Goal: Task Accomplishment & Management: Use online tool/utility

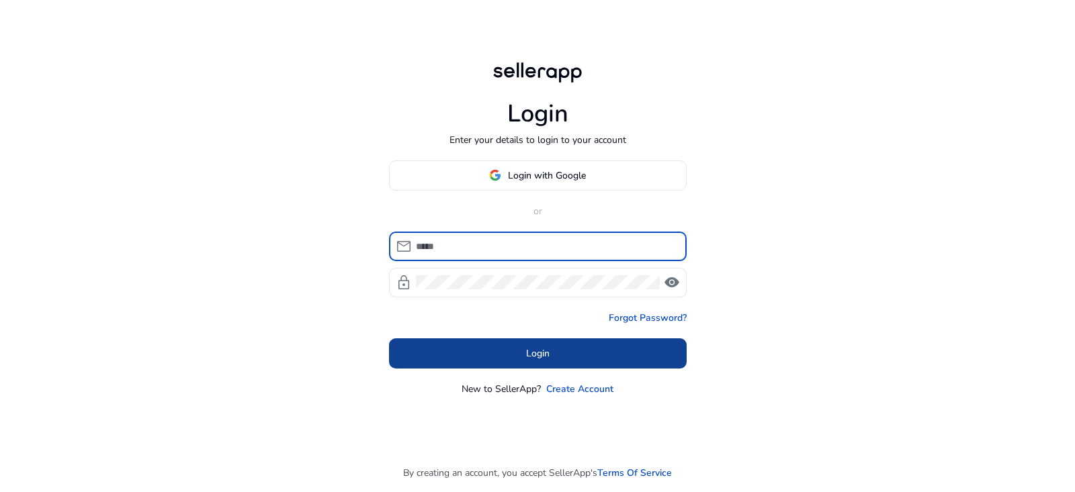
type input "**********"
click at [472, 355] on span at bounding box center [538, 353] width 298 height 32
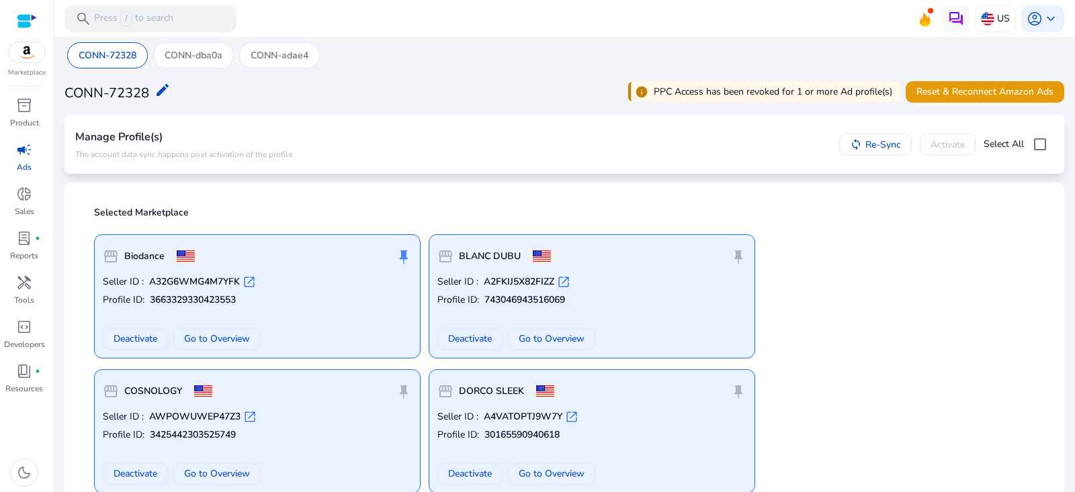
click at [380, 103] on div "CONN-72328 edit info PPC Access has been revoked for 1 or more Ad profile(s) Re…" at bounding box center [565, 92] width 1000 height 30
click at [24, 144] on span "campaign" at bounding box center [24, 150] width 16 height 16
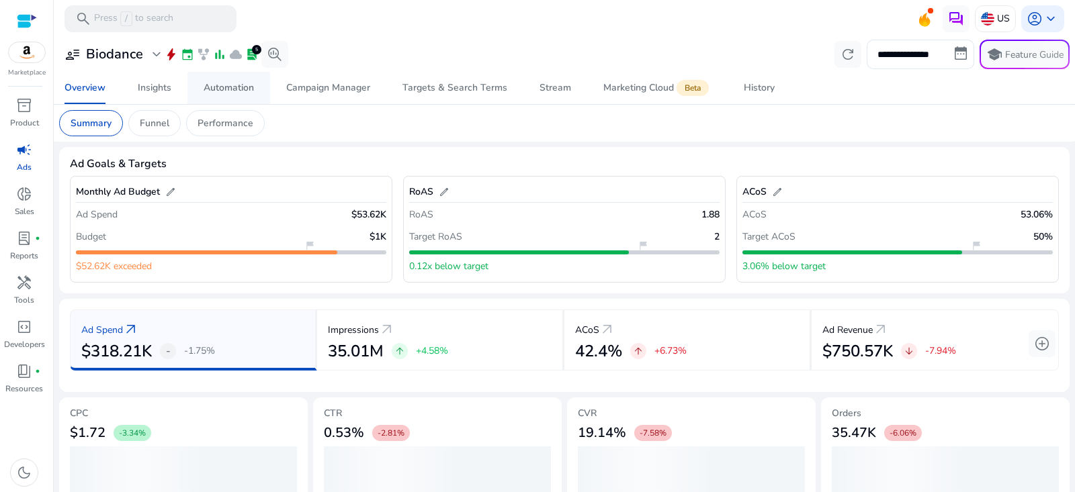
click at [243, 79] on span "Automation" at bounding box center [229, 88] width 50 height 32
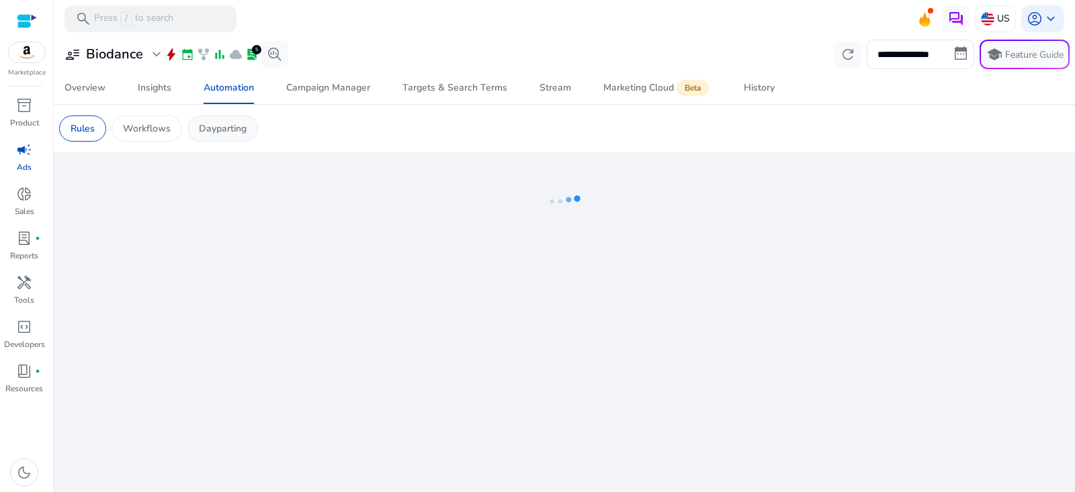
click at [247, 124] on div "Dayparting" at bounding box center [222, 129] width 71 height 26
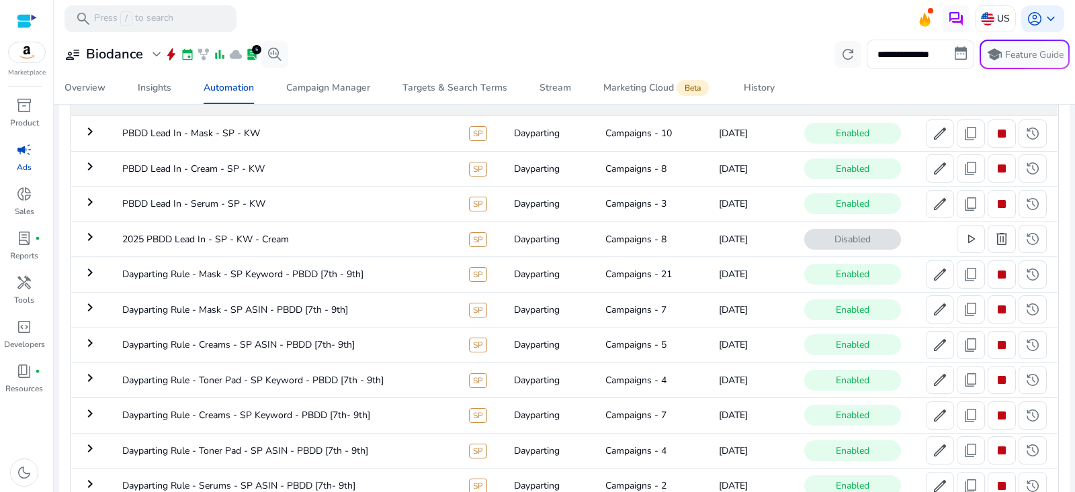
scroll to position [122, 0]
click at [86, 133] on mat-icon "keyboard_arrow_right" at bounding box center [90, 132] width 16 height 16
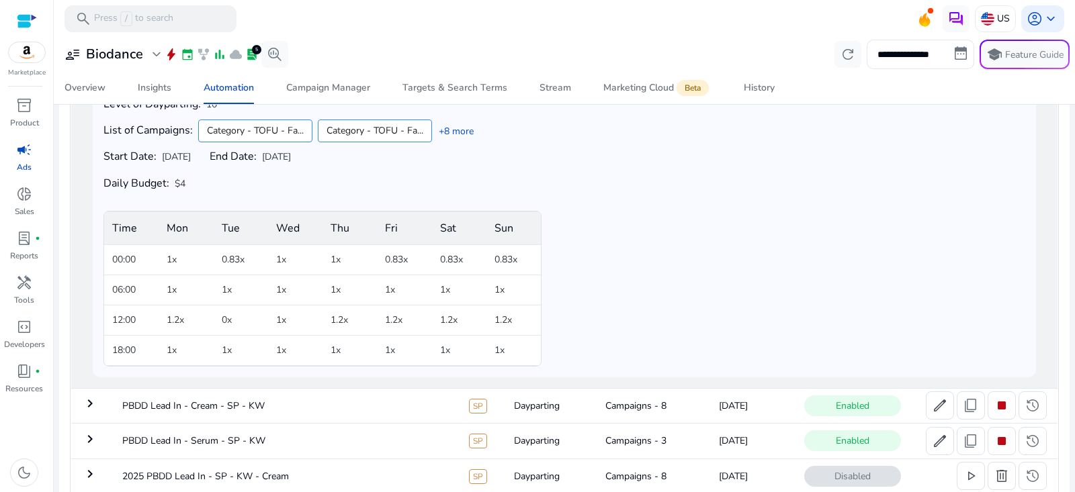
scroll to position [205, 0]
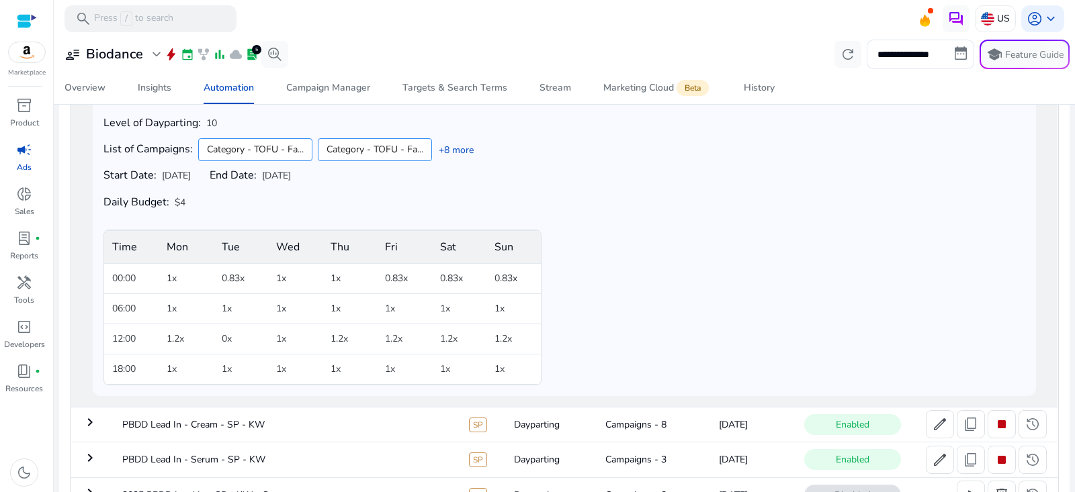
click at [457, 142] on div "Category - TOFU - Fa... Category - TOFU - Fa... +8 more" at bounding box center [335, 150] width 275 height 28
click at [460, 148] on link "+8 more" at bounding box center [453, 150] width 42 height 14
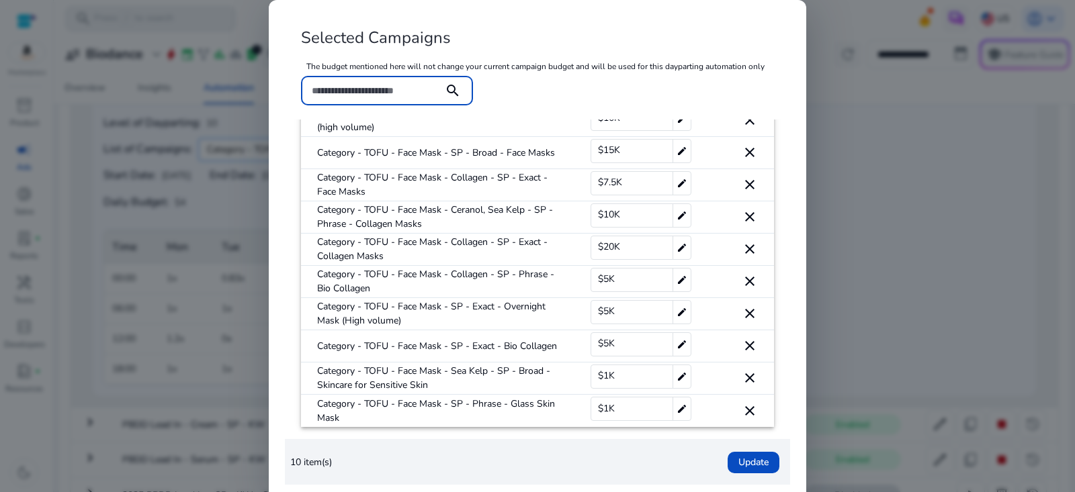
scroll to position [59, 0]
click at [904, 225] on div at bounding box center [537, 246] width 1075 height 492
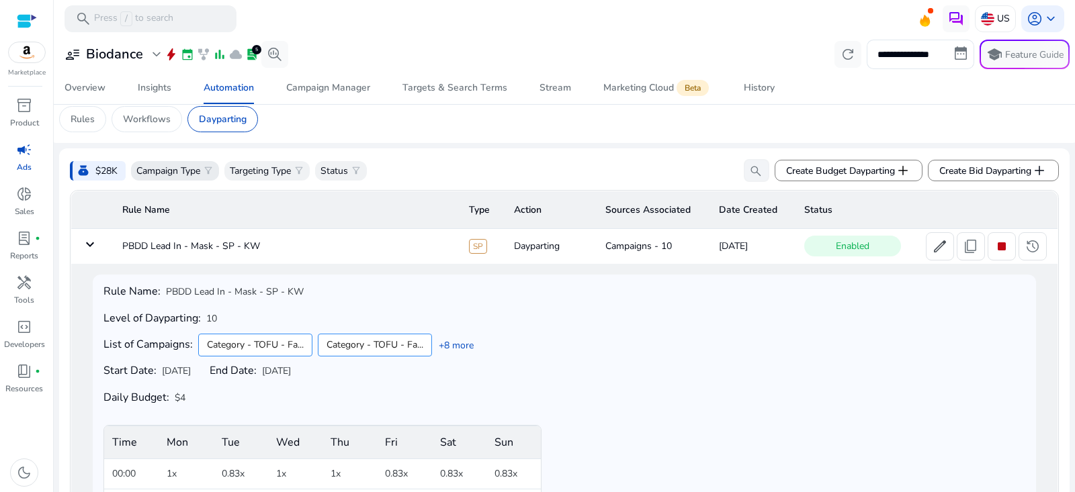
scroll to position [0, 0]
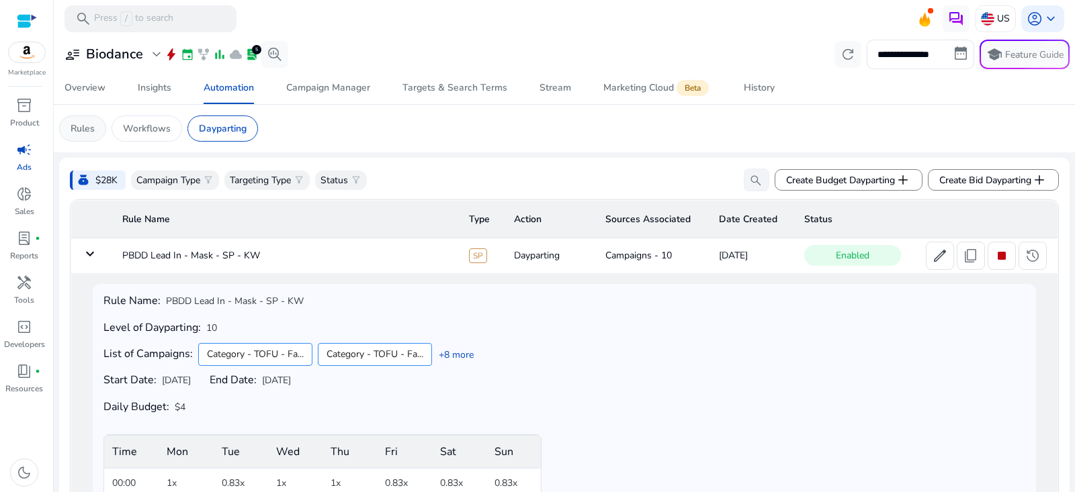
click at [93, 131] on p "Rules" at bounding box center [83, 129] width 24 height 14
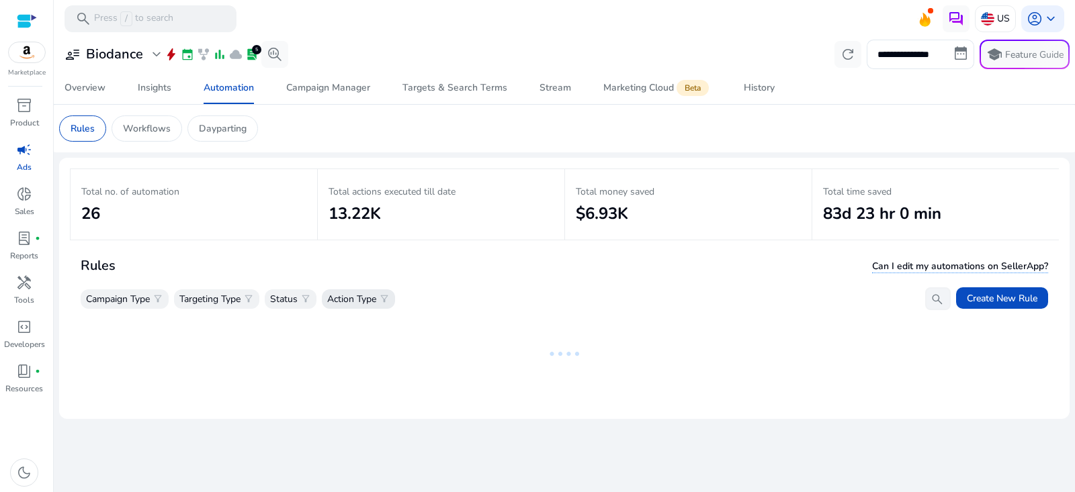
click at [390, 296] on span "filter_alt" at bounding box center [384, 299] width 11 height 11
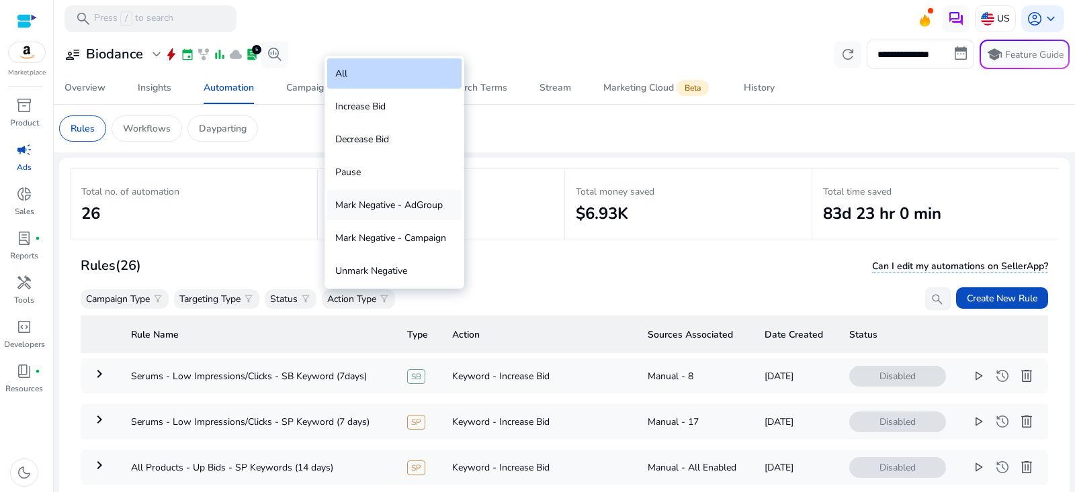
click at [404, 206] on div "Mark Negative - AdGroup" at bounding box center [394, 205] width 134 height 30
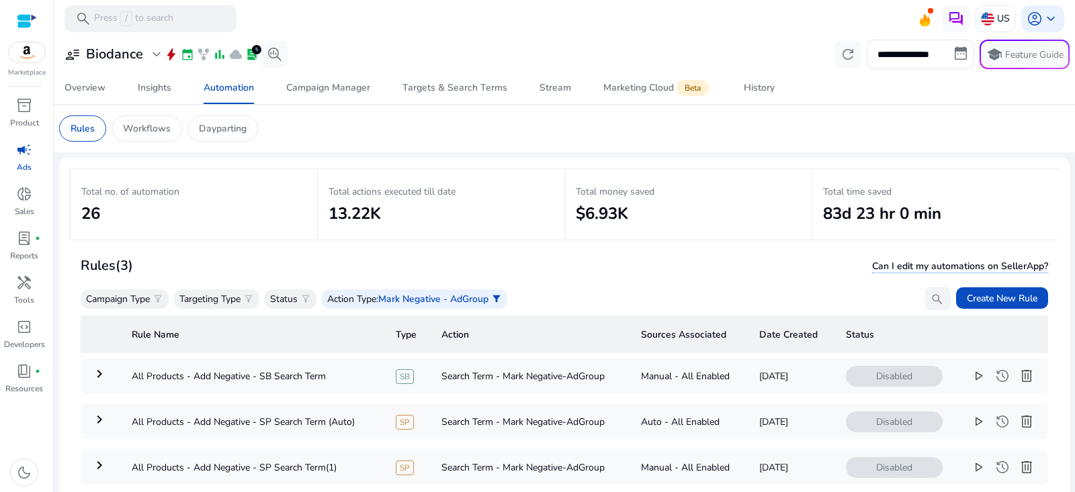
scroll to position [96, 0]
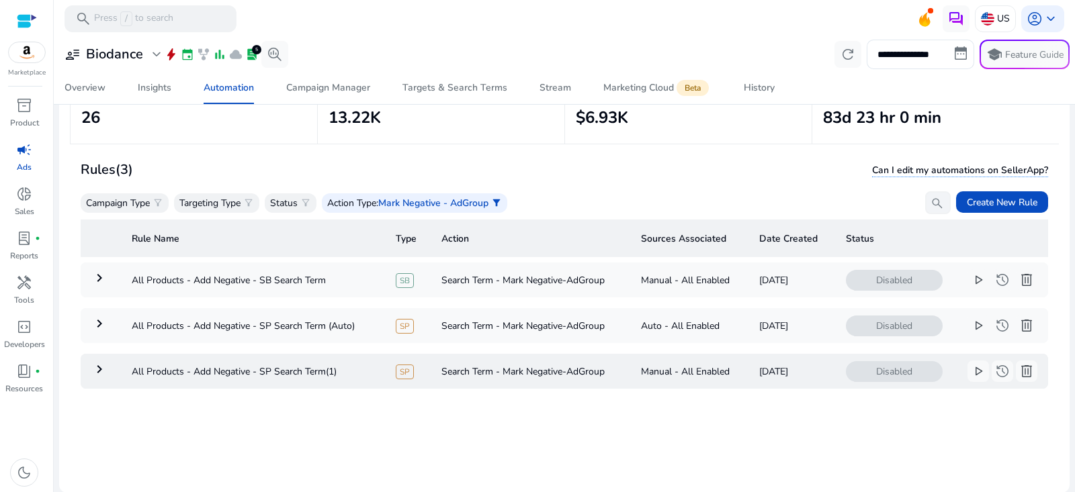
click at [97, 368] on mat-icon "keyboard_arrow_right" at bounding box center [99, 369] width 16 height 16
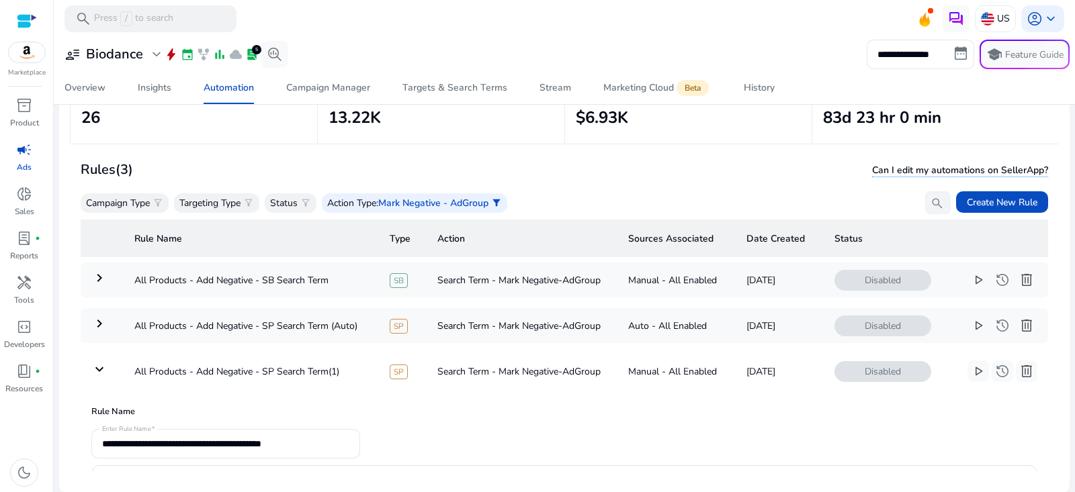
scroll to position [76, 0]
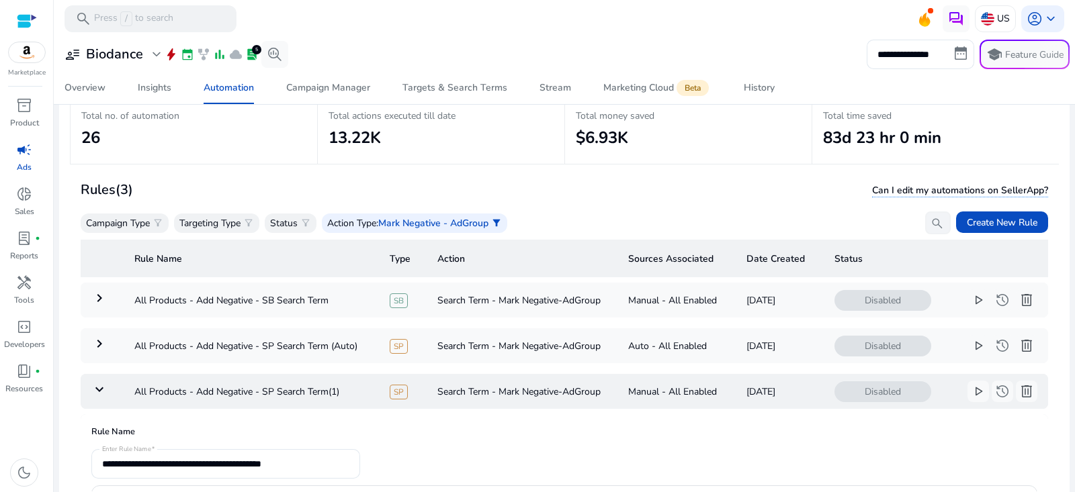
click at [89, 389] on td "keyboard_arrow_down" at bounding box center [102, 391] width 43 height 35
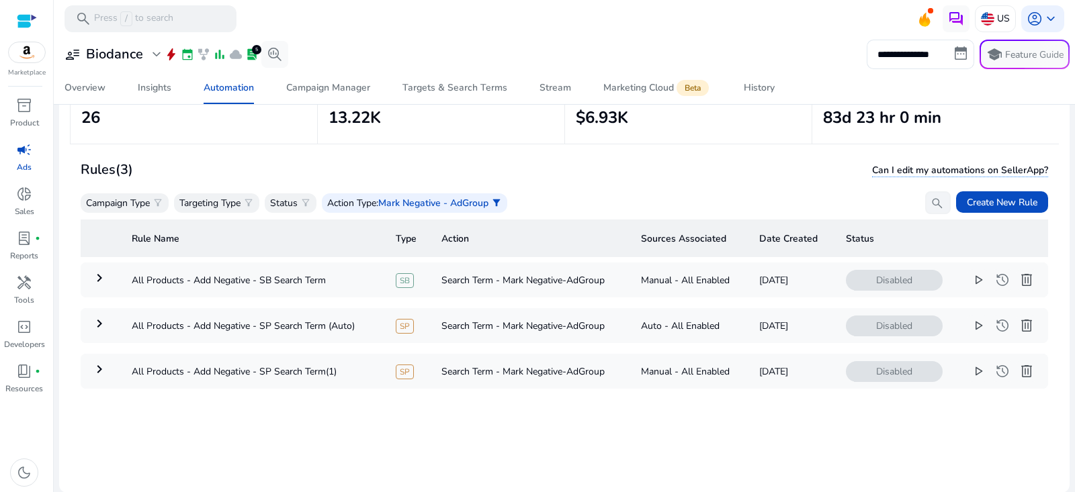
scroll to position [87, 0]
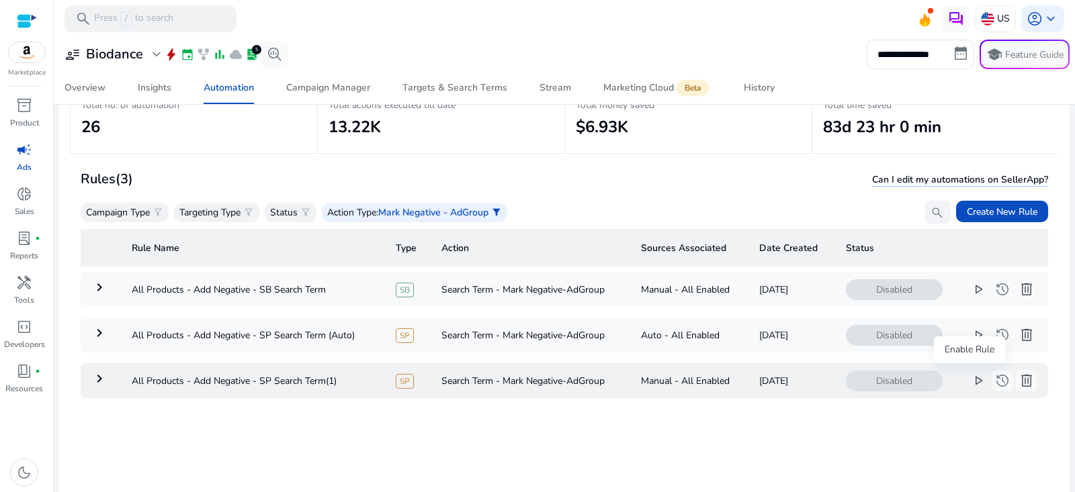
click at [970, 386] on span "play_arrow" at bounding box center [978, 381] width 16 height 16
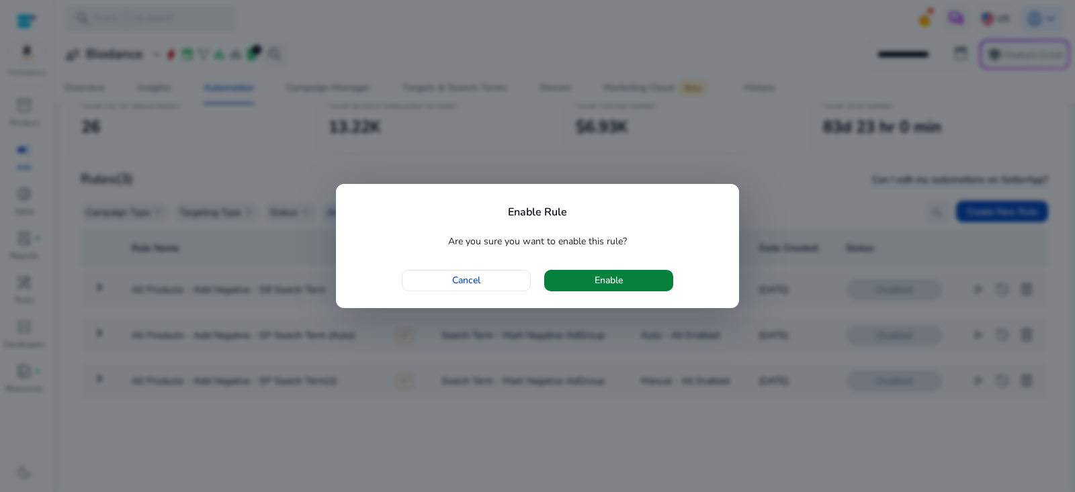
click at [660, 285] on span "button" at bounding box center [608, 281] width 129 height 32
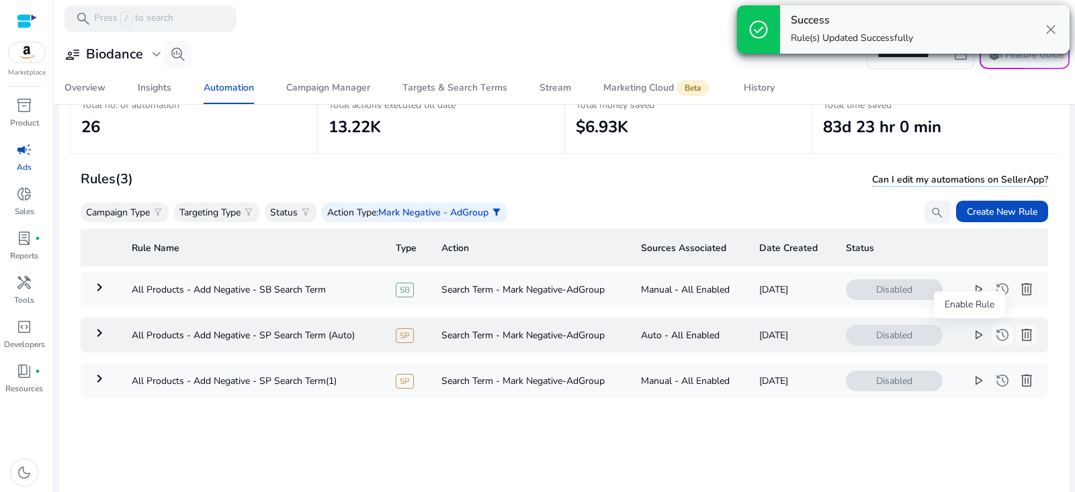
click at [970, 335] on span "play_arrow" at bounding box center [978, 335] width 16 height 16
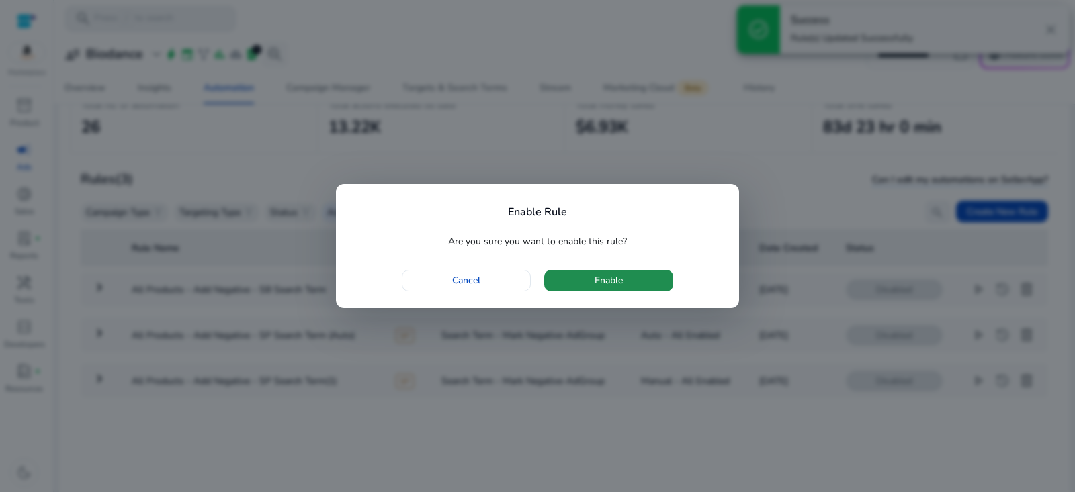
click at [665, 282] on span "button" at bounding box center [608, 281] width 129 height 32
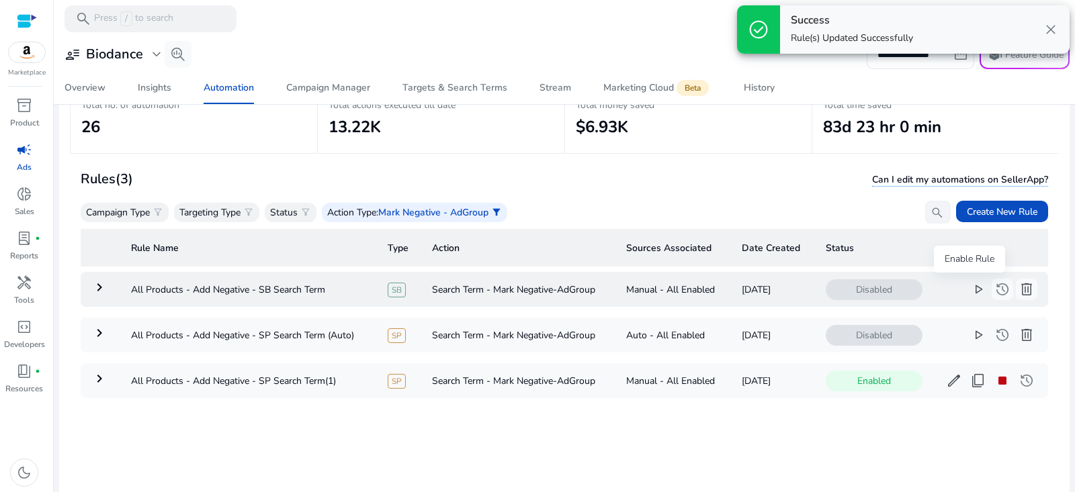
click at [970, 294] on span "play_arrow" at bounding box center [978, 290] width 16 height 16
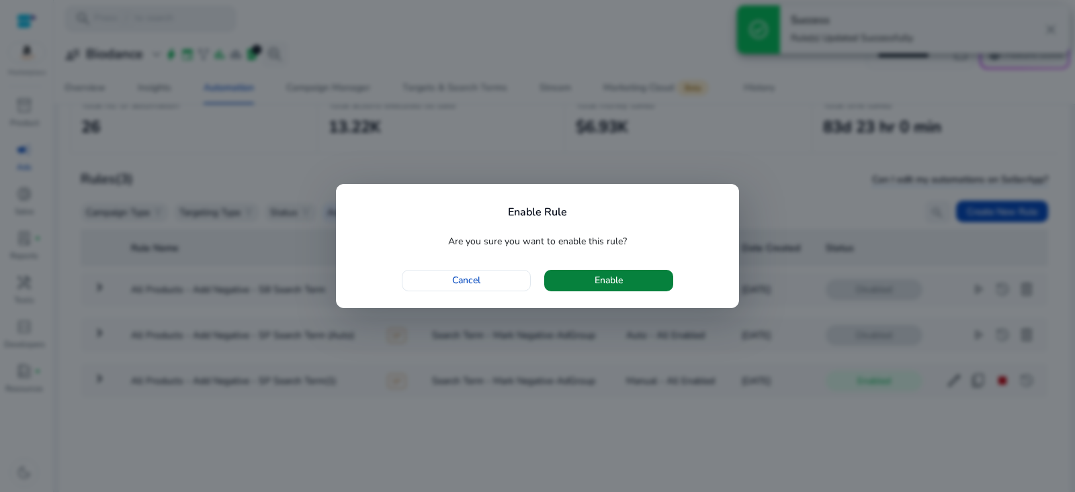
click at [625, 288] on span "button" at bounding box center [608, 281] width 129 height 32
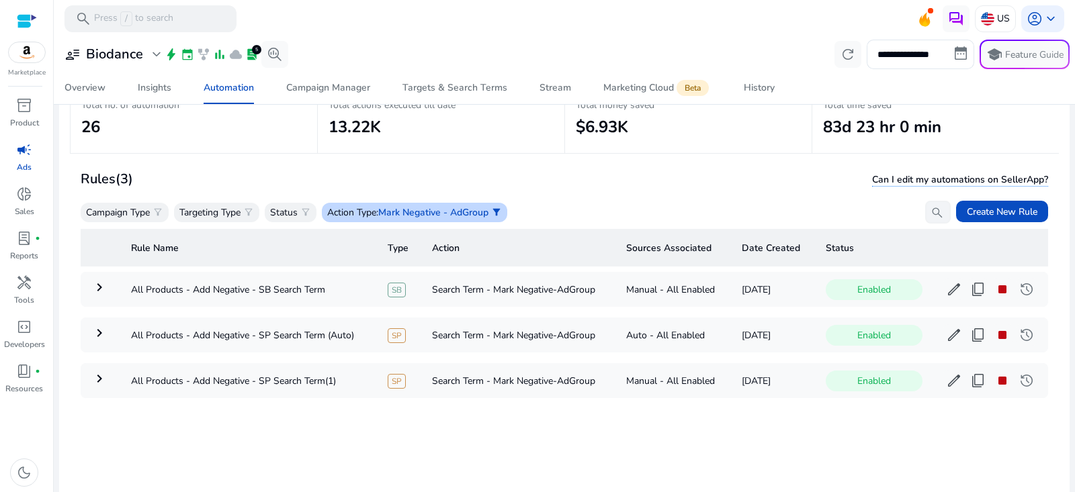
click at [456, 216] on span "Mark Negative - AdGroup" at bounding box center [433, 212] width 110 height 13
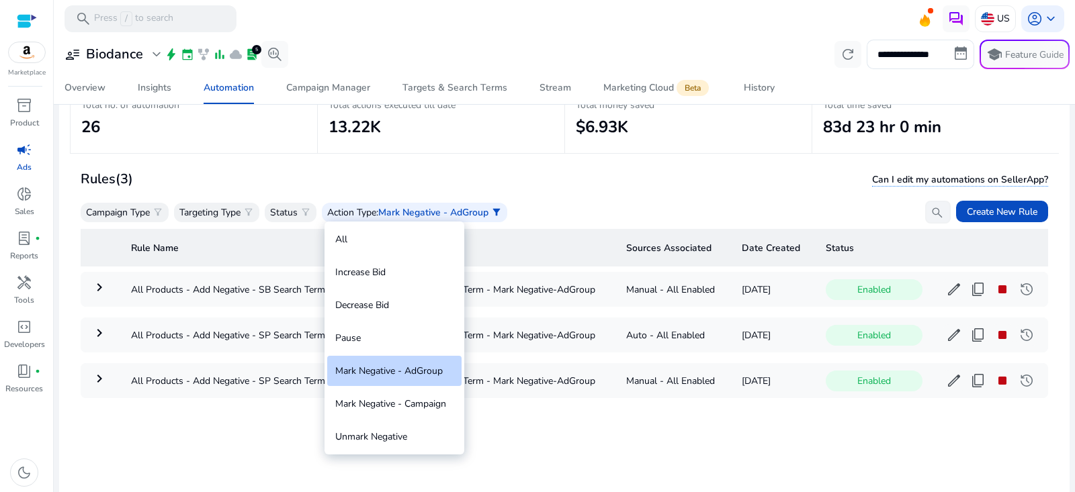
click at [284, 174] on div at bounding box center [537, 246] width 1075 height 492
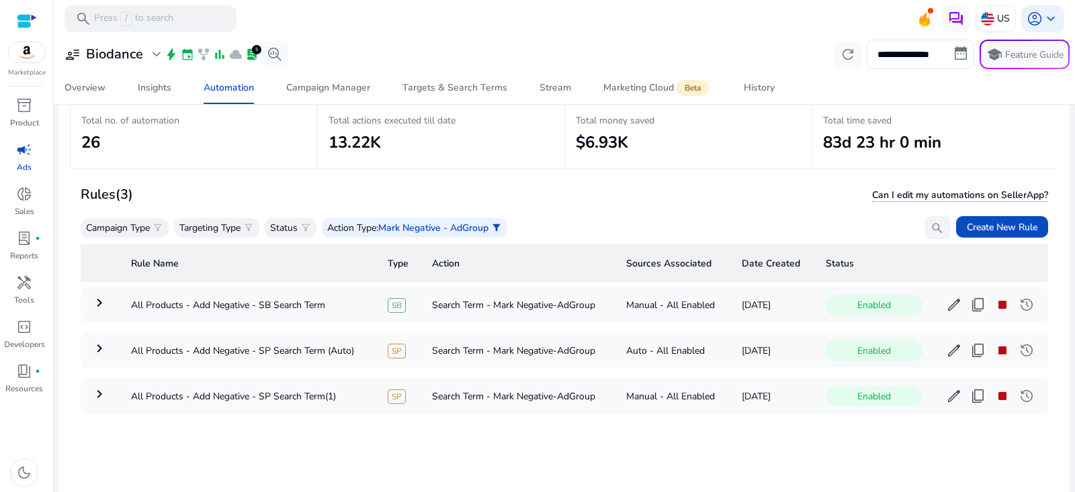
scroll to position [71, 0]
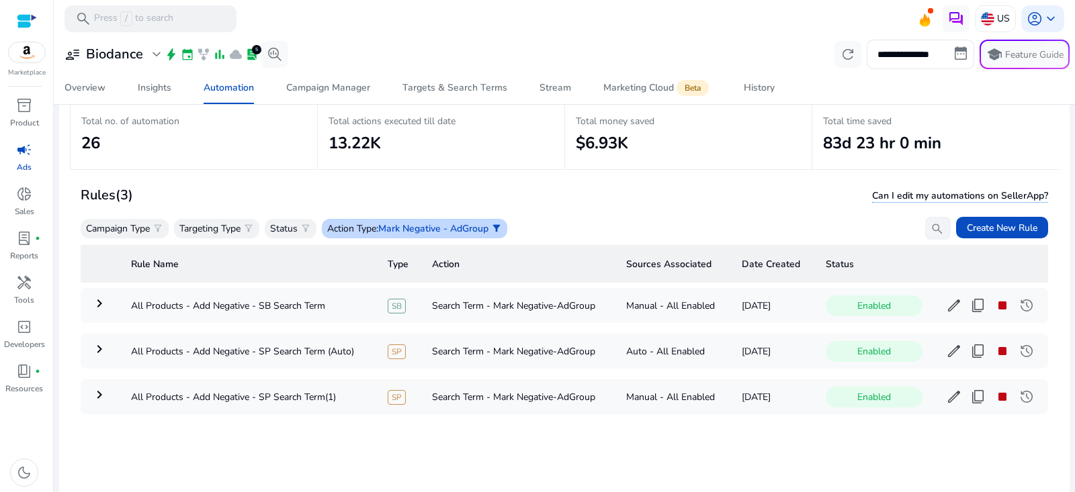
click at [430, 228] on span "Mark Negative - AdGroup" at bounding box center [433, 228] width 110 height 13
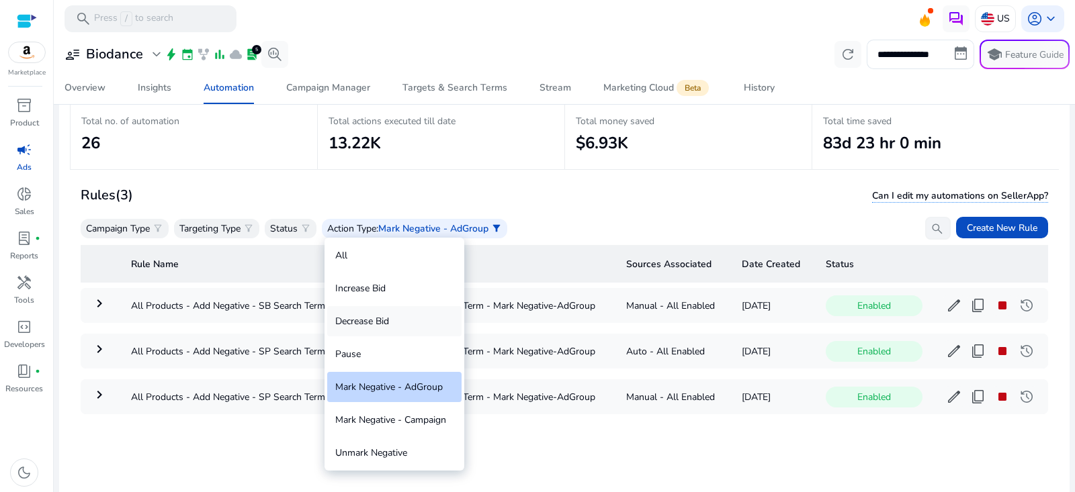
click at [402, 325] on div "Decrease Bid" at bounding box center [394, 321] width 134 height 30
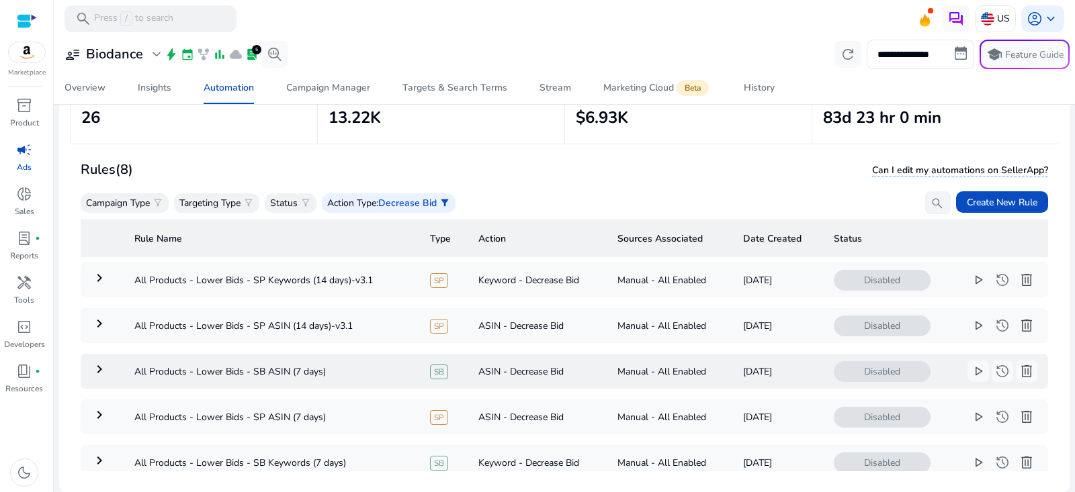
scroll to position [181, 0]
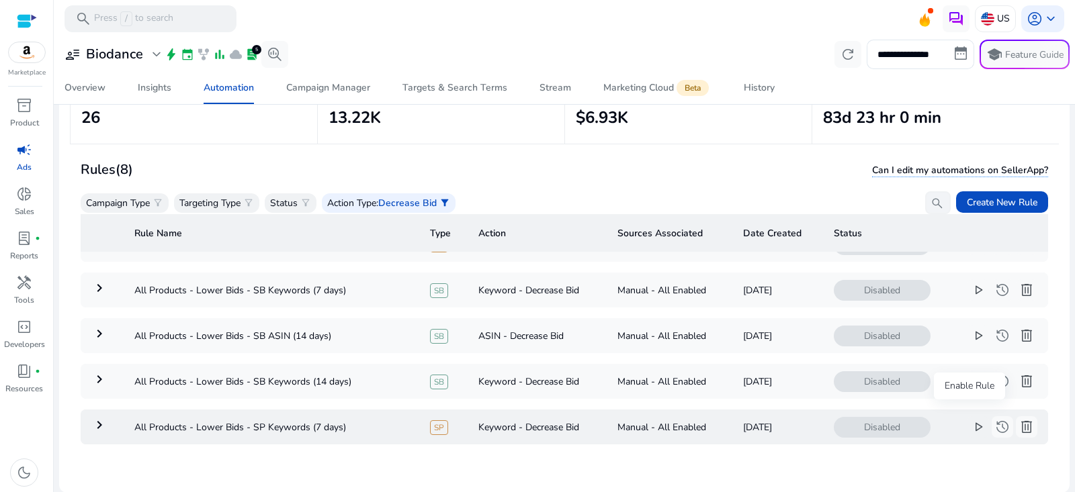
click at [970, 419] on span "play_arrow" at bounding box center [978, 427] width 16 height 16
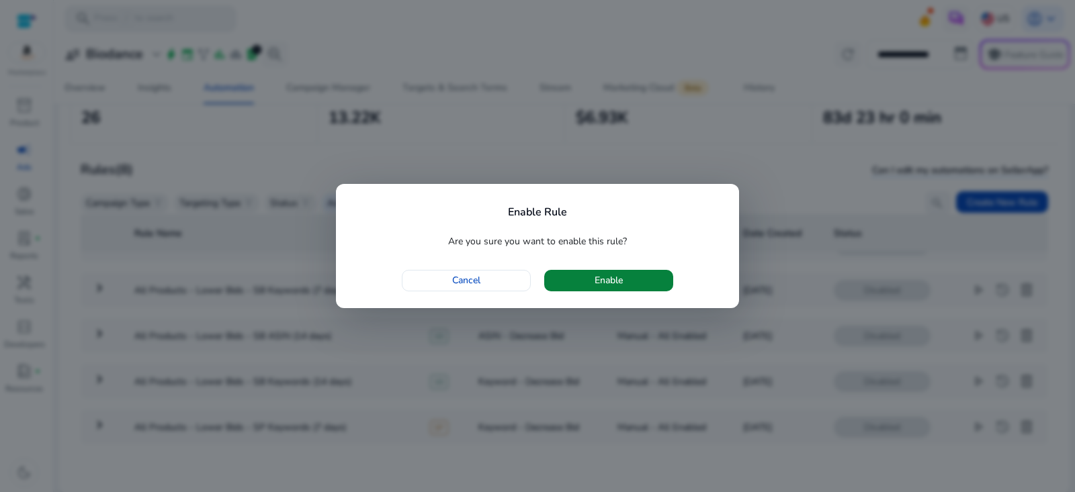
click at [662, 287] on span "button" at bounding box center [608, 281] width 129 height 32
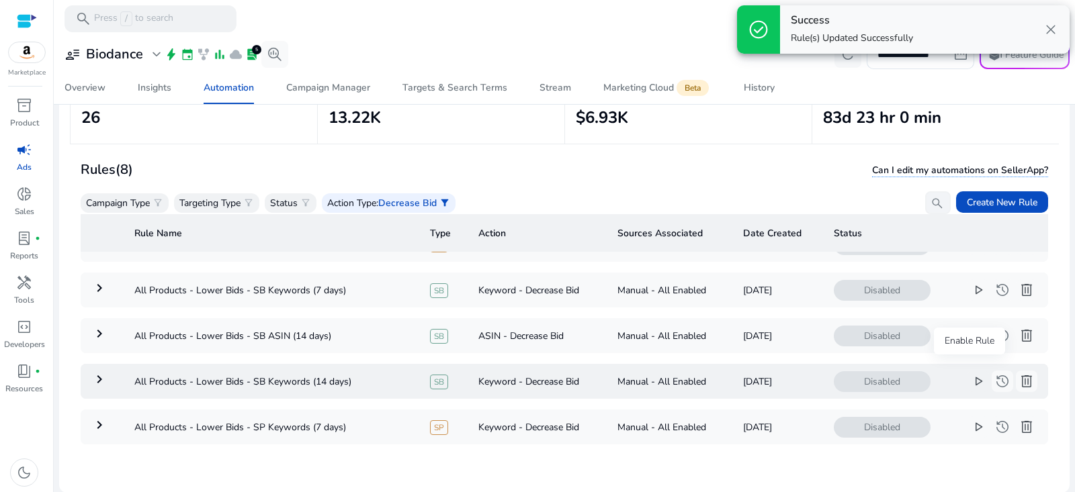
click at [970, 376] on span "play_arrow" at bounding box center [978, 382] width 16 height 16
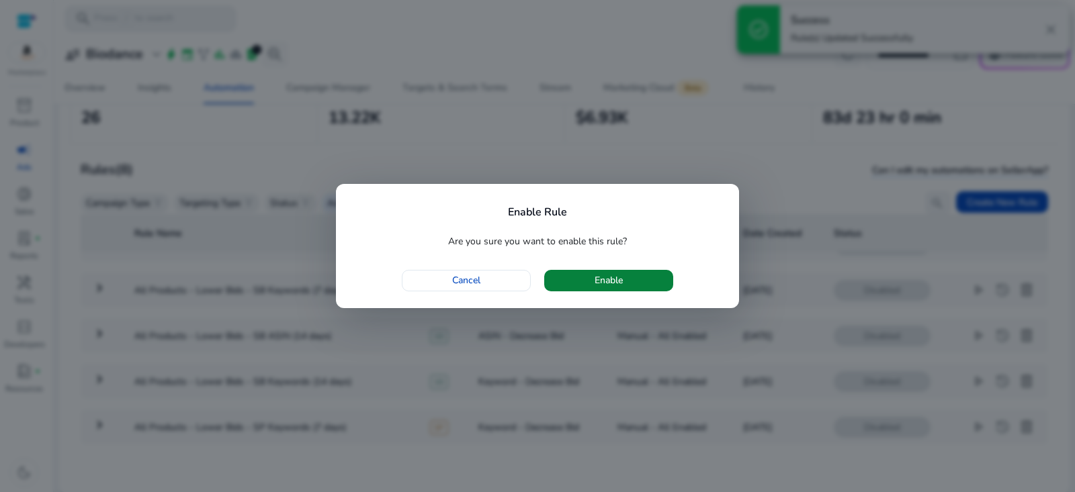
click at [646, 289] on span "button" at bounding box center [608, 281] width 129 height 32
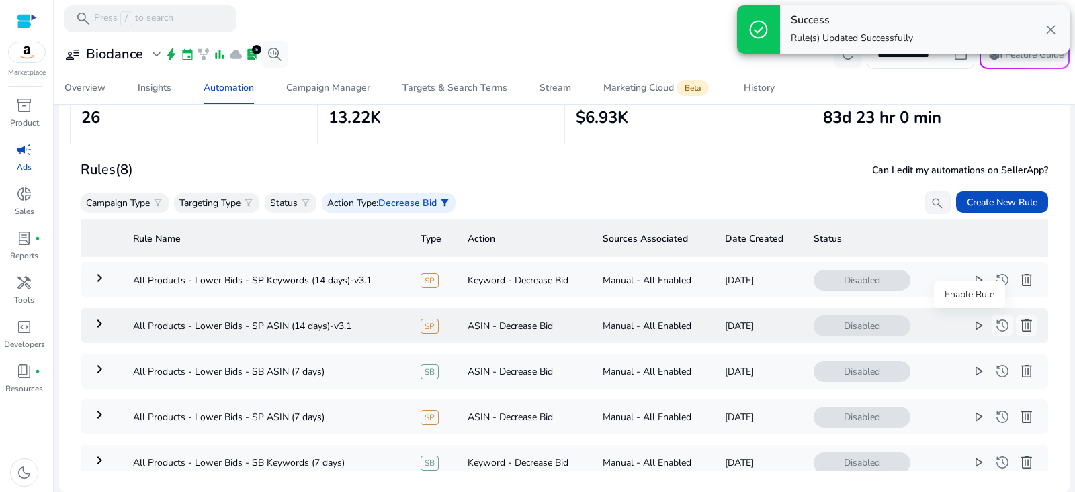
click at [970, 329] on span "play_arrow" at bounding box center [978, 326] width 16 height 16
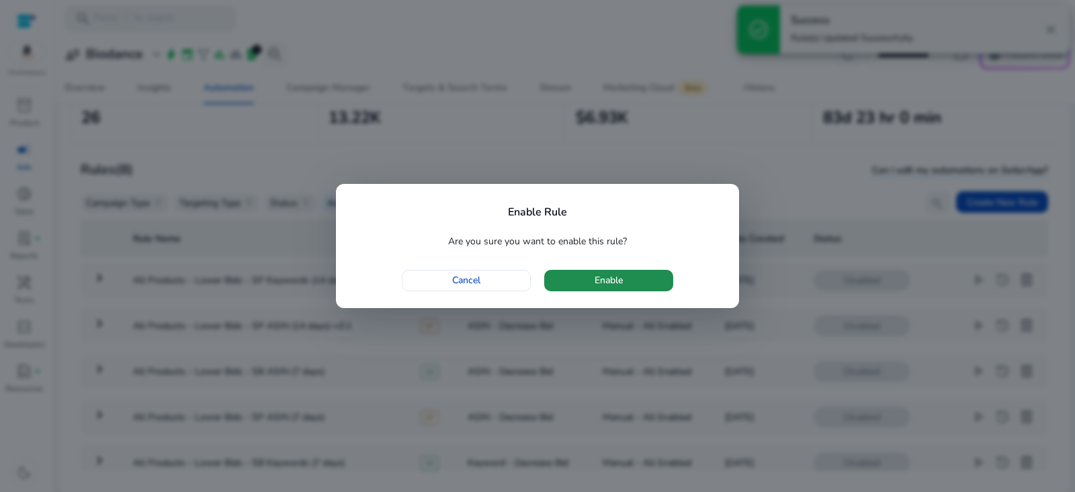
click at [651, 284] on span "button" at bounding box center [608, 281] width 129 height 32
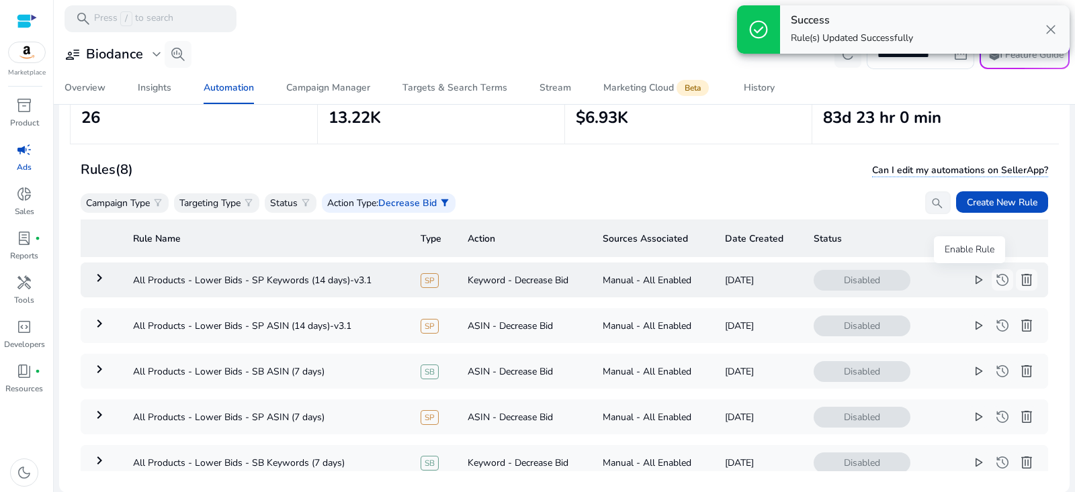
click at [970, 280] on span "play_arrow" at bounding box center [978, 280] width 16 height 16
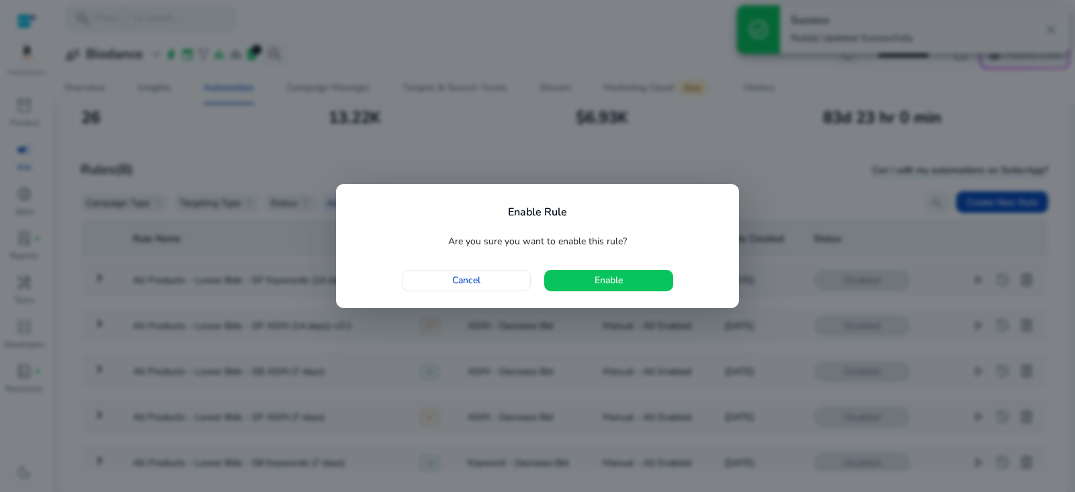
click at [963, 284] on div at bounding box center [537, 246] width 1075 height 492
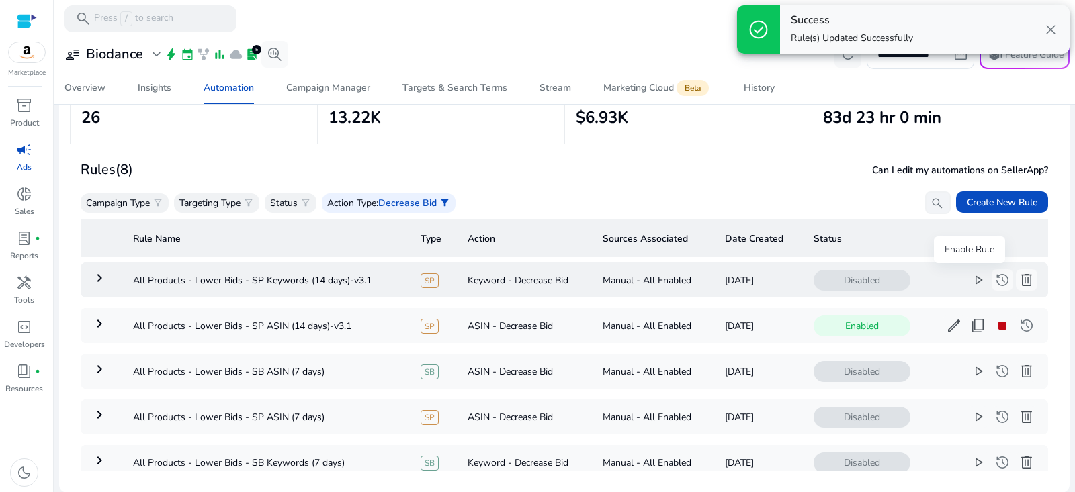
click at [970, 279] on span "play_arrow" at bounding box center [978, 280] width 16 height 16
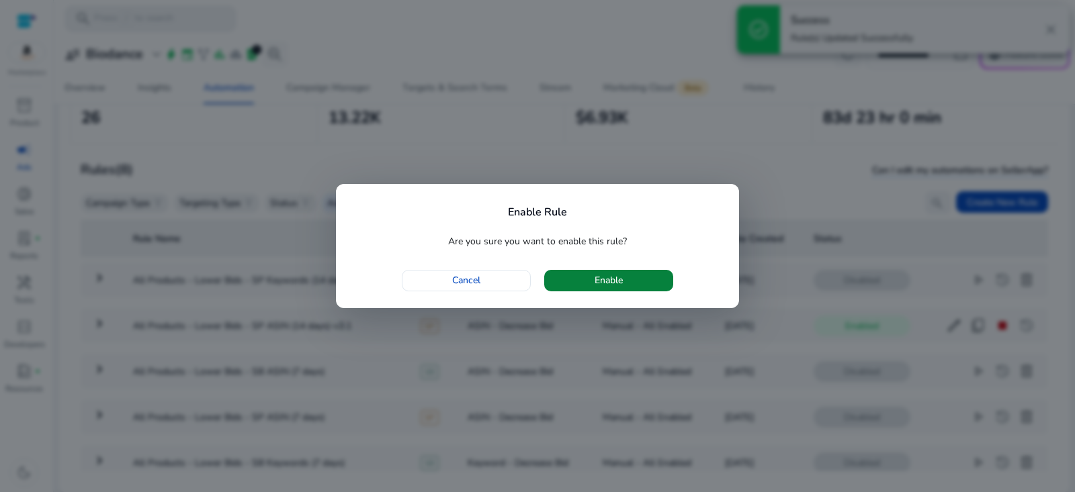
click at [639, 277] on span "button" at bounding box center [608, 281] width 129 height 32
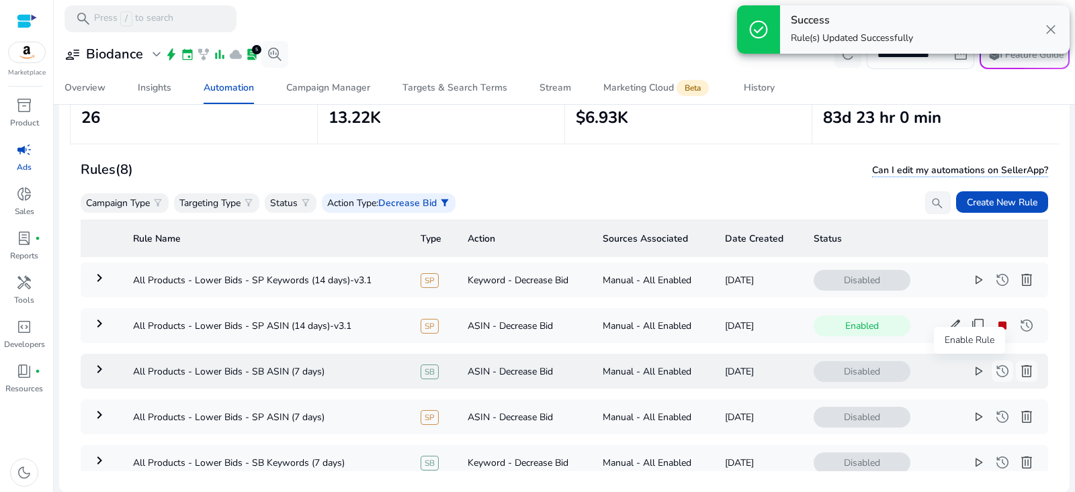
click at [971, 374] on span "play_arrow" at bounding box center [978, 371] width 16 height 16
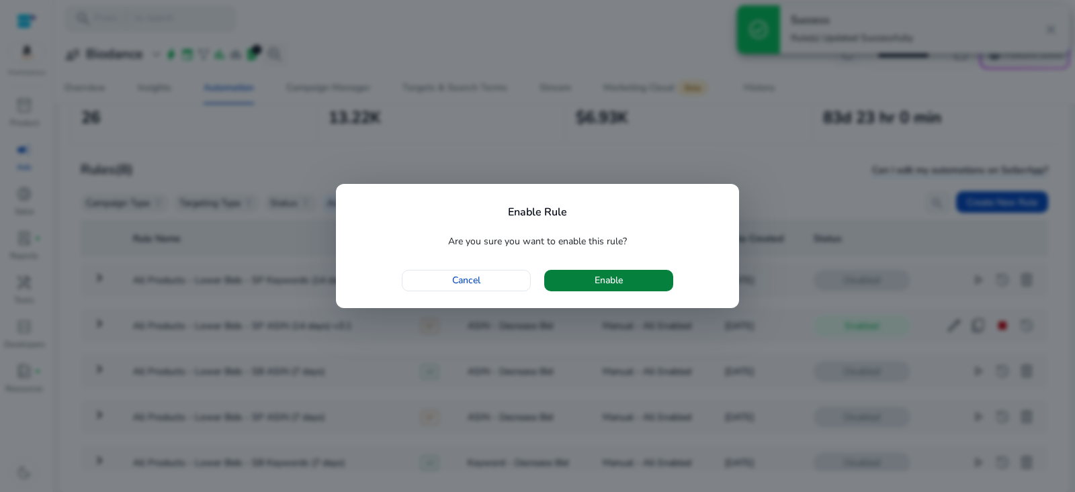
click at [656, 282] on span "button" at bounding box center [608, 281] width 129 height 32
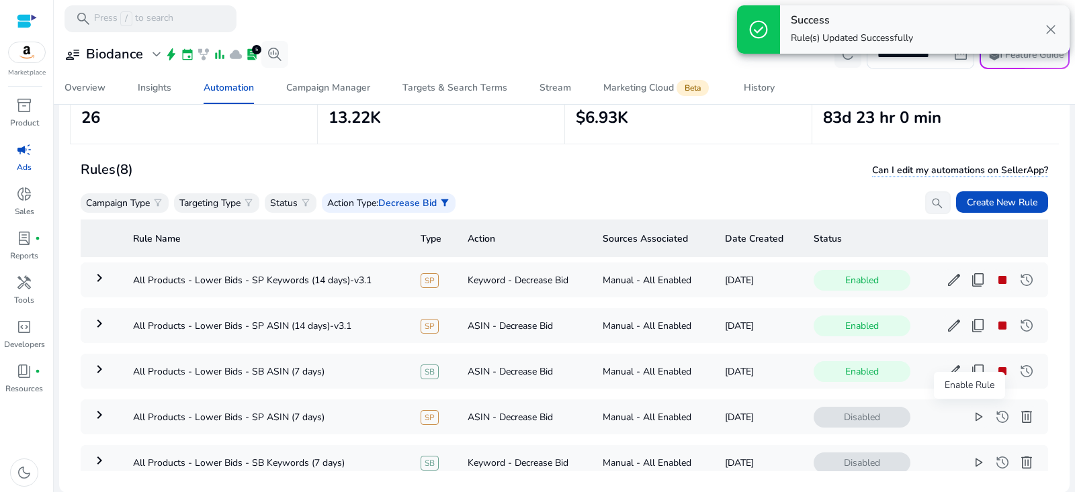
click at [970, 419] on span "play_arrow" at bounding box center [978, 417] width 16 height 16
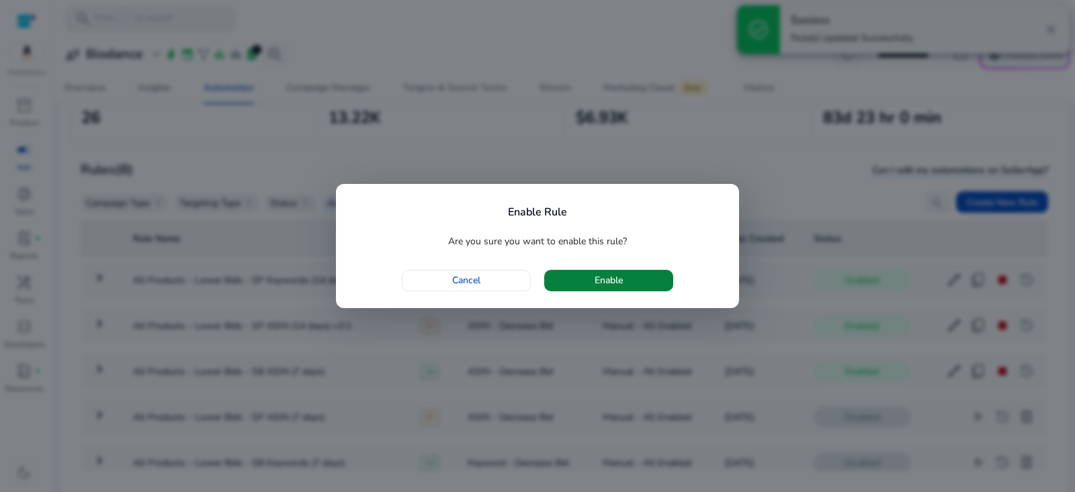
click at [650, 290] on span "button" at bounding box center [608, 281] width 129 height 32
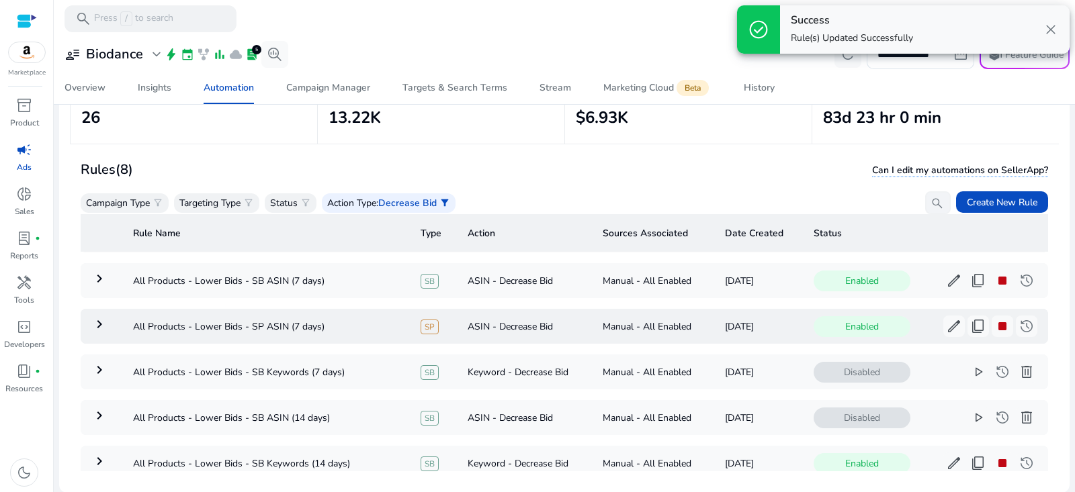
scroll to position [121, 0]
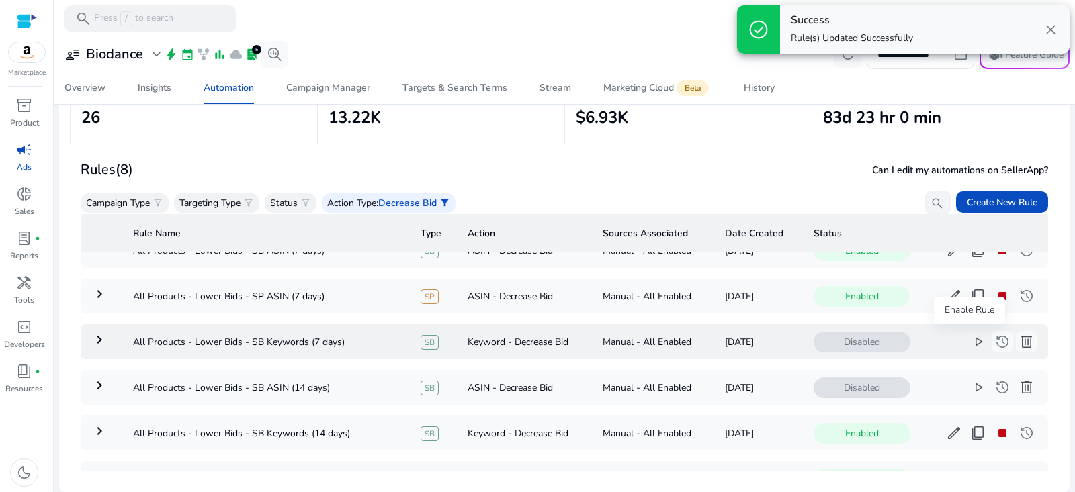
click at [970, 343] on span "play_arrow" at bounding box center [978, 342] width 16 height 16
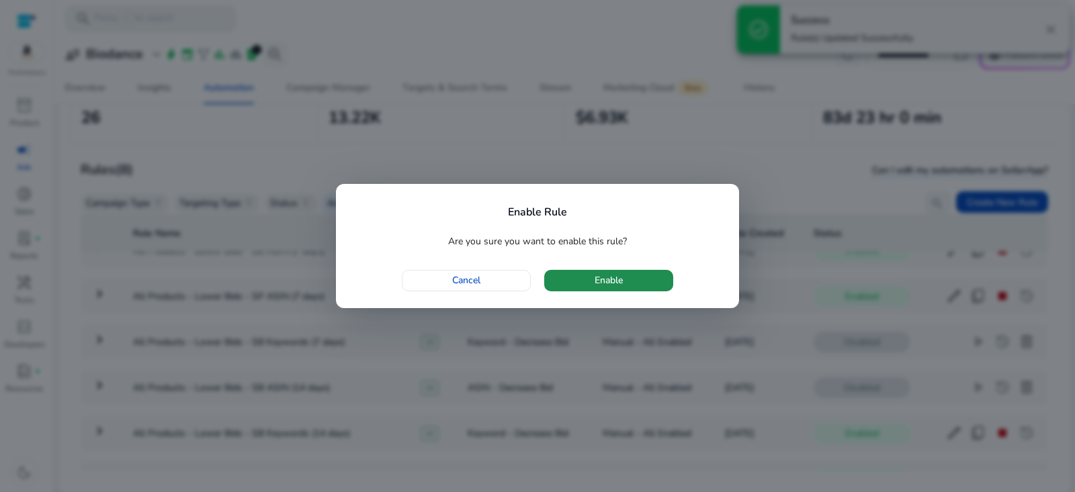
click at [658, 290] on span "button" at bounding box center [608, 281] width 129 height 32
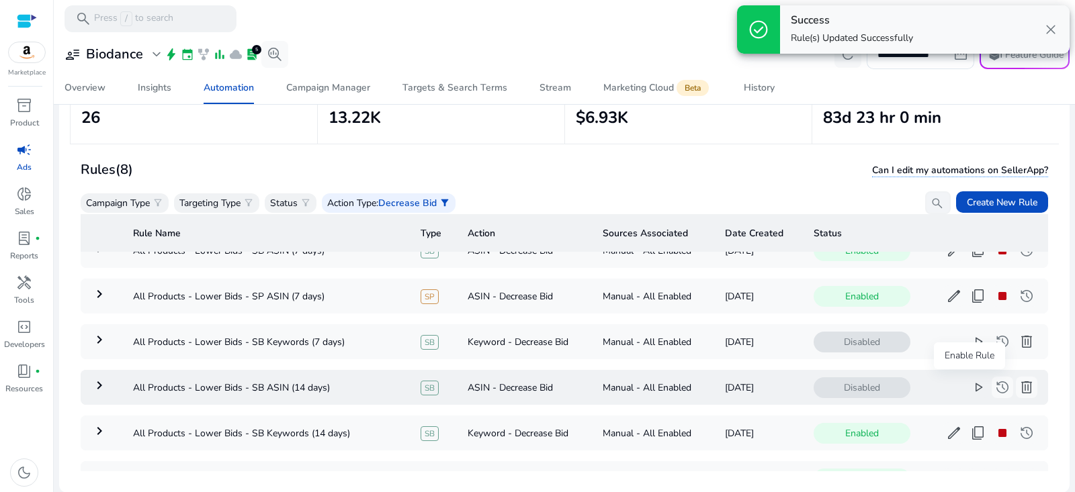
click at [971, 384] on span "play_arrow" at bounding box center [978, 388] width 16 height 16
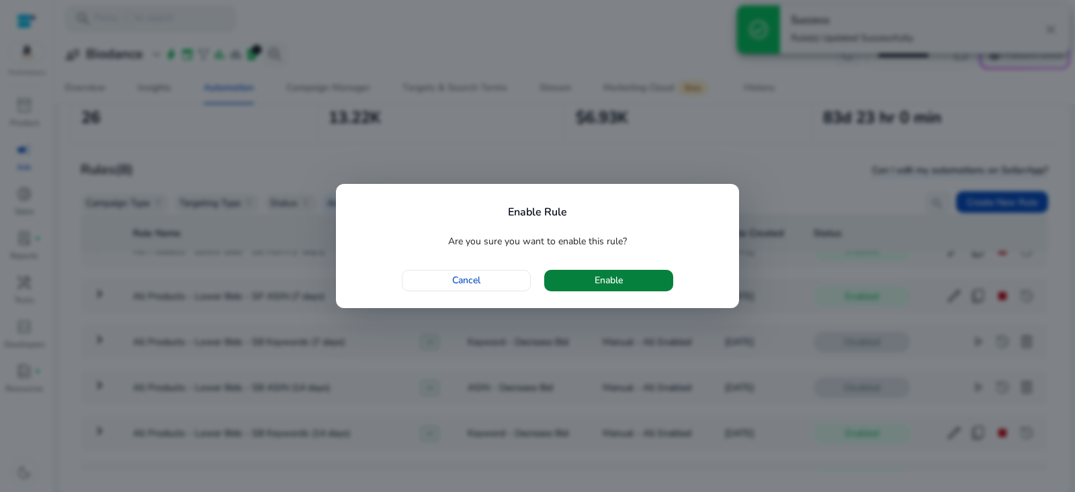
click at [632, 274] on span "button" at bounding box center [608, 281] width 129 height 32
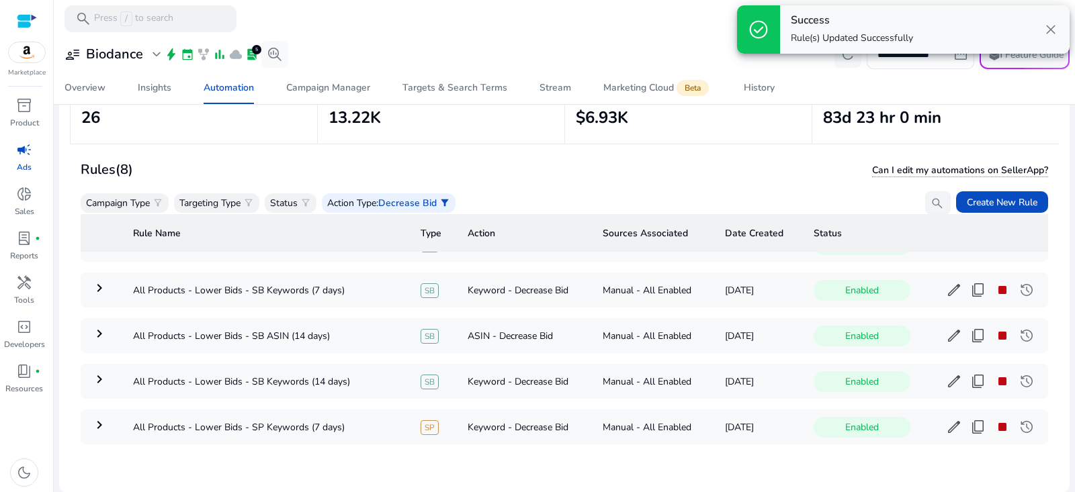
scroll to position [0, 0]
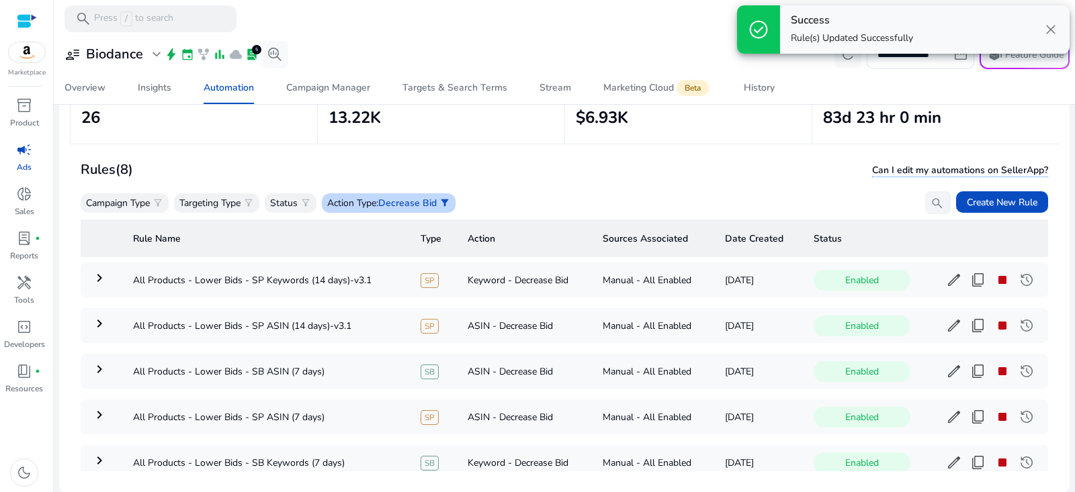
click at [426, 201] on span "Decrease Bid" at bounding box center [407, 203] width 58 height 13
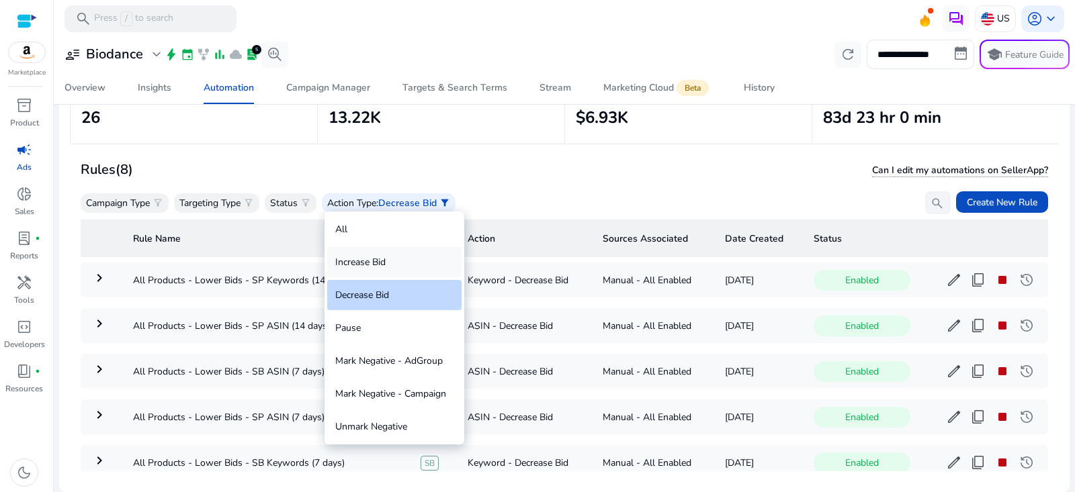
click at [392, 261] on div "Increase Bid" at bounding box center [394, 262] width 134 height 30
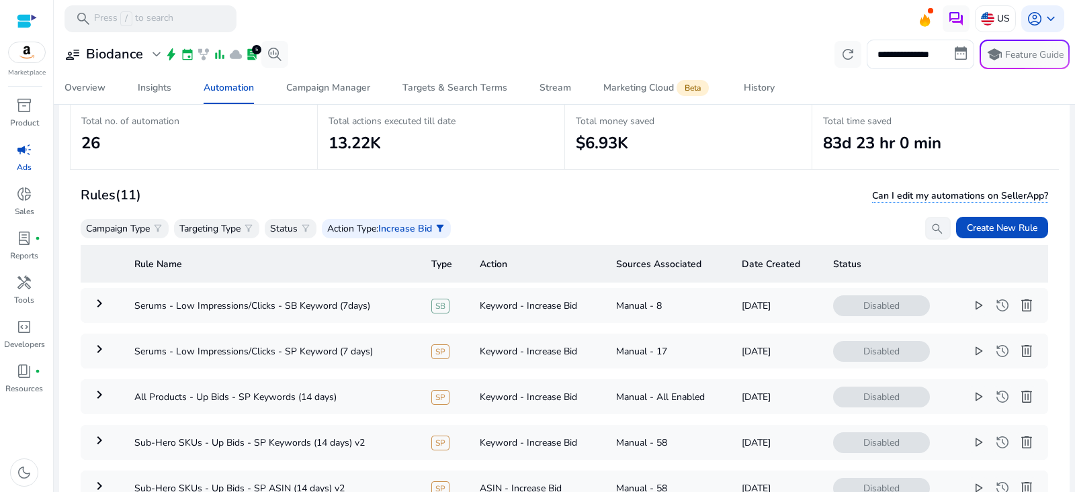
scroll to position [96, 0]
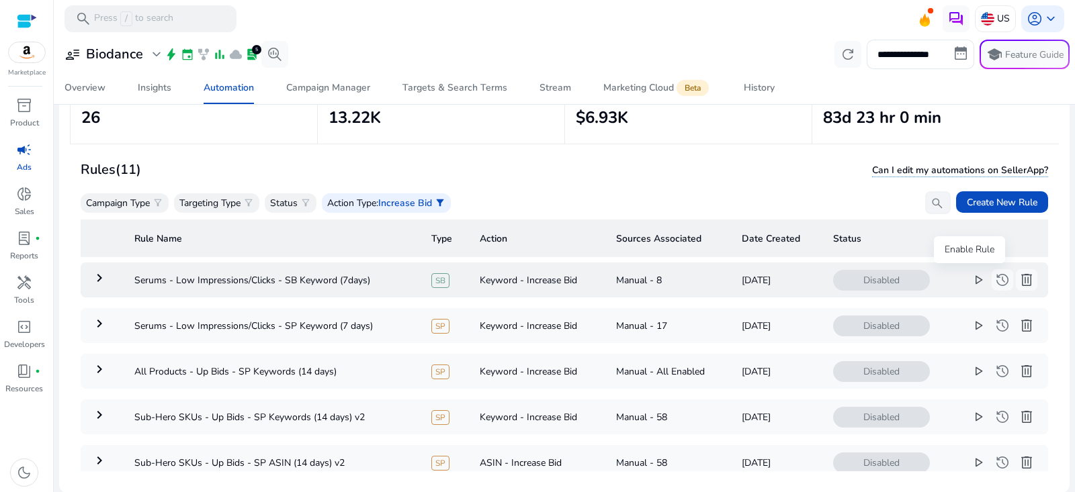
click at [970, 284] on span "play_arrow" at bounding box center [978, 280] width 16 height 16
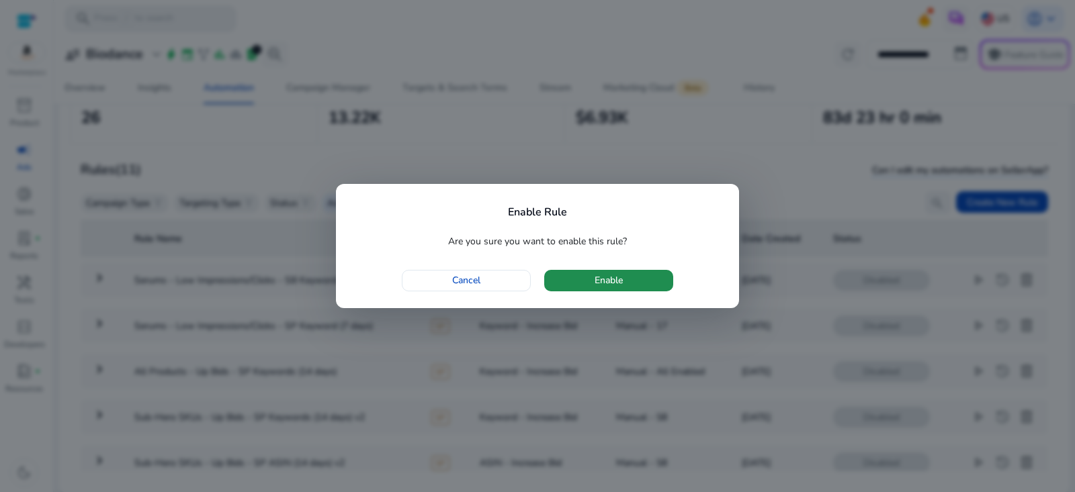
click at [664, 275] on span "button" at bounding box center [608, 281] width 129 height 32
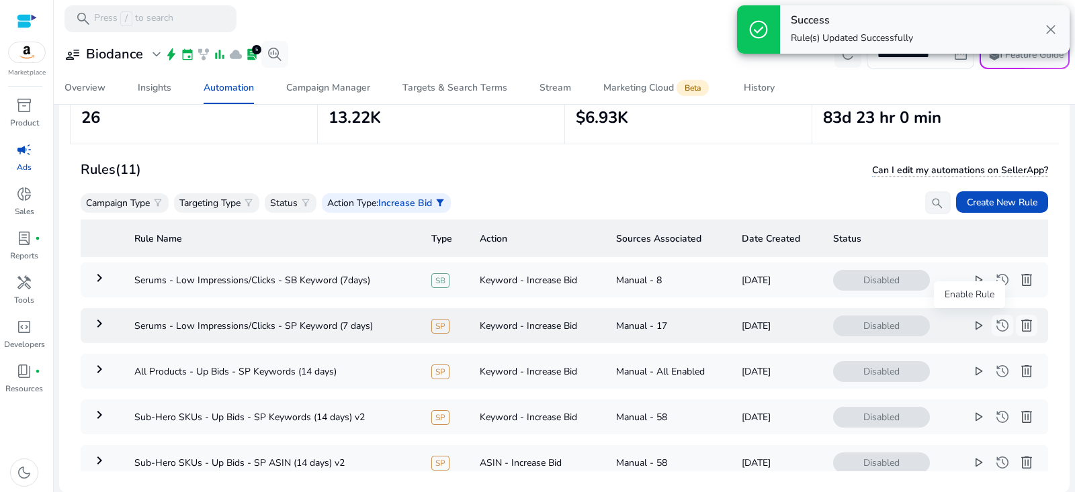
click at [971, 330] on span "play_arrow" at bounding box center [978, 326] width 16 height 16
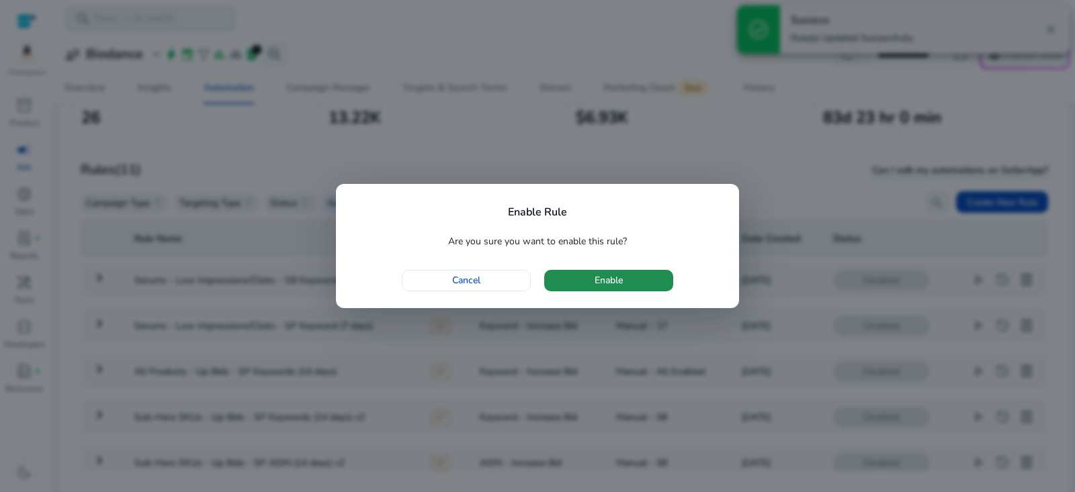
click at [624, 275] on span "button" at bounding box center [608, 281] width 129 height 32
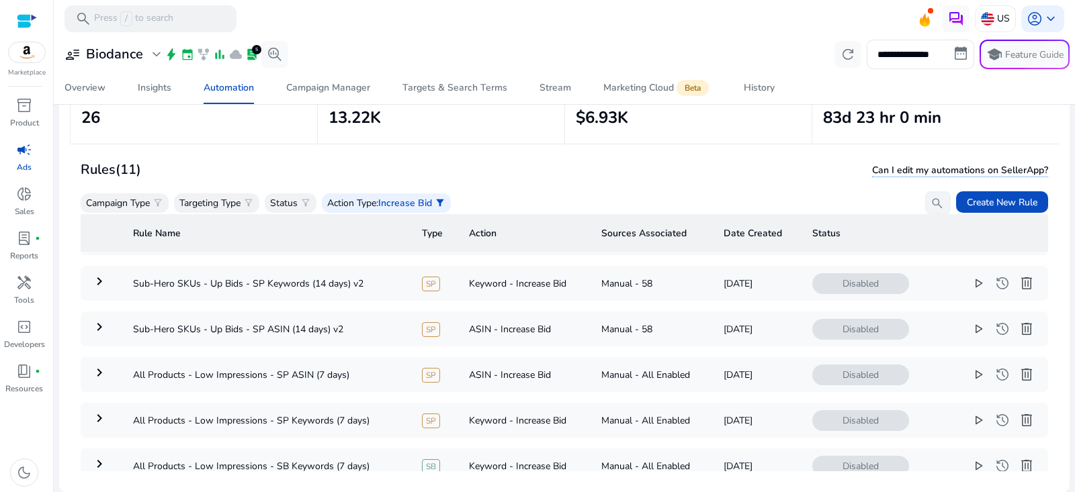
scroll to position [0, 0]
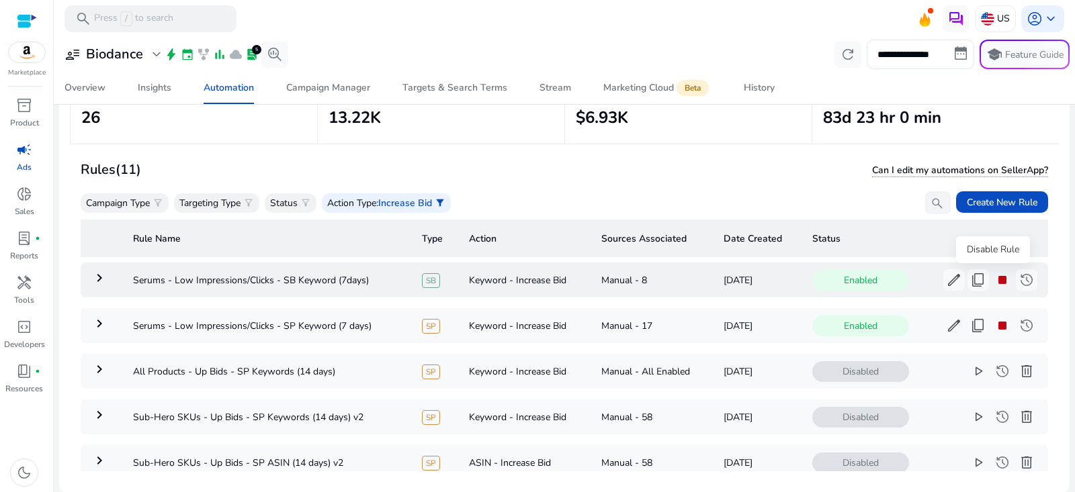
click at [994, 278] on span "stop" at bounding box center [1002, 280] width 16 height 16
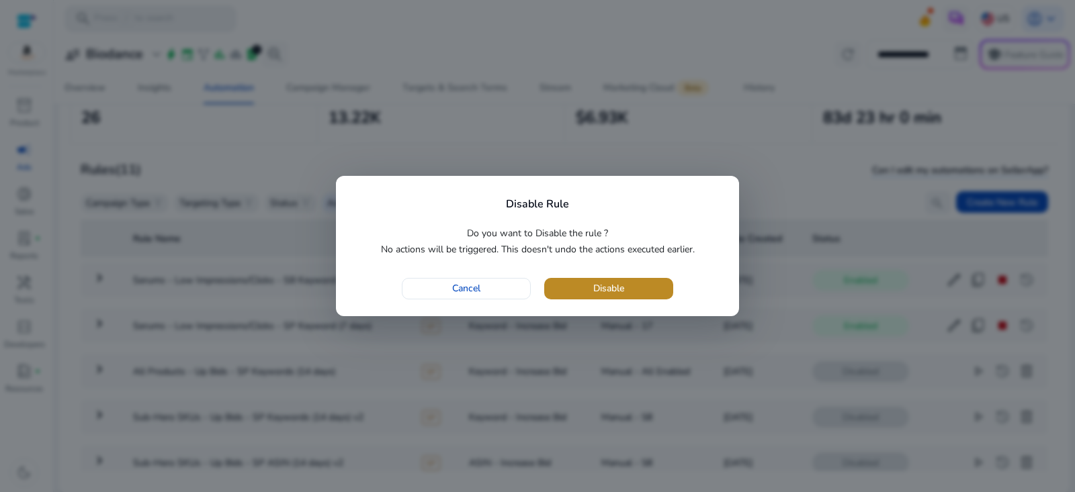
click at [650, 286] on span "button" at bounding box center [608, 289] width 129 height 32
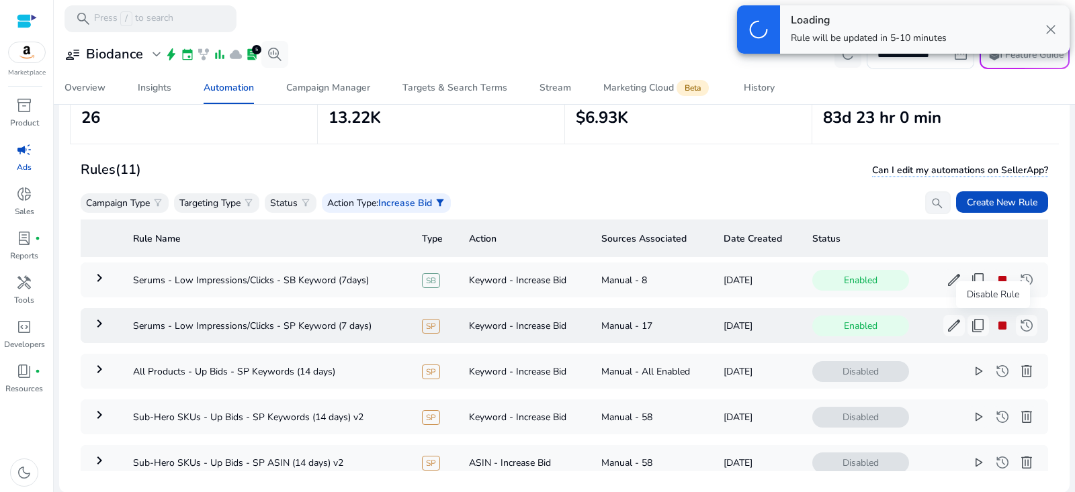
click at [994, 325] on span "stop" at bounding box center [1002, 326] width 16 height 16
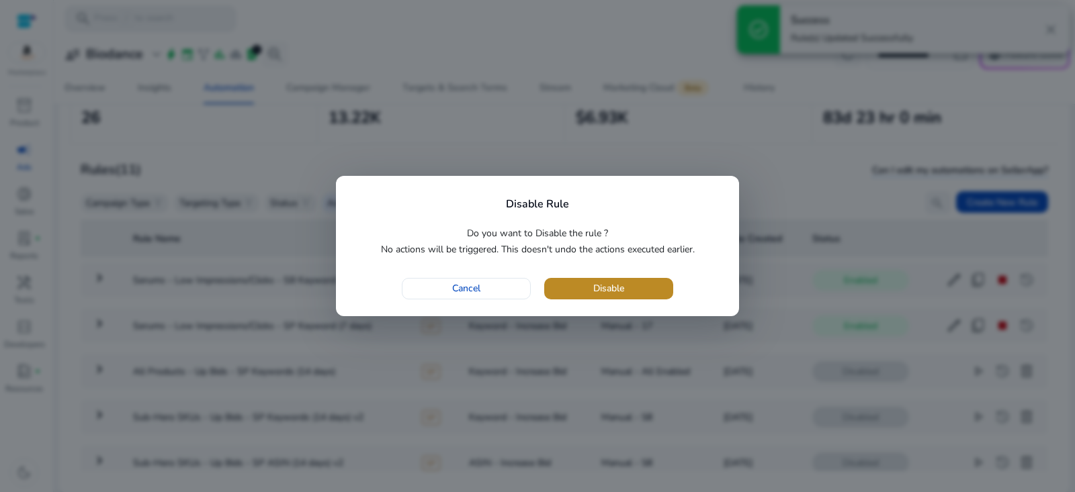
click at [636, 282] on span "button" at bounding box center [608, 289] width 129 height 32
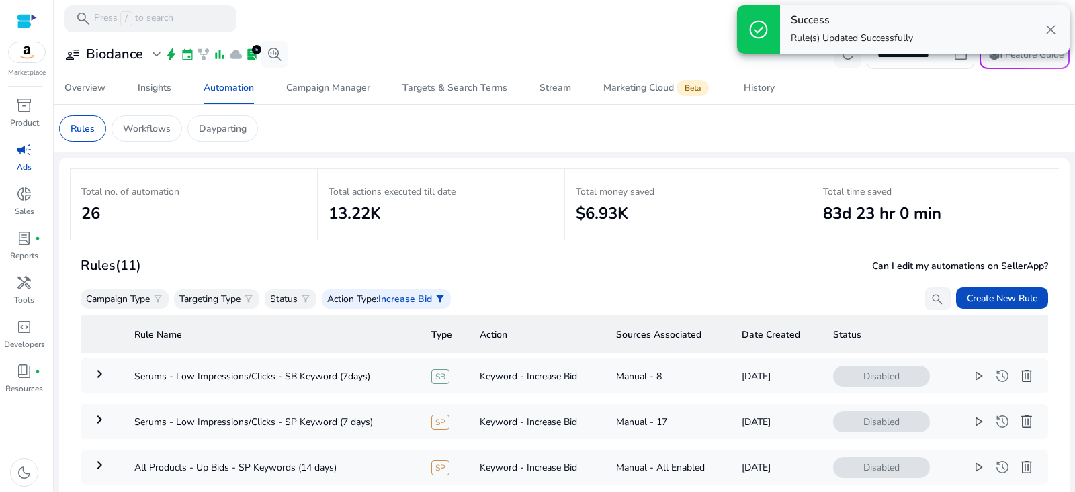
scroll to position [96, 0]
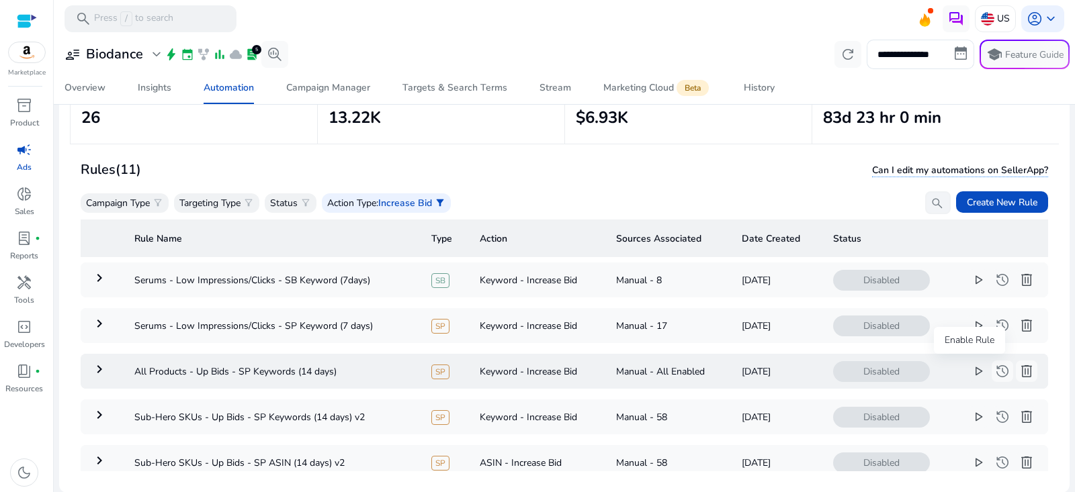
click at [970, 373] on span "play_arrow" at bounding box center [978, 371] width 16 height 16
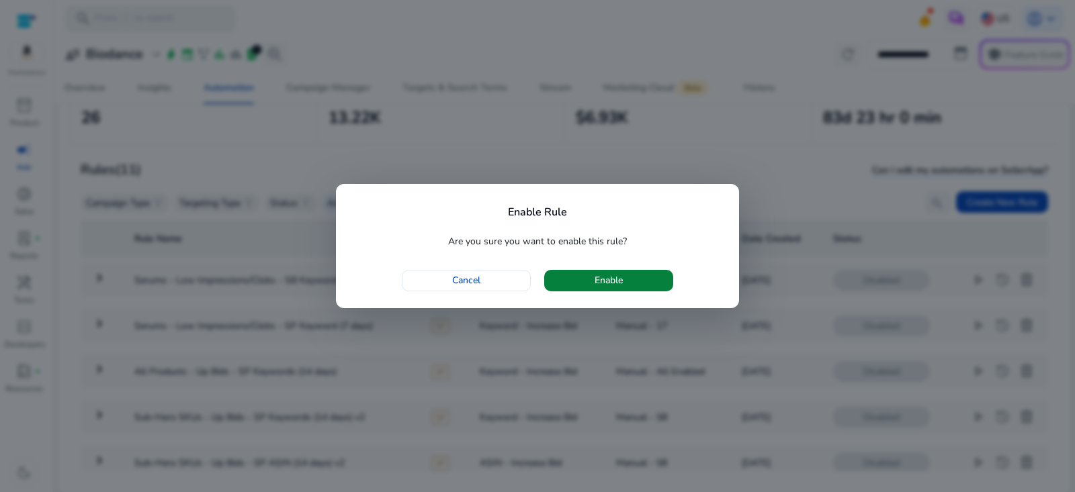
click at [630, 286] on span "button" at bounding box center [608, 281] width 129 height 32
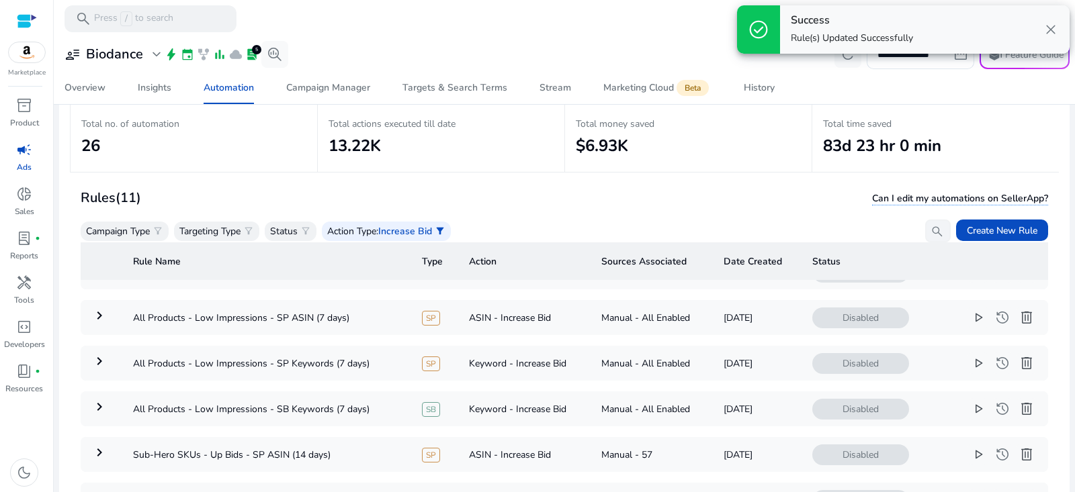
scroll to position [222, 0]
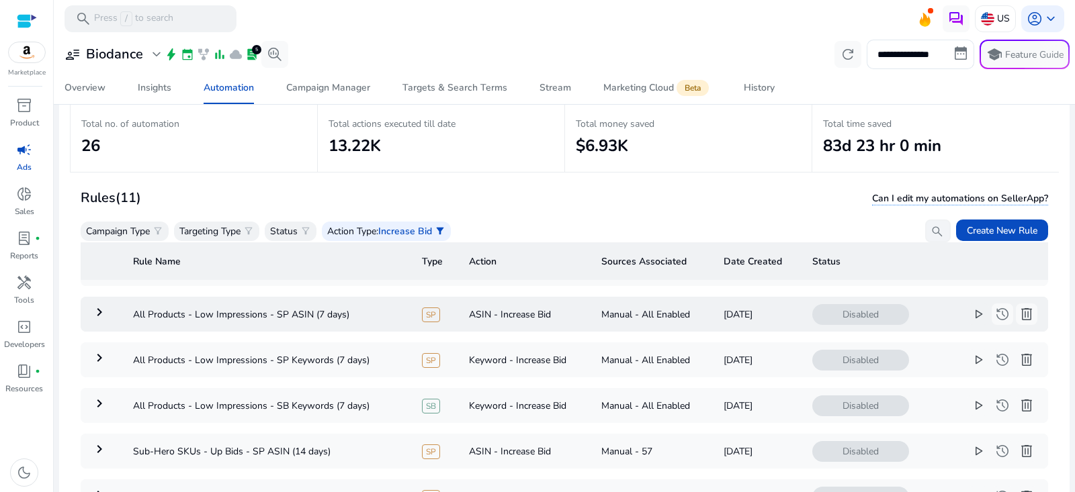
click at [975, 316] on span "play_arrow" at bounding box center [978, 314] width 16 height 16
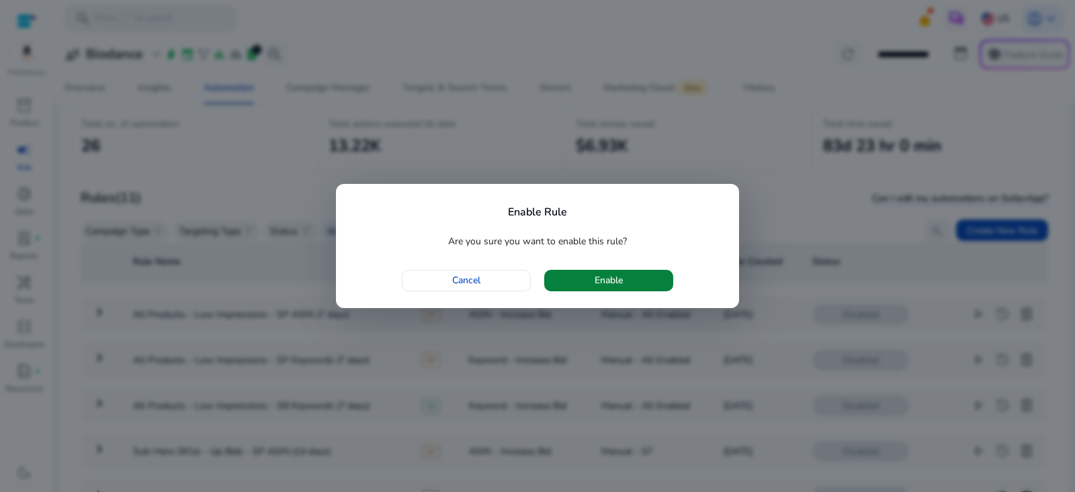
click at [665, 286] on span "button" at bounding box center [608, 281] width 129 height 32
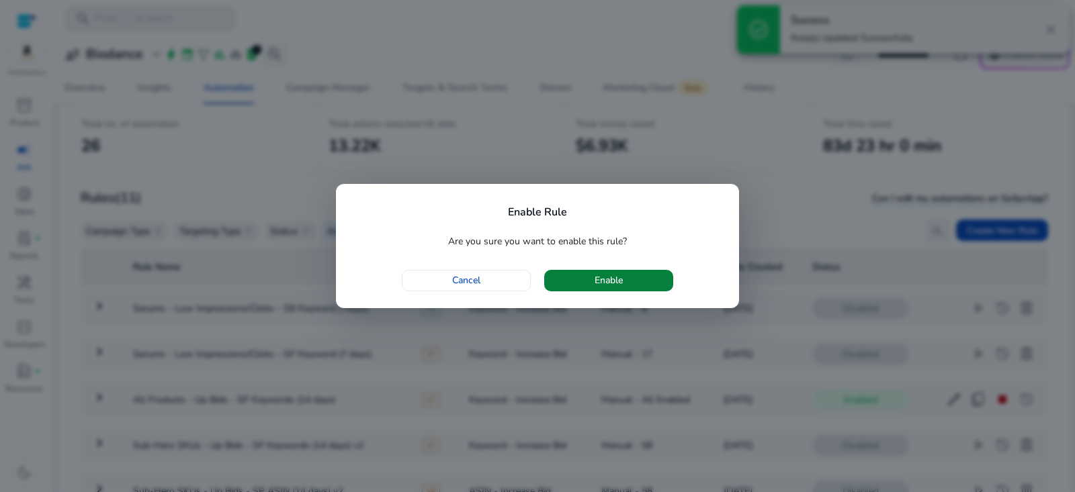
click at [649, 276] on span "button" at bounding box center [608, 281] width 129 height 32
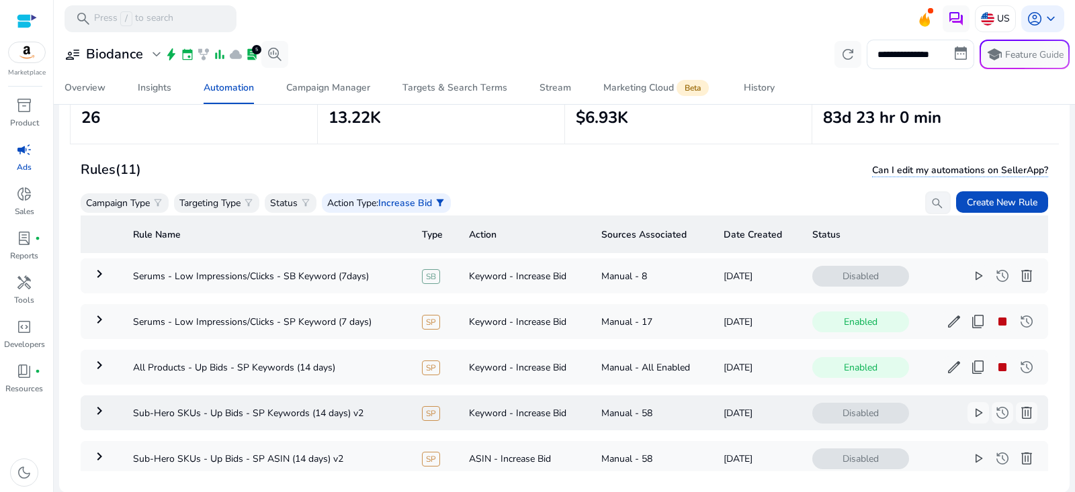
scroll to position [0, 0]
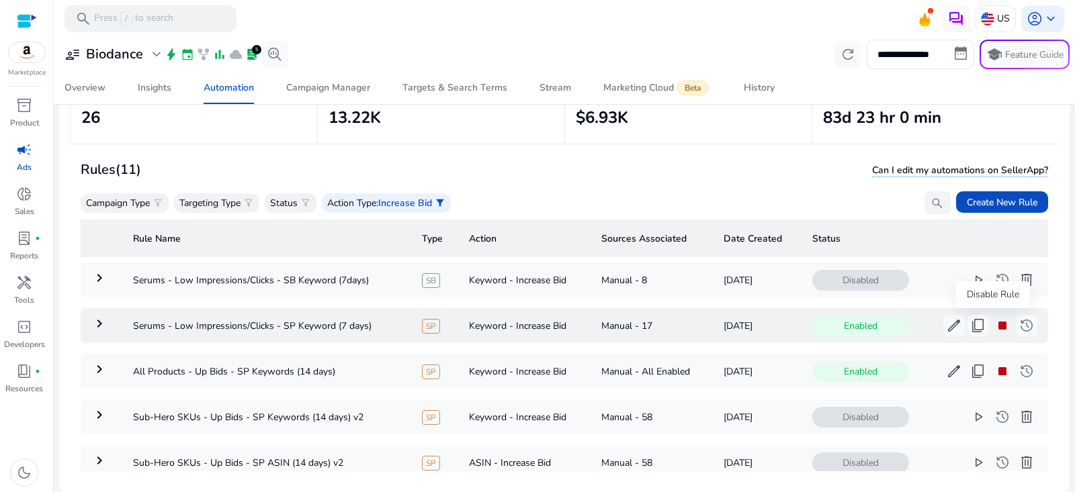
click at [994, 325] on span "stop" at bounding box center [1002, 326] width 16 height 16
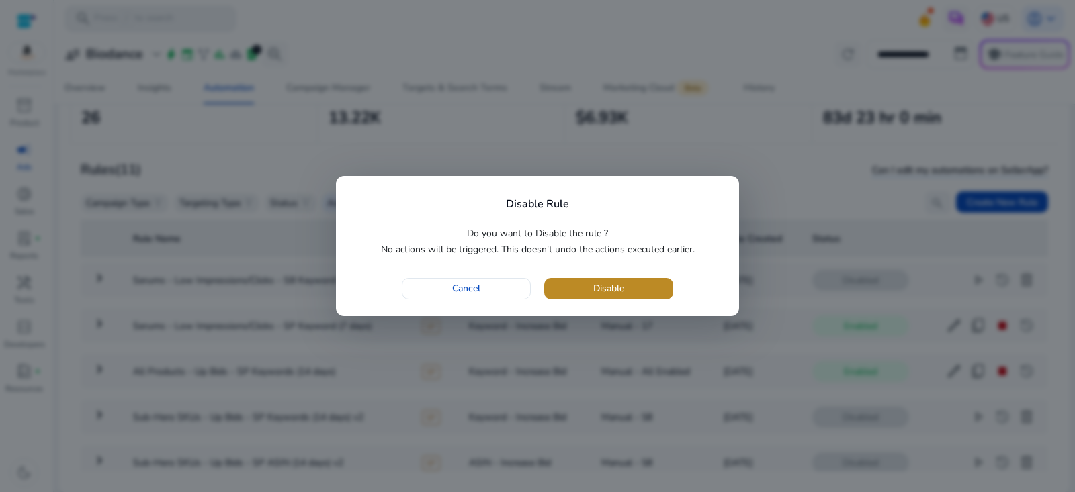
click at [654, 298] on span "button" at bounding box center [608, 289] width 129 height 32
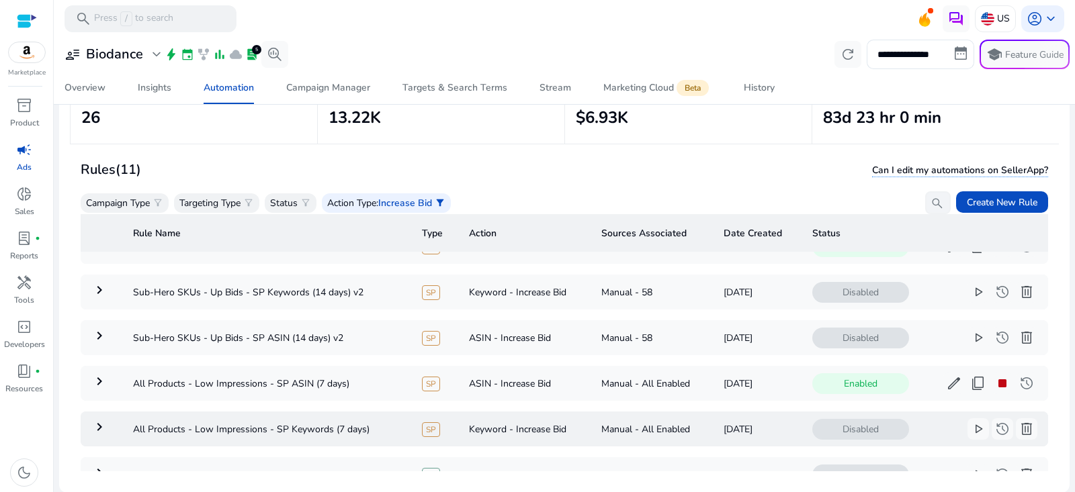
scroll to position [133, 0]
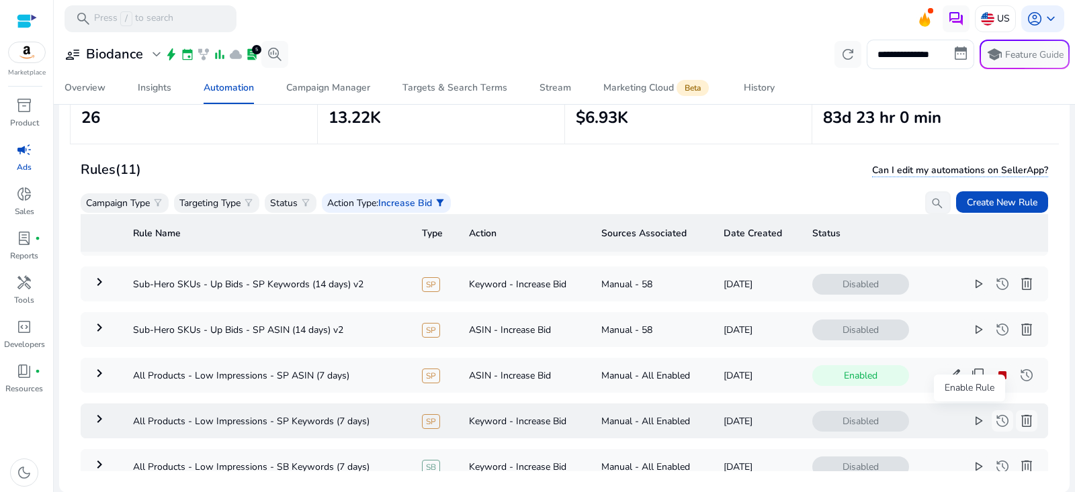
click at [970, 419] on span "play_arrow" at bounding box center [978, 421] width 16 height 16
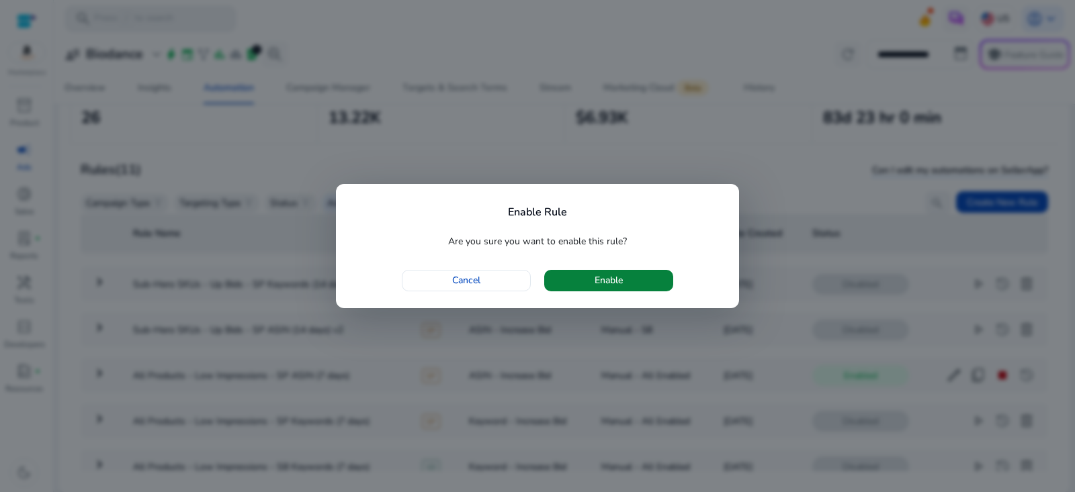
click at [660, 286] on span "button" at bounding box center [608, 281] width 129 height 32
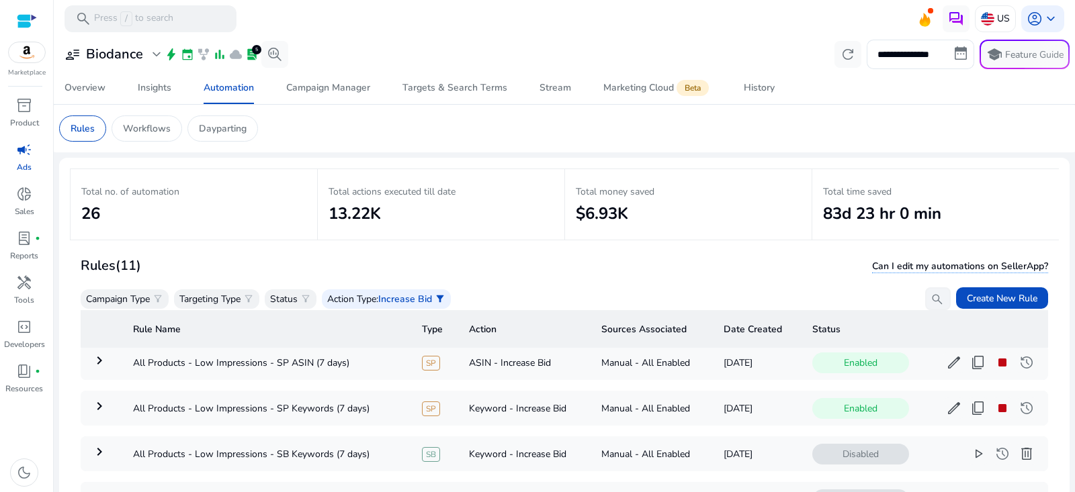
scroll to position [243, 0]
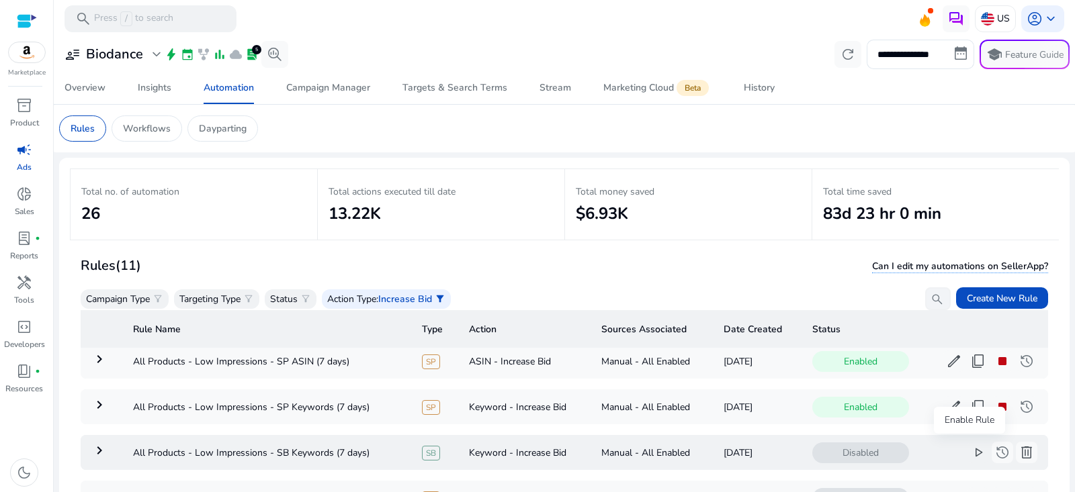
click at [973, 449] on span "play_arrow" at bounding box center [978, 453] width 16 height 16
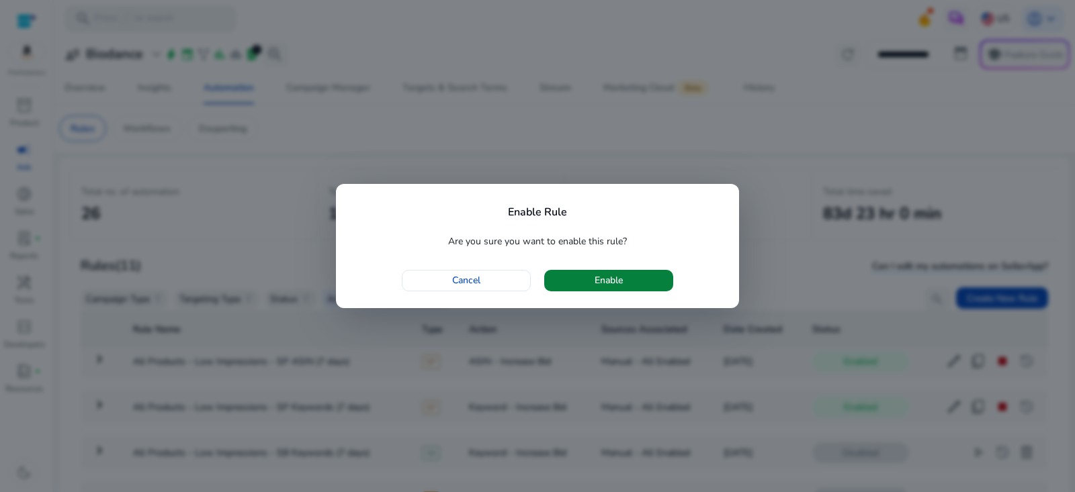
click at [660, 283] on span "button" at bounding box center [608, 281] width 129 height 32
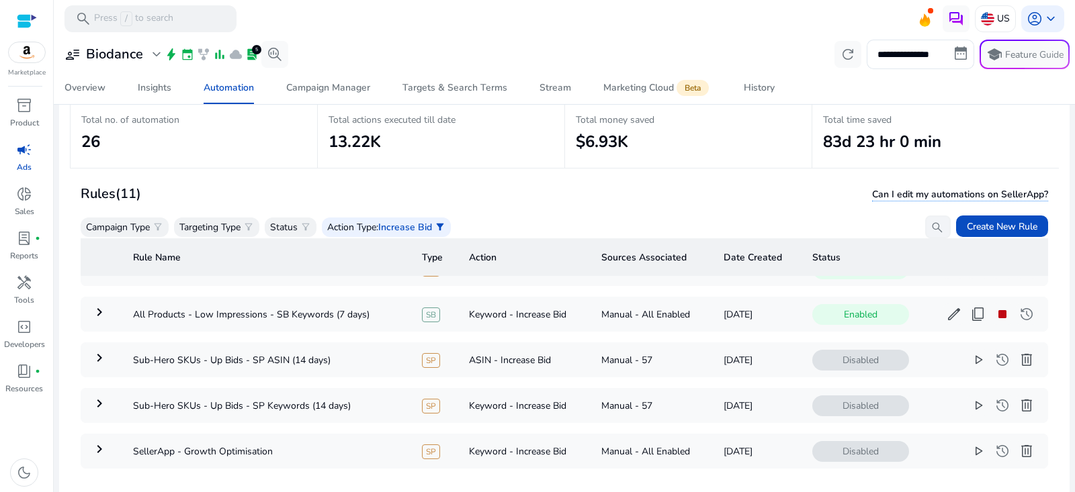
scroll to position [77, 0]
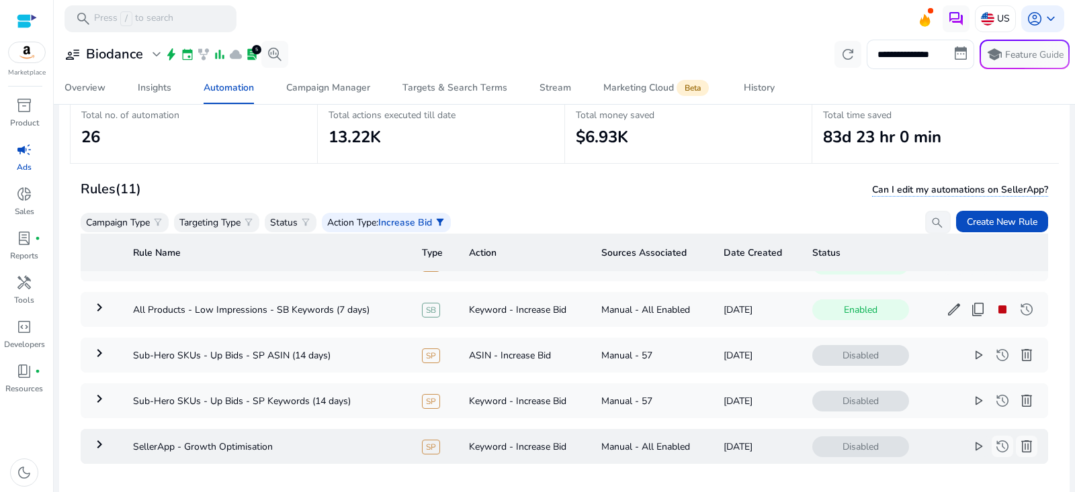
click at [970, 439] on span "play_arrow" at bounding box center [978, 447] width 16 height 16
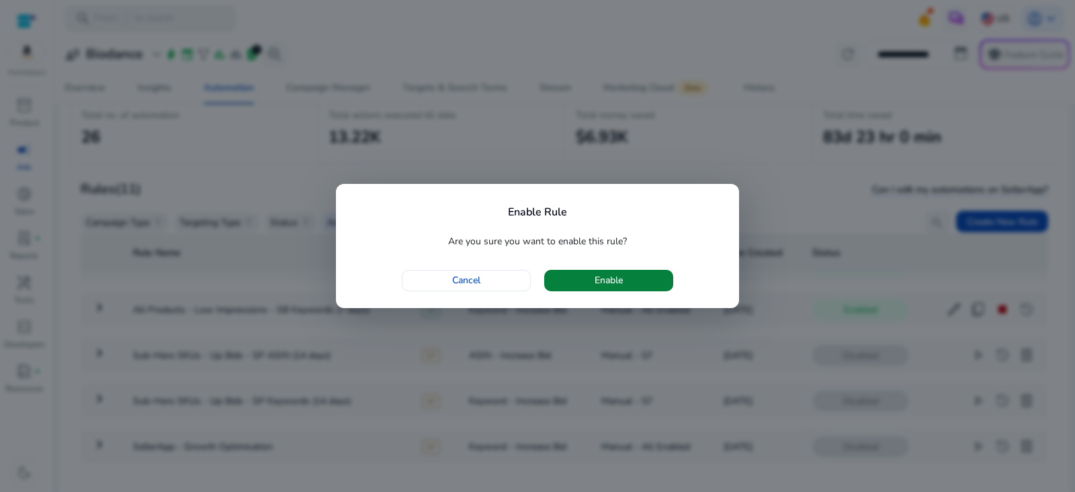
click at [657, 286] on span "button" at bounding box center [608, 281] width 129 height 32
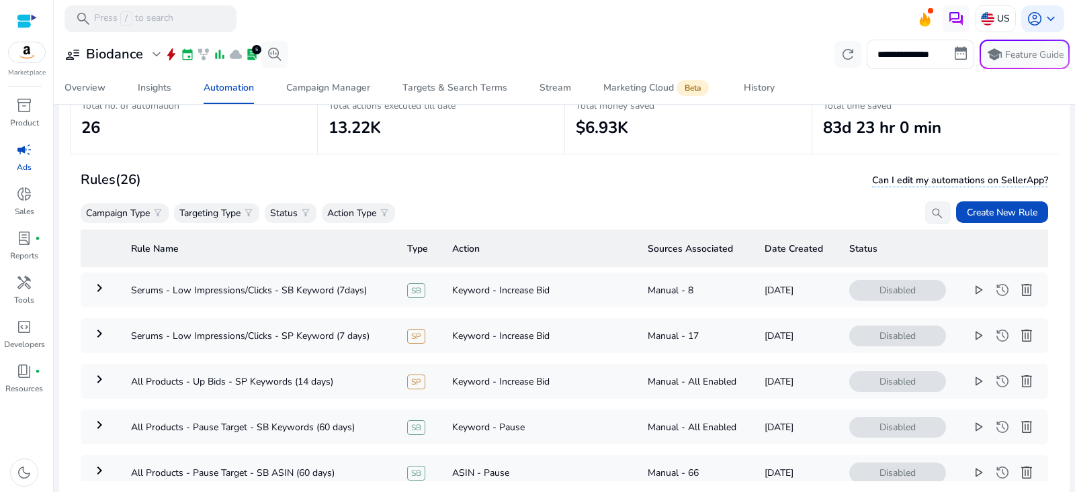
scroll to position [96, 0]
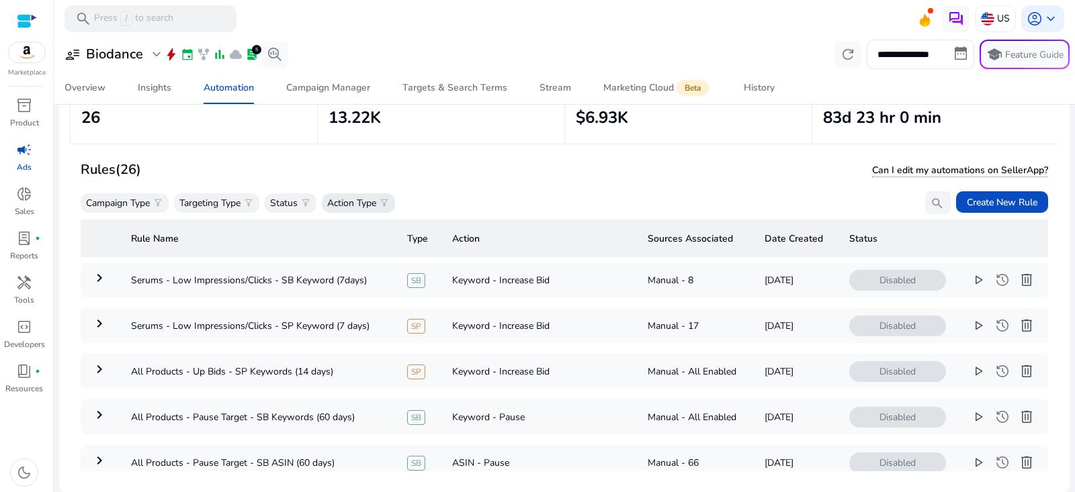
click at [355, 198] on p "Action Type" at bounding box center [351, 203] width 49 height 14
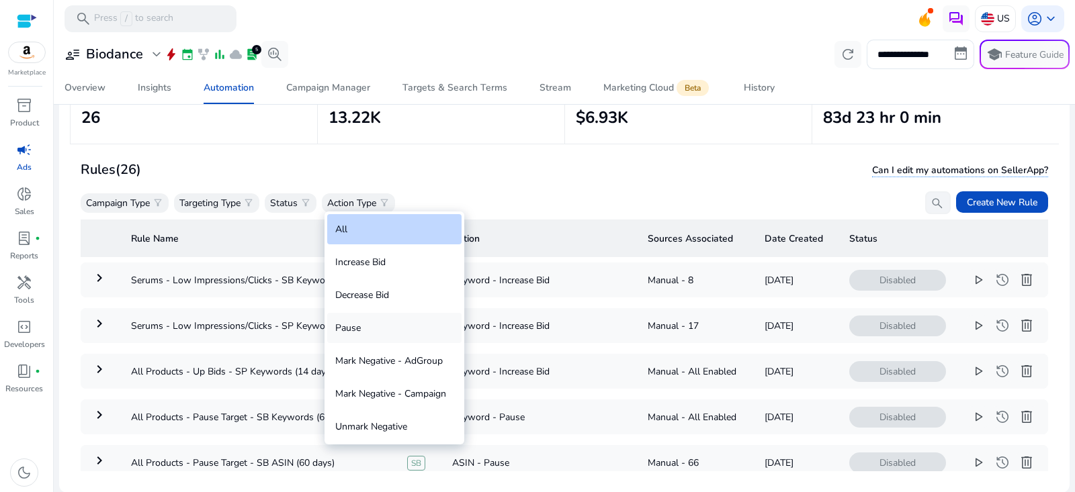
click at [370, 333] on div "Pause" at bounding box center [394, 328] width 134 height 30
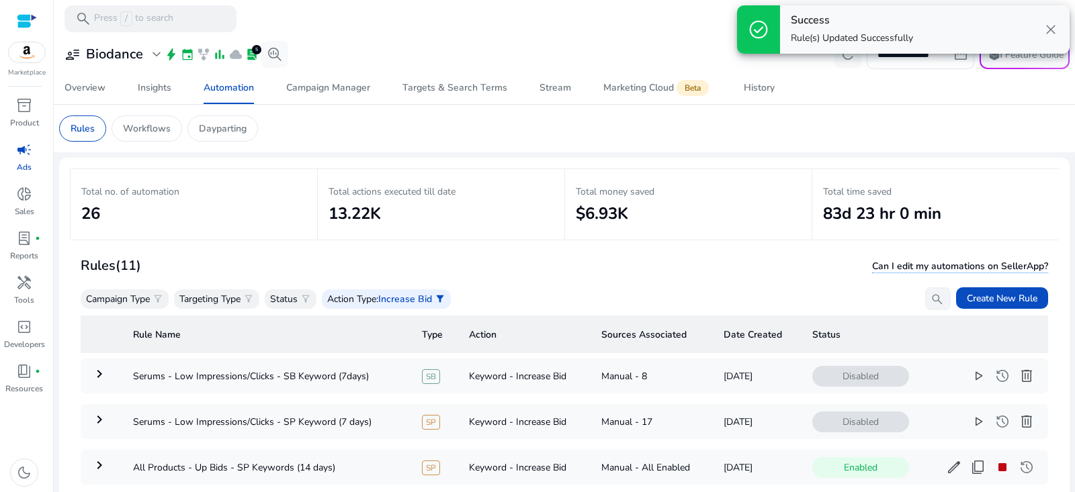
scroll to position [77, 0]
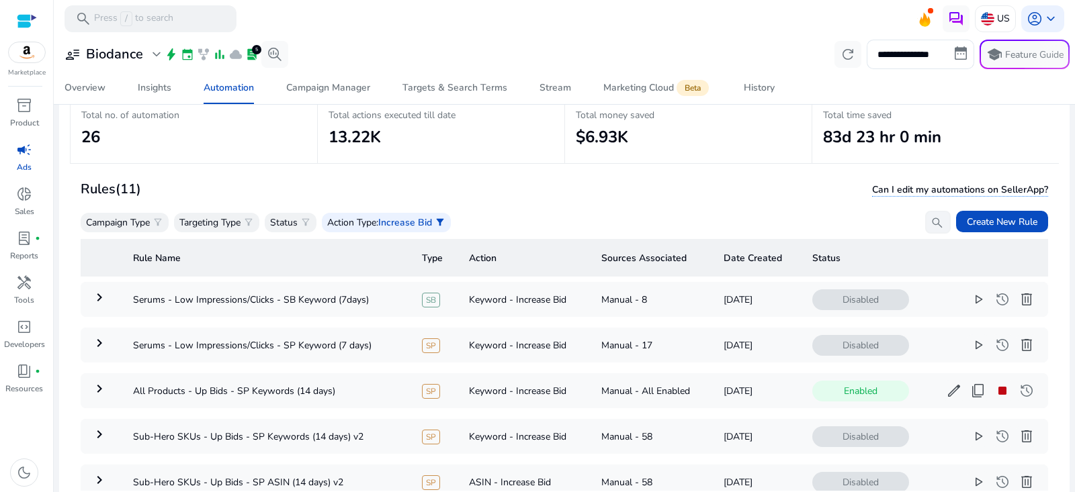
click at [400, 206] on div "Rules (11) Can I edit my automations on SellerApp? Campaign Type filter_alt Tar…" at bounding box center [565, 206] width 968 height 56
click at [399, 220] on span "Increase Bid" at bounding box center [405, 222] width 54 height 13
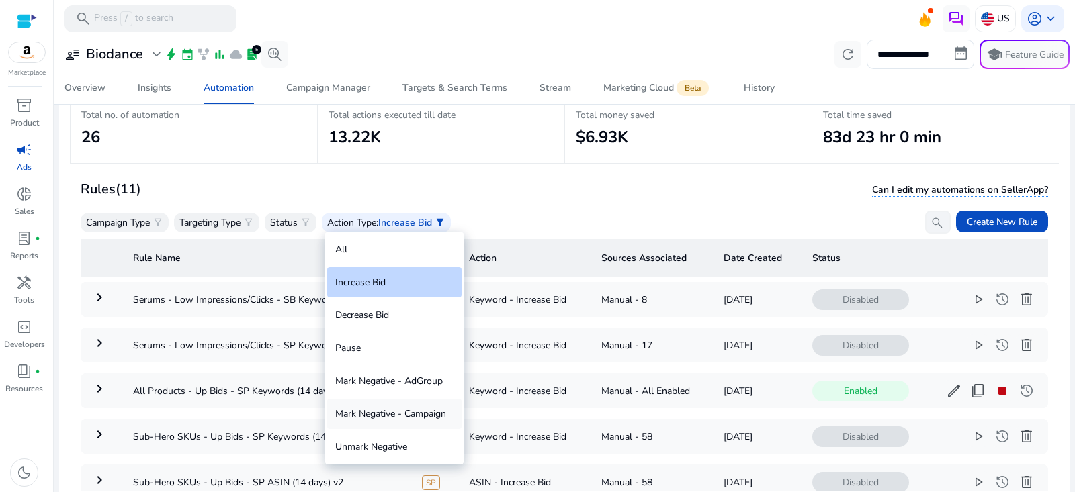
click at [384, 410] on div "Mark Negative - Campaign" at bounding box center [394, 414] width 134 height 30
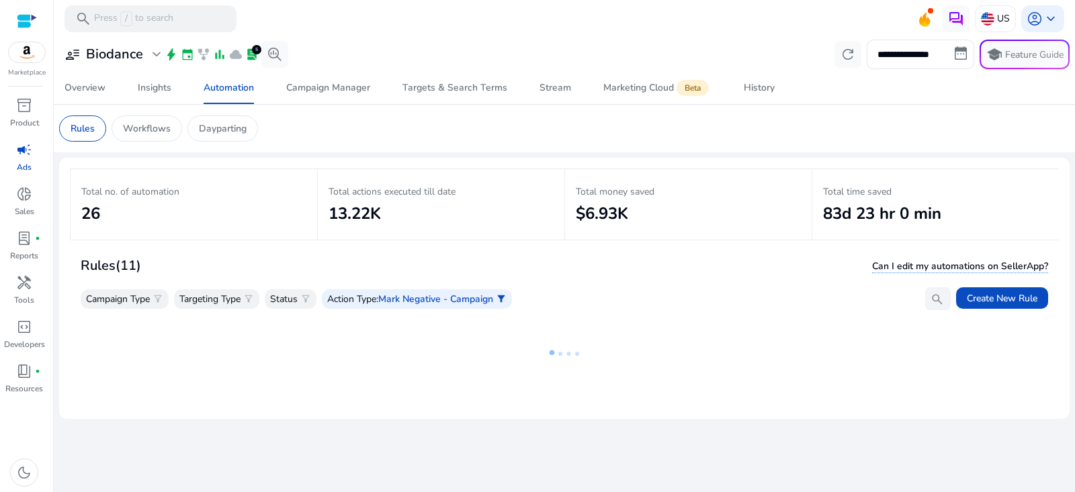
scroll to position [0, 0]
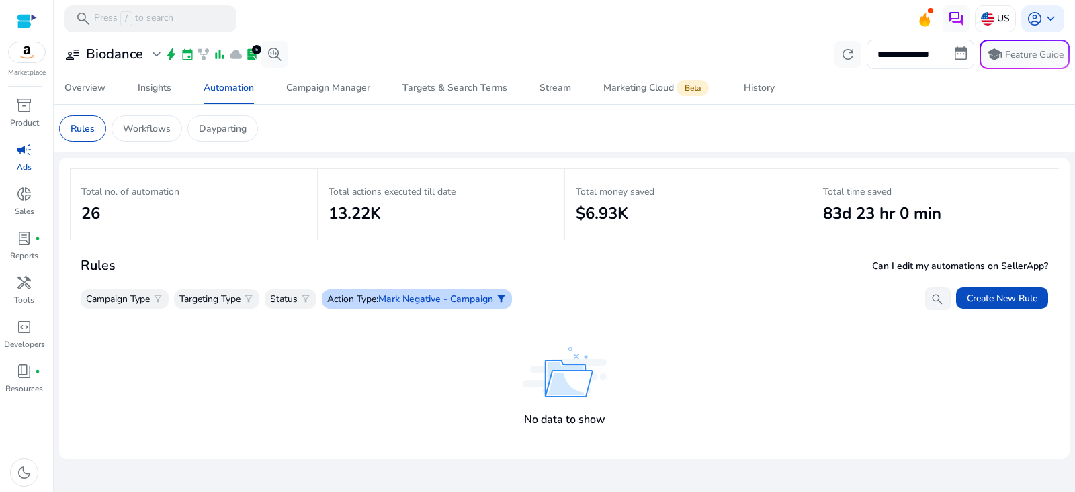
click at [431, 298] on span "Mark Negative - Campaign" at bounding box center [435, 299] width 115 height 13
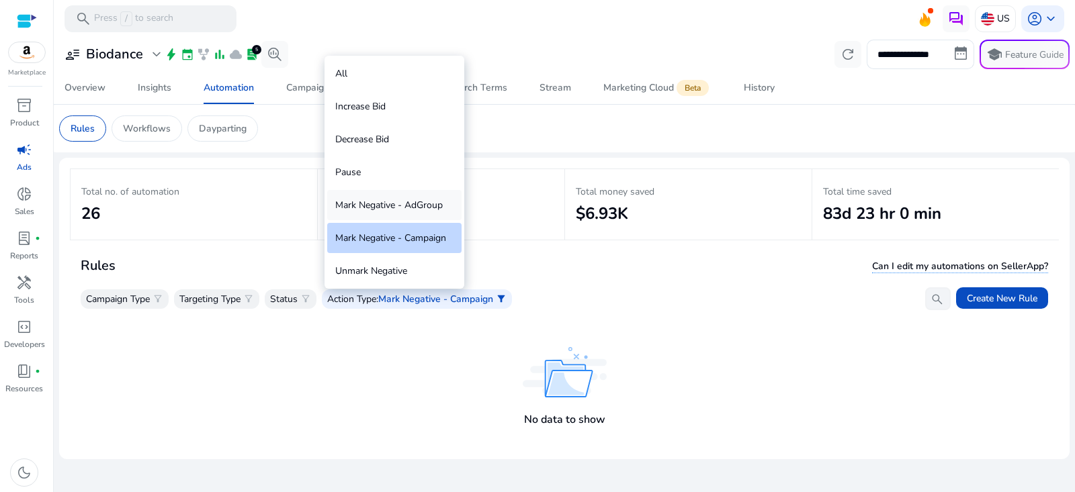
click at [378, 208] on div "Mark Negative - AdGroup" at bounding box center [394, 205] width 134 height 30
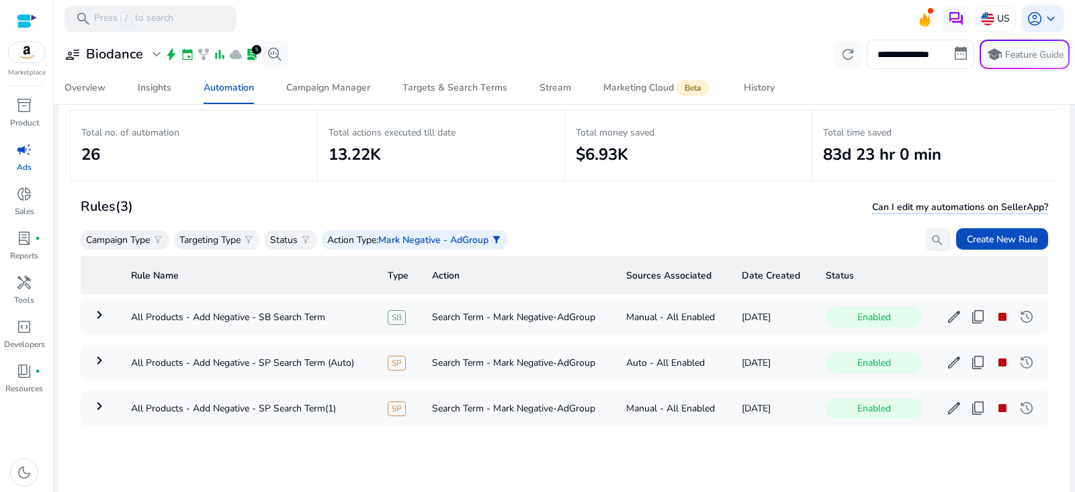
scroll to position [96, 0]
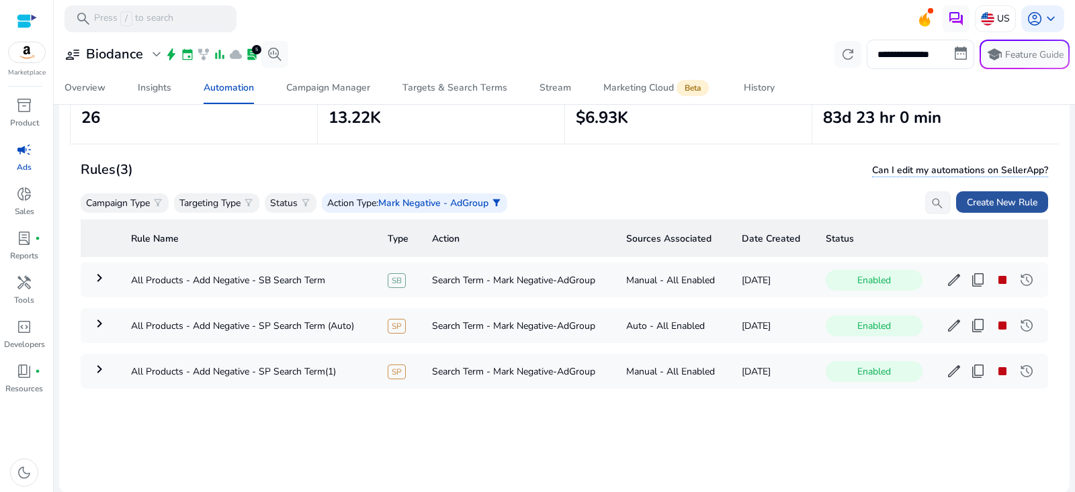
click at [1007, 200] on span "Create New Rule" at bounding box center [1002, 203] width 71 height 14
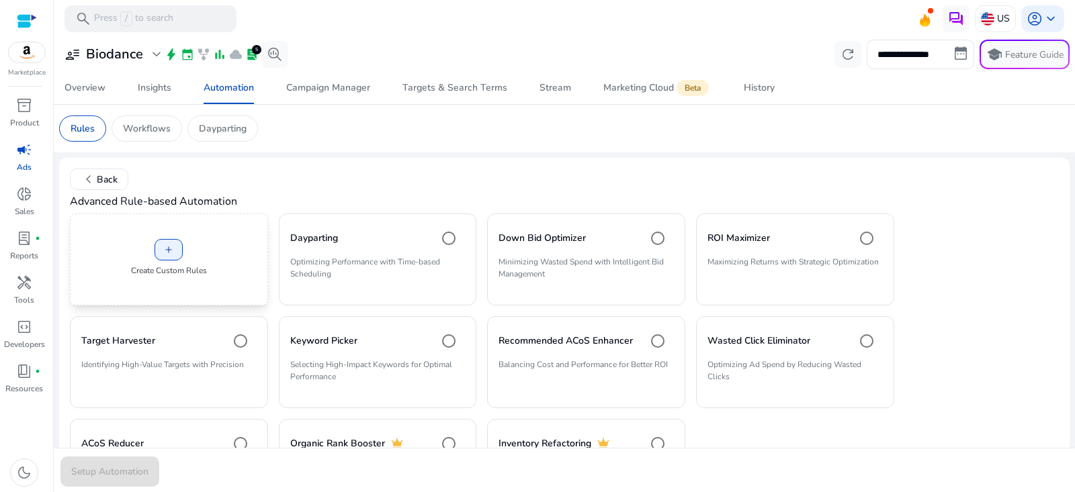
click at [195, 259] on div "add Create Custom Rules" at bounding box center [169, 260] width 198 height 92
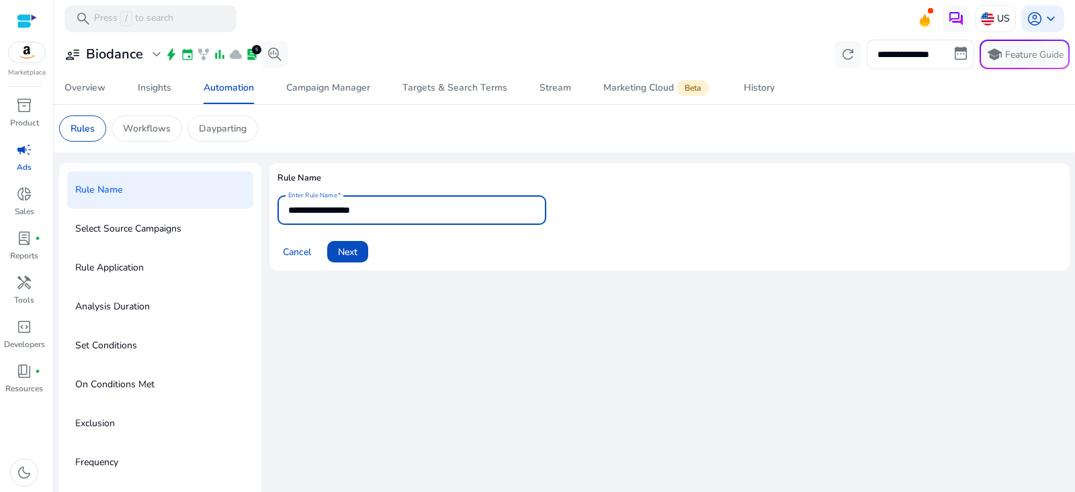
click at [374, 204] on input "**********" at bounding box center [411, 210] width 247 height 15
click at [374, 205] on input "**********" at bounding box center [411, 210] width 247 height 15
paste input "**********"
click at [431, 208] on input "**********" at bounding box center [411, 210] width 247 height 15
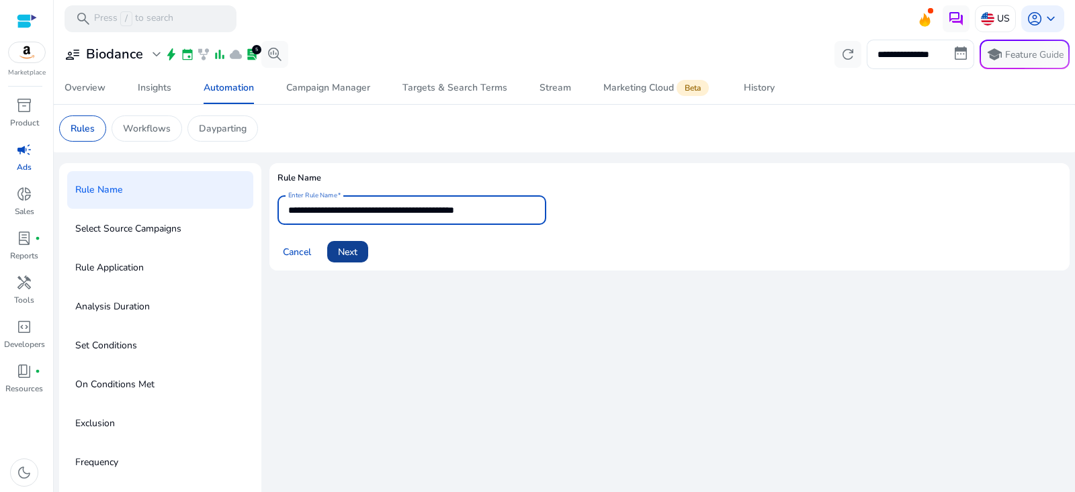
type input "**********"
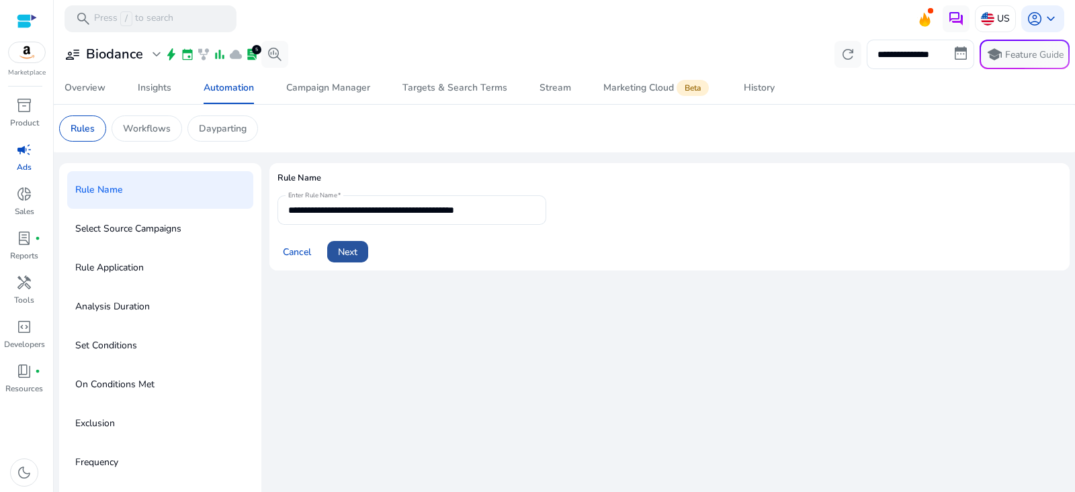
click at [354, 258] on span "Next" at bounding box center [347, 252] width 19 height 14
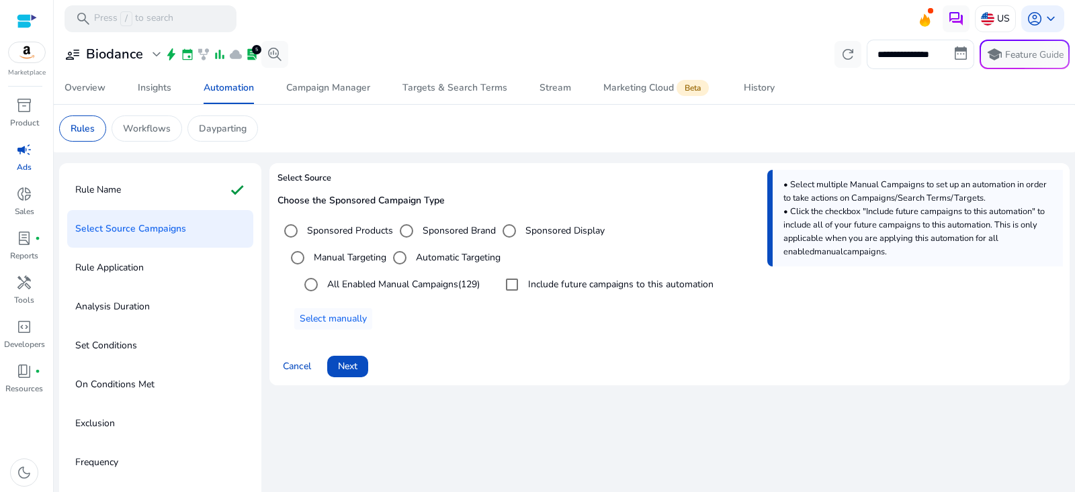
click at [431, 231] on label "Sponsored Brand" at bounding box center [458, 231] width 76 height 14
click at [357, 371] on span "Next" at bounding box center [347, 366] width 19 height 14
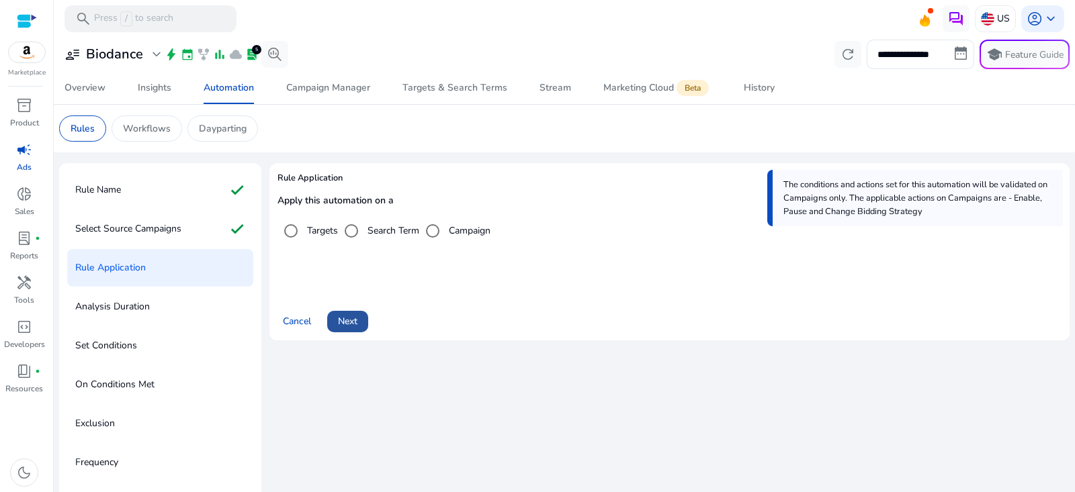
click at [357, 316] on span "Next" at bounding box center [347, 321] width 19 height 14
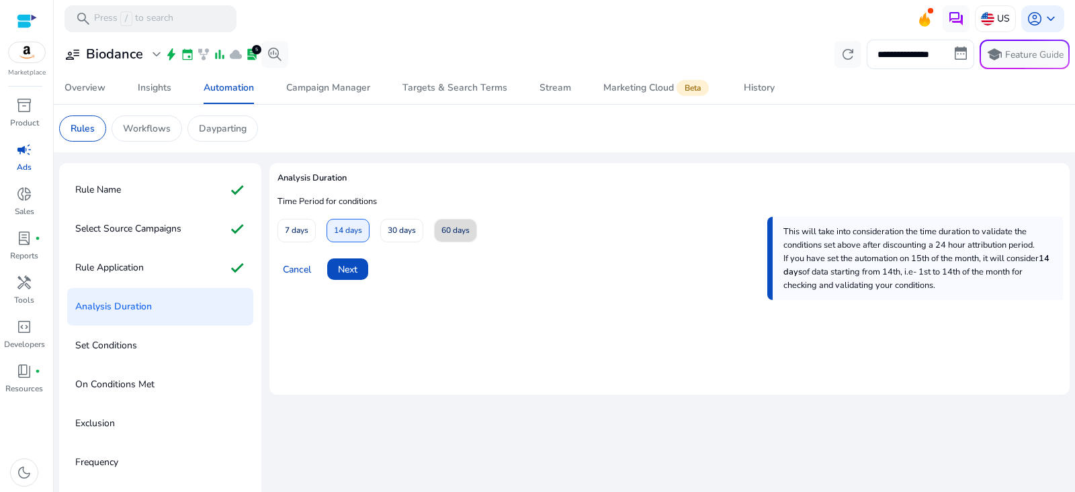
click at [452, 233] on span "60 days" at bounding box center [455, 231] width 28 height 24
click at [361, 271] on span at bounding box center [347, 269] width 41 height 32
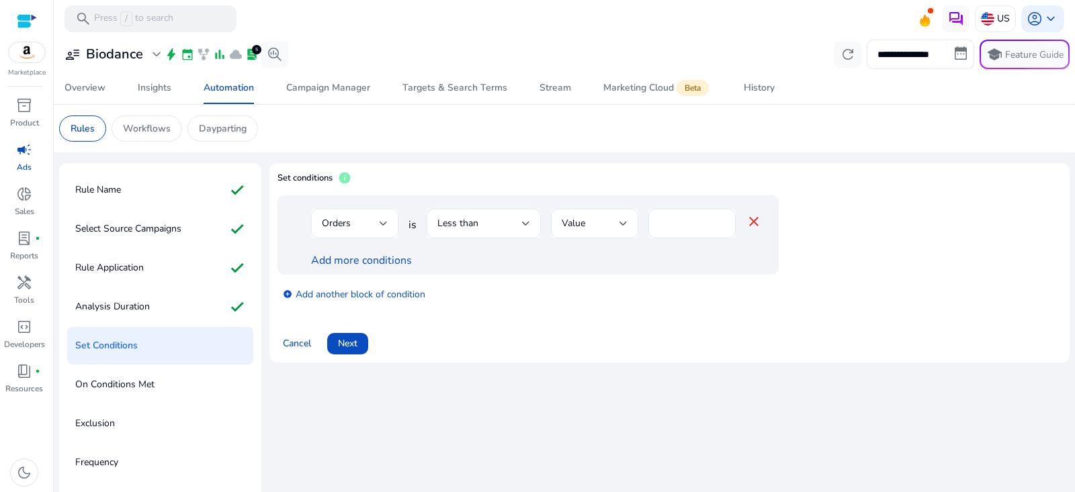
click at [371, 222] on div "Orders" at bounding box center [351, 223] width 58 height 15
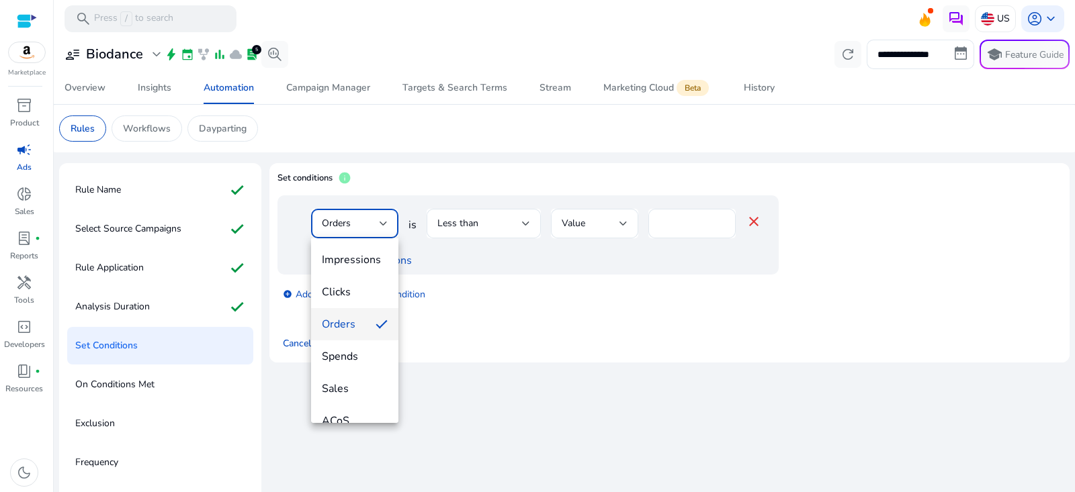
click at [175, 216] on div at bounding box center [537, 246] width 1075 height 492
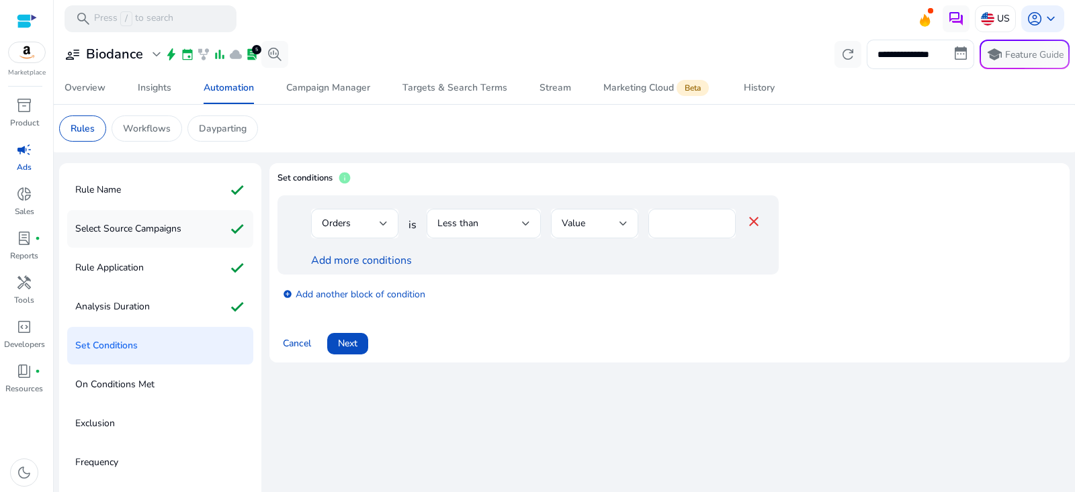
click at [221, 219] on div "Select Source Campaigns check" at bounding box center [160, 229] width 186 height 38
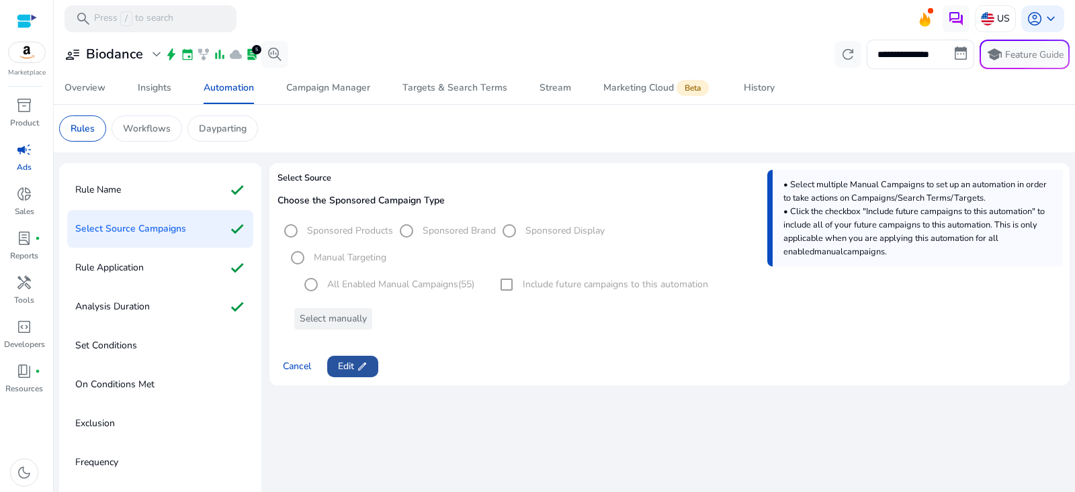
click at [348, 362] on span "Edit edit" at bounding box center [353, 366] width 30 height 14
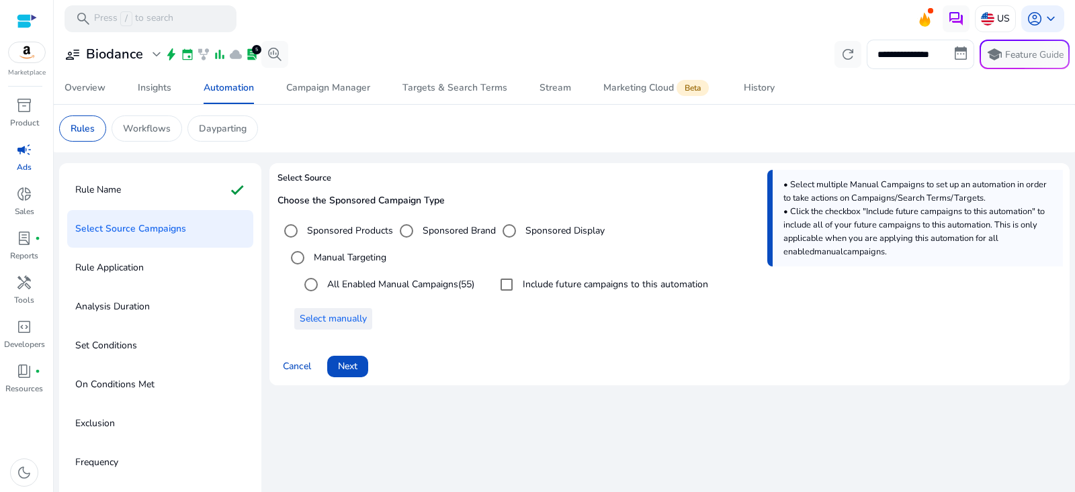
click at [340, 320] on span "Select manually" at bounding box center [333, 319] width 67 height 14
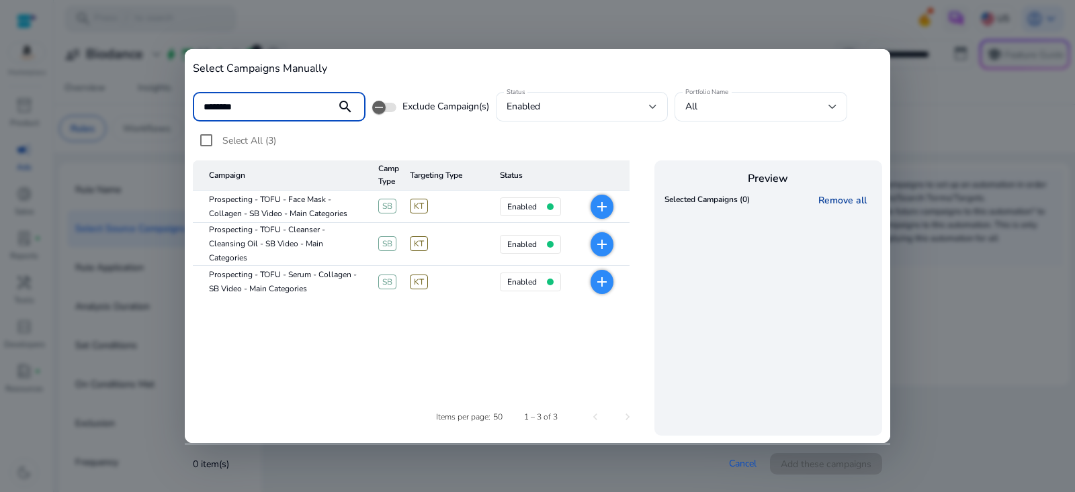
click at [841, 202] on link "Remove all" at bounding box center [845, 200] width 54 height 13
click at [273, 95] on div "********" at bounding box center [265, 107] width 122 height 30
click at [609, 208] on mat-icon "add" at bounding box center [602, 207] width 16 height 16
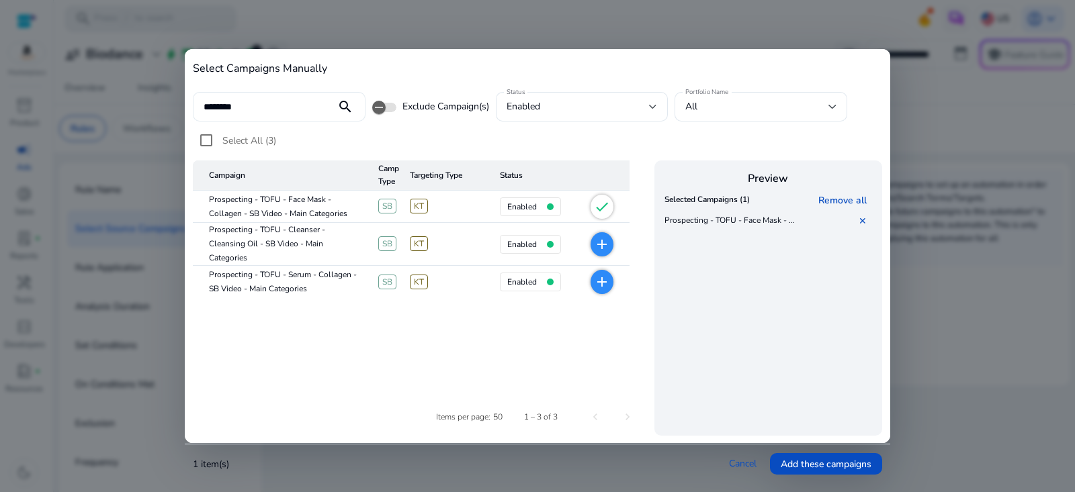
click at [263, 110] on input "********" at bounding box center [265, 106] width 122 height 15
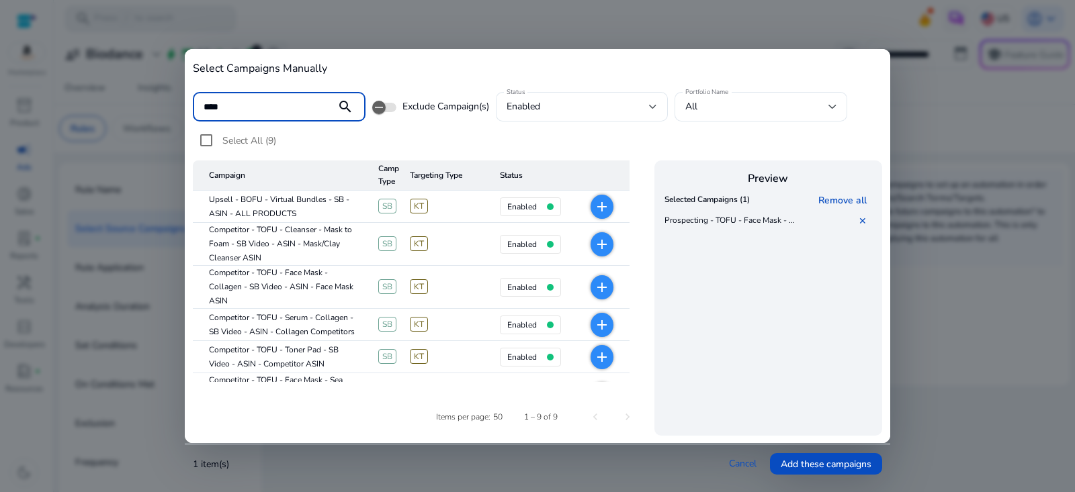
click at [601, 243] on mat-icon "add" at bounding box center [602, 245] width 16 height 16
click at [603, 212] on mat-icon "add" at bounding box center [602, 207] width 16 height 16
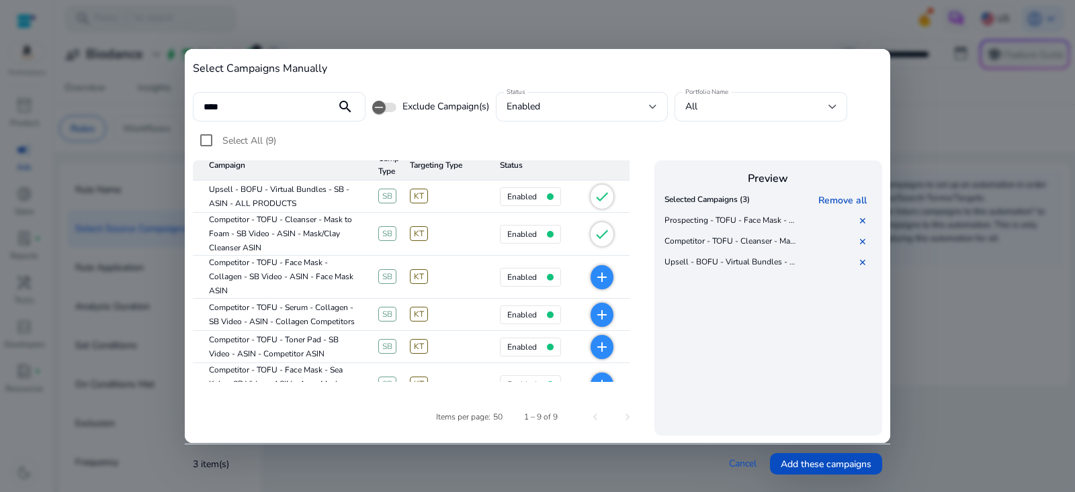
scroll to position [16, 0]
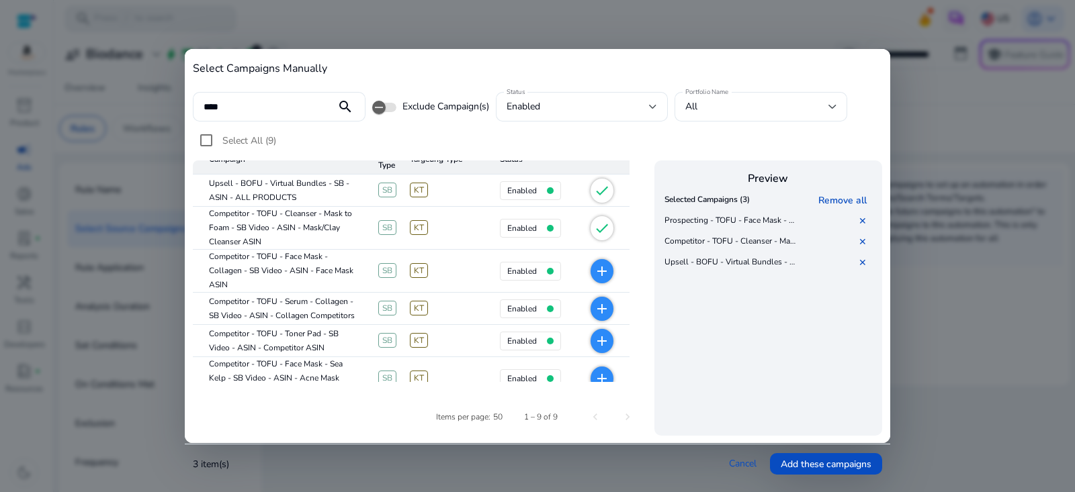
click at [606, 273] on mat-icon "add" at bounding box center [602, 271] width 16 height 16
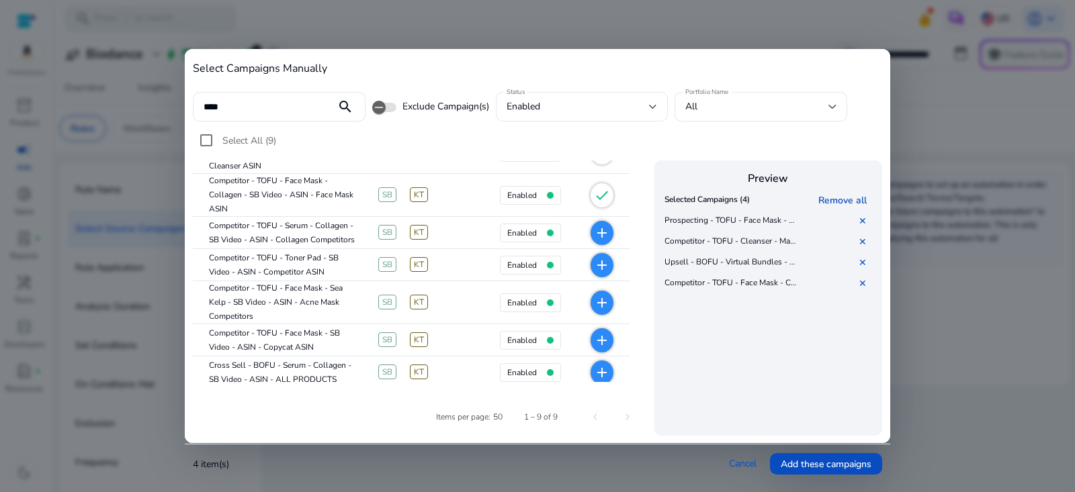
scroll to position [95, 0]
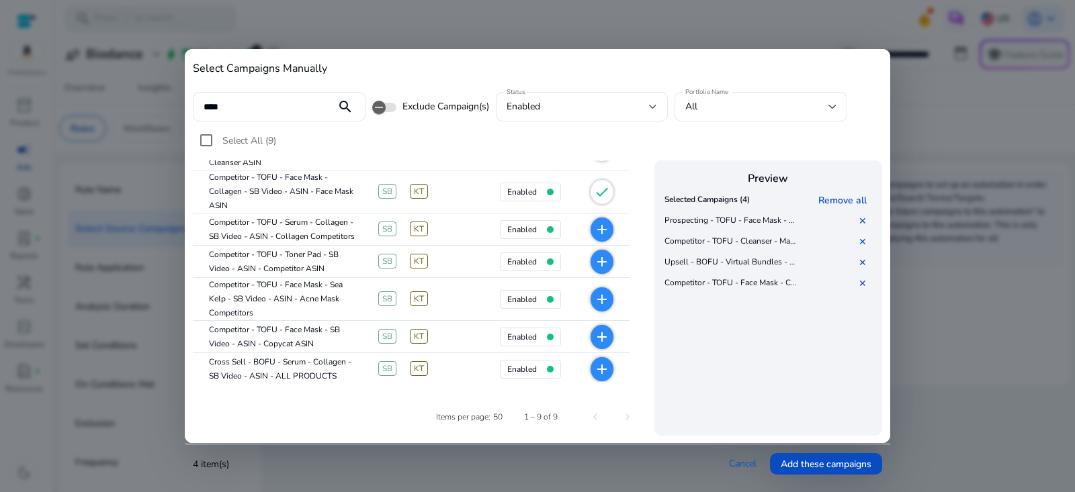
click at [610, 263] on mat-icon "add" at bounding box center [602, 262] width 16 height 16
click at [607, 298] on mat-icon "add" at bounding box center [602, 300] width 16 height 16
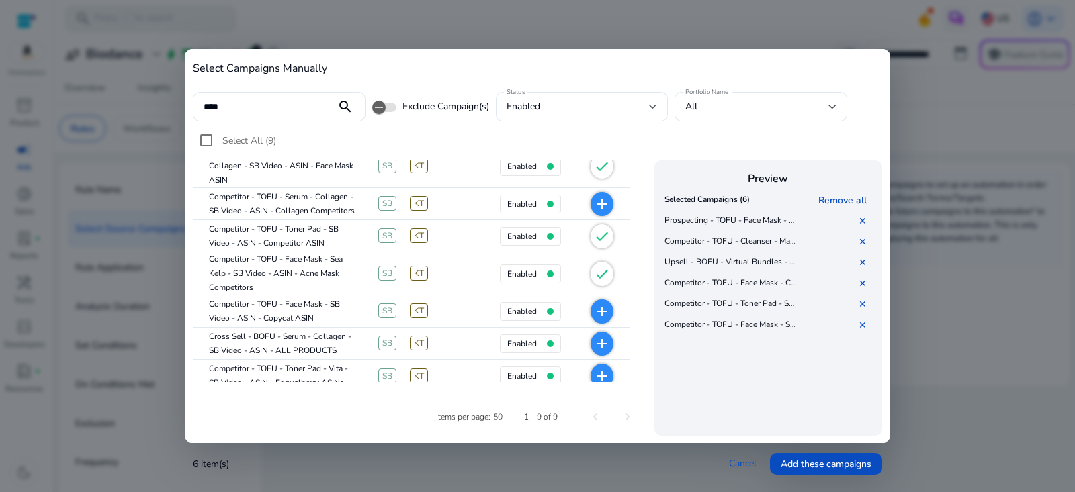
scroll to position [130, 0]
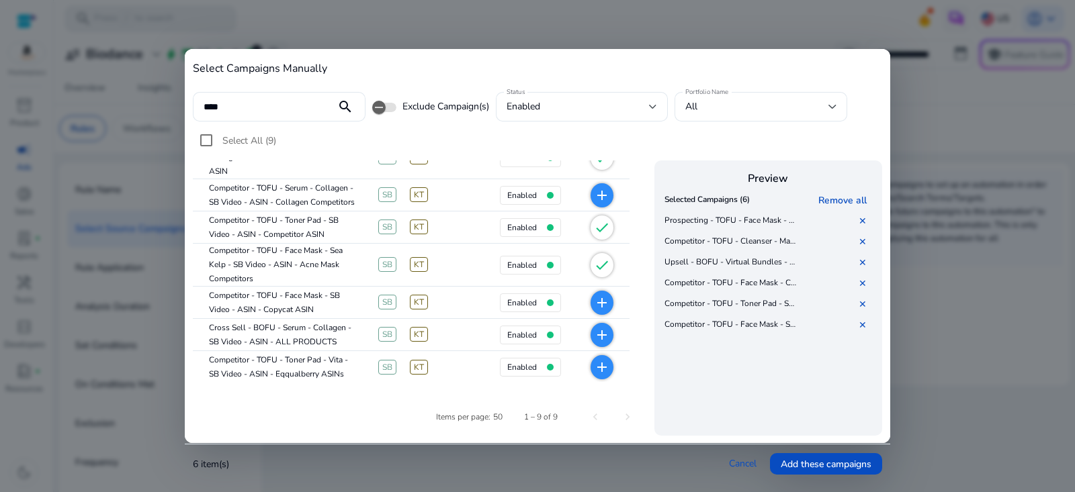
click at [604, 302] on mat-icon "add" at bounding box center [602, 303] width 16 height 16
click at [605, 374] on mat-icon "add" at bounding box center [602, 367] width 16 height 16
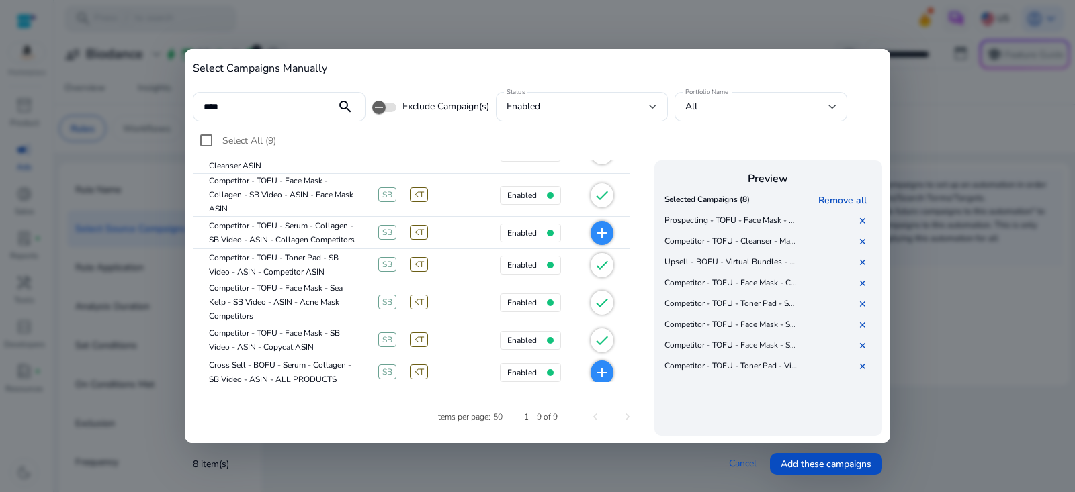
scroll to position [108, 0]
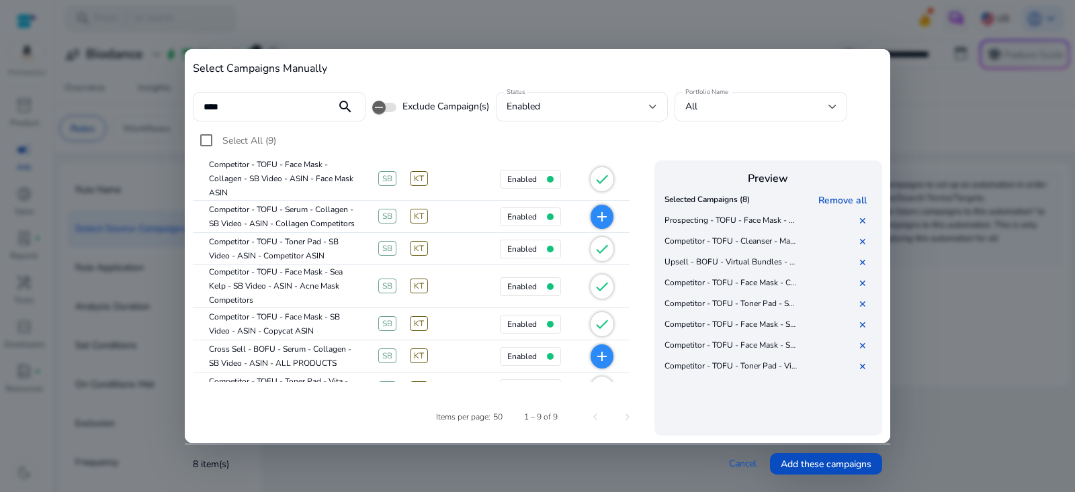
click at [607, 351] on mat-icon "add" at bounding box center [602, 357] width 16 height 16
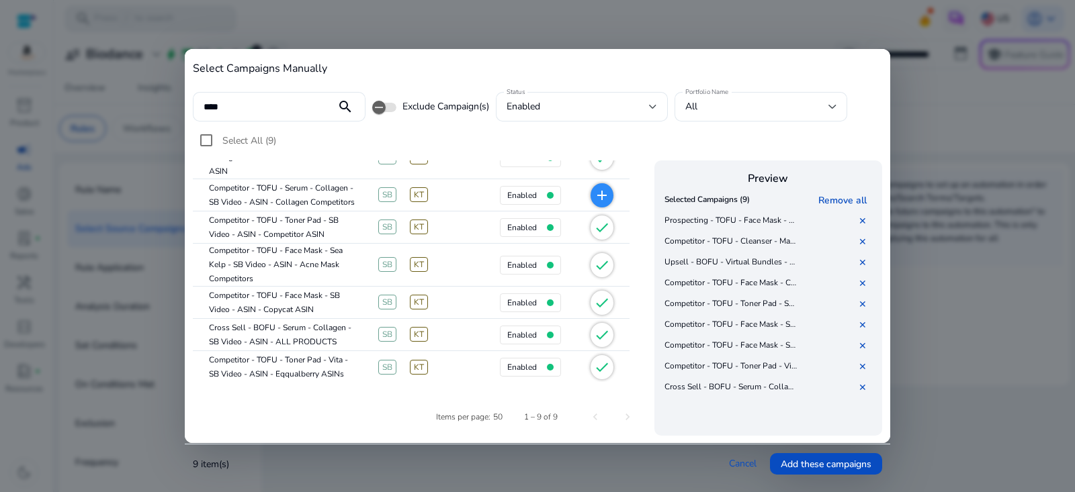
scroll to position [0, 0]
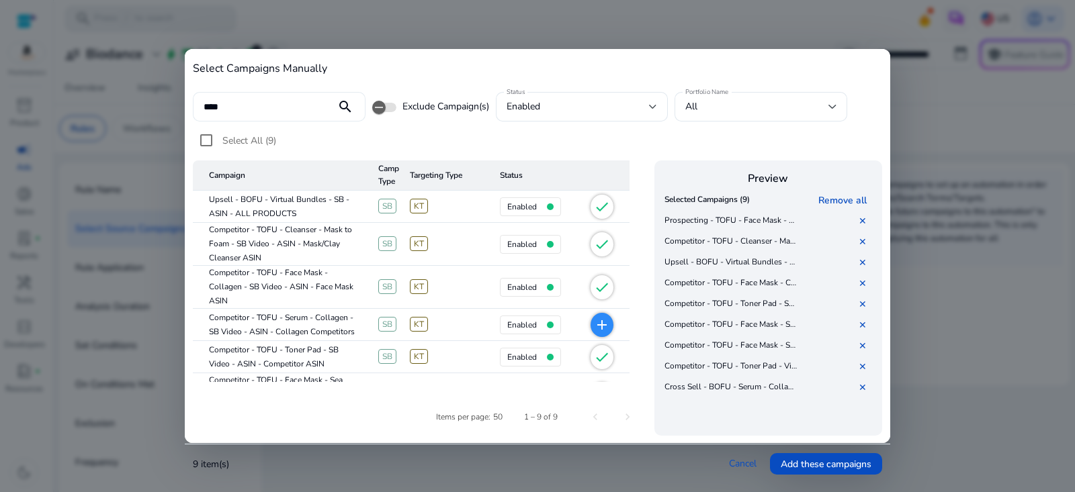
click at [271, 99] on div "****" at bounding box center [265, 107] width 122 height 30
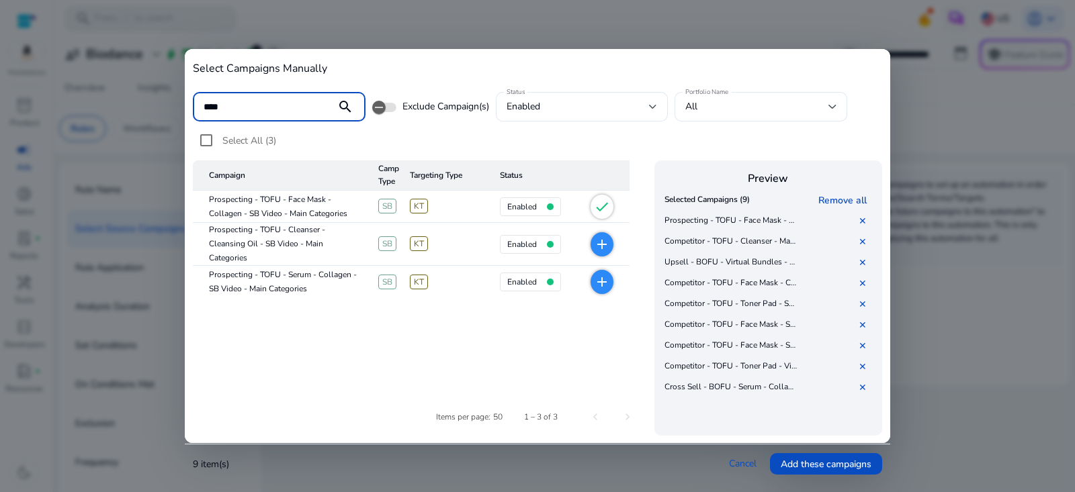
type input "****"
click at [603, 245] on mat-icon "add" at bounding box center [602, 245] width 16 height 16
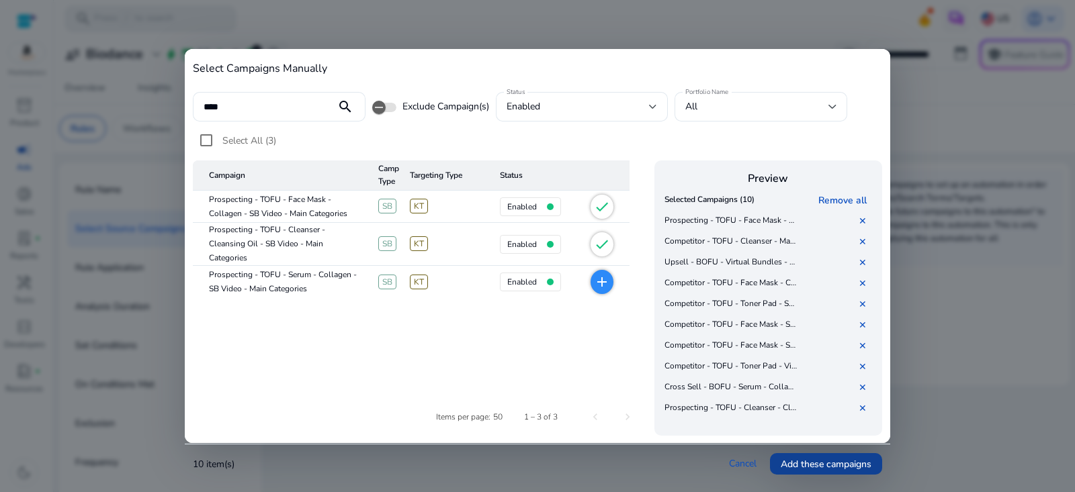
click at [818, 464] on span "Add these campaigns" at bounding box center [826, 465] width 91 height 14
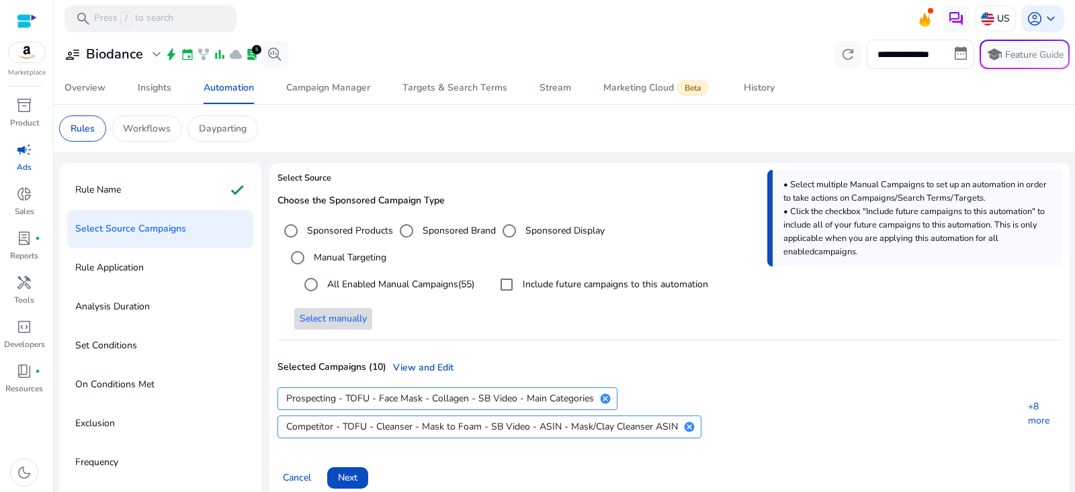
scroll to position [36, 0]
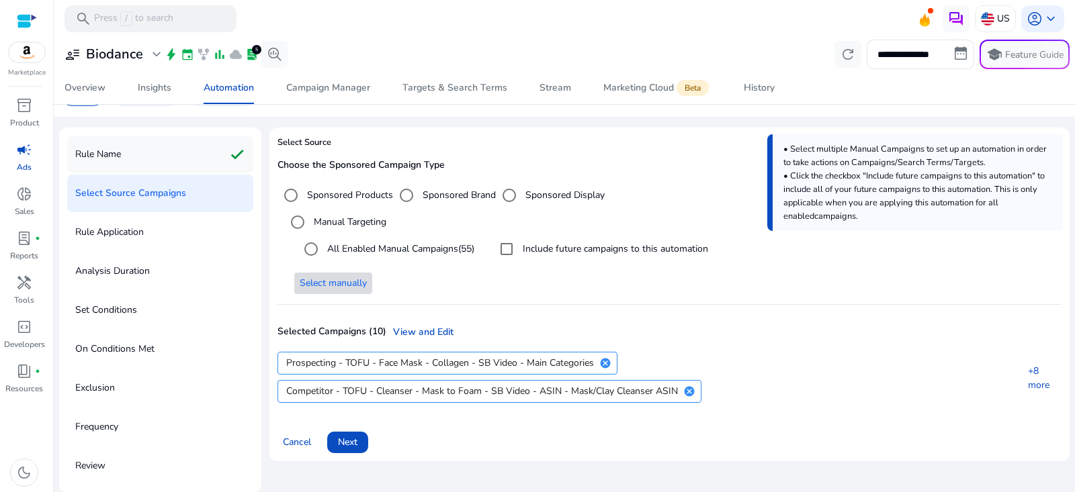
click at [183, 164] on div "Rule Name check" at bounding box center [160, 155] width 186 height 38
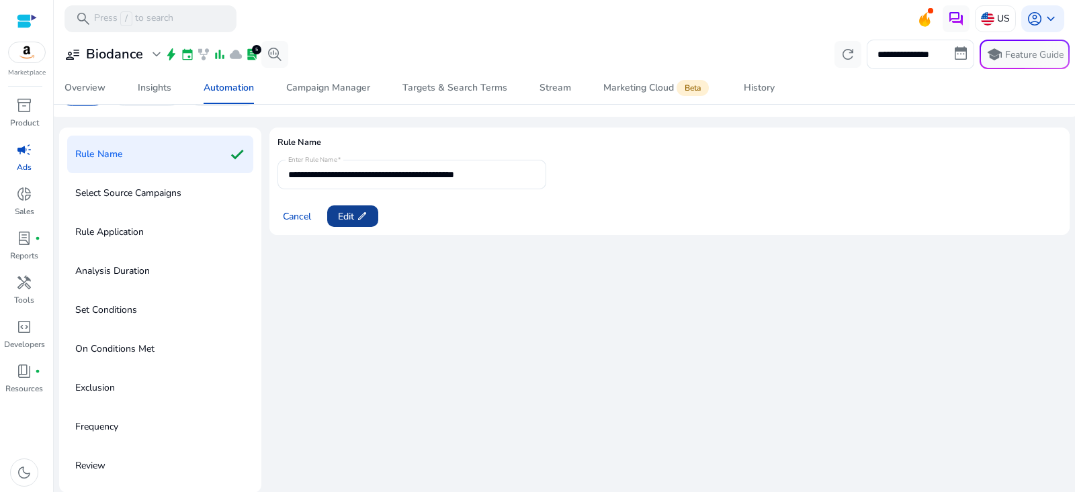
click at [364, 208] on span at bounding box center [352, 216] width 51 height 32
click at [407, 173] on input "**********" at bounding box center [411, 174] width 247 height 15
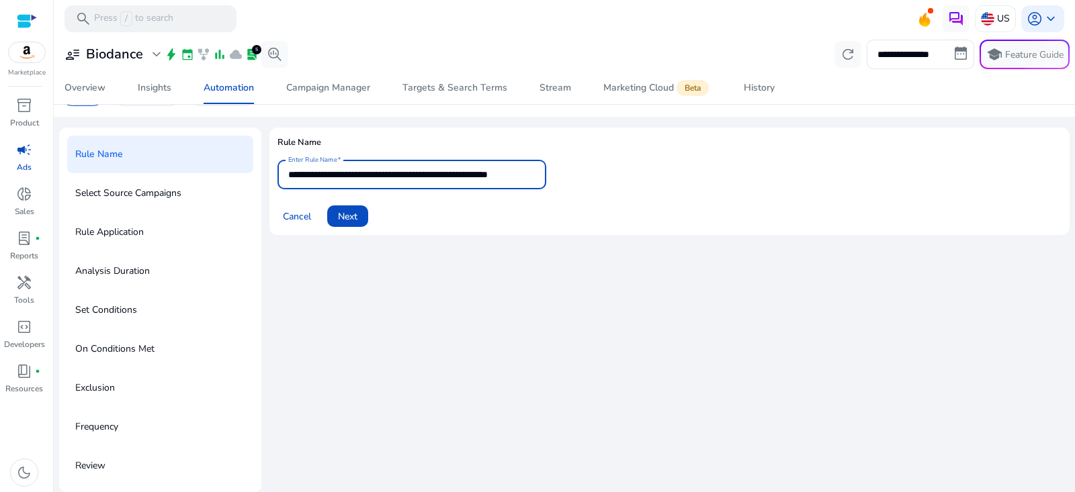
click at [409, 175] on input "**********" at bounding box center [411, 174] width 247 height 15
click at [424, 177] on input "**********" at bounding box center [411, 174] width 247 height 15
click at [370, 173] on input "**********" at bounding box center [411, 174] width 247 height 15
paste input "********"
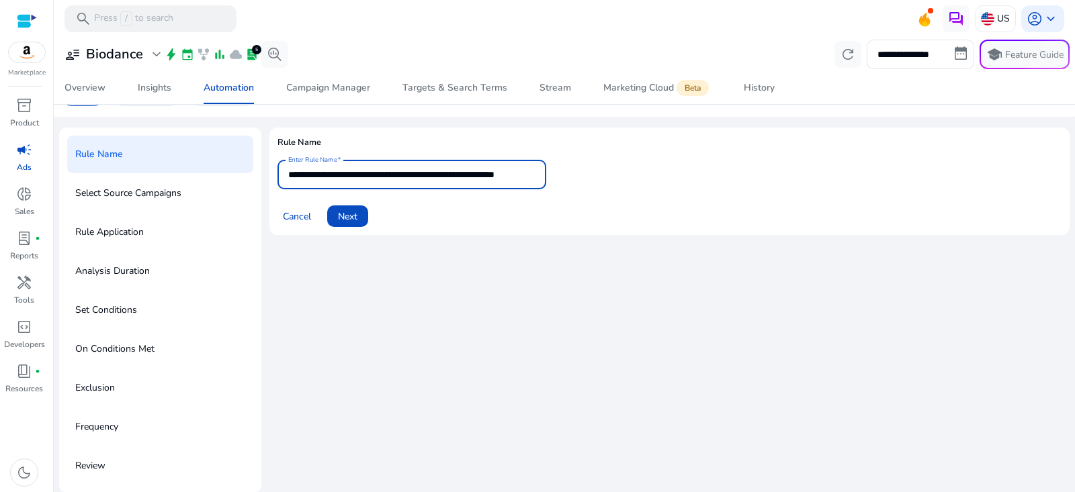
click at [462, 174] on input "**********" at bounding box center [411, 174] width 247 height 15
drag, startPoint x: 534, startPoint y: 171, endPoint x: 552, endPoint y: 171, distance: 18.1
click at [552, 171] on form "**********" at bounding box center [669, 193] width 784 height 67
drag, startPoint x: 489, startPoint y: 172, endPoint x: 558, endPoint y: 171, distance: 68.5
click at [558, 172] on form "**********" at bounding box center [669, 193] width 784 height 67
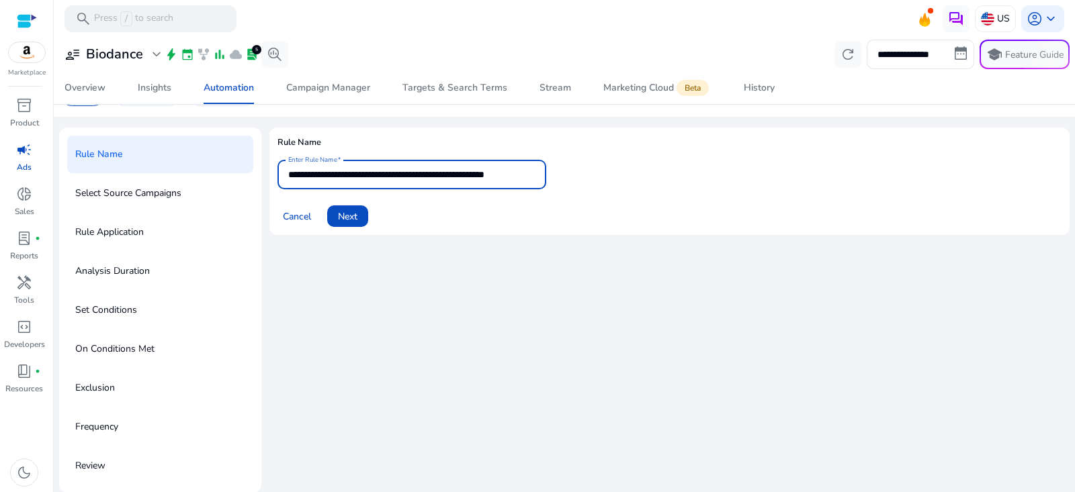
scroll to position [0, 17]
drag, startPoint x: 515, startPoint y: 176, endPoint x: 553, endPoint y: 176, distance: 38.3
click at [553, 176] on form "**********" at bounding box center [669, 193] width 784 height 67
drag, startPoint x: 312, startPoint y: 174, endPoint x: 230, endPoint y: 174, distance: 82.6
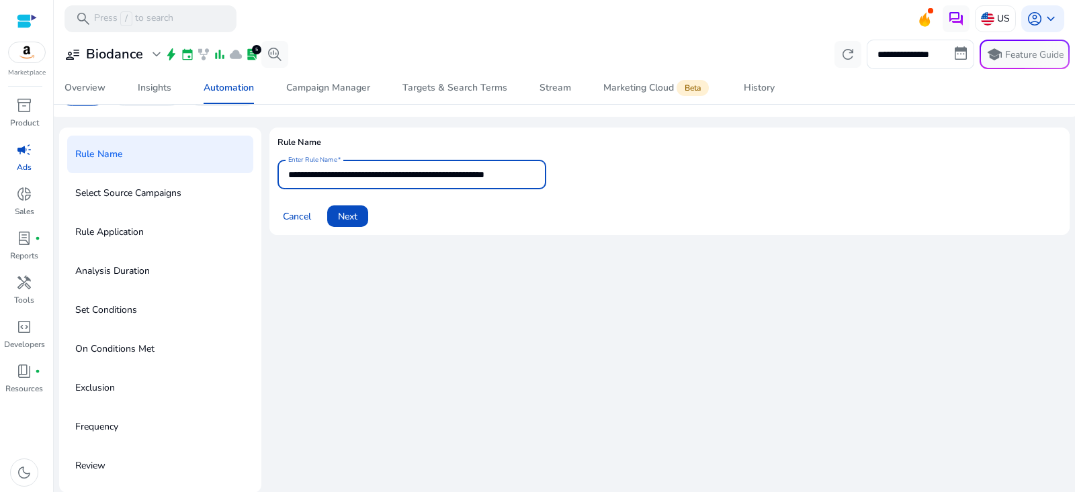
click at [230, 174] on div "**********" at bounding box center [564, 311] width 1011 height 366
click at [296, 175] on input "**********" at bounding box center [411, 174] width 247 height 15
type input "**********"
click at [355, 219] on span "Next" at bounding box center [347, 217] width 19 height 14
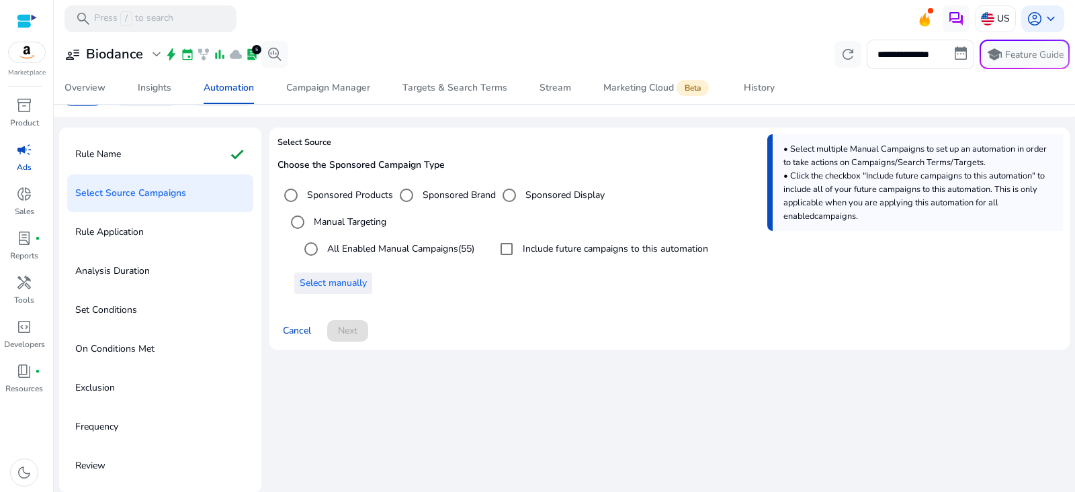
click at [346, 280] on span "Select manually" at bounding box center [333, 283] width 67 height 14
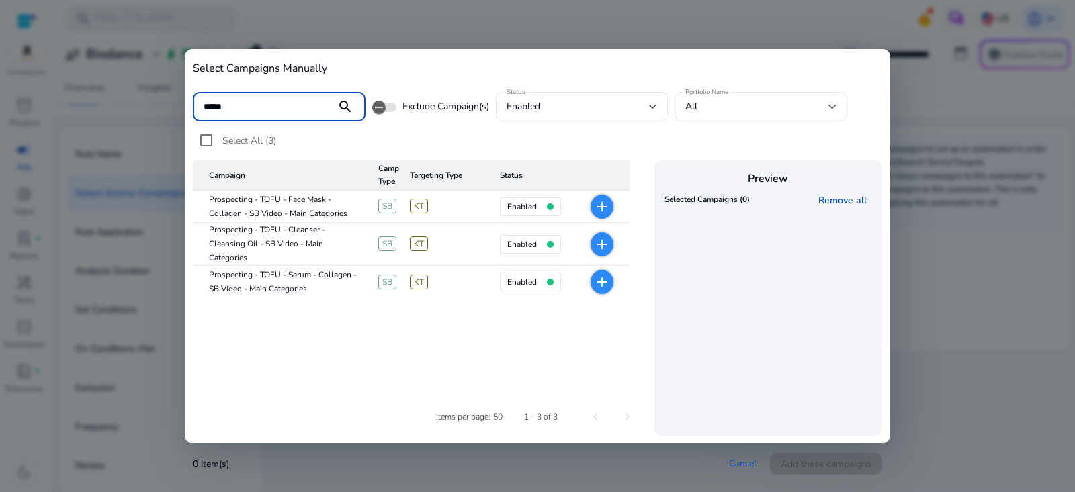
click at [605, 206] on mat-icon "add" at bounding box center [602, 207] width 16 height 16
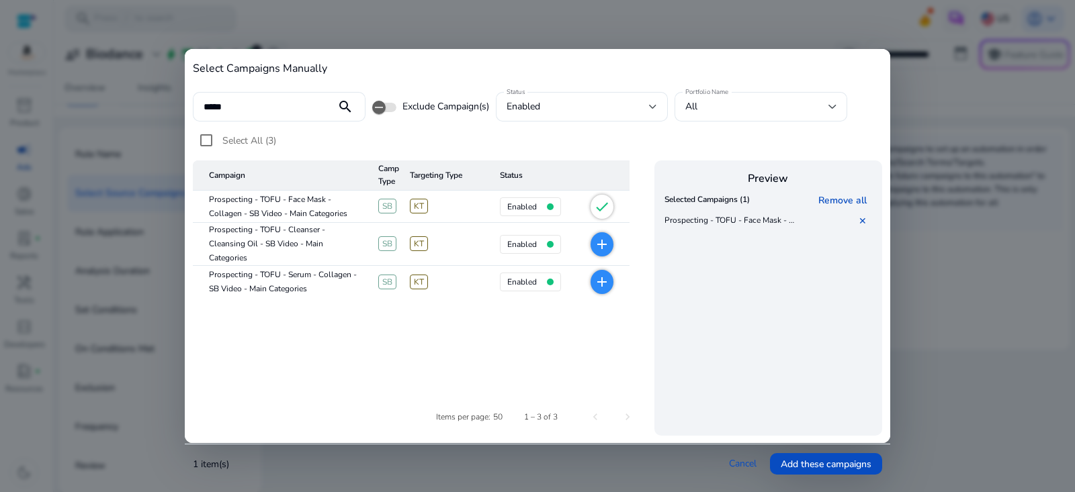
click at [603, 244] on mat-icon "add" at bounding box center [602, 245] width 16 height 16
click at [273, 106] on input "****" at bounding box center [265, 106] width 122 height 15
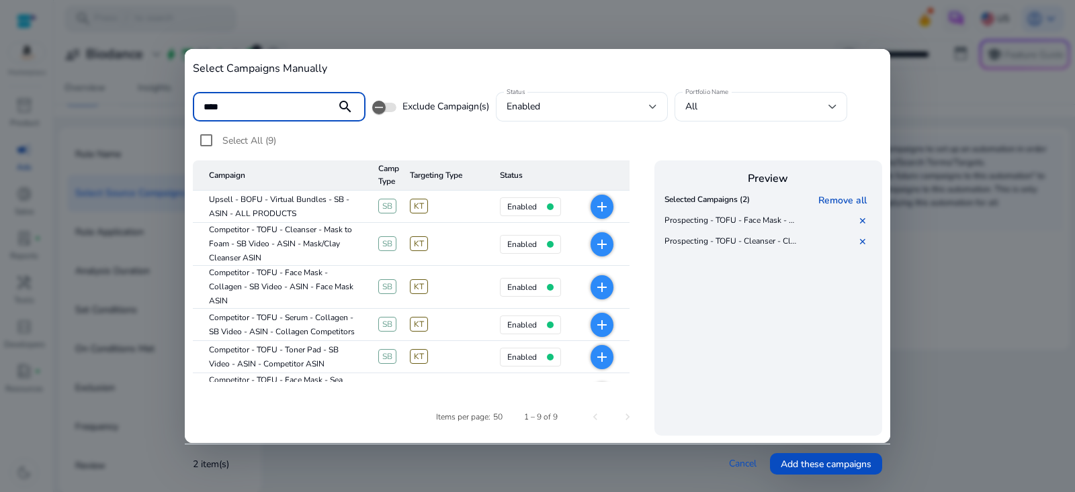
type input "****"
click at [608, 208] on mat-icon "add" at bounding box center [602, 207] width 16 height 16
click at [599, 248] on mat-icon "add" at bounding box center [602, 245] width 16 height 16
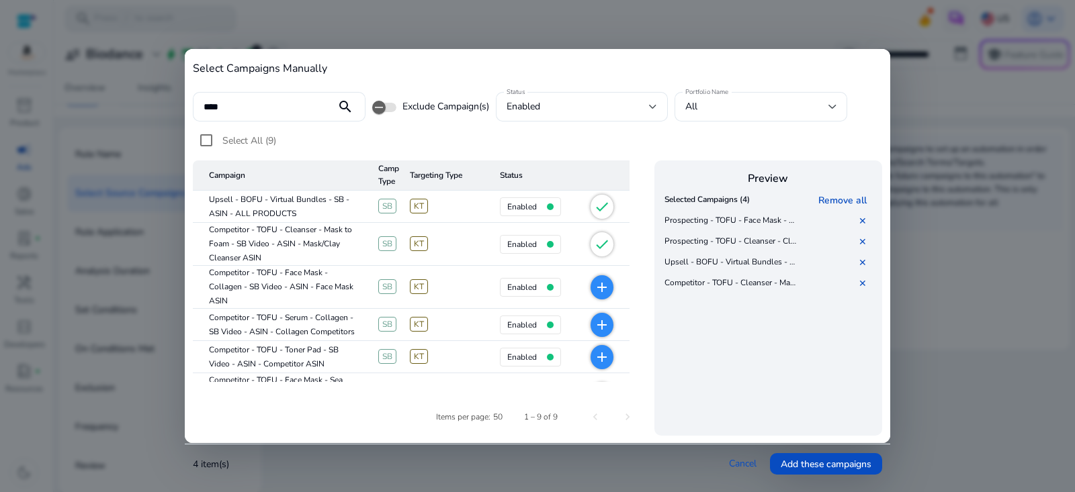
click at [603, 292] on mat-icon "add" at bounding box center [602, 288] width 16 height 16
click at [609, 366] on span "add" at bounding box center [602, 357] width 23 height 24
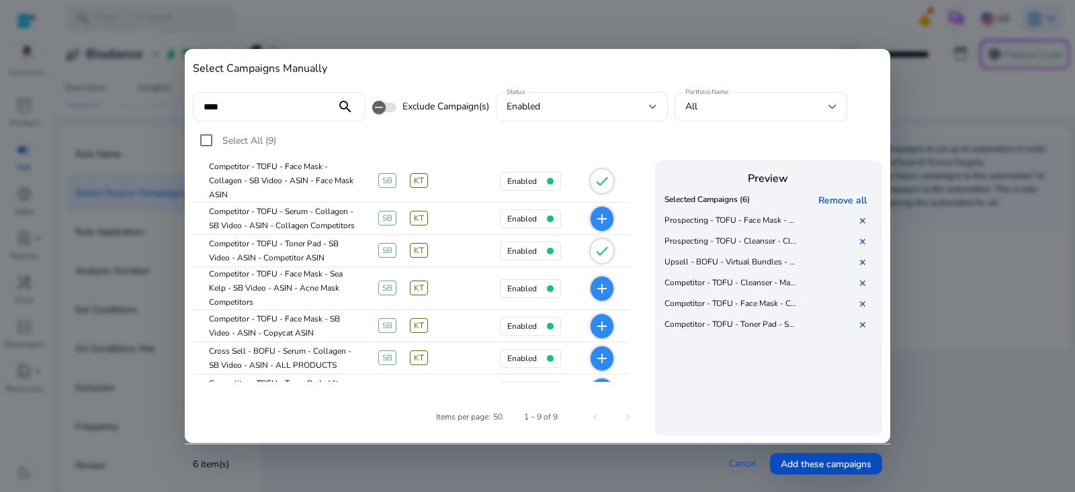
scroll to position [116, 0]
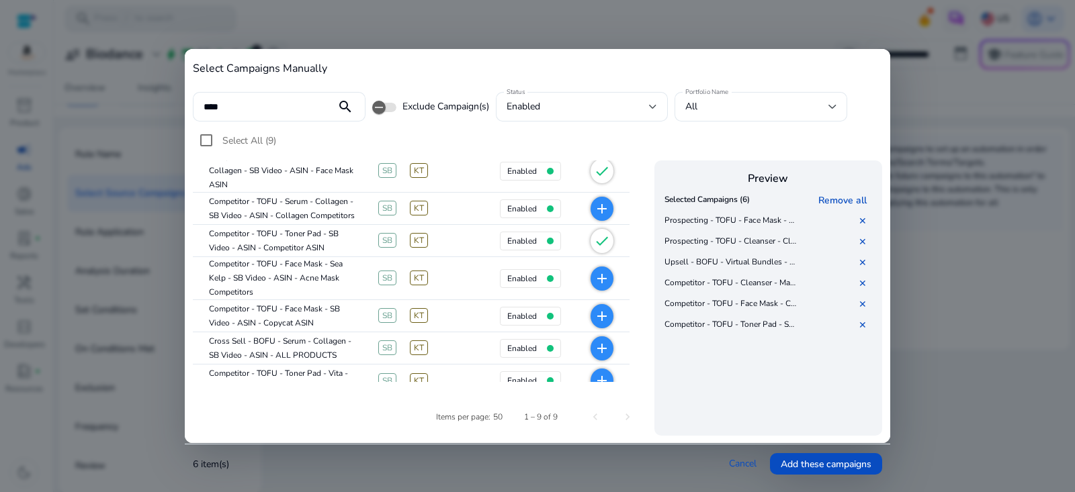
click at [600, 287] on span "add" at bounding box center [602, 279] width 23 height 24
click at [609, 323] on mat-icon "add" at bounding box center [602, 316] width 16 height 16
click at [609, 347] on mat-icon "add" at bounding box center [602, 349] width 16 height 16
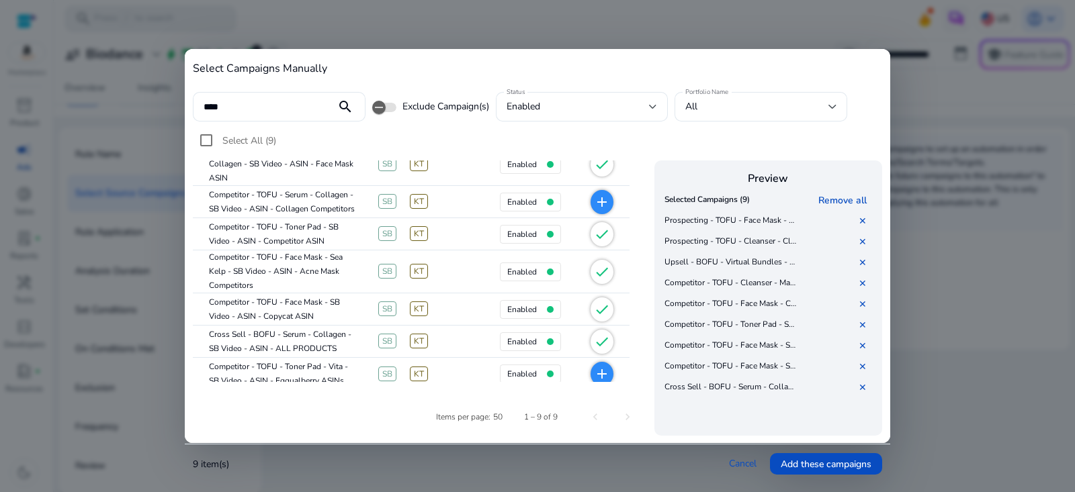
scroll to position [130, 0]
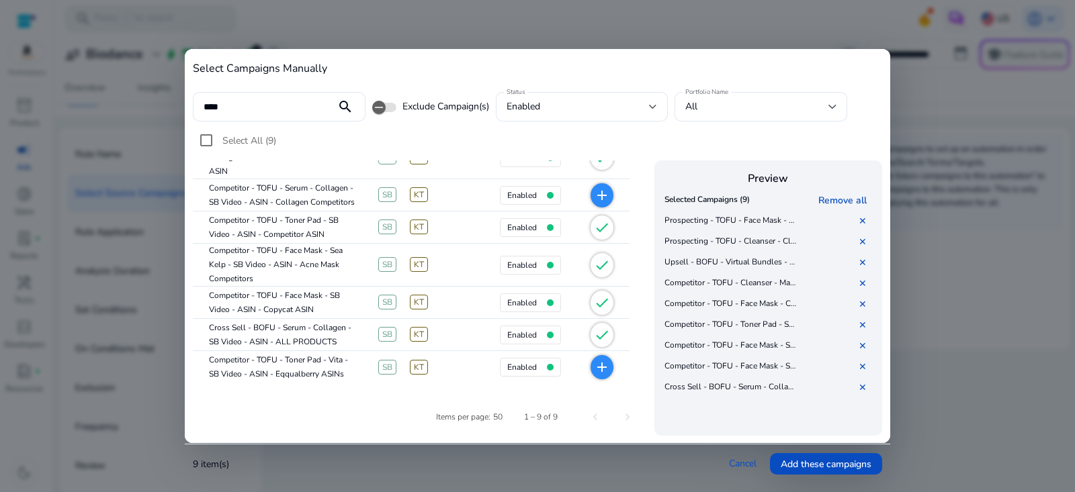
click at [608, 368] on mat-icon "add" at bounding box center [602, 367] width 16 height 16
click at [830, 470] on span "Add these campaigns" at bounding box center [826, 465] width 91 height 14
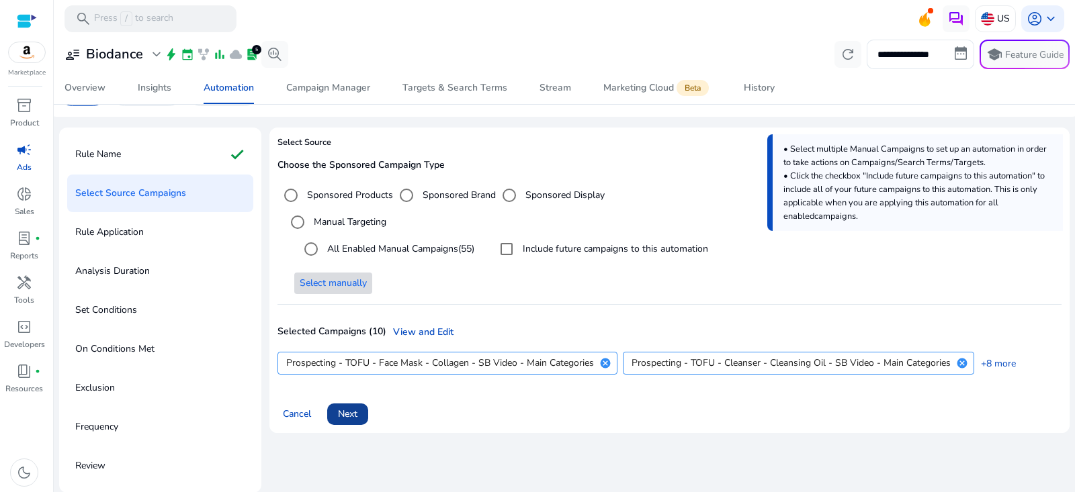
click at [353, 407] on span "Next" at bounding box center [347, 414] width 19 height 14
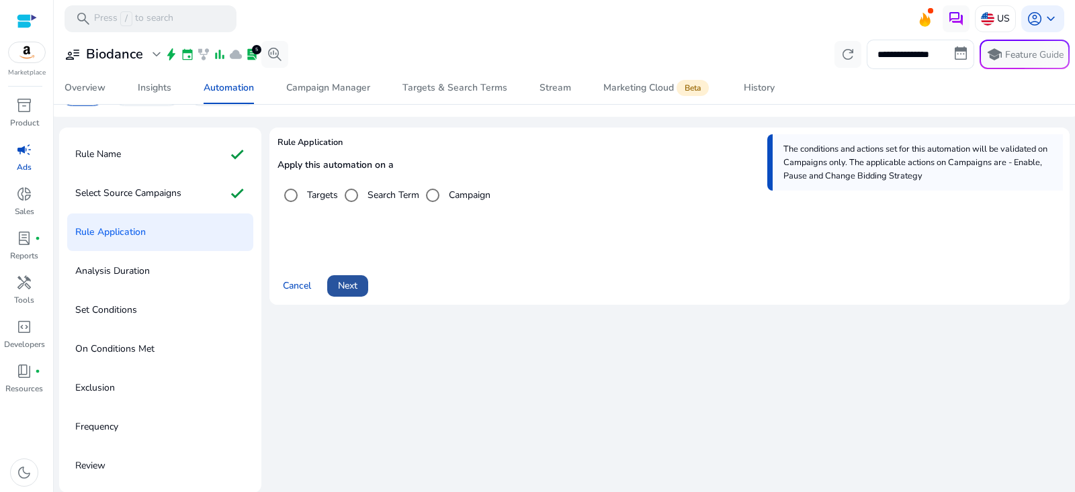
click at [342, 290] on span "Next" at bounding box center [347, 286] width 19 height 14
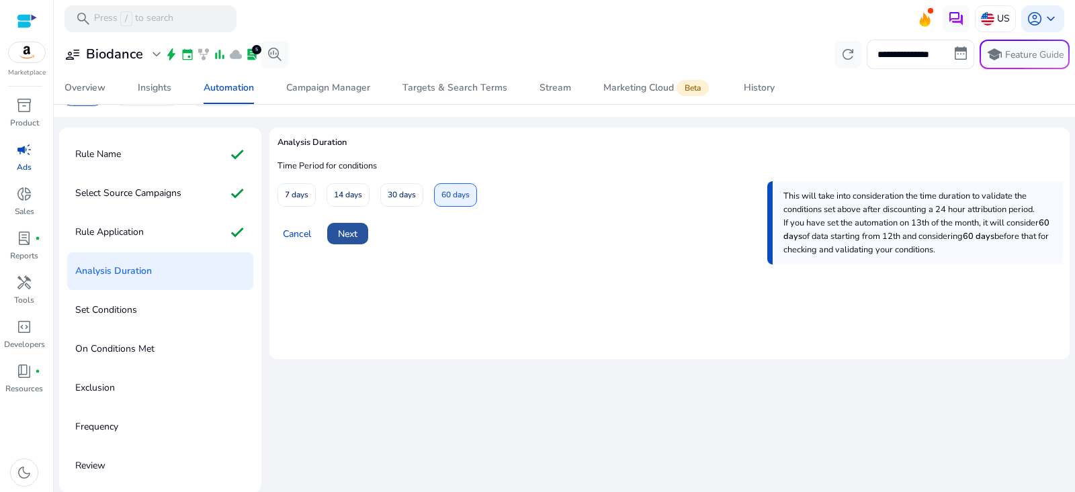
click at [343, 230] on span "Next" at bounding box center [347, 234] width 19 height 14
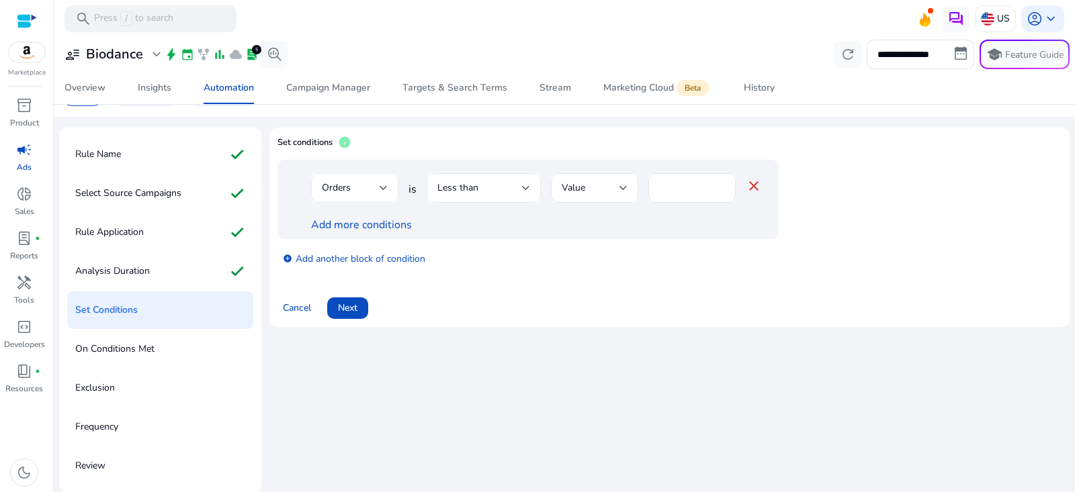
click at [363, 187] on div "Orders" at bounding box center [351, 188] width 58 height 15
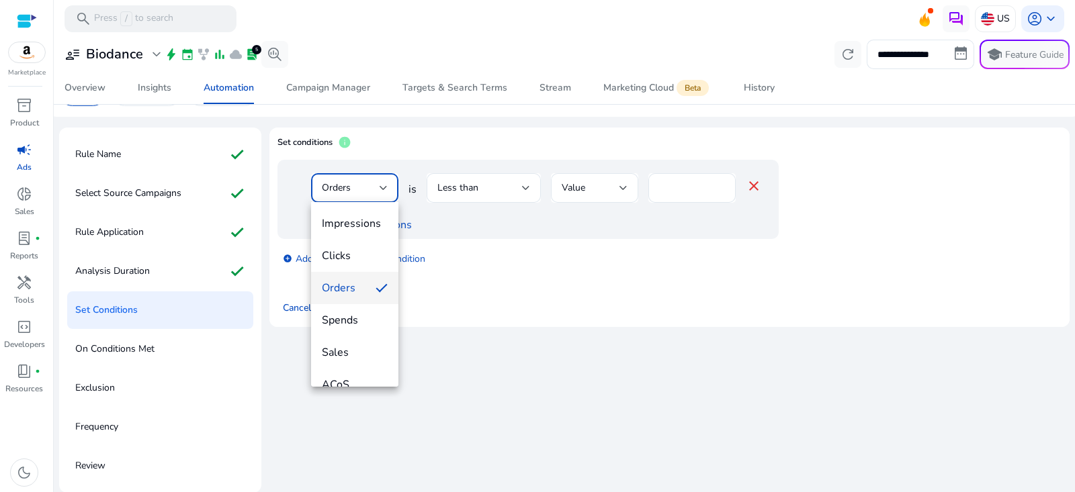
click at [468, 187] on div at bounding box center [537, 246] width 1075 height 492
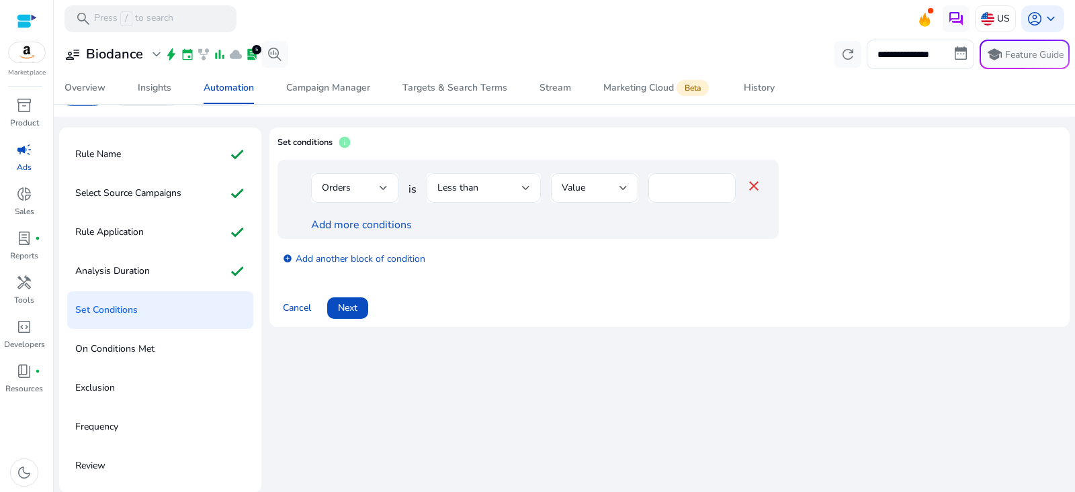
click at [516, 187] on div "Less than" at bounding box center [479, 188] width 85 height 15
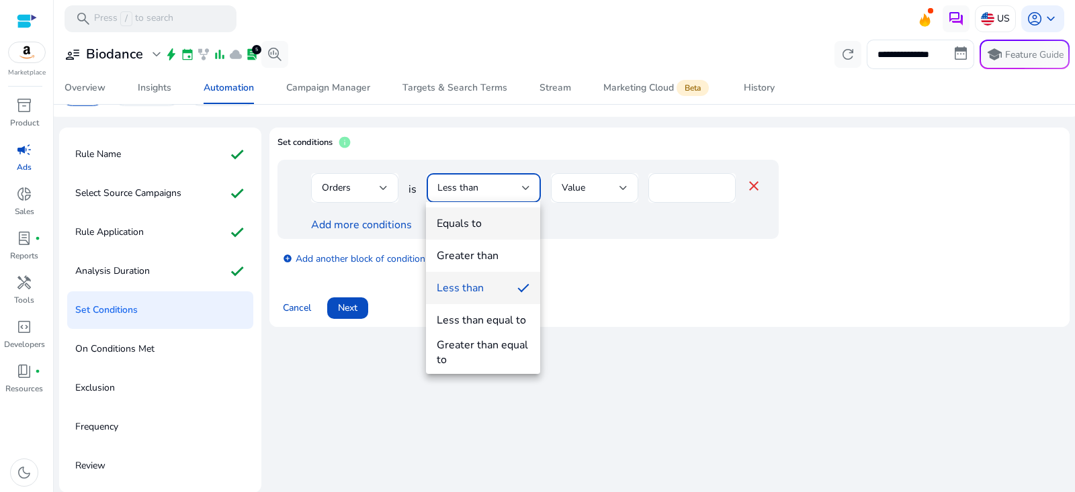
click at [491, 227] on span "Equals to" at bounding box center [483, 223] width 93 height 15
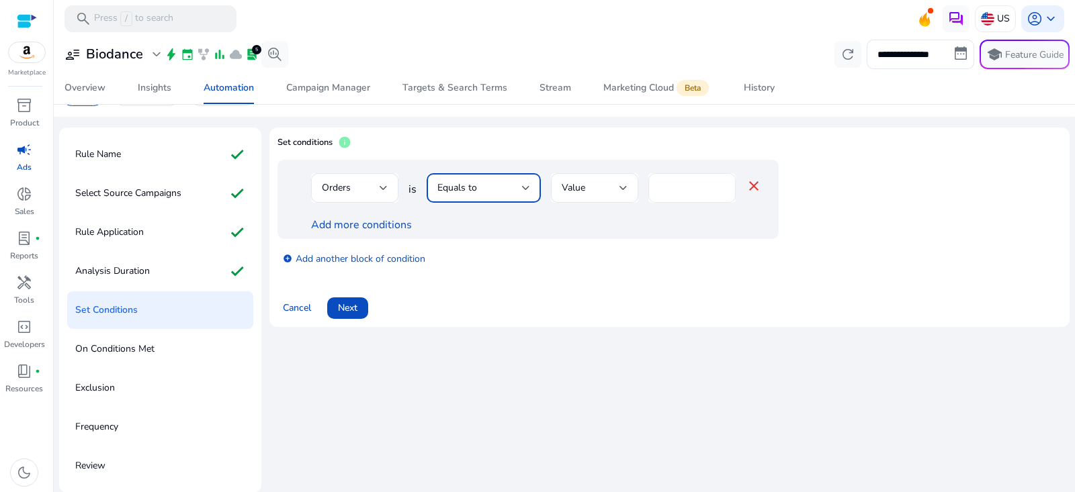
click at [694, 181] on input "*" at bounding box center [692, 188] width 66 height 15
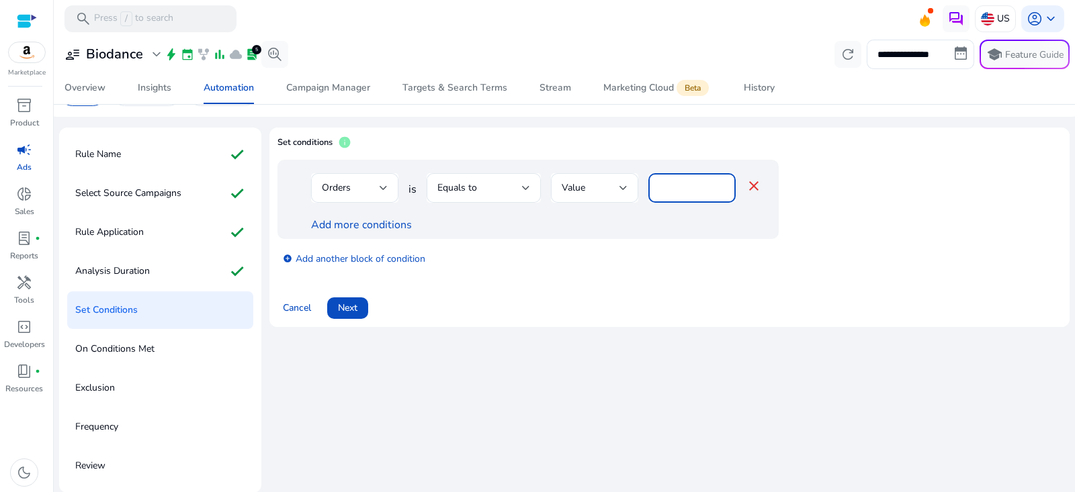
click at [694, 181] on input "*" at bounding box center [692, 188] width 66 height 15
type input "*"
click at [380, 224] on link "Add more conditions" at bounding box center [361, 225] width 101 height 15
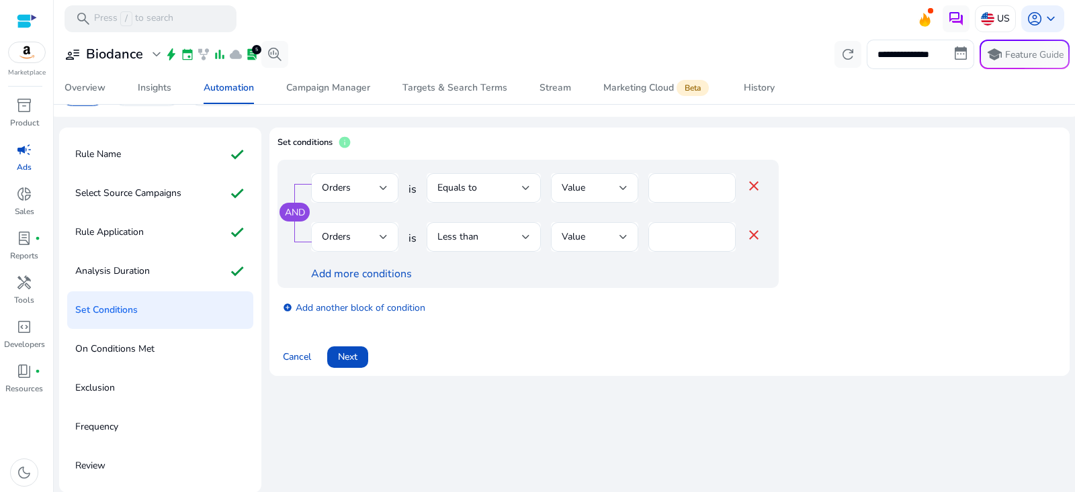
click at [370, 234] on div "Orders" at bounding box center [351, 237] width 58 height 15
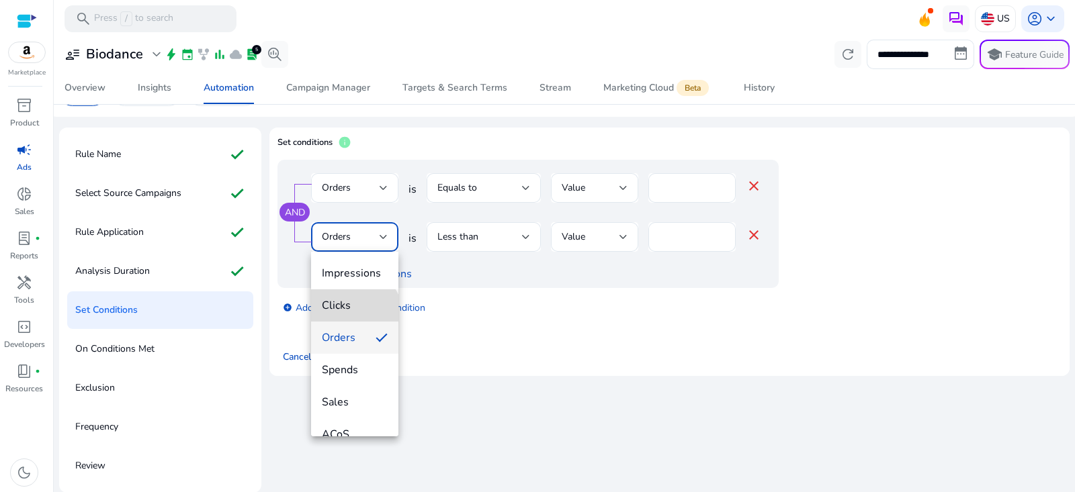
click at [353, 316] on mat-option "Clicks" at bounding box center [354, 306] width 87 height 32
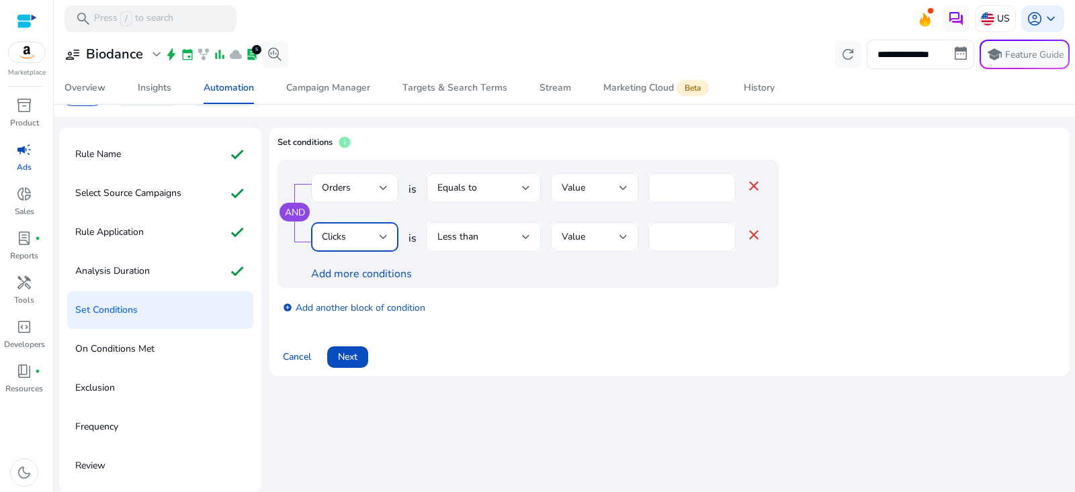
click at [494, 237] on div "Less than" at bounding box center [479, 237] width 85 height 15
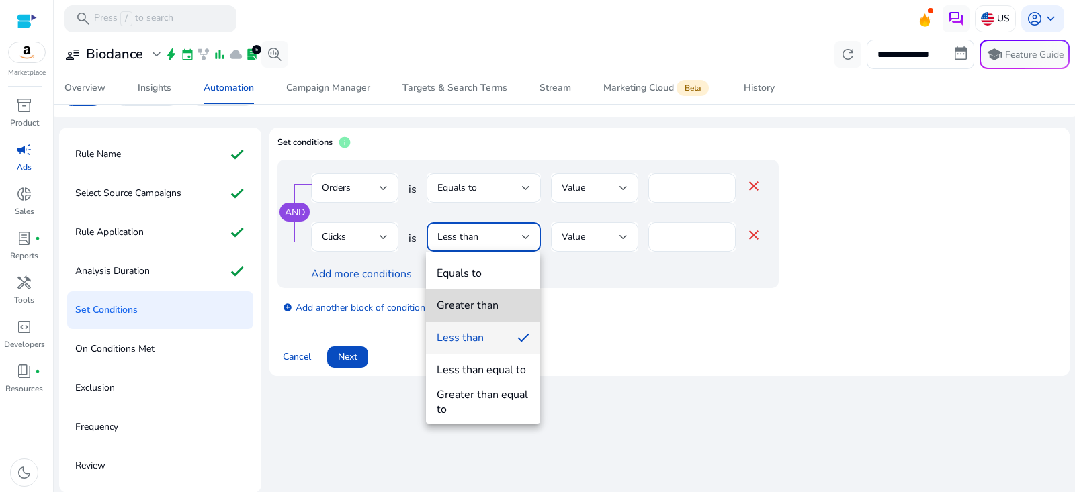
click at [475, 302] on div "Greater than" at bounding box center [468, 305] width 62 height 15
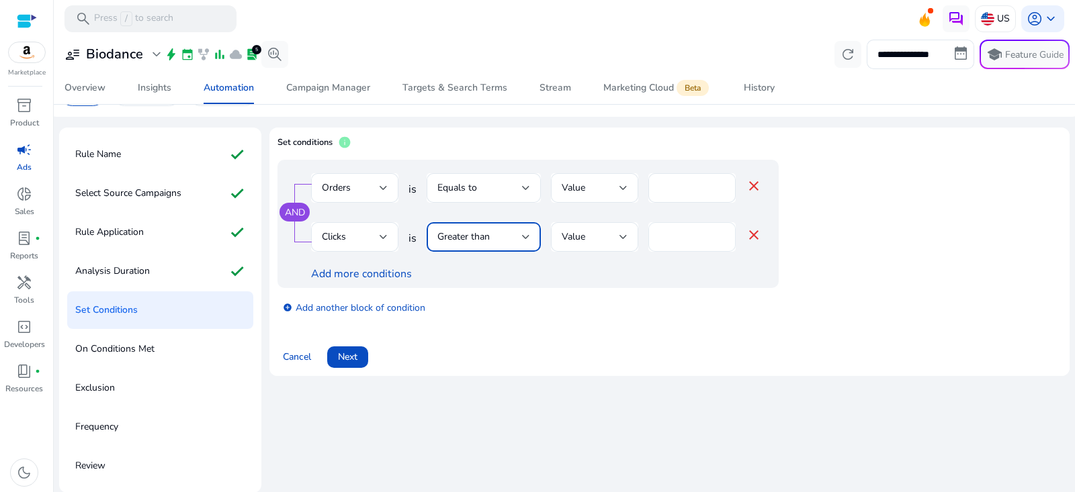
click at [662, 230] on input "*" at bounding box center [692, 237] width 66 height 15
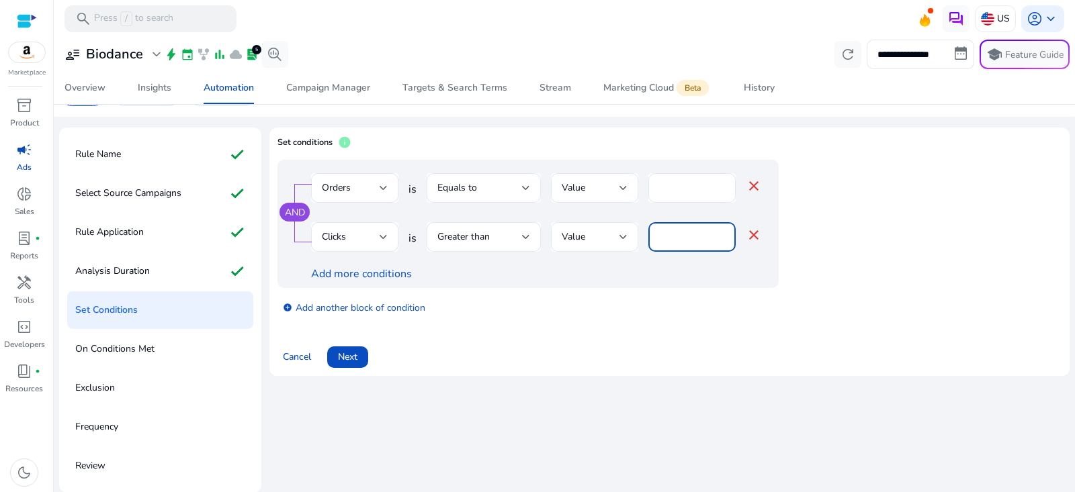
click at [662, 230] on input "*" at bounding box center [692, 237] width 66 height 15
click at [384, 241] on div at bounding box center [384, 237] width 8 height 16
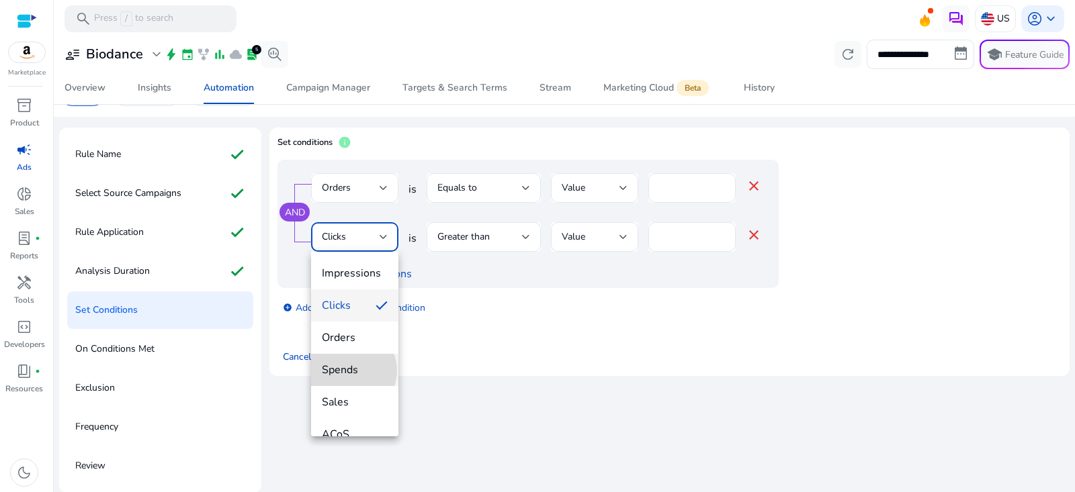
click at [350, 371] on span "Spends" at bounding box center [355, 370] width 66 height 15
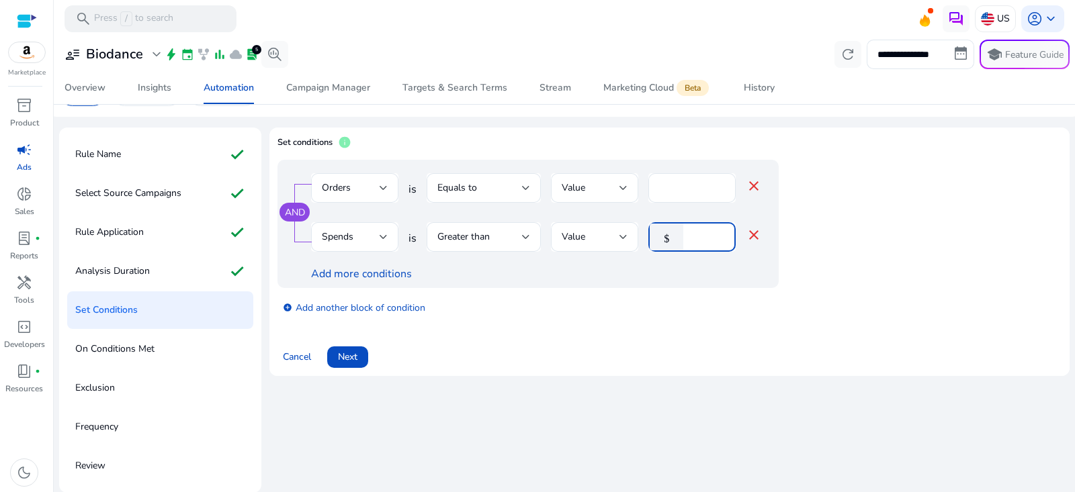
drag, startPoint x: 710, startPoint y: 237, endPoint x: 668, endPoint y: 234, distance: 42.4
click at [668, 234] on div "$ **" at bounding box center [686, 237] width 77 height 30
type input "**"
click at [638, 279] on div "Add more conditions" at bounding box center [536, 274] width 451 height 16
click at [371, 306] on link "add_circle Add another block of condition" at bounding box center [354, 307] width 142 height 15
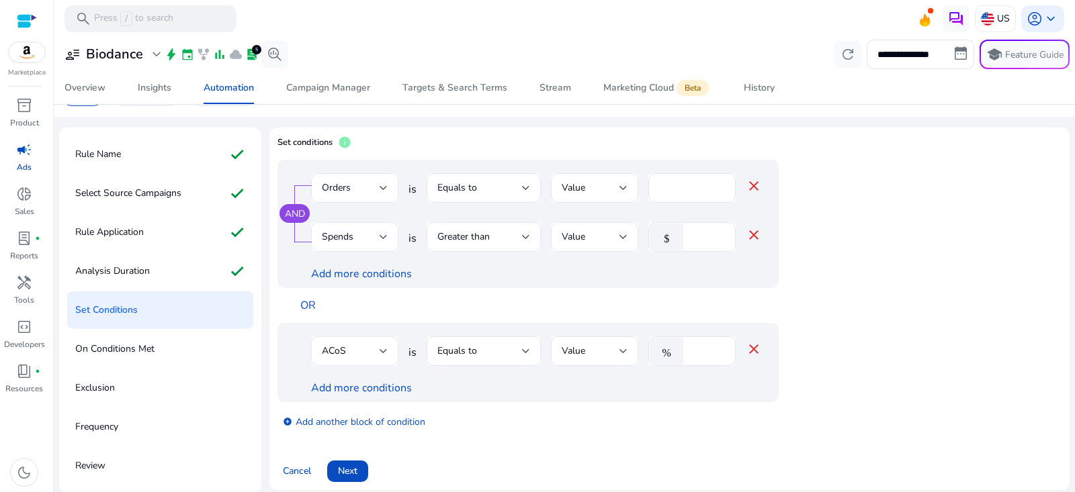
click at [365, 363] on div "ACoS" at bounding box center [355, 352] width 66 height 30
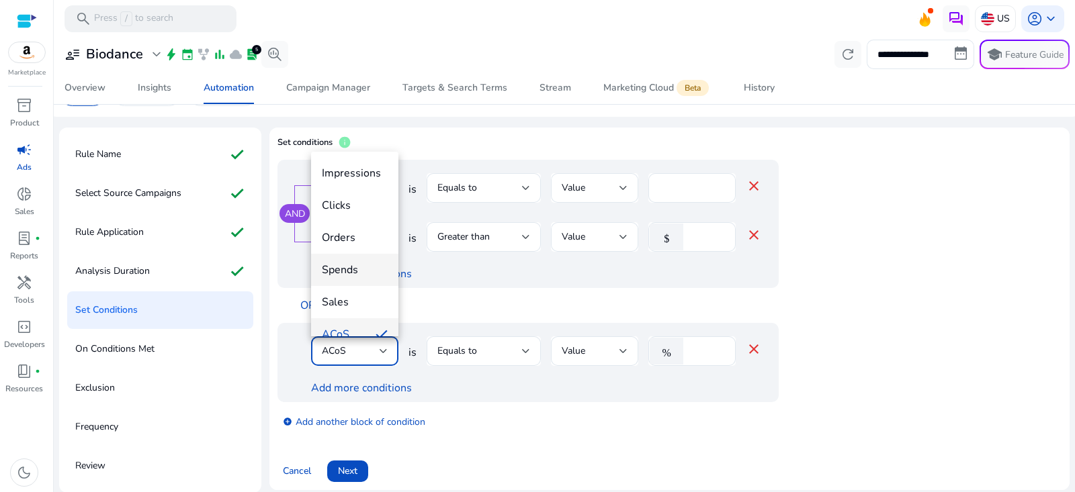
scroll to position [14, 0]
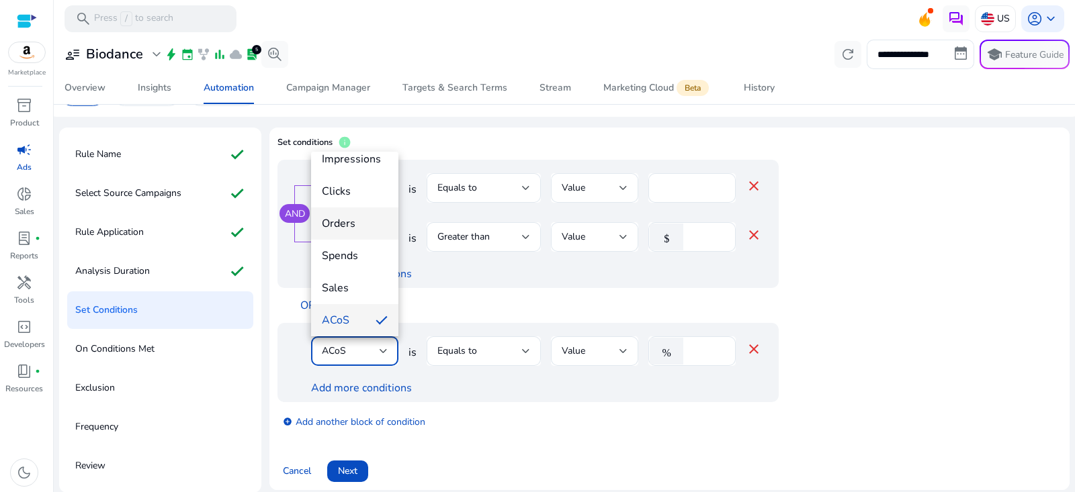
click at [367, 237] on mat-option "Orders" at bounding box center [354, 224] width 87 height 32
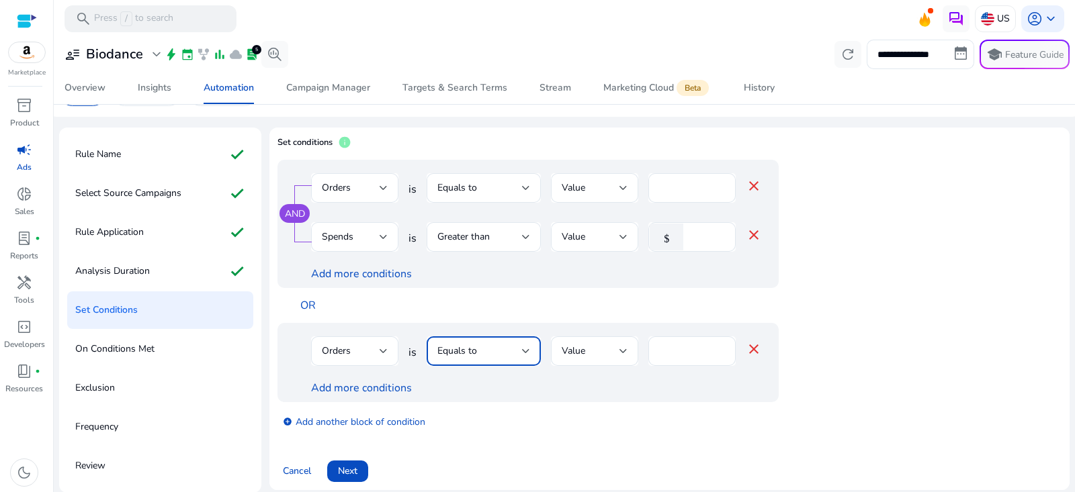
click at [487, 351] on div "Equals to" at bounding box center [479, 351] width 85 height 15
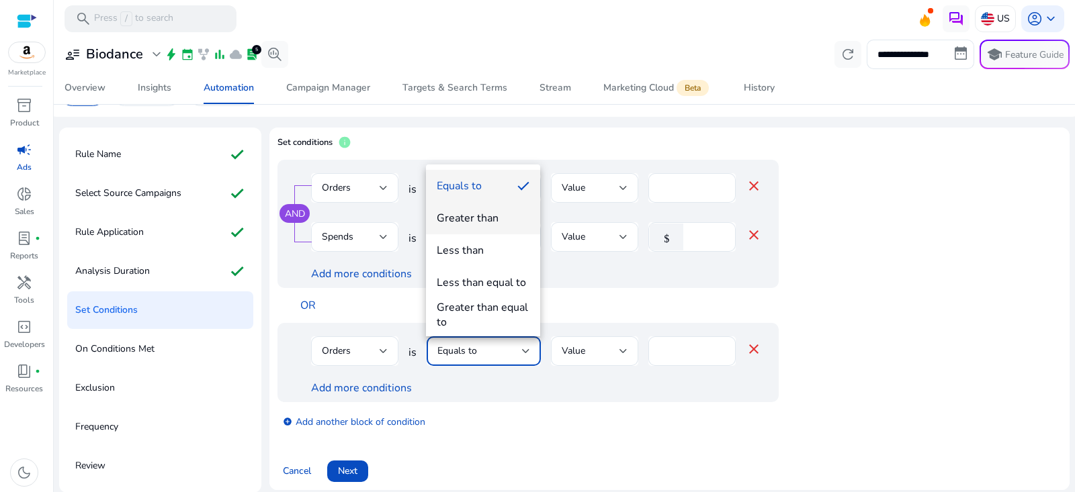
click at [487, 216] on div "Greater than" at bounding box center [468, 218] width 62 height 15
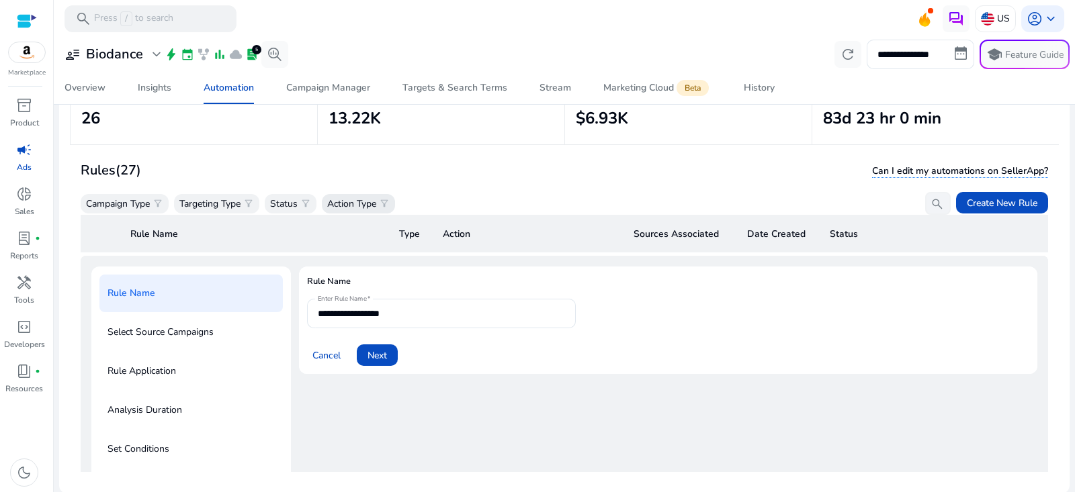
scroll to position [96, 0]
click at [241, 93] on div "Automation" at bounding box center [229, 87] width 50 height 9
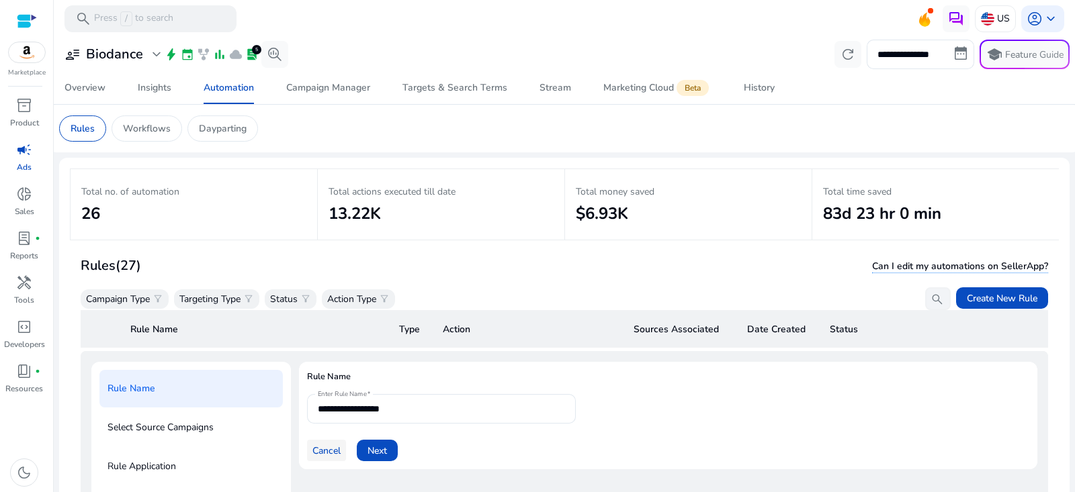
click at [329, 445] on span "Cancel" at bounding box center [326, 451] width 28 height 14
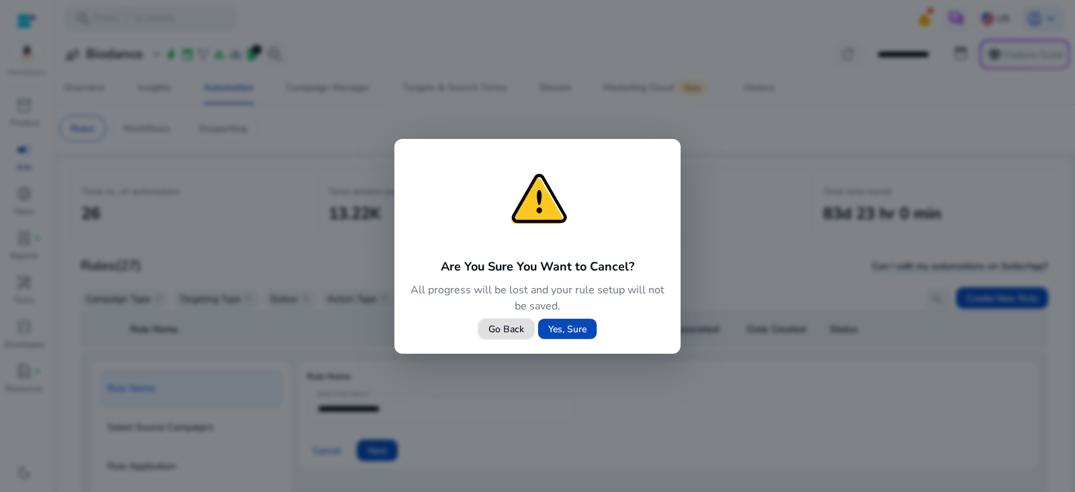
click at [568, 325] on span "Yes, Sure" at bounding box center [567, 330] width 38 height 14
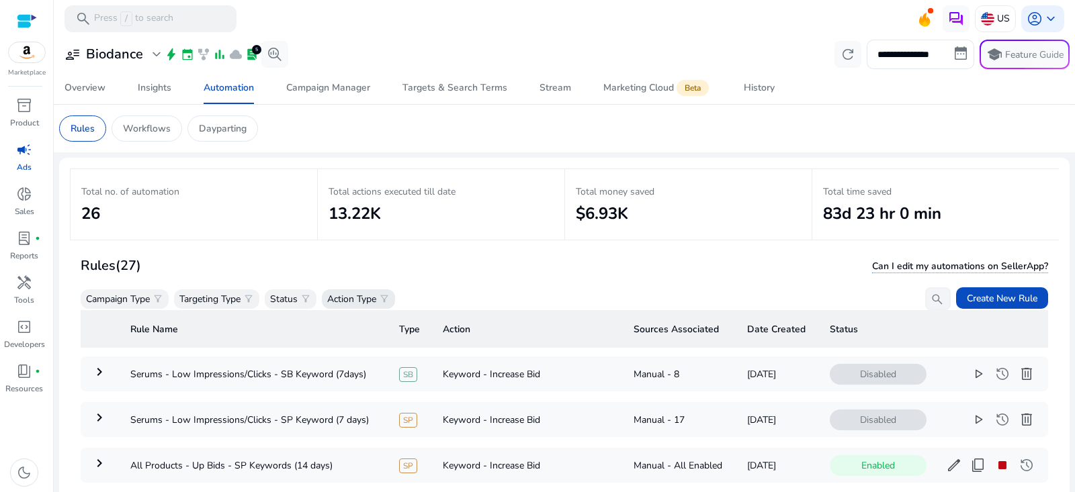
click at [361, 294] on p "Action Type" at bounding box center [351, 299] width 49 height 14
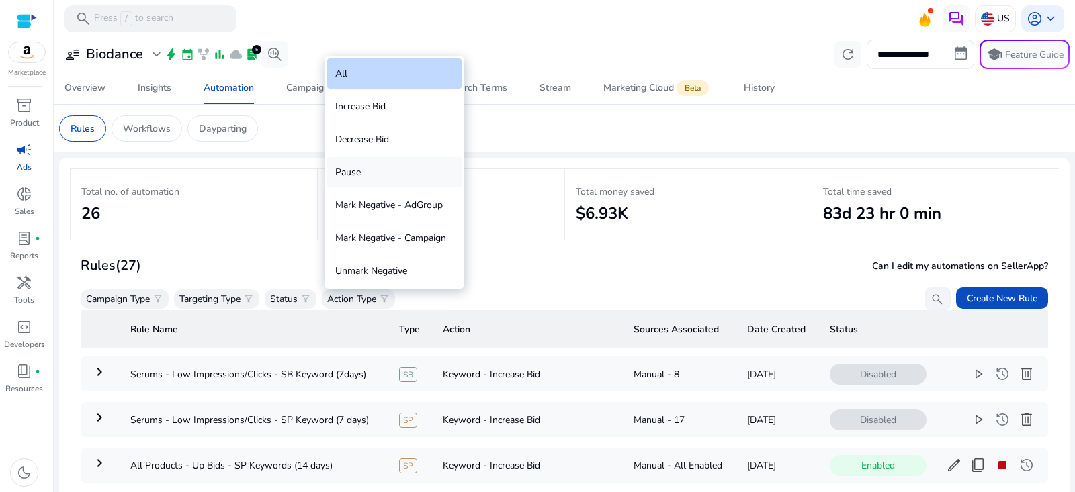
click at [378, 175] on div "Pause" at bounding box center [394, 172] width 134 height 30
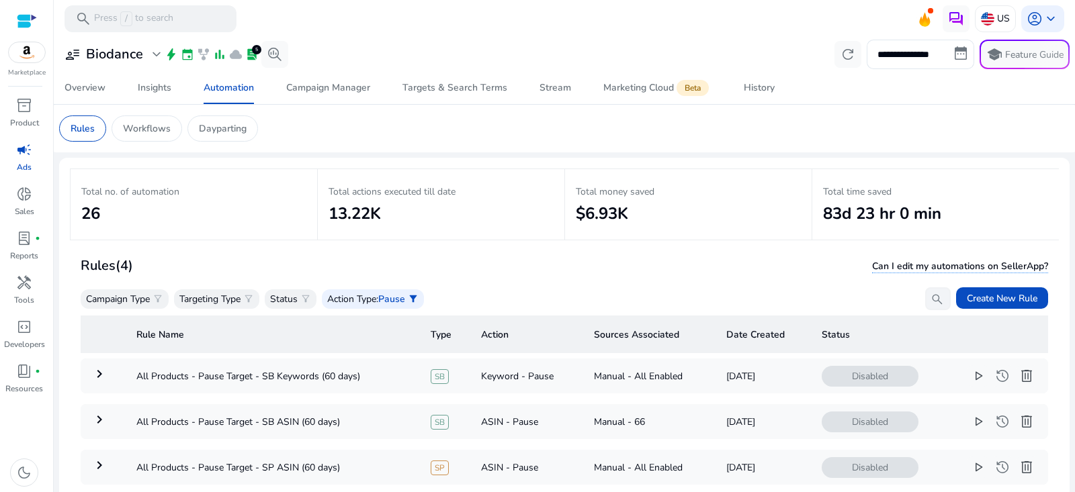
scroll to position [96, 0]
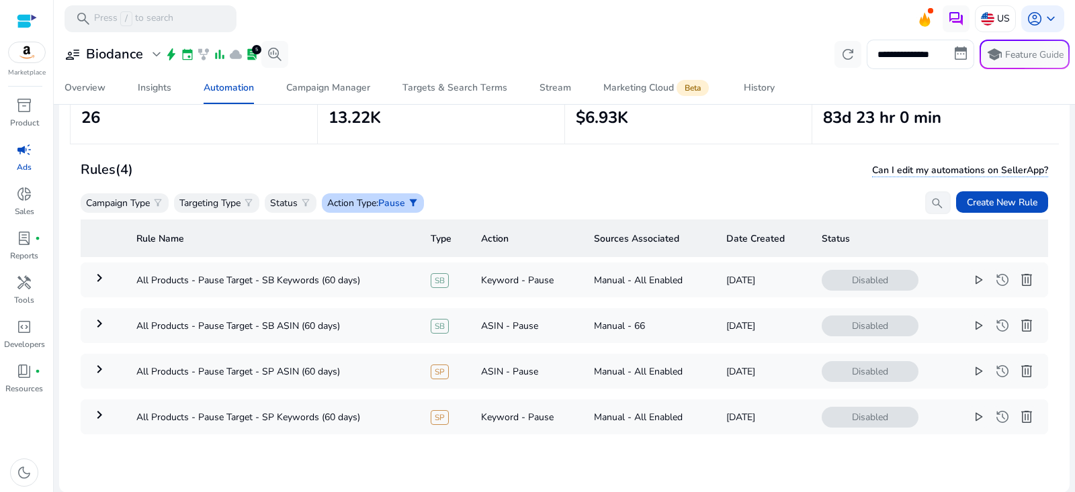
click at [388, 208] on p ": Pause" at bounding box center [390, 203] width 29 height 14
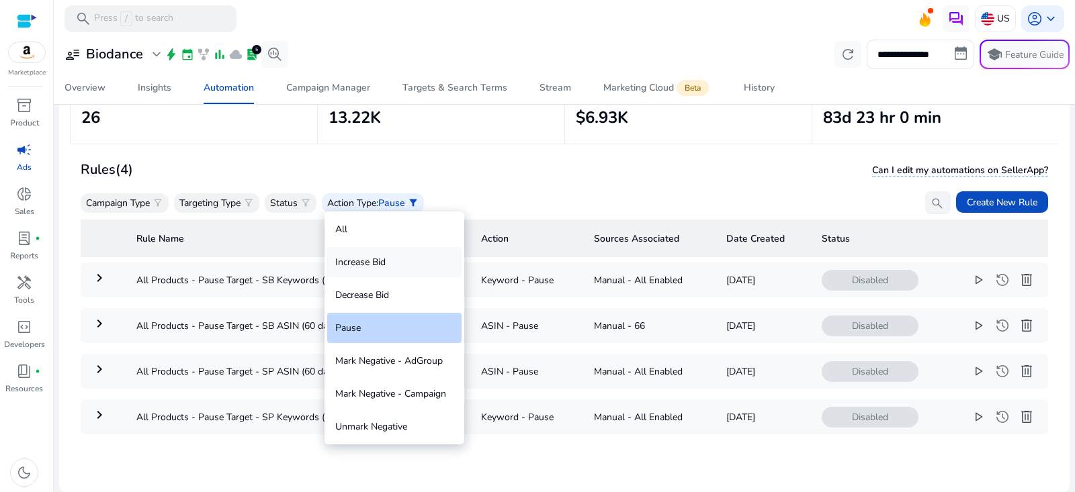
click at [391, 265] on div "Increase Bid" at bounding box center [394, 262] width 134 height 30
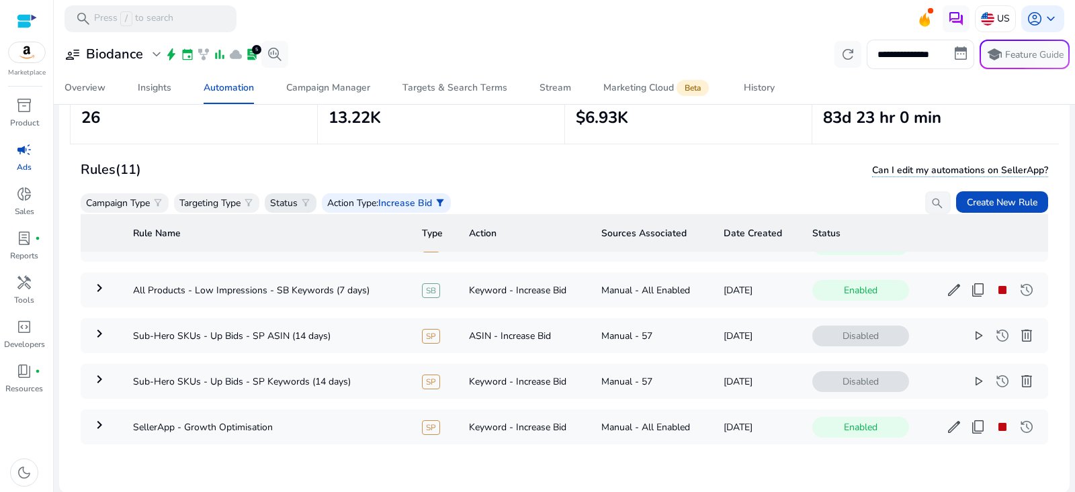
scroll to position [316, 0]
click at [372, 203] on p "Action Type" at bounding box center [351, 203] width 49 height 14
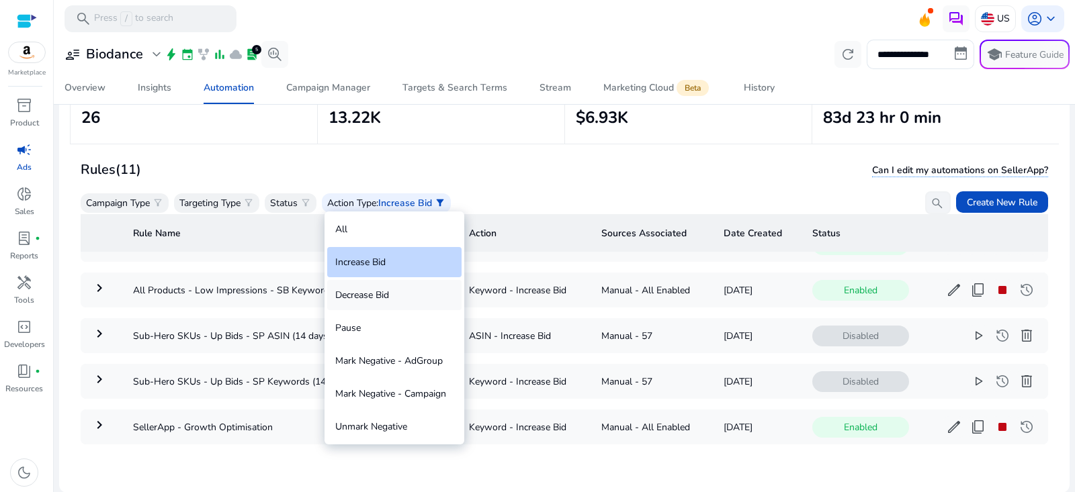
click at [378, 298] on div "Decrease Bid" at bounding box center [394, 295] width 134 height 30
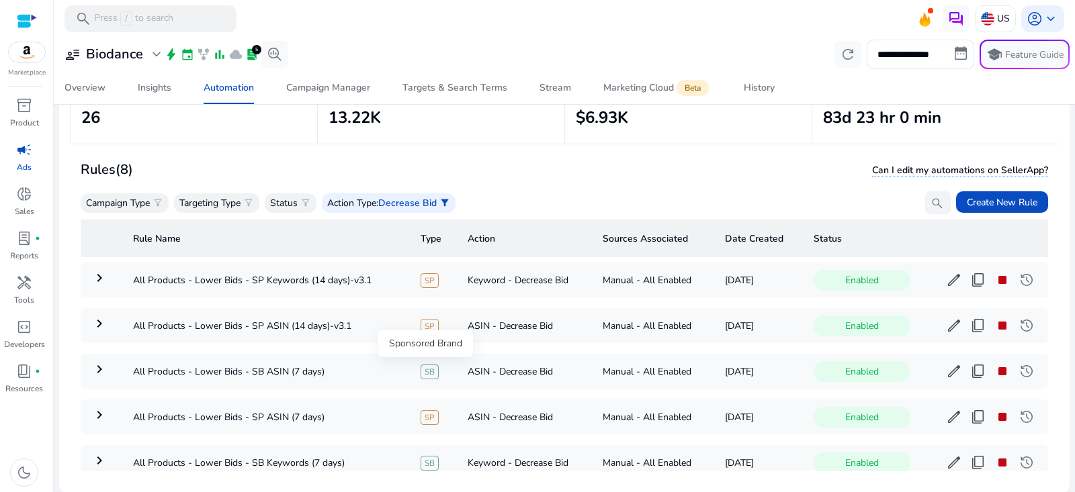
scroll to position [0, 0]
click at [371, 208] on p "Action Type" at bounding box center [351, 203] width 49 height 14
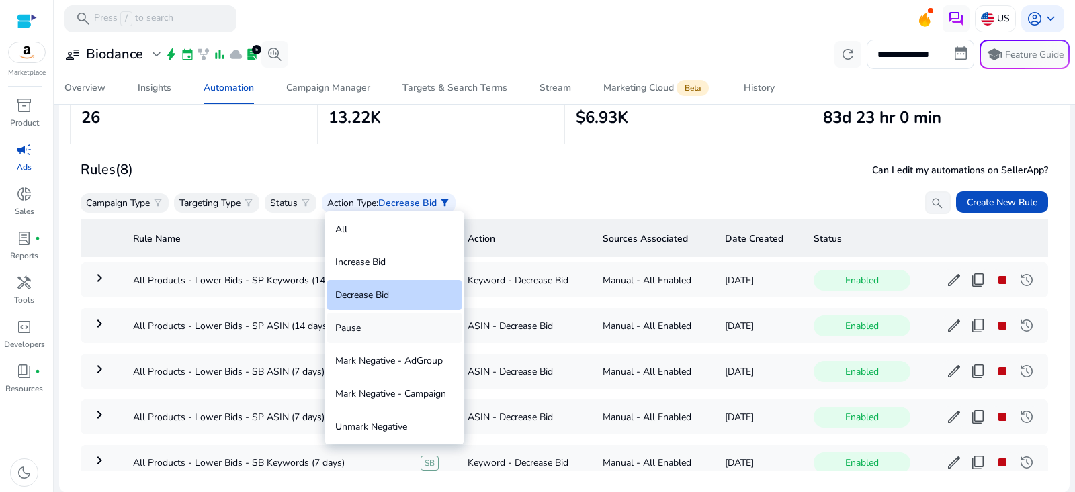
click at [384, 339] on div "Pause" at bounding box center [394, 328] width 134 height 30
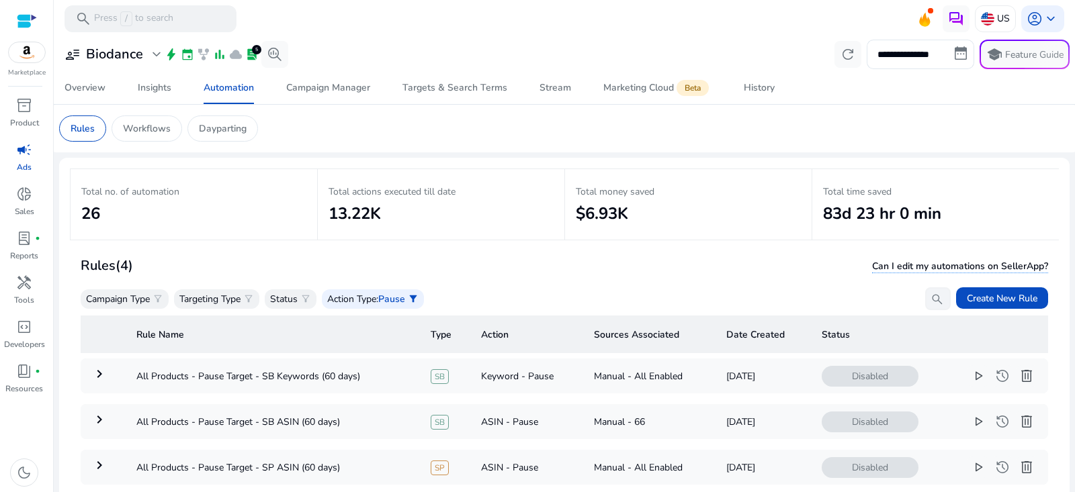
scroll to position [96, 0]
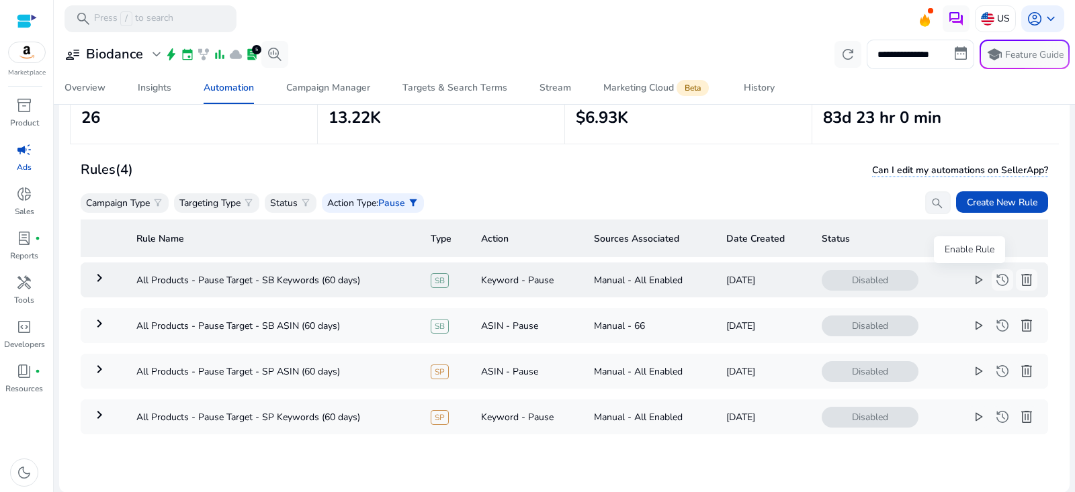
click at [970, 282] on span "play_arrow" at bounding box center [978, 280] width 16 height 16
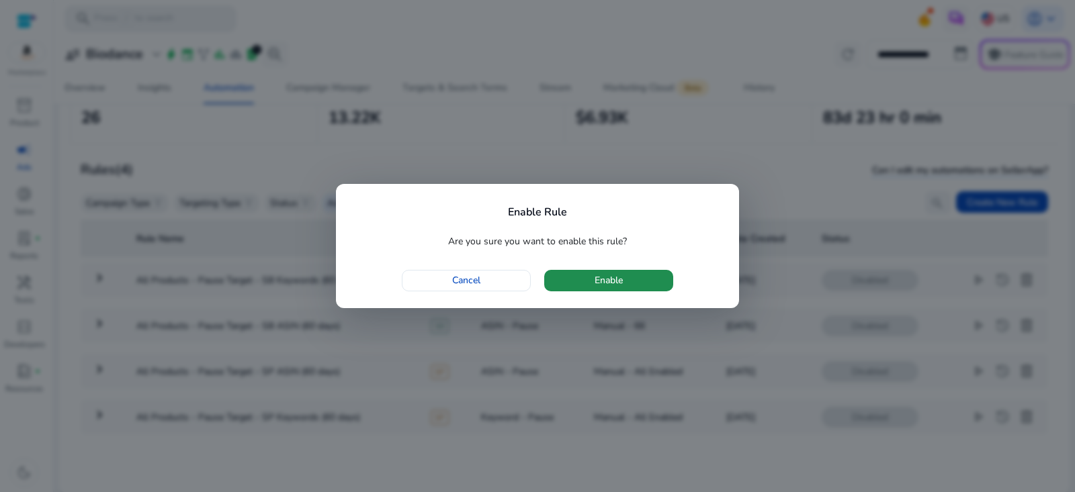
click at [635, 280] on span "button" at bounding box center [608, 281] width 129 height 32
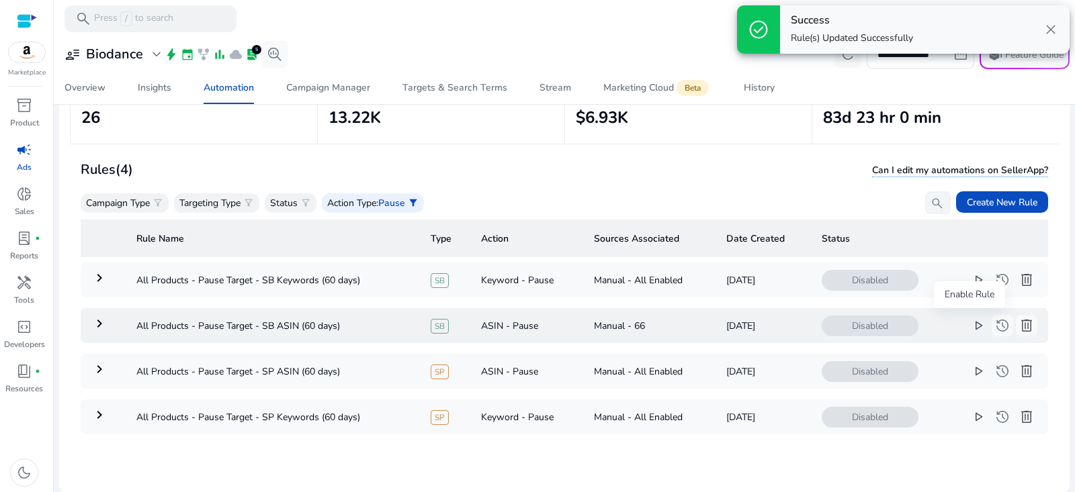
click at [970, 327] on span "play_arrow" at bounding box center [978, 326] width 16 height 16
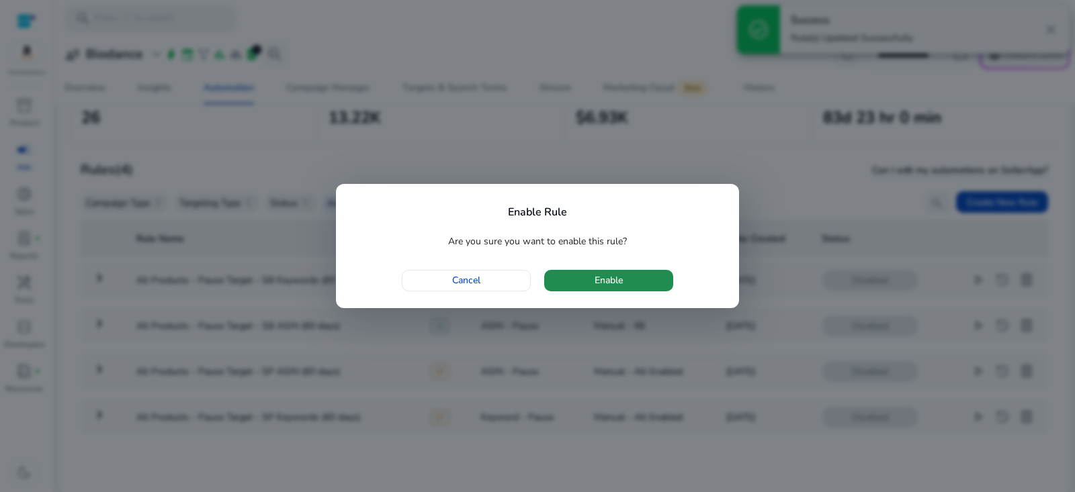
click at [658, 284] on span "button" at bounding box center [608, 281] width 129 height 32
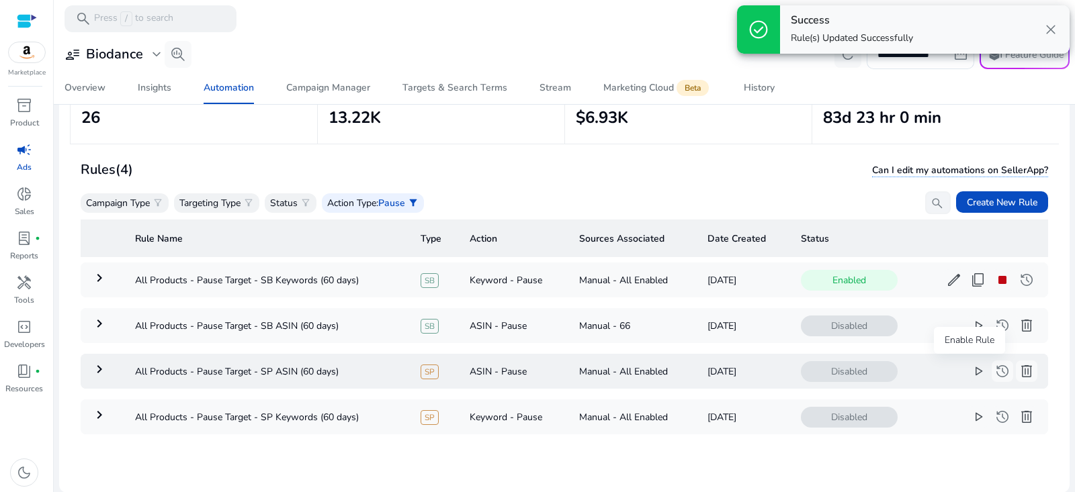
click at [970, 376] on span "play_arrow" at bounding box center [978, 371] width 16 height 16
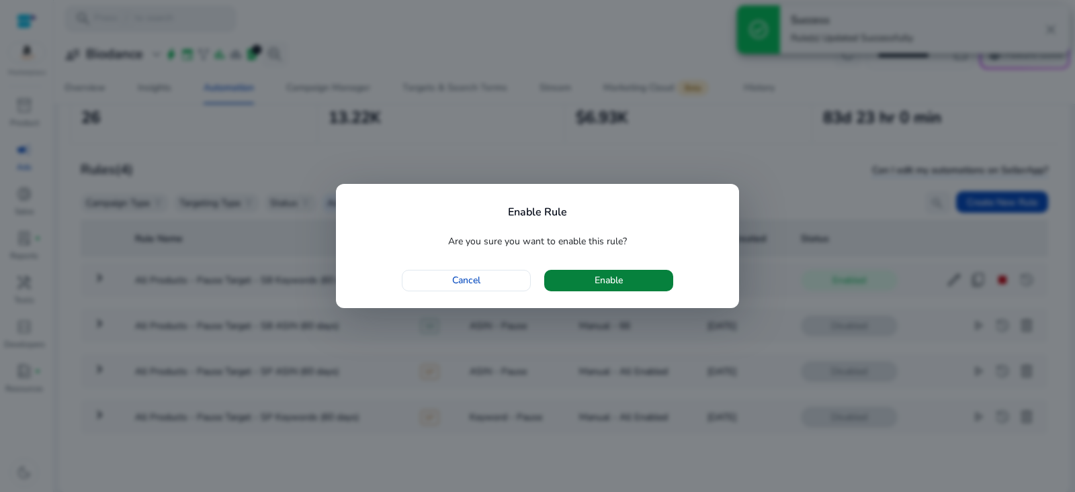
click at [585, 282] on span "button" at bounding box center [608, 281] width 129 height 32
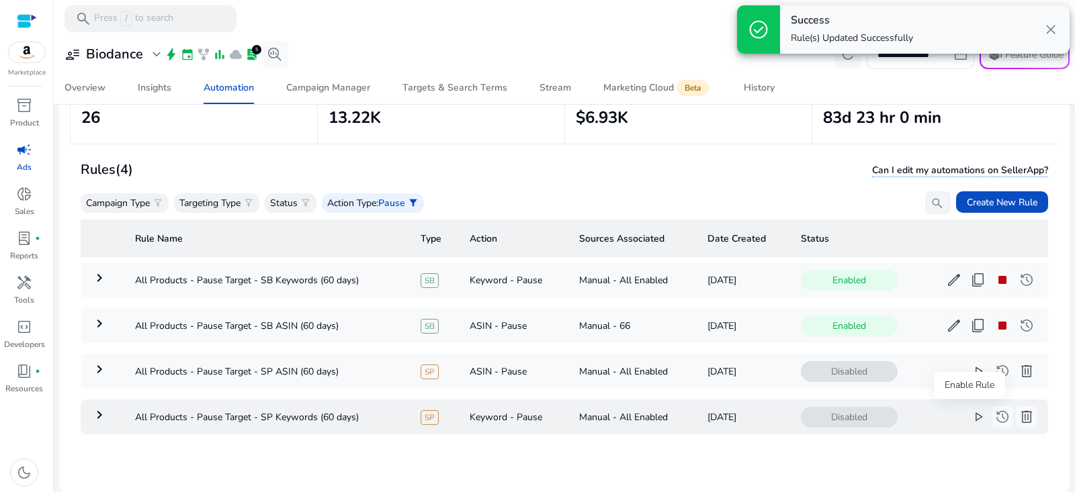
click at [970, 419] on span "play_arrow" at bounding box center [978, 417] width 16 height 16
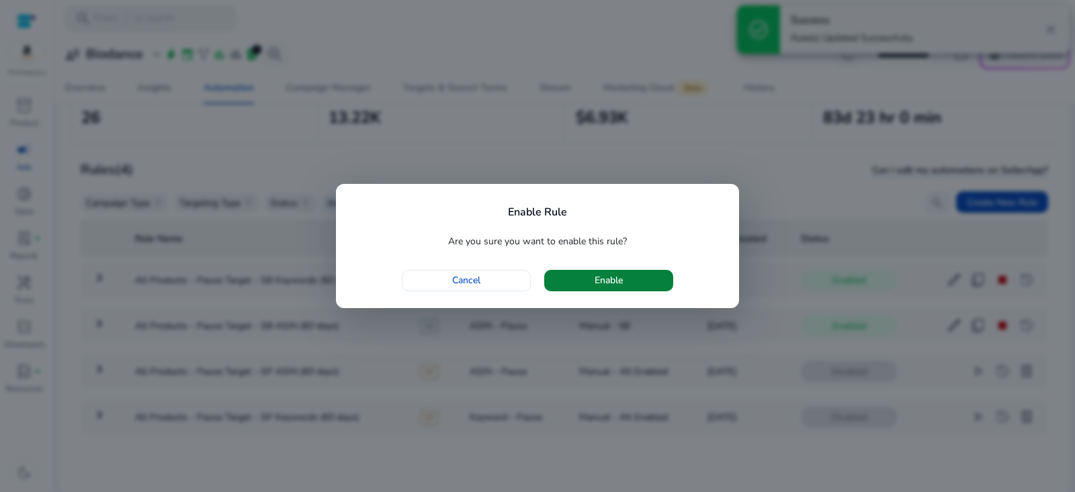
click at [595, 279] on span "Enable" at bounding box center [609, 280] width 28 height 14
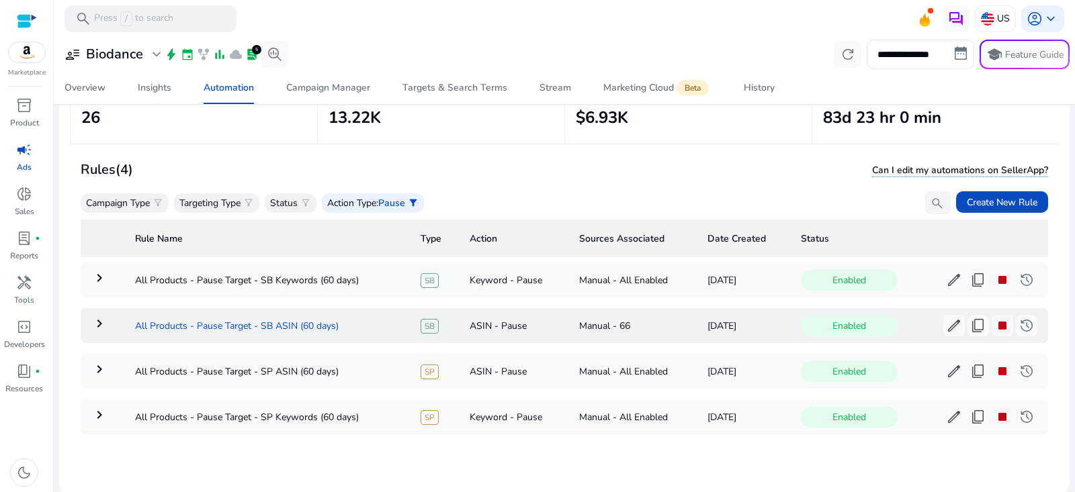
drag, startPoint x: 347, startPoint y: 323, endPoint x: 132, endPoint y: 320, distance: 215.0
click at [132, 320] on td "All Products - Pause Target - SB ASIN (60 days)" at bounding box center [267, 325] width 286 height 35
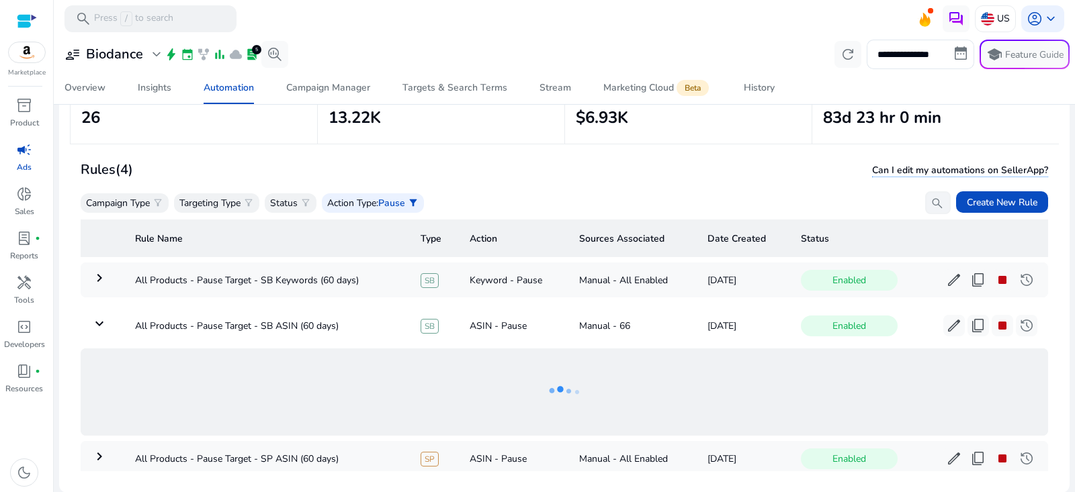
copy td "All Products - Pause Target - SB ASIN (60 days)"
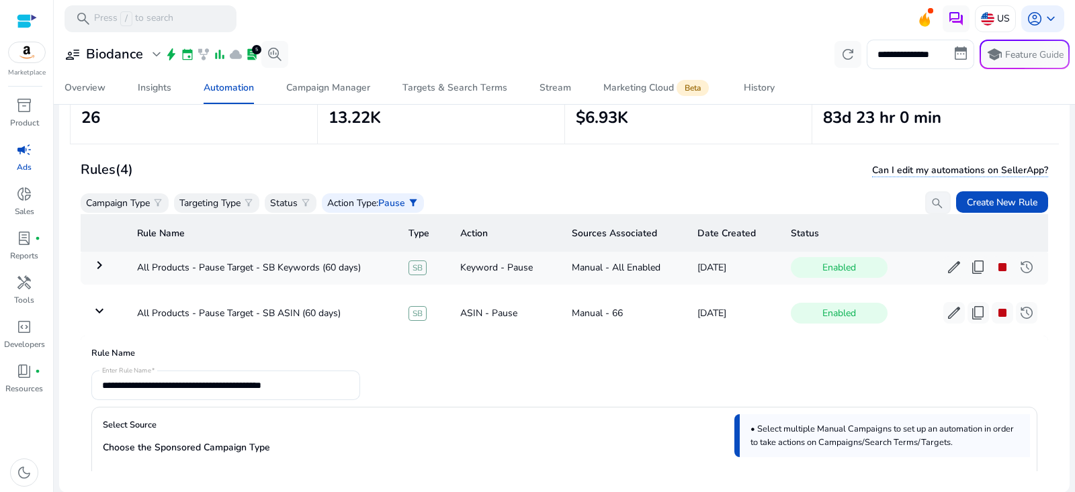
scroll to position [0, 0]
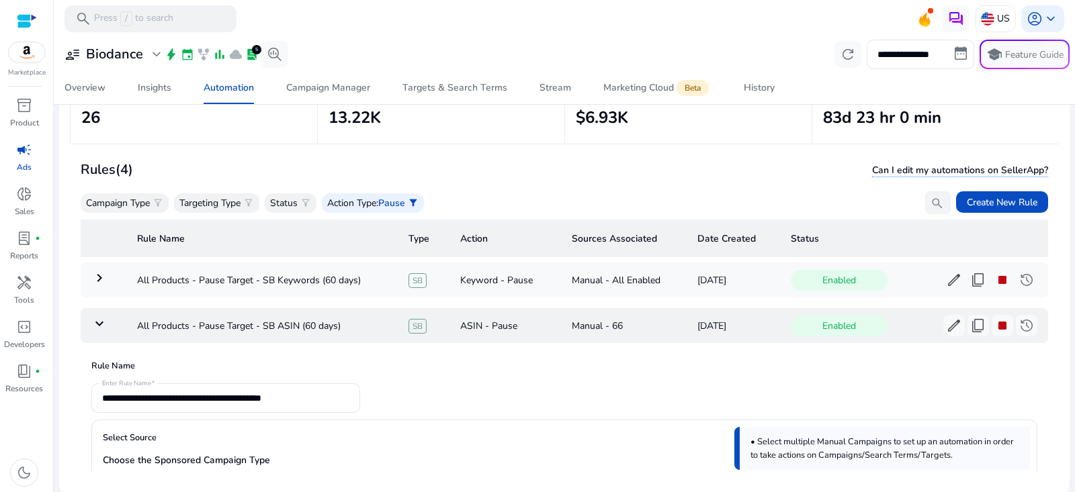
click at [87, 326] on td "keyboard_arrow_down" at bounding box center [104, 325] width 46 height 35
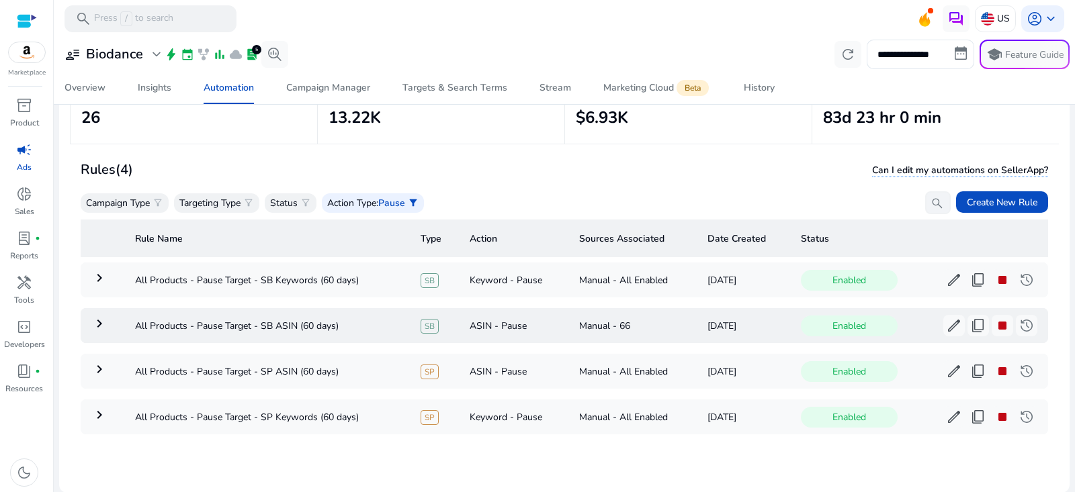
click at [93, 327] on mat-icon "keyboard_arrow_right" at bounding box center [99, 324] width 16 height 16
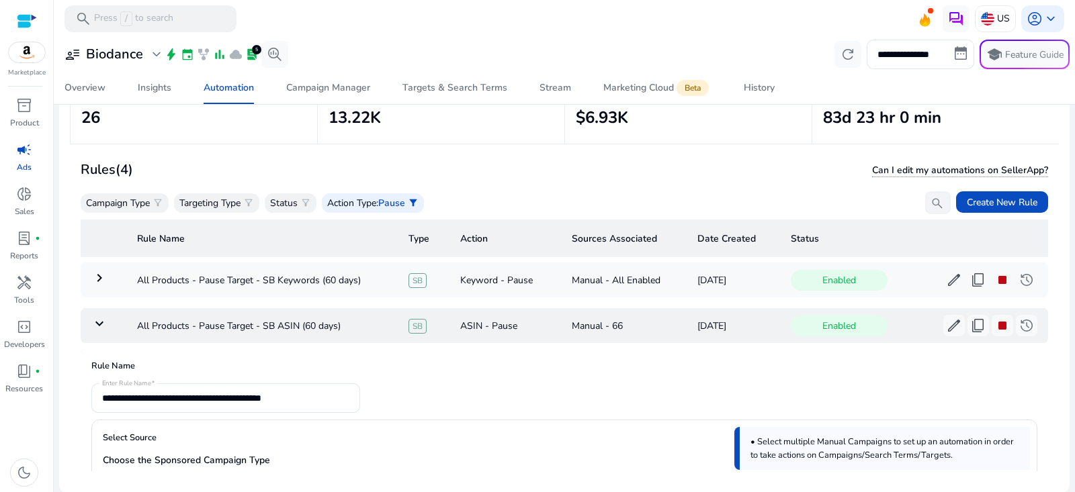
click at [89, 327] on td "keyboard_arrow_down" at bounding box center [104, 325] width 46 height 35
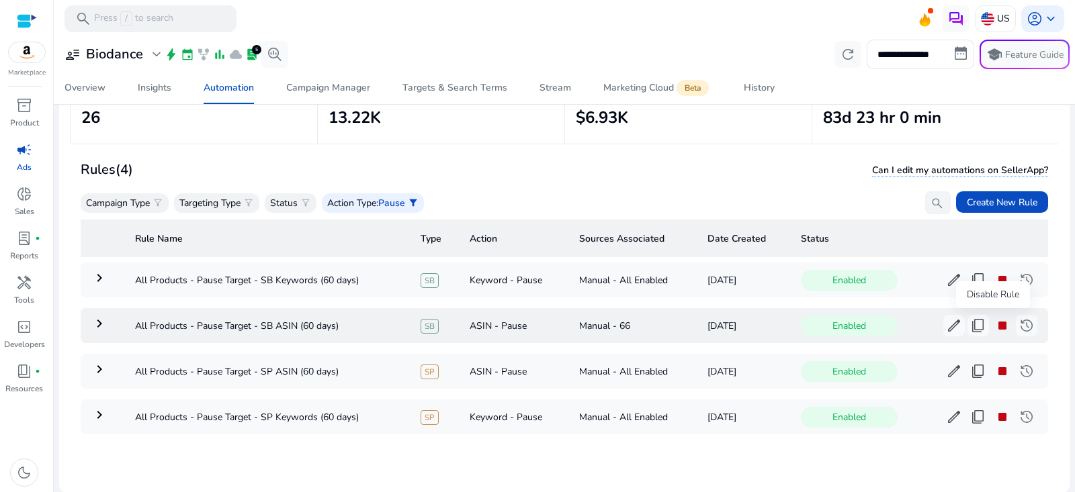
click at [994, 323] on span "stop" at bounding box center [1002, 326] width 16 height 16
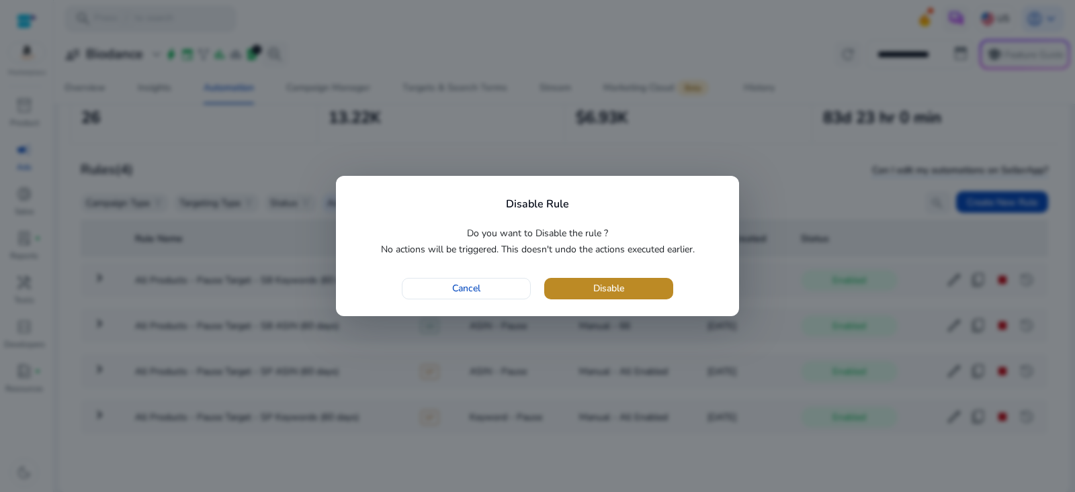
click at [648, 286] on span "button" at bounding box center [608, 289] width 129 height 32
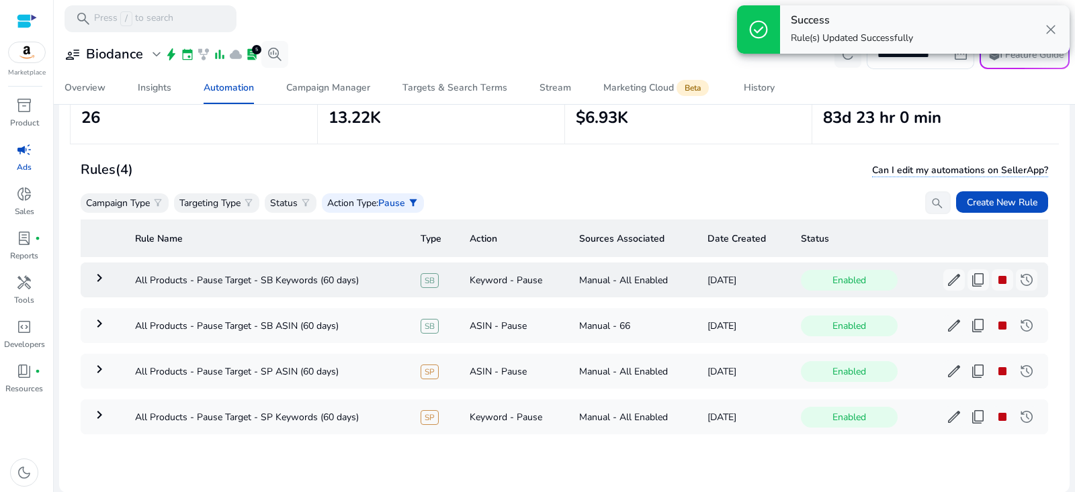
click at [99, 282] on mat-icon "keyboard_arrow_right" at bounding box center [99, 278] width 16 height 16
click at [99, 271] on mat-icon "keyboard_arrow_right" at bounding box center [99, 278] width 16 height 16
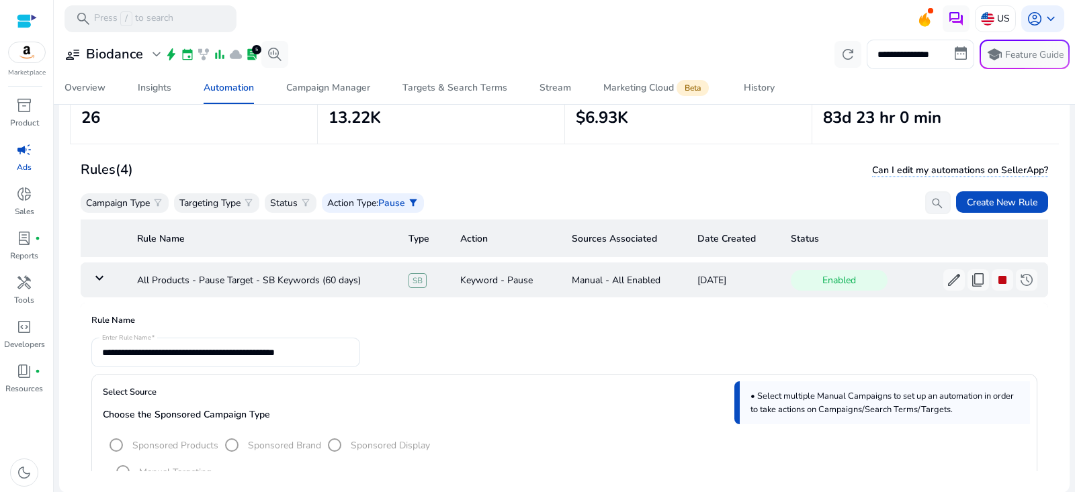
click at [95, 277] on mat-icon "keyboard_arrow_down" at bounding box center [99, 278] width 16 height 16
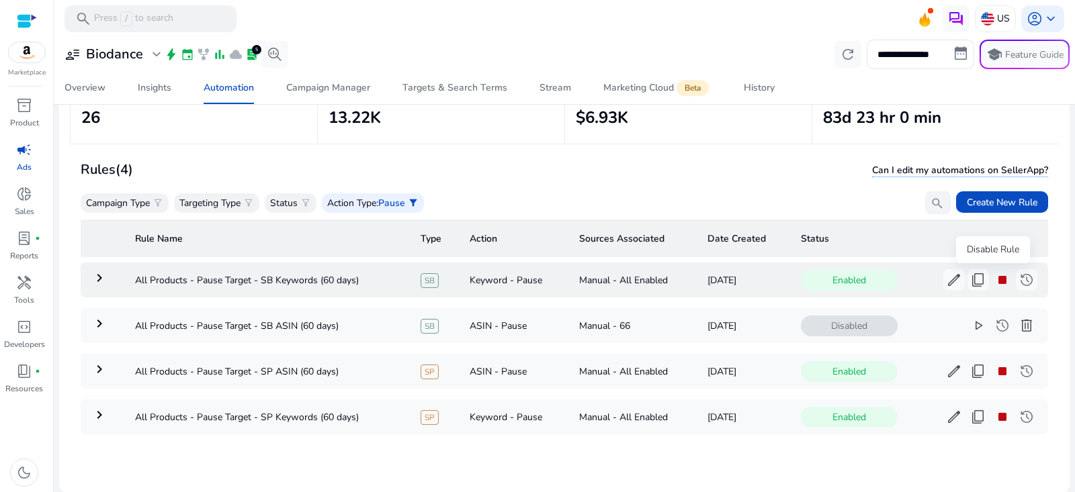
click at [994, 277] on span "stop" at bounding box center [1002, 280] width 16 height 16
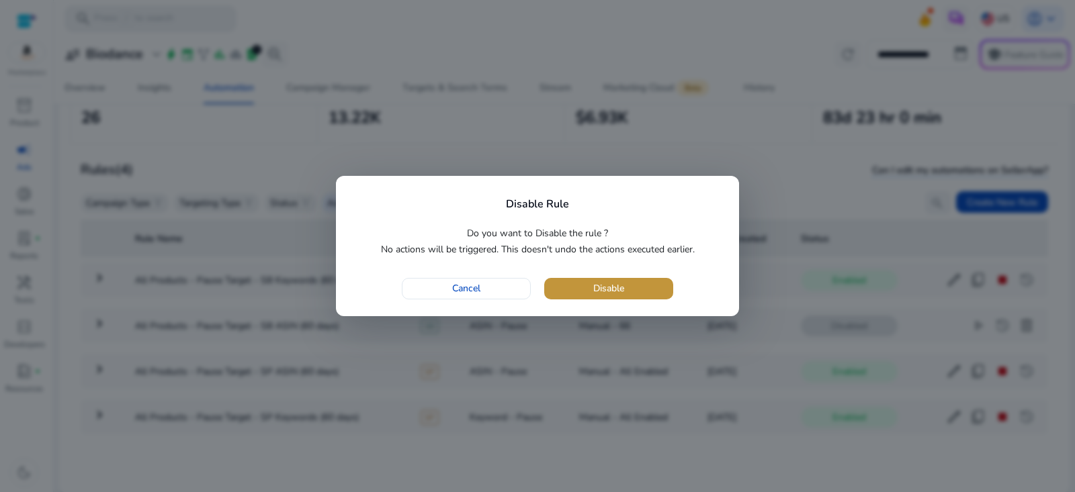
click at [663, 292] on span "button" at bounding box center [608, 289] width 129 height 32
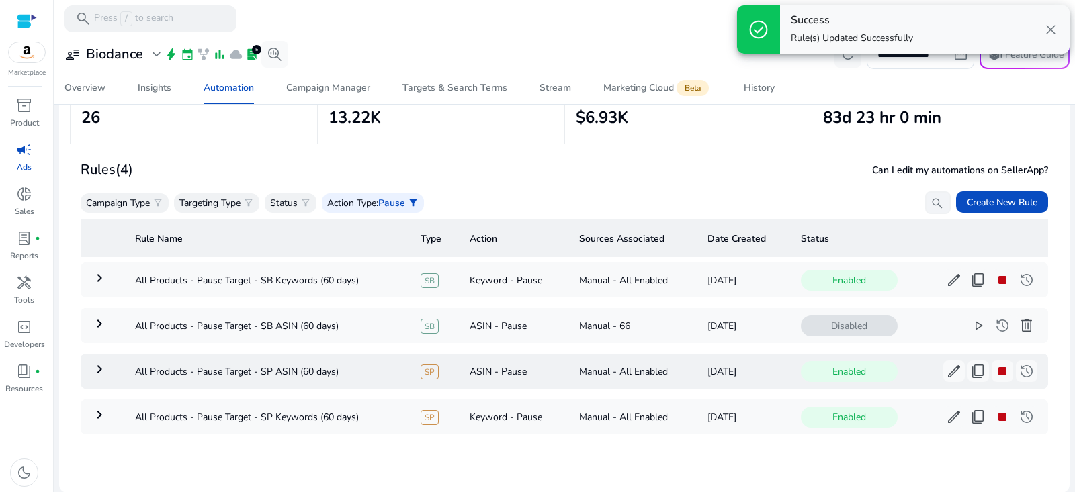
click at [92, 372] on mat-icon "keyboard_arrow_right" at bounding box center [99, 369] width 16 height 16
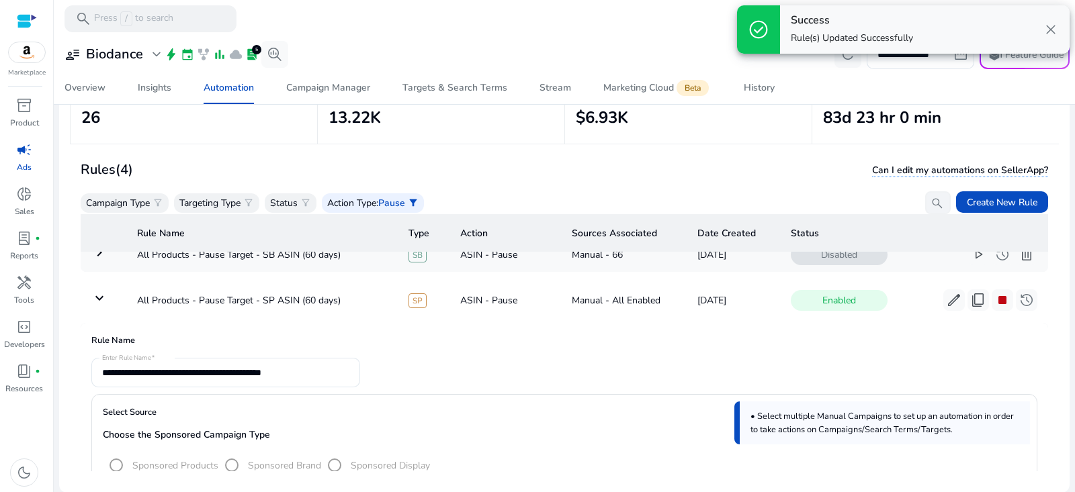
scroll to position [86, 0]
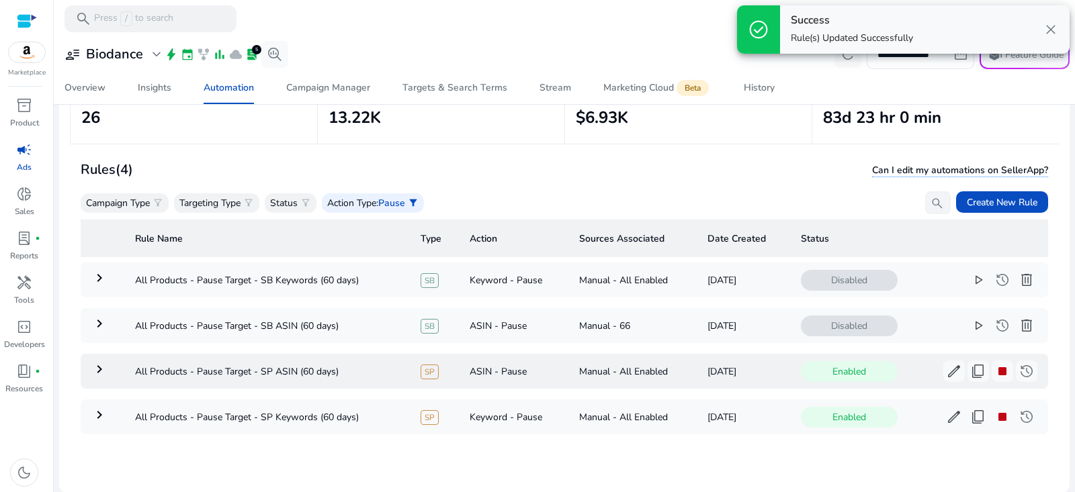
click at [94, 374] on mat-icon "keyboard_arrow_right" at bounding box center [99, 369] width 16 height 16
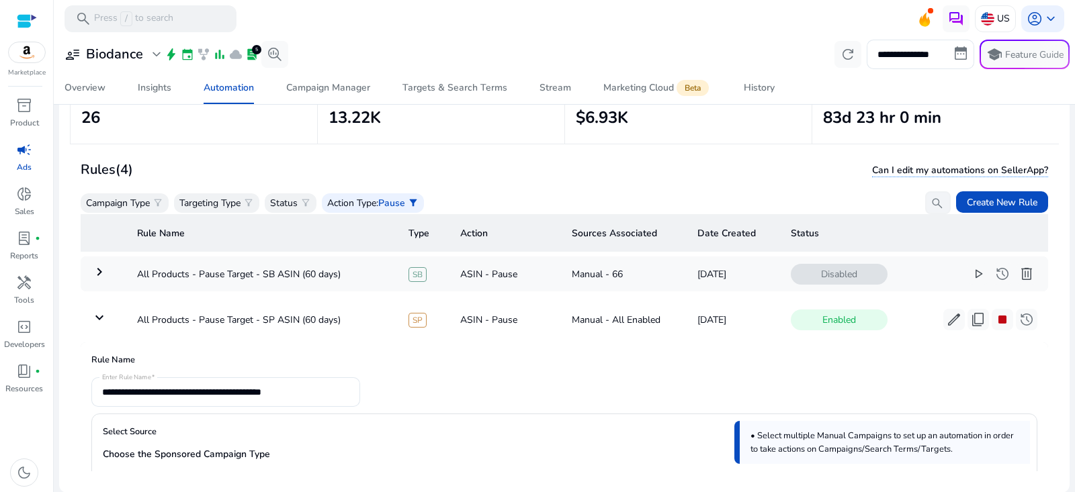
scroll to position [0, 0]
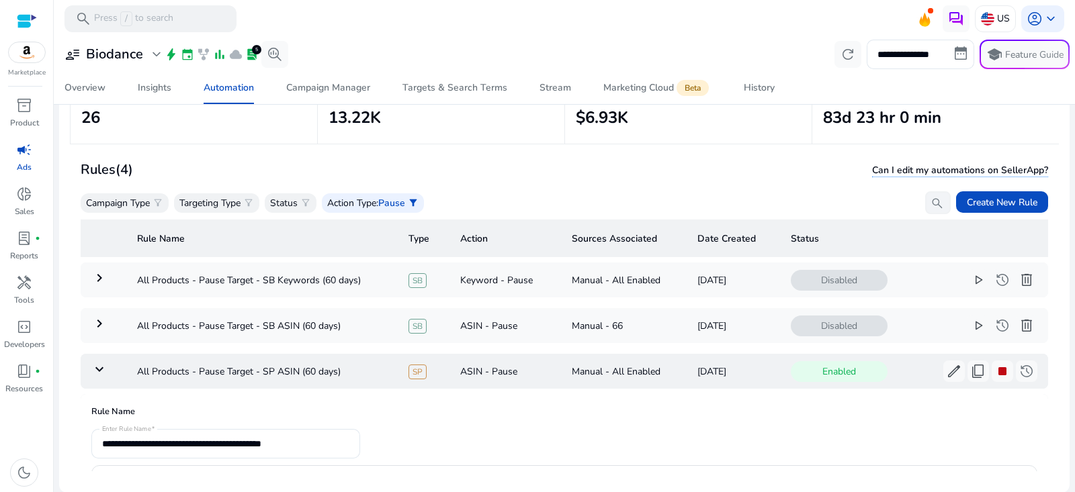
click at [104, 372] on mat-icon "keyboard_arrow_down" at bounding box center [99, 369] width 16 height 16
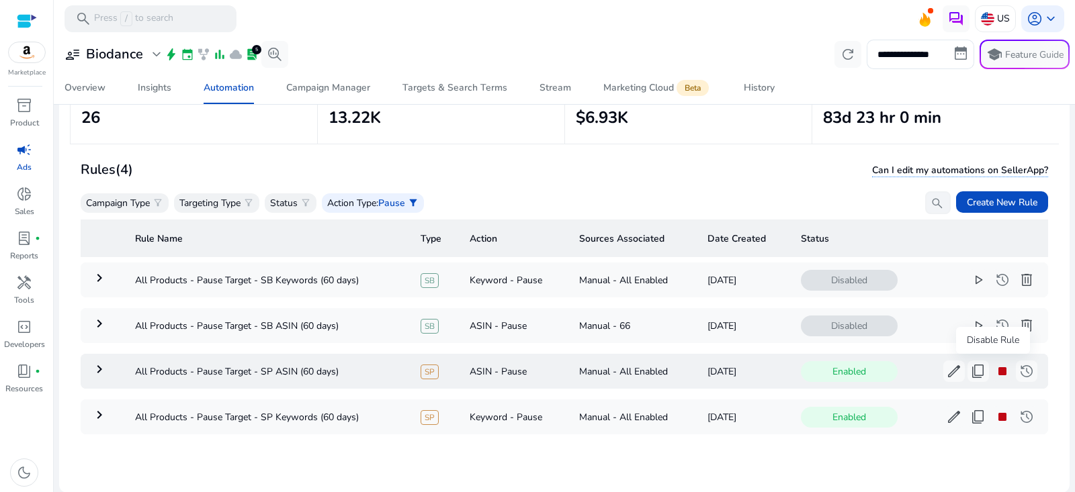
click at [996, 369] on span "stop" at bounding box center [1002, 371] width 16 height 16
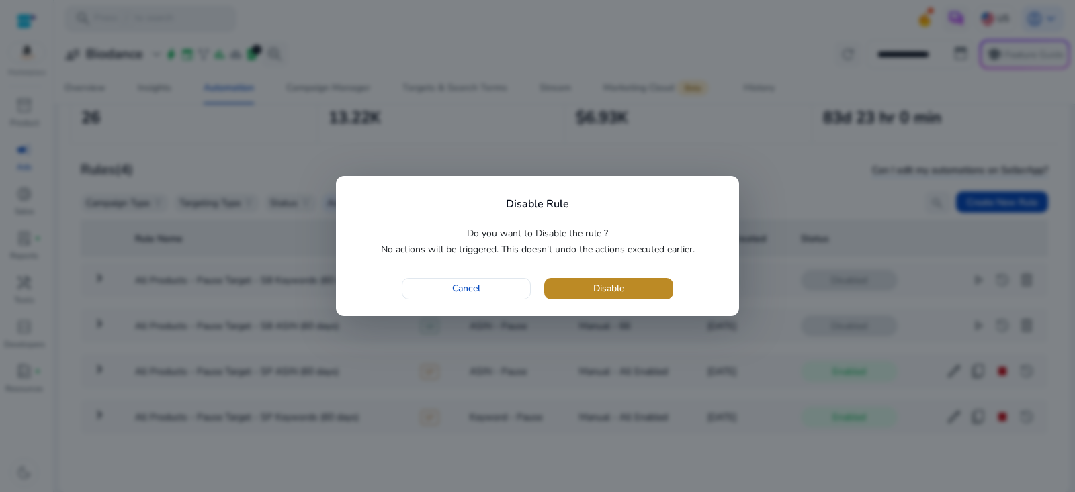
click at [656, 294] on span "button" at bounding box center [608, 289] width 129 height 32
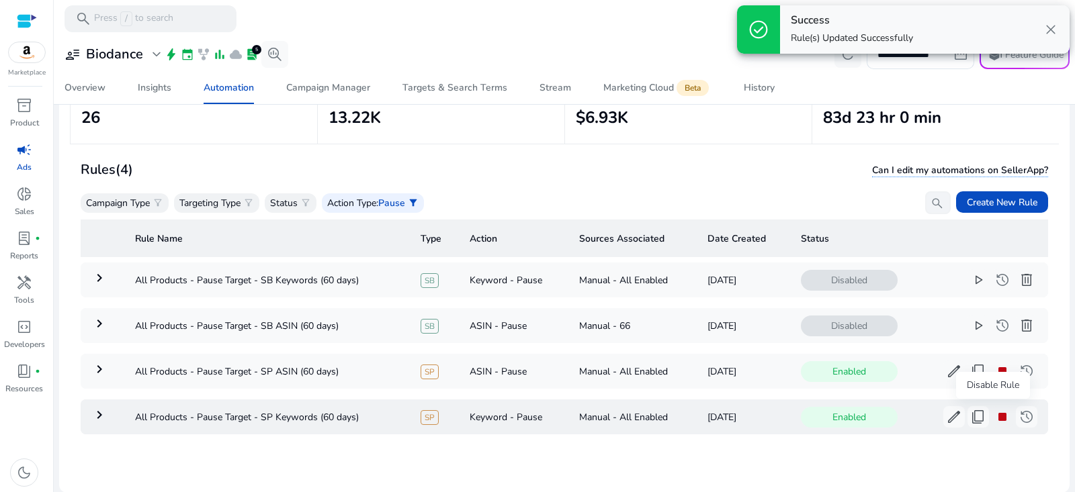
click at [996, 419] on span "stop" at bounding box center [1002, 417] width 16 height 16
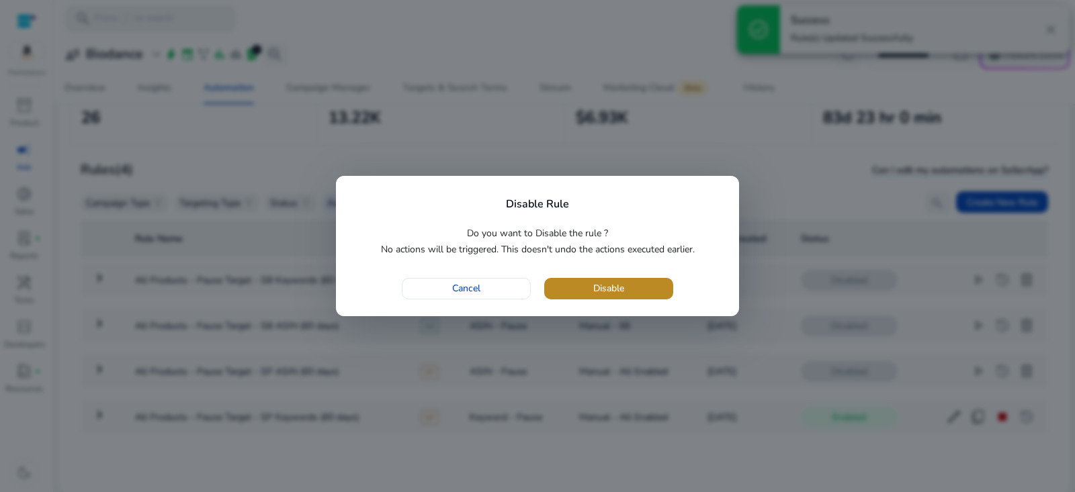
click at [614, 295] on span "Disable" at bounding box center [608, 289] width 31 height 14
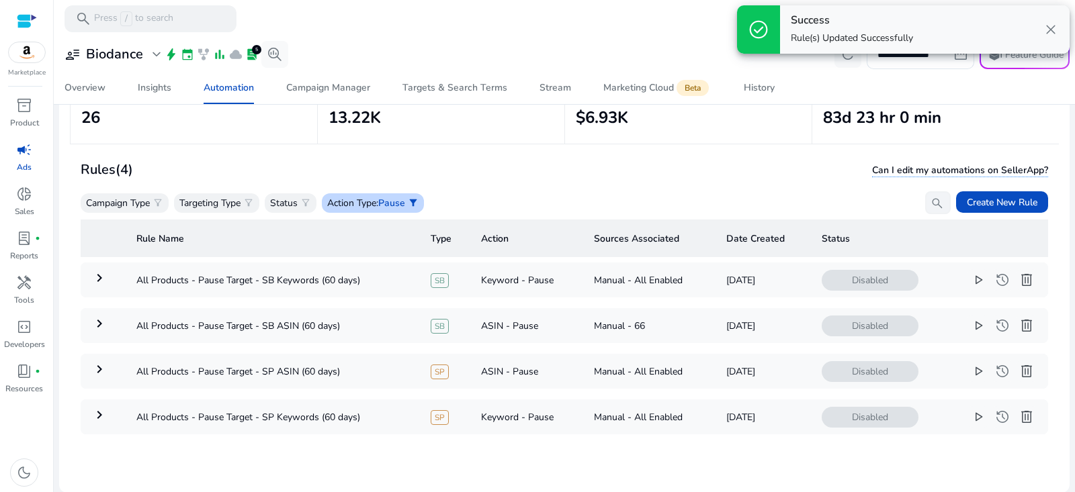
click at [354, 208] on p "Action Type" at bounding box center [351, 203] width 49 height 14
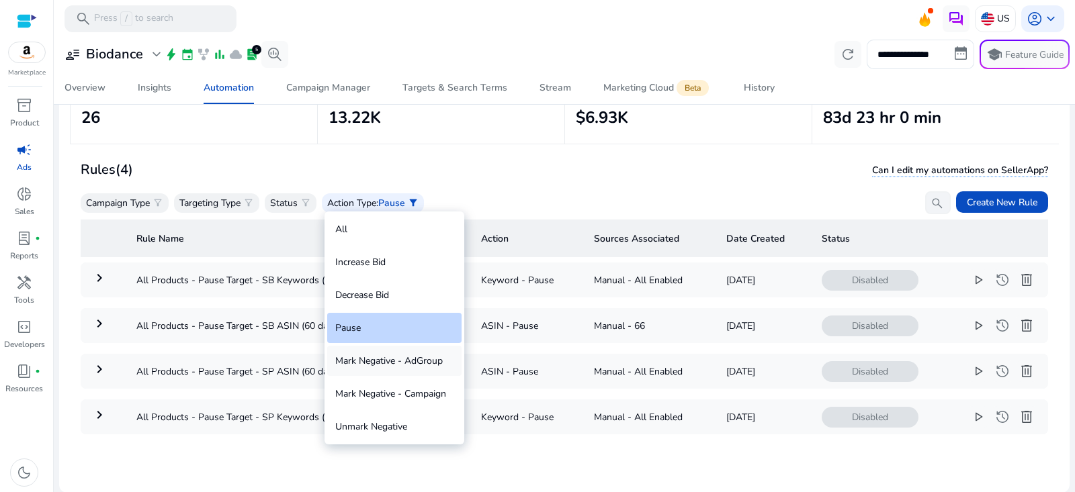
click at [398, 361] on div "Mark Negative - AdGroup" at bounding box center [394, 361] width 134 height 30
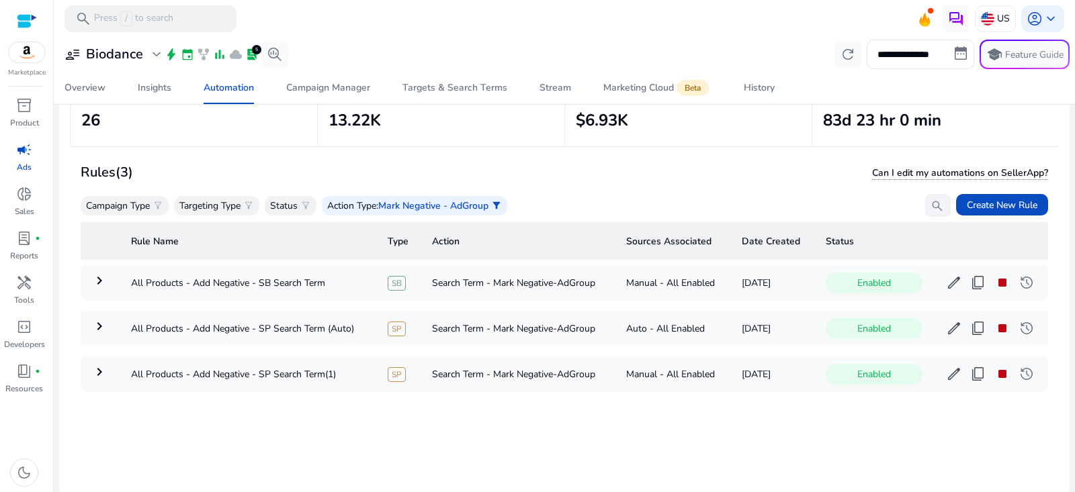
scroll to position [96, 0]
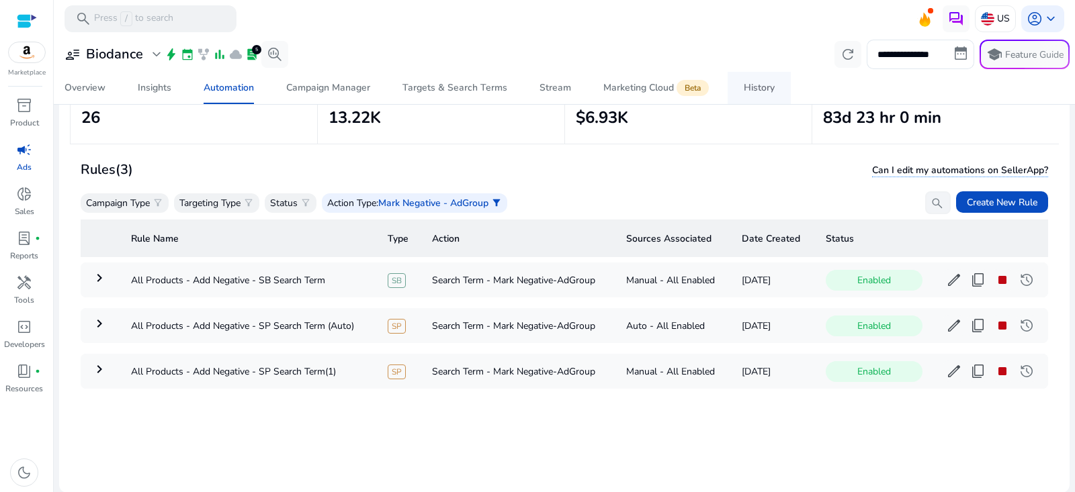
click at [775, 88] on link "History" at bounding box center [759, 88] width 63 height 32
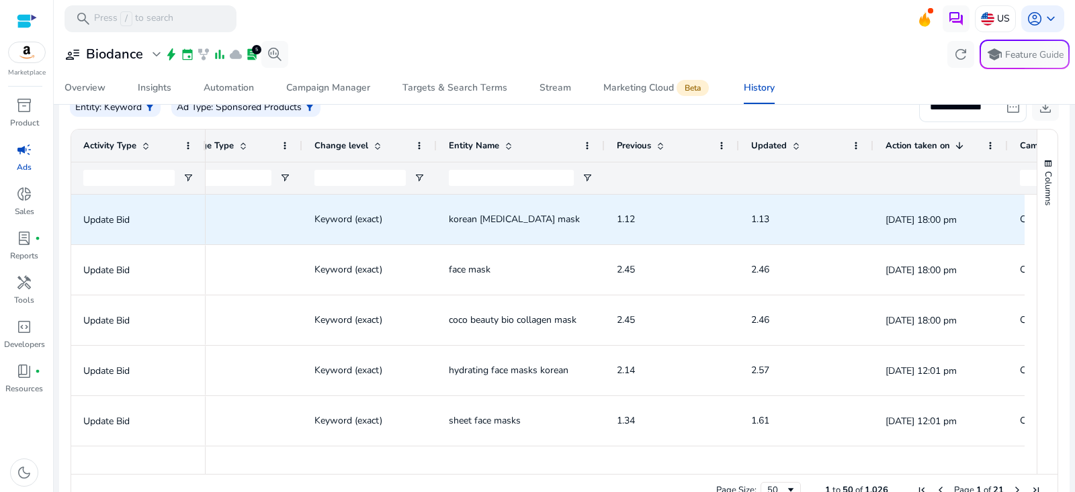
scroll to position [0, 499]
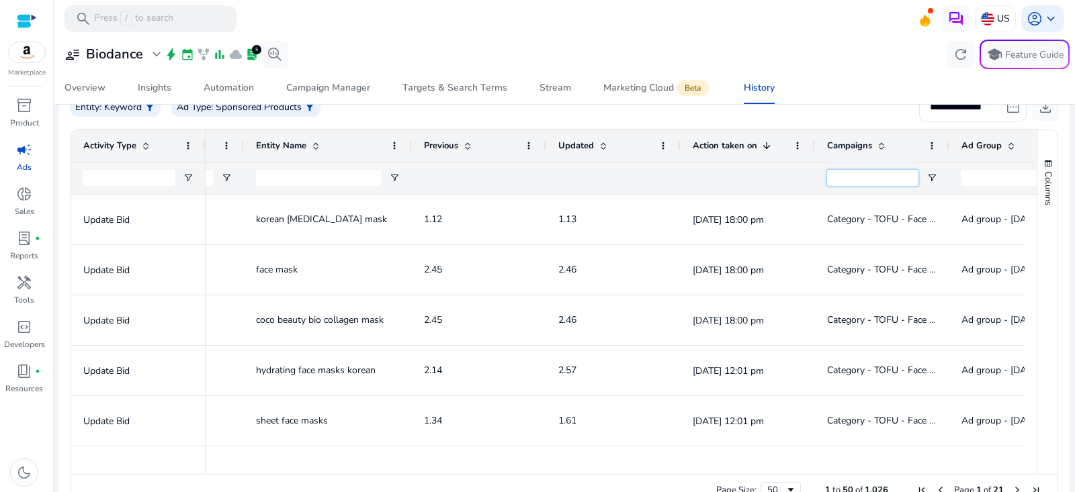
click at [857, 176] on input "Campaigns Filter Input" at bounding box center [872, 178] width 91 height 16
paste input "**********"
type input "**********"
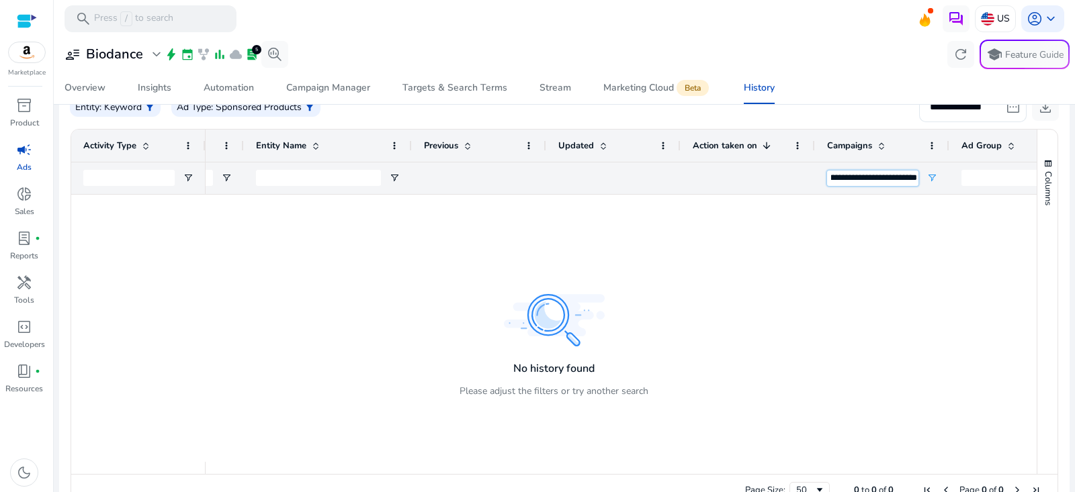
scroll to position [212, 0]
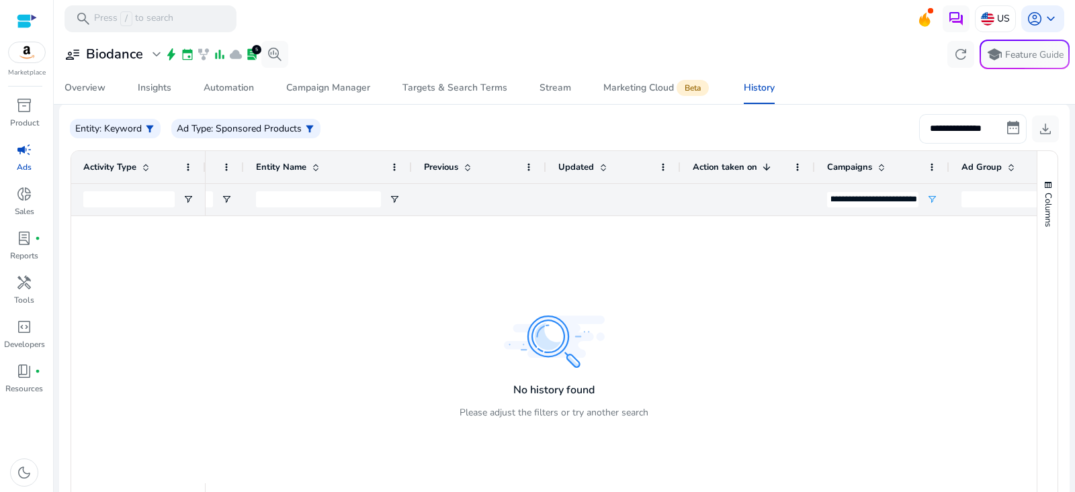
click at [1016, 126] on input "**********" at bounding box center [973, 129] width 108 height 30
select select "*"
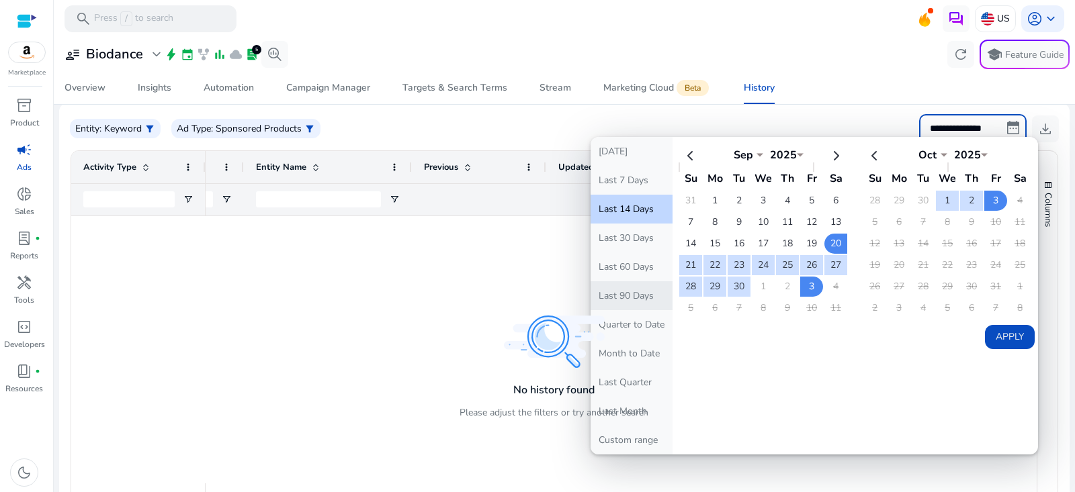
click at [628, 286] on button "Last 90 Days" at bounding box center [632, 296] width 82 height 29
type input "**********"
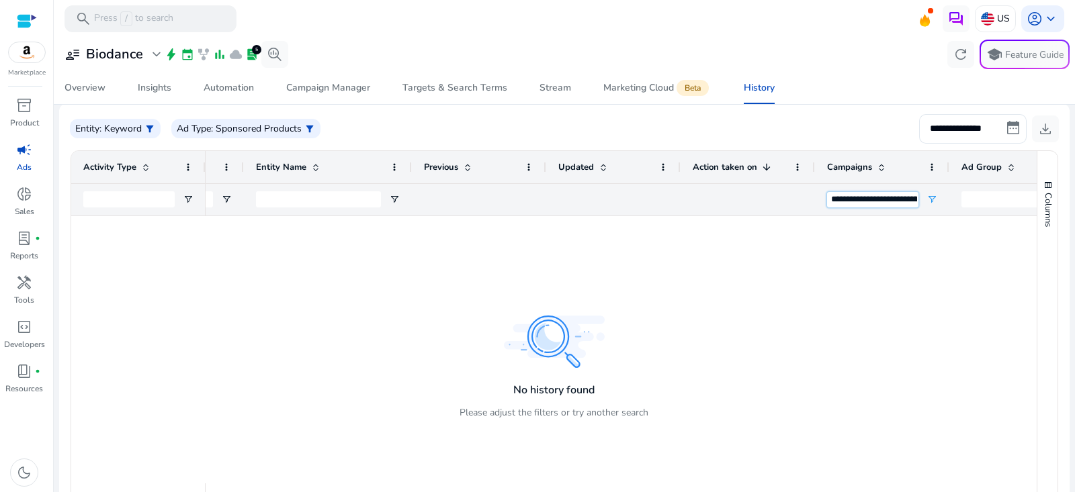
click at [890, 202] on input "**********" at bounding box center [872, 200] width 91 height 16
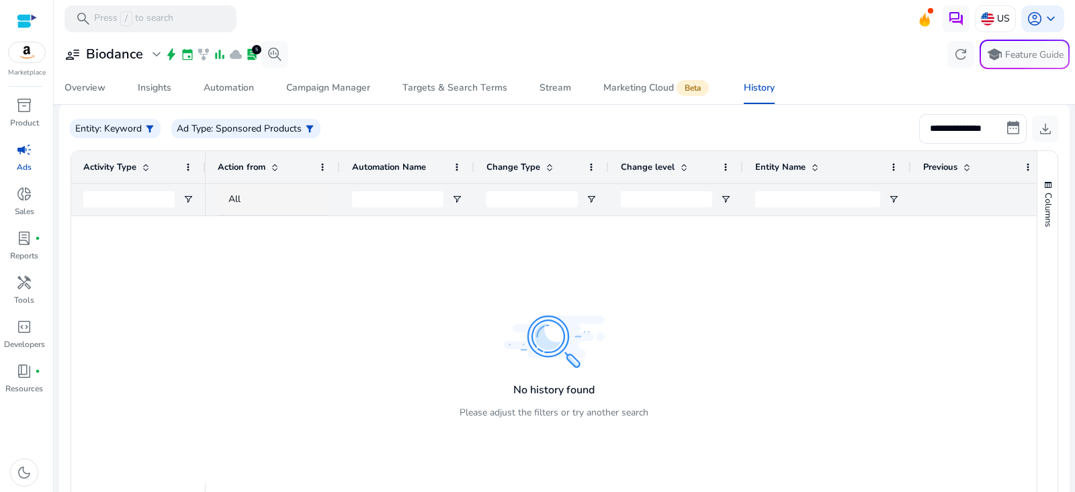
click at [196, 195] on div at bounding box center [138, 199] width 134 height 32
click at [185, 199] on span "Open Filter Menu" at bounding box center [188, 199] width 11 height 11
click at [229, 222] on div "Contains" at bounding box center [237, 225] width 82 height 10
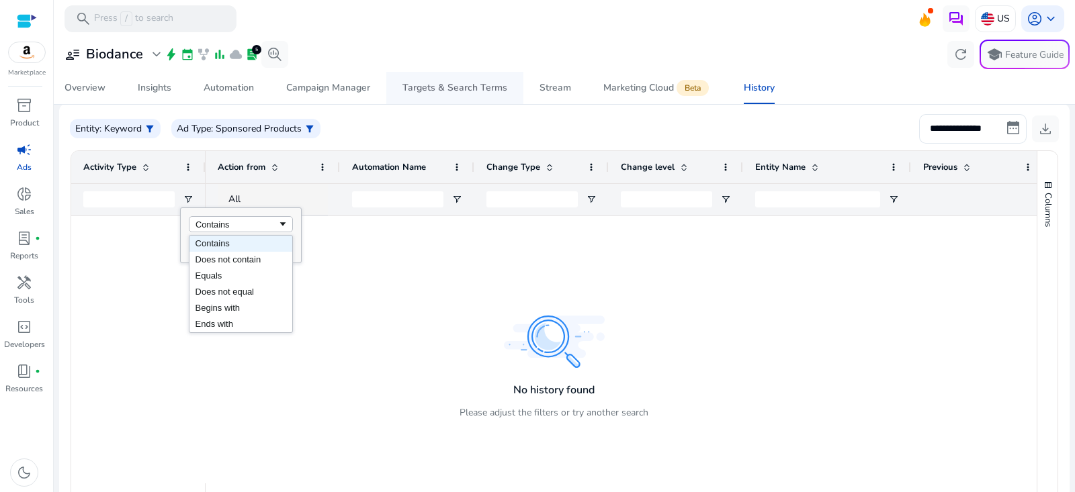
click at [396, 90] on link "Targets & Search Terms" at bounding box center [454, 88] width 137 height 32
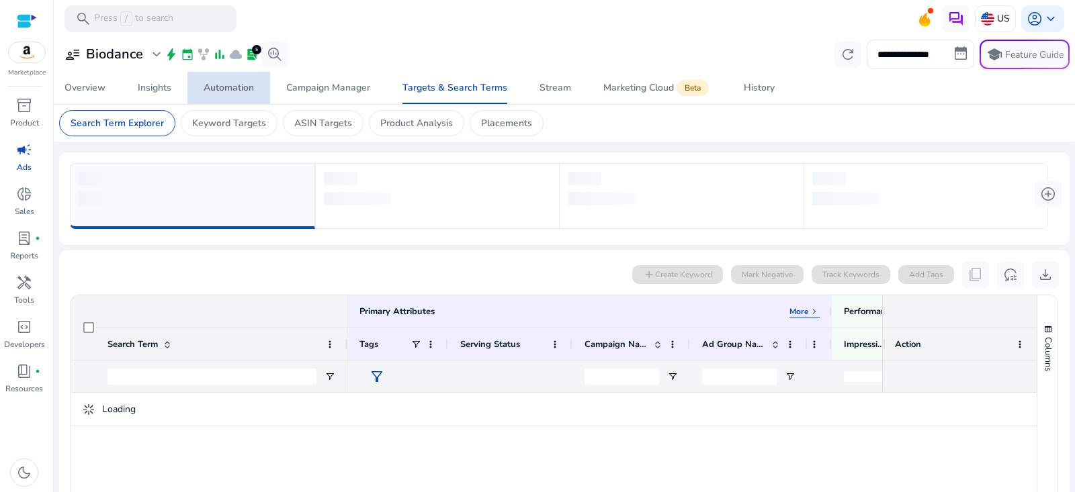
click at [249, 95] on span "Automation" at bounding box center [229, 88] width 50 height 32
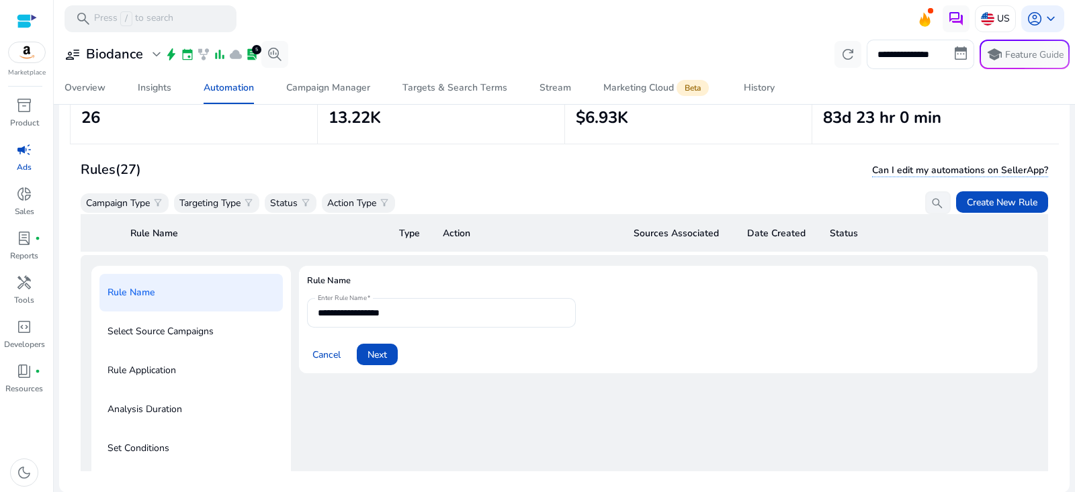
click at [335, 398] on div "**********" at bounding box center [668, 449] width 738 height 366
click at [327, 362] on span at bounding box center [326, 355] width 39 height 32
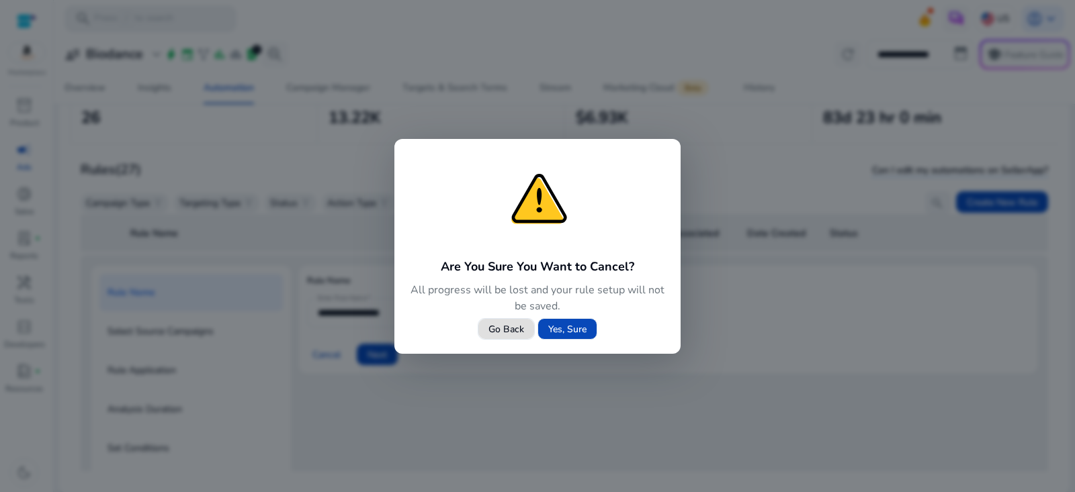
click at [576, 323] on span "Yes, Sure" at bounding box center [567, 330] width 38 height 14
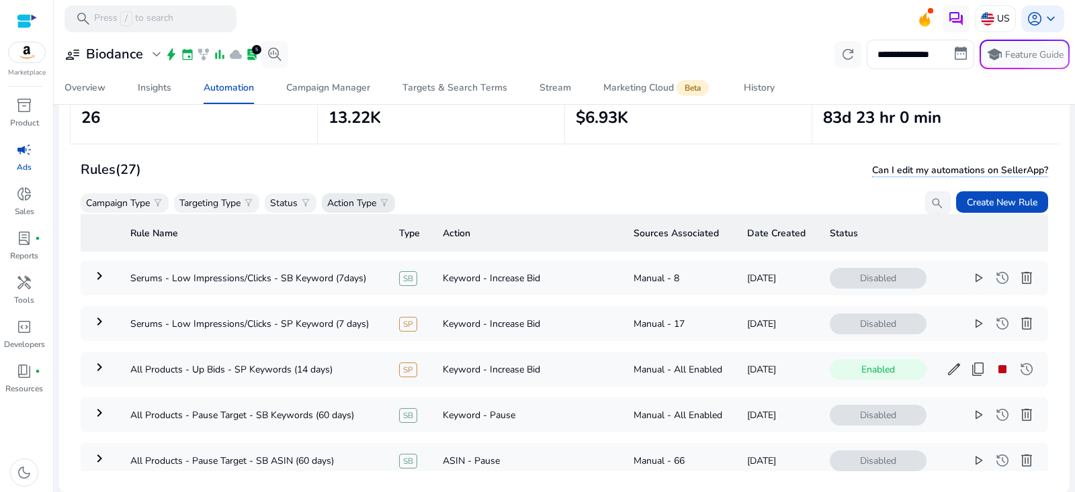
click at [366, 203] on p "Action Type" at bounding box center [351, 203] width 49 height 14
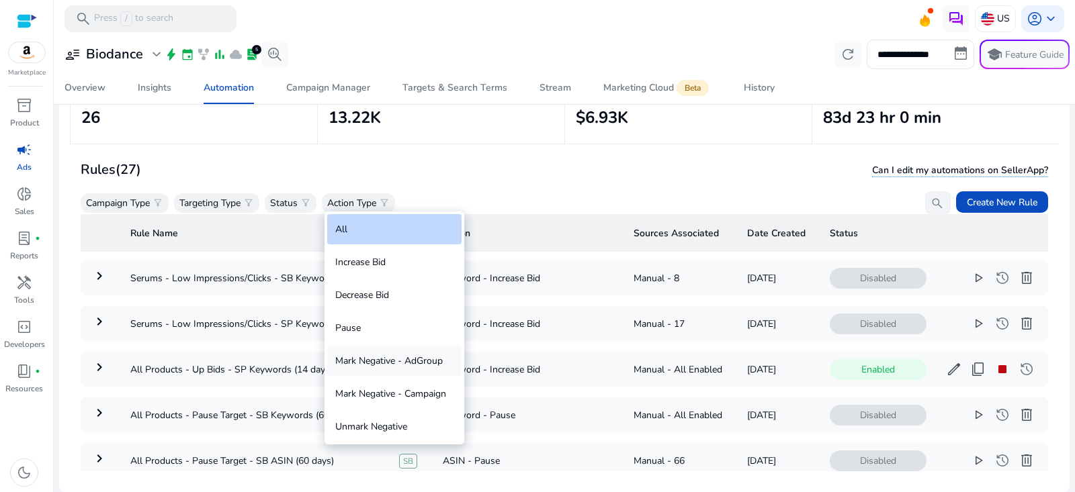
click at [383, 366] on div "Mark Negative - AdGroup" at bounding box center [394, 361] width 134 height 30
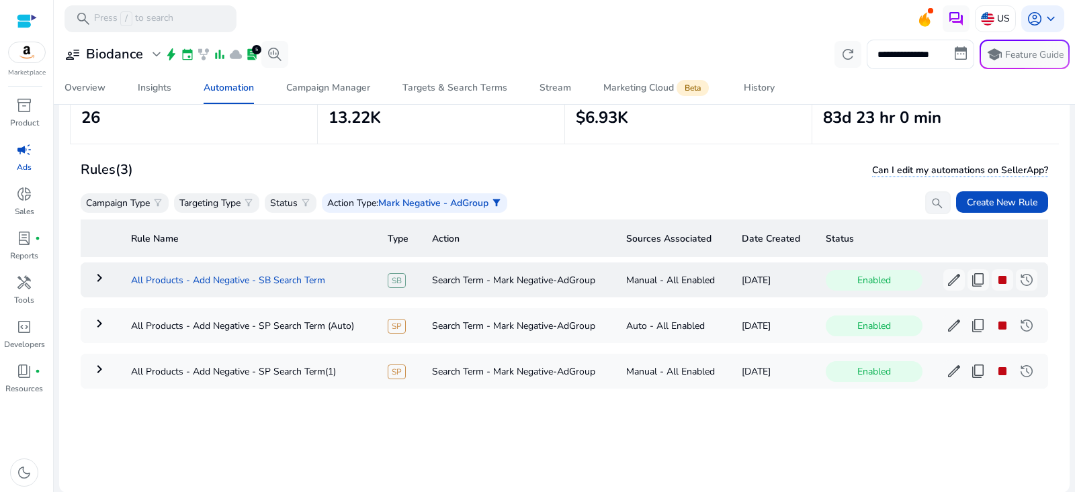
drag, startPoint x: 344, startPoint y: 277, endPoint x: 128, endPoint y: 278, distance: 216.4
click at [128, 277] on td "All Products - Add Negative - SB Search Term" at bounding box center [248, 280] width 257 height 35
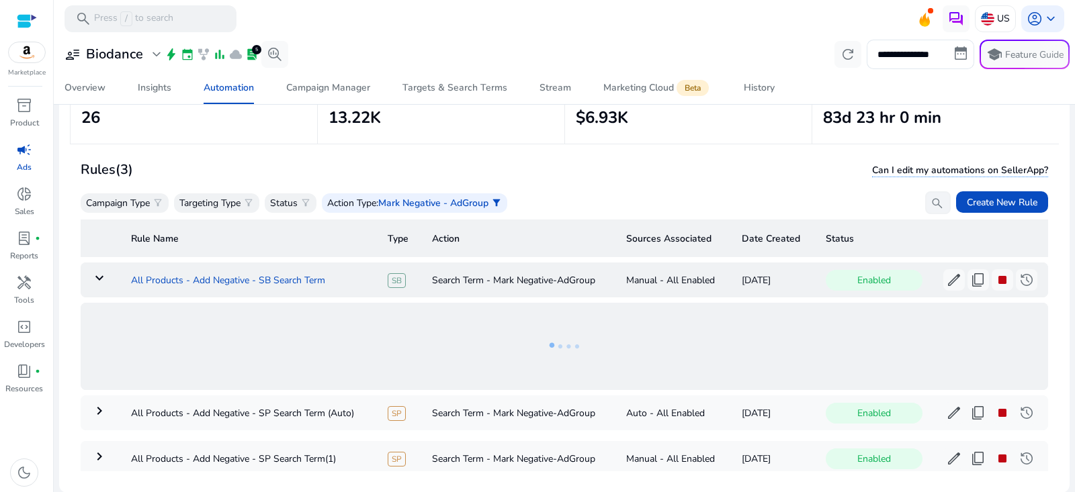
copy td "All Products - Add Negative - SB Search Term"
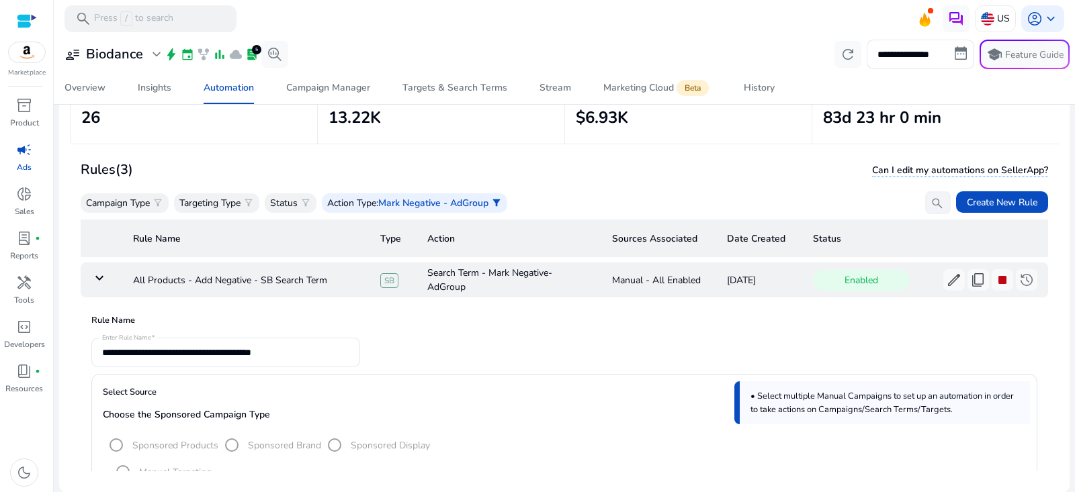
click at [103, 282] on mat-icon "keyboard_arrow_down" at bounding box center [99, 278] width 16 height 16
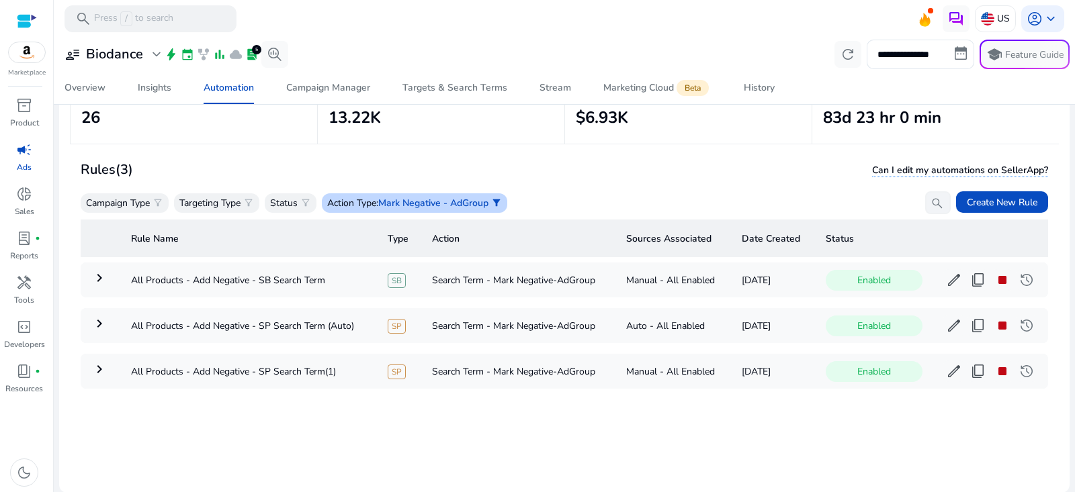
click at [462, 202] on span "Mark Negative - AdGroup" at bounding box center [433, 203] width 110 height 13
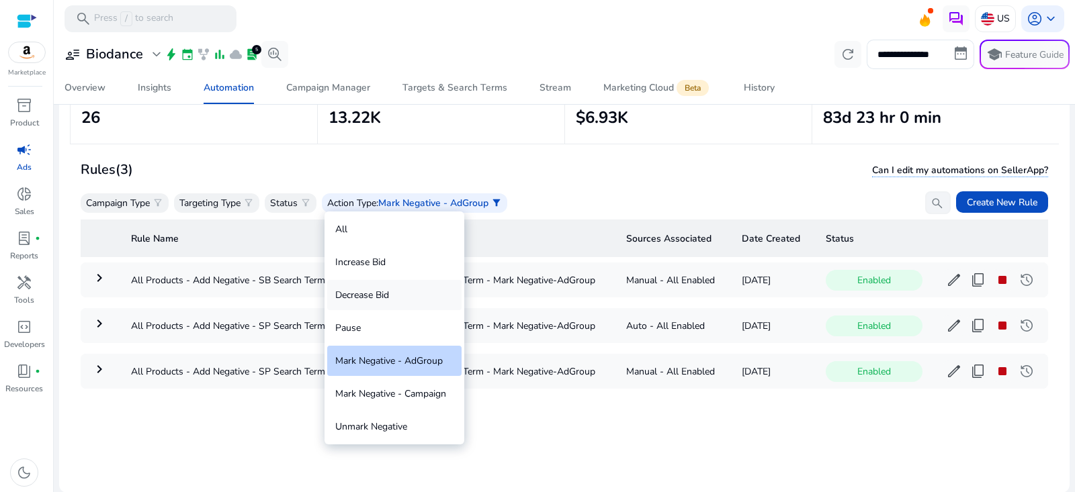
click at [398, 281] on div "Decrease Bid" at bounding box center [394, 295] width 134 height 30
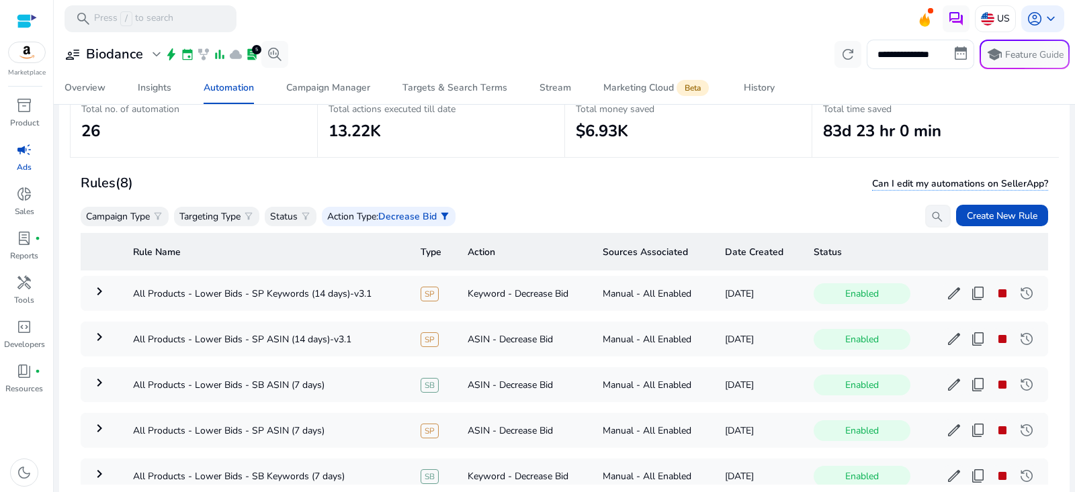
scroll to position [96, 0]
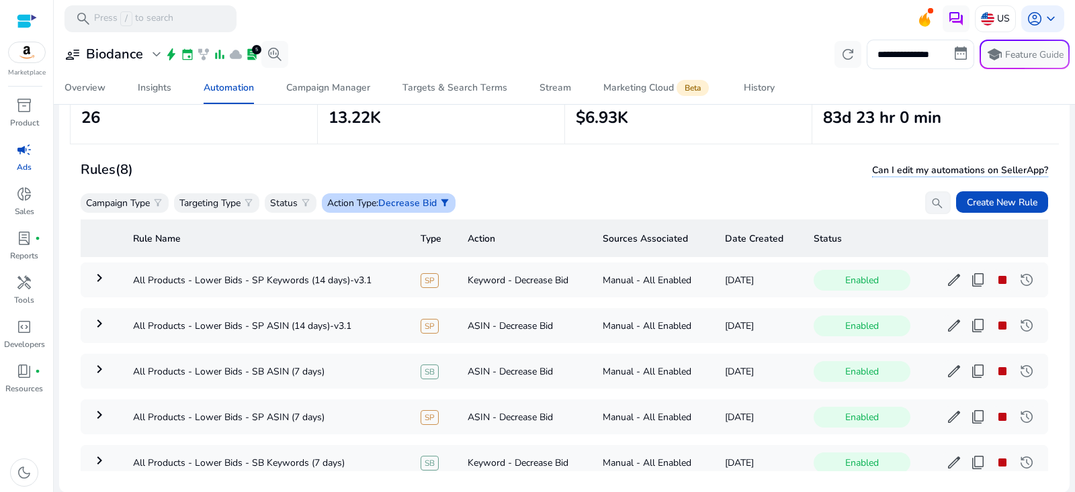
click at [384, 200] on p ": Decrease Bid" at bounding box center [406, 203] width 60 height 14
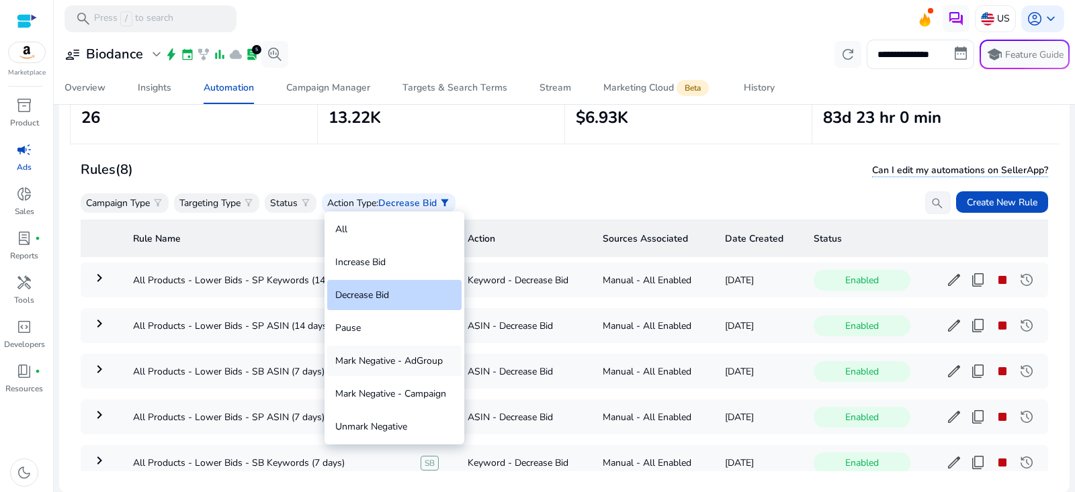
click at [401, 360] on div "Mark Negative - AdGroup" at bounding box center [394, 361] width 134 height 30
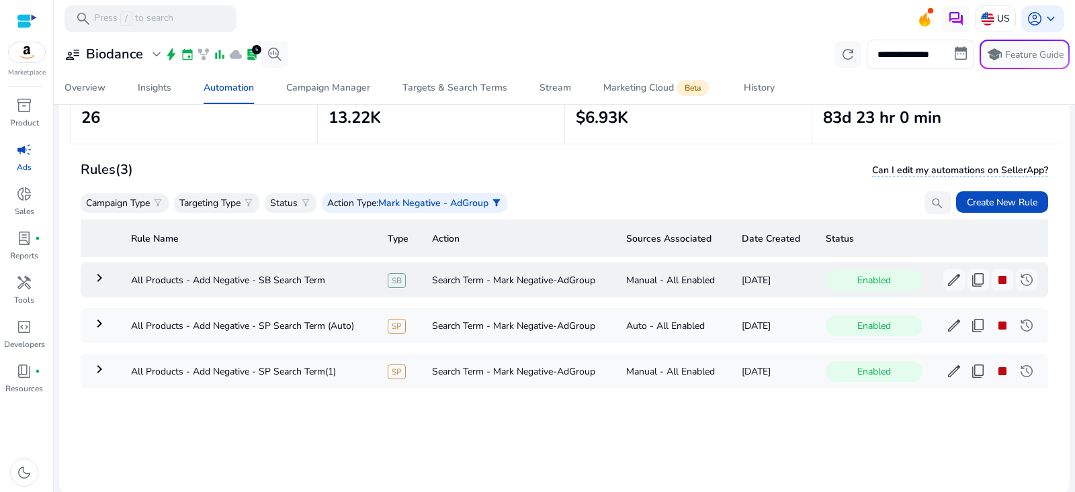
click at [95, 289] on td "keyboard_arrow_right" at bounding box center [101, 280] width 40 height 35
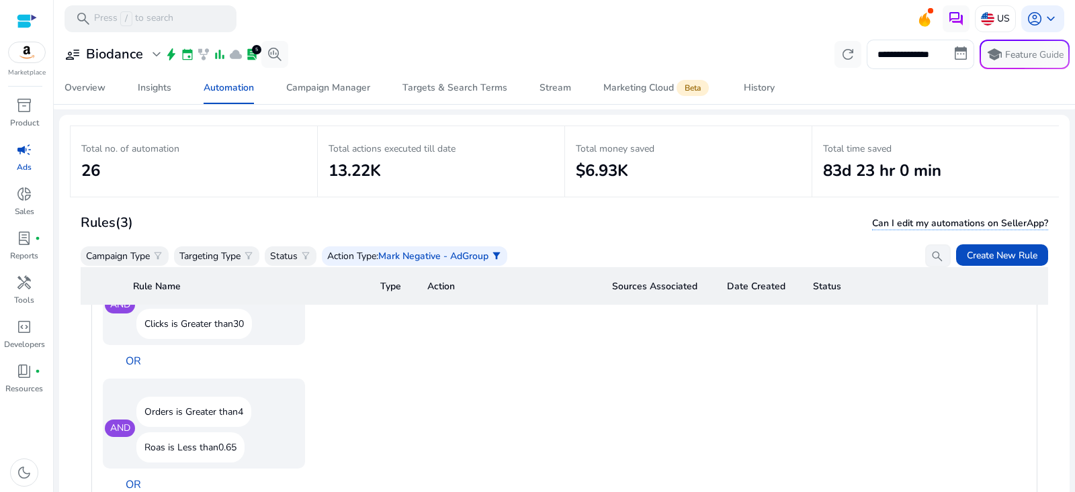
scroll to position [0, 0]
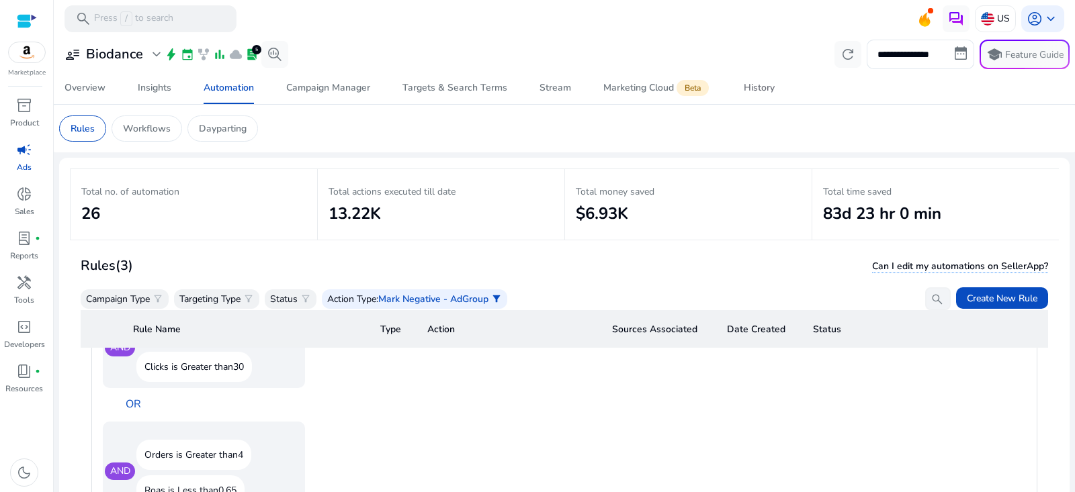
drag, startPoint x: 753, startPoint y: 89, endPoint x: 793, endPoint y: 0, distance: 97.4
click at [753, 89] on div "History" at bounding box center [759, 87] width 31 height 9
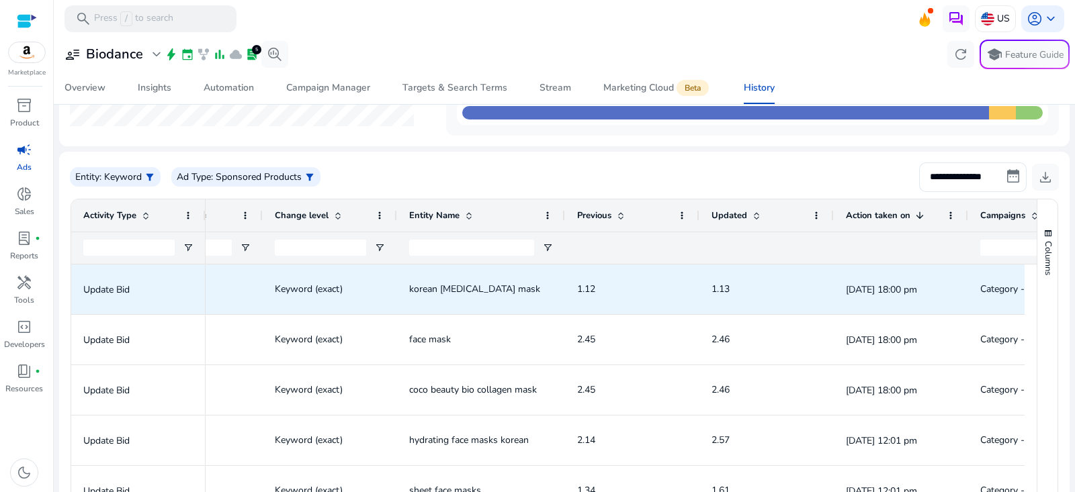
scroll to position [0, 562]
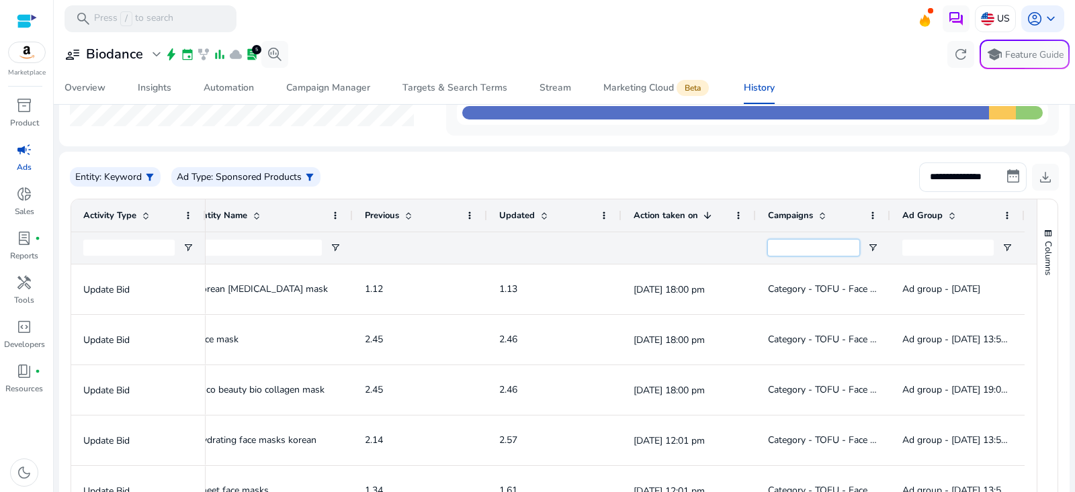
click at [814, 246] on input "Campaigns Filter Input" at bounding box center [813, 248] width 91 height 16
paste input "**********"
type input "**********"
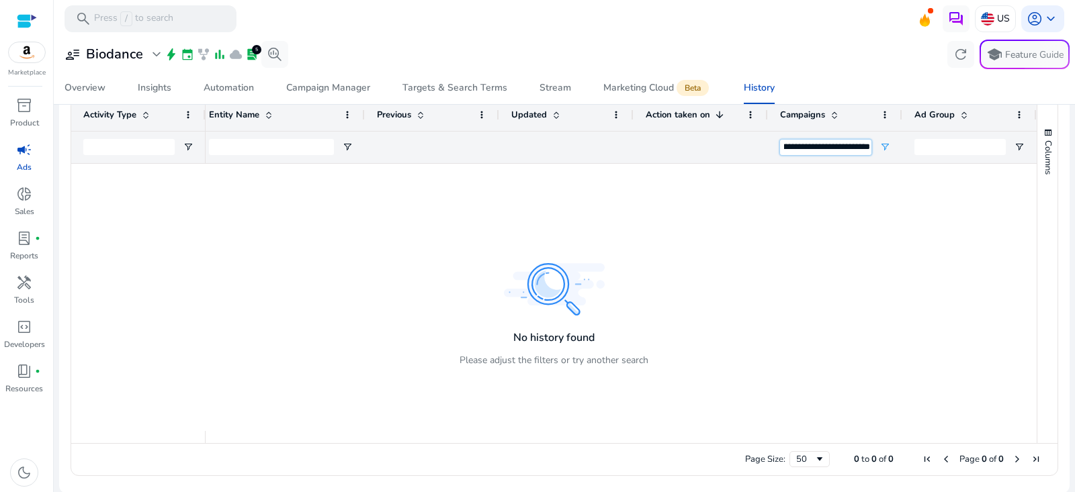
scroll to position [172, 0]
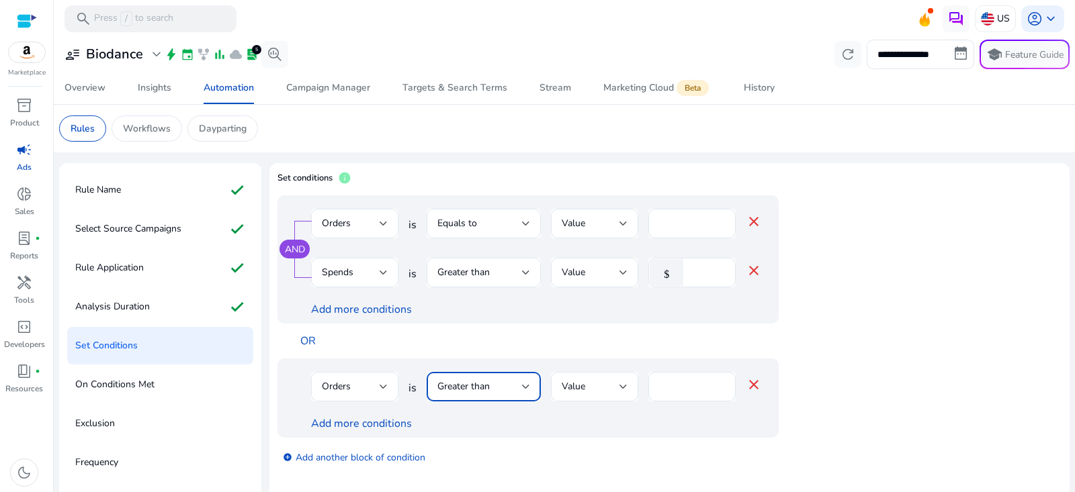
scroll to position [36, 0]
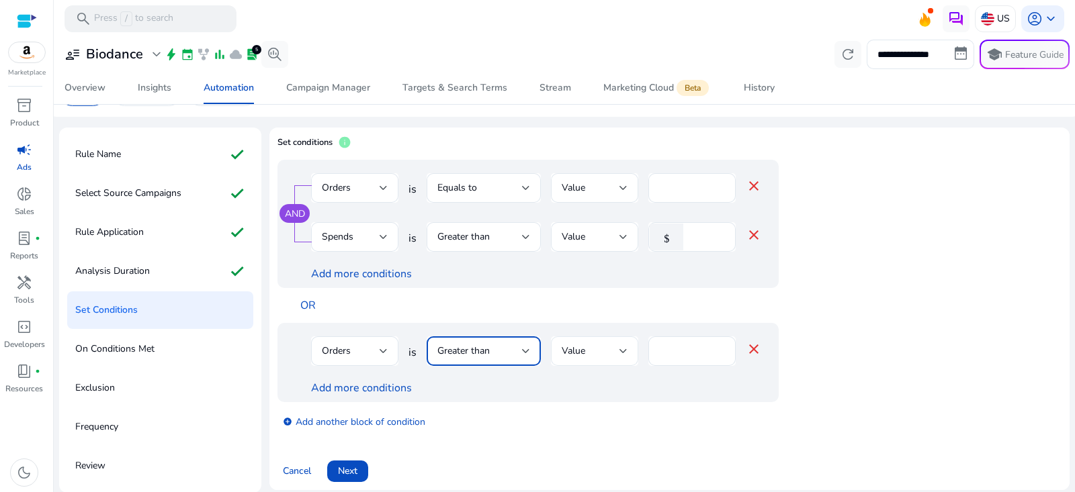
click at [590, 355] on div "Value" at bounding box center [591, 351] width 58 height 15
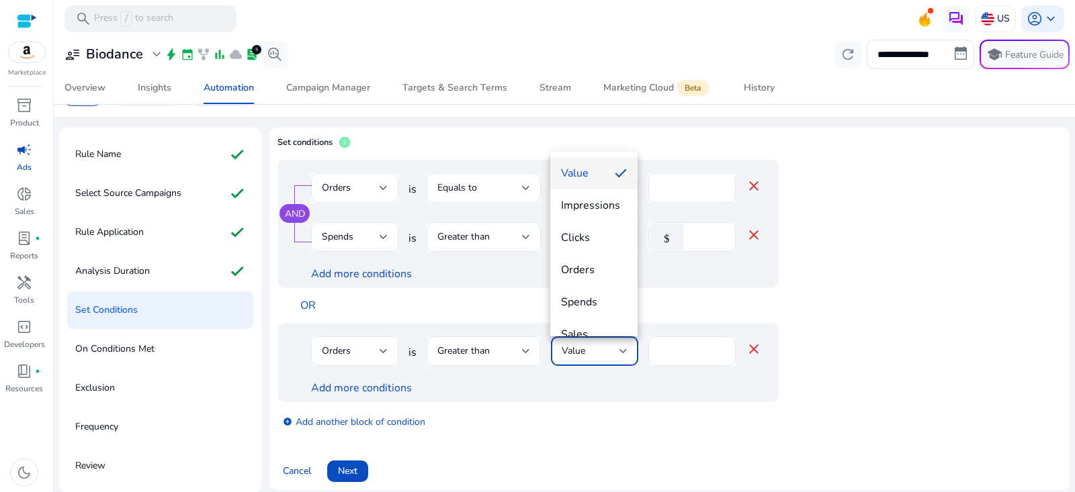
click at [691, 349] on div at bounding box center [537, 246] width 1075 height 492
click at [691, 349] on input "****" at bounding box center [692, 351] width 66 height 15
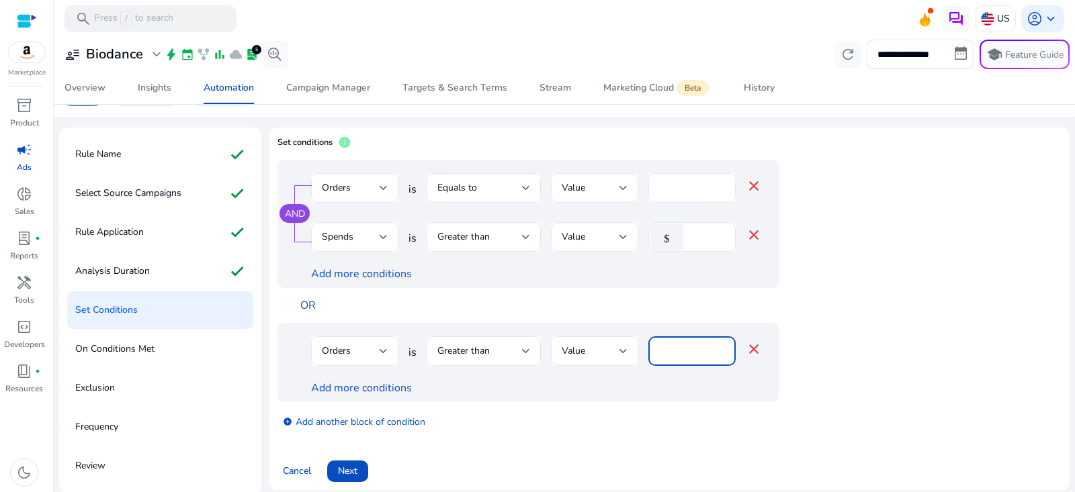
click at [691, 349] on input "****" at bounding box center [692, 351] width 66 height 15
drag, startPoint x: 668, startPoint y: 357, endPoint x: 638, endPoint y: 364, distance: 30.5
click at [640, 354] on div "Orders is Greater than Value * close" at bounding box center [536, 359] width 451 height 44
type input "*"
drag, startPoint x: 680, startPoint y: 343, endPoint x: 654, endPoint y: 344, distance: 25.6
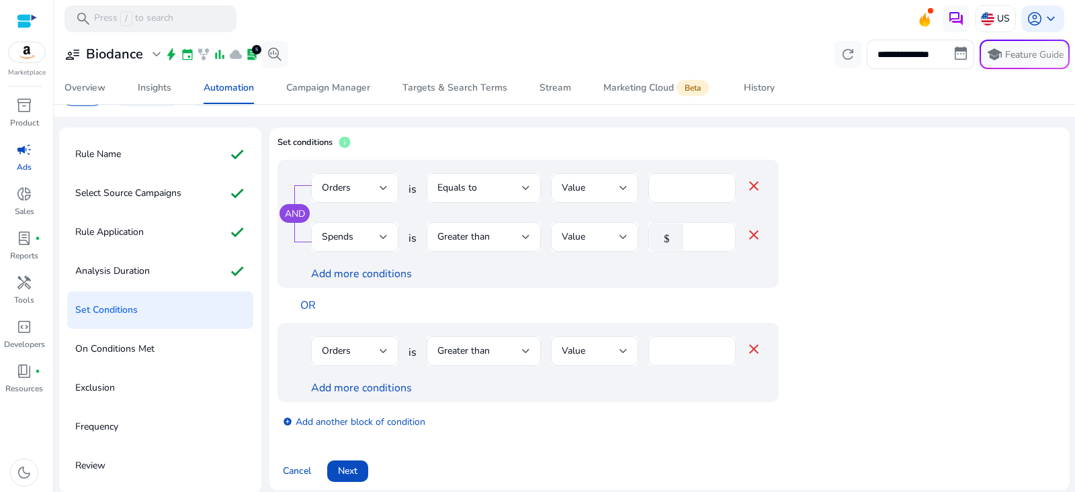
click at [654, 344] on div "*" at bounding box center [691, 352] width 87 height 30
click at [667, 355] on input "*" at bounding box center [692, 351] width 66 height 15
click at [677, 398] on div "Orders is Greater than Value * close Add more conditions" at bounding box center [527, 362] width 501 height 79
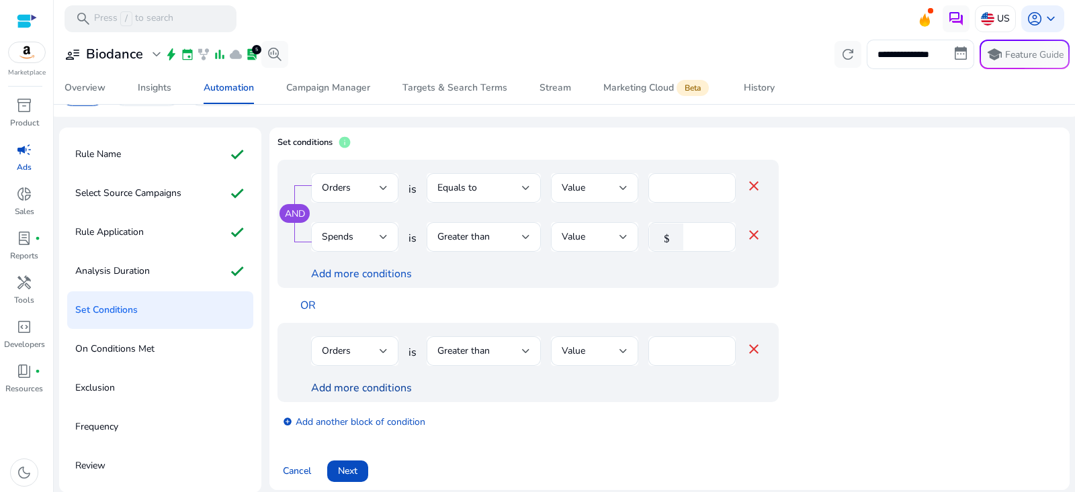
click at [353, 384] on link "Add more conditions" at bounding box center [361, 388] width 101 height 15
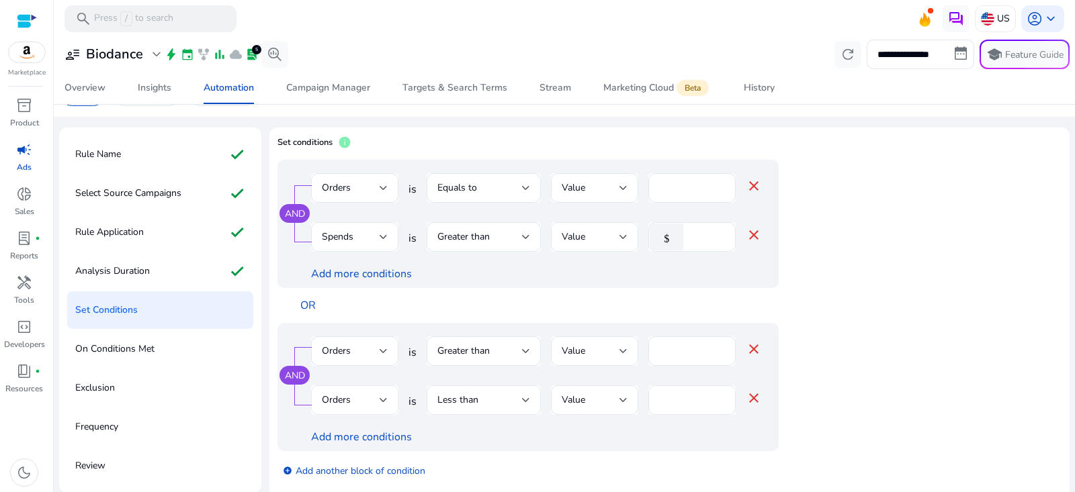
click at [361, 402] on div "Orders" at bounding box center [351, 400] width 58 height 15
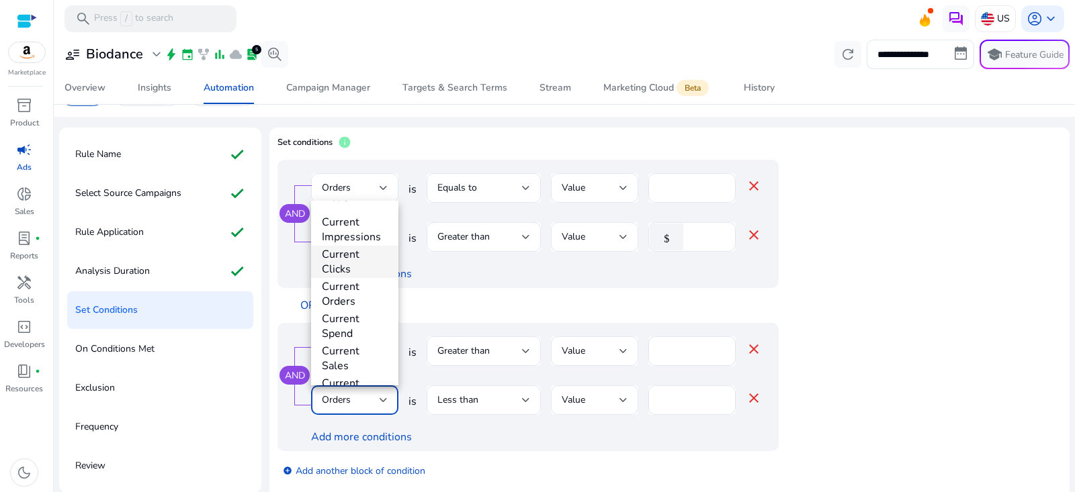
scroll to position [212, 0]
click at [484, 298] on div at bounding box center [537, 246] width 1075 height 492
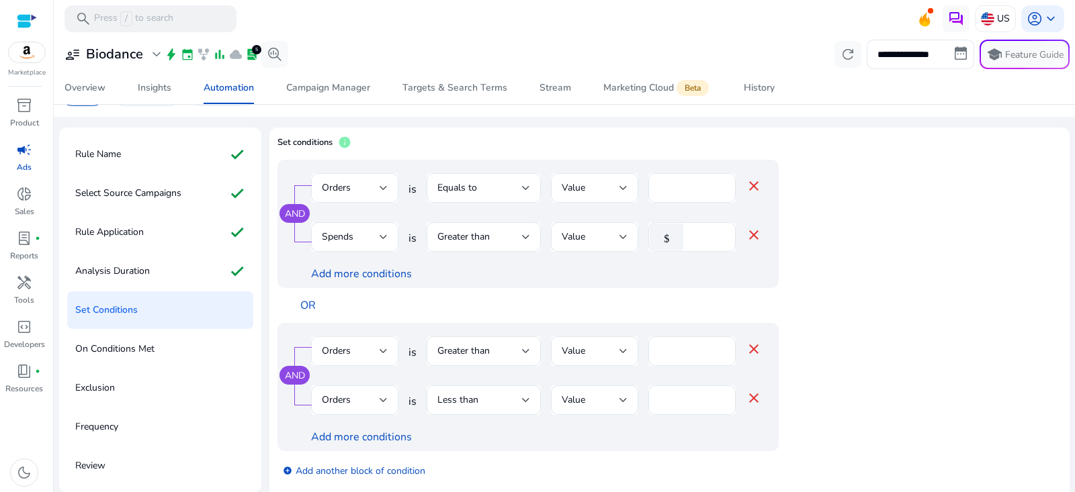
click at [359, 363] on div "Orders" at bounding box center [355, 352] width 66 height 30
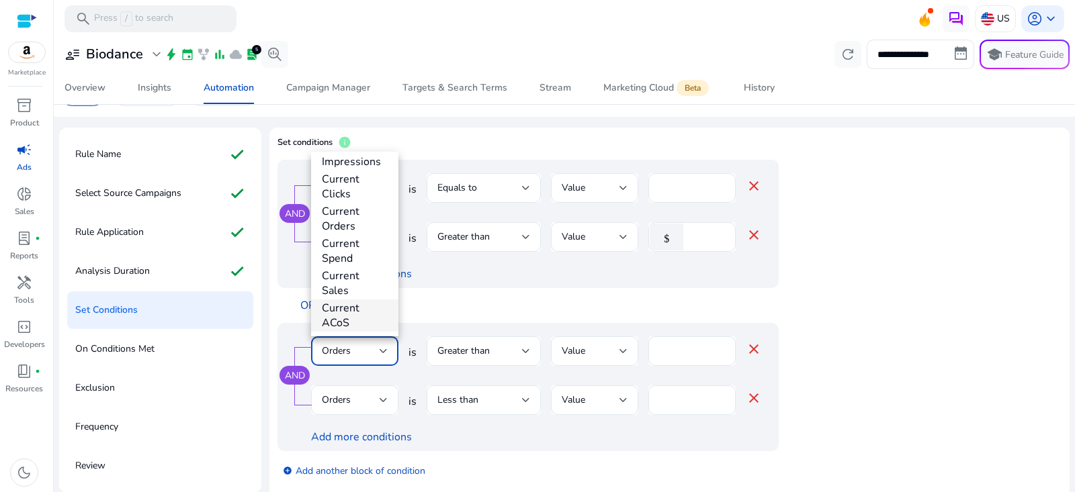
click at [372, 316] on span "Current ACoS" at bounding box center [355, 316] width 66 height 30
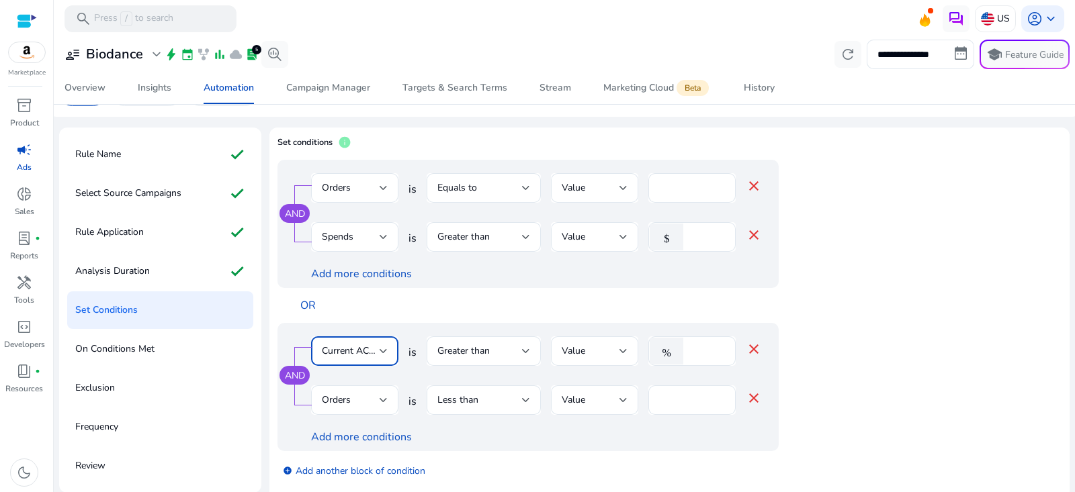
click at [369, 341] on div "Current ACoS" at bounding box center [355, 352] width 66 height 30
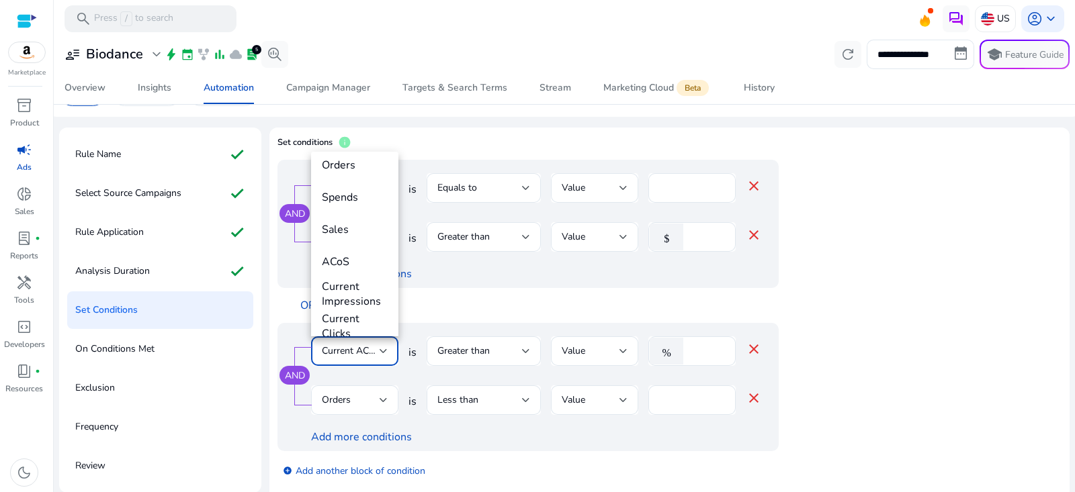
scroll to position [0, 0]
click at [351, 237] on span "Orders" at bounding box center [355, 237] width 66 height 15
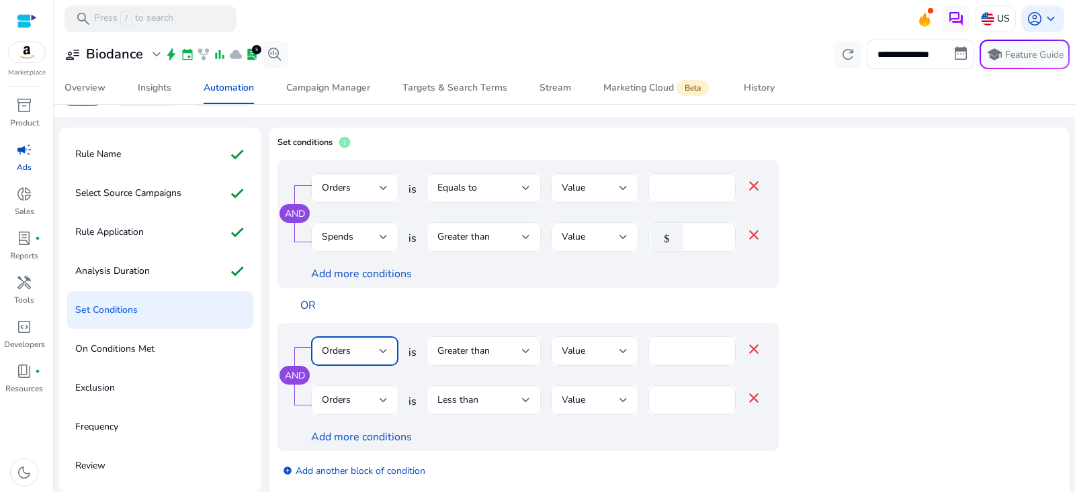
click at [345, 398] on span "Orders" at bounding box center [336, 400] width 29 height 13
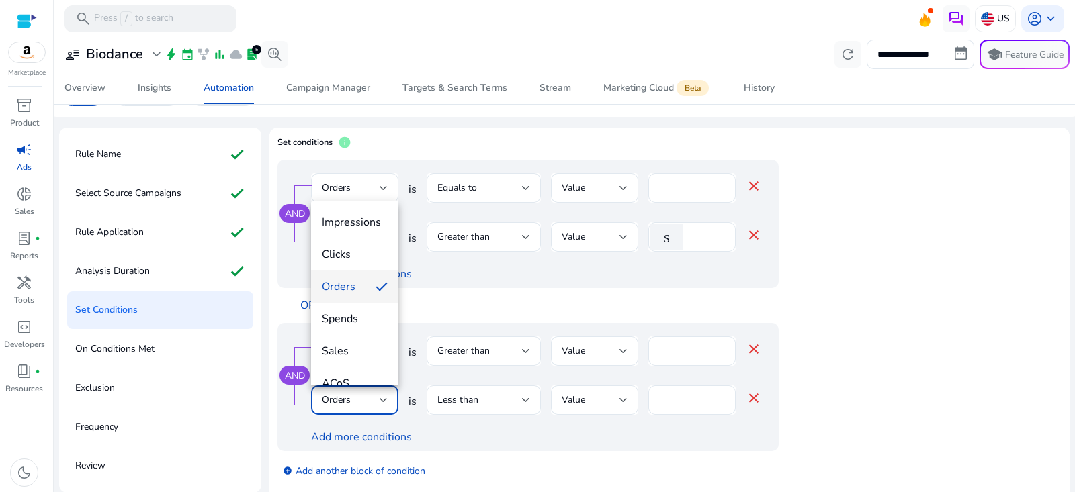
drag, startPoint x: 399, startPoint y: 268, endPoint x: 399, endPoint y: 290, distance: 22.2
click at [399, 290] on div at bounding box center [537, 246] width 1075 height 492
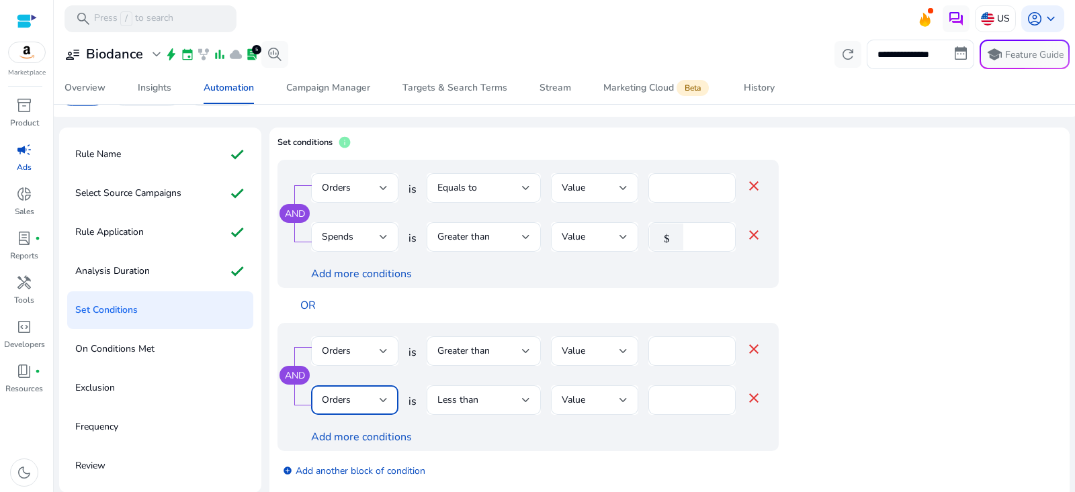
click at [370, 406] on div "Orders" at bounding box center [351, 400] width 58 height 15
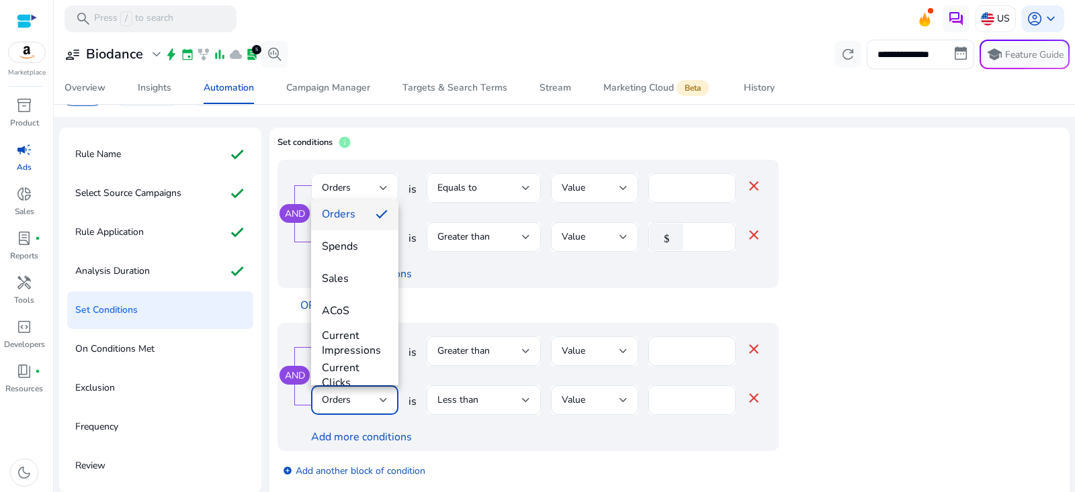
scroll to position [84, 0]
click at [348, 297] on span "ACoS" at bounding box center [355, 299] width 66 height 15
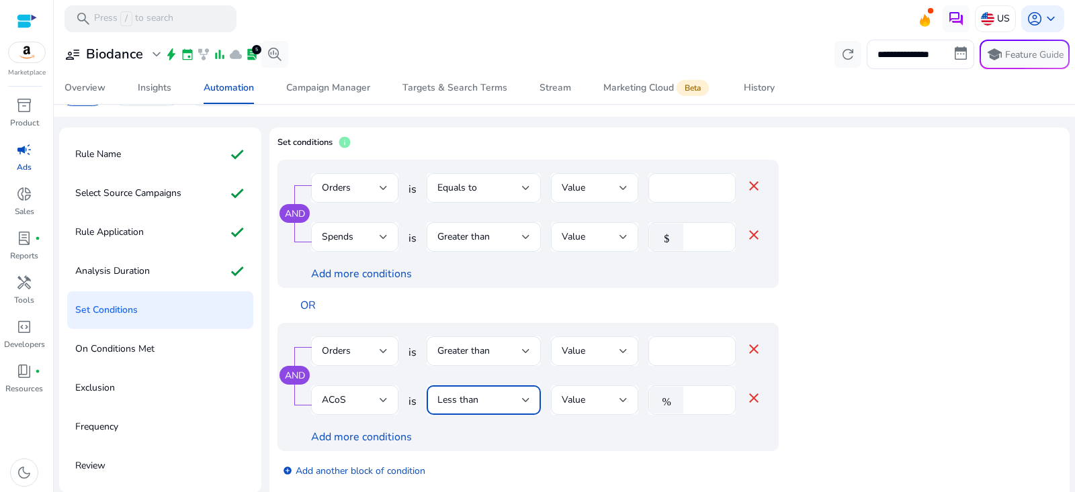
click at [507, 393] on div "Less than" at bounding box center [479, 400] width 85 height 15
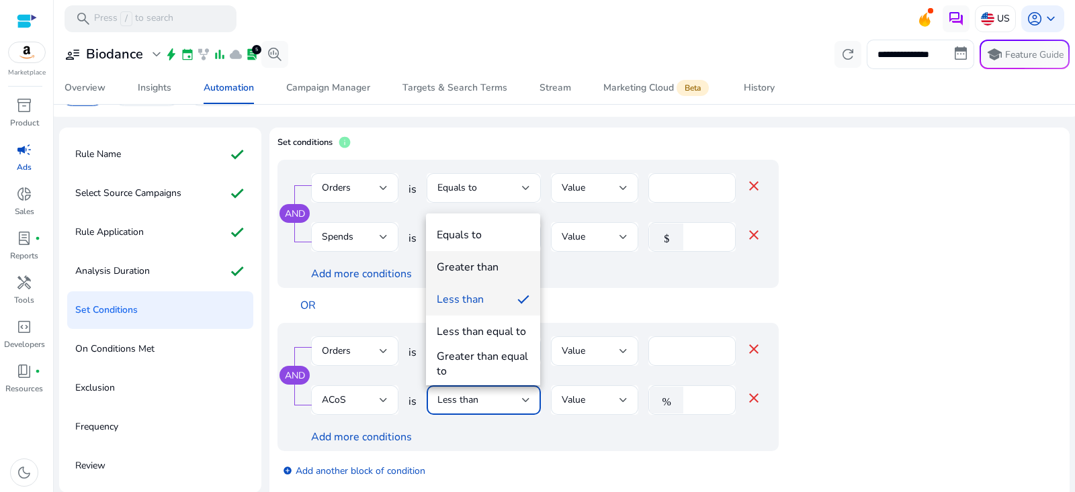
click at [474, 263] on div "Greater than" at bounding box center [468, 267] width 62 height 15
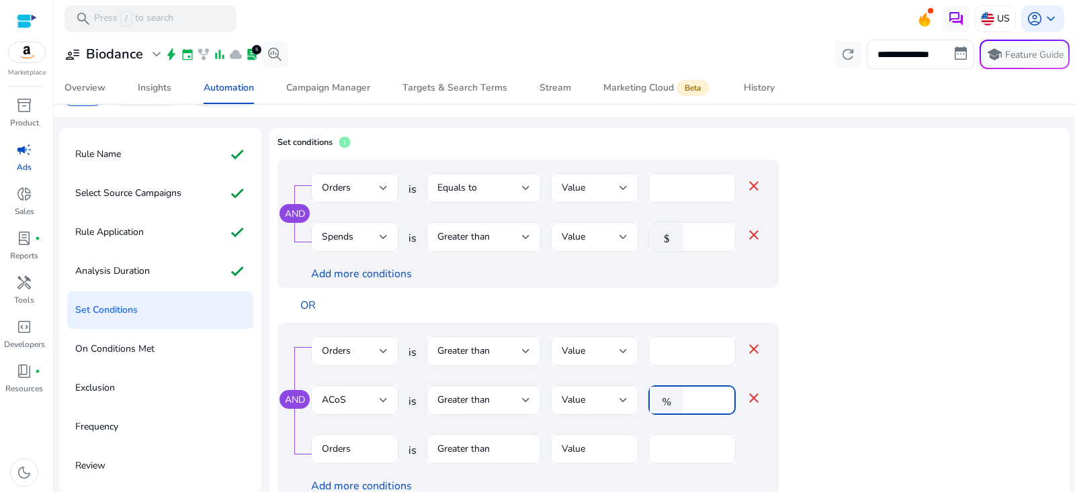
drag, startPoint x: 703, startPoint y: 396, endPoint x: 639, endPoint y: 394, distance: 63.9
click at [639, 394] on div "ACoS is Greater than Value % * close" at bounding box center [536, 408] width 451 height 44
click at [811, 448] on div "AND Orders is Greater than Value * close ACoS is Greater than Value % * close O…" at bounding box center [554, 411] width 555 height 177
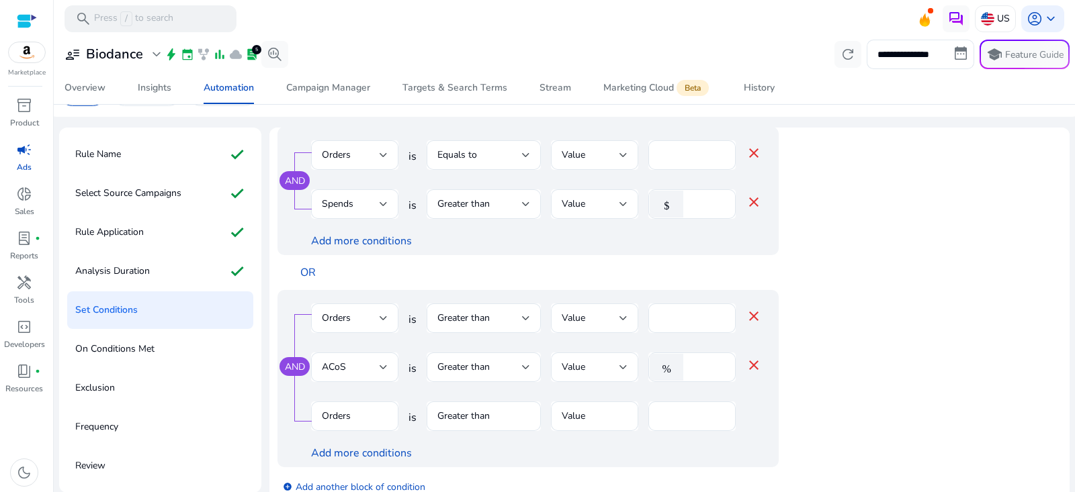
scroll to position [65, 0]
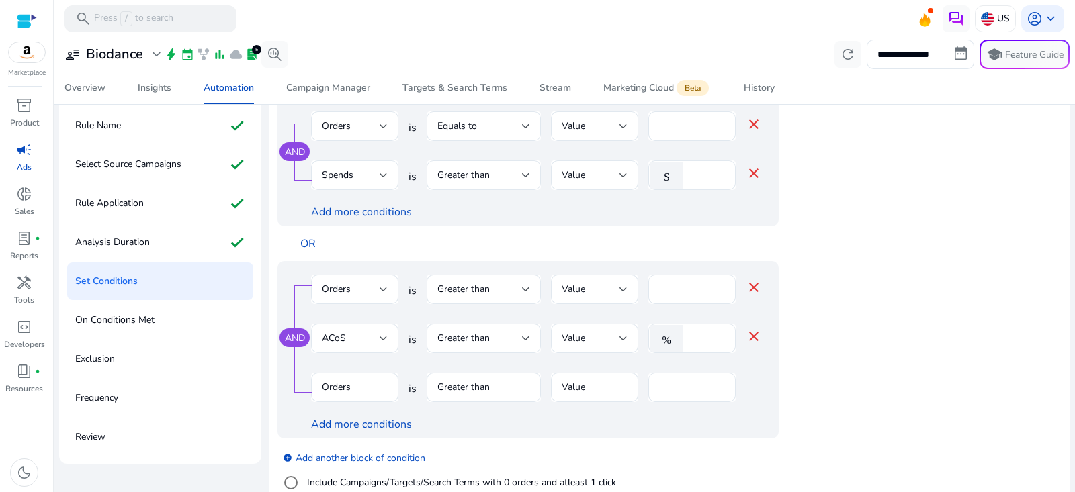
click at [756, 331] on mat-icon "close" at bounding box center [754, 337] width 16 height 16
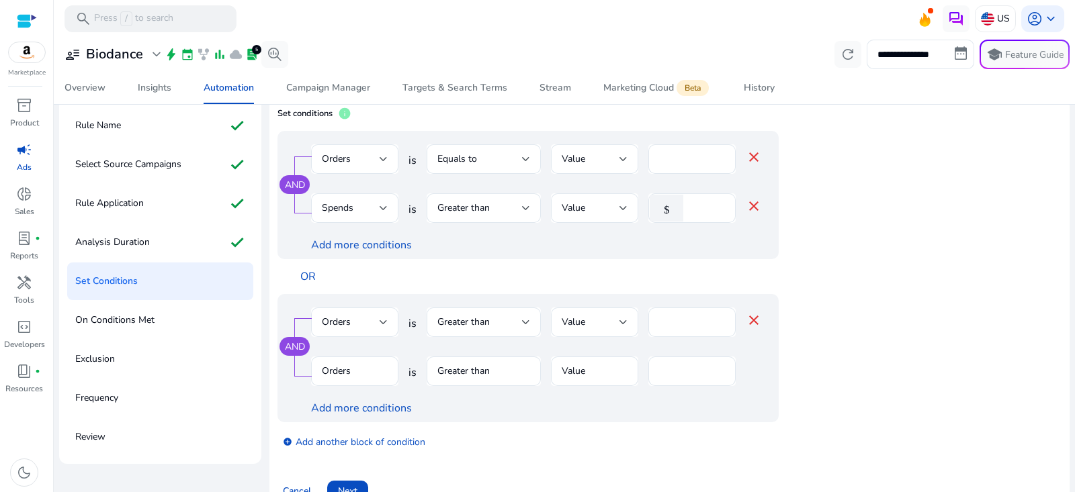
click at [343, 372] on mat-form-field "Orders" at bounding box center [354, 379] width 87 height 44
click at [374, 370] on mat-form-field "Orders" at bounding box center [354, 379] width 87 height 44
click at [753, 321] on mat-icon "close" at bounding box center [754, 320] width 16 height 16
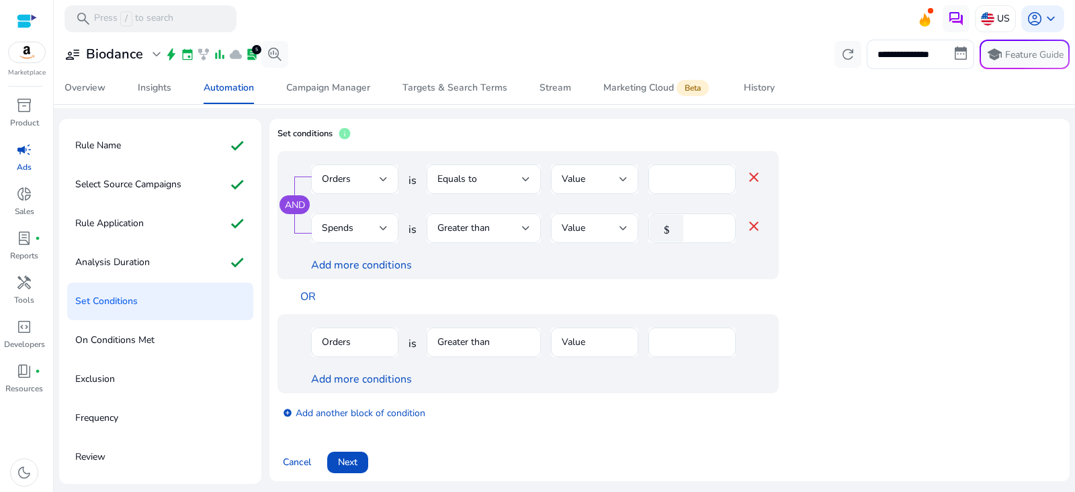
scroll to position [44, 0]
click at [388, 342] on mat-form-field "Orders" at bounding box center [354, 350] width 87 height 44
click at [341, 380] on link "Add more conditions" at bounding box center [361, 379] width 101 height 15
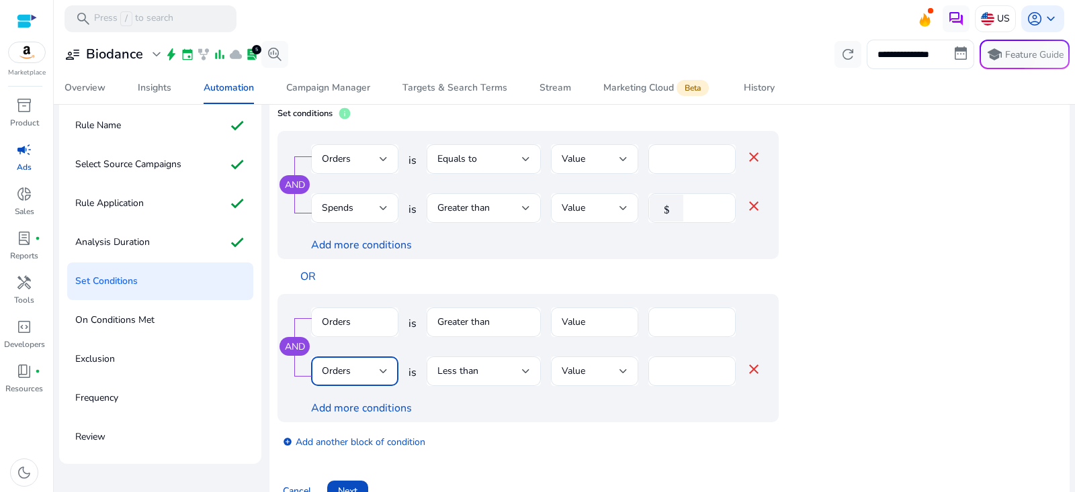
click at [373, 375] on div "Orders" at bounding box center [351, 371] width 58 height 15
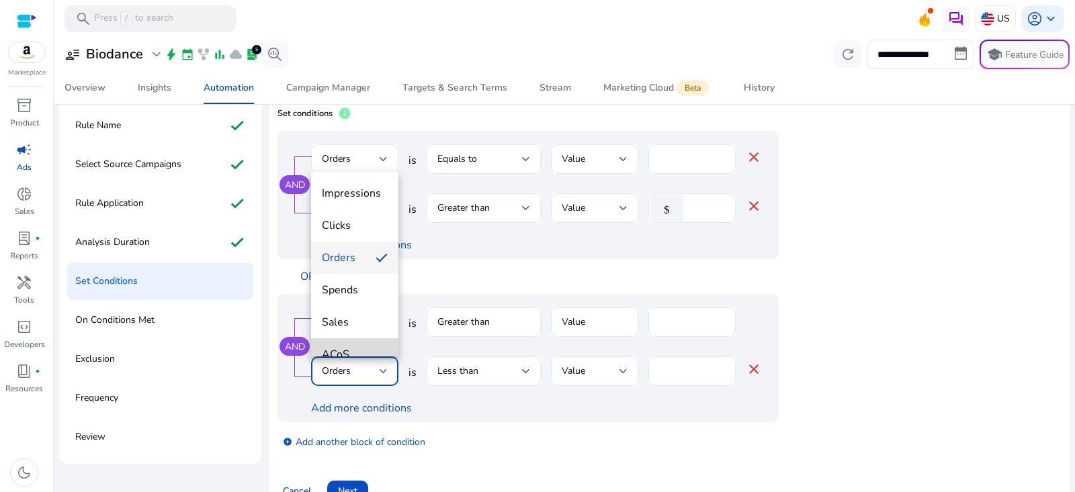
click at [372, 351] on span "ACoS" at bounding box center [355, 354] width 66 height 15
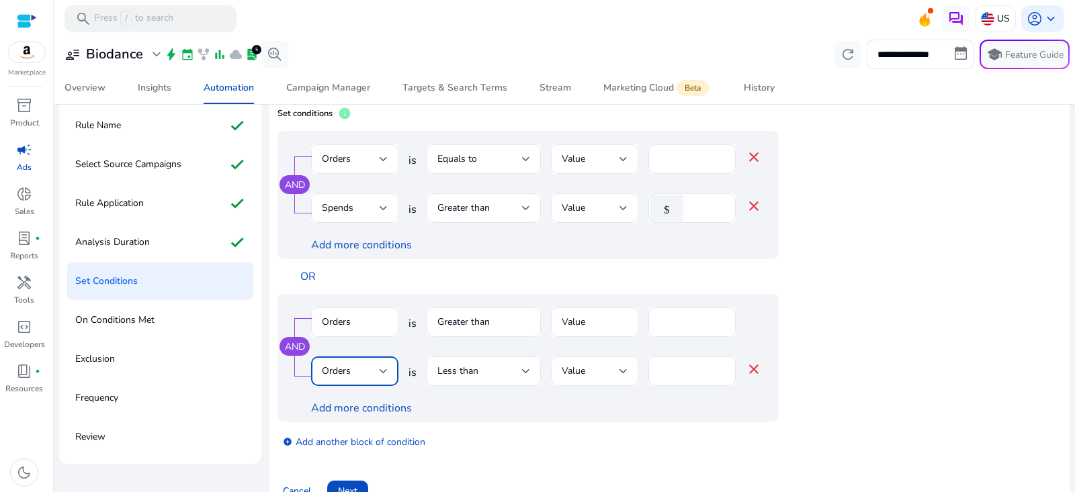
scroll to position [14, 0]
click at [507, 374] on div "Less than" at bounding box center [479, 371] width 85 height 15
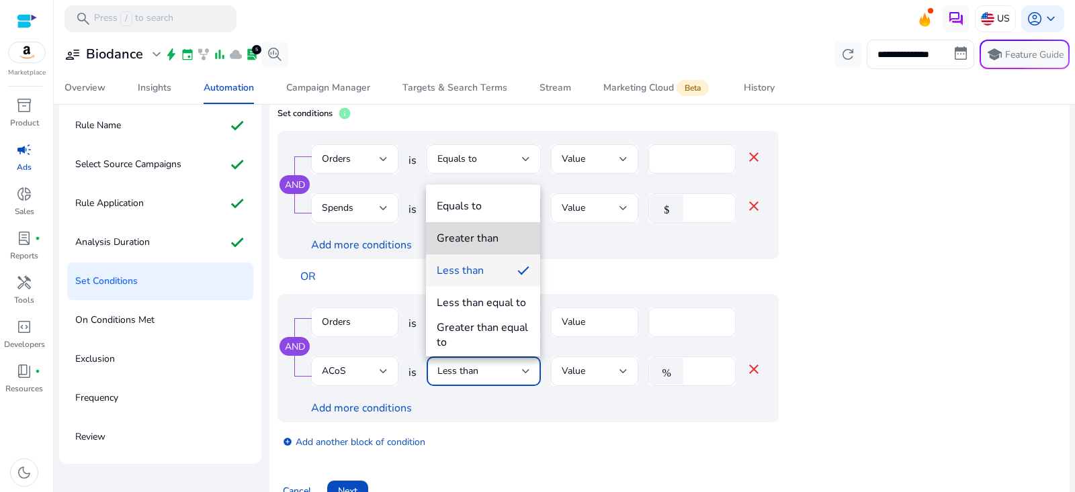
click at [488, 244] on div "Greater than" at bounding box center [468, 238] width 62 height 15
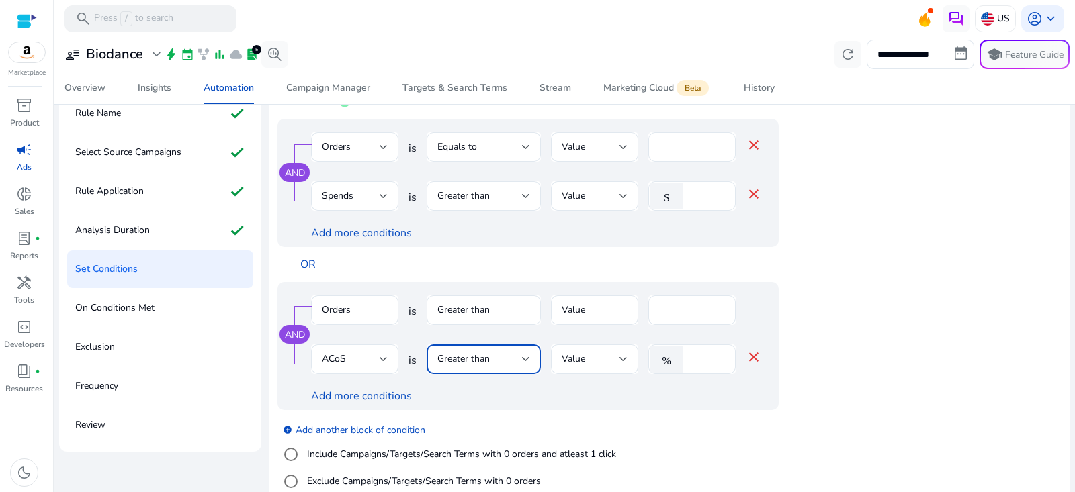
scroll to position [148, 0]
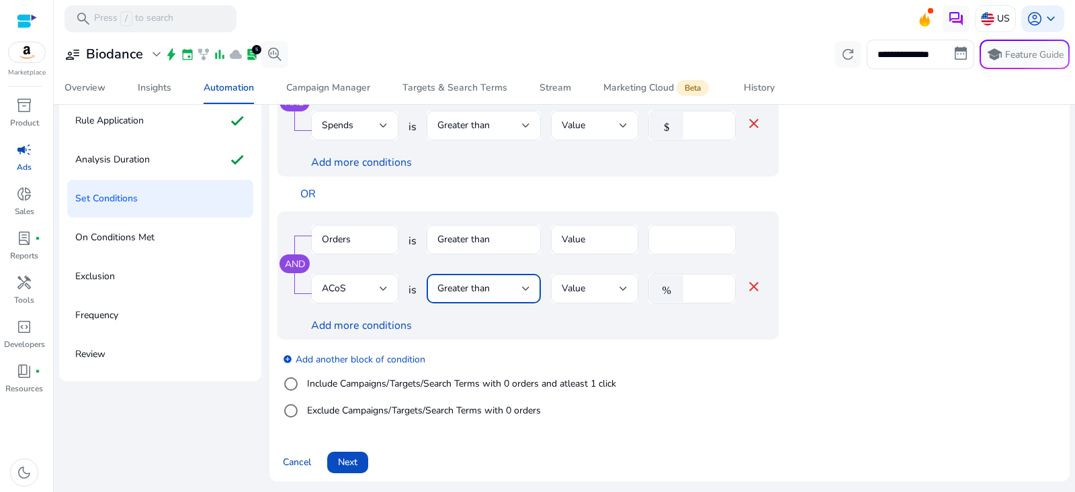
click at [670, 245] on input "*" at bounding box center [692, 239] width 66 height 15
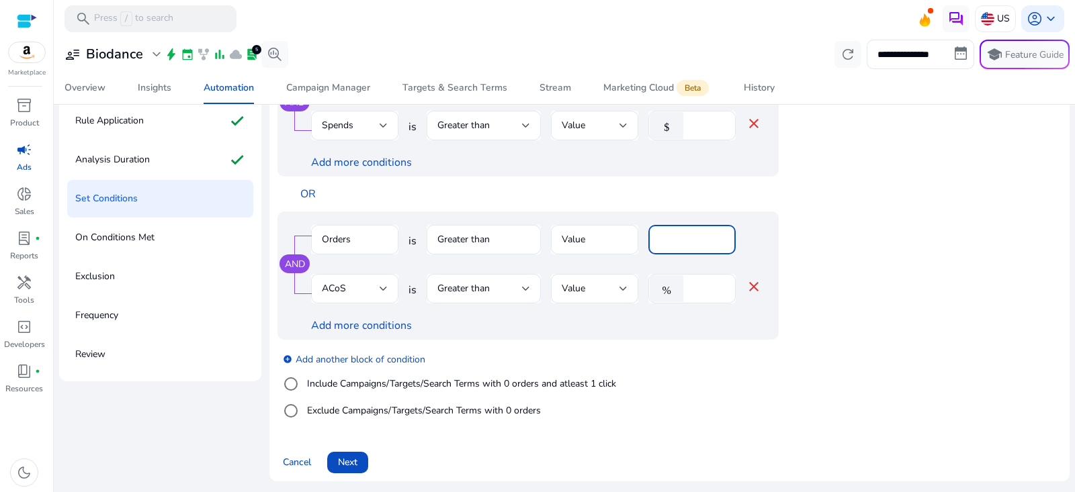
drag, startPoint x: 669, startPoint y: 242, endPoint x: 640, endPoint y: 241, distance: 28.9
click at [640, 241] on div "Orders is Greater than Value *" at bounding box center [536, 247] width 451 height 44
drag, startPoint x: 667, startPoint y: 238, endPoint x: 648, endPoint y: 269, distance: 36.2
click at [640, 239] on div "Orders is Greater than Value *" at bounding box center [536, 247] width 451 height 44
type input "*"
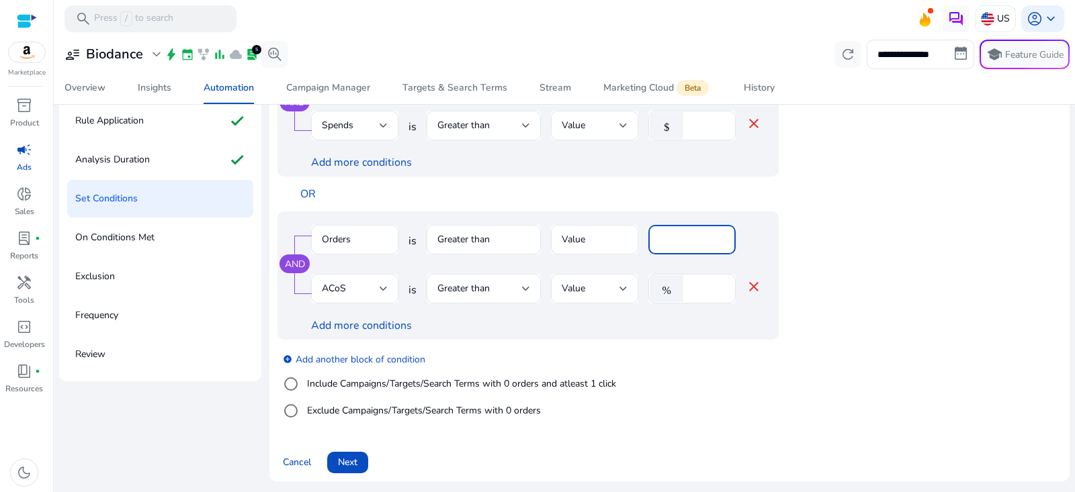
click at [671, 343] on div "add_circle Add another block of condition Include Campaigns/Targets/Search Term…" at bounding box center [554, 385] width 555 height 91
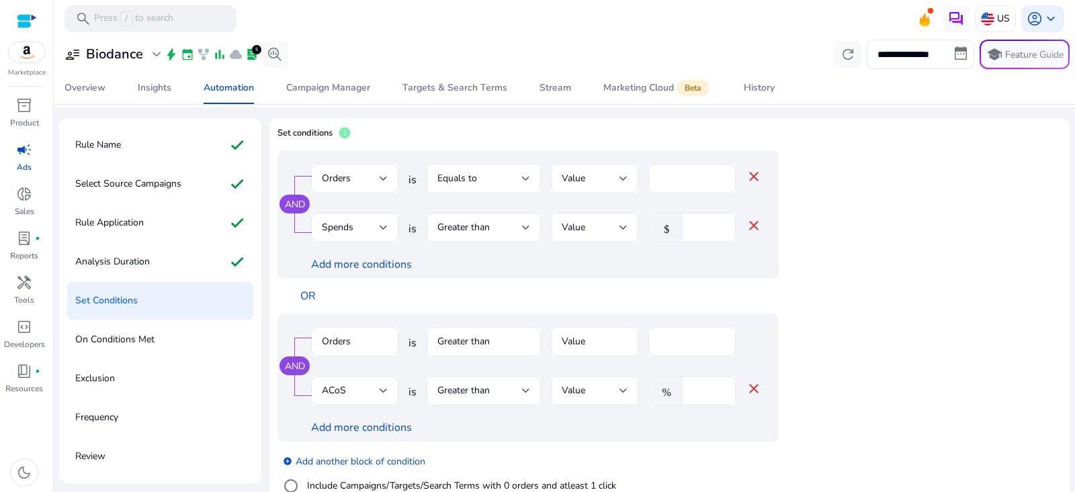
scroll to position [47, 0]
click at [691, 390] on input "*" at bounding box center [707, 389] width 35 height 15
type input "**"
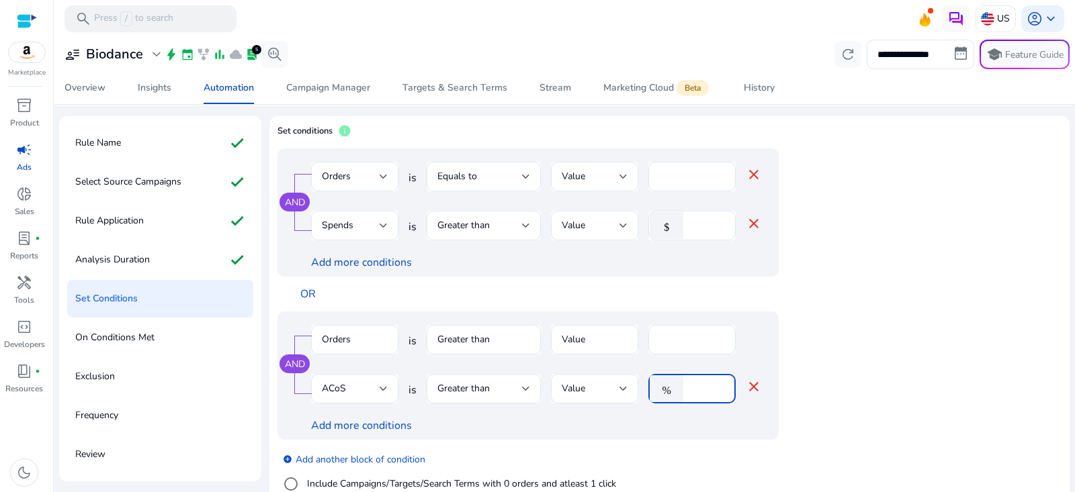
click at [847, 343] on app-ppc-editable-conditions "AND Orders is Equals to Value * close Spends is Greater than Value $ ** close A…" at bounding box center [669, 339] width 784 height 383
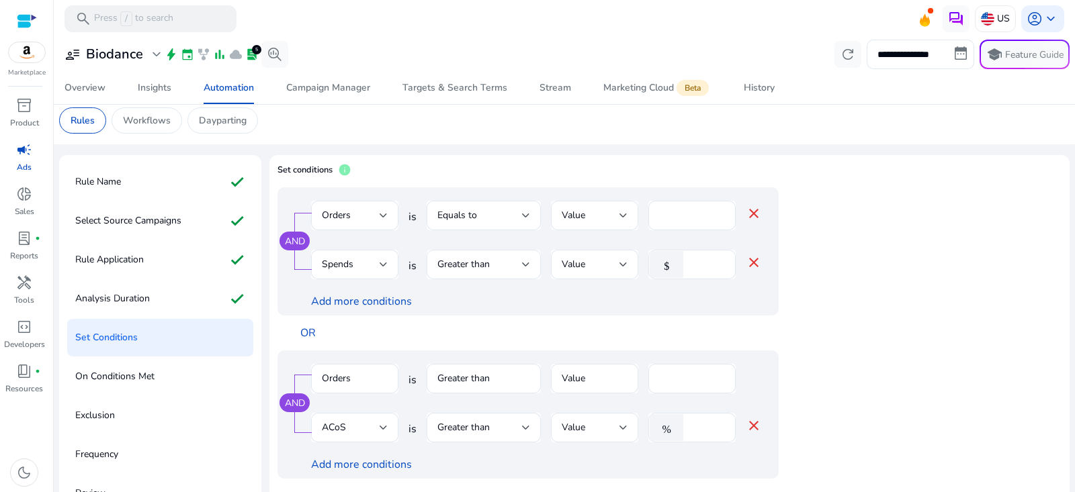
scroll to position [148, 0]
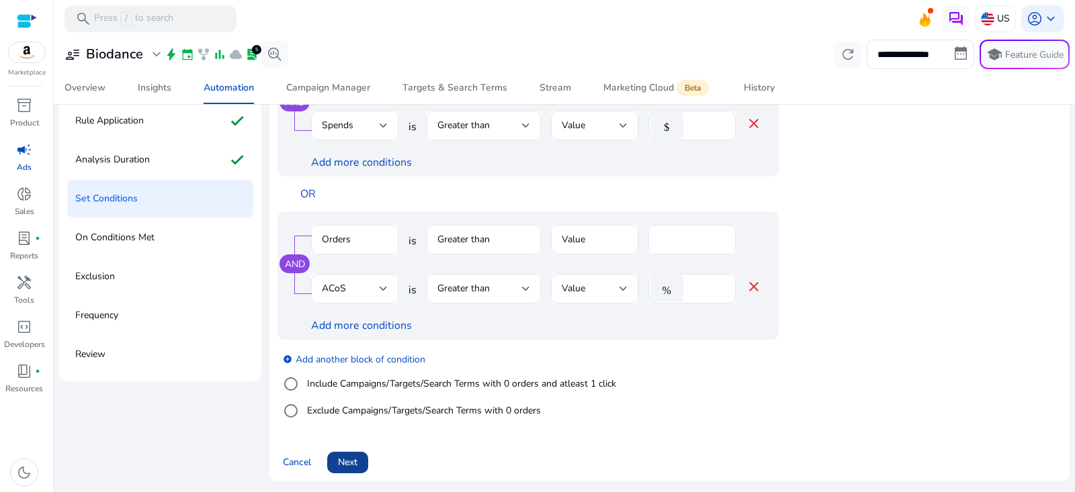
click at [355, 462] on span "Next" at bounding box center [347, 463] width 19 height 14
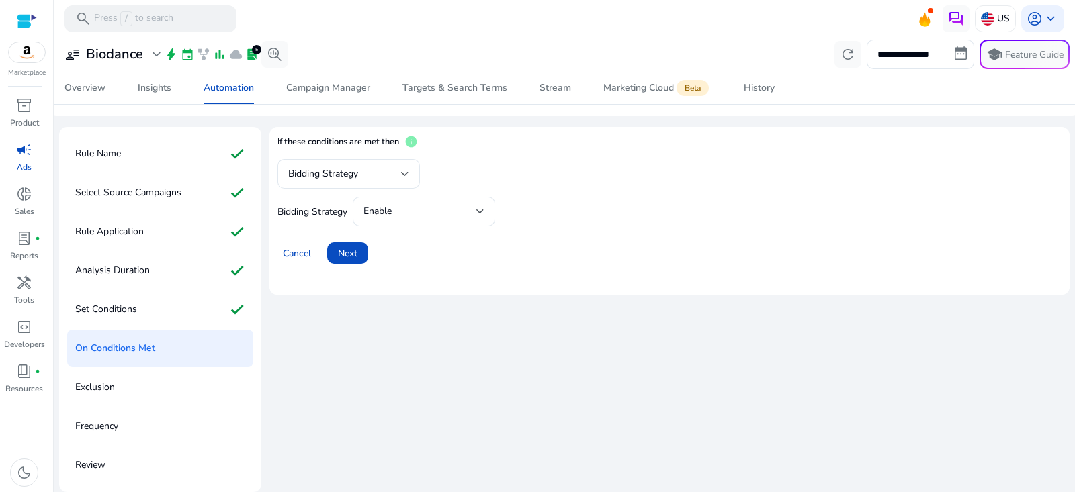
scroll to position [36, 0]
click at [374, 163] on div "Bidding Strategy" at bounding box center [348, 175] width 121 height 30
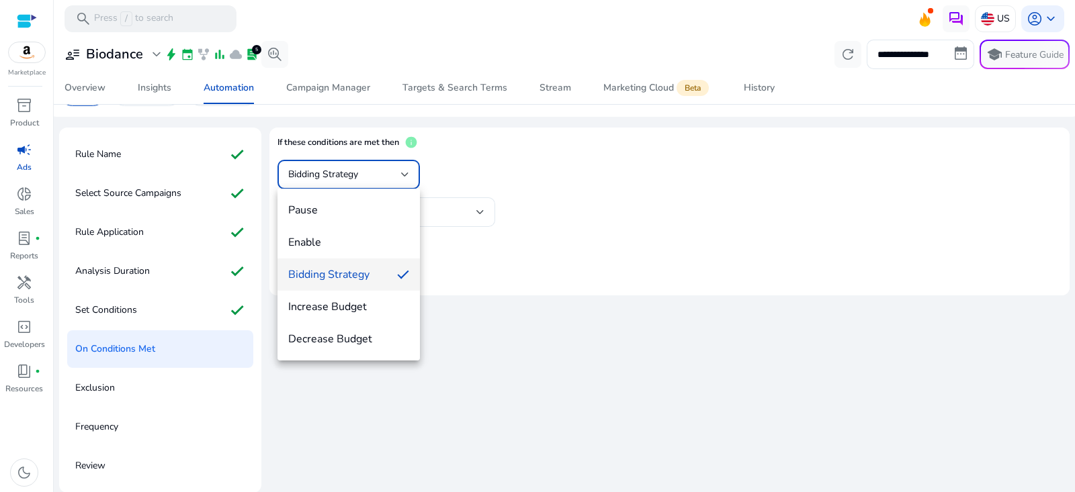
click at [148, 271] on div at bounding box center [537, 246] width 1075 height 492
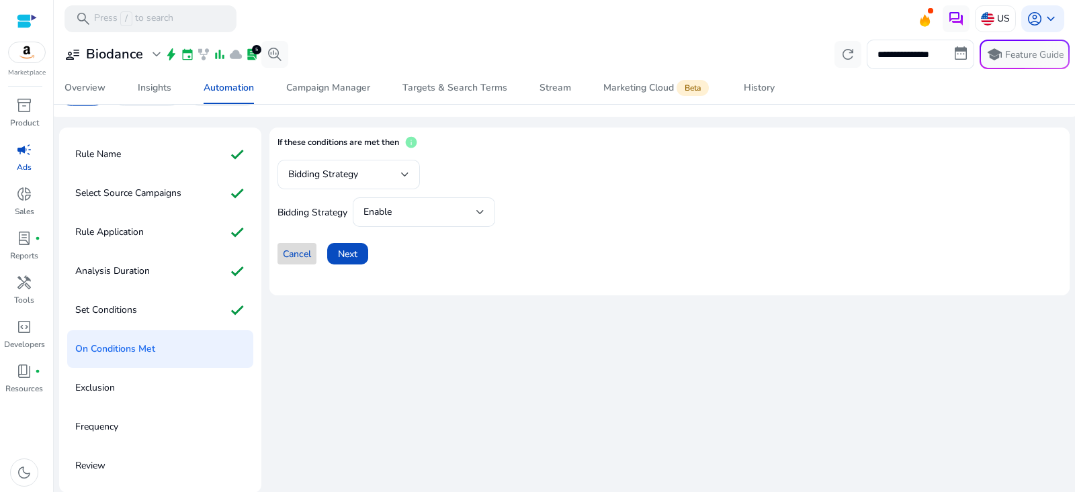
click at [288, 249] on span "Cancel" at bounding box center [297, 254] width 28 height 14
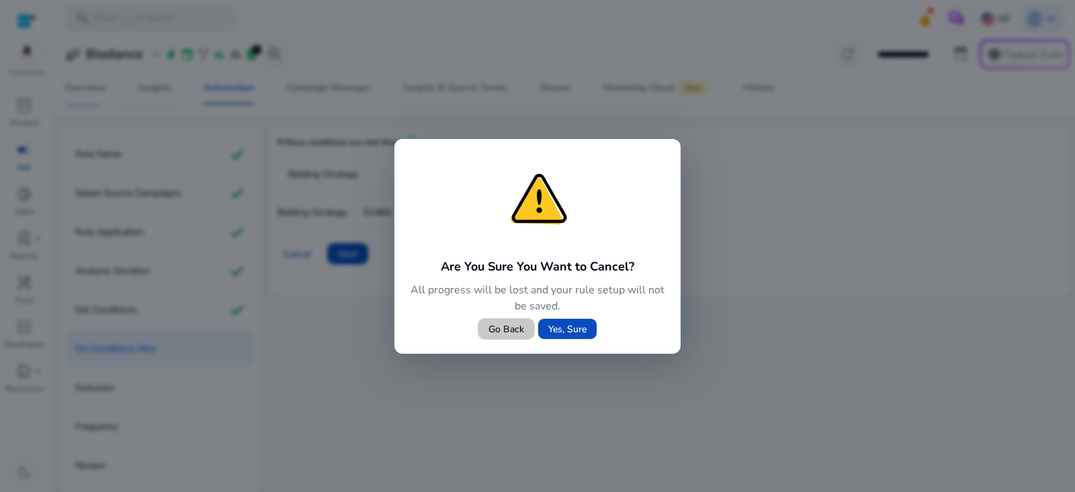
click at [517, 331] on span "Go Back" at bounding box center [506, 330] width 36 height 14
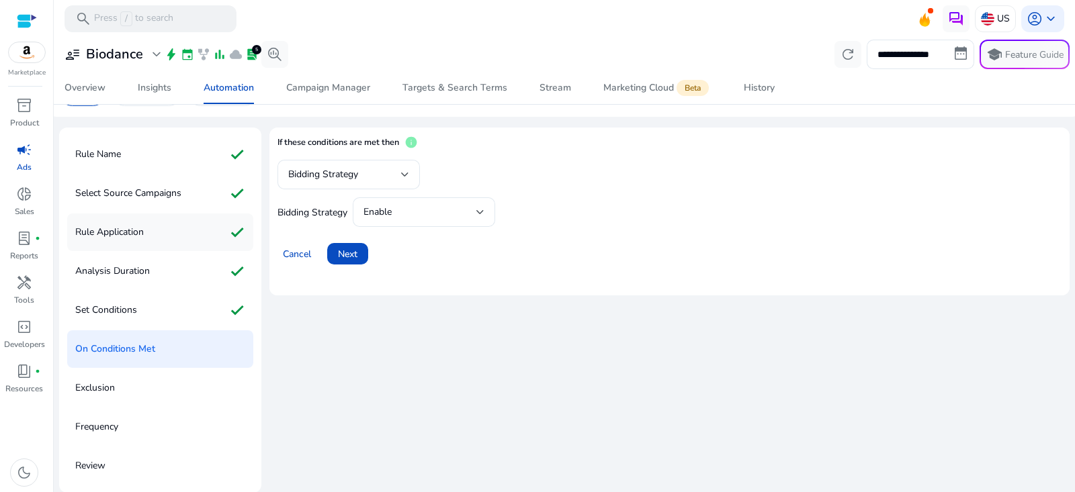
click at [169, 236] on div "Rule Application check" at bounding box center [160, 233] width 186 height 38
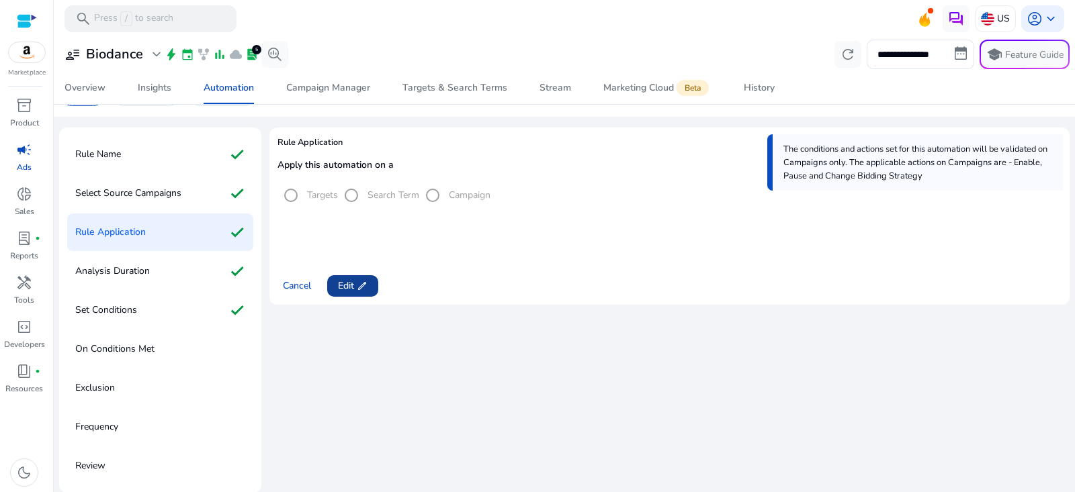
click at [350, 283] on span "Edit edit" at bounding box center [353, 286] width 30 height 14
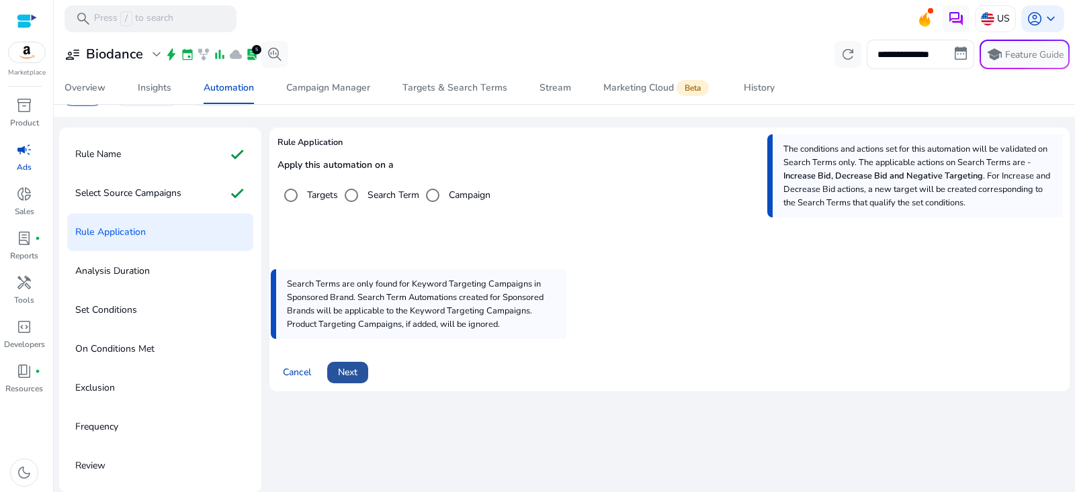
click at [360, 377] on span at bounding box center [347, 373] width 41 height 32
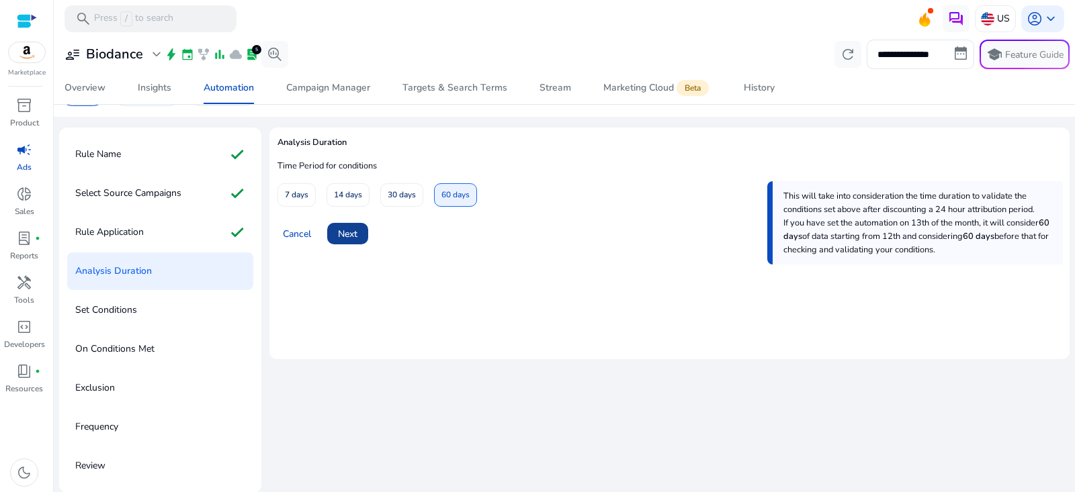
click at [361, 228] on span at bounding box center [347, 234] width 41 height 32
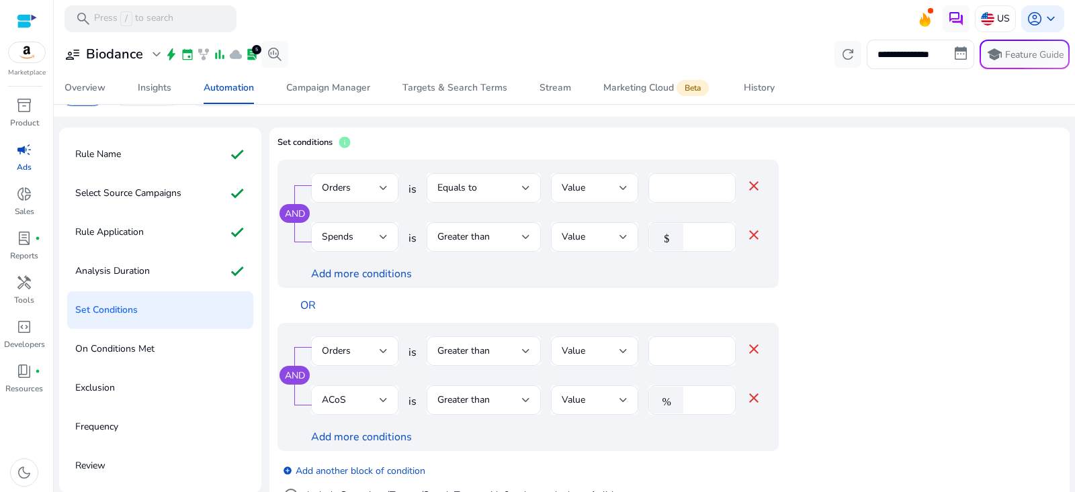
click at [368, 406] on div "ACoS" at bounding box center [351, 400] width 58 height 15
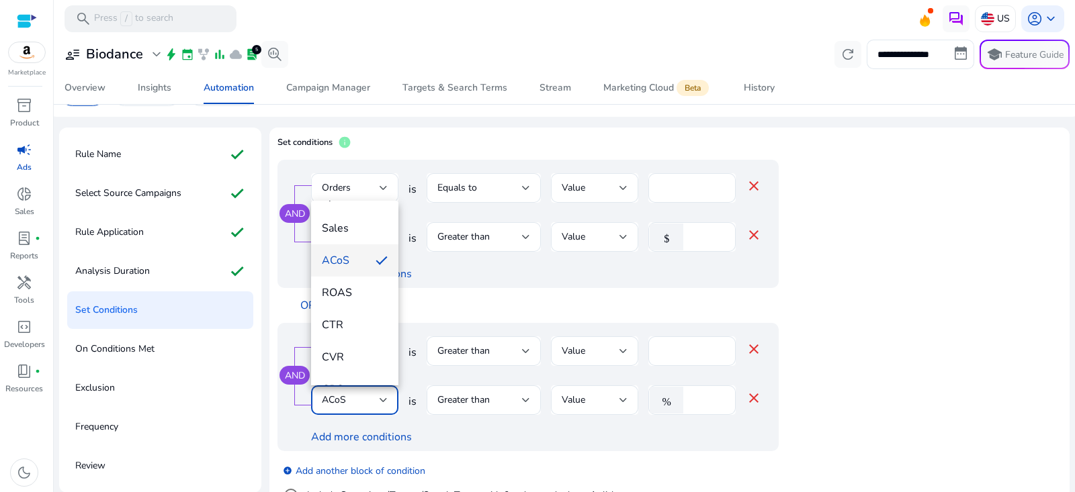
scroll to position [110, 0]
click at [344, 347] on mat-option "ROAS" at bounding box center [354, 339] width 87 height 32
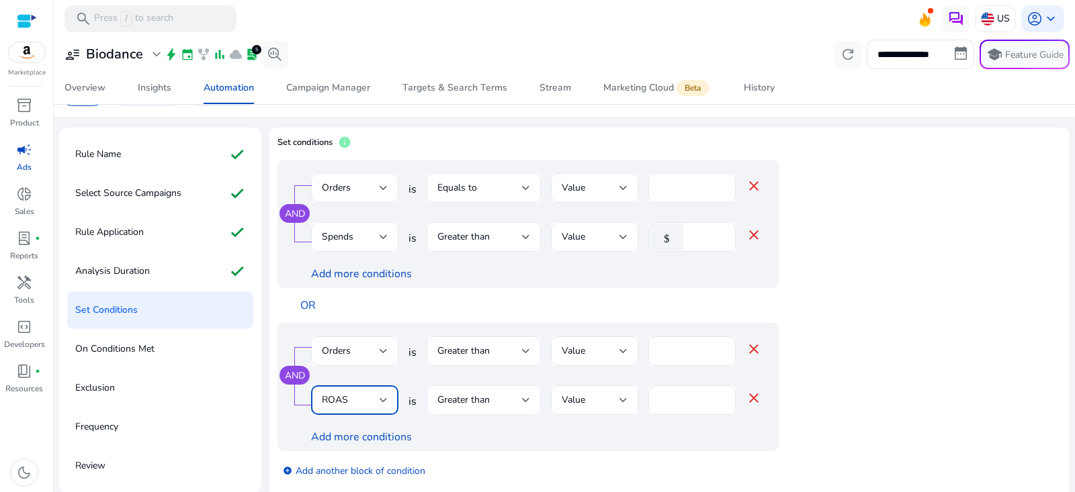
click at [507, 402] on div "Greater than" at bounding box center [479, 400] width 85 height 15
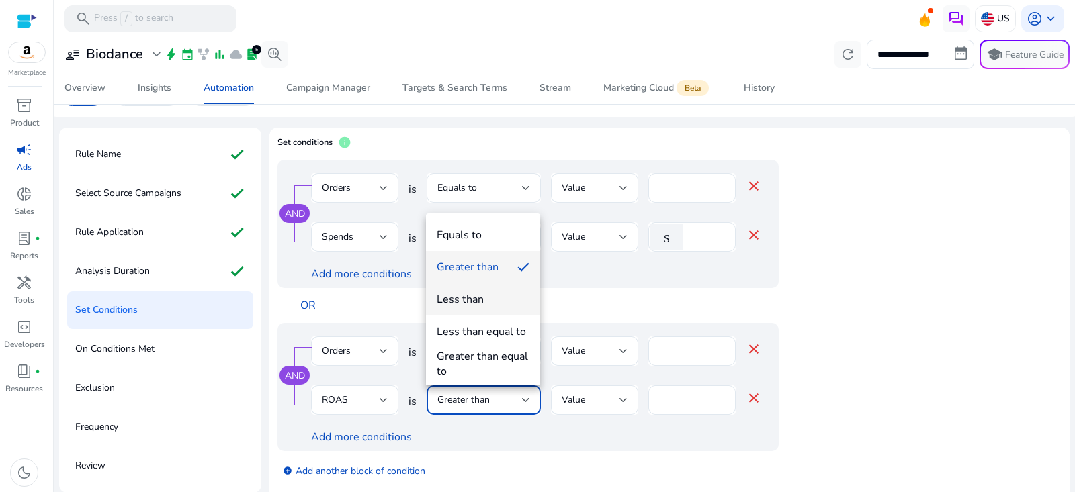
click at [478, 297] on div "Less than" at bounding box center [460, 299] width 47 height 15
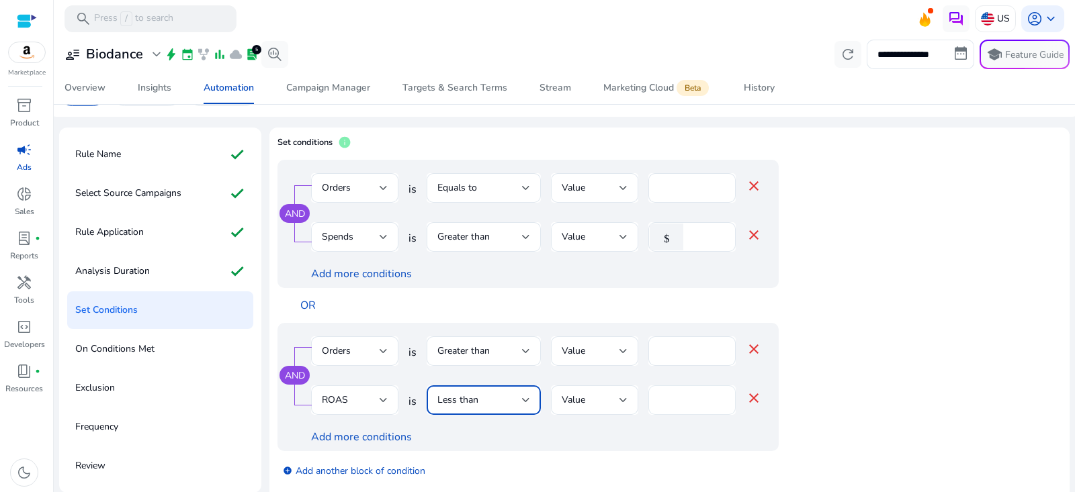
click at [685, 401] on input "**" at bounding box center [692, 400] width 66 height 15
type input "*"
type input "***"
click at [935, 320] on app-ppc-editable-conditions "AND Orders is Equals to Value * close Spends is Greater than Value $ ** close A…" at bounding box center [669, 324] width 784 height 329
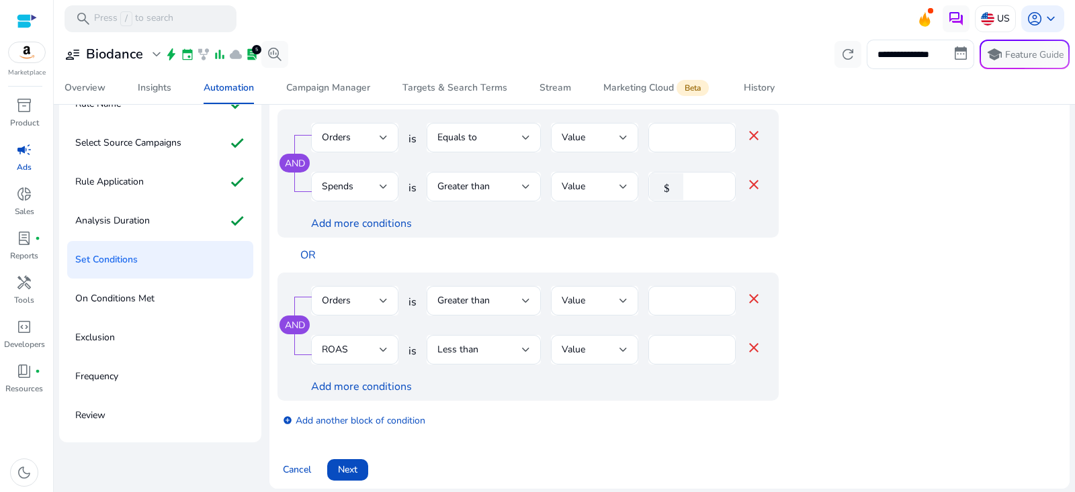
scroll to position [94, 0]
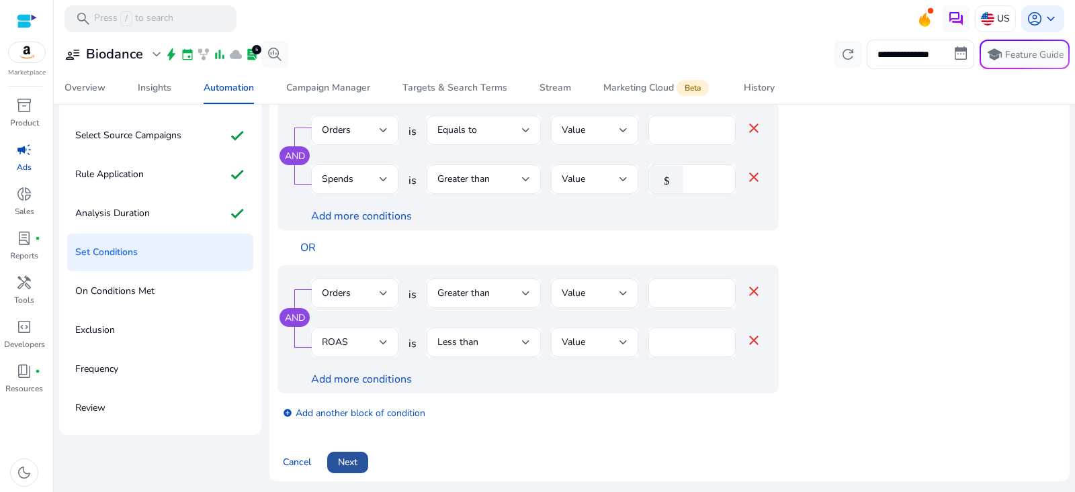
click at [362, 455] on span at bounding box center [347, 463] width 41 height 32
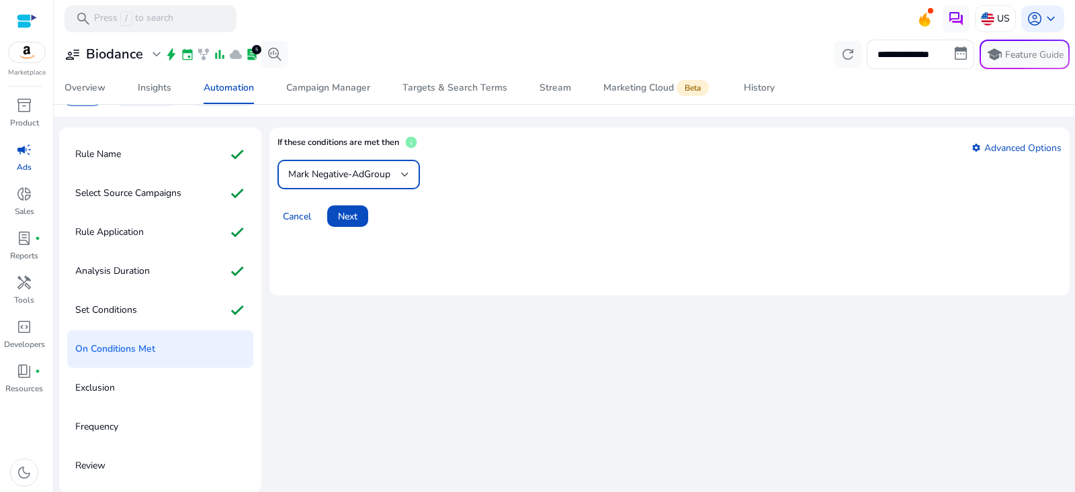
click at [368, 171] on span "Mark Negative-AdGroup" at bounding box center [339, 174] width 102 height 13
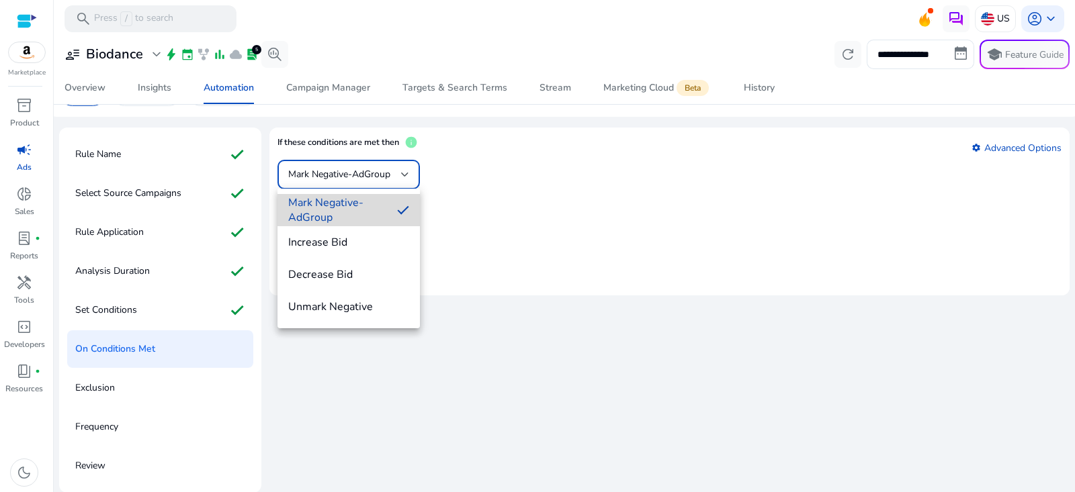
click at [365, 203] on span "Mark Negative-AdGroup" at bounding box center [337, 211] width 98 height 30
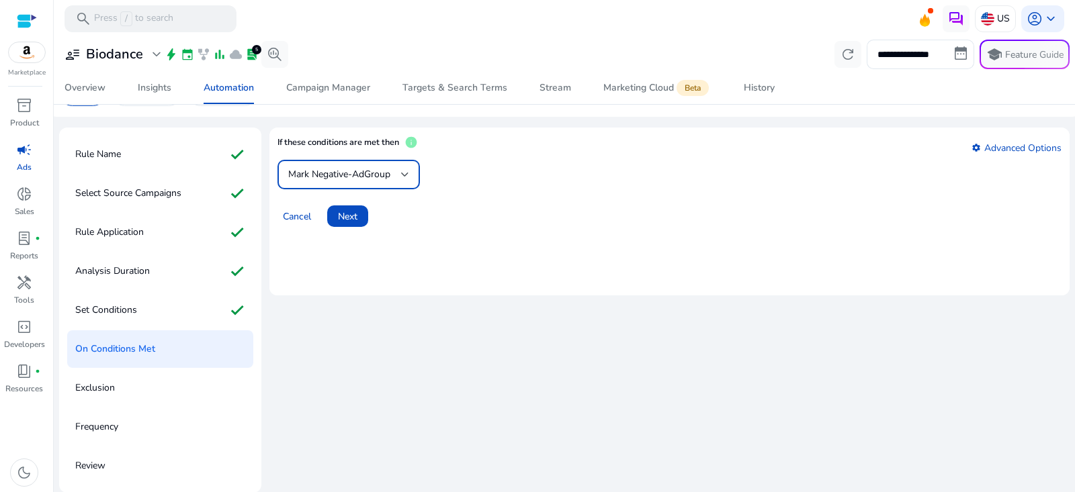
click at [354, 181] on div "Mark Negative-AdGroup" at bounding box center [344, 174] width 113 height 15
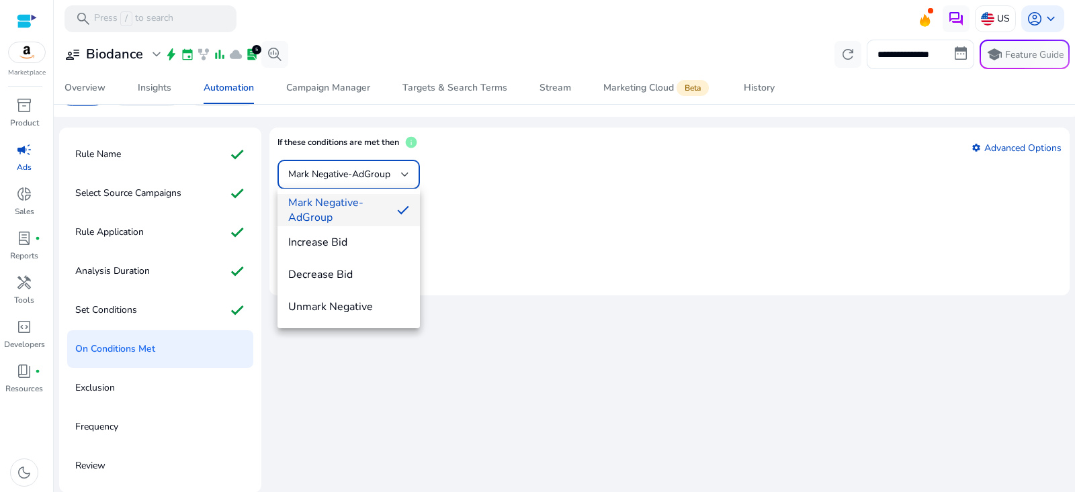
click at [129, 230] on div at bounding box center [537, 246] width 1075 height 492
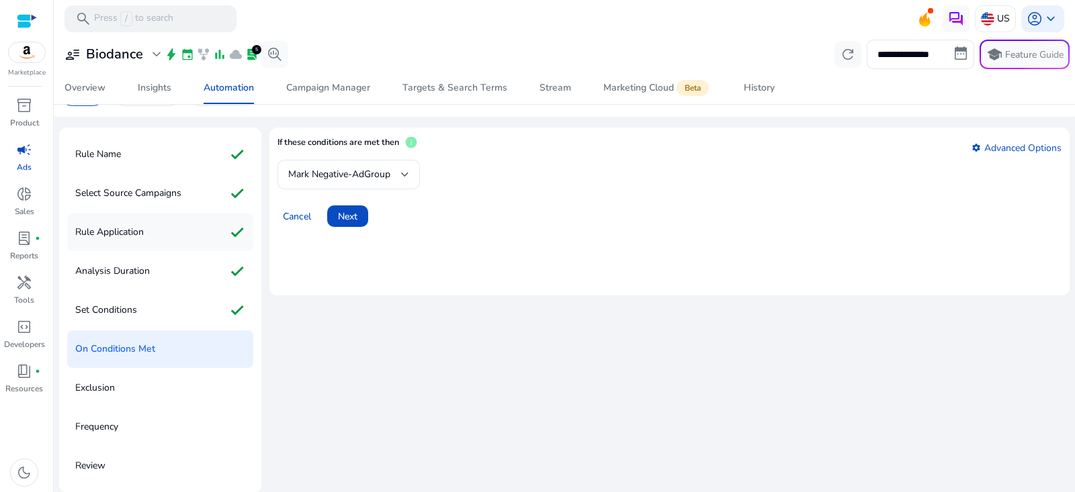
click at [151, 228] on div "Rule Application check" at bounding box center [160, 233] width 186 height 38
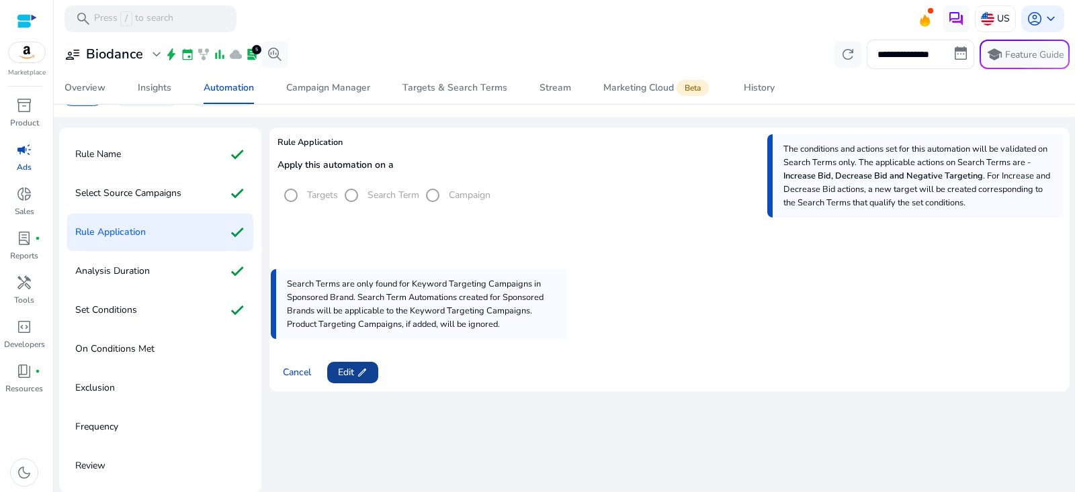
click at [343, 366] on span "Edit edit" at bounding box center [353, 373] width 30 height 14
click at [314, 188] on label "Targets" at bounding box center [321, 195] width 34 height 14
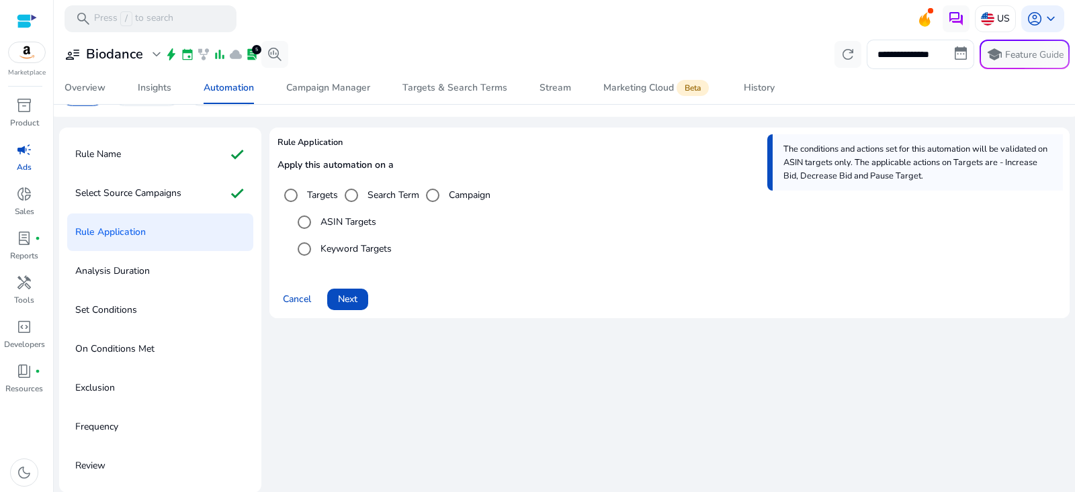
click at [377, 191] on label "Search Term" at bounding box center [392, 195] width 54 height 14
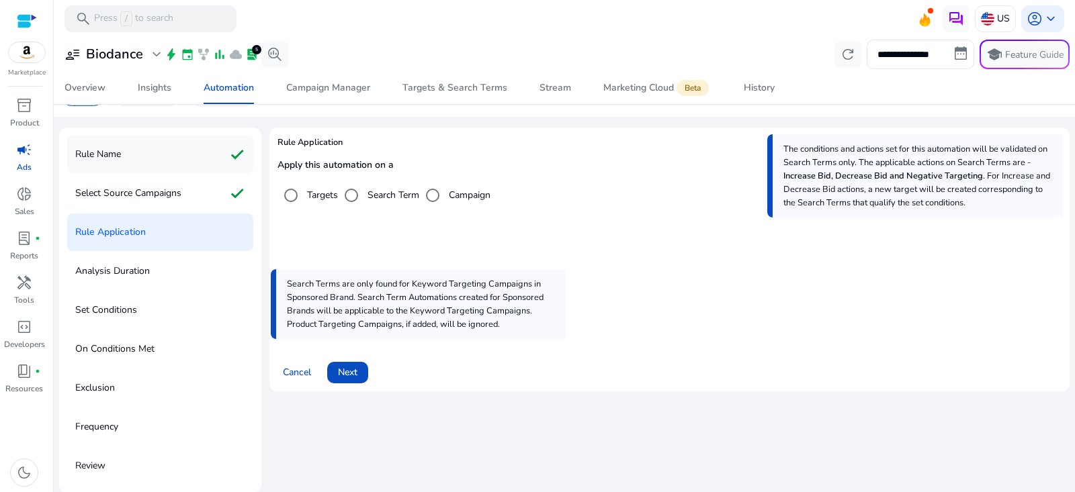
click at [141, 150] on div "Rule Name check" at bounding box center [160, 155] width 186 height 38
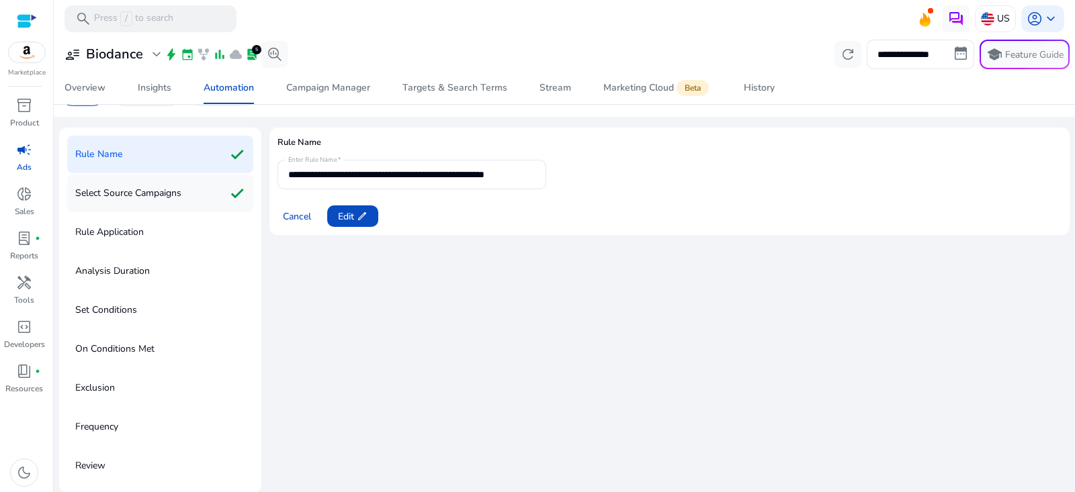
click at [145, 200] on p "Select Source Campaigns" at bounding box center [128, 194] width 106 height 22
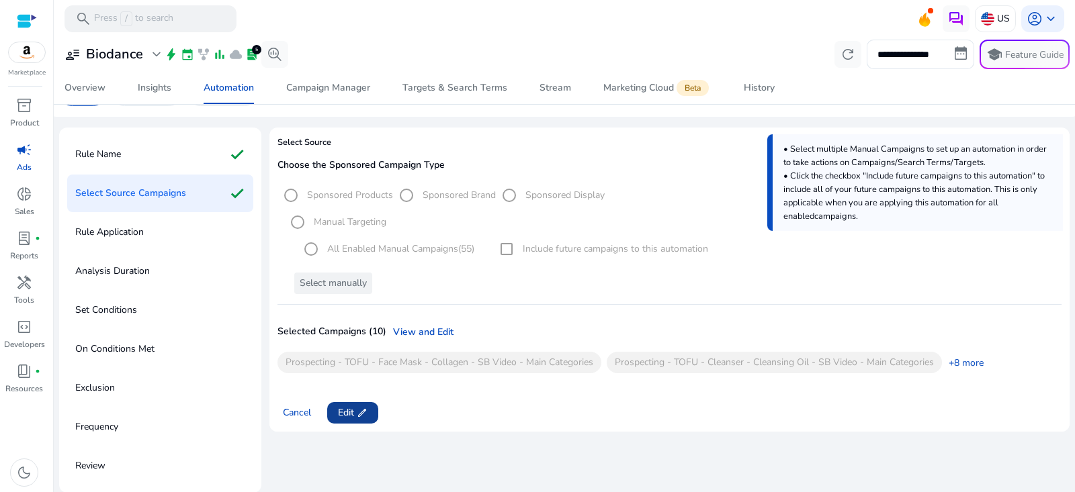
click at [361, 417] on span "edit" at bounding box center [362, 413] width 11 height 11
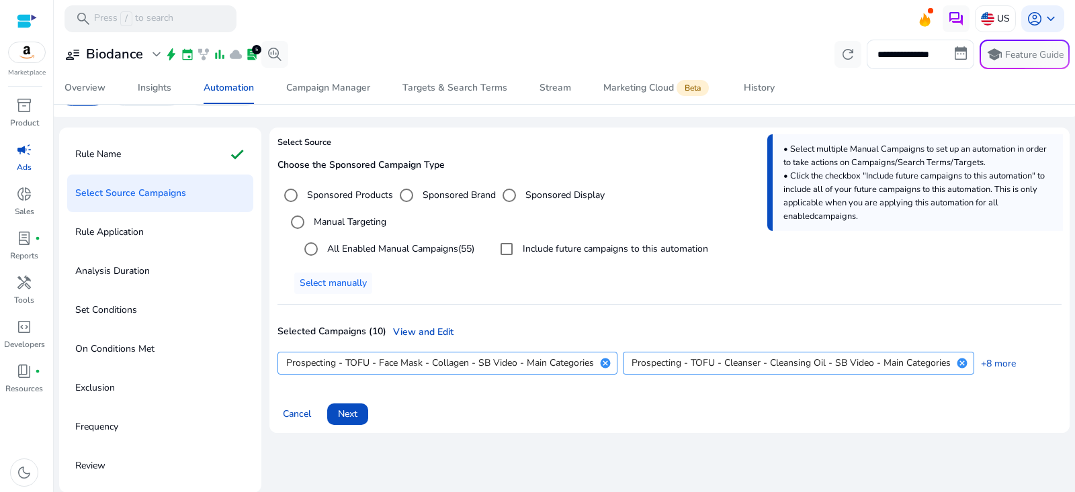
click at [331, 193] on label "Sponsored Products" at bounding box center [348, 195] width 89 height 14
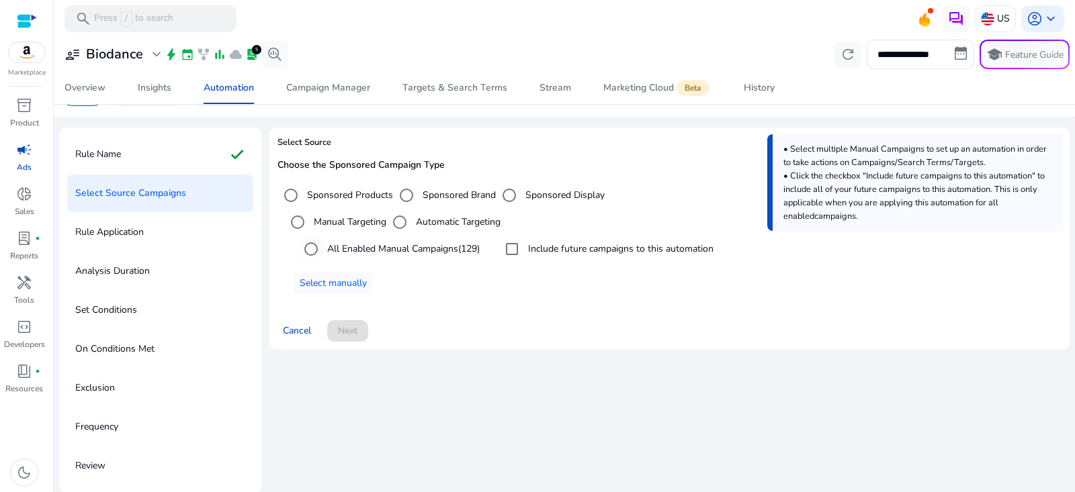
click at [413, 252] on label "All Enabled Manual Campaigns (129)" at bounding box center [402, 249] width 155 height 14
click at [362, 333] on span at bounding box center [347, 331] width 41 height 32
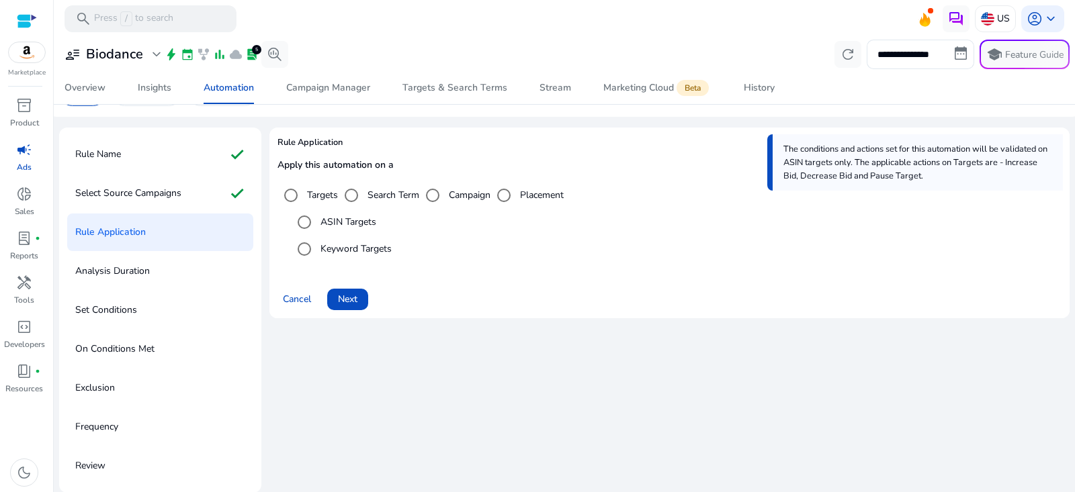
click at [398, 194] on label "Search Term" at bounding box center [392, 195] width 54 height 14
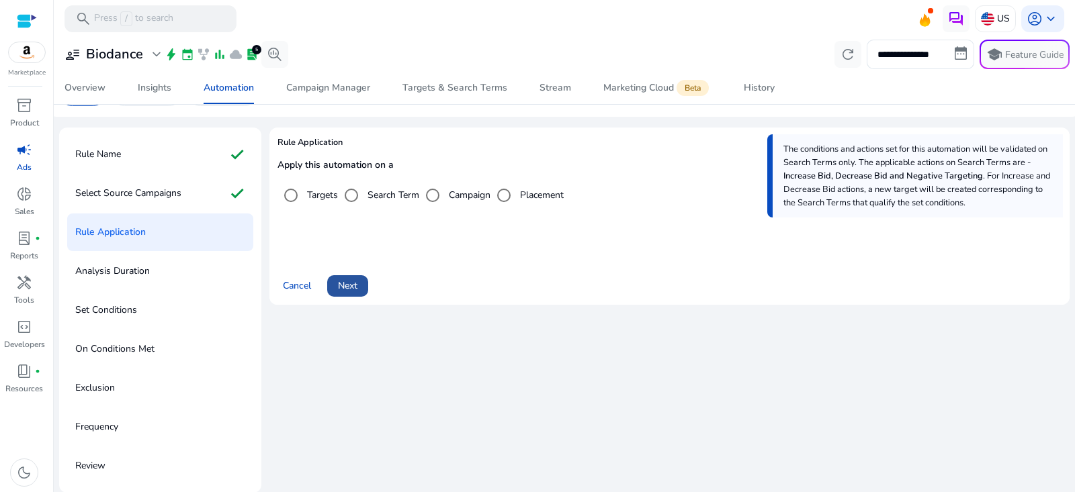
click at [361, 282] on span at bounding box center [347, 286] width 41 height 32
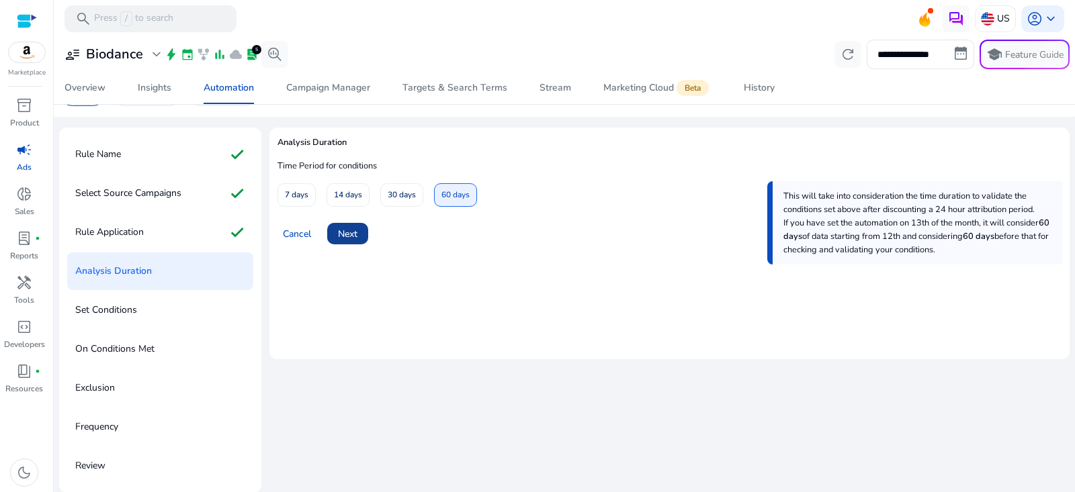
click at [365, 241] on span at bounding box center [347, 234] width 41 height 32
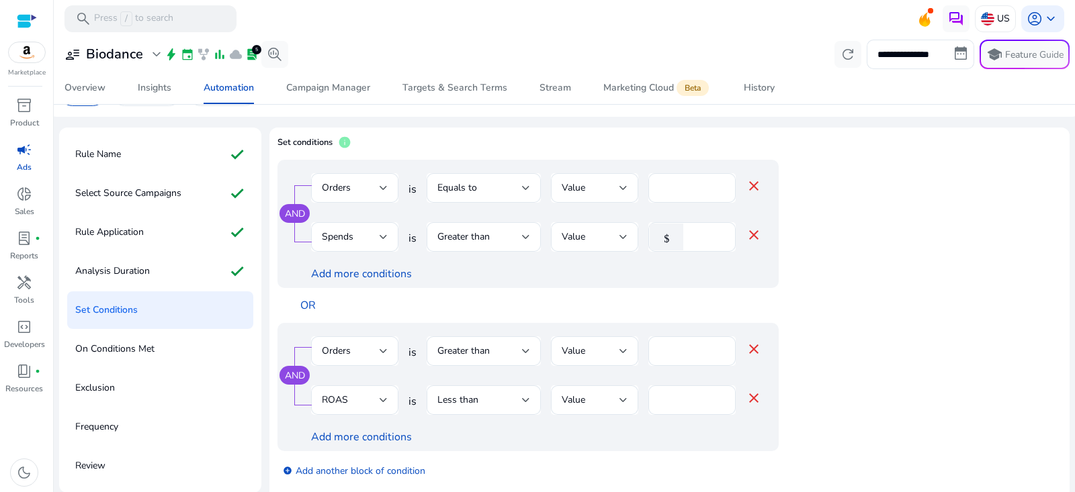
click at [148, 355] on p "On Conditions Met" at bounding box center [114, 350] width 79 height 22
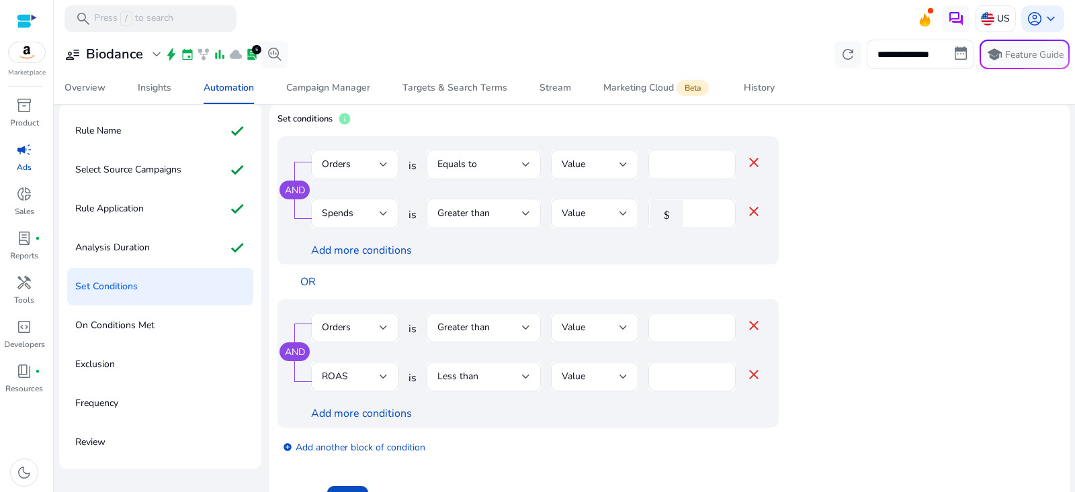
scroll to position [71, 0]
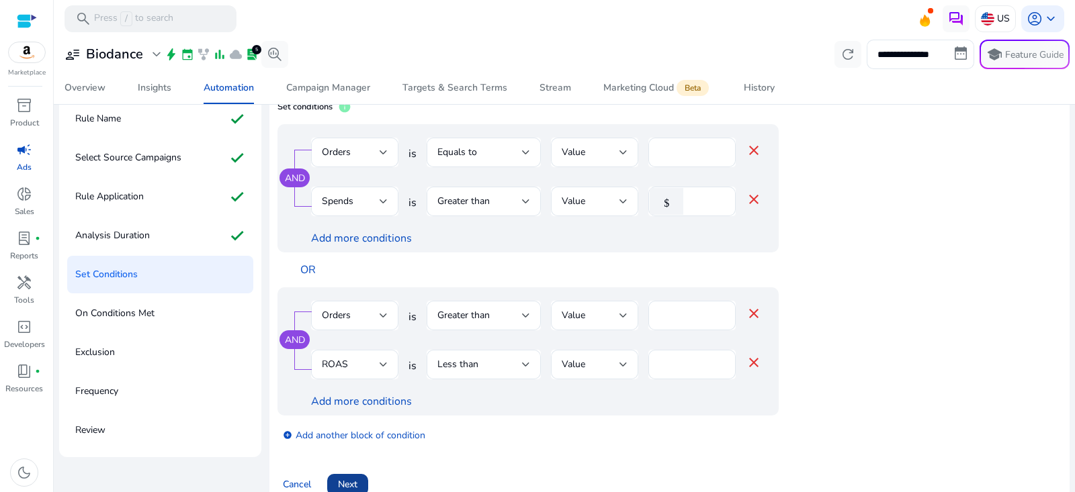
click at [348, 474] on span at bounding box center [347, 485] width 41 height 32
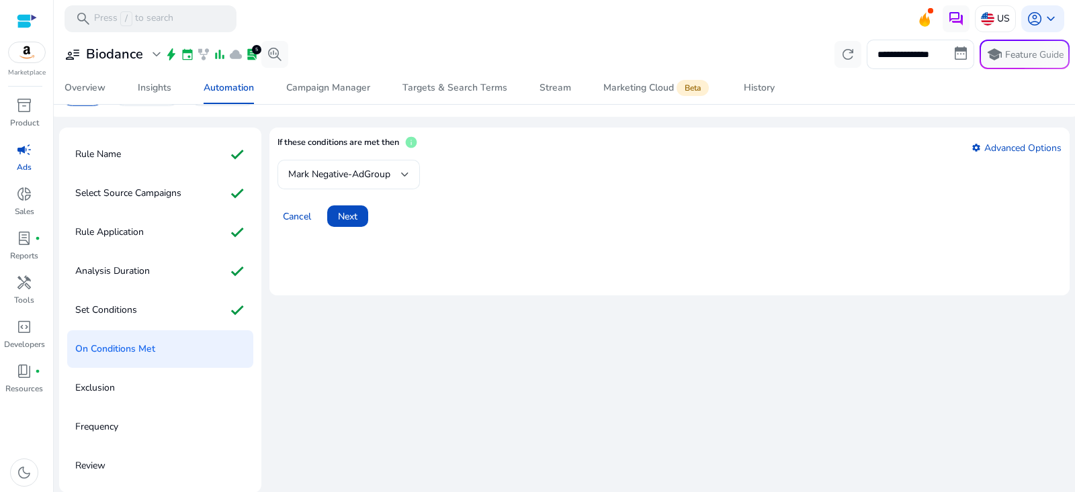
click at [322, 175] on span "Mark Negative-AdGroup" at bounding box center [339, 174] width 102 height 13
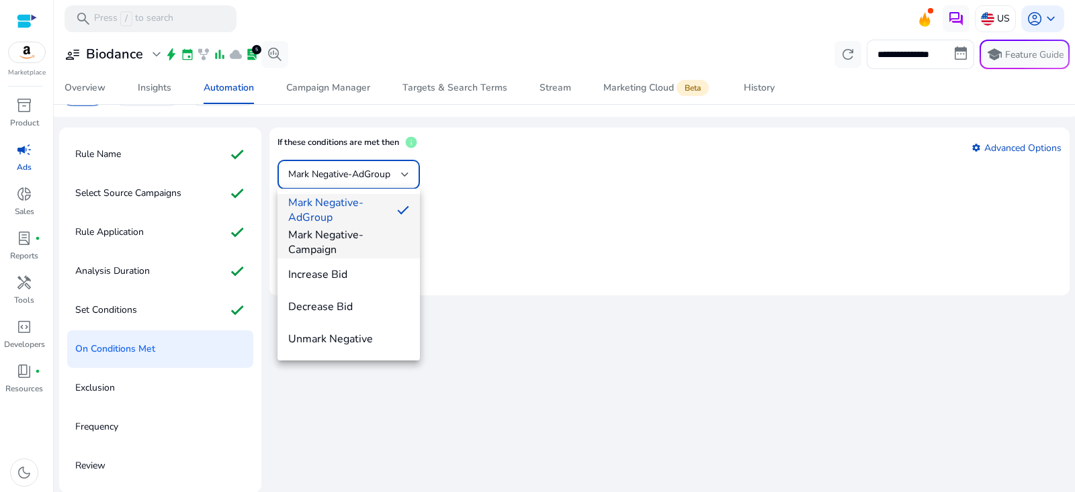
click at [328, 243] on span "Mark Negative-Campaign" at bounding box center [348, 243] width 121 height 30
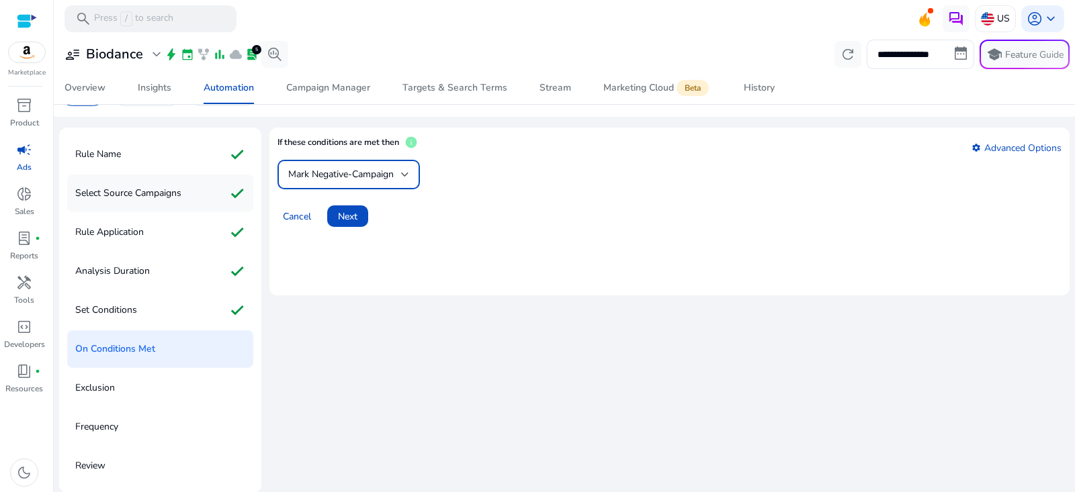
click at [198, 202] on div "Select Source Campaigns check" at bounding box center [160, 194] width 186 height 38
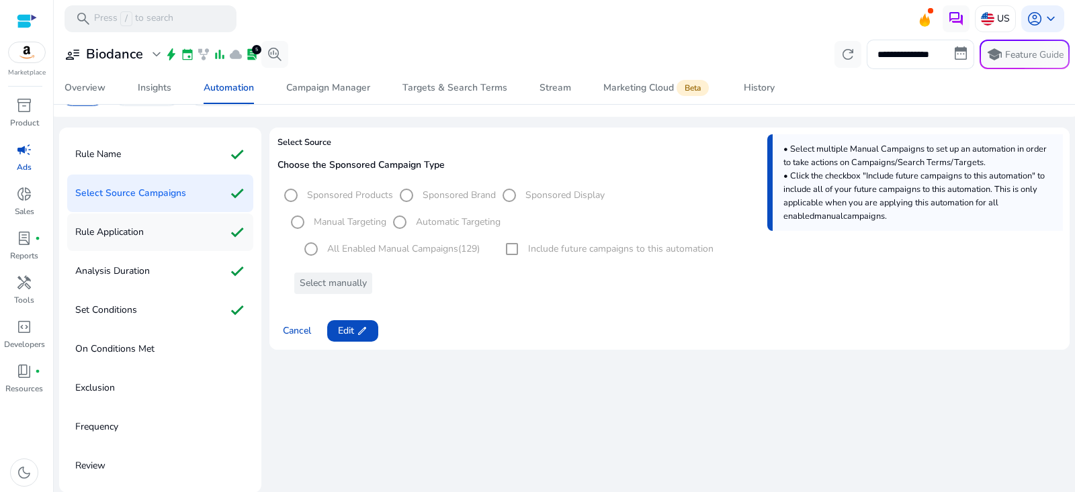
click at [171, 230] on div "Rule Application check" at bounding box center [160, 233] width 186 height 38
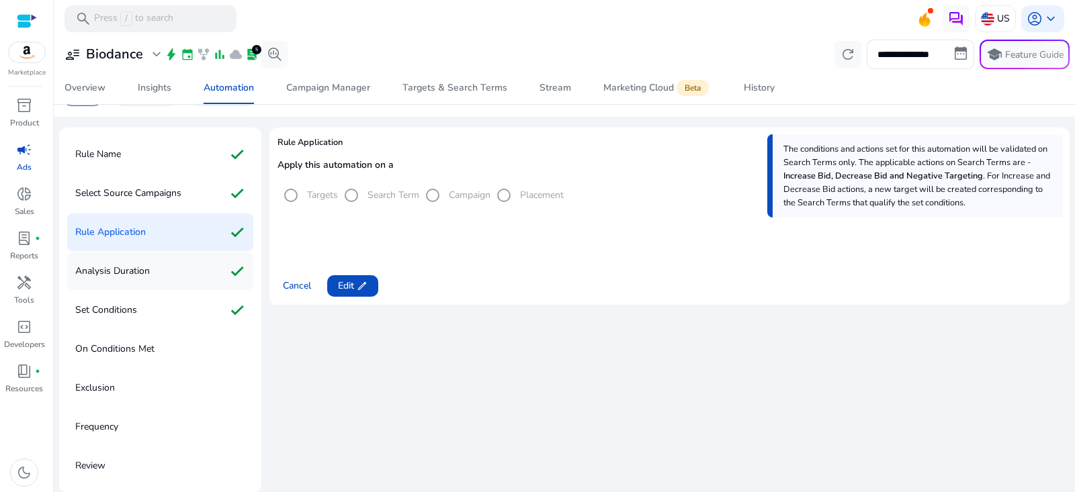
click at [157, 273] on div "Analysis Duration check" at bounding box center [160, 272] width 186 height 38
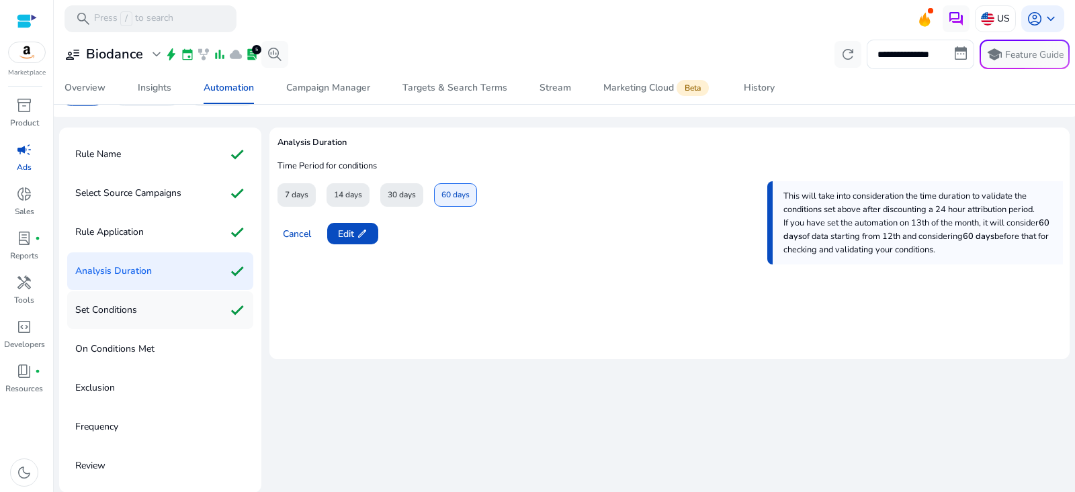
click at [147, 309] on div "Set Conditions check" at bounding box center [160, 311] width 186 height 38
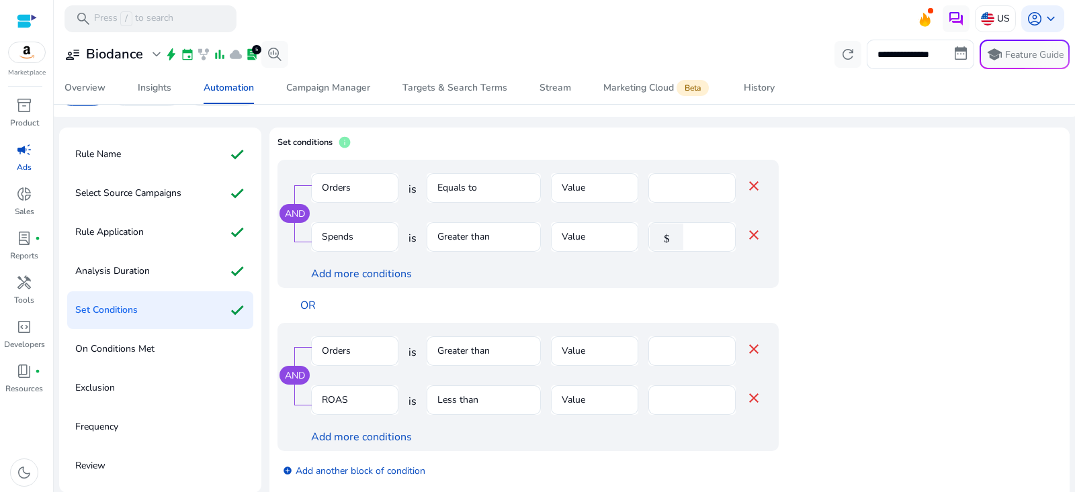
click at [146, 347] on p "On Conditions Met" at bounding box center [114, 350] width 79 height 22
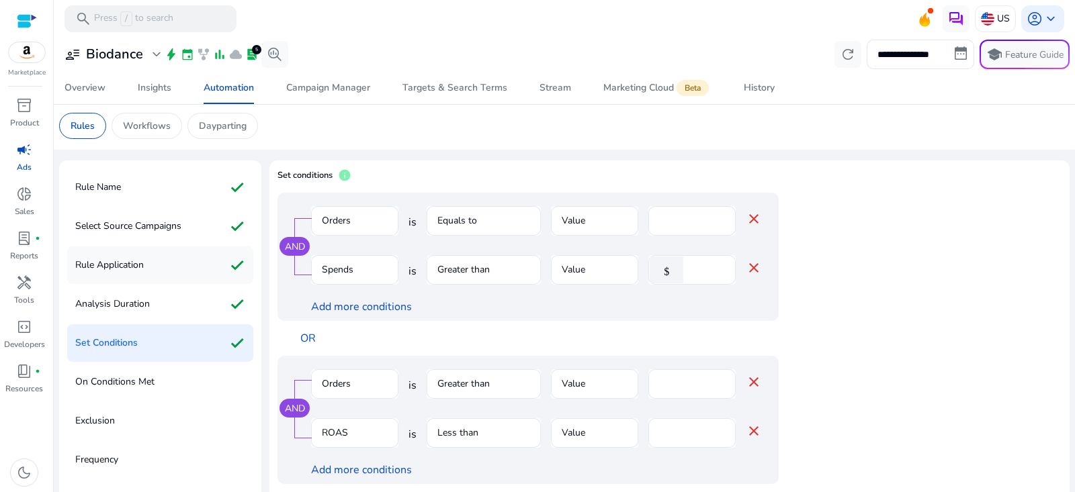
scroll to position [0, 0]
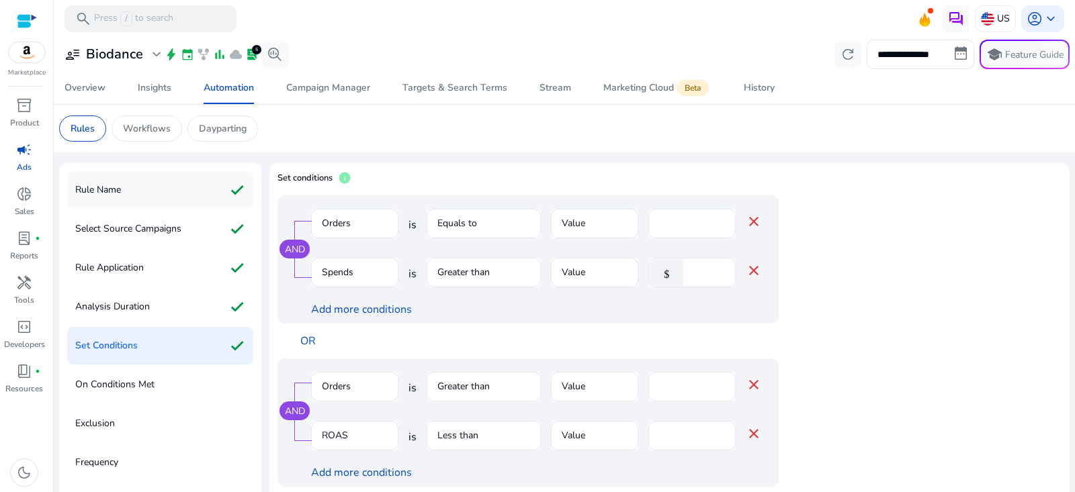
click at [187, 178] on div "Rule Name check" at bounding box center [160, 190] width 186 height 38
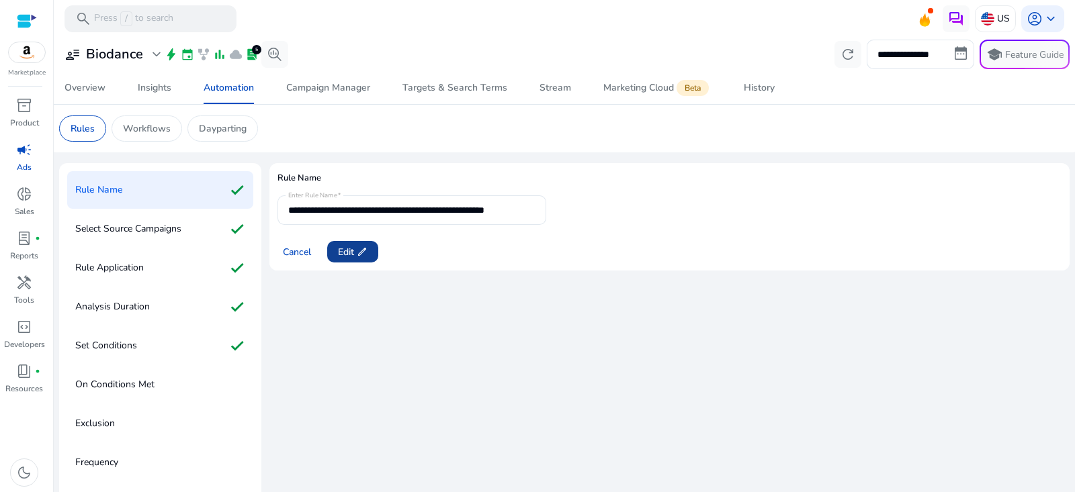
click at [355, 247] on span "Edit edit" at bounding box center [353, 252] width 30 height 14
click at [468, 208] on input "**********" at bounding box center [411, 210] width 247 height 15
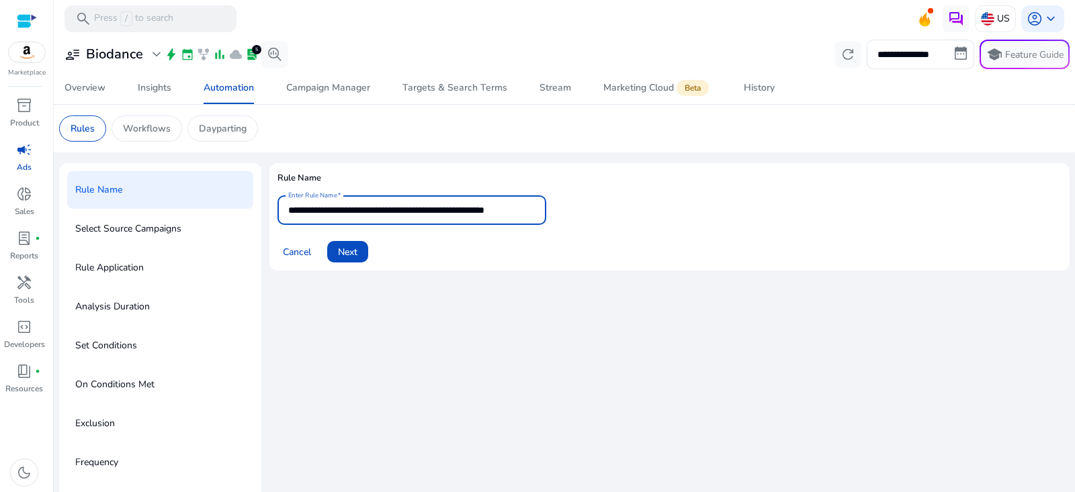
click at [468, 208] on input "**********" at bounding box center [411, 210] width 247 height 15
drag, startPoint x: 524, startPoint y: 207, endPoint x: 576, endPoint y: 208, distance: 52.4
click at [576, 208] on form "**********" at bounding box center [669, 229] width 784 height 67
type input "**********"
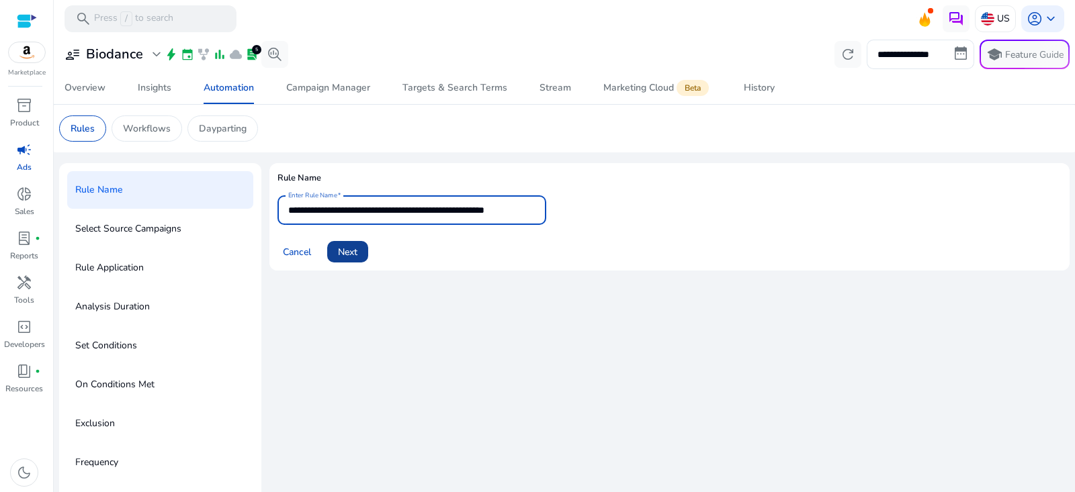
click at [353, 252] on span "Next" at bounding box center [347, 252] width 19 height 14
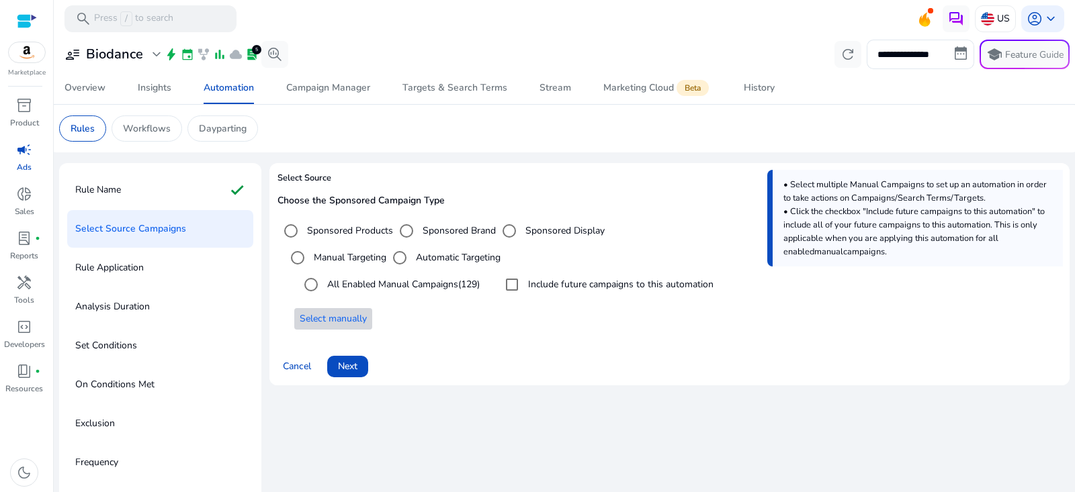
click at [367, 316] on span "Select manually" at bounding box center [333, 319] width 67 height 14
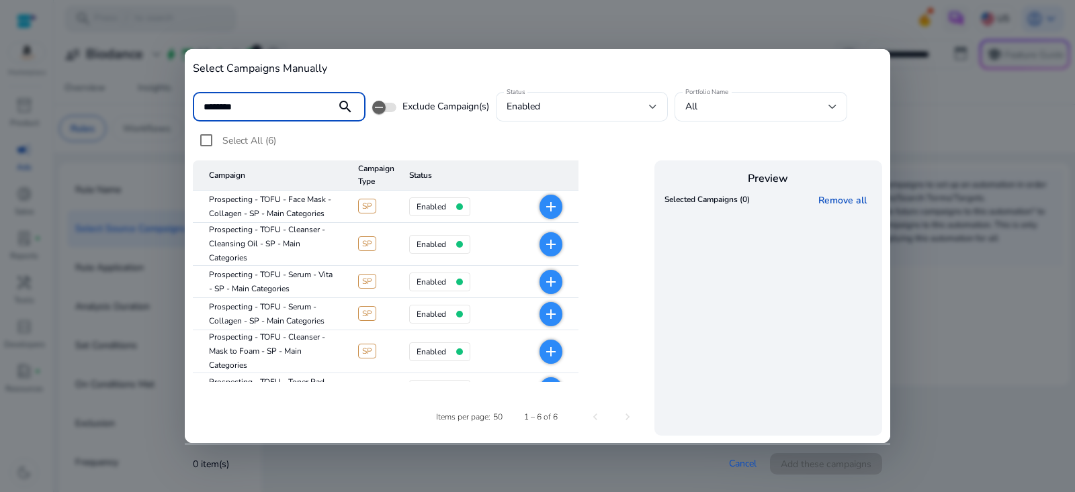
click at [545, 207] on mat-icon "add" at bounding box center [551, 207] width 16 height 16
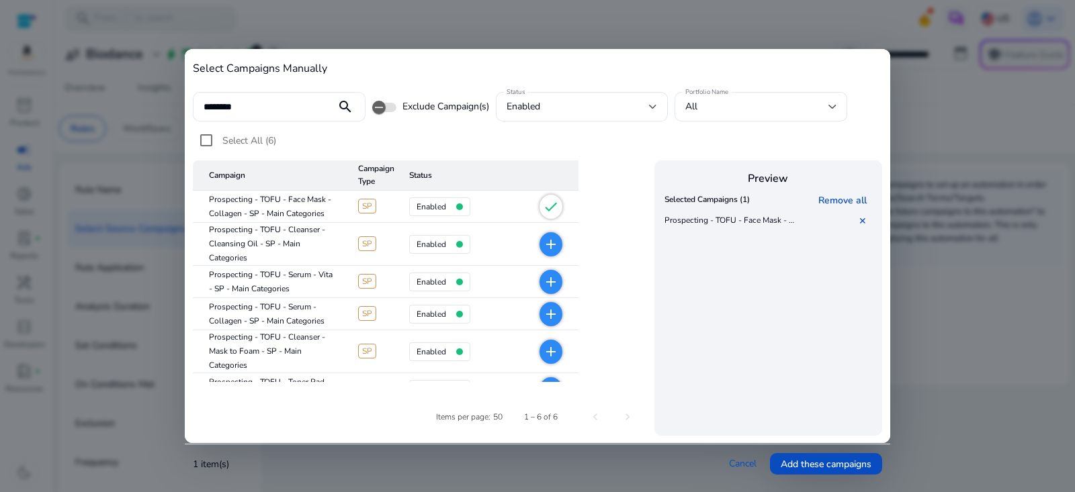
click at [554, 251] on mat-icon "add" at bounding box center [551, 245] width 16 height 16
click at [553, 351] on mat-icon "add" at bounding box center [551, 352] width 16 height 16
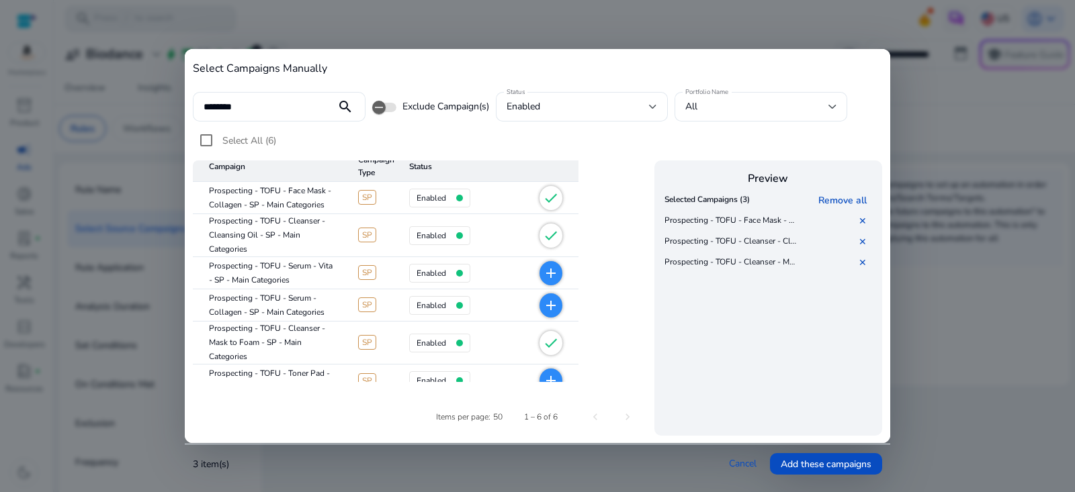
scroll to position [22, 0]
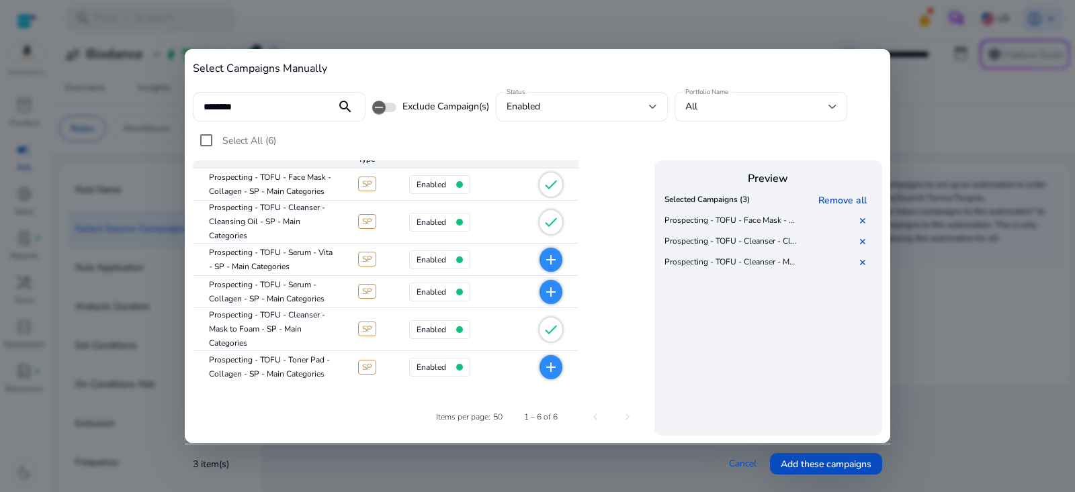
click at [553, 370] on mat-icon "add" at bounding box center [551, 367] width 16 height 16
click at [232, 105] on input "********" at bounding box center [265, 106] width 122 height 15
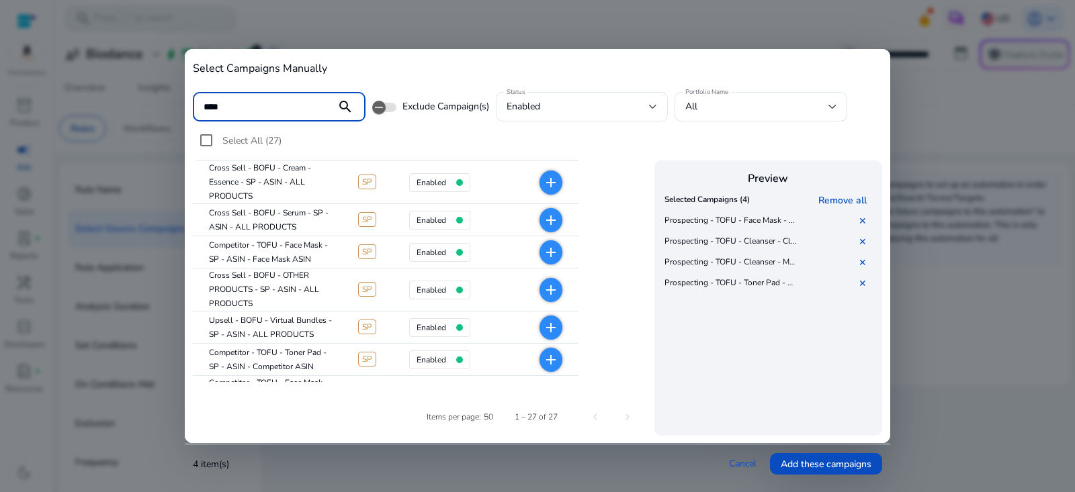
scroll to position [0, 0]
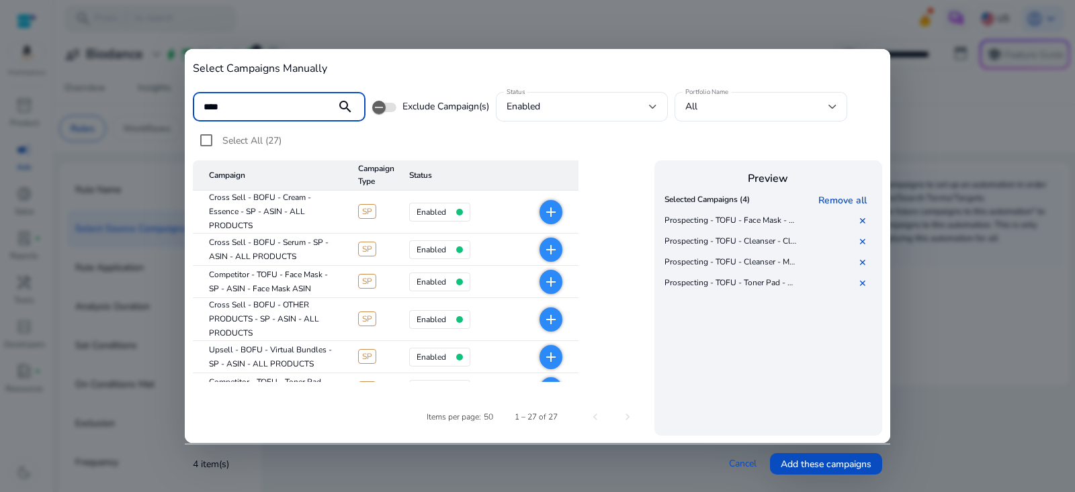
type input "****"
click at [548, 213] on mat-icon "add" at bounding box center [551, 212] width 16 height 16
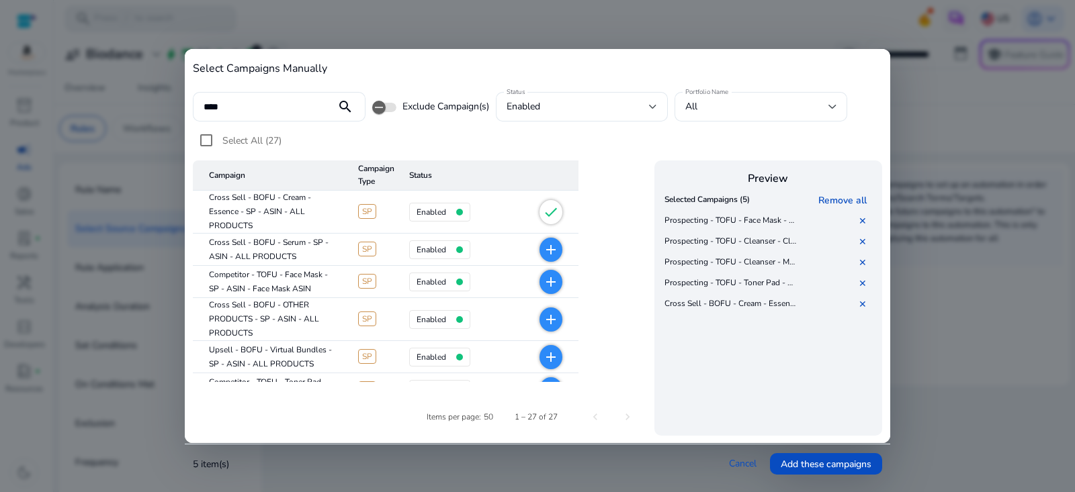
click at [558, 282] on mat-icon "add" at bounding box center [551, 282] width 16 height 16
click at [554, 318] on mat-icon "add" at bounding box center [551, 320] width 16 height 16
click at [554, 318] on mat-icon "check" at bounding box center [551, 320] width 16 height 16
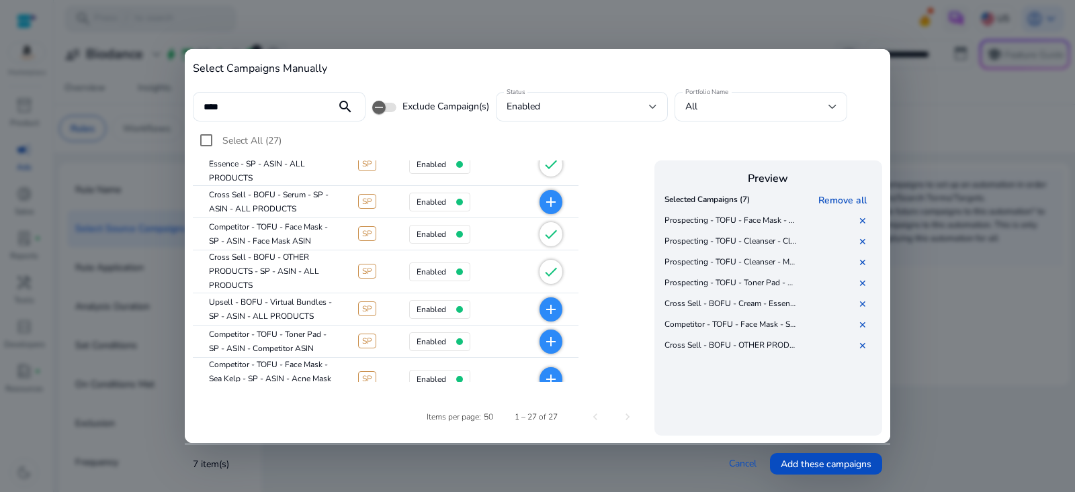
scroll to position [50, 0]
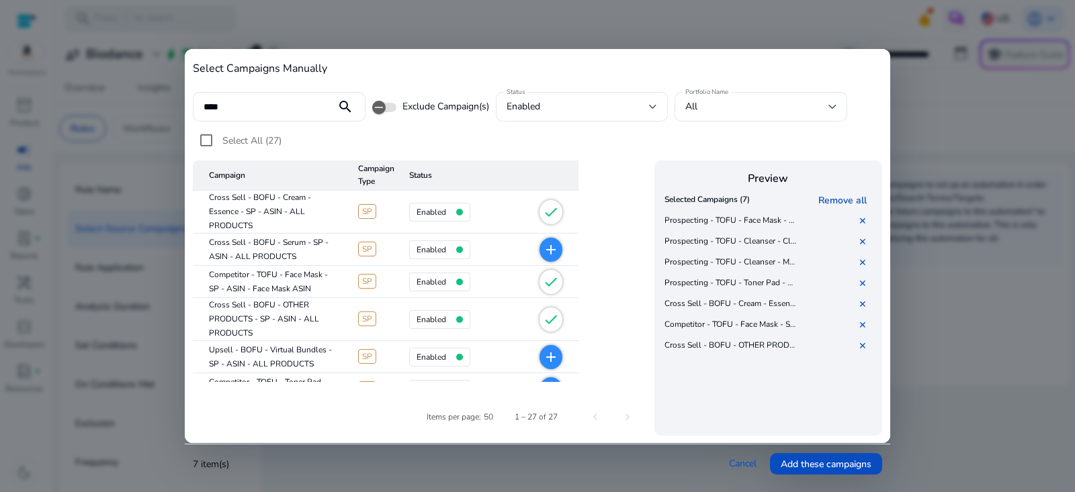
scroll to position [73, 0]
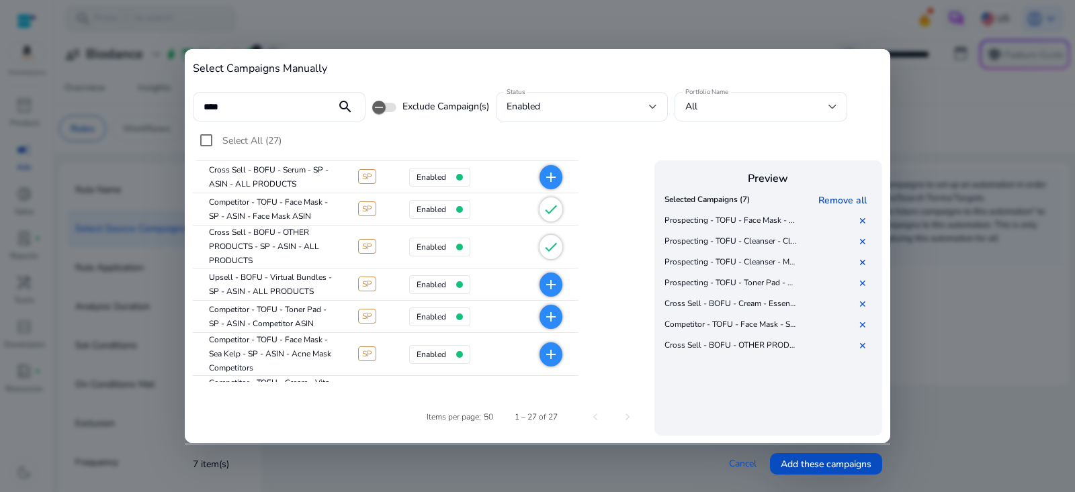
click at [555, 282] on mat-icon "add" at bounding box center [551, 285] width 16 height 16
click at [552, 324] on span "add" at bounding box center [551, 317] width 23 height 24
click at [556, 359] on mat-icon "add" at bounding box center [551, 355] width 16 height 16
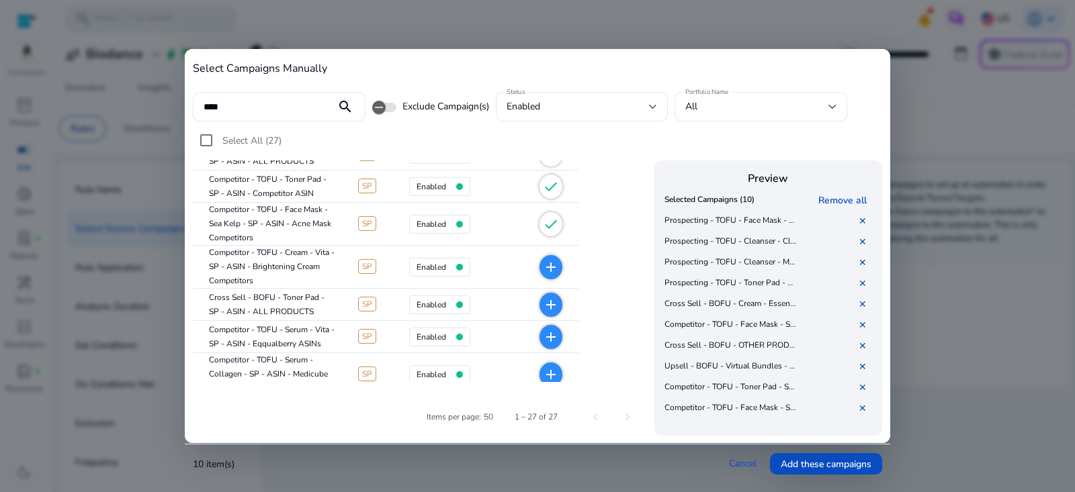
scroll to position [203, 0]
click at [556, 304] on mat-icon "add" at bounding box center [551, 305] width 16 height 16
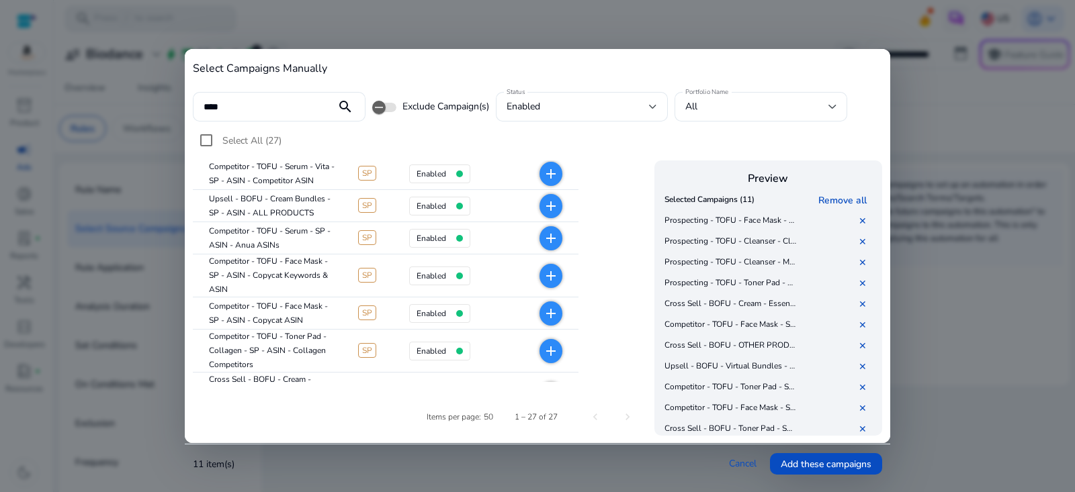
scroll to position [442, 0]
click at [546, 203] on mat-icon "add" at bounding box center [551, 206] width 16 height 16
click at [552, 284] on span "add" at bounding box center [551, 275] width 23 height 24
click at [557, 320] on span "add" at bounding box center [551, 313] width 23 height 24
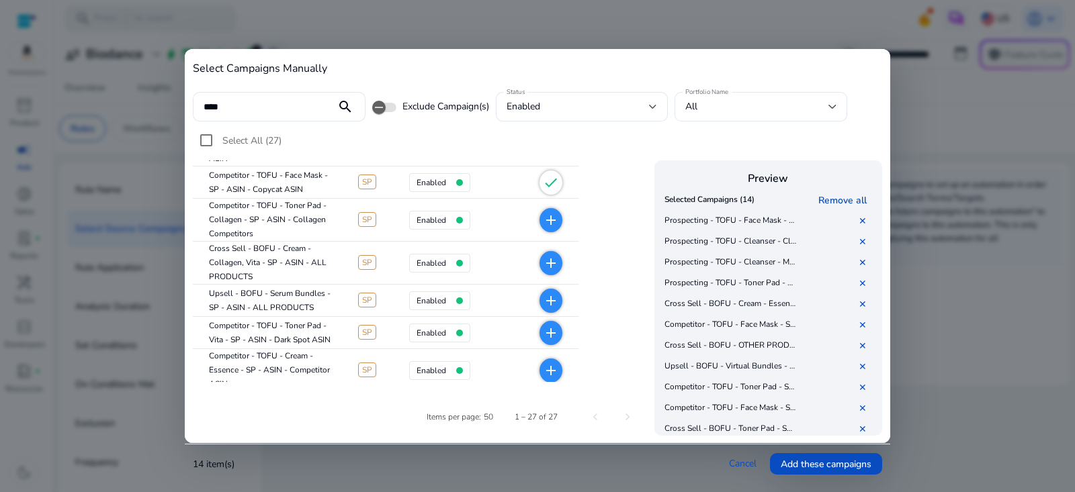
scroll to position [576, 0]
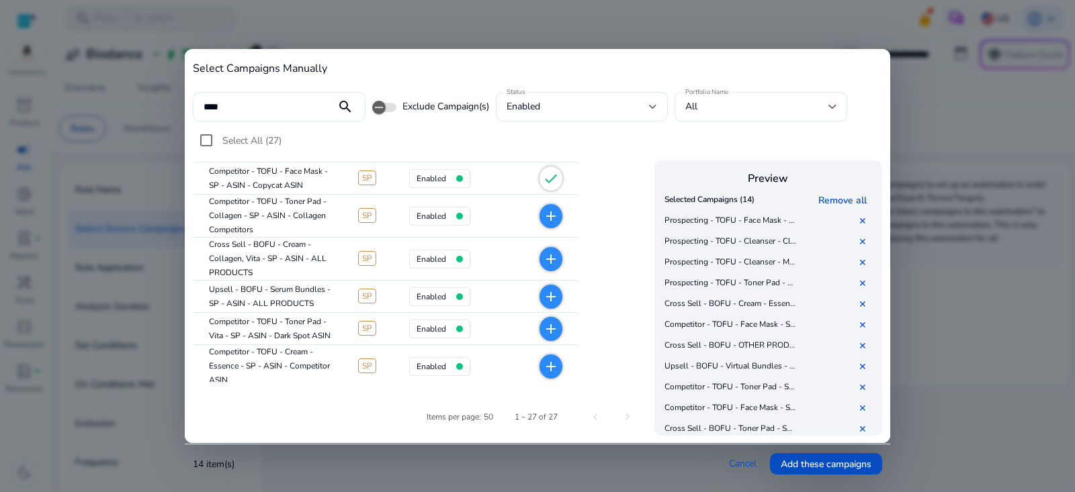
click at [548, 212] on mat-icon "add" at bounding box center [551, 216] width 16 height 16
click at [553, 294] on mat-icon "add" at bounding box center [551, 297] width 16 height 16
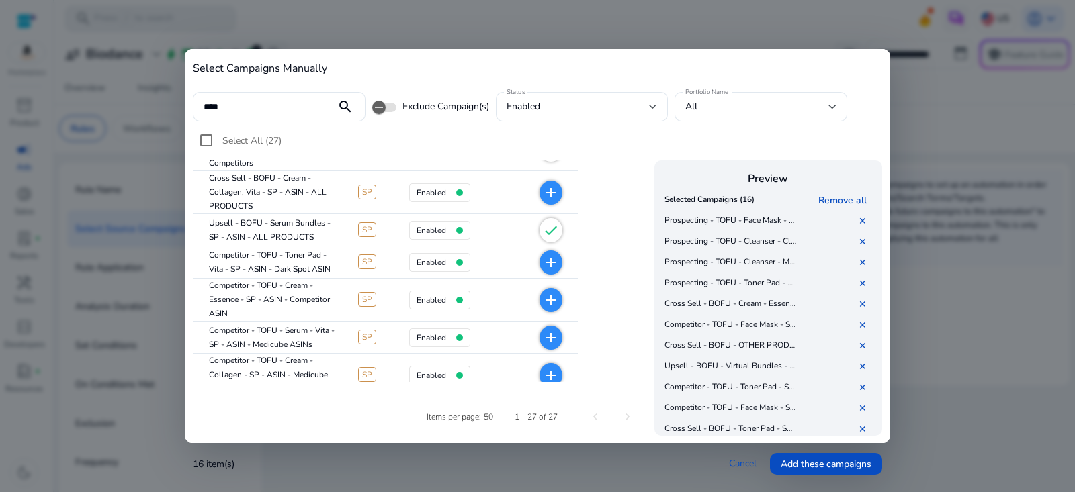
scroll to position [646, 0]
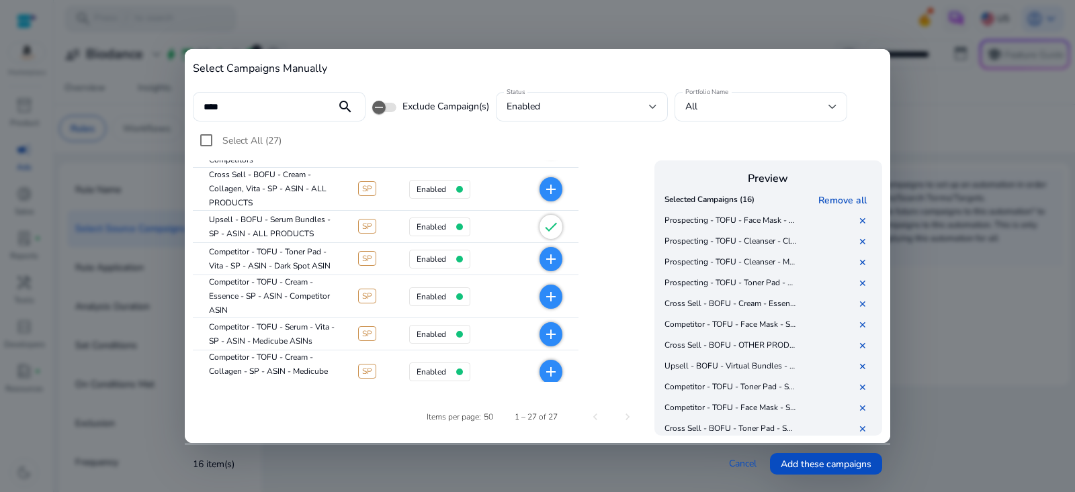
click at [554, 261] on mat-icon "add" at bounding box center [551, 259] width 16 height 16
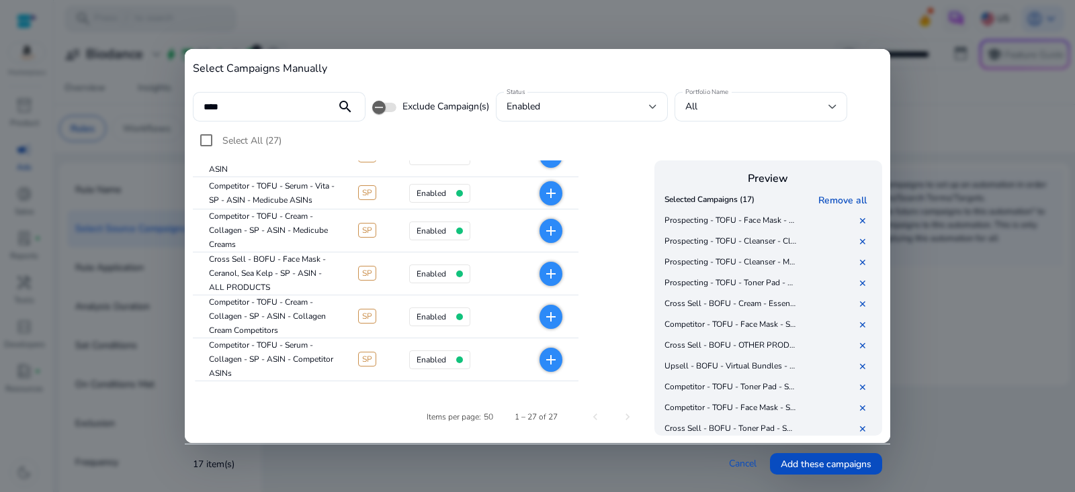
scroll to position [815, 0]
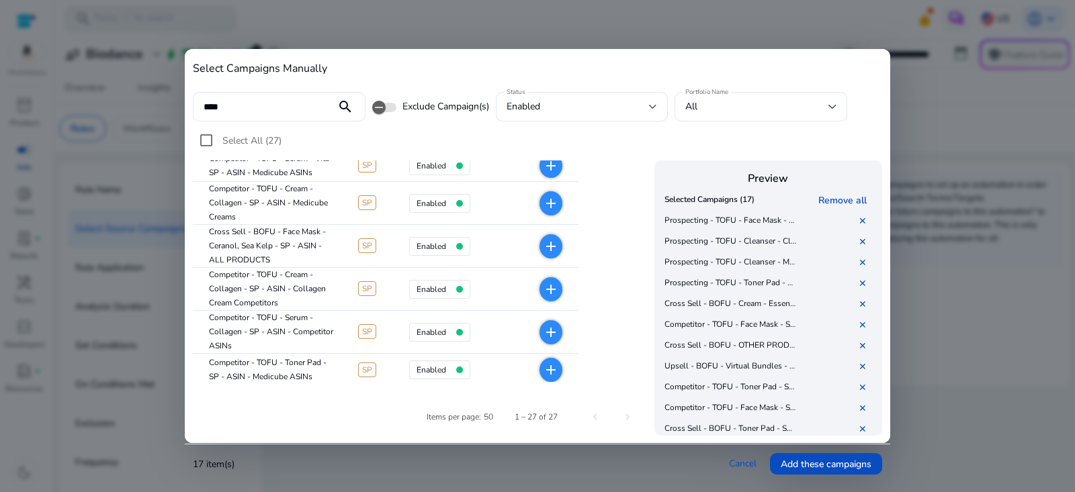
click at [546, 239] on mat-icon "add" at bounding box center [551, 247] width 16 height 16
click at [557, 373] on mat-icon "add" at bounding box center [551, 370] width 16 height 16
click at [813, 468] on span "Add these campaigns" at bounding box center [826, 465] width 91 height 14
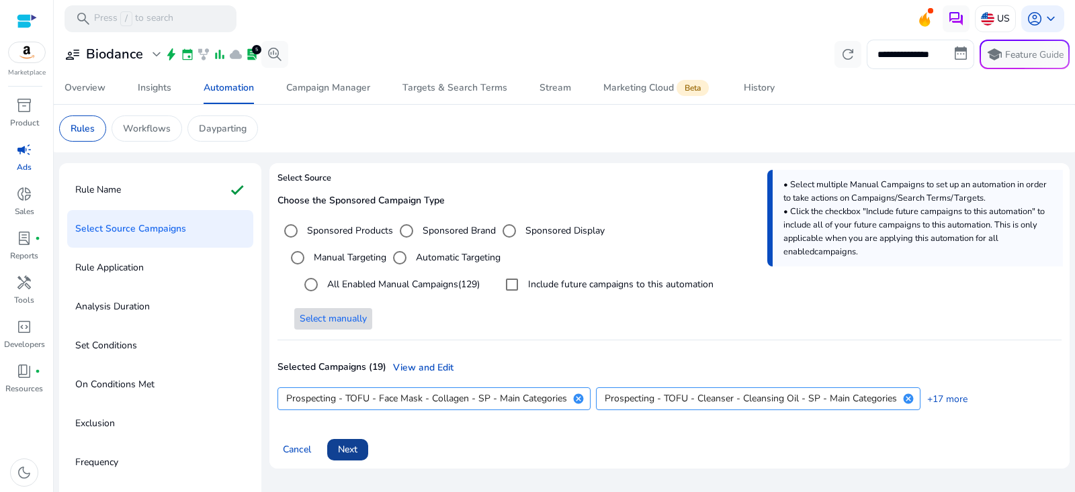
click at [347, 449] on span "Next" at bounding box center [347, 450] width 19 height 14
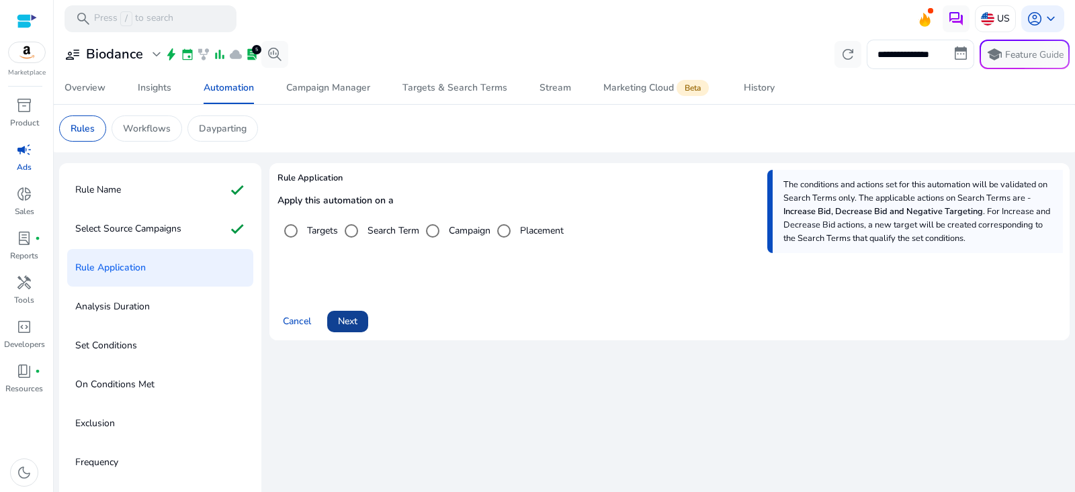
click at [353, 314] on span "Next" at bounding box center [347, 321] width 19 height 14
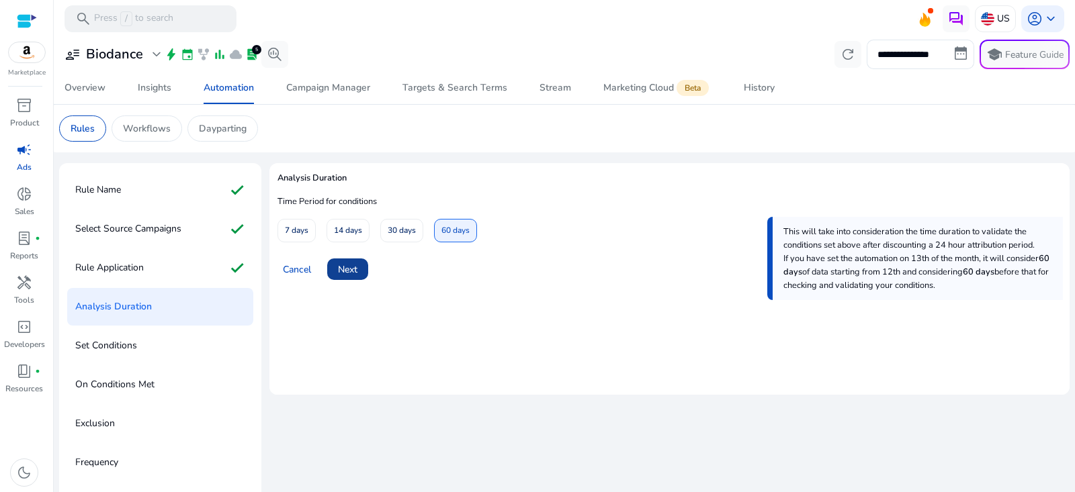
click at [357, 271] on span "Next" at bounding box center [347, 270] width 19 height 14
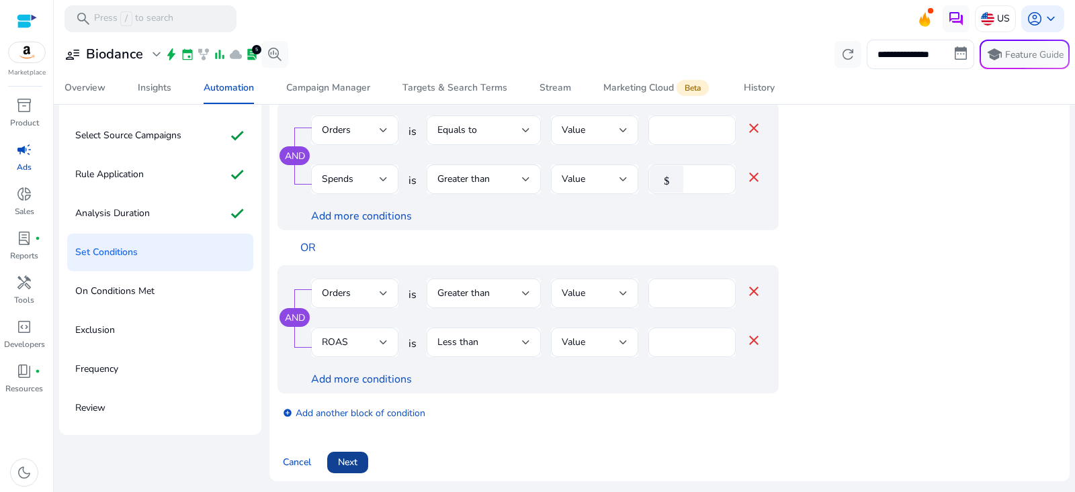
click at [367, 464] on span at bounding box center [347, 463] width 41 height 32
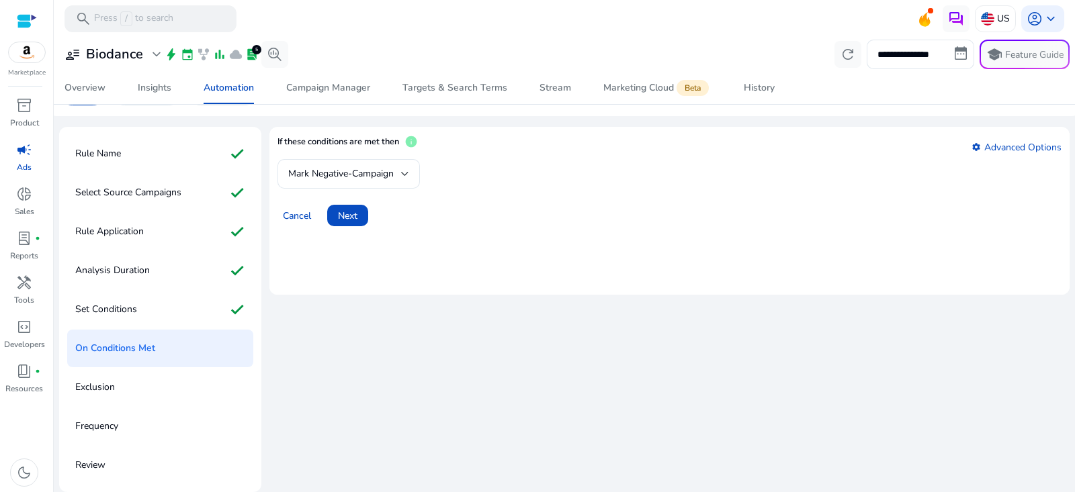
scroll to position [36, 0]
click at [361, 218] on span at bounding box center [347, 216] width 41 height 32
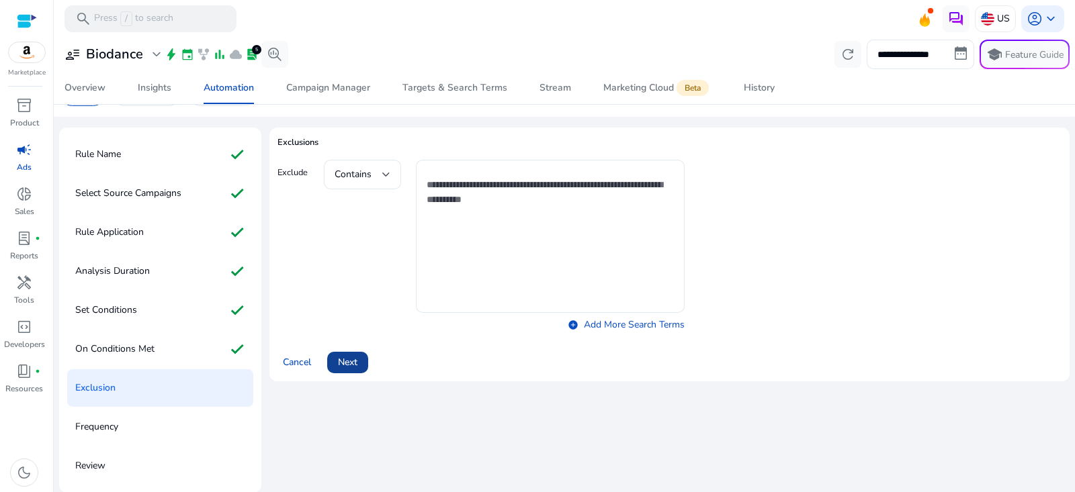
click at [351, 363] on span "Next" at bounding box center [347, 362] width 19 height 14
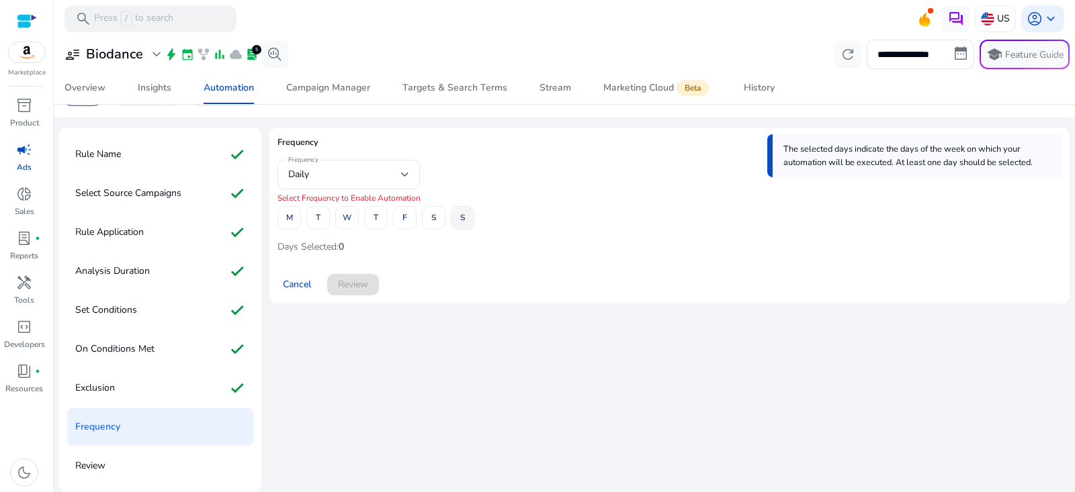
click at [464, 216] on span "S" at bounding box center [462, 218] width 5 height 24
click at [358, 288] on span "Review" at bounding box center [353, 284] width 30 height 14
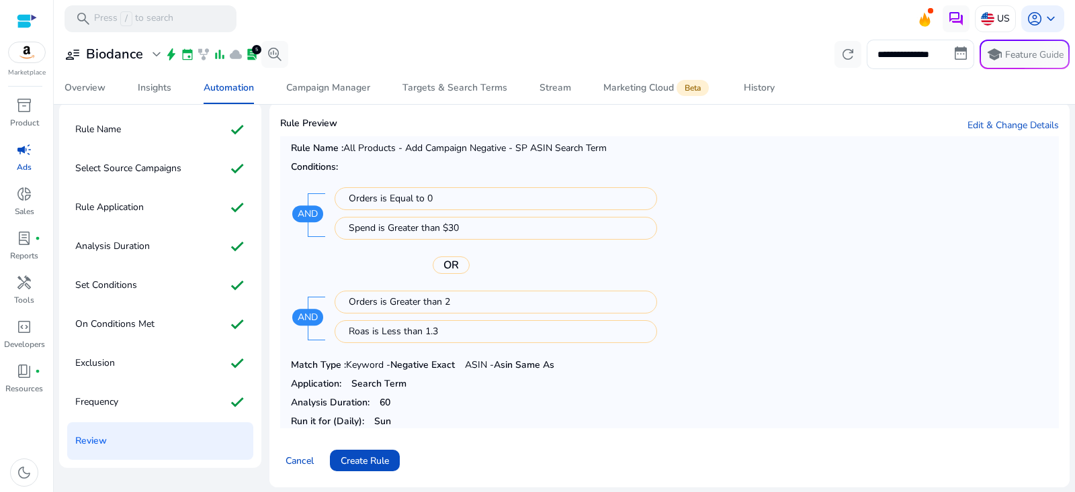
scroll to position [62, 0]
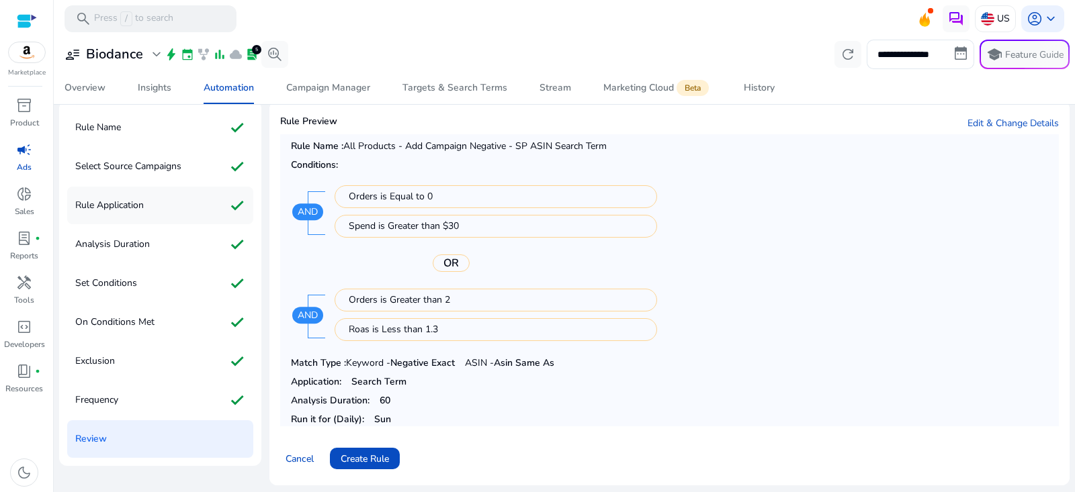
click at [142, 211] on p "Rule Application" at bounding box center [109, 206] width 69 height 22
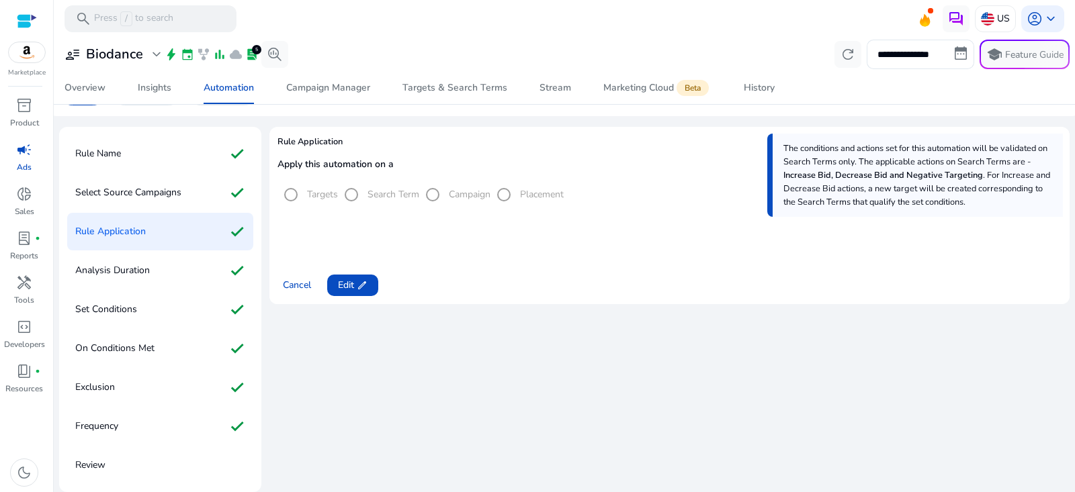
scroll to position [36, 0]
click at [142, 275] on p "Analysis Duration" at bounding box center [112, 272] width 75 height 22
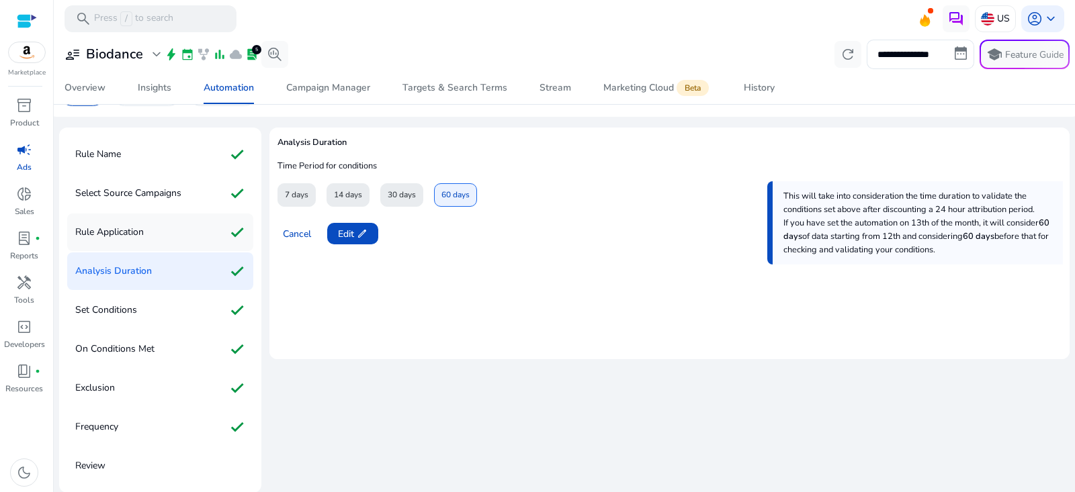
click at [141, 234] on p "Rule Application" at bounding box center [109, 233] width 69 height 22
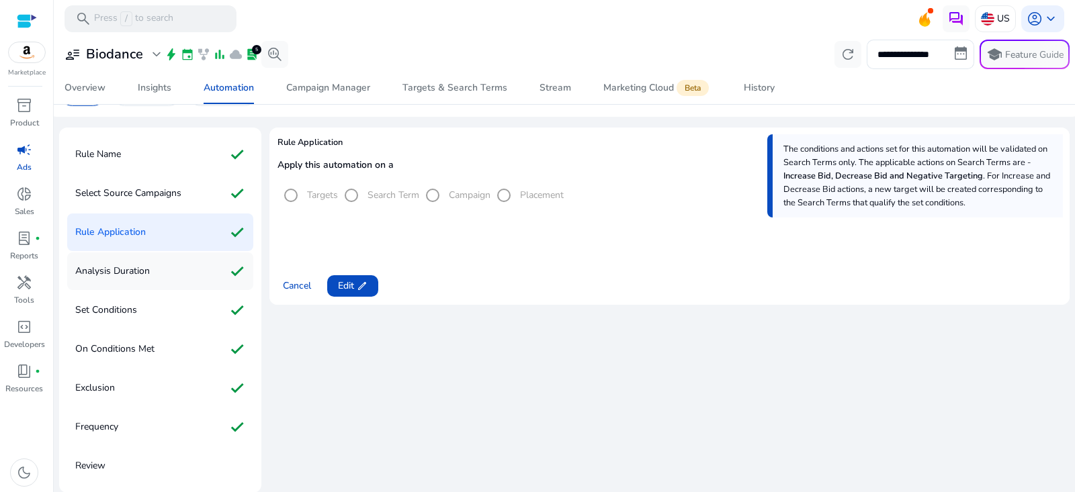
click at [149, 273] on p "Analysis Duration" at bounding box center [112, 272] width 75 height 22
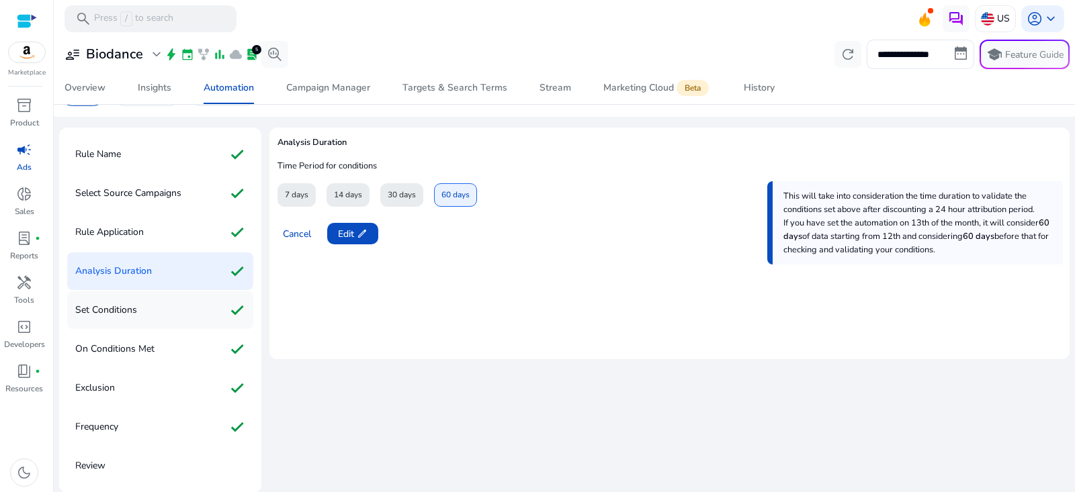
click at [146, 318] on div "Set Conditions check" at bounding box center [160, 311] width 186 height 38
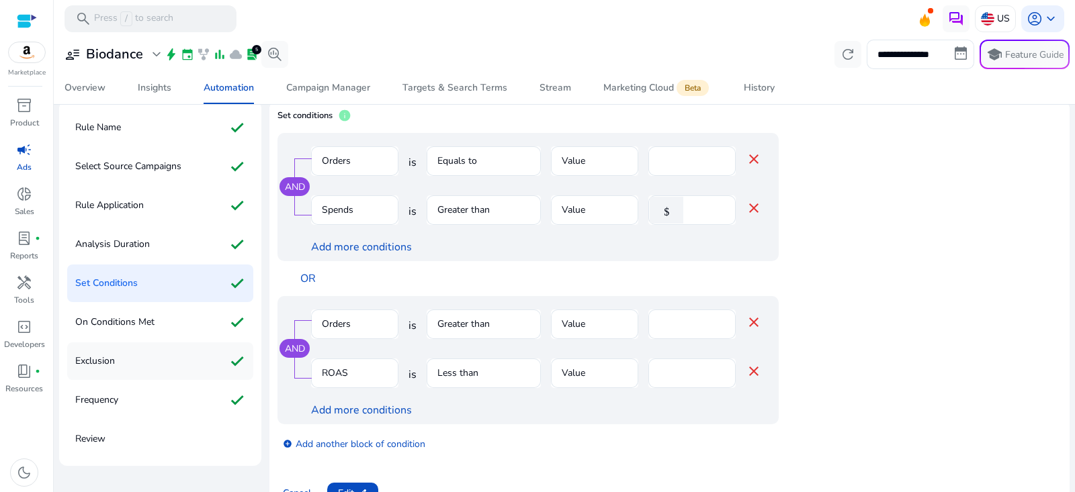
click at [151, 355] on div "Exclusion check" at bounding box center [160, 362] width 186 height 38
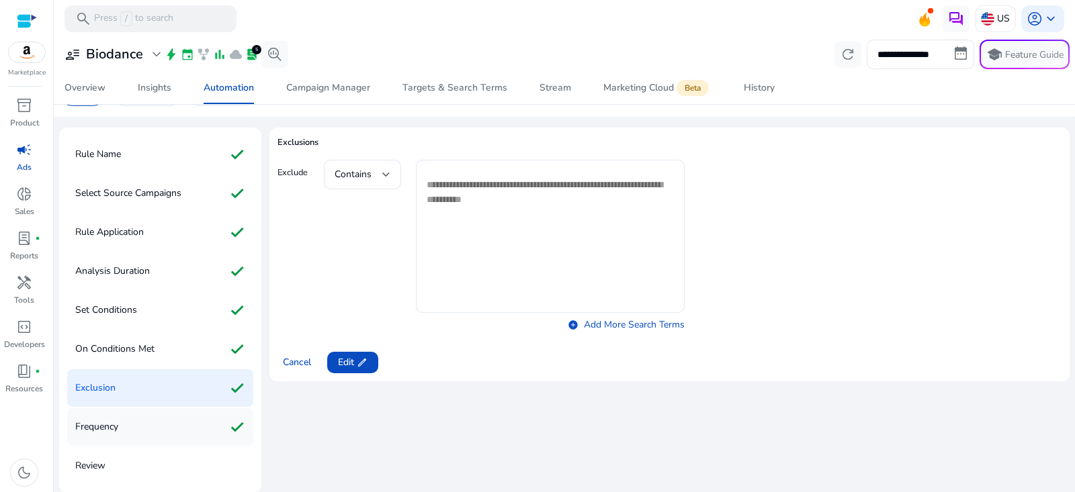
click at [145, 425] on div "Frequency check" at bounding box center [160, 428] width 186 height 38
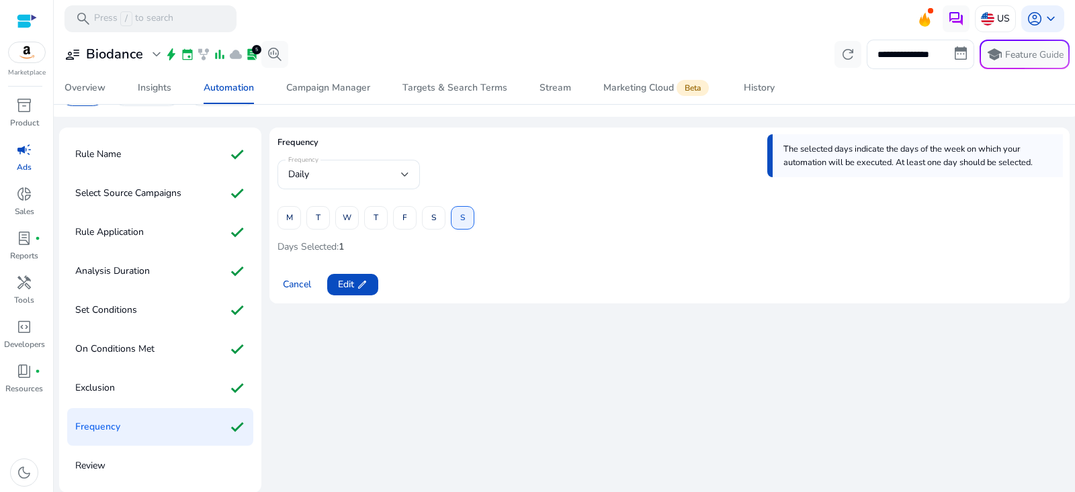
click at [132, 473] on div "Review" at bounding box center [160, 466] width 186 height 38
click at [372, 281] on span at bounding box center [352, 285] width 51 height 32
click at [372, 281] on span at bounding box center [353, 285] width 52 height 32
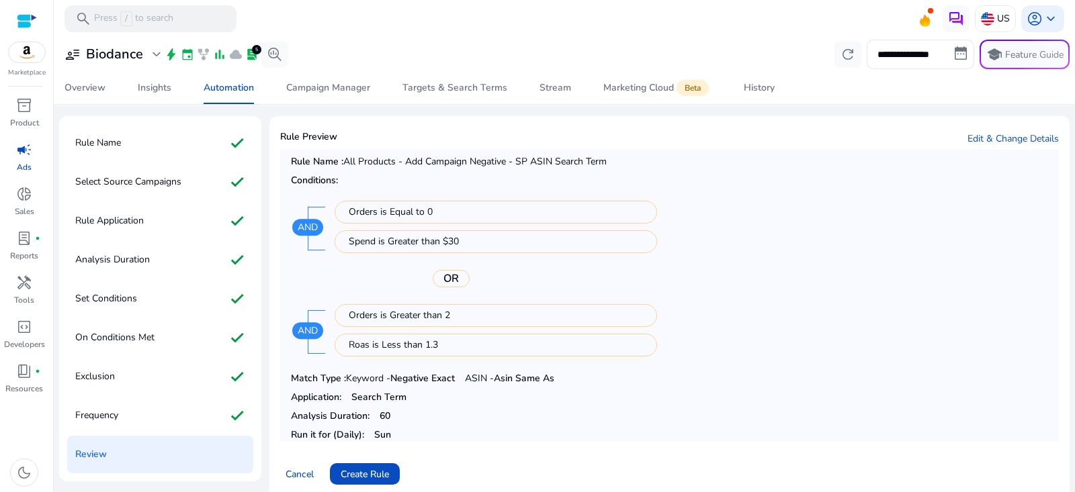
scroll to position [62, 0]
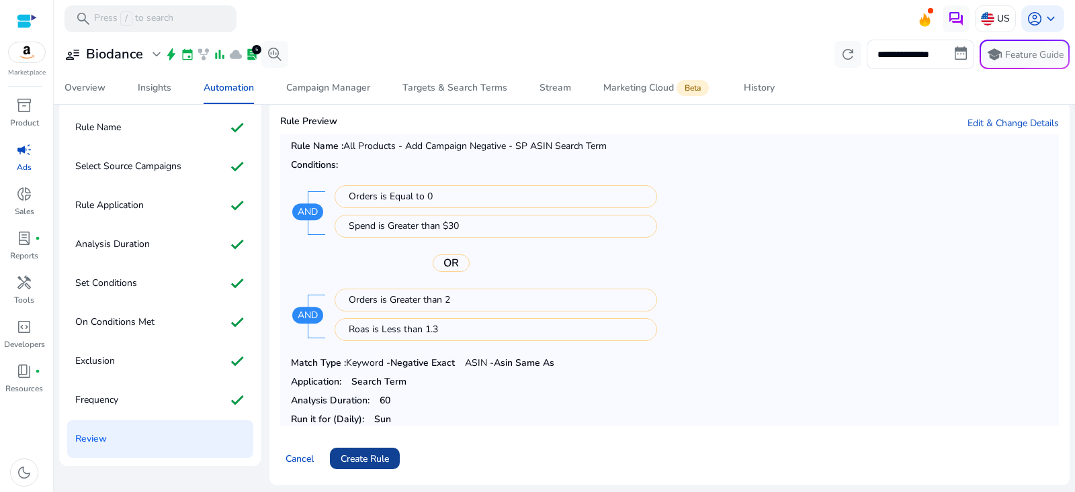
click at [373, 460] on span "Create Rule" at bounding box center [365, 459] width 48 height 14
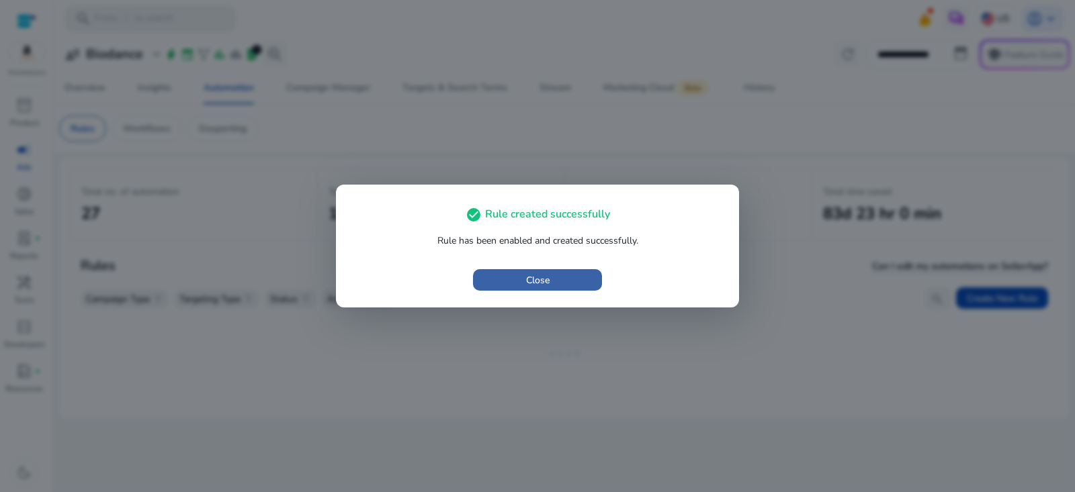
click at [579, 285] on span "button" at bounding box center [537, 280] width 129 height 32
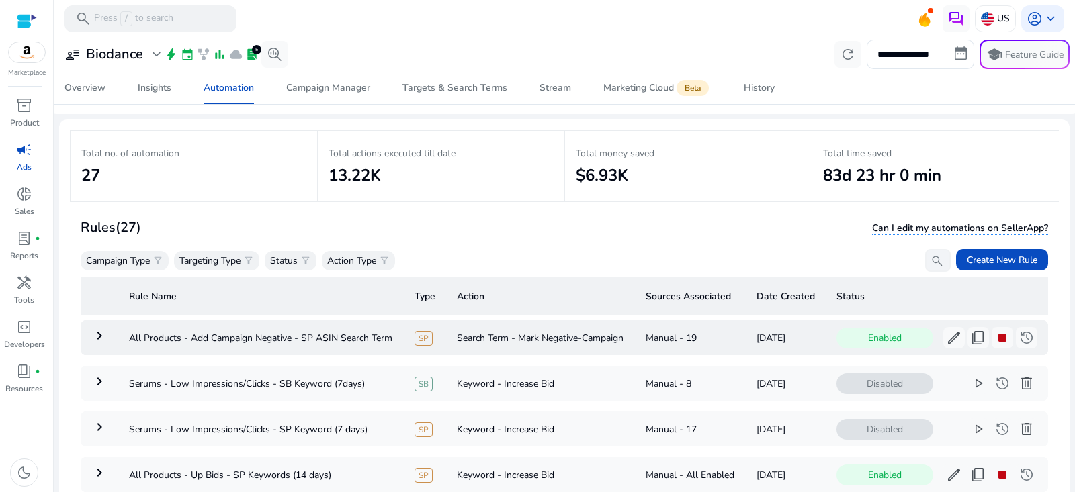
scroll to position [96, 0]
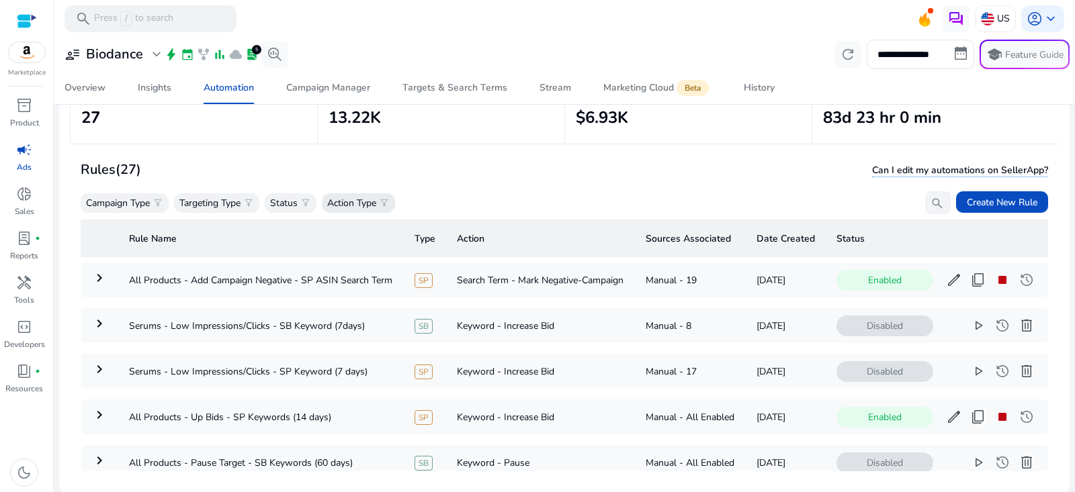
click at [344, 208] on p "Action Type" at bounding box center [351, 203] width 49 height 14
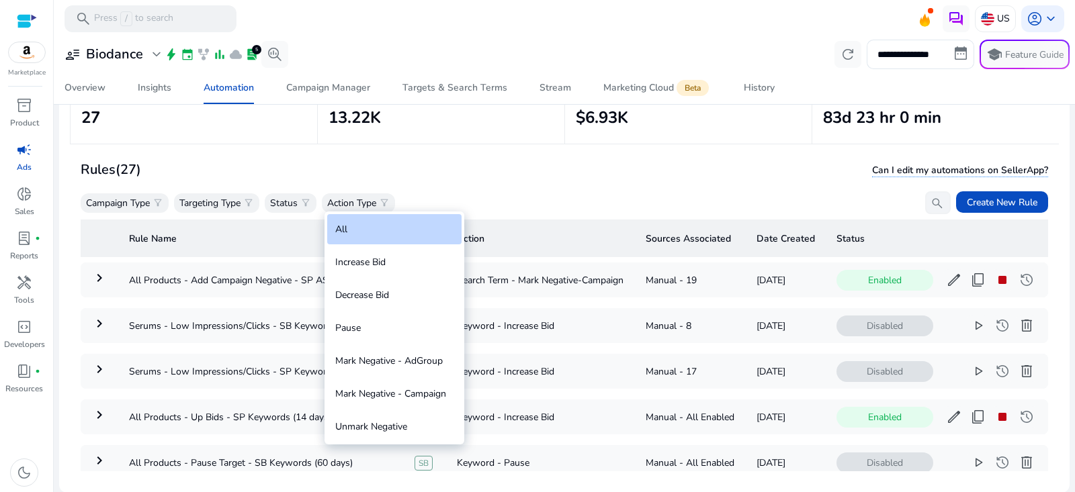
click at [534, 171] on div at bounding box center [537, 246] width 1075 height 492
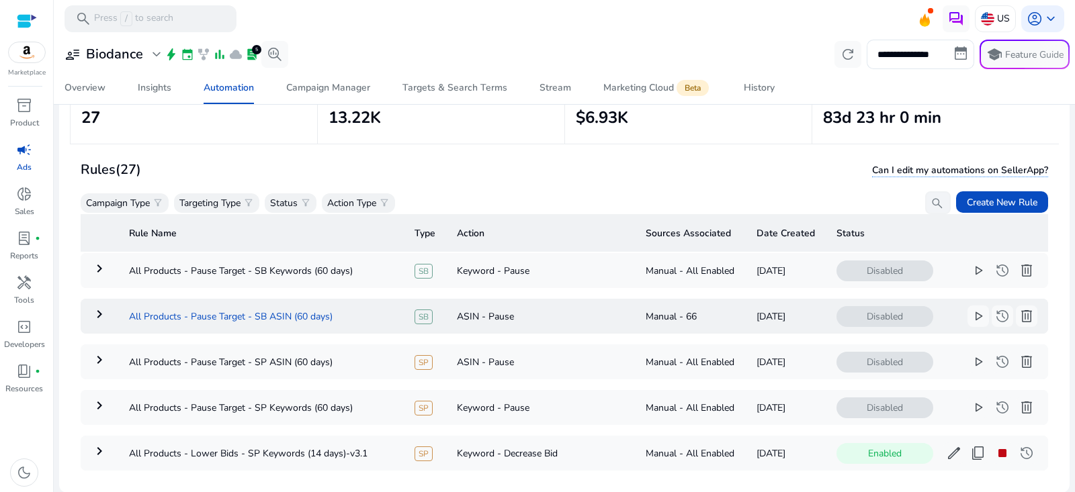
scroll to position [177, 0]
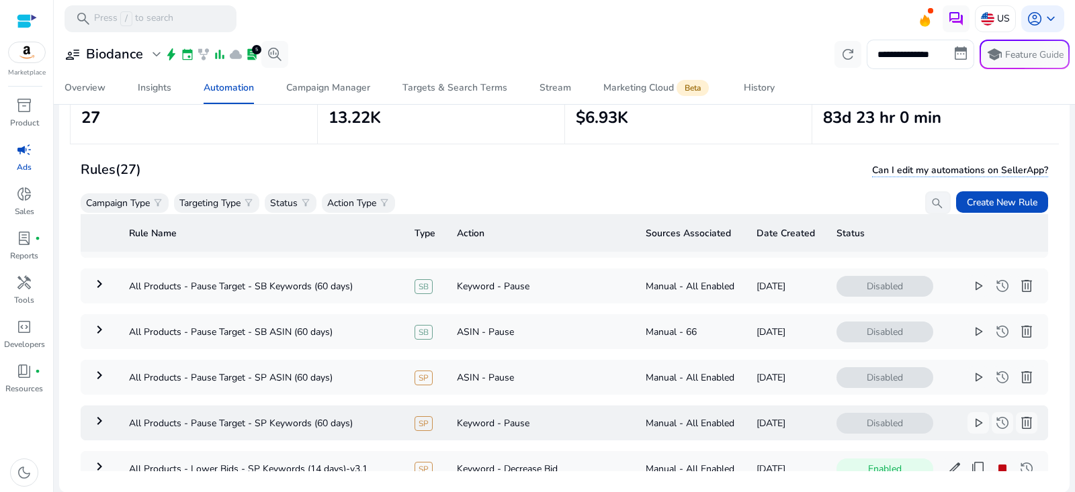
click at [101, 417] on mat-icon "keyboard_arrow_right" at bounding box center [99, 421] width 16 height 16
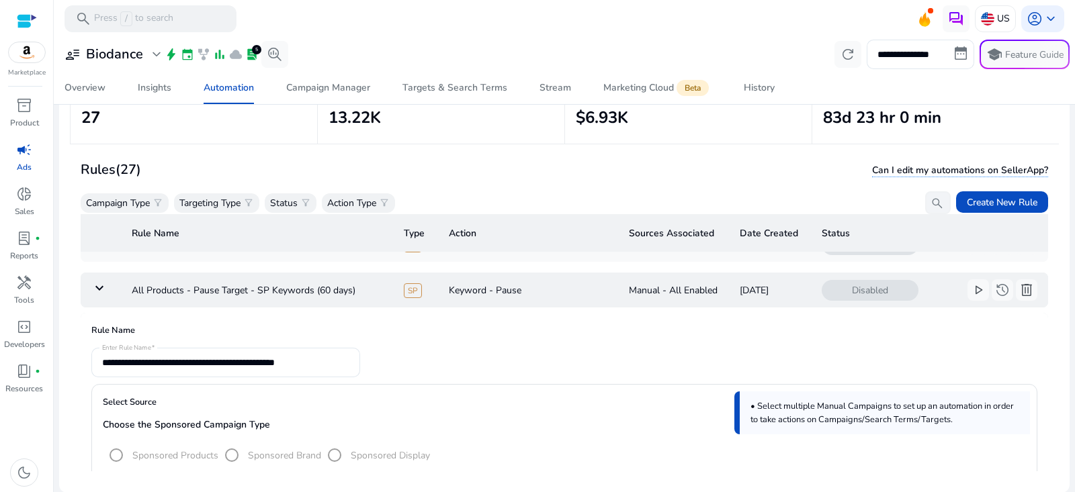
scroll to position [230, 0]
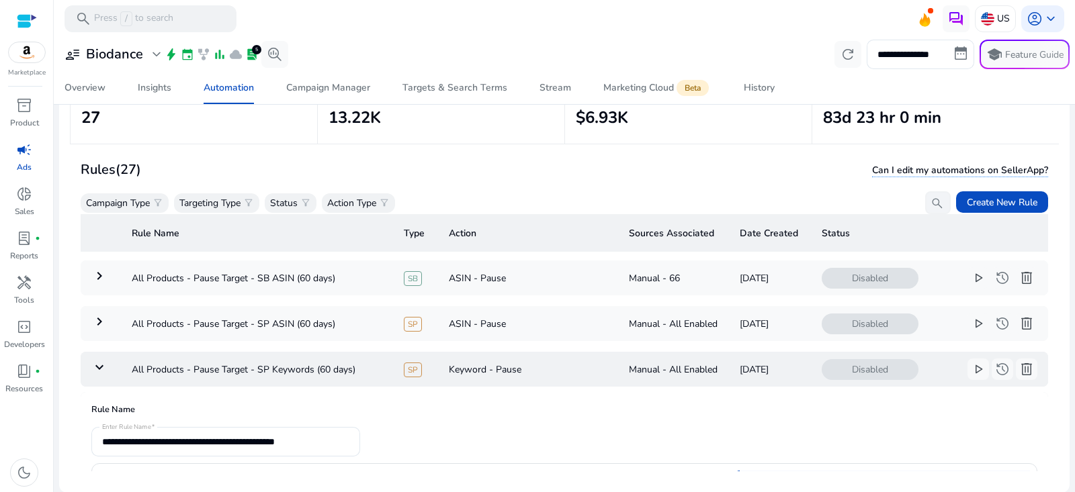
click at [107, 352] on td "keyboard_arrow_down" at bounding box center [101, 369] width 40 height 35
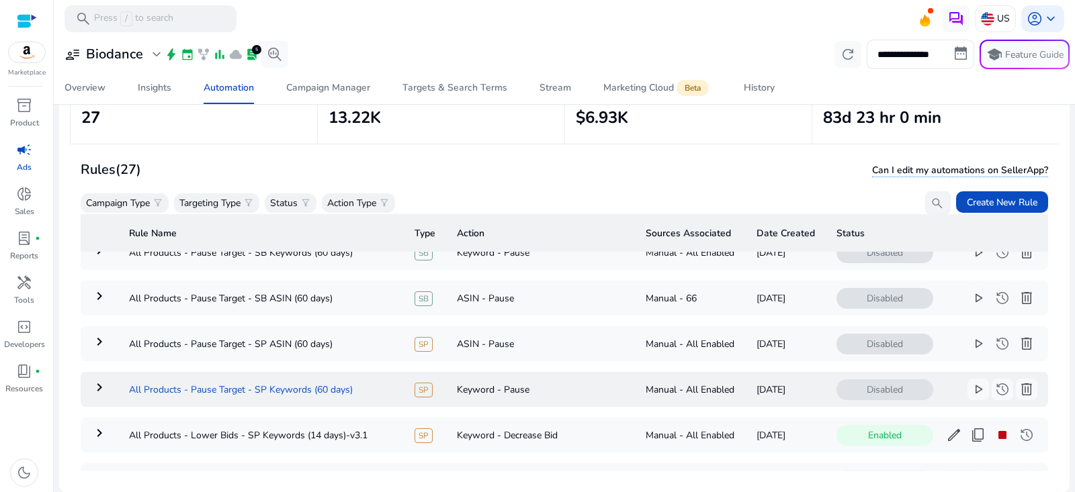
scroll to position [208, 0]
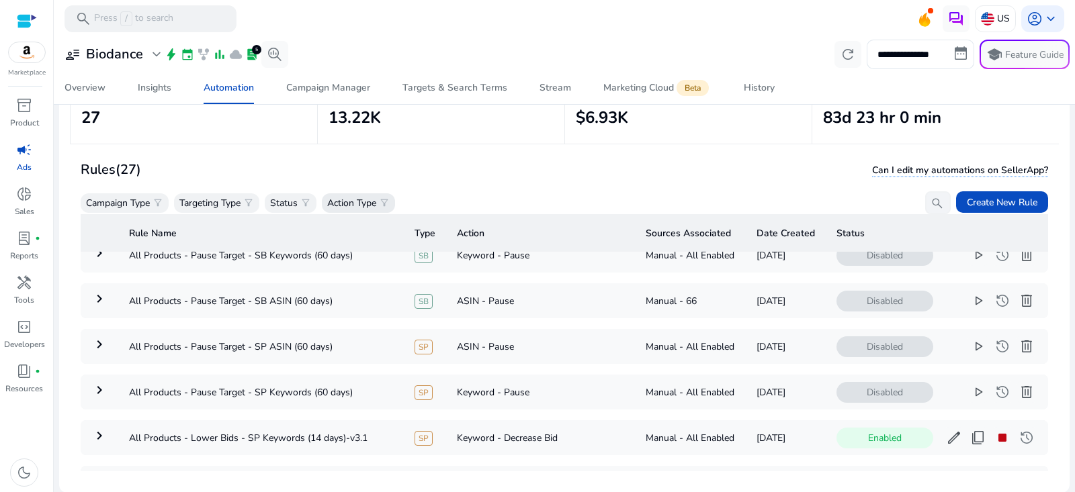
click at [375, 197] on p "Action Type" at bounding box center [351, 203] width 49 height 14
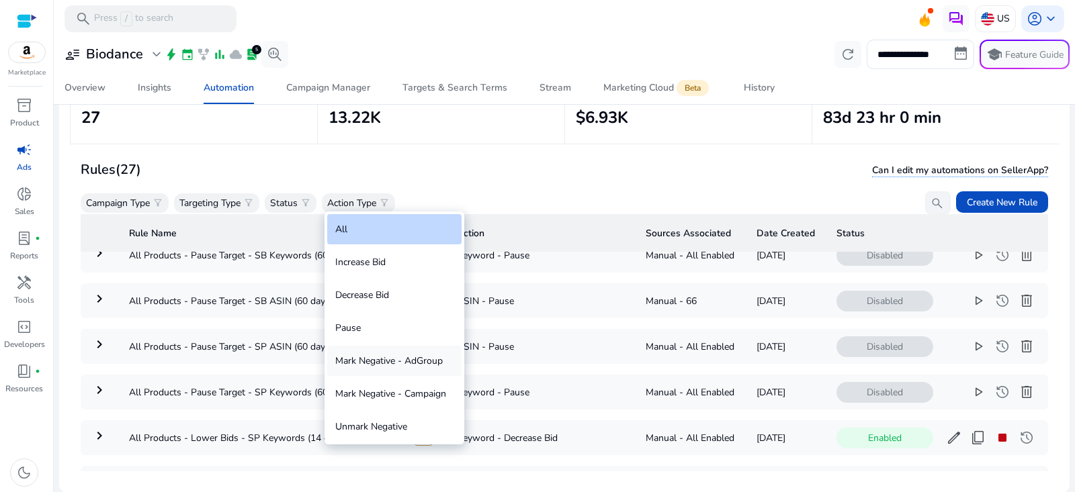
click at [424, 361] on div "Mark Negative - AdGroup" at bounding box center [394, 361] width 134 height 30
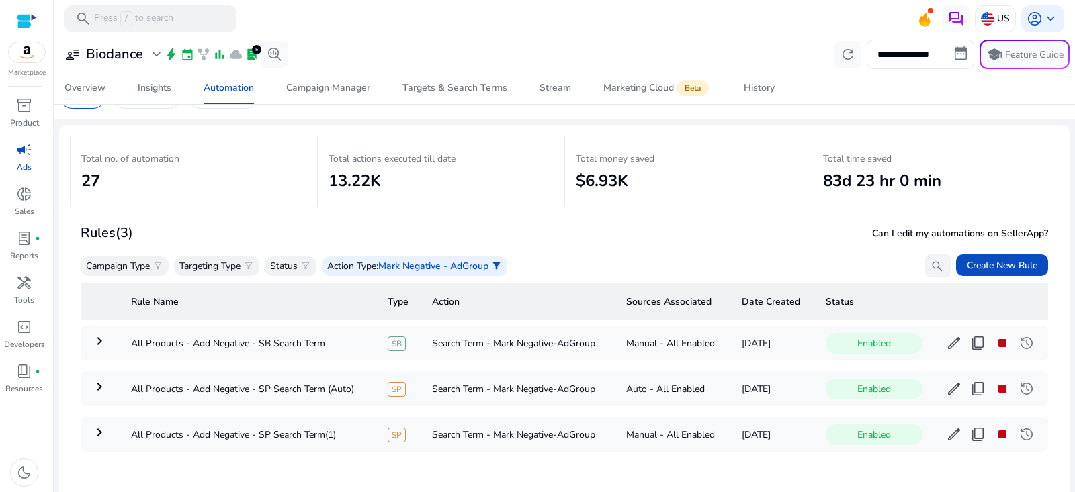
scroll to position [96, 0]
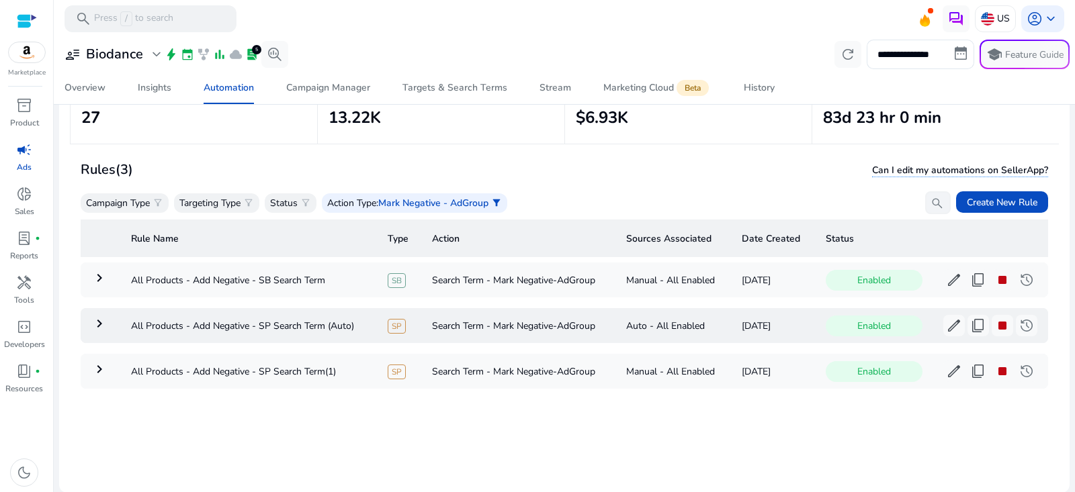
click at [95, 325] on mat-icon "keyboard_arrow_right" at bounding box center [99, 324] width 16 height 16
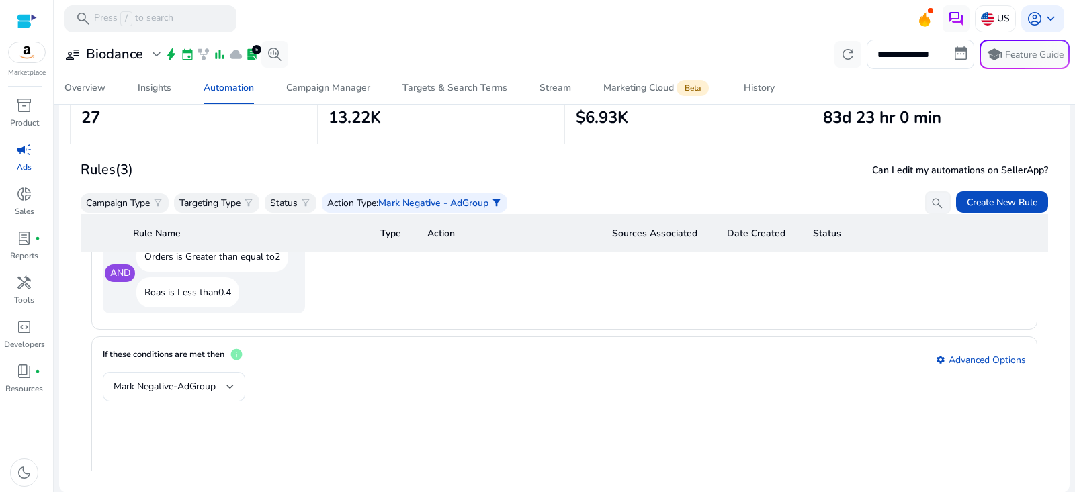
scroll to position [1197, 0]
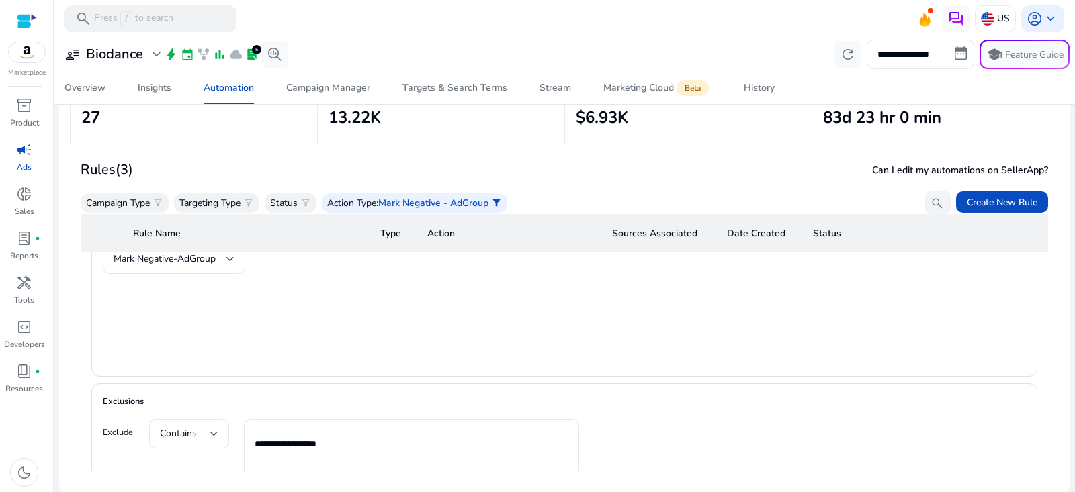
click at [527, 241] on th "Action" at bounding box center [509, 233] width 185 height 38
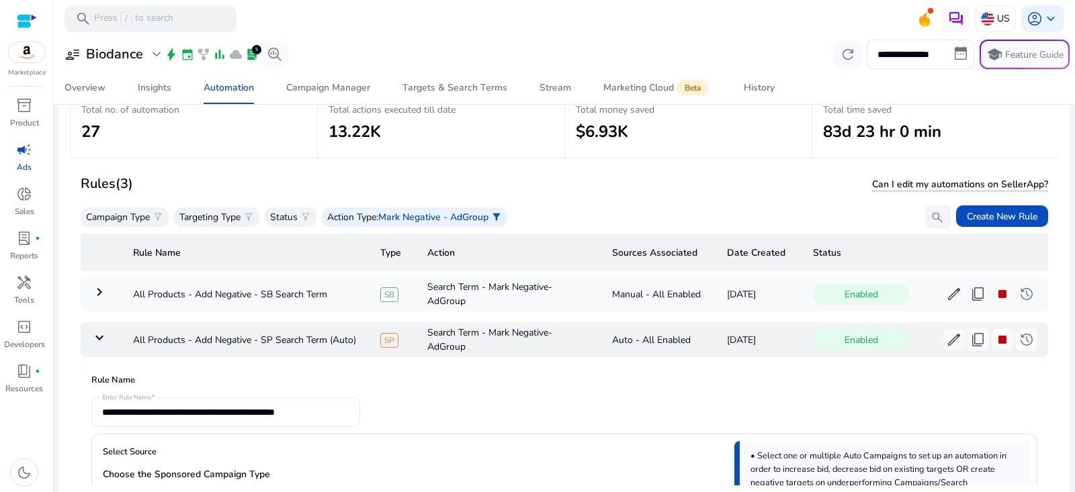
scroll to position [62, 0]
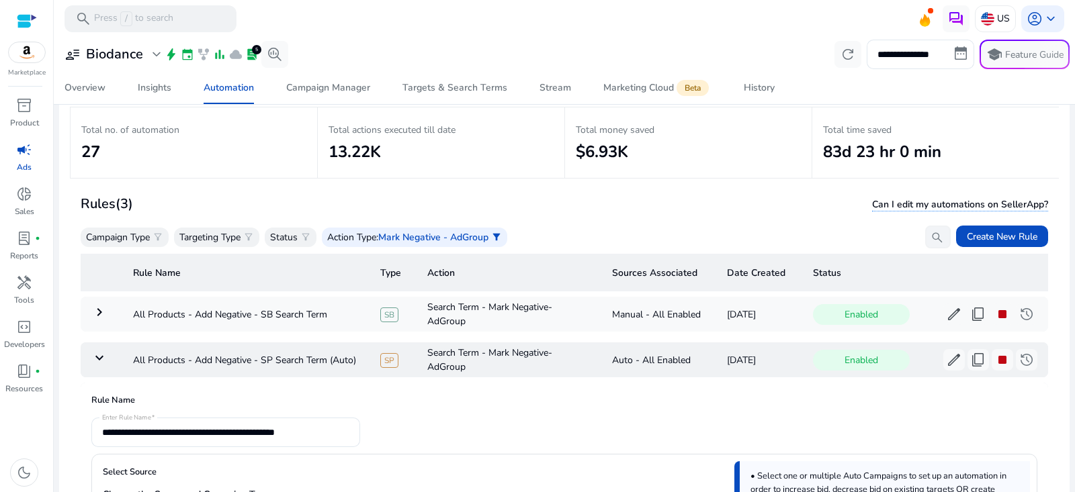
click at [94, 357] on mat-icon "keyboard_arrow_down" at bounding box center [99, 358] width 16 height 16
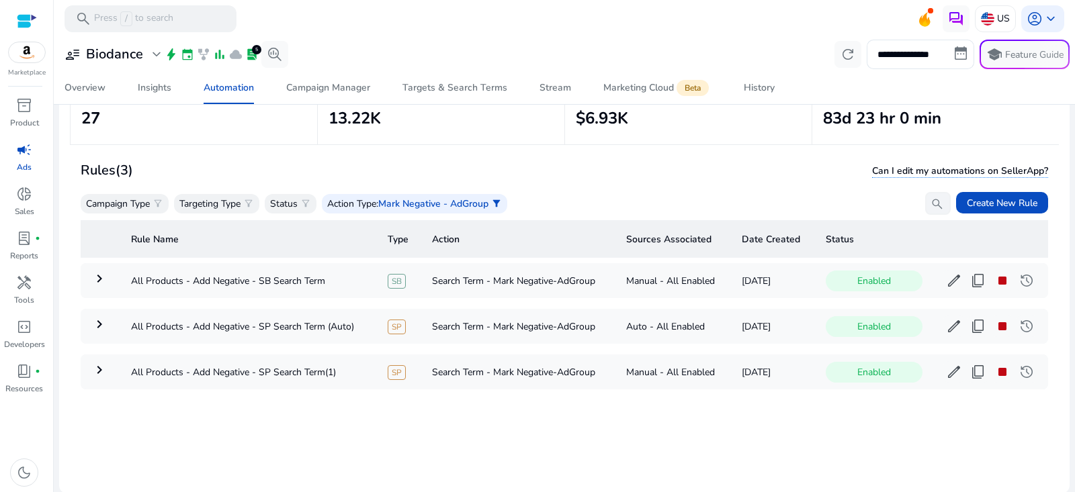
scroll to position [96, 0]
click at [970, 330] on span "content_copy" at bounding box center [978, 326] width 16 height 16
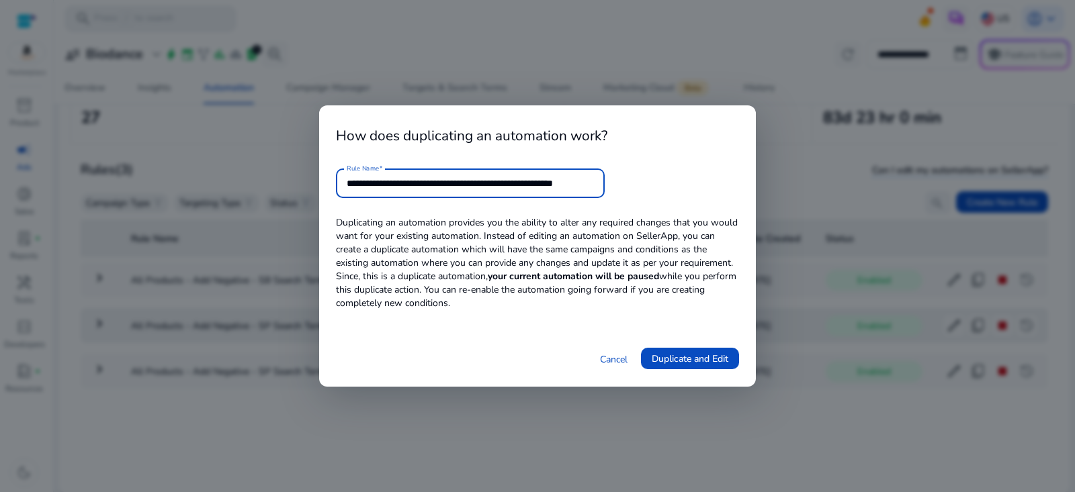
scroll to position [0, 0]
drag, startPoint x: 378, startPoint y: 185, endPoint x: 226, endPoint y: 187, distance: 151.2
click at [226, 187] on div "**********" at bounding box center [537, 246] width 1075 height 492
drag, startPoint x: 562, startPoint y: 183, endPoint x: 734, endPoint y: 180, distance: 172.0
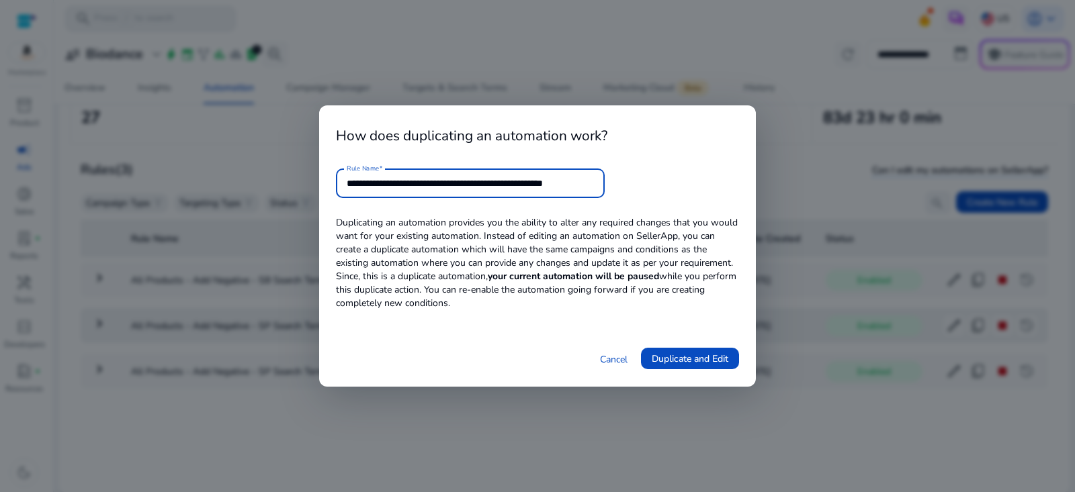
click at [734, 181] on form "**********" at bounding box center [537, 184] width 403 height 30
type input "**********"
click at [711, 361] on span "Duplicate and Edit" at bounding box center [690, 359] width 77 height 14
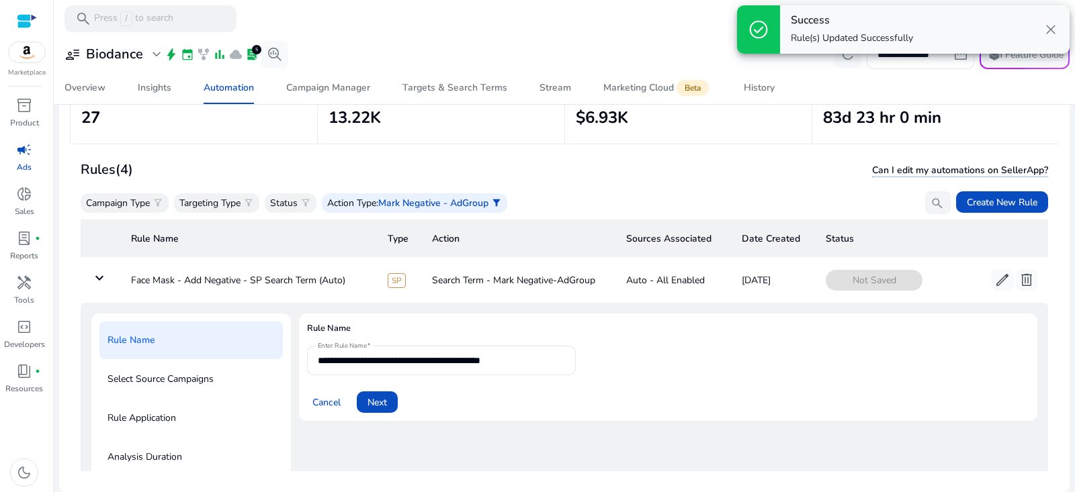
scroll to position [48, 0]
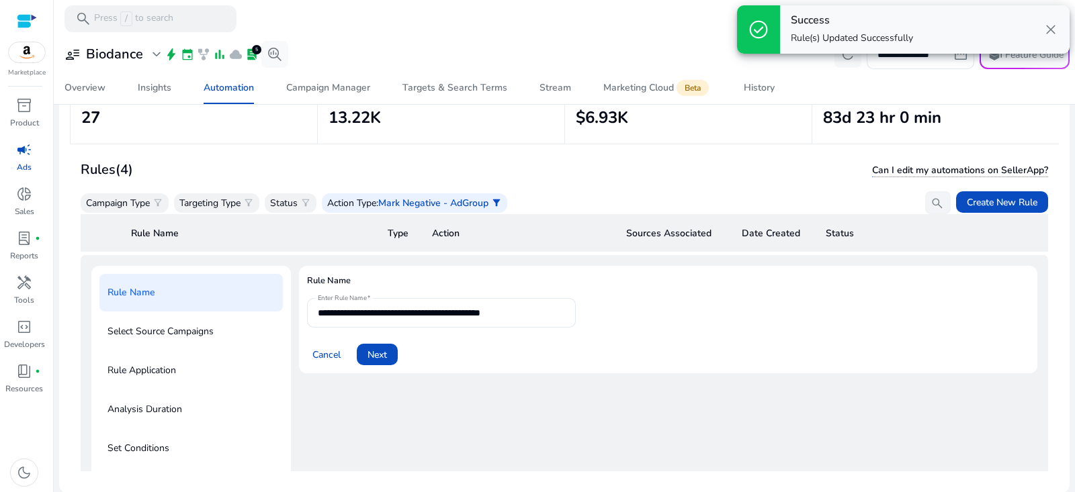
click at [380, 357] on span "Next" at bounding box center [377, 355] width 19 height 14
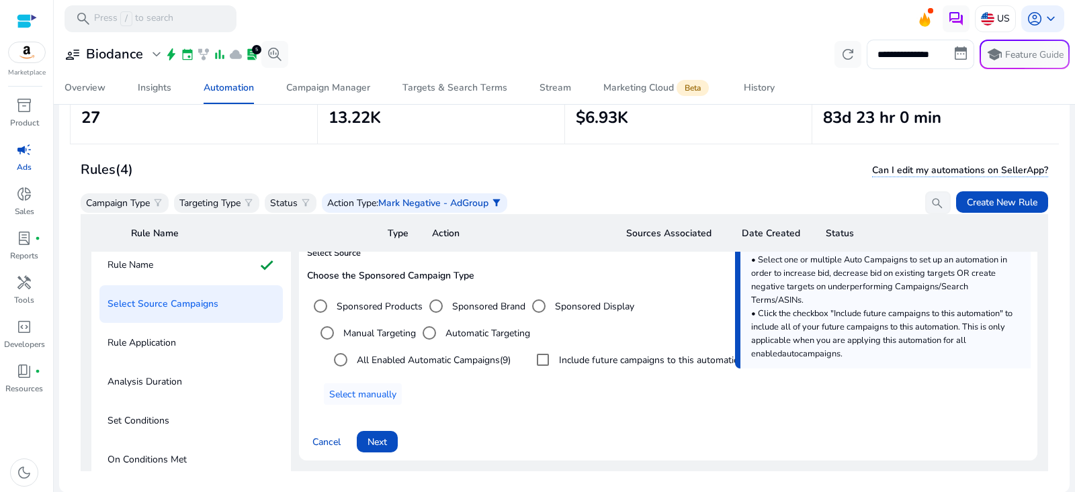
scroll to position [76, 0]
click at [357, 395] on span "Select manually" at bounding box center [362, 394] width 67 height 14
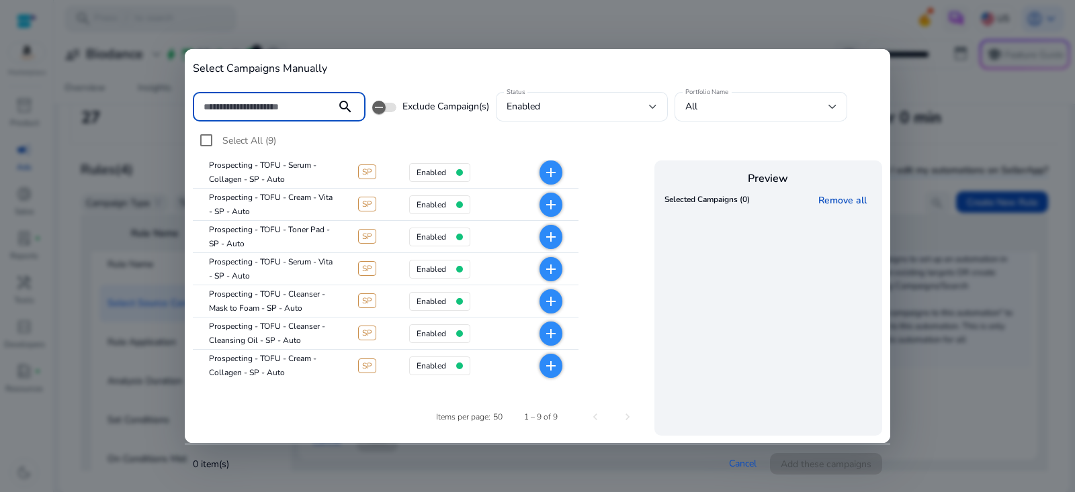
scroll to position [0, 0]
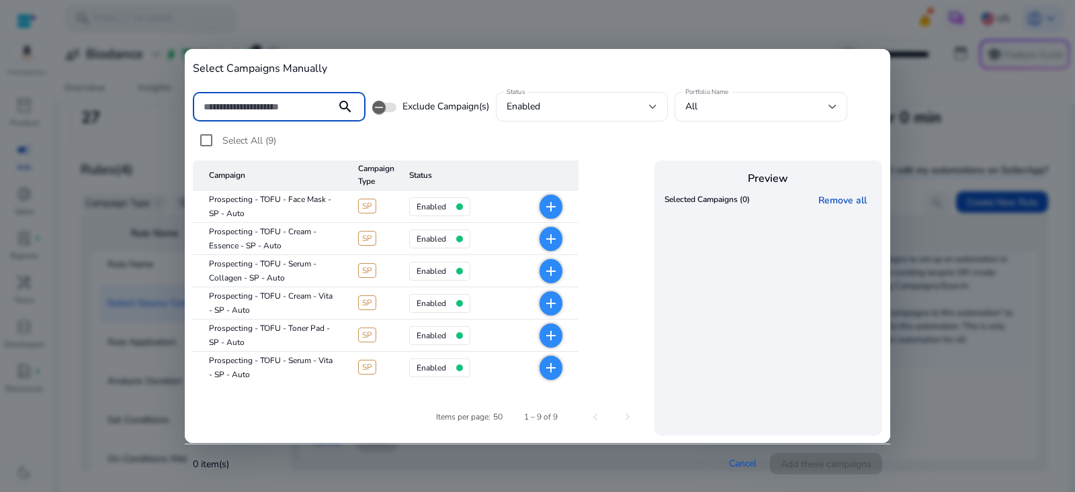
click at [300, 103] on input at bounding box center [265, 106] width 122 height 15
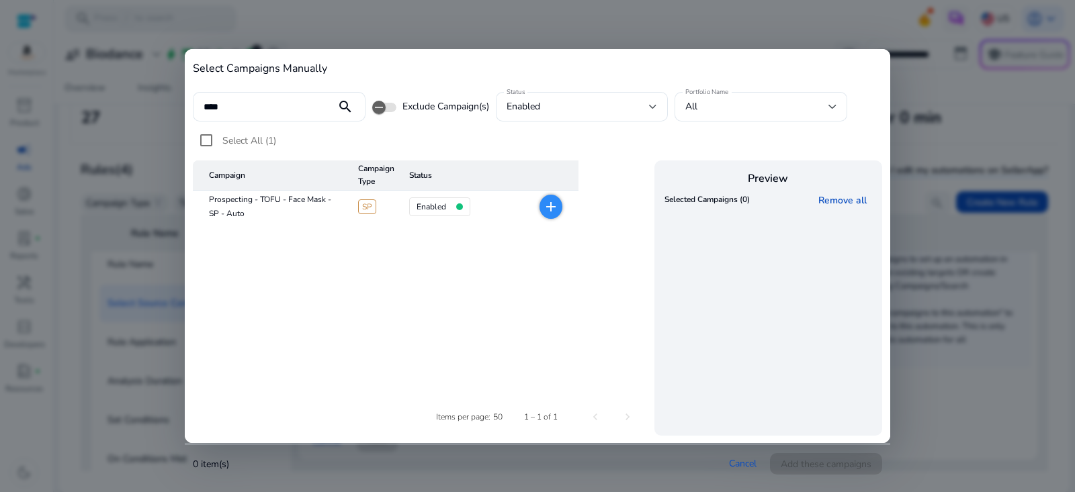
click at [552, 205] on mat-icon "add" at bounding box center [551, 207] width 16 height 16
click at [282, 97] on div "****" at bounding box center [265, 107] width 122 height 30
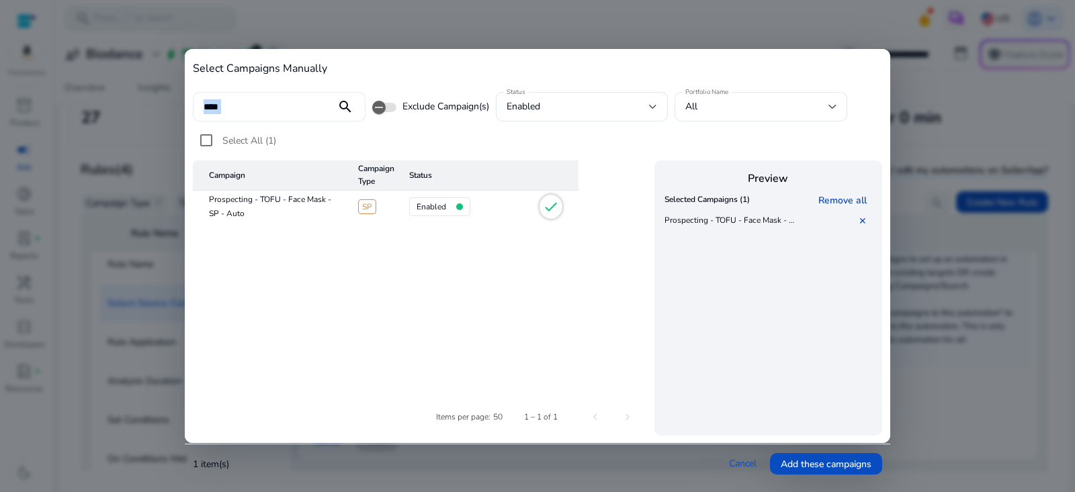
click at [282, 97] on div "****" at bounding box center [265, 107] width 122 height 30
click at [288, 107] on input "****" at bounding box center [265, 106] width 122 height 15
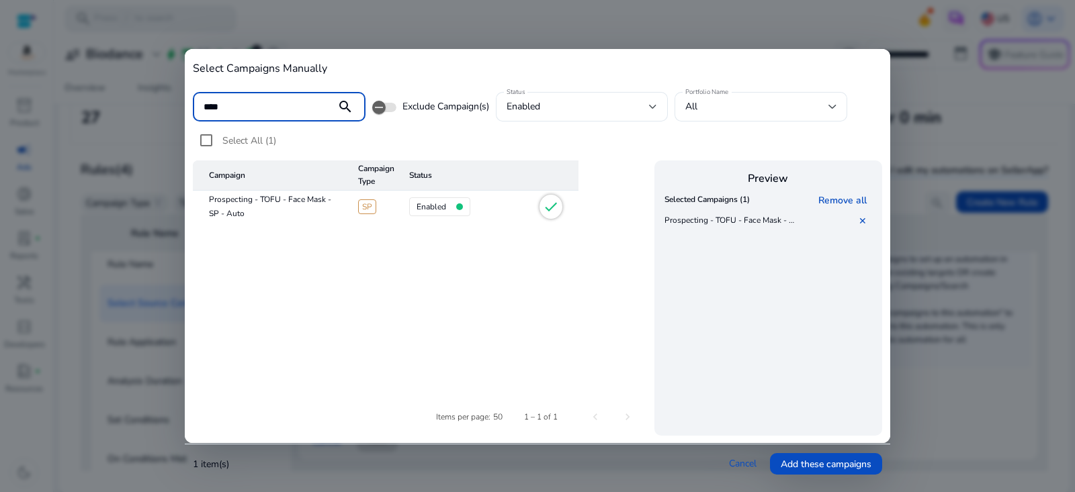
click at [561, 135] on div "Select All (1)" at bounding box center [537, 144] width 689 height 34
click at [248, 105] on input "****" at bounding box center [265, 106] width 122 height 15
type input "*****"
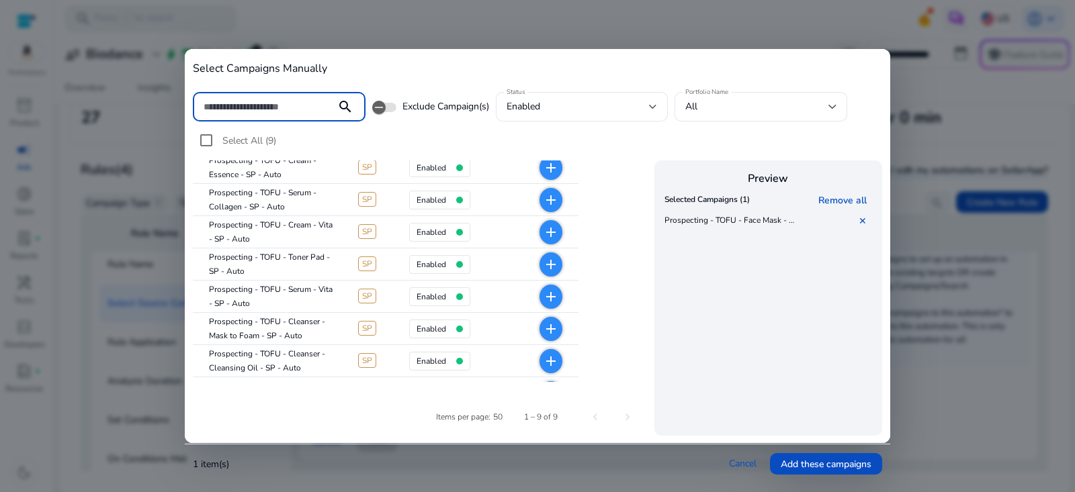
scroll to position [99, 0]
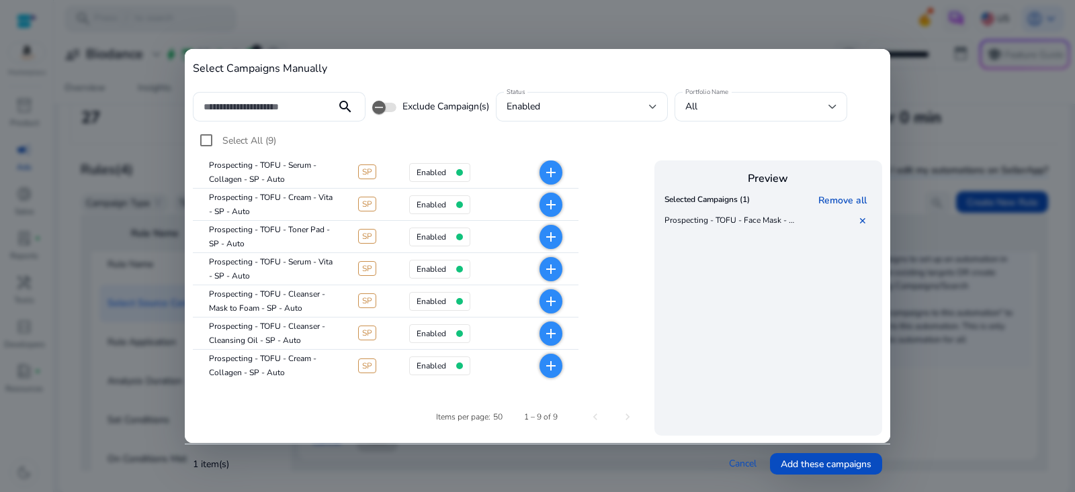
click at [522, 17] on div at bounding box center [537, 246] width 1075 height 492
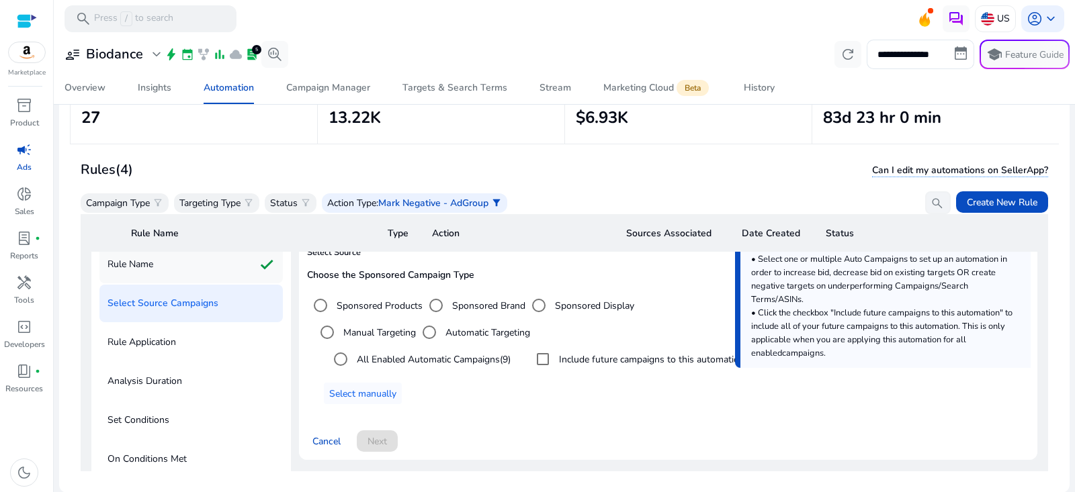
click at [191, 269] on div "Rule Name check" at bounding box center [190, 265] width 183 height 38
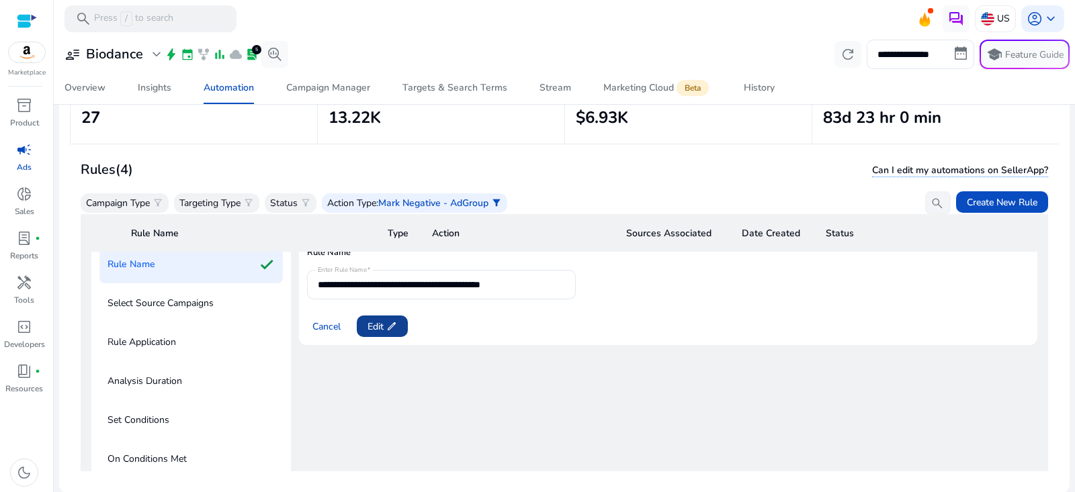
scroll to position [0, 0]
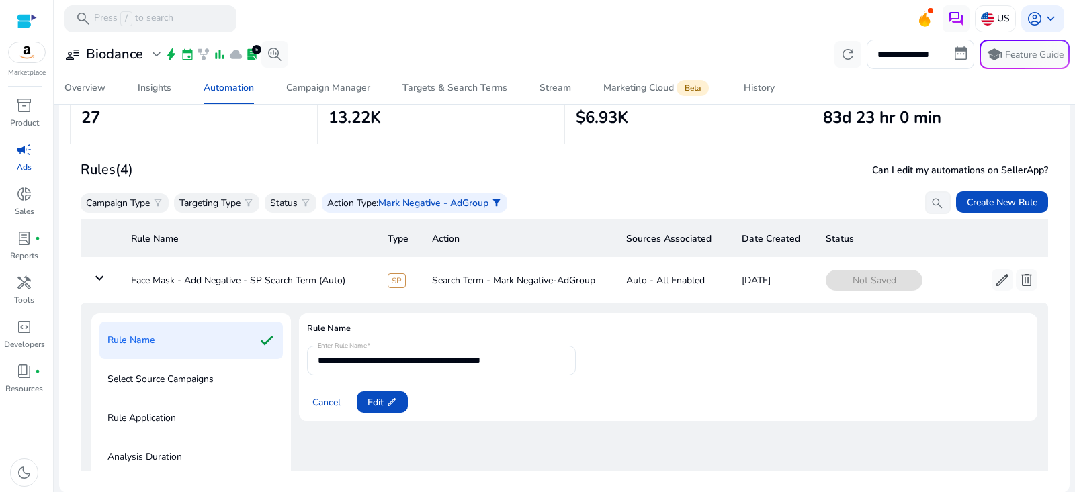
click at [314, 359] on mat-form-field "**********" at bounding box center [441, 361] width 269 height 30
click at [368, 388] on span at bounding box center [382, 402] width 51 height 32
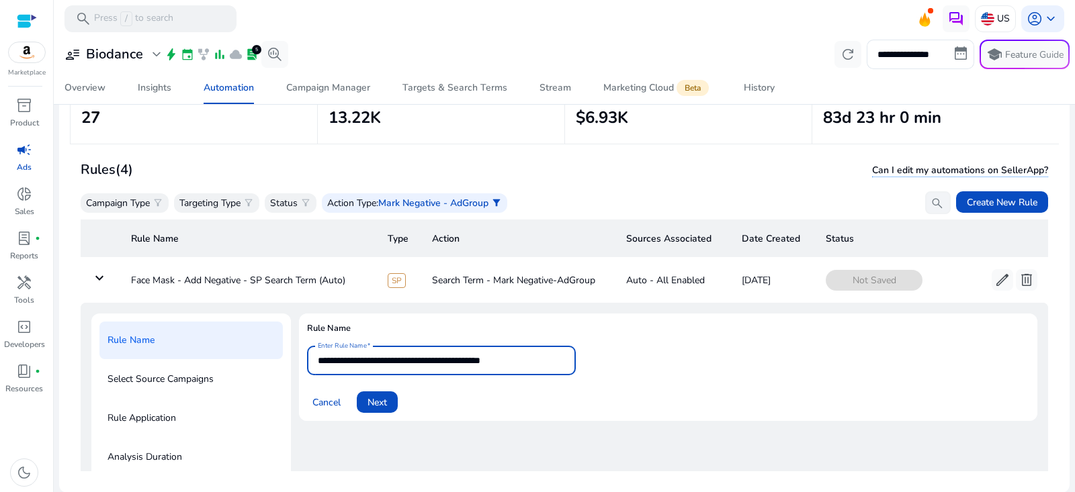
drag, startPoint x: 362, startPoint y: 361, endPoint x: 241, endPoint y: 361, distance: 121.6
click at [241, 361] on div "**********" at bounding box center [564, 497] width 946 height 366
type input "**********"
click at [387, 398] on span "Next" at bounding box center [377, 403] width 19 height 14
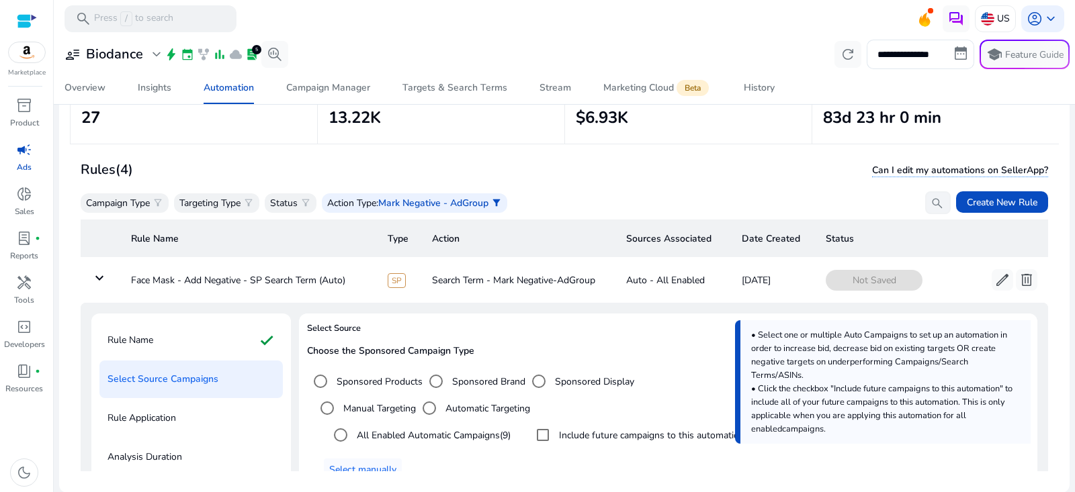
scroll to position [29, 0]
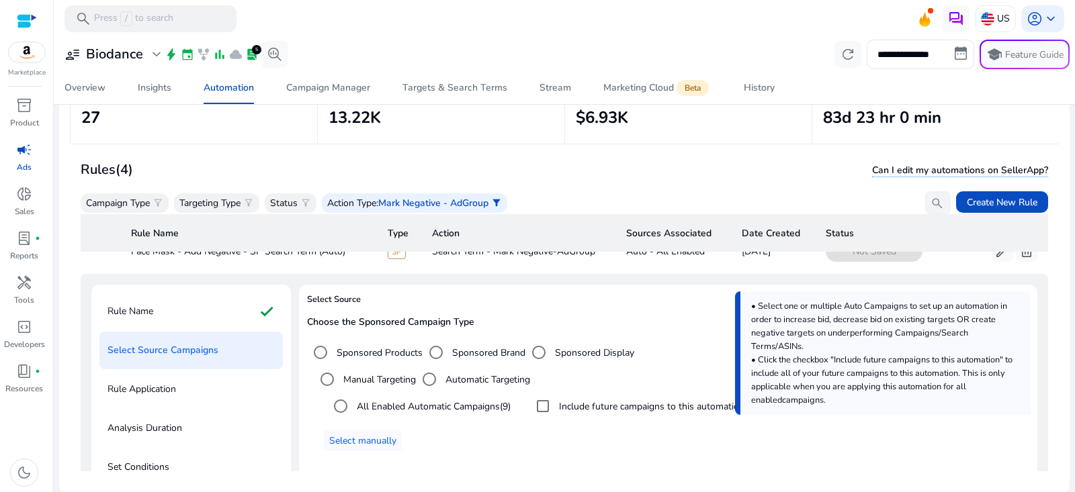
click at [467, 403] on label "All Enabled Automatic Campaigns (9)" at bounding box center [432, 407] width 157 height 14
click at [368, 439] on span "Select manually" at bounding box center [362, 441] width 67 height 14
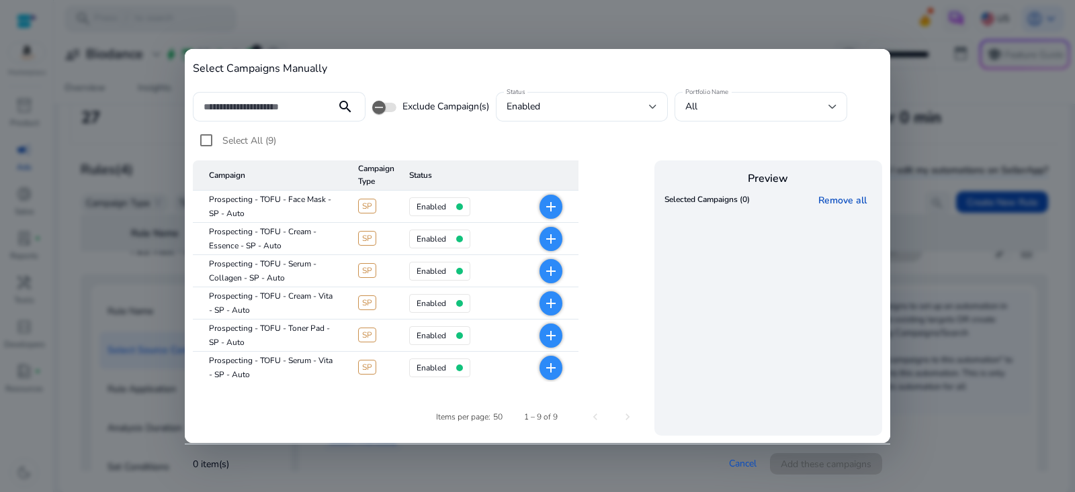
click at [548, 204] on mat-icon "add" at bounding box center [551, 207] width 16 height 16
click at [551, 309] on mat-icon "add" at bounding box center [551, 304] width 16 height 16
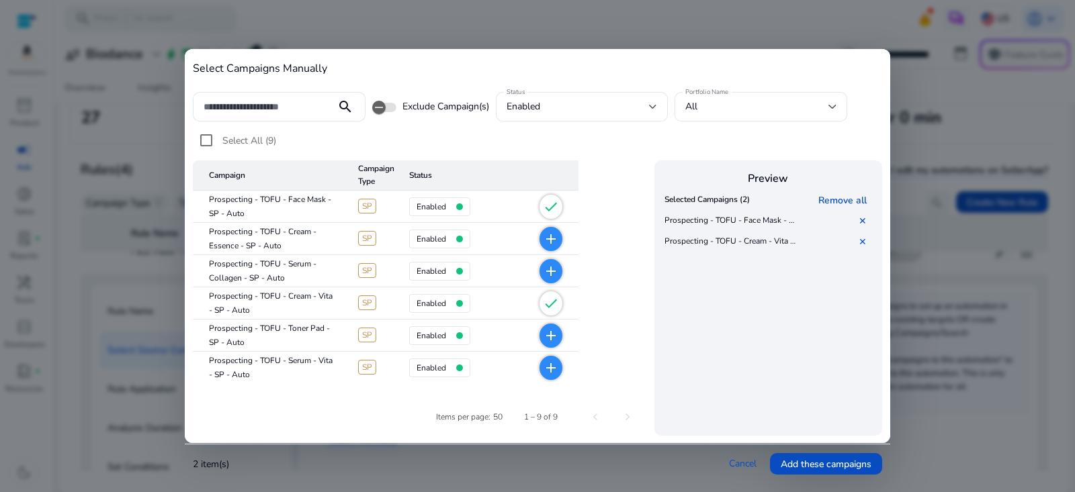
click at [554, 341] on mat-icon "add" at bounding box center [551, 336] width 16 height 16
click at [554, 369] on mat-icon "add" at bounding box center [551, 368] width 16 height 16
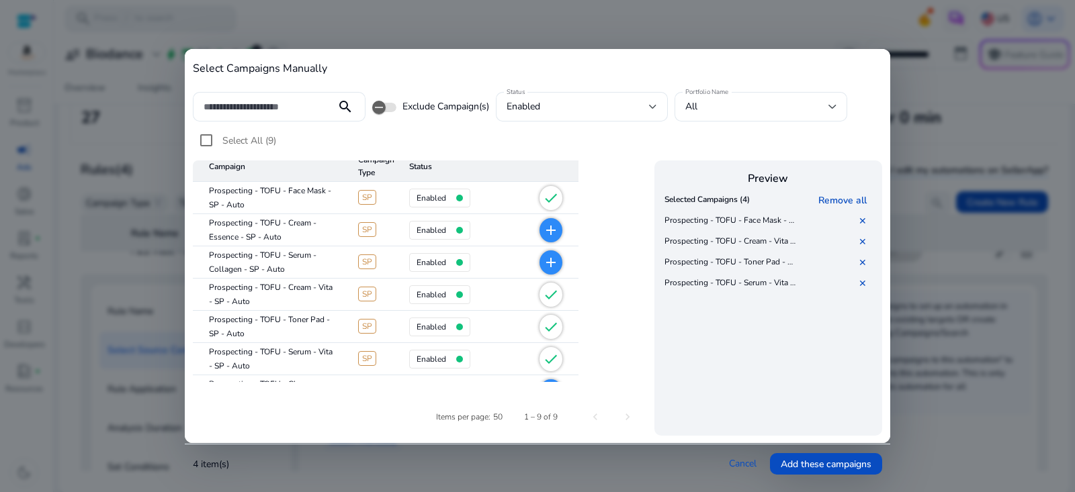
scroll to position [0, 0]
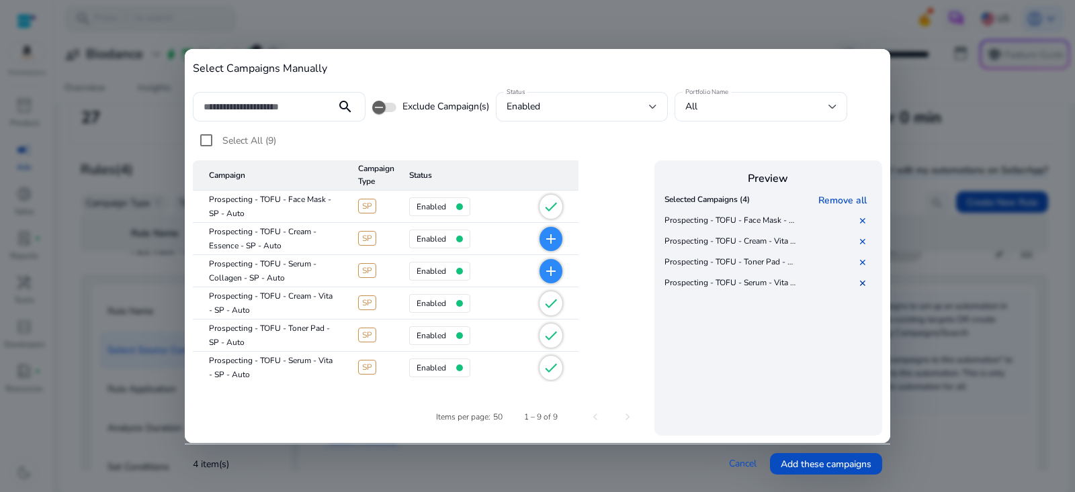
click at [871, 284] on link "✕" at bounding box center [865, 283] width 13 height 13
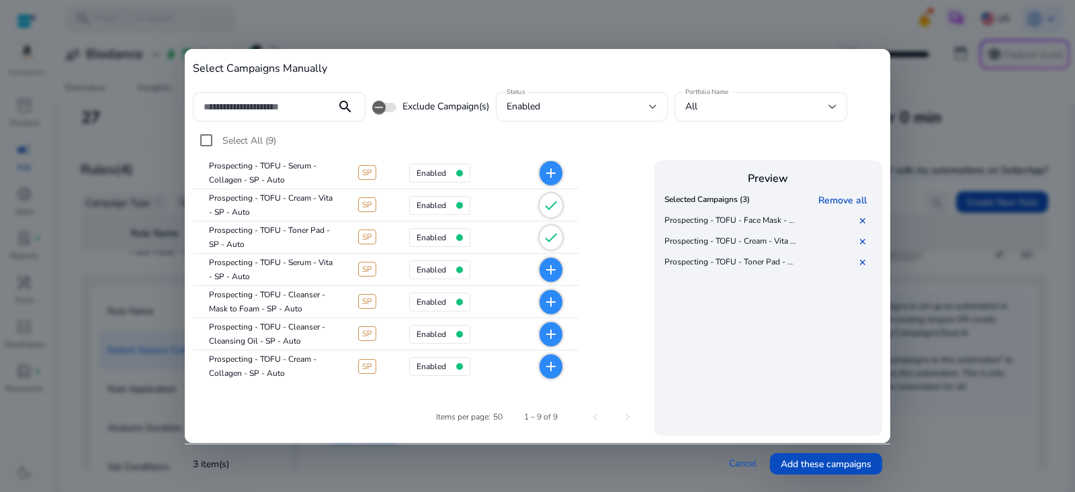
scroll to position [99, 0]
click at [558, 296] on mat-icon "add" at bounding box center [551, 302] width 16 height 16
click at [550, 341] on mat-icon "add" at bounding box center [551, 334] width 16 height 16
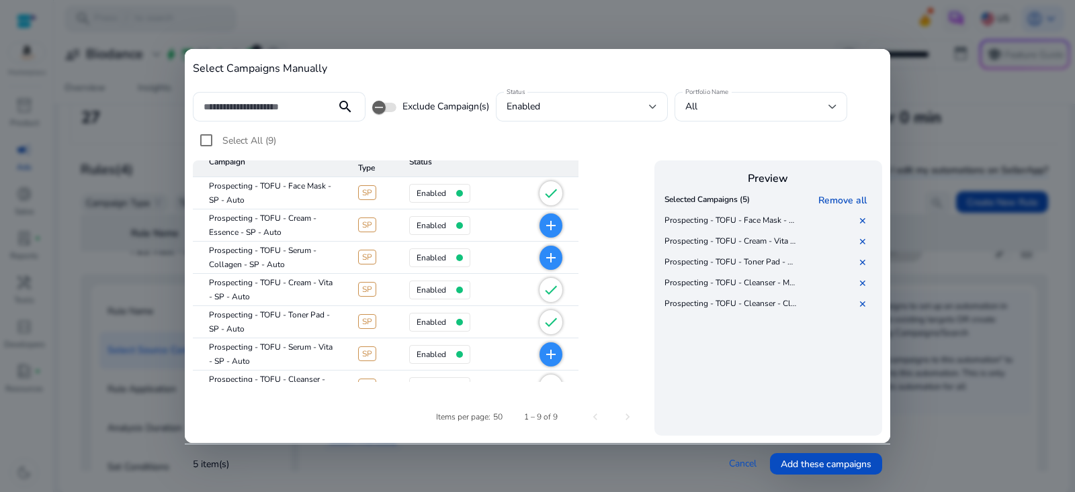
scroll to position [0, 0]
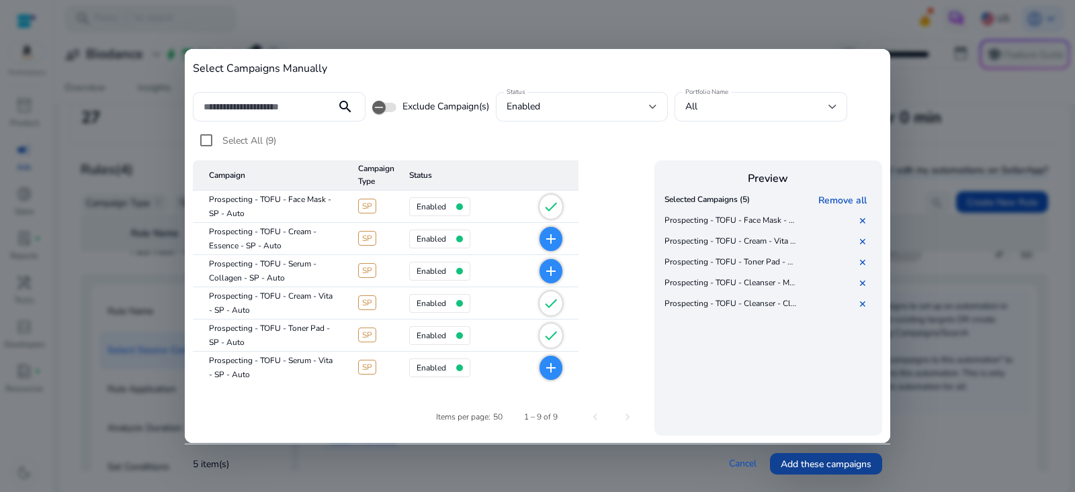
click at [799, 460] on span "Add these campaigns" at bounding box center [826, 465] width 91 height 14
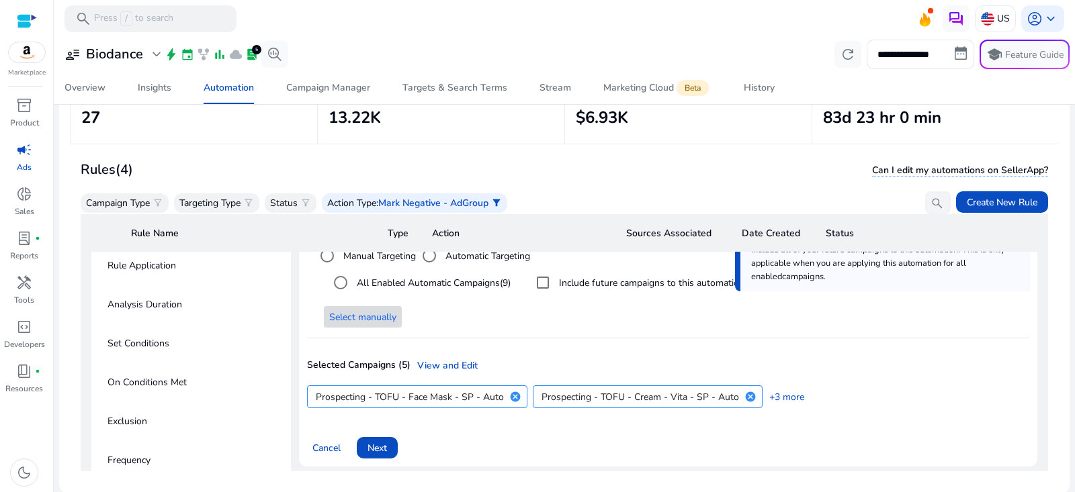
scroll to position [213, 0]
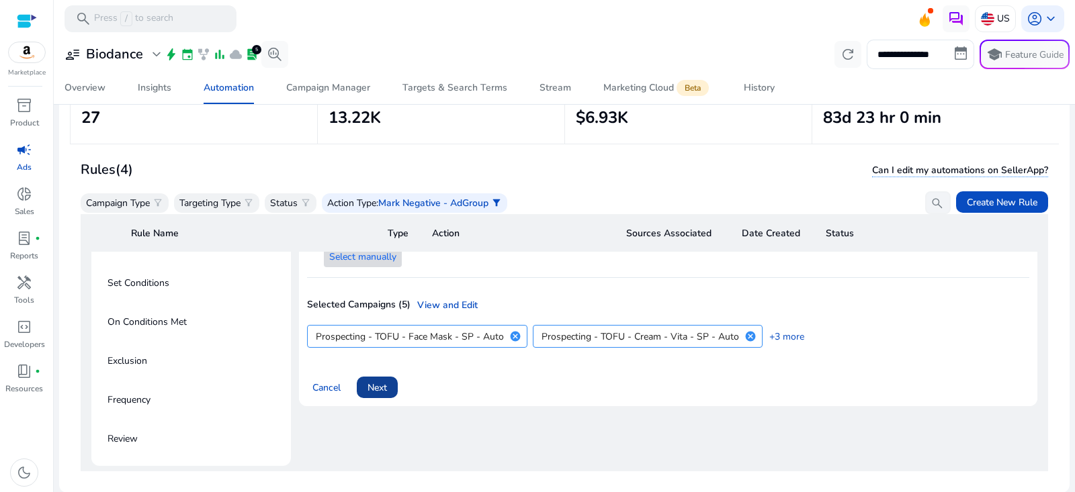
click at [394, 384] on span at bounding box center [377, 388] width 41 height 32
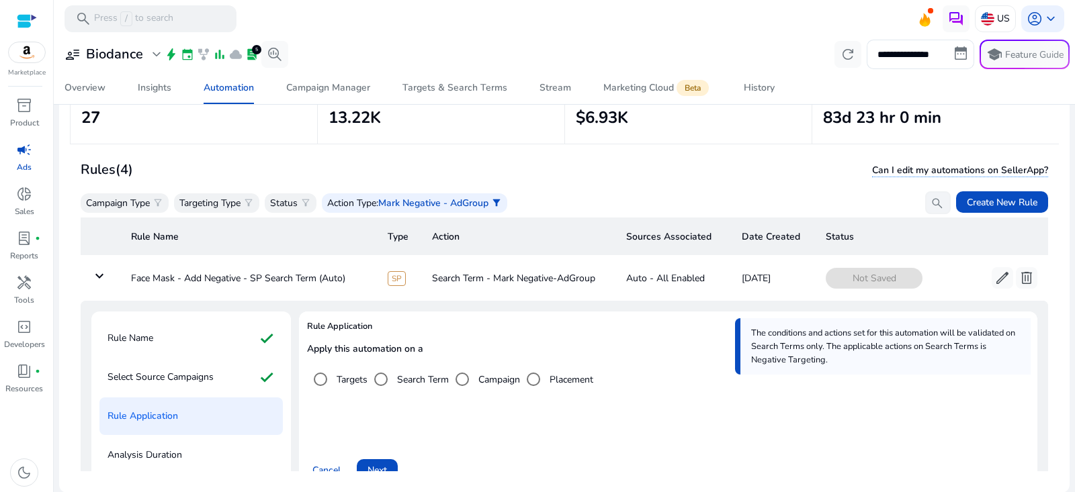
scroll to position [3, 0]
click at [353, 379] on label "Targets" at bounding box center [351, 379] width 34 height 14
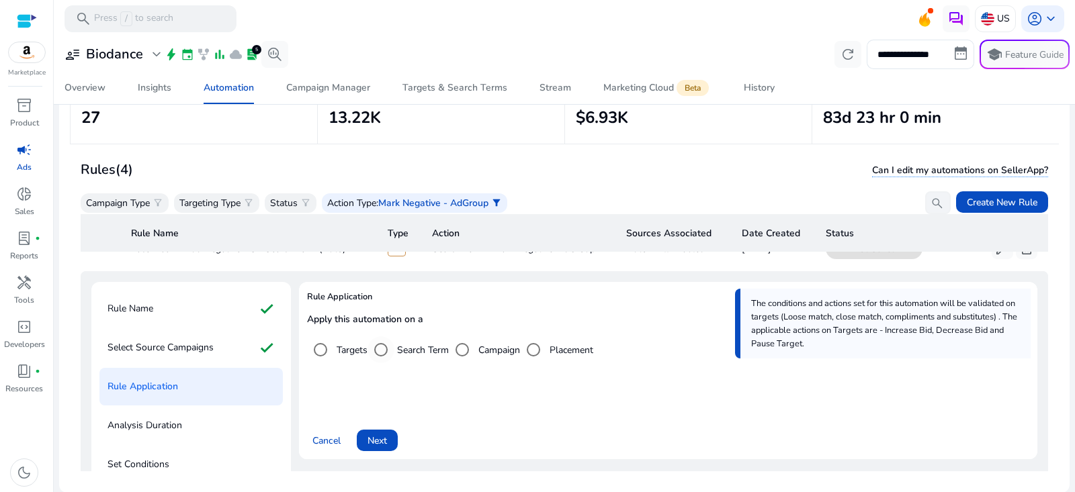
click at [412, 343] on label "Search Term" at bounding box center [421, 350] width 54 height 14
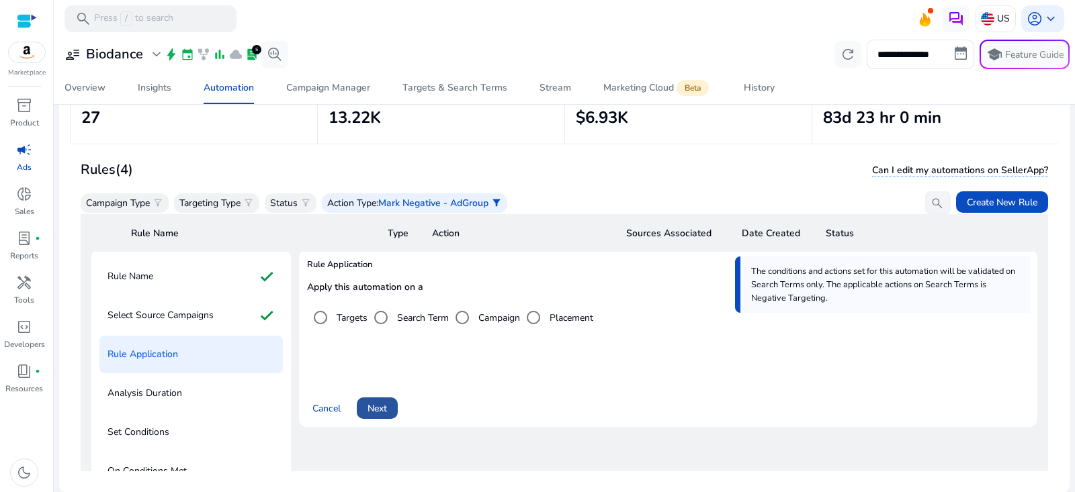
click at [378, 409] on span "Next" at bounding box center [377, 409] width 19 height 14
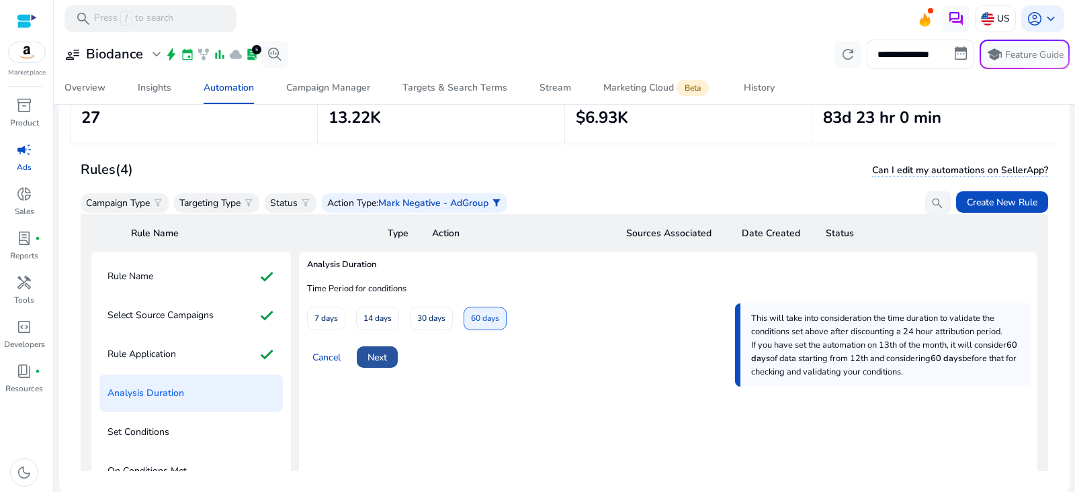
click at [396, 360] on span at bounding box center [377, 357] width 41 height 32
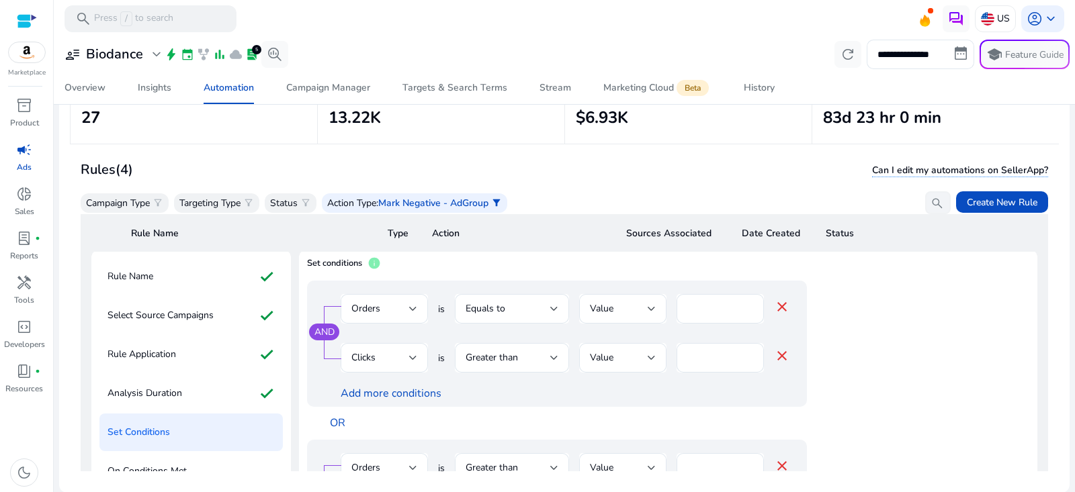
scroll to position [0, 0]
drag, startPoint x: 708, startPoint y: 359, endPoint x: 663, endPoint y: 359, distance: 45.0
click at [667, 359] on div "Clicks is Greater than Value ** close" at bounding box center [565, 367] width 449 height 44
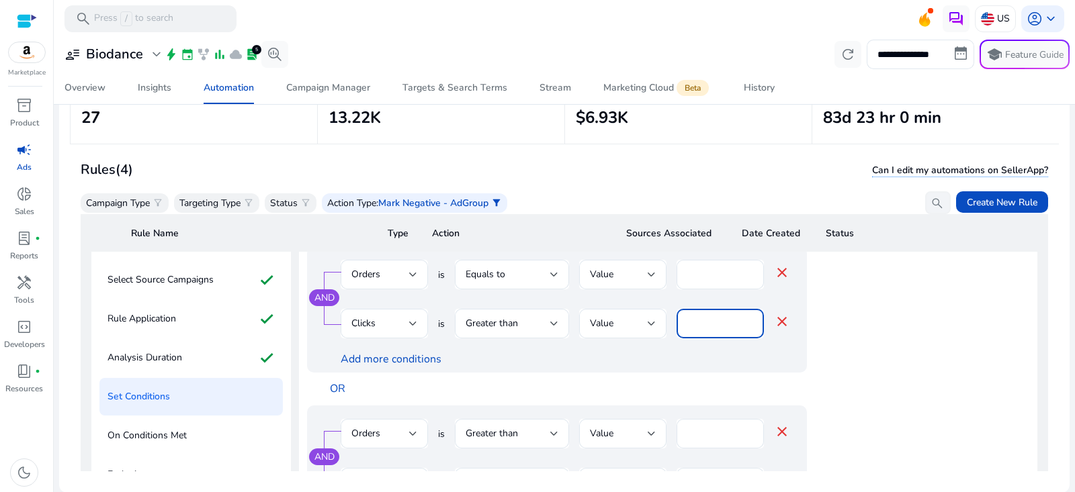
scroll to position [101, 0]
click at [705, 320] on input "**" at bounding box center [720, 321] width 66 height 15
click at [705, 319] on input "**" at bounding box center [720, 321] width 66 height 15
type input "**"
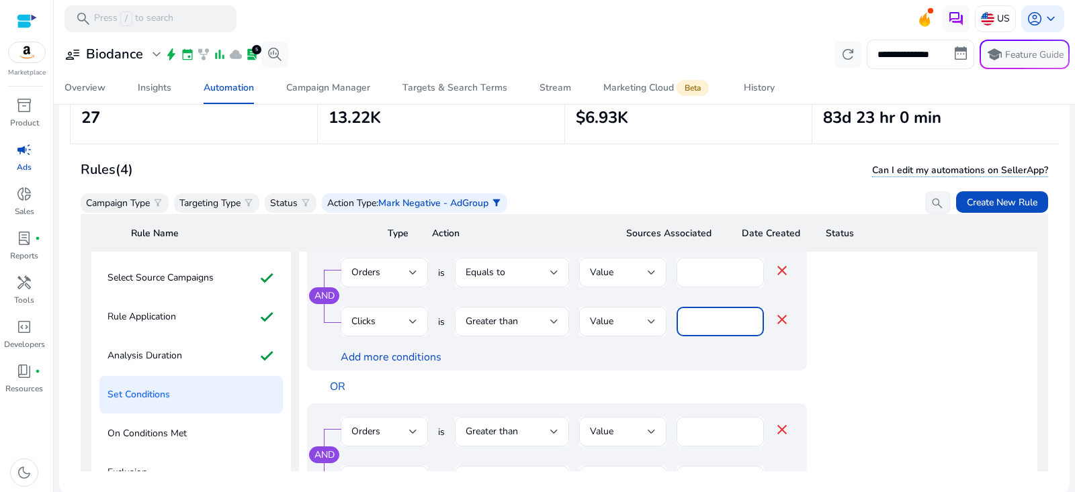
click at [716, 364] on div "Add more conditions" at bounding box center [565, 358] width 449 height 14
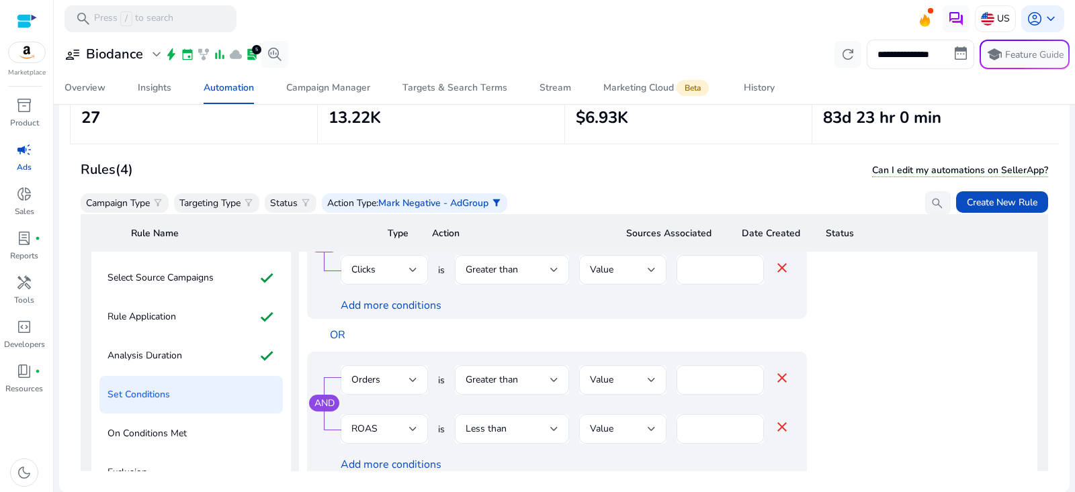
scroll to position [54, 0]
click at [704, 432] on input "****" at bounding box center [720, 426] width 66 height 15
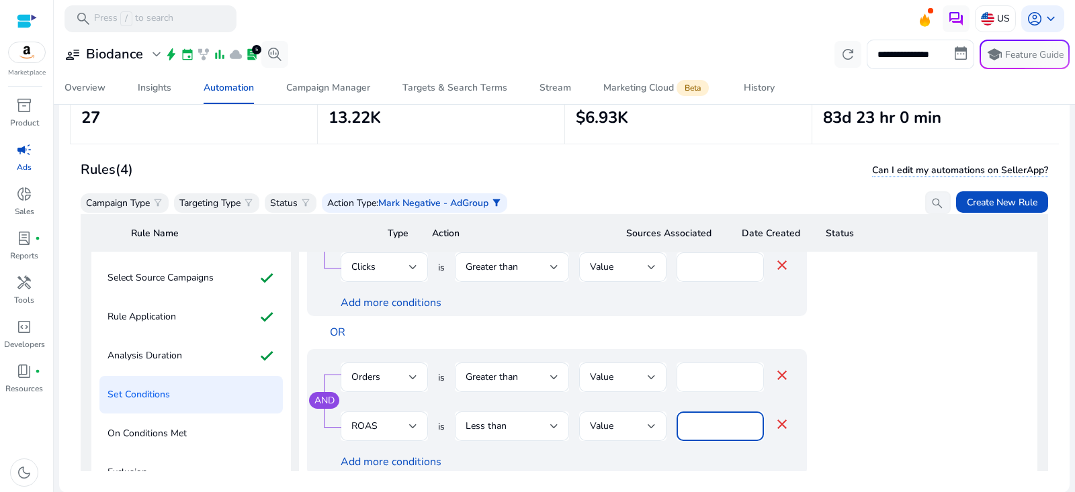
type input "***"
click at [701, 375] on input "*" at bounding box center [720, 377] width 66 height 15
type input "*"
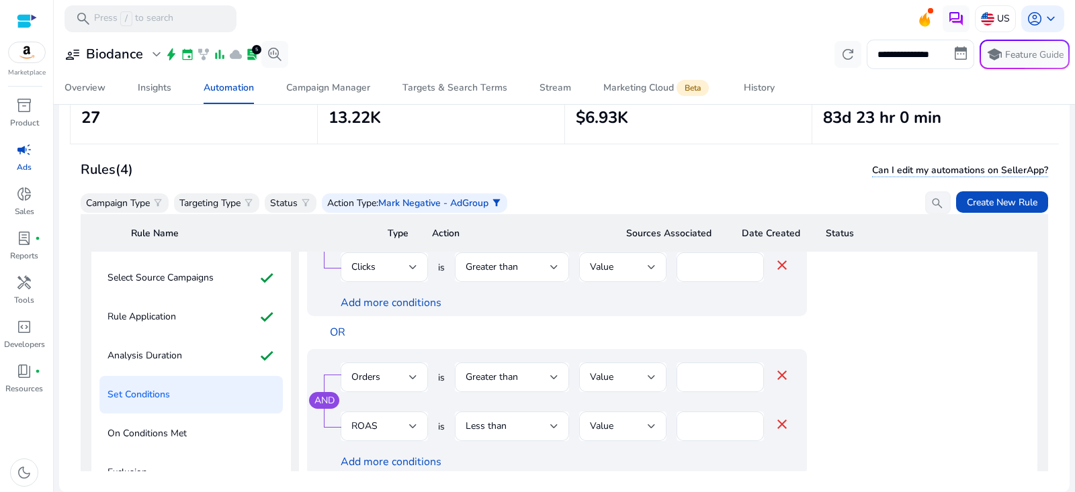
click at [613, 347] on div "OR" at bounding box center [590, 332] width 540 height 33
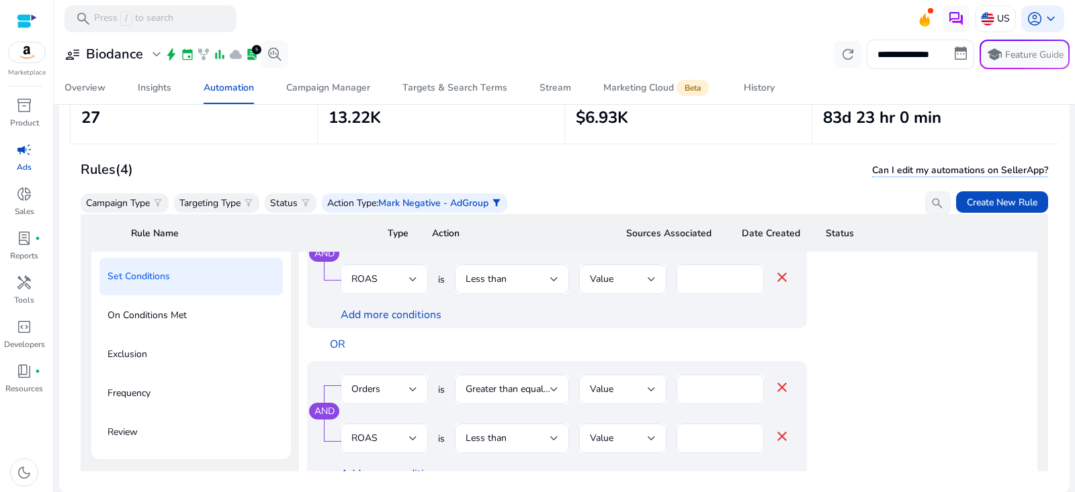
scroll to position [228, 0]
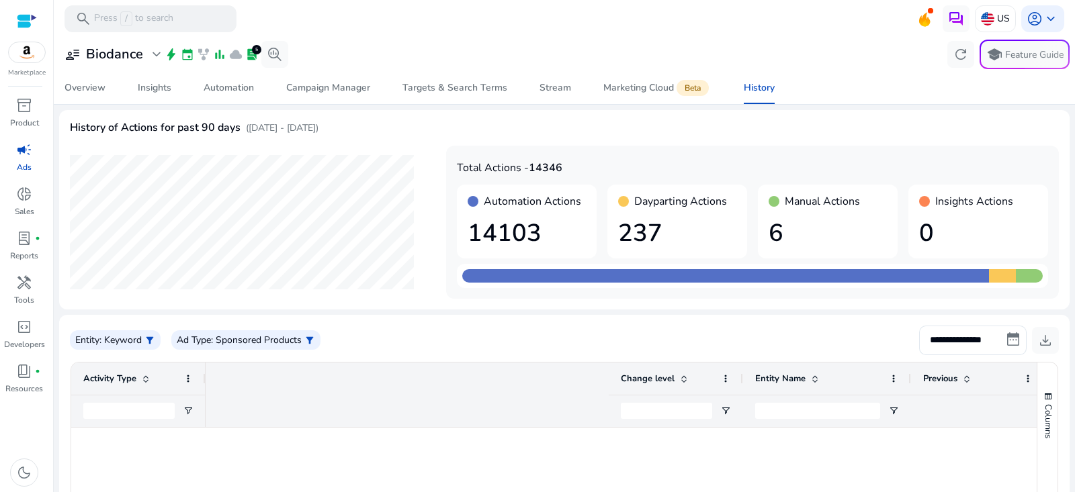
scroll to position [0, 550]
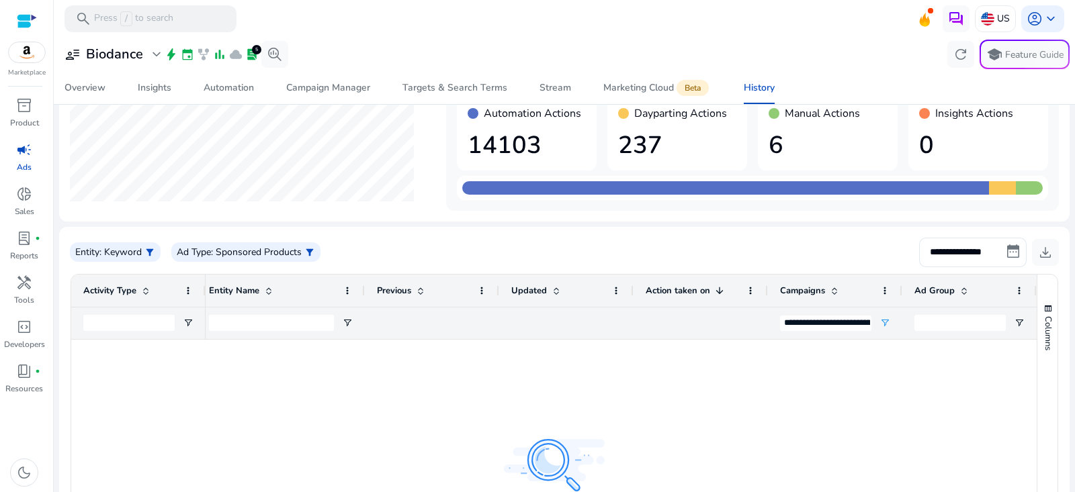
click at [680, 327] on div "**********" at bounding box center [347, 323] width 1377 height 32
type input "**********"
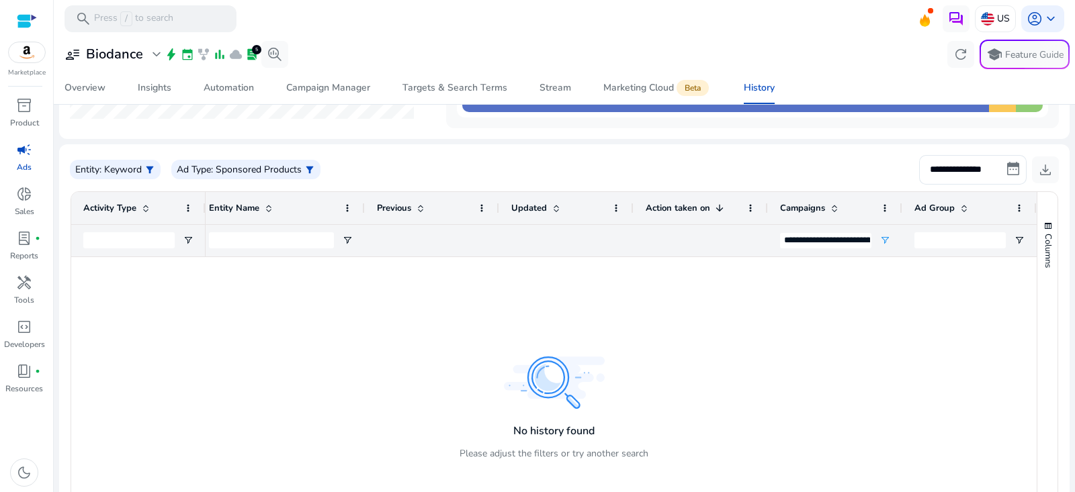
scroll to position [260, 0]
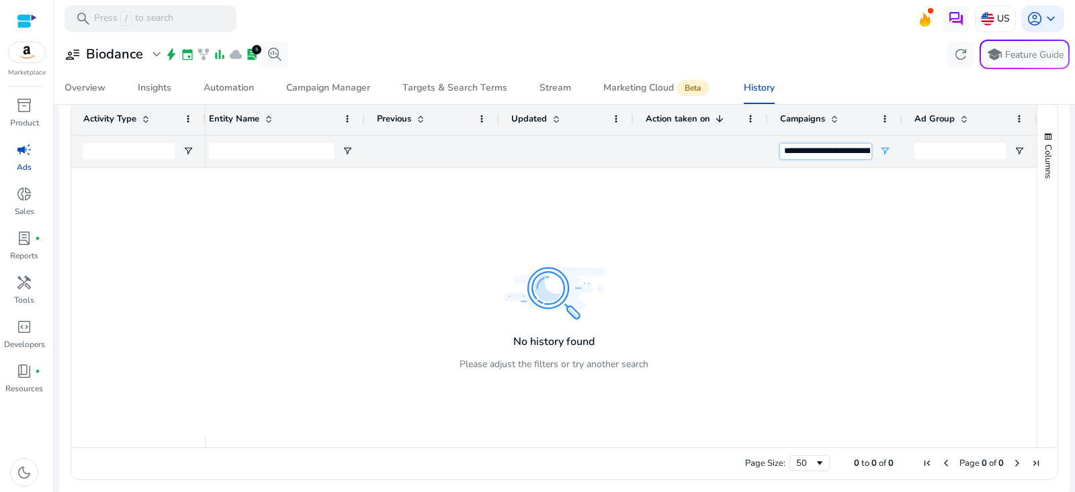
click at [838, 151] on input "**********" at bounding box center [825, 152] width 91 height 16
click at [822, 146] on input "**********" at bounding box center [825, 152] width 91 height 16
click at [821, 146] on input "**********" at bounding box center [825, 152] width 91 height 16
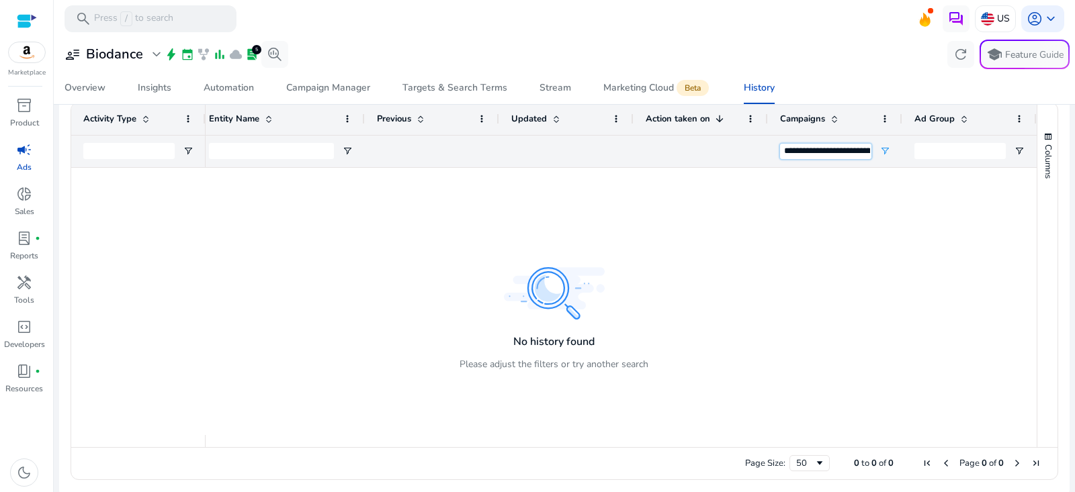
click at [821, 146] on input "**********" at bounding box center [825, 152] width 91 height 16
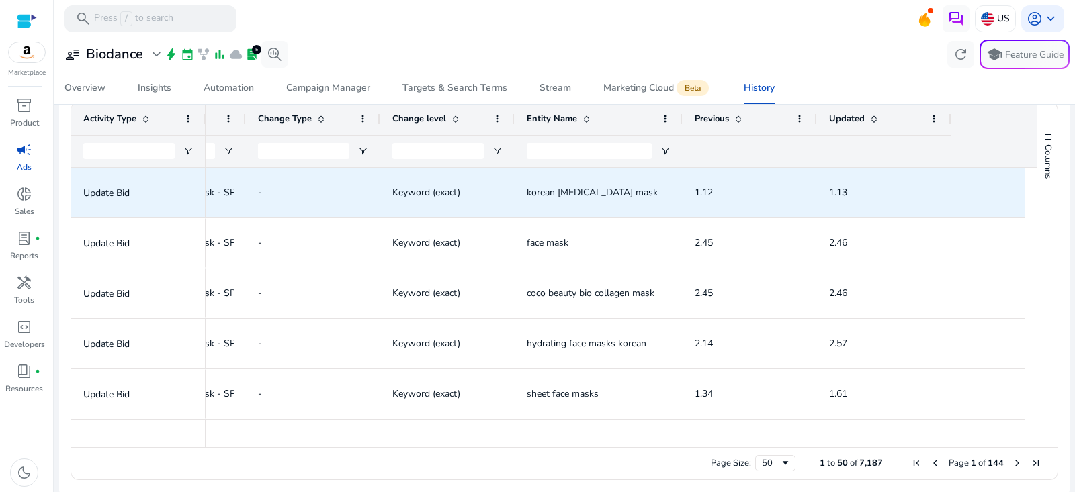
scroll to position [0, 0]
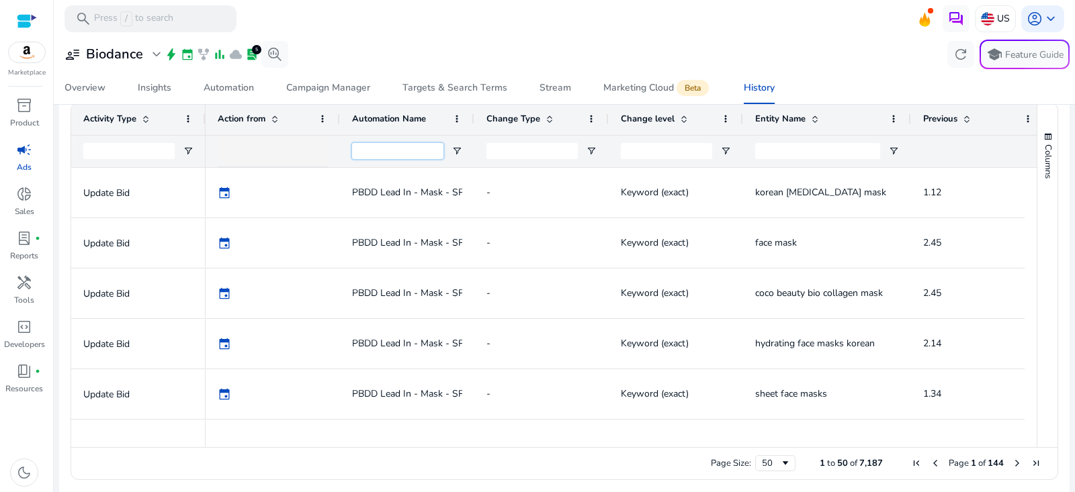
click at [405, 148] on input "Automation Name Filter Input" at bounding box center [397, 151] width 91 height 16
paste input "**********"
type input "**********"
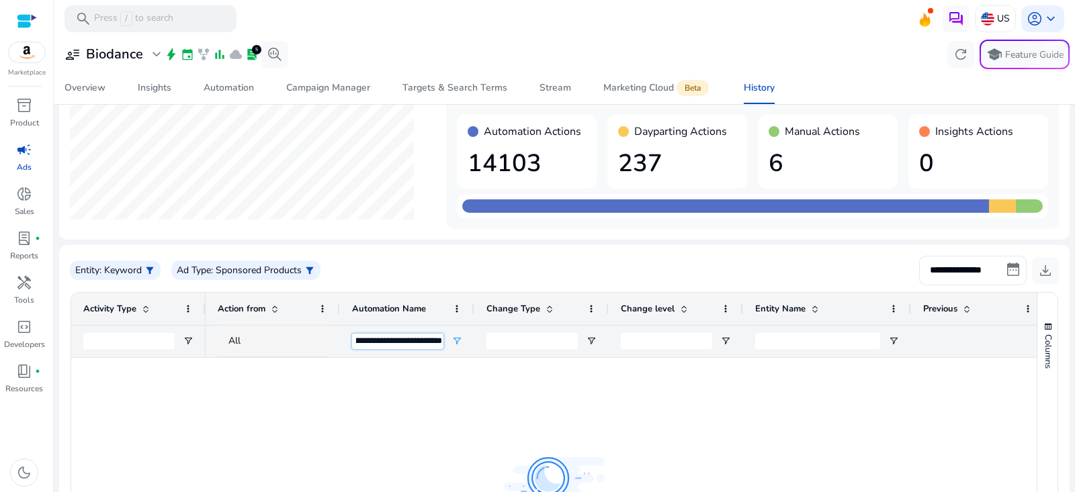
scroll to position [0, 0]
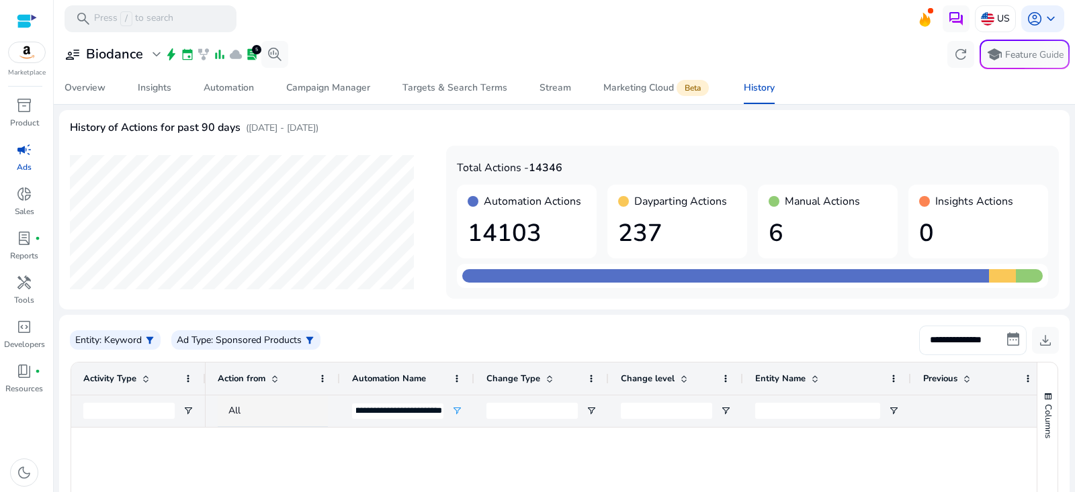
click at [1006, 340] on input "**********" at bounding box center [973, 341] width 108 height 30
select select "*"
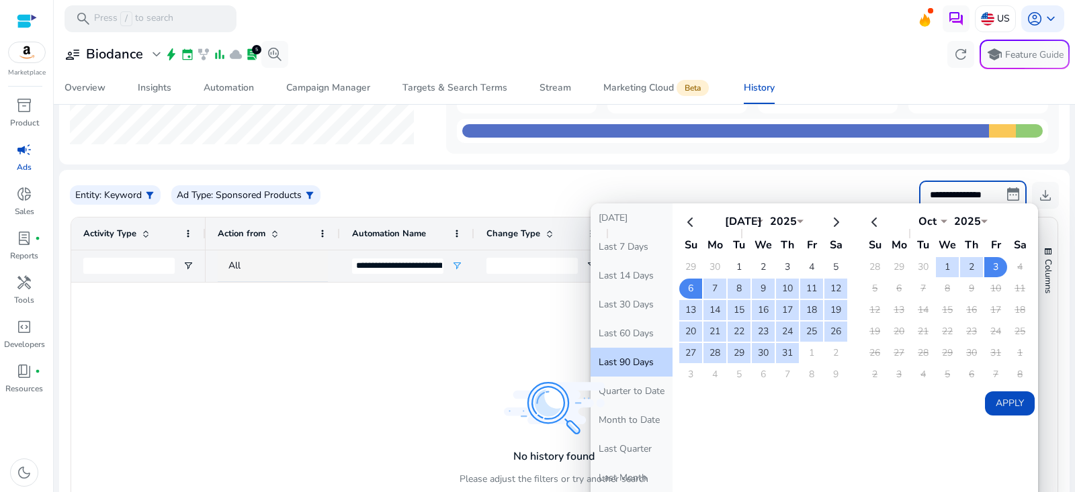
scroll to position [191, 0]
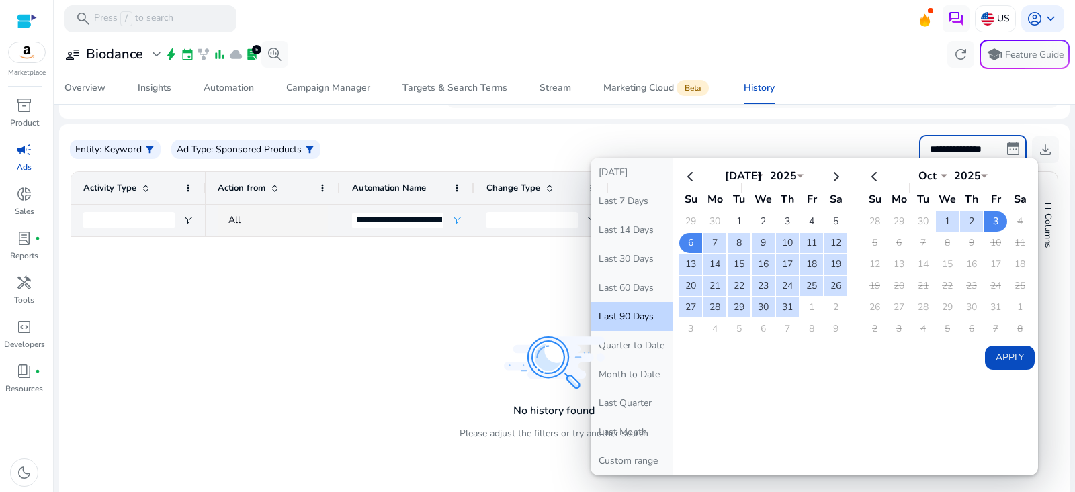
click at [639, 296] on button "Last 60 Days" at bounding box center [632, 287] width 82 height 29
type input "**********"
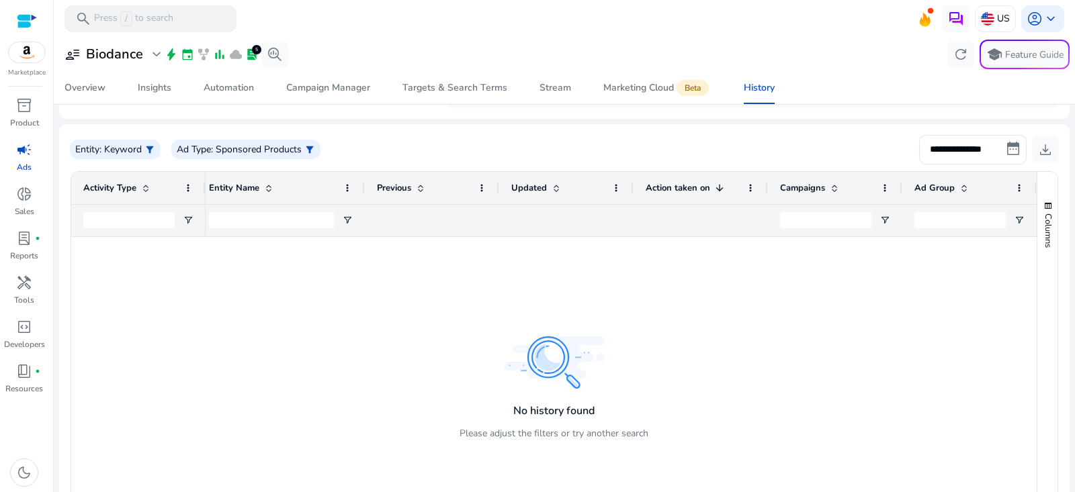
scroll to position [0, 0]
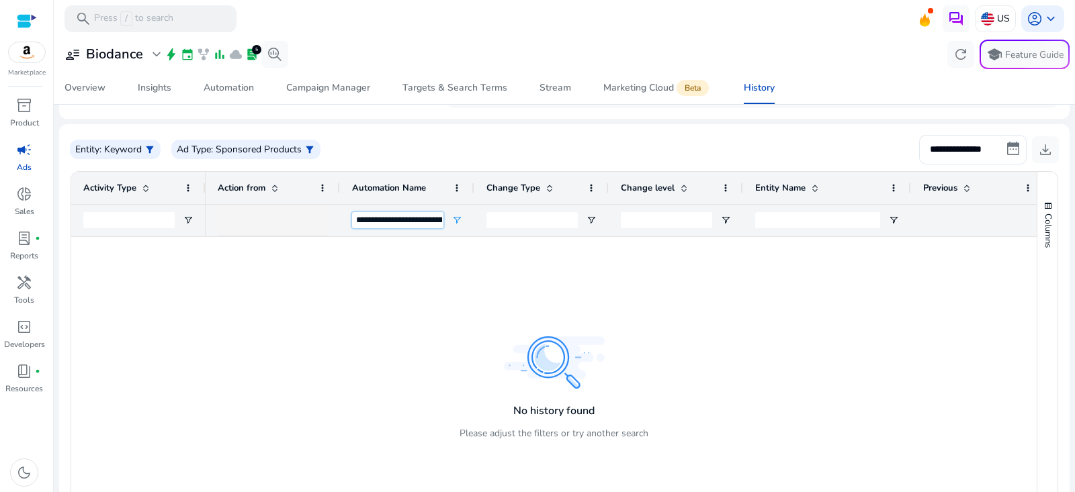
click at [392, 225] on input "**********" at bounding box center [397, 220] width 91 height 16
click at [941, 150] on input "**********" at bounding box center [973, 150] width 108 height 30
select select "*"
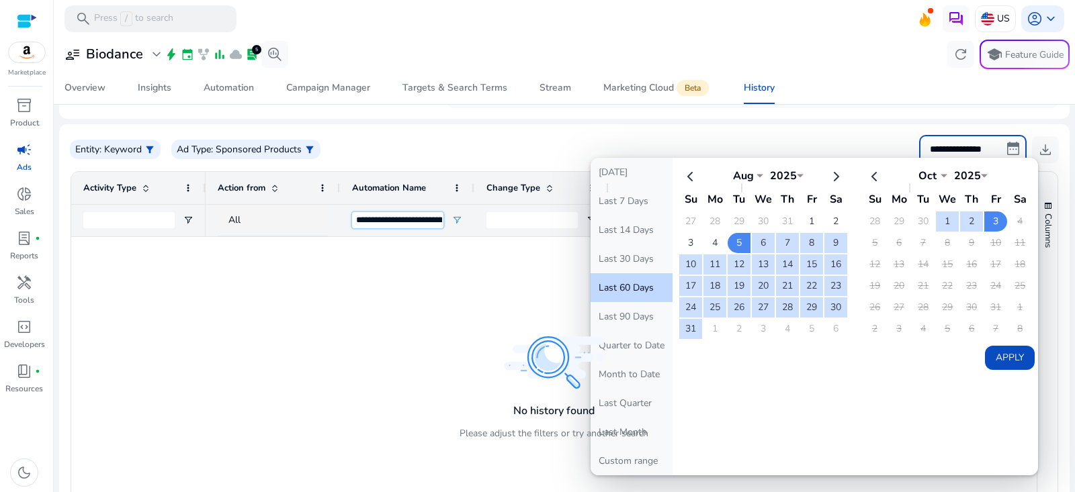
click at [427, 226] on input "**********" at bounding box center [397, 220] width 91 height 16
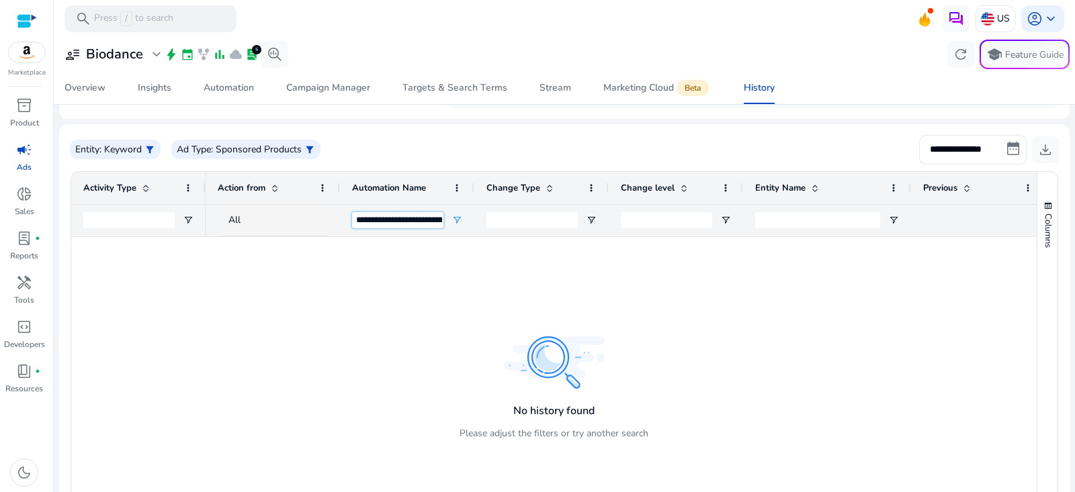
click at [411, 221] on input "**********" at bounding box center [397, 220] width 91 height 16
paste input "****"
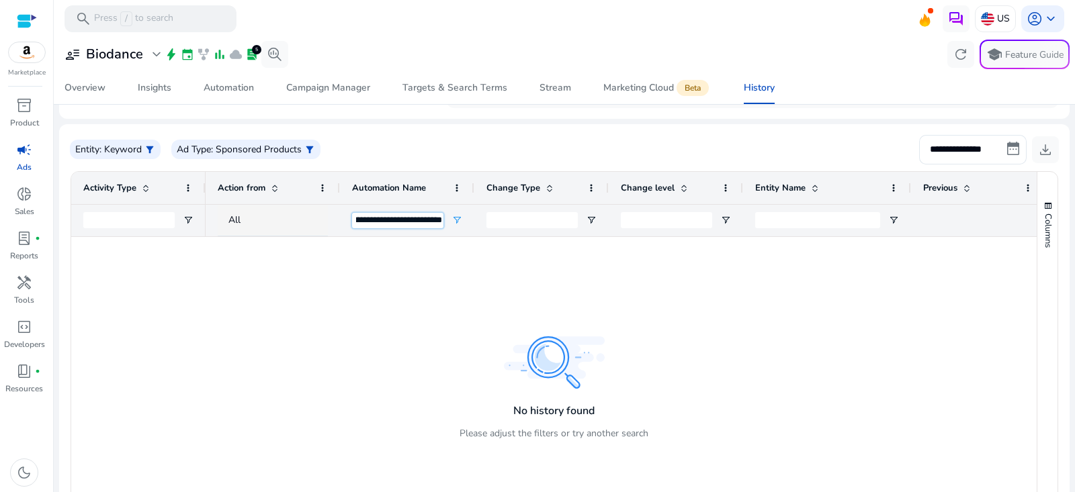
type input "**********"
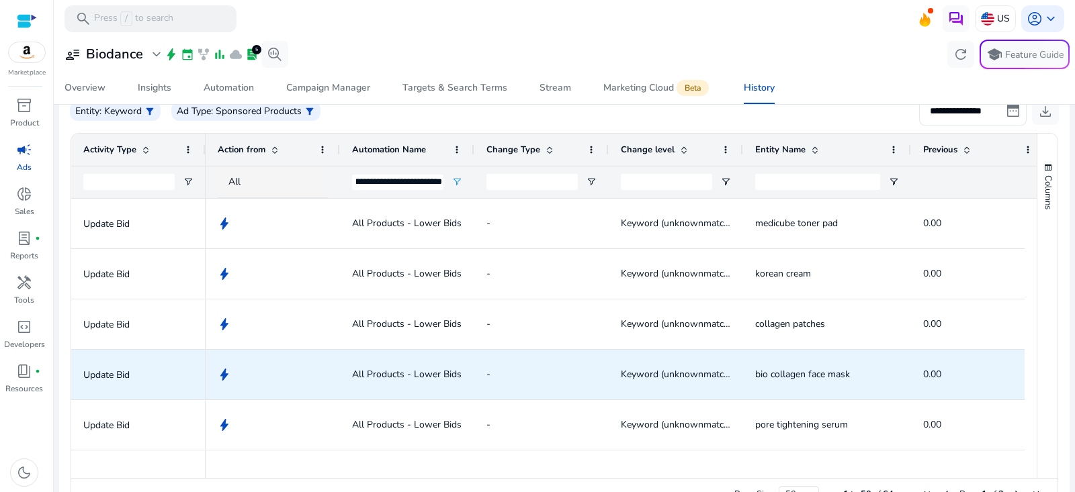
click at [567, 354] on div "-" at bounding box center [541, 375] width 110 height 48
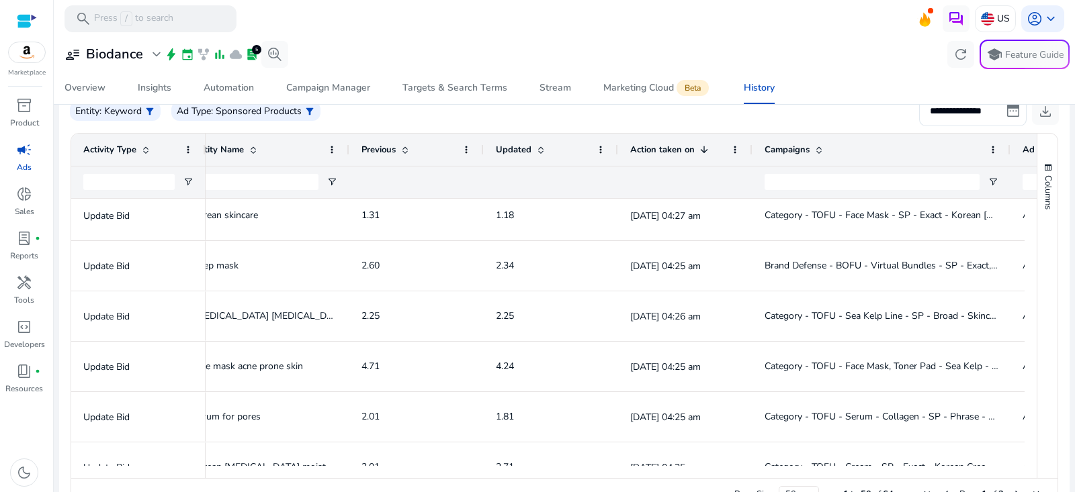
drag, startPoint x: 883, startPoint y: 148, endPoint x: 1011, endPoint y: 148, distance: 127.7
click at [1011, 150] on div at bounding box center [1009, 150] width 5 height 32
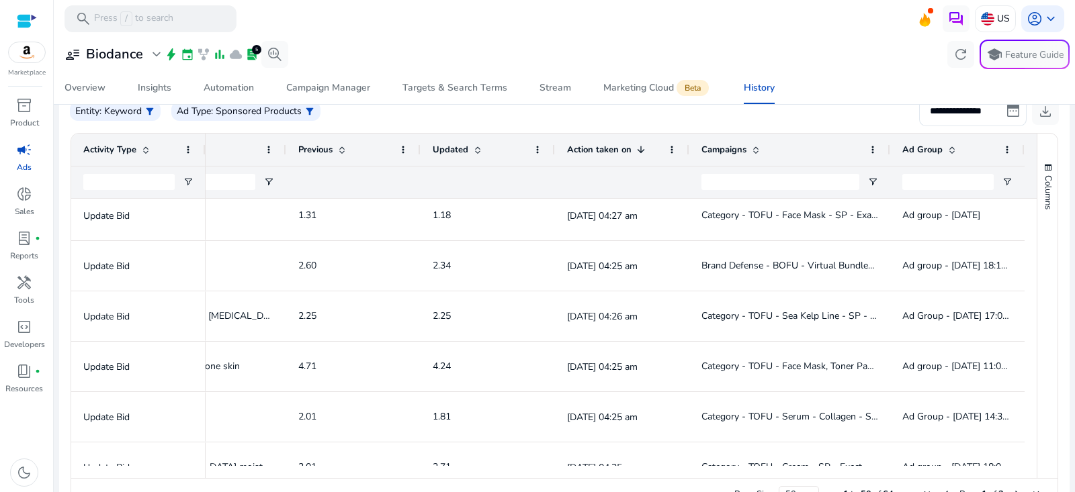
drag, startPoint x: 886, startPoint y: 148, endPoint x: 824, endPoint y: 149, distance: 61.8
click at [823, 148] on div "Campaigns" at bounding box center [789, 150] width 201 height 32
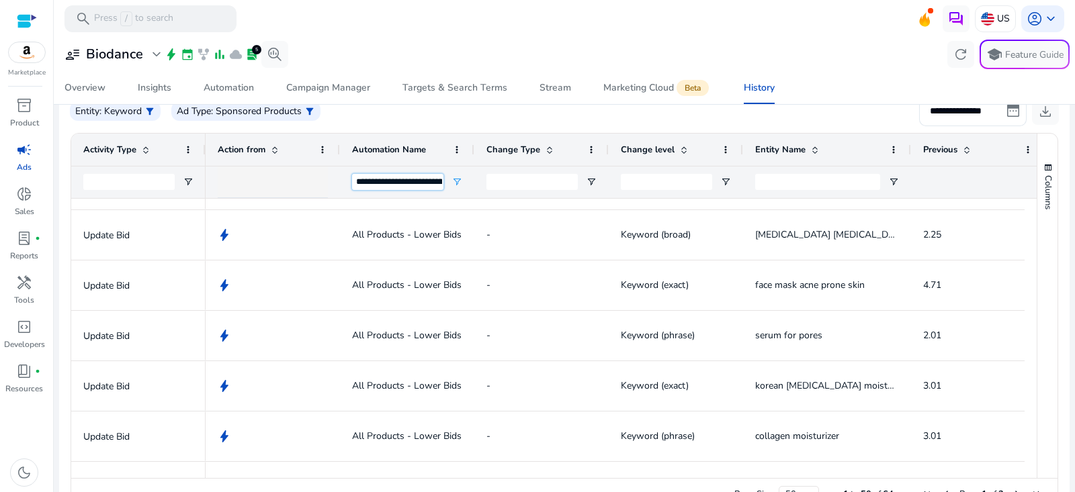
click at [411, 177] on input "**********" at bounding box center [397, 182] width 91 height 16
paste input "**********"
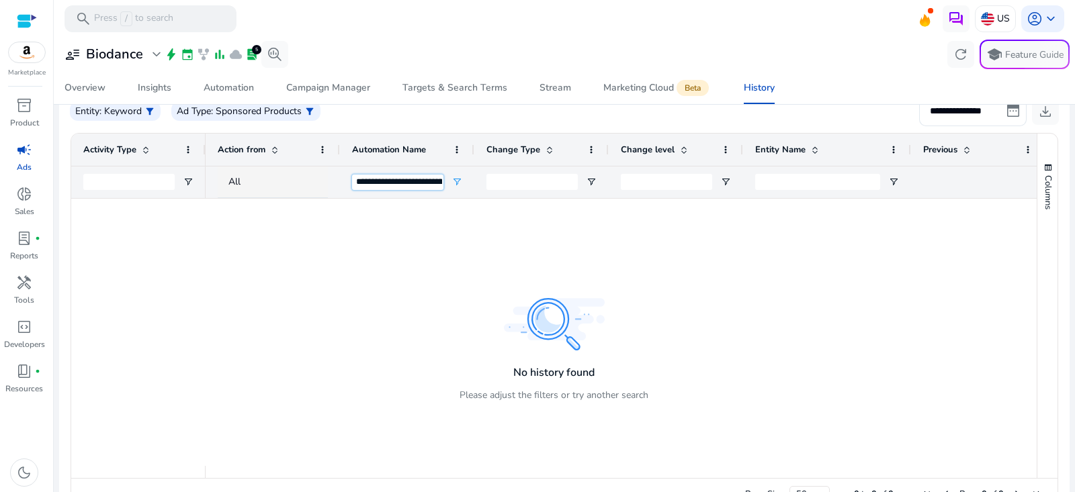
click at [382, 180] on input "**********" at bounding box center [397, 183] width 91 height 16
click at [382, 181] on input "**********" at bounding box center [397, 183] width 91 height 16
paste input "Automation Name Filter Input"
drag, startPoint x: 375, startPoint y: 181, endPoint x: 230, endPoint y: 181, distance: 145.1
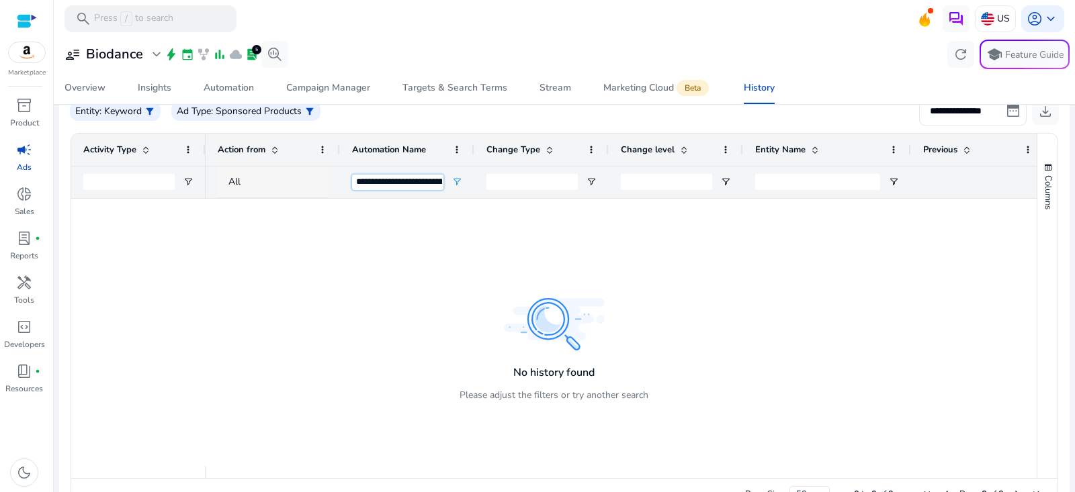
click at [230, 181] on div "**********" at bounding box center [927, 182] width 1443 height 32
click at [418, 189] on input "**********" at bounding box center [397, 183] width 91 height 16
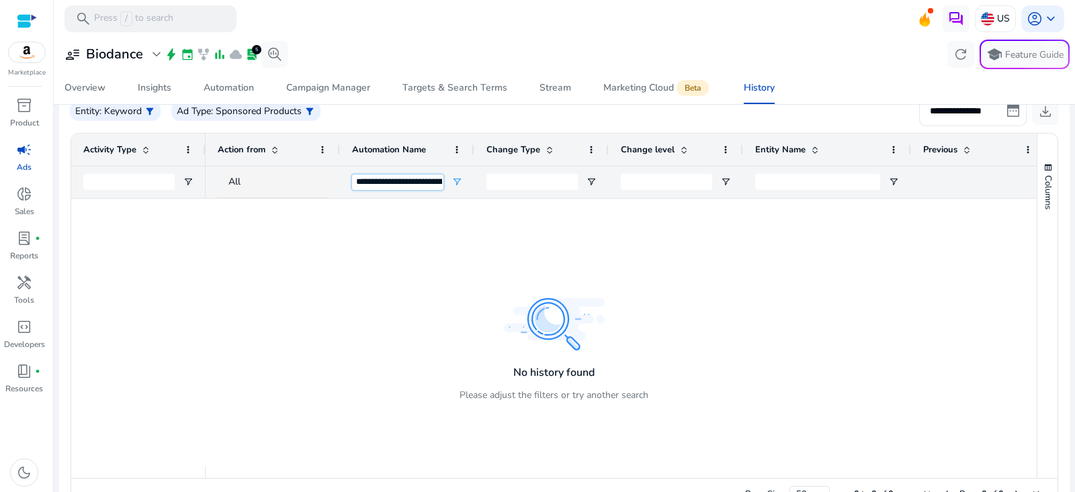
paste input "****"
type input "**********"
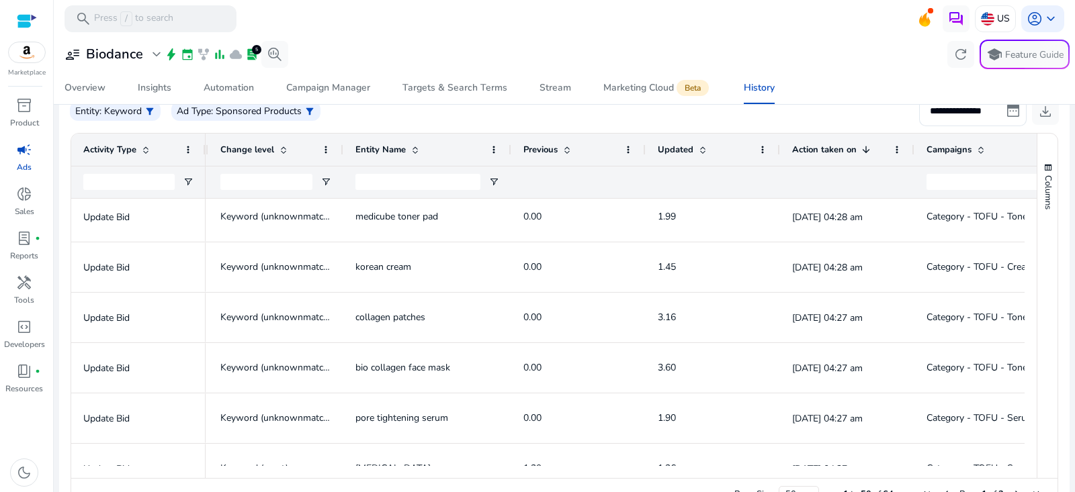
drag, startPoint x: 341, startPoint y: 149, endPoint x: 316, endPoint y: 238, distance: 92.1
click at [316, 238] on div "Activity Type Entity Name Previous 1 -" at bounding box center [554, 306] width 966 height 345
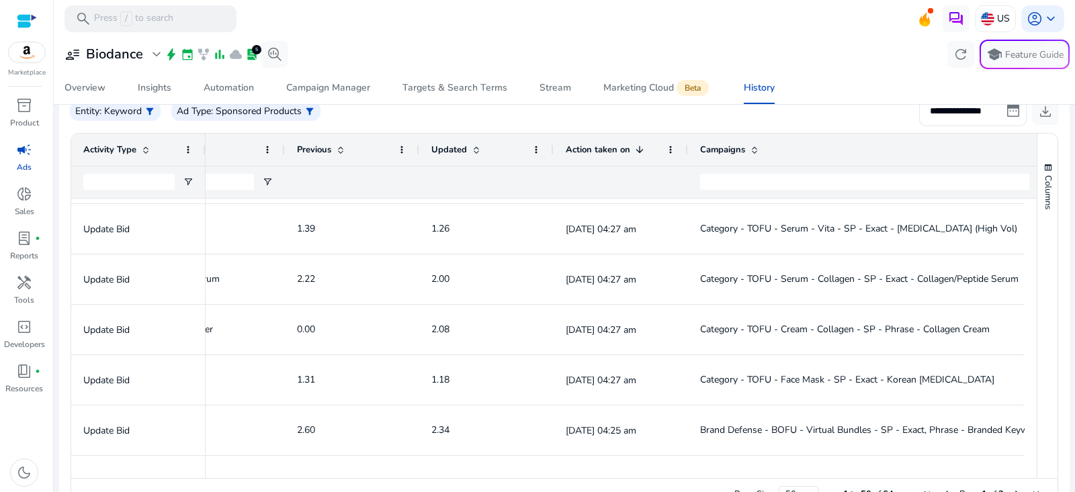
drag, startPoint x: 884, startPoint y: 151, endPoint x: 1057, endPoint y: 155, distance: 172.7
click at [1057, 155] on ag-grid-angular "Press ENTER to sort. Press ALT DOWN to open column menu. Press CTRL ENTER to op…" at bounding box center [564, 322] width 1009 height 392
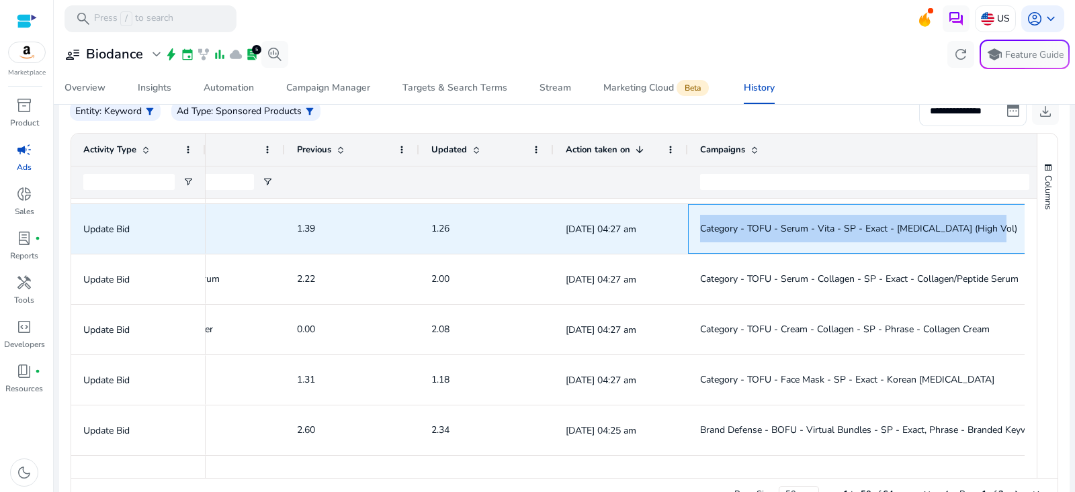
drag, startPoint x: 693, startPoint y: 227, endPoint x: 996, endPoint y: 225, distance: 303.0
click at [995, 225] on div "Category - TOFU - Serum - Vita - SP - Exact - [MEDICAL_DATA] (High Vol)" at bounding box center [874, 229] width 372 height 50
copy span "Category - TOFU - Serum - Vita - SP - Exact - [MEDICAL_DATA] (High Vol)"
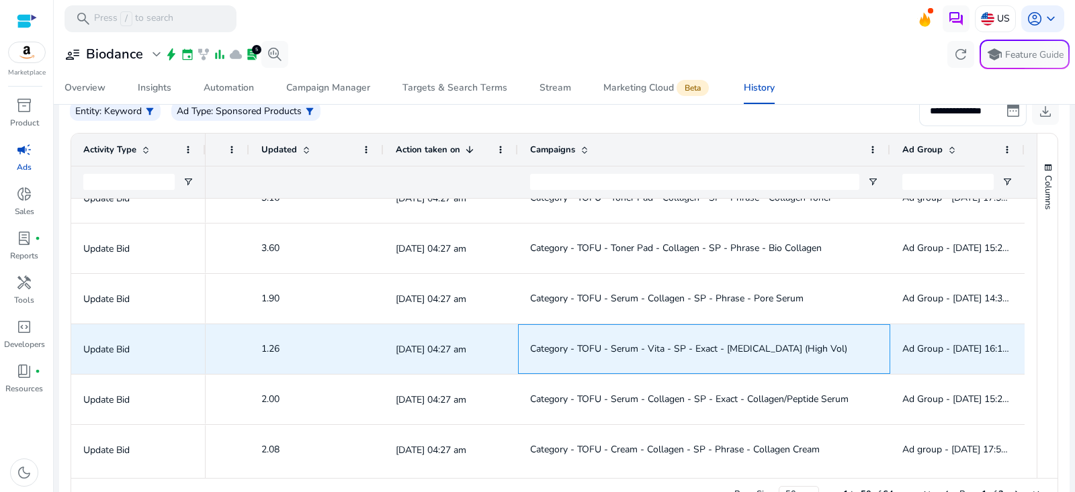
click at [761, 347] on span "Category - TOFU - Serum - Vita - SP - Exact - [MEDICAL_DATA] (High Vol)" at bounding box center [688, 349] width 317 height 13
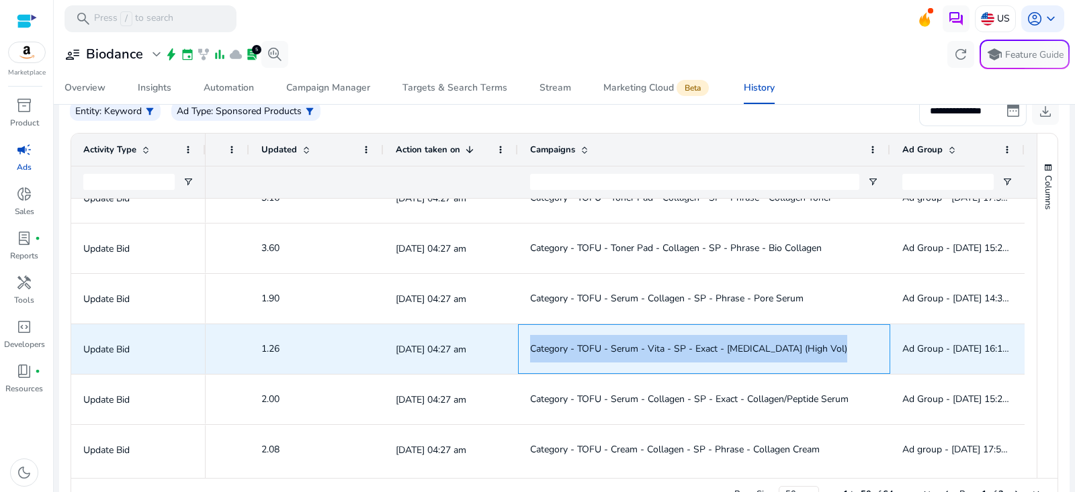
click at [761, 347] on span "Category - TOFU - Serum - Vita - SP - Exact - [MEDICAL_DATA] (High Vol)" at bounding box center [688, 349] width 317 height 13
copy span "Category - TOFU - Serum - Vita - SP - Exact - [MEDICAL_DATA] (High Vol)"
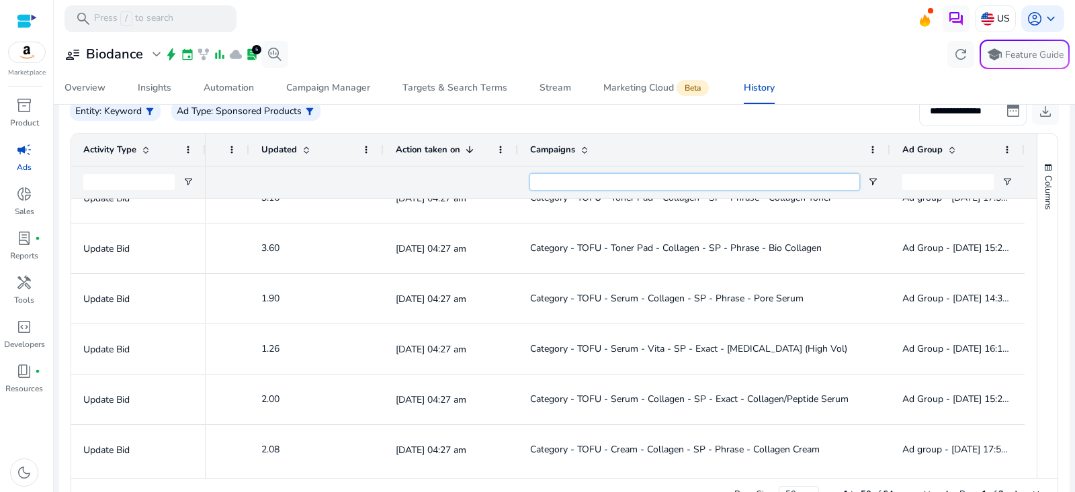
click at [687, 179] on input "Campaigns Filter Input" at bounding box center [694, 182] width 329 height 16
paste input "**********"
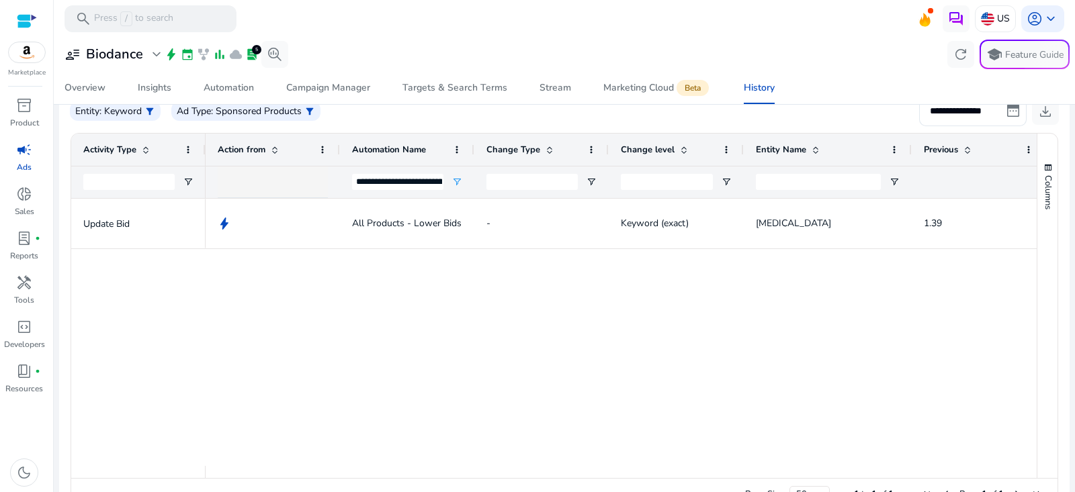
type input "**********"
click at [394, 182] on input "**********" at bounding box center [397, 182] width 91 height 16
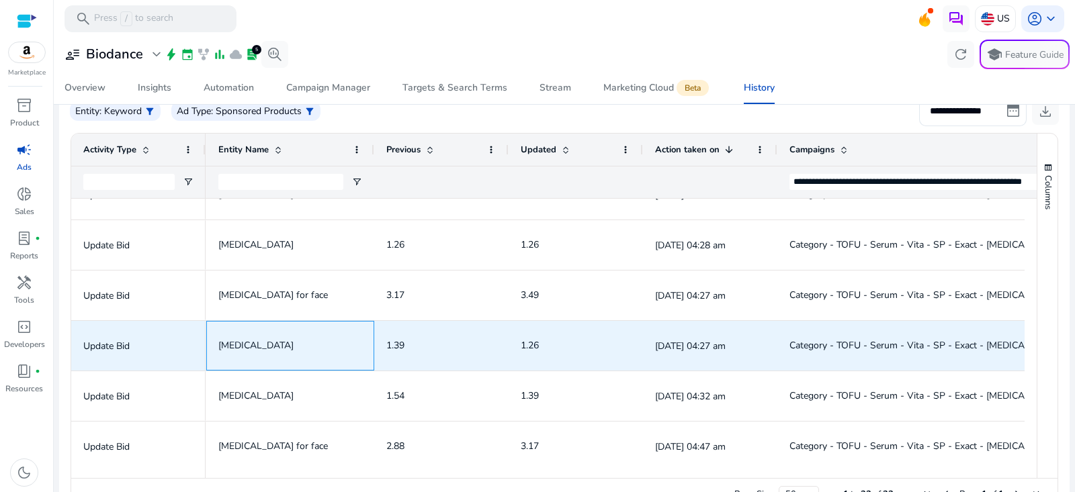
click at [237, 346] on span "niacinamide" at bounding box center [255, 345] width 75 height 13
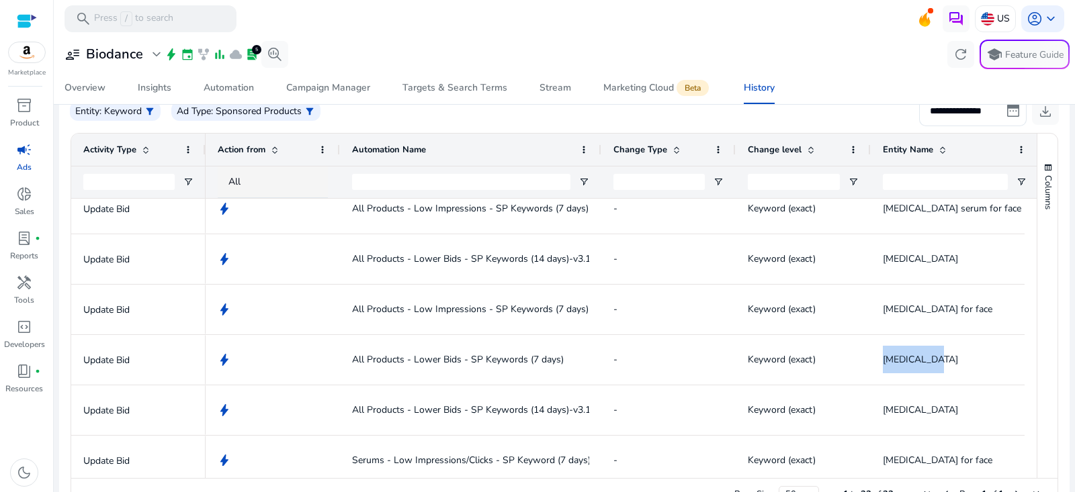
drag, startPoint x: 472, startPoint y: 152, endPoint x: 599, endPoint y: 159, distance: 127.2
click at [599, 159] on div at bounding box center [600, 150] width 5 height 32
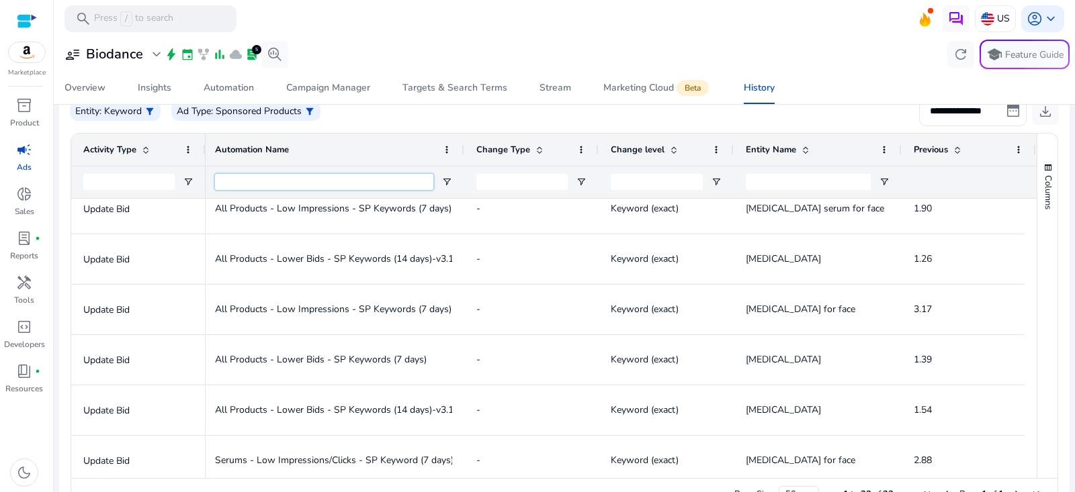
click at [337, 183] on input "Automation Name Filter Input" at bounding box center [324, 182] width 218 height 16
click at [879, 182] on span "Open Filter Menu" at bounding box center [884, 182] width 11 height 11
click at [907, 208] on div "Contains" at bounding box center [933, 207] width 82 height 10
click at [919, 209] on div "Does not equal" at bounding box center [933, 207] width 82 height 10
click at [828, 179] on input "Entity Name Filter Input" at bounding box center [808, 182] width 125 height 16
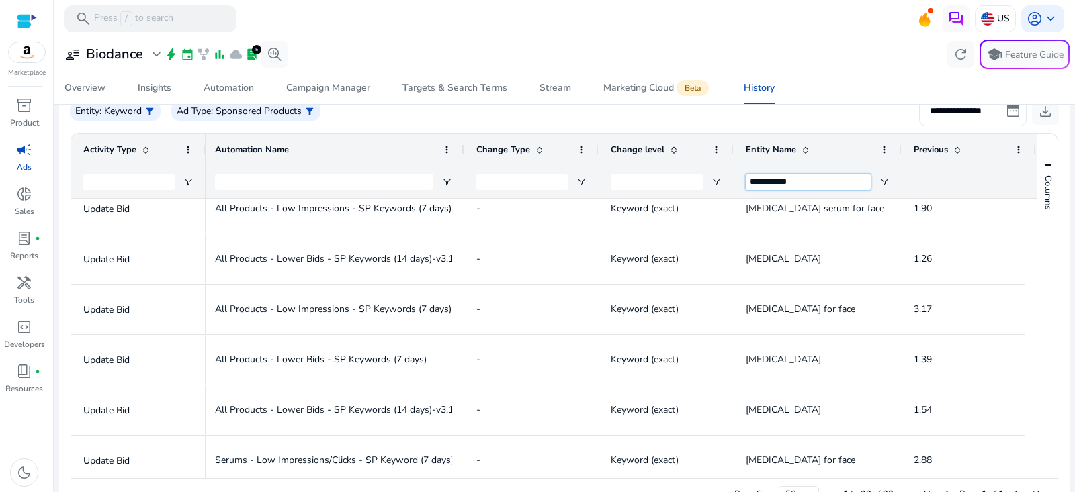
type input "**********"
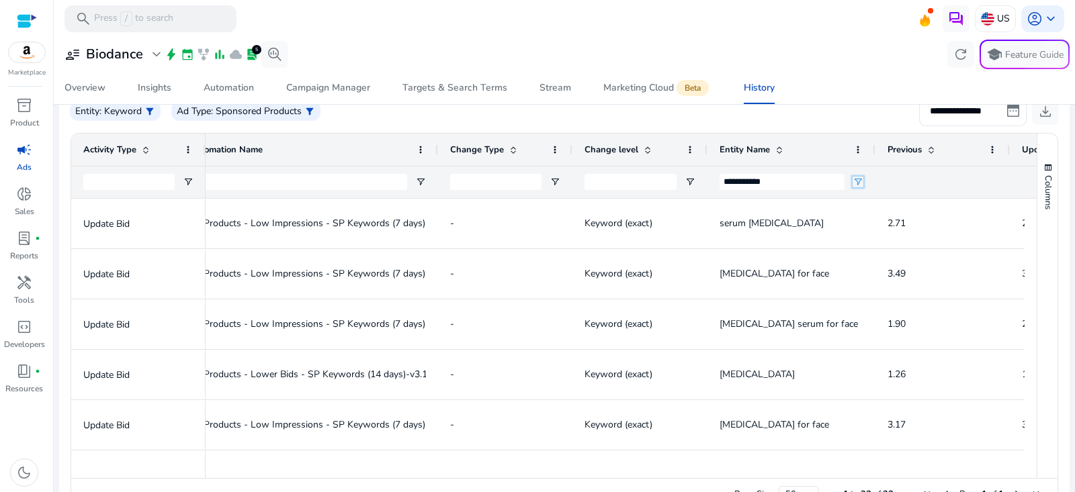
click at [861, 177] on span "Open Filter Menu" at bounding box center [858, 182] width 11 height 11
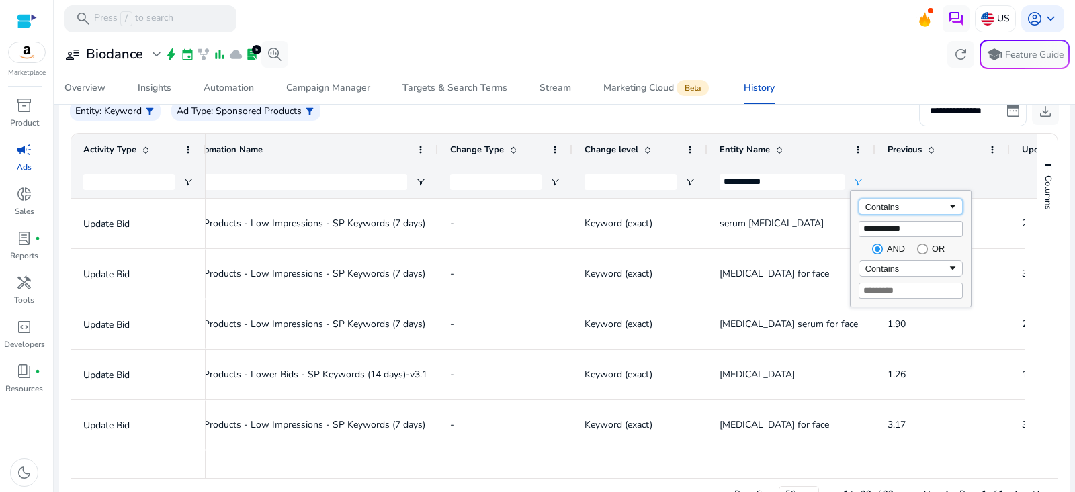
click at [883, 202] on div "Contains" at bounding box center [906, 207] width 82 height 10
click at [791, 114] on div "**********" at bounding box center [564, 112] width 989 height 30
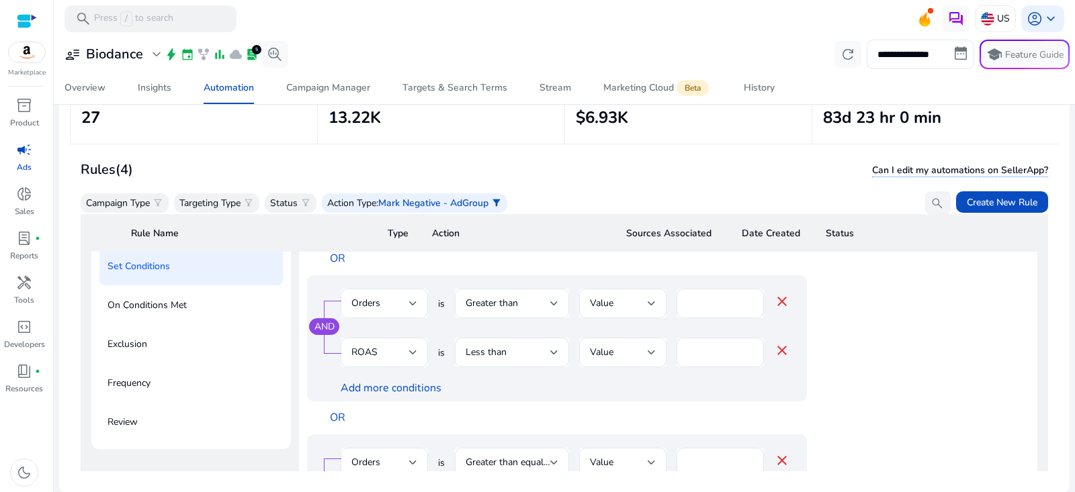
scroll to position [224, 0]
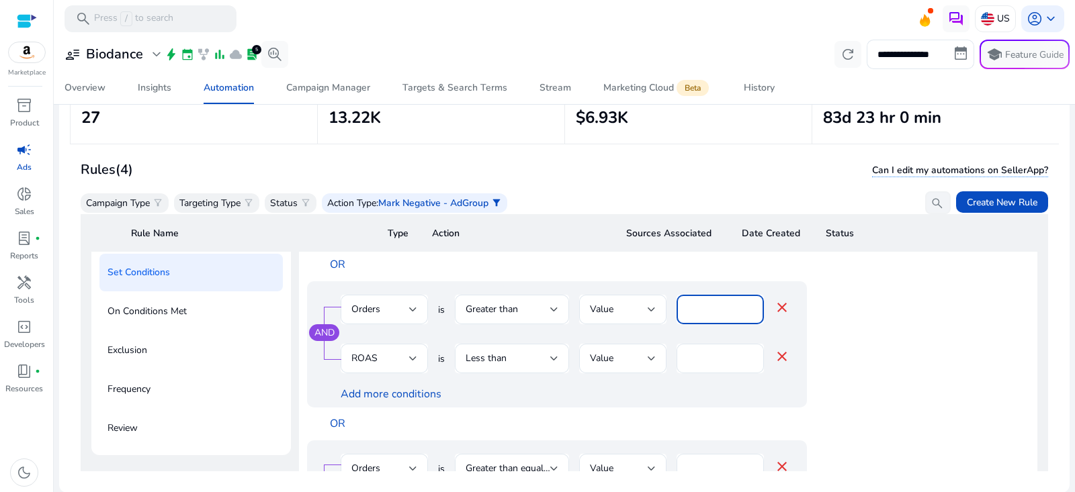
drag, startPoint x: 697, startPoint y: 311, endPoint x: 679, endPoint y: 309, distance: 18.3
click at [679, 310] on div "*" at bounding box center [720, 310] width 87 height 30
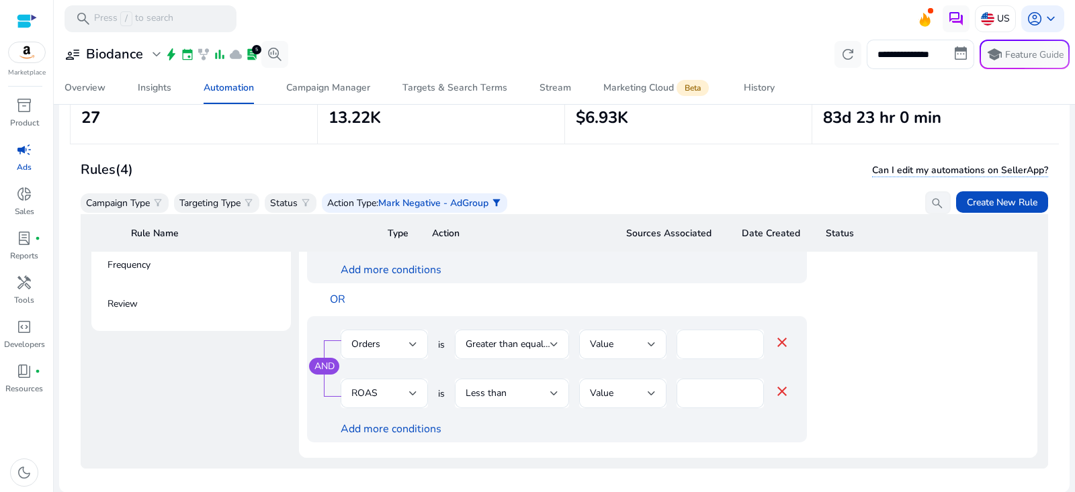
scroll to position [341, 0]
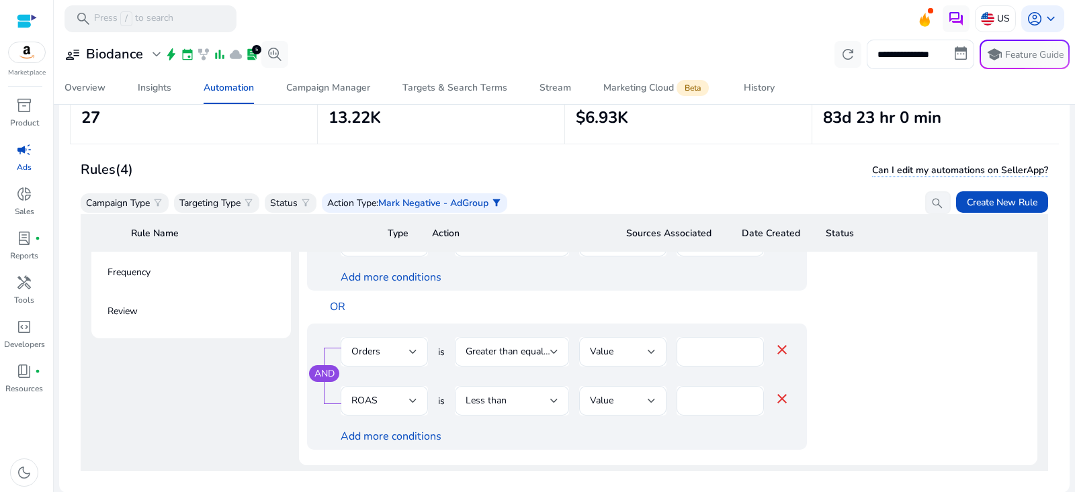
click at [783, 352] on mat-icon "close" at bounding box center [782, 350] width 16 height 16
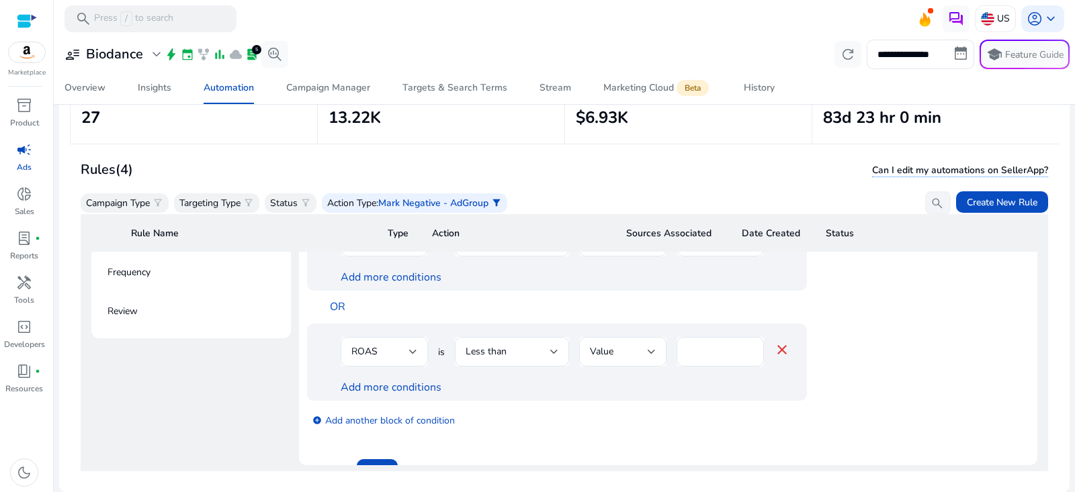
click at [783, 352] on mat-icon "close" at bounding box center [782, 350] width 16 height 16
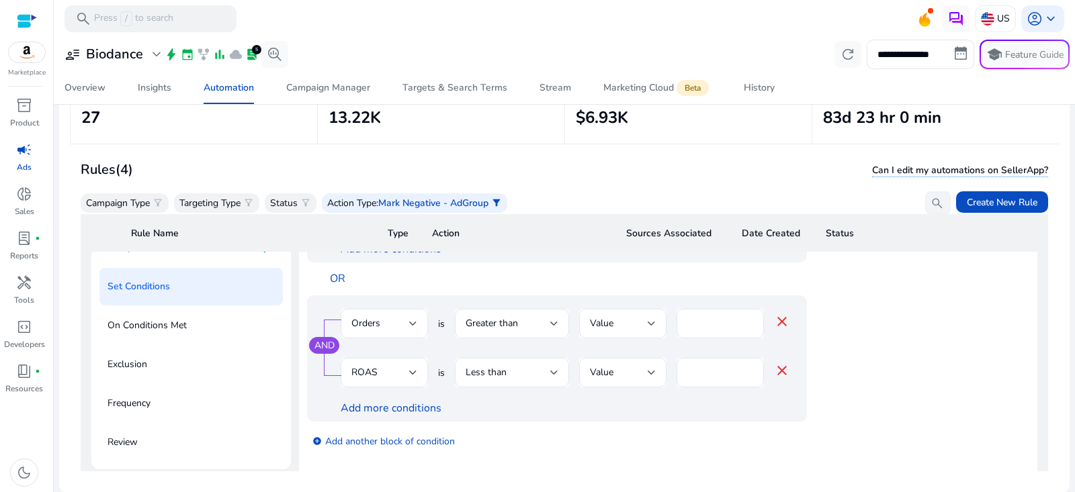
scroll to position [258, 0]
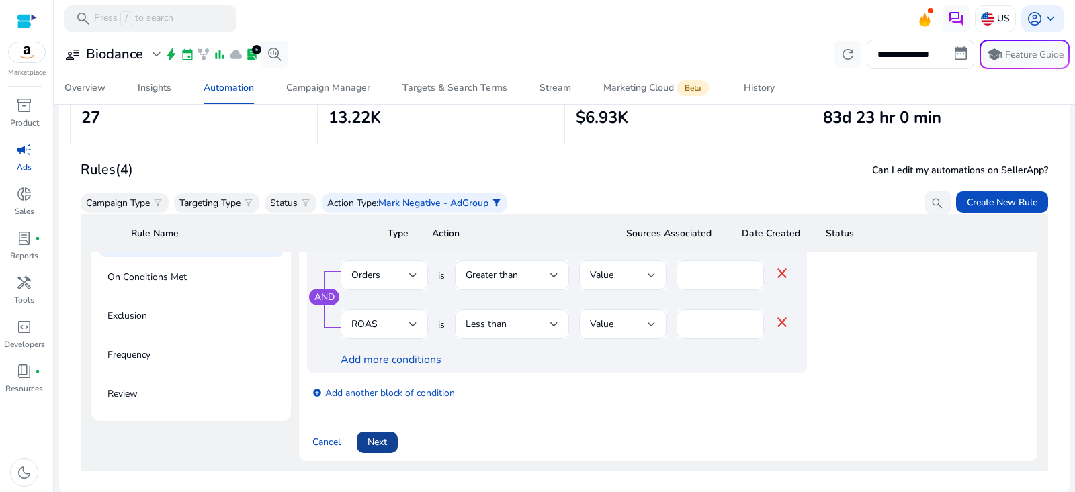
click at [383, 441] on span "Next" at bounding box center [377, 442] width 19 height 14
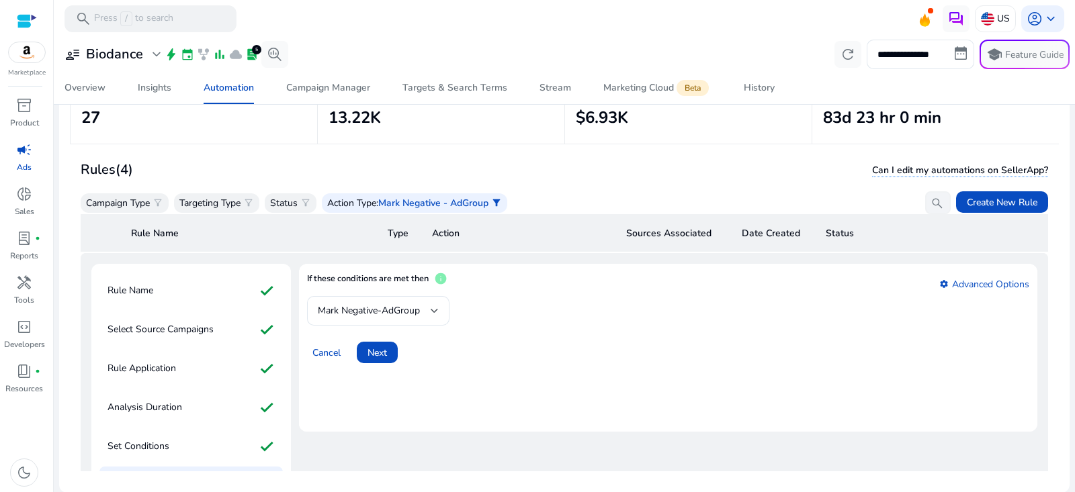
scroll to position [9, 0]
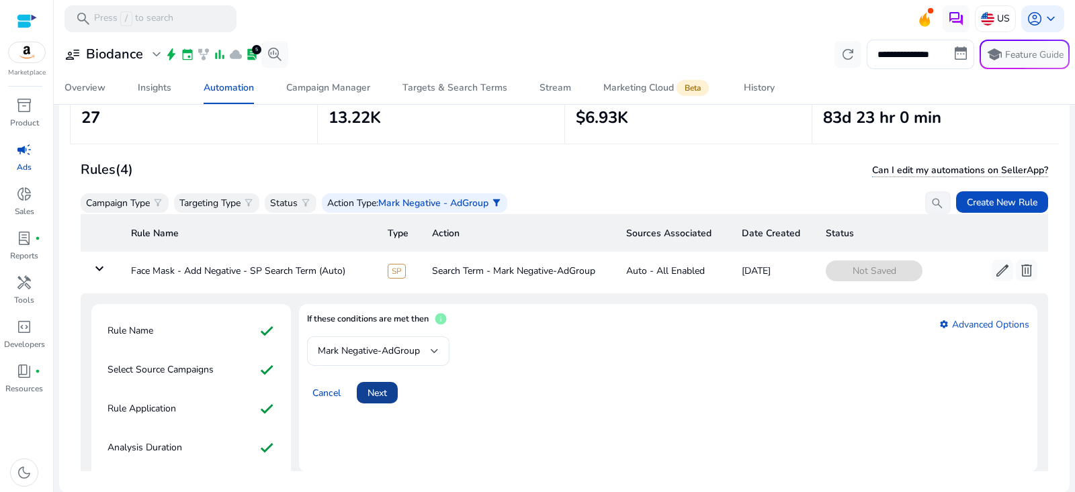
click at [380, 388] on span "Next" at bounding box center [377, 393] width 19 height 14
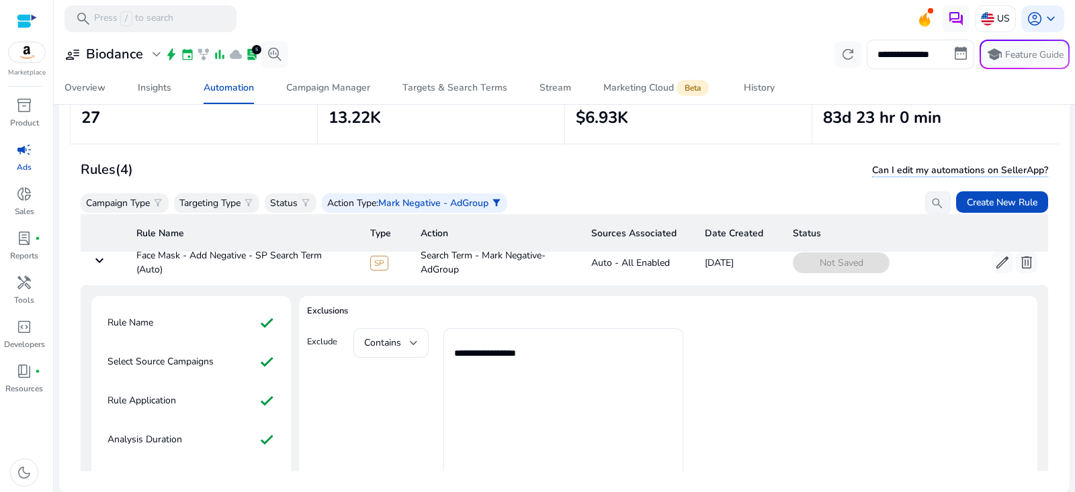
scroll to position [15, 0]
click at [497, 353] on textarea "**********" at bounding box center [563, 407] width 218 height 140
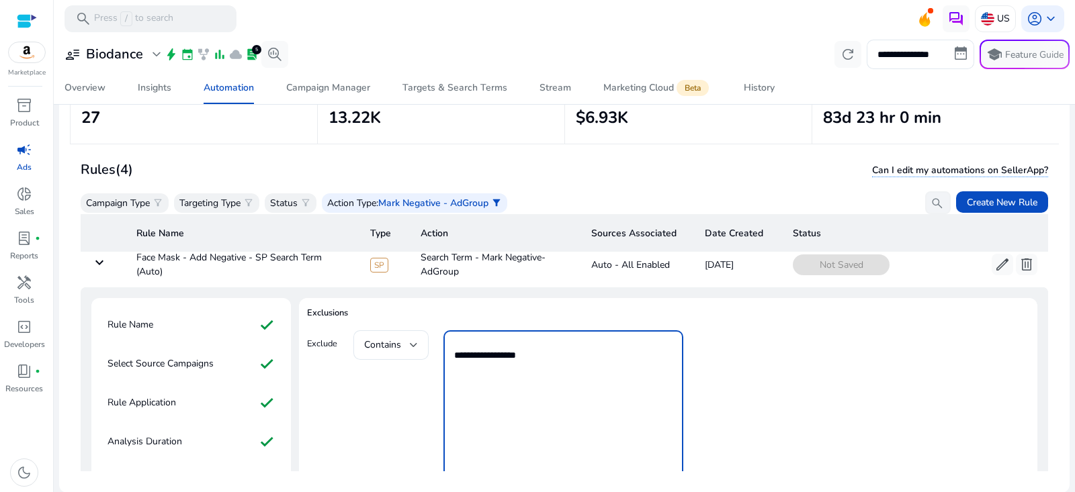
click at [497, 353] on textarea "**********" at bounding box center [563, 407] width 218 height 140
click at [409, 399] on div "Contains add_circle Add More Search Terms" at bounding box center [517, 419] width 329 height 176
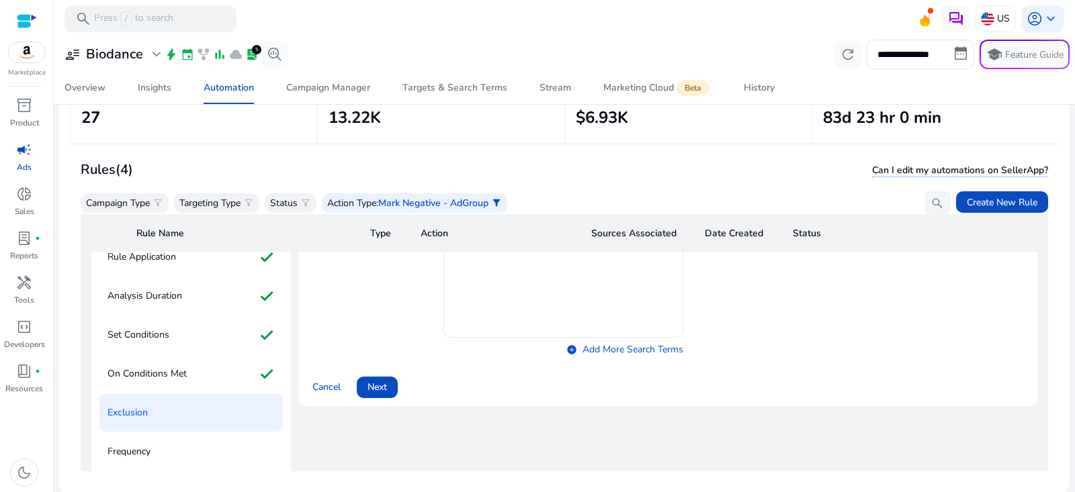
scroll to position [190, 0]
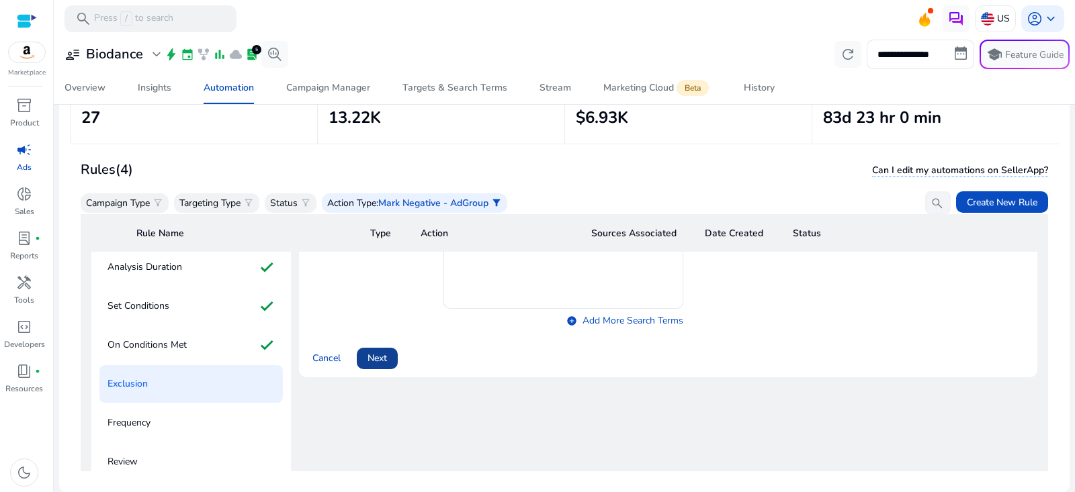
click at [385, 362] on span "Next" at bounding box center [377, 358] width 19 height 14
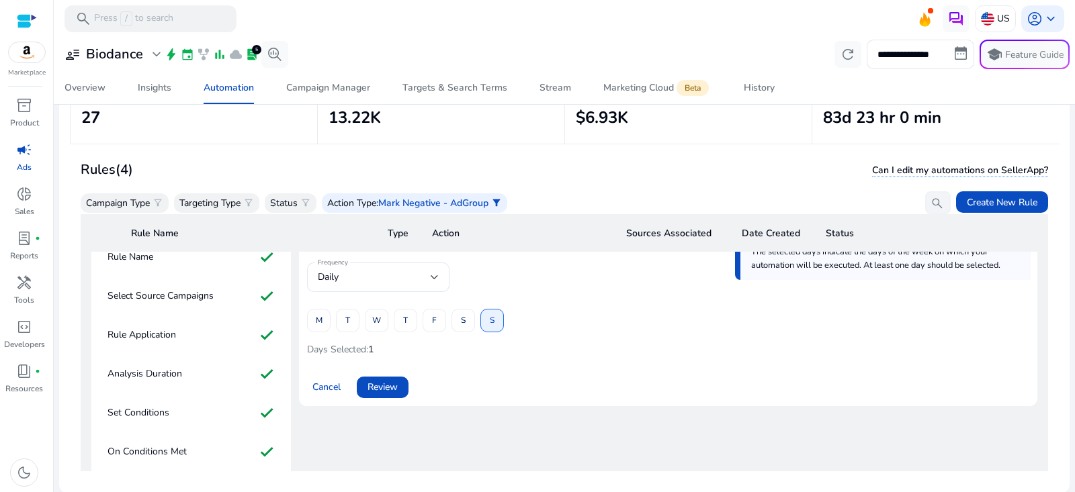
scroll to position [28, 0]
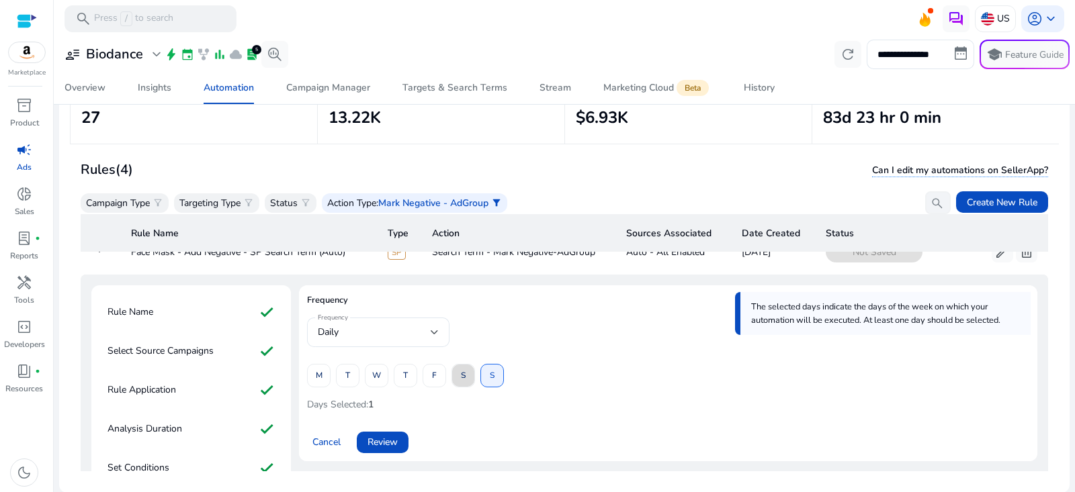
click at [464, 380] on span "S" at bounding box center [463, 376] width 5 height 24
click at [484, 381] on span at bounding box center [492, 376] width 22 height 32
click at [376, 376] on span "W" at bounding box center [376, 376] width 9 height 24
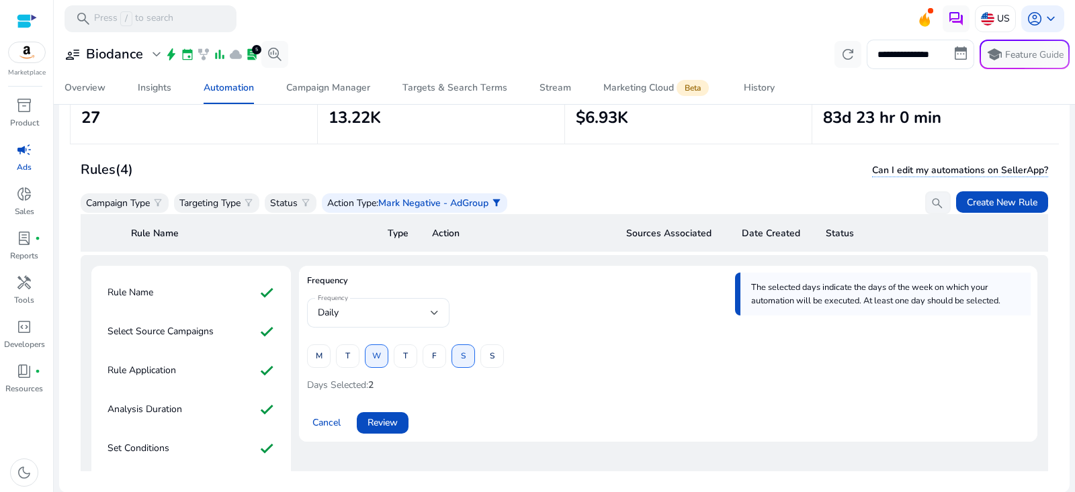
scroll to position [52, 0]
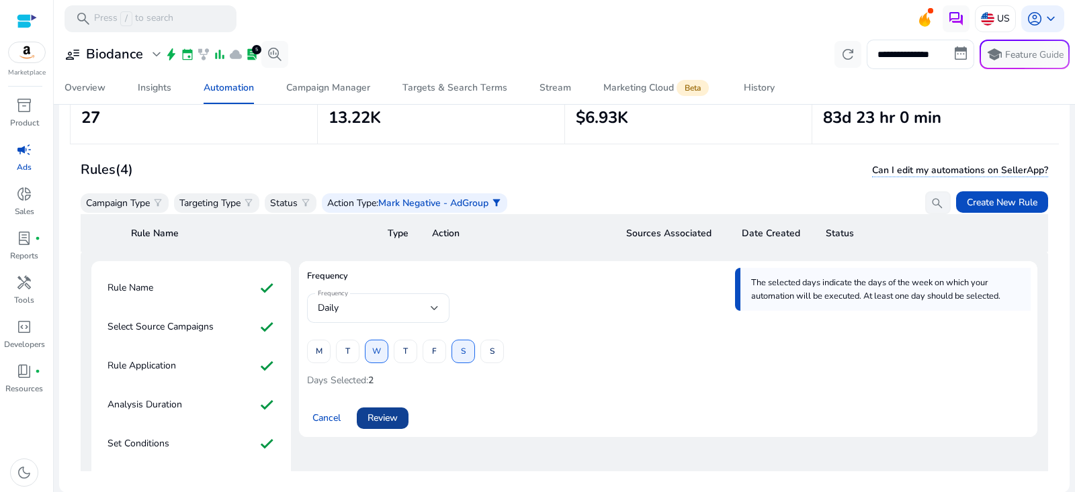
click at [396, 415] on span "Review" at bounding box center [383, 418] width 30 height 14
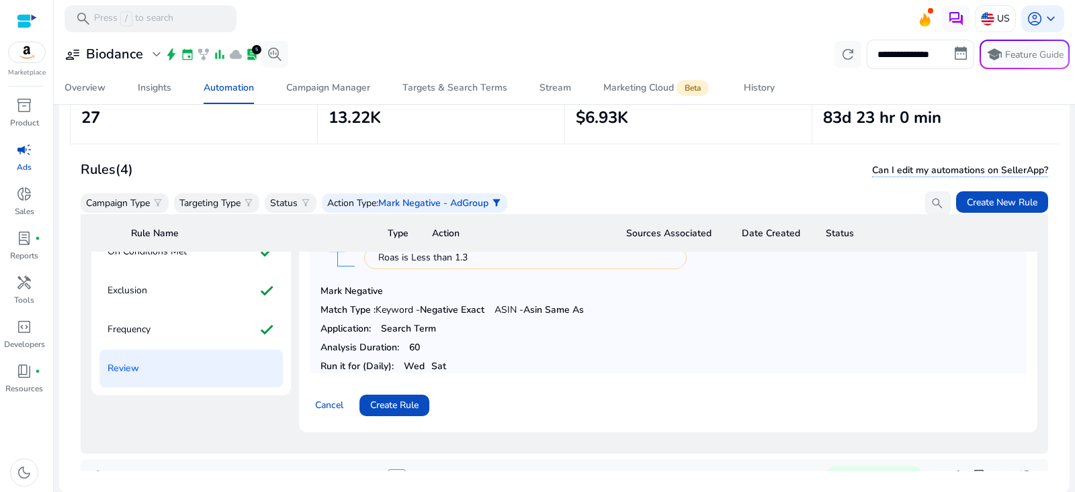
scroll to position [288, 0]
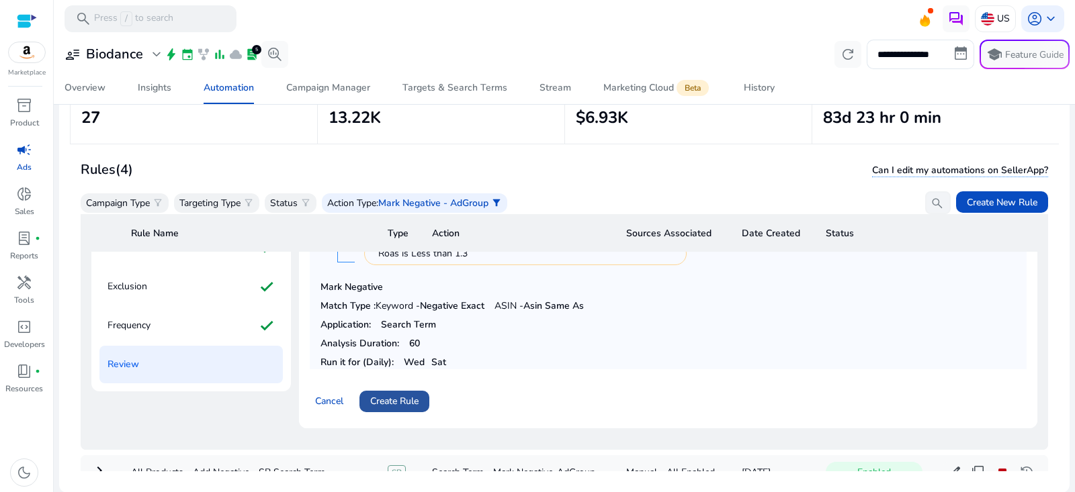
click at [400, 402] on span "Create Rule" at bounding box center [394, 401] width 48 height 14
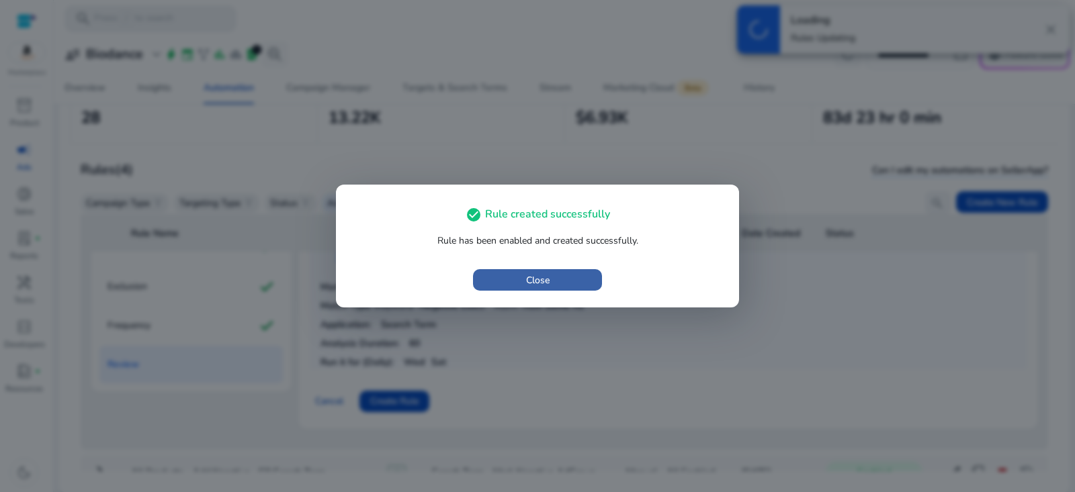
click at [536, 283] on span "Close" at bounding box center [538, 280] width 24 height 14
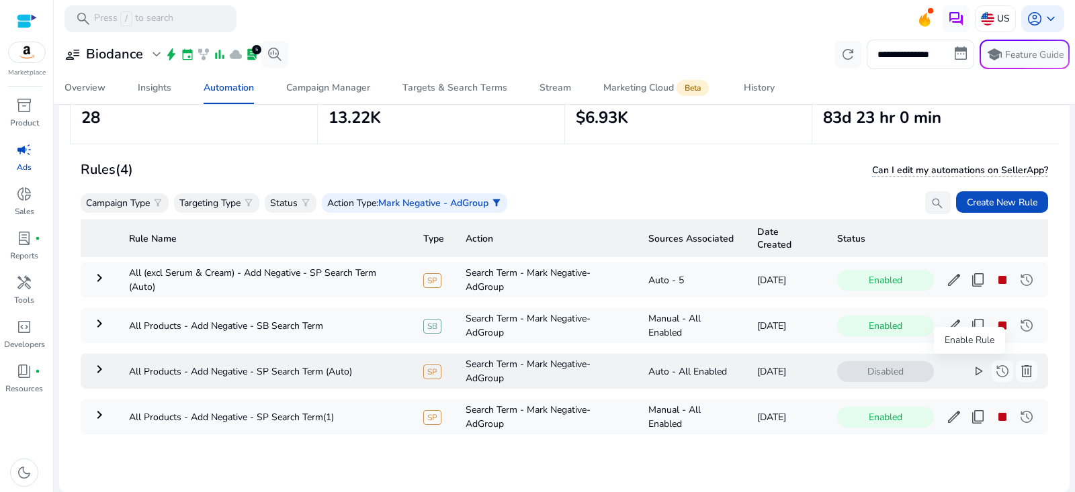
click at [970, 367] on span "play_arrow" at bounding box center [978, 371] width 16 height 16
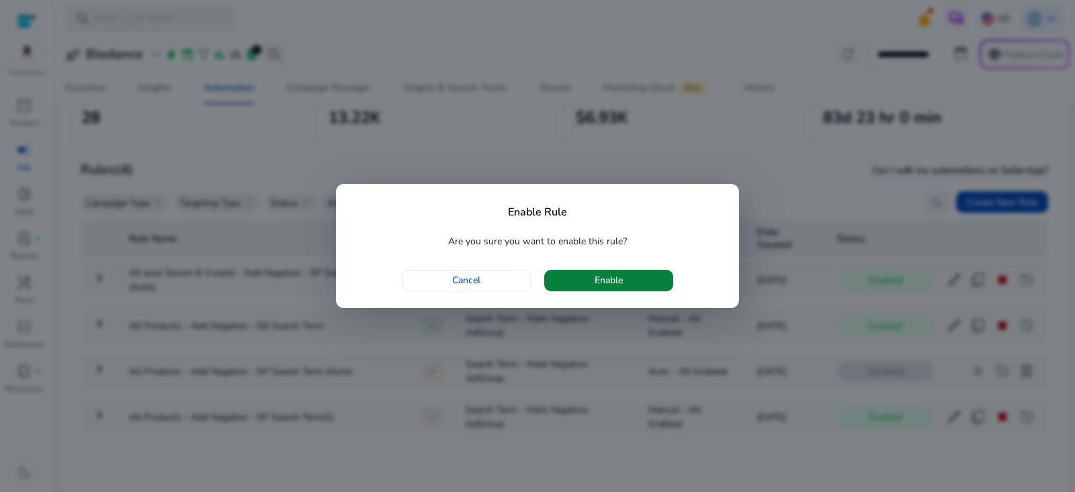
click at [644, 275] on span "button" at bounding box center [608, 281] width 129 height 32
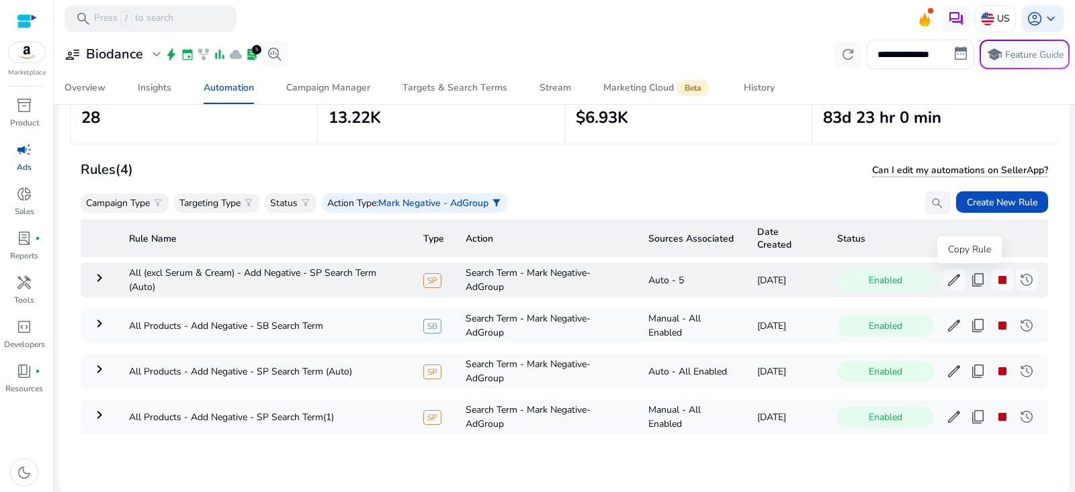
click at [970, 282] on span "content_copy" at bounding box center [978, 280] width 16 height 16
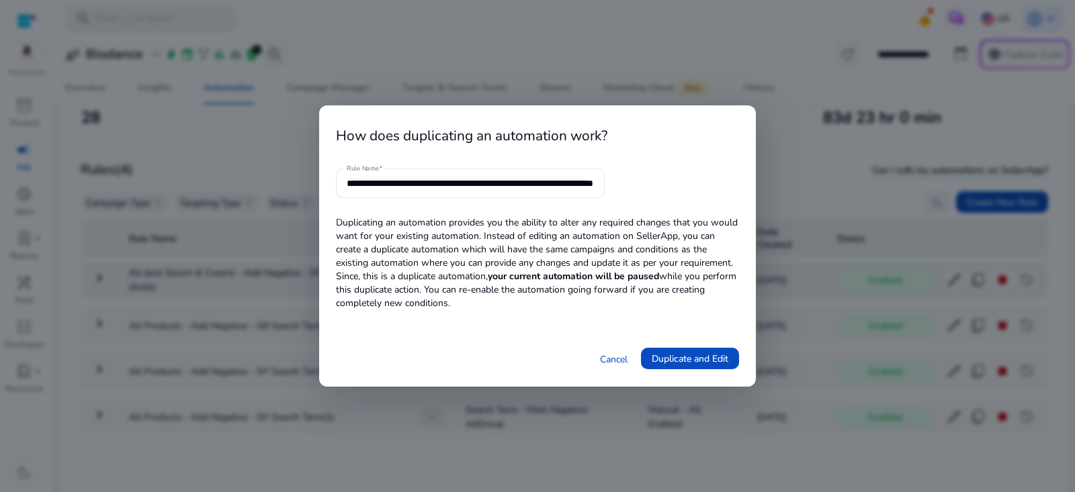
scroll to position [0, 73]
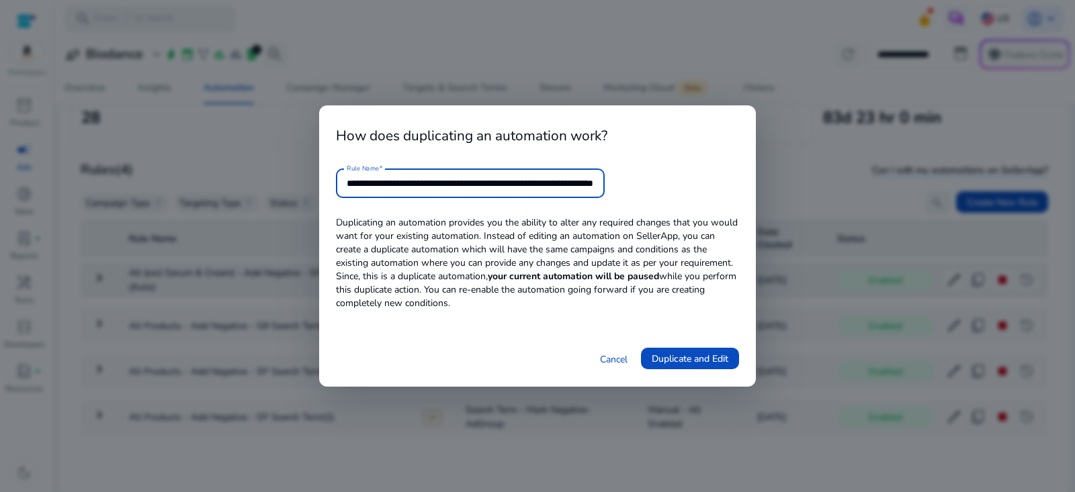
drag, startPoint x: 523, startPoint y: 187, endPoint x: 684, endPoint y: 186, distance: 161.3
click at [685, 187] on form "**********" at bounding box center [537, 184] width 403 height 30
type input "**********"
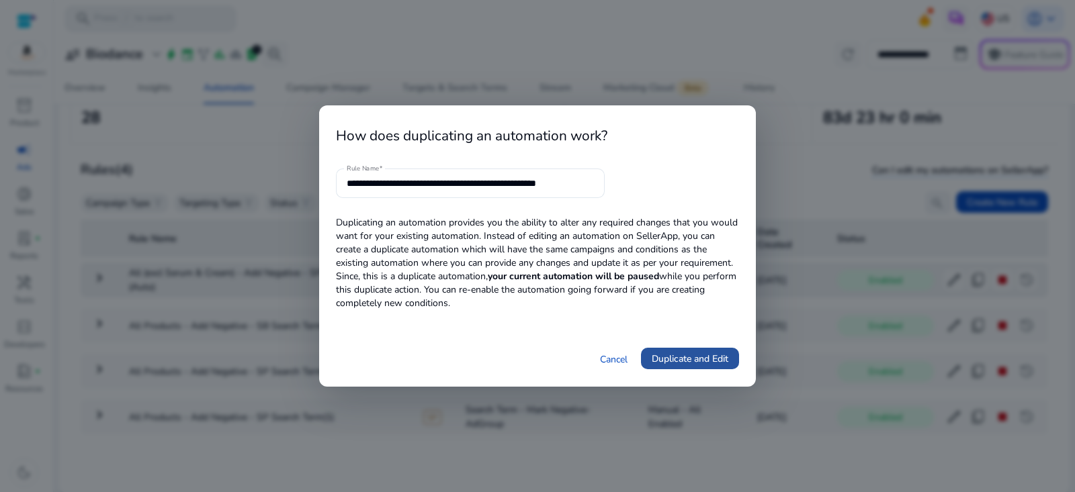
scroll to position [0, 0]
click at [720, 356] on span "Duplicate and Edit" at bounding box center [690, 359] width 77 height 14
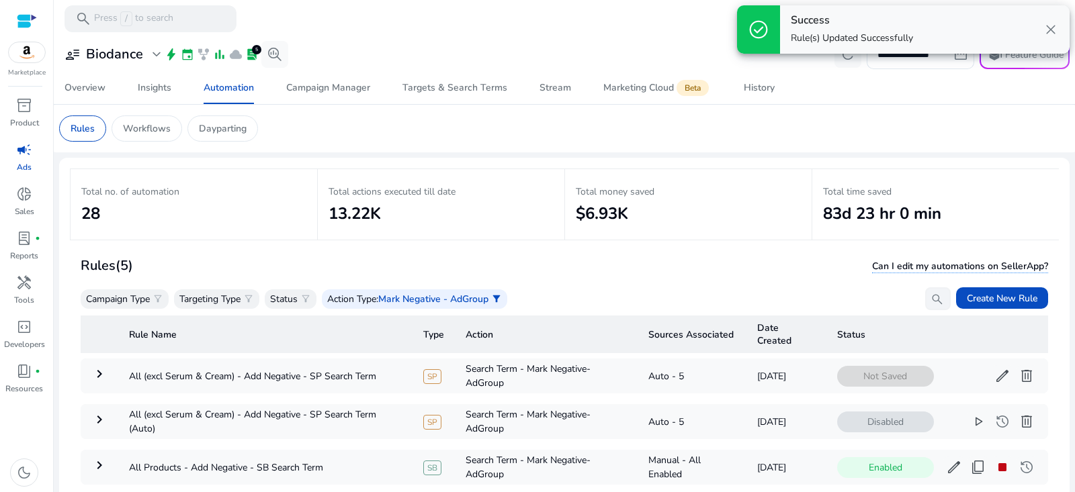
scroll to position [96, 0]
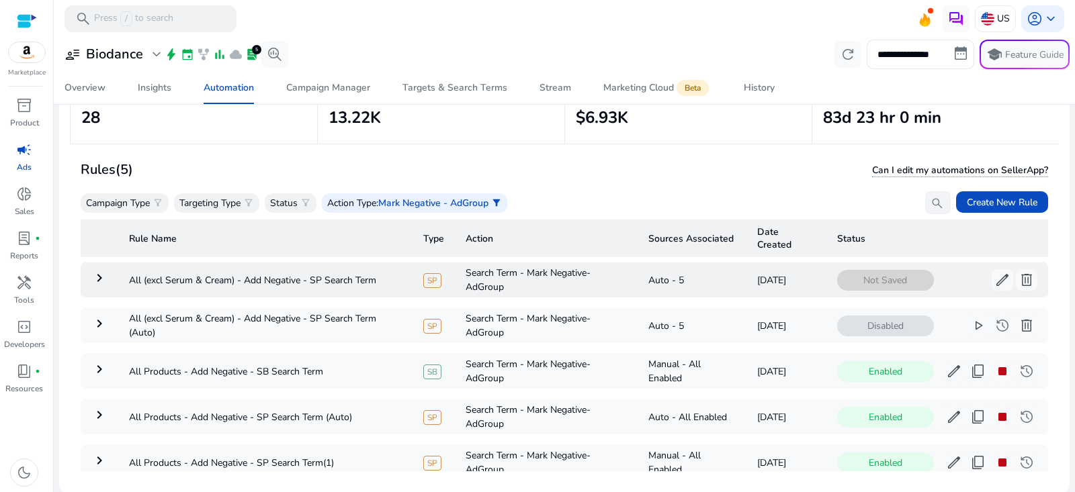
click at [106, 280] on mat-icon "keyboard_arrow_right" at bounding box center [99, 278] width 16 height 16
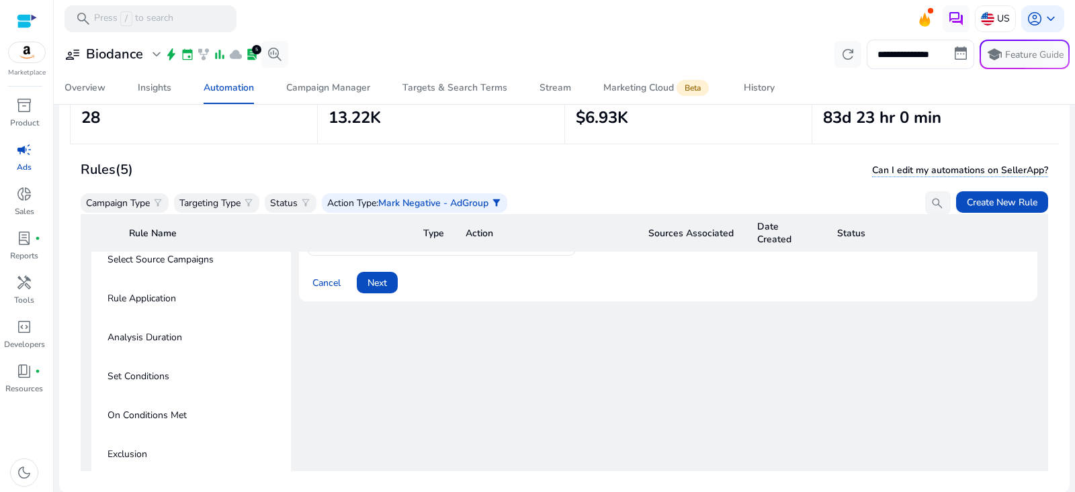
scroll to position [75, 0]
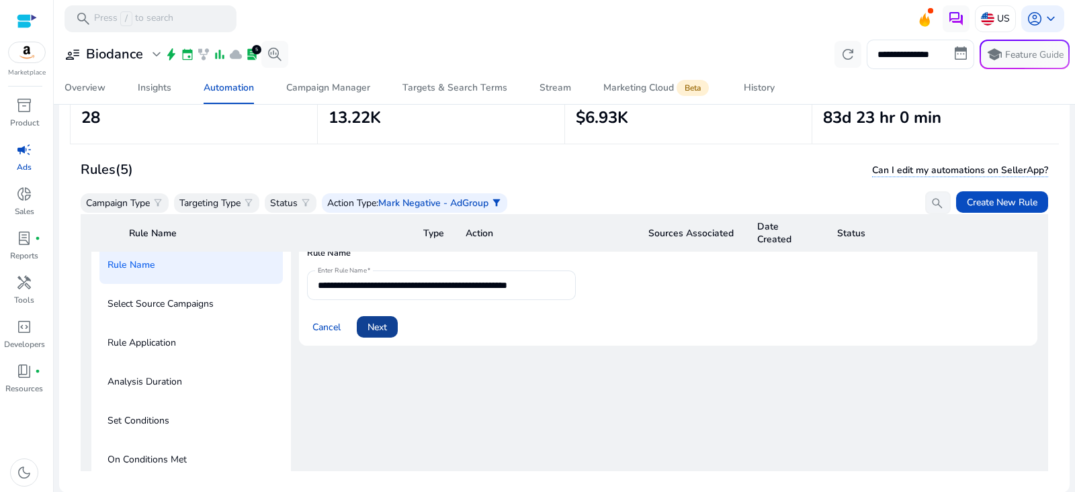
click at [382, 325] on span "Next" at bounding box center [377, 327] width 19 height 14
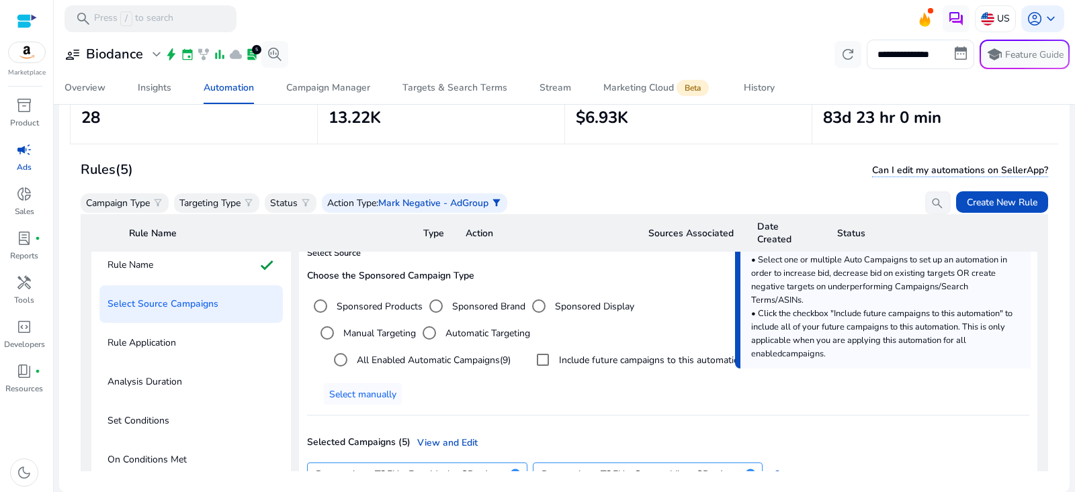
click at [377, 331] on label "Manual Targeting" at bounding box center [378, 334] width 75 height 14
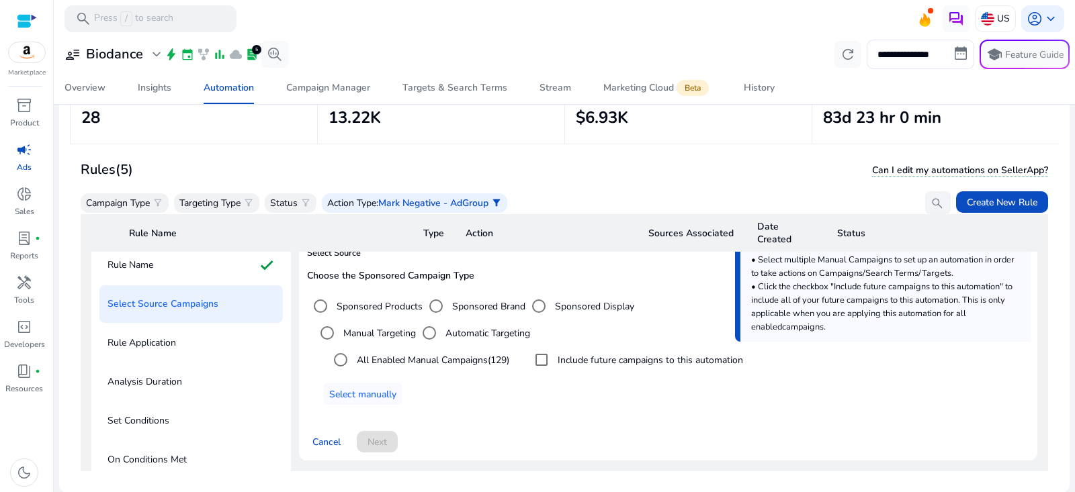
click at [387, 359] on label "All Enabled Manual Campaigns (129)" at bounding box center [431, 360] width 155 height 14
click at [384, 355] on label "All Enabled Manual Campaigns (129)" at bounding box center [431, 360] width 155 height 14
click at [384, 393] on span "Select manually" at bounding box center [362, 395] width 67 height 14
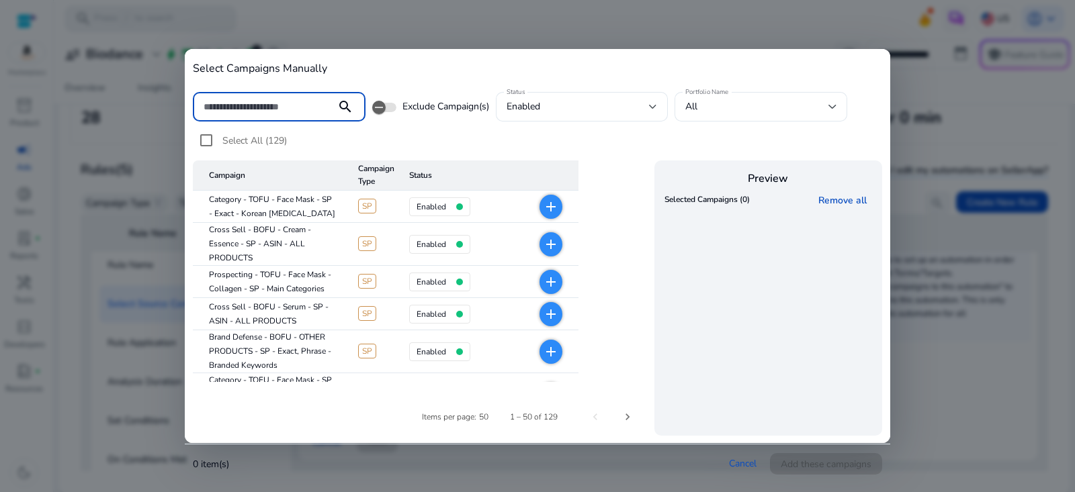
click at [313, 112] on input at bounding box center [265, 106] width 122 height 15
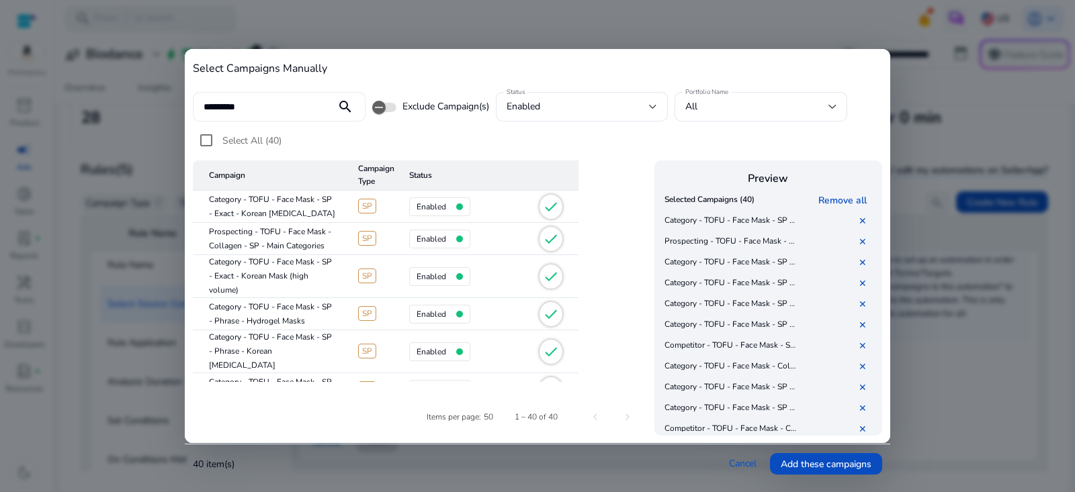
click at [285, 109] on input "*********" at bounding box center [265, 106] width 122 height 15
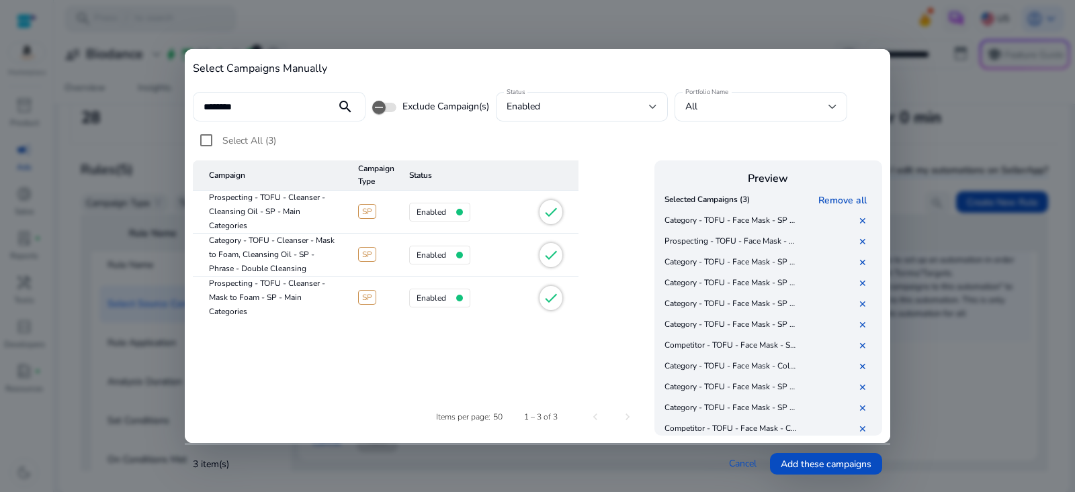
click at [247, 105] on input "********" at bounding box center [265, 106] width 122 height 15
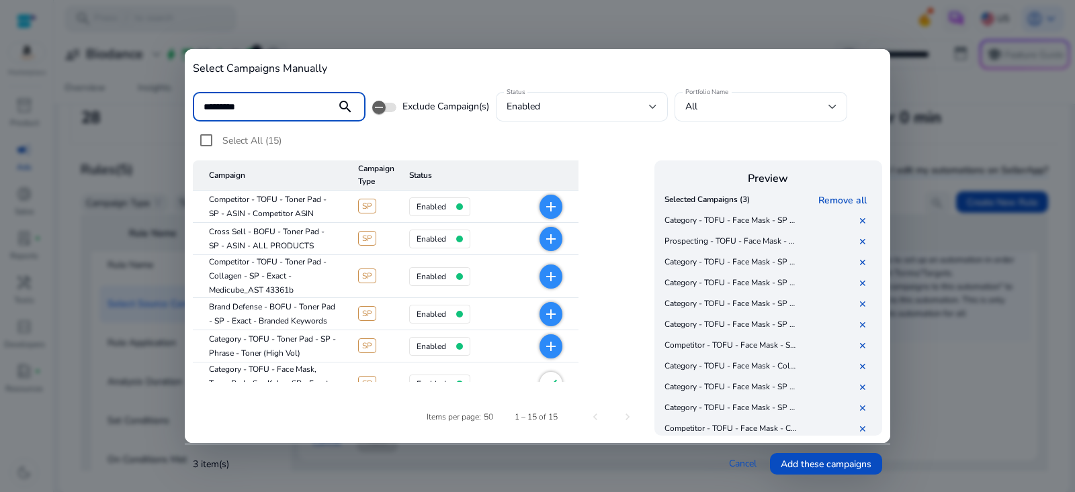
click at [231, 102] on input "*********" at bounding box center [265, 106] width 122 height 15
click at [276, 110] on input "*****" at bounding box center [265, 106] width 122 height 15
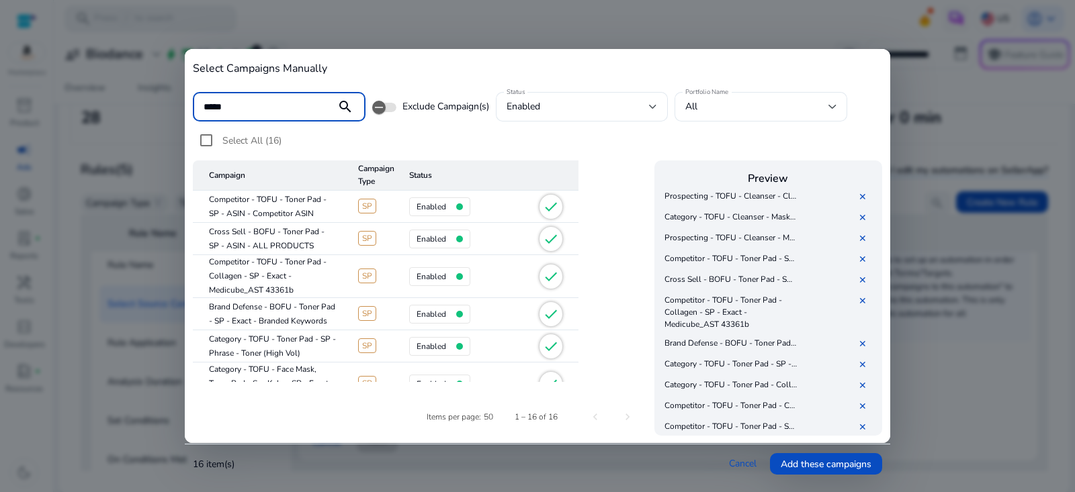
scroll to position [841, 0]
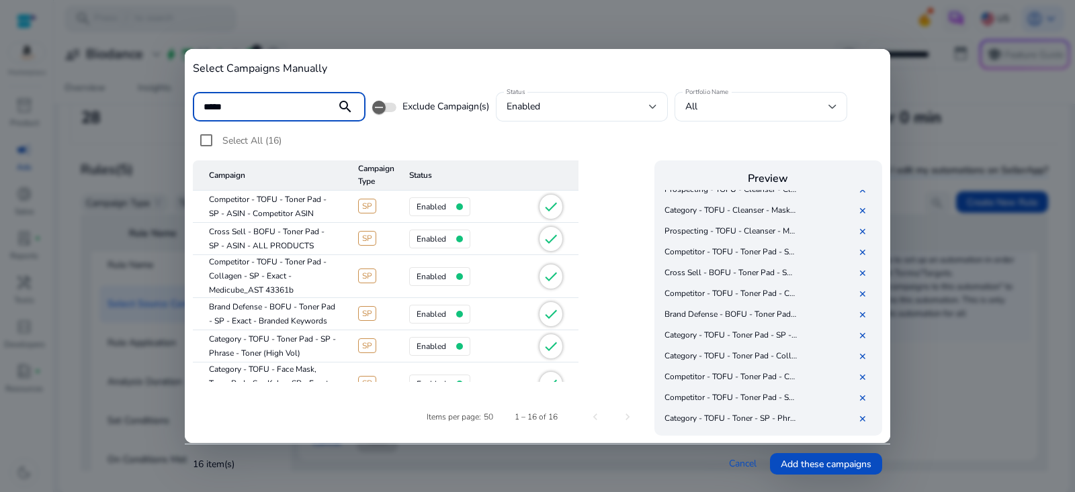
click at [274, 99] on input "*****" at bounding box center [265, 106] width 122 height 15
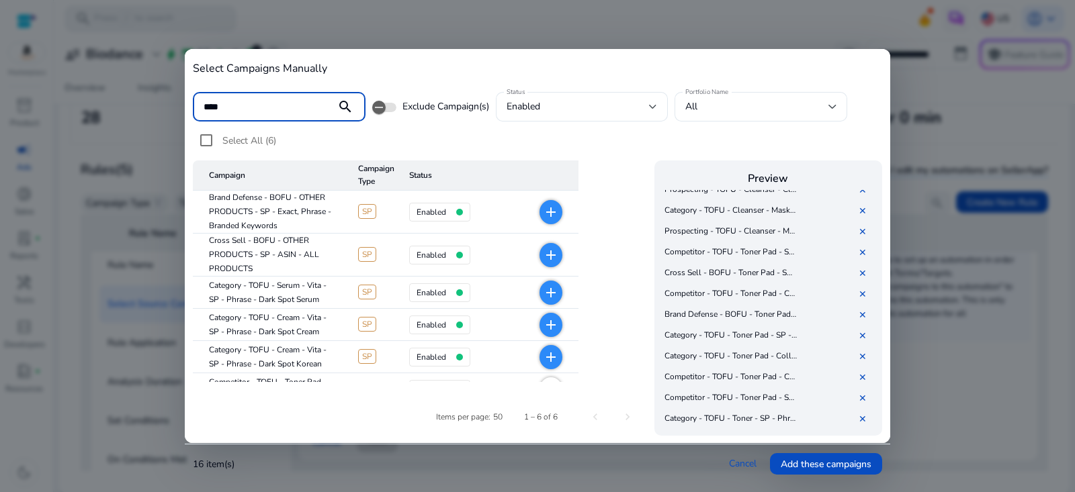
type input "*****"
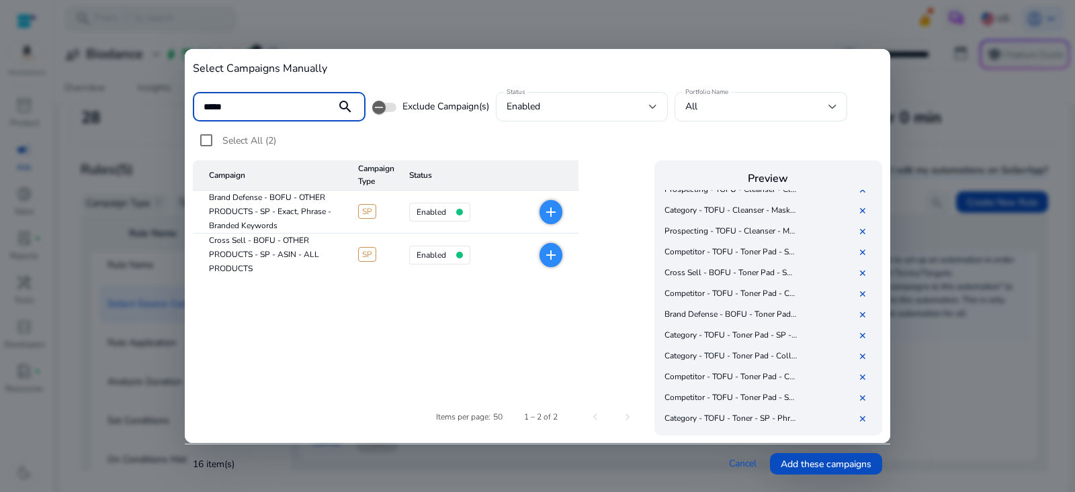
click at [319, 106] on input "*****" at bounding box center [265, 106] width 122 height 15
click at [318, 106] on input "*****" at bounding box center [265, 106] width 122 height 15
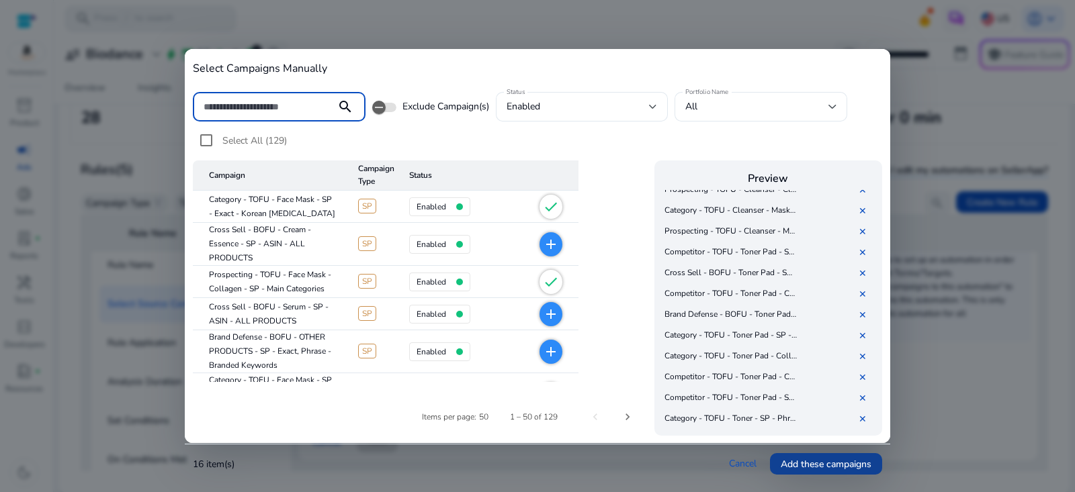
click at [810, 464] on span "Add these campaigns" at bounding box center [826, 465] width 91 height 14
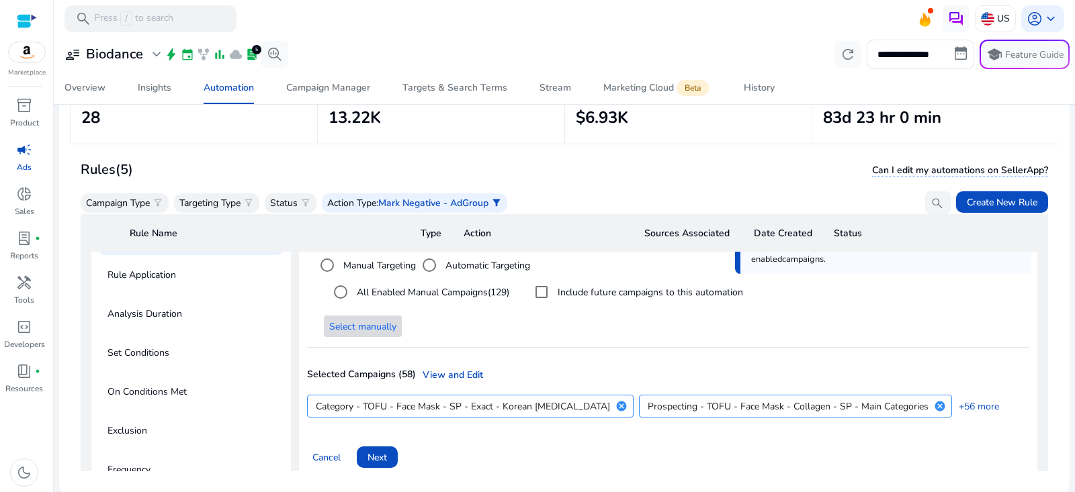
scroll to position [182, 0]
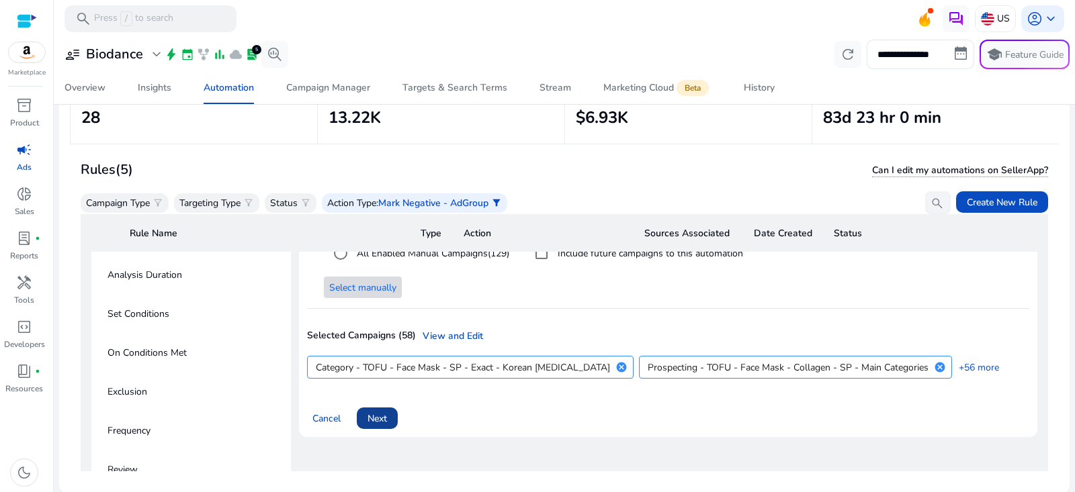
click at [382, 421] on span "Next" at bounding box center [377, 419] width 19 height 14
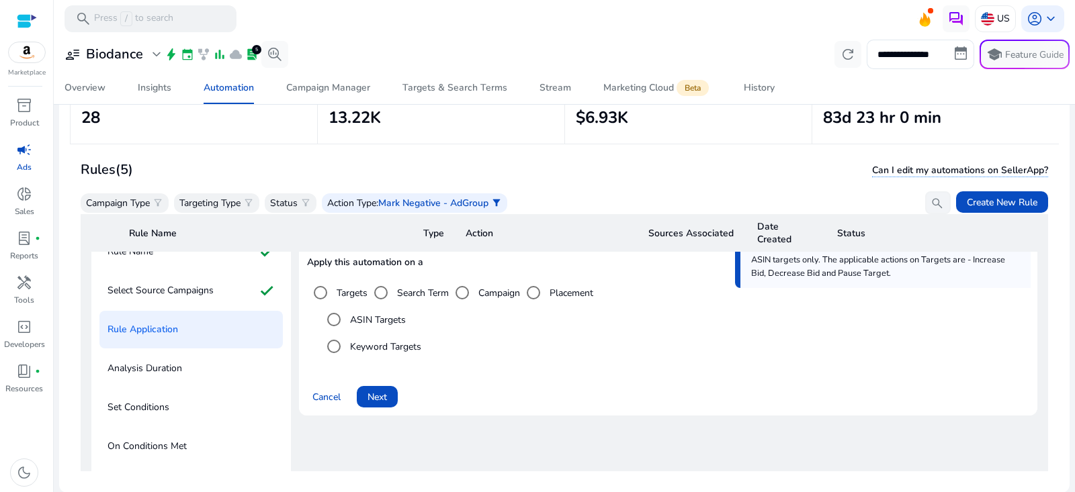
scroll to position [66, 0]
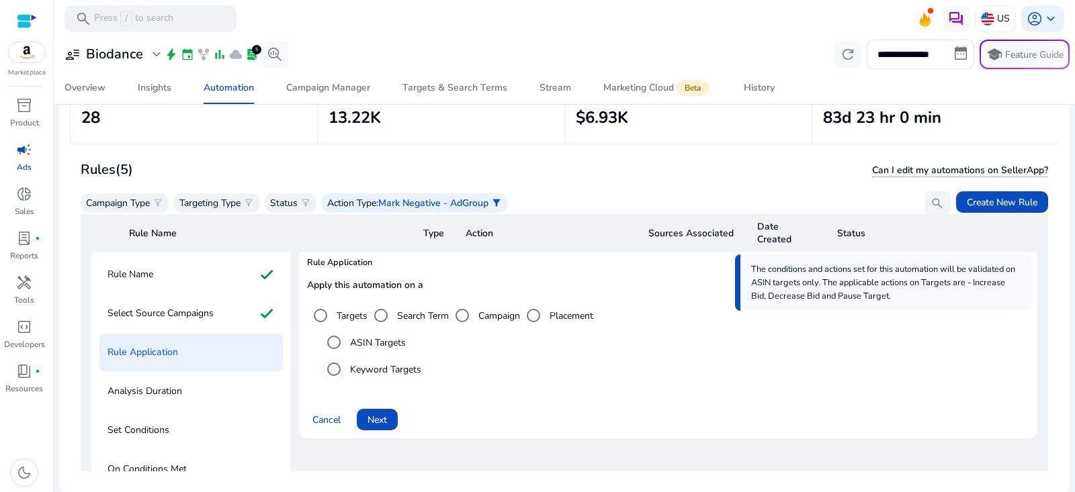
click at [390, 364] on label "Keyword Targets" at bounding box center [384, 370] width 74 height 14
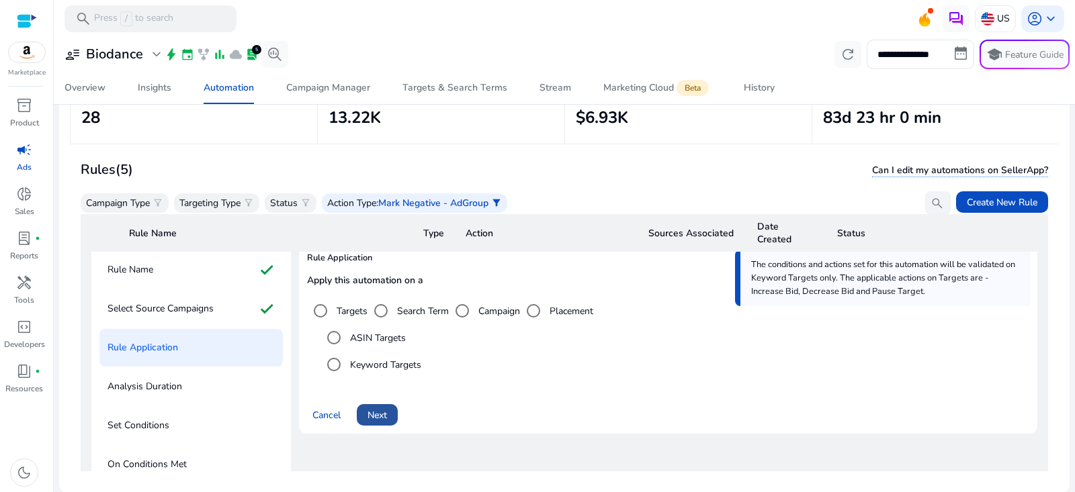
click at [384, 416] on span "Next" at bounding box center [377, 416] width 19 height 14
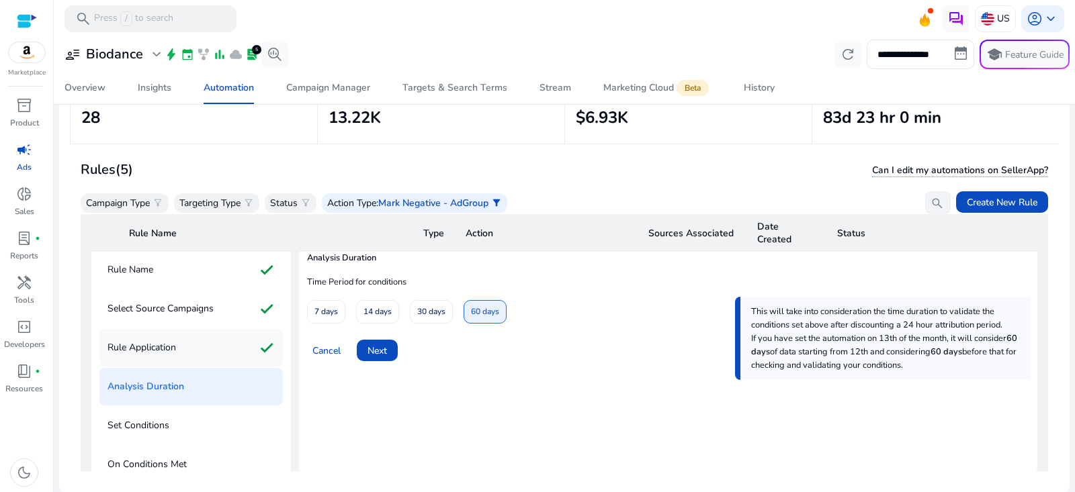
click at [247, 338] on div "Rule Application check" at bounding box center [190, 348] width 183 height 38
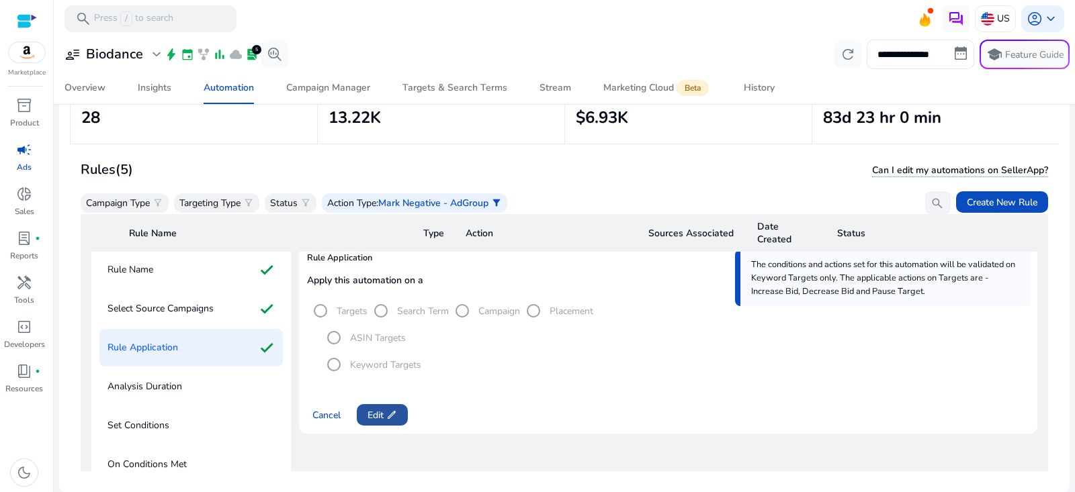
click at [392, 410] on span "edit" at bounding box center [391, 415] width 11 height 11
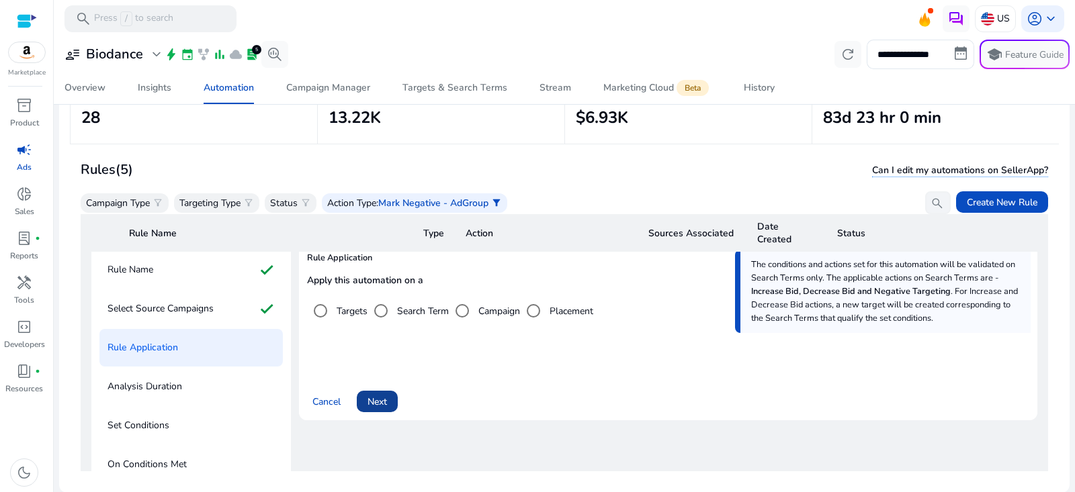
click at [388, 400] on span at bounding box center [377, 402] width 41 height 32
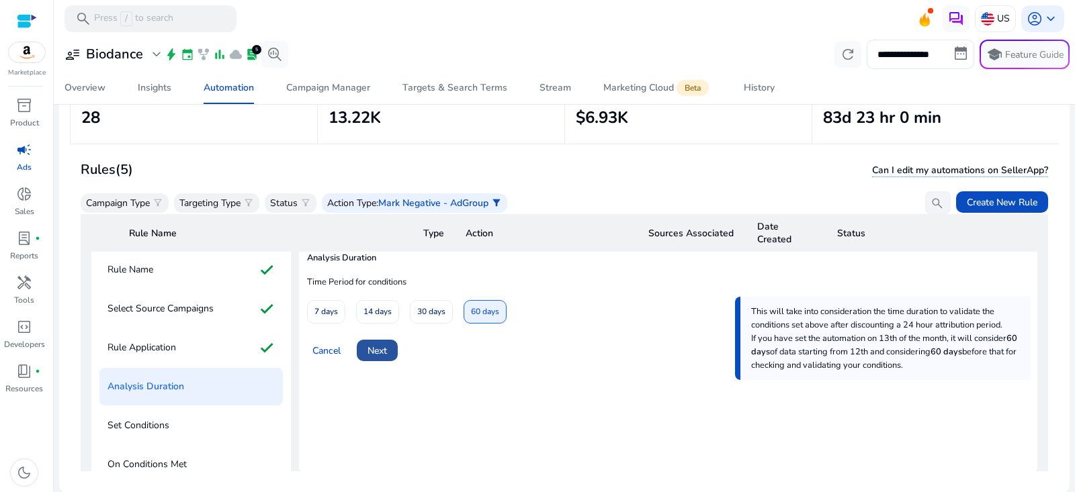
click at [382, 348] on span "Next" at bounding box center [377, 351] width 19 height 14
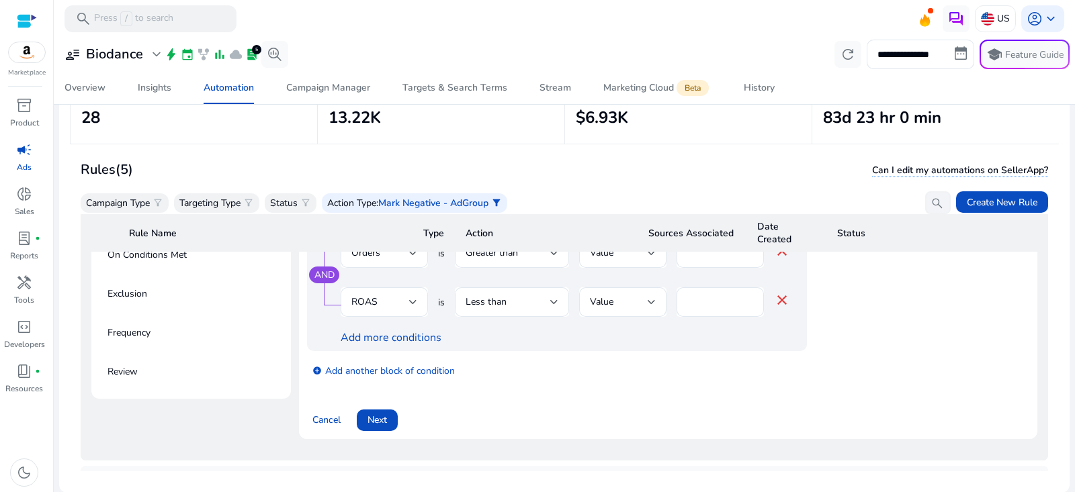
scroll to position [291, 0]
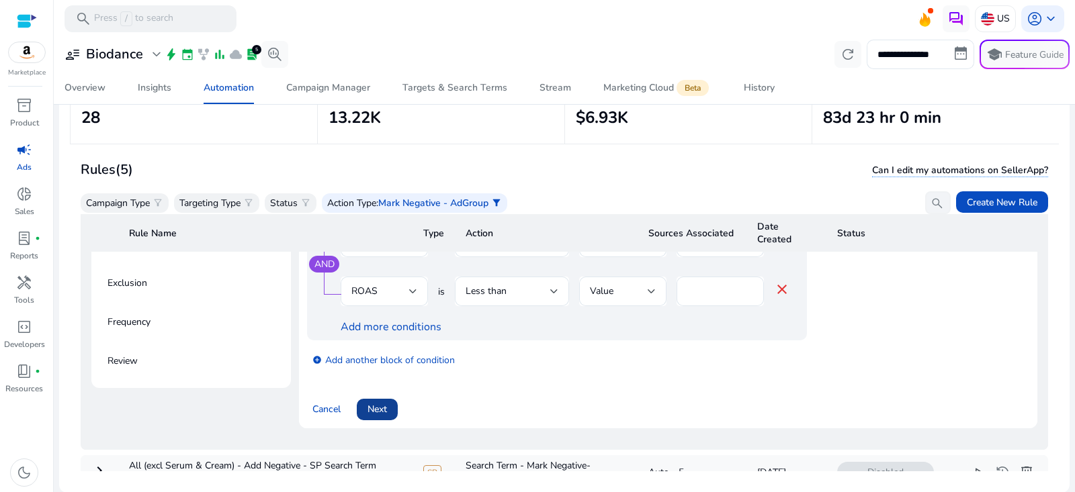
click at [378, 411] on span "Next" at bounding box center [377, 409] width 19 height 14
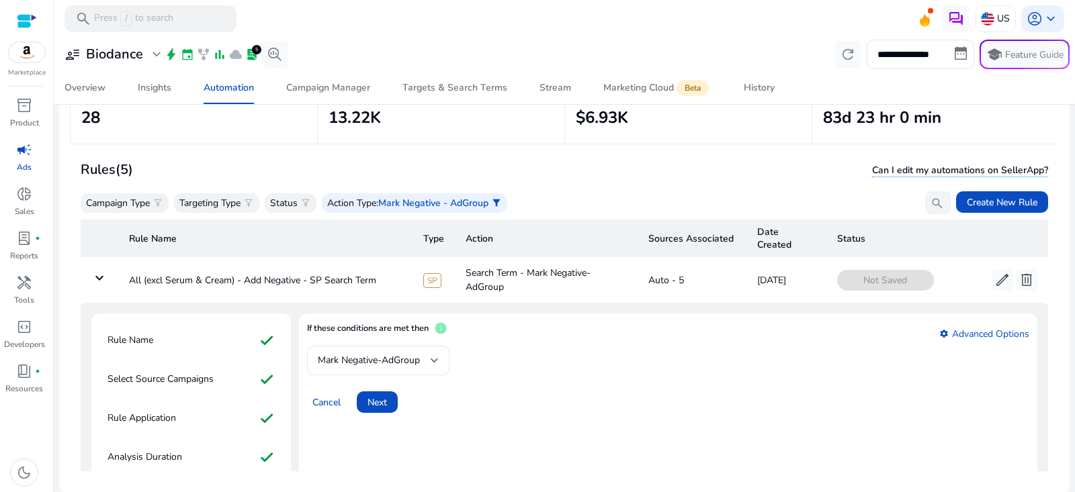
scroll to position [4, 0]
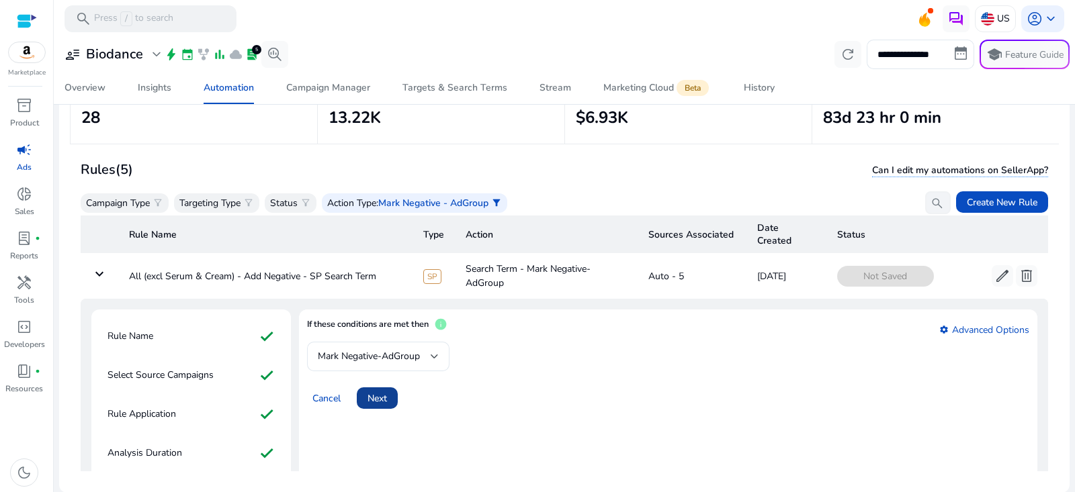
click at [384, 392] on span "Next" at bounding box center [377, 399] width 19 height 14
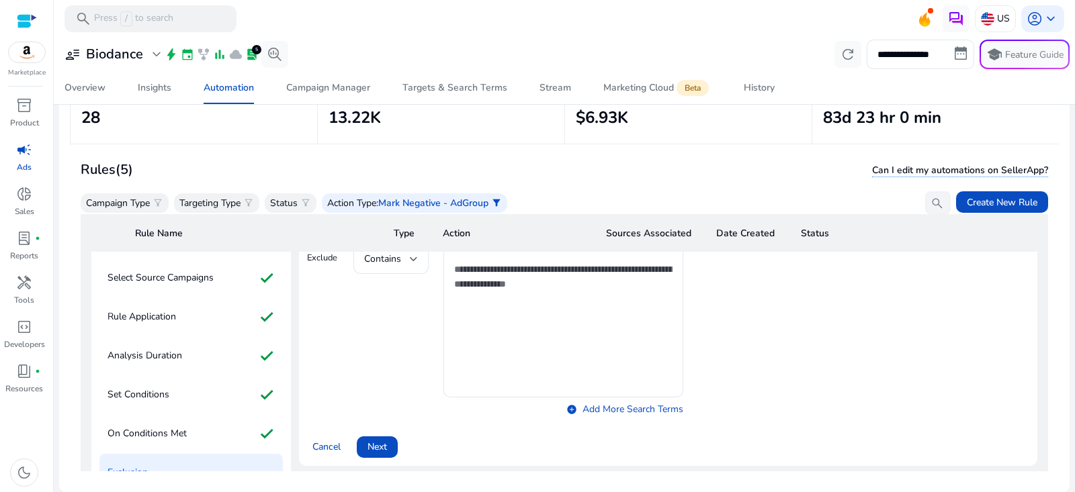
scroll to position [142, 0]
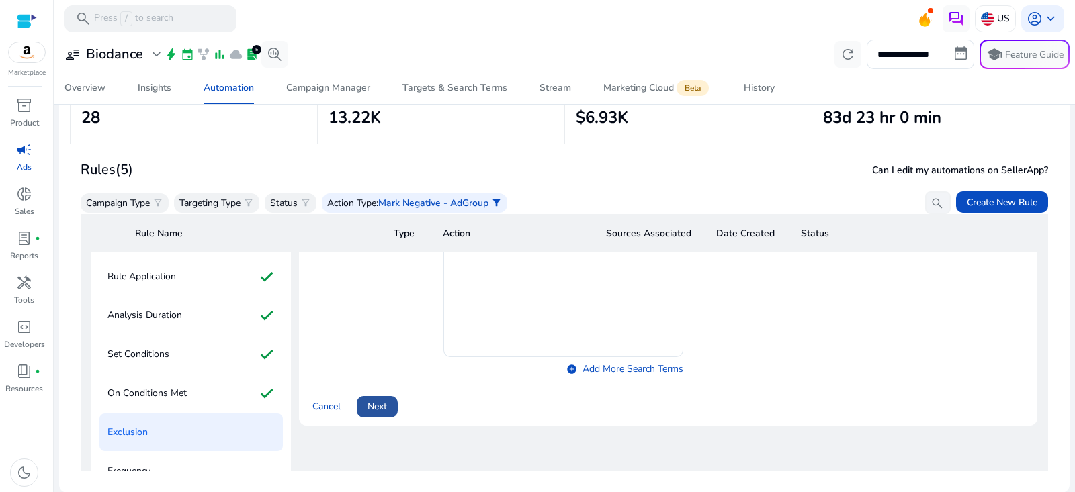
click at [382, 403] on span "Next" at bounding box center [377, 407] width 19 height 14
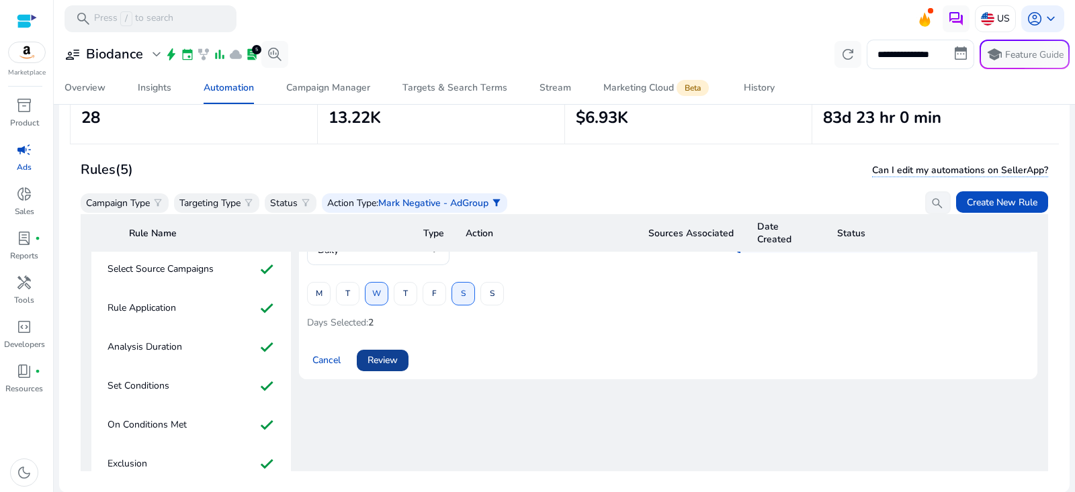
scroll to position [105, 0]
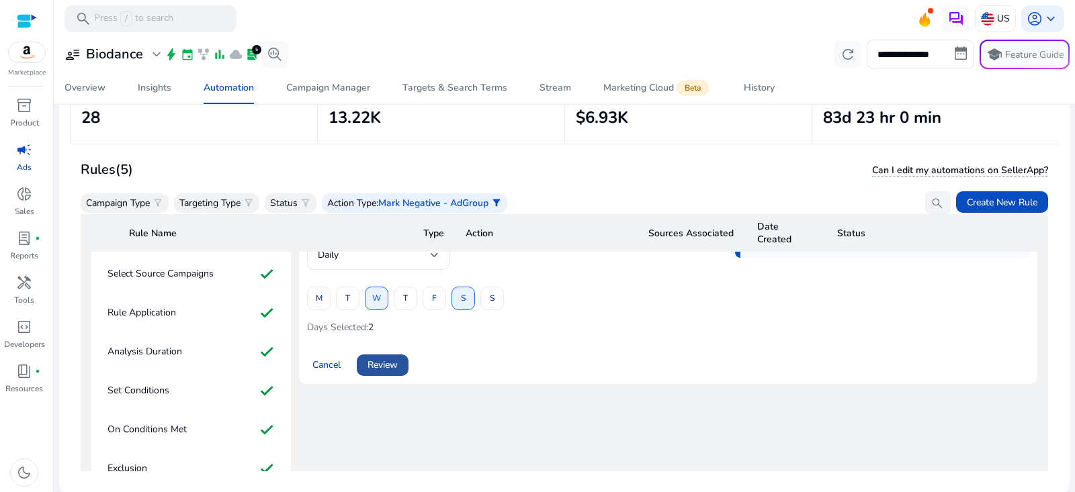
click at [397, 364] on span "Review" at bounding box center [383, 365] width 30 height 14
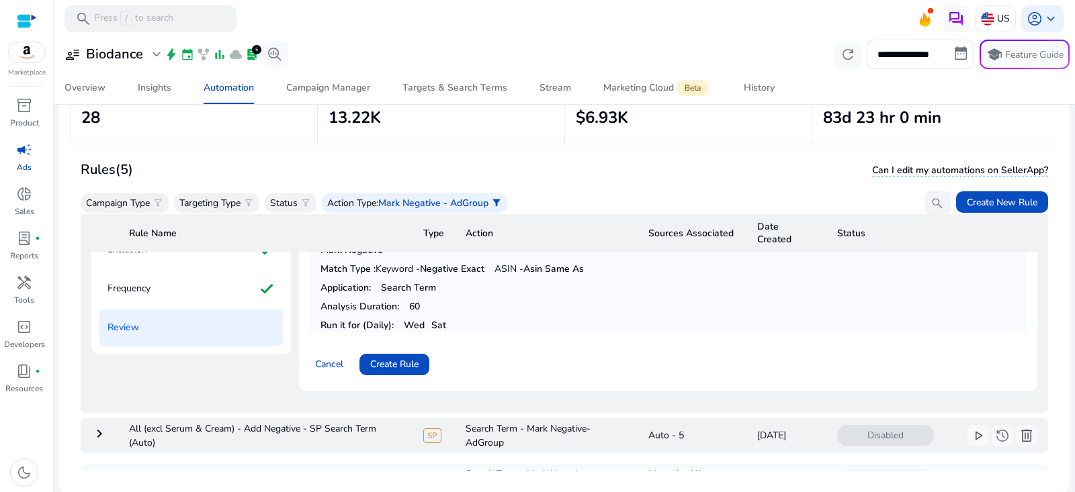
scroll to position [349, 0]
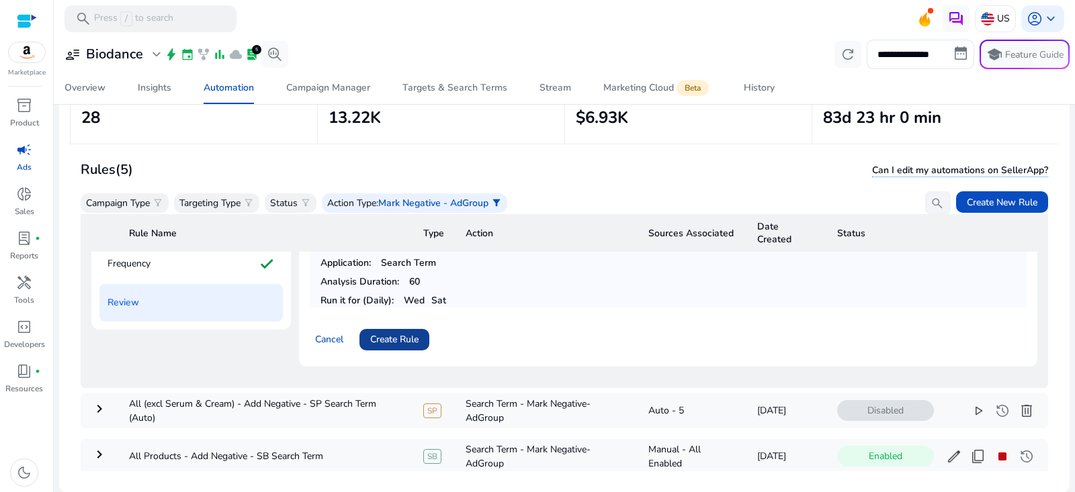
click at [421, 333] on span at bounding box center [394, 340] width 70 height 32
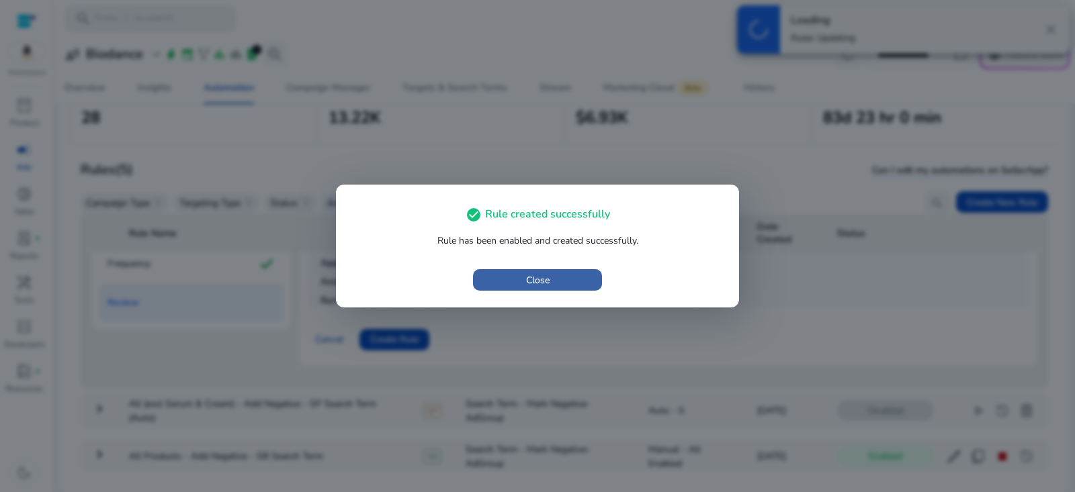
click at [580, 268] on span "button" at bounding box center [537, 280] width 129 height 32
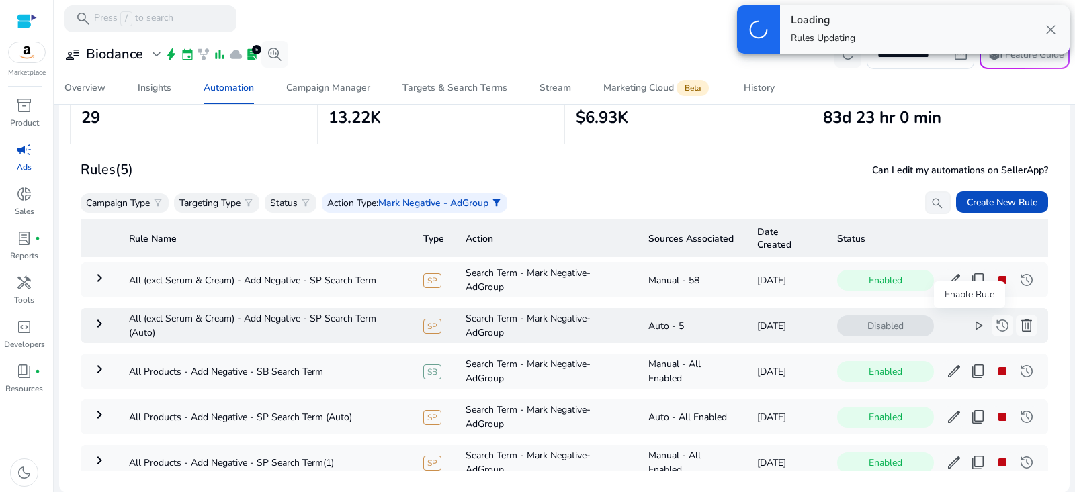
click at [970, 324] on span "play_arrow" at bounding box center [978, 326] width 16 height 16
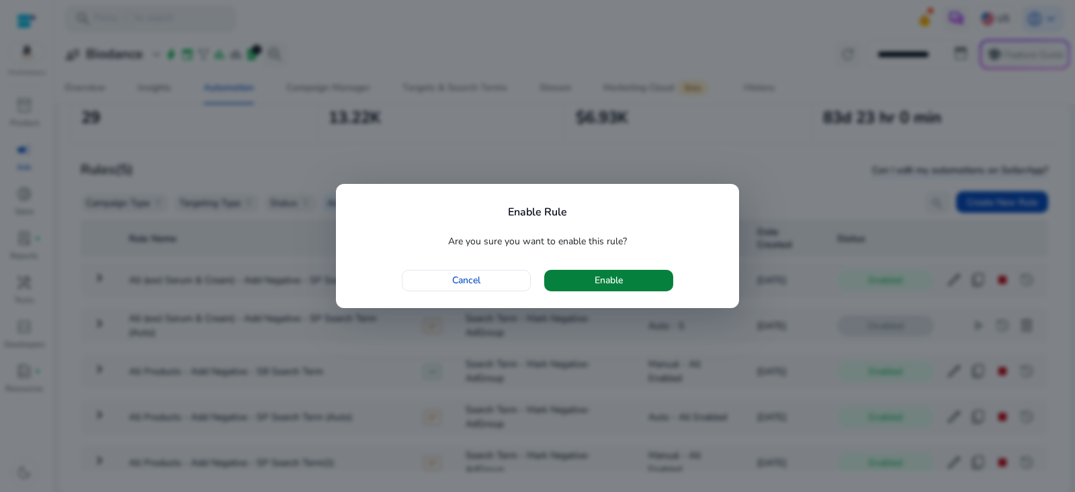
click at [646, 277] on span "button" at bounding box center [608, 281] width 129 height 32
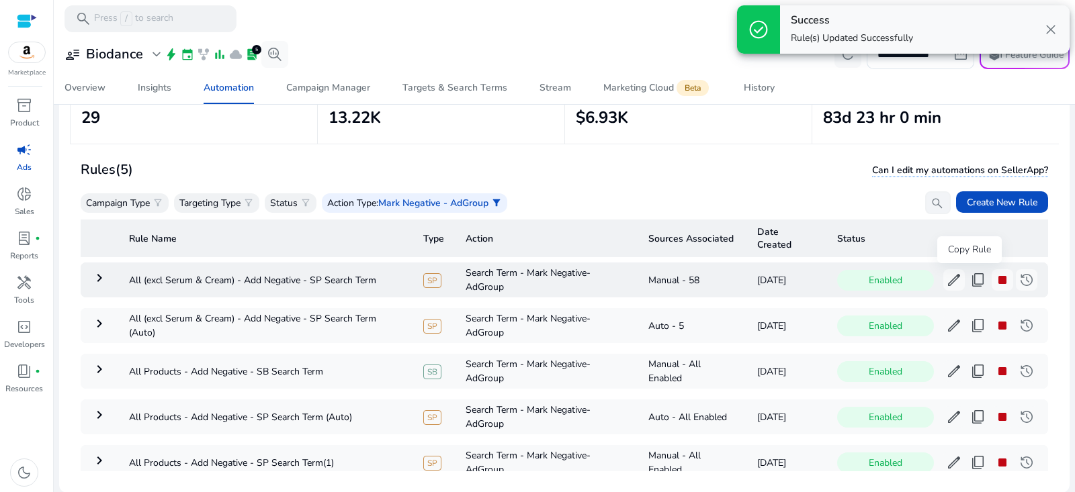
click at [970, 280] on span "content_copy" at bounding box center [978, 280] width 16 height 16
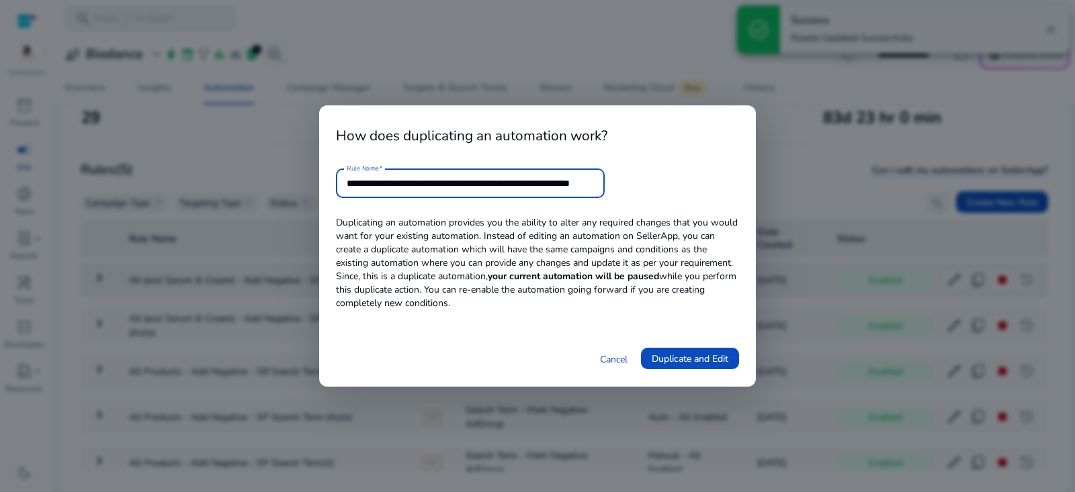
scroll to position [0, 44]
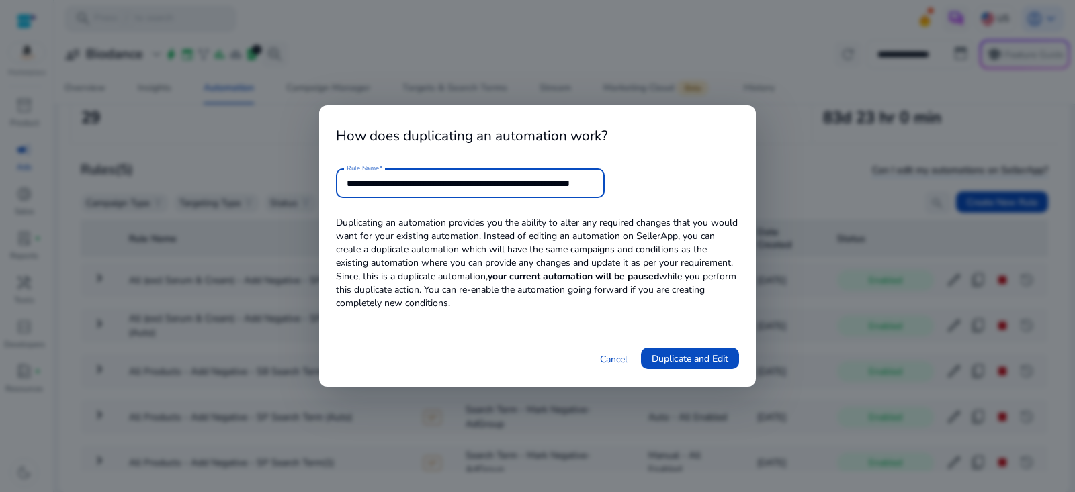
drag, startPoint x: 501, startPoint y: 187, endPoint x: 728, endPoint y: 187, distance: 227.1
click at [728, 187] on form "**********" at bounding box center [537, 184] width 403 height 30
click at [497, 182] on input "**********" at bounding box center [470, 183] width 247 height 15
drag, startPoint x: 563, startPoint y: 181, endPoint x: 873, endPoint y: 181, distance: 309.7
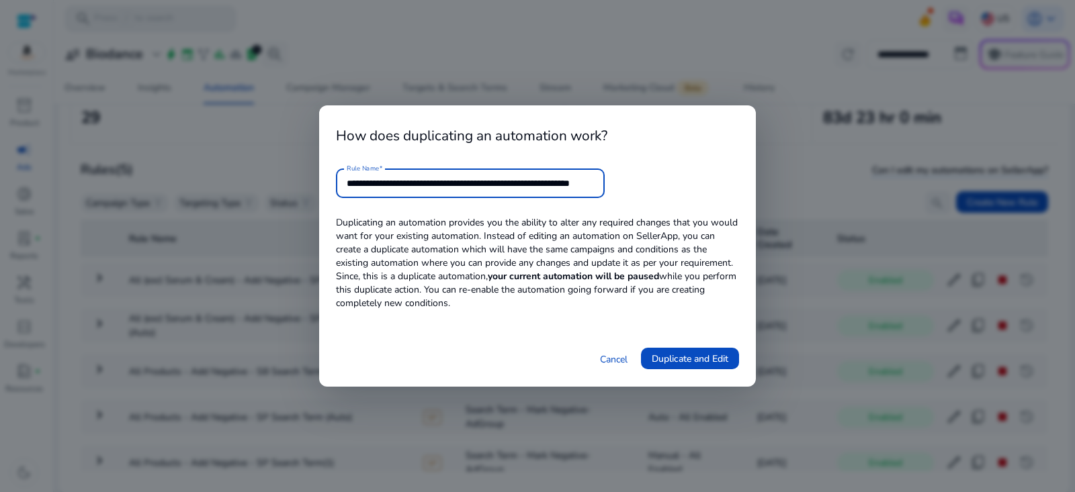
click at [872, 181] on div "**********" at bounding box center [537, 246] width 1075 height 492
type input "**********"
click at [730, 361] on span at bounding box center [690, 359] width 98 height 32
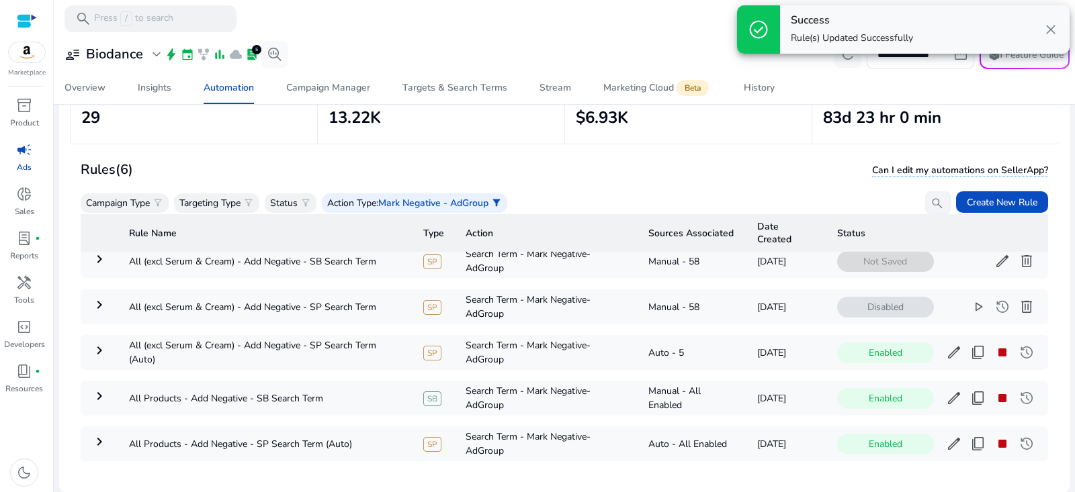
scroll to position [0, 0]
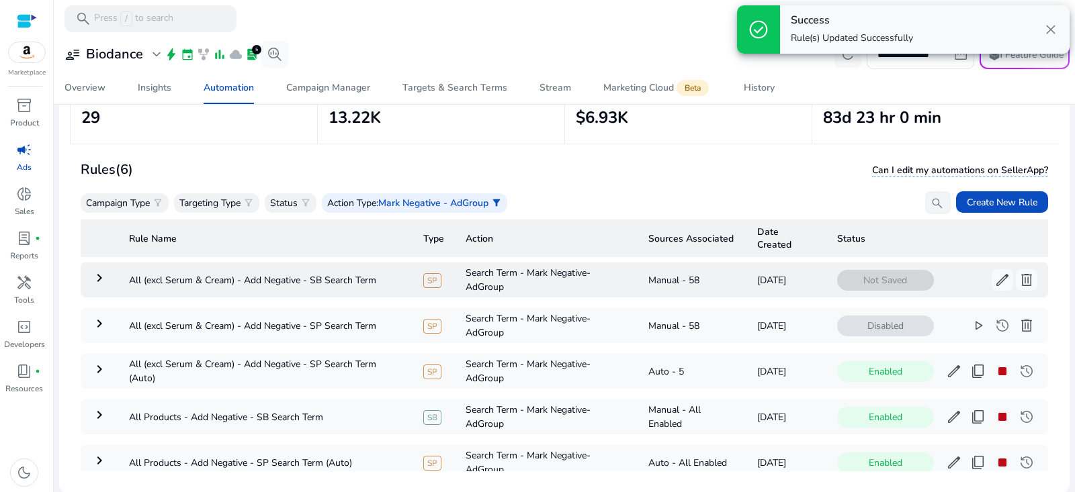
click at [95, 275] on mat-icon "keyboard_arrow_right" at bounding box center [99, 278] width 16 height 16
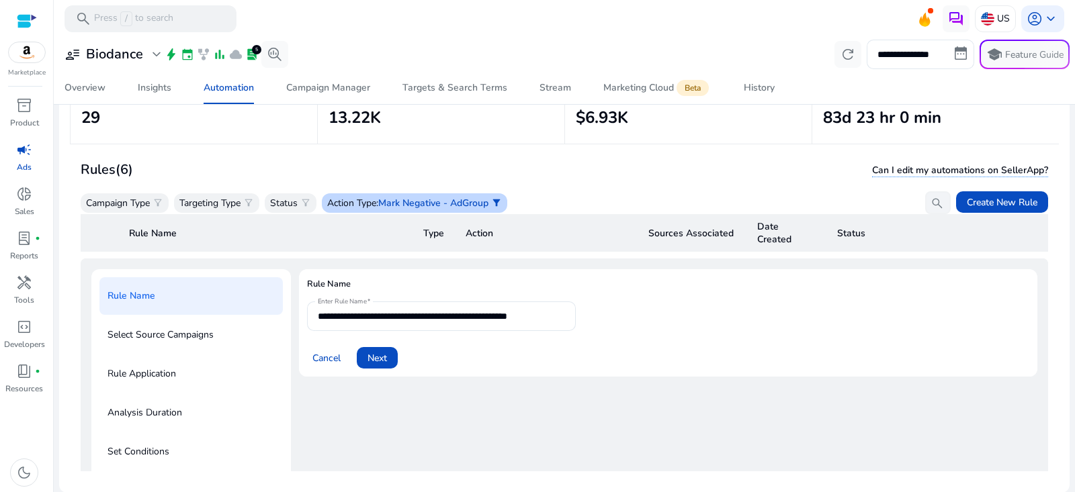
scroll to position [48, 0]
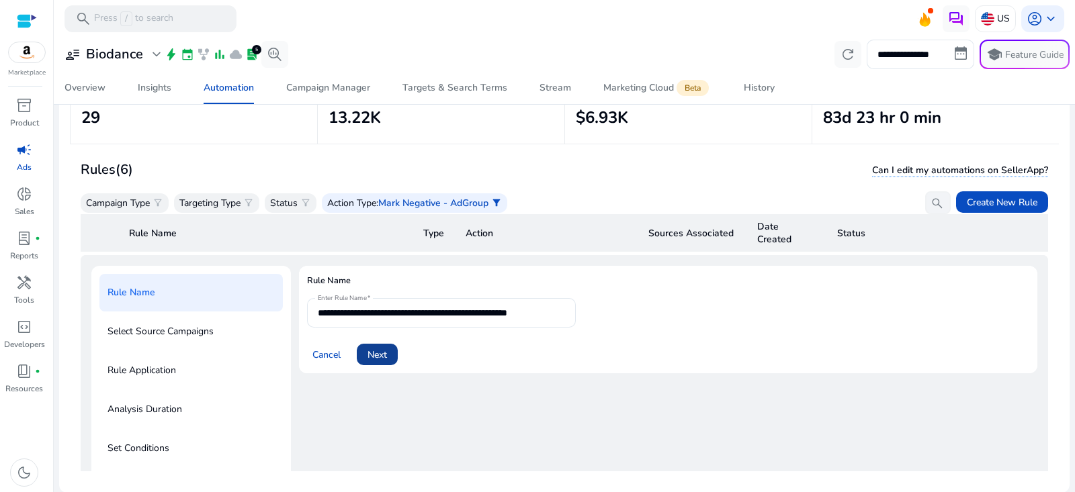
click at [390, 349] on span at bounding box center [377, 355] width 41 height 32
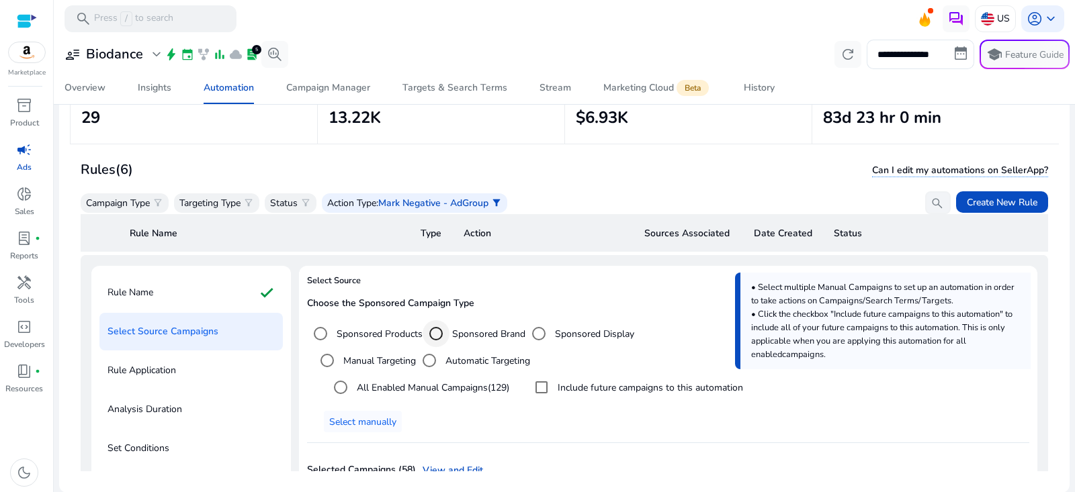
click at [448, 331] on div "Select targeting option" at bounding box center [436, 334] width 32 height 32
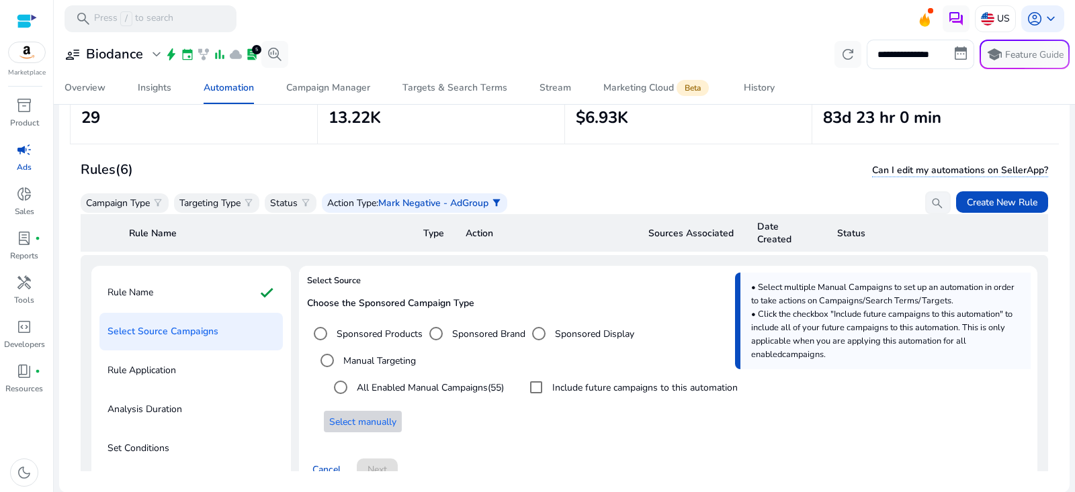
click at [368, 413] on span at bounding box center [363, 422] width 78 height 32
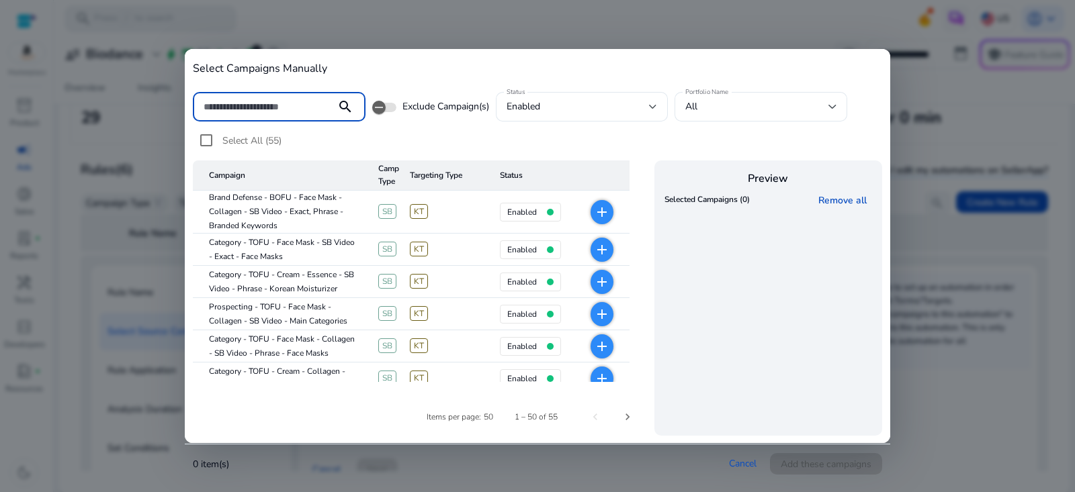
click at [316, 105] on input at bounding box center [265, 106] width 122 height 15
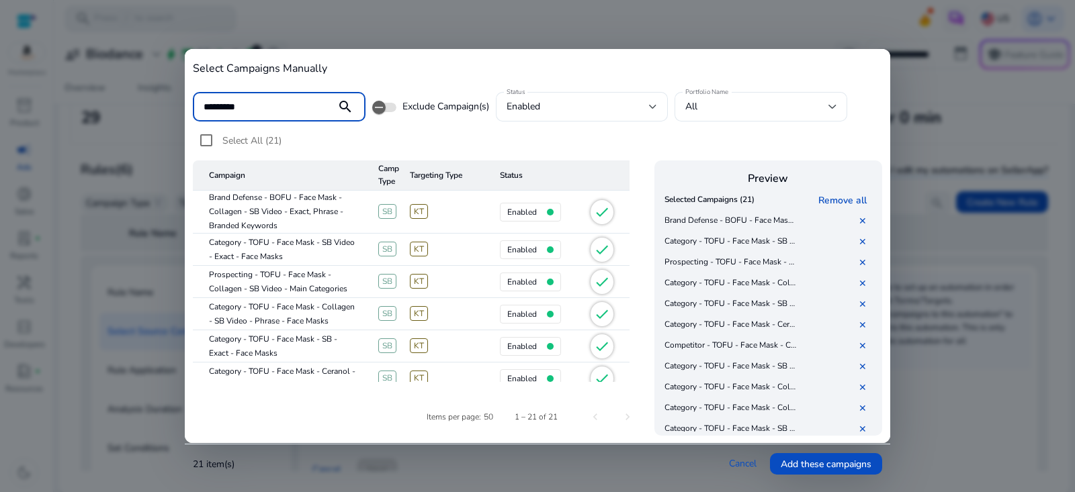
click at [269, 109] on input "*********" at bounding box center [265, 106] width 122 height 15
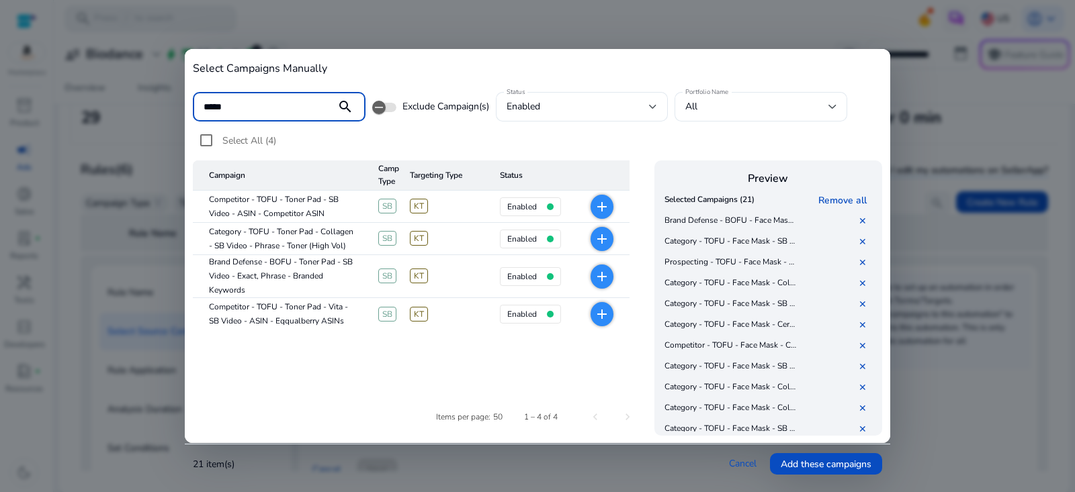
click at [343, 106] on mat-icon "search" at bounding box center [345, 107] width 32 height 16
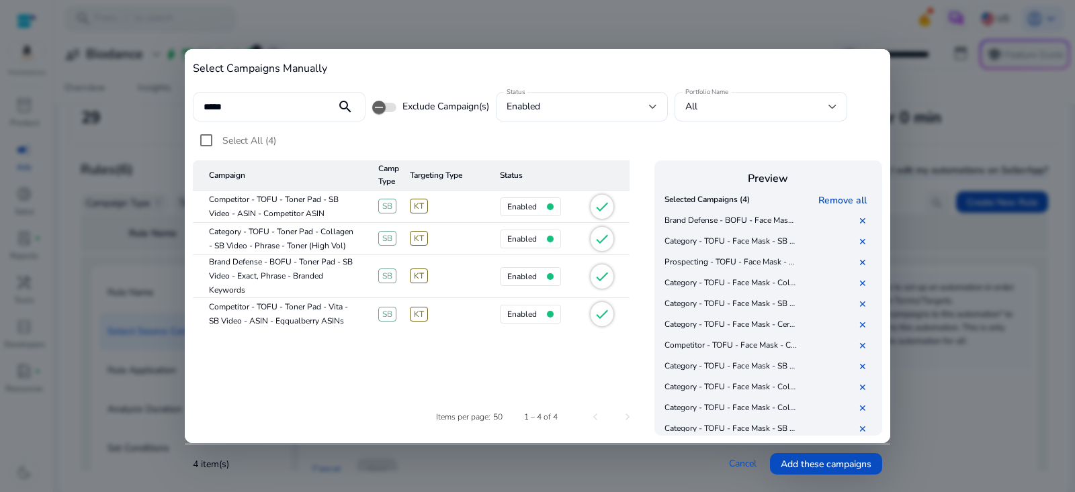
click at [250, 110] on input "*****" at bounding box center [265, 106] width 122 height 15
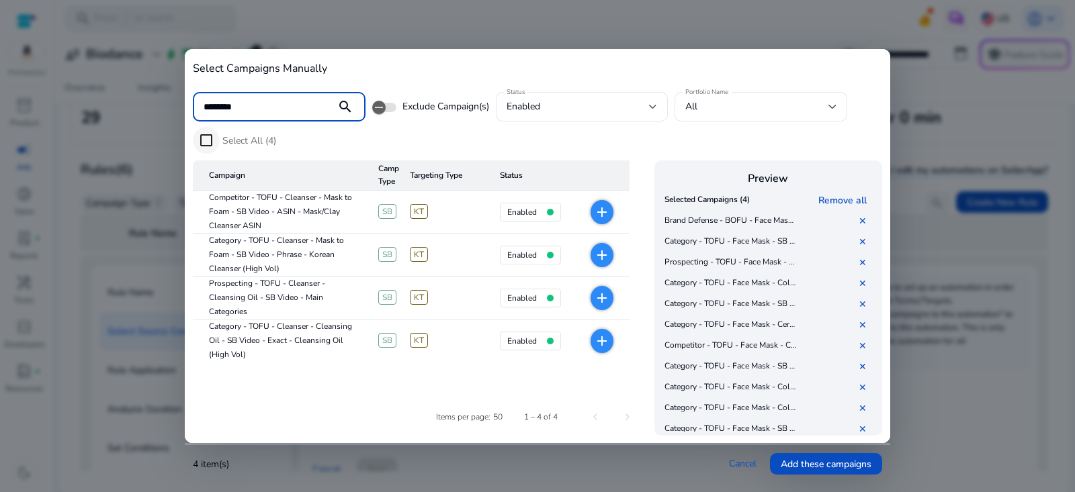
type input "********"
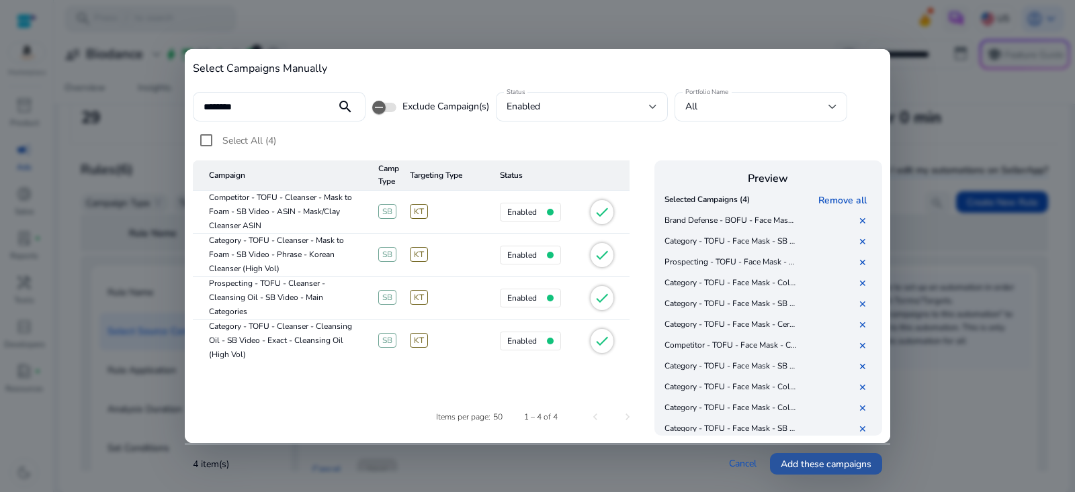
click at [813, 460] on span "Add these campaigns" at bounding box center [826, 465] width 91 height 14
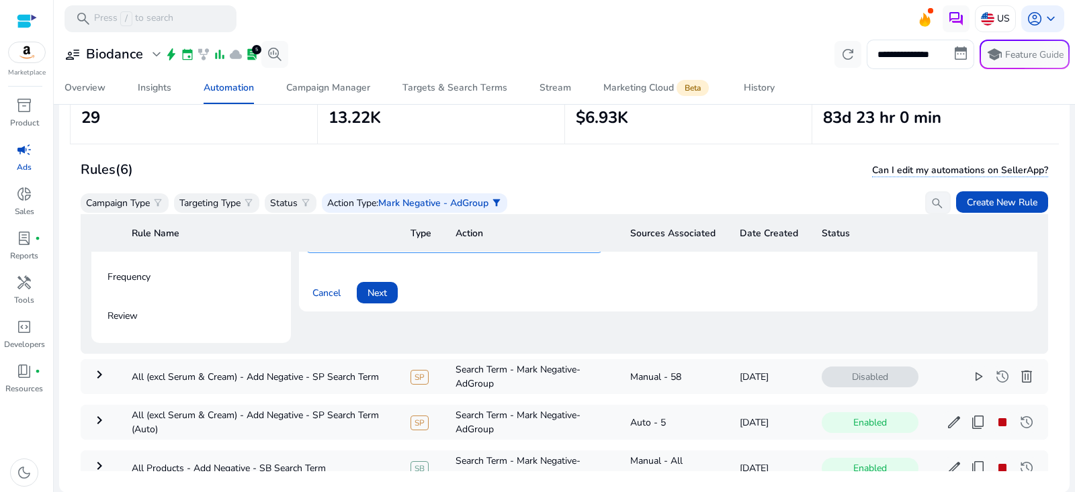
scroll to position [300, 0]
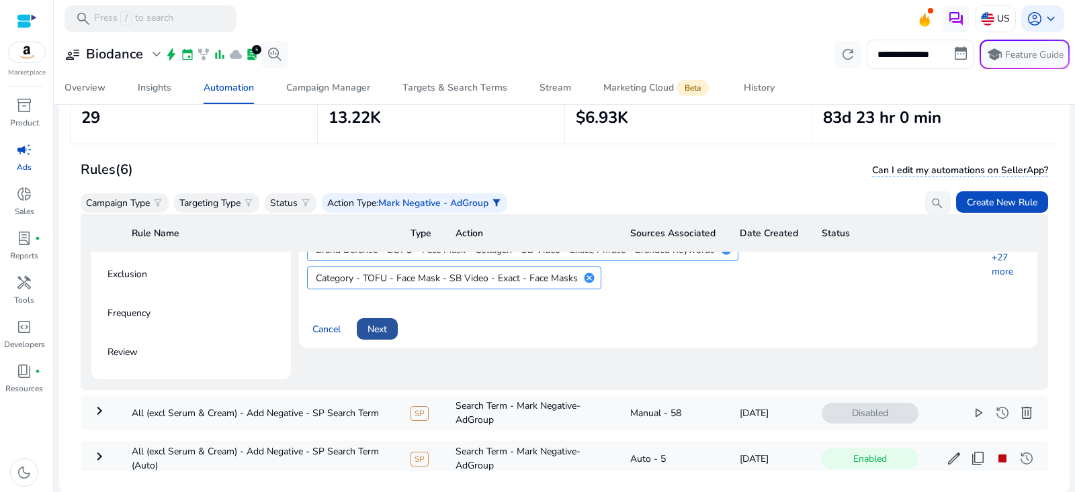
click at [382, 324] on span "Next" at bounding box center [377, 330] width 19 height 14
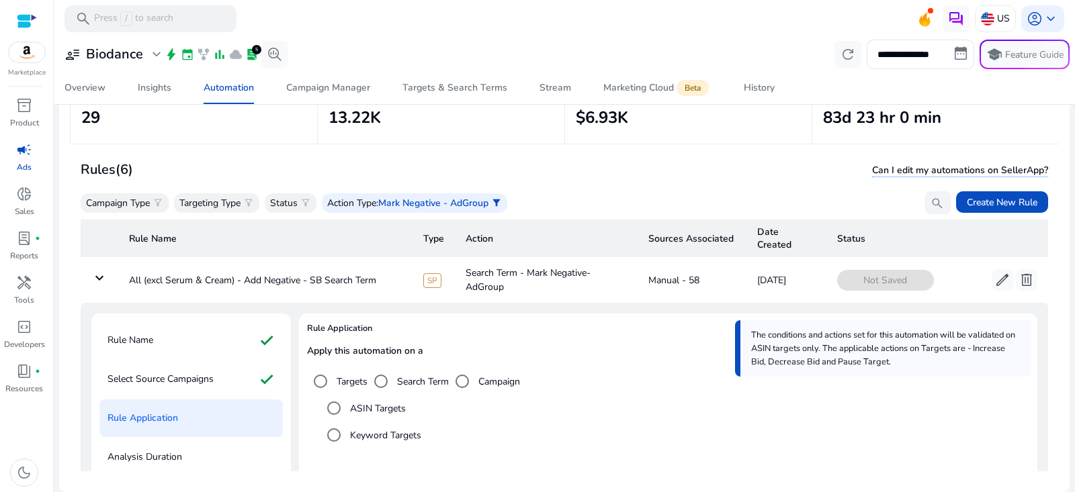
scroll to position [11, 0]
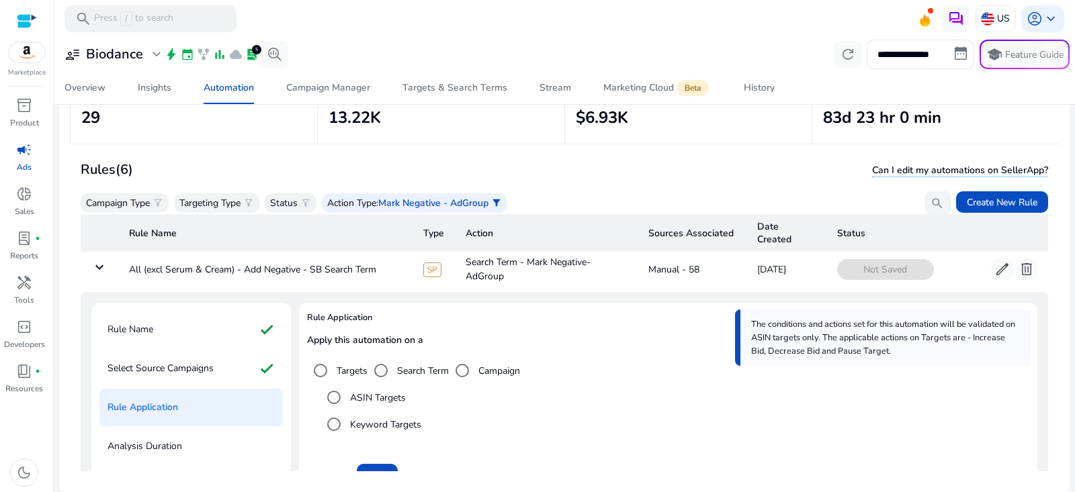
click at [400, 367] on label "Search Term" at bounding box center [421, 371] width 54 height 14
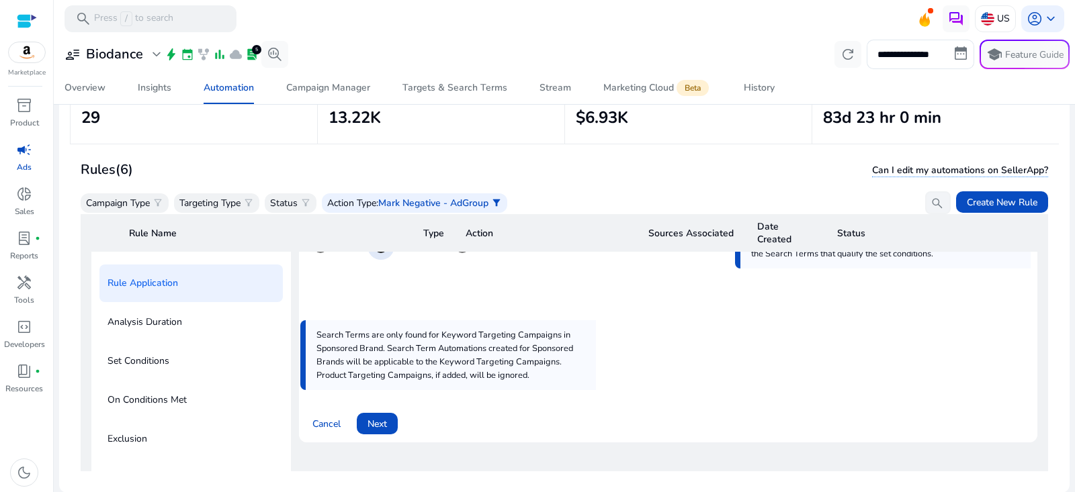
scroll to position [156, 0]
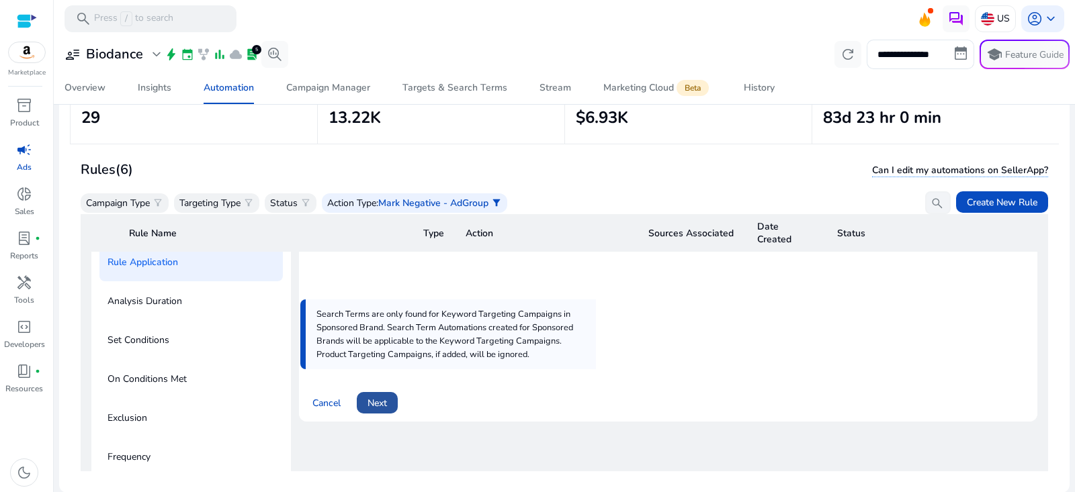
click at [384, 400] on span "Next" at bounding box center [377, 403] width 19 height 14
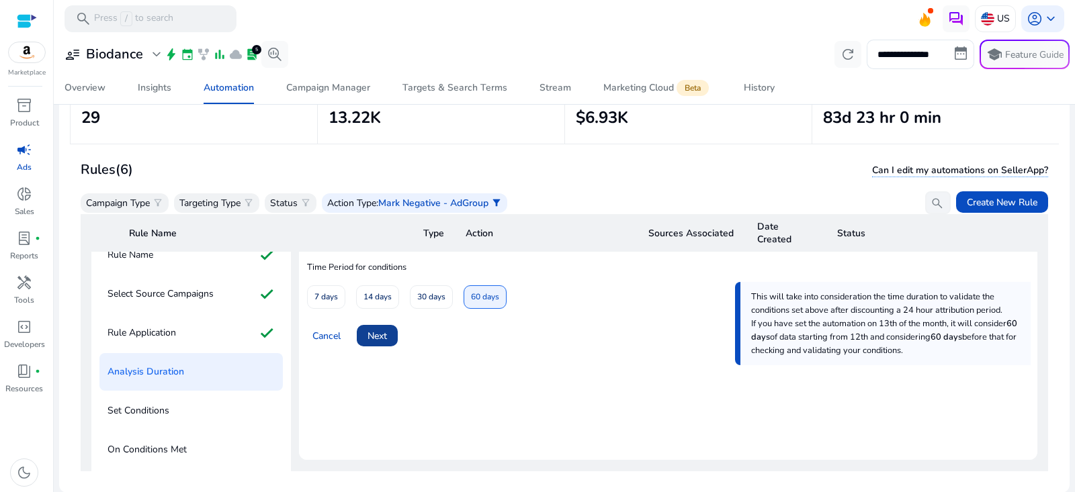
scroll to position [81, 0]
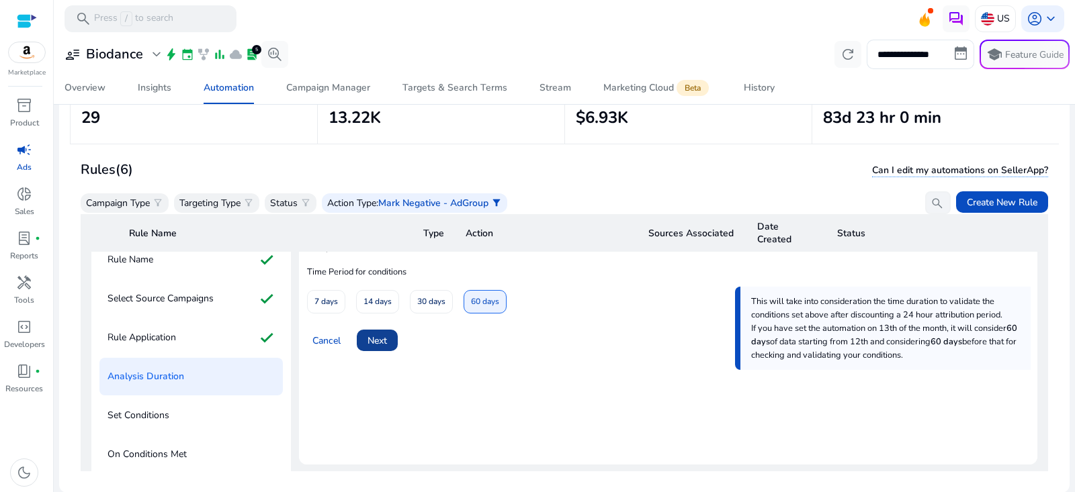
click at [392, 337] on span at bounding box center [377, 341] width 41 height 32
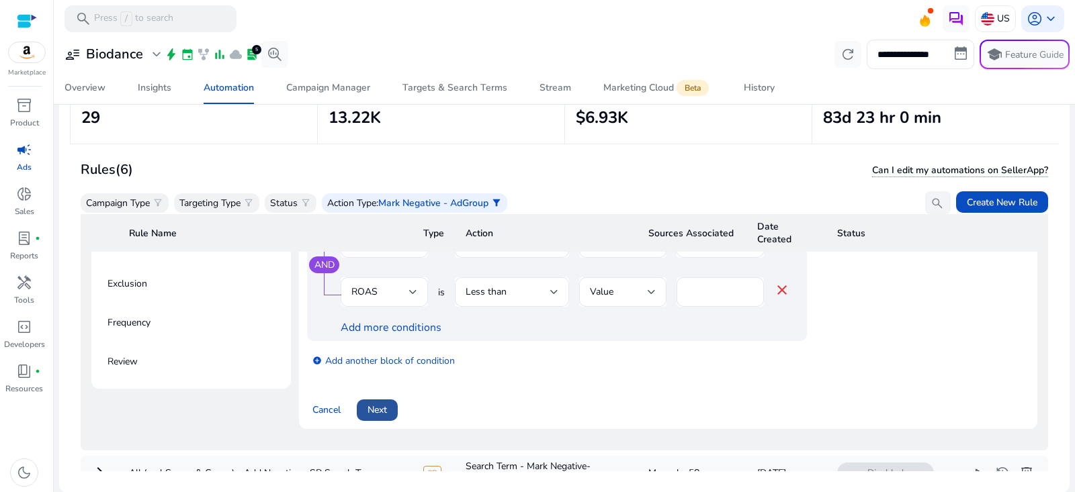
click at [381, 417] on span "Next" at bounding box center [377, 410] width 19 height 14
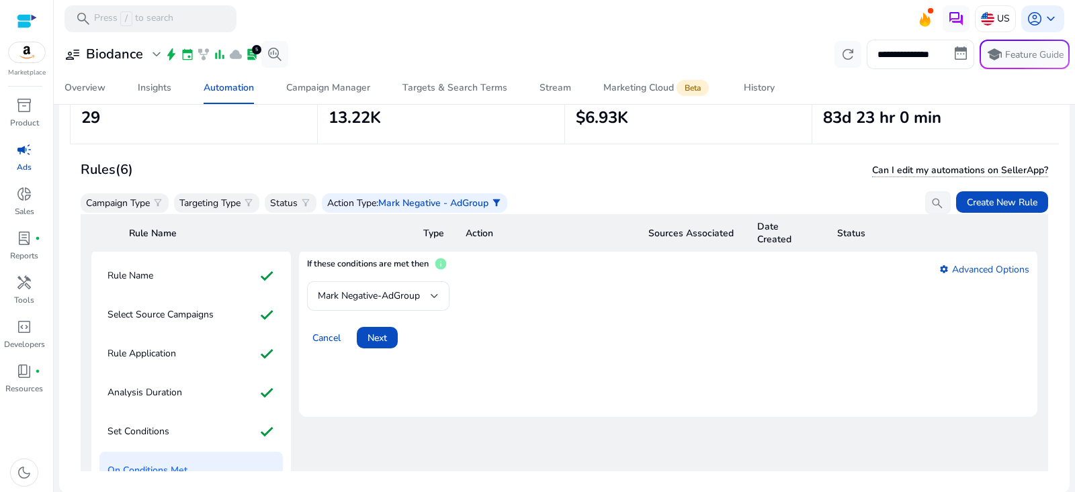
scroll to position [5, 0]
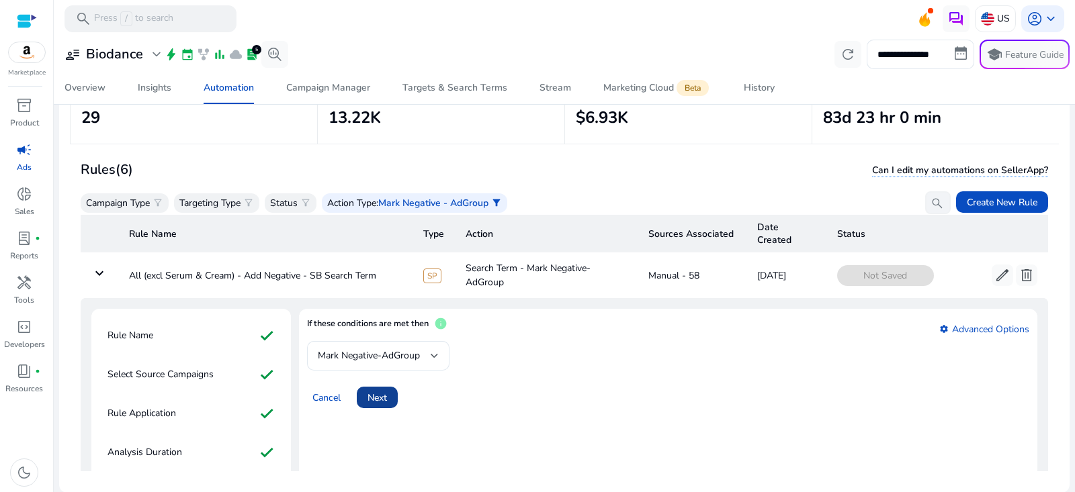
click at [382, 394] on span "Next" at bounding box center [377, 398] width 19 height 14
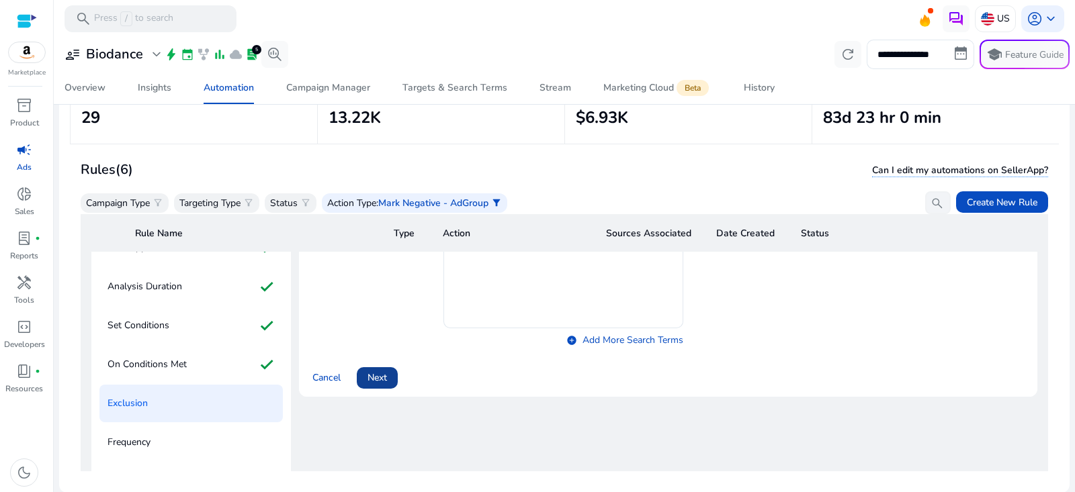
click at [383, 376] on span "Next" at bounding box center [377, 378] width 19 height 14
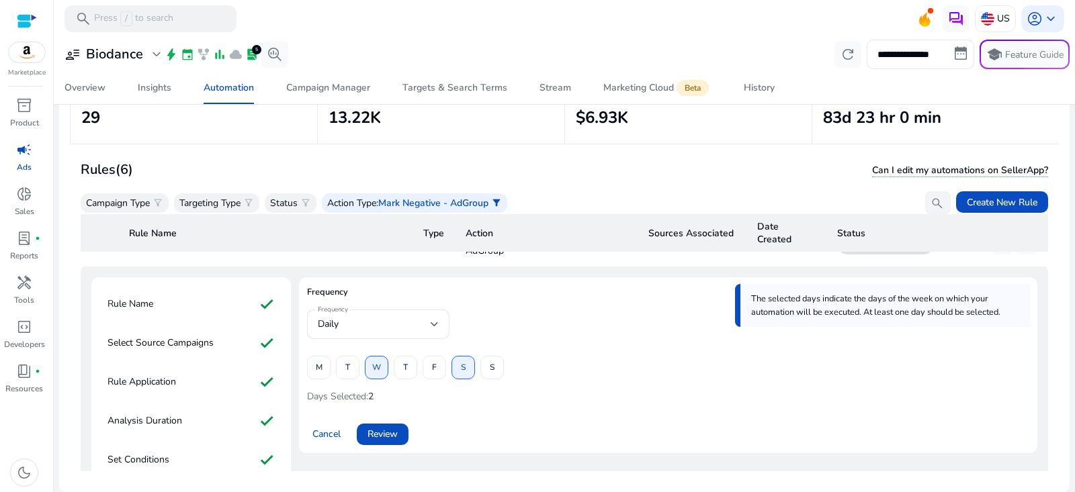
scroll to position [24, 0]
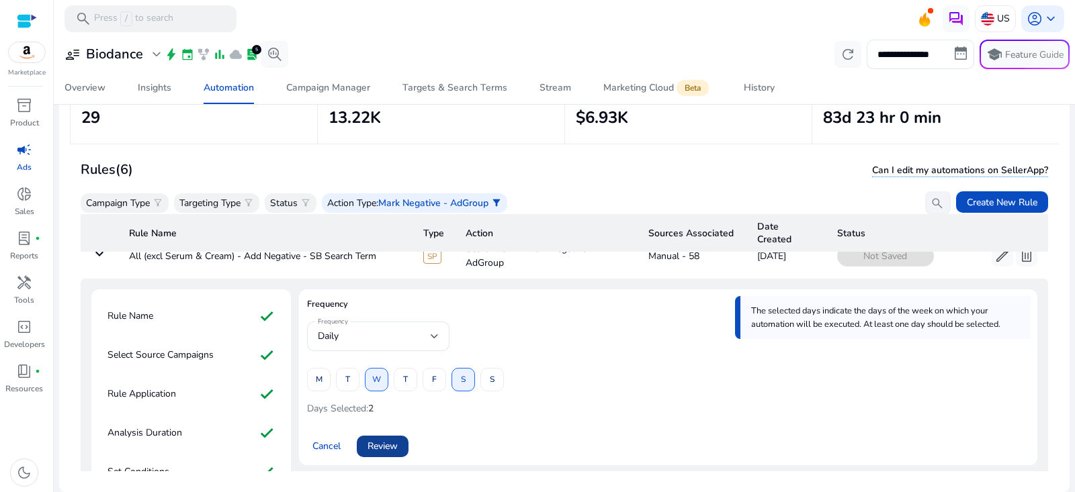
click at [388, 441] on span "Review" at bounding box center [383, 446] width 30 height 14
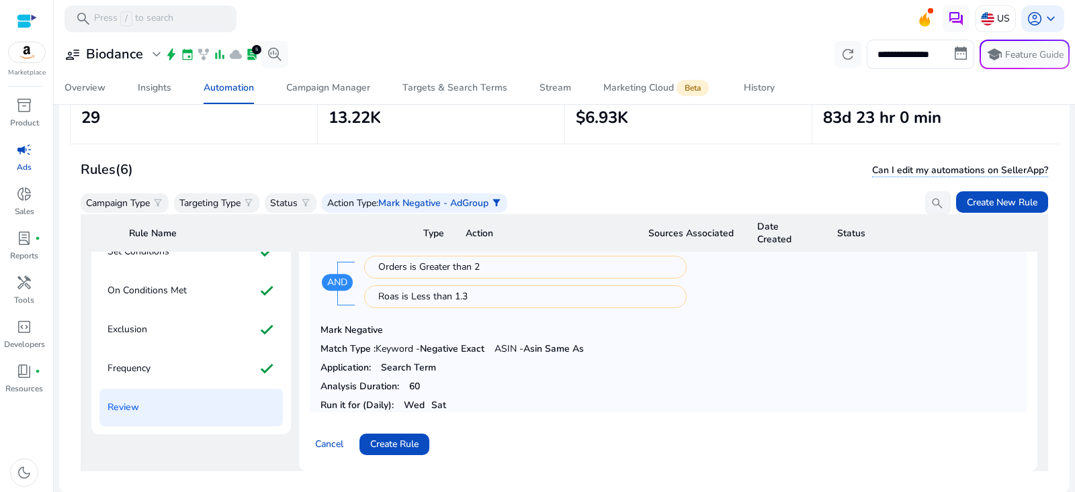
scroll to position [265, 0]
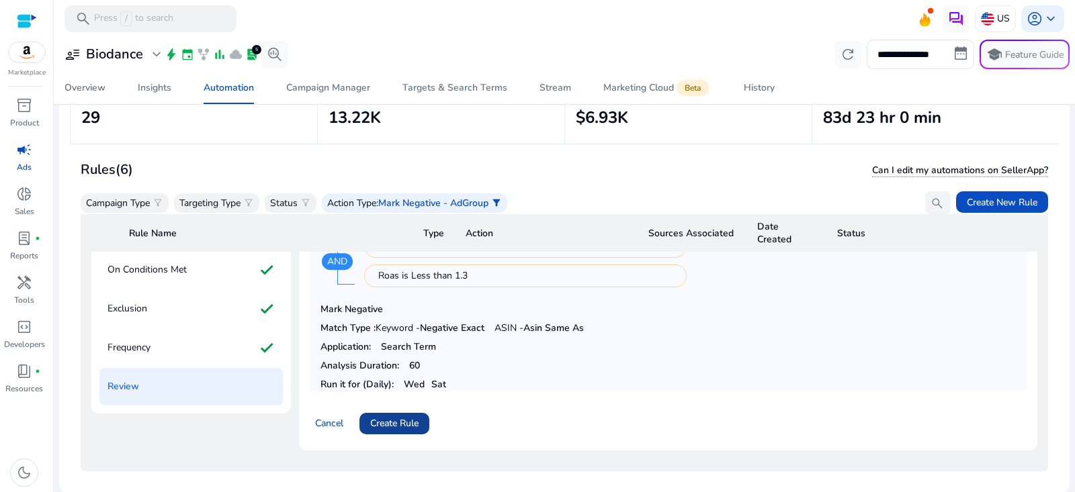
click at [412, 419] on span "Create Rule" at bounding box center [394, 424] width 48 height 14
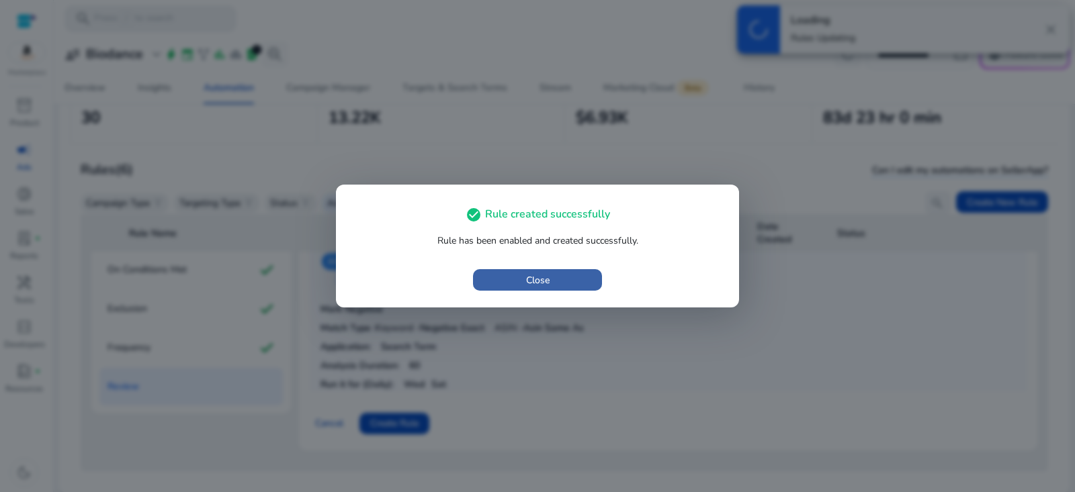
click at [551, 288] on span "button" at bounding box center [537, 280] width 129 height 32
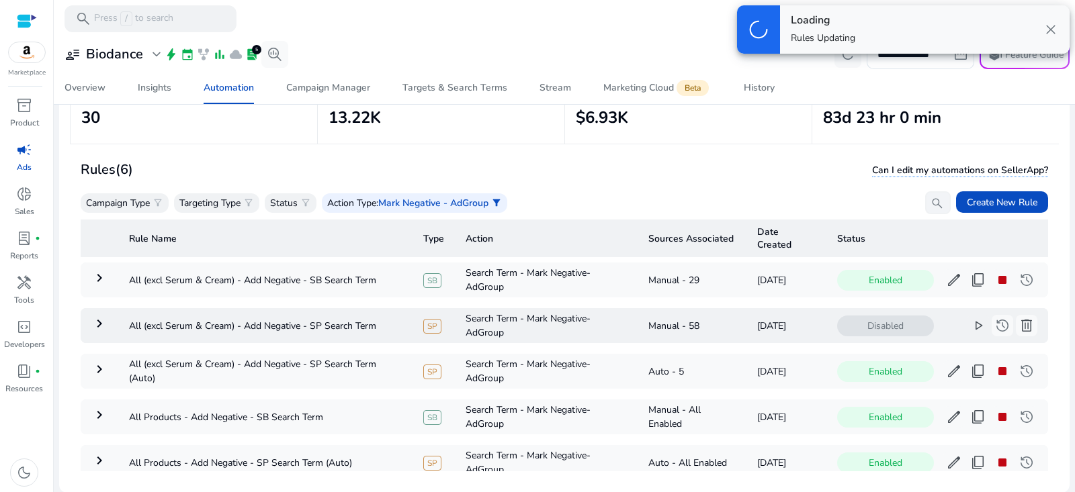
click at [972, 323] on span "play_arrow" at bounding box center [978, 326] width 16 height 16
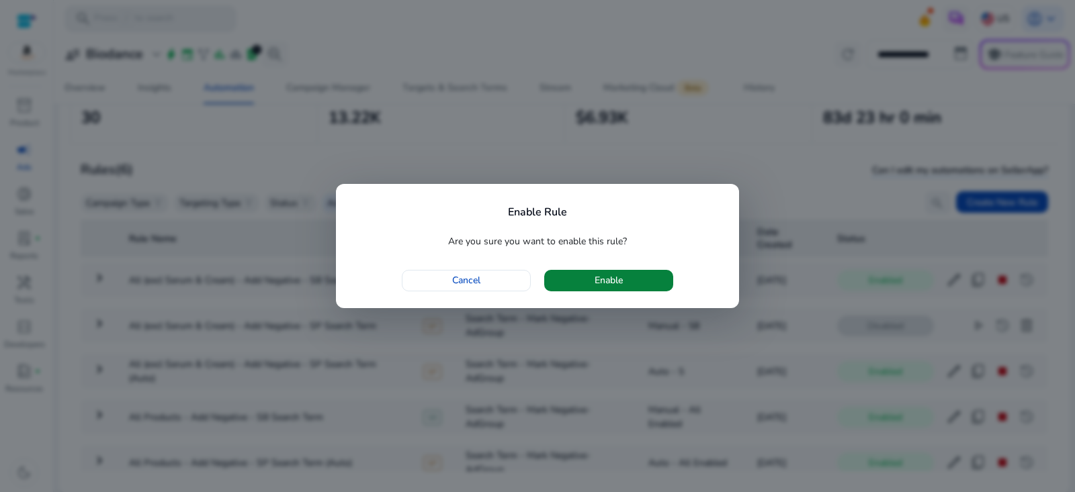
click at [658, 283] on span "button" at bounding box center [608, 281] width 129 height 32
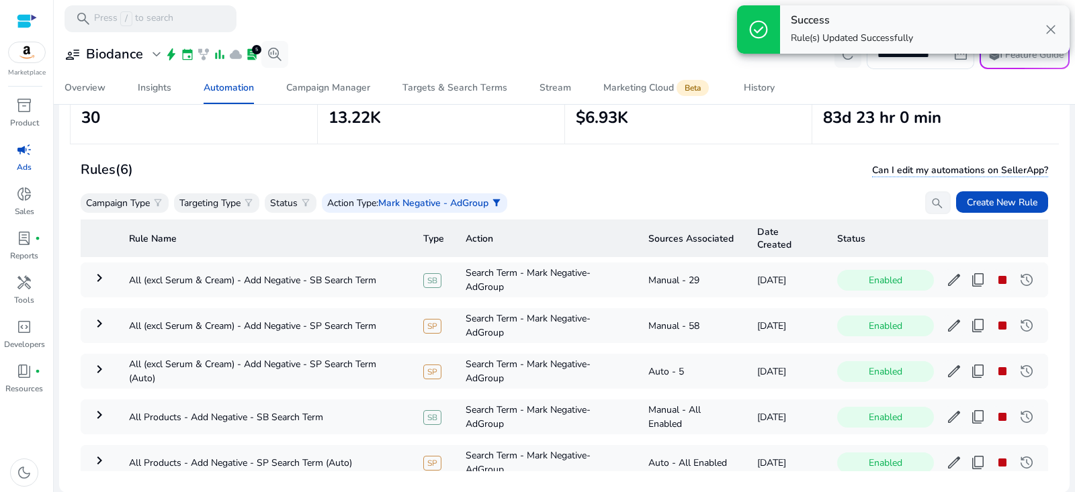
click at [1053, 30] on span "close" at bounding box center [1051, 30] width 16 height 16
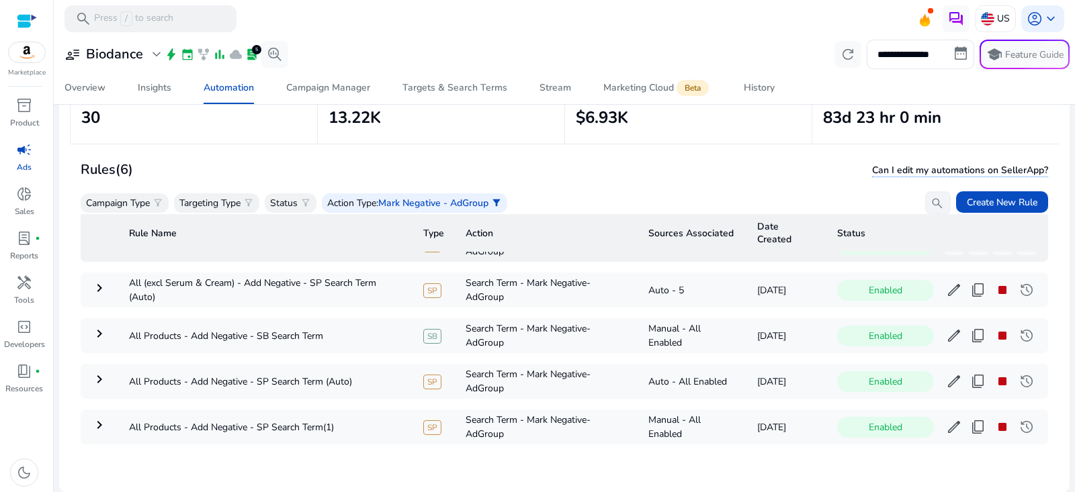
scroll to position [0, 0]
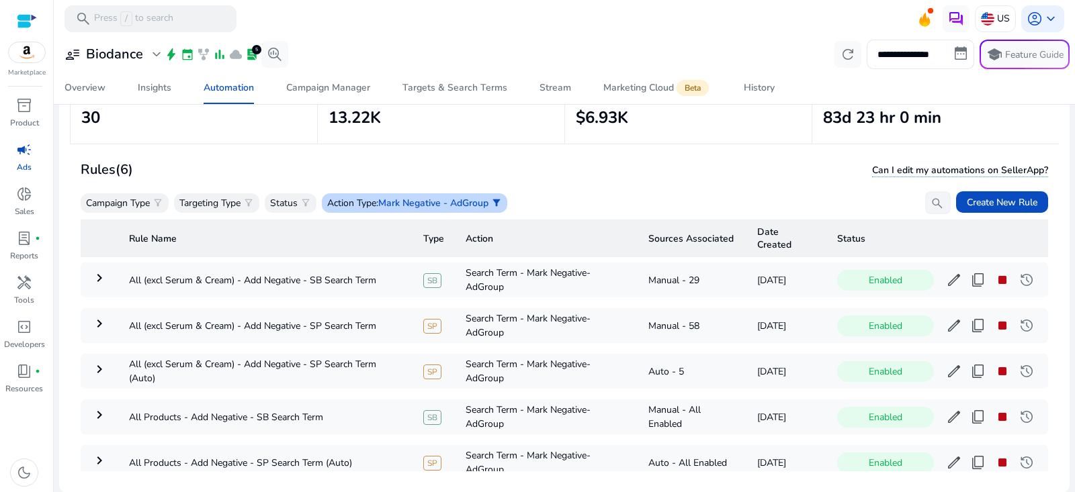
click at [433, 210] on div "Action Type : Mark Negative - AdGroup filter_alt" at bounding box center [414, 203] width 185 height 19
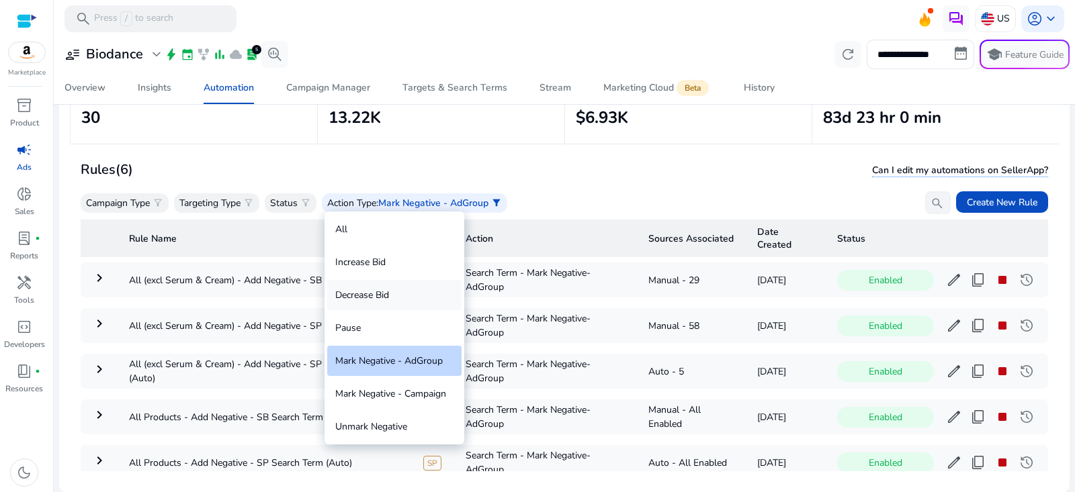
click at [403, 294] on div "Decrease Bid" at bounding box center [394, 295] width 134 height 30
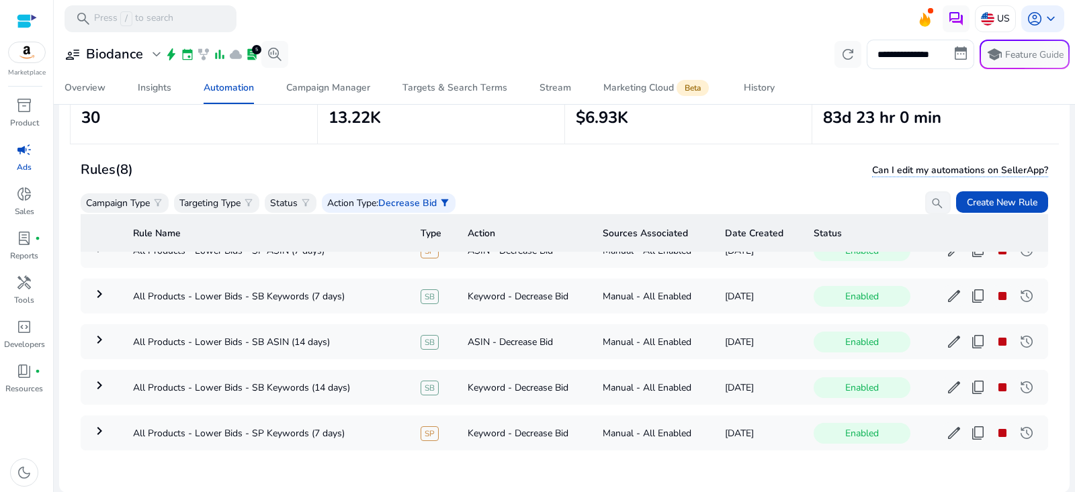
scroll to position [181, 0]
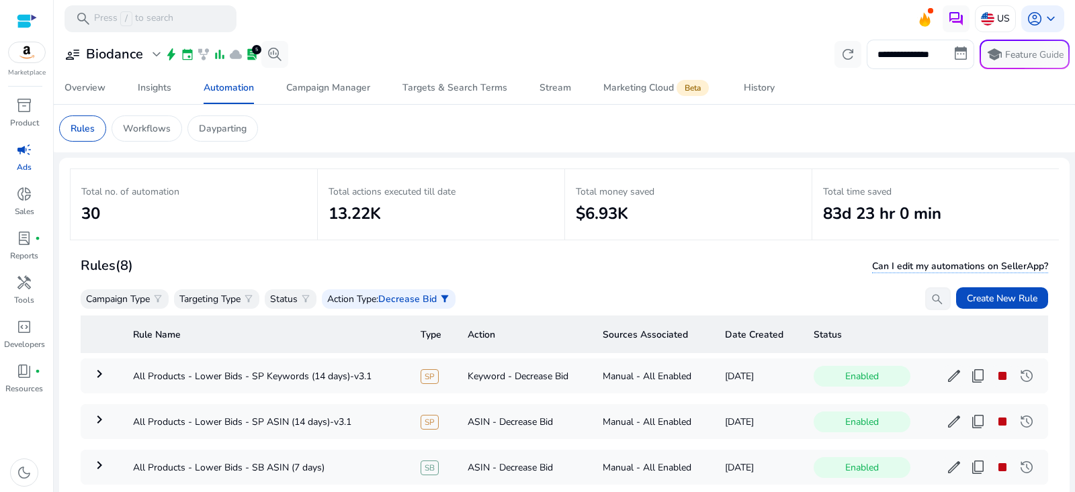
scroll to position [181, 0]
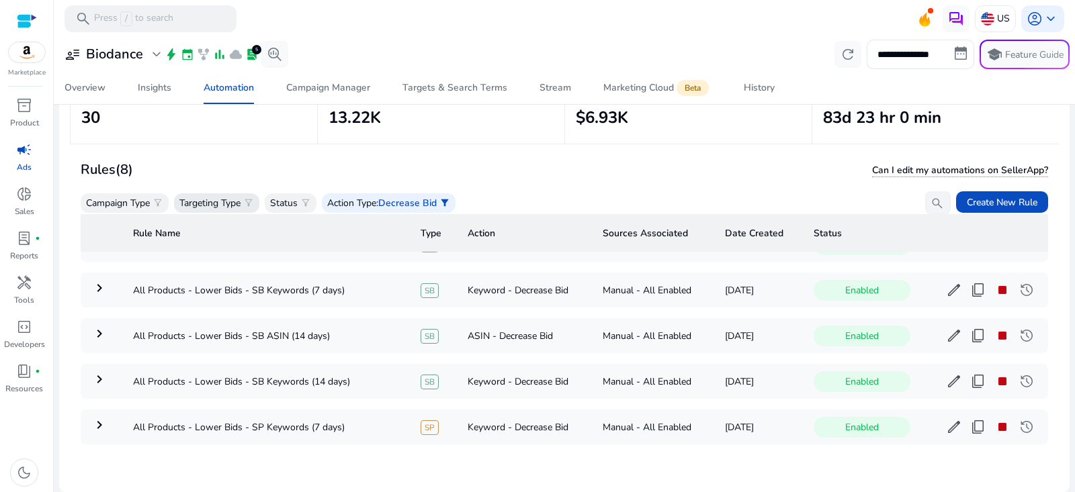
click at [218, 202] on p "Targeting Type" at bounding box center [209, 203] width 61 height 14
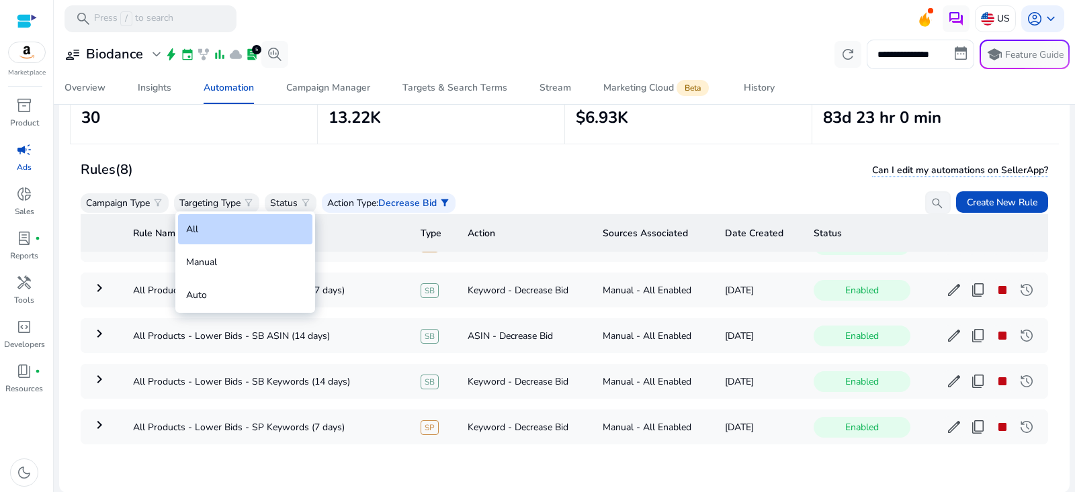
click at [150, 202] on div at bounding box center [537, 246] width 1075 height 492
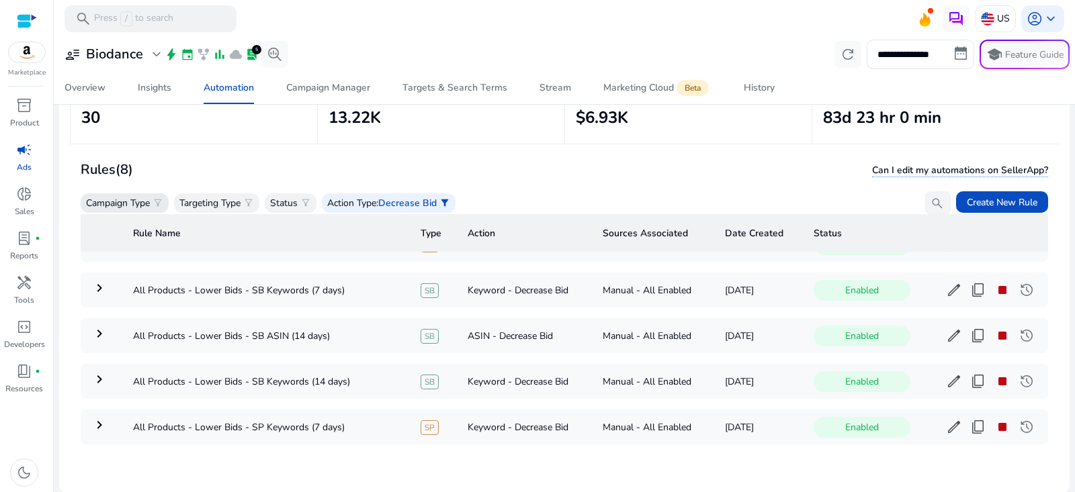
click at [146, 204] on p "Campaign Type" at bounding box center [118, 203] width 64 height 14
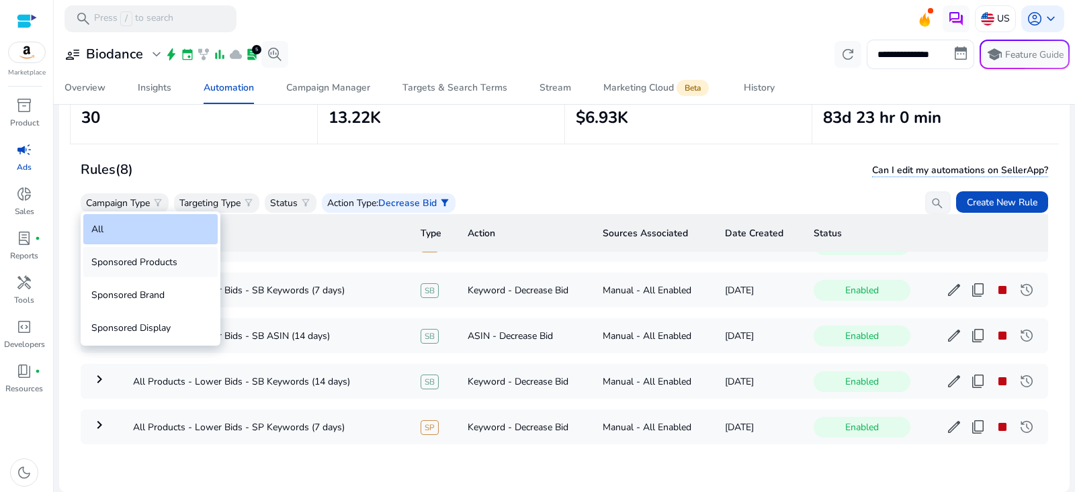
click at [133, 261] on div "Sponsored Products" at bounding box center [150, 262] width 134 height 30
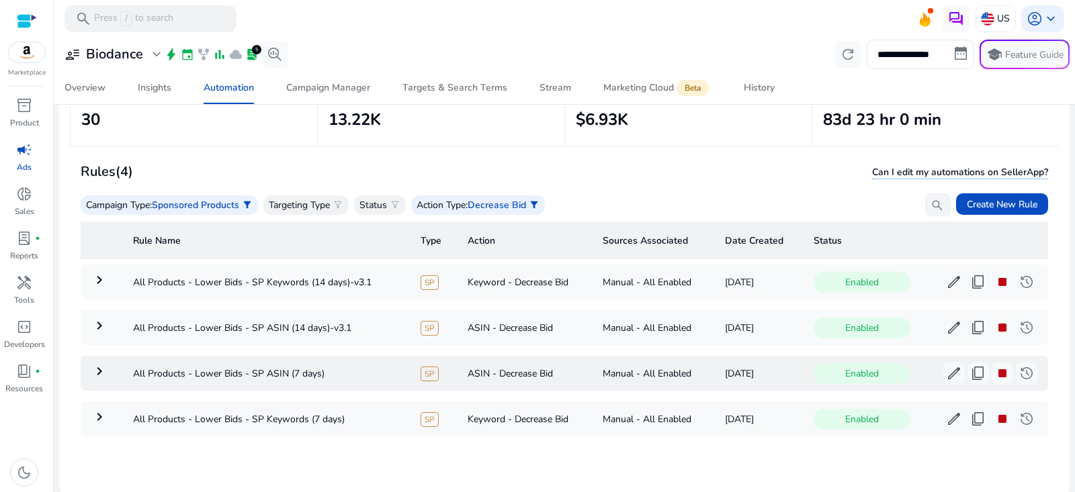
scroll to position [96, 0]
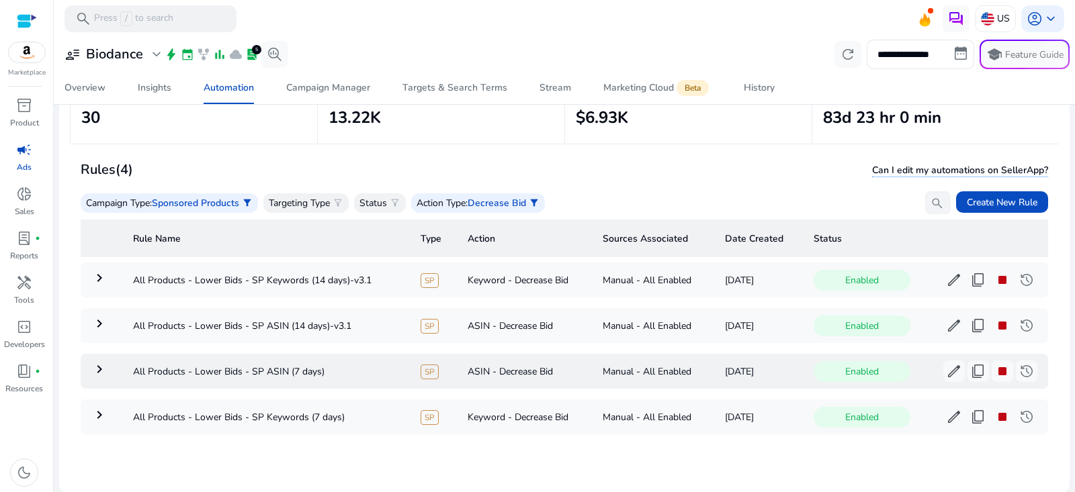
click at [98, 375] on mat-icon "keyboard_arrow_right" at bounding box center [99, 369] width 16 height 16
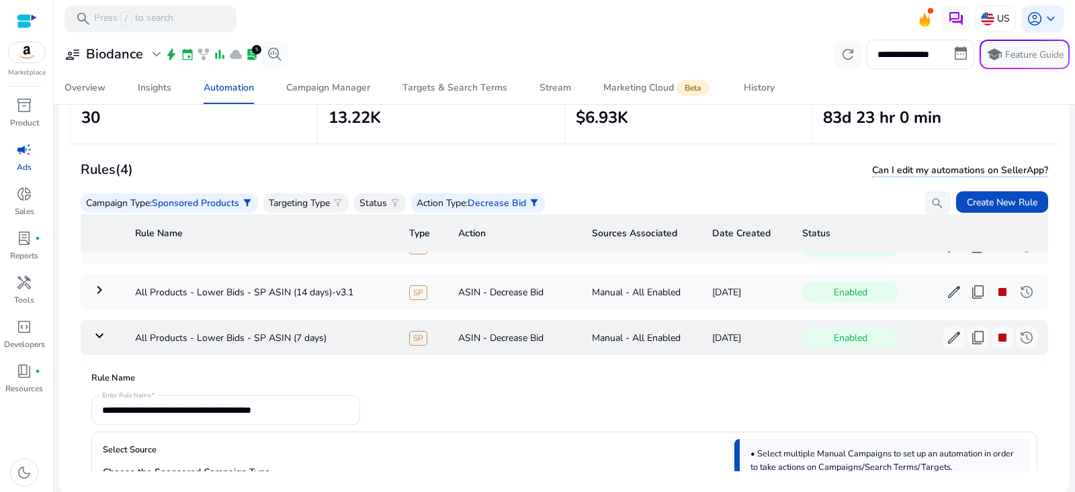
scroll to position [7, 0]
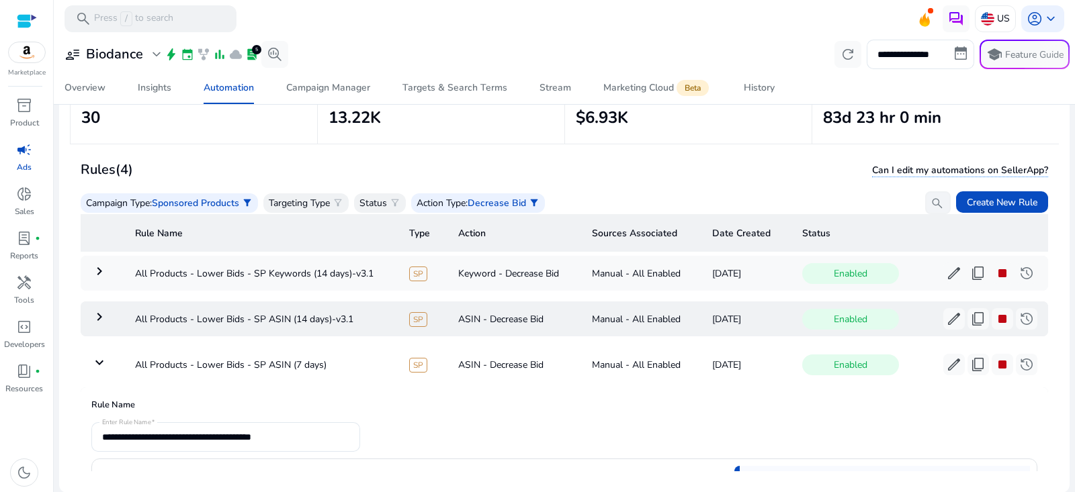
click at [101, 313] on mat-icon "keyboard_arrow_right" at bounding box center [99, 317] width 16 height 16
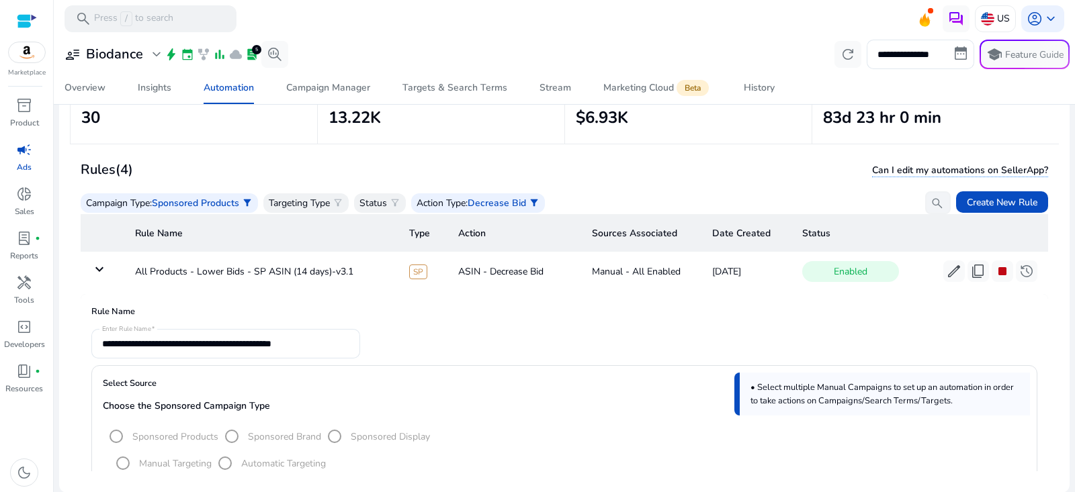
scroll to position [0, 0]
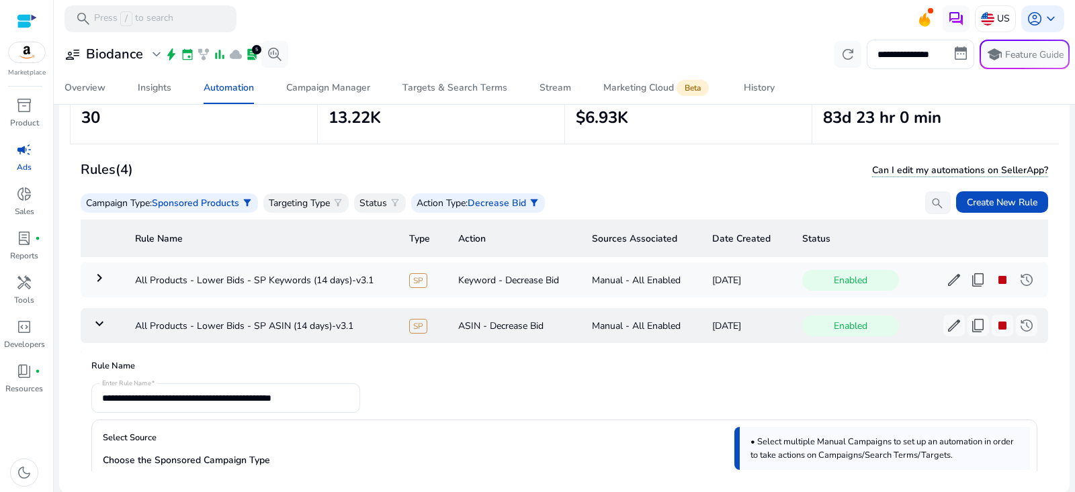
click at [94, 321] on mat-icon "keyboard_arrow_down" at bounding box center [99, 324] width 16 height 16
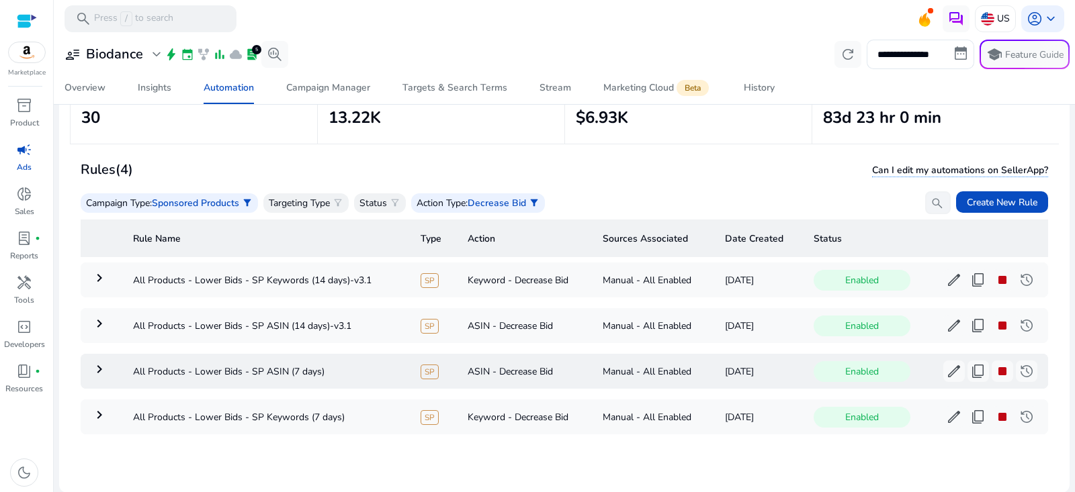
click at [101, 366] on mat-icon "keyboard_arrow_right" at bounding box center [99, 369] width 16 height 16
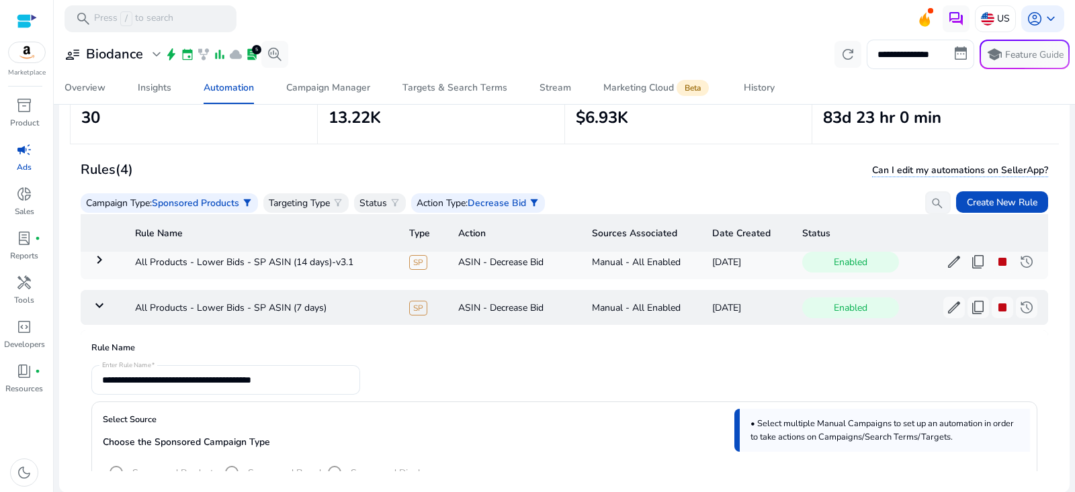
scroll to position [55, 0]
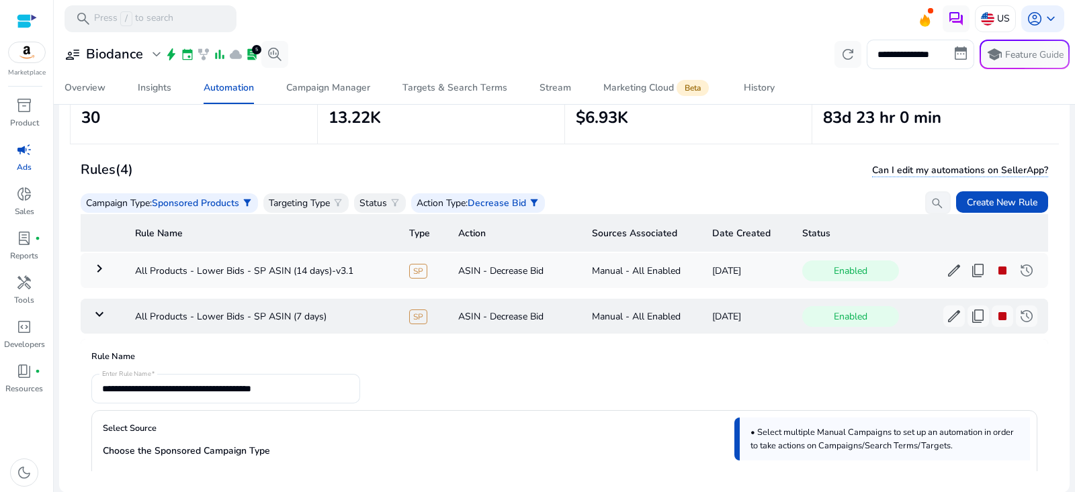
click at [98, 306] on mat-icon "keyboard_arrow_down" at bounding box center [99, 314] width 16 height 16
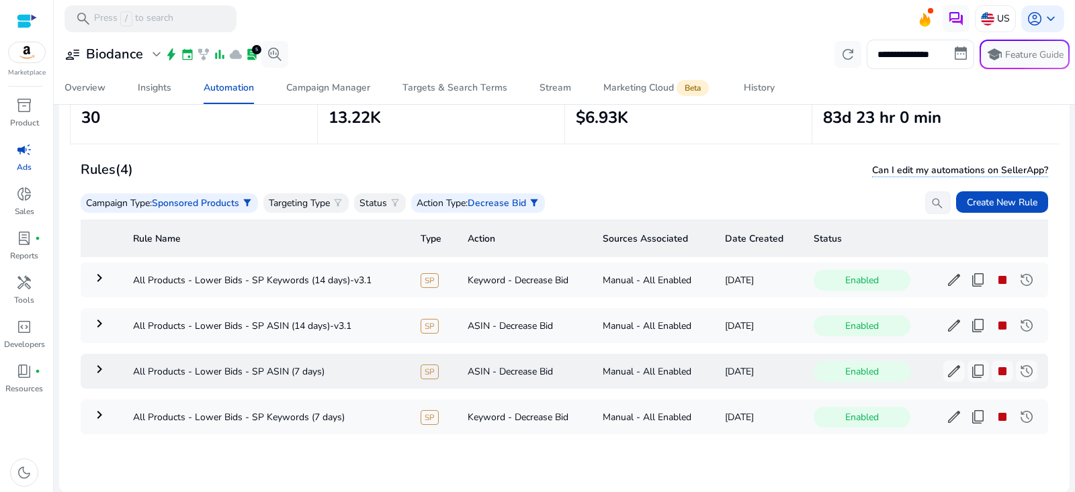
scroll to position [0, 0]
click at [102, 286] on td "keyboard_arrow_right" at bounding box center [102, 280] width 42 height 35
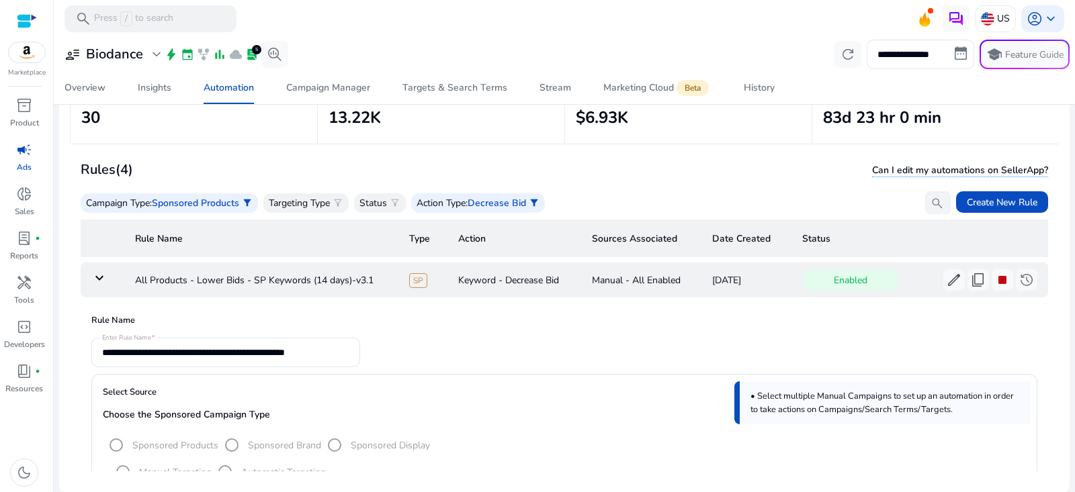
click at [101, 271] on mat-icon "keyboard_arrow_down" at bounding box center [99, 278] width 16 height 16
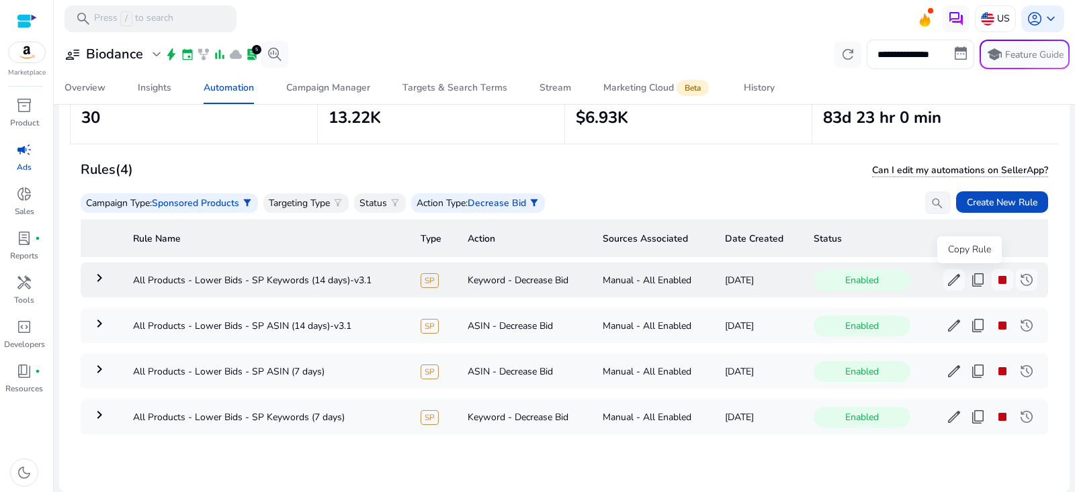
click at [970, 286] on span "content_copy" at bounding box center [978, 280] width 16 height 16
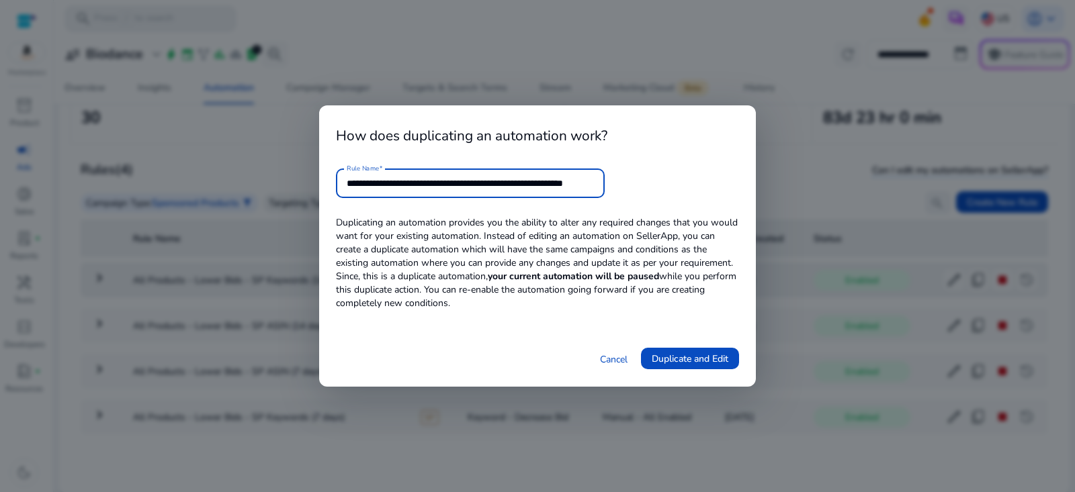
scroll to position [0, 33]
drag, startPoint x: 546, startPoint y: 187, endPoint x: 669, endPoint y: 179, distance: 122.5
click at [707, 185] on form "**********" at bounding box center [537, 184] width 403 height 30
drag, startPoint x: 539, startPoint y: 179, endPoint x: 644, endPoint y: 180, distance: 104.8
click at [644, 180] on form "**********" at bounding box center [537, 184] width 403 height 30
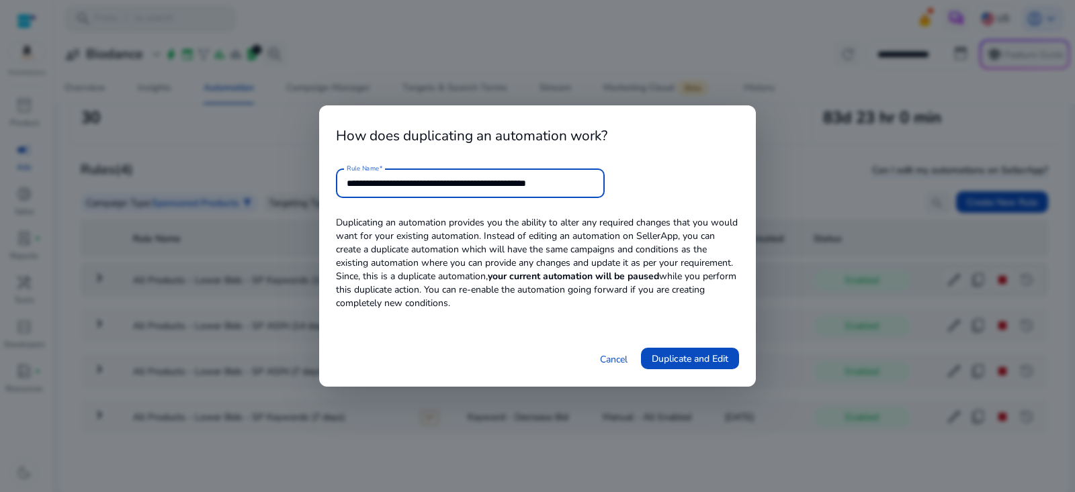
scroll to position [0, 0]
type input "**********"
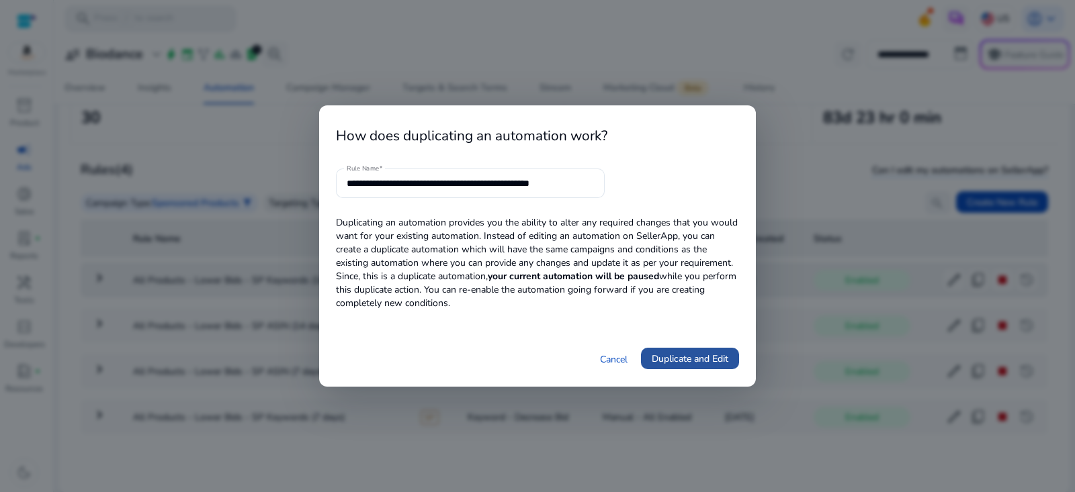
click at [709, 356] on span "Duplicate and Edit" at bounding box center [690, 359] width 77 height 14
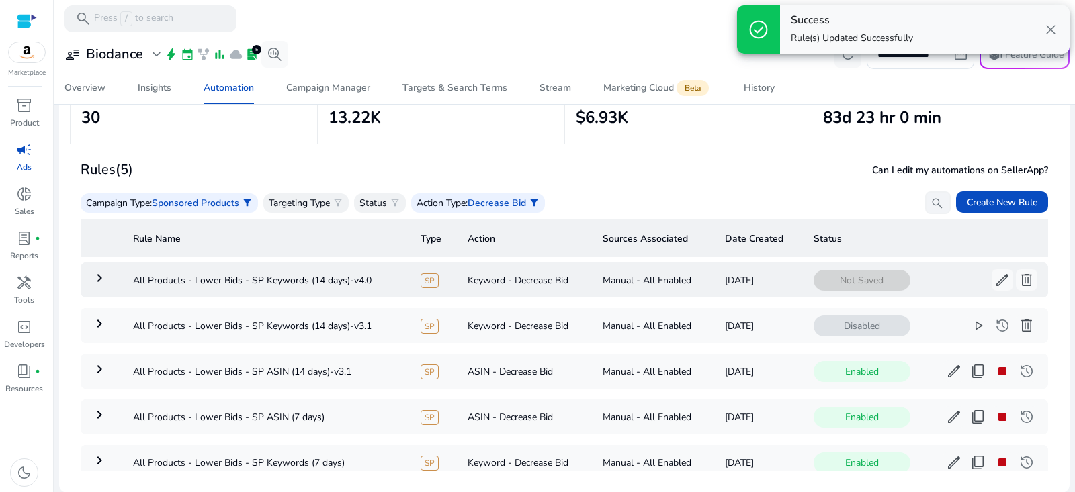
click at [99, 285] on td "keyboard_arrow_right" at bounding box center [102, 280] width 42 height 35
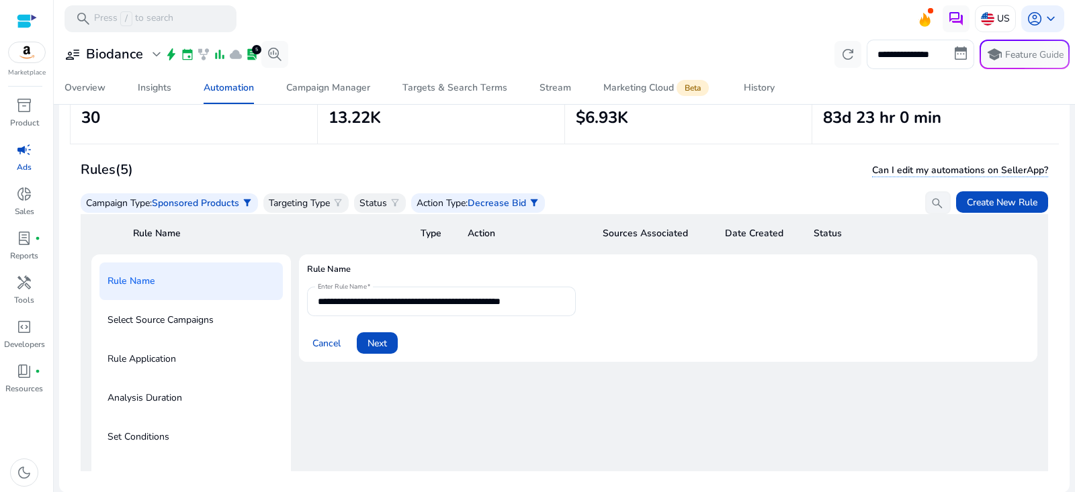
scroll to position [58, 0]
click at [394, 348] on span at bounding box center [377, 344] width 41 height 32
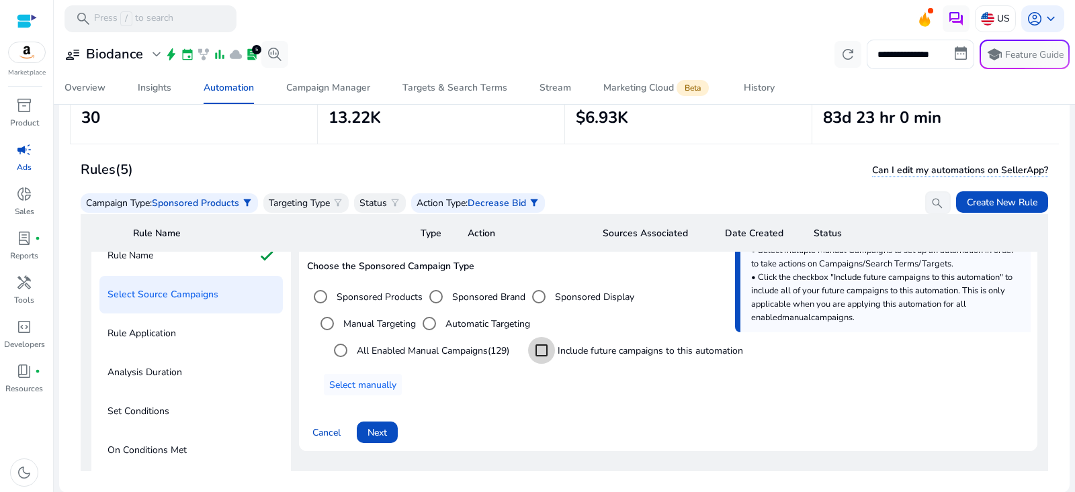
scroll to position [173, 0]
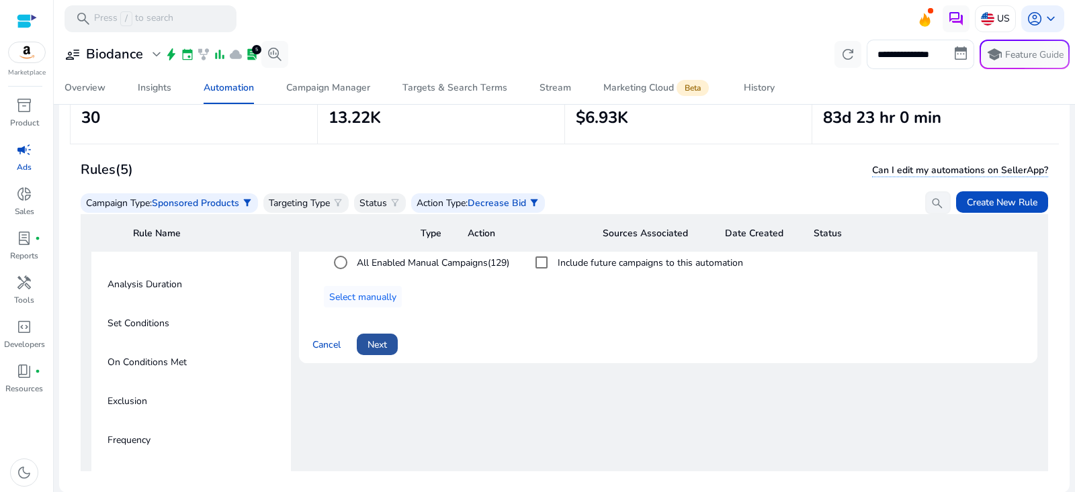
click at [376, 340] on span "Next" at bounding box center [377, 345] width 19 height 14
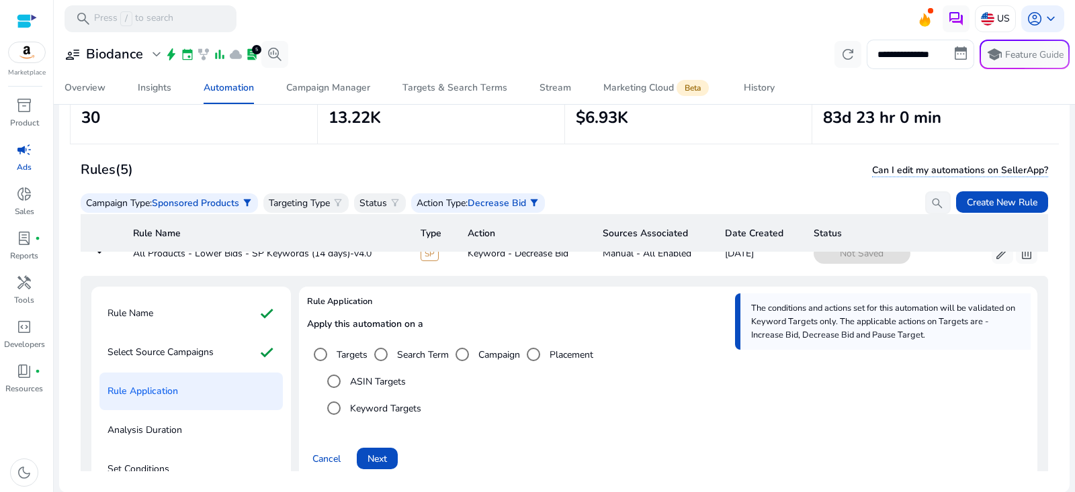
scroll to position [58, 0]
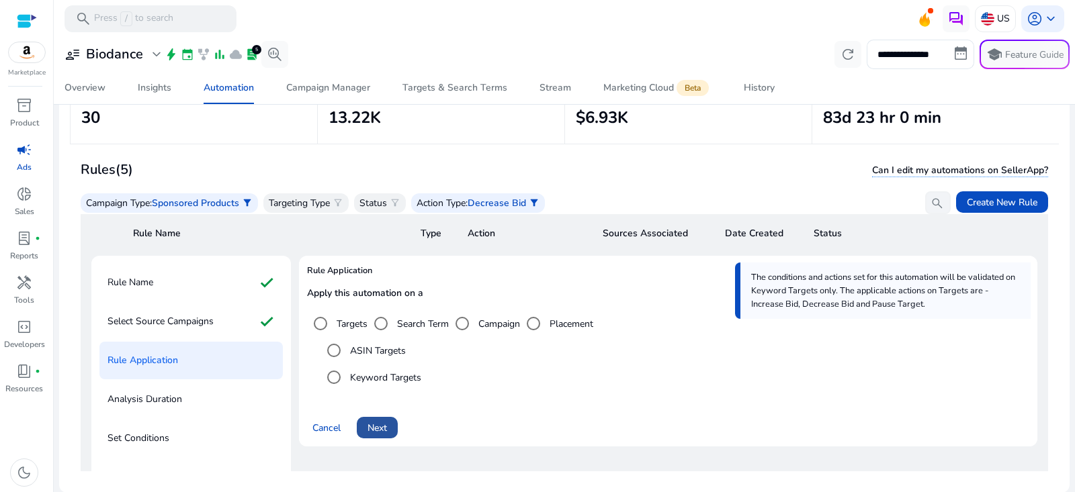
click at [386, 425] on span "Next" at bounding box center [377, 428] width 19 height 14
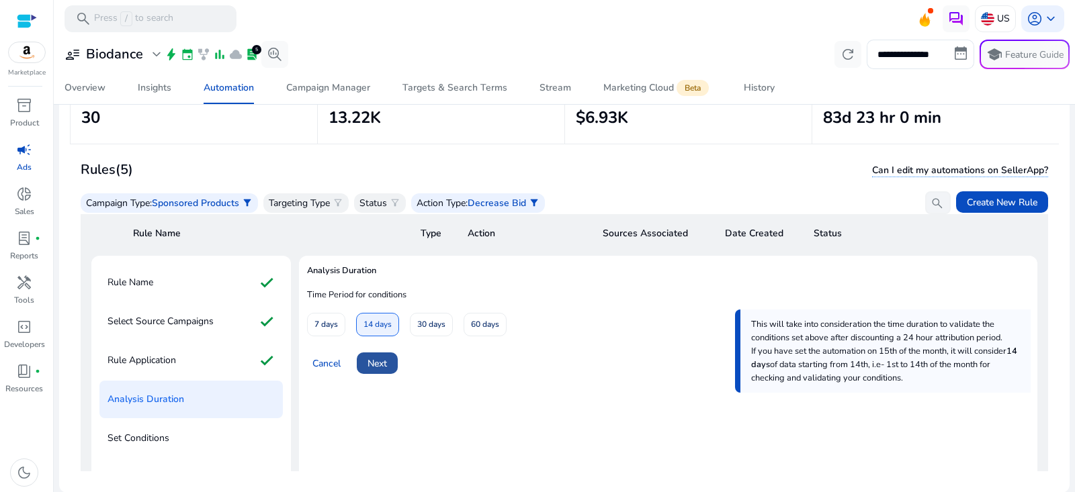
click at [384, 359] on span "Next" at bounding box center [377, 364] width 19 height 14
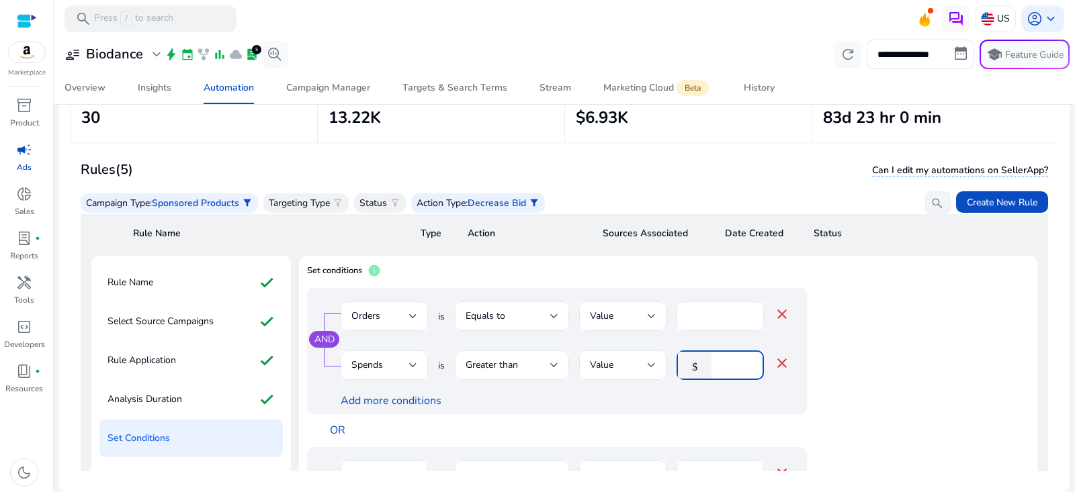
click at [722, 367] on input "**" at bounding box center [735, 365] width 35 height 15
type input "**"
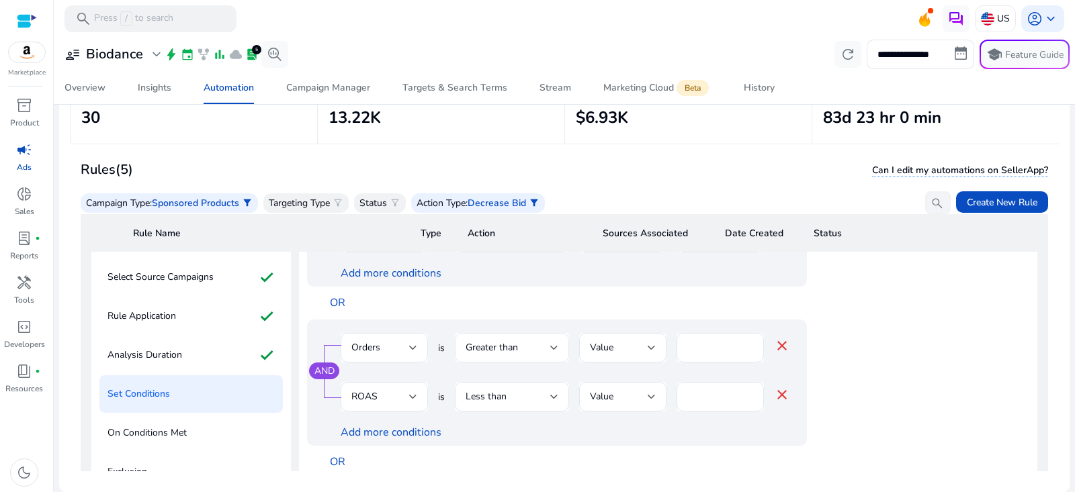
scroll to position [111, 0]
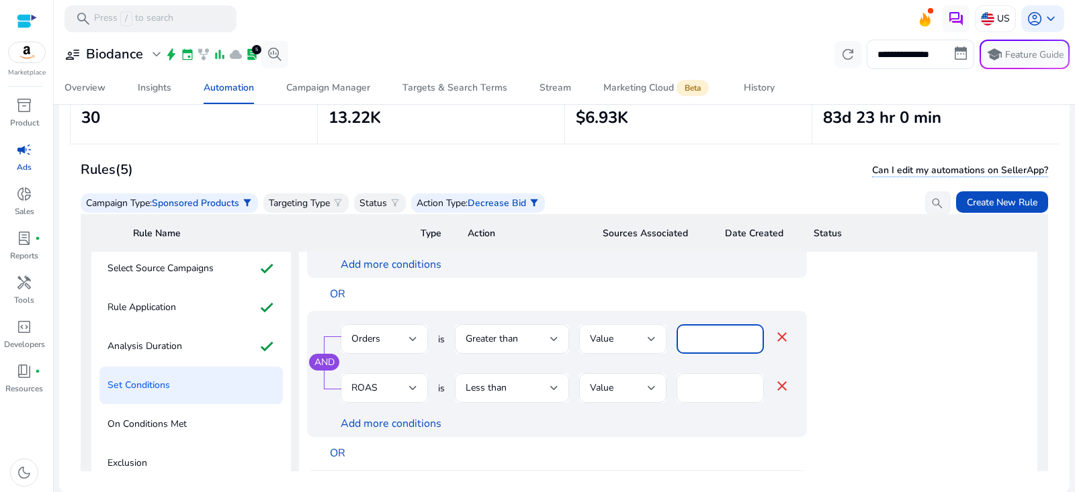
drag, startPoint x: 697, startPoint y: 333, endPoint x: 663, endPoint y: 333, distance: 33.6
click at [664, 333] on div "Orders is Greater than Value * close" at bounding box center [565, 347] width 449 height 44
type input "*"
click at [685, 425] on div "Add more conditions" at bounding box center [565, 424] width 449 height 14
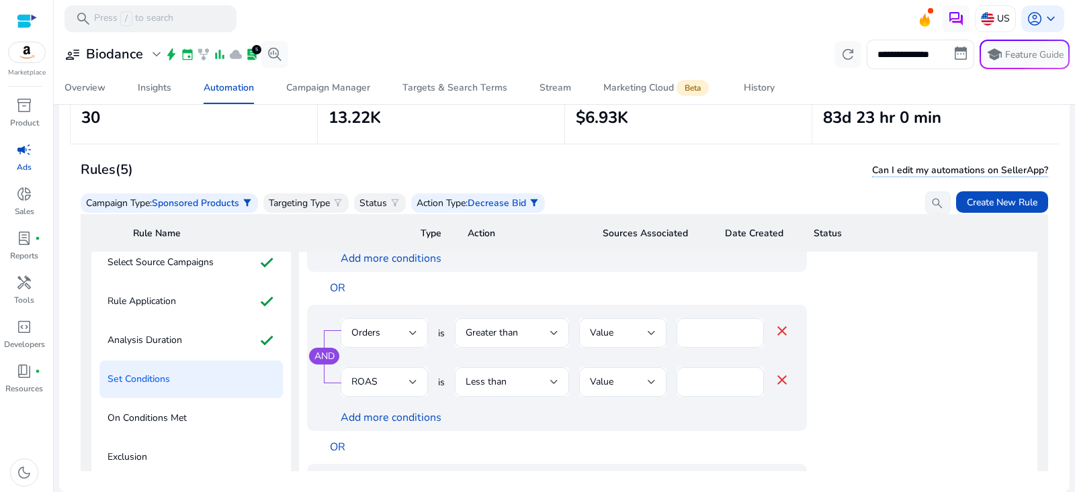
scroll to position [118, 0]
drag, startPoint x: 719, startPoint y: 374, endPoint x: 648, endPoint y: 374, distance: 70.5
click at [648, 374] on div "ROAS is Less than Value **** close" at bounding box center [565, 389] width 449 height 44
click at [604, 433] on div "OR" at bounding box center [590, 447] width 540 height 33
click at [704, 369] on div "*" at bounding box center [720, 382] width 66 height 30
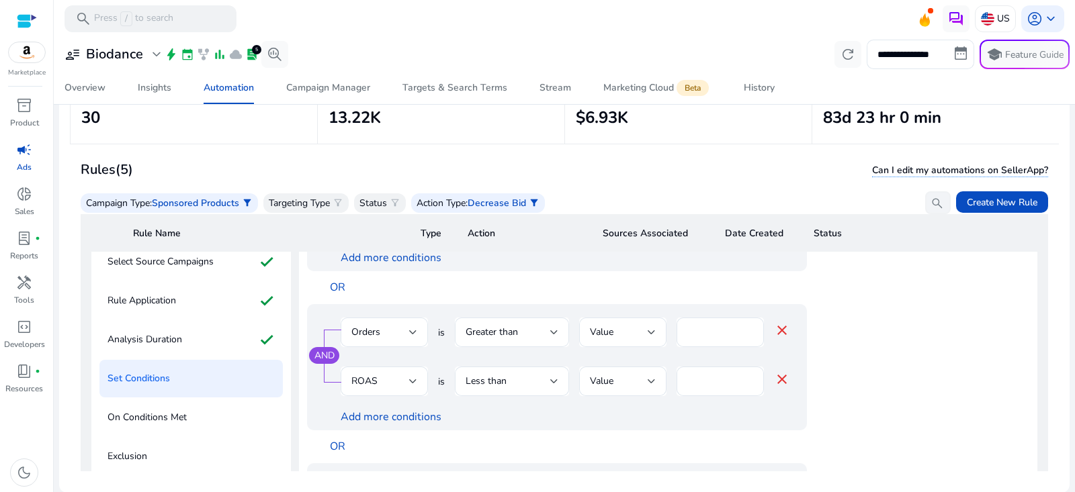
click at [638, 431] on div "OR" at bounding box center [590, 447] width 540 height 33
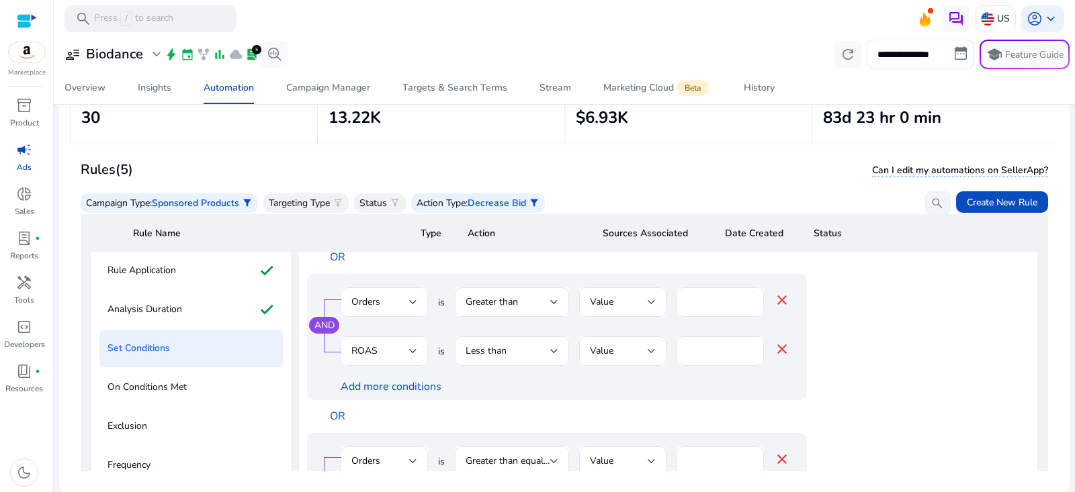
scroll to position [146, 0]
click at [543, 305] on div "Greater than" at bounding box center [508, 303] width 85 height 15
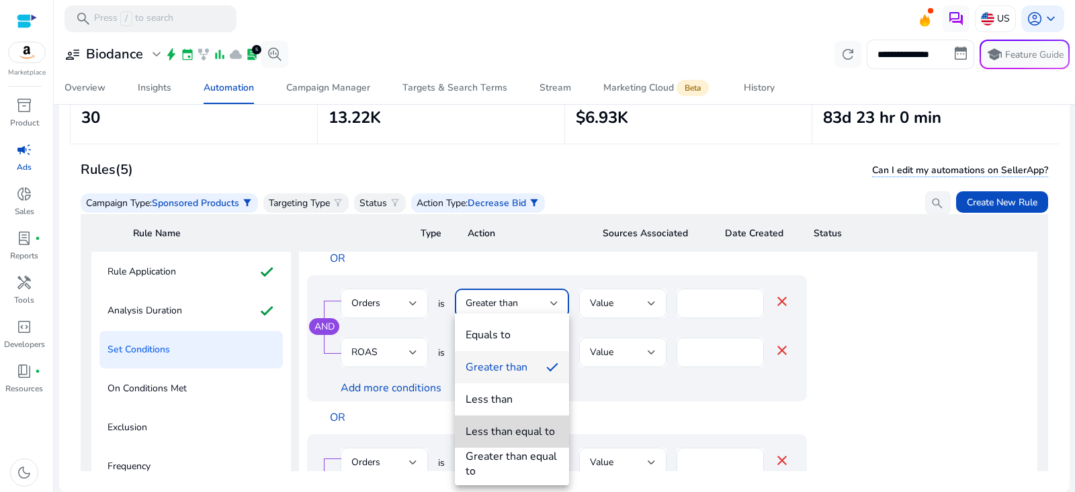
click at [499, 425] on div "Less than equal to" at bounding box center [510, 432] width 89 height 15
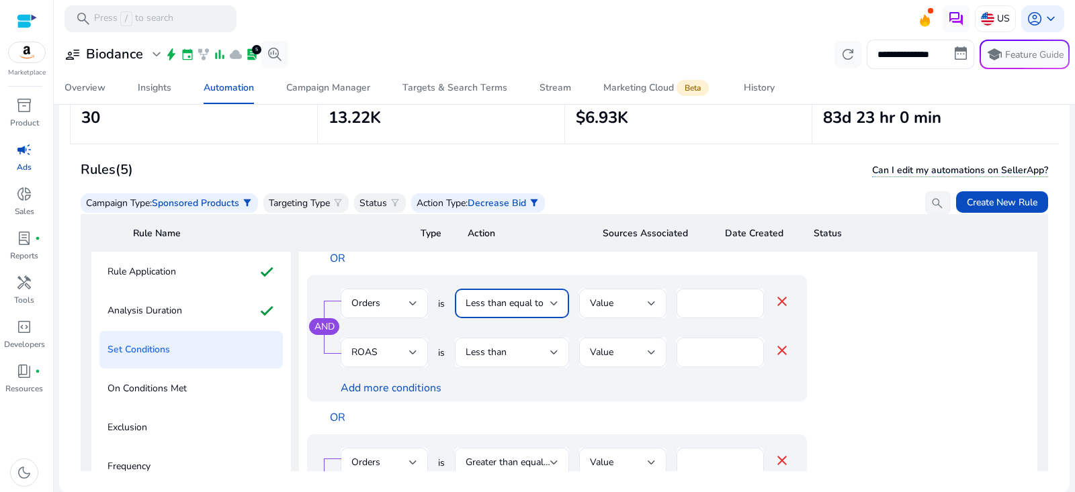
click at [707, 351] on input "***" at bounding box center [720, 352] width 66 height 15
click at [556, 425] on div "OR" at bounding box center [590, 418] width 540 height 33
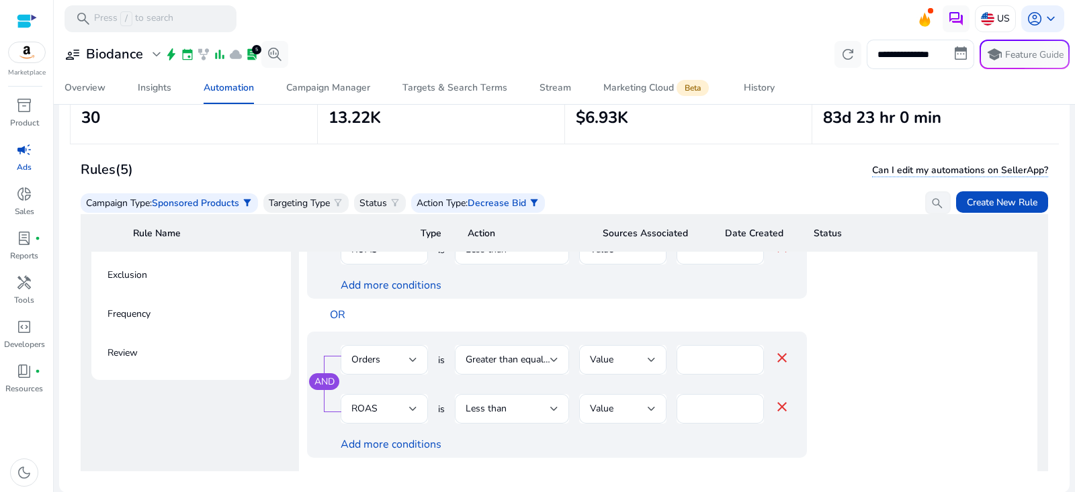
scroll to position [19, 0]
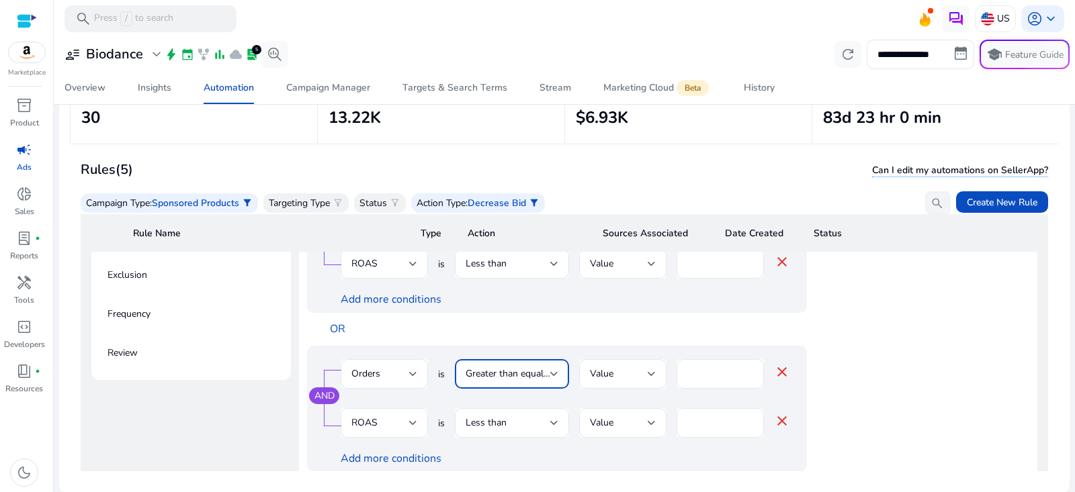
click at [548, 380] on span "Greater than equal to" at bounding box center [510, 374] width 89 height 13
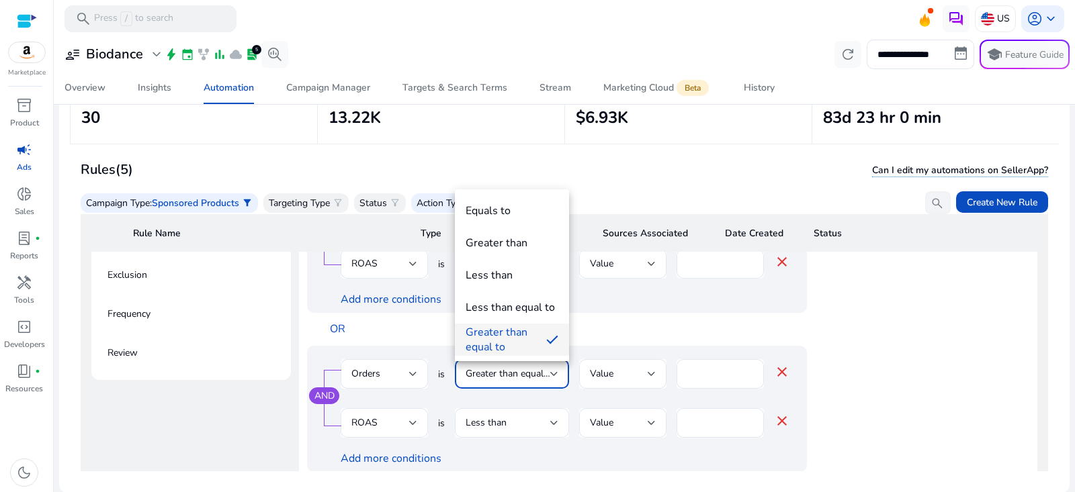
click at [656, 327] on div at bounding box center [537, 246] width 1075 height 492
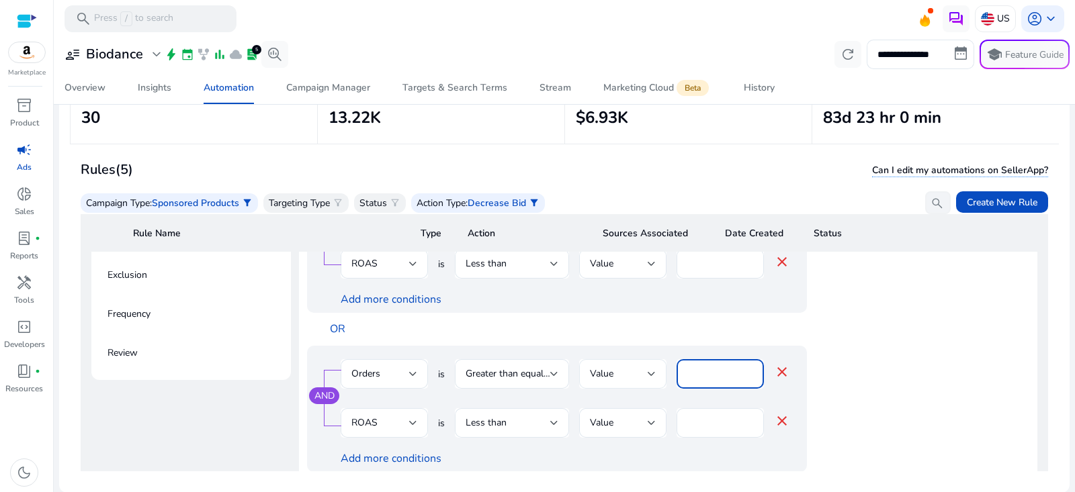
drag, startPoint x: 708, startPoint y: 372, endPoint x: 660, endPoint y: 370, distance: 48.4
click at [660, 370] on div "Orders is Greater than equal to Value ** close" at bounding box center [565, 381] width 449 height 44
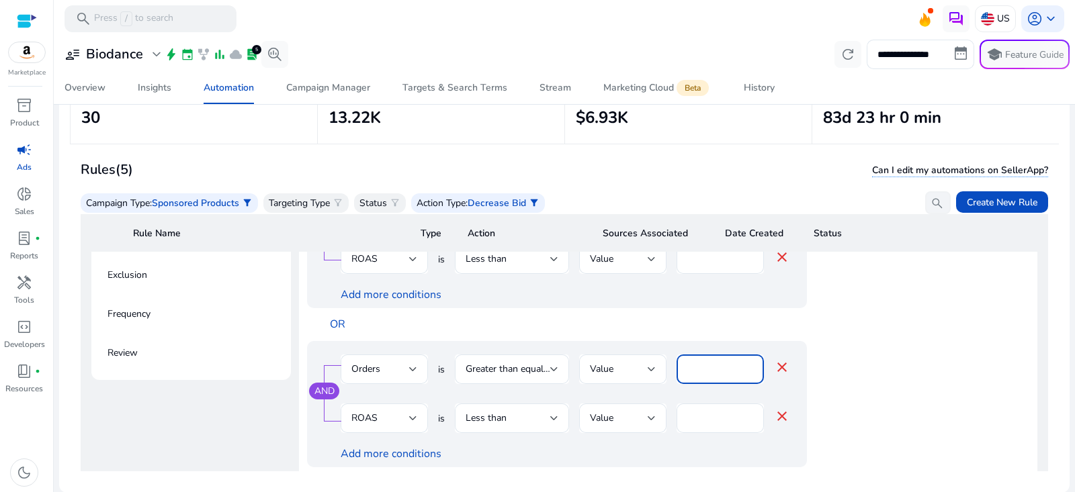
scroll to position [0, 0]
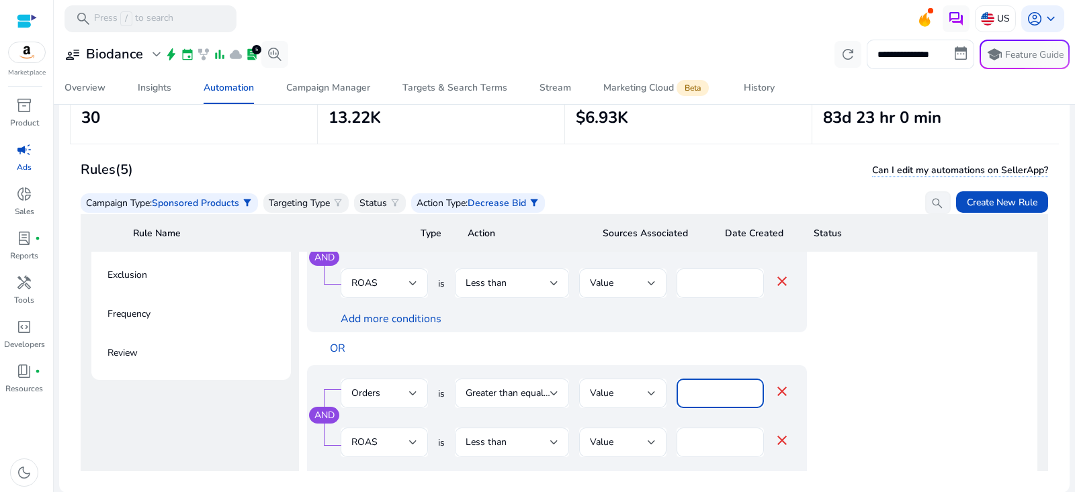
click at [663, 348] on div "OR" at bounding box center [590, 349] width 540 height 33
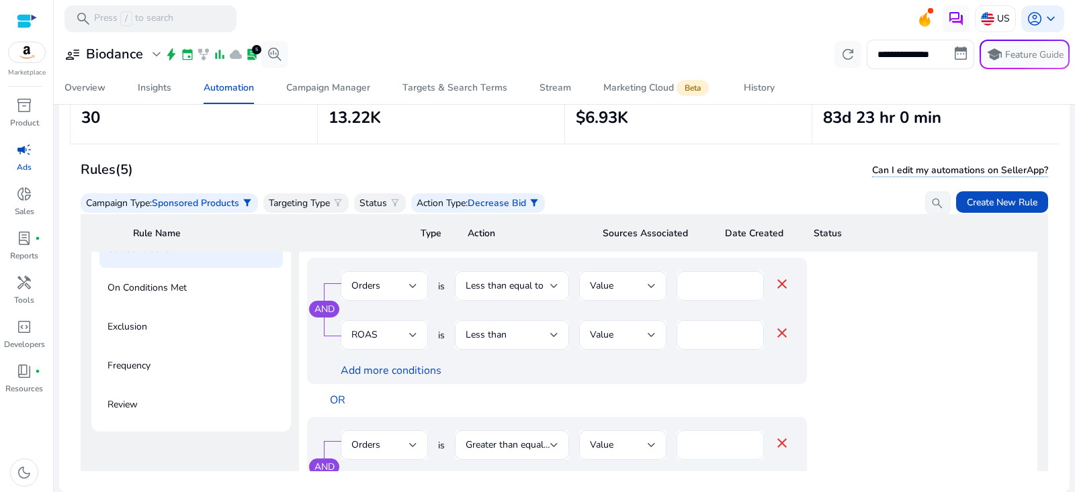
scroll to position [247, 0]
drag, startPoint x: 695, startPoint y: 288, endPoint x: 674, endPoint y: 287, distance: 21.5
click at [674, 287] on div "Orders is Less than equal to Value * close" at bounding box center [565, 294] width 449 height 44
click at [553, 285] on div at bounding box center [554, 286] width 8 height 5
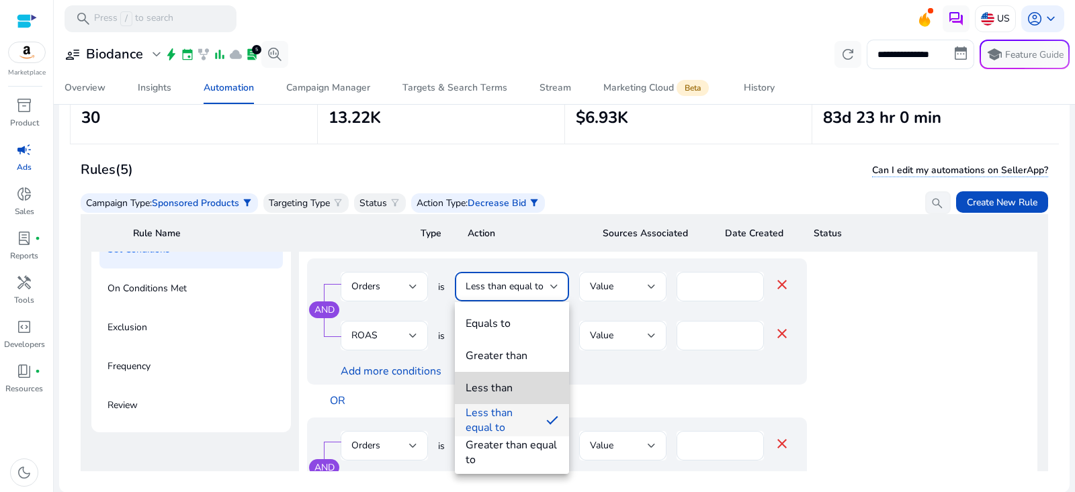
click at [503, 385] on div "Less than" at bounding box center [489, 388] width 47 height 15
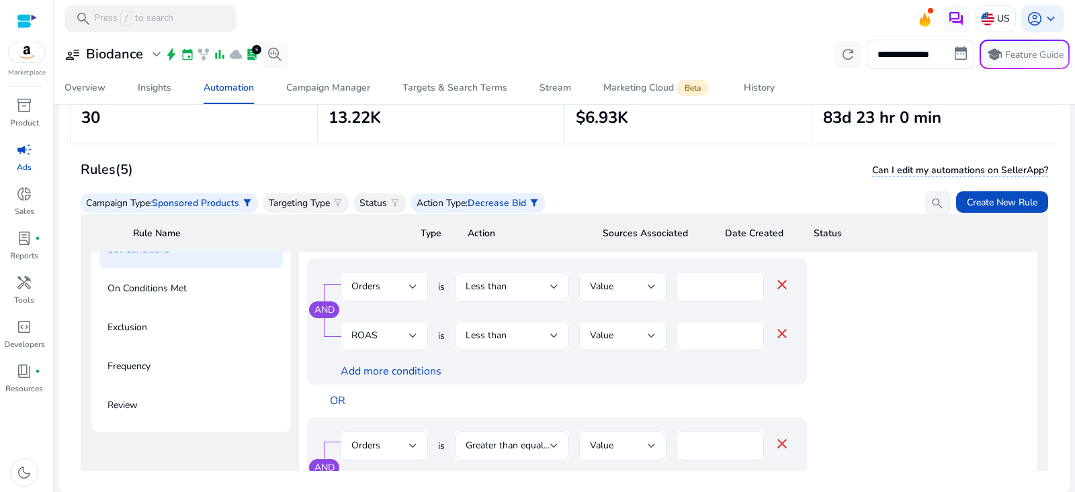
click at [620, 398] on div "OR" at bounding box center [590, 401] width 540 height 33
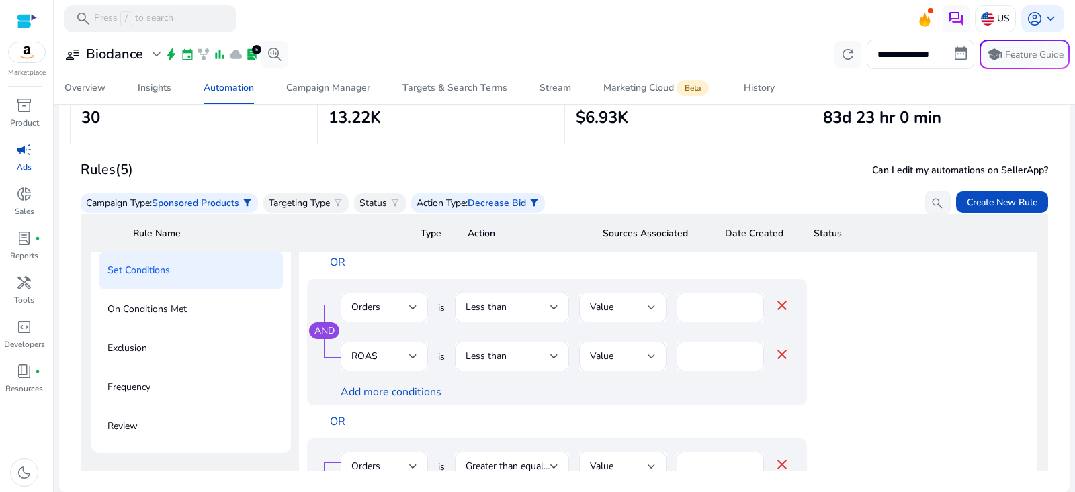
scroll to position [230, 0]
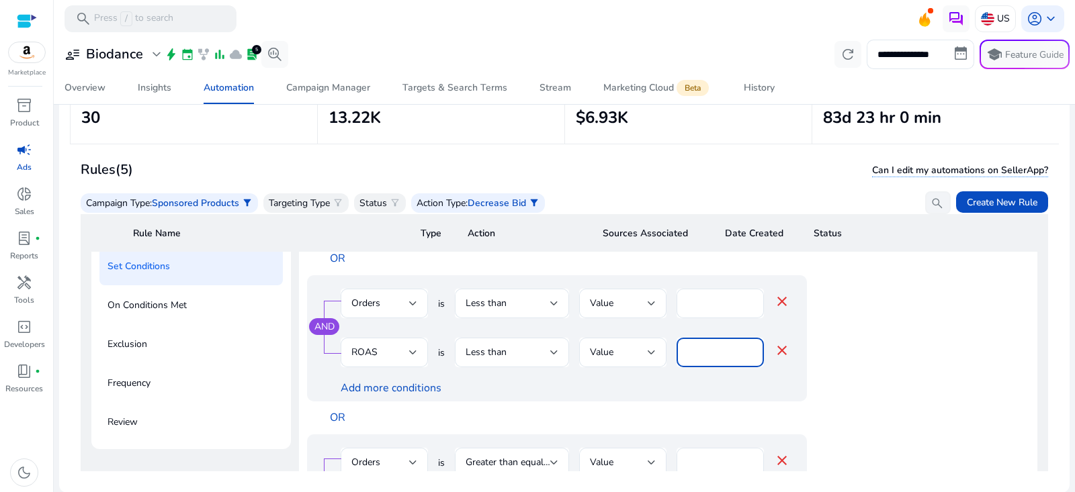
click at [694, 357] on input "*" at bounding box center [720, 352] width 66 height 15
click at [706, 349] on input "***" at bounding box center [720, 352] width 66 height 15
click at [706, 354] on input "***" at bounding box center [720, 352] width 66 height 15
click at [695, 353] on input "***" at bounding box center [720, 352] width 66 height 15
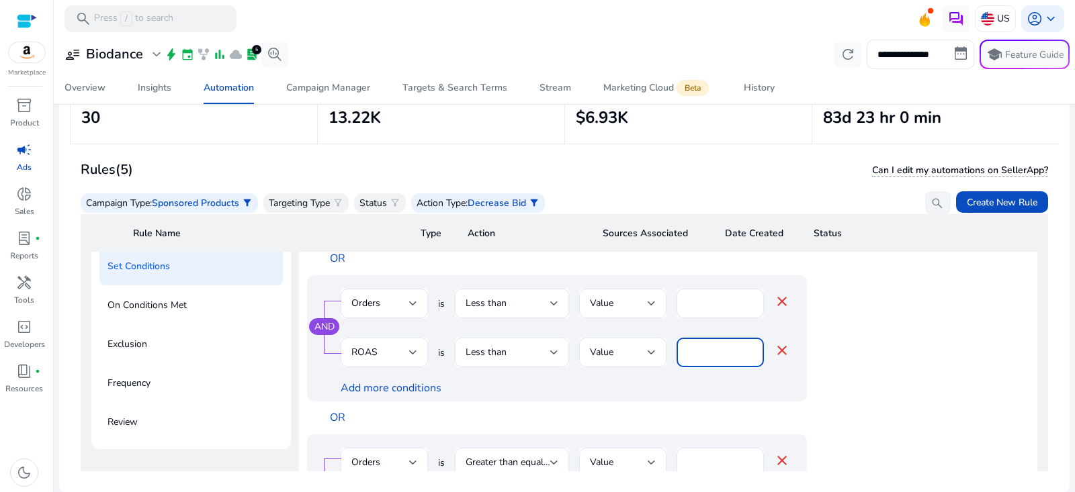
click at [695, 353] on input "***" at bounding box center [720, 352] width 66 height 15
type input "***"
click at [673, 391] on div "Add more conditions" at bounding box center [565, 389] width 449 height 14
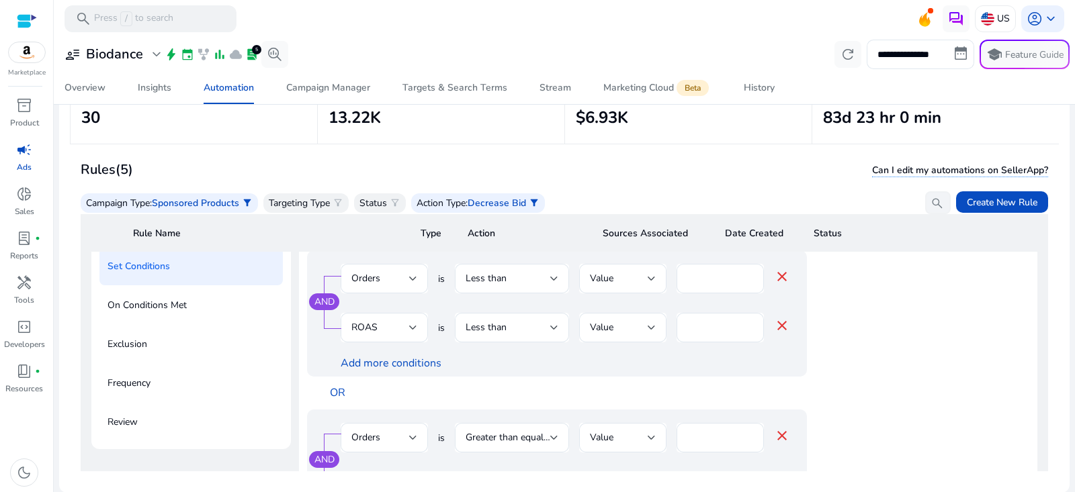
scroll to position [27, 0]
click at [505, 279] on span "Less than" at bounding box center [486, 276] width 41 height 13
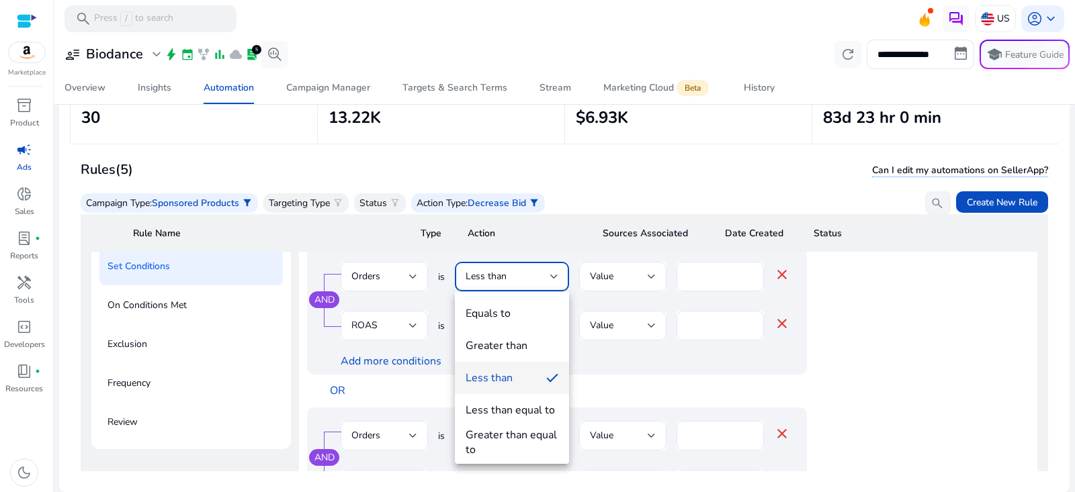
click at [506, 343] on div "Greater than" at bounding box center [497, 346] width 62 height 15
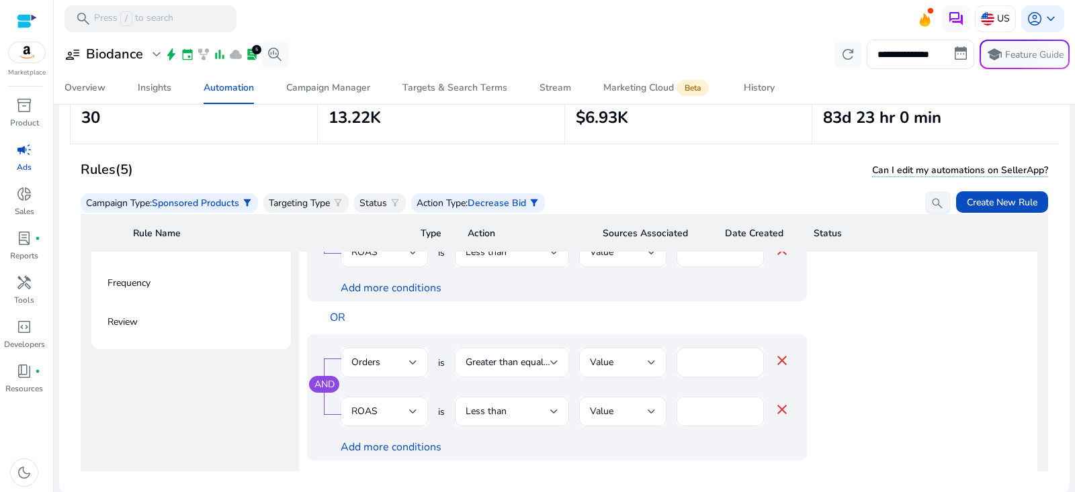
scroll to position [337, 0]
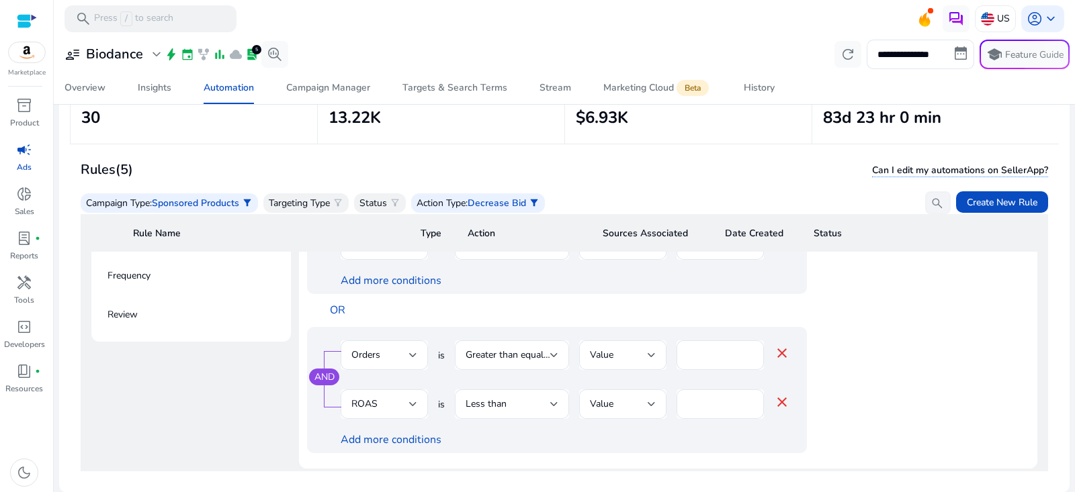
click at [518, 316] on div "OR" at bounding box center [590, 310] width 540 height 33
click at [713, 357] on input "**" at bounding box center [720, 355] width 66 height 15
type input "**"
click at [683, 318] on div "OR" at bounding box center [590, 310] width 540 height 33
click at [701, 405] on input "****" at bounding box center [720, 404] width 66 height 15
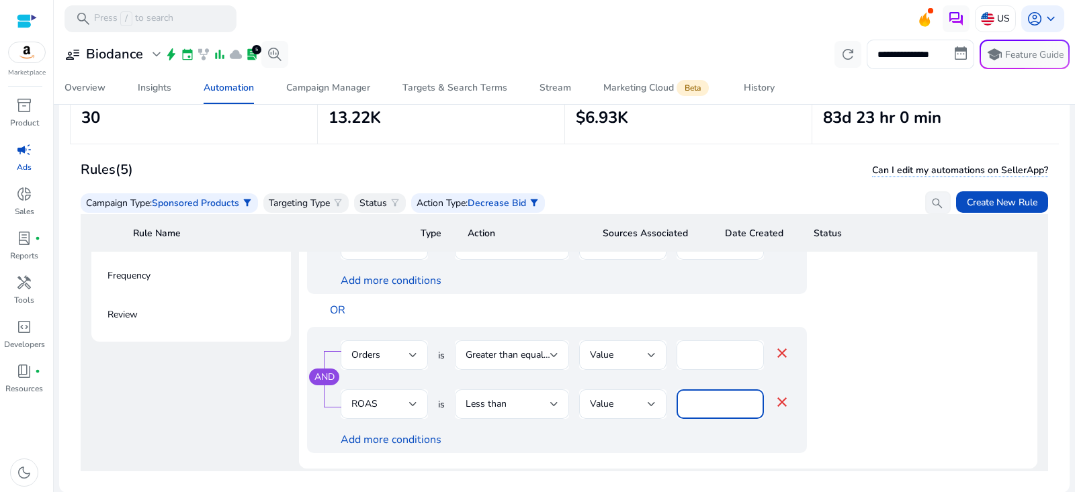
click at [701, 405] on input "****" at bounding box center [720, 404] width 66 height 15
type input "***"
click at [728, 437] on div "Add more conditions" at bounding box center [565, 440] width 449 height 14
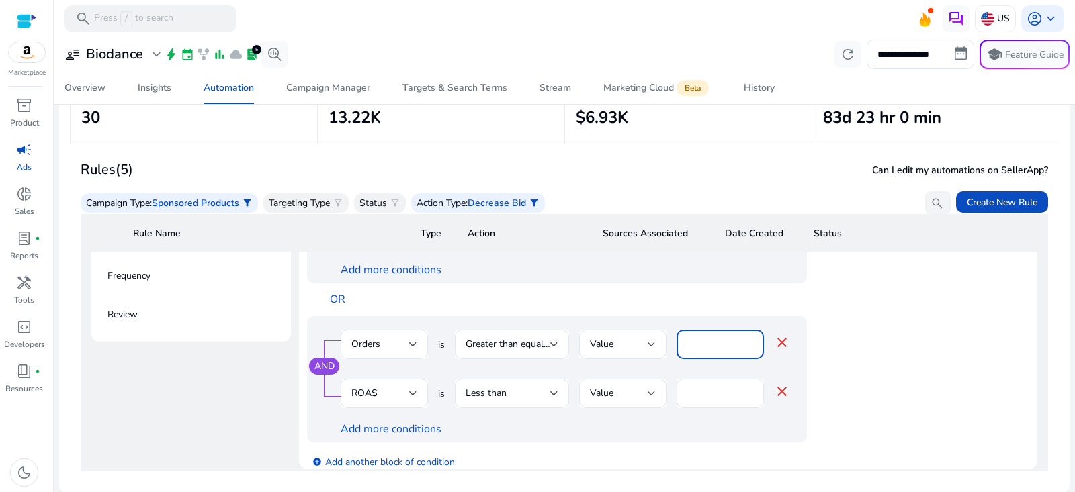
click at [707, 348] on input "**" at bounding box center [720, 344] width 66 height 15
type input "*"
click at [986, 426] on app-ppc-editable-conditions "AND Orders is Equals to Value * close Spends is Greater than Value $ ** close A…" at bounding box center [668, 239] width 722 height 482
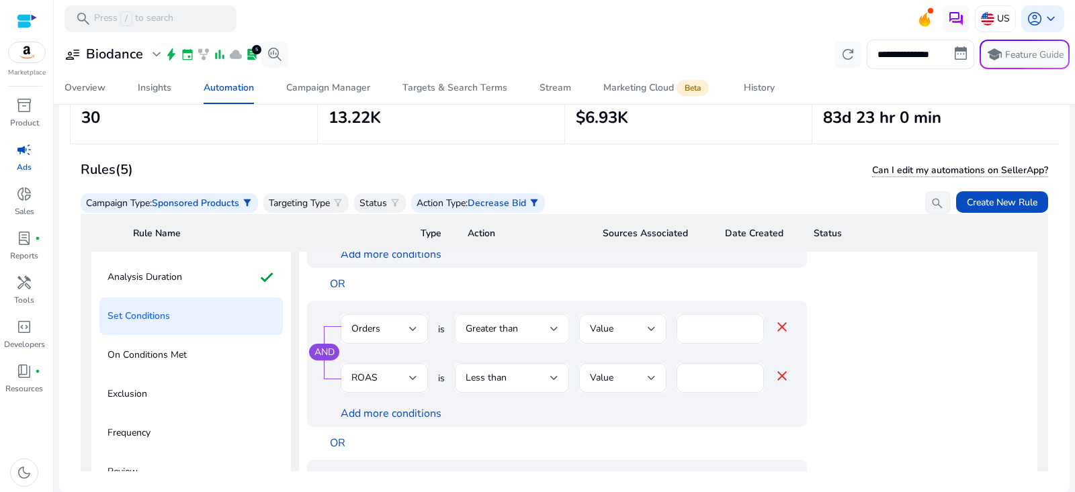
scroll to position [34, 0]
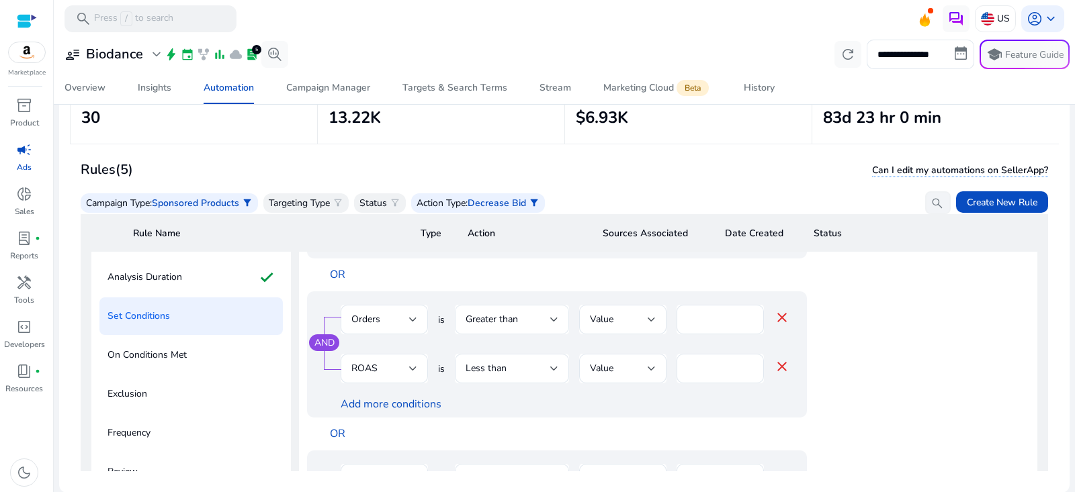
click at [521, 331] on div "Greater than" at bounding box center [512, 320] width 93 height 30
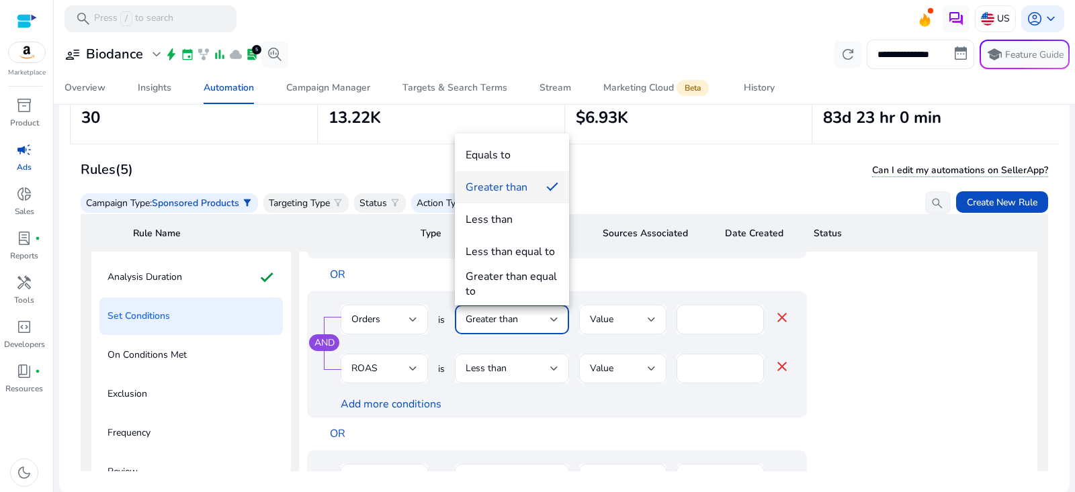
click at [531, 277] on div "Greater than equal to" at bounding box center [512, 284] width 93 height 30
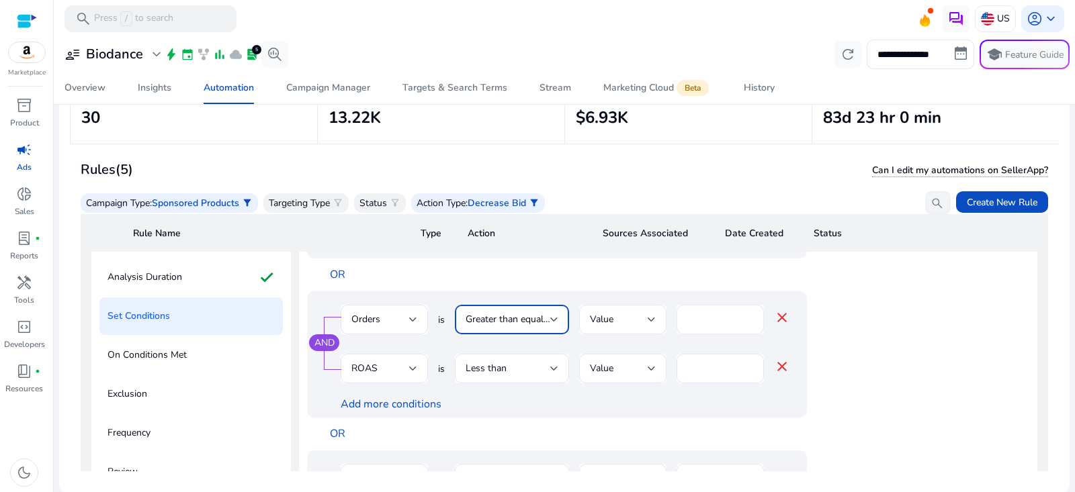
click at [697, 317] on input "*" at bounding box center [720, 319] width 66 height 15
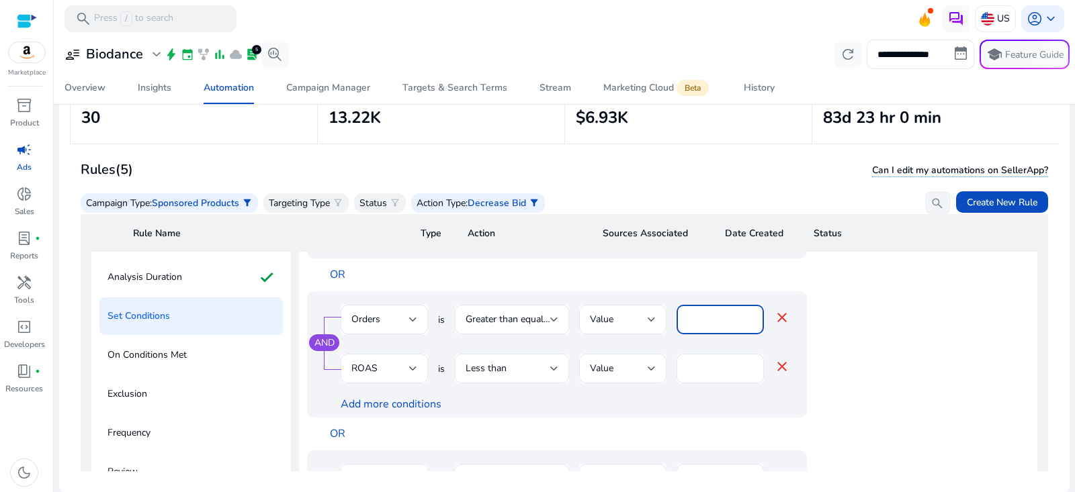
click at [697, 317] on input "*" at bounding box center [720, 319] width 66 height 15
drag, startPoint x: 697, startPoint y: 317, endPoint x: 662, endPoint y: 314, distance: 34.4
click at [662, 316] on div "Orders is Greater than equal to Value * close" at bounding box center [565, 327] width 449 height 44
type input "*"
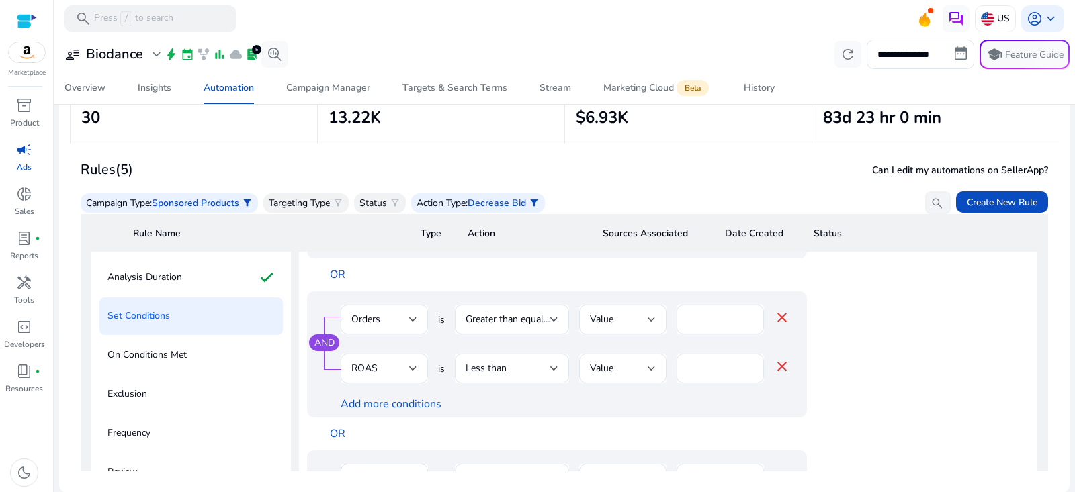
click at [914, 316] on app-ppc-editable-conditions "AND Orders is Equals to Value * close Spends is Greater than Value $ ** close A…" at bounding box center [668, 373] width 722 height 482
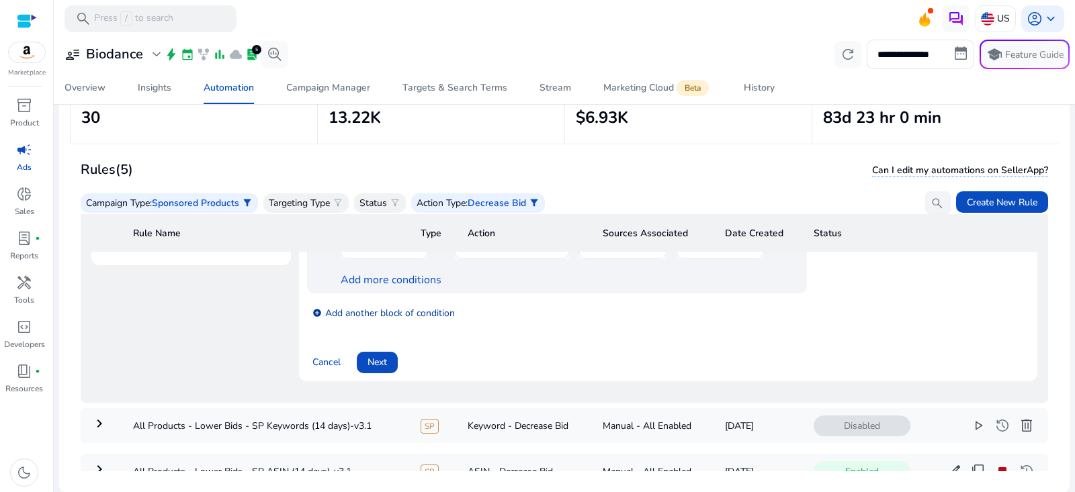
scroll to position [443, 0]
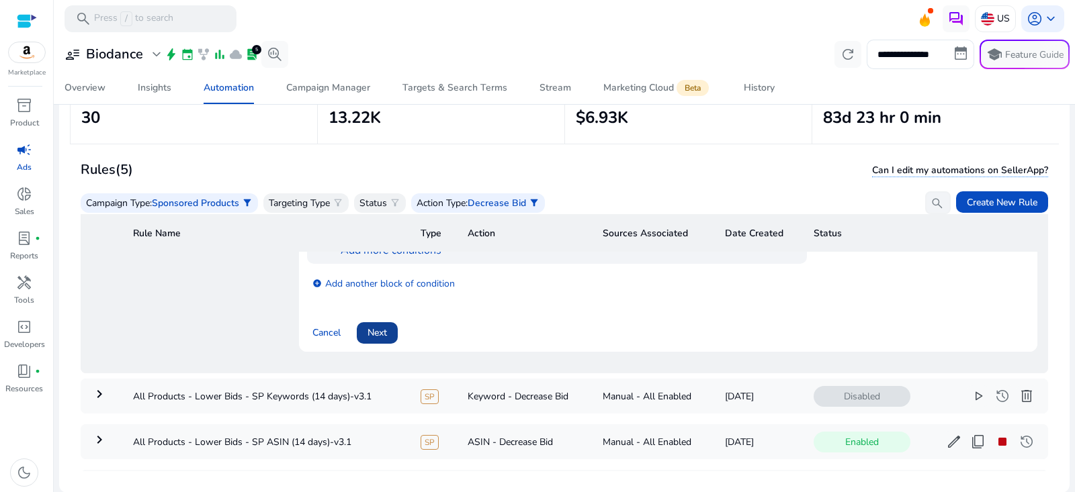
click at [382, 333] on span "Next" at bounding box center [377, 333] width 19 height 14
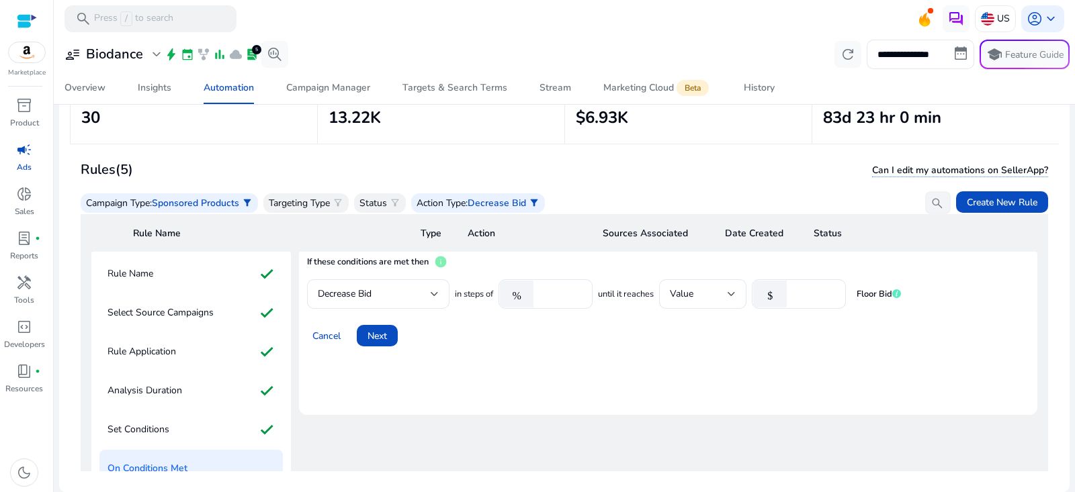
scroll to position [0, 0]
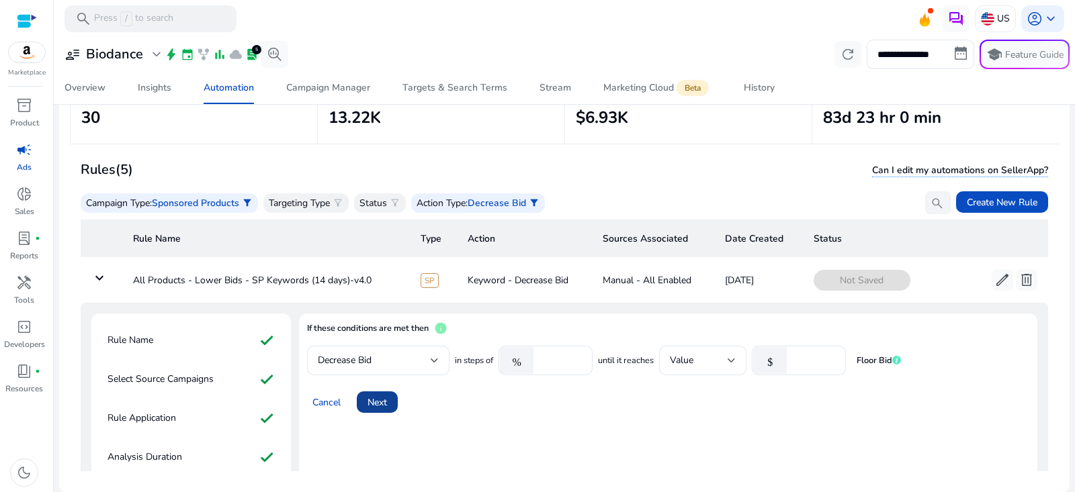
click at [386, 400] on span "Next" at bounding box center [377, 403] width 19 height 14
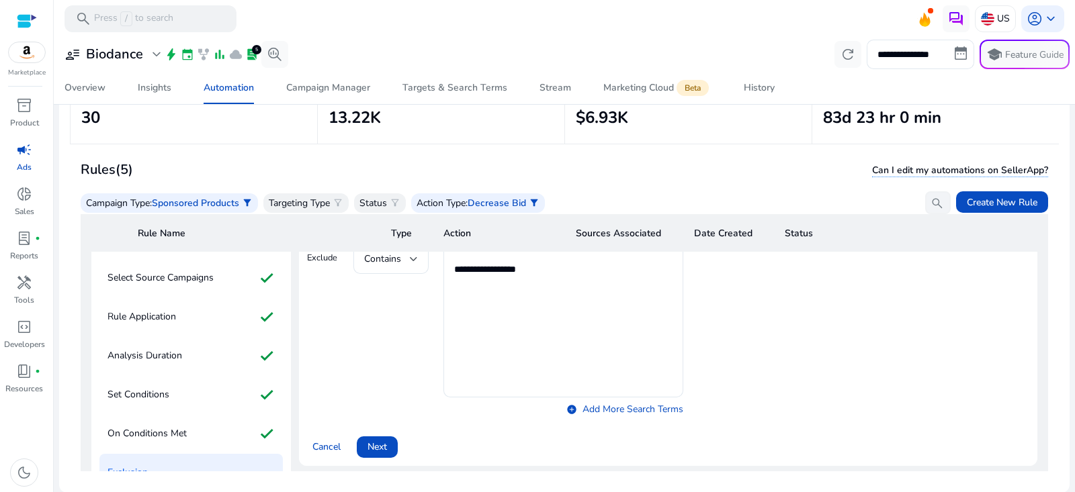
scroll to position [109, 0]
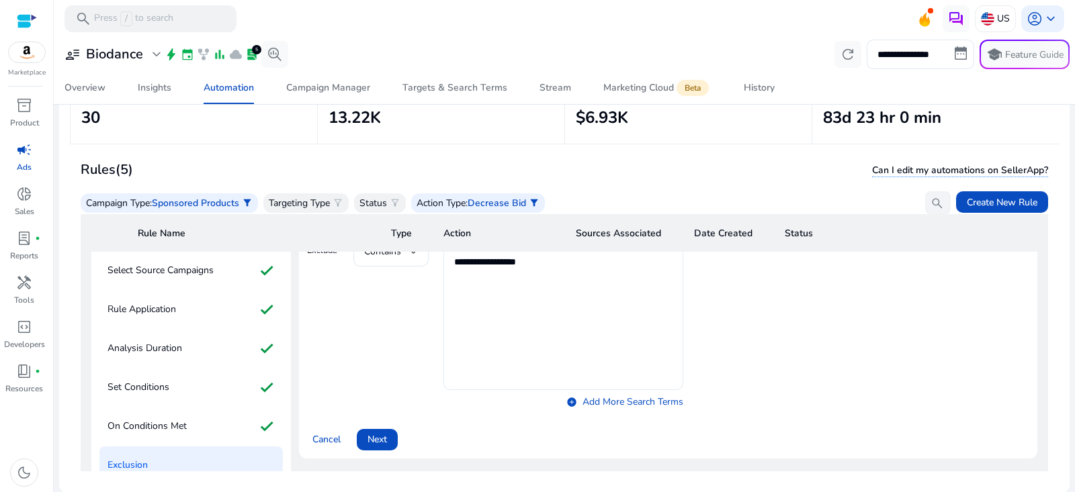
click at [523, 261] on textarea "**********" at bounding box center [563, 314] width 218 height 140
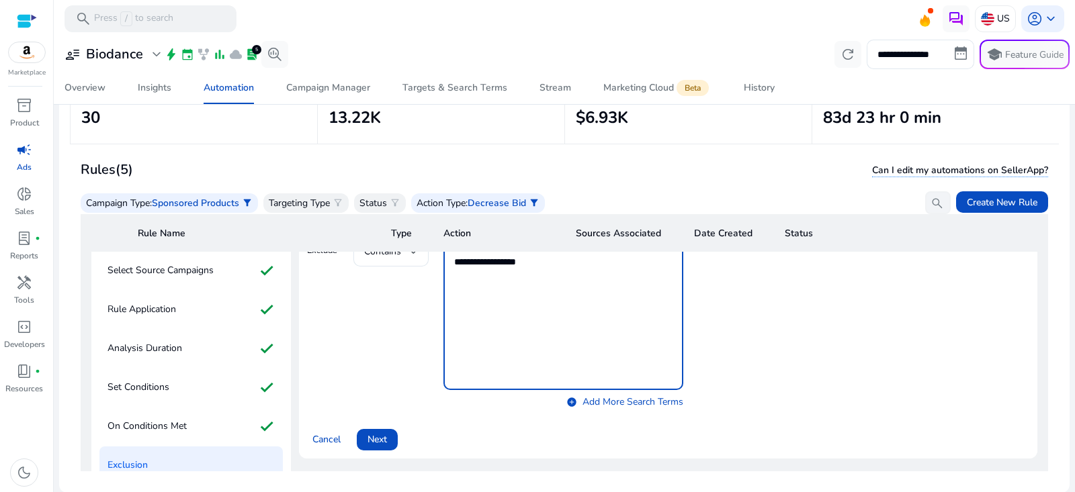
click at [523, 261] on textarea "**********" at bounding box center [563, 314] width 218 height 140
click at [379, 309] on div "Contains add_circle Add More Search Terms" at bounding box center [517, 325] width 329 height 176
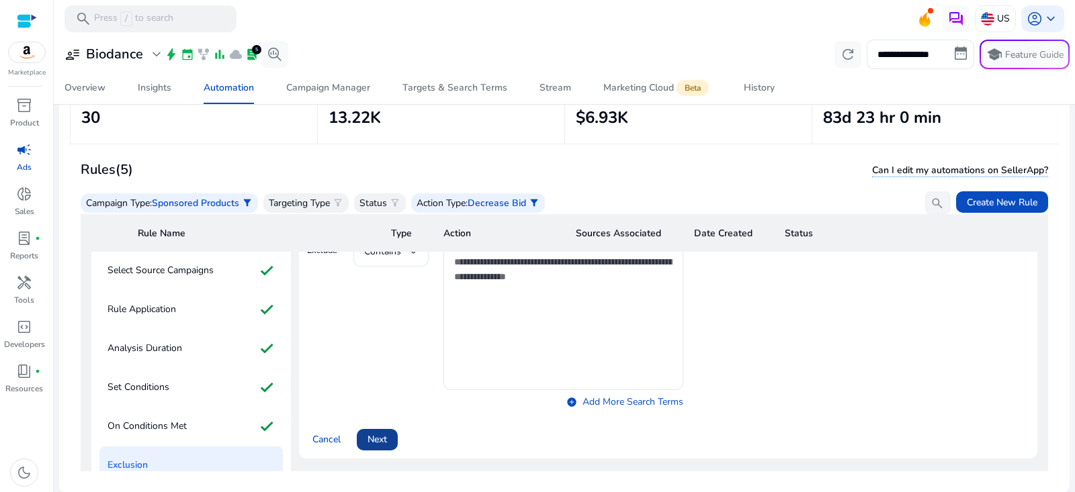
click at [386, 441] on span "Next" at bounding box center [377, 440] width 19 height 14
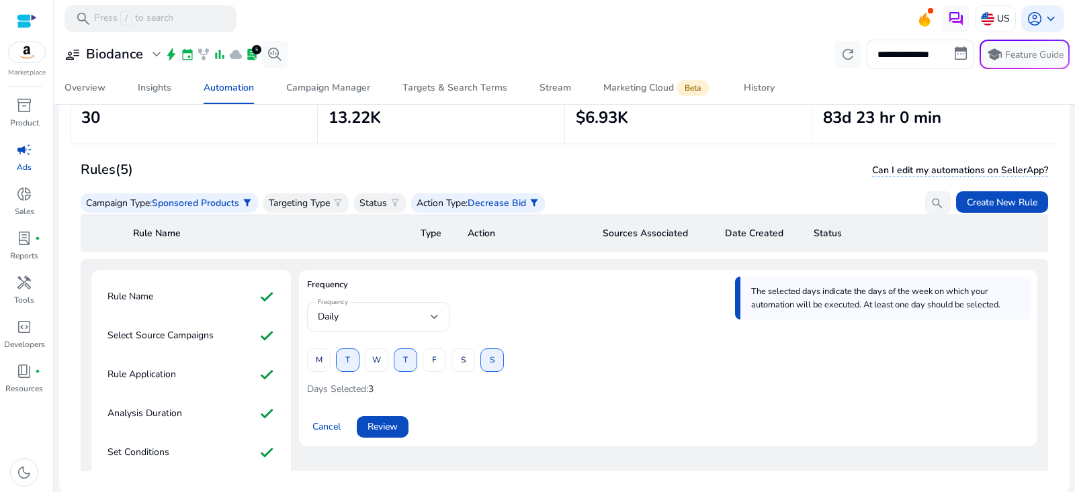
scroll to position [19, 0]
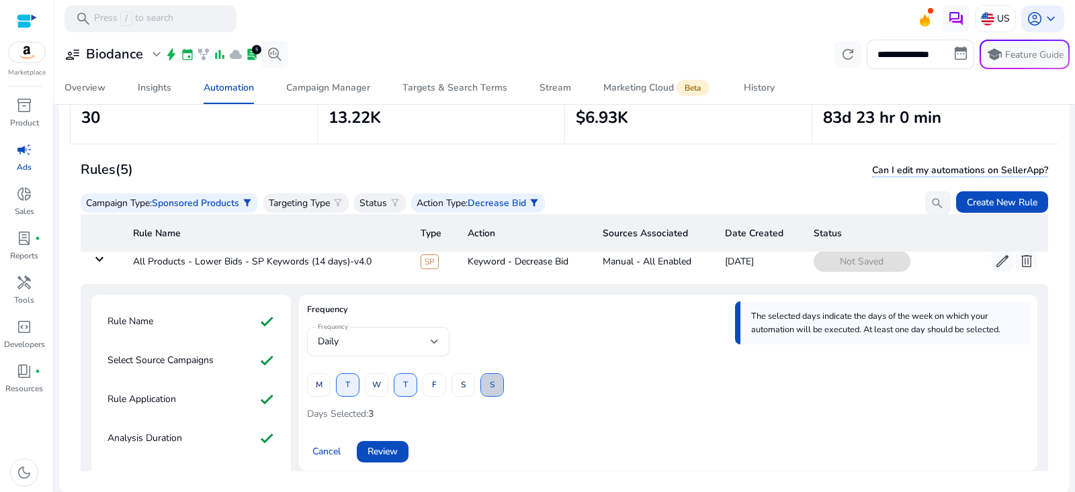
click at [488, 382] on span at bounding box center [492, 386] width 22 height 32
click at [465, 382] on span at bounding box center [463, 386] width 22 height 32
click at [348, 386] on span "T" at bounding box center [347, 386] width 5 height 24
click at [345, 385] on span "T" at bounding box center [347, 386] width 5 height 24
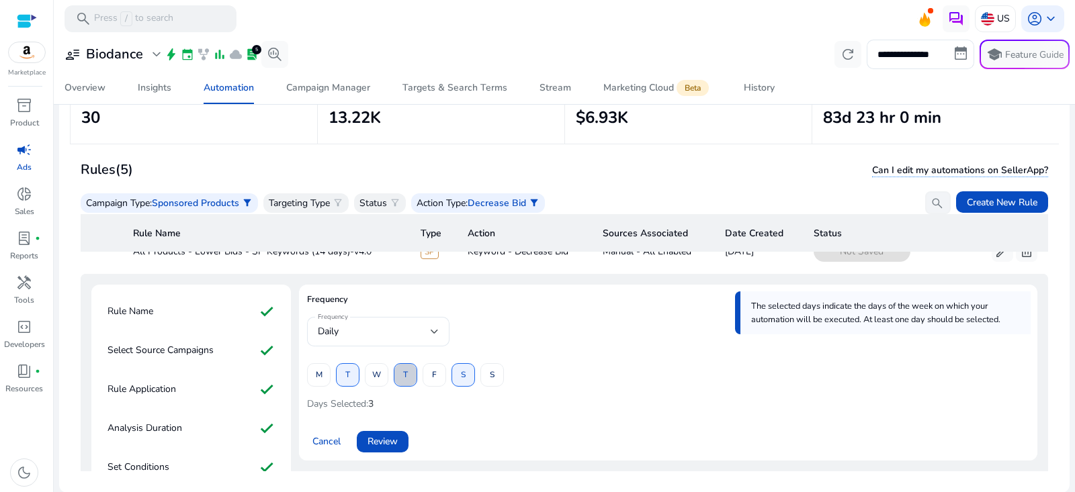
click at [404, 372] on span "T" at bounding box center [405, 375] width 5 height 24
click at [388, 436] on span "Review" at bounding box center [383, 442] width 30 height 14
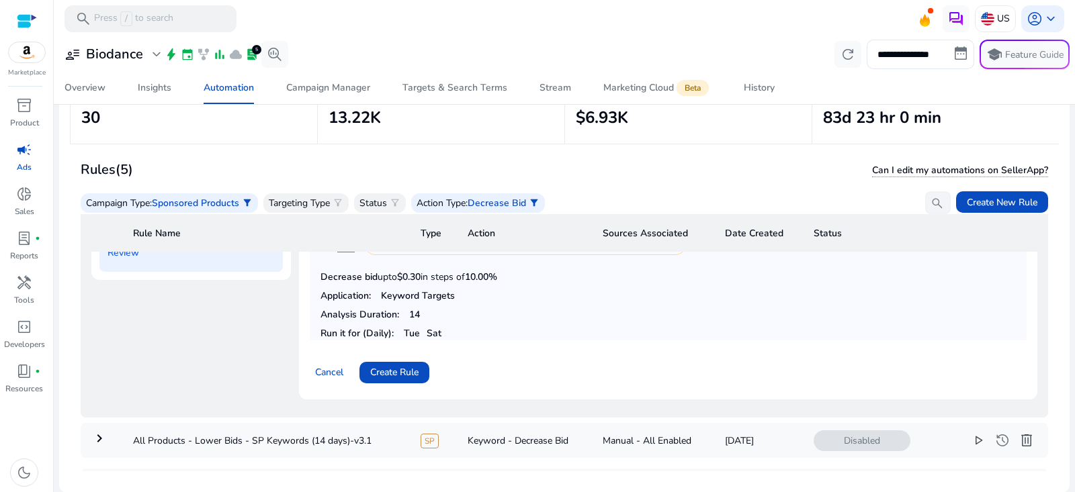
scroll to position [397, 0]
click at [417, 368] on span "Create Rule" at bounding box center [394, 375] width 48 height 14
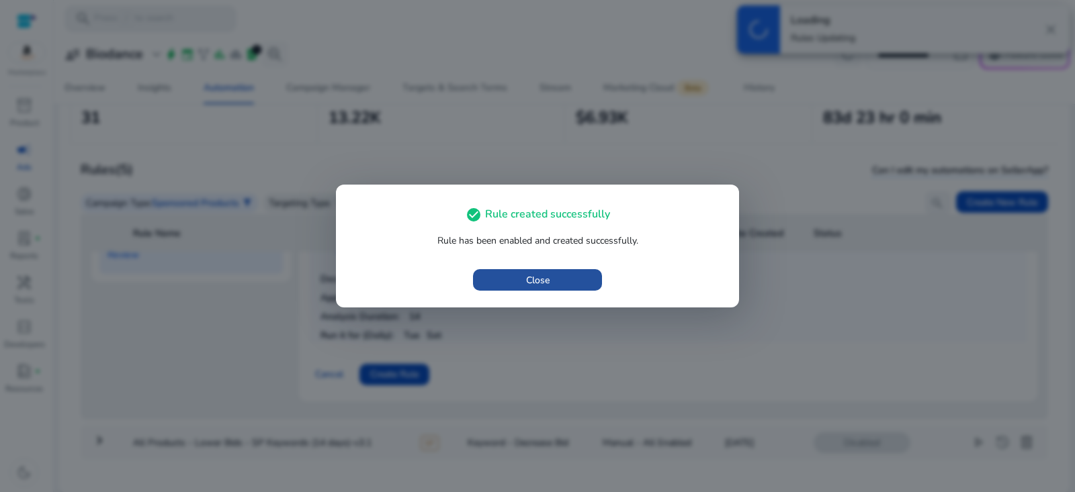
click at [548, 282] on span "Close" at bounding box center [538, 280] width 24 height 14
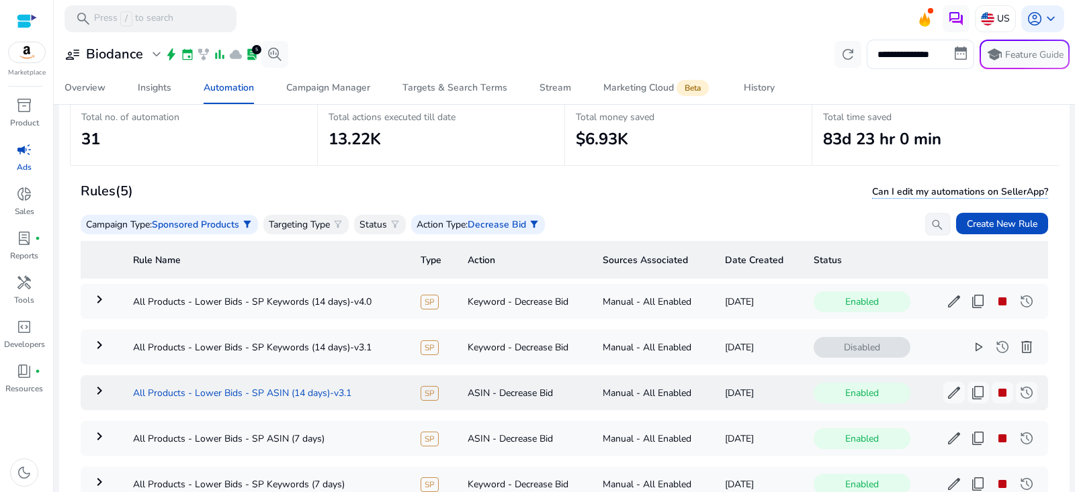
scroll to position [74, 0]
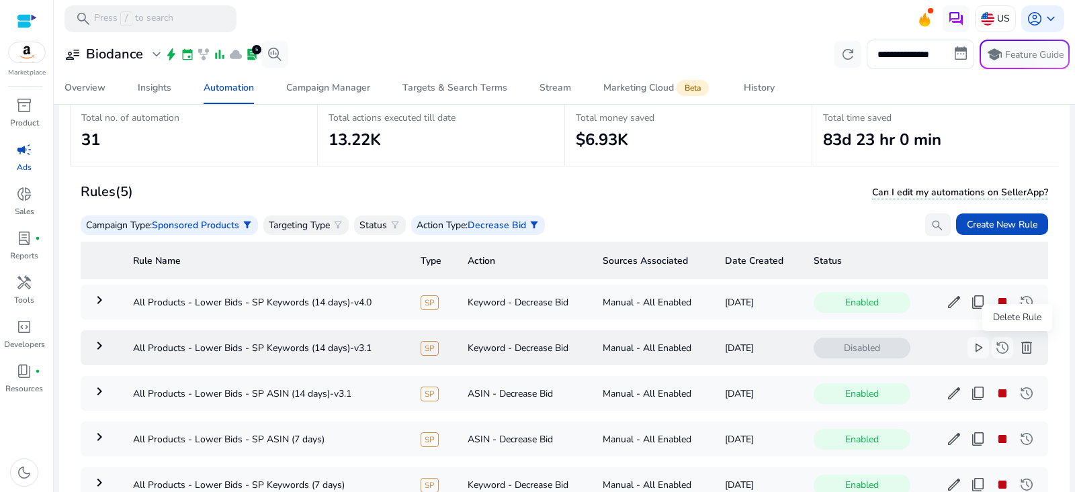
click at [1019, 349] on span "delete" at bounding box center [1027, 348] width 16 height 16
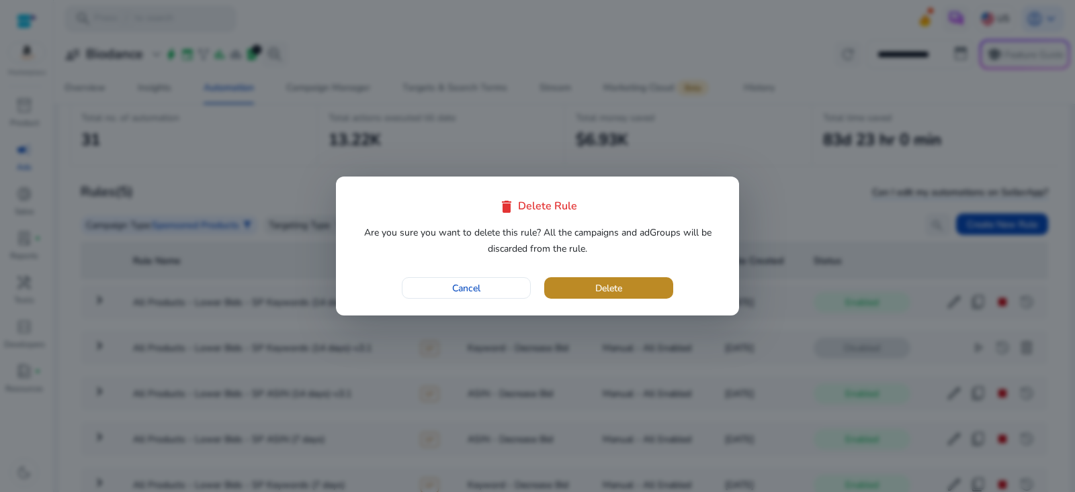
click at [636, 290] on span "button" at bounding box center [608, 288] width 129 height 32
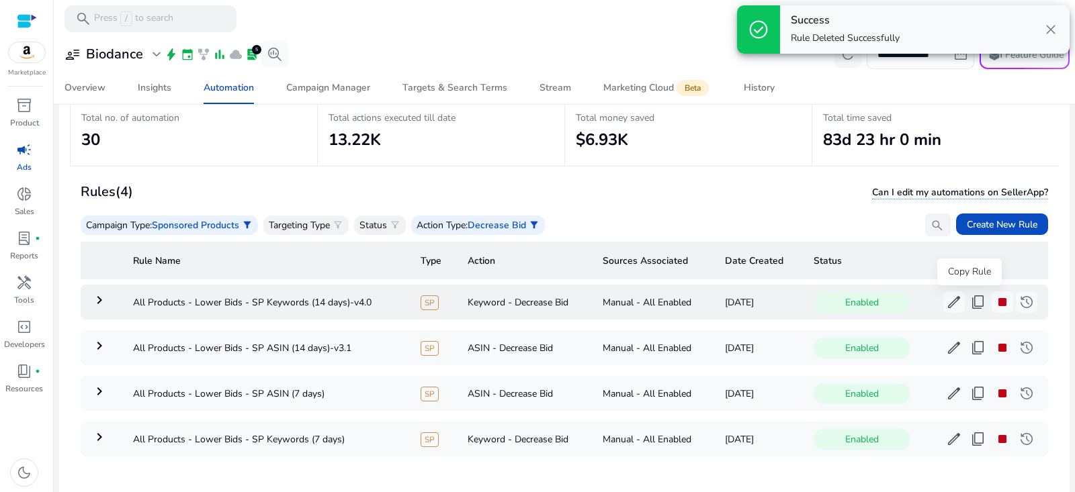
click at [970, 303] on span "content_copy" at bounding box center [978, 302] width 16 height 16
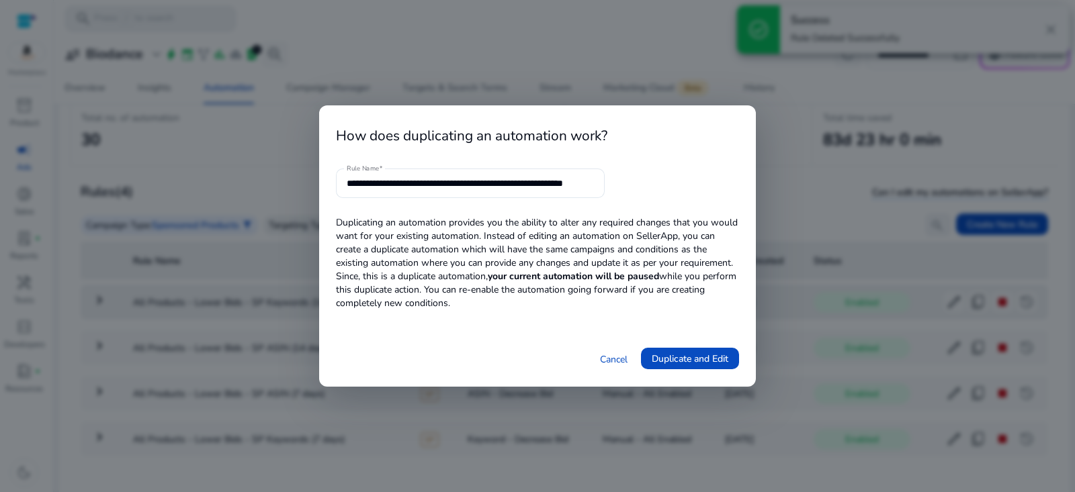
scroll to position [0, 33]
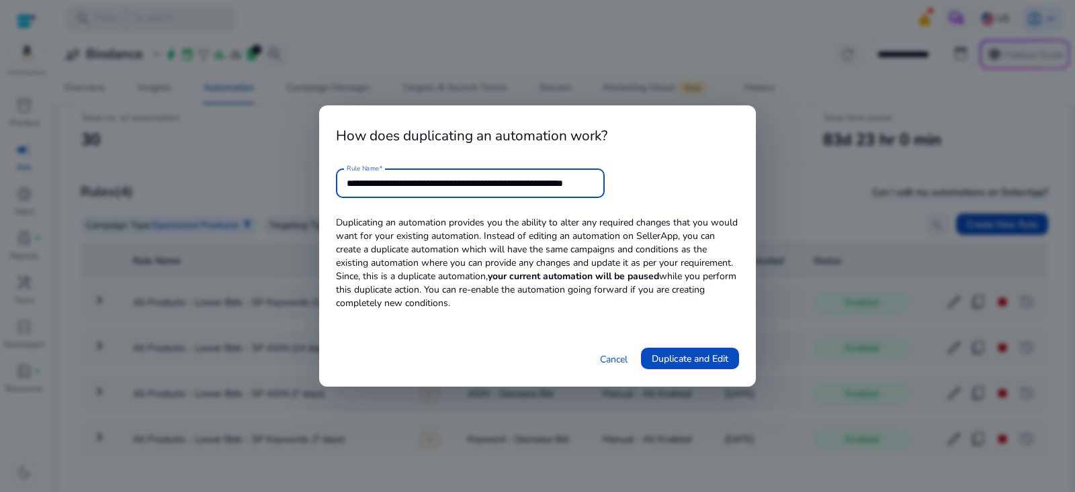
click at [470, 184] on input "**********" at bounding box center [470, 183] width 247 height 15
type input "**********"
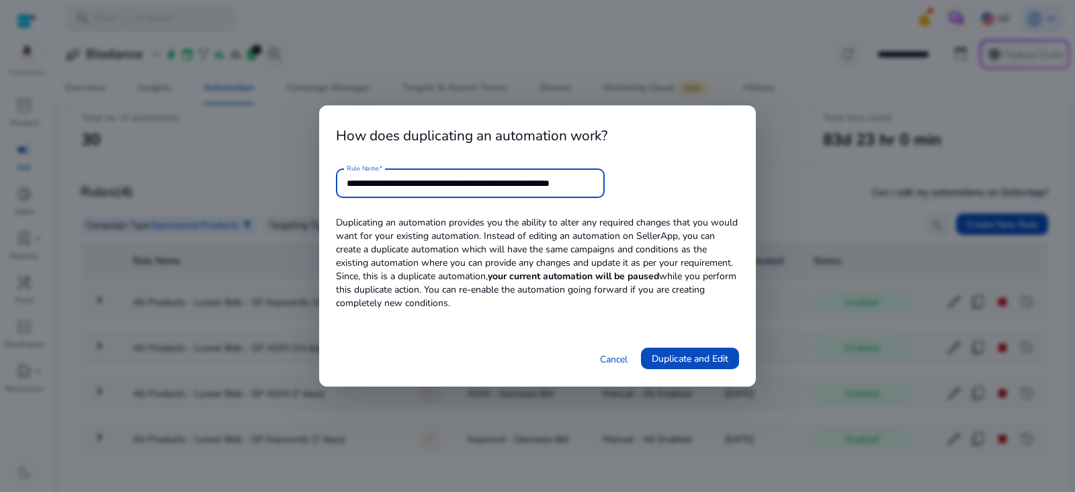
drag, startPoint x: 570, startPoint y: 185, endPoint x: 894, endPoint y: 183, distance: 324.5
click at [896, 185] on div "**********" at bounding box center [537, 246] width 1075 height 492
type input "**********"
click at [707, 362] on span "Duplicate and Edit" at bounding box center [690, 359] width 77 height 14
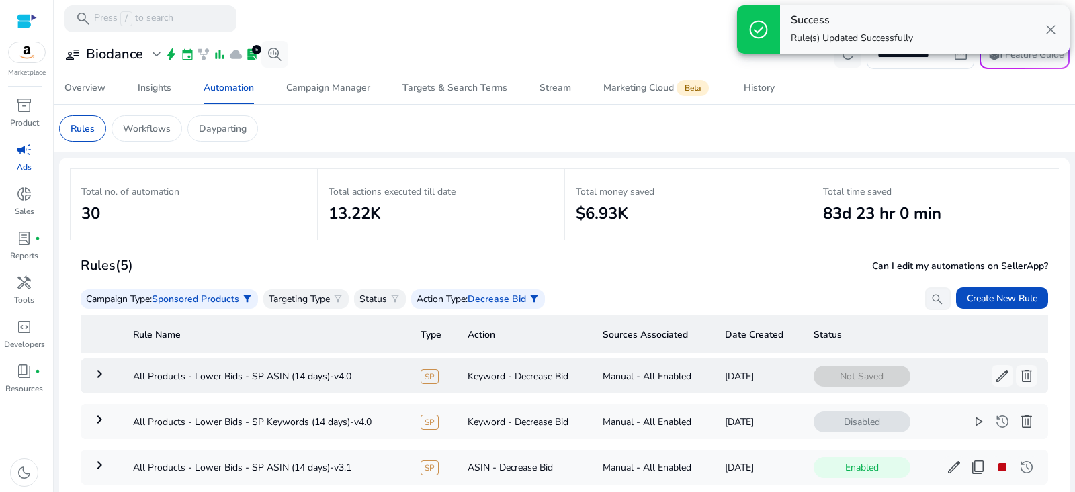
click at [101, 378] on mat-icon "keyboard_arrow_right" at bounding box center [99, 374] width 16 height 16
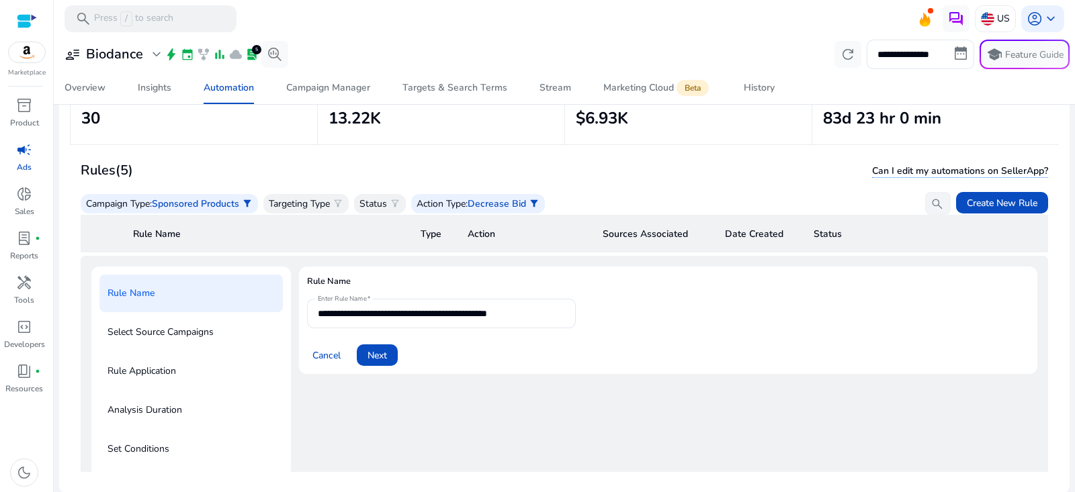
scroll to position [96, 0]
click at [384, 355] on span "Next" at bounding box center [377, 355] width 19 height 14
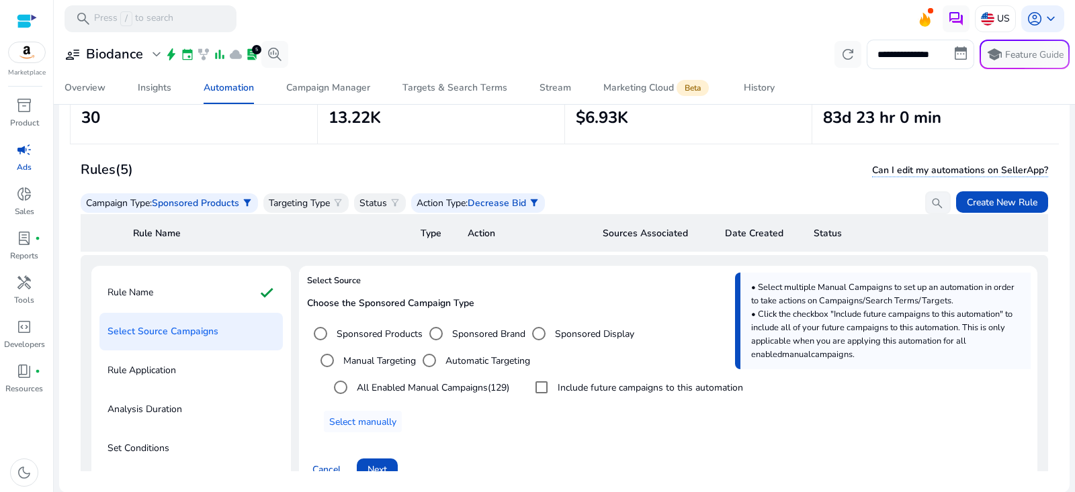
scroll to position [95, 0]
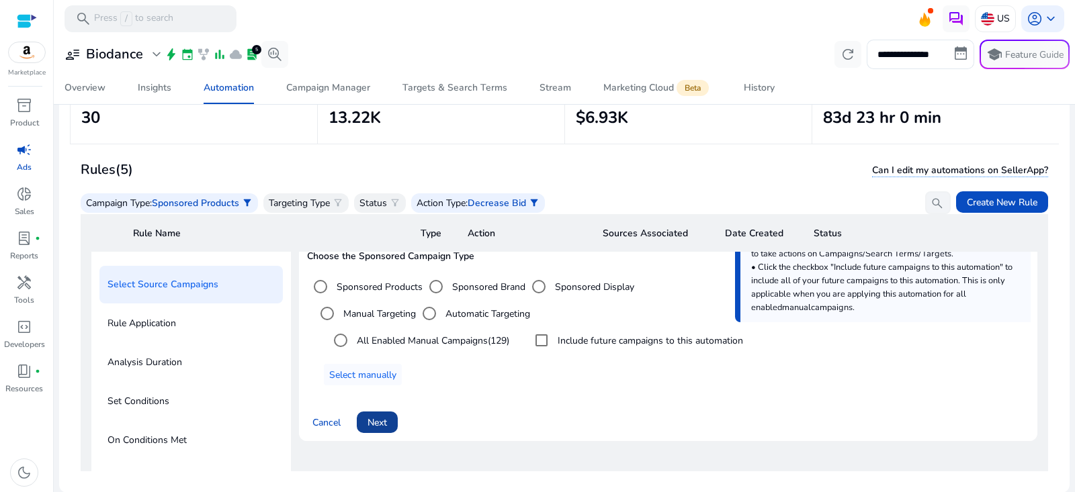
click at [389, 416] on span at bounding box center [377, 422] width 41 height 32
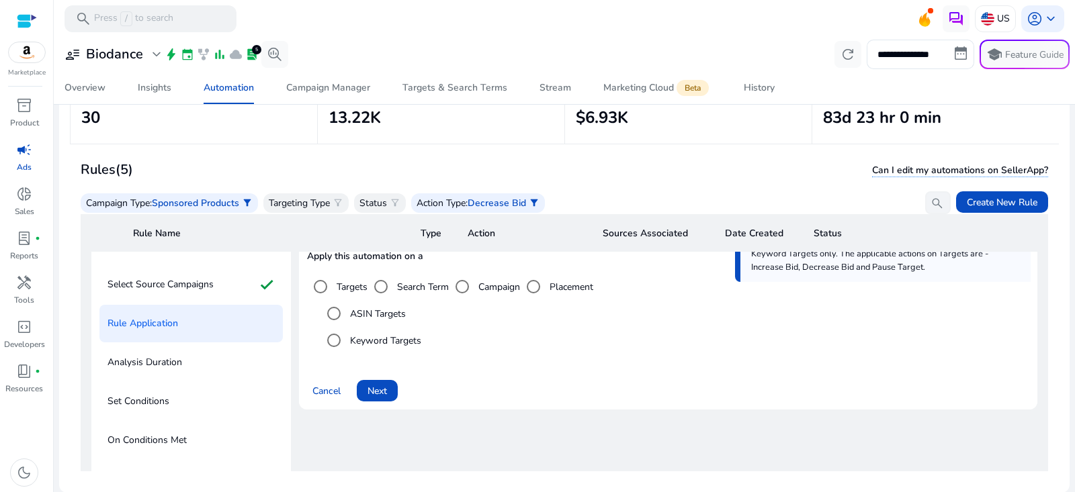
click at [381, 310] on label "ASIN Targets" at bounding box center [376, 314] width 58 height 14
click at [378, 384] on span "Next" at bounding box center [377, 391] width 19 height 14
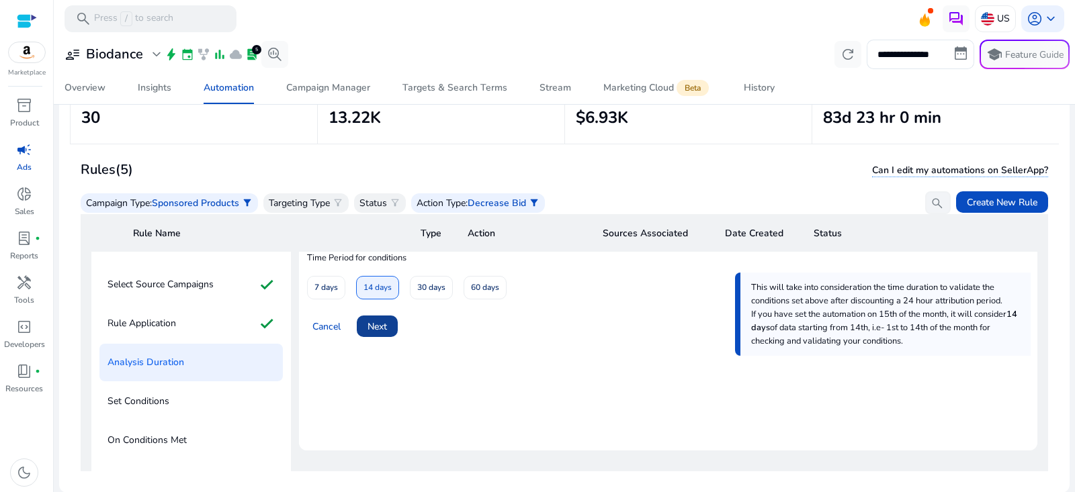
click at [378, 323] on span "Next" at bounding box center [377, 327] width 19 height 14
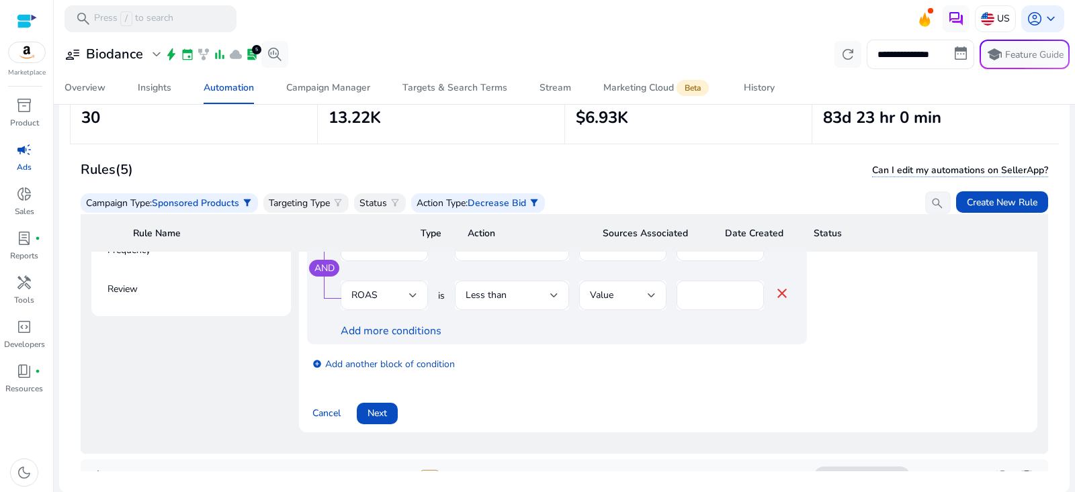
scroll to position [411, 0]
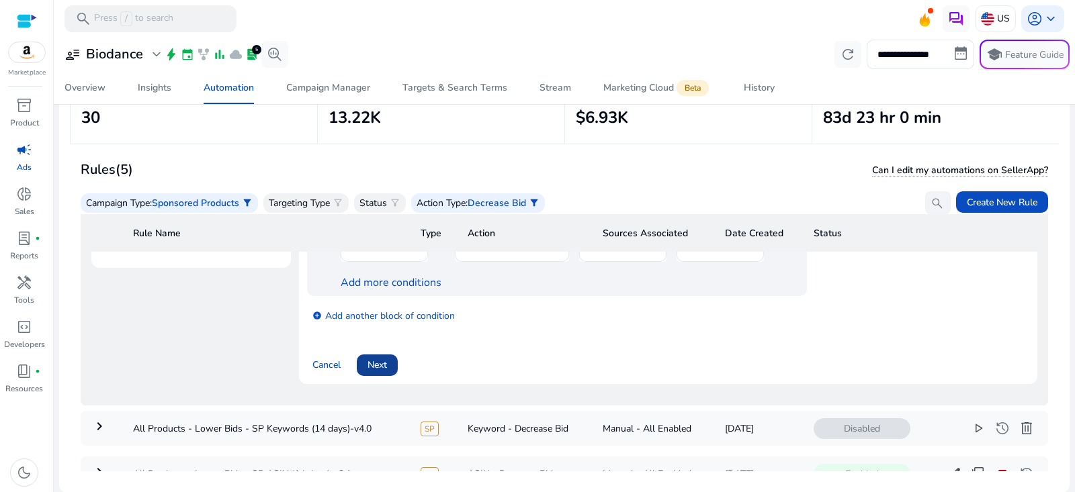
click at [385, 356] on span at bounding box center [377, 365] width 41 height 32
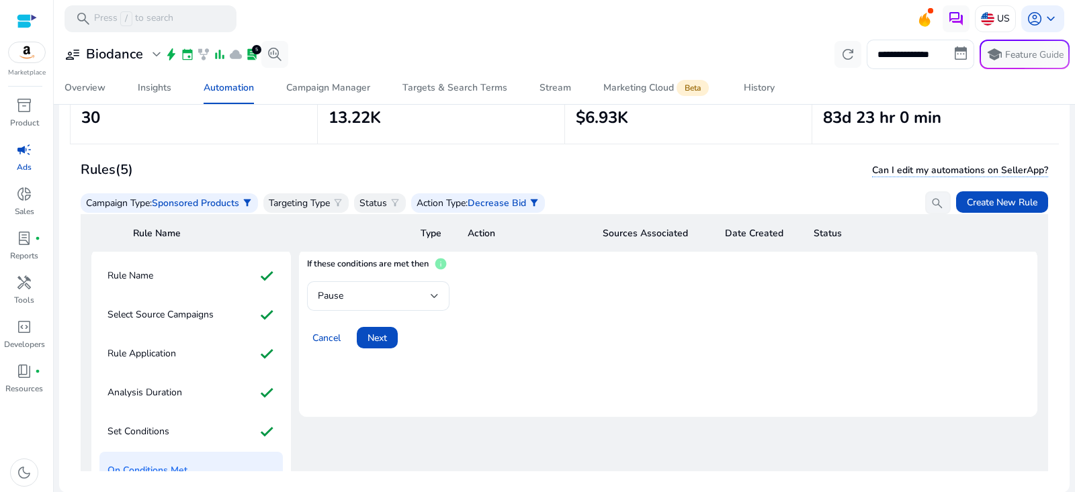
scroll to position [0, 0]
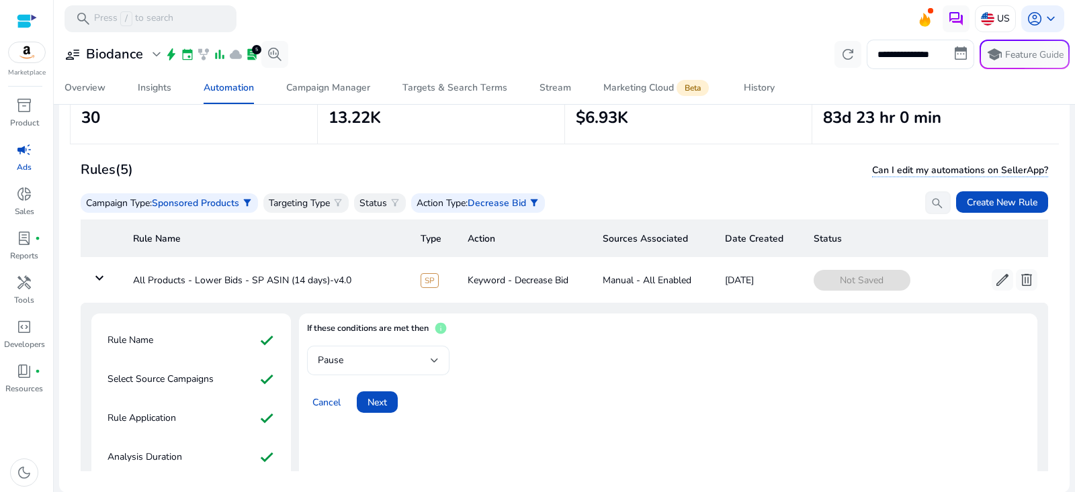
click at [392, 366] on div "Pause" at bounding box center [374, 360] width 113 height 15
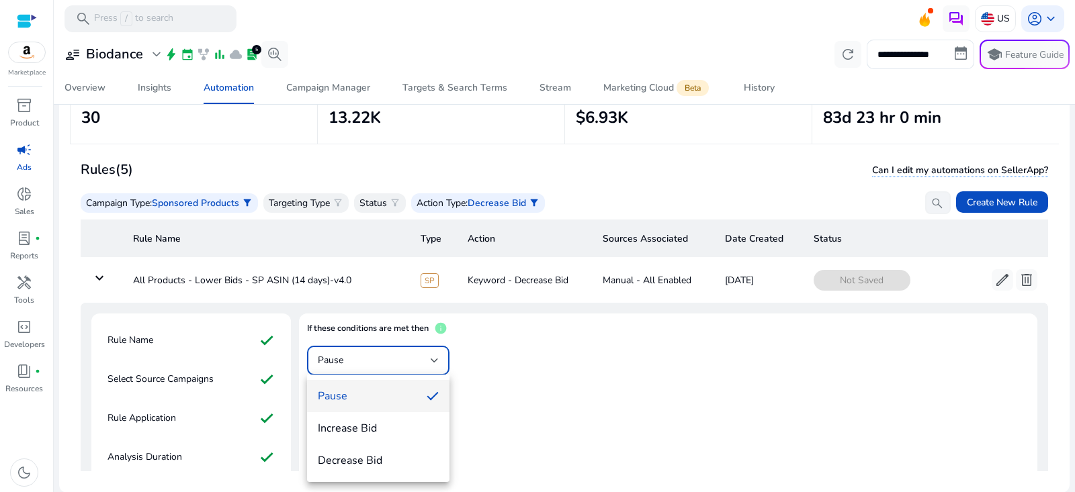
click at [369, 461] on span "Decrease Bid" at bounding box center [378, 461] width 121 height 15
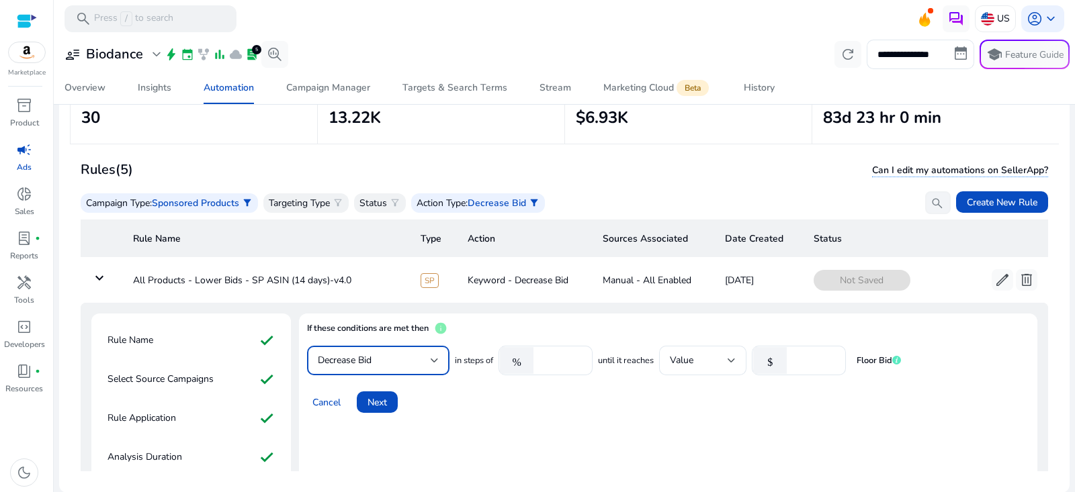
scroll to position [3, 0]
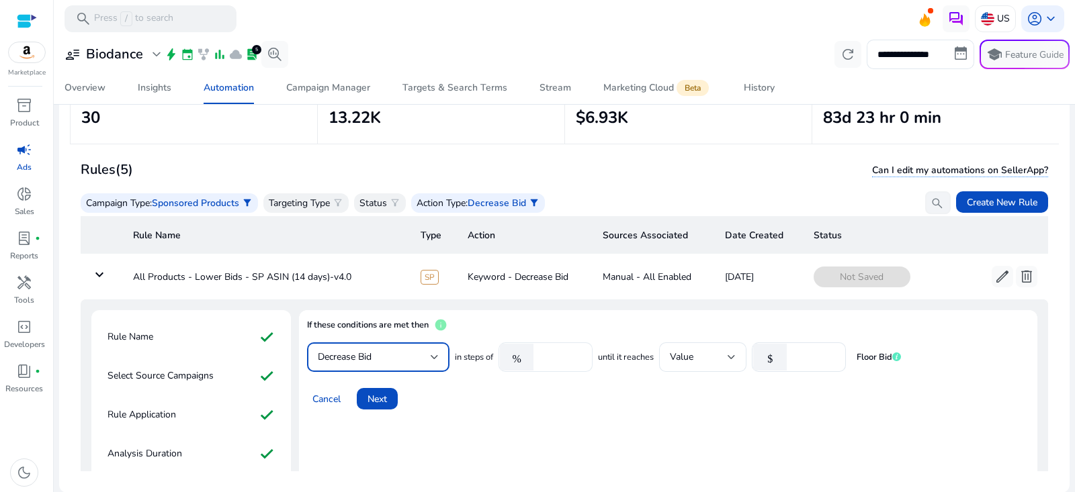
click at [560, 356] on input "****" at bounding box center [561, 357] width 42 height 15
type input "**"
click at [600, 402] on div "Cancel Next" at bounding box center [668, 394] width 722 height 32
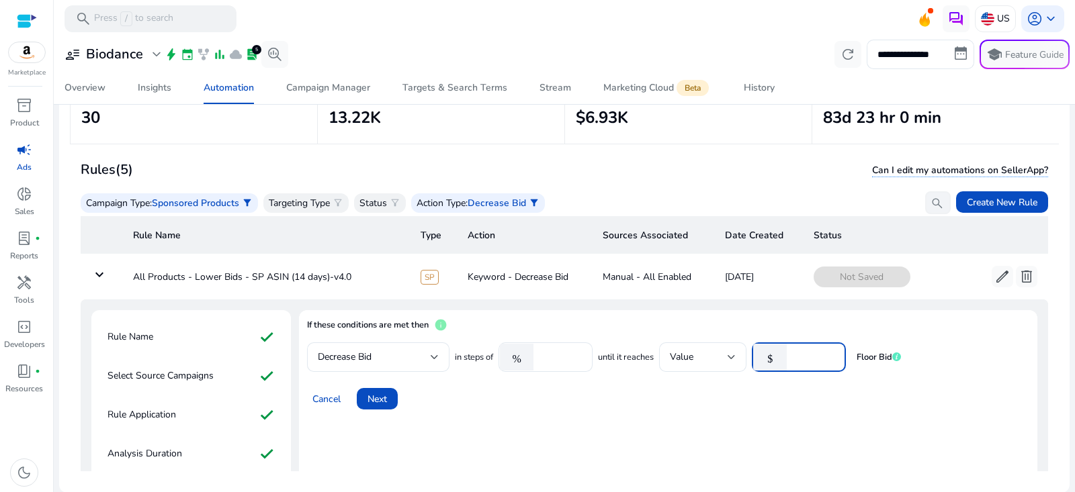
click at [800, 355] on input "*" at bounding box center [814, 357] width 42 height 15
type input "***"
click at [541, 417] on mat-card "If these conditions are met then info Decrease Bid in steps of % ** until it re…" at bounding box center [668, 394] width 738 height 168
click at [376, 390] on span at bounding box center [377, 399] width 41 height 32
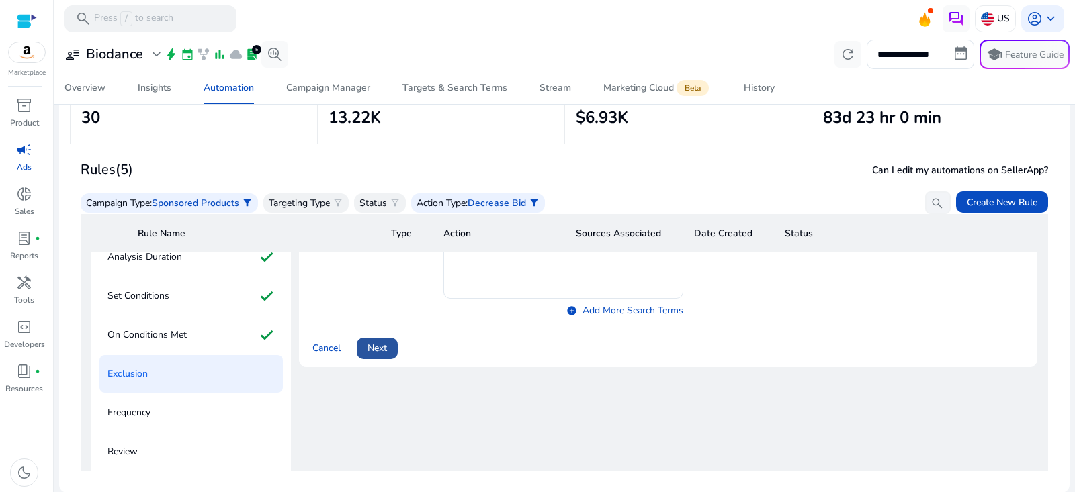
click at [387, 351] on span "Next" at bounding box center [377, 348] width 19 height 14
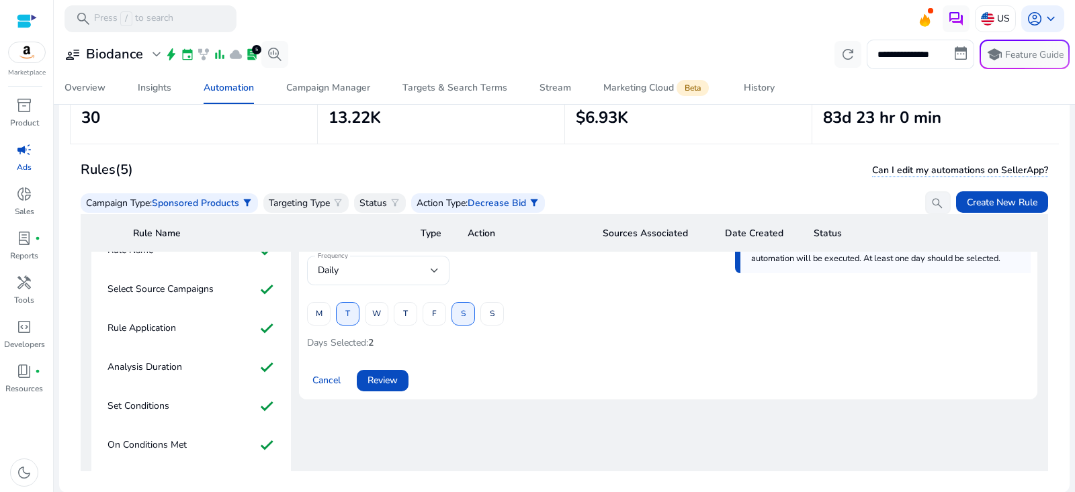
scroll to position [55, 0]
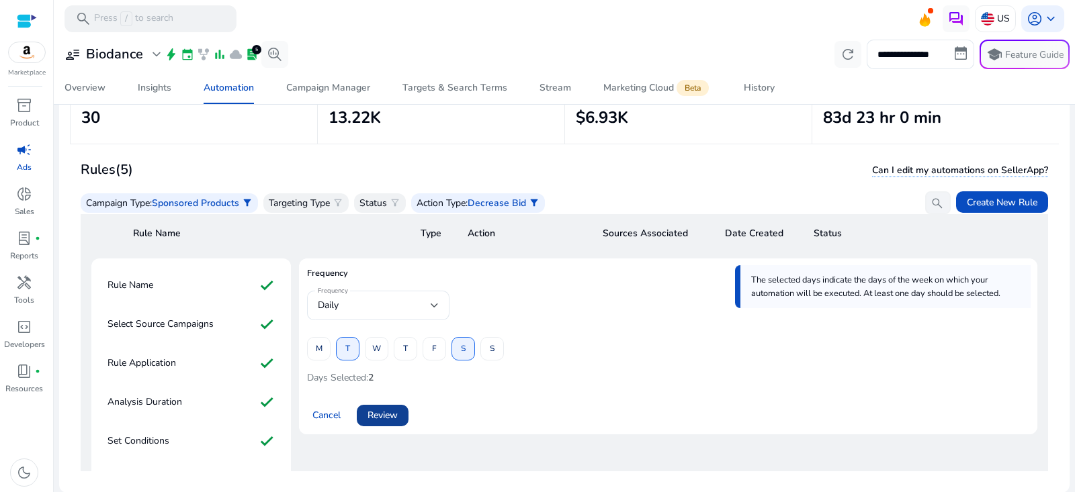
click at [387, 416] on span "Review" at bounding box center [383, 416] width 30 height 14
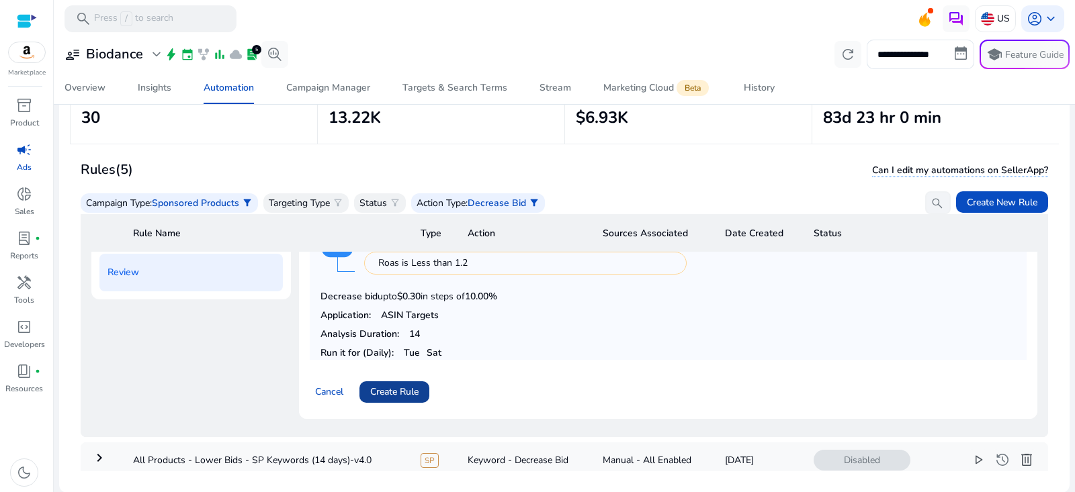
scroll to position [386, 0]
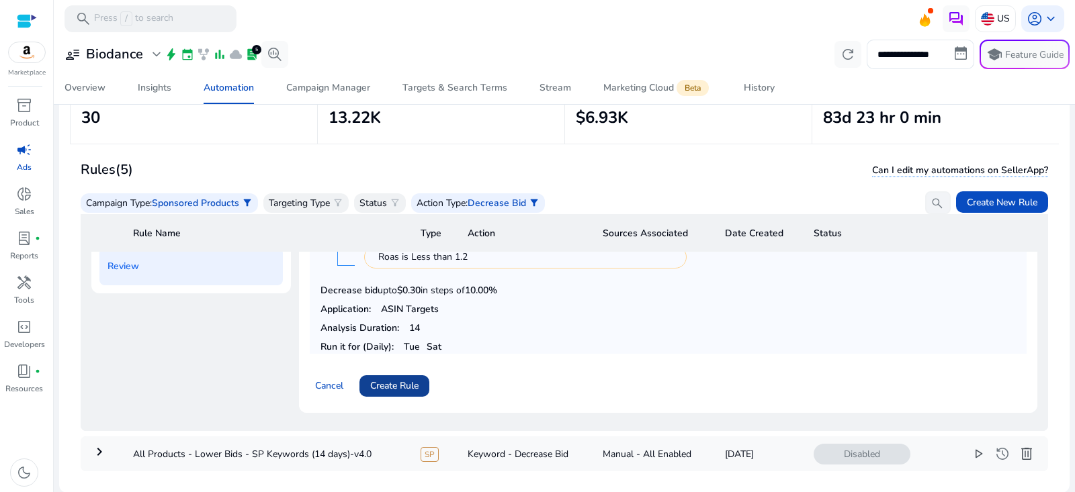
click at [417, 380] on span "Create Rule" at bounding box center [394, 386] width 48 height 14
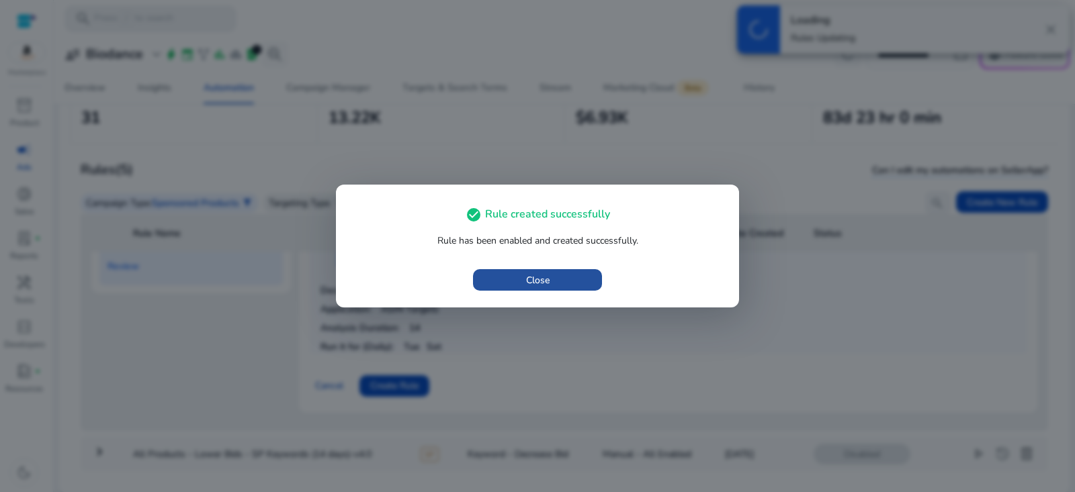
click at [575, 286] on span "button" at bounding box center [537, 280] width 129 height 32
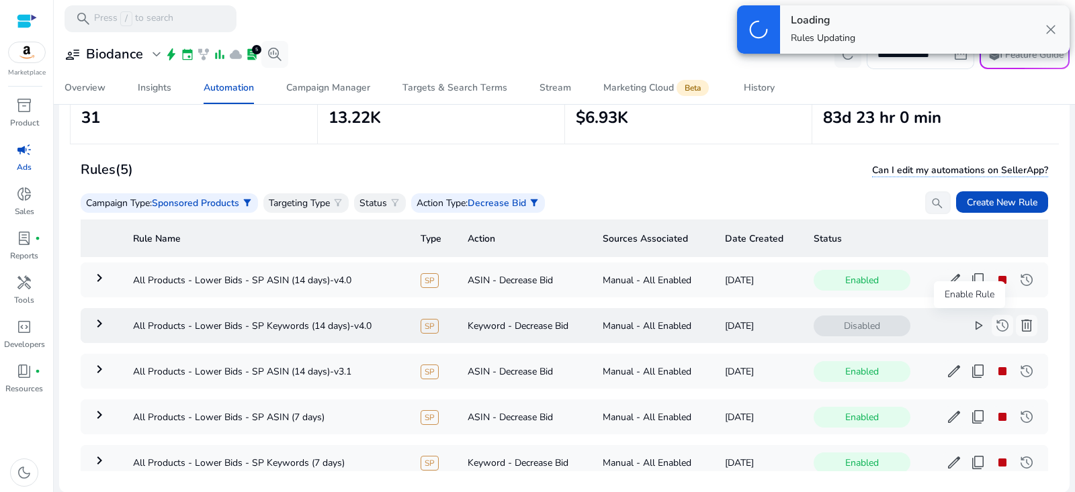
click at [970, 327] on span "play_arrow" at bounding box center [978, 326] width 16 height 16
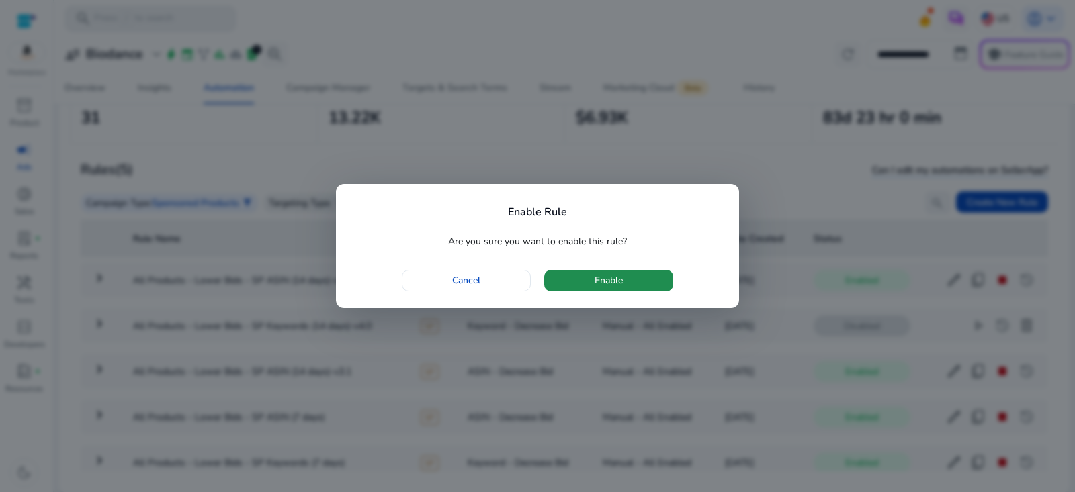
click at [650, 284] on span "button" at bounding box center [608, 281] width 129 height 32
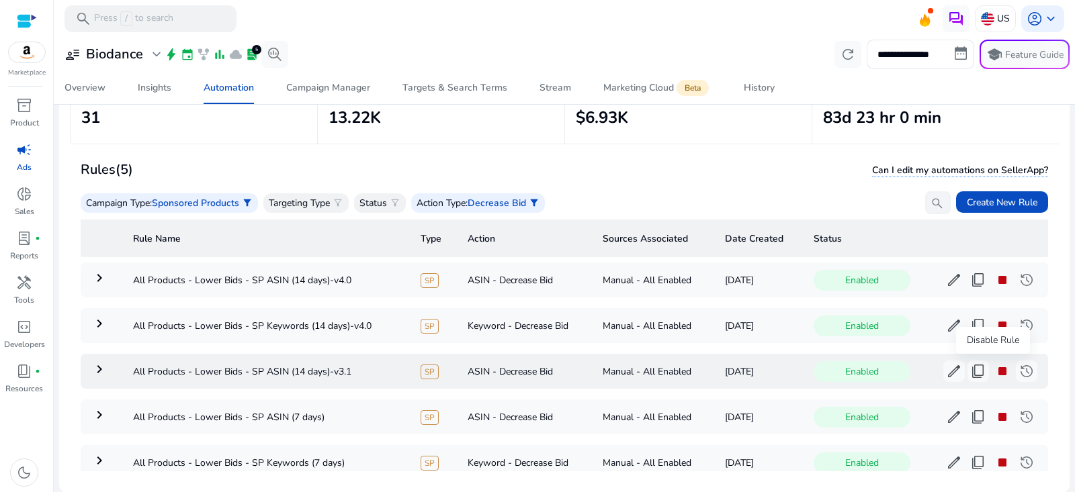
click at [994, 375] on span "stop" at bounding box center [1002, 371] width 16 height 16
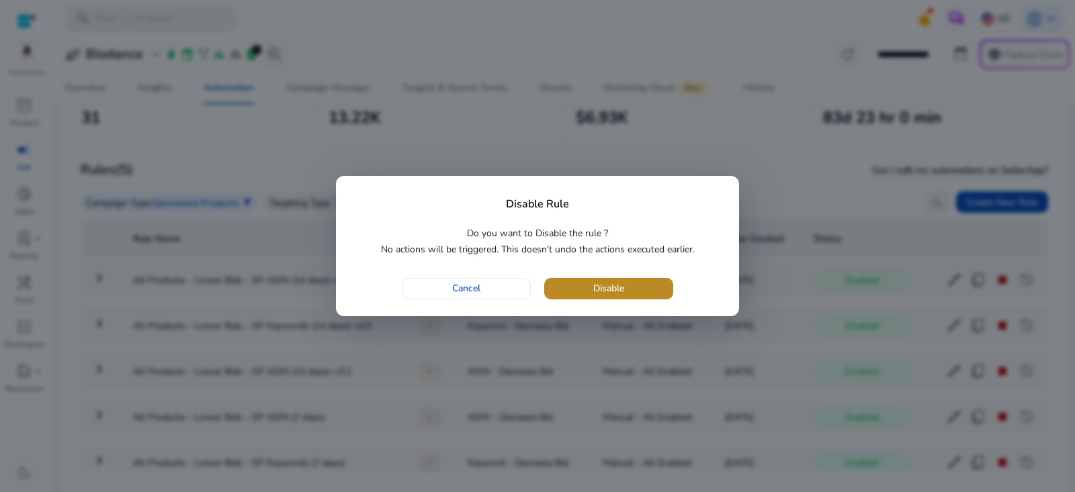
click at [648, 284] on span "button" at bounding box center [608, 289] width 129 height 32
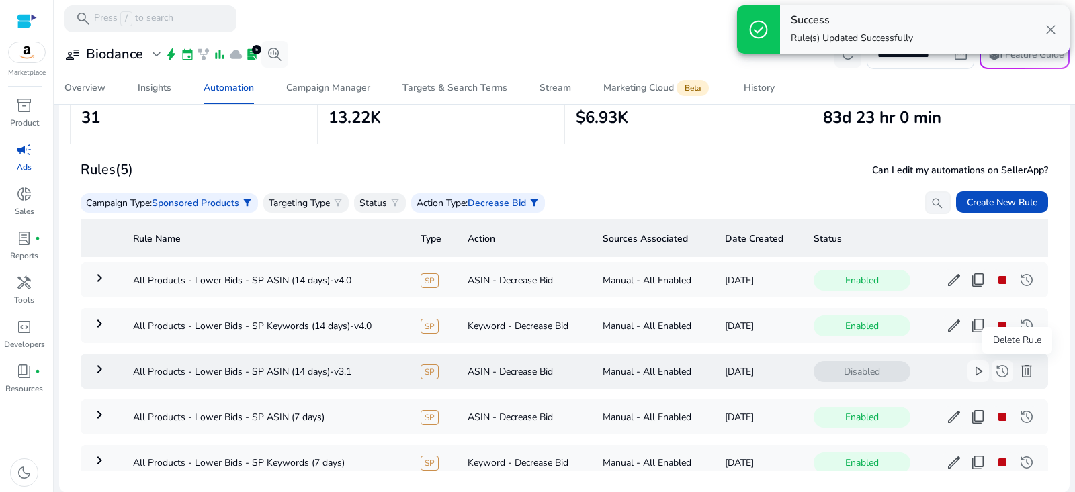
click at [1022, 376] on span "delete" at bounding box center [1027, 371] width 16 height 16
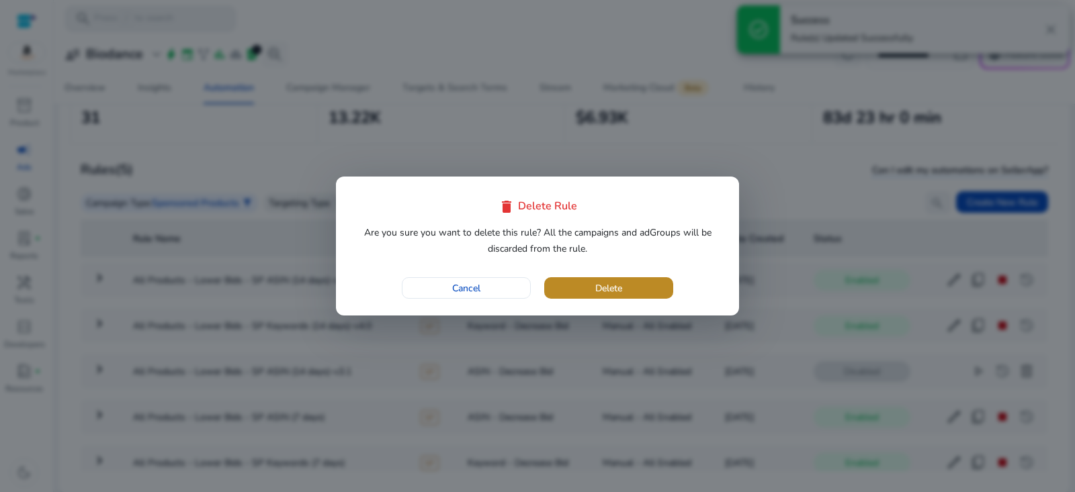
click at [630, 285] on span "button" at bounding box center [608, 288] width 129 height 32
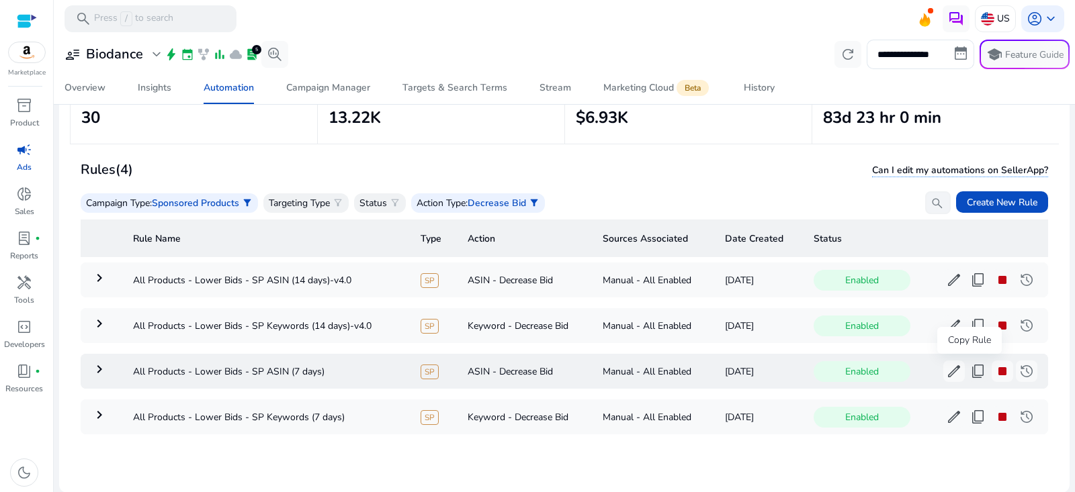
click at [970, 372] on span "content_copy" at bounding box center [978, 371] width 16 height 16
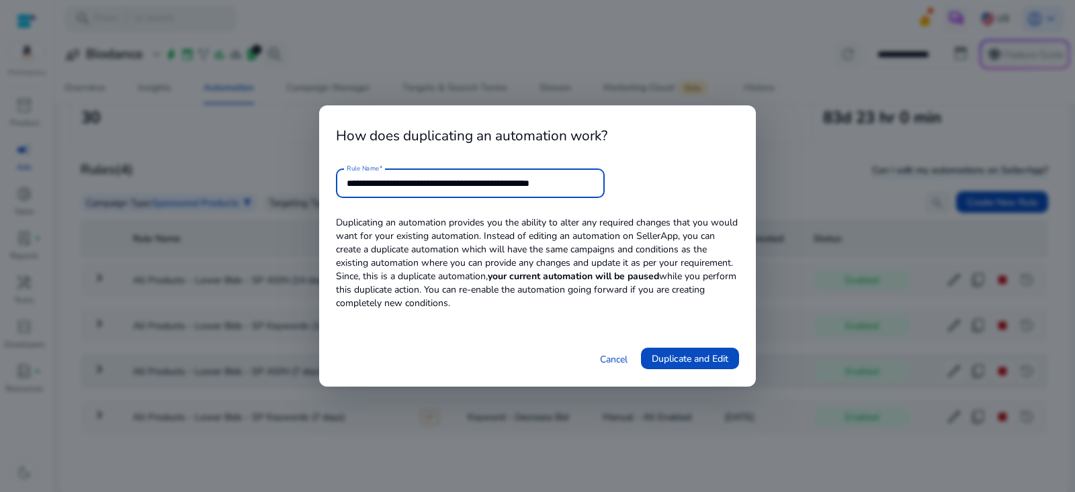
drag, startPoint x: 539, startPoint y: 184, endPoint x: 695, endPoint y: 185, distance: 155.9
click at [695, 187] on form "**********" at bounding box center [537, 184] width 403 height 30
type input "**********"
click at [698, 360] on span "Duplicate and Edit" at bounding box center [690, 359] width 77 height 14
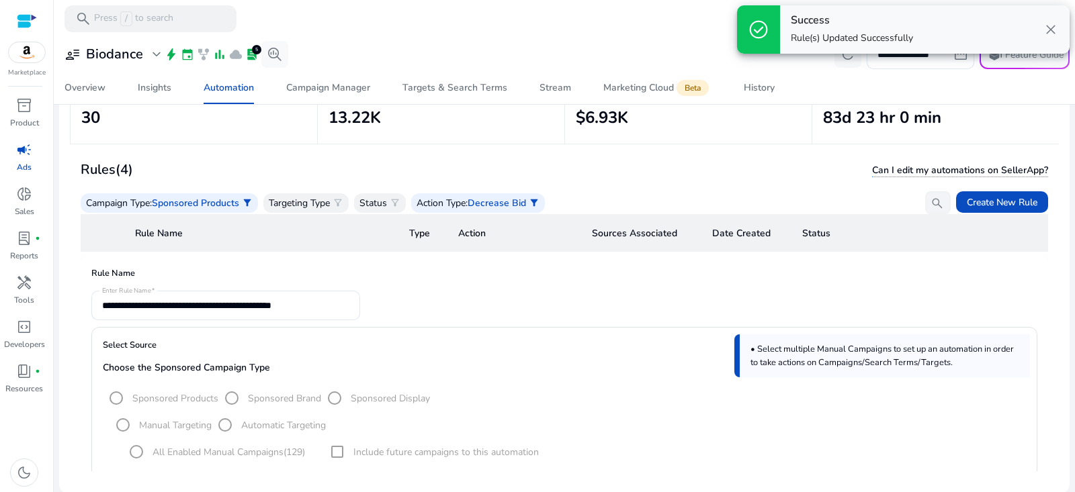
scroll to position [48, 0]
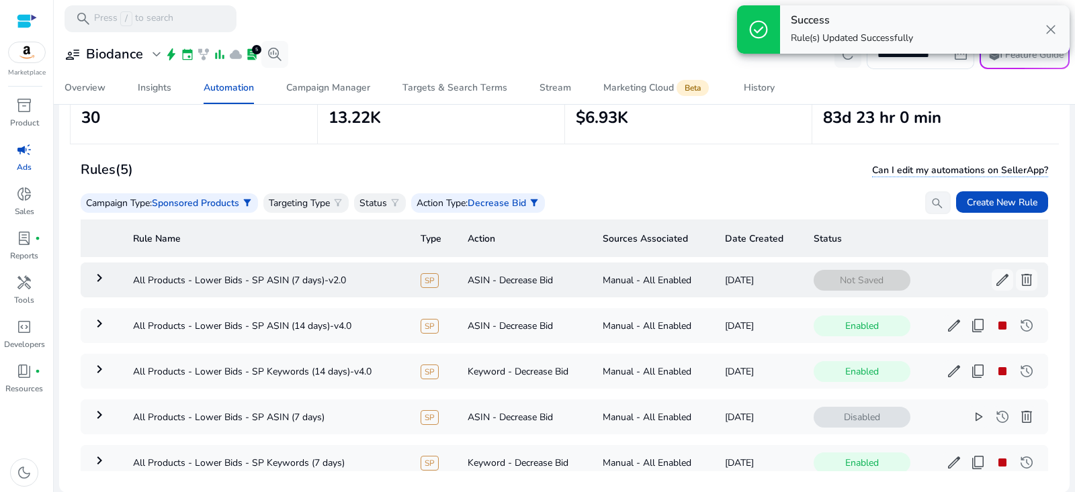
click at [94, 286] on td "keyboard_arrow_right" at bounding box center [102, 280] width 42 height 35
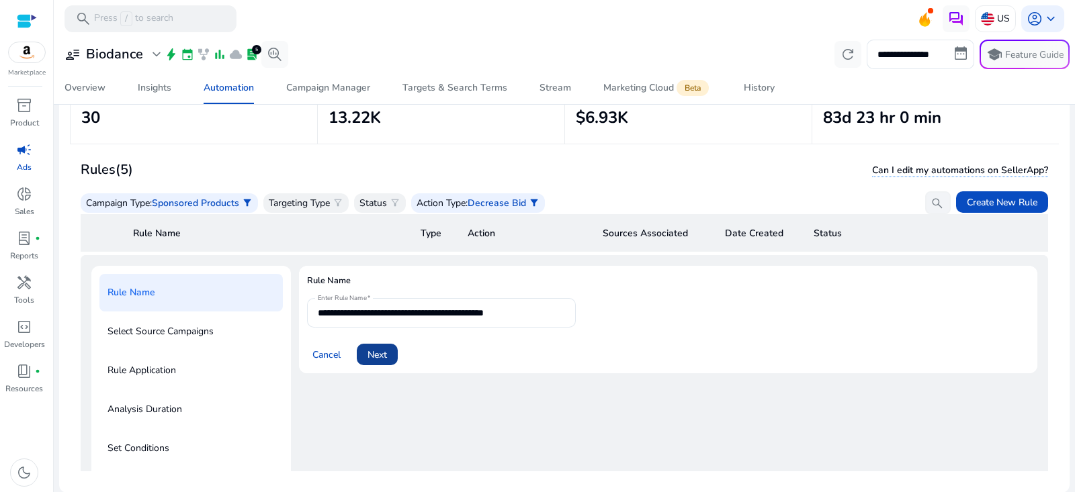
click at [374, 360] on span at bounding box center [377, 355] width 41 height 32
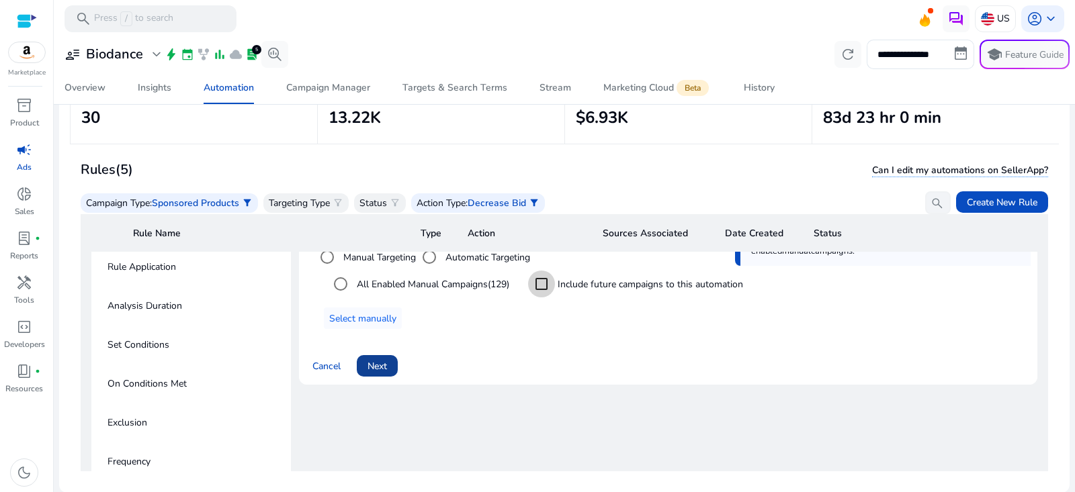
scroll to position [228, 0]
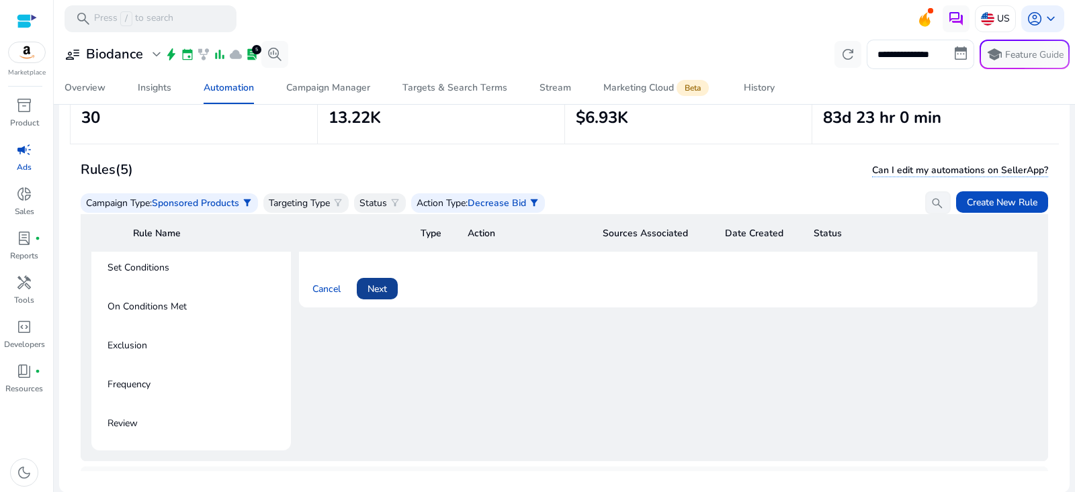
click at [370, 286] on span "Next" at bounding box center [377, 289] width 19 height 14
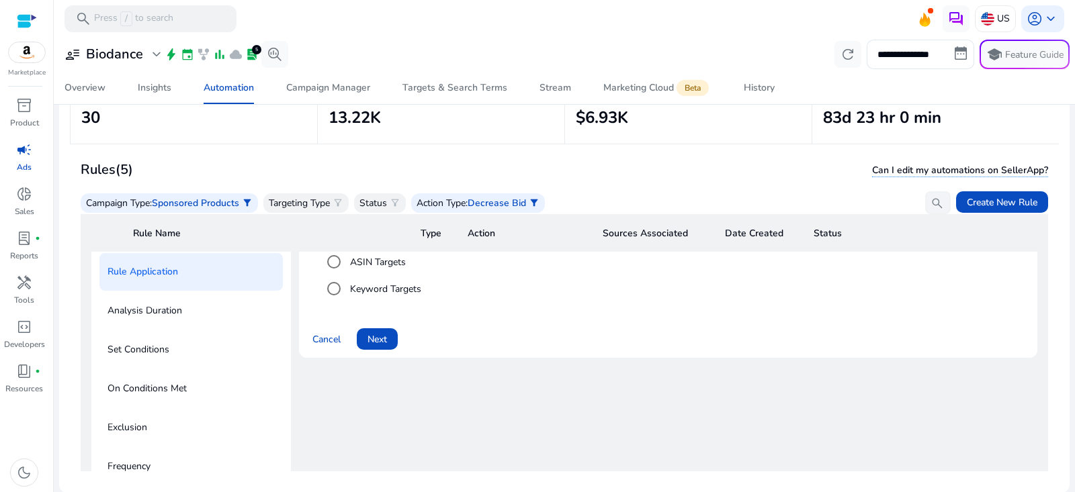
scroll to position [116, 0]
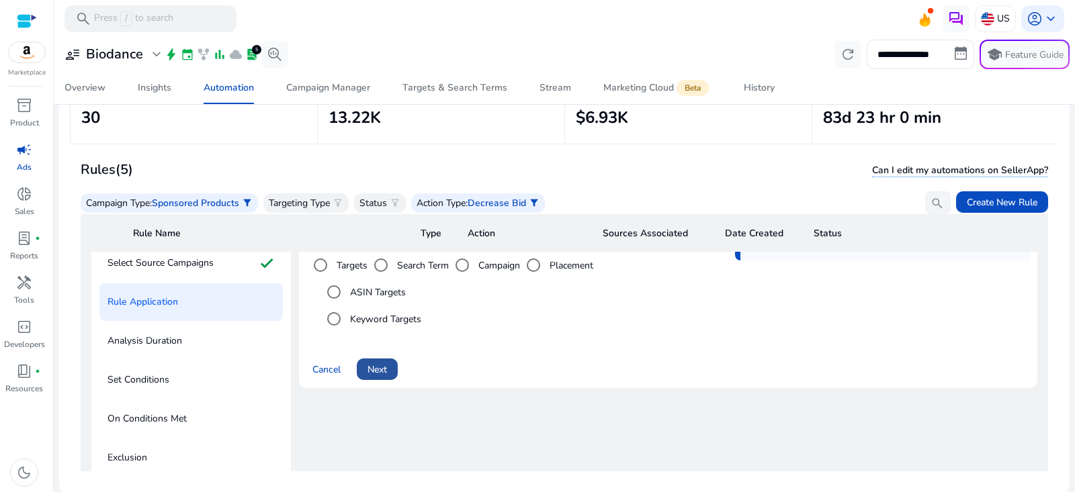
click at [388, 366] on span at bounding box center [377, 369] width 41 height 32
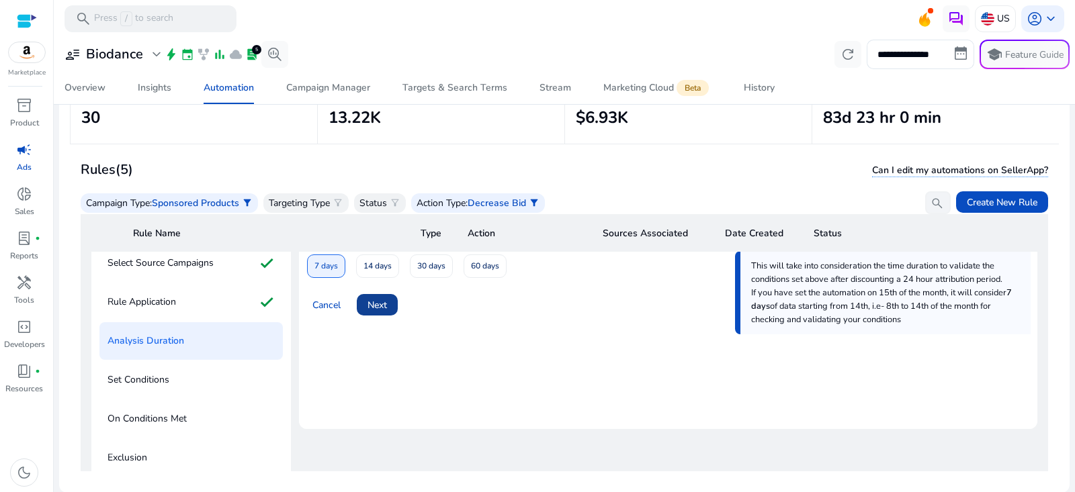
click at [389, 303] on span at bounding box center [377, 305] width 41 height 32
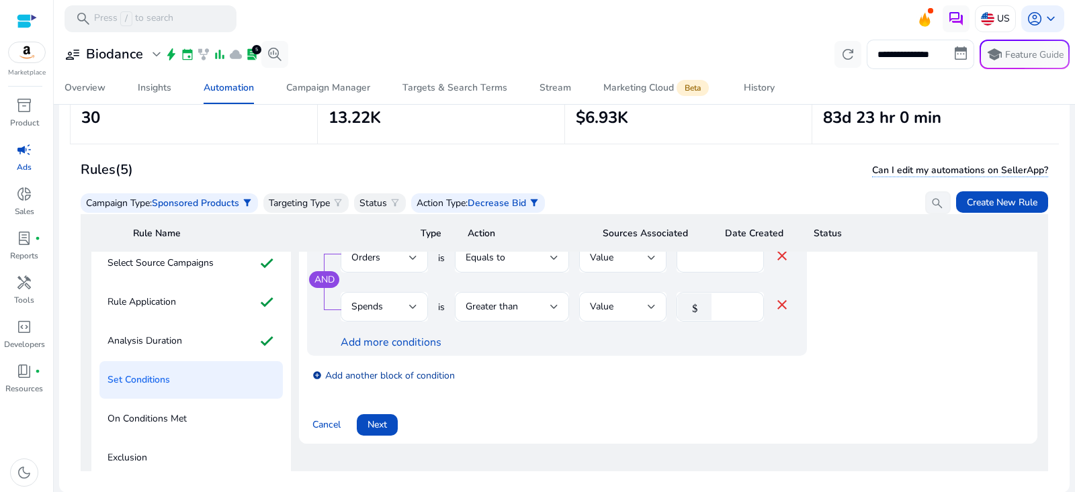
scroll to position [89, 0]
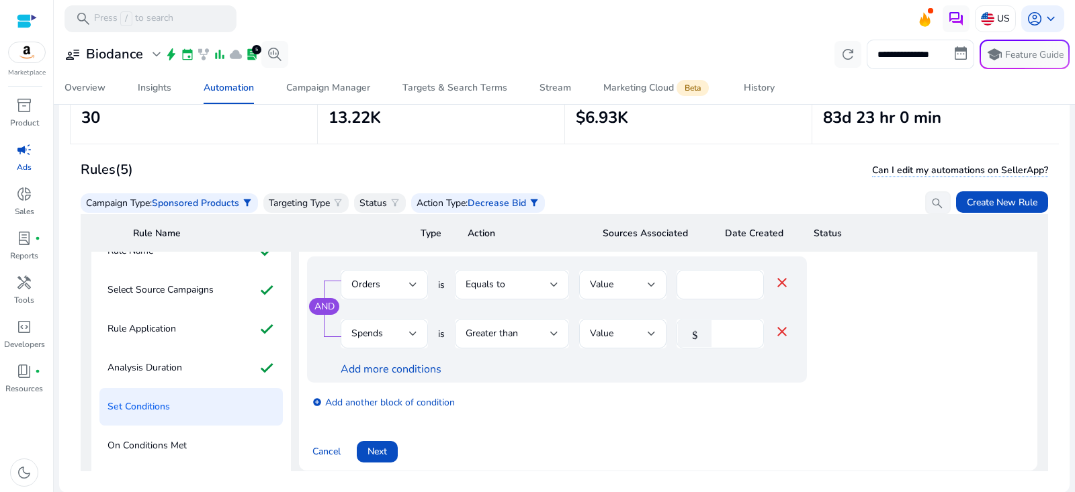
click at [734, 329] on input "**" at bounding box center [735, 334] width 35 height 15
type input "*"
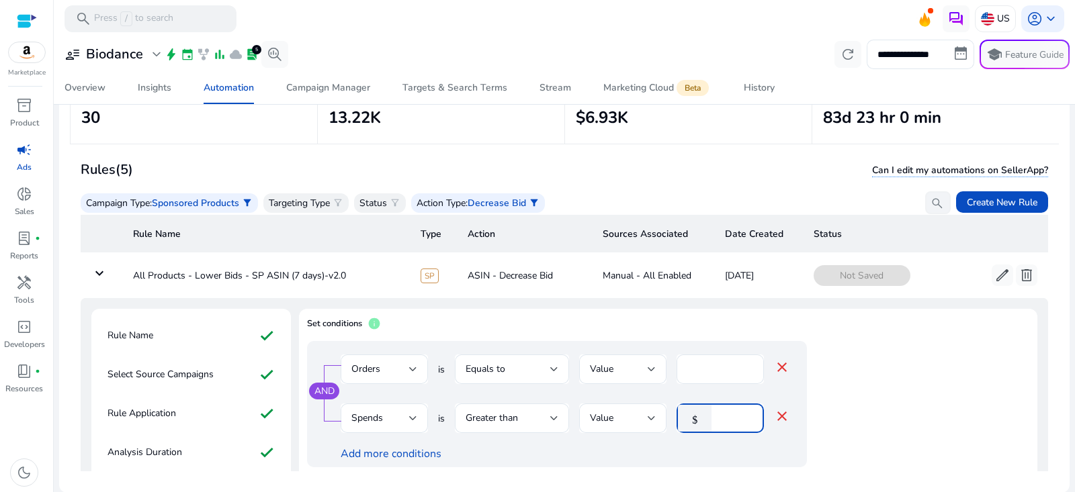
scroll to position [7, 0]
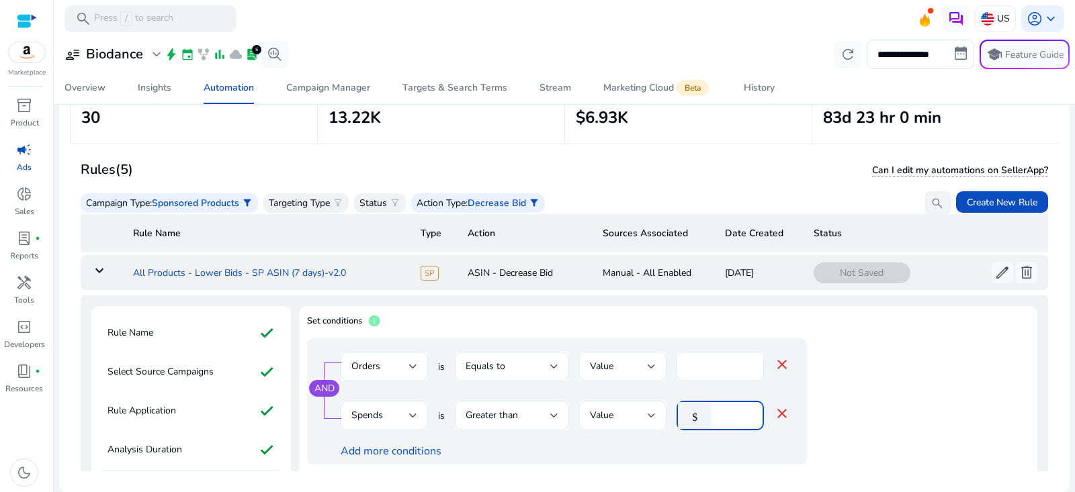
type input "**"
drag, startPoint x: 131, startPoint y: 272, endPoint x: 322, endPoint y: 266, distance: 190.9
click at [322, 270] on td "All Products - Lower Bids - SP ASIN (7 days)-v2.0" at bounding box center [266, 272] width 288 height 35
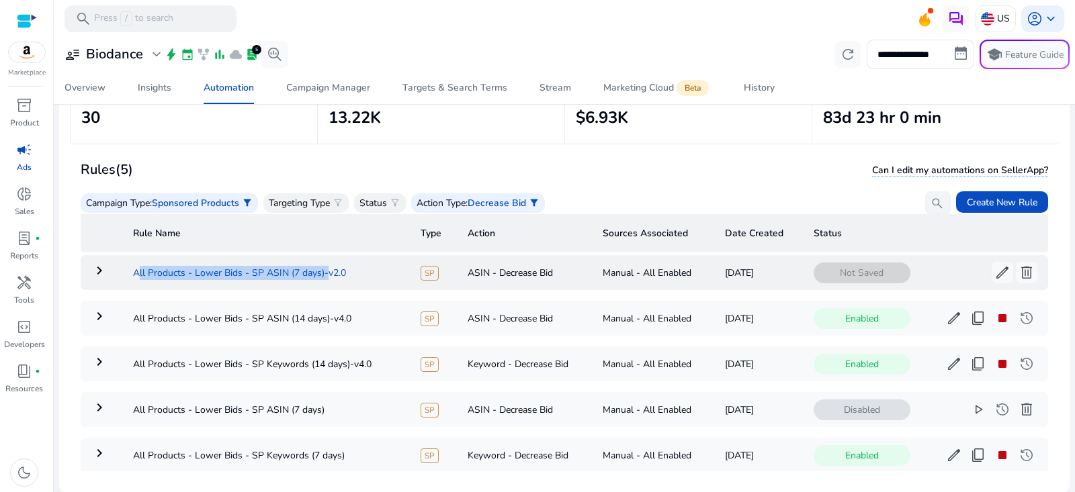
copy td "All Products - Lower Bids - SP ASIN (7 days)"
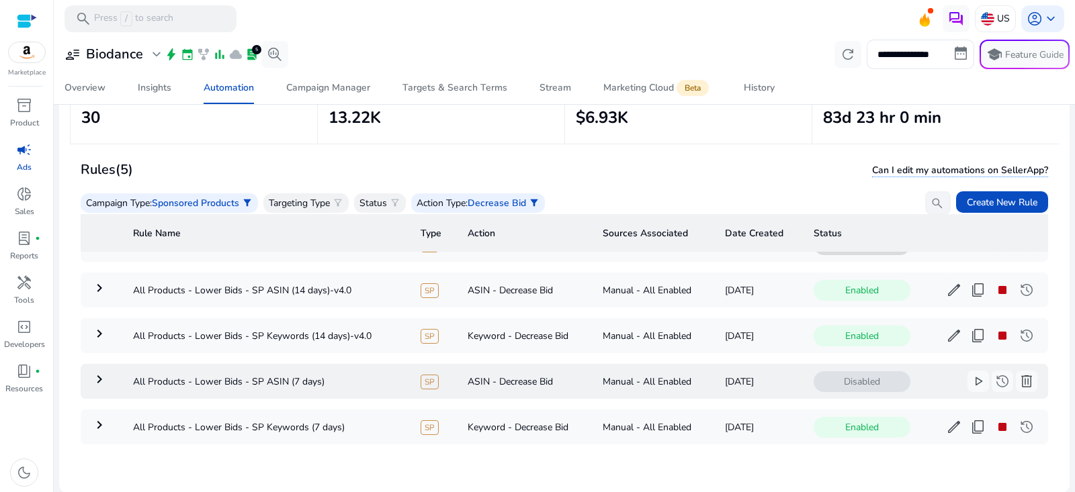
click at [103, 374] on mat-icon "keyboard_arrow_right" at bounding box center [99, 380] width 16 height 16
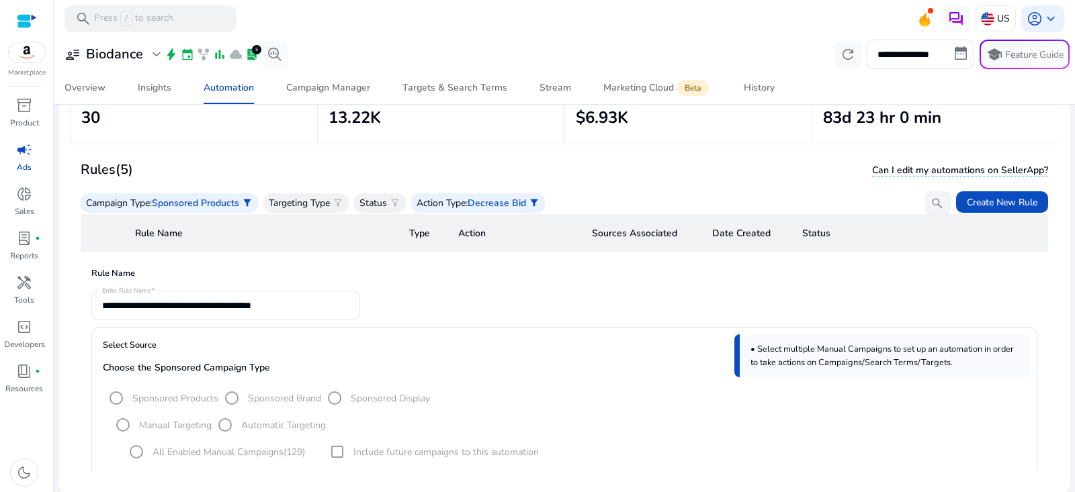
scroll to position [0, 0]
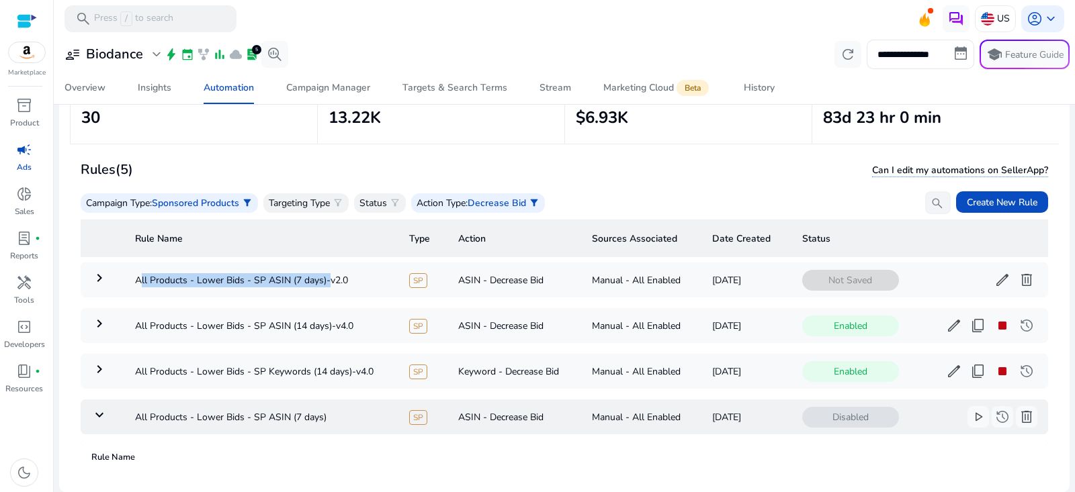
click at [97, 409] on mat-icon "keyboard_arrow_down" at bounding box center [99, 415] width 16 height 16
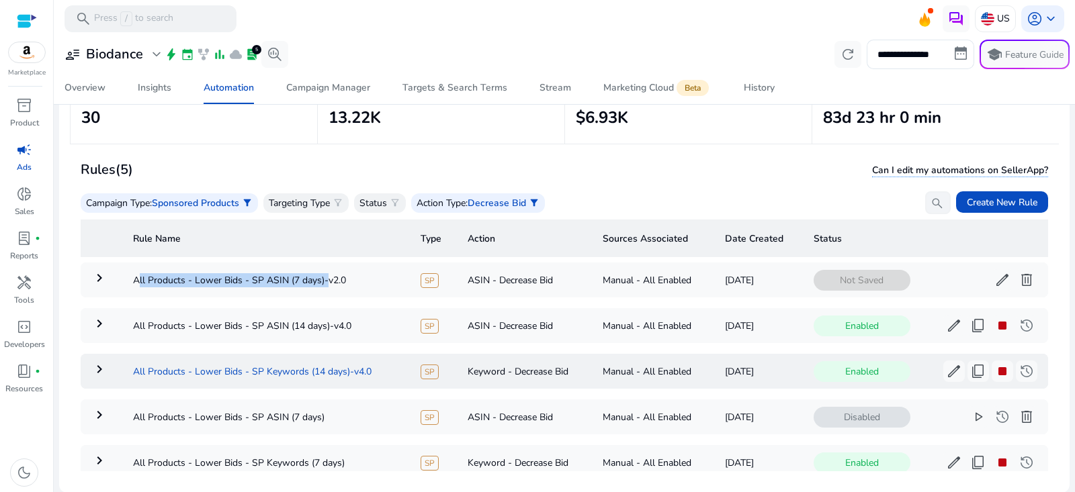
scroll to position [44, 0]
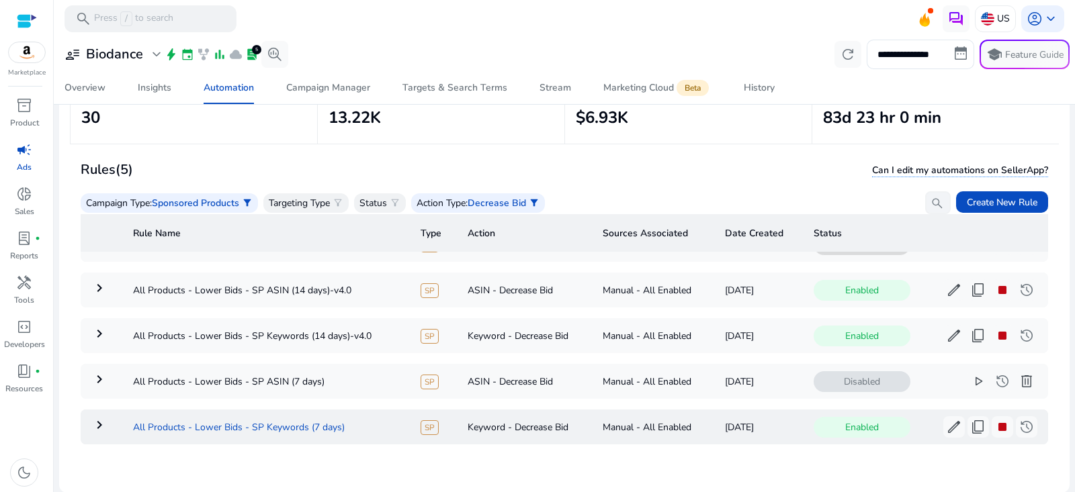
drag, startPoint x: 131, startPoint y: 416, endPoint x: 384, endPoint y: 419, distance: 252.6
click at [384, 419] on td "All Products - Lower Bids - SP Keywords (7 days)" at bounding box center [266, 427] width 288 height 35
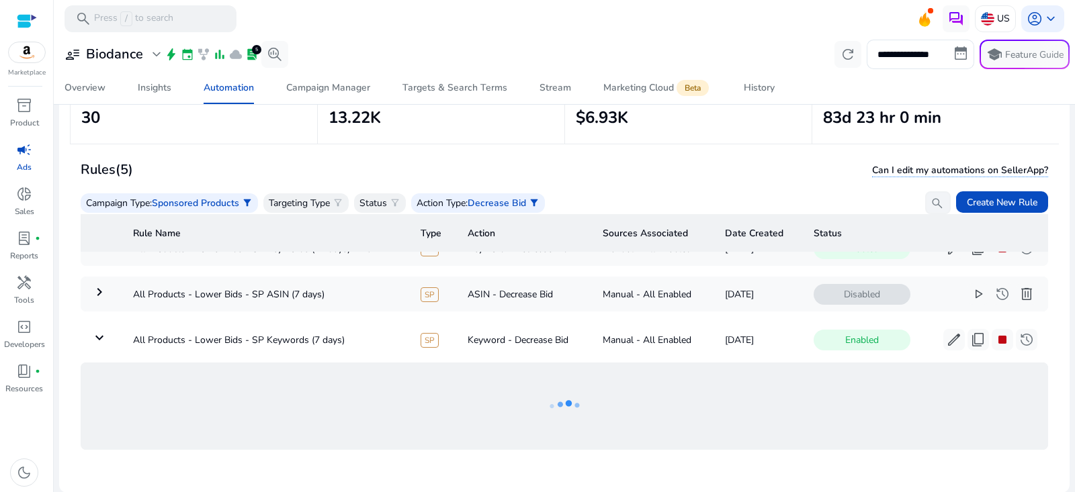
copy td "All Products - Lower Bids - SP Keywords (7 days)"
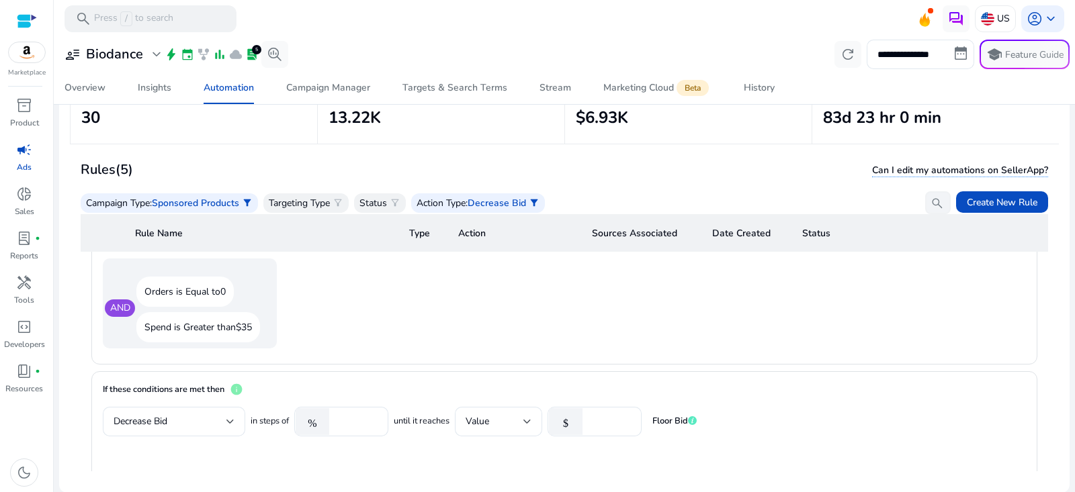
scroll to position [915, 0]
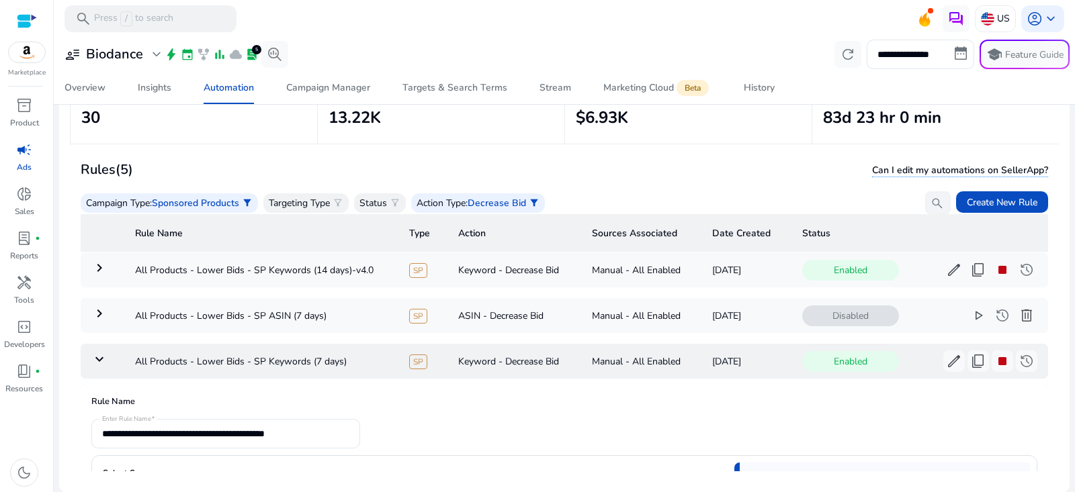
click at [99, 352] on mat-icon "keyboard_arrow_down" at bounding box center [99, 359] width 16 height 16
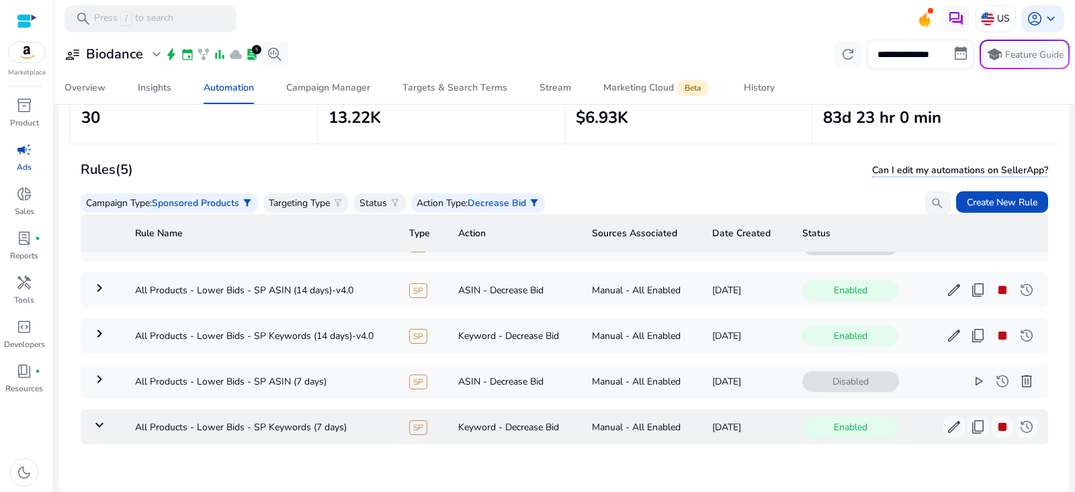
scroll to position [44, 0]
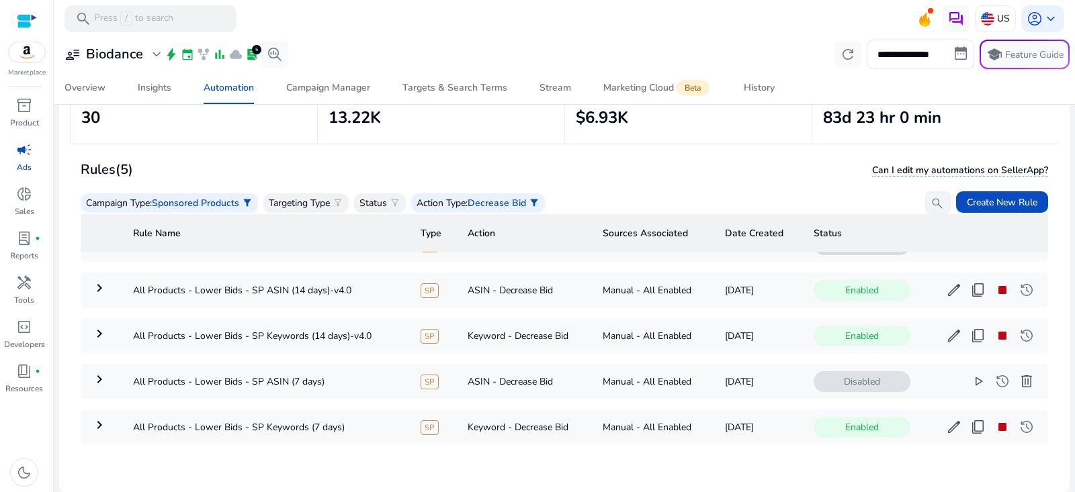
drag, startPoint x: 343, startPoint y: 372, endPoint x: 79, endPoint y: 368, distance: 264.1
click at [79, 368] on mat-card "Rules (5) Can I edit my automations on SellerApp? Campaign Type : Sponsored Pro…" at bounding box center [564, 315] width 989 height 335
copy table "Rule Name Type Action Sources Associated Date Created Status keyboard_arrow_rig…"
click at [330, 373] on td "All Products - Lower Bids - SP ASIN (7 days)" at bounding box center [266, 381] width 288 height 35
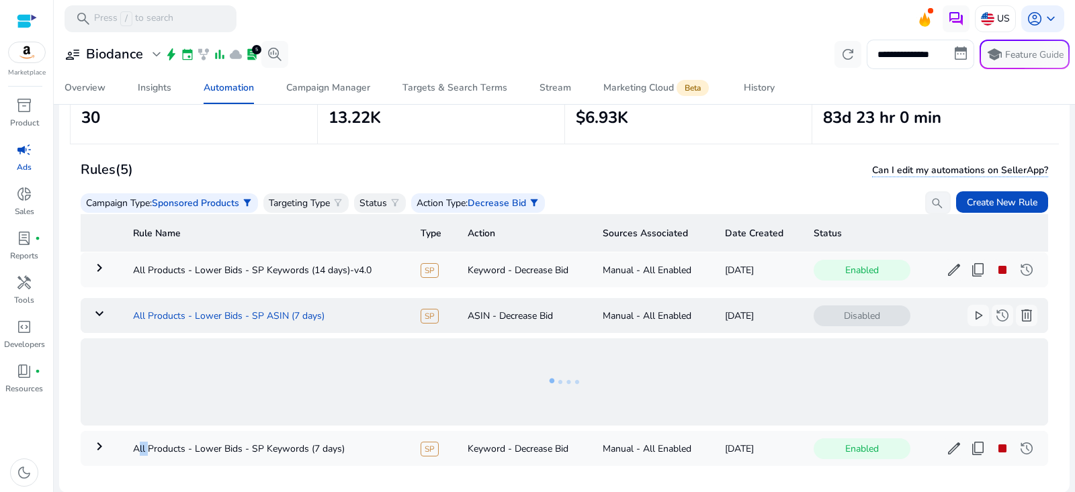
click at [330, 373] on ng-lottie at bounding box center [565, 382] width 968 height 87
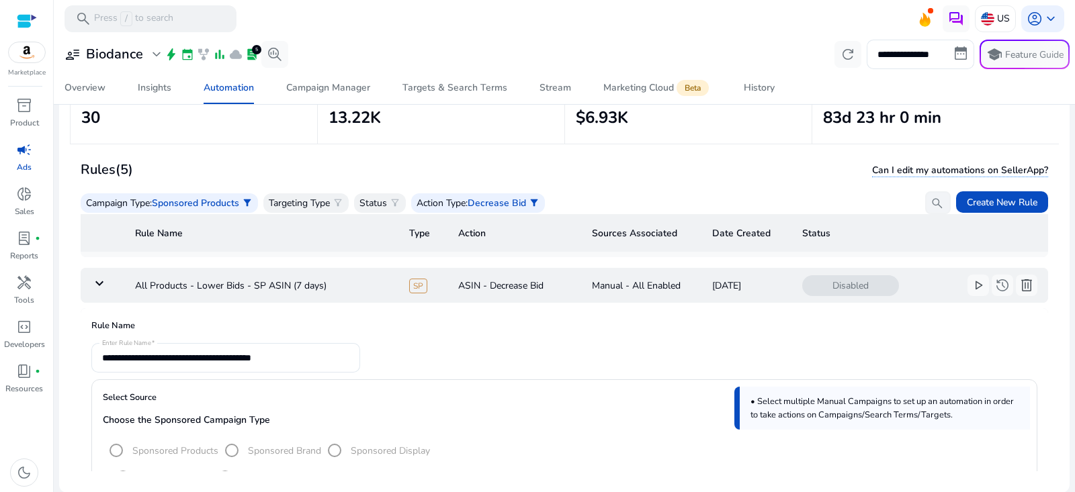
click at [95, 282] on mat-icon "keyboard_arrow_down" at bounding box center [99, 283] width 16 height 16
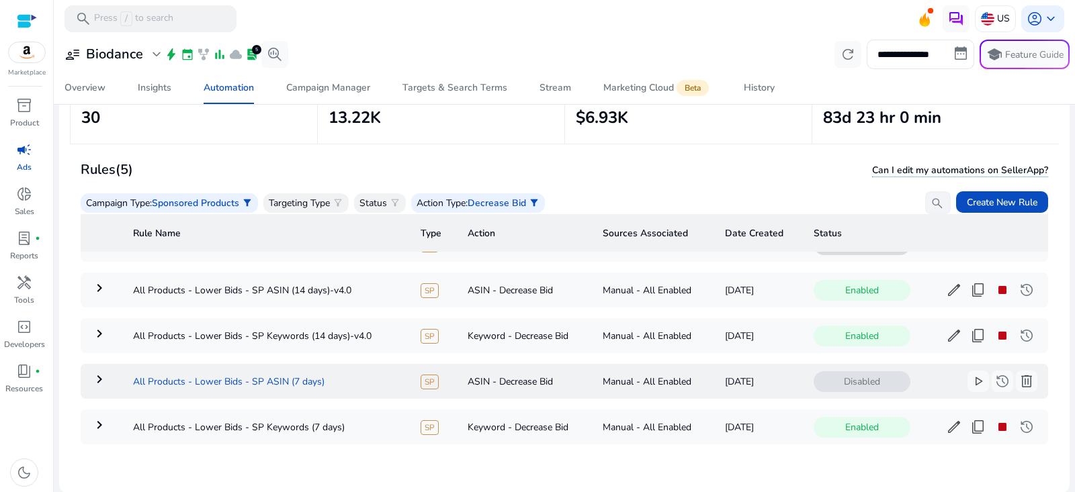
drag, startPoint x: 333, startPoint y: 374, endPoint x: 132, endPoint y: 365, distance: 201.8
click at [132, 368] on td "All Products - Lower Bids - SP ASIN (7 days)" at bounding box center [266, 381] width 288 height 35
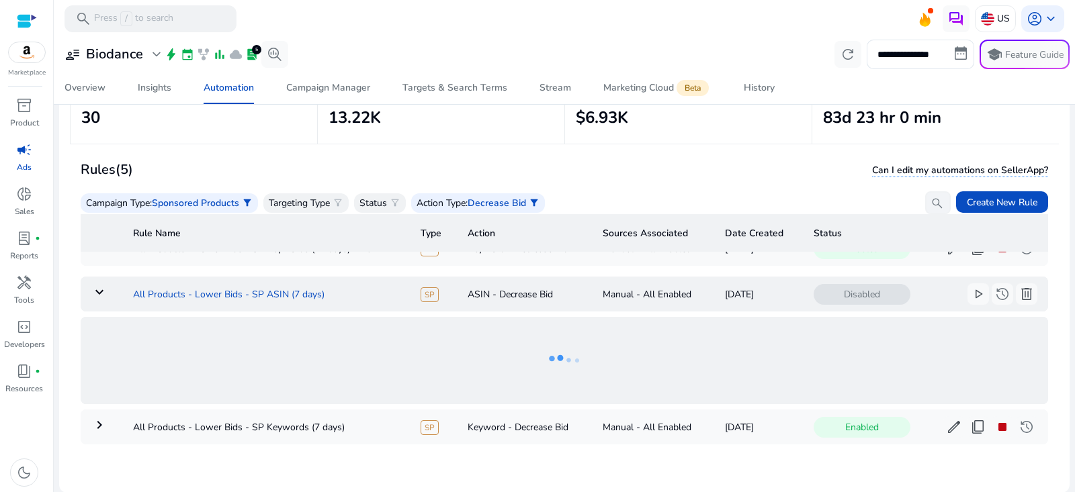
copy td "All Products - Lower Bids - SP ASIN (7 days)"
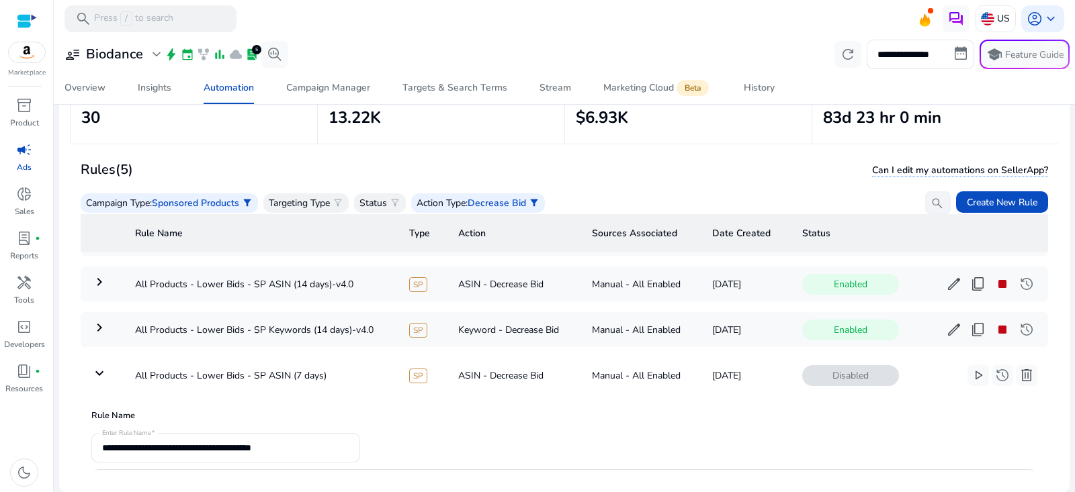
scroll to position [12, 0]
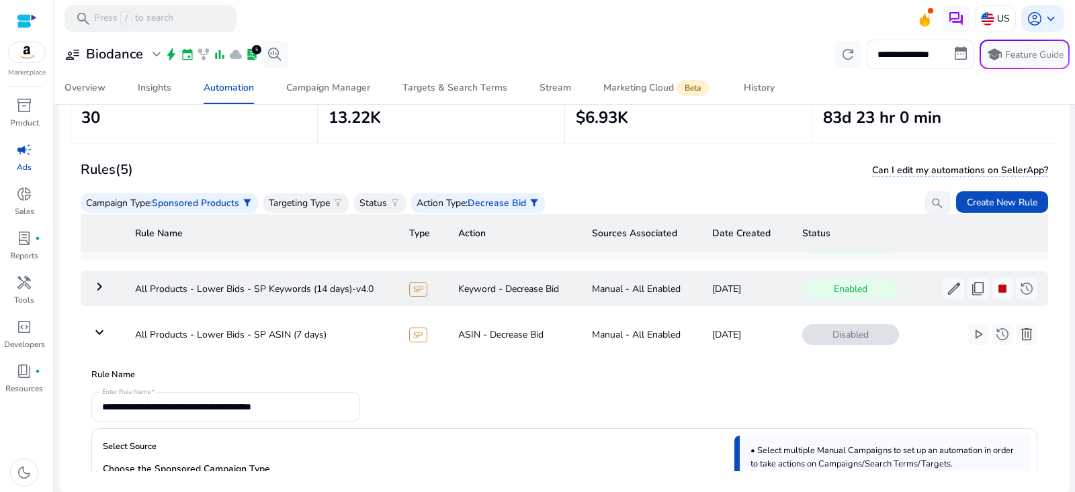
click at [97, 333] on mat-icon "keyboard_arrow_down" at bounding box center [99, 333] width 16 height 16
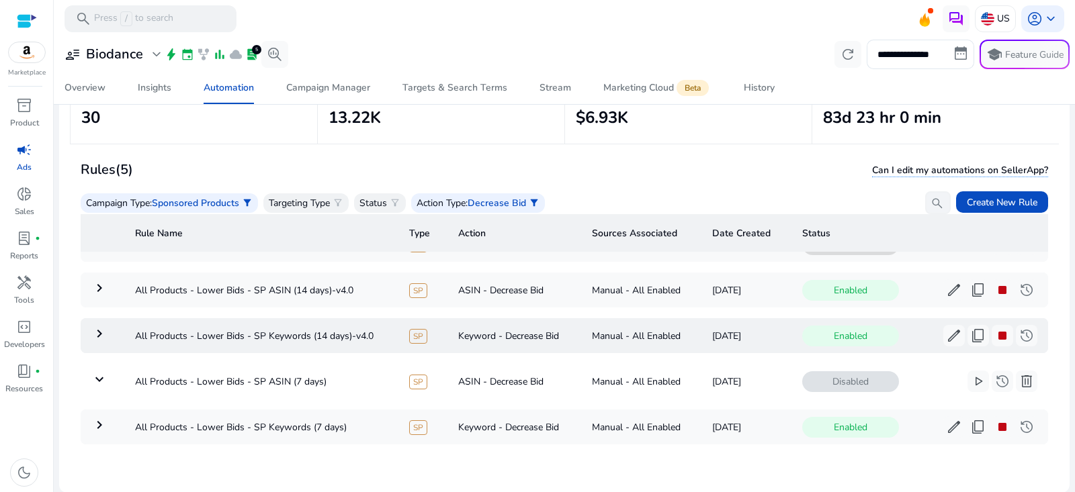
scroll to position [44, 0]
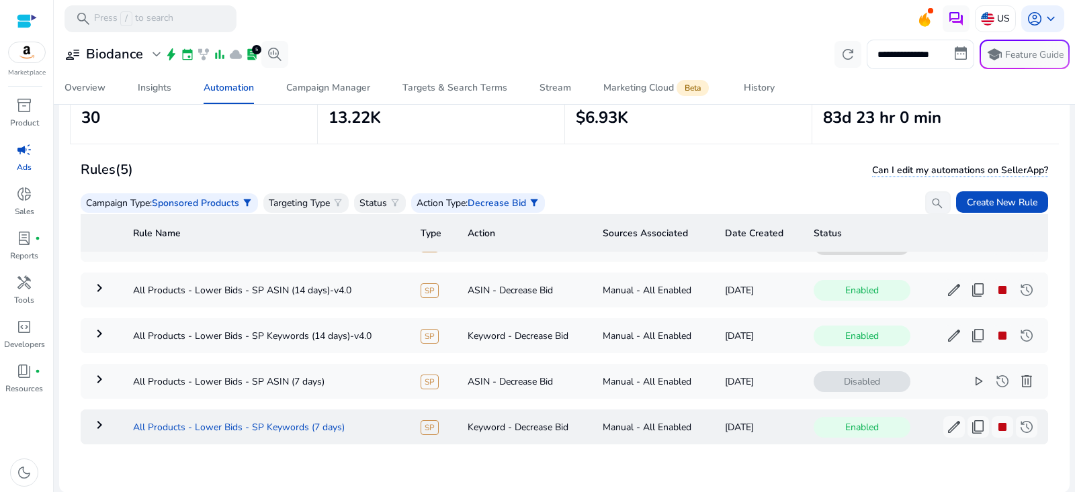
drag, startPoint x: 349, startPoint y: 414, endPoint x: 134, endPoint y: 415, distance: 214.3
click at [134, 415] on td "All Products - Lower Bids - SP Keywords (7 days)" at bounding box center [266, 427] width 288 height 35
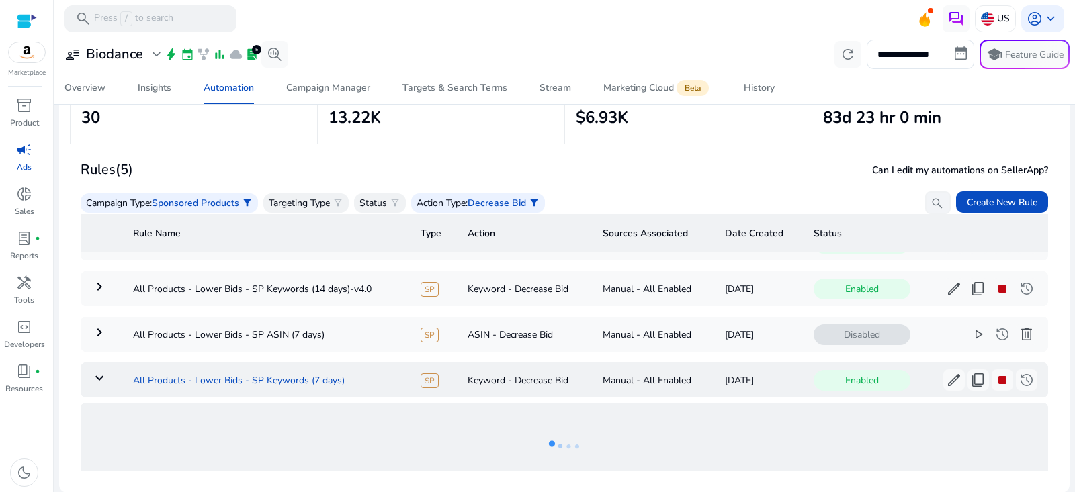
copy td "All Products - Lower Bids - SP Keywords (7 days)"
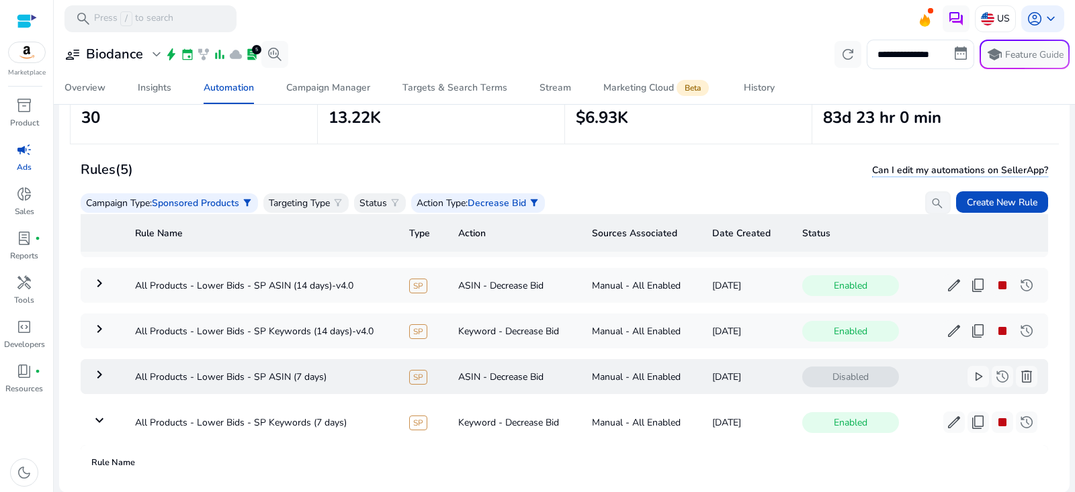
scroll to position [33, 0]
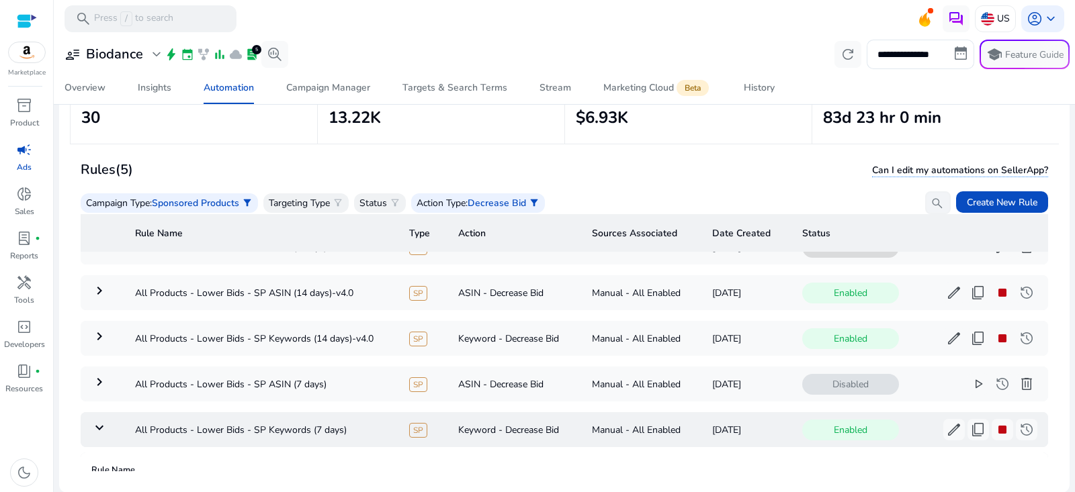
click at [99, 420] on mat-icon "keyboard_arrow_down" at bounding box center [99, 428] width 16 height 16
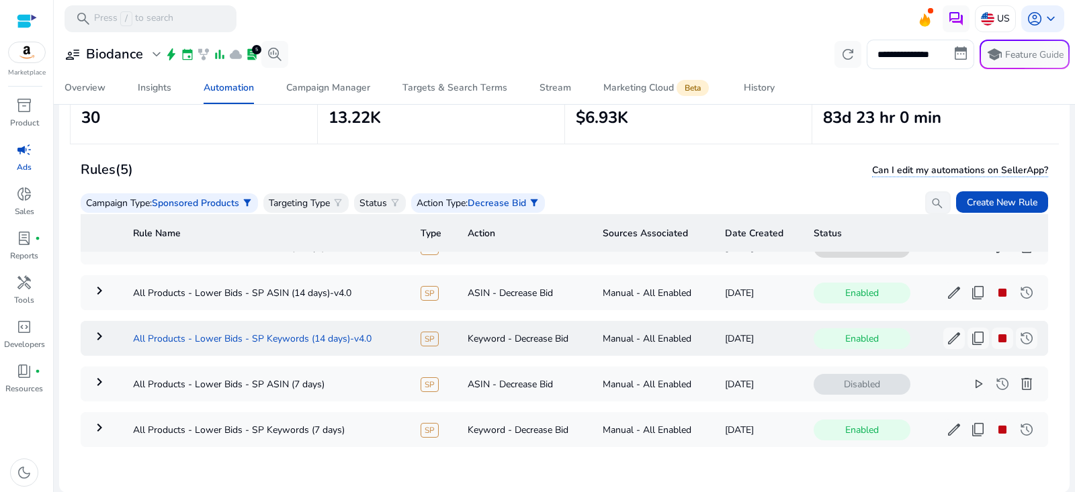
scroll to position [44, 0]
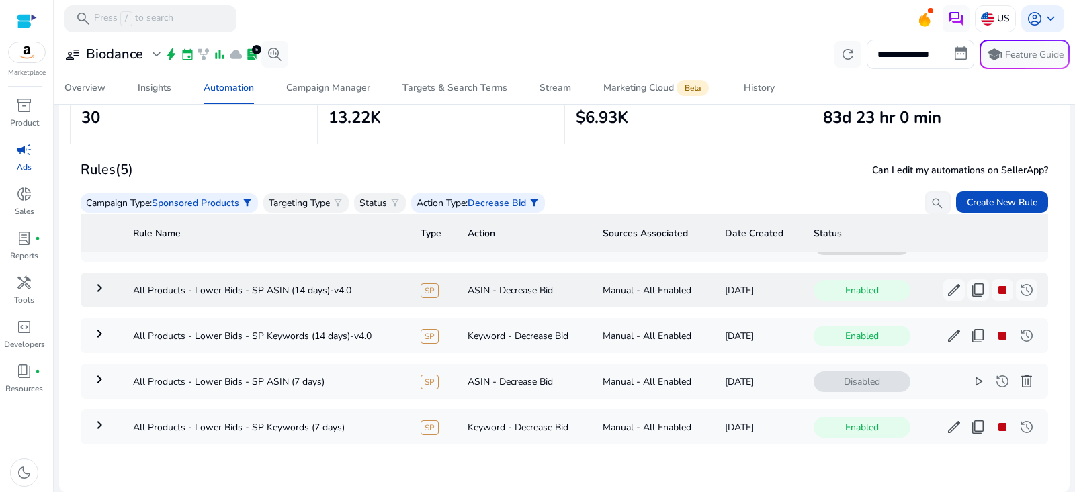
click at [103, 283] on mat-icon "keyboard_arrow_right" at bounding box center [99, 288] width 16 height 16
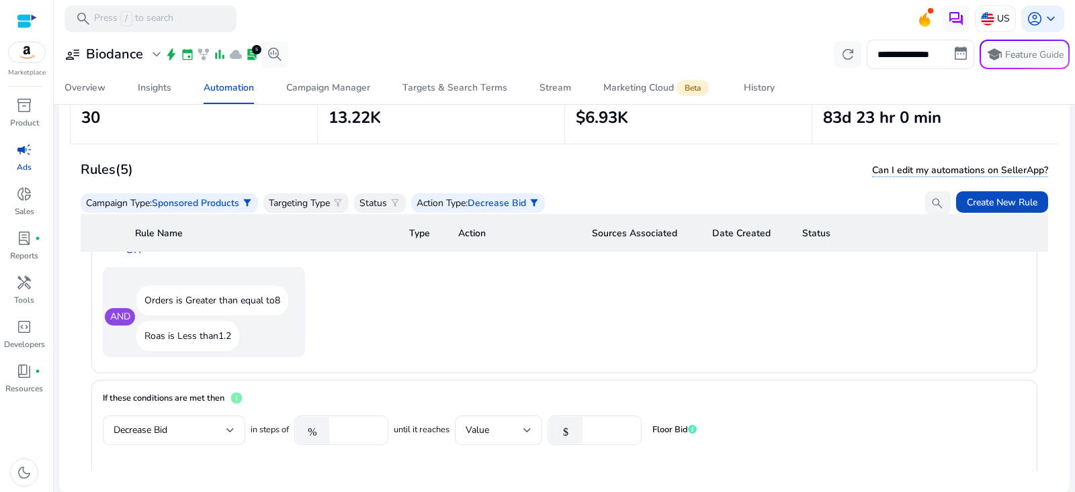
scroll to position [0, 0]
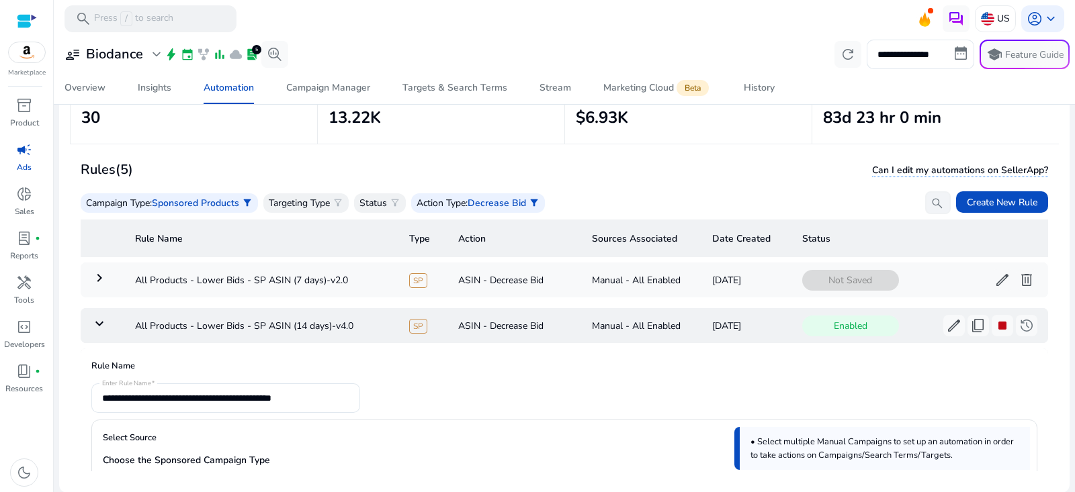
click at [93, 325] on mat-icon "keyboard_arrow_down" at bounding box center [99, 324] width 16 height 16
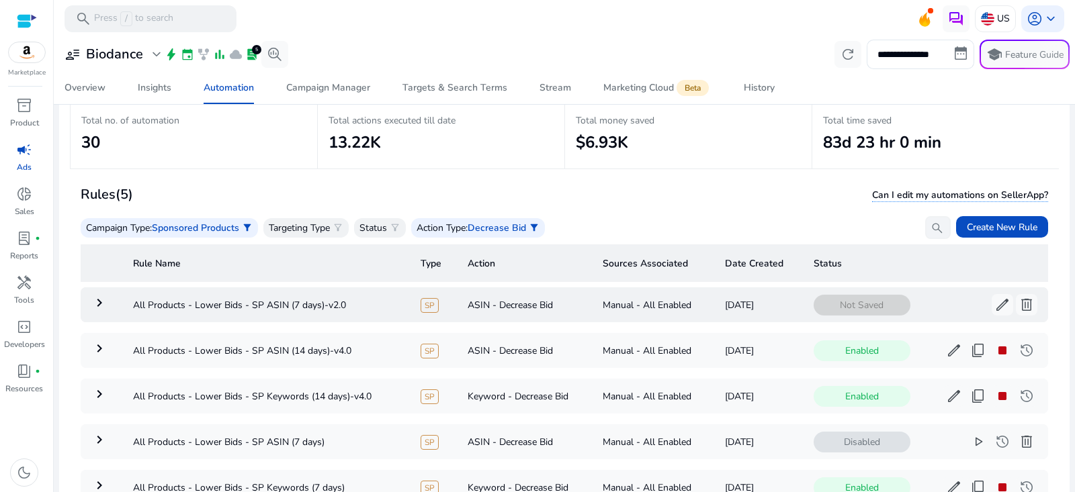
scroll to position [62, 0]
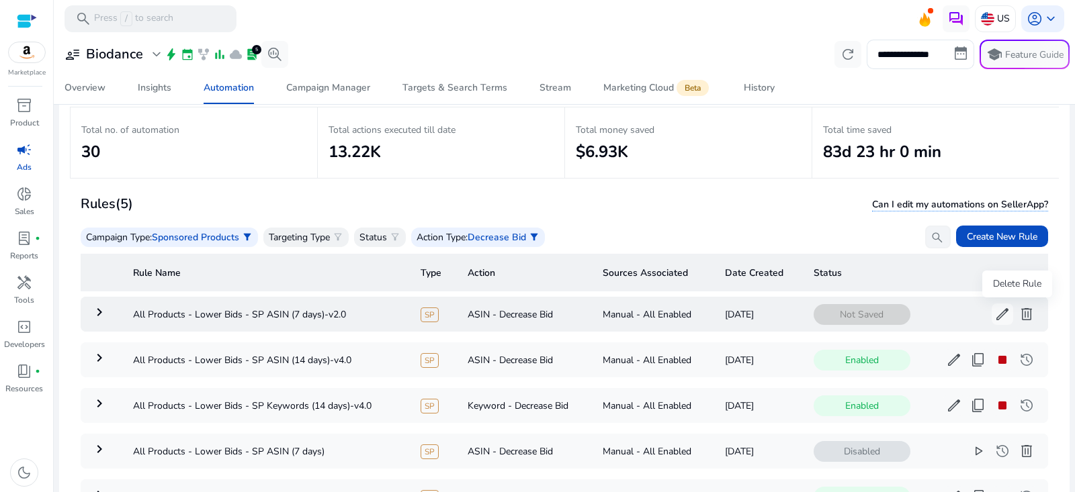
click at [1019, 311] on span "delete" at bounding box center [1027, 314] width 16 height 16
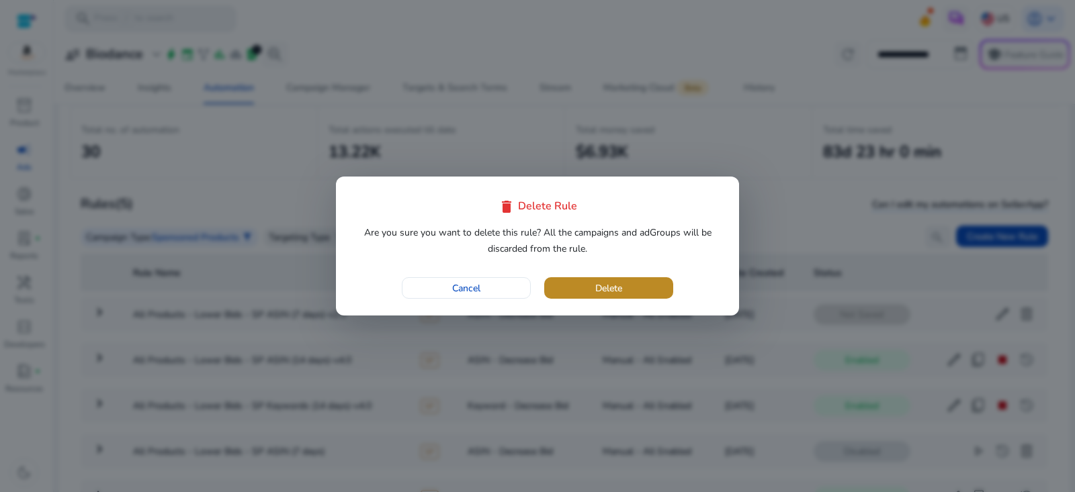
click at [661, 286] on span "button" at bounding box center [608, 288] width 129 height 32
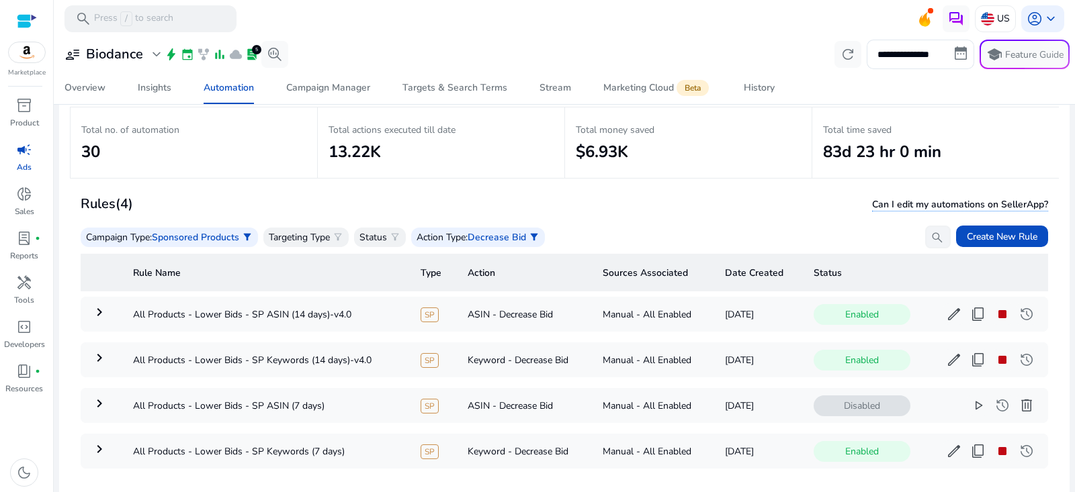
scroll to position [96, 0]
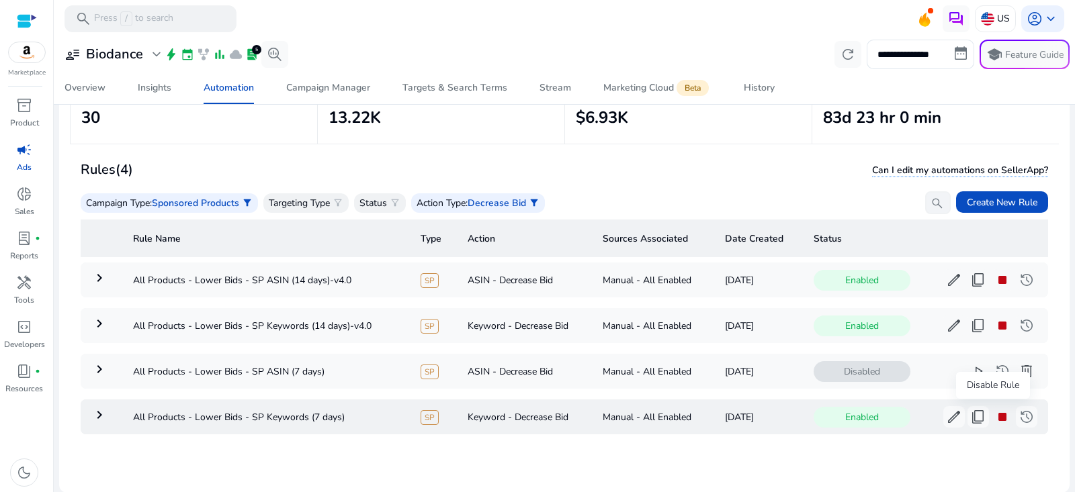
click at [994, 417] on span "stop" at bounding box center [1002, 417] width 16 height 16
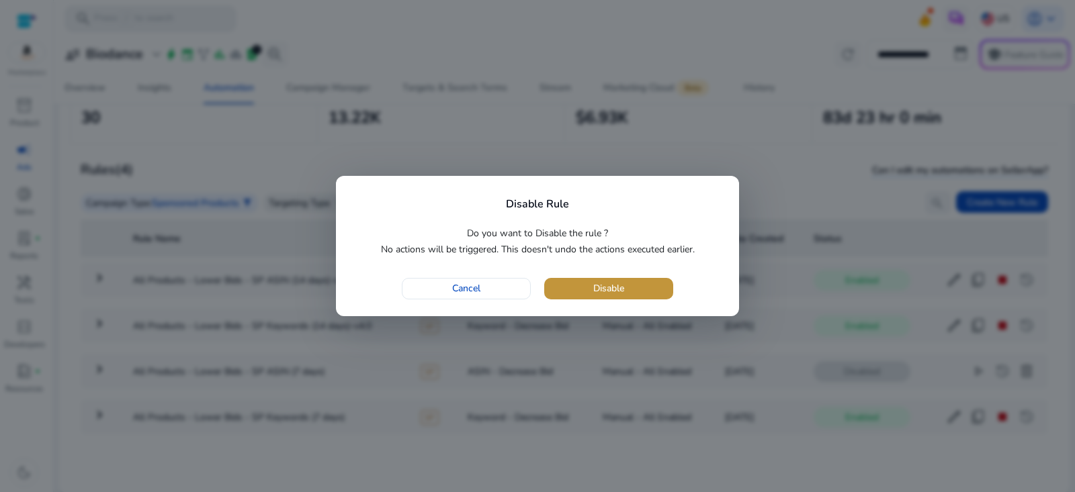
click at [652, 280] on span "button" at bounding box center [608, 289] width 129 height 32
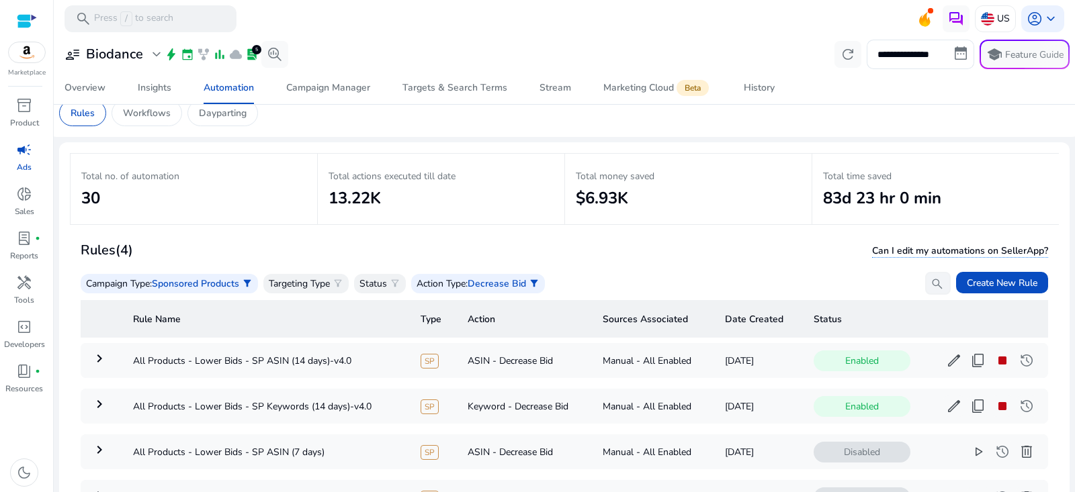
scroll to position [18, 0]
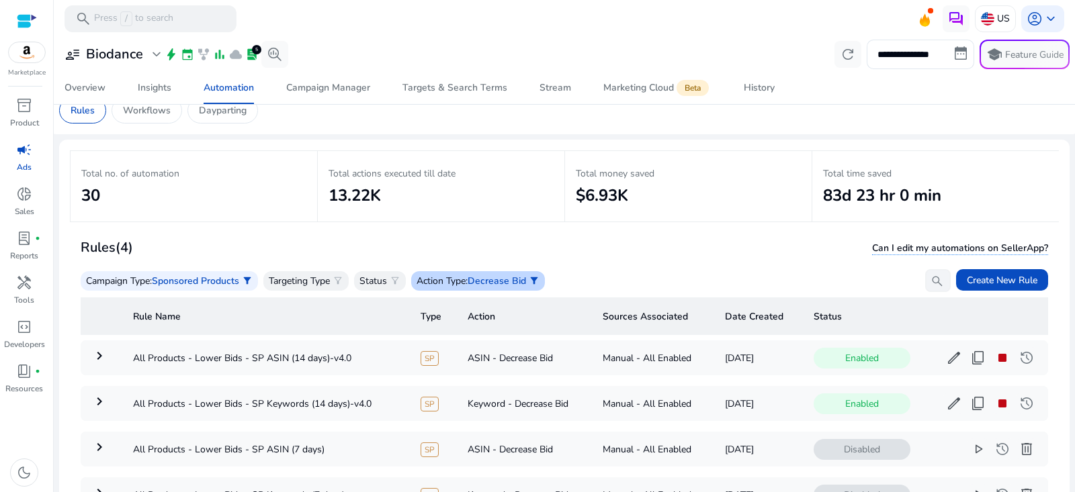
click at [514, 278] on span "Decrease Bid" at bounding box center [497, 281] width 58 height 13
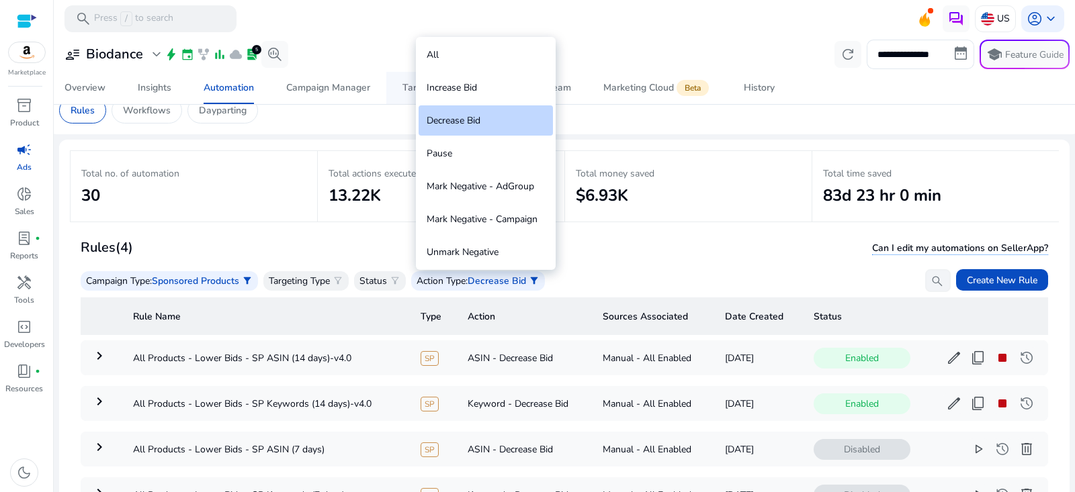
click at [513, 83] on div "Increase Bid" at bounding box center [486, 88] width 134 height 30
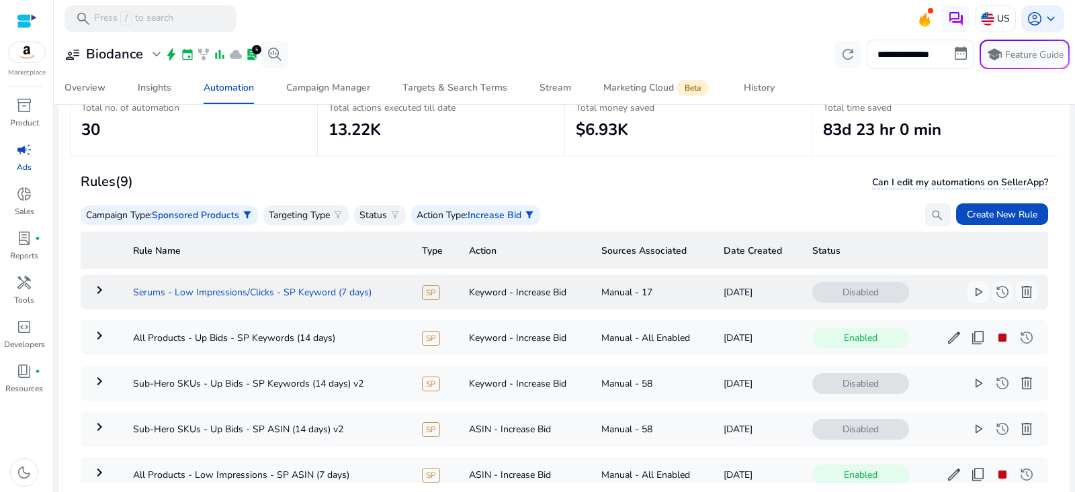
scroll to position [82, 0]
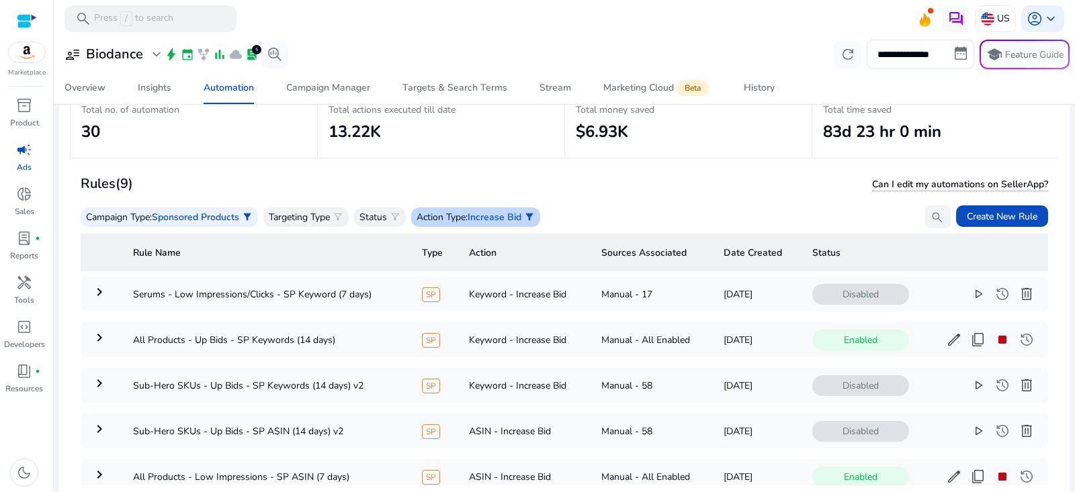
click at [516, 216] on span "Increase Bid" at bounding box center [495, 217] width 54 height 13
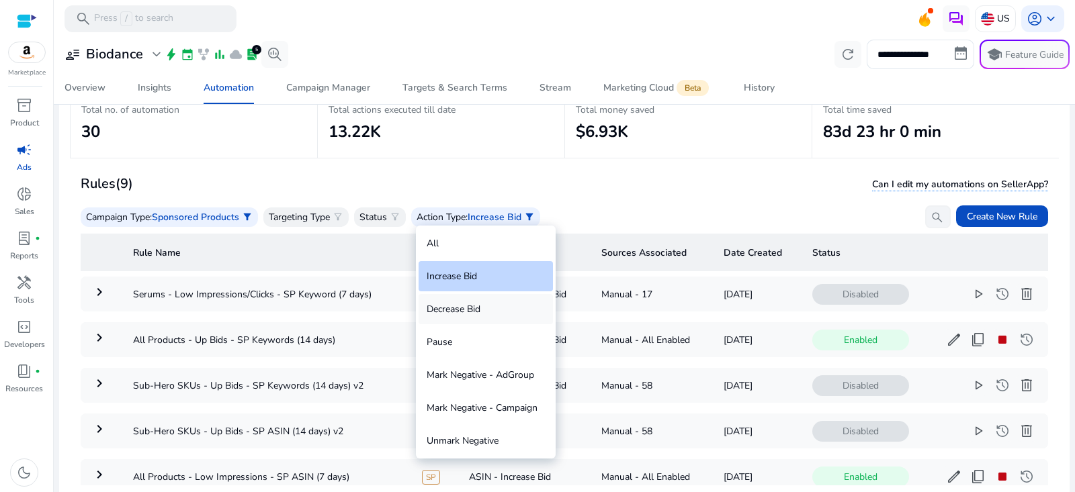
click at [482, 310] on div "Decrease Bid" at bounding box center [486, 309] width 134 height 30
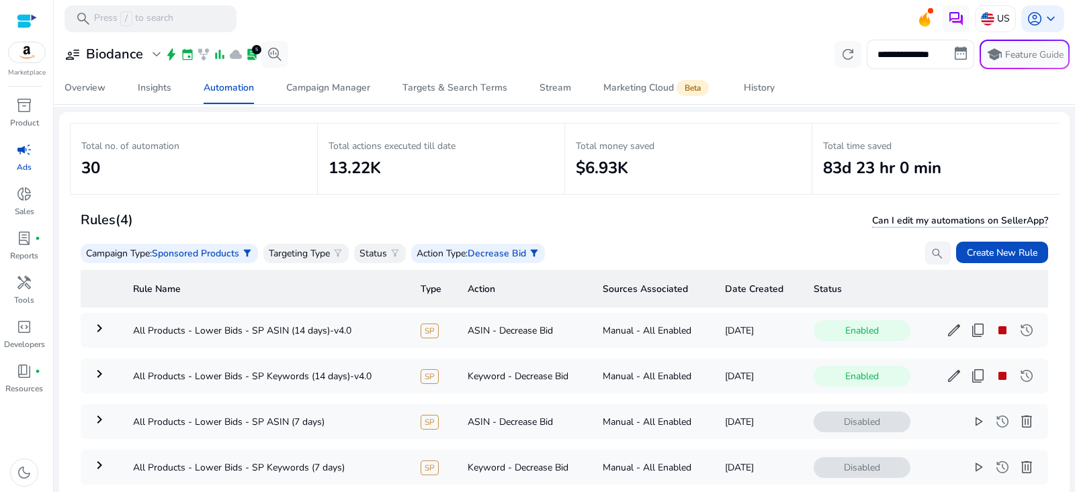
scroll to position [96, 0]
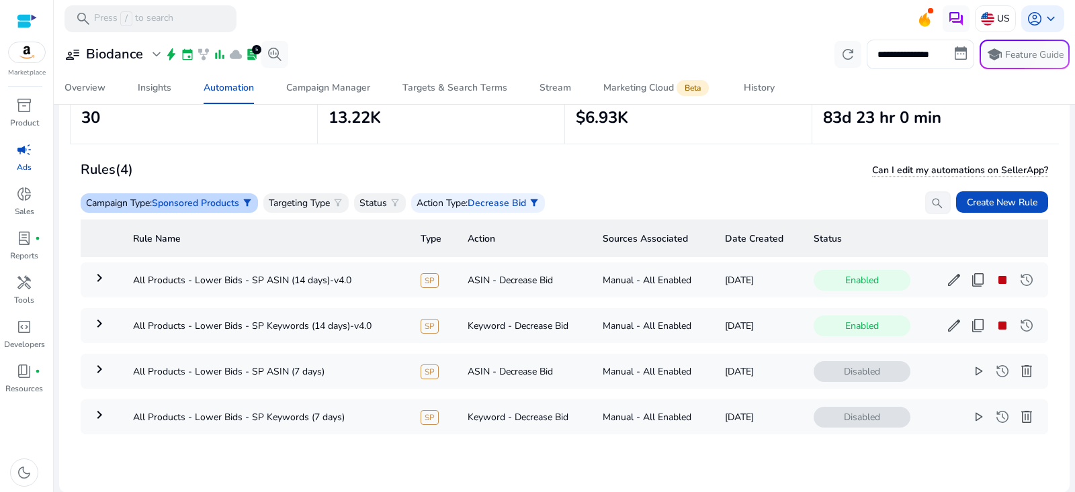
click at [239, 202] on span "Sponsored Products" at bounding box center [195, 203] width 87 height 13
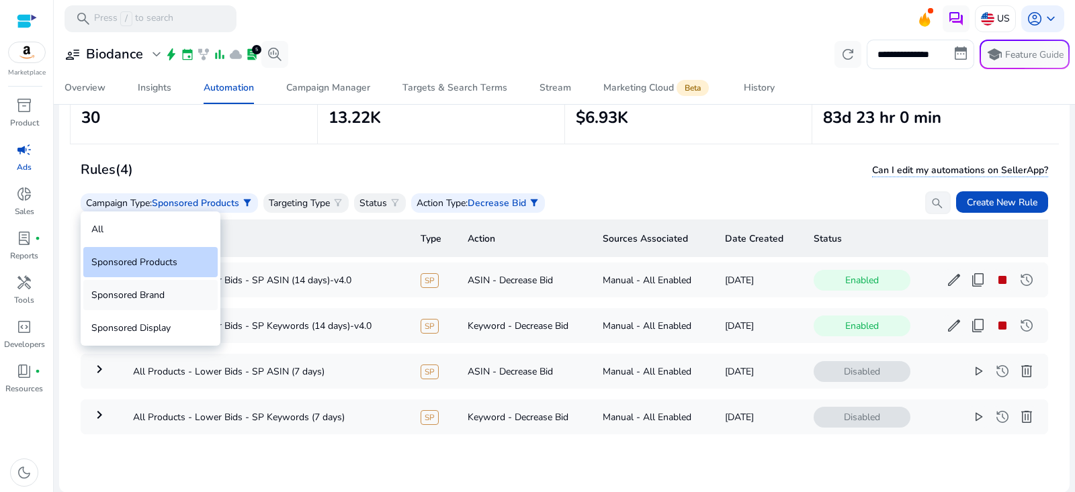
click at [160, 293] on div "Sponsored Brand" at bounding box center [150, 295] width 134 height 30
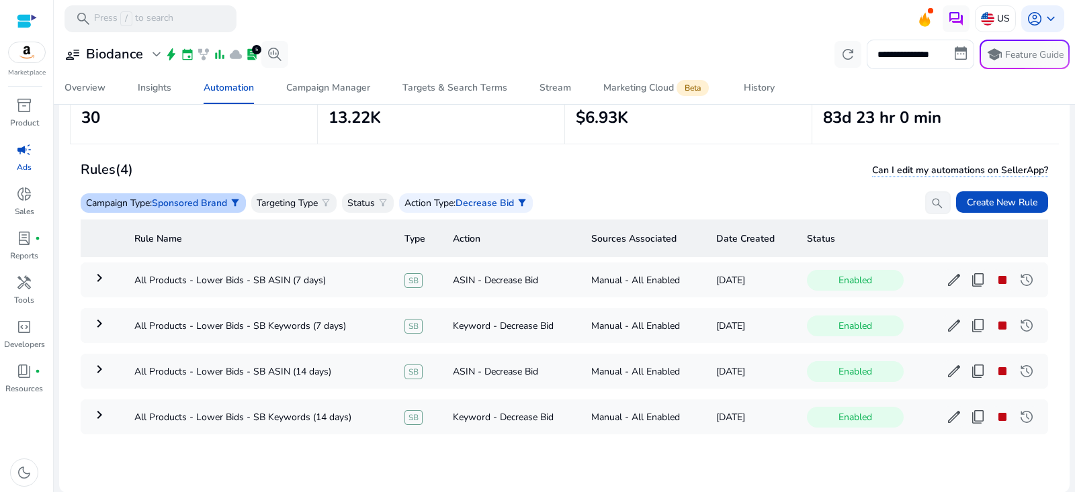
click at [212, 204] on span "Sponsored Brand" at bounding box center [189, 203] width 75 height 13
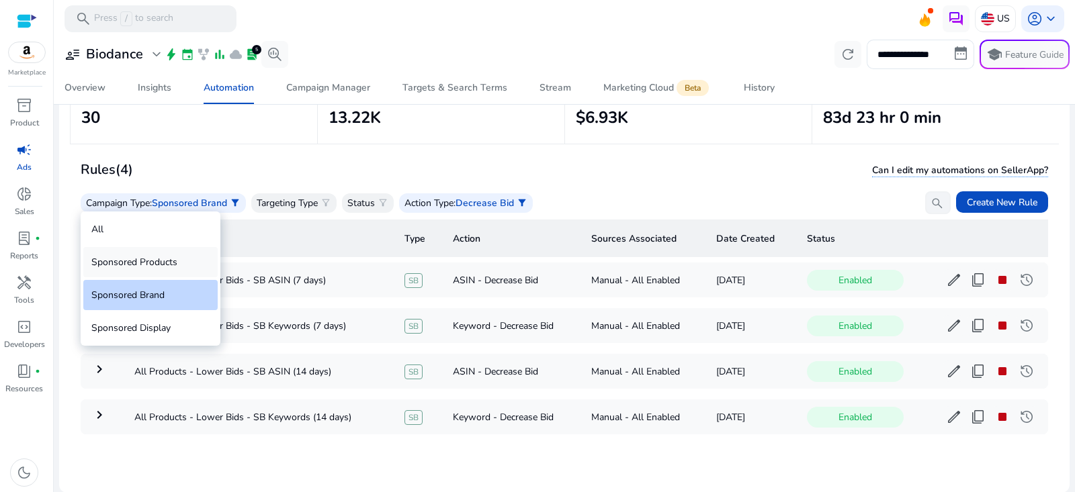
click at [173, 251] on div "Sponsored Products" at bounding box center [150, 262] width 134 height 30
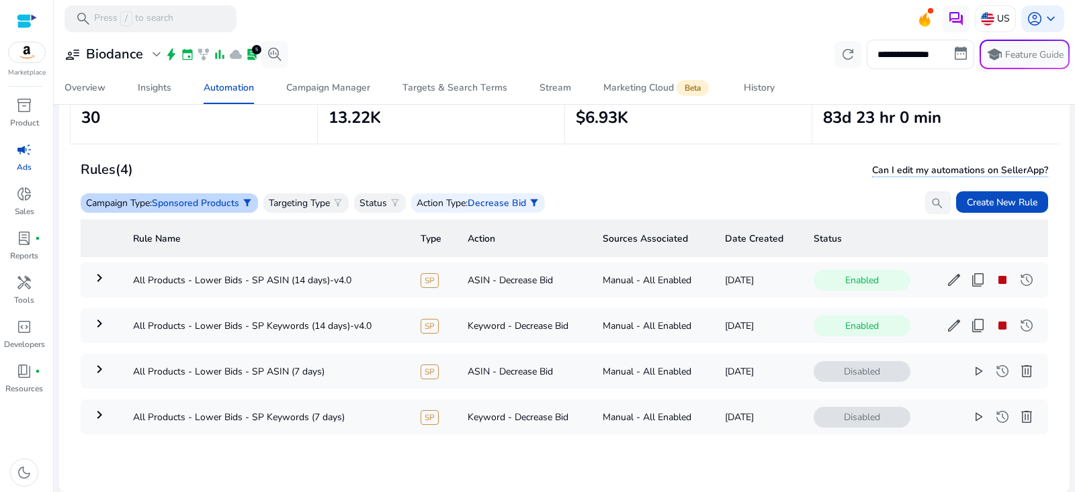
click at [213, 198] on span "Sponsored Products" at bounding box center [195, 203] width 87 height 13
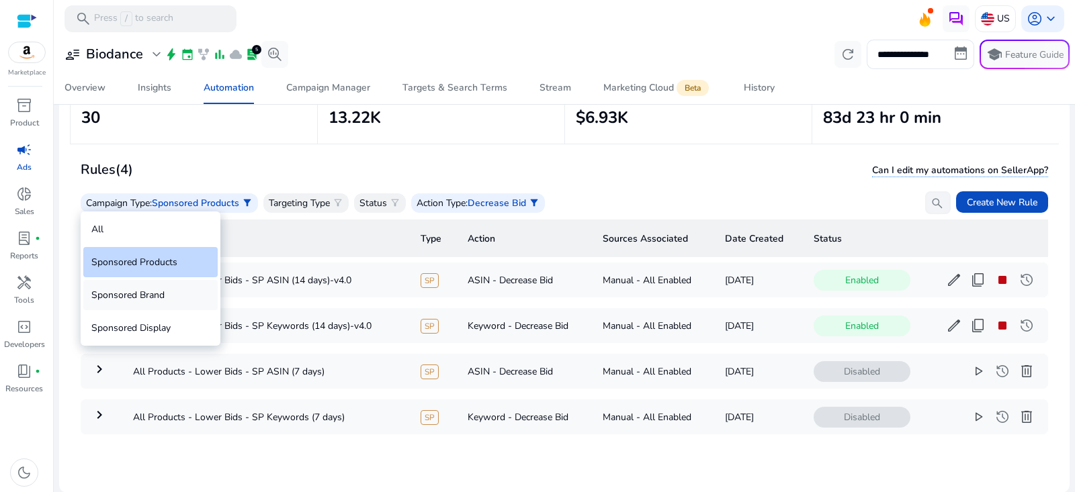
click at [175, 300] on div "Sponsored Brand" at bounding box center [150, 295] width 134 height 30
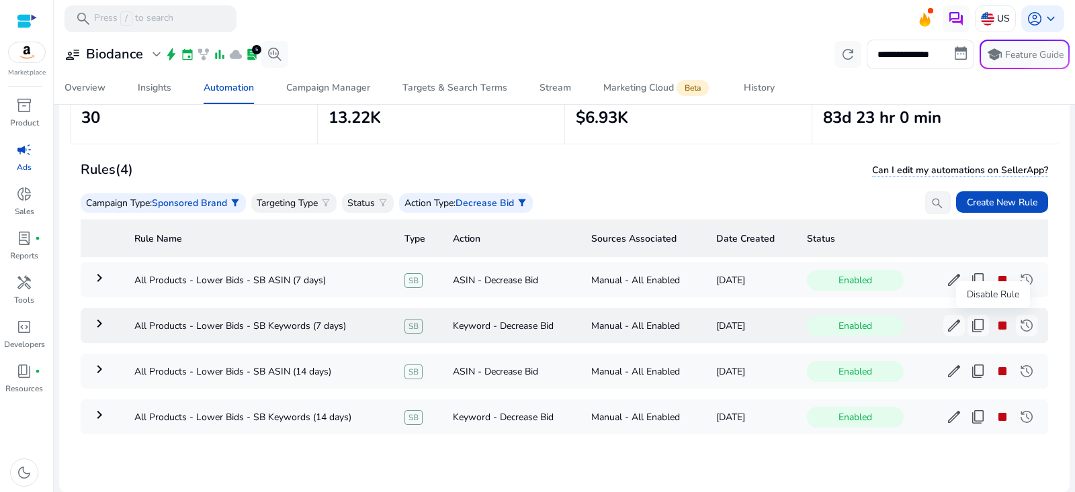
click at [996, 329] on span "stop" at bounding box center [1002, 326] width 16 height 16
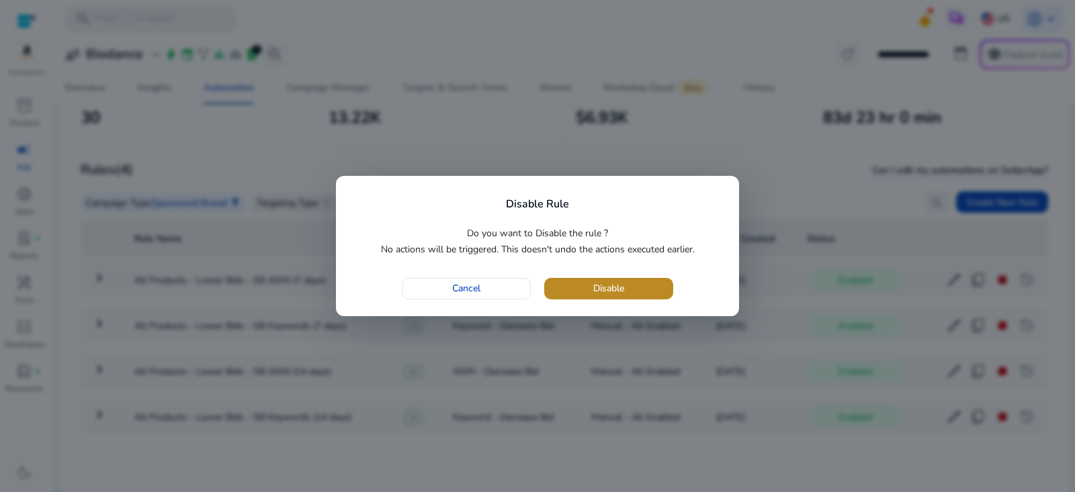
click at [643, 288] on span "button" at bounding box center [608, 289] width 129 height 32
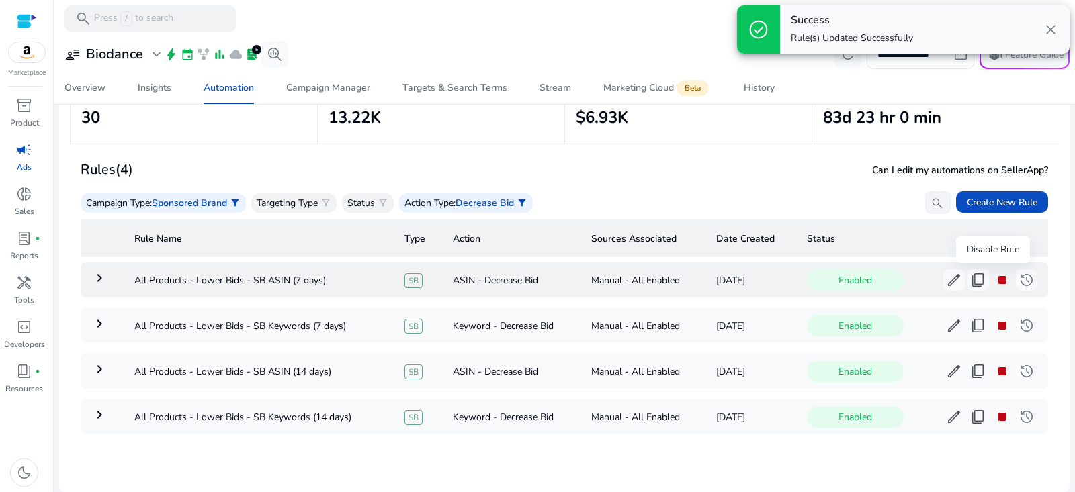
click at [994, 282] on span "stop" at bounding box center [1002, 280] width 16 height 16
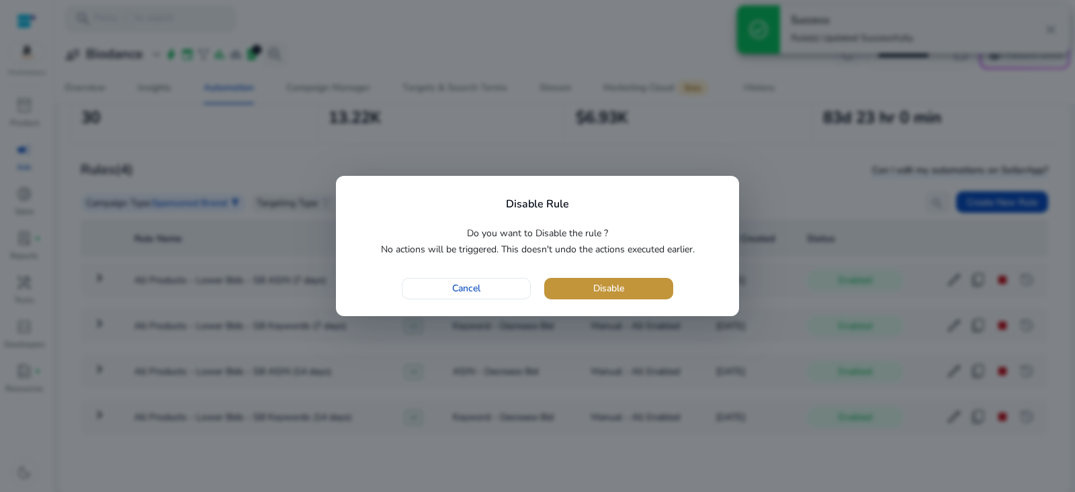
click at [654, 286] on span "button" at bounding box center [608, 289] width 129 height 32
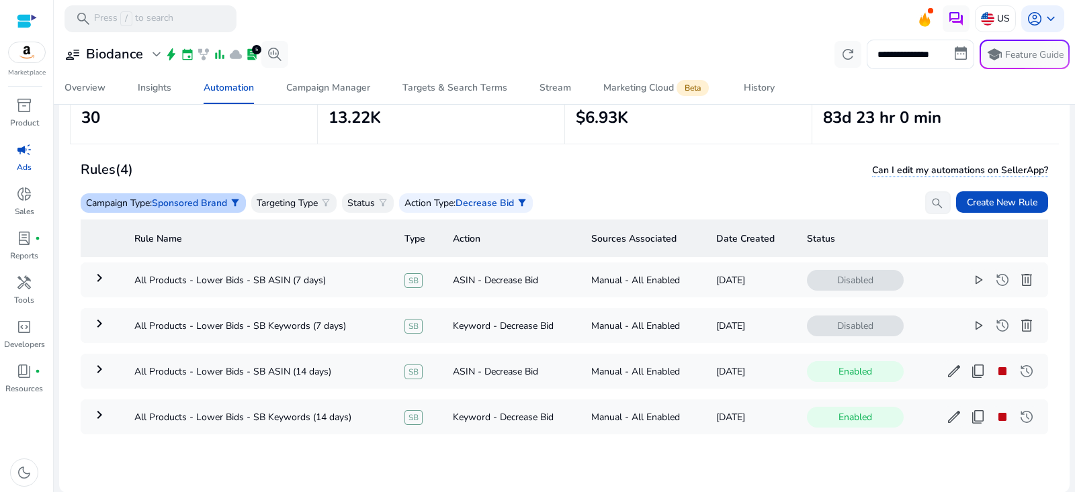
click at [192, 201] on span "Sponsored Brand" at bounding box center [189, 203] width 75 height 13
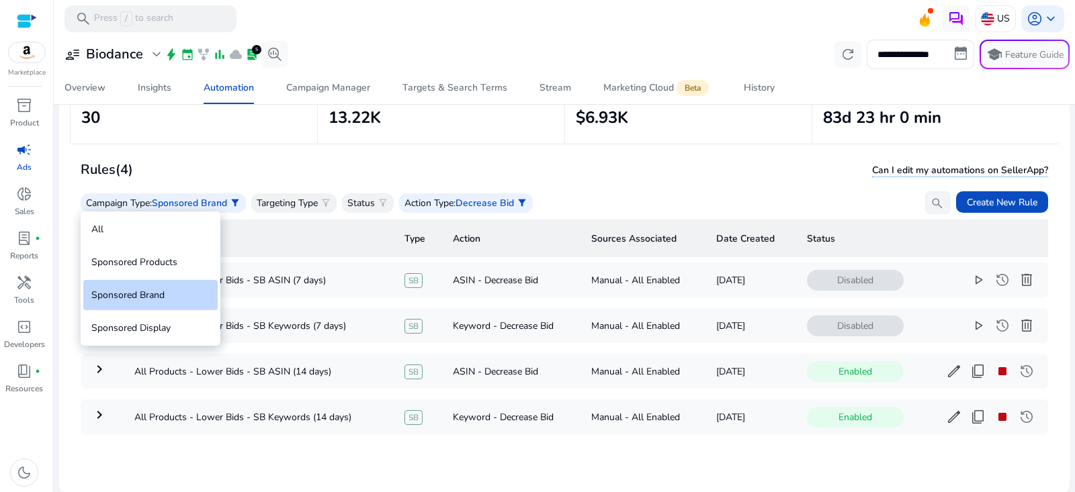
click at [163, 259] on div "Sponsored Products" at bounding box center [150, 262] width 134 height 30
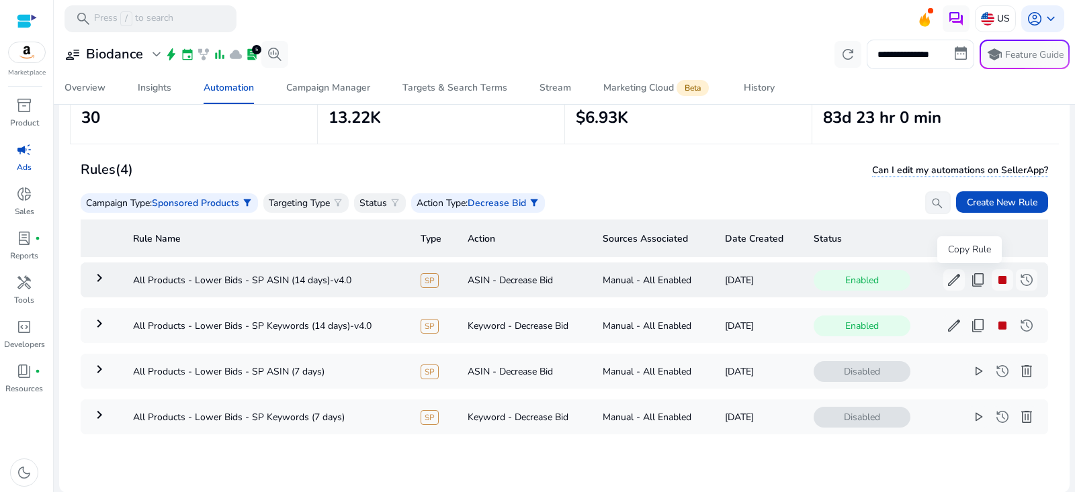
click at [971, 282] on span "content_copy" at bounding box center [978, 280] width 16 height 16
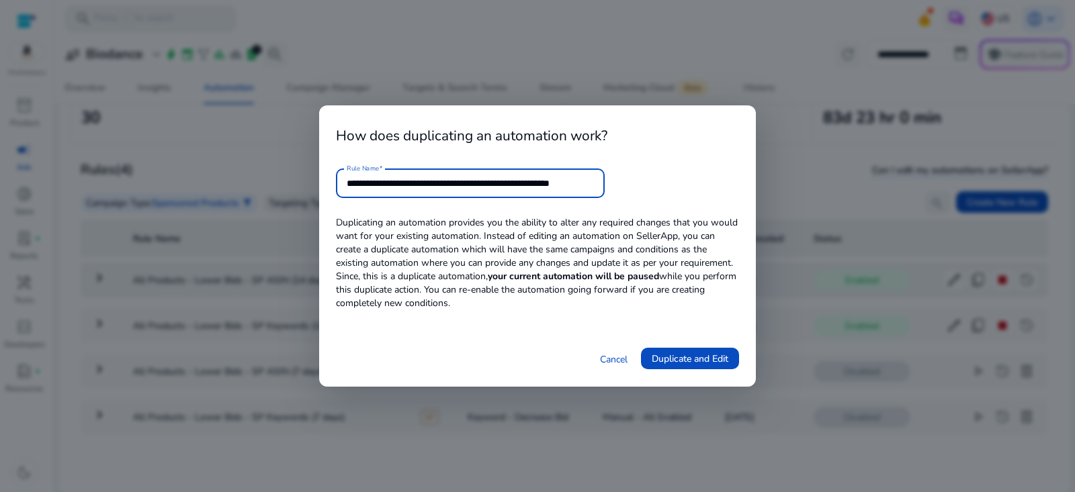
scroll to position [0, 13]
click at [463, 181] on input "**********" at bounding box center [470, 183] width 247 height 15
drag, startPoint x: 535, startPoint y: 185, endPoint x: 827, endPoint y: 185, distance: 291.6
click at [827, 185] on div "**********" at bounding box center [537, 246] width 1075 height 492
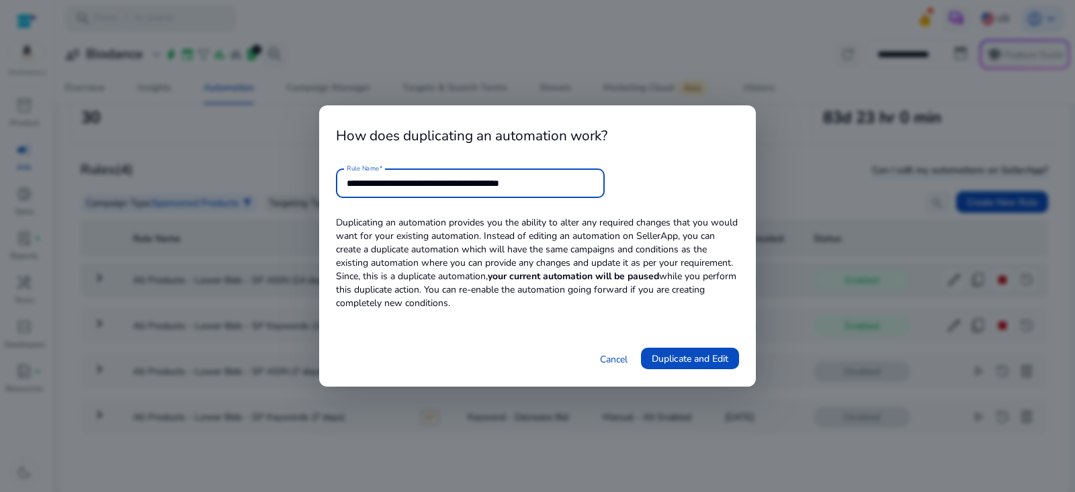
scroll to position [0, 0]
type input "**********"
click at [698, 357] on span "Duplicate and Edit" at bounding box center [690, 359] width 77 height 14
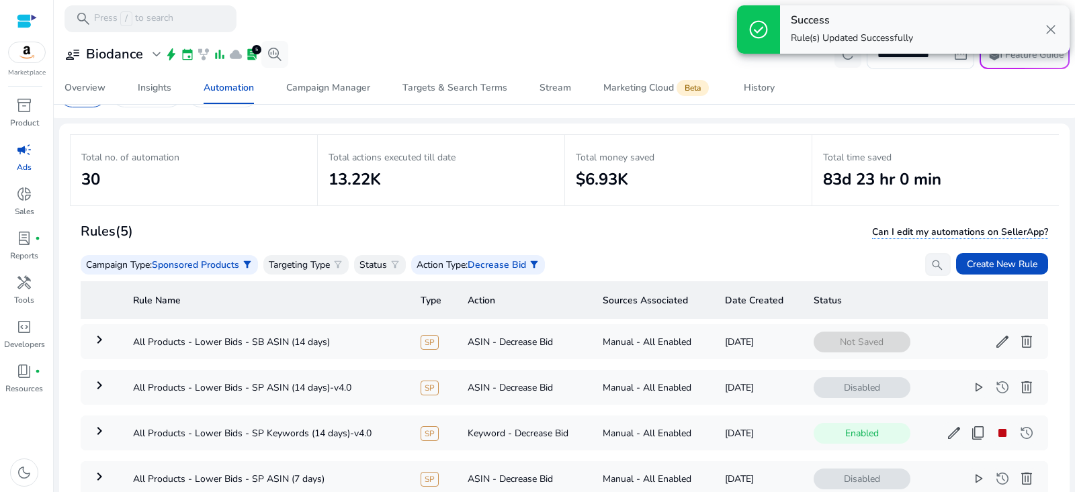
scroll to position [35, 0]
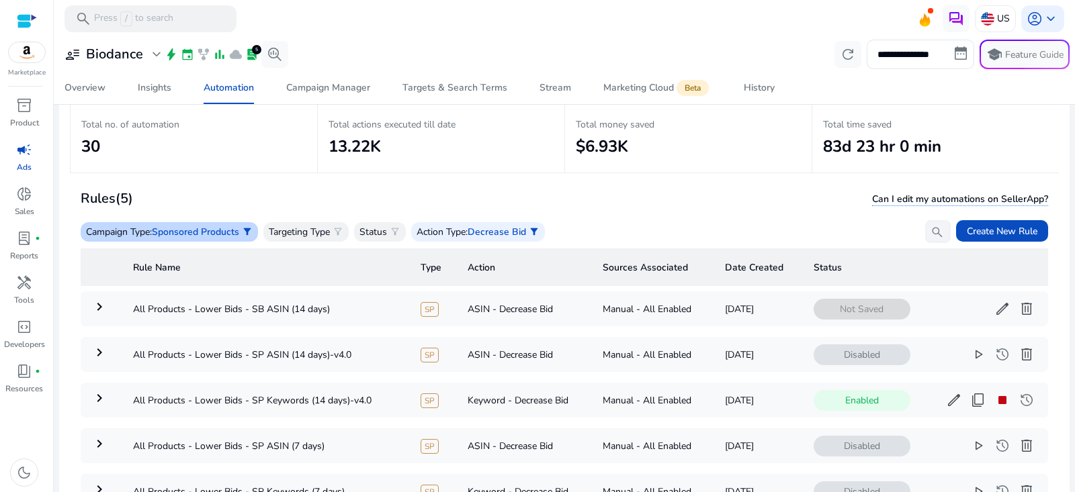
scroll to position [96, 0]
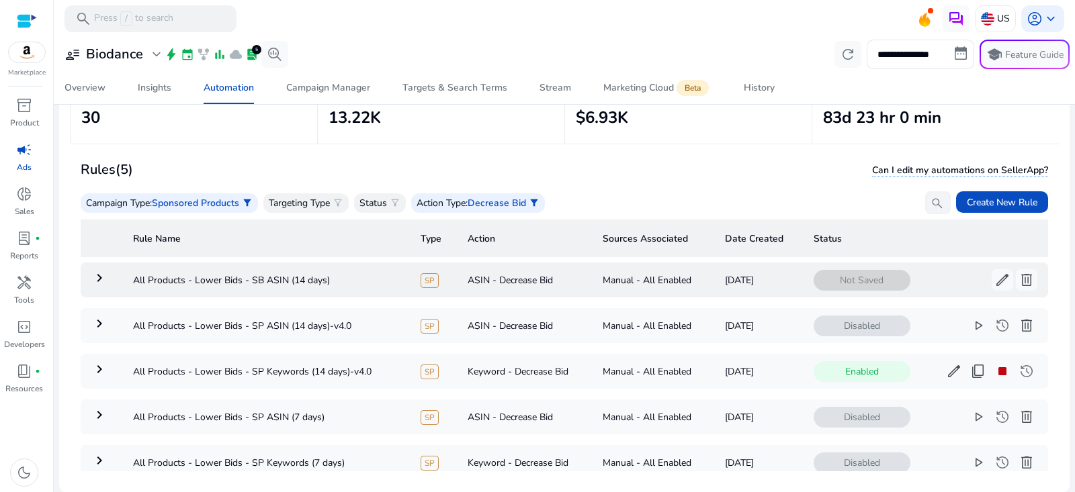
click at [99, 282] on mat-icon "keyboard_arrow_right" at bounding box center [99, 278] width 16 height 16
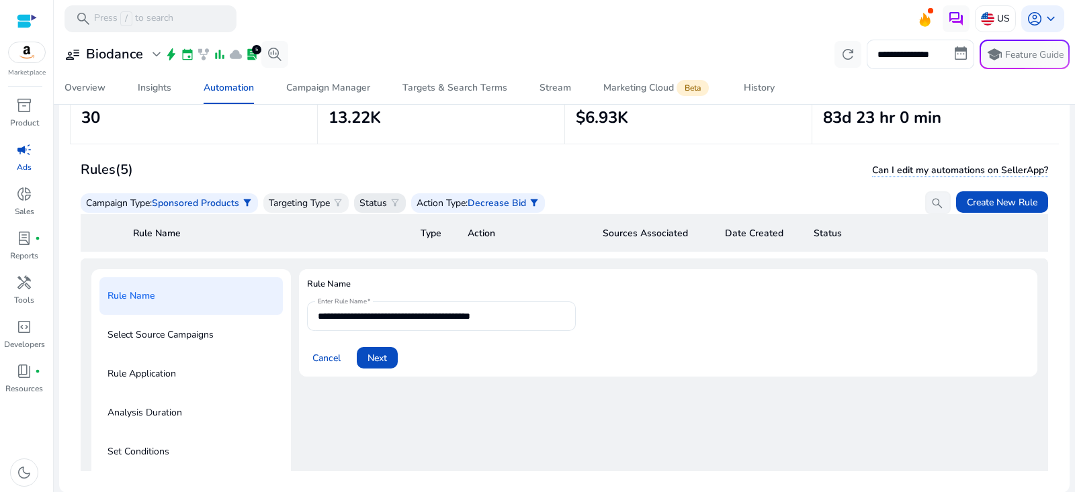
scroll to position [48, 0]
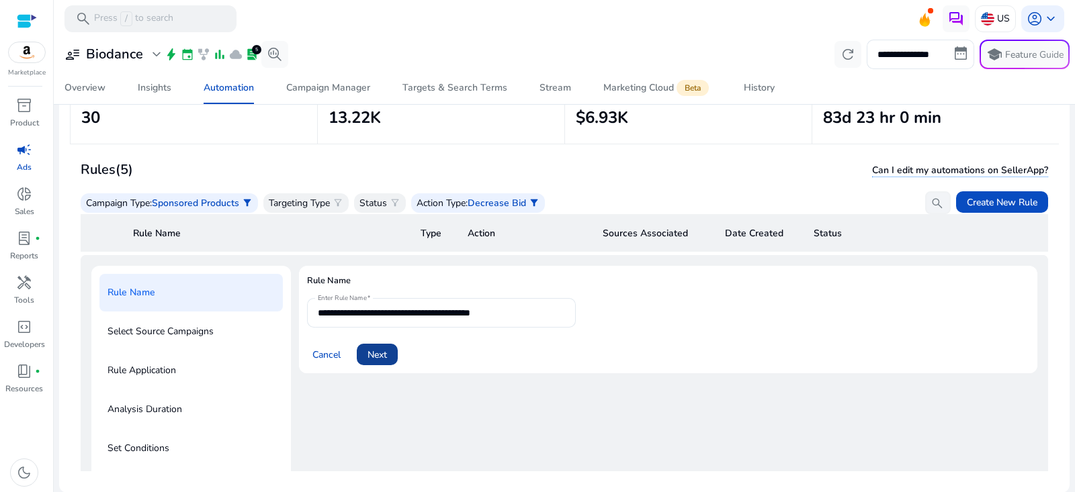
click at [385, 357] on span "Next" at bounding box center [377, 355] width 19 height 14
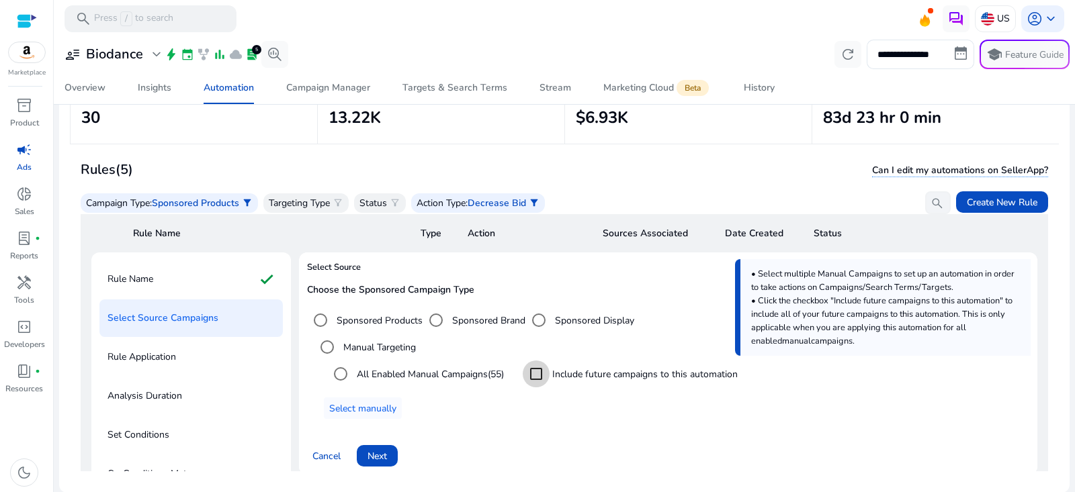
scroll to position [77, 0]
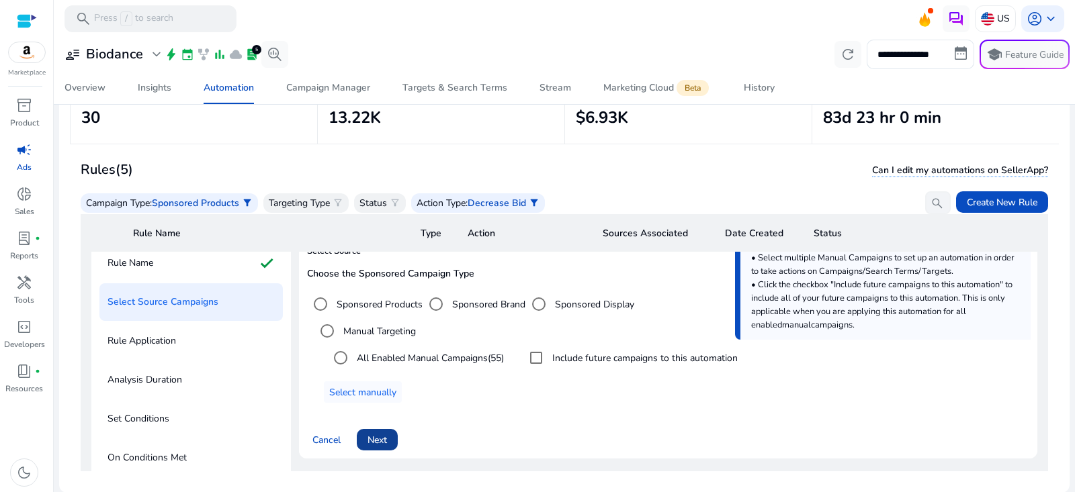
click at [379, 435] on span "Next" at bounding box center [377, 440] width 19 height 14
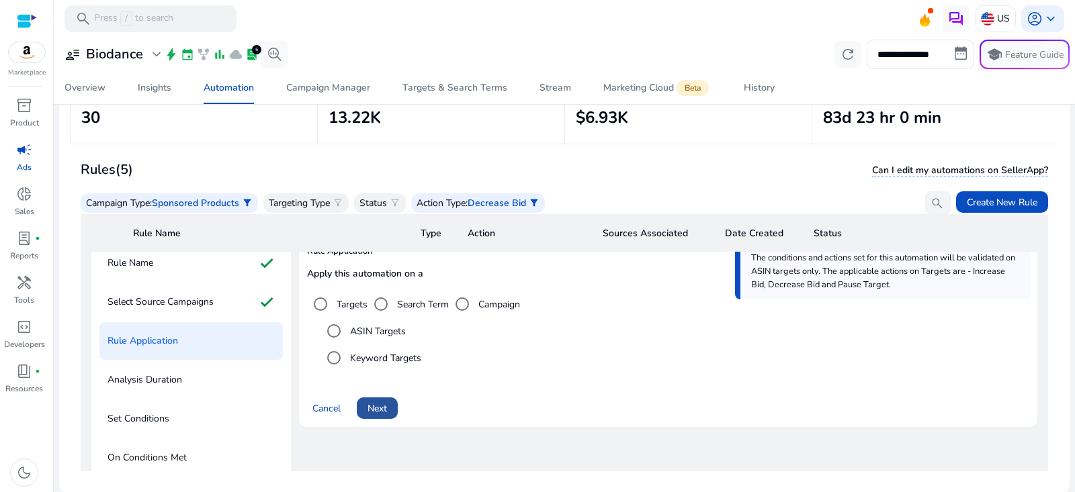
click at [394, 406] on span at bounding box center [377, 408] width 41 height 32
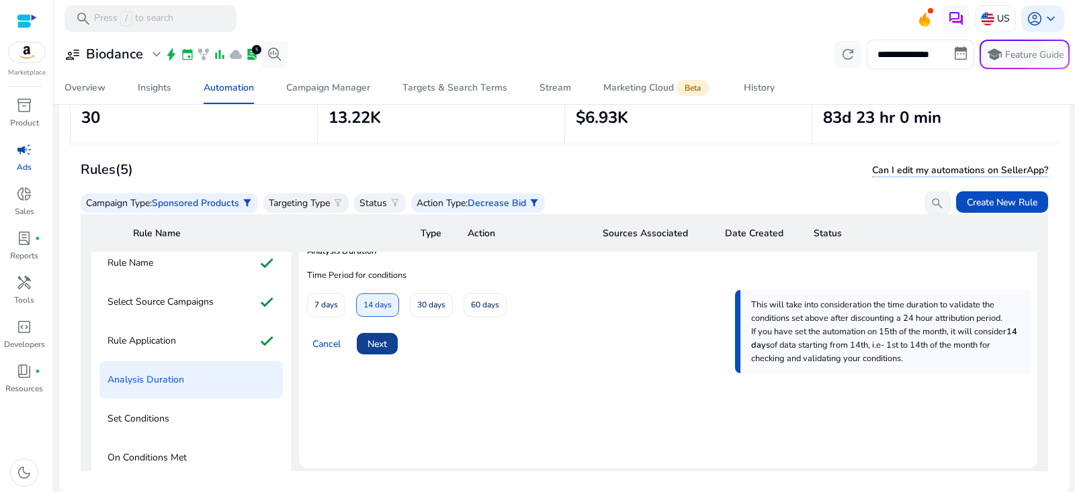
click at [369, 343] on span "Next" at bounding box center [377, 344] width 19 height 14
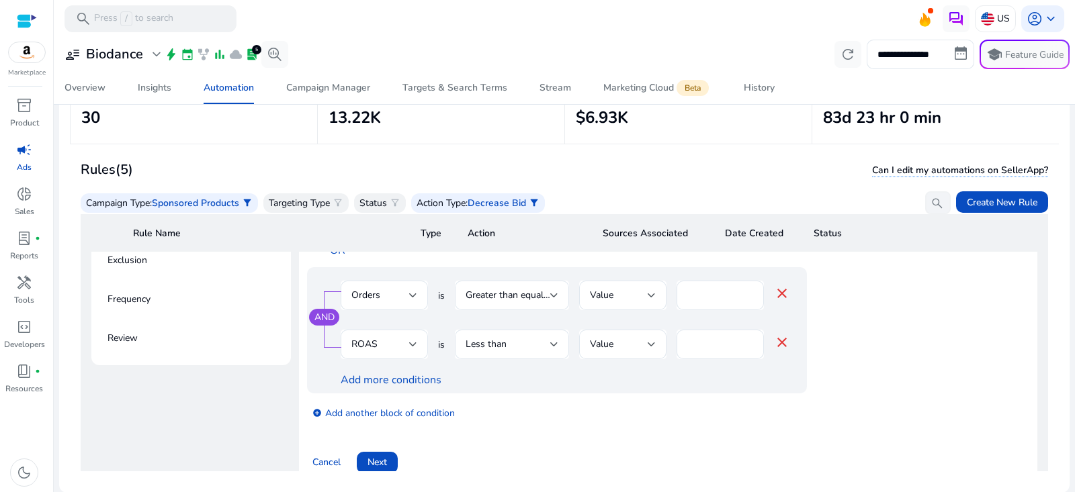
scroll to position [327, 0]
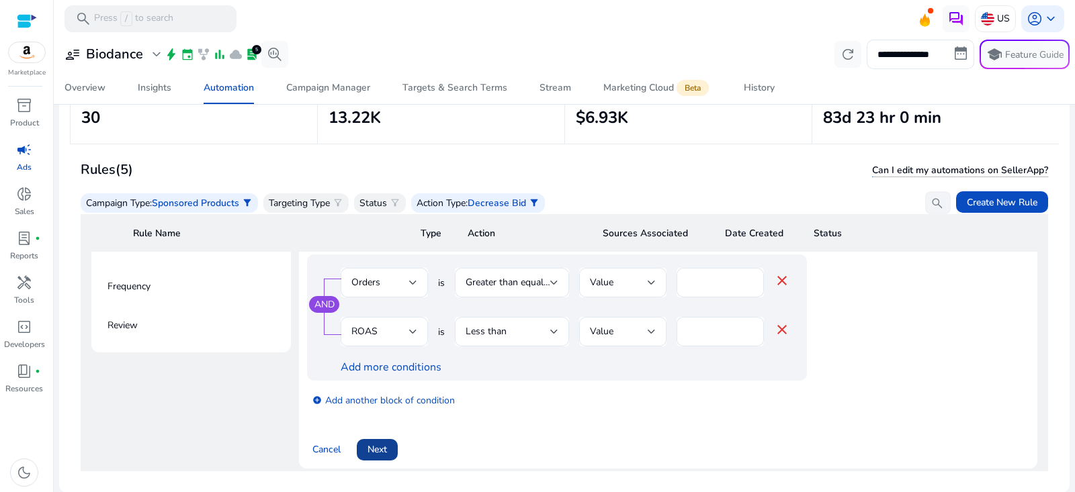
click at [380, 453] on span "Next" at bounding box center [377, 450] width 19 height 14
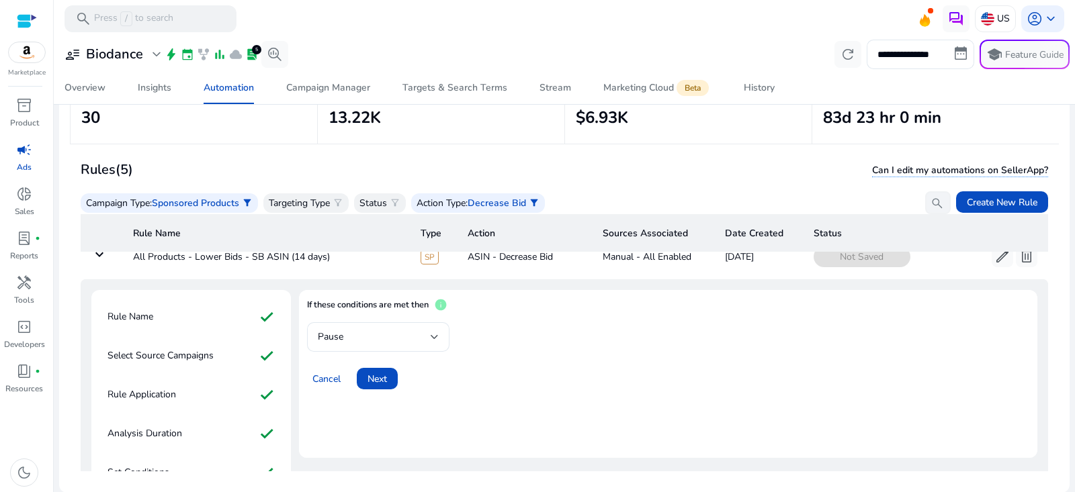
scroll to position [0, 0]
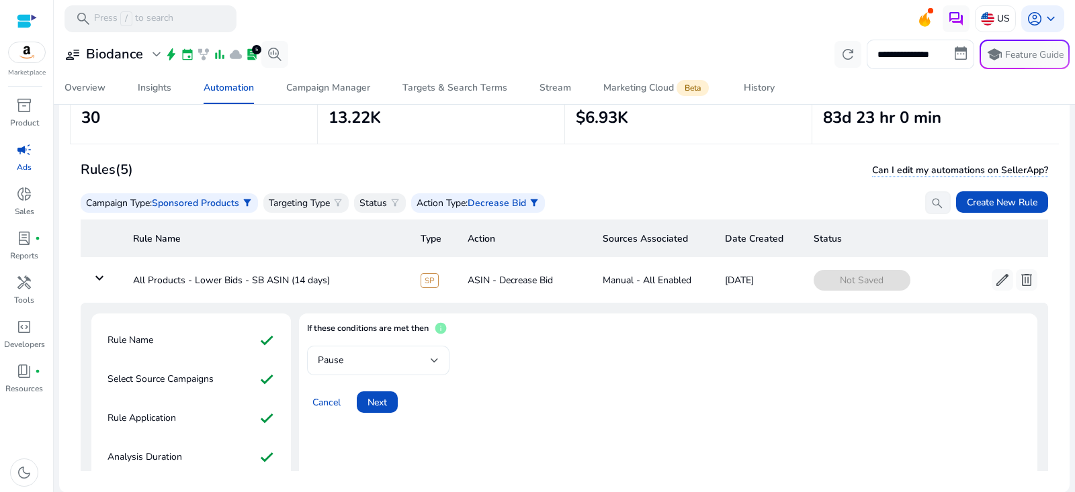
click at [394, 365] on div "Pause" at bounding box center [374, 360] width 113 height 15
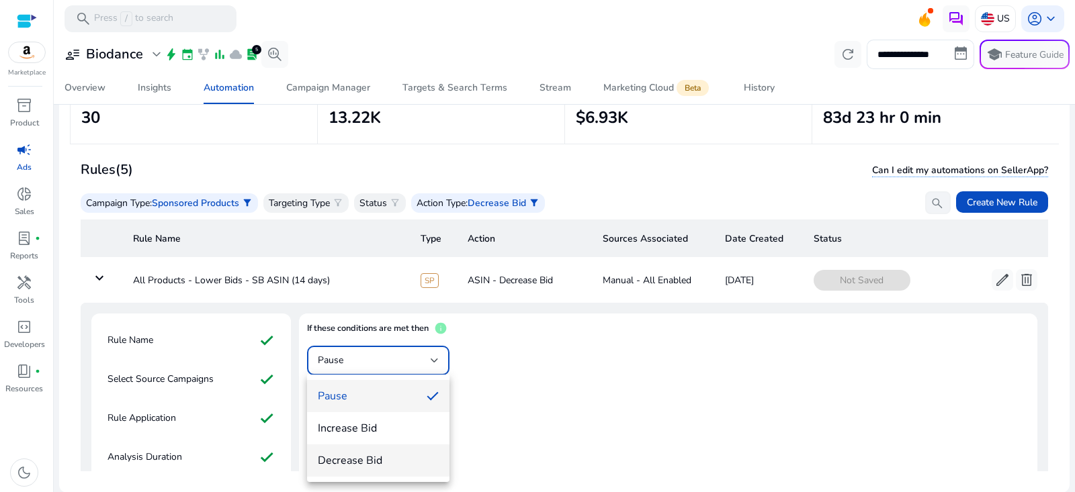
click at [361, 454] on span "Decrease Bid" at bounding box center [378, 461] width 121 height 15
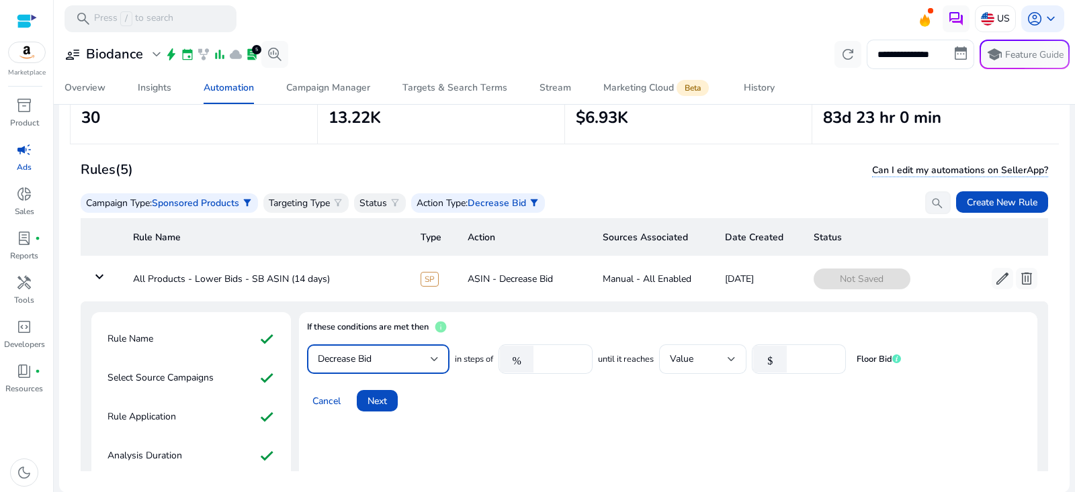
scroll to position [3, 0]
click at [376, 406] on span at bounding box center [377, 400] width 41 height 32
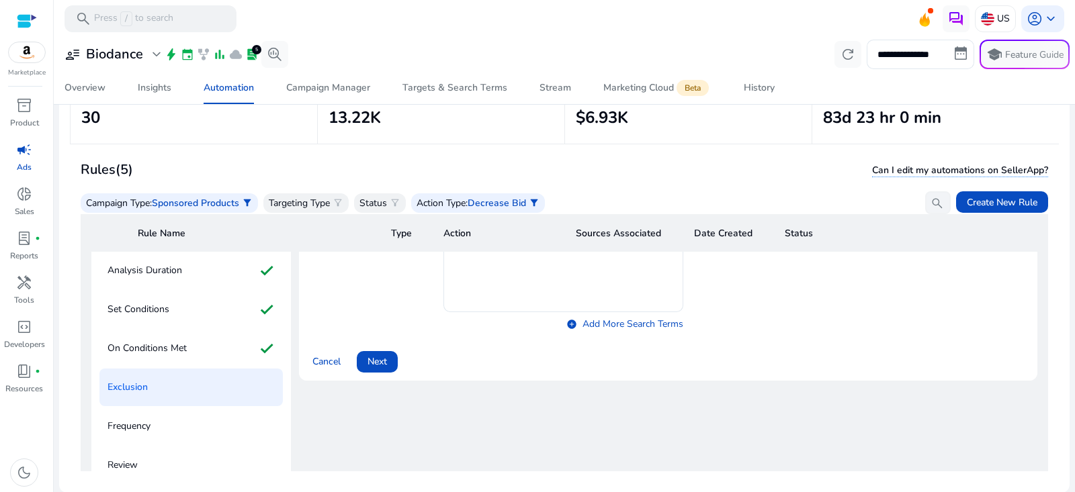
scroll to position [205, 0]
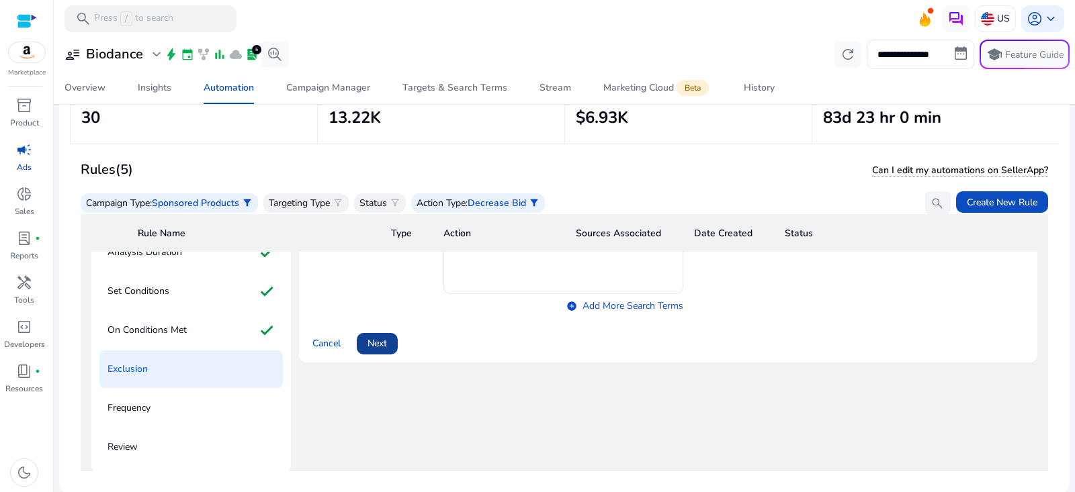
click at [382, 346] on span "Next" at bounding box center [377, 344] width 19 height 14
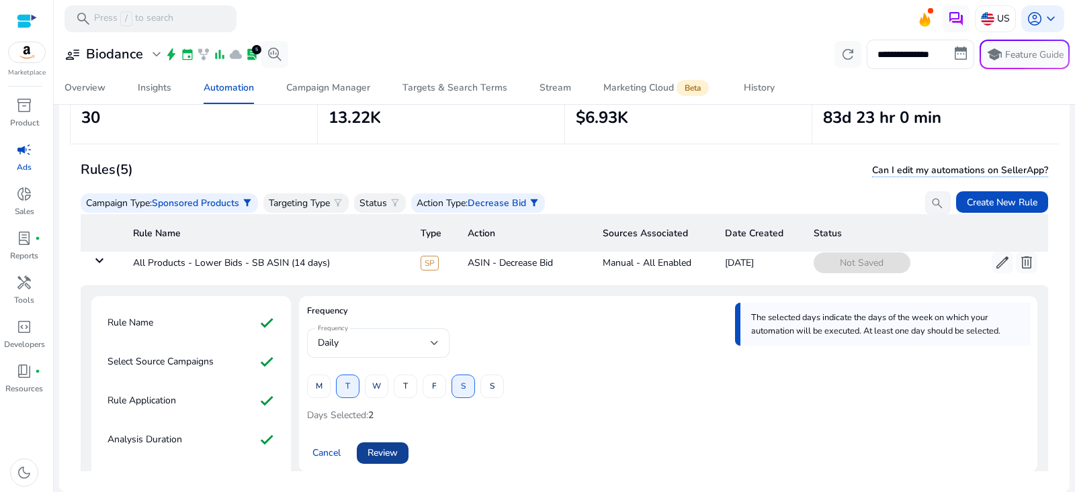
scroll to position [42, 0]
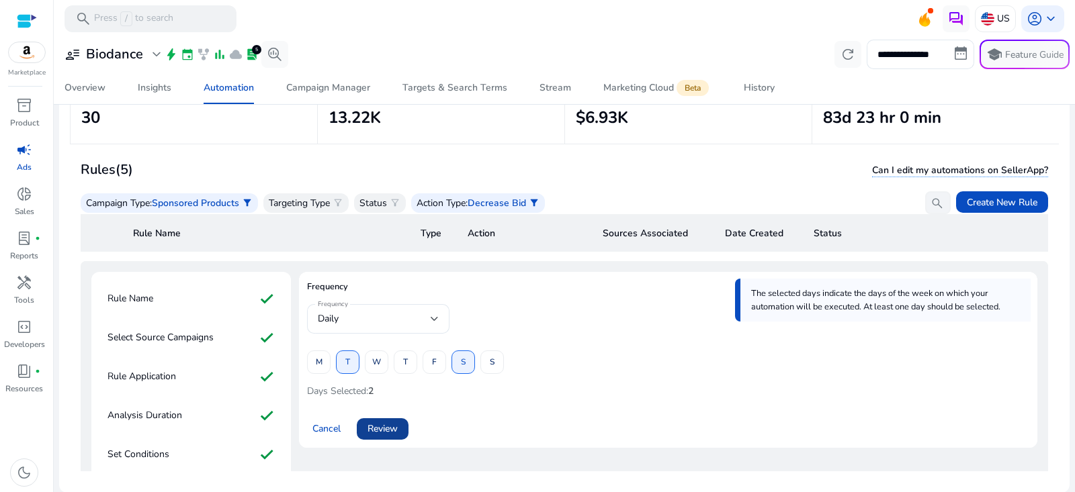
click at [396, 427] on span "Review" at bounding box center [383, 429] width 30 height 14
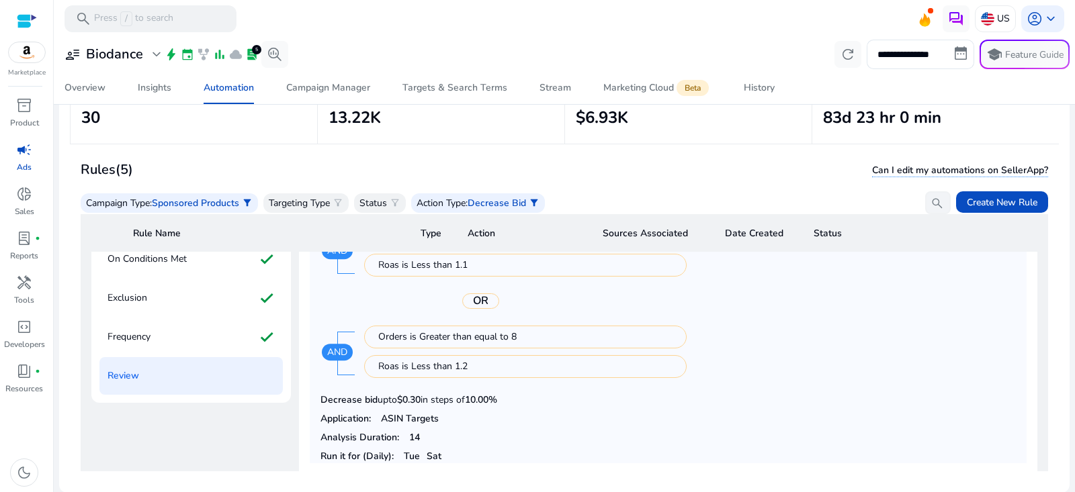
scroll to position [275, 0]
click at [228, 334] on div "Frequency check" at bounding box center [190, 338] width 183 height 38
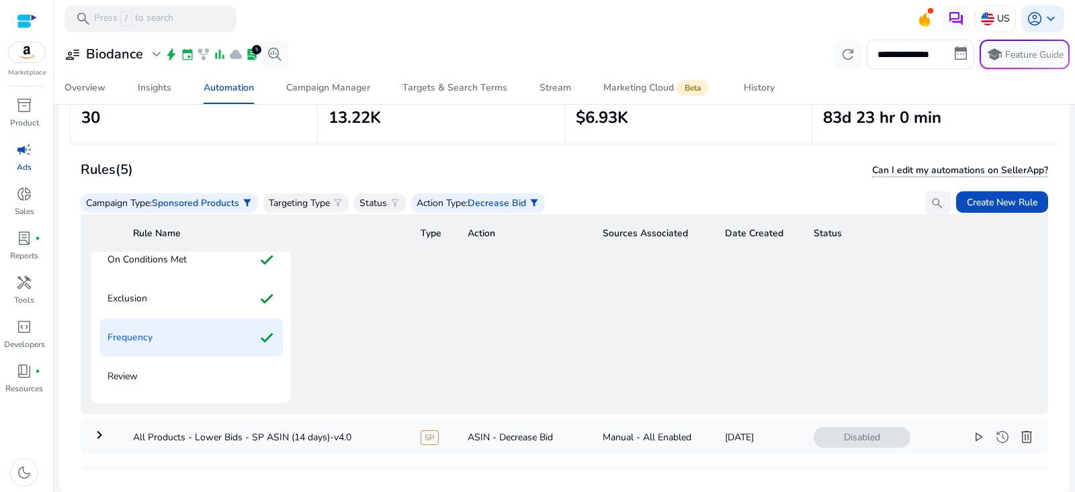
scroll to position [113, 0]
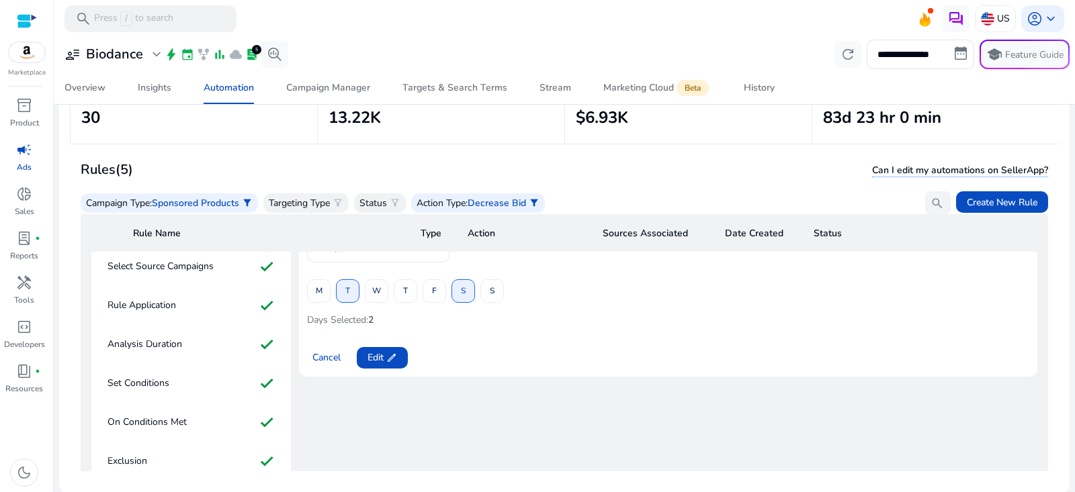
click at [460, 289] on div "S" at bounding box center [464, 292] width 24 height 24
click at [388, 360] on span "edit" at bounding box center [391, 358] width 11 height 11
click at [473, 294] on span at bounding box center [463, 291] width 22 height 32
click at [491, 292] on span "S" at bounding box center [492, 292] width 5 height 24
click at [410, 297] on span at bounding box center [405, 291] width 22 height 32
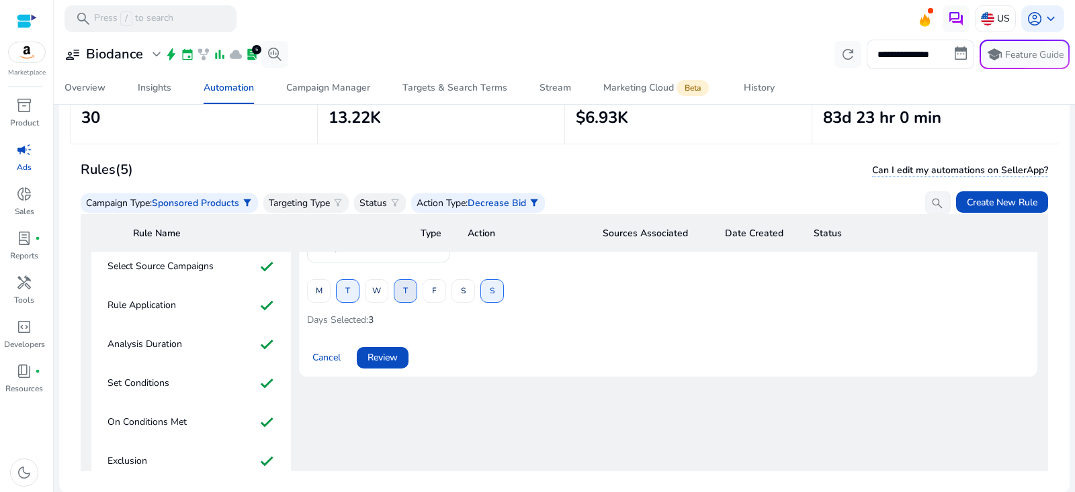
click at [410, 297] on span at bounding box center [405, 291] width 22 height 32
click at [432, 293] on span "F" at bounding box center [434, 292] width 5 height 24
click at [423, 294] on span at bounding box center [434, 291] width 22 height 32
click at [407, 293] on button "T" at bounding box center [406, 292] width 24 height 24
click at [401, 362] on span at bounding box center [383, 358] width 52 height 32
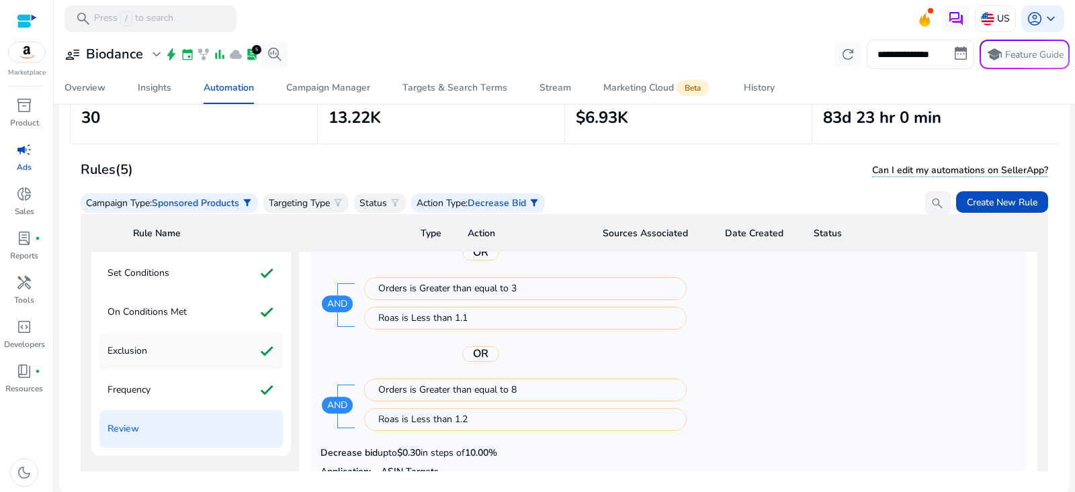
scroll to position [222, 0]
click at [173, 384] on div "Frequency check" at bounding box center [190, 391] width 183 height 38
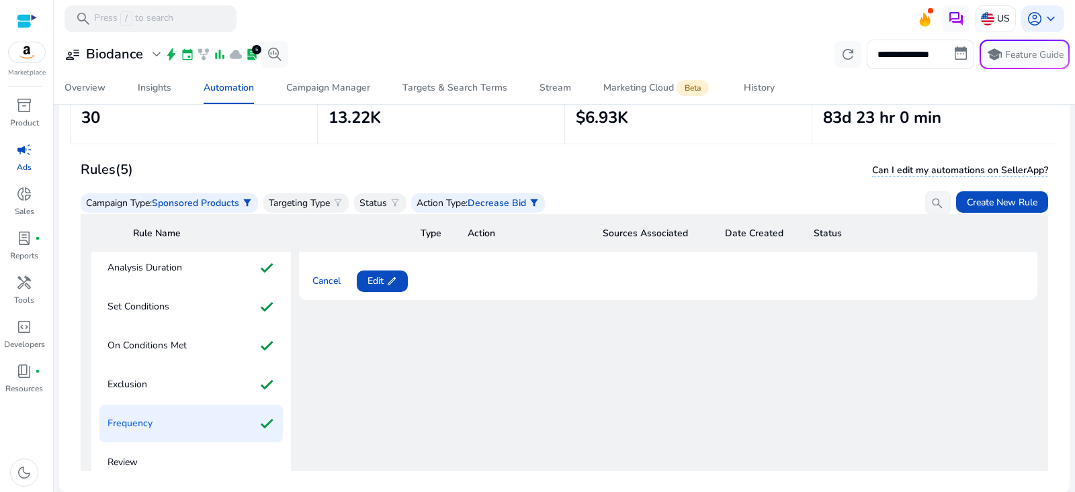
scroll to position [153, 0]
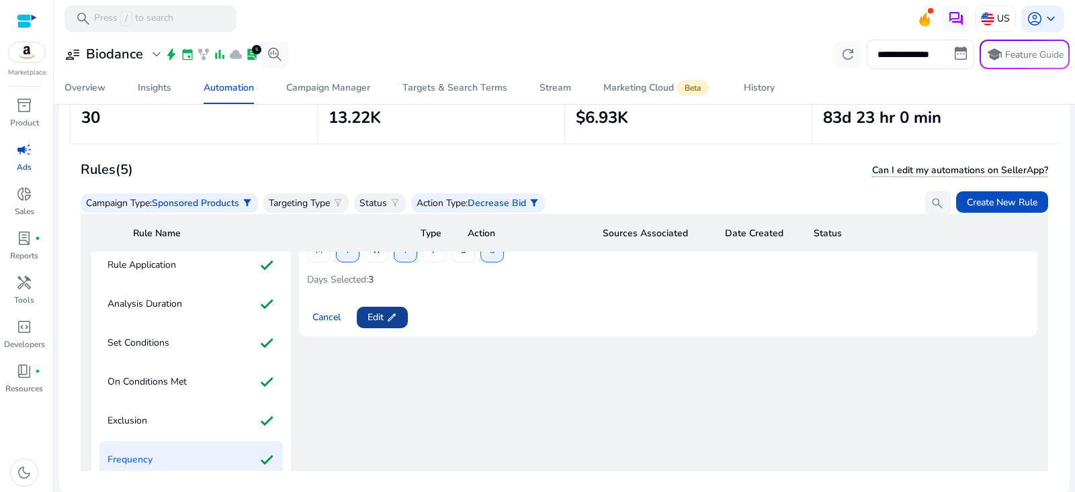
click at [396, 317] on span "edit" at bounding box center [391, 317] width 11 height 11
click at [409, 256] on span at bounding box center [405, 251] width 22 height 32
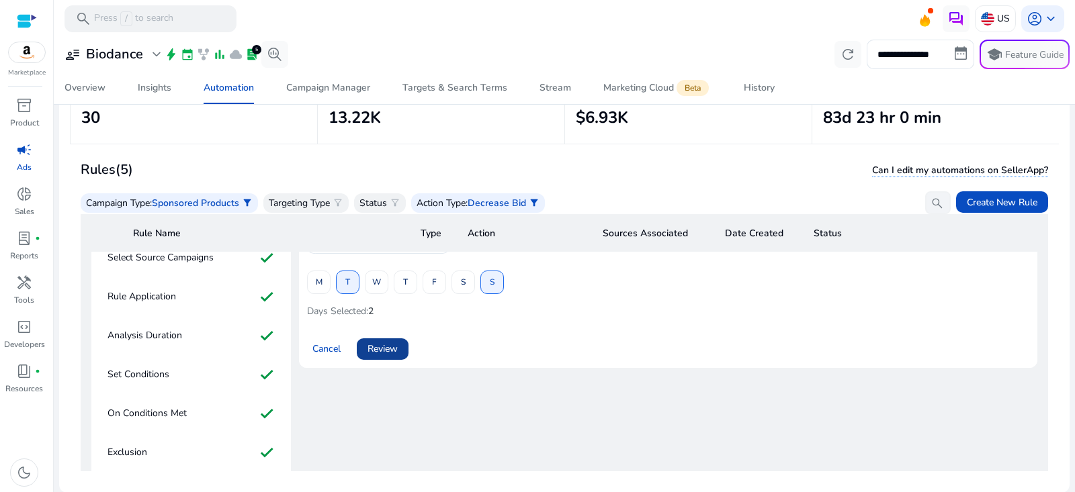
click at [390, 347] on span "Review" at bounding box center [383, 349] width 30 height 14
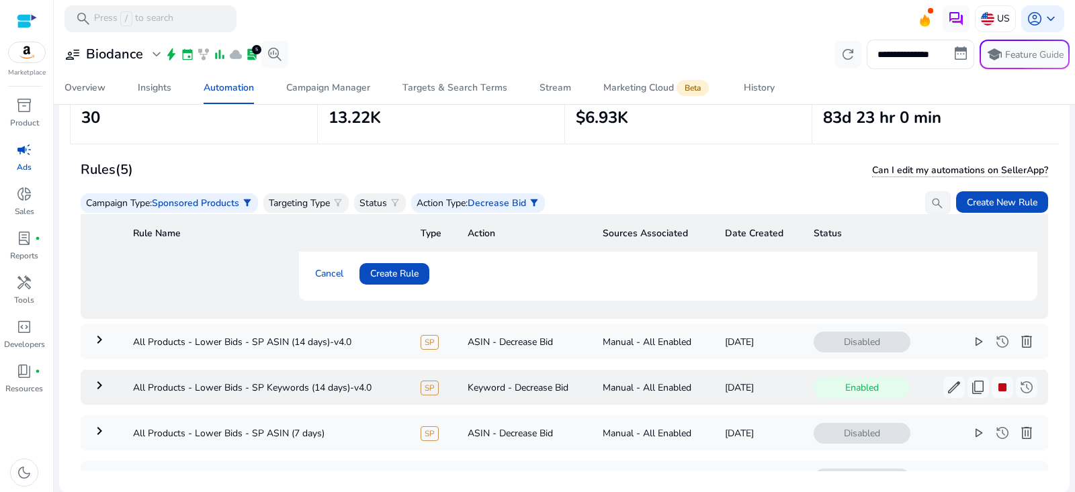
scroll to position [499, 0]
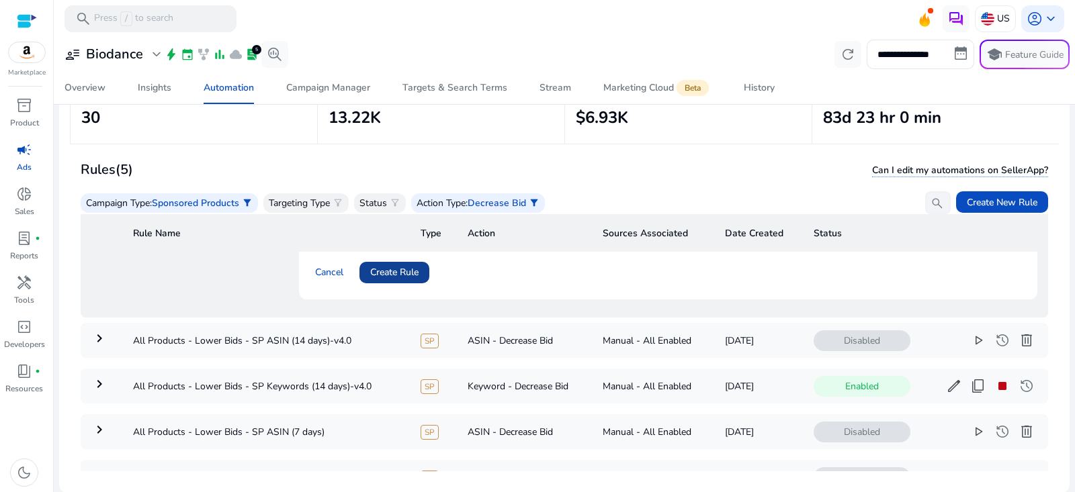
click at [410, 267] on span "Create Rule" at bounding box center [394, 272] width 48 height 14
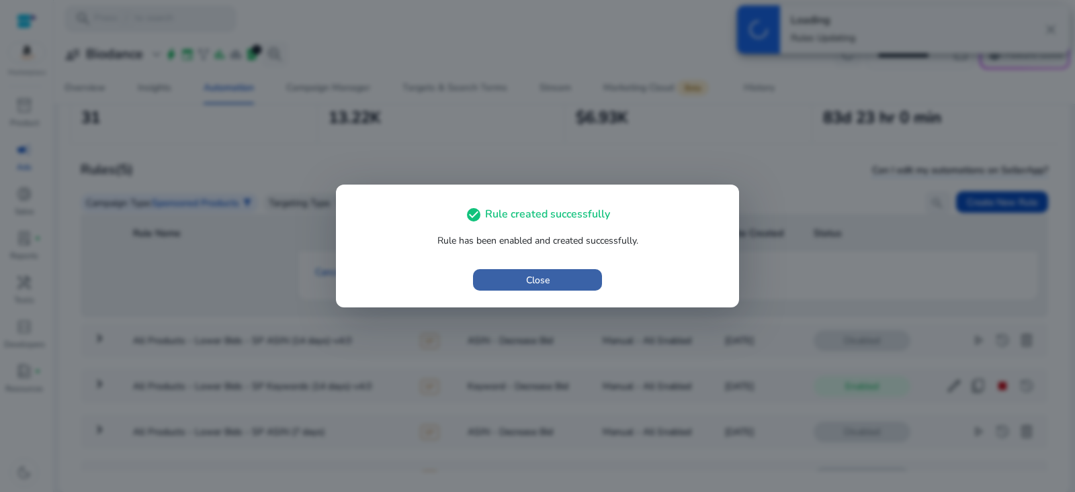
click at [595, 283] on span "button" at bounding box center [537, 280] width 129 height 32
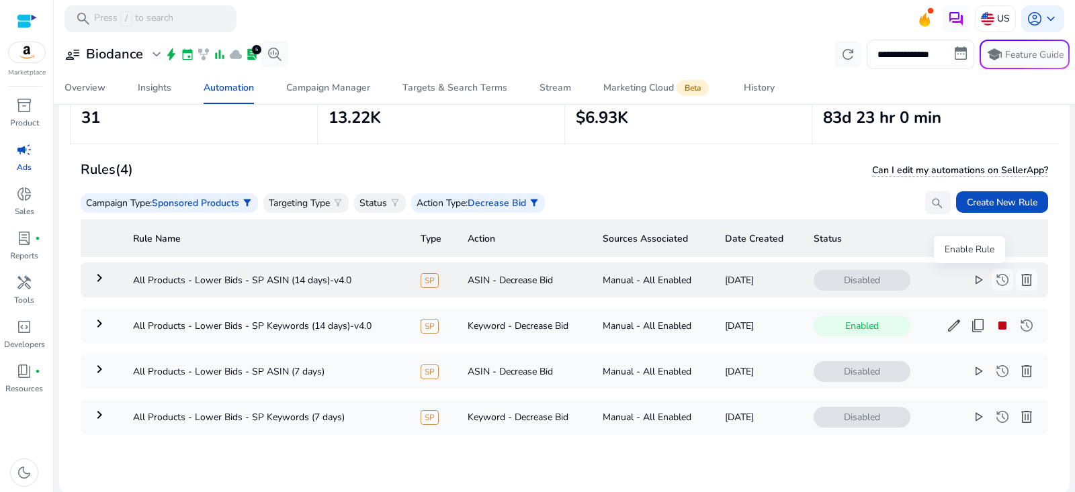
click at [970, 274] on span "play_arrow" at bounding box center [978, 280] width 16 height 16
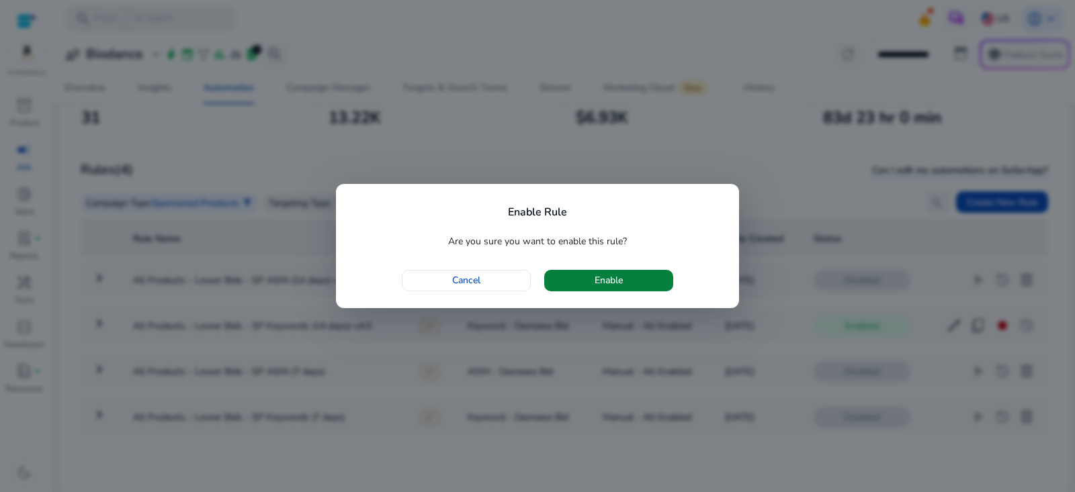
click at [640, 271] on span "button" at bounding box center [608, 281] width 129 height 32
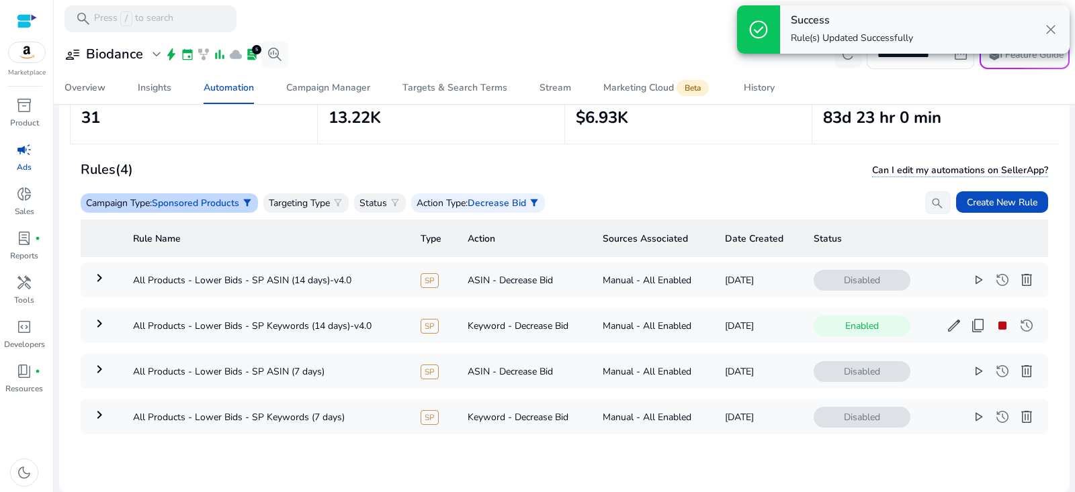
click at [200, 200] on span "Sponsored Products" at bounding box center [195, 203] width 87 height 13
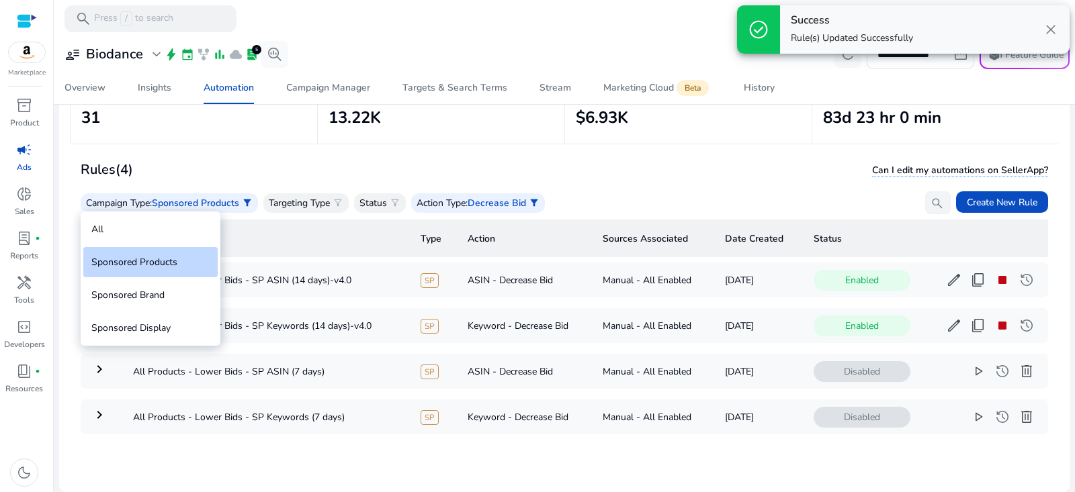
click at [705, 147] on div at bounding box center [537, 246] width 1075 height 492
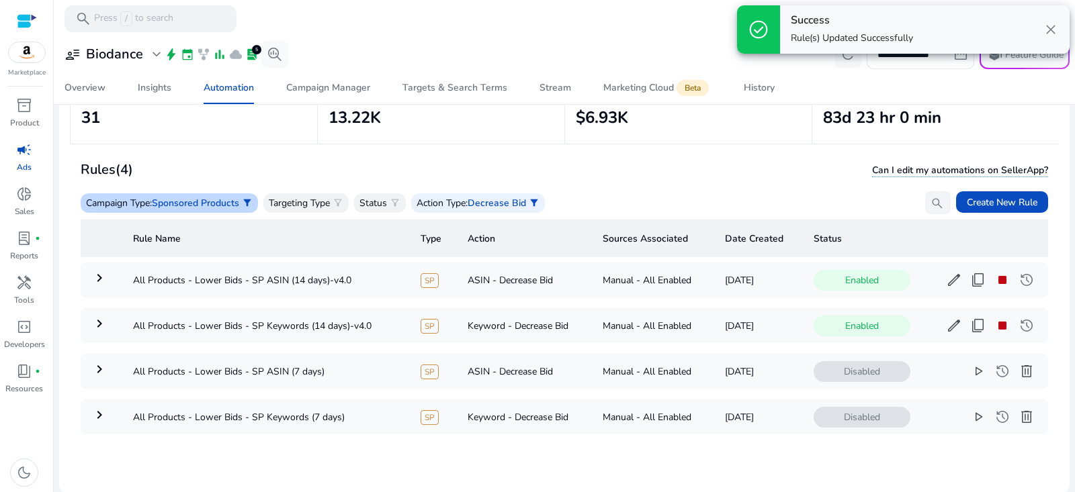
click at [215, 208] on span "Sponsored Products" at bounding box center [195, 203] width 87 height 13
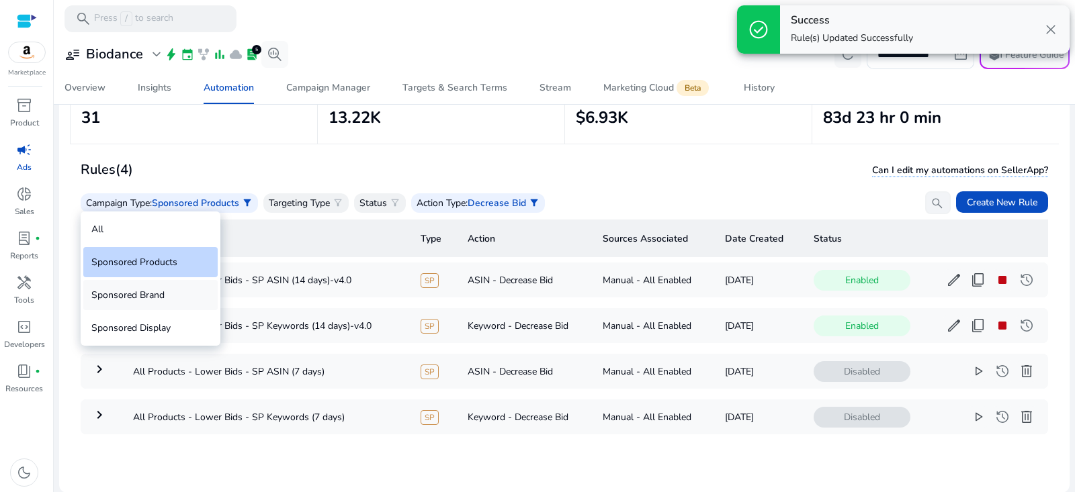
click at [173, 290] on div "Sponsored Brand" at bounding box center [150, 295] width 134 height 30
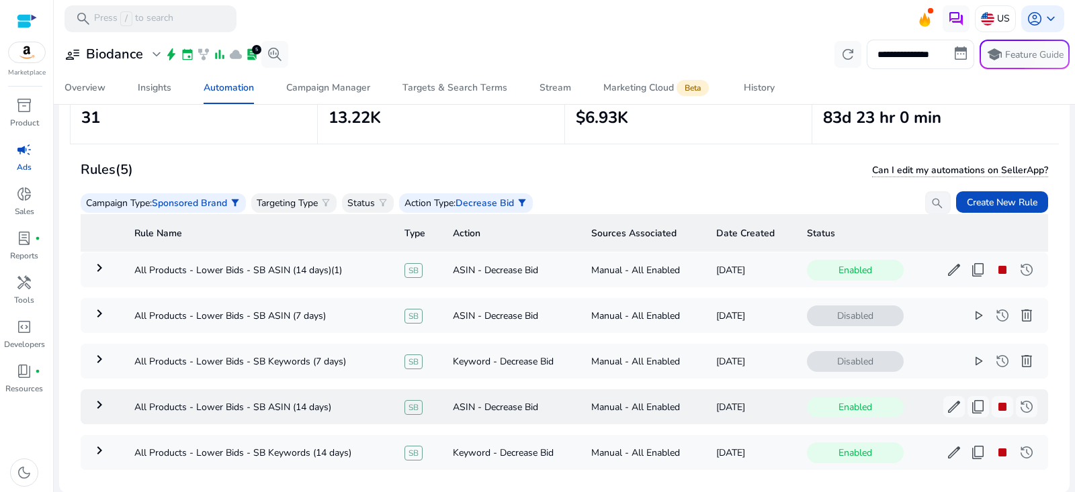
scroll to position [0, 0]
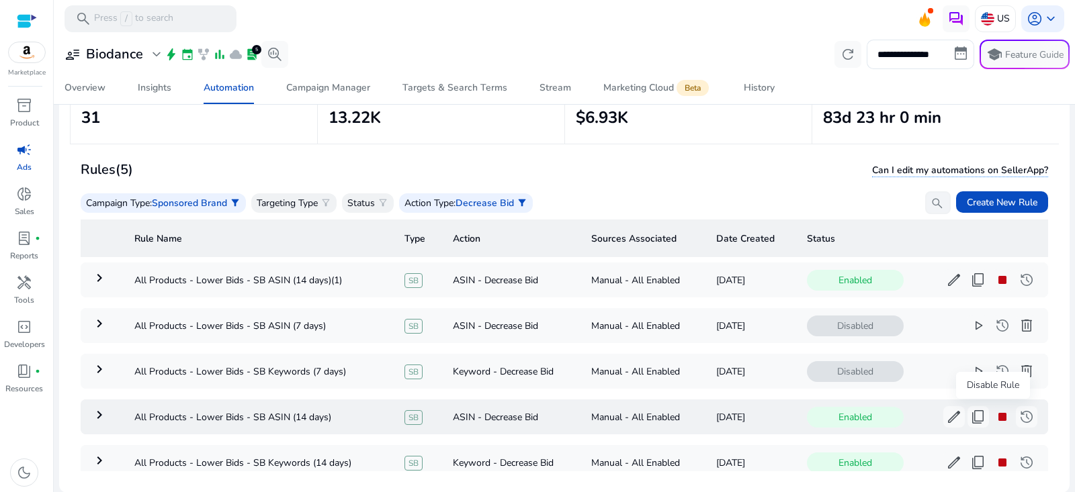
click at [994, 415] on span "stop" at bounding box center [1002, 417] width 16 height 16
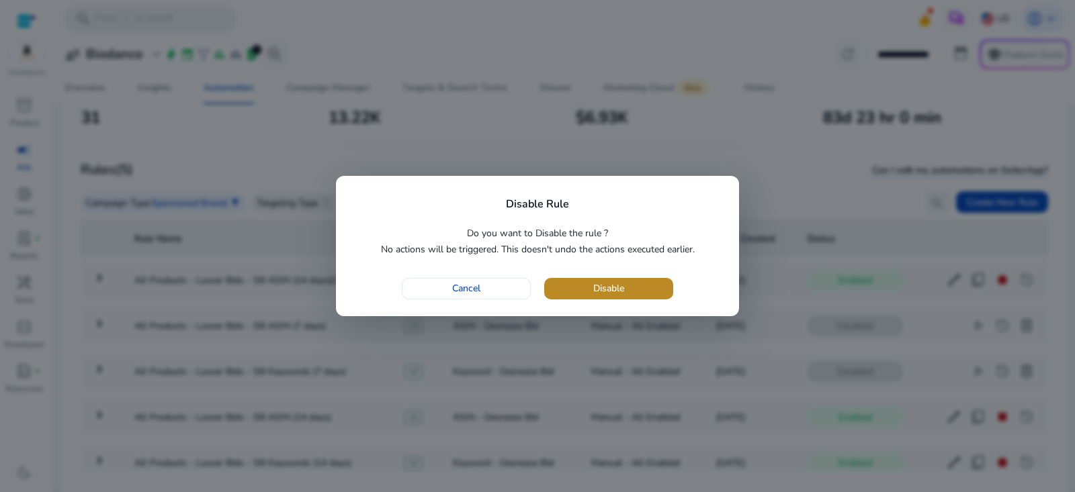
click at [611, 284] on span "Disable" at bounding box center [608, 289] width 31 height 14
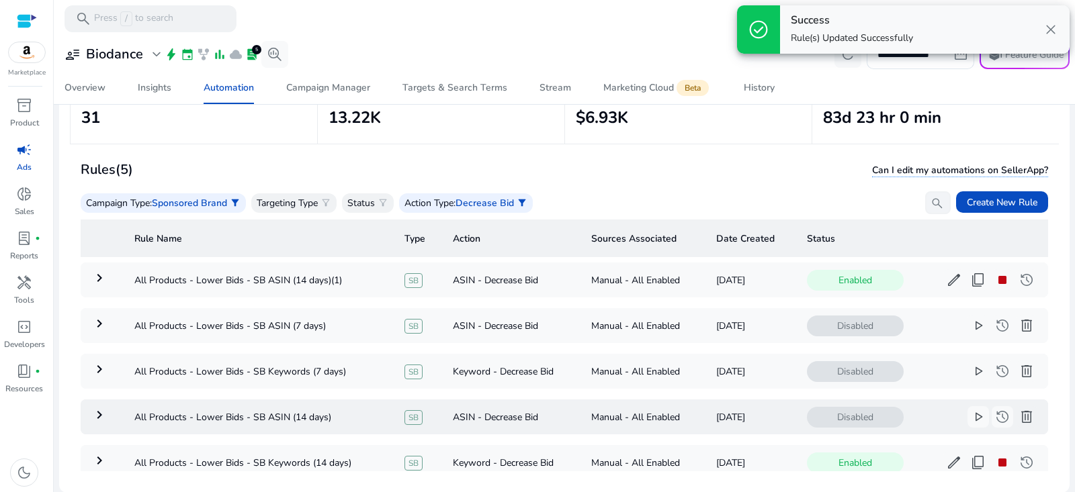
click at [1023, 421] on span "delete" at bounding box center [1027, 417] width 16 height 16
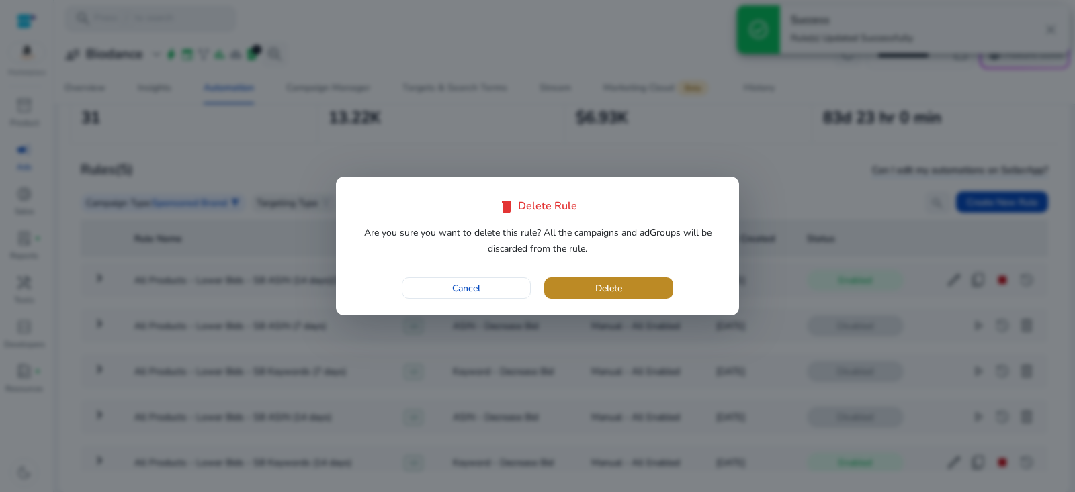
click at [654, 292] on span "button" at bounding box center [608, 288] width 129 height 32
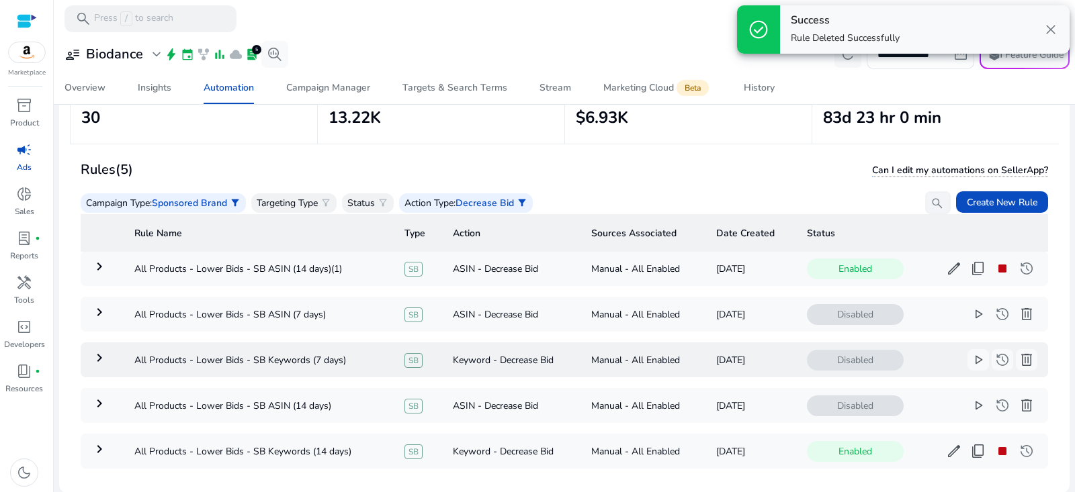
scroll to position [30, 0]
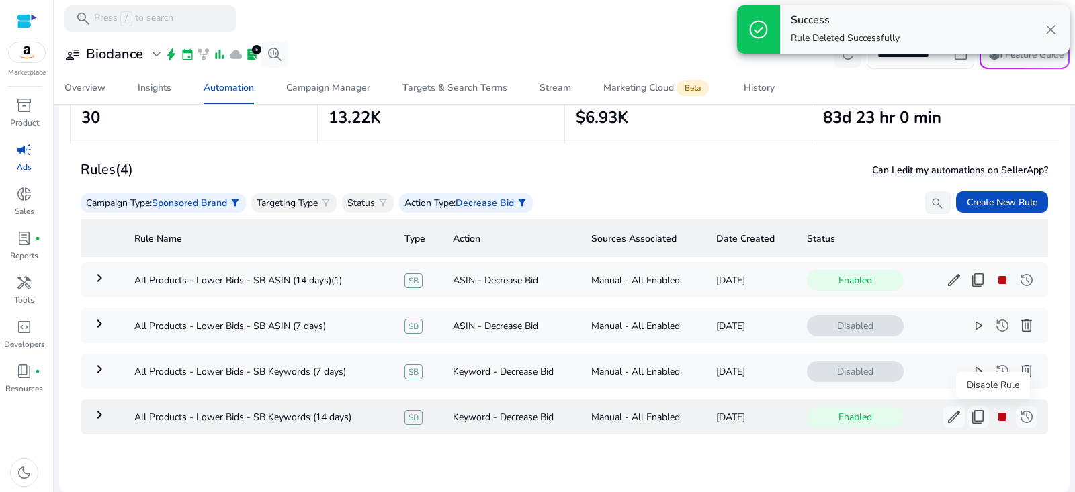
click at [996, 422] on span "stop" at bounding box center [1002, 417] width 16 height 16
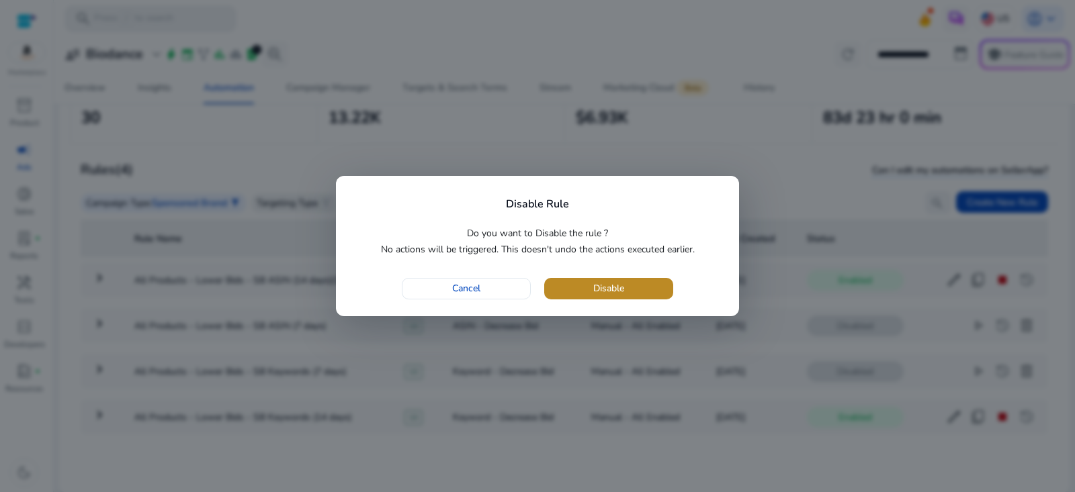
drag, startPoint x: 642, startPoint y: 296, endPoint x: 703, endPoint y: 353, distance: 83.2
click at [640, 296] on span "button" at bounding box center [608, 289] width 129 height 32
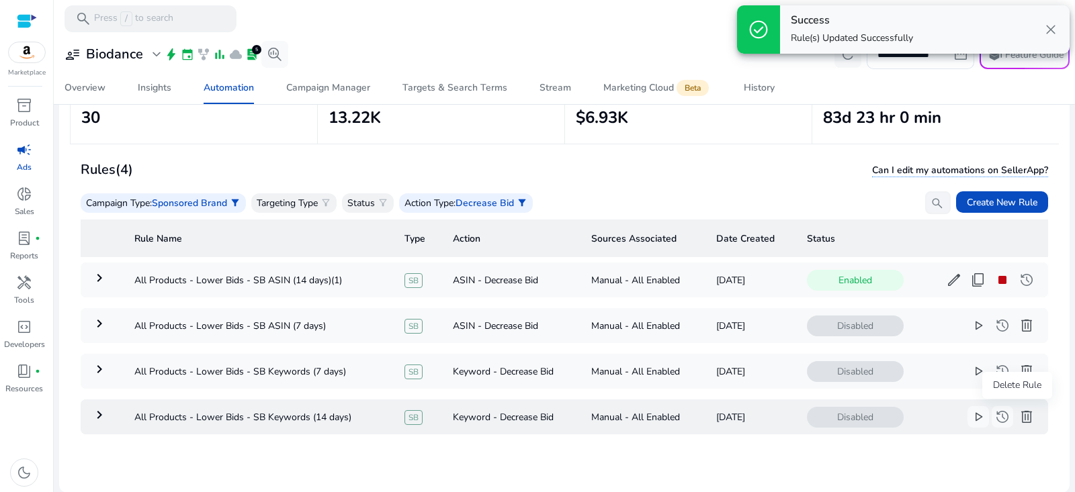
click at [1019, 417] on span "delete" at bounding box center [1027, 417] width 16 height 16
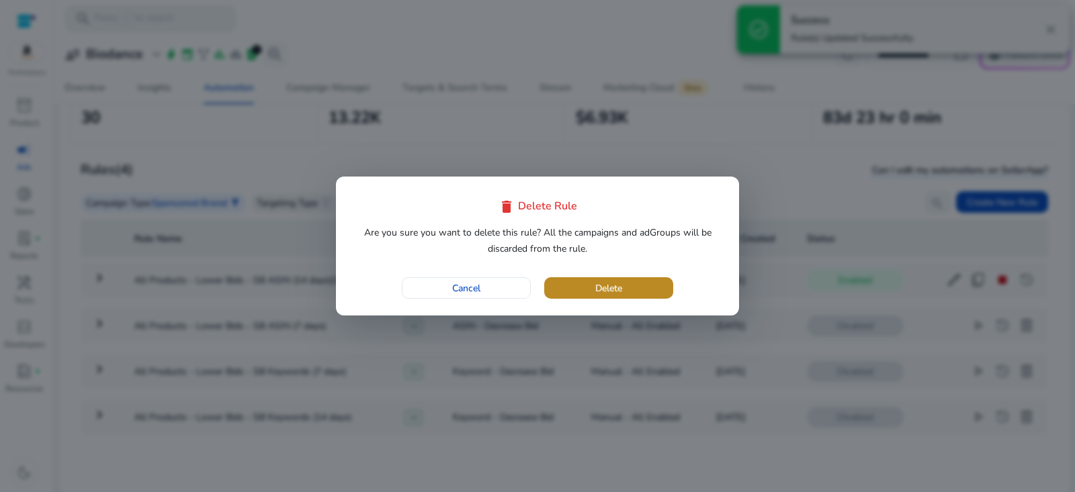
click at [642, 286] on span "button" at bounding box center [608, 288] width 129 height 32
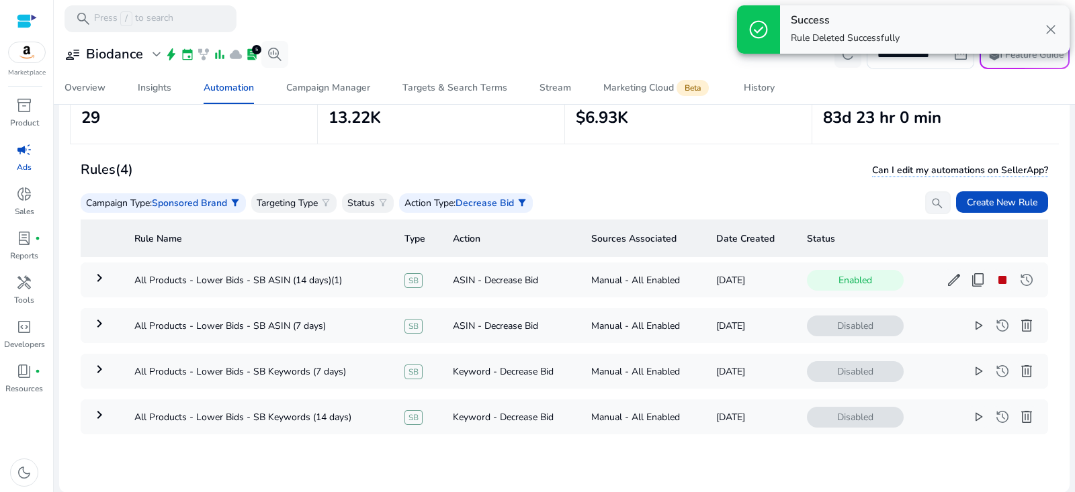
click at [818, 197] on div "Campaign Type : Sponsored Brand filter_alt Targeting Type filter_alt Status fil…" at bounding box center [516, 202] width 870 height 23
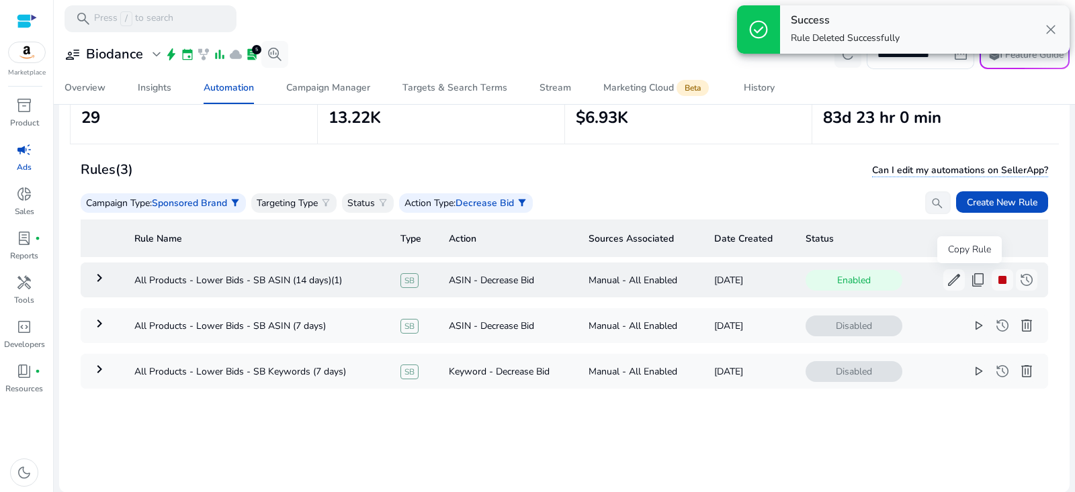
click at [970, 286] on span "content_copy" at bounding box center [978, 280] width 16 height 16
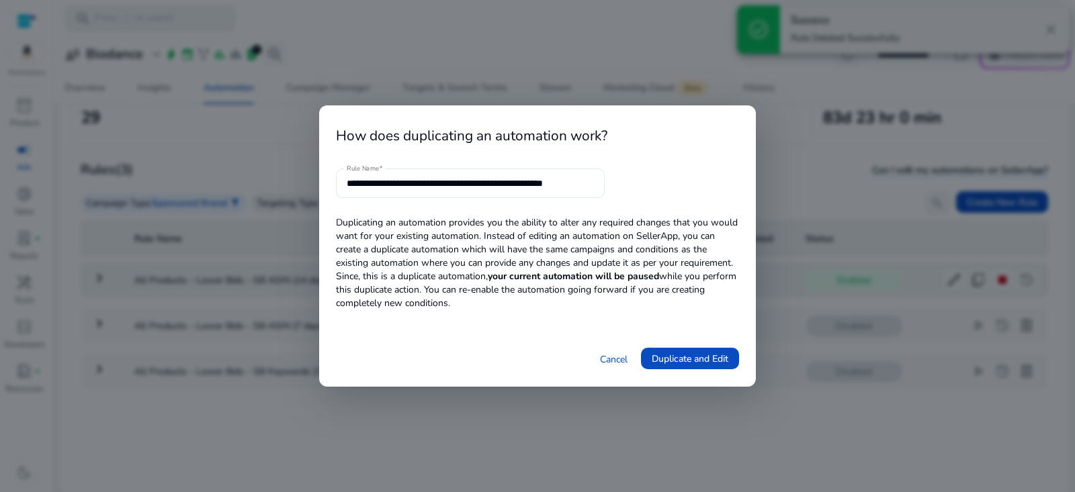
scroll to position [0, 3]
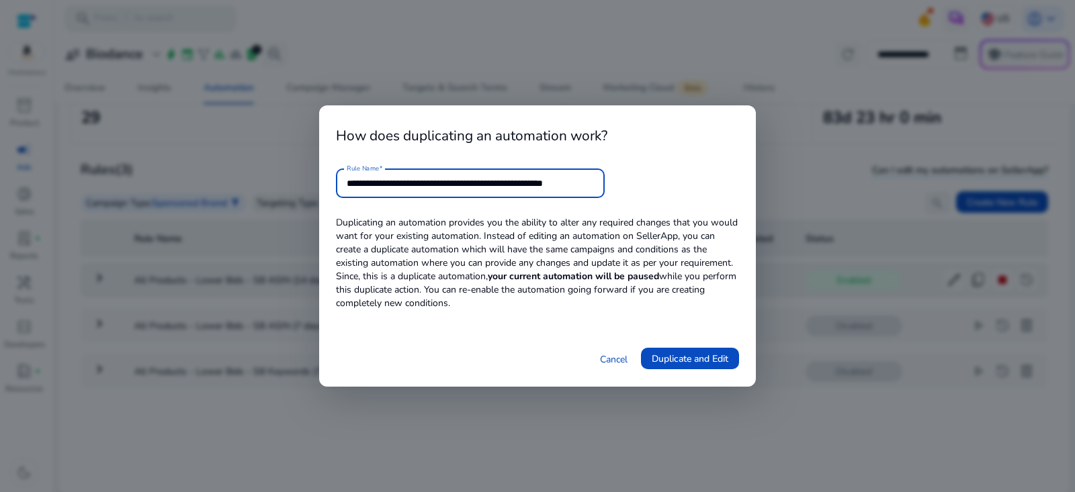
drag, startPoint x: 546, startPoint y: 182, endPoint x: 753, endPoint y: 193, distance: 207.2
click at [747, 189] on div "**********" at bounding box center [537, 246] width 437 height 282
click at [485, 187] on input "**********" at bounding box center [470, 183] width 247 height 15
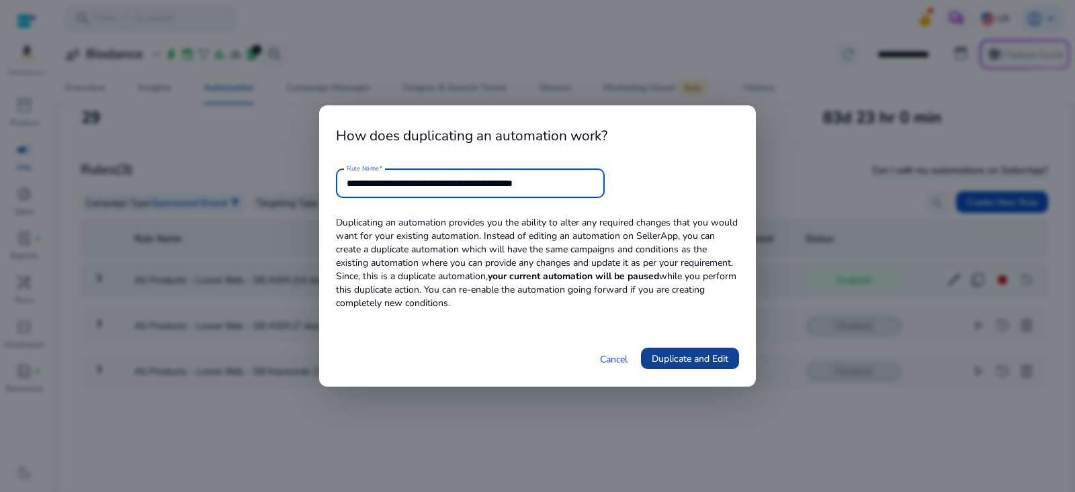
type input "**********"
click at [722, 364] on span "Duplicate and Edit" at bounding box center [690, 359] width 77 height 14
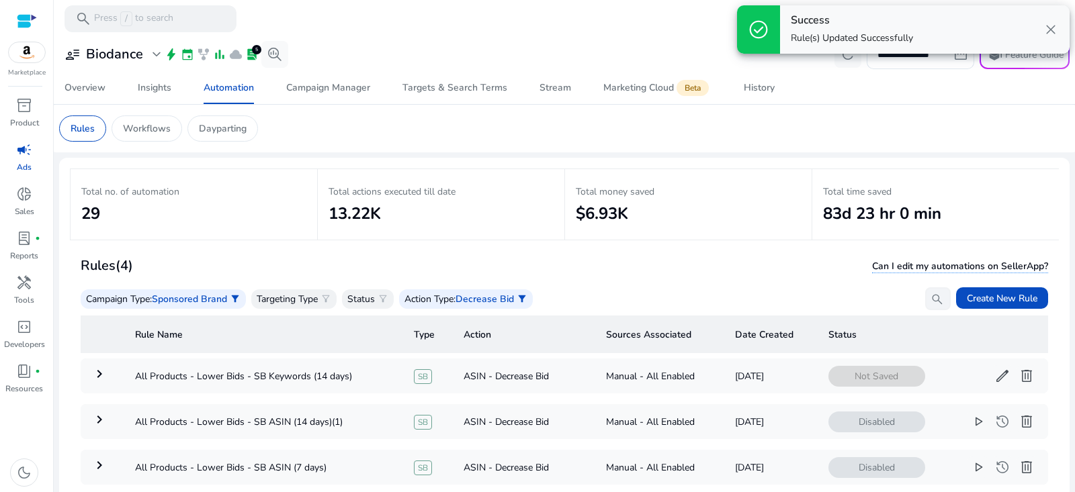
scroll to position [36, 0]
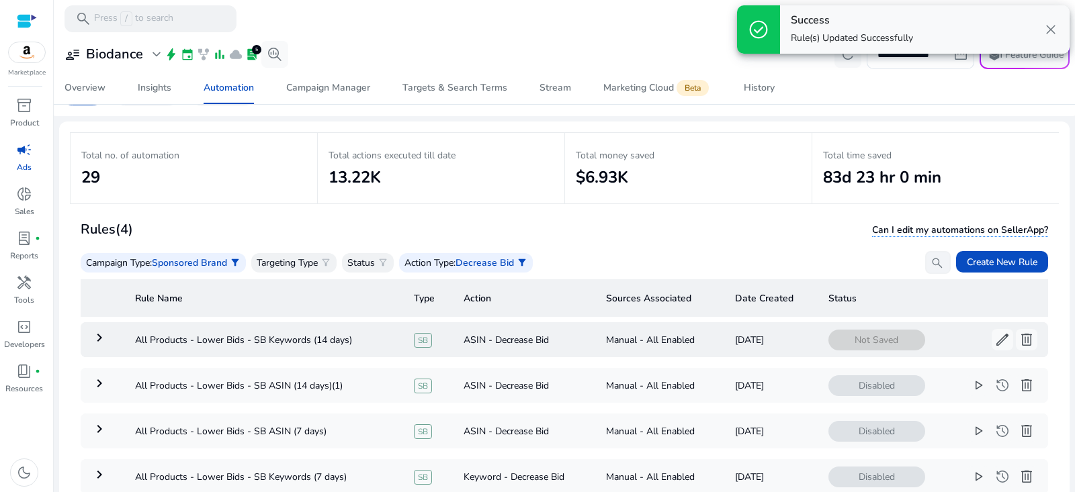
click at [102, 339] on mat-icon "keyboard_arrow_right" at bounding box center [99, 338] width 16 height 16
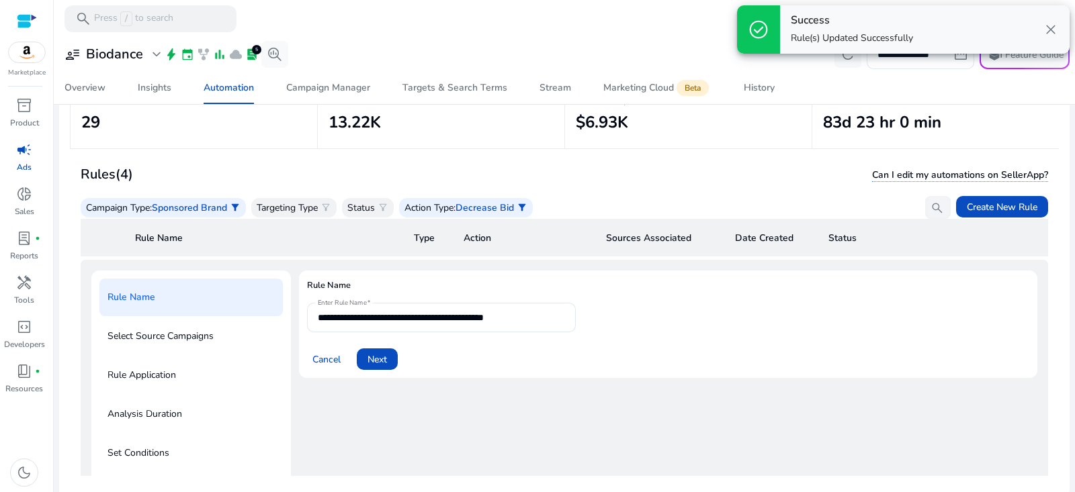
scroll to position [96, 0]
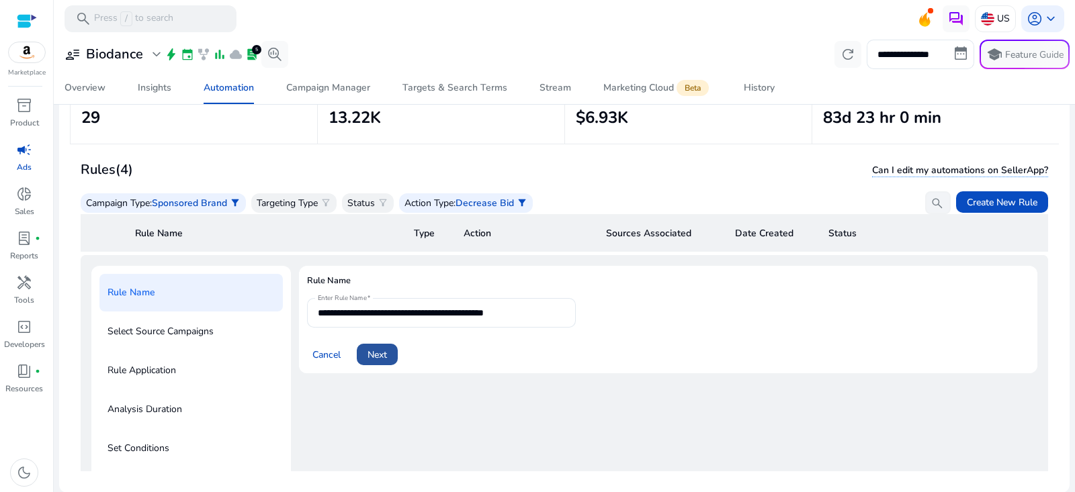
click at [372, 361] on span at bounding box center [377, 355] width 41 height 32
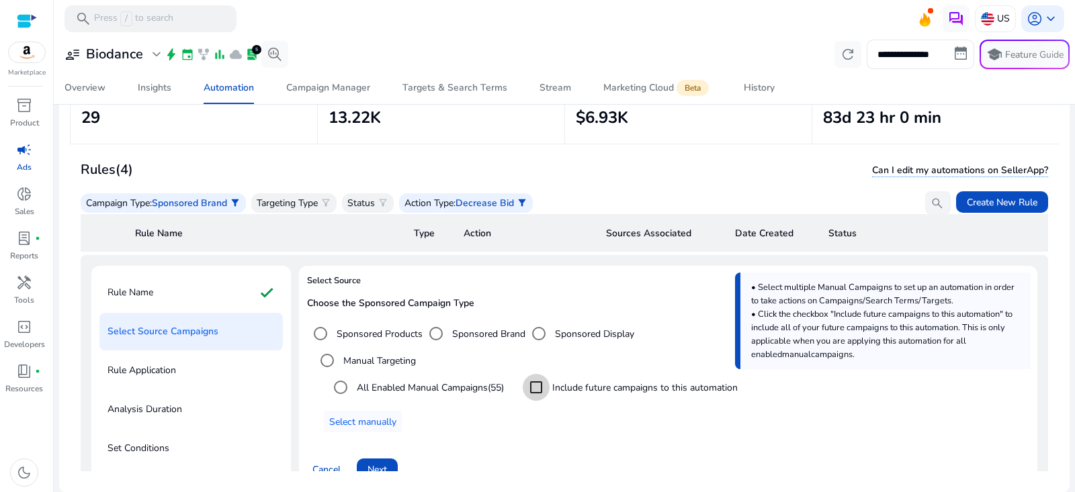
scroll to position [192, 0]
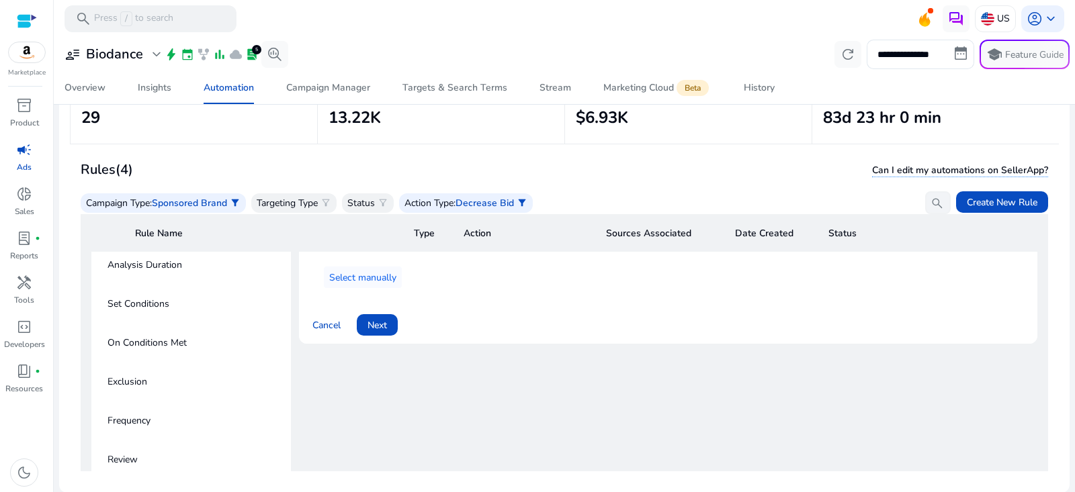
click at [381, 323] on span "Next" at bounding box center [377, 325] width 19 height 14
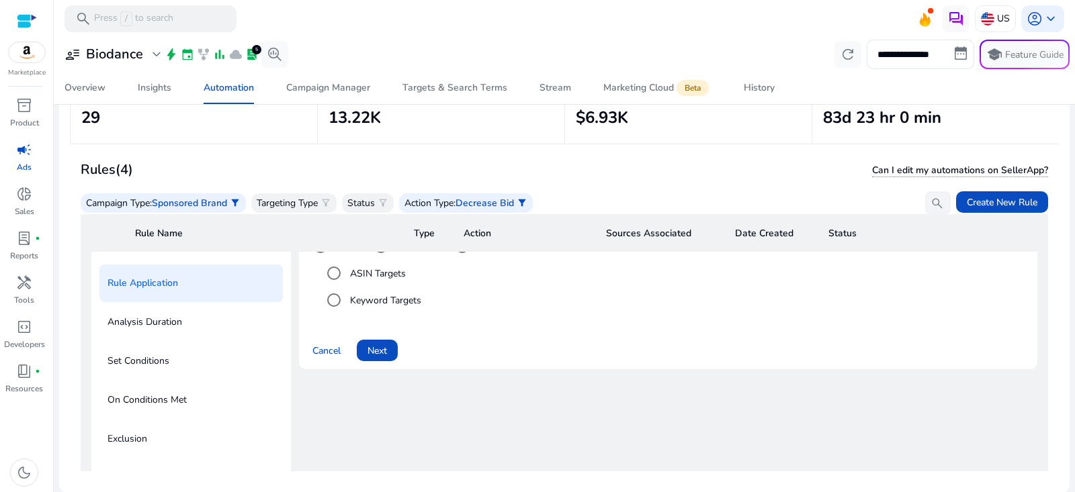
scroll to position [50, 0]
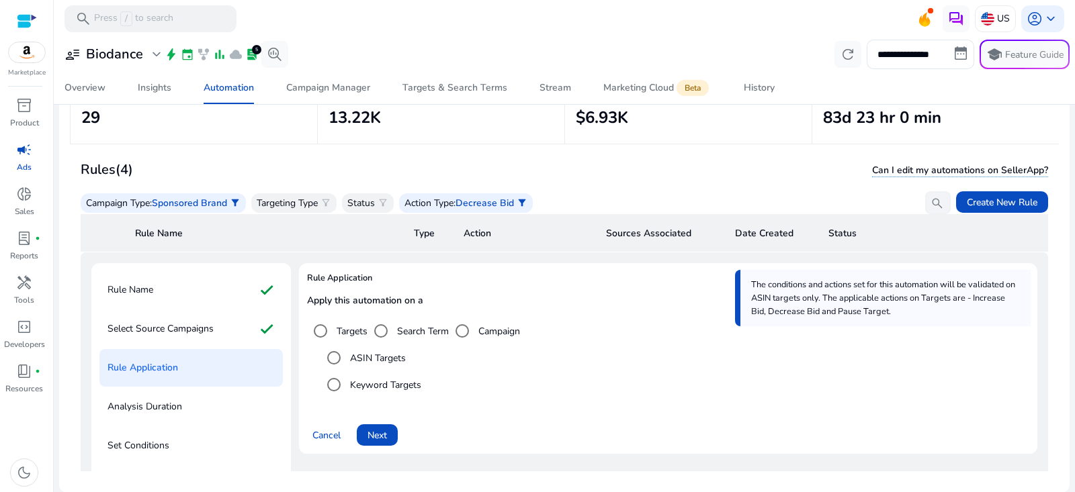
click at [404, 386] on label "Keyword Targets" at bounding box center [384, 385] width 74 height 14
click at [386, 433] on span "Next" at bounding box center [377, 436] width 19 height 14
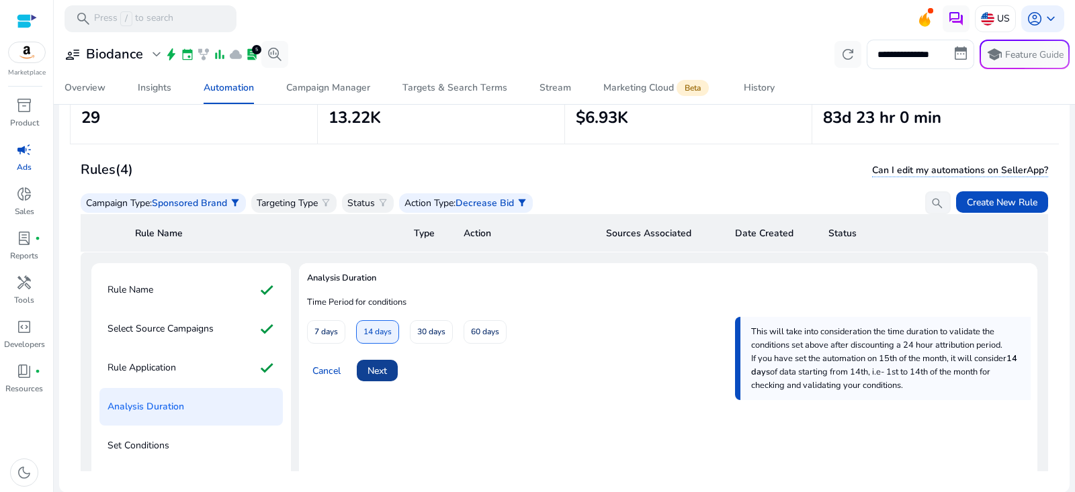
click at [386, 364] on span "Next" at bounding box center [377, 371] width 19 height 14
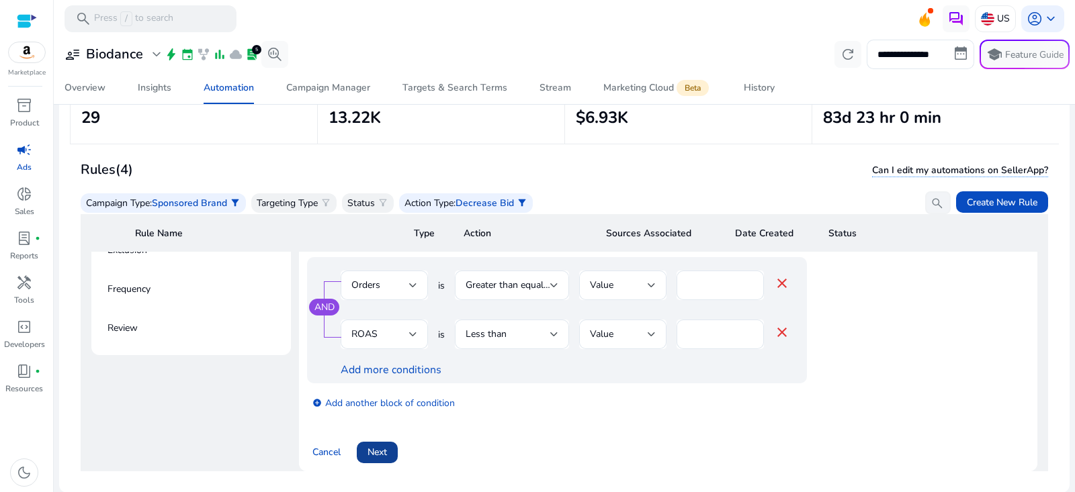
scroll to position [402, 0]
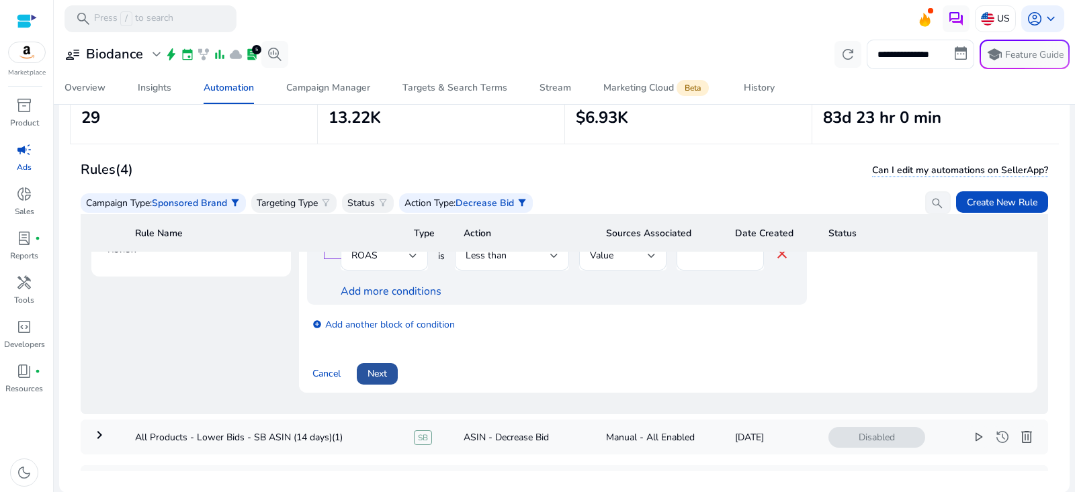
click at [386, 371] on span "Next" at bounding box center [377, 374] width 19 height 14
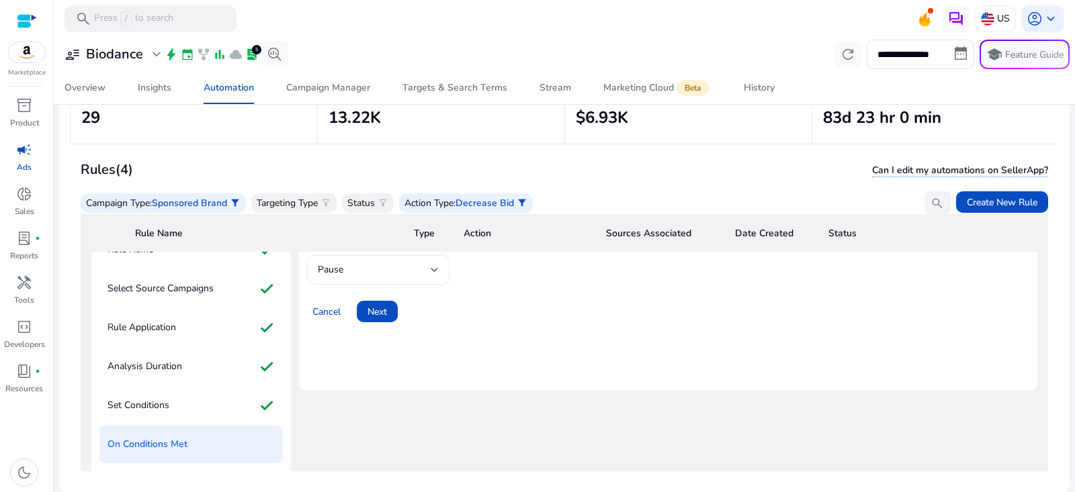
scroll to position [91, 0]
click at [433, 271] on div at bounding box center [435, 269] width 8 height 5
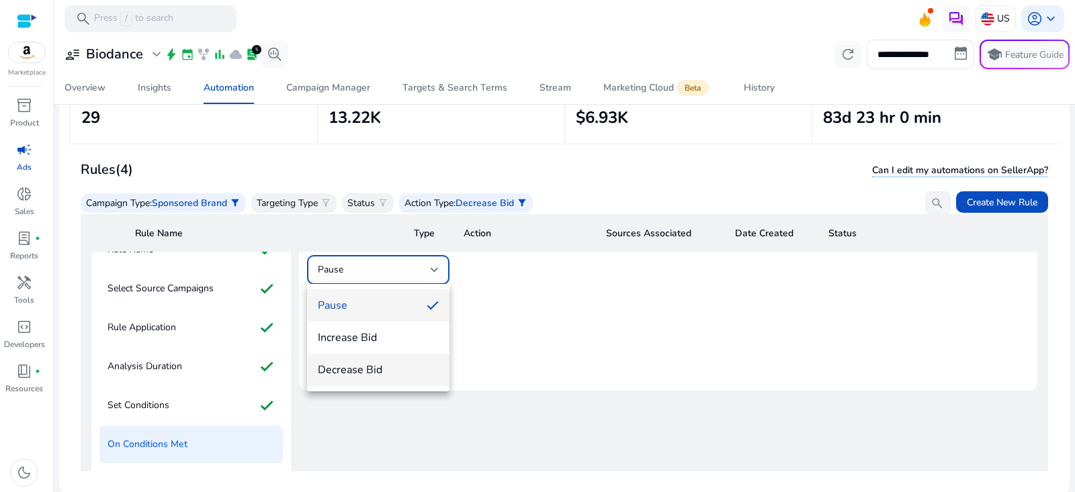
click at [373, 375] on span "Decrease Bid" at bounding box center [378, 370] width 121 height 15
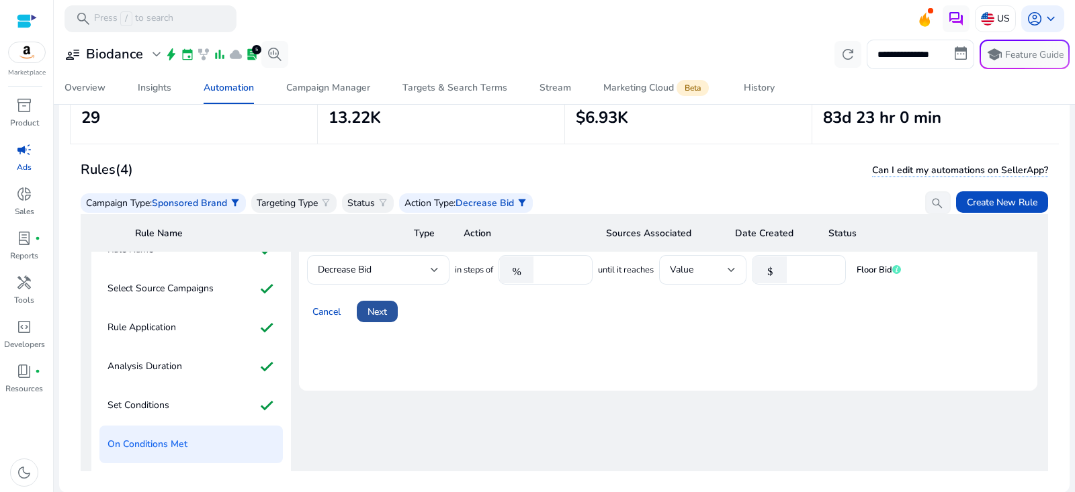
click at [378, 314] on span "Next" at bounding box center [377, 312] width 19 height 14
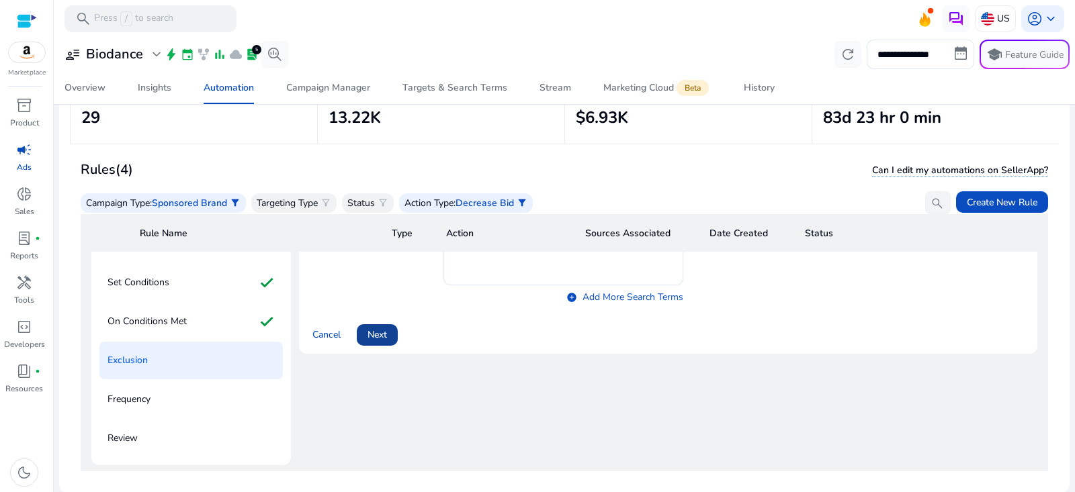
click at [380, 341] on span at bounding box center [377, 335] width 41 height 32
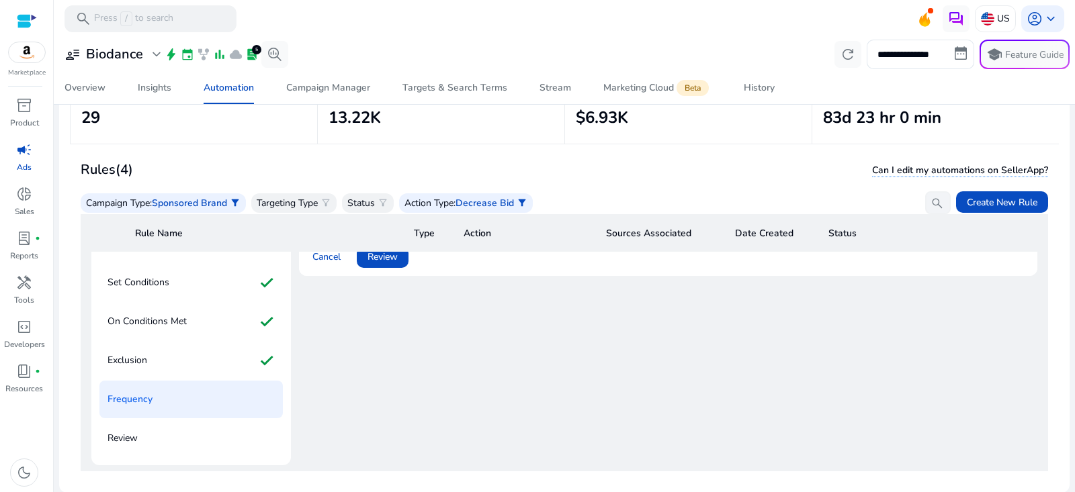
scroll to position [52, 0]
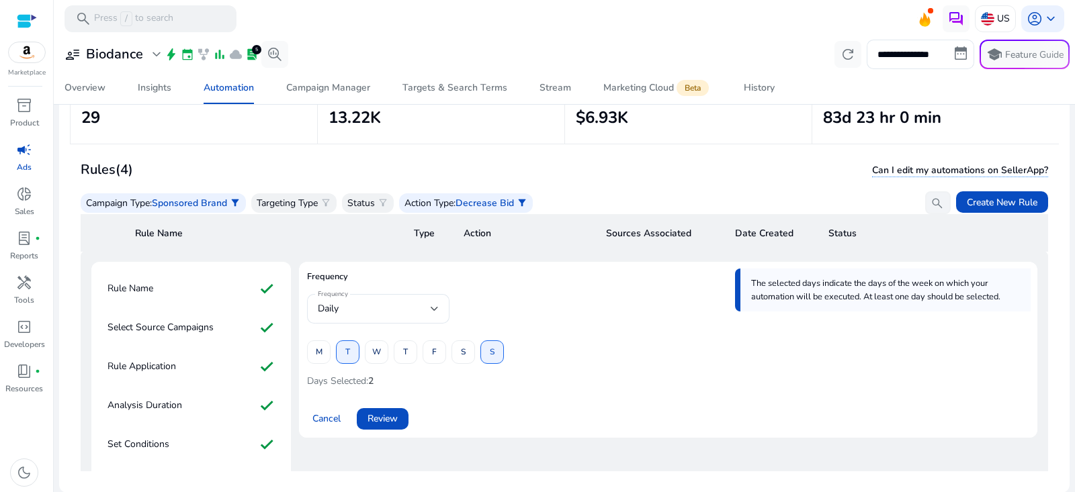
drag, startPoint x: 495, startPoint y: 347, endPoint x: 478, endPoint y: 351, distance: 17.1
click at [484, 349] on span at bounding box center [492, 353] width 22 height 32
click at [488, 353] on span at bounding box center [492, 353] width 22 height 32
click at [396, 424] on span "Review" at bounding box center [383, 419] width 30 height 14
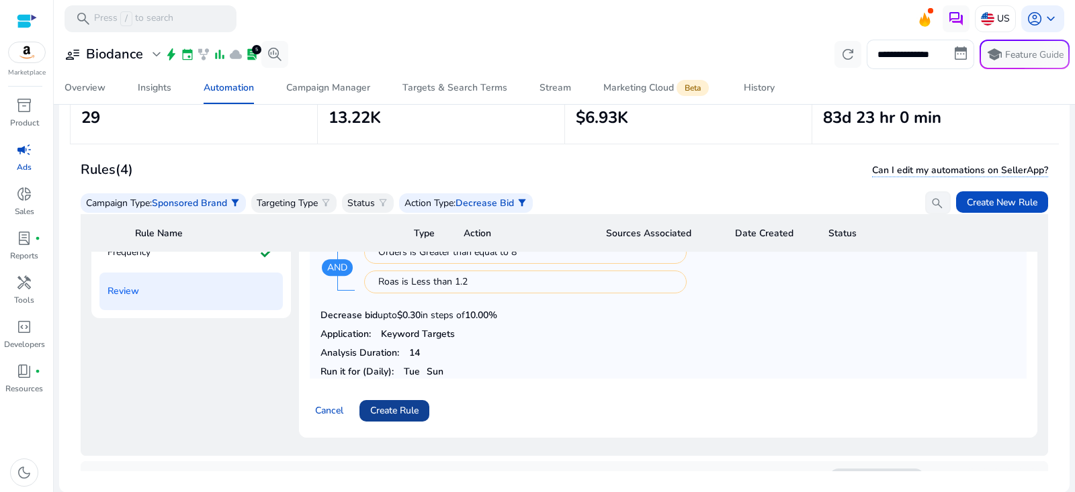
scroll to position [361, 0]
click at [416, 403] on span "Create Rule" at bounding box center [394, 410] width 48 height 14
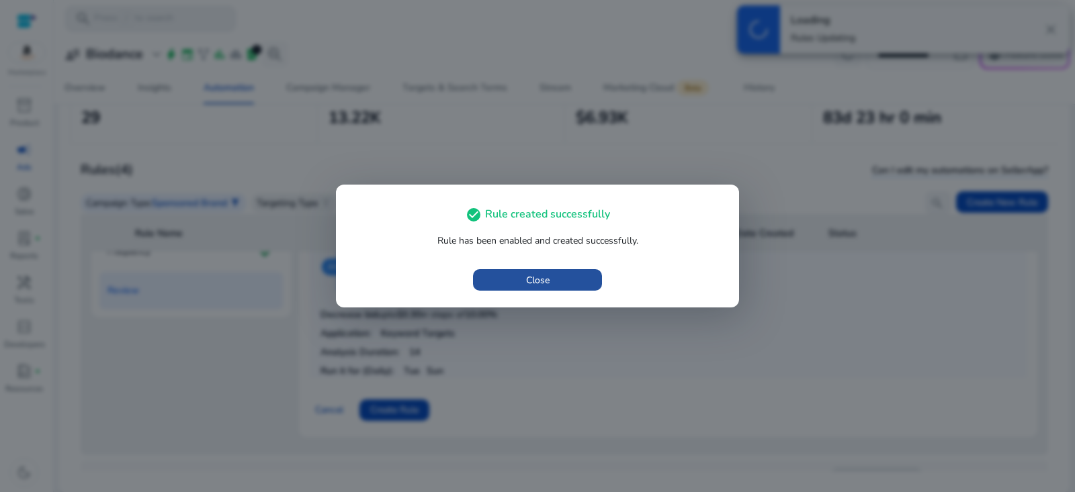
click at [539, 276] on span "Close" at bounding box center [538, 280] width 24 height 14
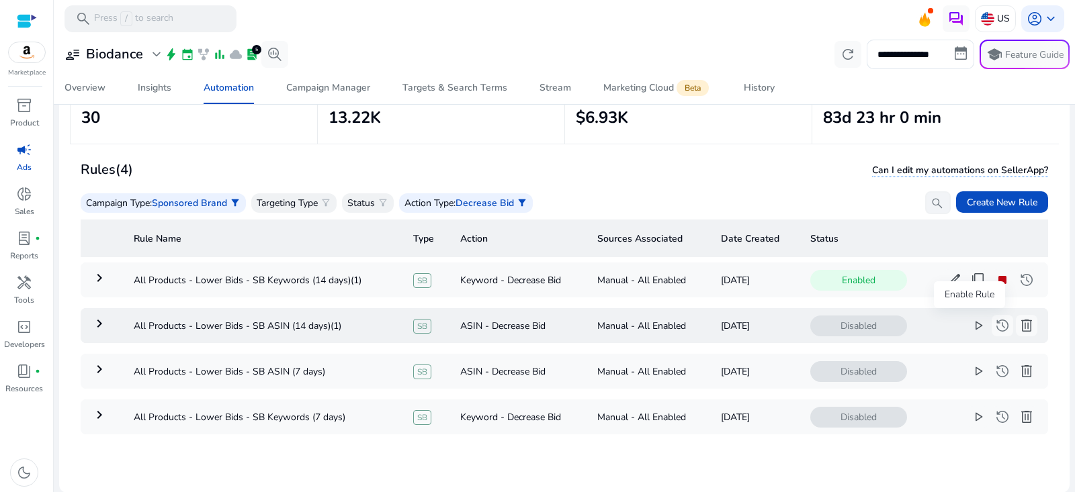
click at [970, 326] on span "play_arrow" at bounding box center [978, 326] width 16 height 16
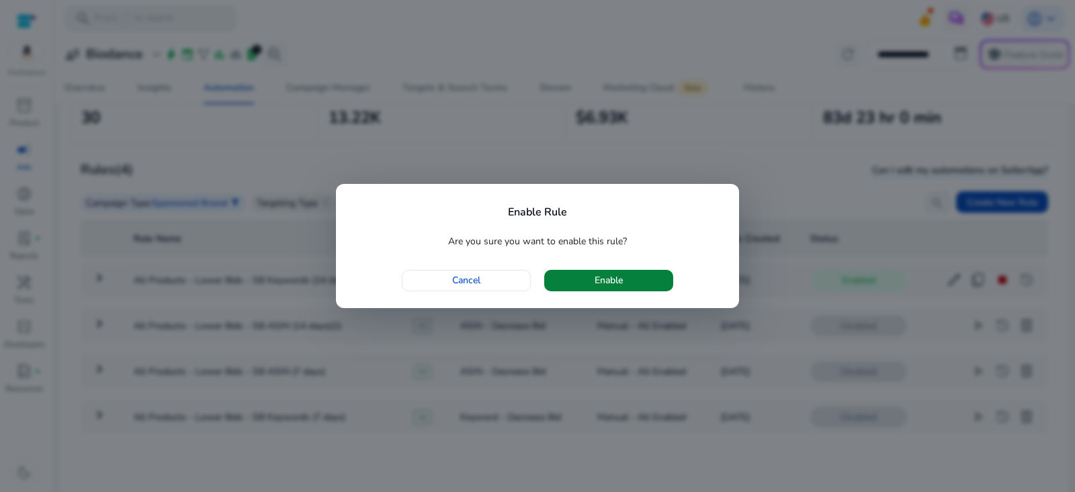
click at [658, 284] on span "button" at bounding box center [608, 281] width 129 height 32
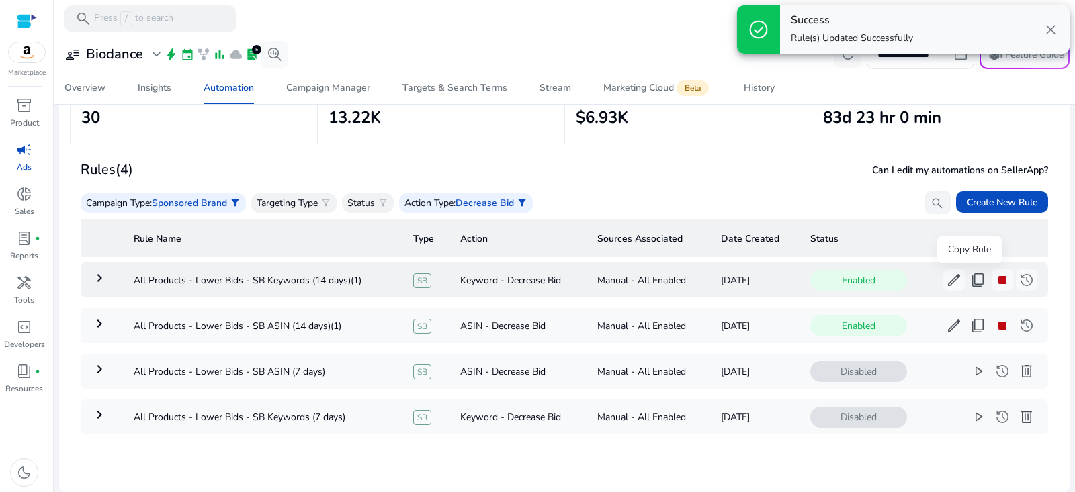
click at [970, 282] on span "content_copy" at bounding box center [978, 280] width 16 height 16
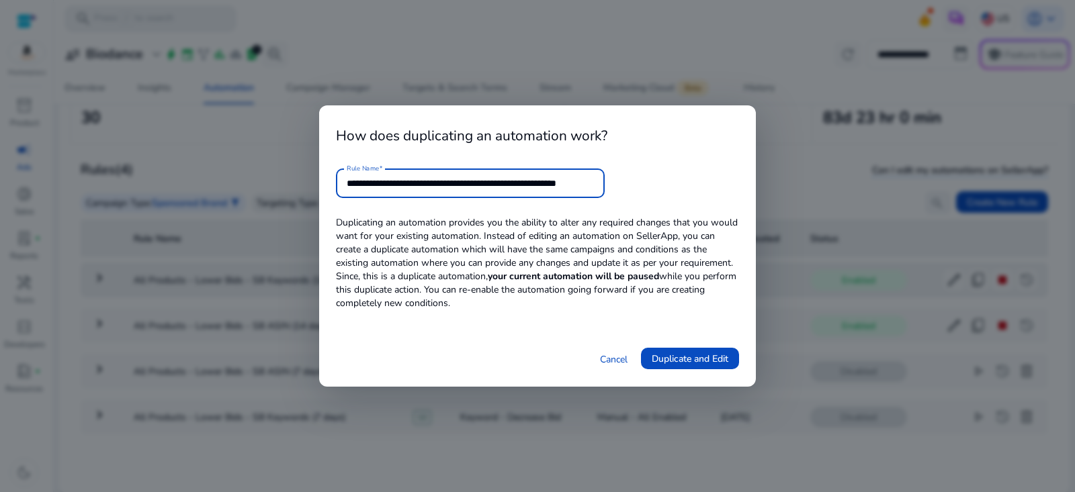
scroll to position [0, 23]
drag, startPoint x: 540, startPoint y: 184, endPoint x: 779, endPoint y: 199, distance: 239.6
click at [774, 199] on div "**********" at bounding box center [537, 246] width 1075 height 492
click at [478, 183] on input "**********" at bounding box center [470, 183] width 247 height 15
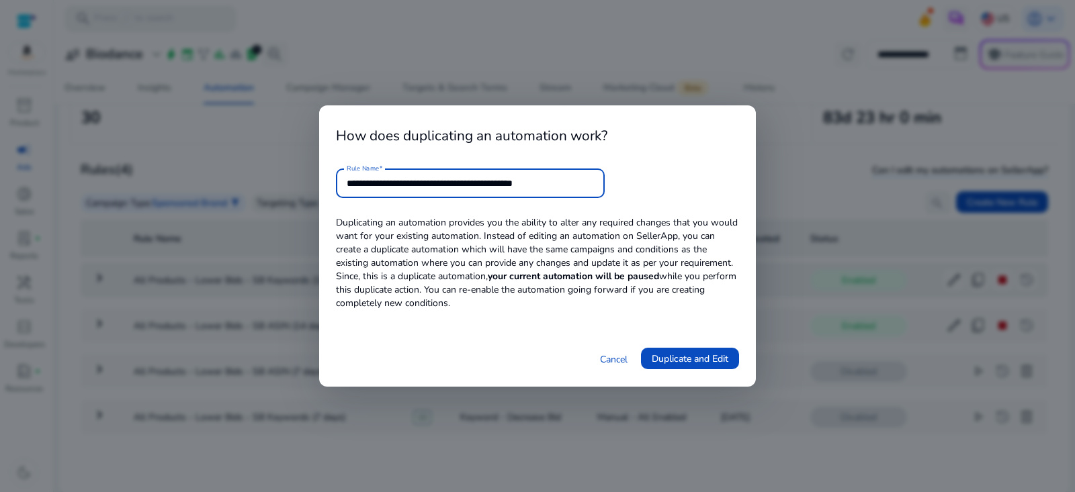
click at [503, 180] on input "**********" at bounding box center [470, 183] width 247 height 15
type input "**********"
click at [689, 358] on span "Duplicate and Edit" at bounding box center [690, 359] width 77 height 14
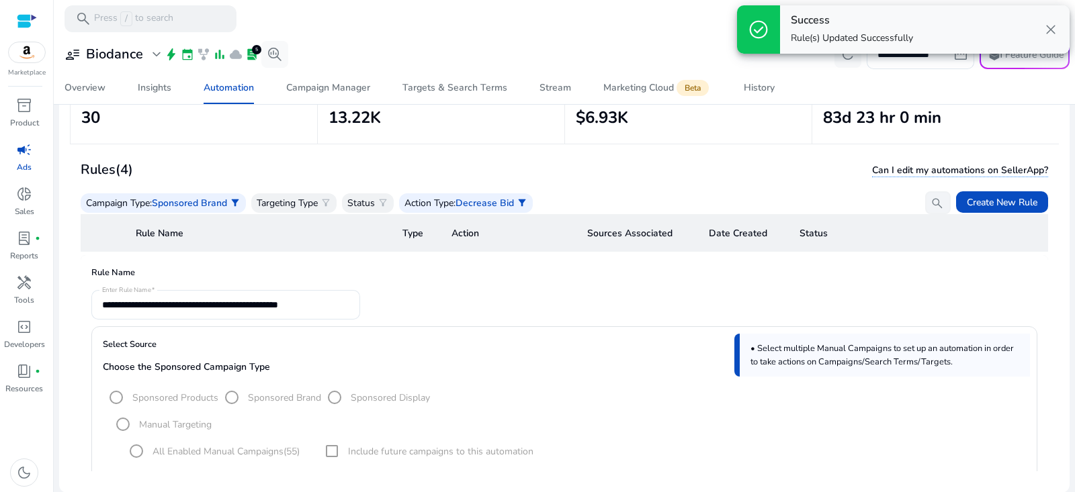
scroll to position [73, 0]
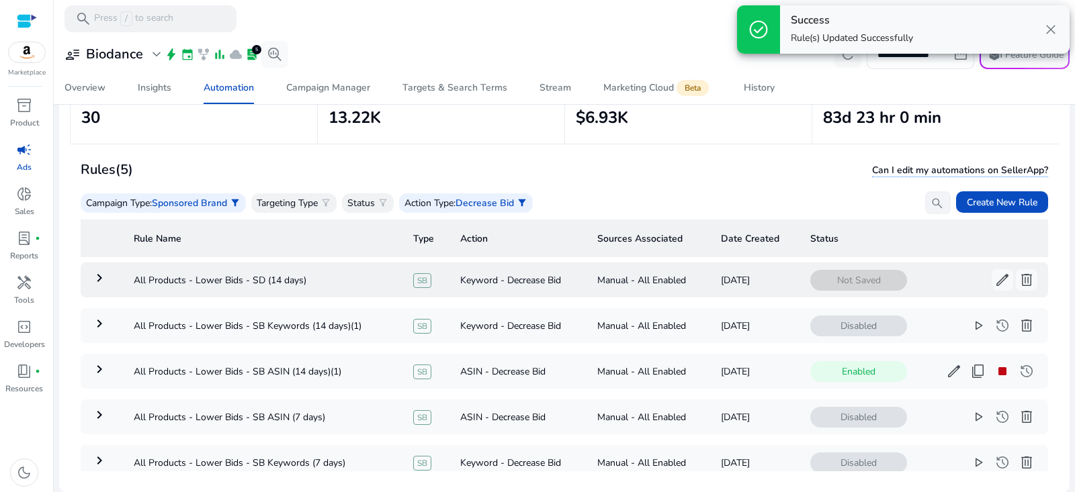
click at [105, 275] on mat-icon "keyboard_arrow_right" at bounding box center [99, 278] width 16 height 16
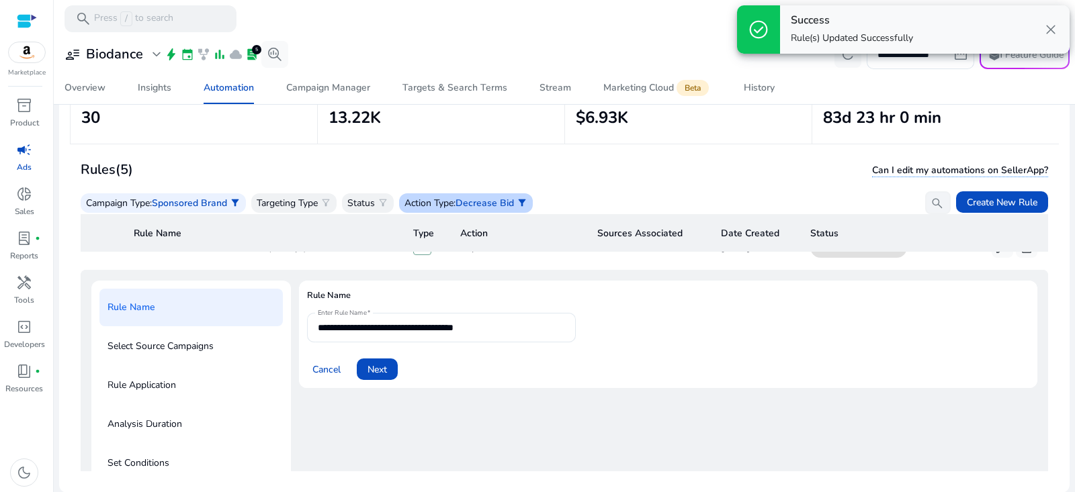
scroll to position [48, 0]
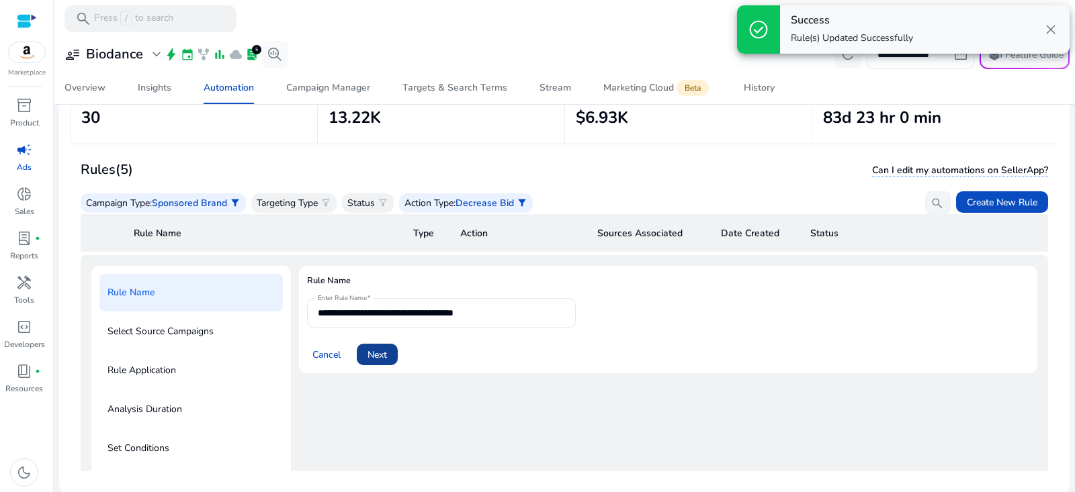
click at [389, 353] on span at bounding box center [377, 355] width 41 height 32
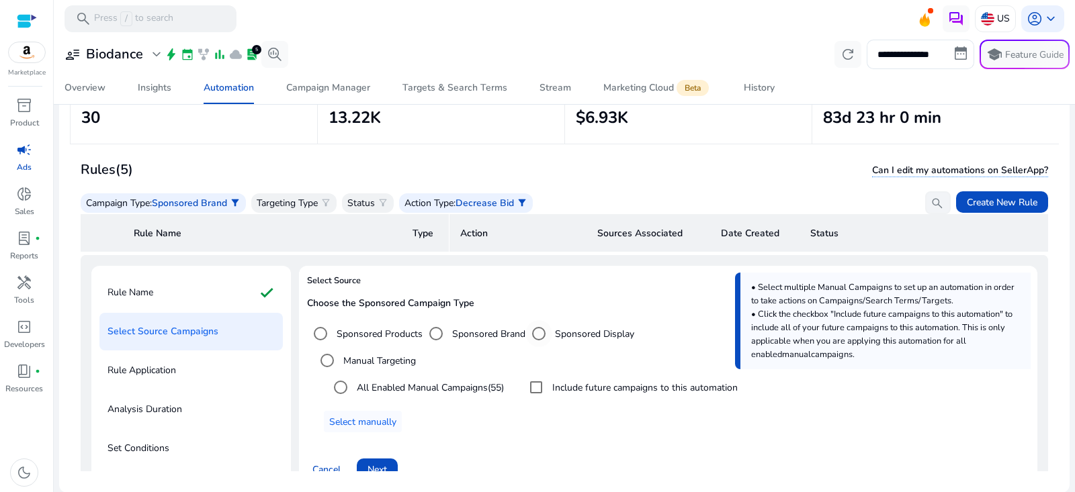
click at [589, 327] on label "Sponsored Display" at bounding box center [593, 334] width 82 height 14
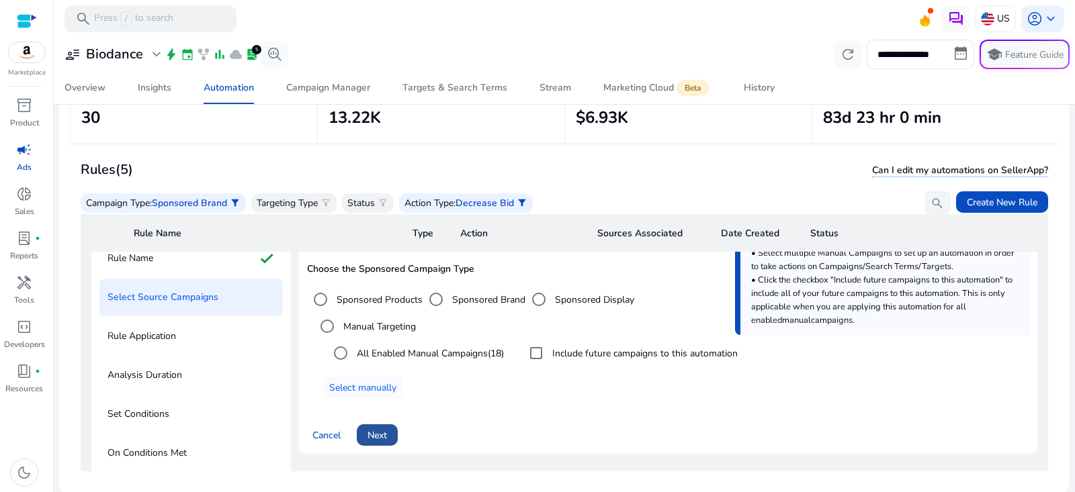
click at [390, 436] on span at bounding box center [377, 435] width 41 height 32
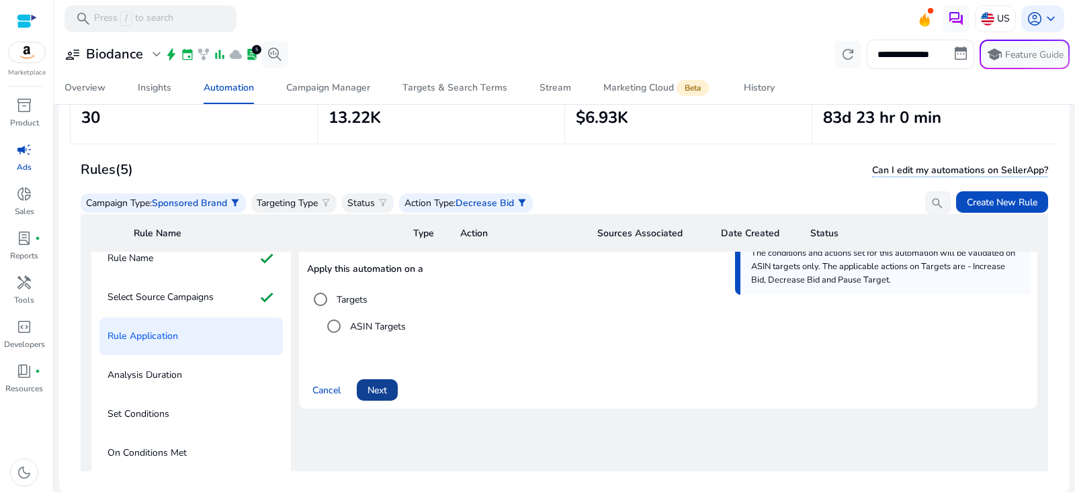
click at [386, 389] on span "Next" at bounding box center [377, 391] width 19 height 14
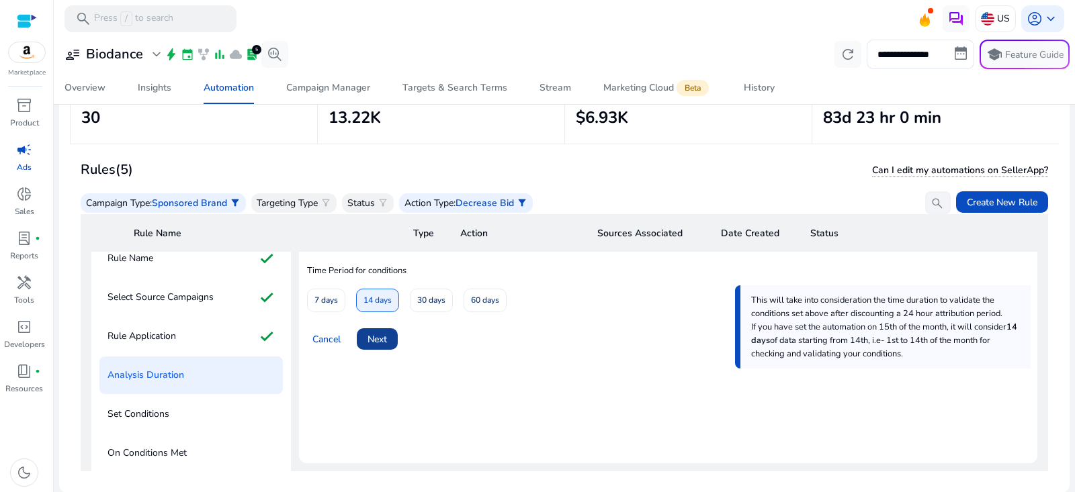
click at [394, 334] on span at bounding box center [377, 339] width 41 height 32
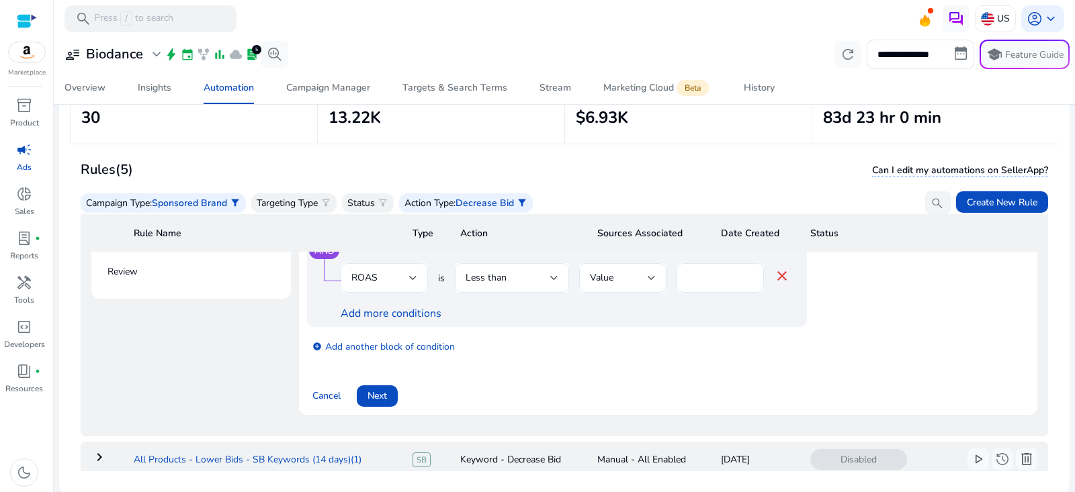
scroll to position [425, 0]
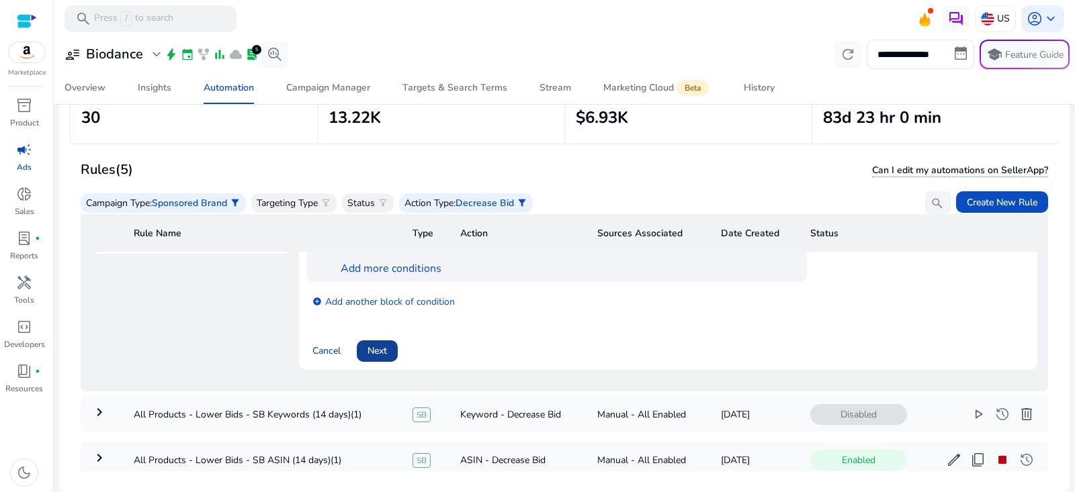
click at [389, 351] on span at bounding box center [377, 351] width 41 height 32
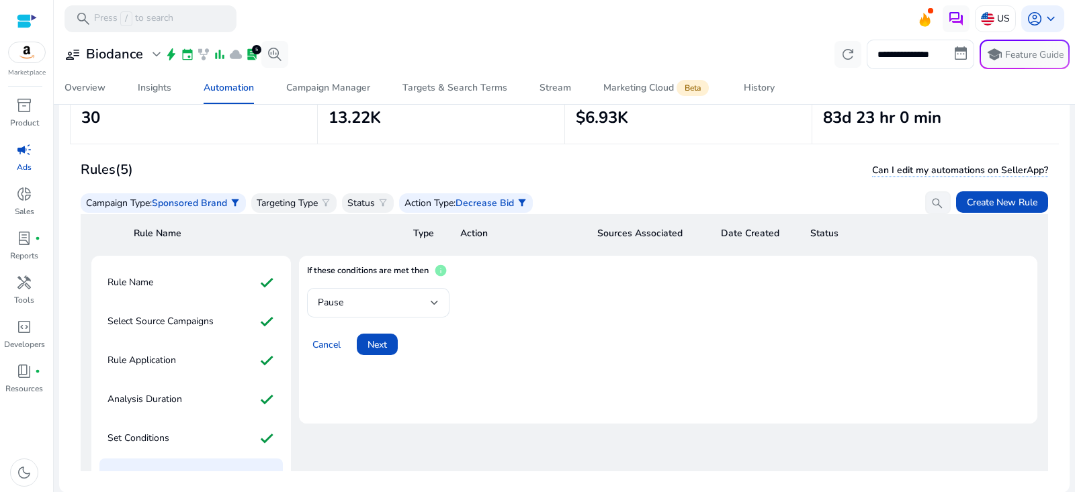
scroll to position [27, 0]
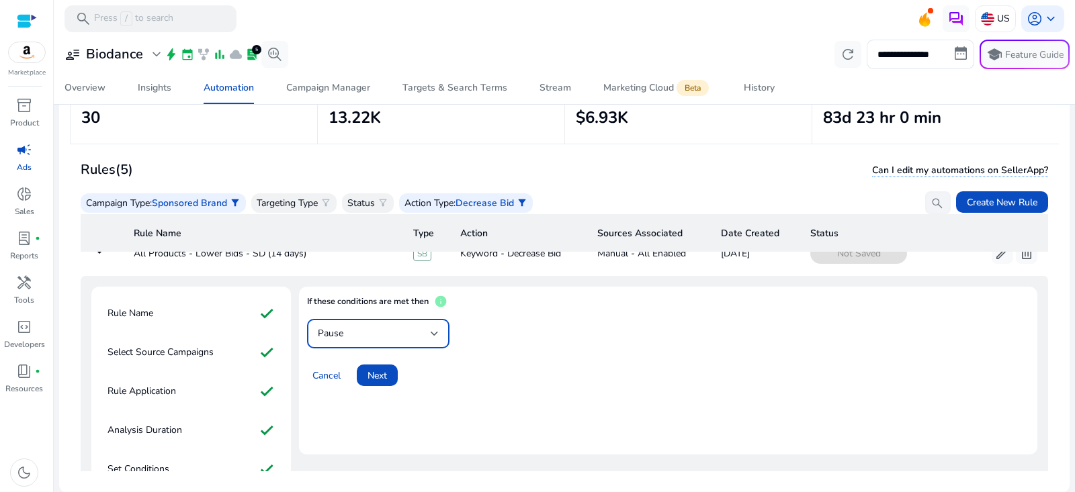
click at [417, 334] on div "Pause" at bounding box center [374, 334] width 113 height 15
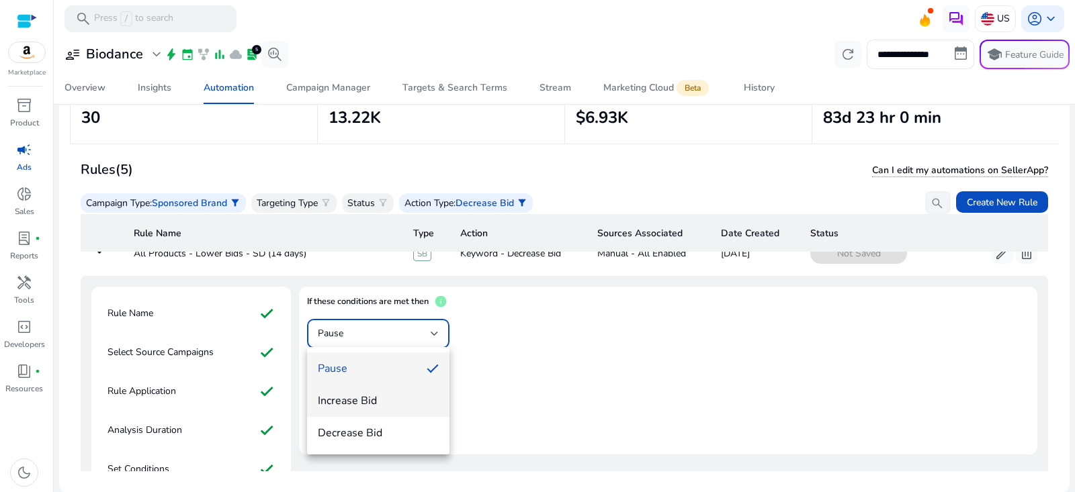
click at [372, 409] on mat-option "Increase Bid" at bounding box center [378, 401] width 142 height 32
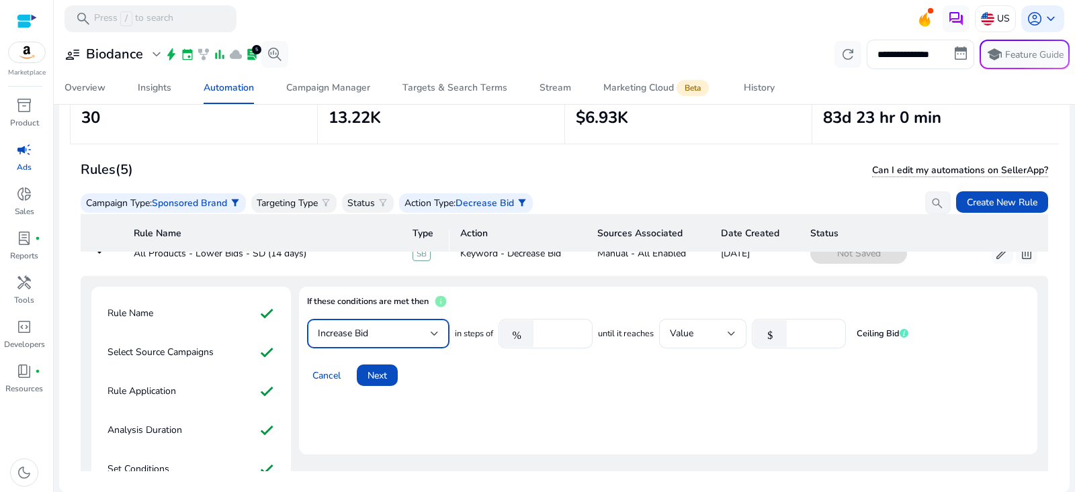
drag, startPoint x: 396, startPoint y: 329, endPoint x: 395, endPoint y: 341, distance: 12.2
click at [396, 331] on div "Increase Bid" at bounding box center [374, 334] width 113 height 15
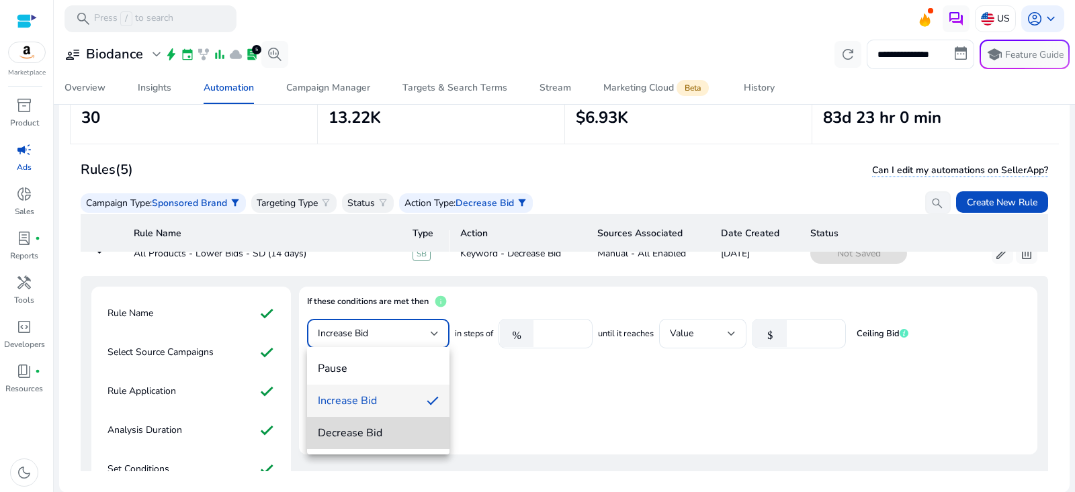
click at [353, 434] on span "Decrease Bid" at bounding box center [378, 433] width 121 height 15
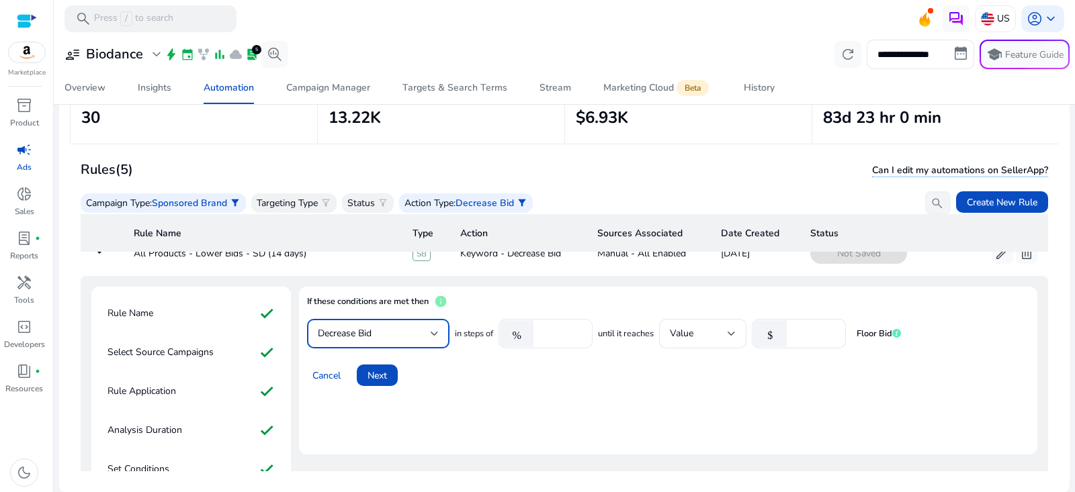
click at [559, 327] on input "*****" at bounding box center [561, 334] width 42 height 15
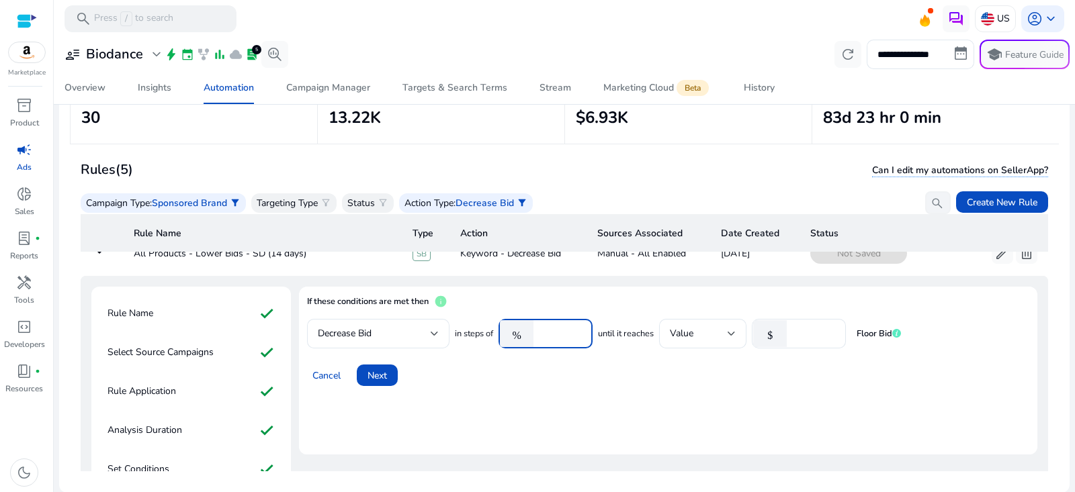
click at [559, 327] on input "*****" at bounding box center [561, 334] width 42 height 15
click at [572, 363] on div "Cancel Next" at bounding box center [668, 370] width 722 height 32
click at [389, 373] on span at bounding box center [377, 375] width 41 height 32
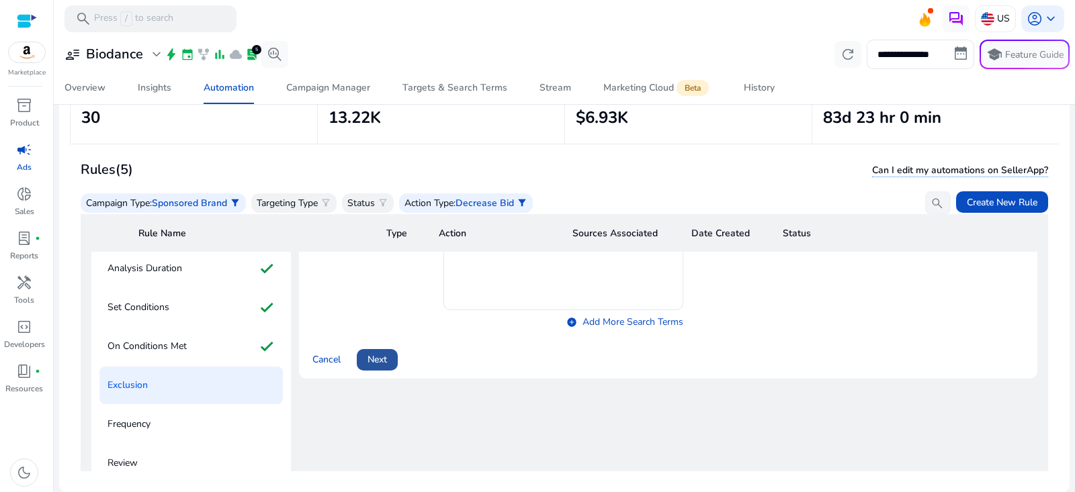
click at [385, 357] on span "Next" at bounding box center [377, 360] width 19 height 14
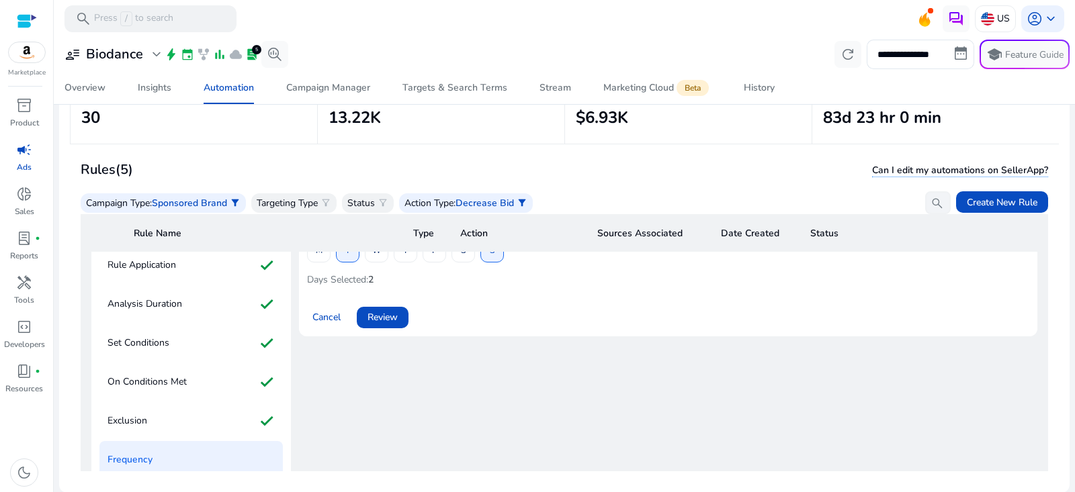
scroll to position [45, 0]
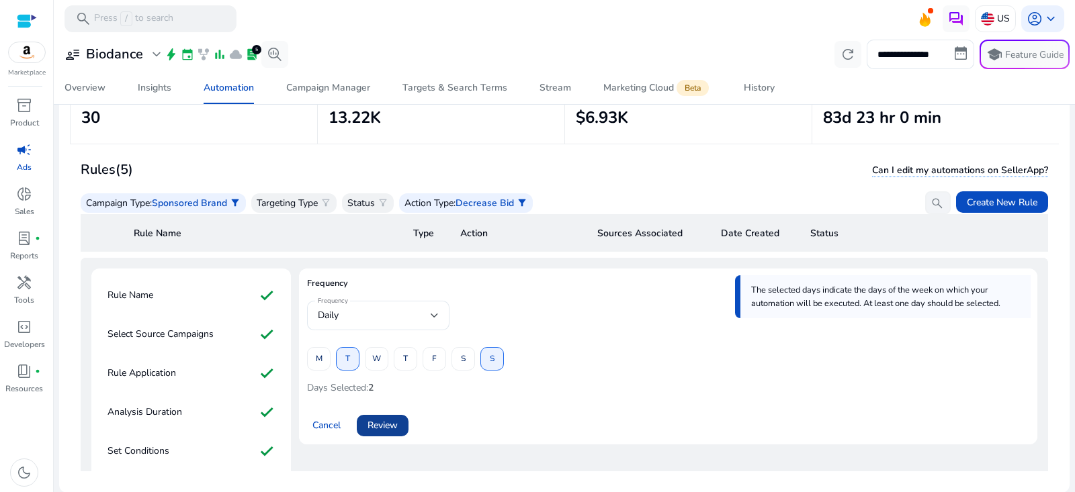
click at [401, 421] on span at bounding box center [383, 426] width 52 height 32
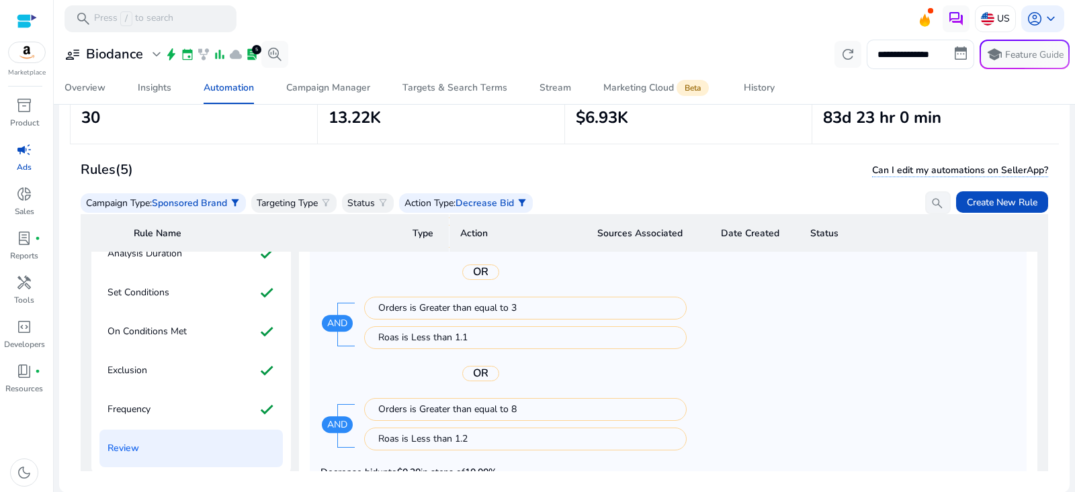
scroll to position [480, 0]
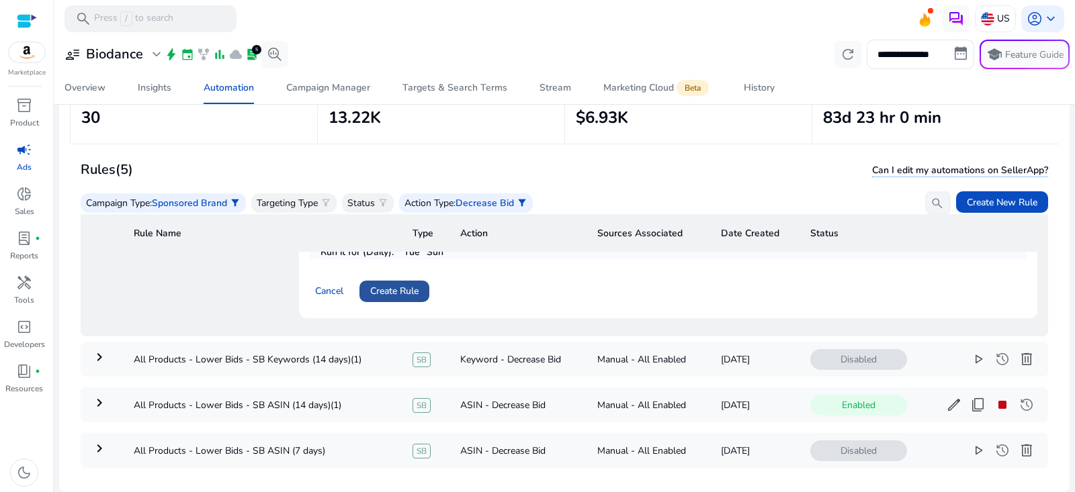
click at [415, 286] on span "Create Rule" at bounding box center [394, 291] width 48 height 14
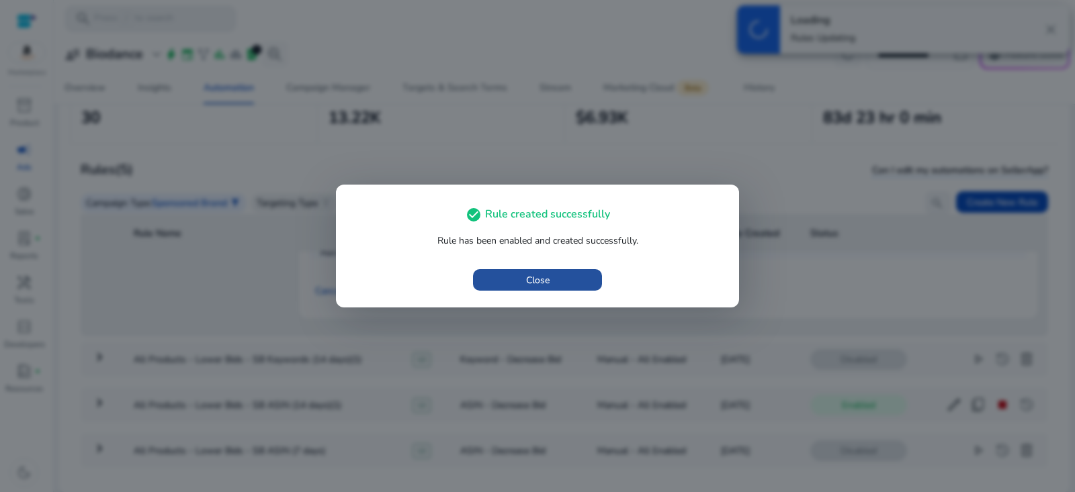
click at [530, 280] on span "Close" at bounding box center [538, 280] width 24 height 14
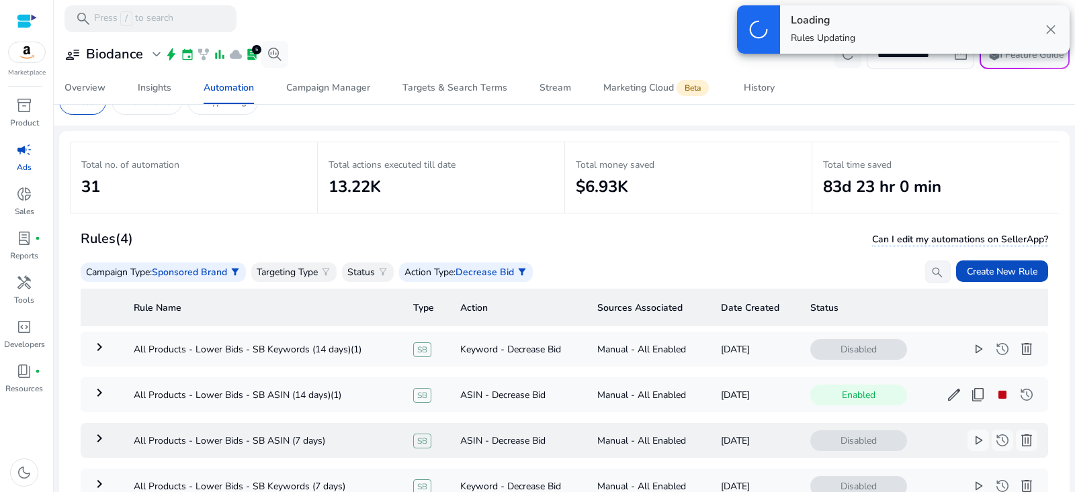
scroll to position [0, 0]
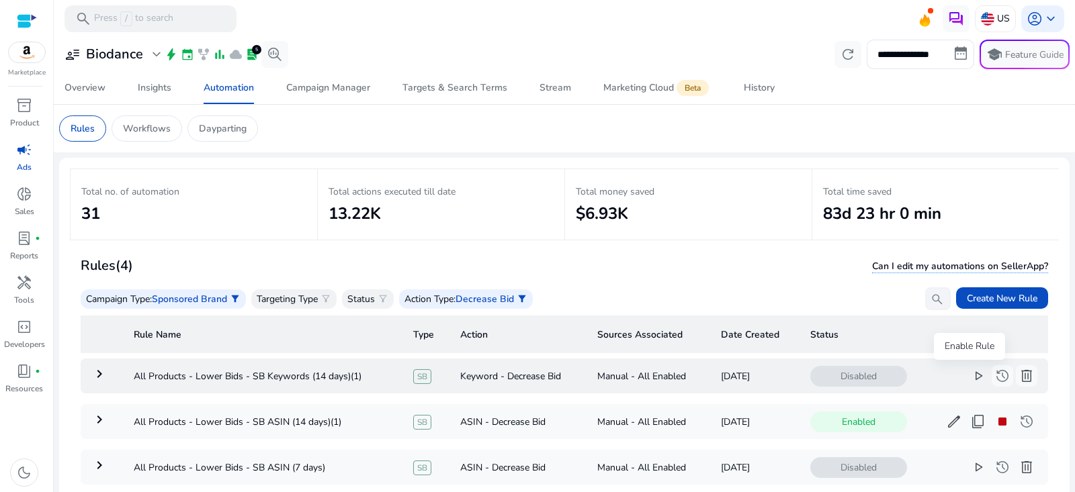
click at [970, 378] on span "play_arrow" at bounding box center [978, 376] width 16 height 16
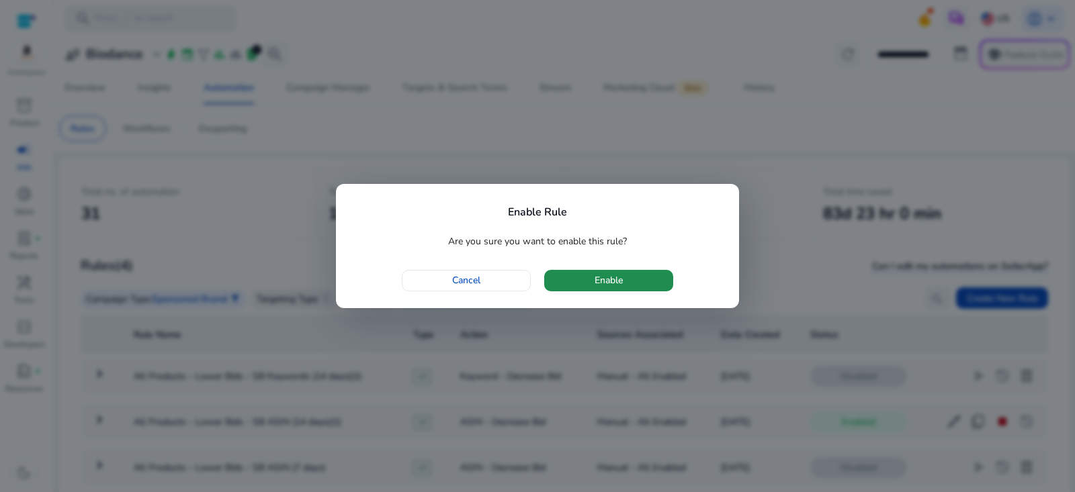
click at [646, 273] on span "button" at bounding box center [608, 281] width 129 height 32
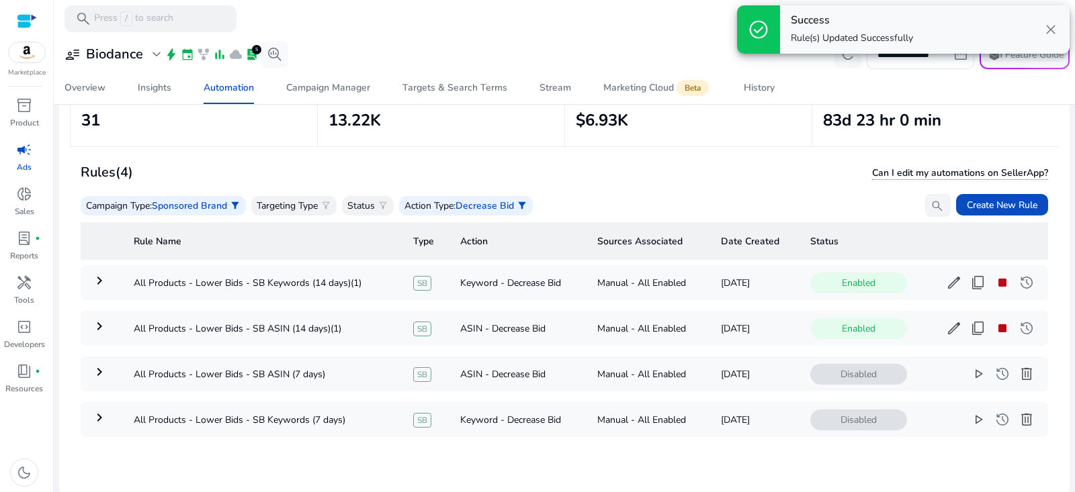
scroll to position [96, 0]
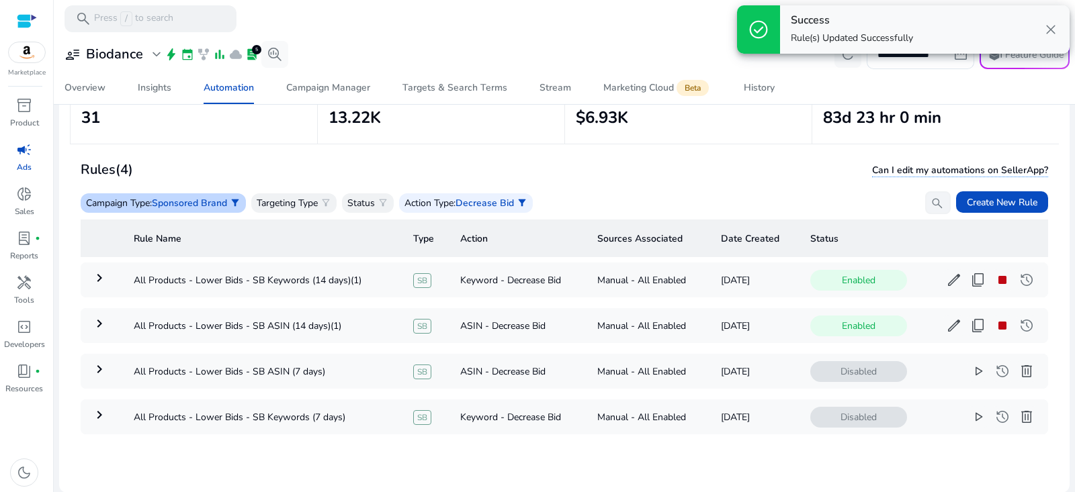
click at [151, 200] on p ": Sponsored Brand" at bounding box center [188, 203] width 77 height 14
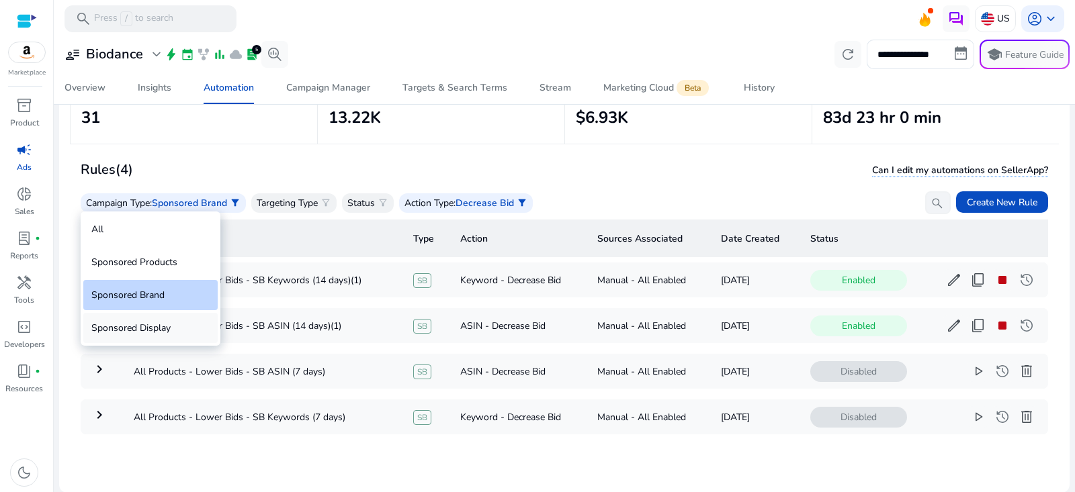
click at [155, 331] on div "Sponsored Display" at bounding box center [150, 328] width 134 height 30
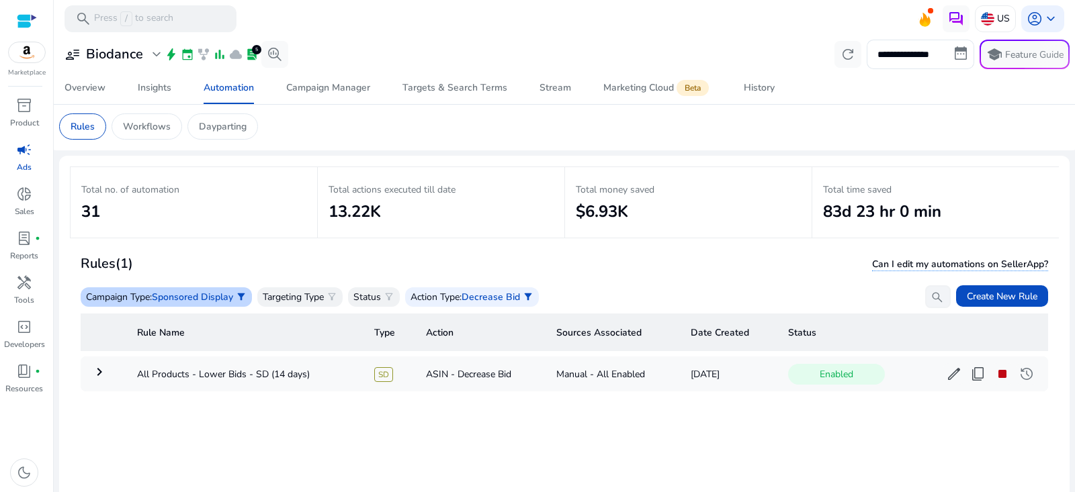
scroll to position [3, 0]
click at [227, 296] on span "Sponsored Display" at bounding box center [192, 296] width 81 height 13
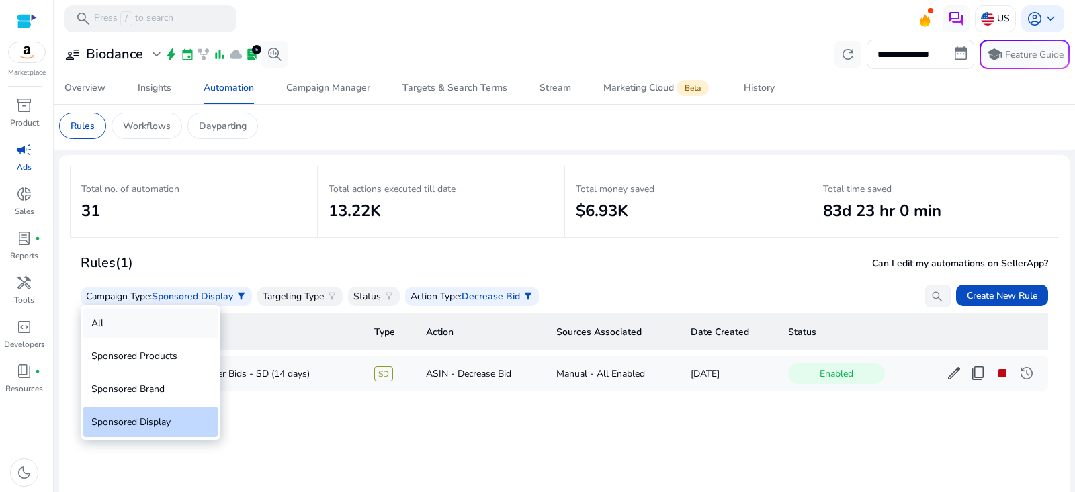
click at [165, 332] on div "All" at bounding box center [150, 323] width 134 height 30
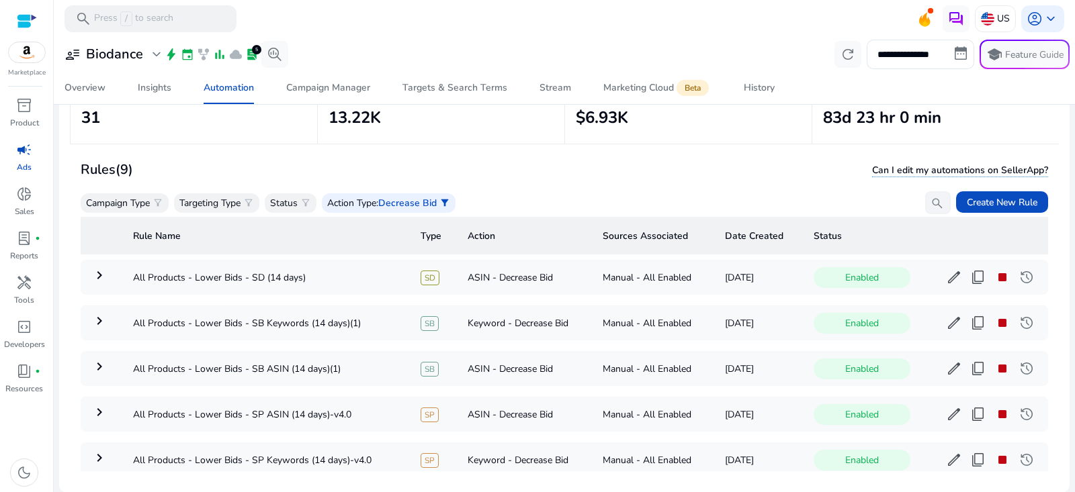
scroll to position [0, 0]
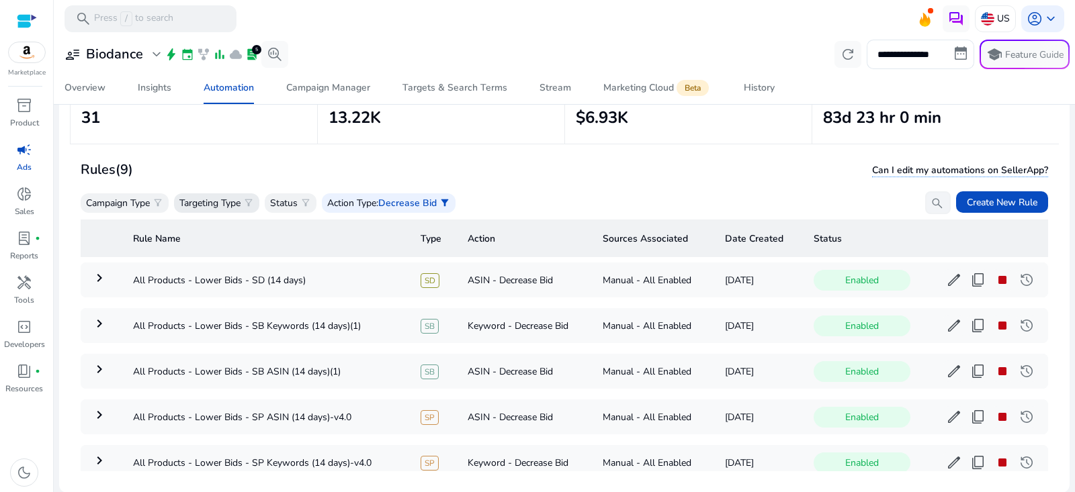
click at [197, 200] on p "Targeting Type" at bounding box center [209, 203] width 61 height 14
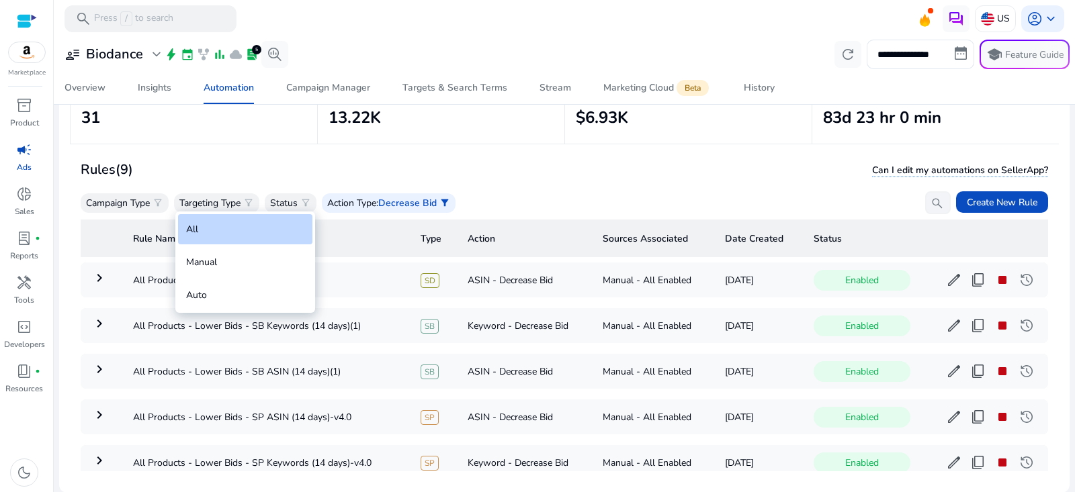
click at [140, 205] on div at bounding box center [537, 246] width 1075 height 492
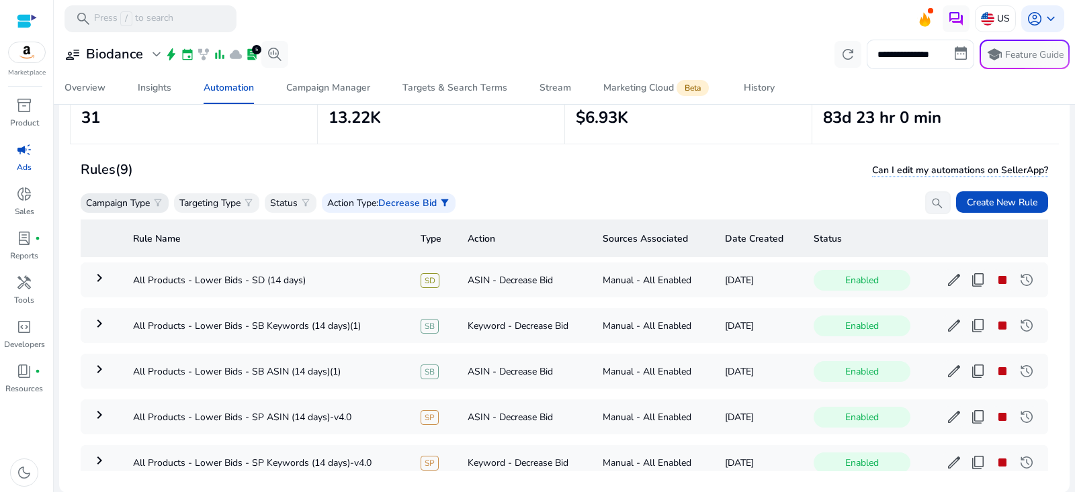
click at [145, 198] on p "Campaign Type" at bounding box center [118, 203] width 64 height 14
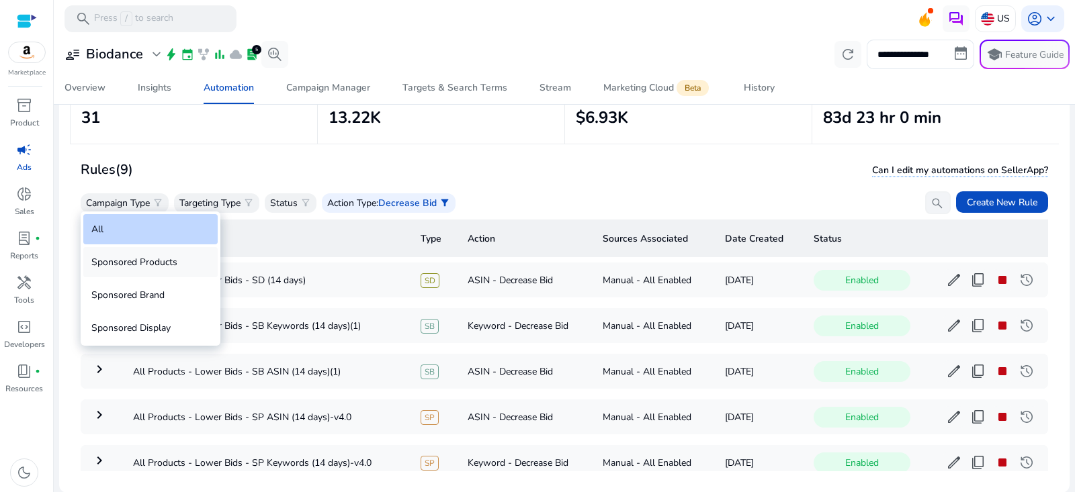
click at [136, 265] on div "Sponsored Products" at bounding box center [150, 262] width 134 height 30
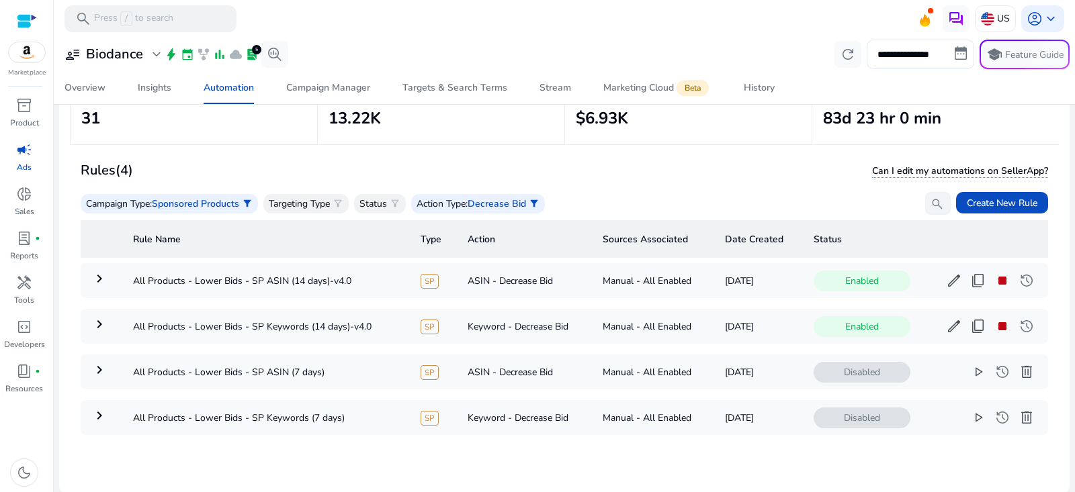
scroll to position [96, 0]
click at [970, 278] on span "content_copy" at bounding box center [978, 280] width 16 height 16
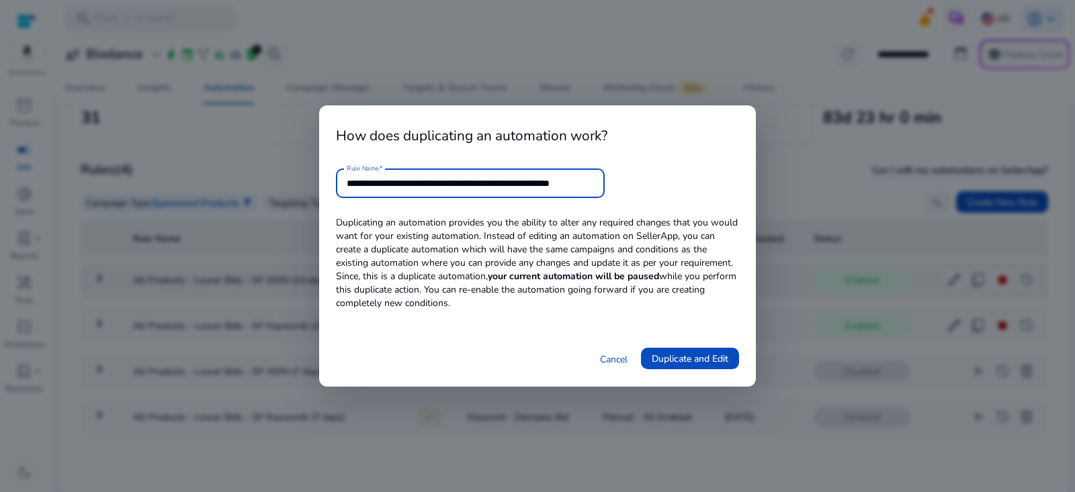
scroll to position [0, 0]
drag, startPoint x: 387, startPoint y: 188, endPoint x: 230, endPoint y: 199, distance: 156.9
click at [218, 196] on div "**********" at bounding box center [537, 246] width 1075 height 492
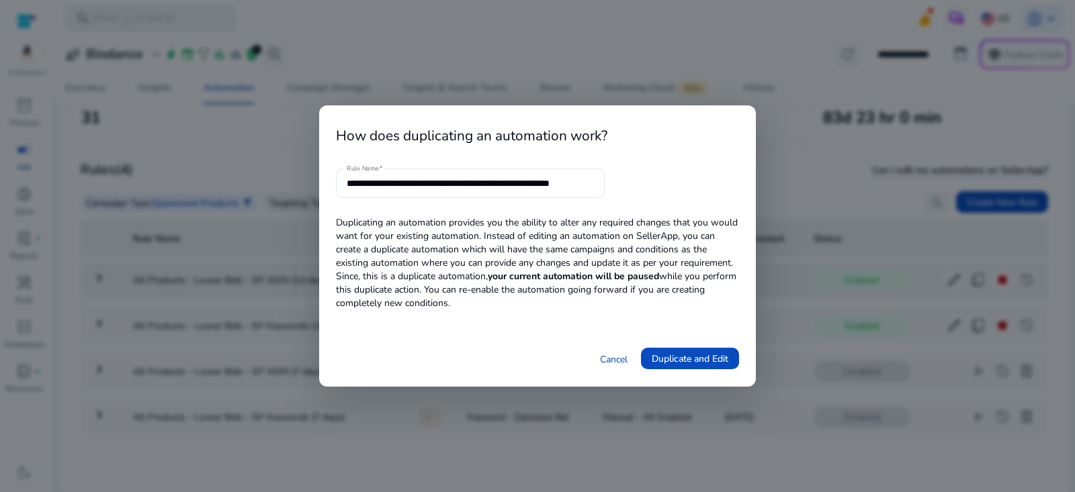
click at [334, 185] on div "**********" at bounding box center [537, 246] width 437 height 282
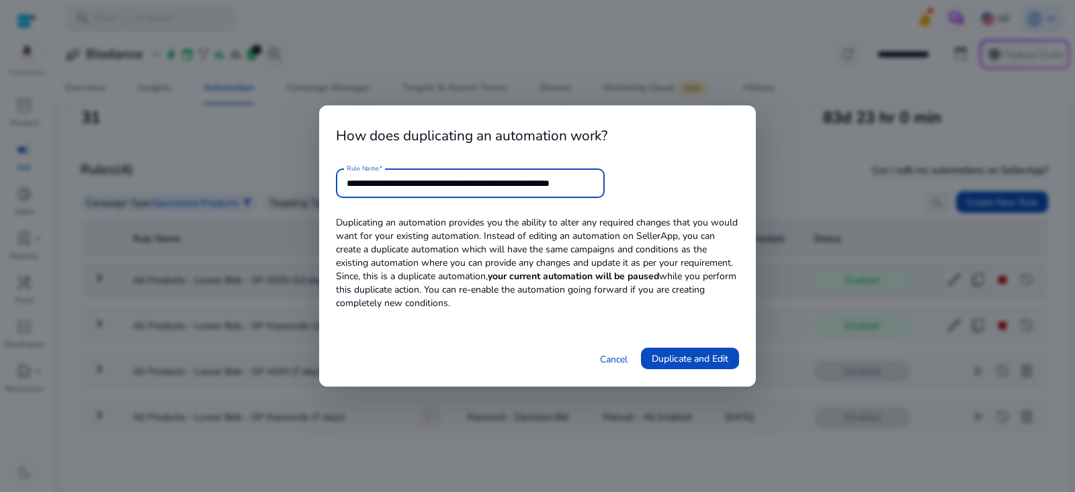
drag, startPoint x: 375, startPoint y: 187, endPoint x: 296, endPoint y: 185, distance: 79.3
click at [296, 185] on div "**********" at bounding box center [537, 246] width 1075 height 492
click at [539, 181] on input "**********" at bounding box center [470, 183] width 247 height 15
drag, startPoint x: 531, startPoint y: 185, endPoint x: 793, endPoint y: 182, distance: 262.0
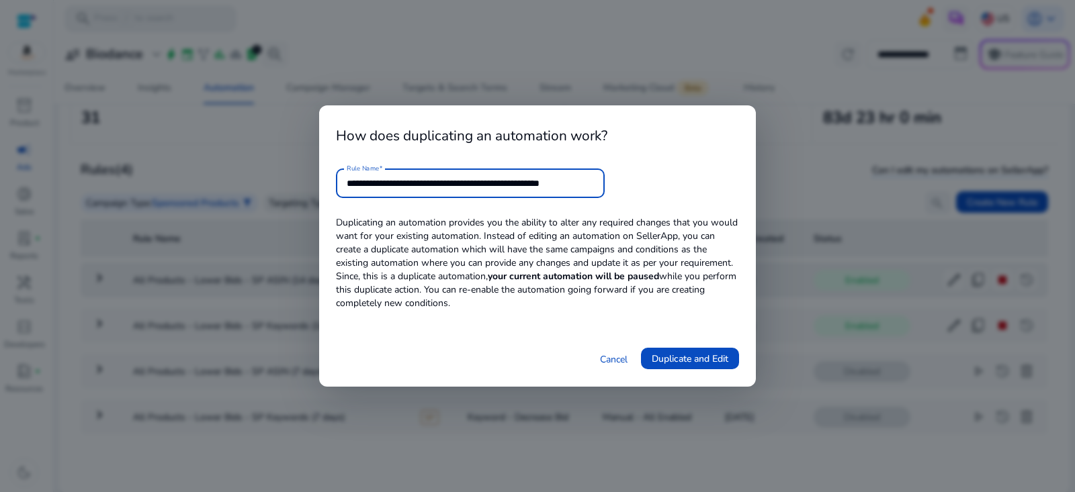
click at [791, 181] on div "**********" at bounding box center [537, 246] width 1075 height 492
type input "**********"
click at [685, 367] on span at bounding box center [690, 359] width 98 height 32
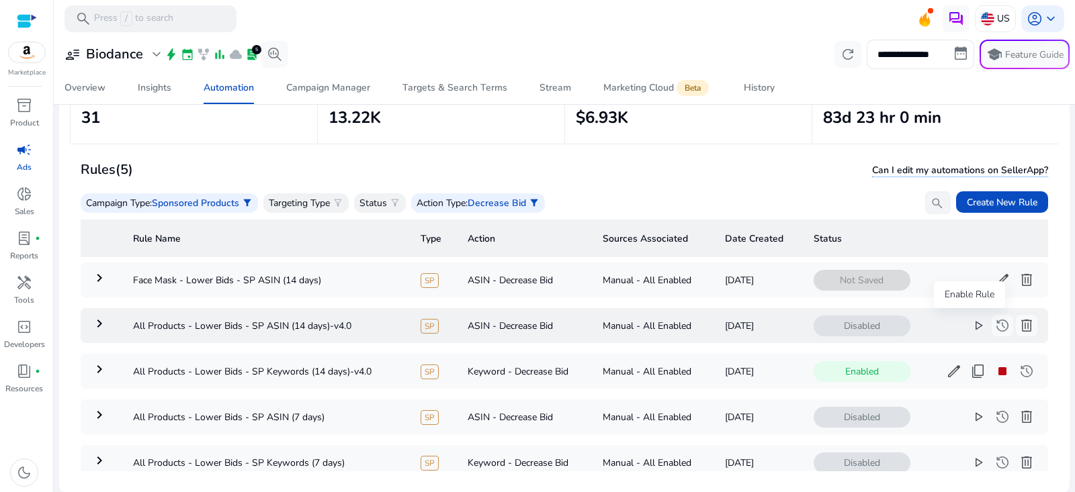
click at [970, 326] on span "play_arrow" at bounding box center [978, 326] width 16 height 16
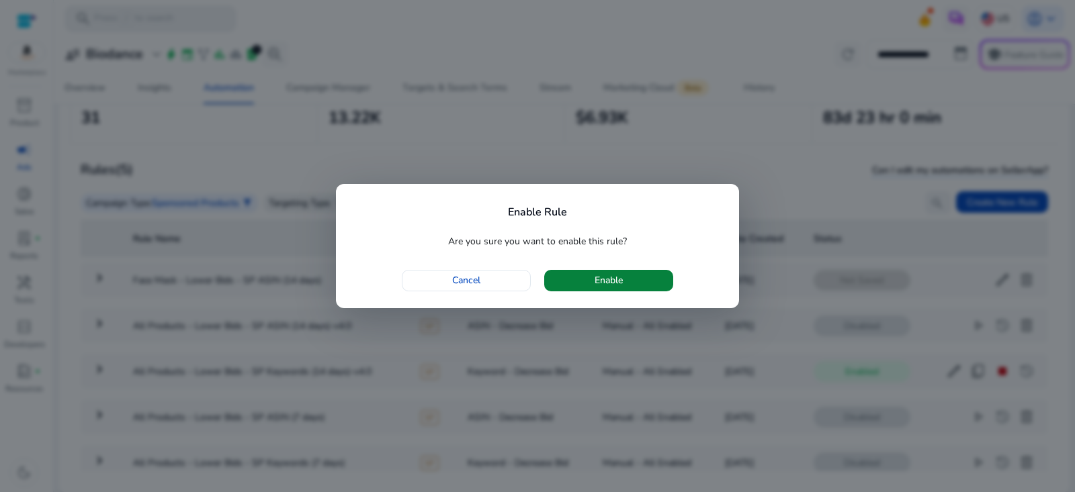
click at [640, 284] on span "button" at bounding box center [608, 281] width 129 height 32
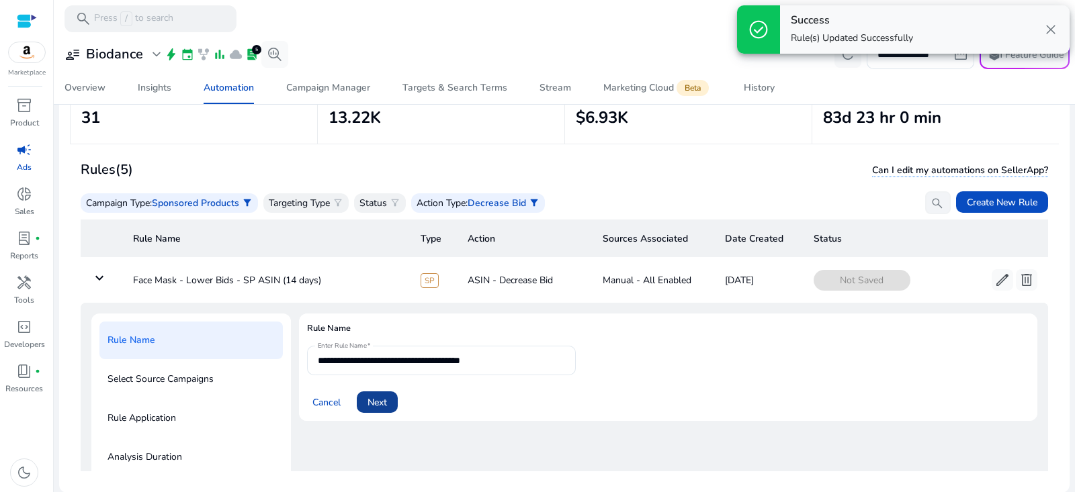
click at [372, 401] on span "Next" at bounding box center [377, 403] width 19 height 14
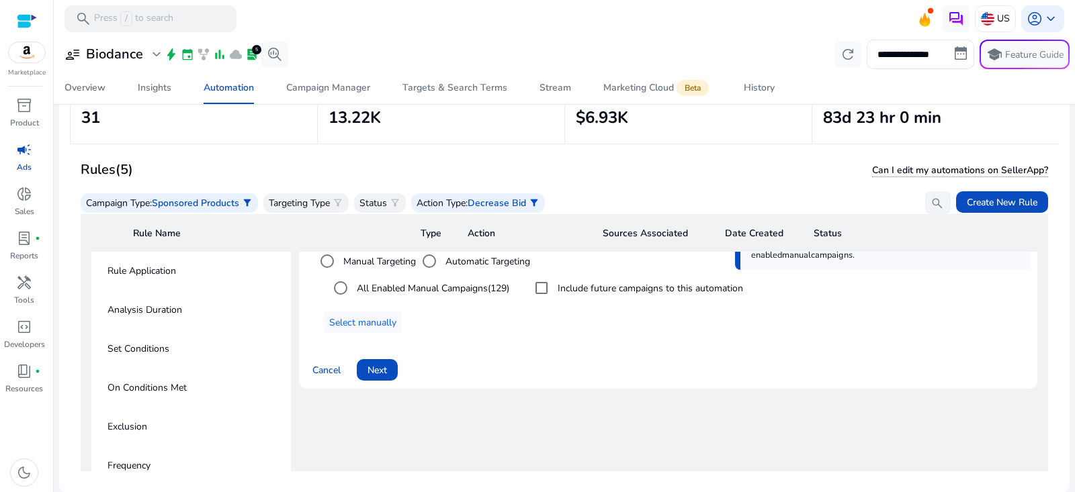
scroll to position [116, 0]
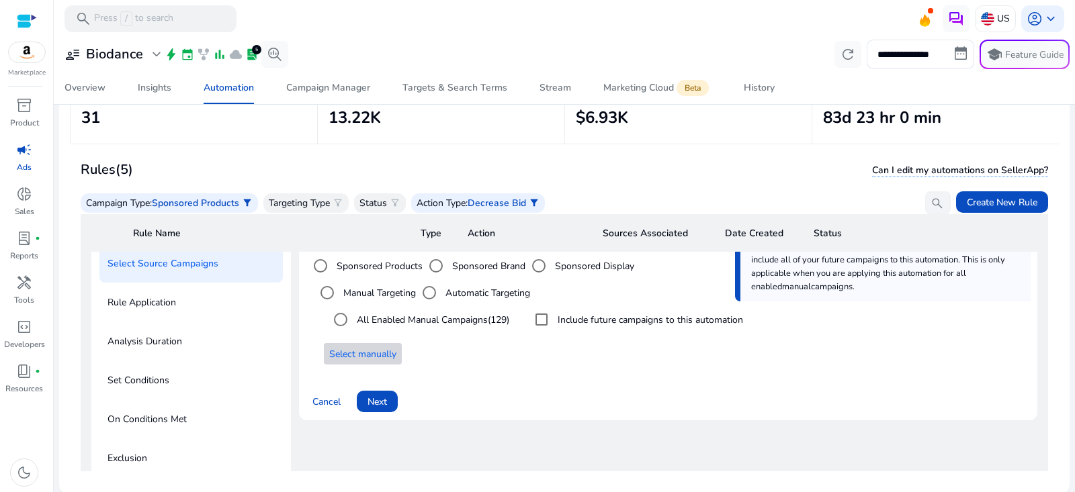
click at [382, 347] on span "Select manually" at bounding box center [362, 354] width 67 height 14
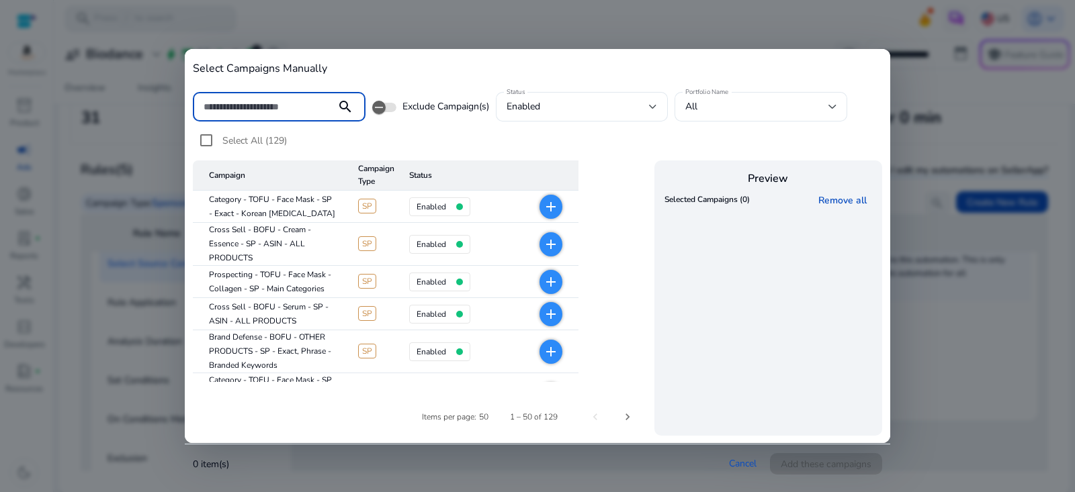
click at [314, 108] on input at bounding box center [265, 106] width 122 height 15
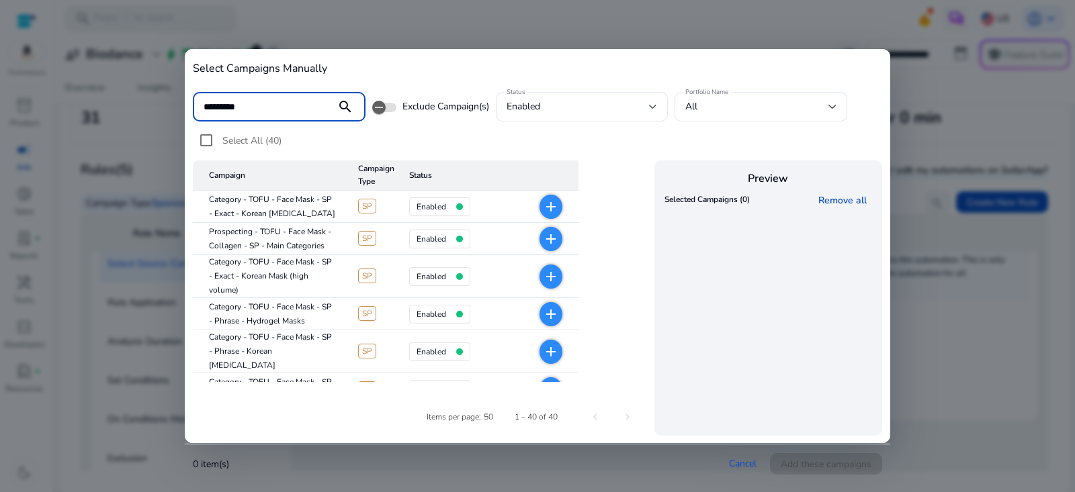
type input "*********"
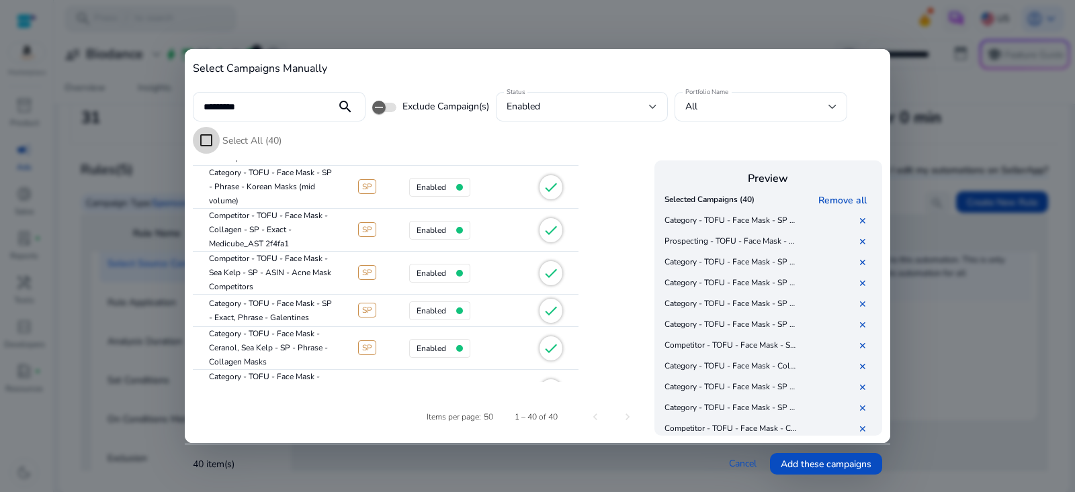
scroll to position [0, 0]
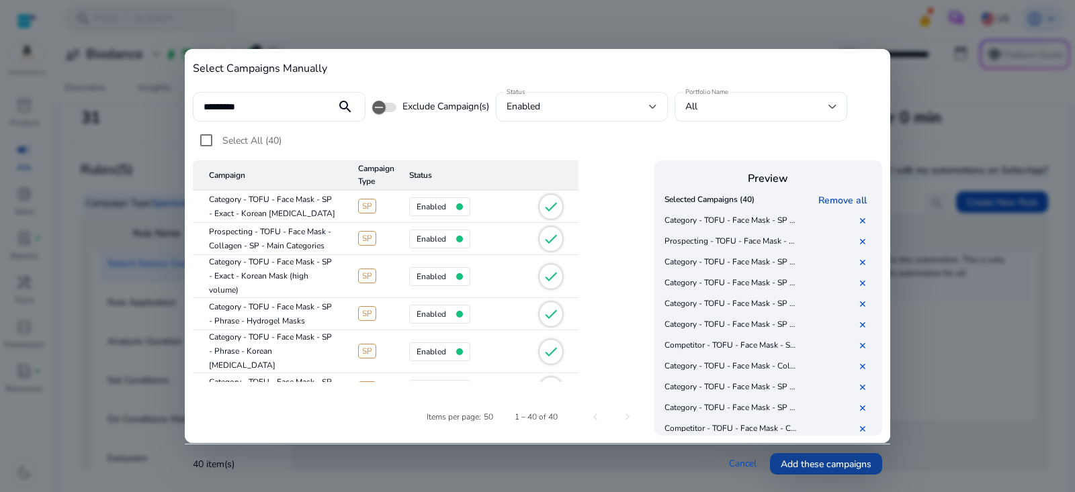
click at [841, 458] on span "Add these campaigns" at bounding box center [826, 465] width 91 height 14
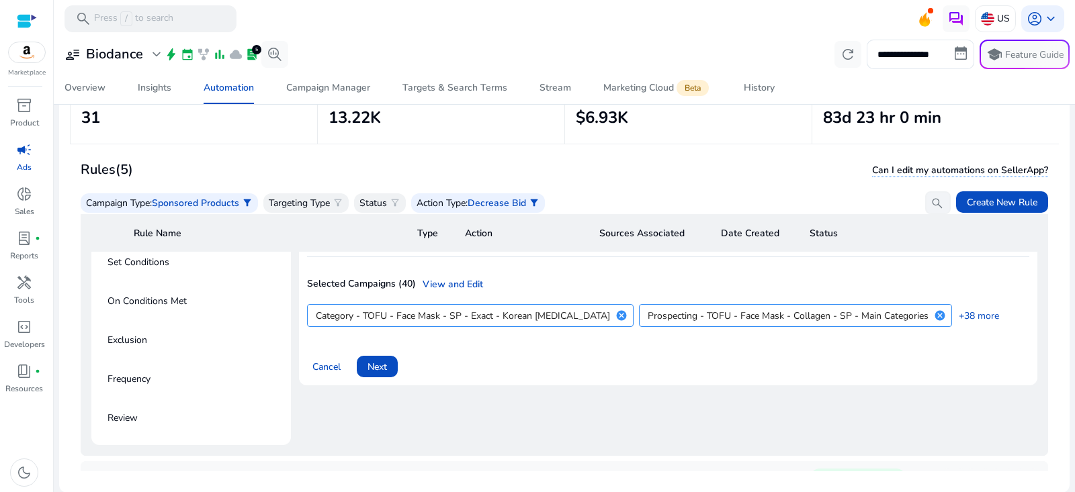
scroll to position [265, 0]
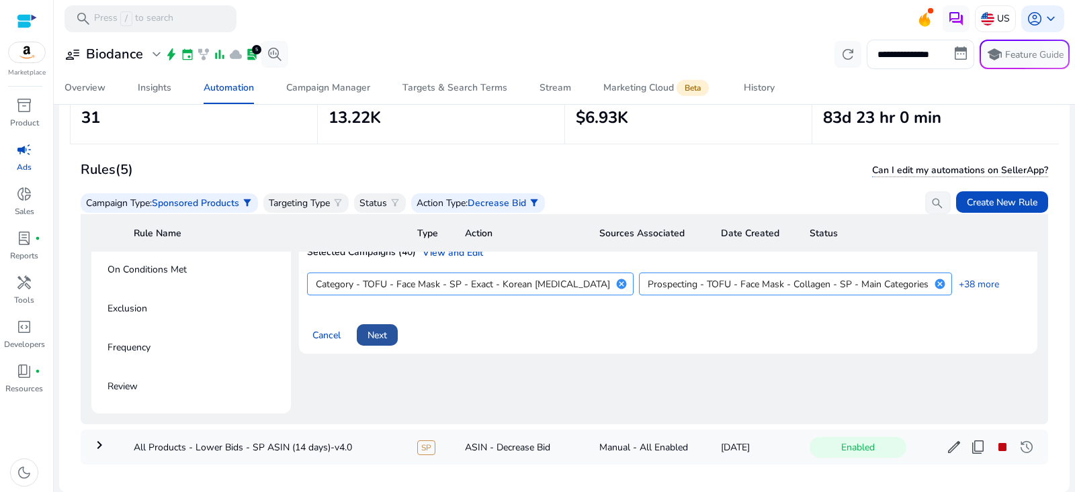
click at [390, 332] on span at bounding box center [377, 335] width 41 height 32
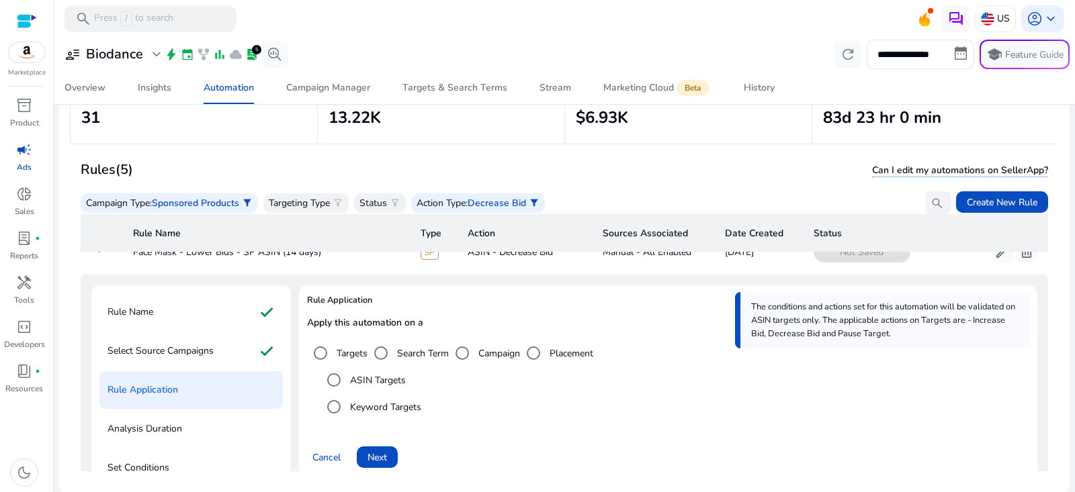
scroll to position [29, 0]
click at [390, 454] on span at bounding box center [377, 457] width 41 height 32
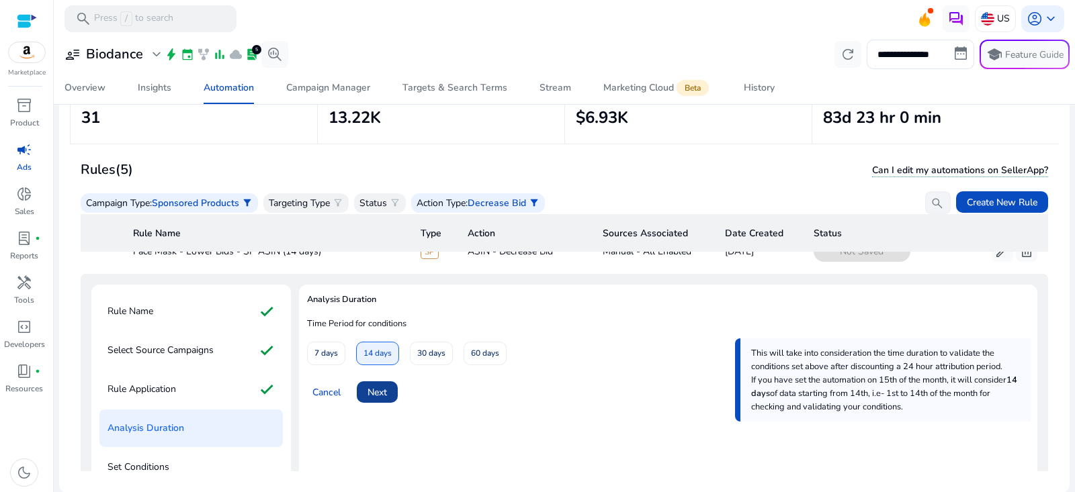
click at [386, 394] on span "Next" at bounding box center [377, 393] width 19 height 14
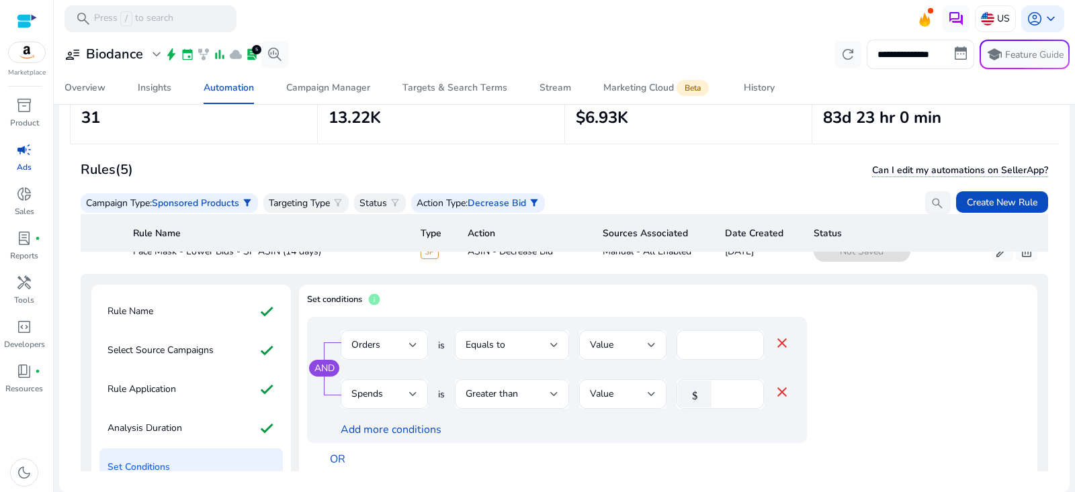
click at [725, 387] on input "**" at bounding box center [735, 394] width 35 height 15
drag, startPoint x: 724, startPoint y: 390, endPoint x: 744, endPoint y: 390, distance: 20.2
click at [744, 390] on input "**" at bounding box center [735, 394] width 35 height 15
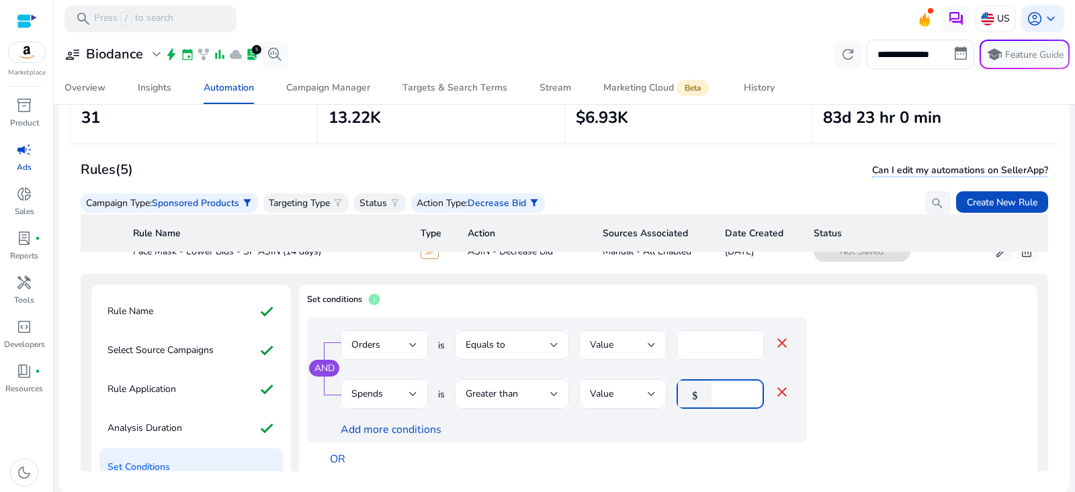
type input "**"
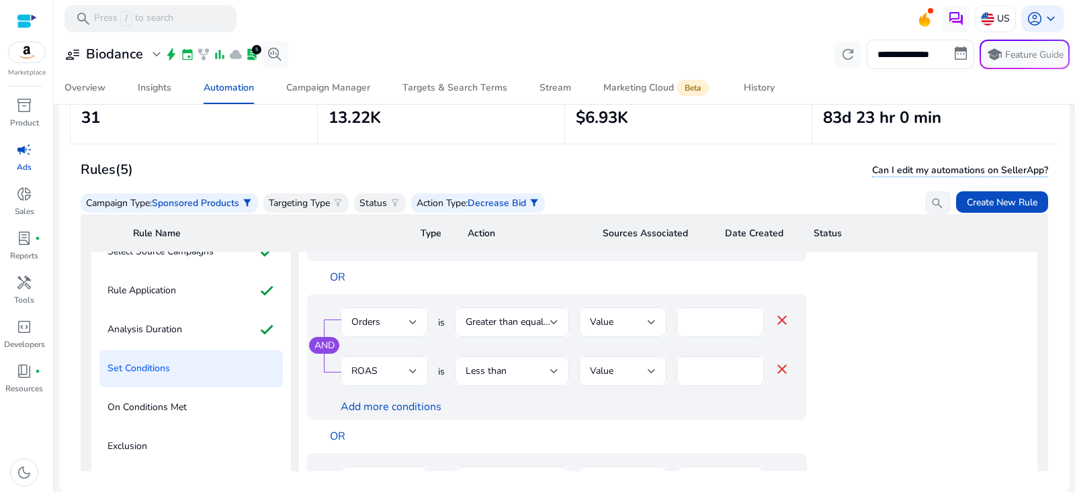
scroll to position [135, 0]
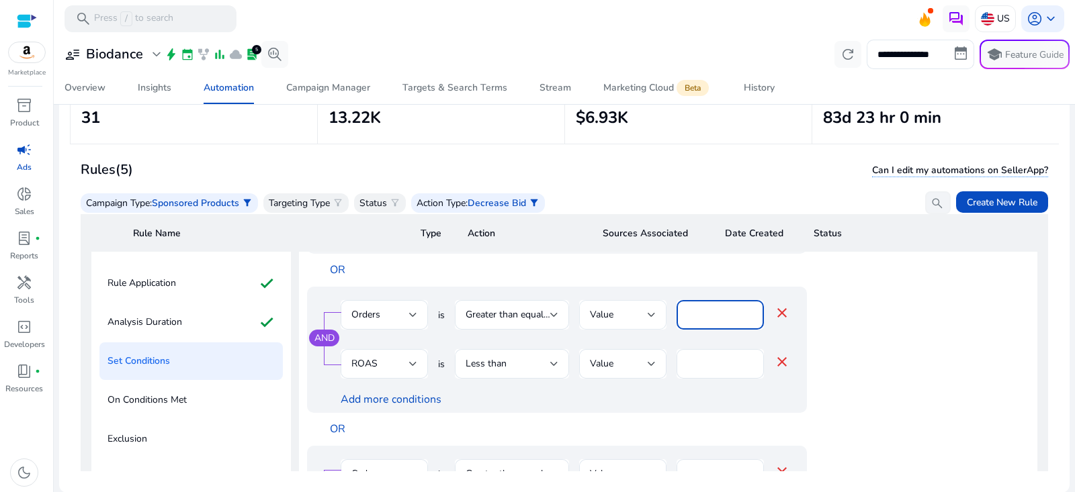
drag, startPoint x: 700, startPoint y: 313, endPoint x: 628, endPoint y: 312, distance: 72.6
click at [628, 312] on div "Orders is Greater than equal to Value * close" at bounding box center [565, 322] width 449 height 44
click at [702, 365] on input "***" at bounding box center [720, 364] width 66 height 15
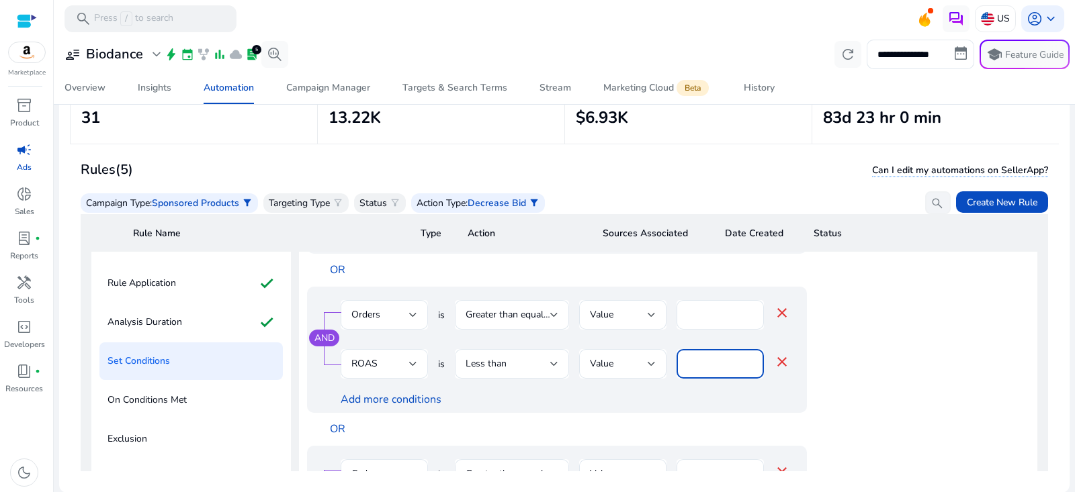
type input "***"
click at [702, 413] on div "OR" at bounding box center [590, 429] width 540 height 33
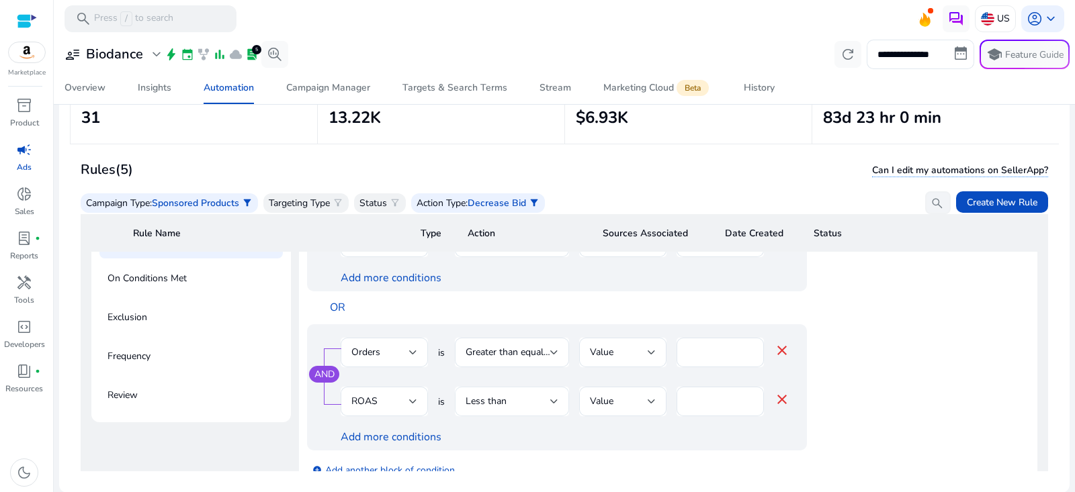
scroll to position [259, 0]
click at [715, 400] on input "***" at bounding box center [720, 399] width 66 height 15
type input "***"
click at [892, 337] on app-ppc-editable-conditions "AND Orders is Equals to Value * close Spends is Greater than Value $ ** close A…" at bounding box center [668, 245] width 722 height 482
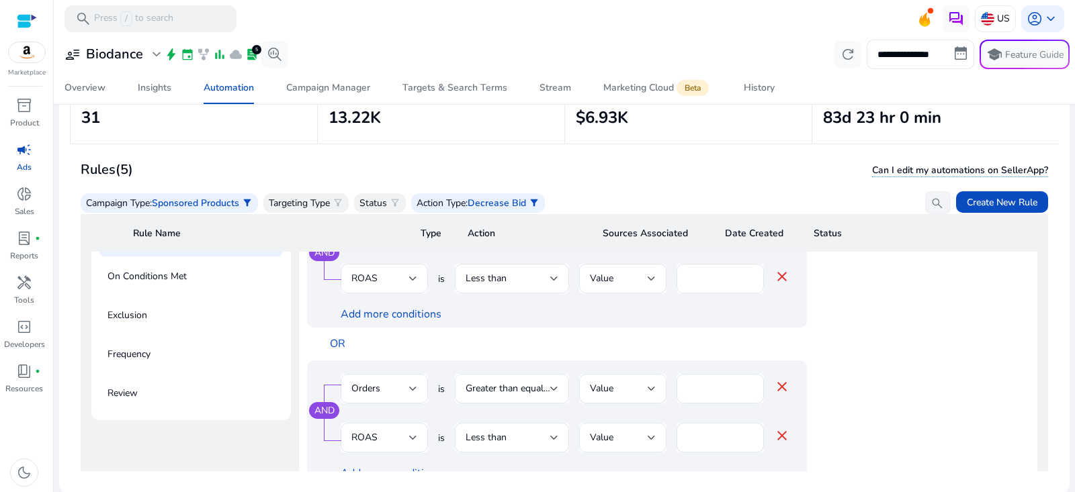
scroll to position [88, 0]
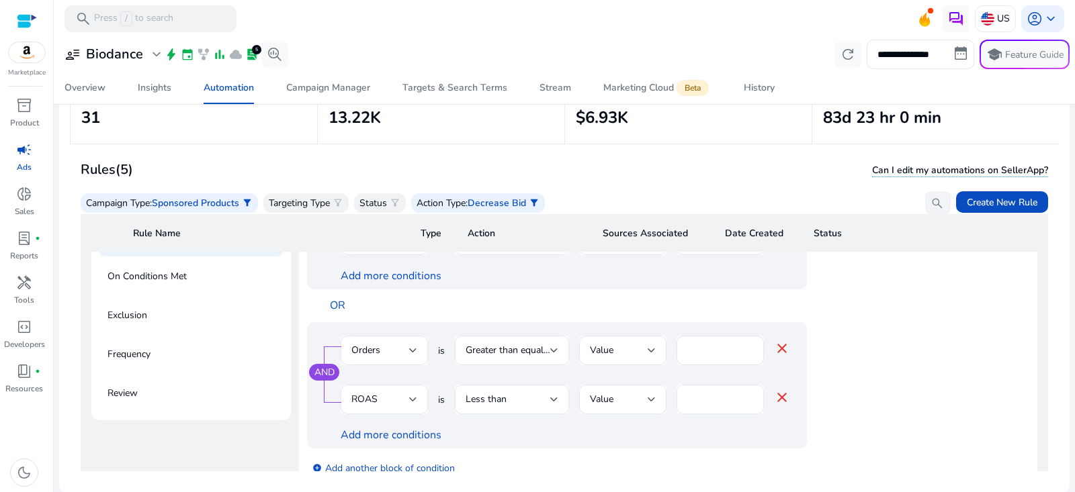
click at [714, 400] on input "***" at bounding box center [720, 399] width 66 height 15
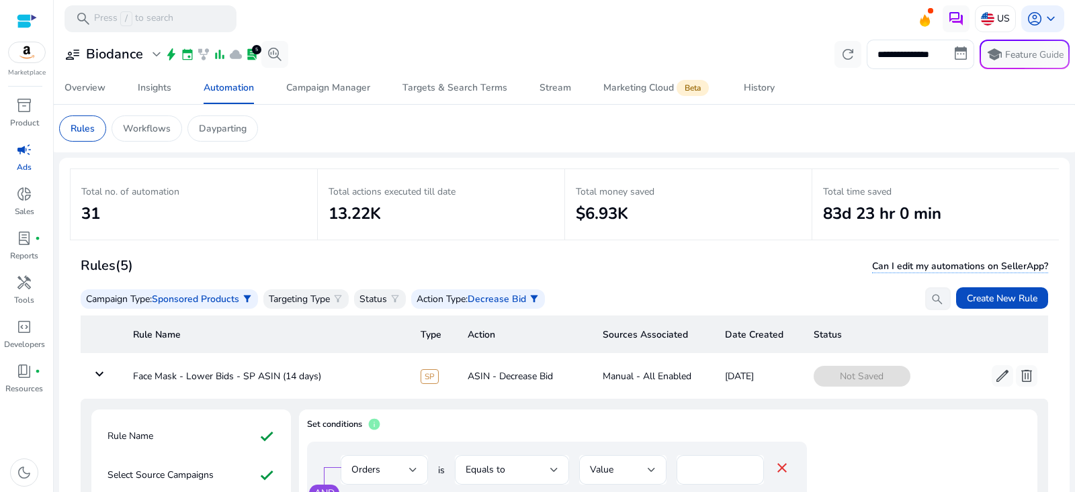
scroll to position [88, 0]
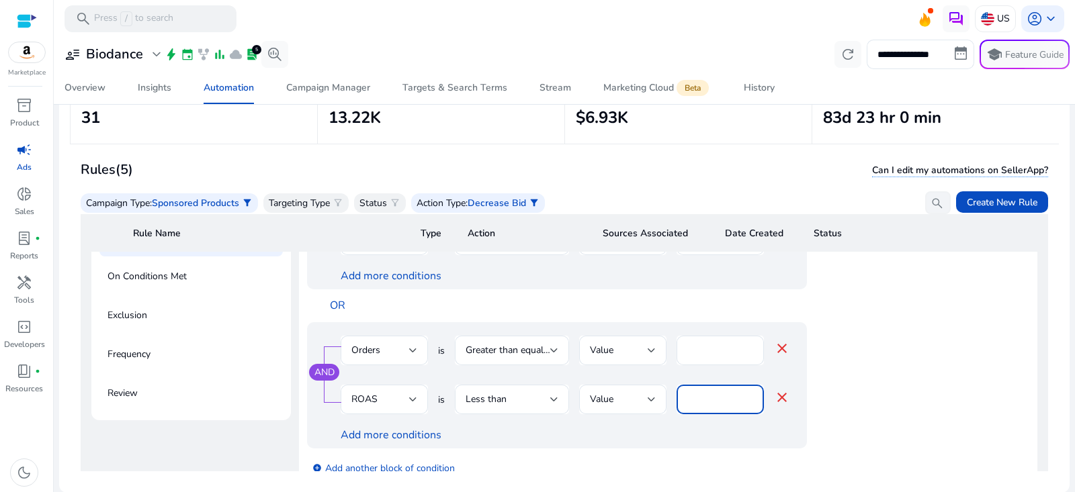
type input "****"
click at [902, 337] on app-ppc-editable-conditions "AND Orders is Equals to Value * close Spends is Greater than Value $ ** close A…" at bounding box center [668, 245] width 722 height 482
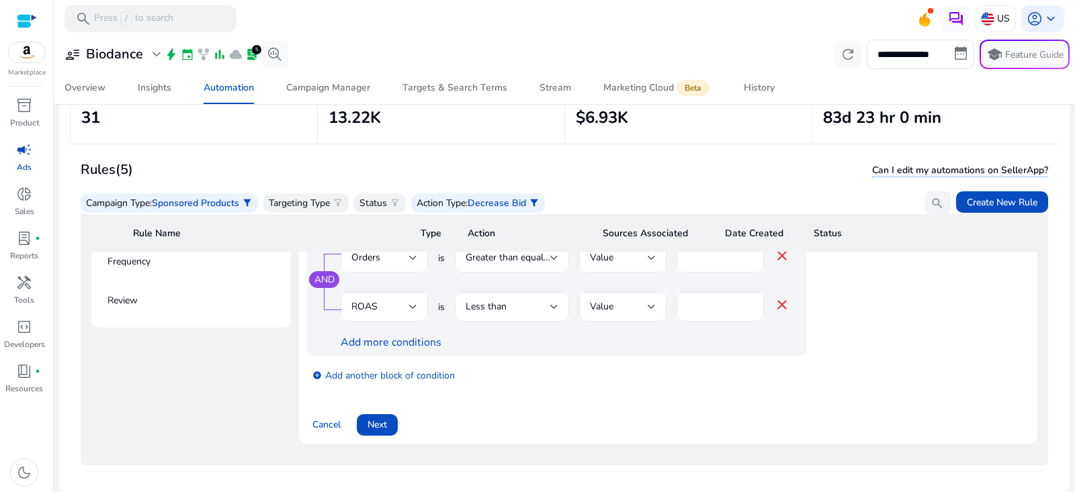
scroll to position [84, 0]
click at [380, 431] on span "Next" at bounding box center [377, 425] width 19 height 14
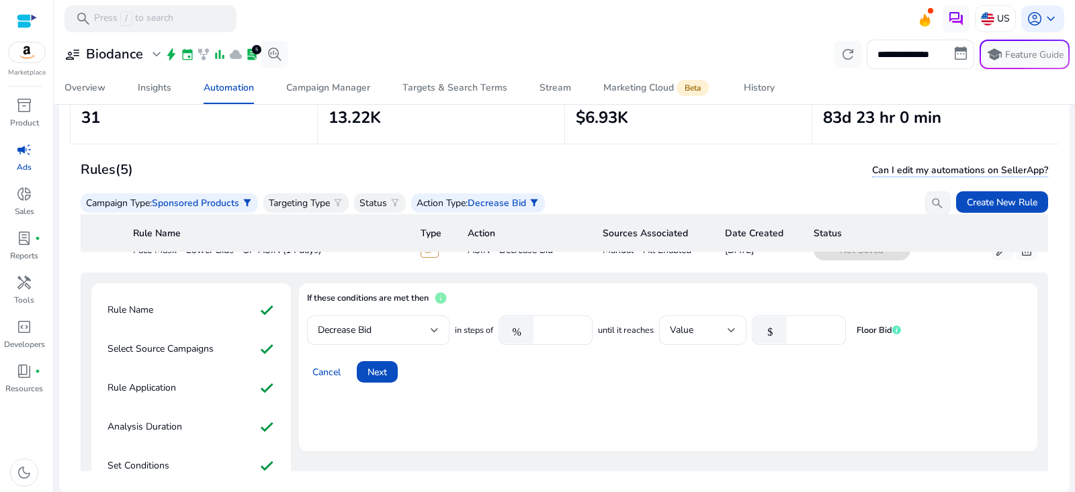
scroll to position [26, 0]
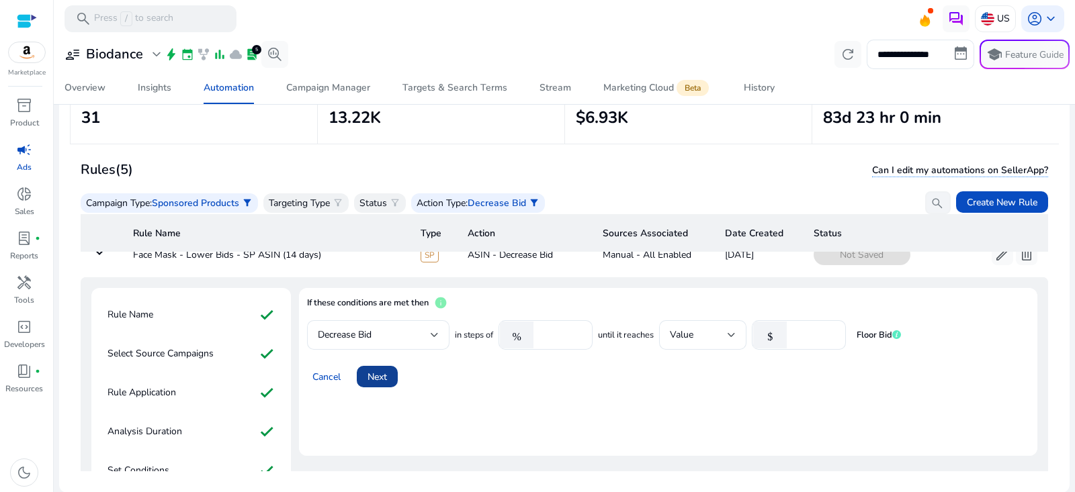
click at [389, 376] on span at bounding box center [377, 377] width 41 height 32
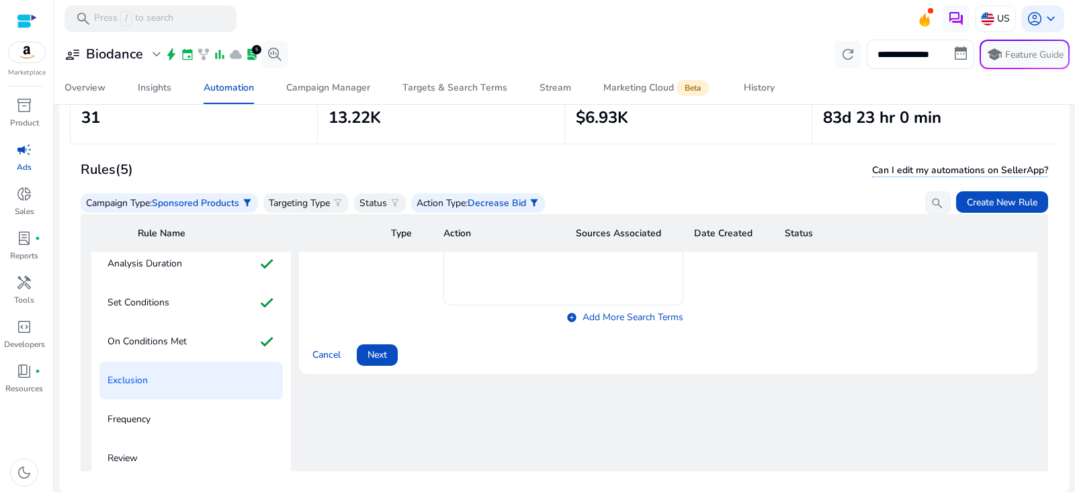
scroll to position [284, 0]
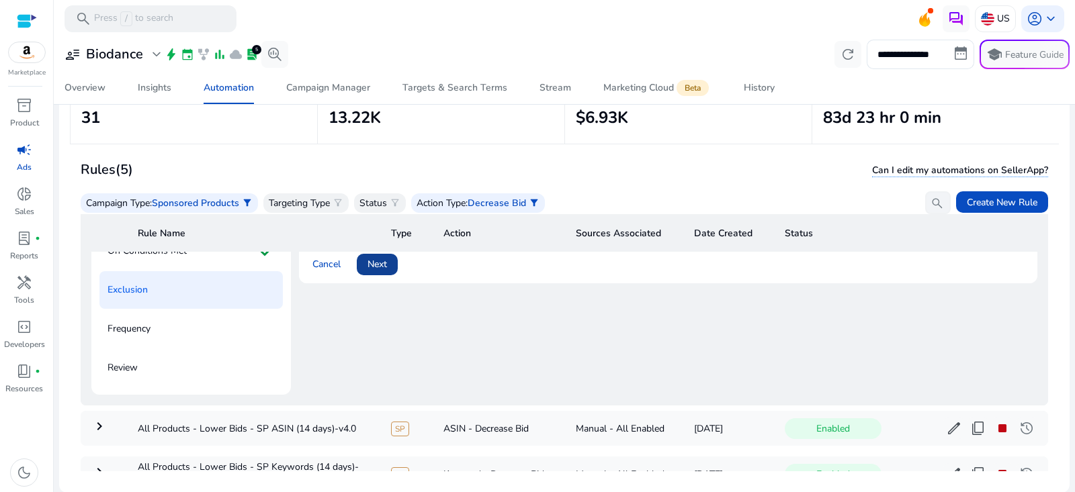
click at [388, 270] on span at bounding box center [377, 265] width 41 height 32
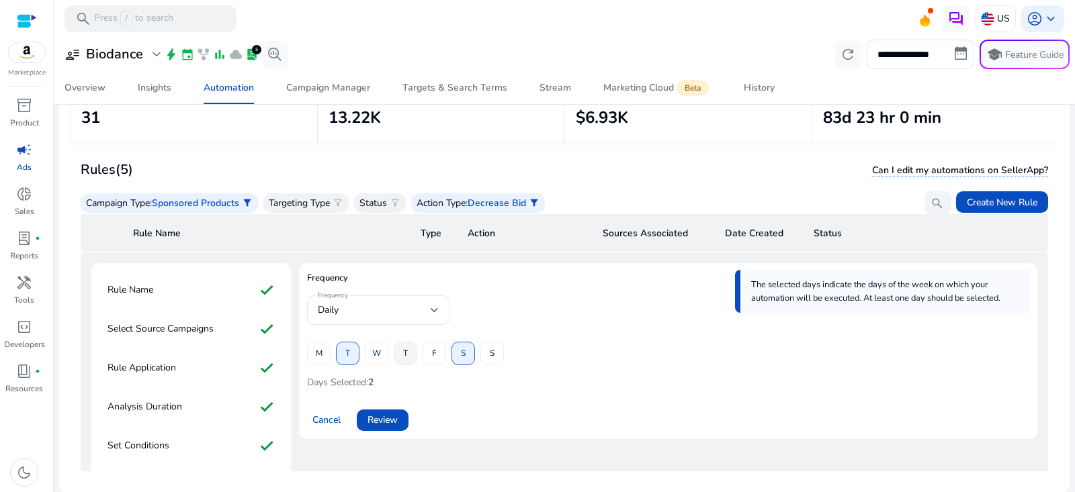
scroll to position [54, 0]
click at [403, 355] on span "T" at bounding box center [405, 351] width 5 height 24
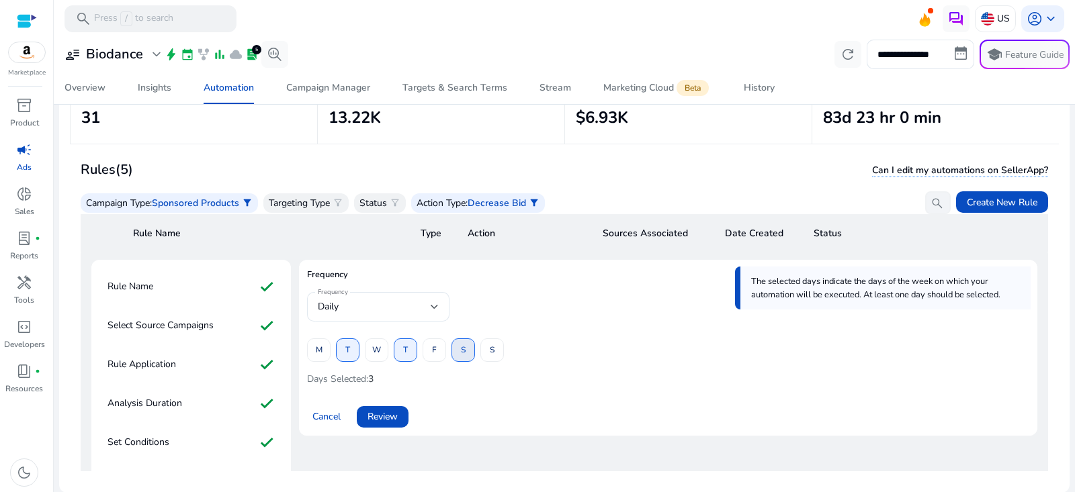
click at [470, 356] on span at bounding box center [463, 351] width 22 height 32
click at [483, 356] on span at bounding box center [492, 351] width 22 height 32
click at [396, 411] on span "Review" at bounding box center [383, 417] width 30 height 14
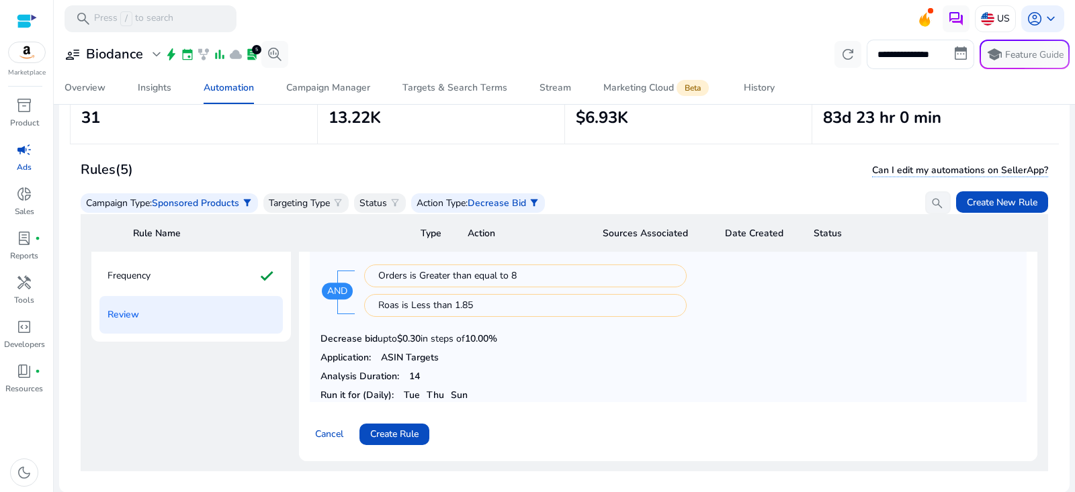
scroll to position [343, 0]
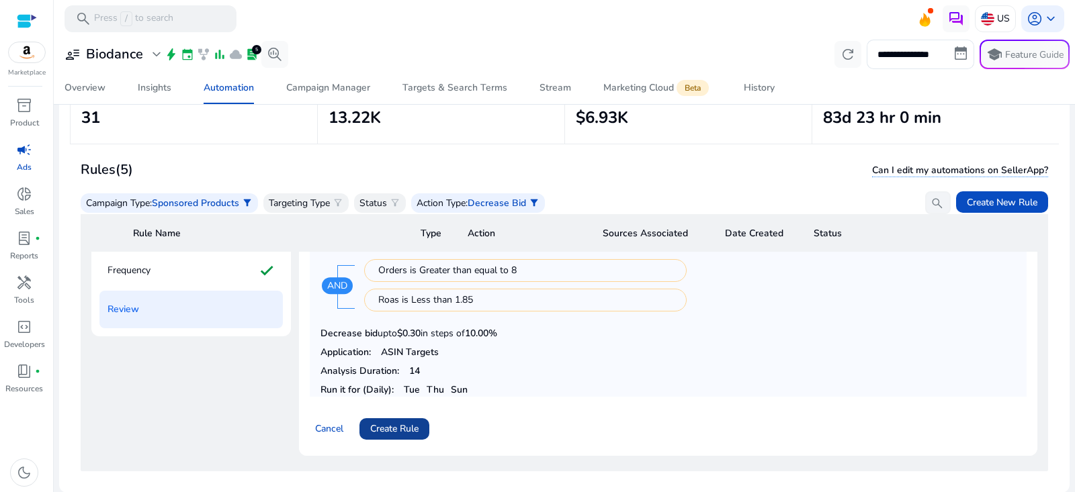
click at [395, 425] on span "Create Rule" at bounding box center [394, 429] width 48 height 14
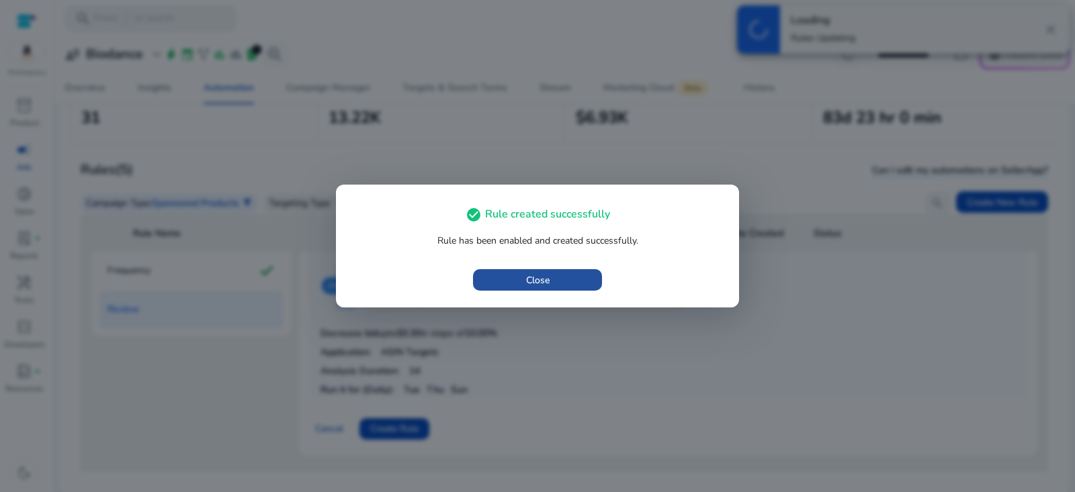
click at [541, 288] on span "button" at bounding box center [537, 280] width 129 height 32
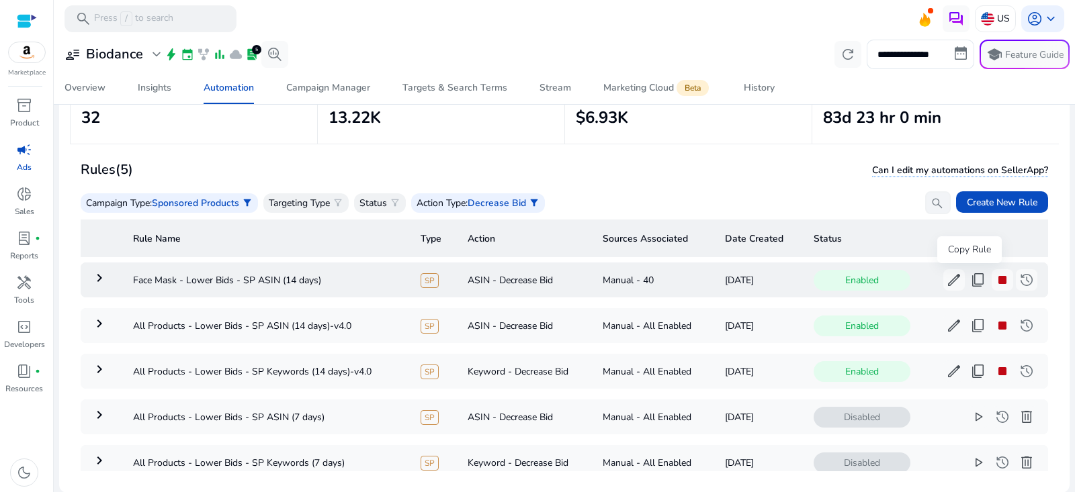
click at [970, 284] on span "content_copy" at bounding box center [978, 280] width 16 height 16
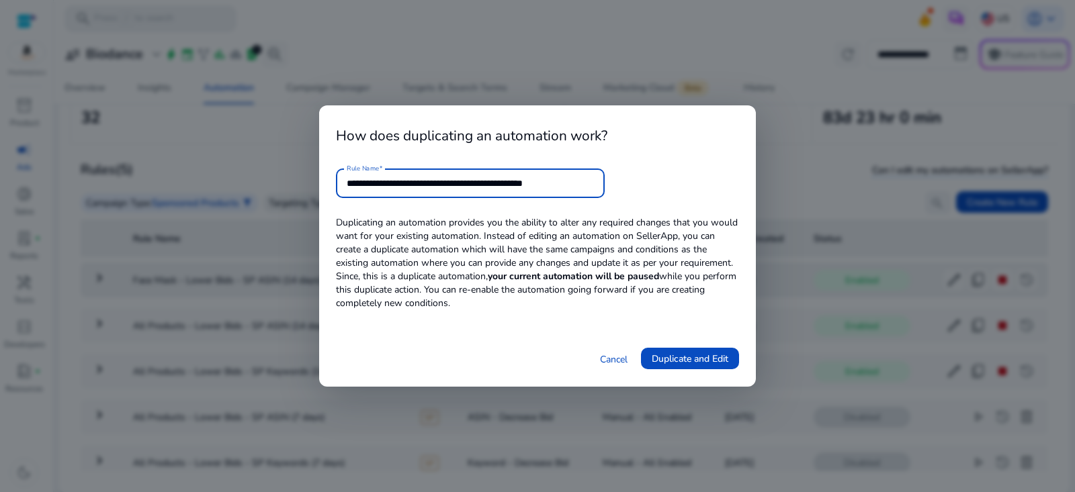
drag, startPoint x: 535, startPoint y: 185, endPoint x: 731, endPoint y: 183, distance: 195.5
click at [728, 184] on form "**********" at bounding box center [537, 184] width 403 height 30
click at [478, 181] on input "**********" at bounding box center [470, 183] width 247 height 15
click at [478, 182] on input "**********" at bounding box center [470, 183] width 247 height 15
type input "**********"
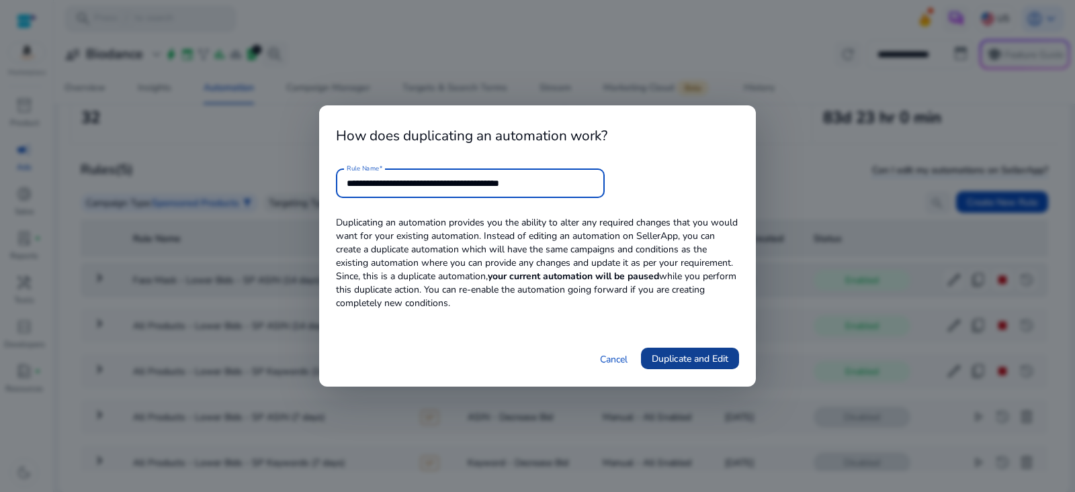
click at [684, 365] on span "Duplicate and Edit" at bounding box center [690, 359] width 77 height 14
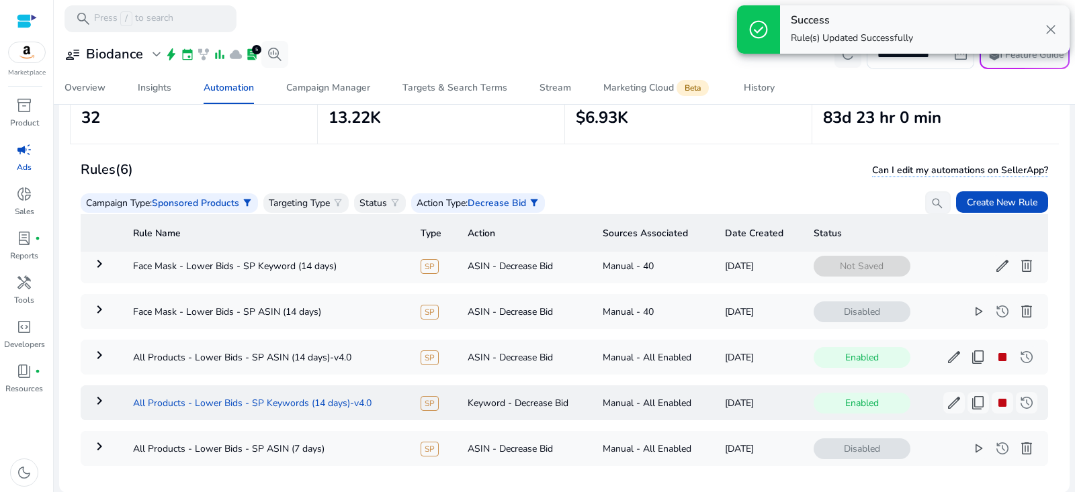
scroll to position [0, 0]
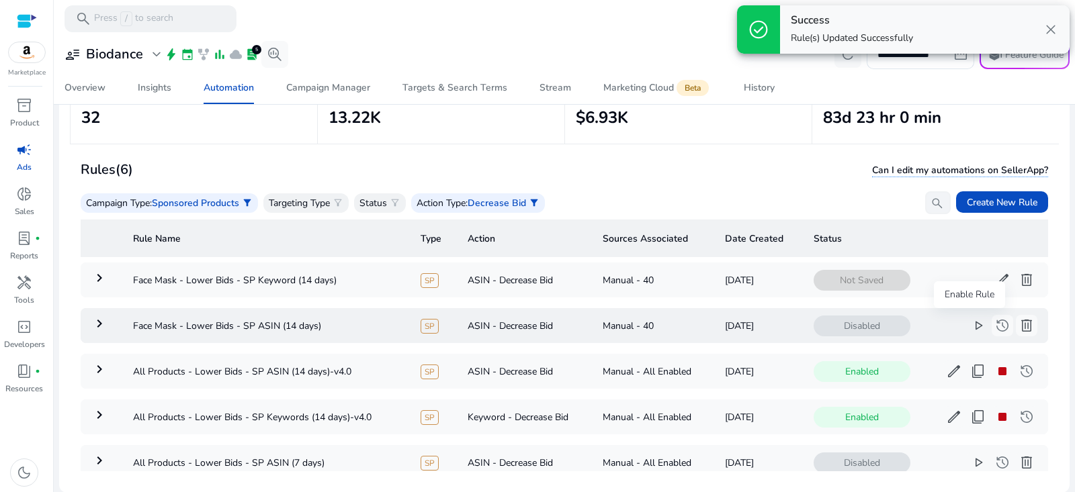
click at [971, 322] on span "play_arrow" at bounding box center [978, 326] width 16 height 16
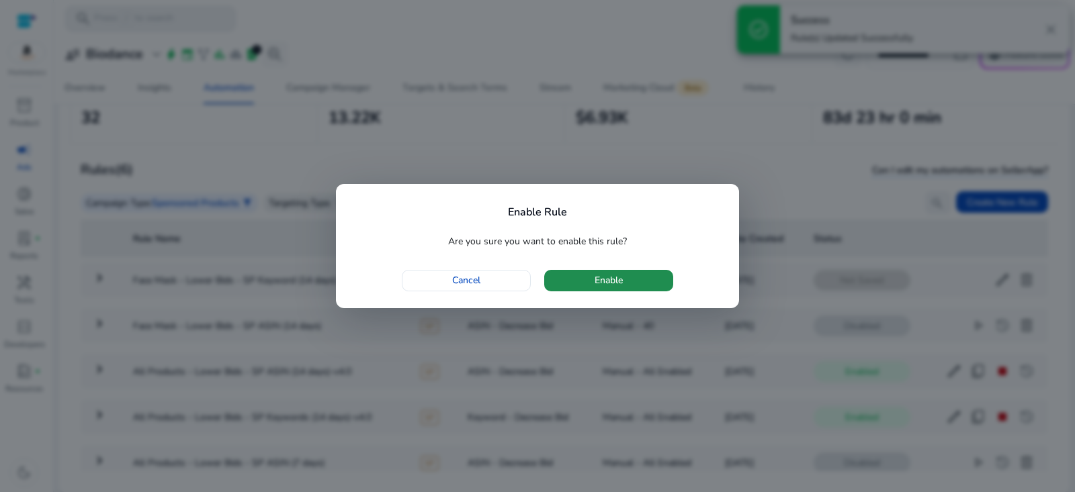
click at [648, 279] on span "button" at bounding box center [608, 281] width 129 height 32
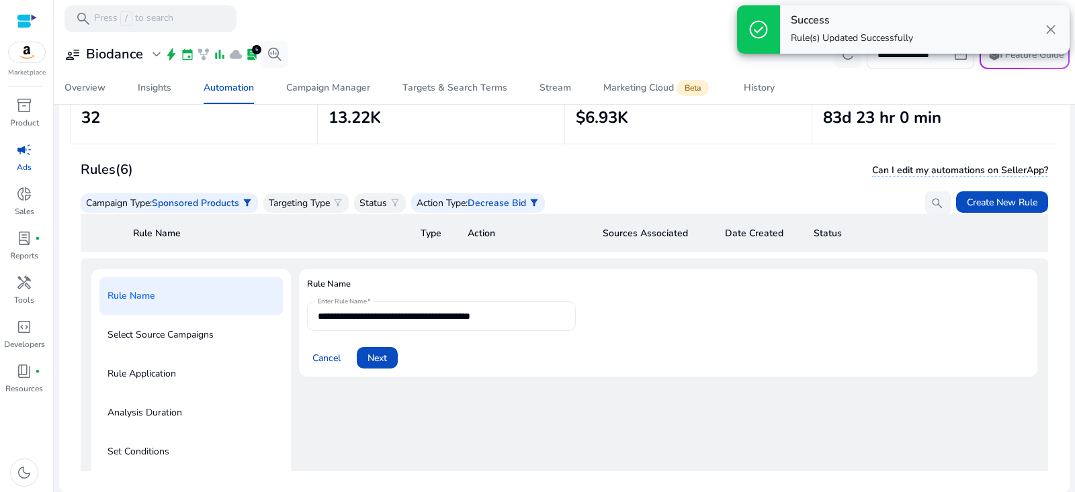
scroll to position [48, 0]
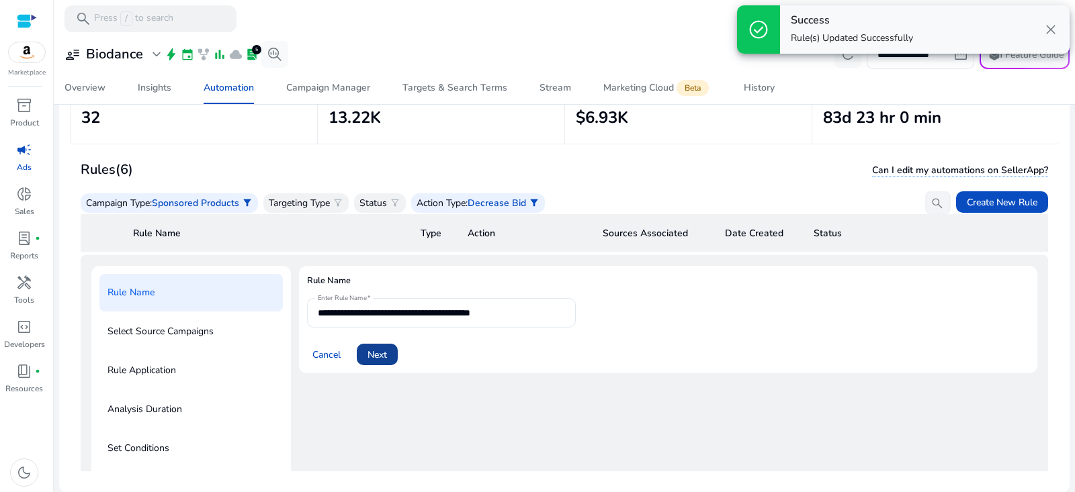
click at [380, 351] on span "Next" at bounding box center [377, 355] width 19 height 14
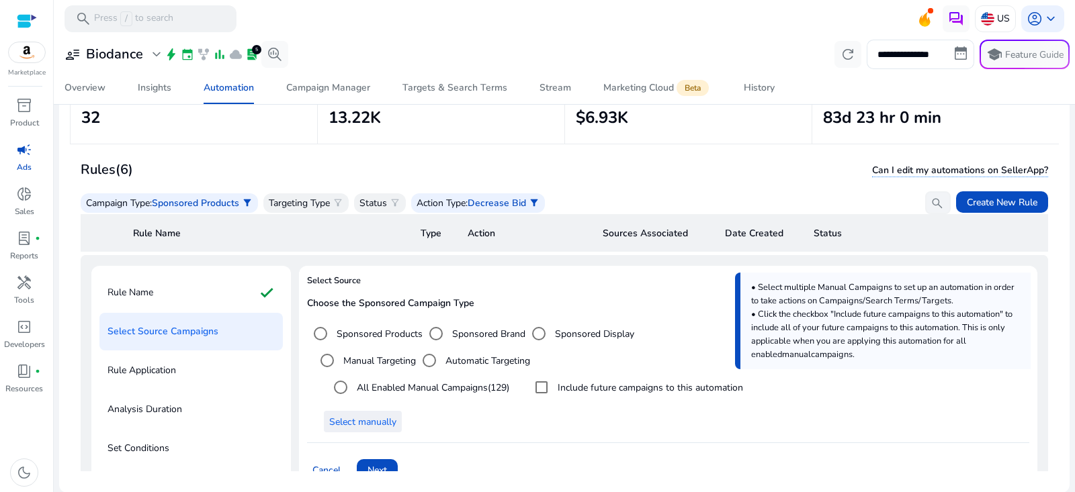
click at [351, 411] on span at bounding box center [363, 422] width 78 height 32
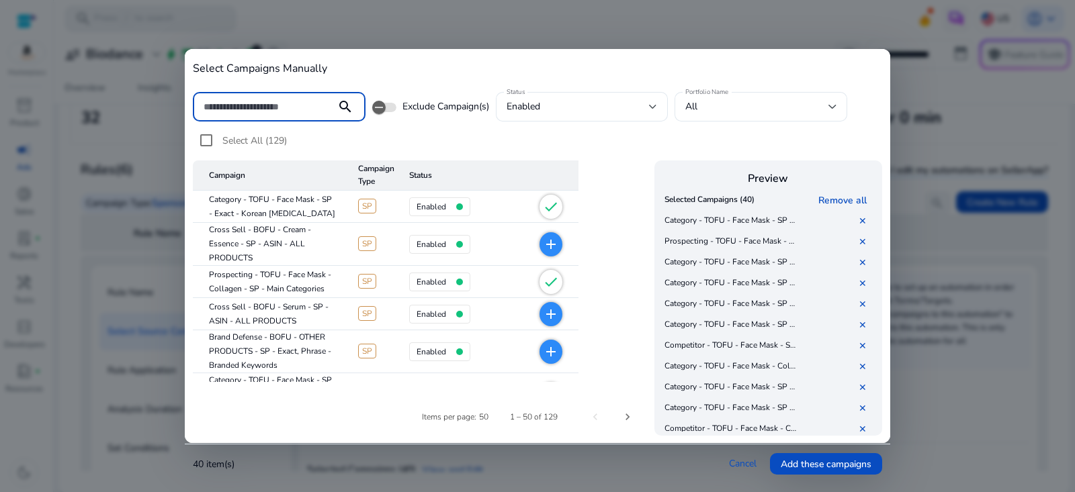
click at [275, 105] on input at bounding box center [265, 106] width 122 height 15
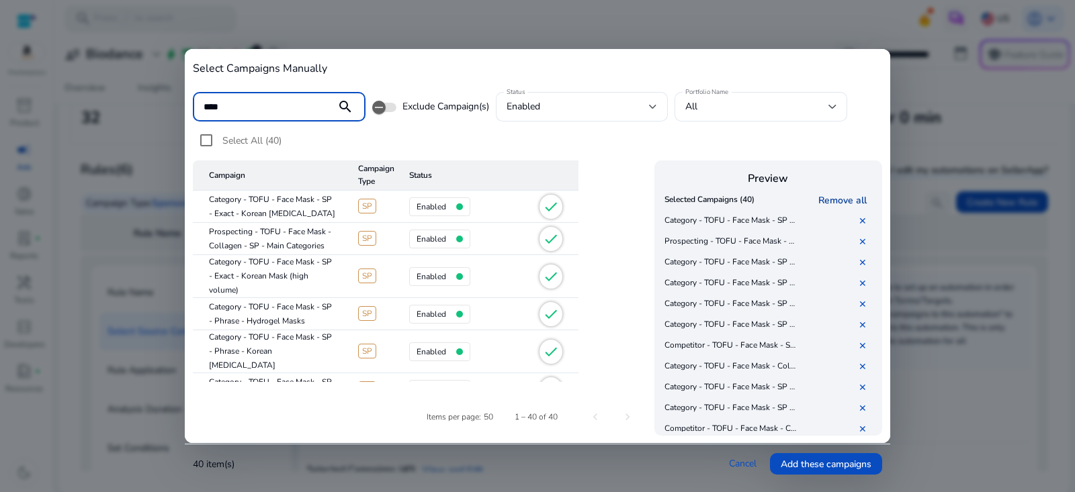
click at [846, 200] on link "Remove all" at bounding box center [845, 200] width 54 height 13
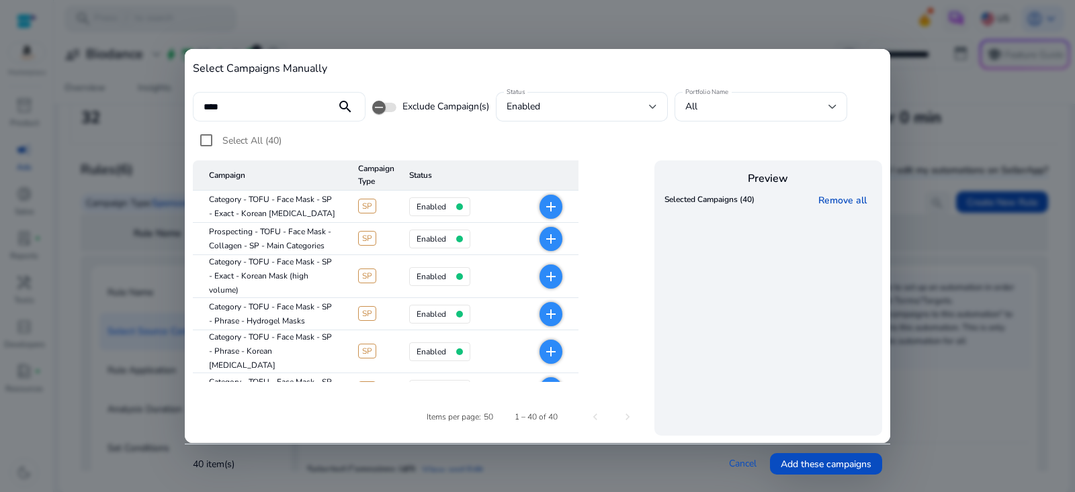
click at [284, 108] on input "****" at bounding box center [265, 106] width 122 height 15
type input "*********"
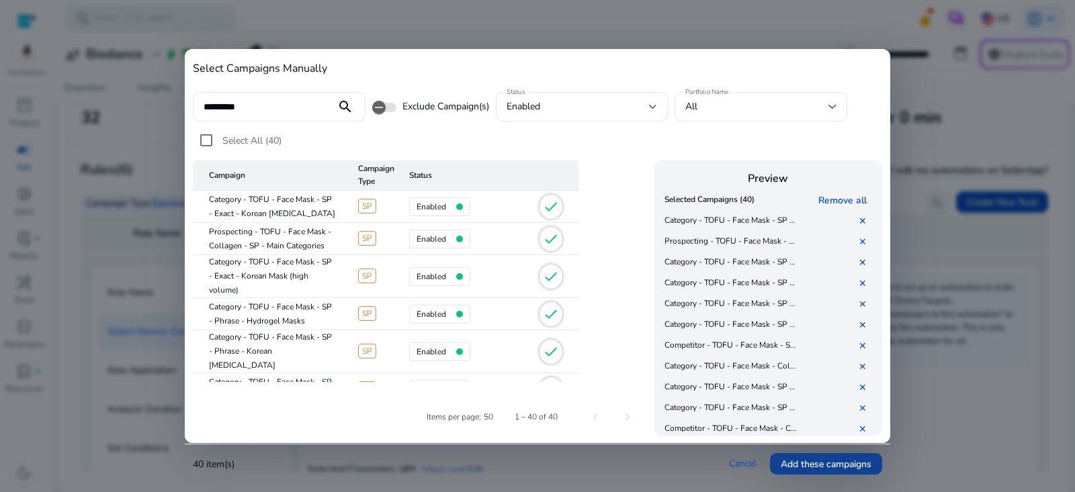
click at [823, 466] on span "Add these campaigns" at bounding box center [826, 465] width 91 height 14
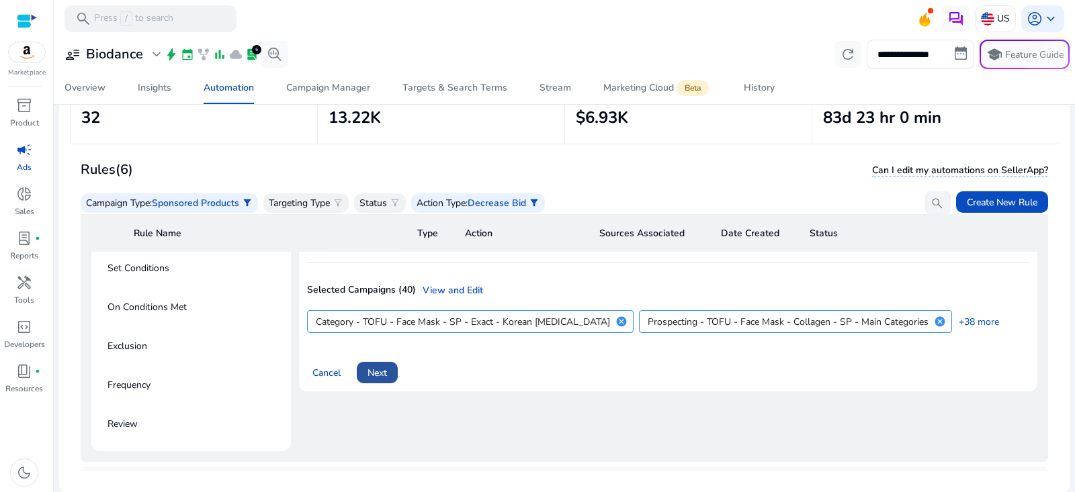
click at [387, 370] on span "Next" at bounding box center [377, 373] width 19 height 14
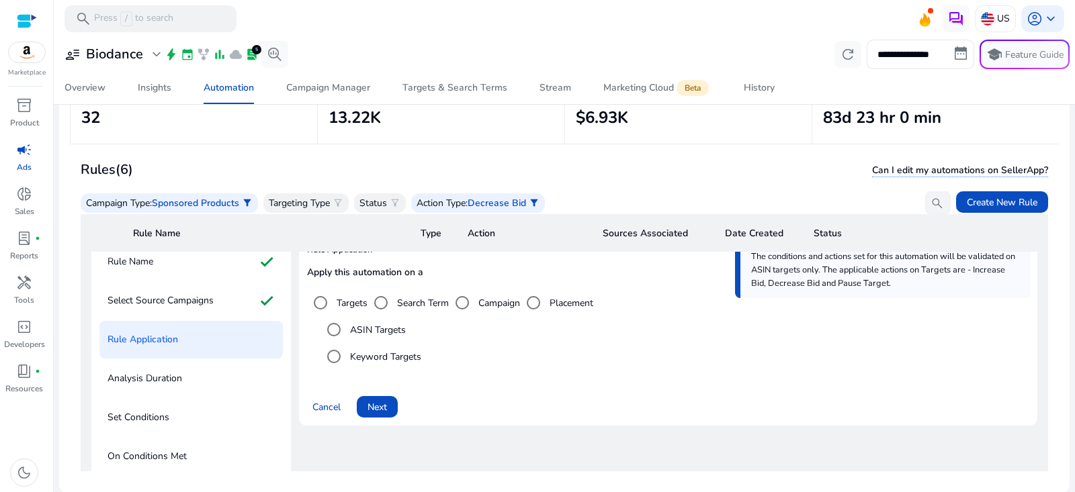
scroll to position [22, 0]
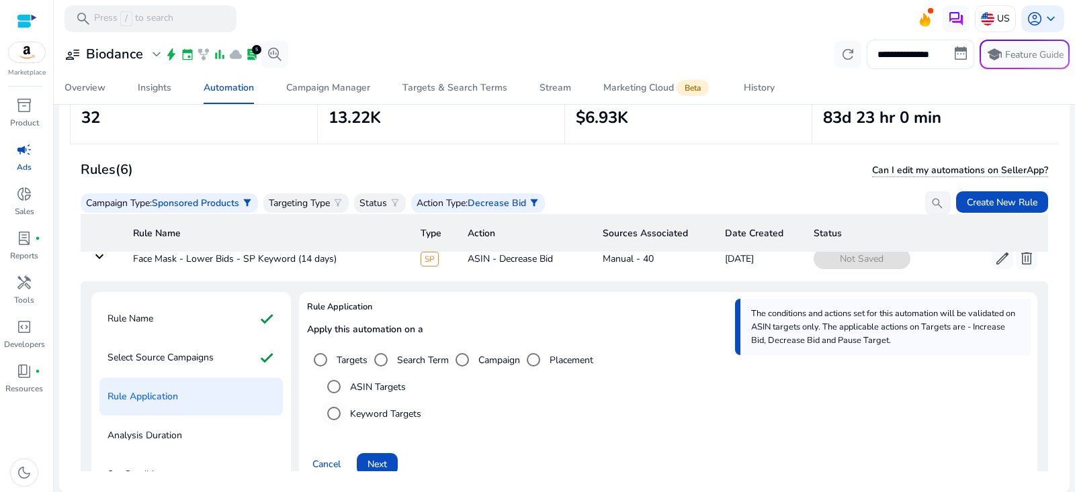
click at [381, 409] on label "Keyword Targets" at bounding box center [384, 414] width 74 height 14
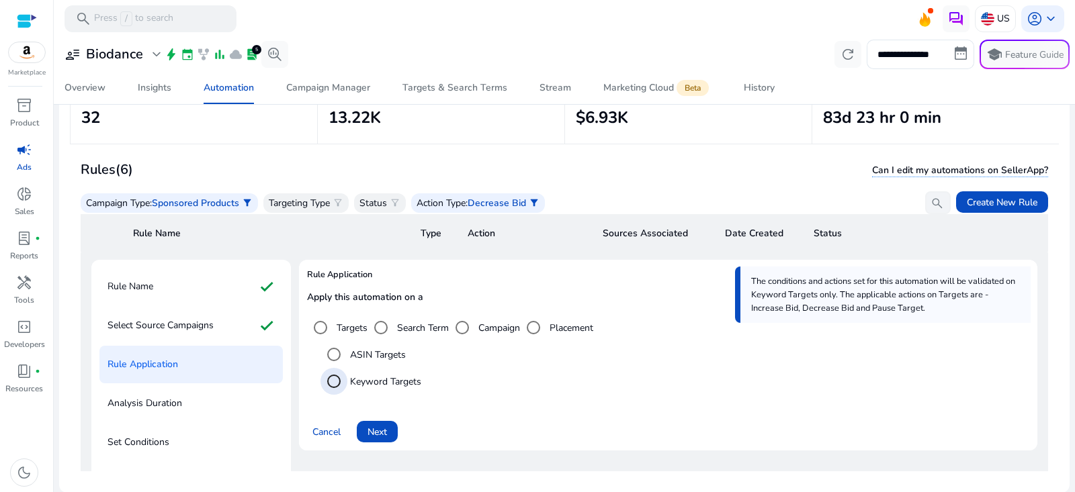
scroll to position [75, 0]
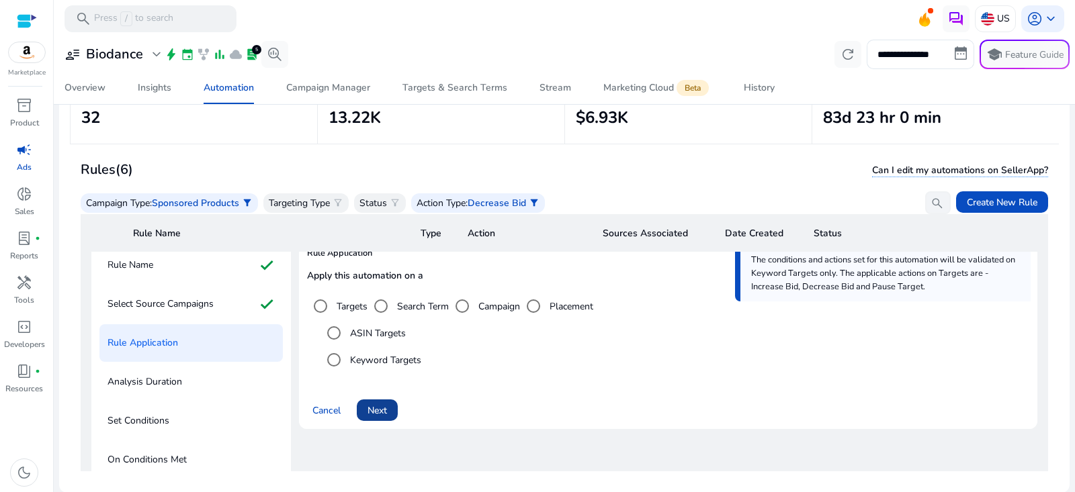
click at [382, 409] on span "Next" at bounding box center [377, 411] width 19 height 14
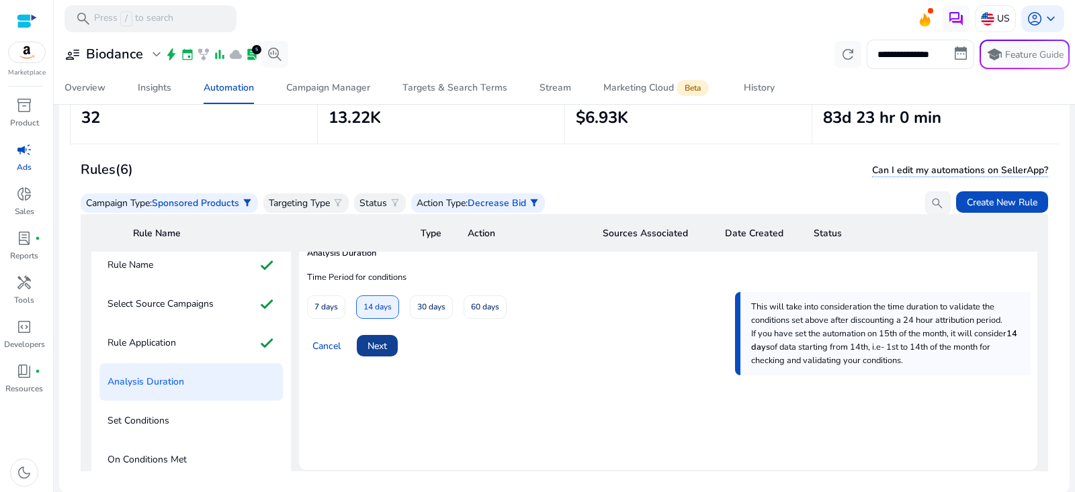
click at [388, 343] on span at bounding box center [377, 346] width 41 height 32
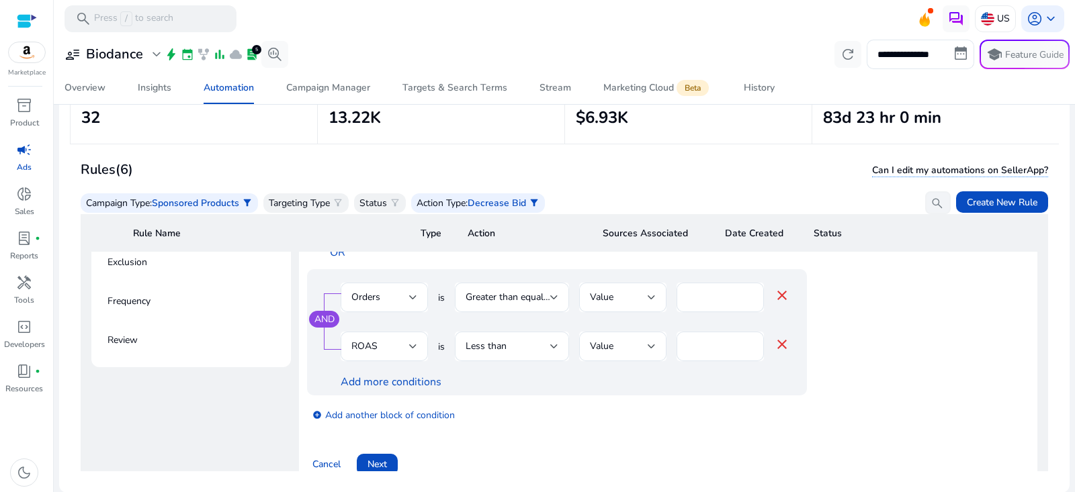
scroll to position [360, 0]
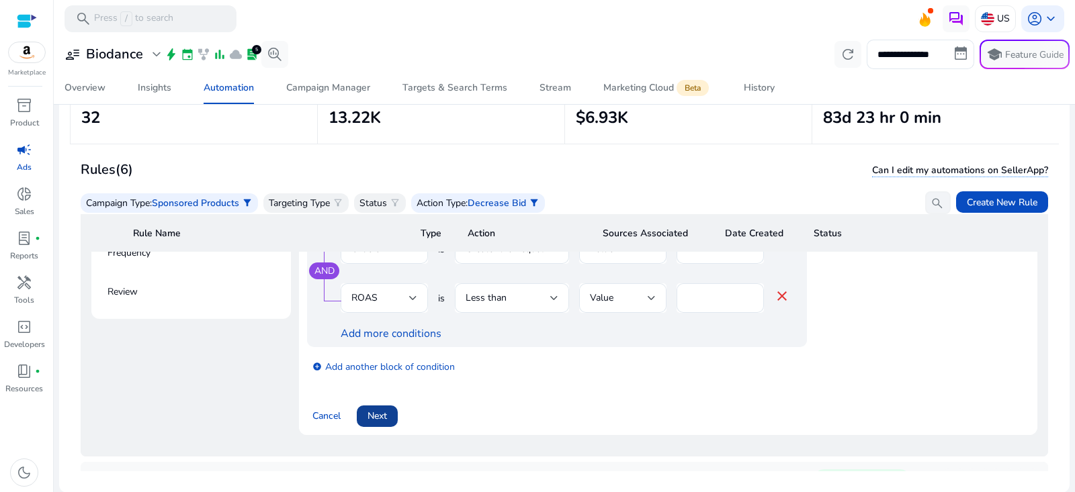
click at [383, 413] on span "Next" at bounding box center [377, 416] width 19 height 14
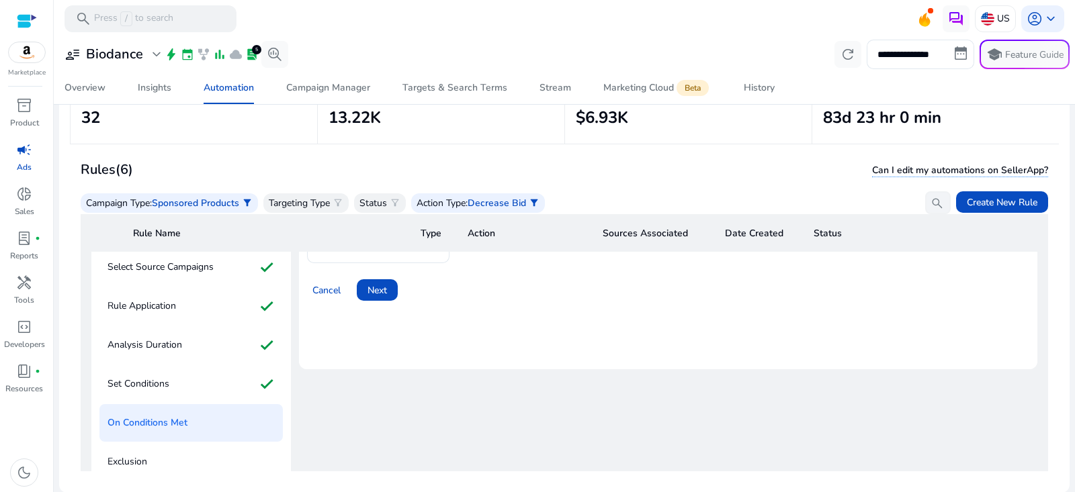
scroll to position [15, 0]
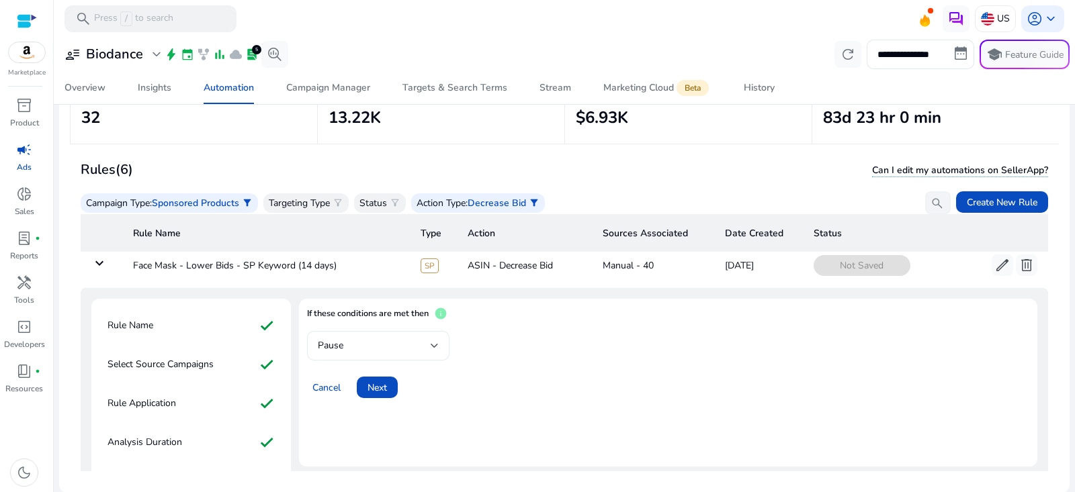
click at [386, 349] on div "Pause" at bounding box center [374, 346] width 113 height 15
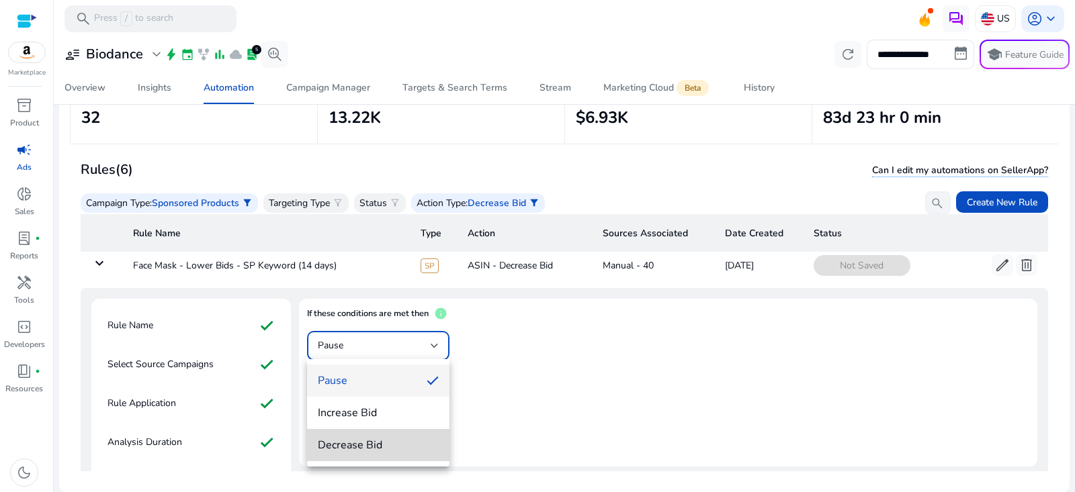
click at [356, 446] on span "Decrease Bid" at bounding box center [378, 445] width 121 height 15
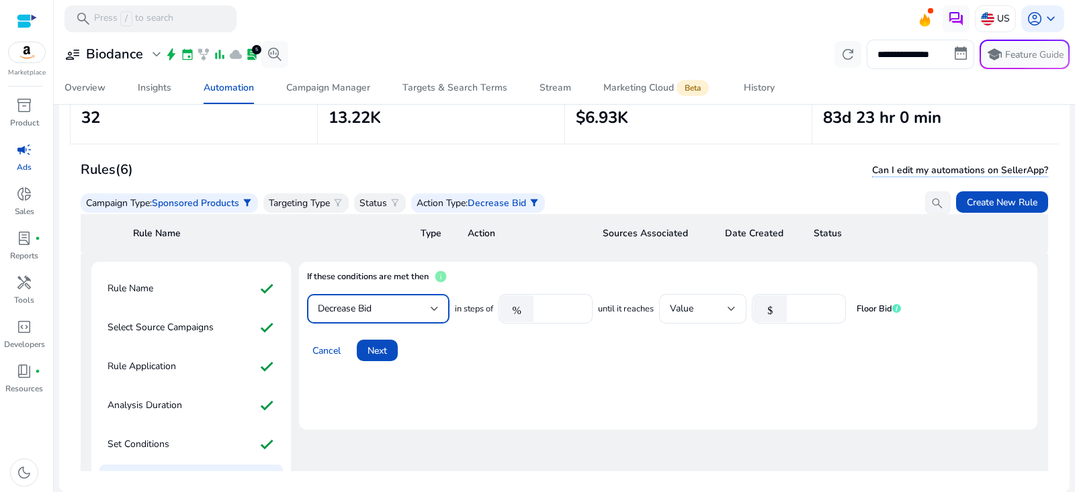
scroll to position [8, 0]
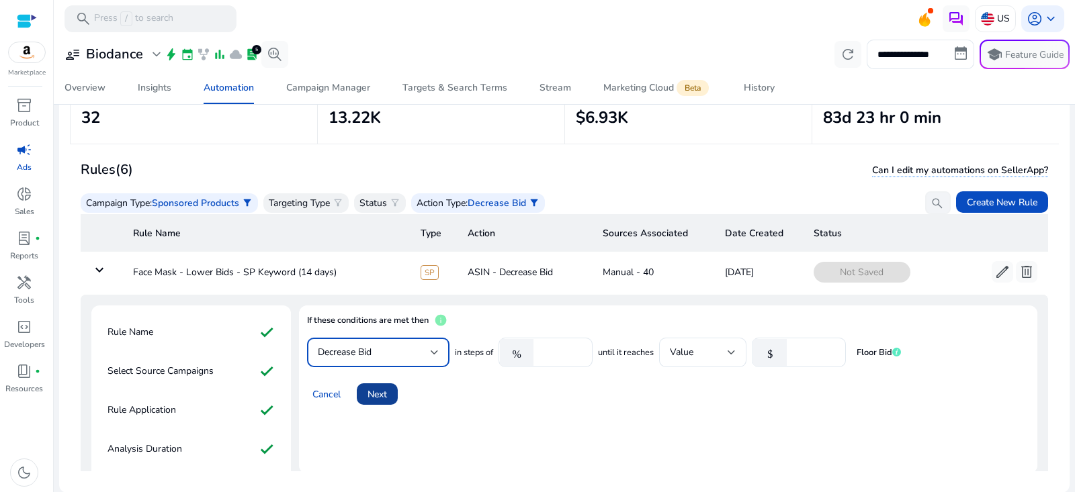
click at [373, 391] on span "Next" at bounding box center [377, 395] width 19 height 14
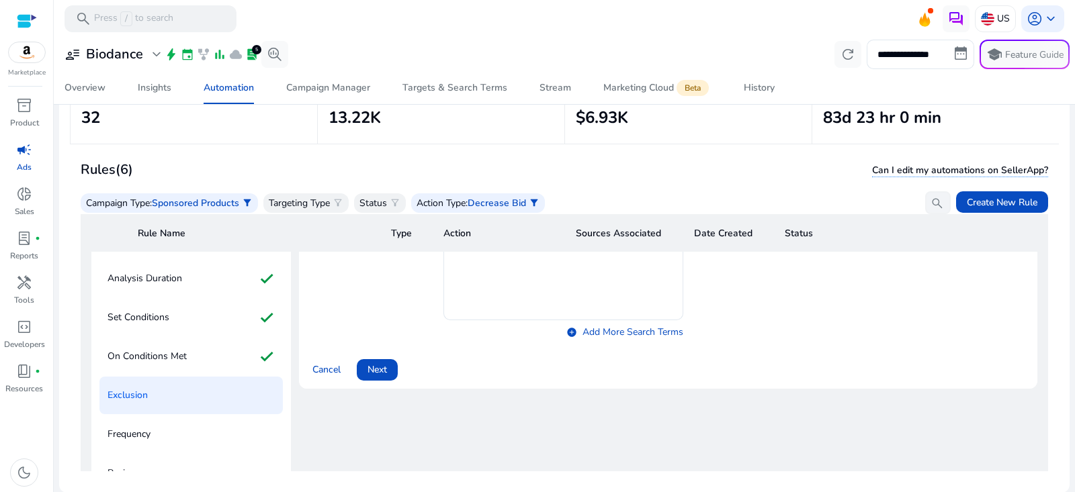
scroll to position [190, 0]
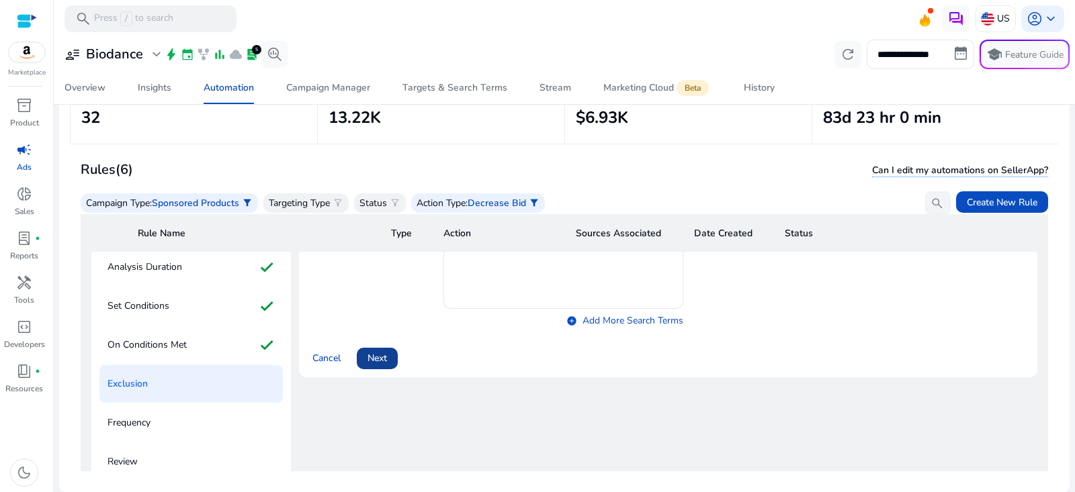
click at [389, 353] on span at bounding box center [377, 359] width 41 height 32
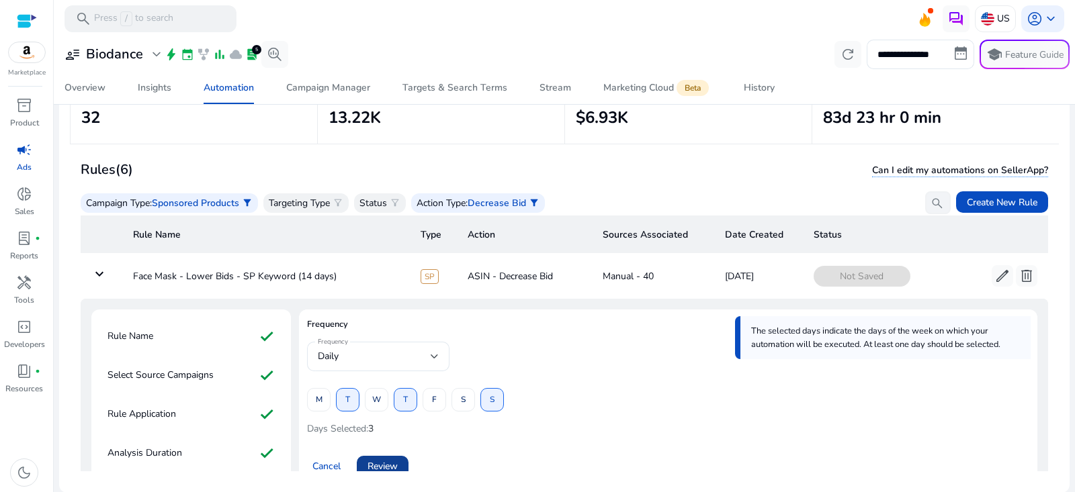
scroll to position [64, 0]
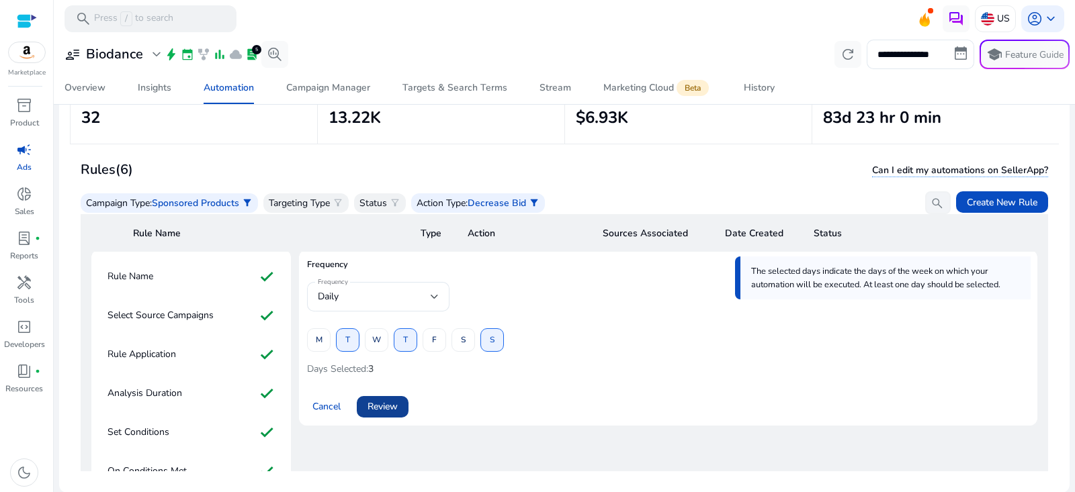
click at [396, 407] on span "Review" at bounding box center [383, 407] width 30 height 14
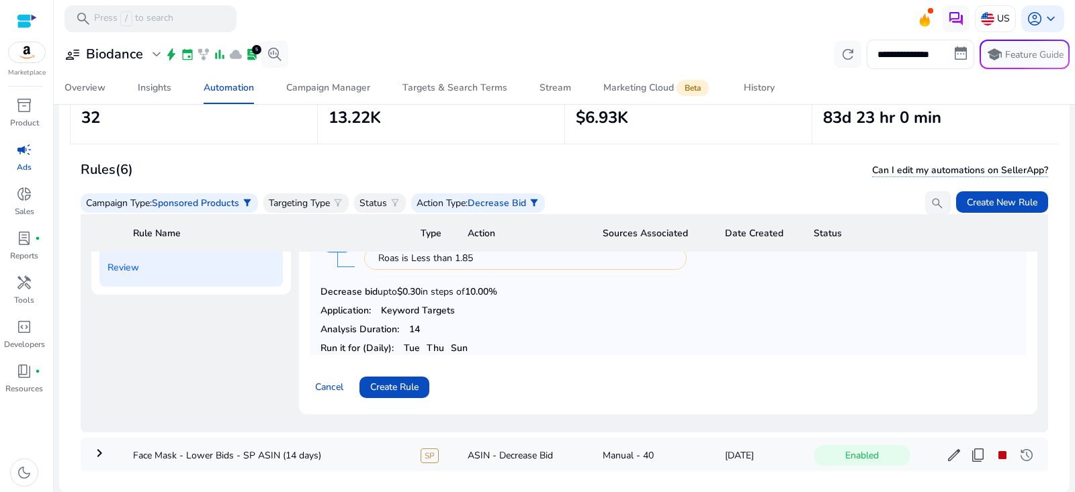
scroll to position [410, 0]
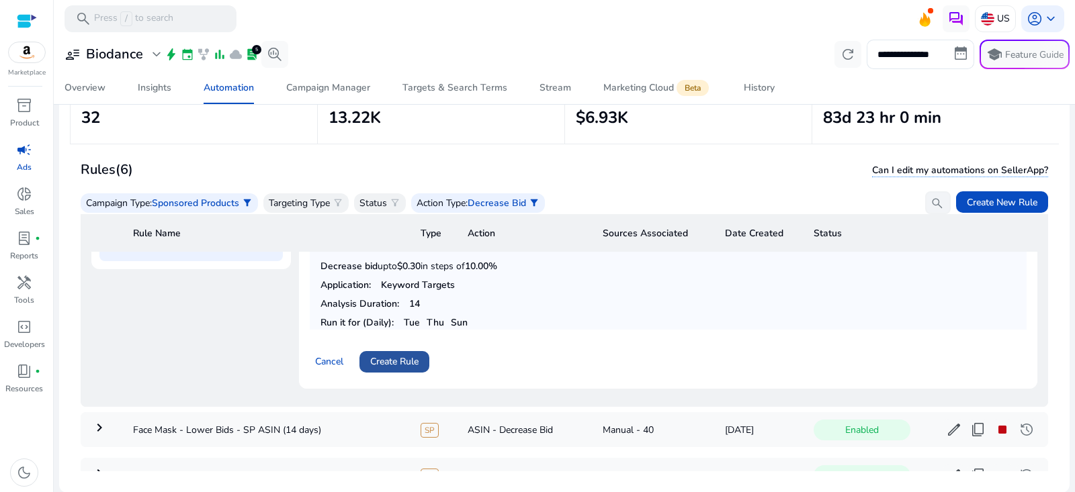
click at [412, 355] on span "Create Rule" at bounding box center [394, 362] width 48 height 14
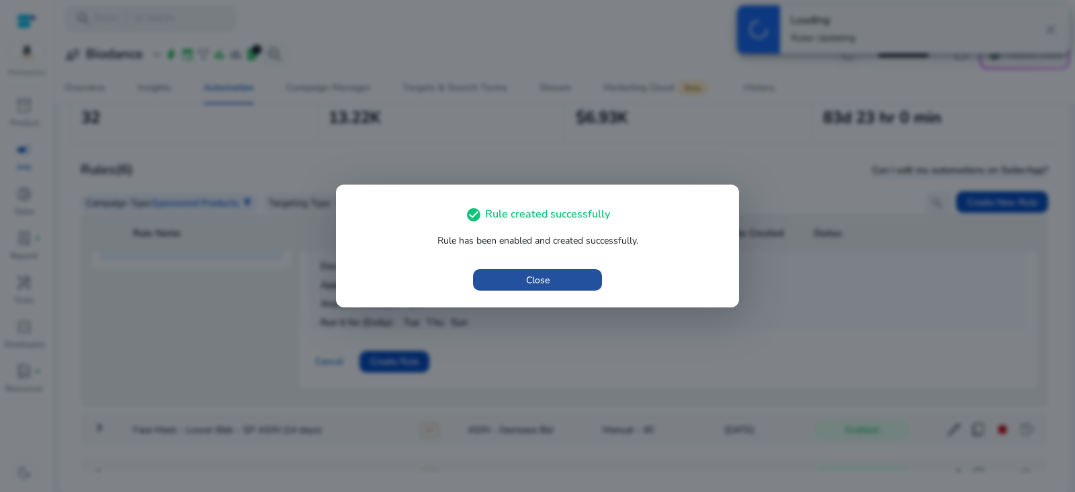
click at [550, 284] on span "button" at bounding box center [537, 280] width 129 height 32
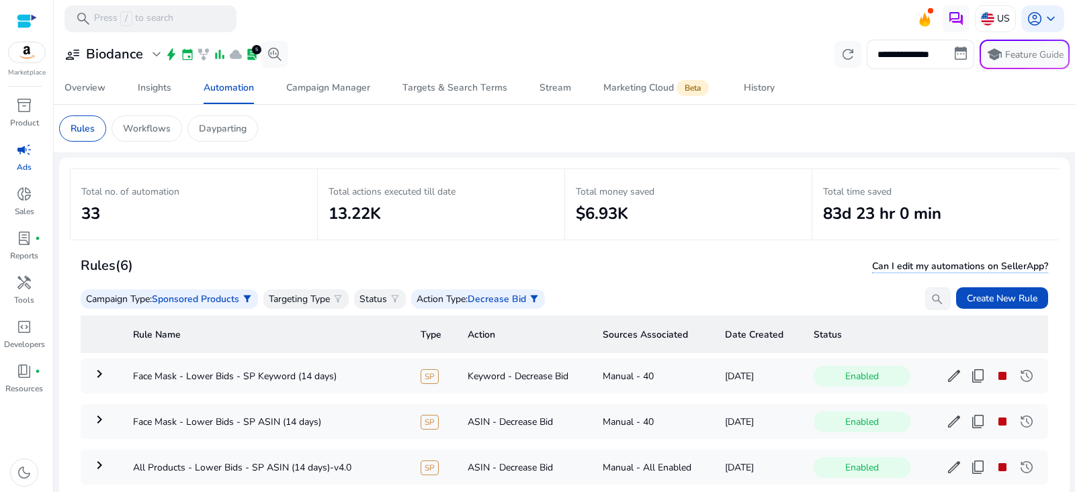
scroll to position [83, 0]
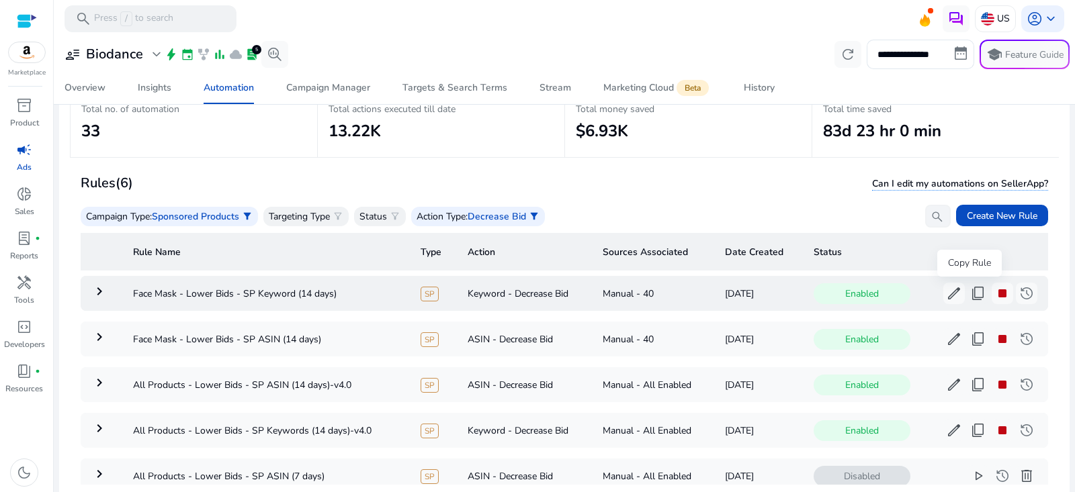
click at [970, 296] on span "content_copy" at bounding box center [978, 294] width 16 height 16
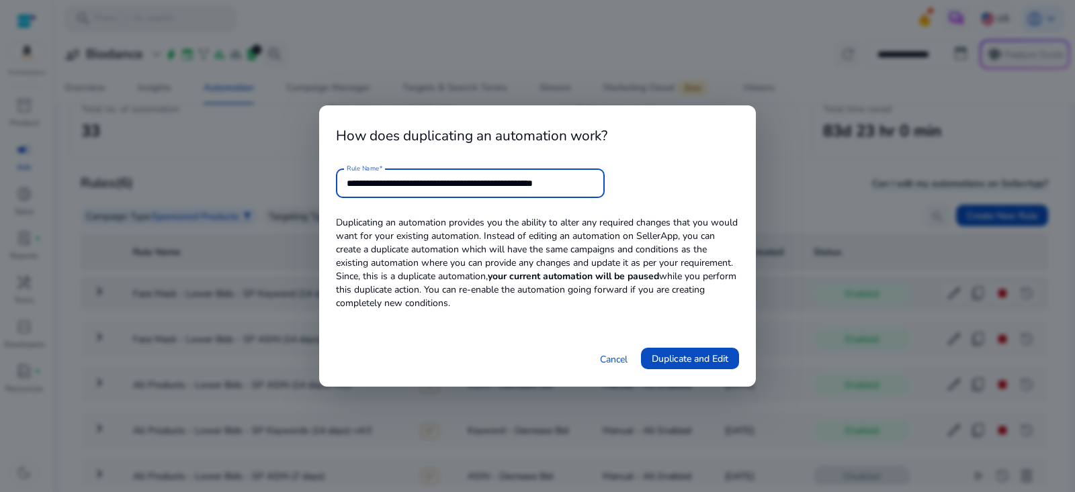
click at [467, 185] on input "**********" at bounding box center [470, 183] width 247 height 15
drag, startPoint x: 548, startPoint y: 181, endPoint x: 786, endPoint y: 198, distance: 238.5
click at [783, 198] on div "**********" at bounding box center [537, 246] width 1075 height 492
type input "**********"
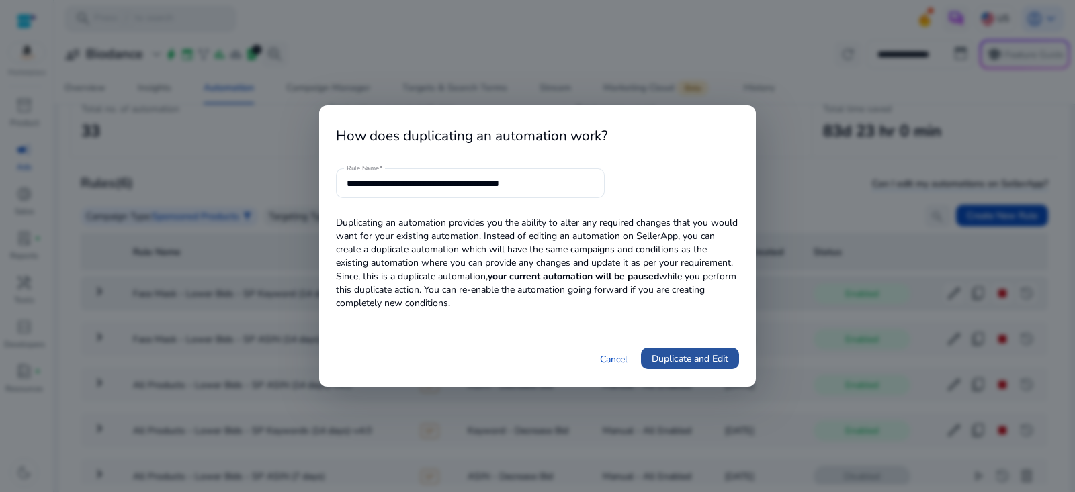
click at [718, 356] on span "Duplicate and Edit" at bounding box center [690, 359] width 77 height 14
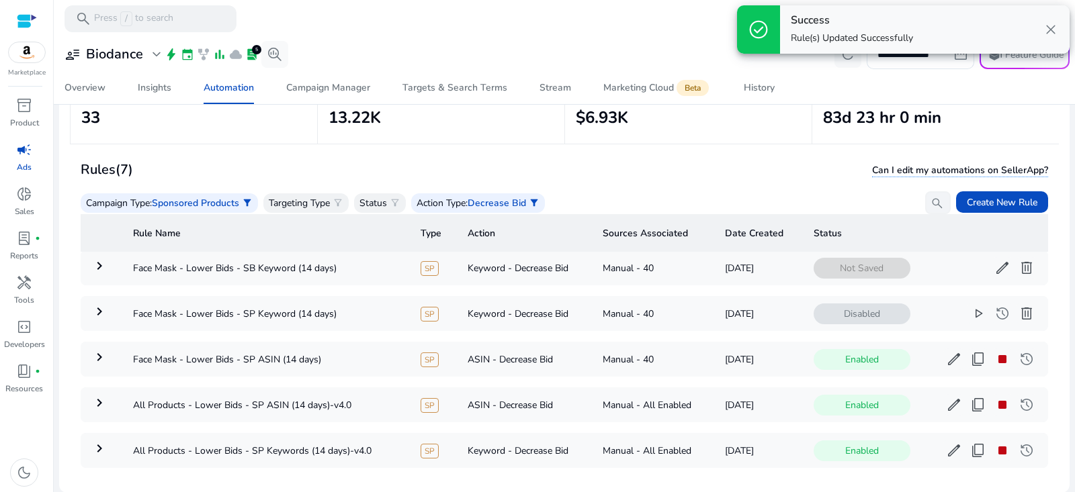
scroll to position [29, 0]
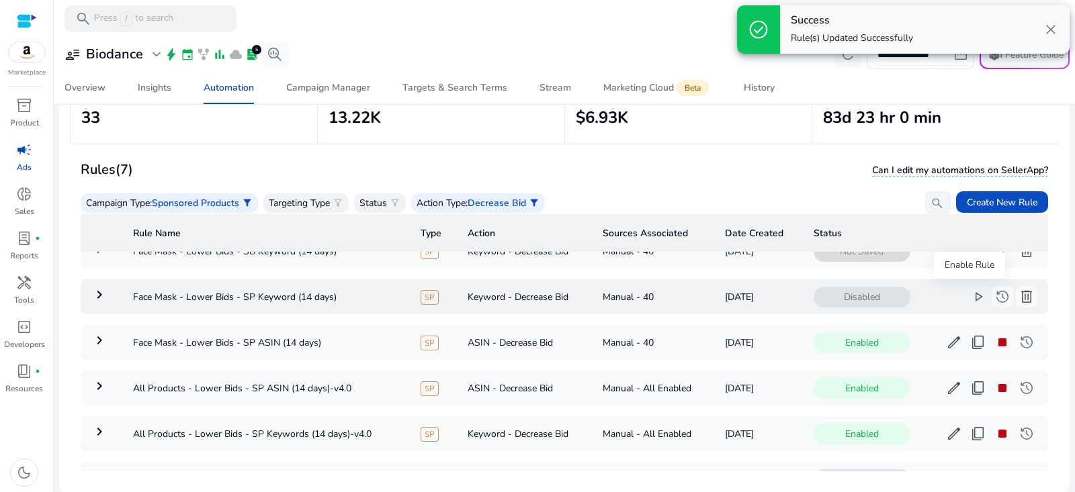
click at [971, 294] on span "play_arrow" at bounding box center [978, 297] width 16 height 16
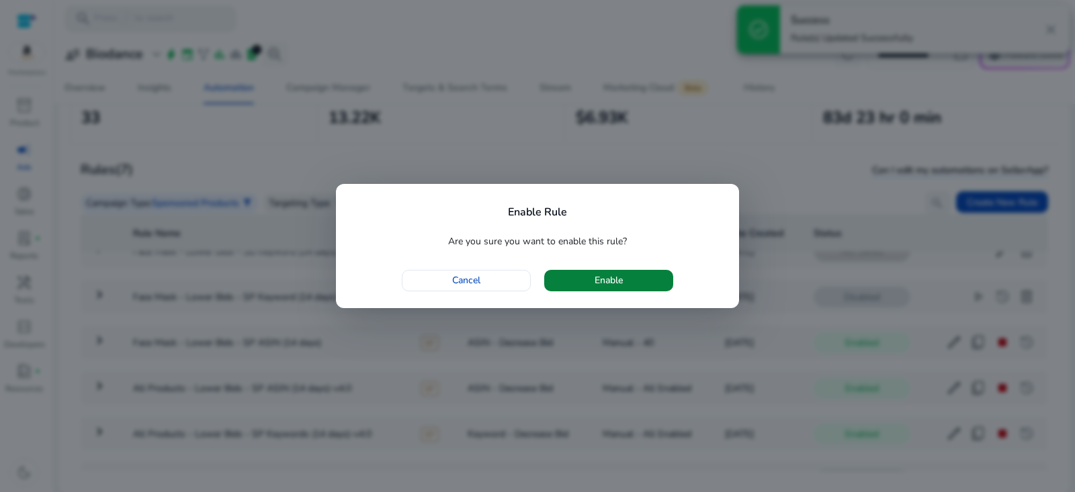
click at [631, 292] on span "button" at bounding box center [608, 281] width 129 height 32
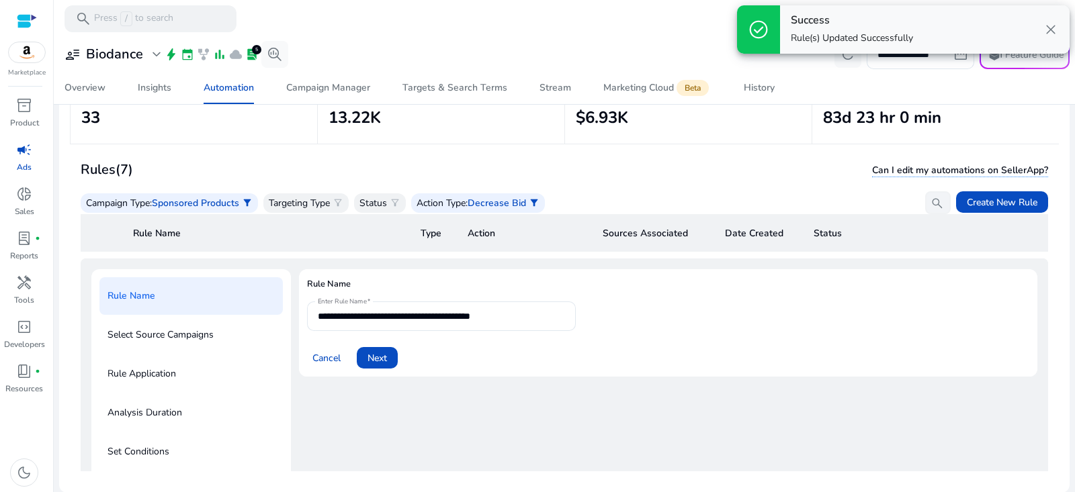
scroll to position [48, 0]
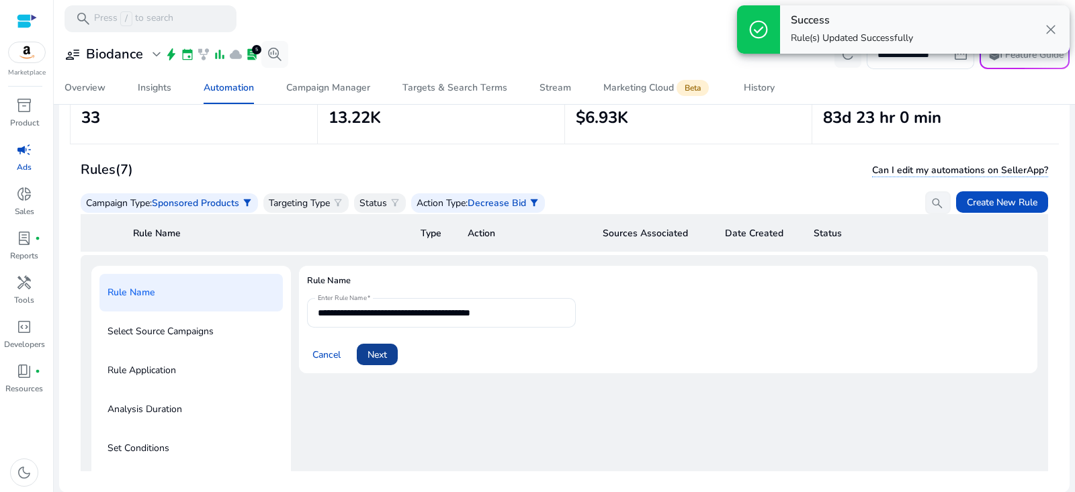
click at [385, 355] on span "Next" at bounding box center [377, 355] width 19 height 14
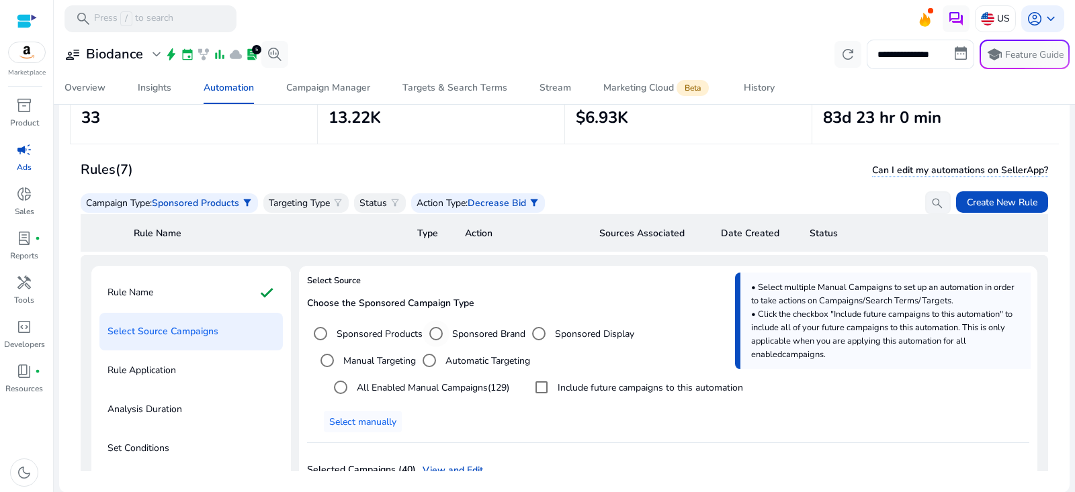
click at [454, 323] on div "Sponsored Brand" at bounding box center [474, 333] width 103 height 27
click at [454, 334] on label "Sponsored Brand" at bounding box center [487, 334] width 76 height 14
click at [379, 412] on span at bounding box center [363, 422] width 78 height 32
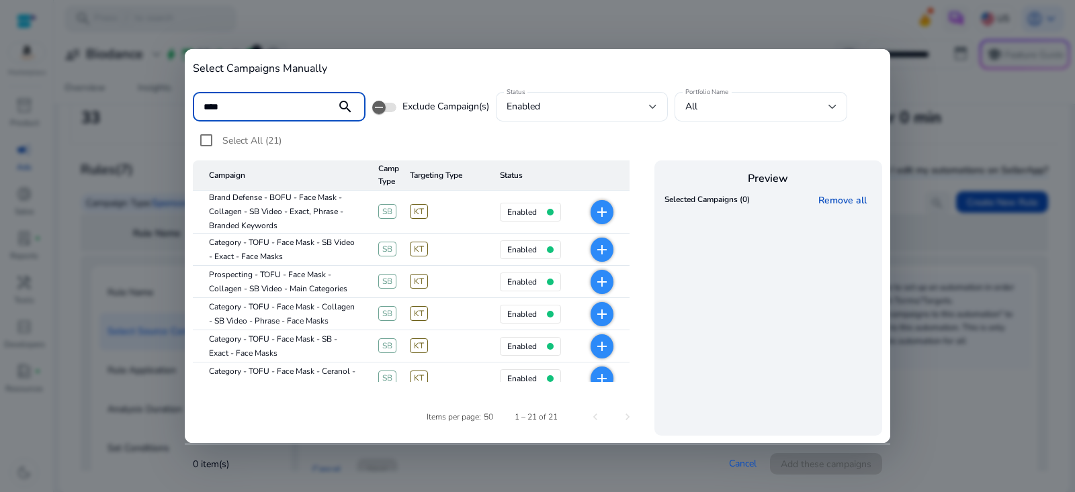
type input "*********"
click at [338, 99] on mat-icon "search" at bounding box center [345, 107] width 32 height 16
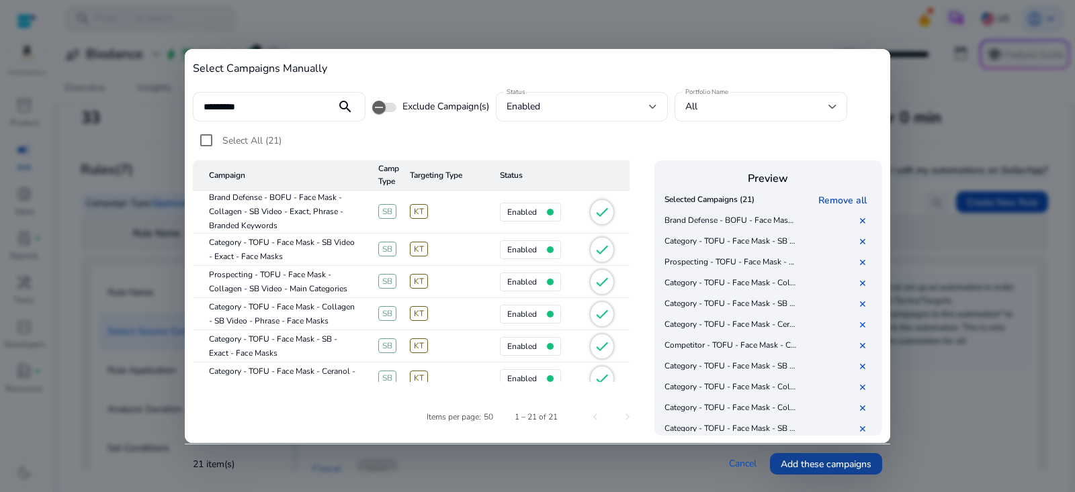
click at [809, 460] on span "Add these campaigns" at bounding box center [826, 465] width 91 height 14
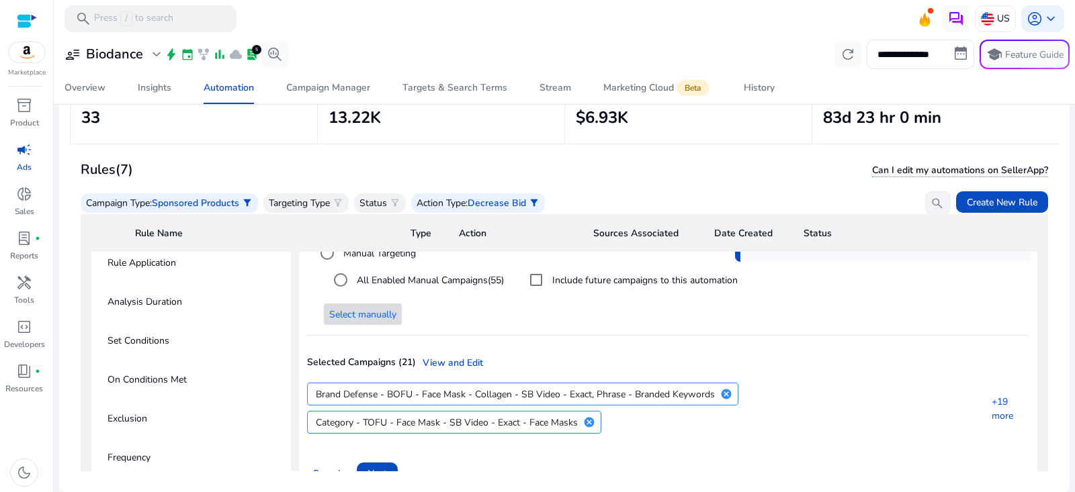
scroll to position [239, 0]
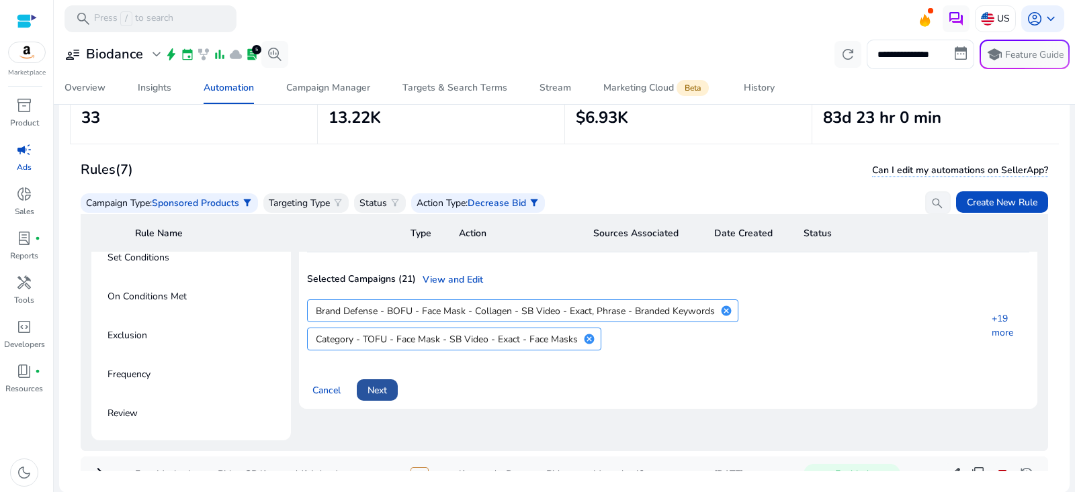
click at [376, 389] on span "Next" at bounding box center [377, 391] width 19 height 14
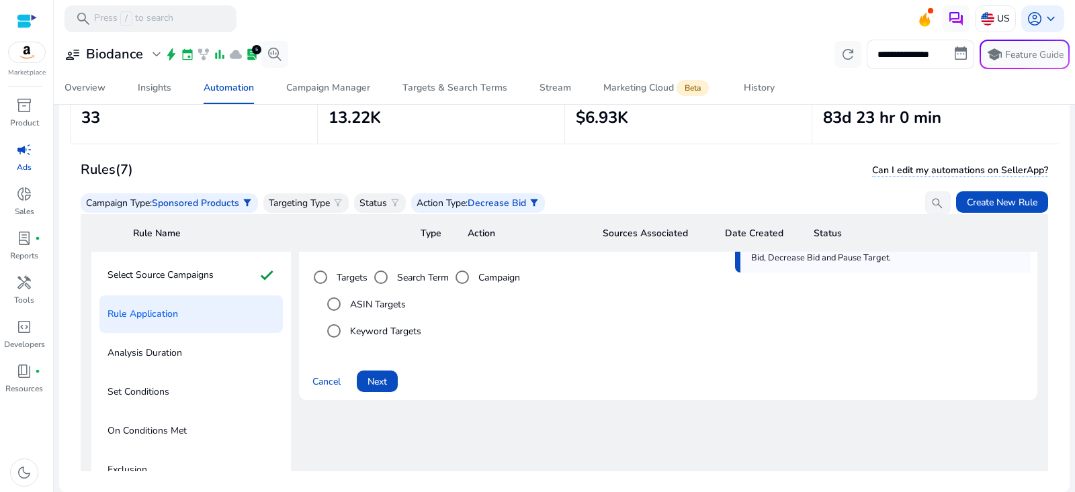
scroll to position [0, 0]
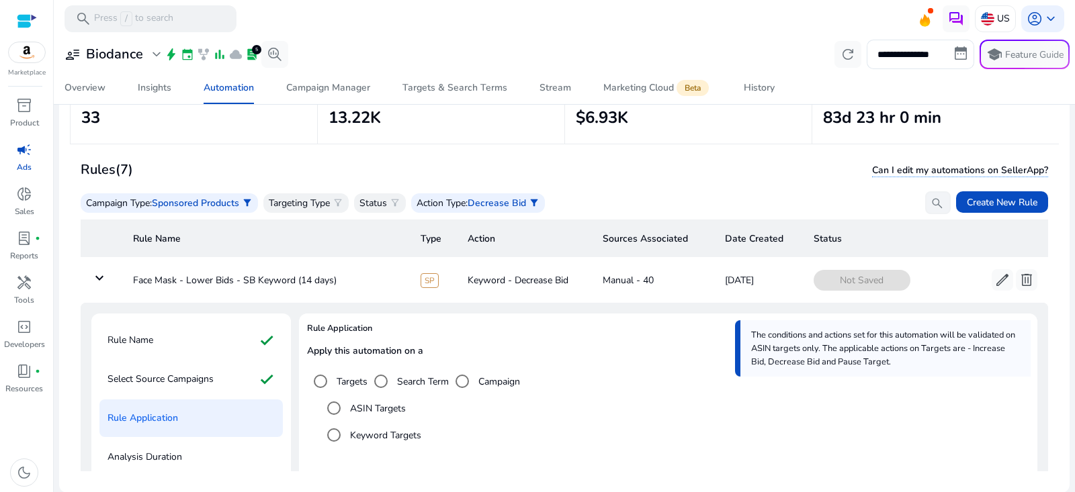
click at [386, 433] on label "Keyword Targets" at bounding box center [384, 436] width 74 height 14
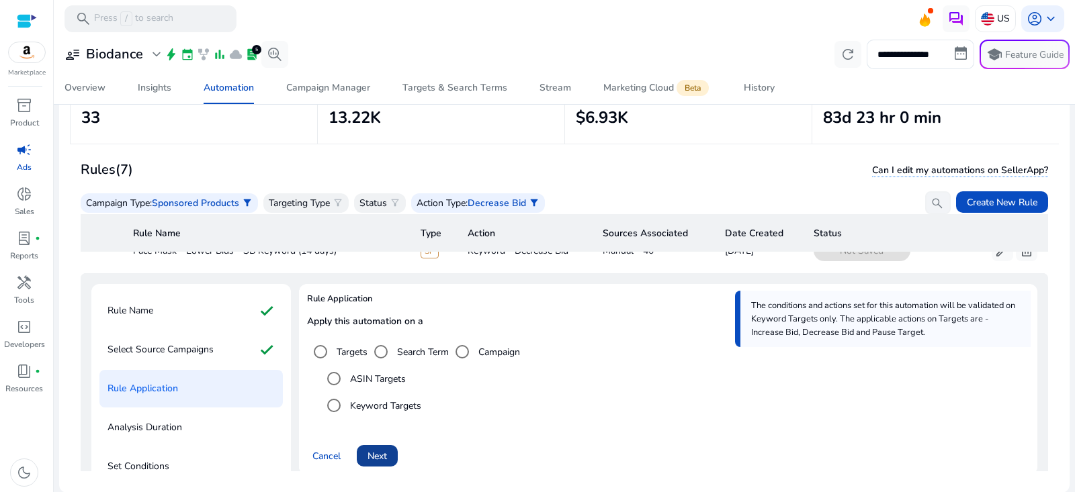
click at [382, 456] on span "Next" at bounding box center [377, 456] width 19 height 14
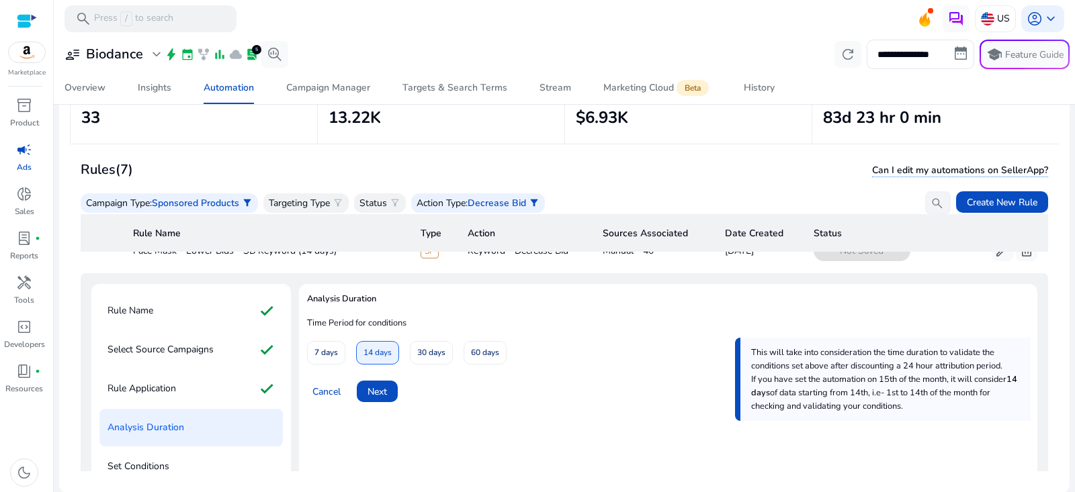
scroll to position [0, 0]
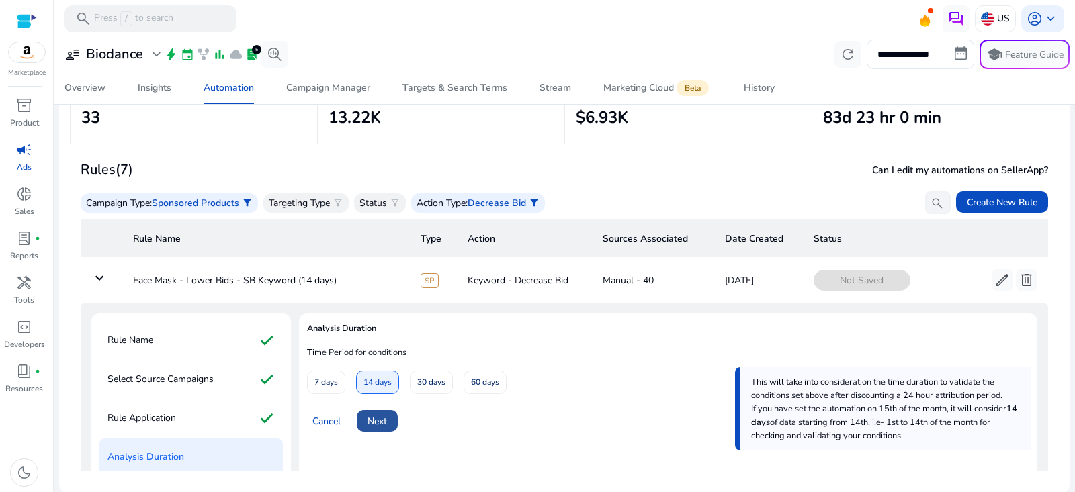
click at [382, 426] on span "Next" at bounding box center [377, 422] width 19 height 14
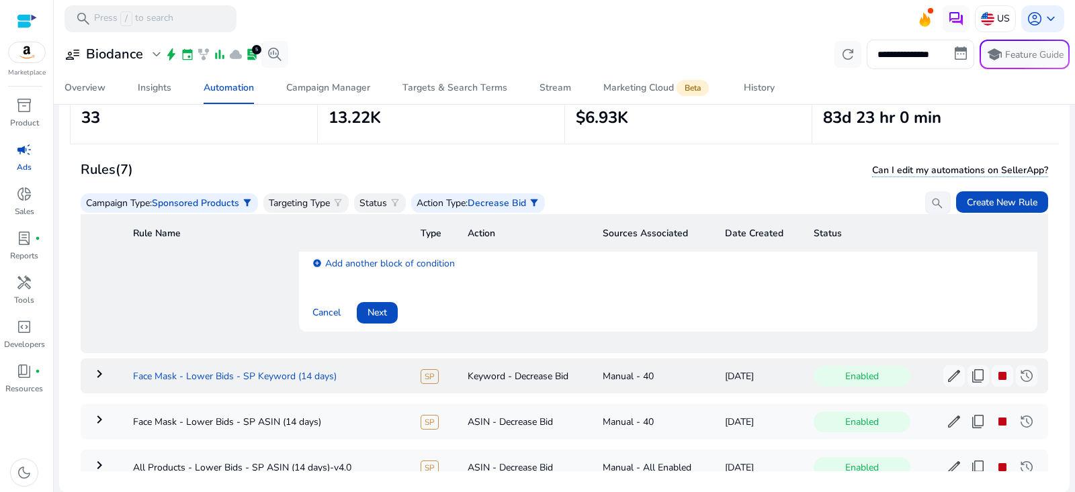
scroll to position [371, 0]
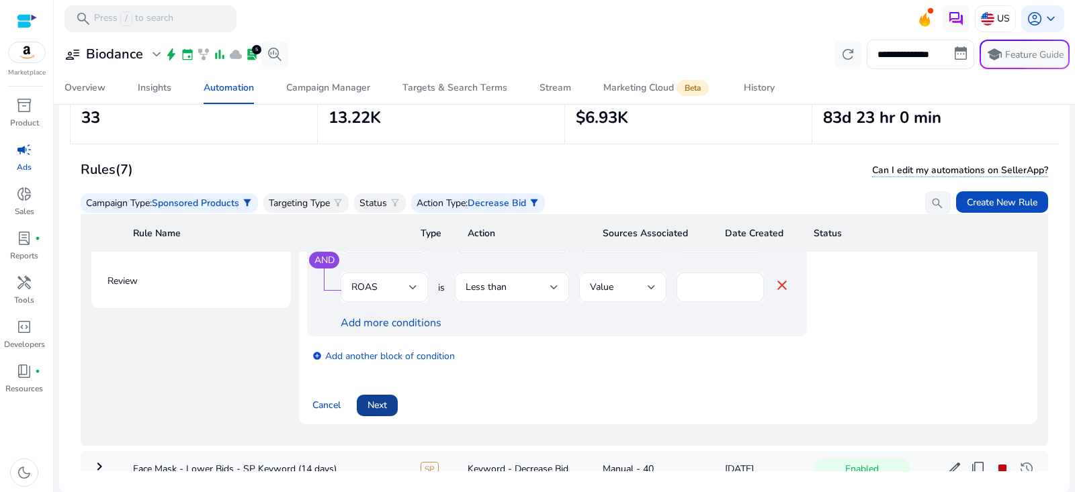
click at [380, 400] on span "Next" at bounding box center [377, 405] width 19 height 14
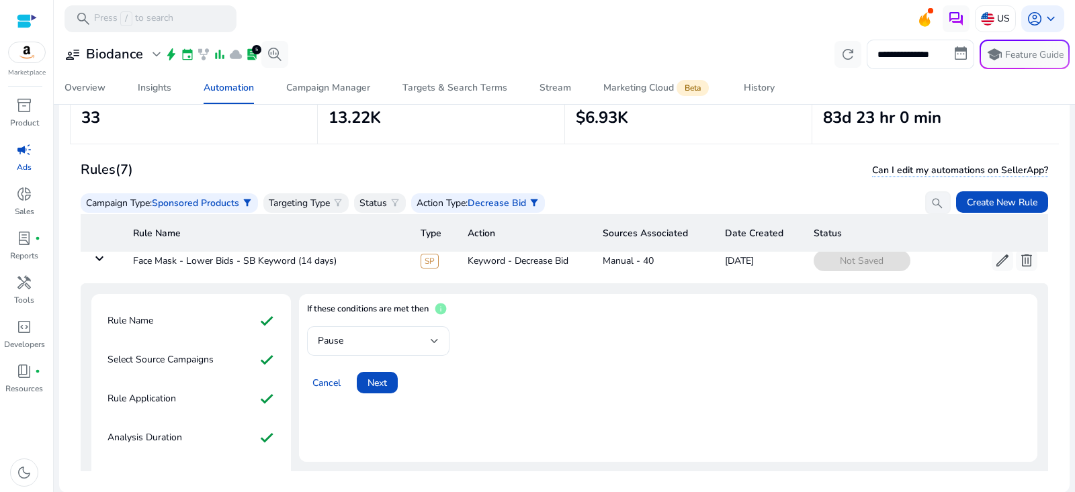
scroll to position [7, 0]
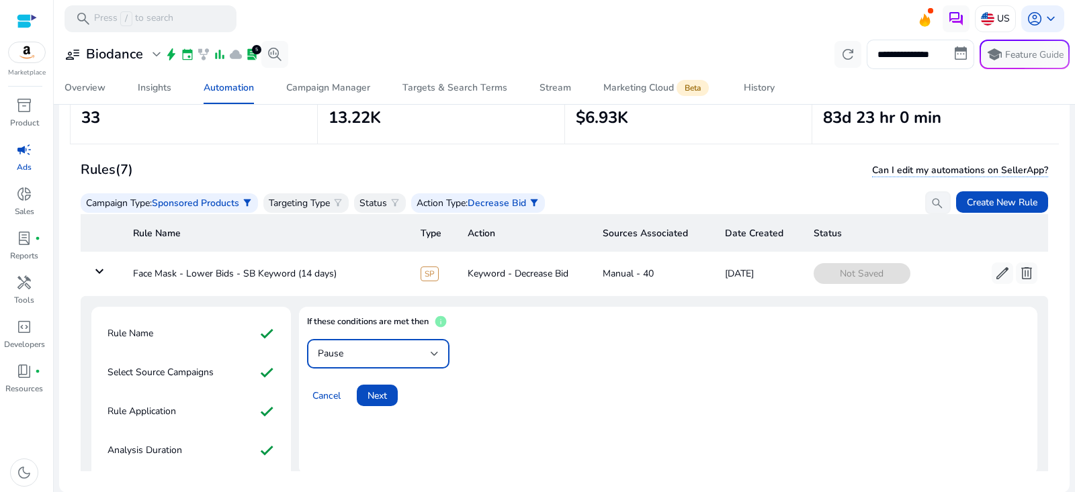
click at [383, 347] on div "Pause" at bounding box center [374, 354] width 113 height 15
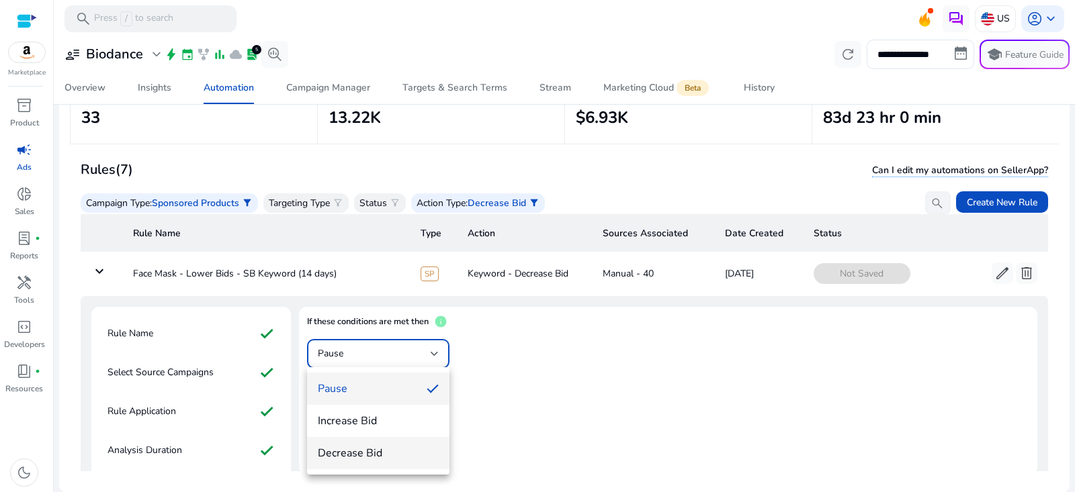
drag, startPoint x: 348, startPoint y: 450, endPoint x: 372, endPoint y: 435, distance: 27.8
click at [348, 450] on span "Decrease Bid" at bounding box center [378, 453] width 121 height 15
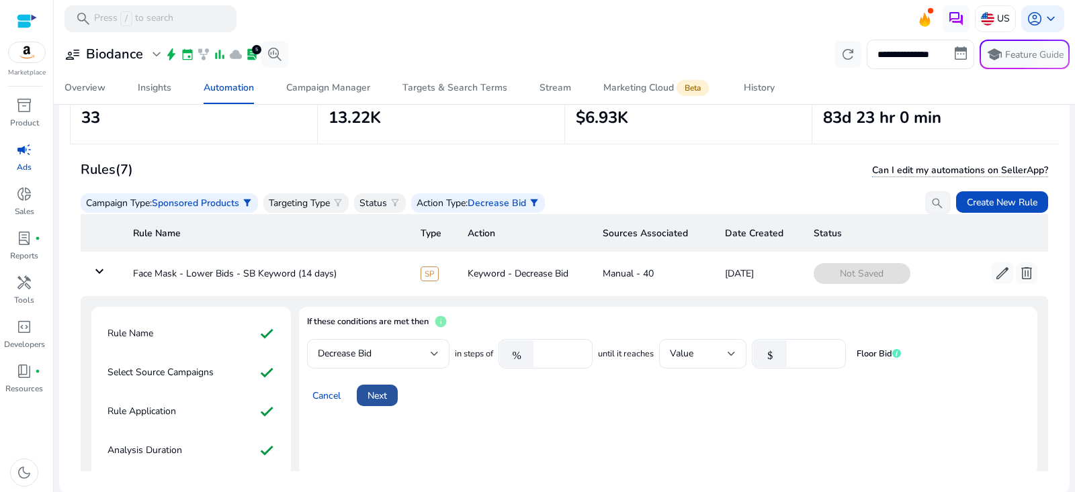
click at [387, 395] on span "Next" at bounding box center [377, 396] width 19 height 14
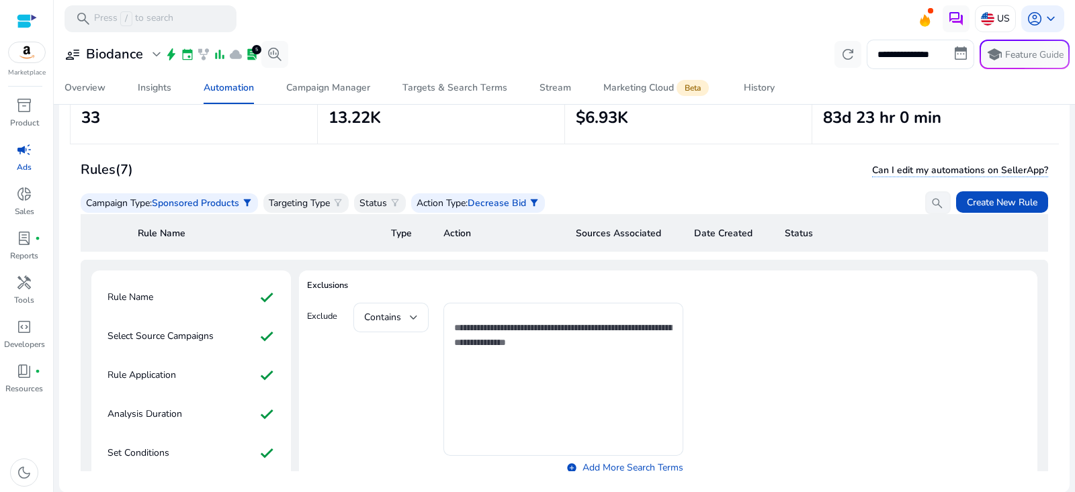
scroll to position [183, 0]
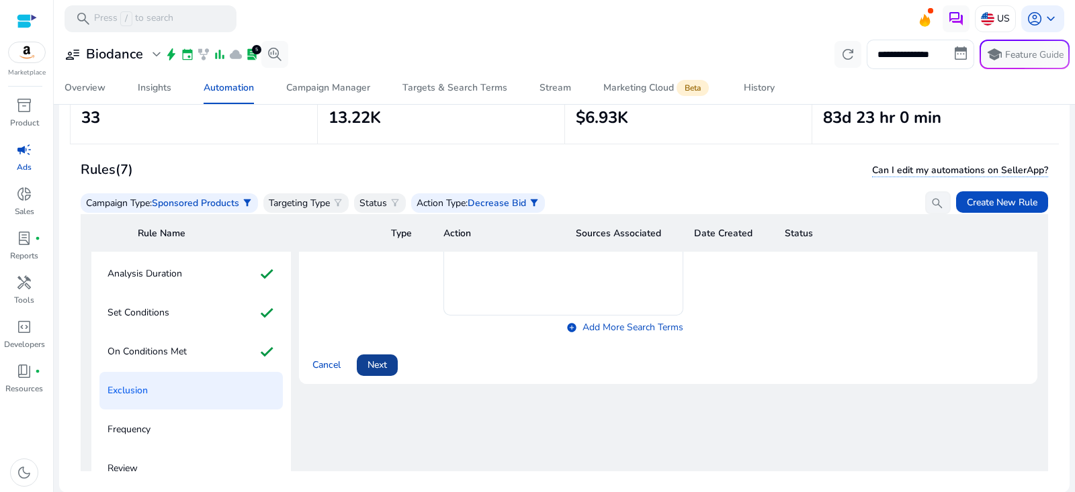
click at [382, 362] on span "Next" at bounding box center [377, 365] width 19 height 14
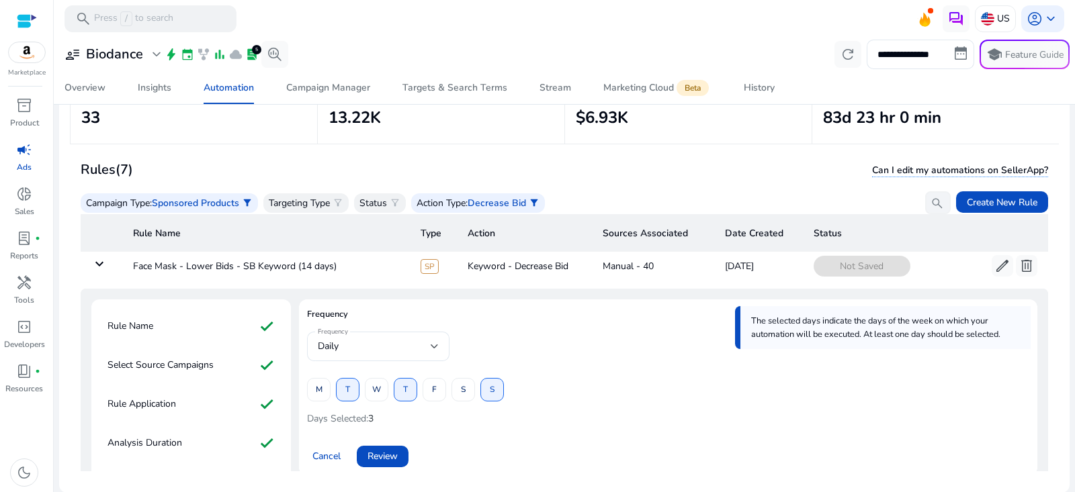
scroll to position [32, 0]
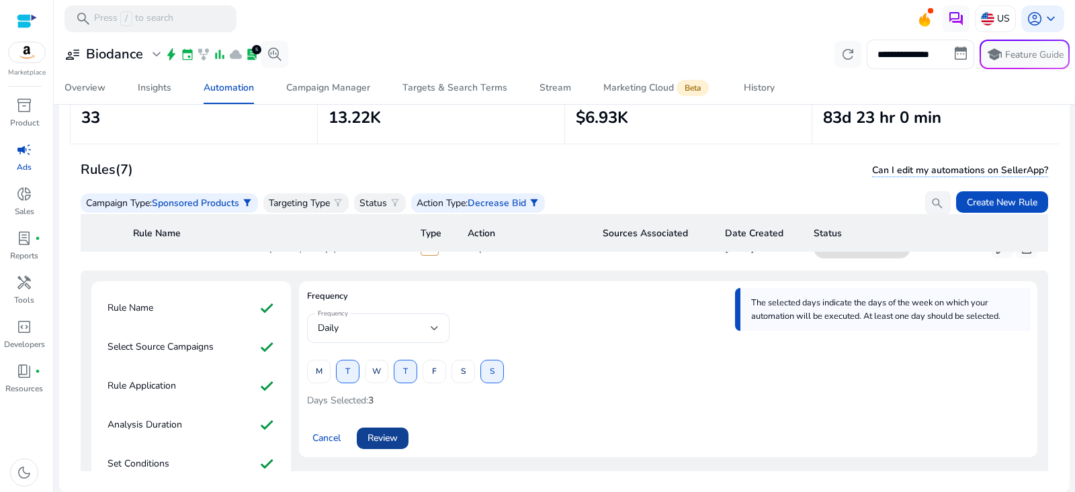
click at [383, 445] on span at bounding box center [383, 439] width 52 height 32
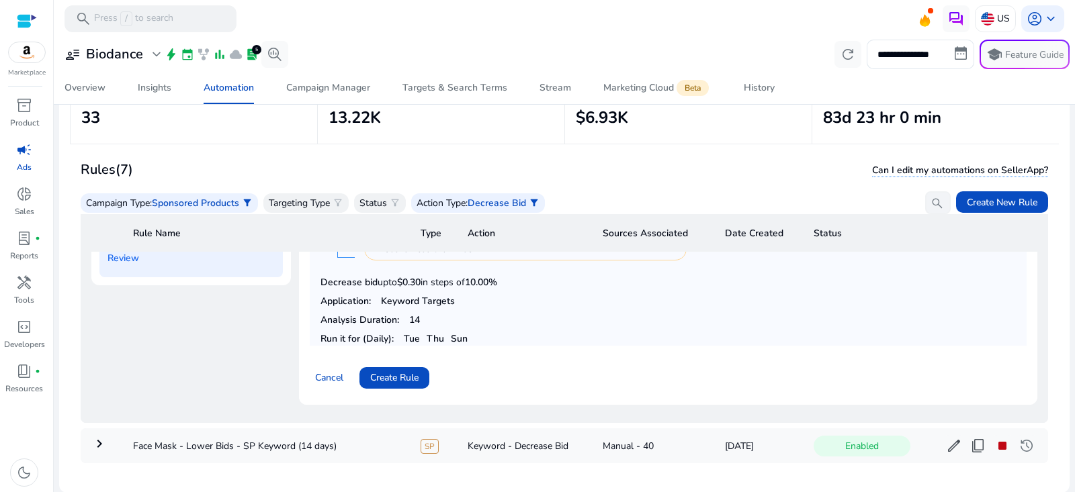
scroll to position [393, 0]
click at [412, 372] on span "Create Rule" at bounding box center [394, 379] width 48 height 14
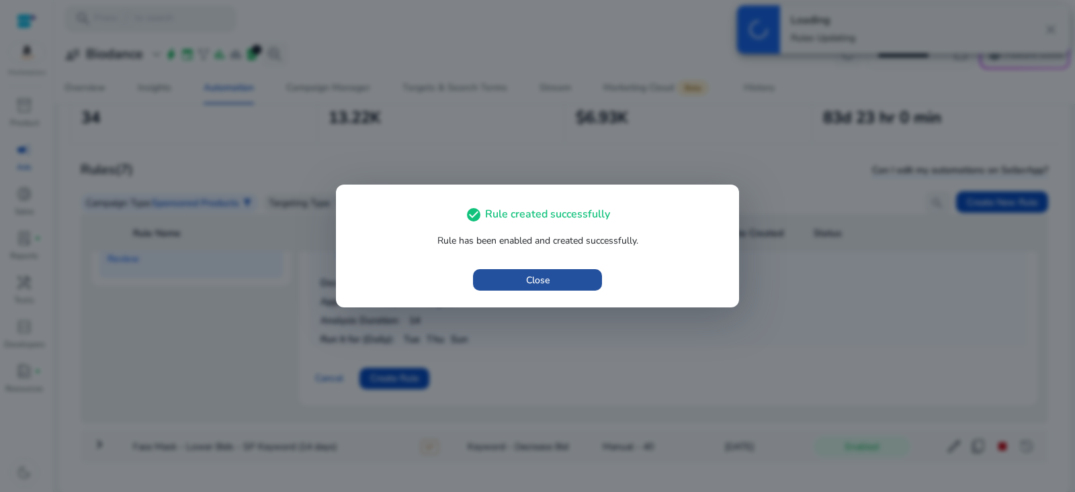
click at [517, 284] on span "button" at bounding box center [537, 280] width 129 height 32
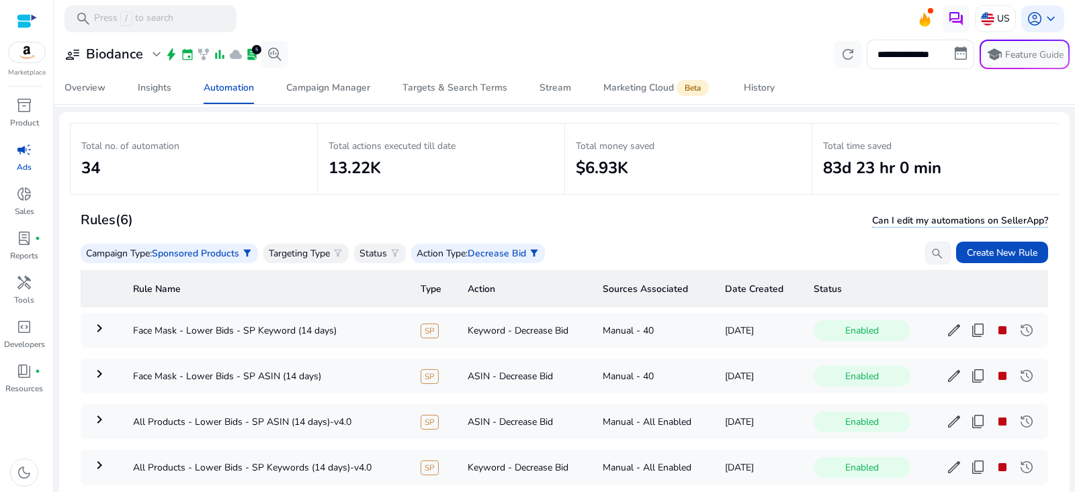
scroll to position [45, 0]
click at [211, 252] on span "Sponsored Products" at bounding box center [195, 254] width 87 height 13
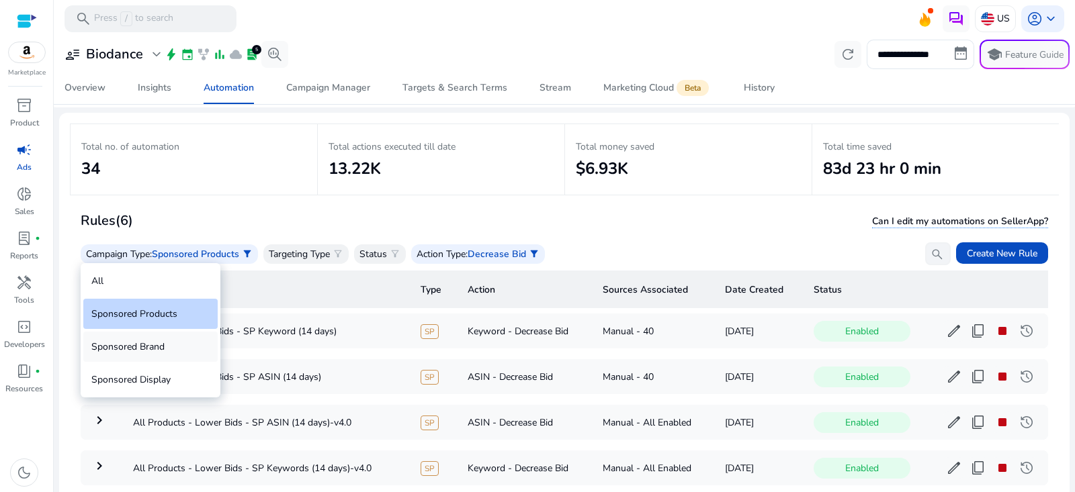
click at [172, 347] on div "Sponsored Brand" at bounding box center [150, 347] width 134 height 30
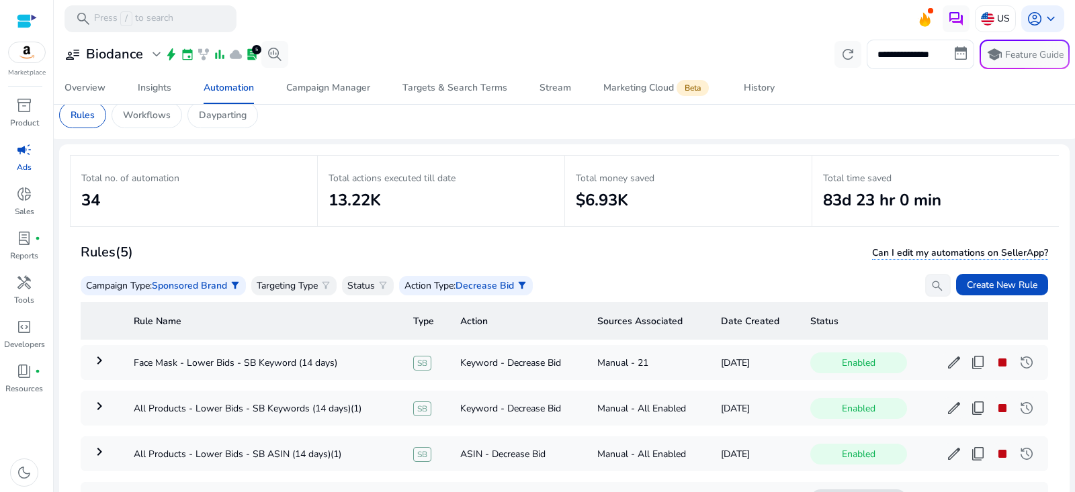
scroll to position [33, 0]
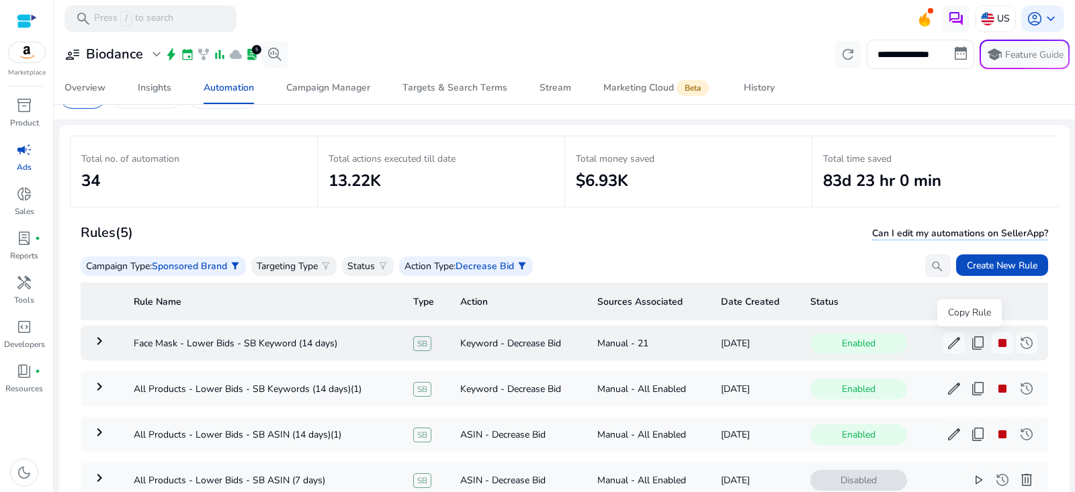
click at [970, 341] on span "content_copy" at bounding box center [978, 343] width 16 height 16
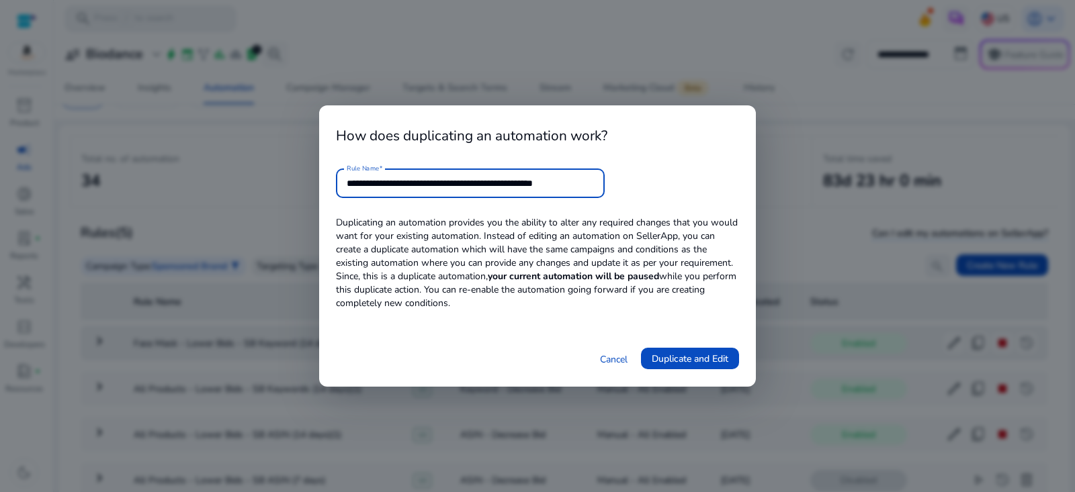
click at [486, 178] on input "**********" at bounding box center [470, 183] width 247 height 15
drag, startPoint x: 531, startPoint y: 185, endPoint x: 953, endPoint y: 184, distance: 421.9
click at [951, 185] on div "**********" at bounding box center [537, 246] width 1075 height 492
type input "**********"
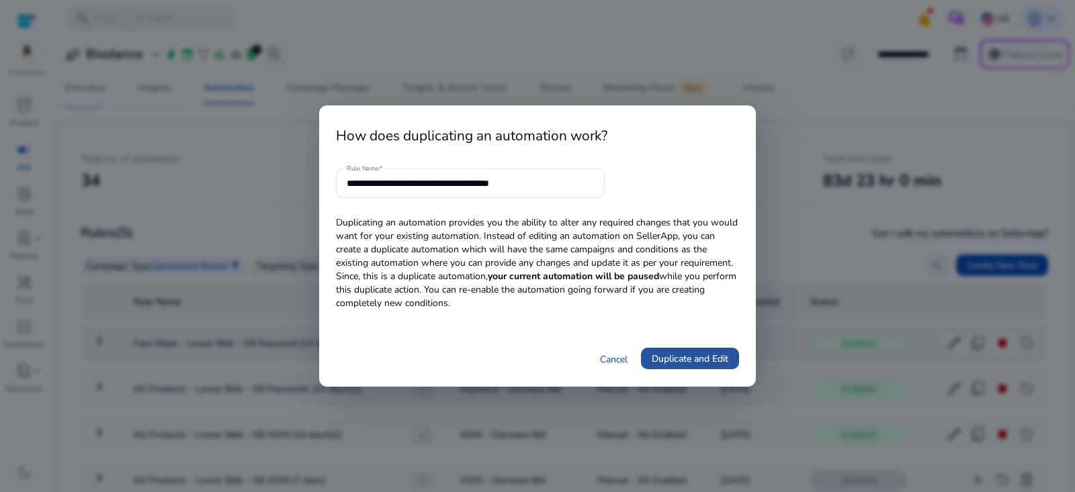
click at [675, 357] on span "Duplicate and Edit" at bounding box center [690, 359] width 77 height 14
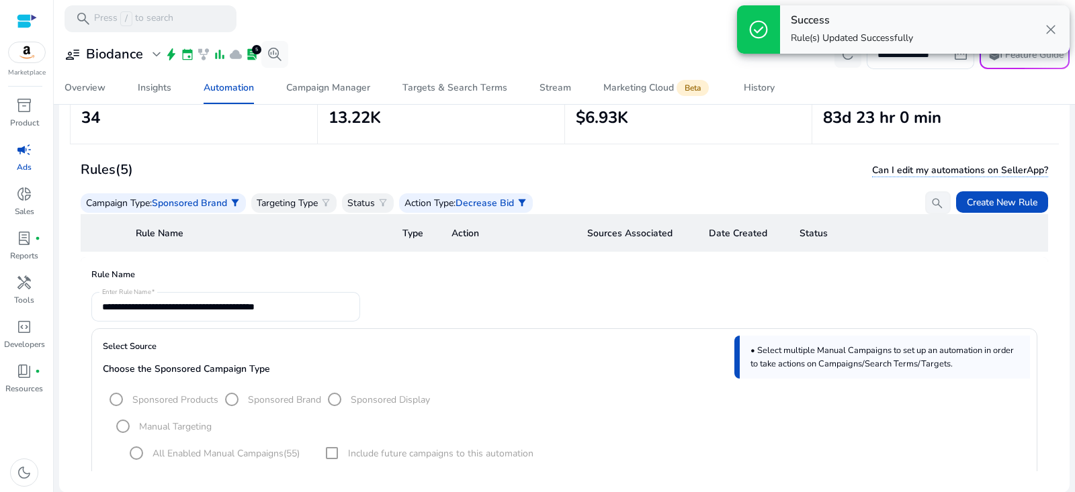
scroll to position [48, 0]
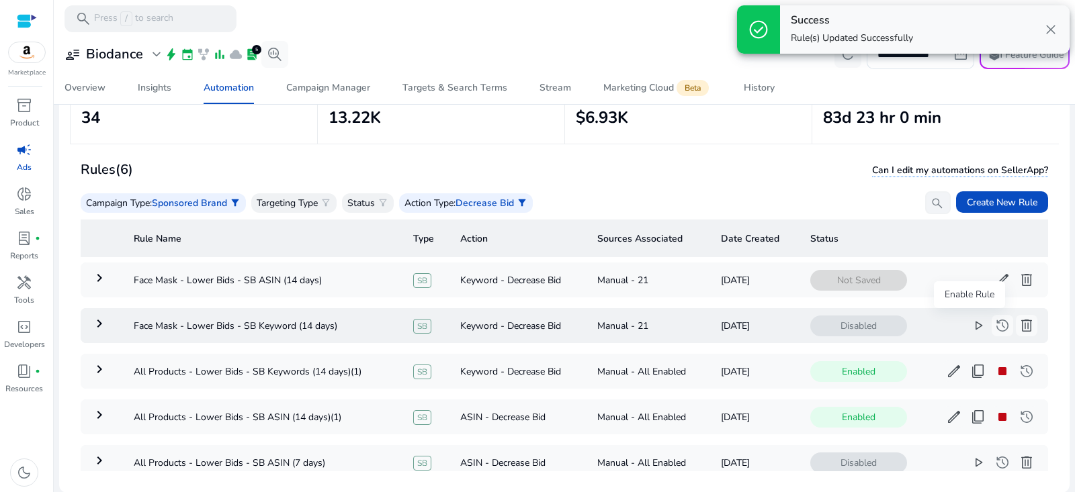
click at [970, 331] on span "play_arrow" at bounding box center [978, 326] width 16 height 16
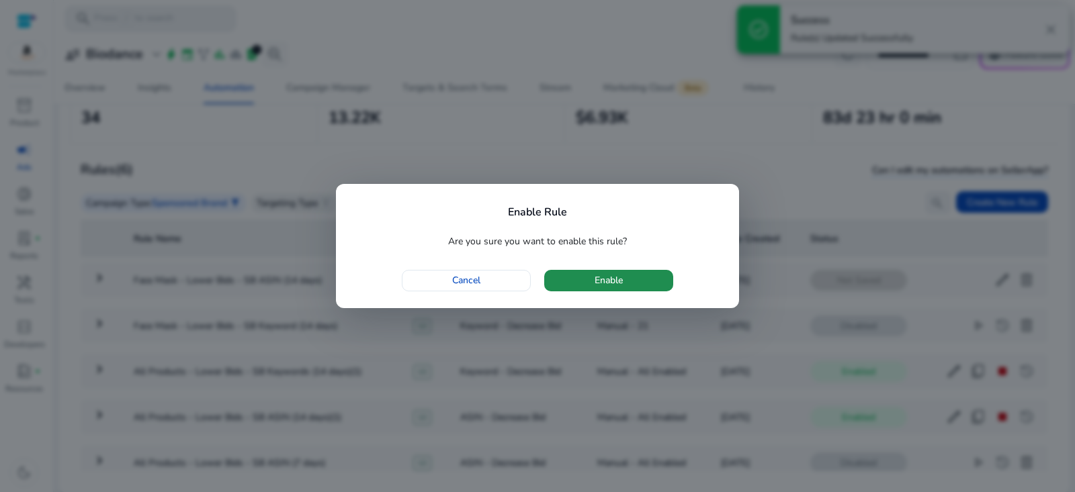
click at [598, 274] on span "Enable" at bounding box center [609, 280] width 28 height 14
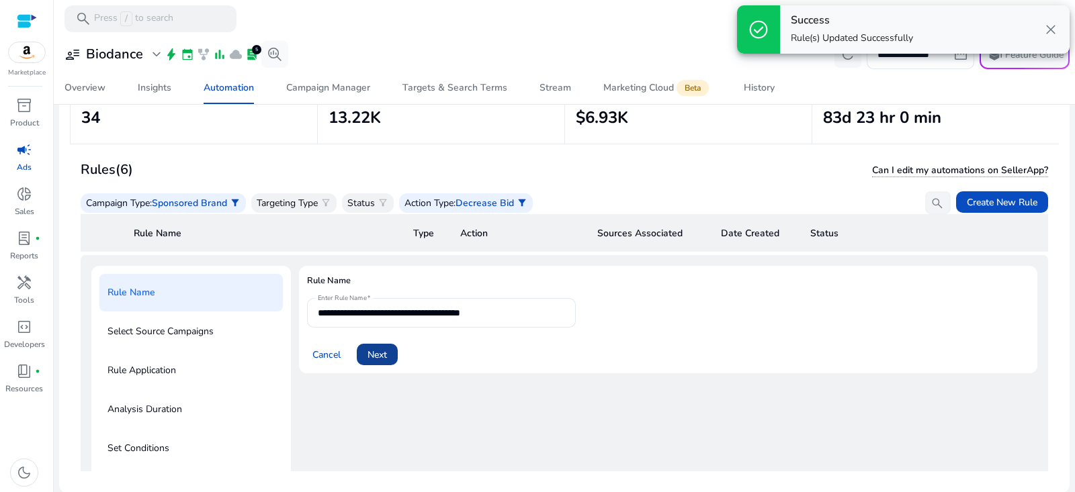
click at [386, 349] on span "Next" at bounding box center [377, 355] width 19 height 14
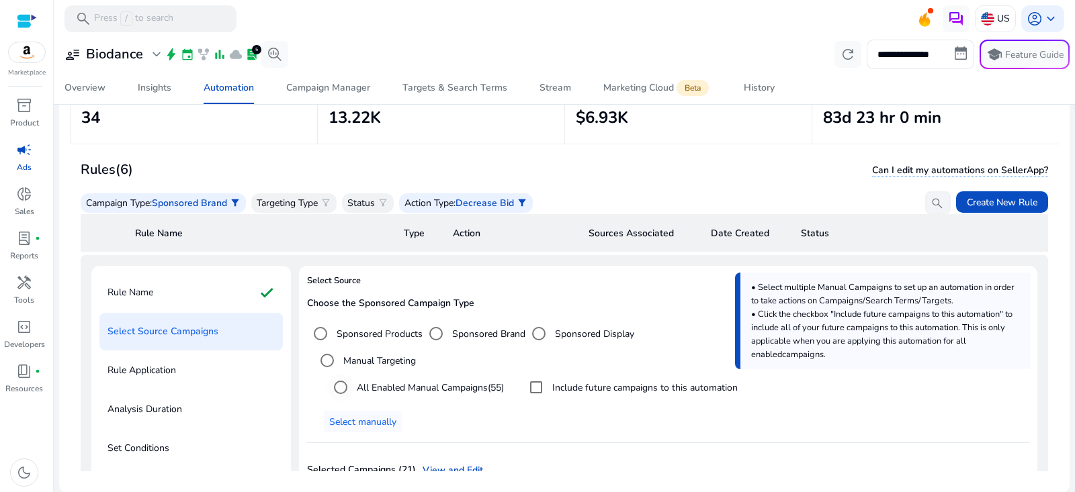
click at [417, 386] on label "All Enabled Manual Campaigns (55)" at bounding box center [429, 388] width 150 height 14
drag, startPoint x: 382, startPoint y: 332, endPoint x: 417, endPoint y: 335, distance: 35.0
click at [382, 332] on label "Sponsored Products" at bounding box center [378, 334] width 89 height 14
click at [386, 386] on label "All Enabled Manual Campaigns (55)" at bounding box center [429, 388] width 150 height 14
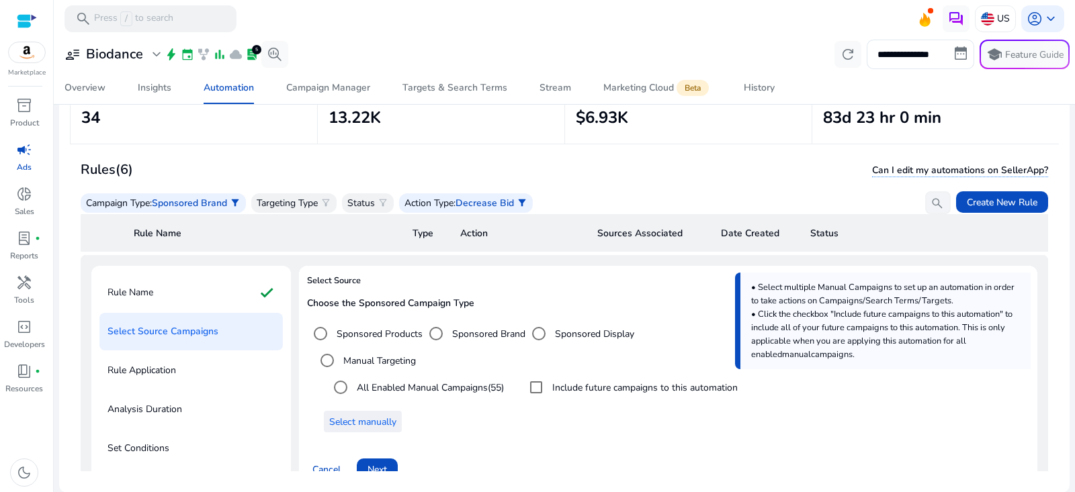
click at [361, 421] on span "Select manually" at bounding box center [362, 422] width 67 height 14
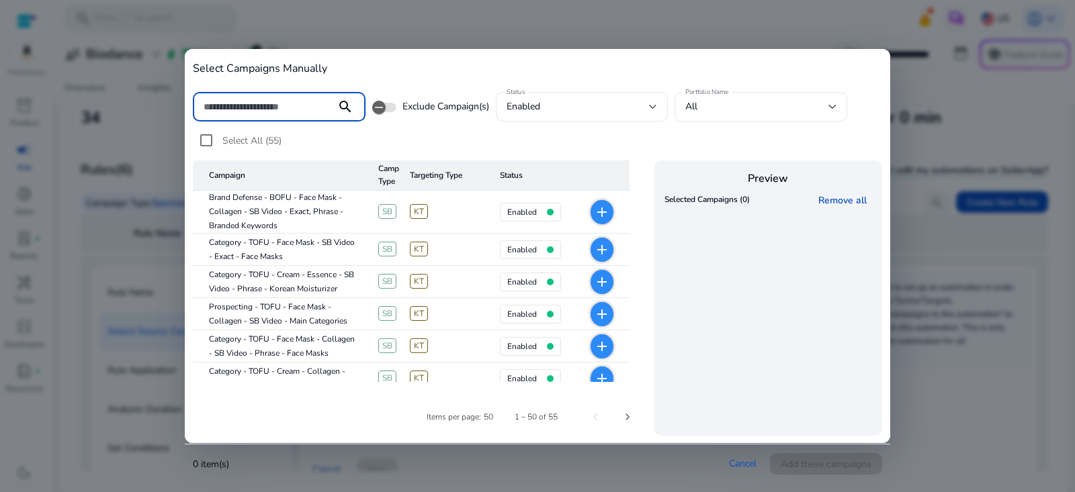
click at [308, 105] on input at bounding box center [265, 106] width 122 height 15
type input "*********"
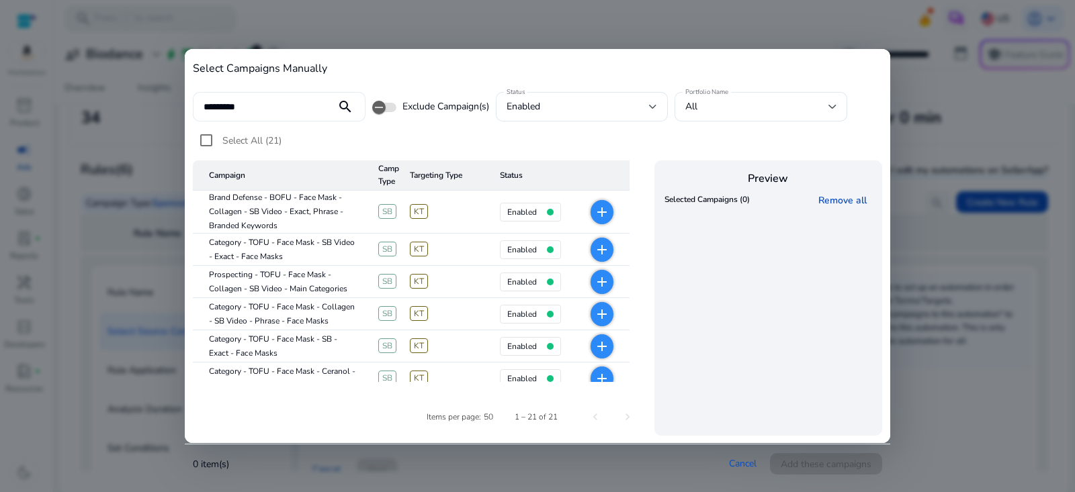
click at [345, 107] on mat-icon "search" at bounding box center [345, 107] width 32 height 16
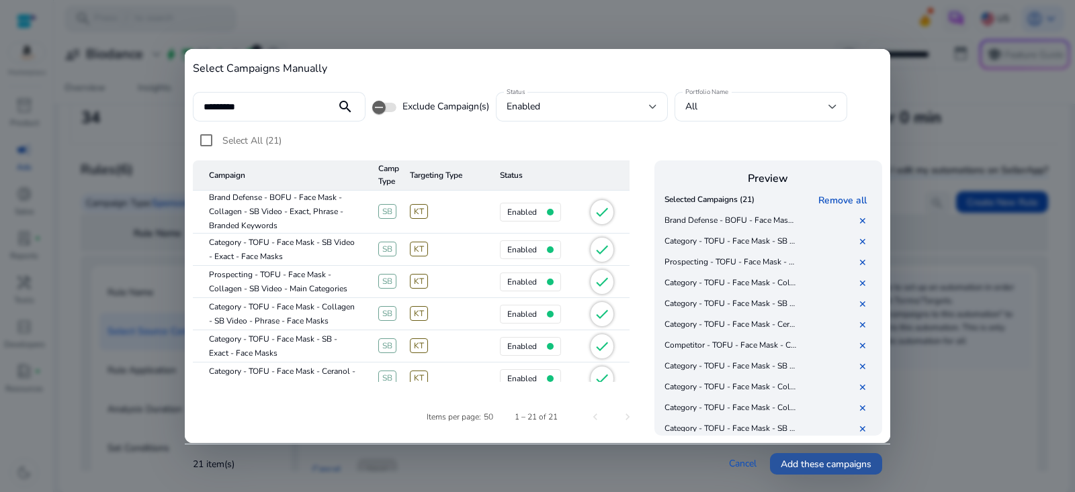
click at [818, 466] on span "Add these campaigns" at bounding box center [826, 465] width 91 height 14
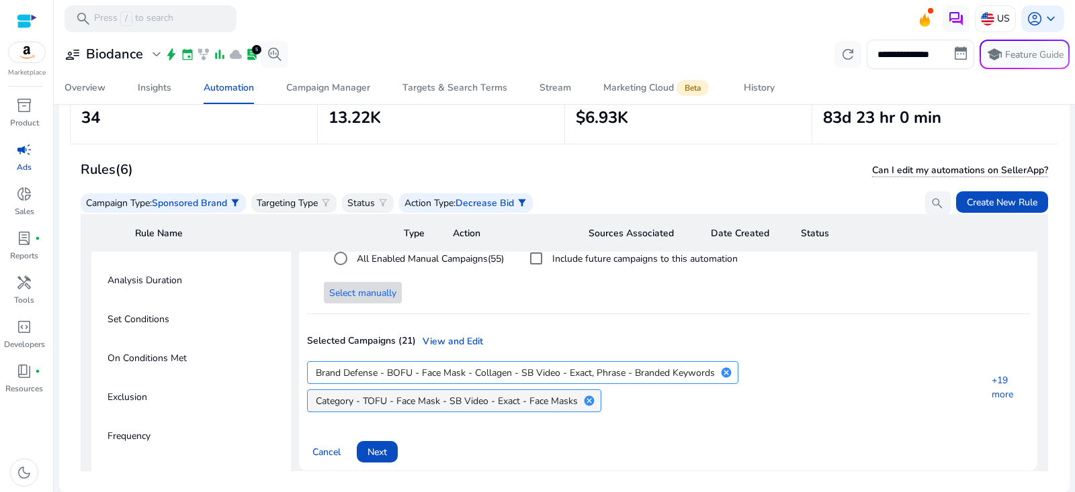
scroll to position [181, 0]
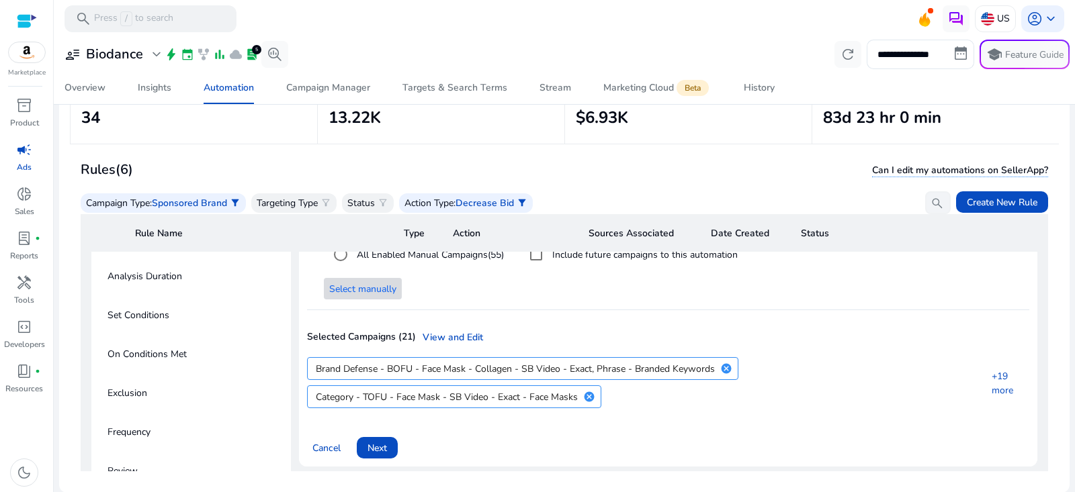
drag, startPoint x: 378, startPoint y: 443, endPoint x: 387, endPoint y: 432, distance: 13.9
click at [378, 443] on span "Next" at bounding box center [377, 448] width 19 height 14
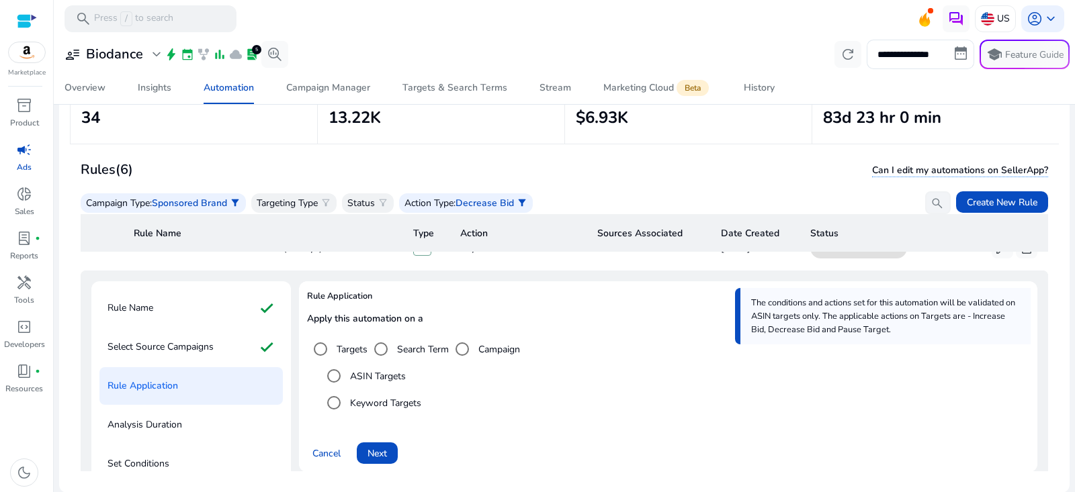
scroll to position [0, 0]
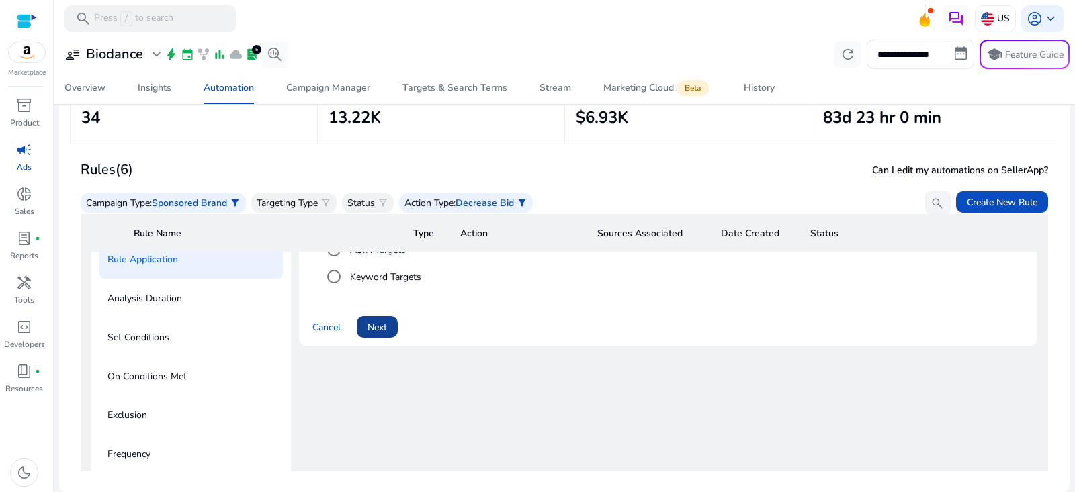
click at [376, 333] on span at bounding box center [377, 327] width 41 height 32
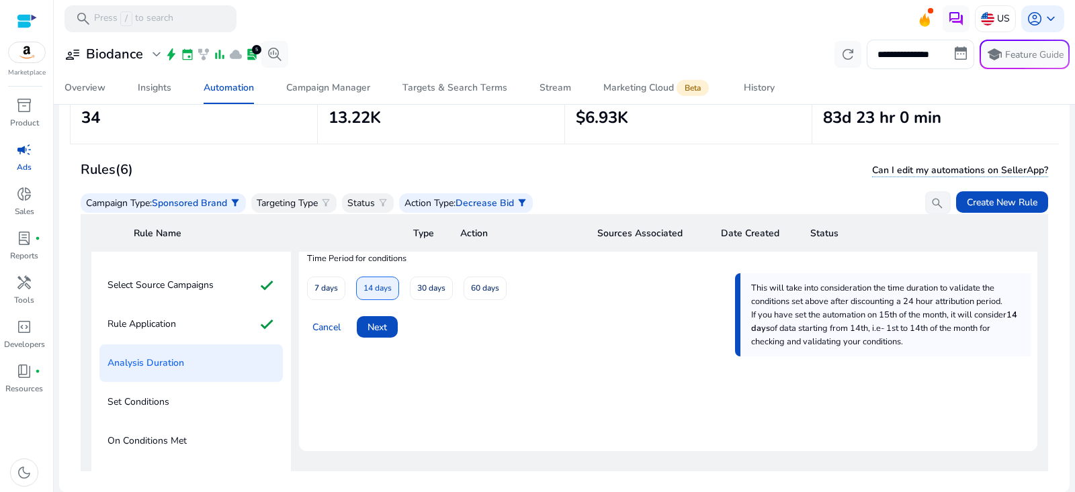
scroll to position [93, 0]
click at [386, 325] on span "Next" at bounding box center [377, 329] width 19 height 14
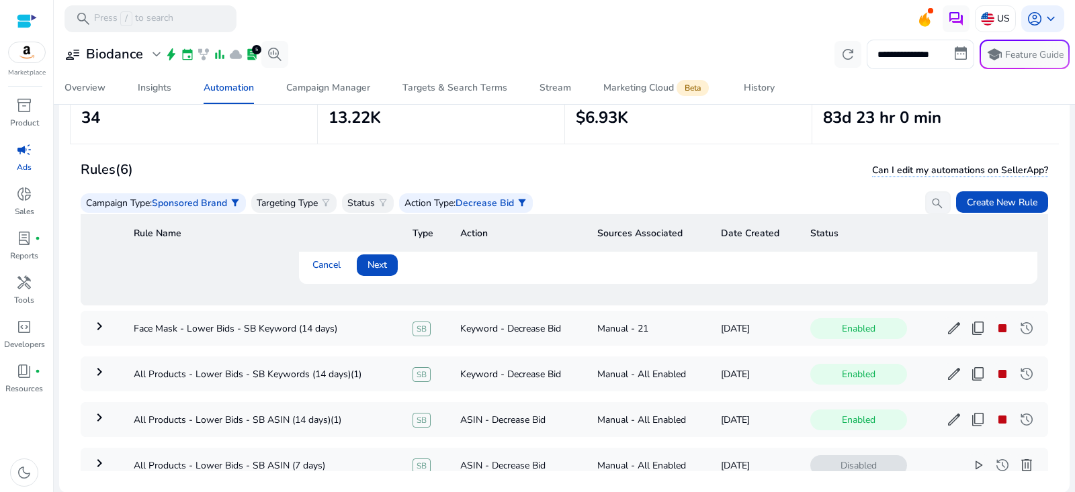
scroll to position [527, 0]
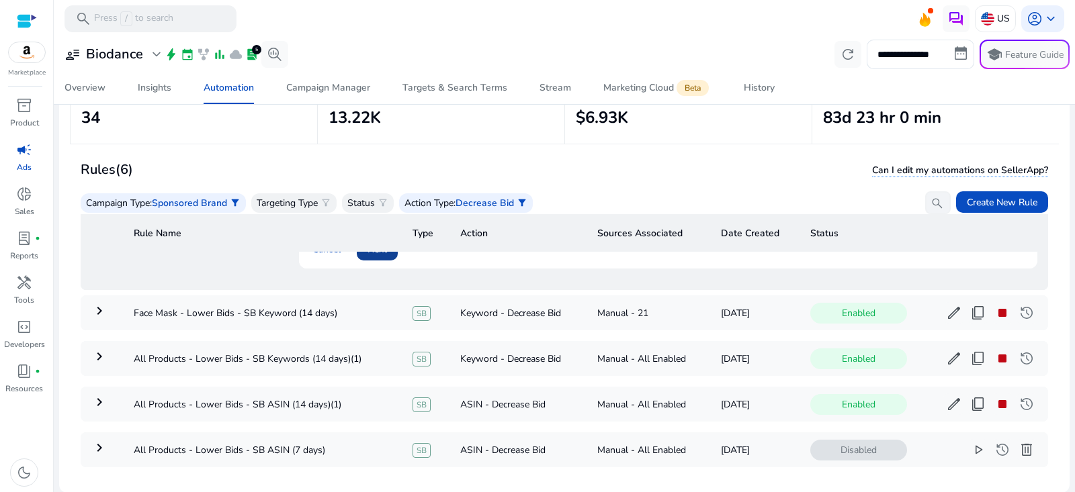
click at [388, 259] on span at bounding box center [377, 250] width 41 height 32
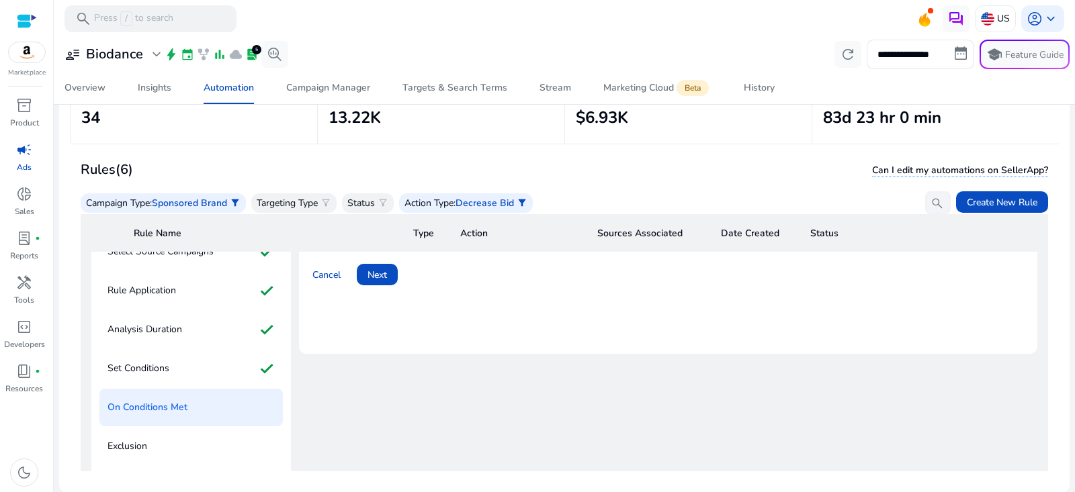
scroll to position [37, 0]
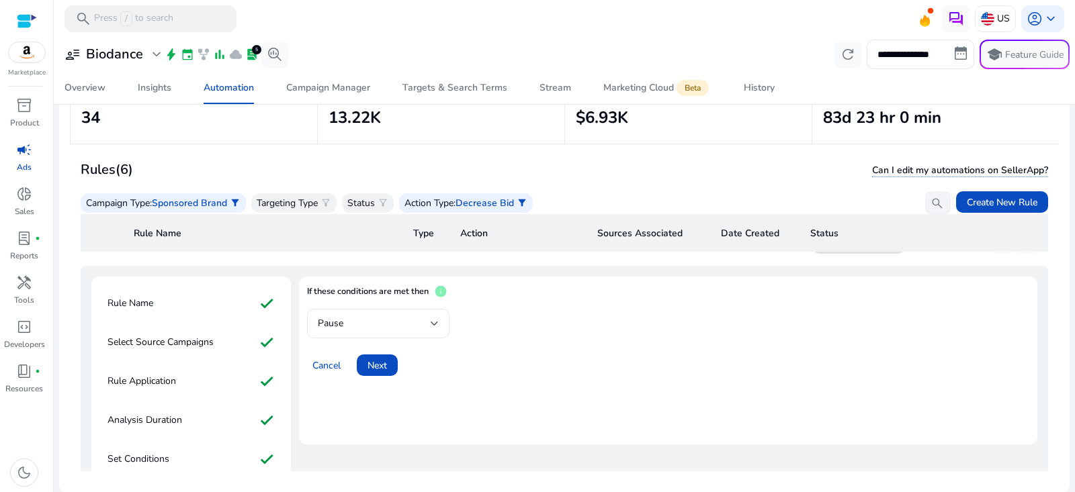
click at [388, 329] on div "Pause" at bounding box center [374, 323] width 113 height 15
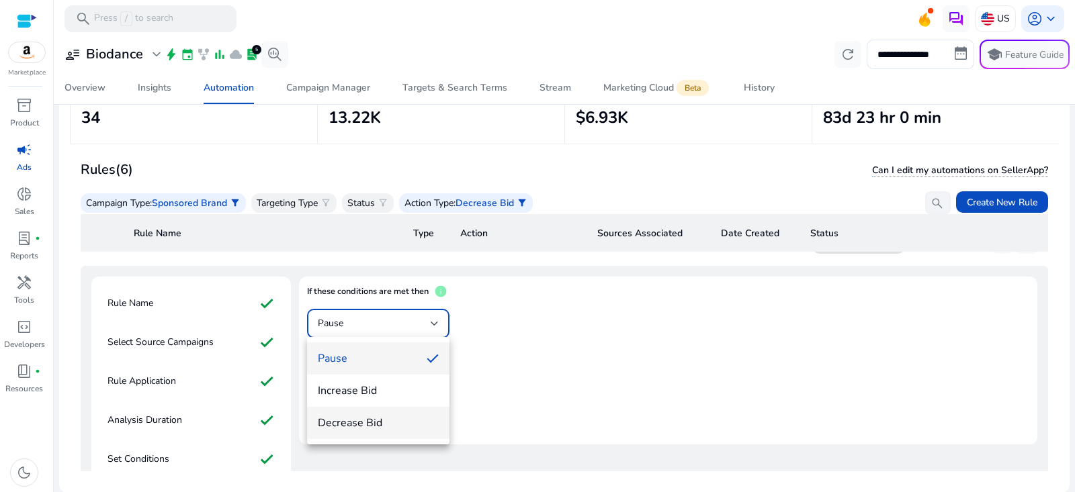
click at [367, 428] on span "Decrease Bid" at bounding box center [378, 423] width 121 height 15
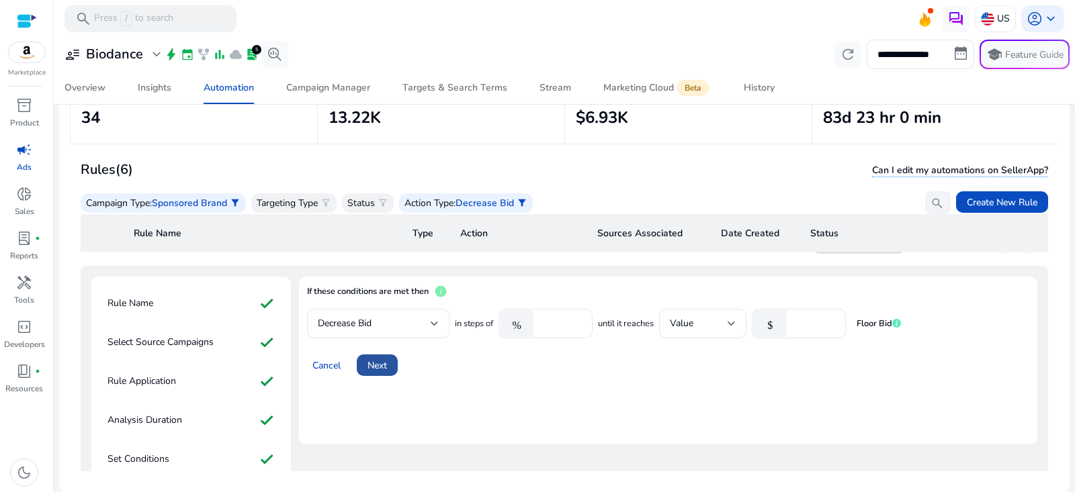
click at [378, 359] on span "Next" at bounding box center [377, 366] width 19 height 14
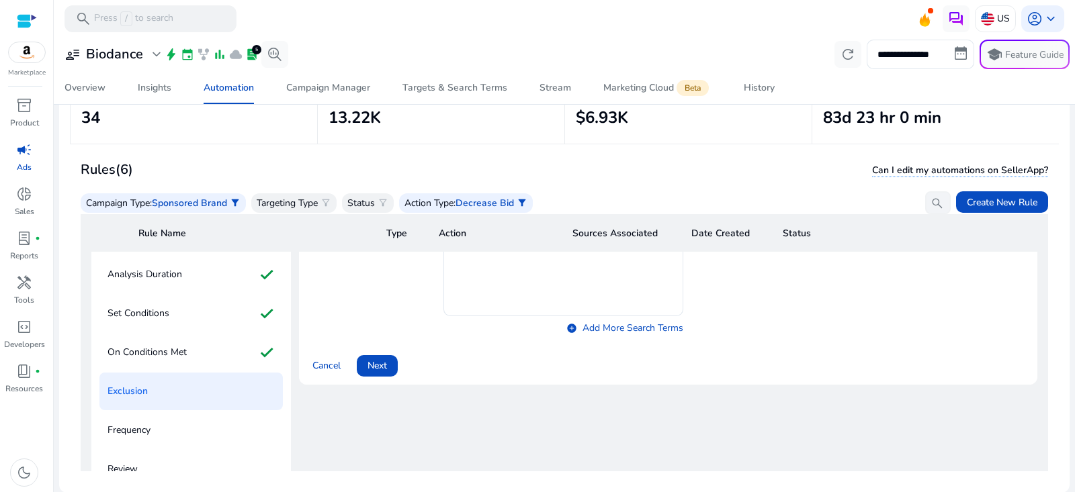
scroll to position [220, 0]
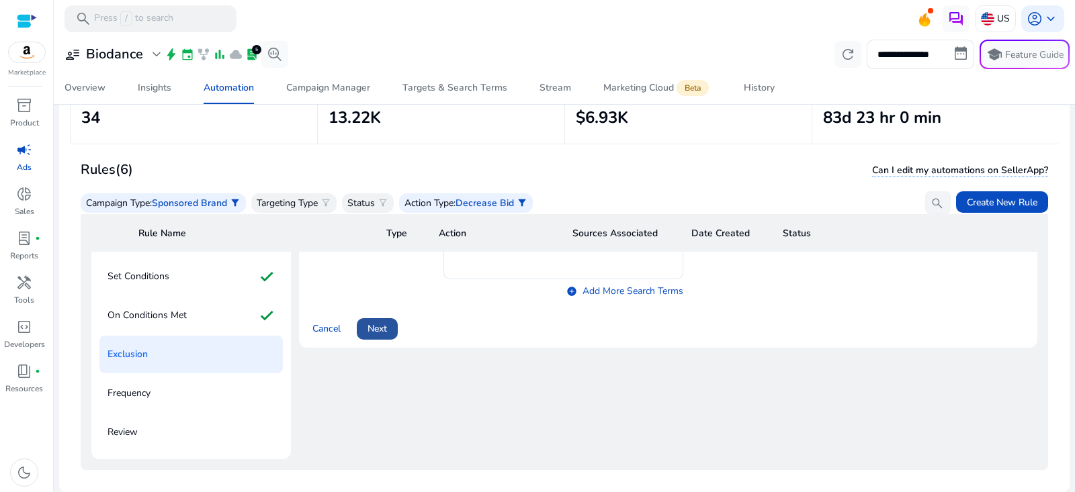
click at [383, 328] on span "Next" at bounding box center [377, 329] width 19 height 14
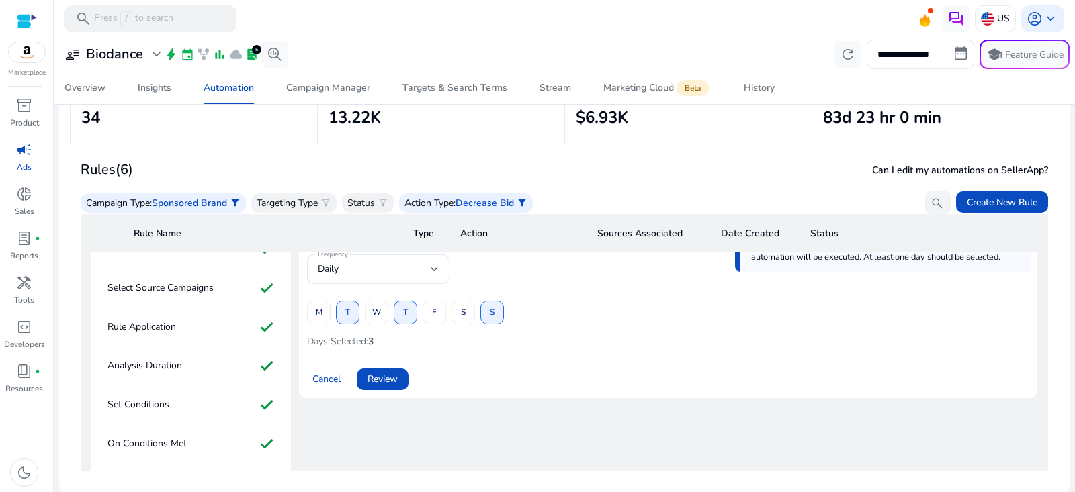
scroll to position [46, 0]
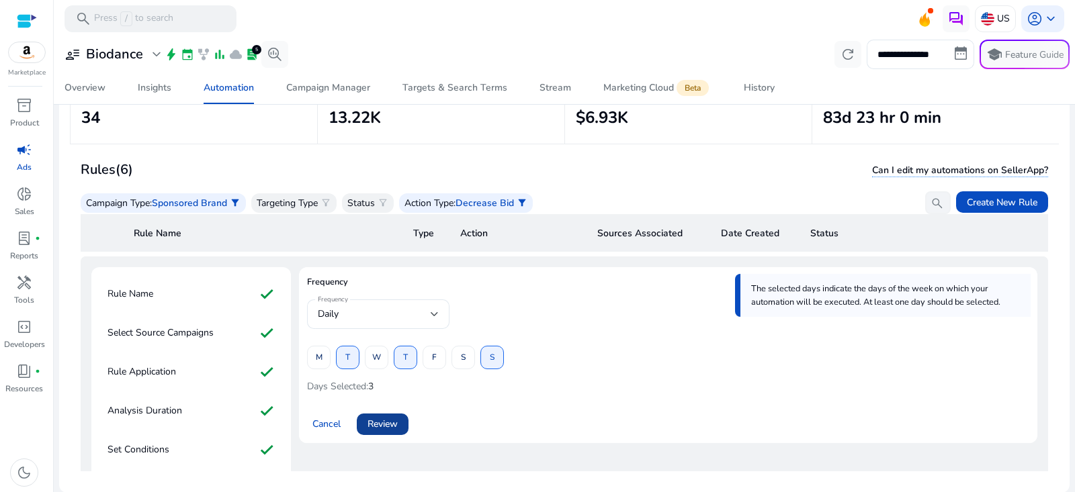
click at [398, 427] on span "Review" at bounding box center [383, 424] width 30 height 14
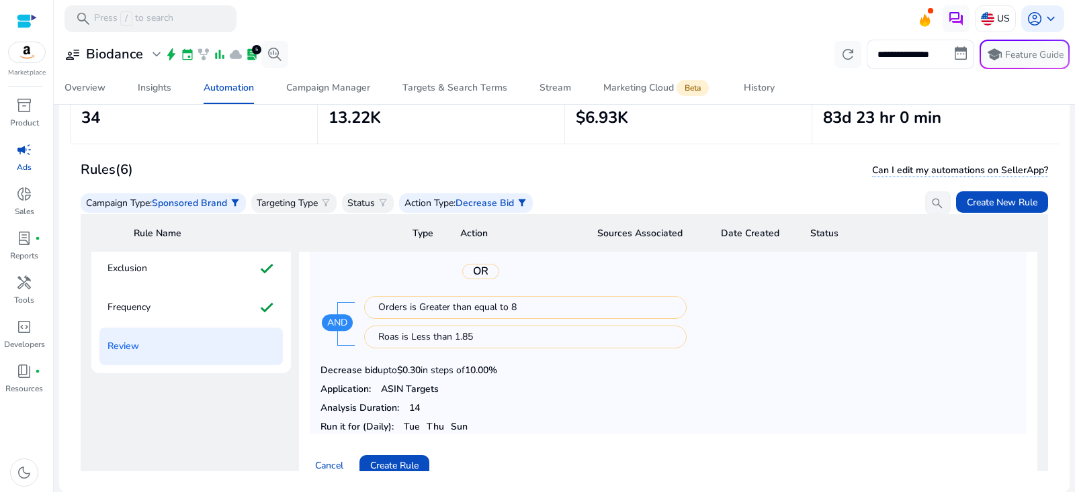
scroll to position [397, 0]
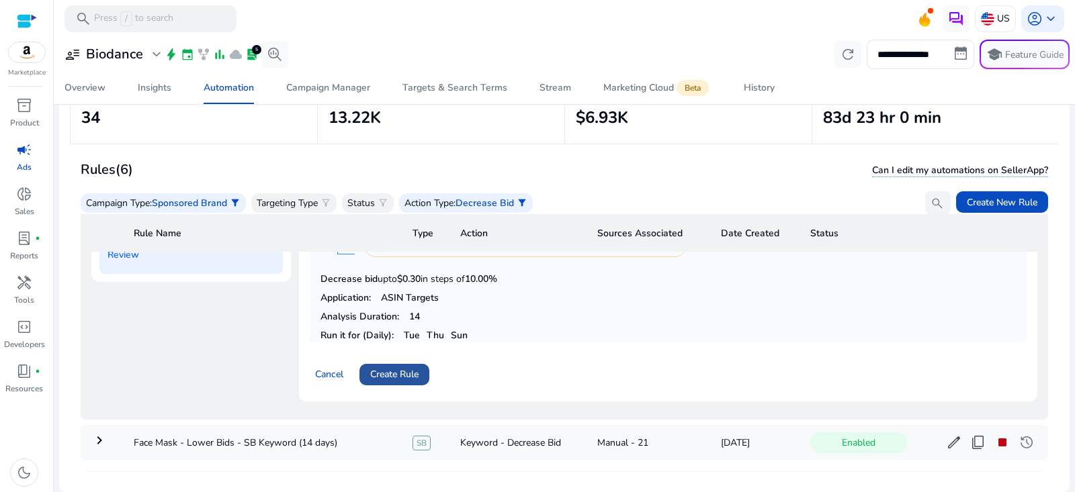
click at [402, 371] on span "Create Rule" at bounding box center [394, 375] width 48 height 14
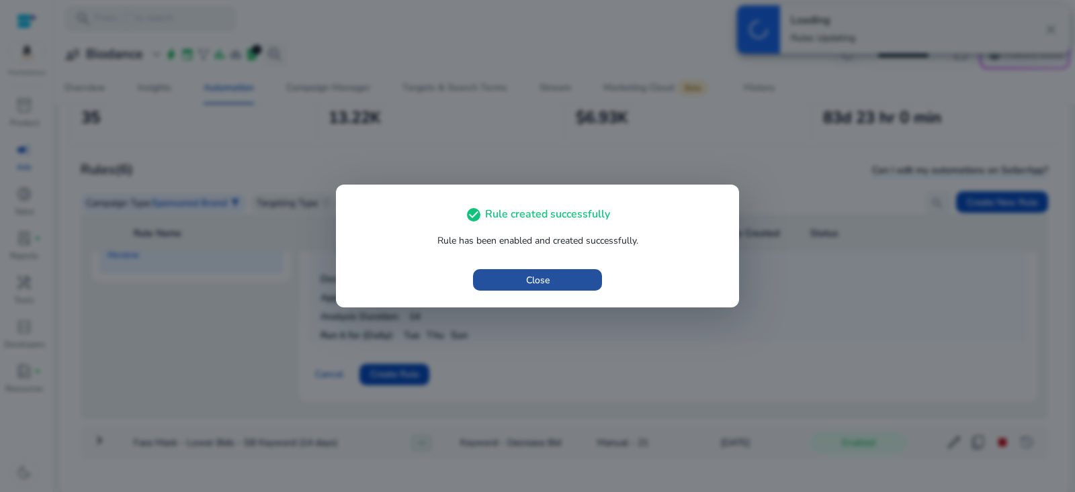
click at [584, 283] on span "button" at bounding box center [537, 280] width 129 height 32
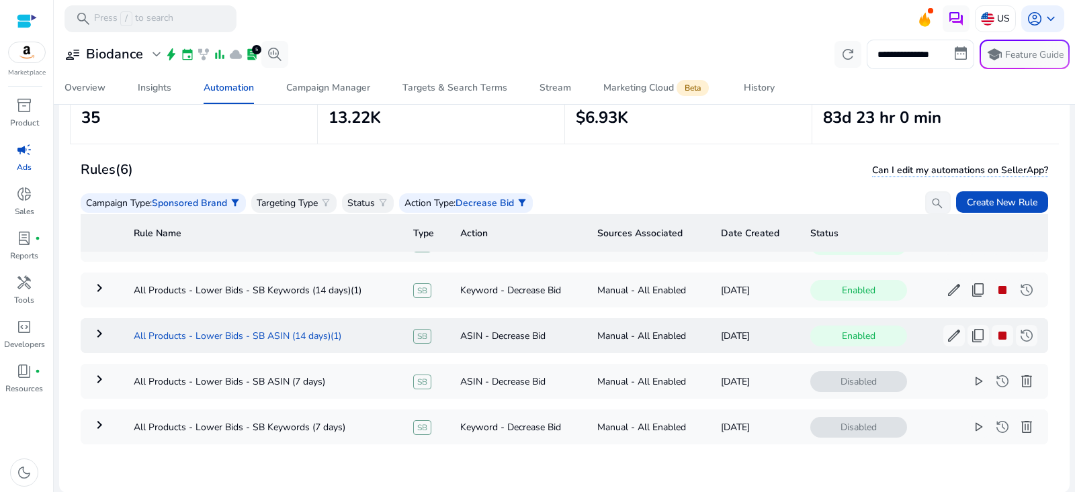
scroll to position [0, 0]
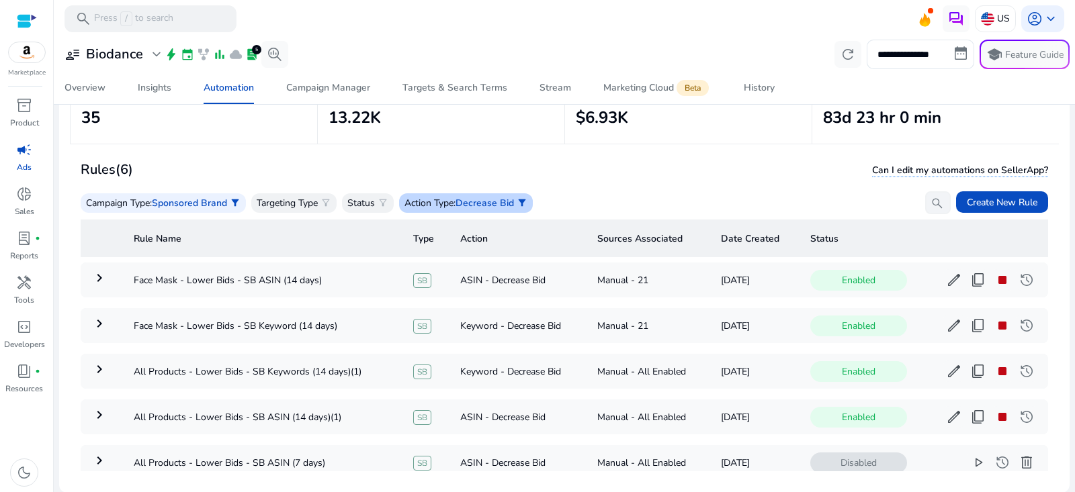
click at [489, 207] on span "Decrease Bid" at bounding box center [485, 203] width 58 height 13
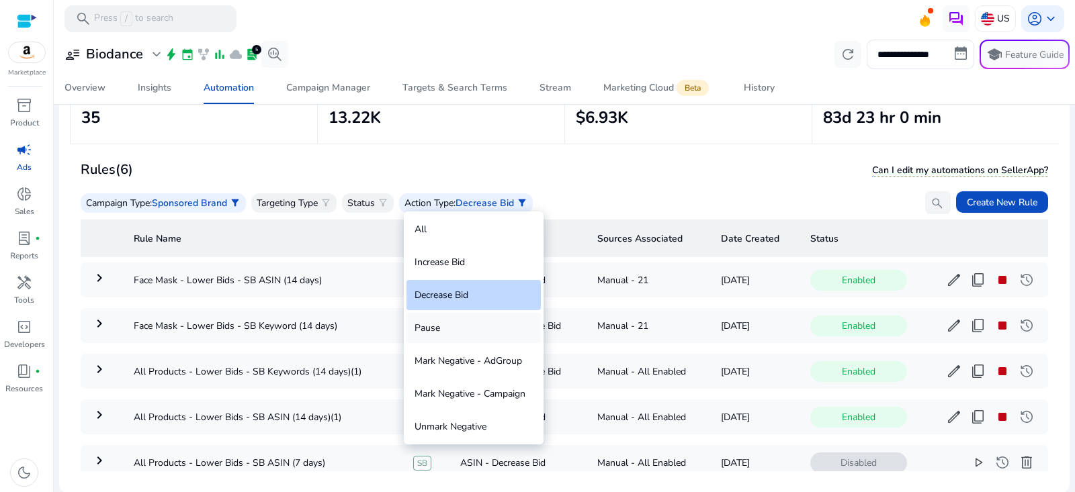
click at [447, 331] on div "Pause" at bounding box center [473, 328] width 134 height 30
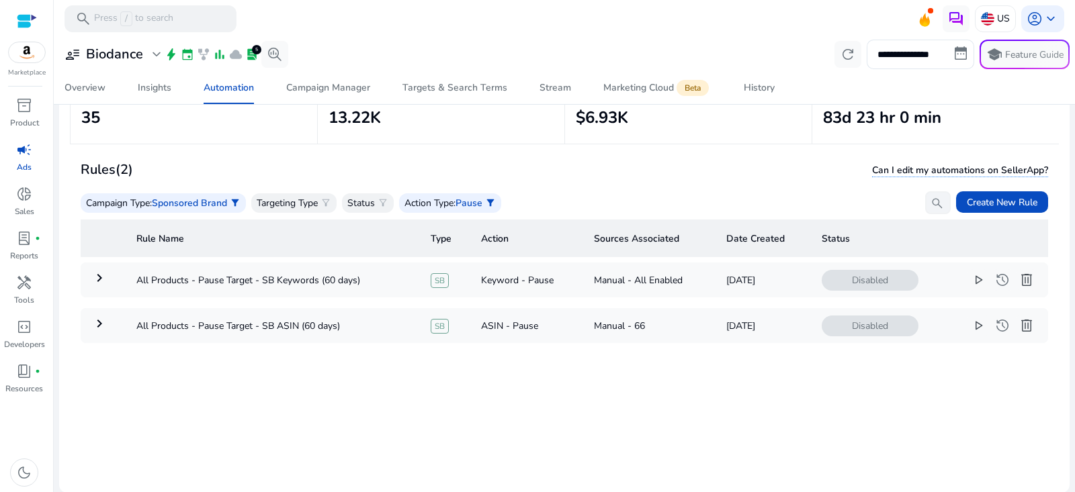
scroll to position [91, 0]
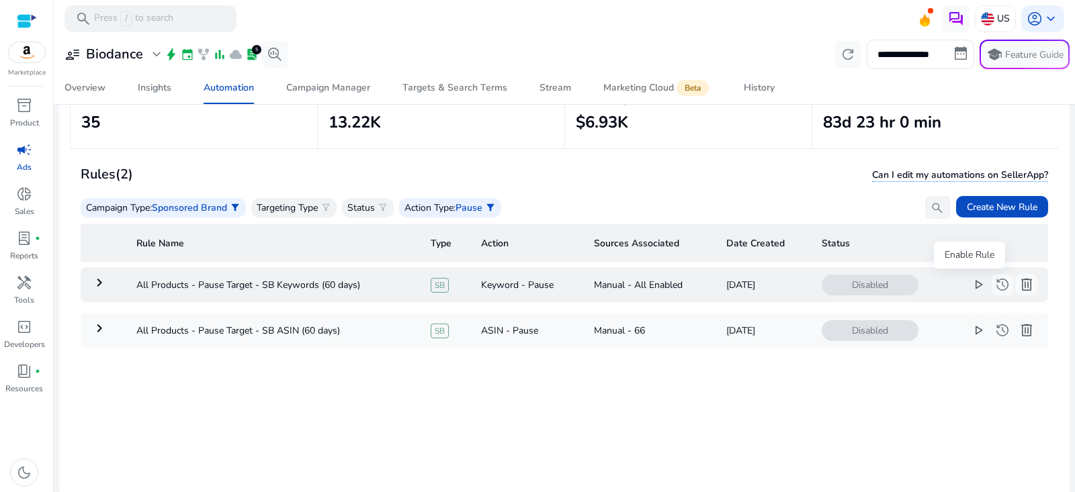
click at [970, 291] on span "play_arrow" at bounding box center [978, 285] width 16 height 16
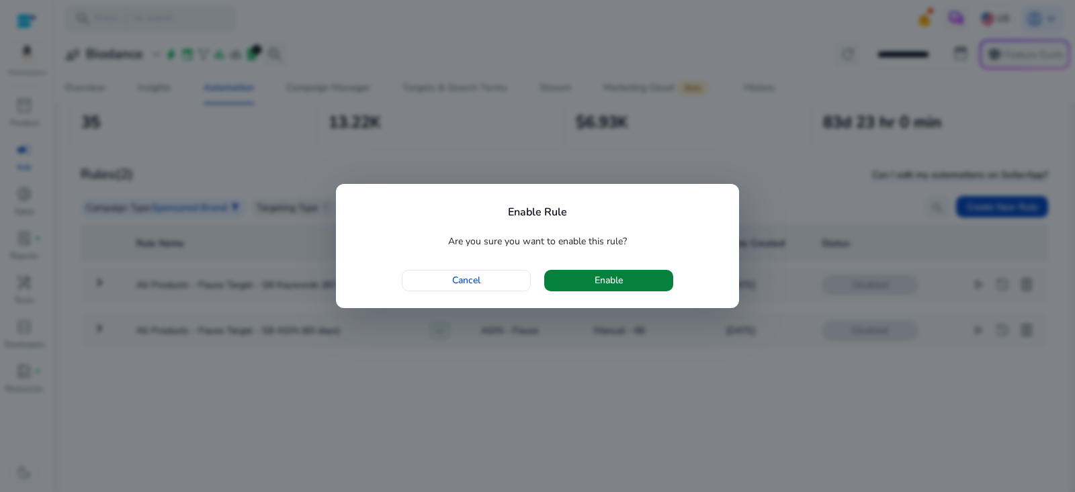
click at [646, 280] on span "button" at bounding box center [608, 281] width 129 height 32
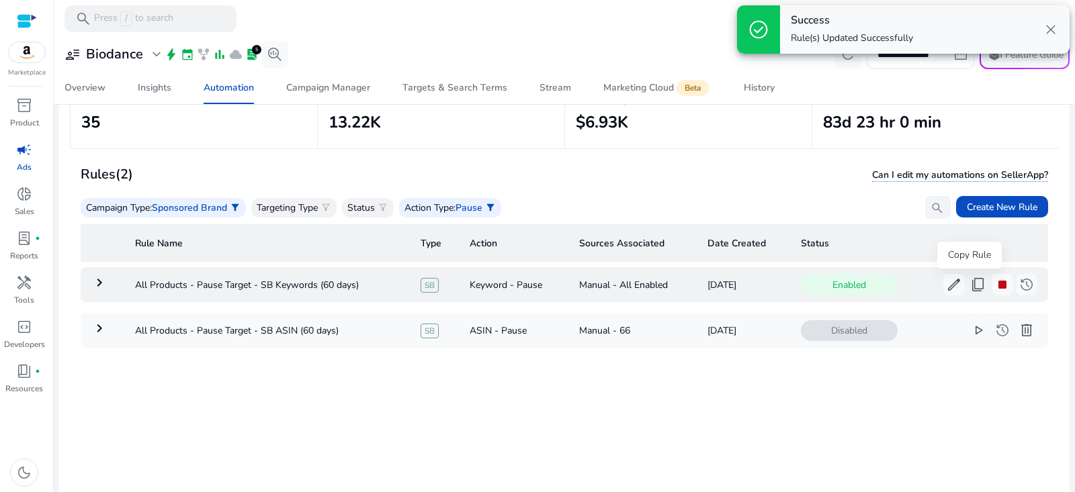
click at [970, 292] on span "content_copy" at bounding box center [978, 285] width 16 height 16
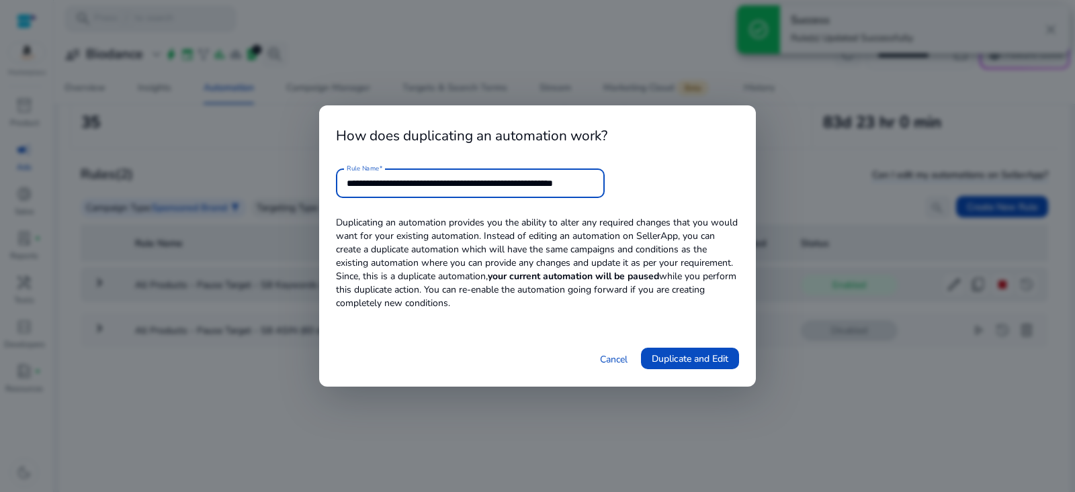
scroll to position [0, 19]
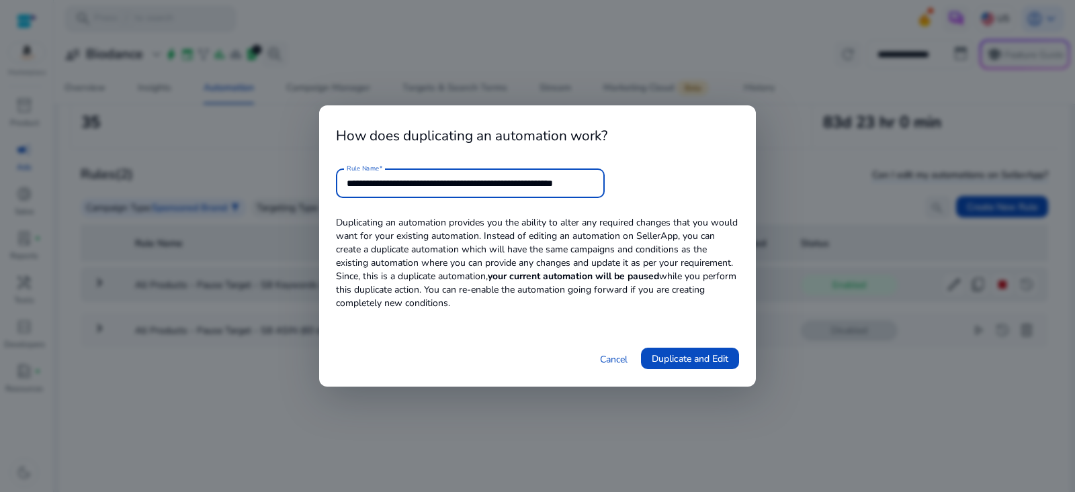
drag, startPoint x: 552, startPoint y: 185, endPoint x: 769, endPoint y: 179, distance: 217.1
click at [769, 182] on div "**********" at bounding box center [537, 246] width 1075 height 492
type input "**********"
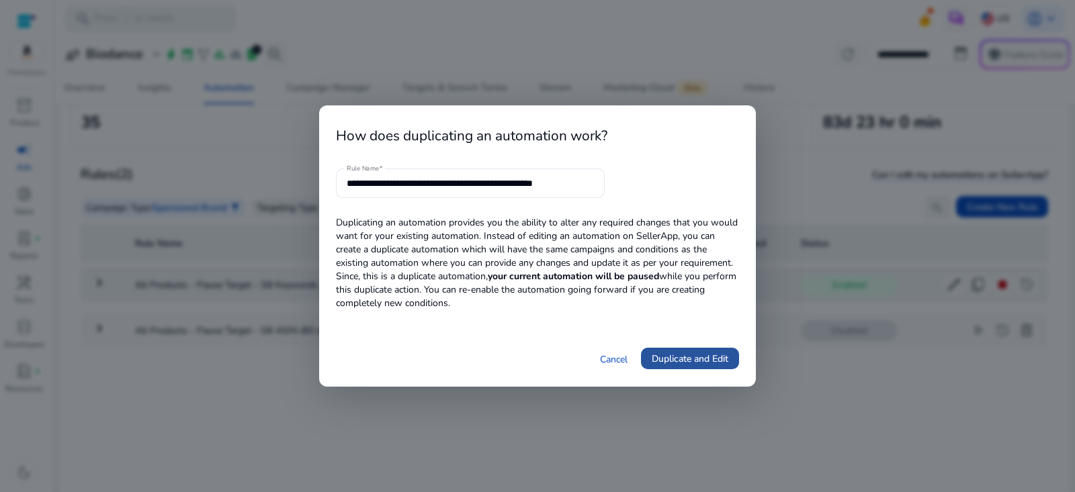
click at [719, 357] on span "Duplicate and Edit" at bounding box center [690, 359] width 77 height 14
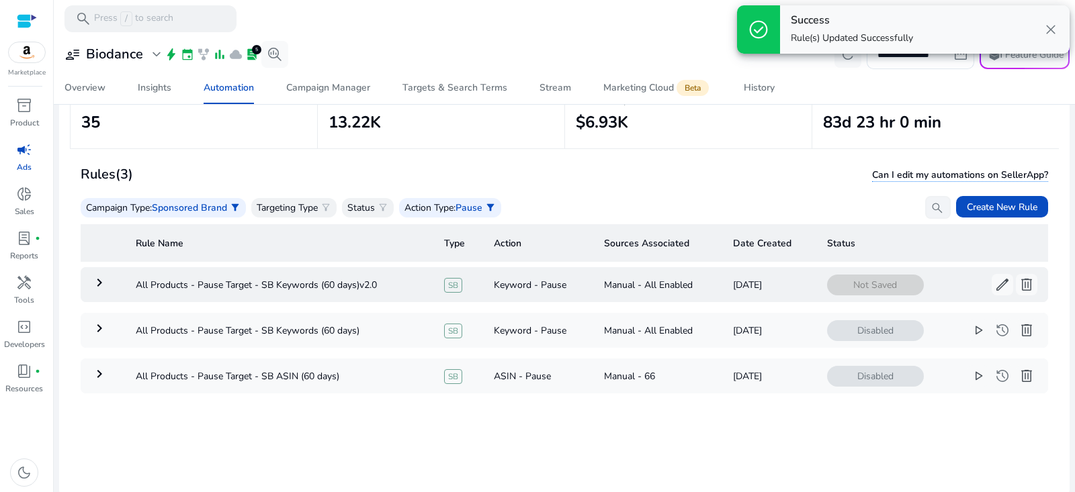
click at [89, 287] on td "keyboard_arrow_right" at bounding box center [103, 284] width 44 height 35
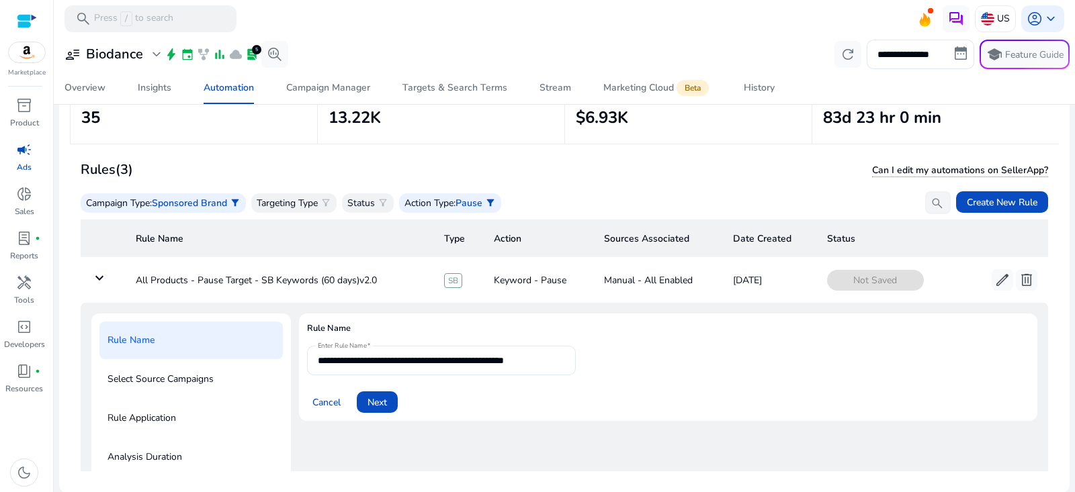
scroll to position [1, 0]
click at [386, 402] on span "Next" at bounding box center [377, 401] width 19 height 14
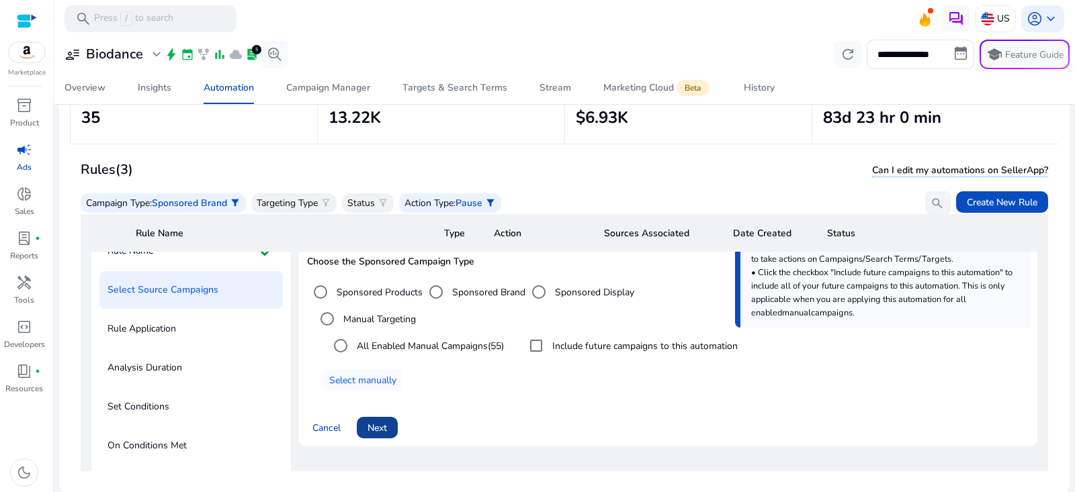
click at [381, 425] on span "Next" at bounding box center [377, 428] width 19 height 14
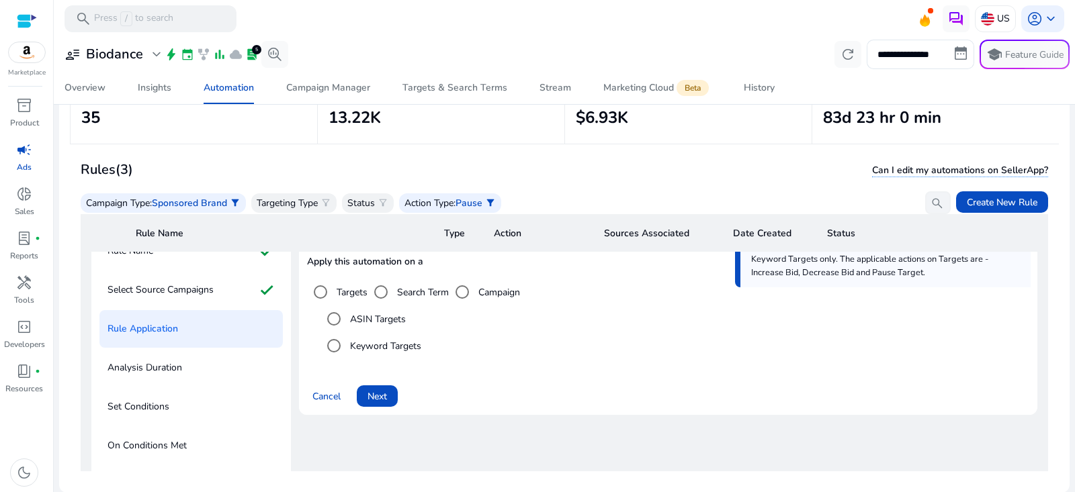
scroll to position [62, 0]
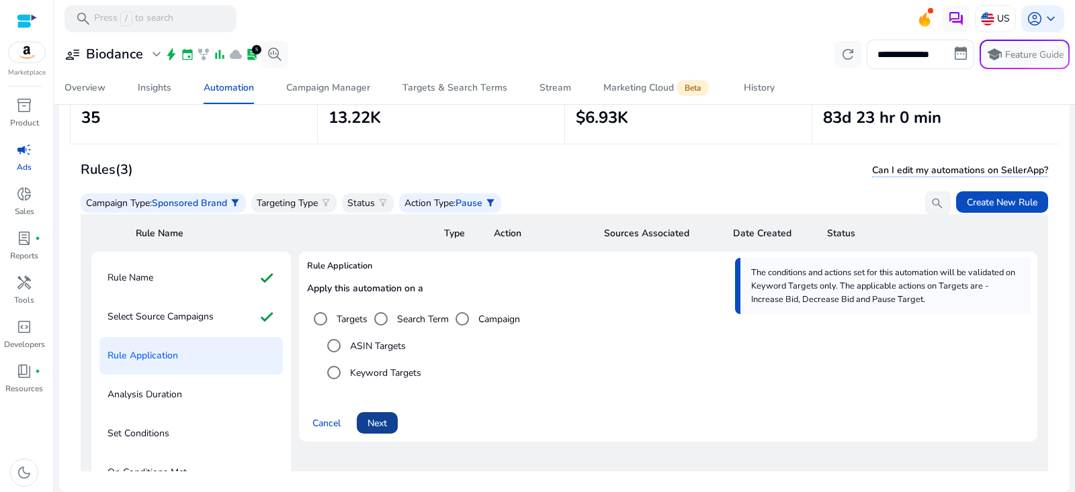
click at [383, 417] on span "Next" at bounding box center [377, 424] width 19 height 14
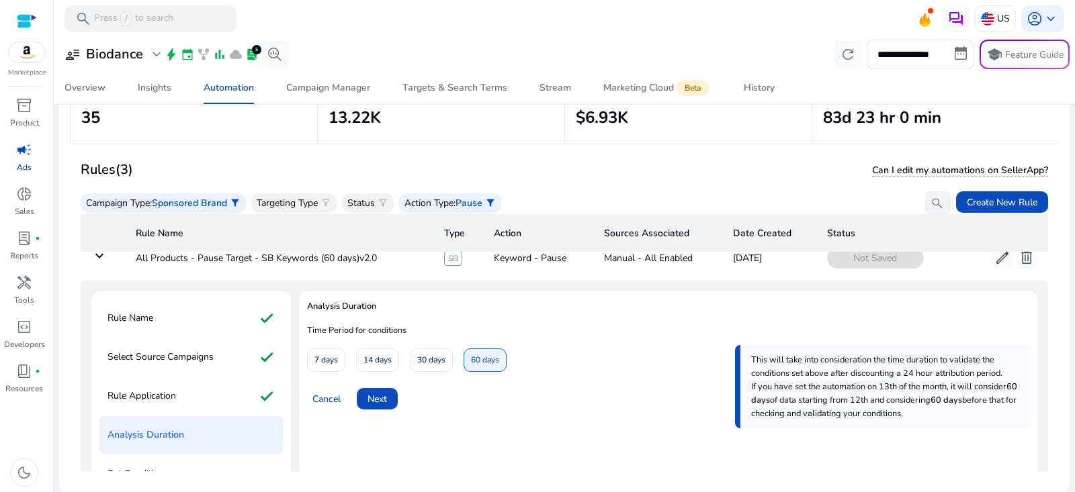
scroll to position [30, 0]
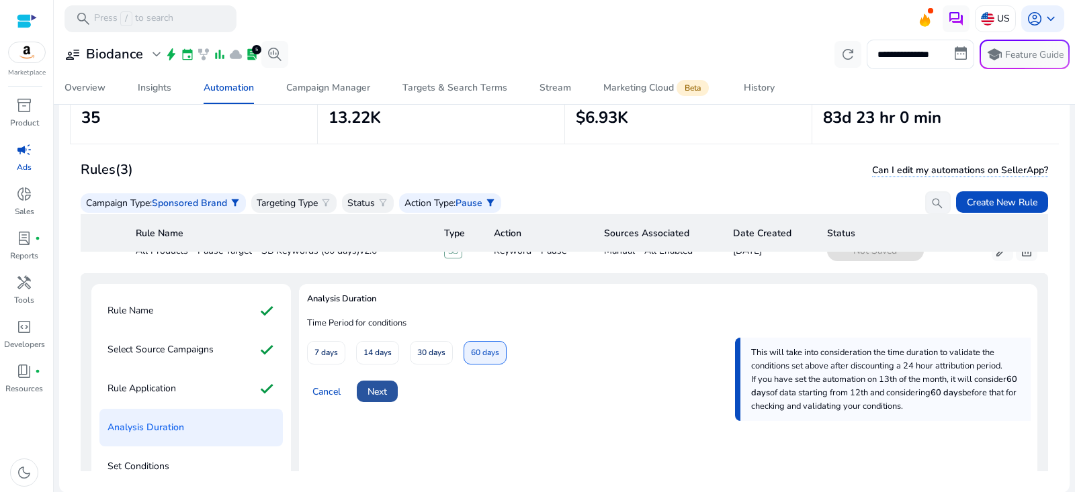
click at [383, 394] on span "Next" at bounding box center [377, 392] width 19 height 14
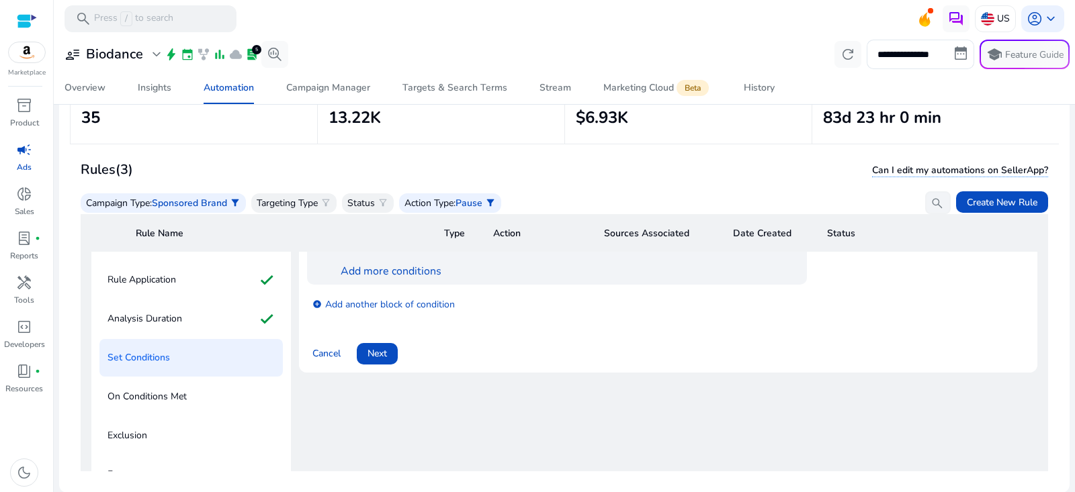
scroll to position [43, 0]
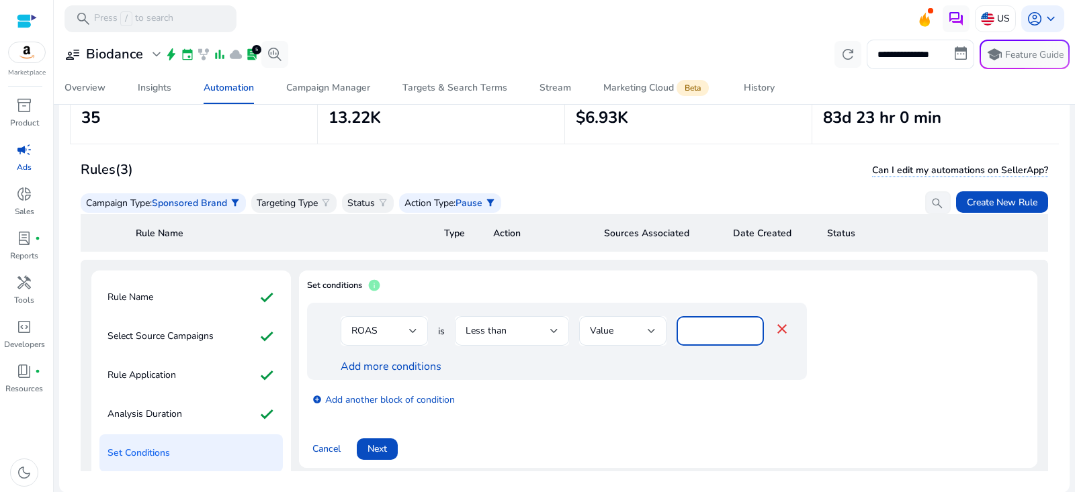
drag, startPoint x: 712, startPoint y: 331, endPoint x: 695, endPoint y: 331, distance: 16.8
click at [695, 331] on input "***" at bounding box center [720, 331] width 66 height 15
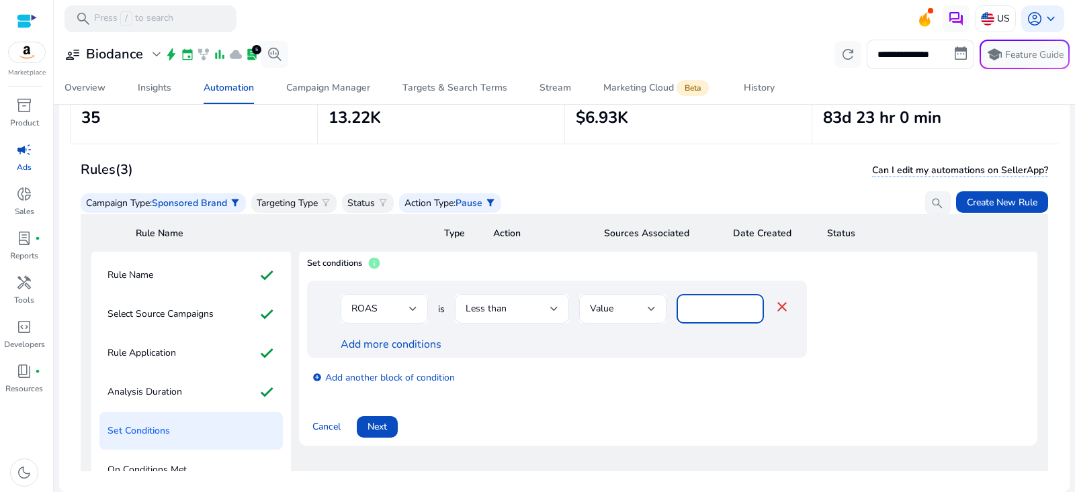
scroll to position [60, 0]
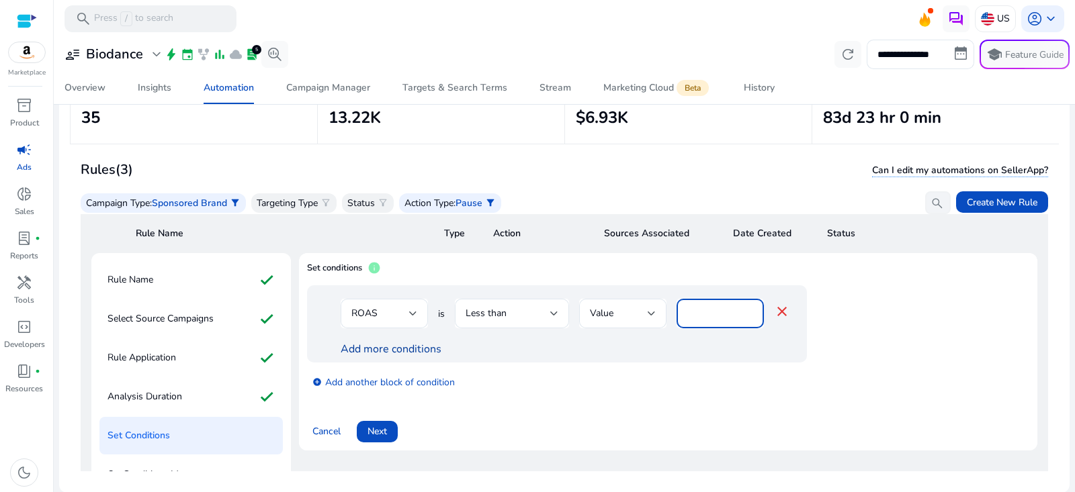
type input "***"
click at [398, 346] on link "Add more conditions" at bounding box center [391, 349] width 101 height 15
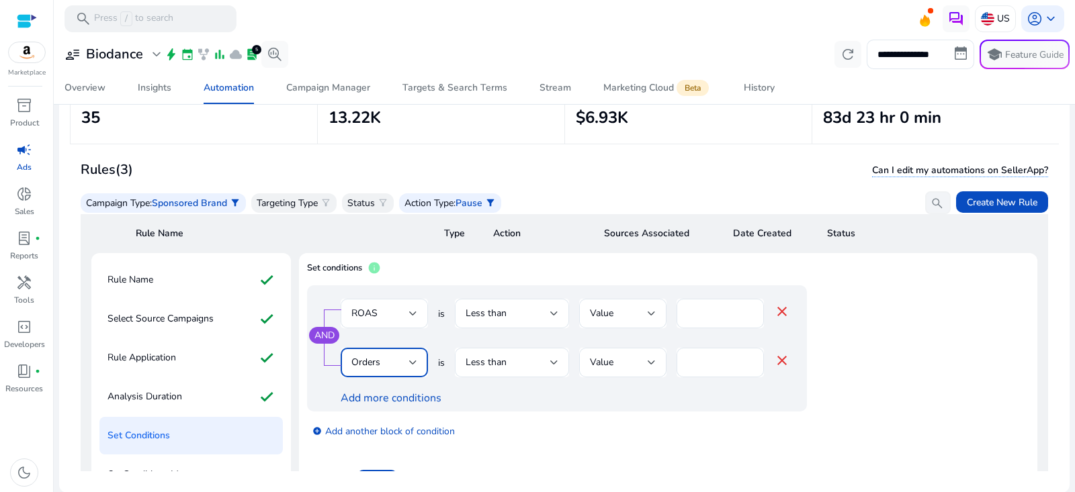
click at [381, 362] on div "Orders" at bounding box center [380, 362] width 58 height 15
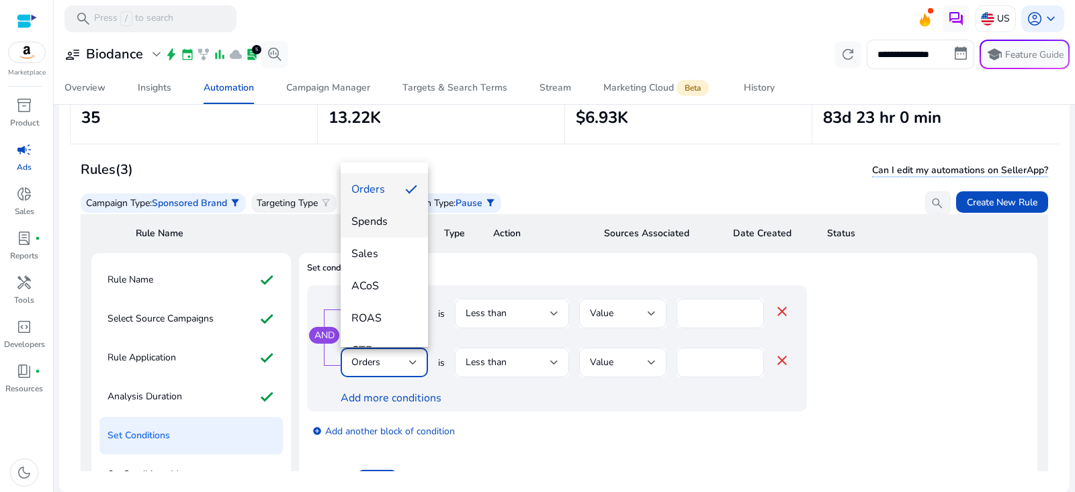
scroll to position [87, 0]
click at [396, 198] on mat-option "Orders" at bounding box center [384, 193] width 87 height 32
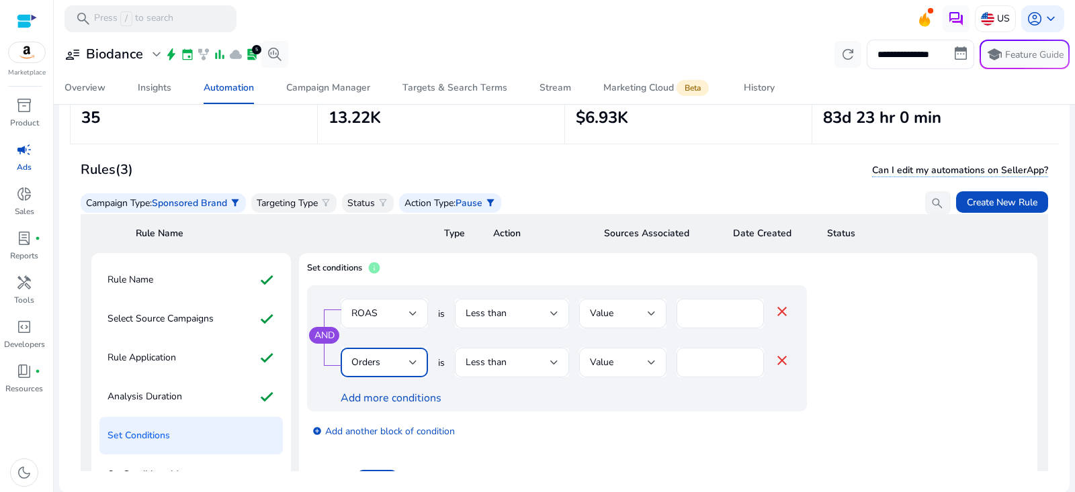
click at [392, 361] on div "Orders" at bounding box center [380, 362] width 58 height 15
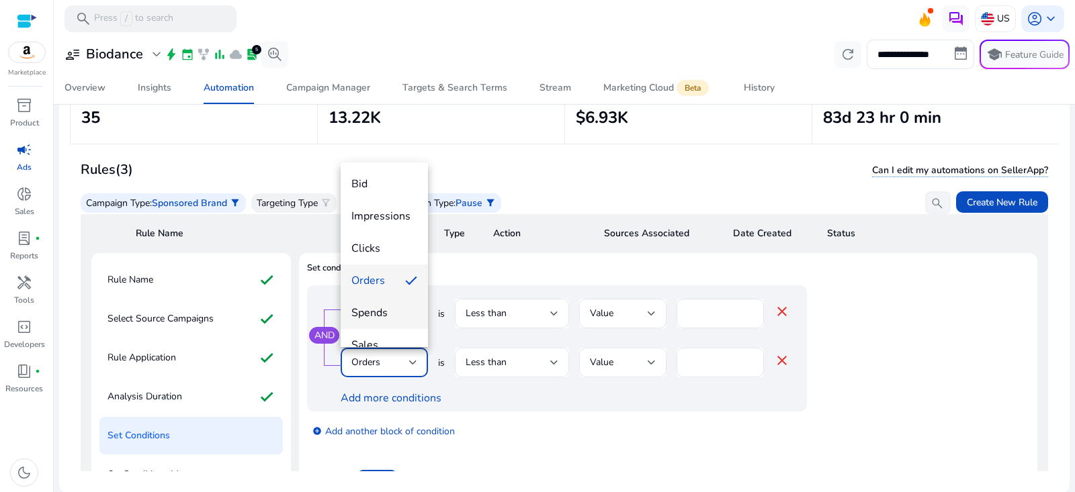
scroll to position [5, 0]
click at [374, 308] on span "Spends" at bounding box center [384, 307] width 66 height 15
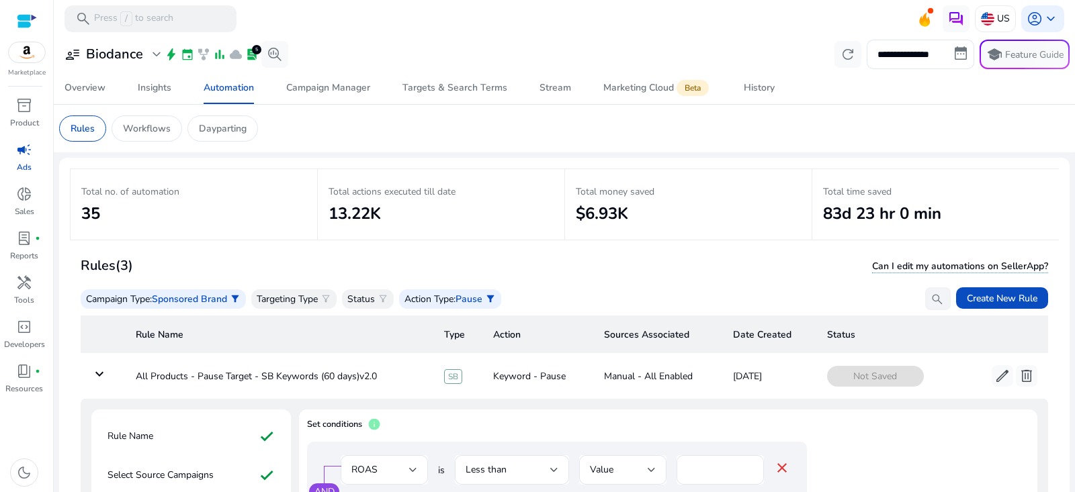
scroll to position [60, 0]
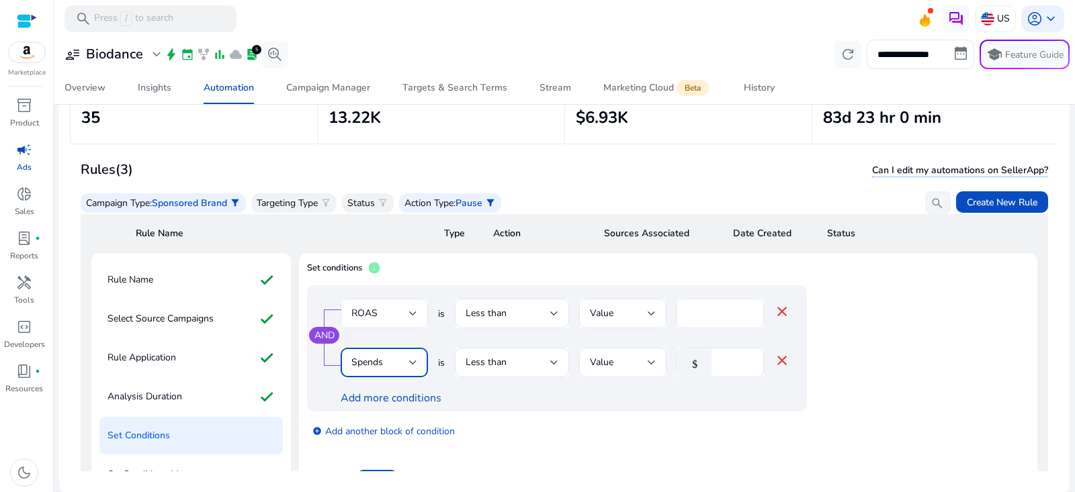
click at [708, 314] on input "***" at bounding box center [720, 313] width 66 height 15
type input "***"
click at [508, 364] on div "Less than" at bounding box center [508, 362] width 85 height 15
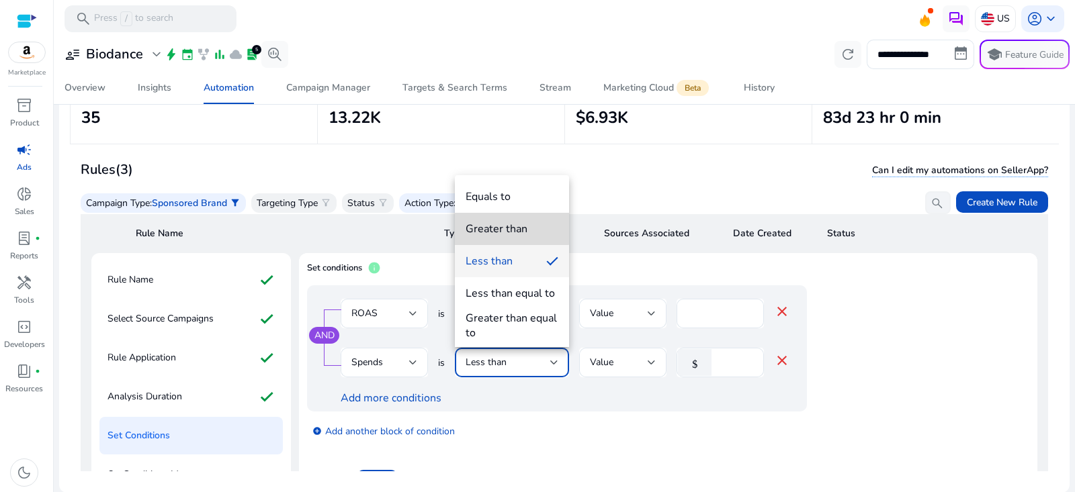
click at [507, 226] on div "Greater than" at bounding box center [497, 229] width 62 height 15
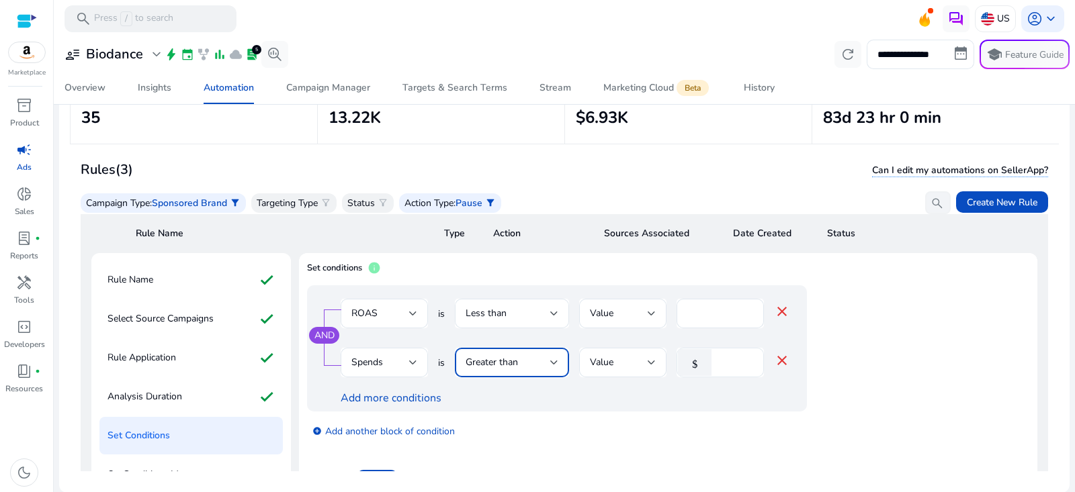
click at [729, 363] on input "*" at bounding box center [735, 362] width 35 height 15
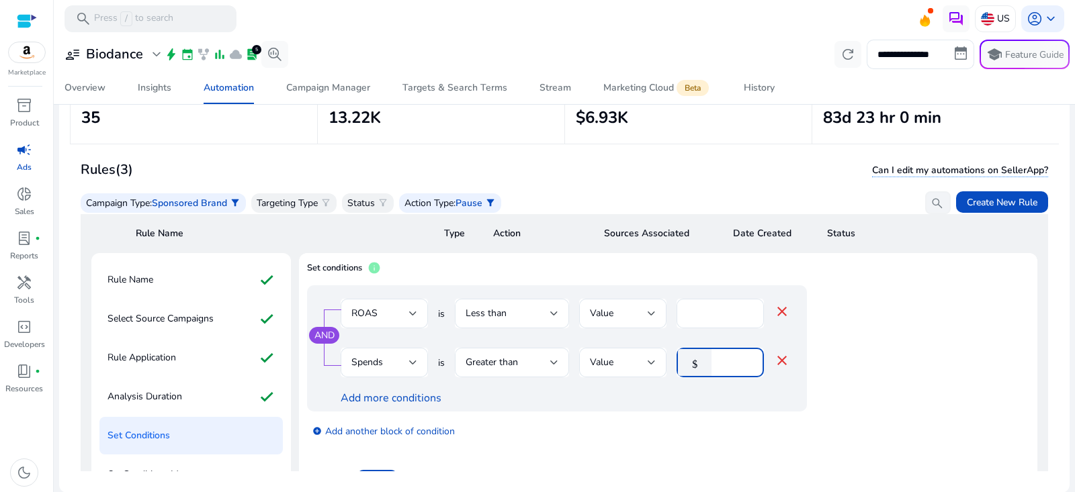
click at [729, 363] on input "*" at bounding box center [735, 362] width 35 height 15
type input "*"
click at [629, 441] on div "add_circle Add another block of condition" at bounding box center [584, 431] width 554 height 38
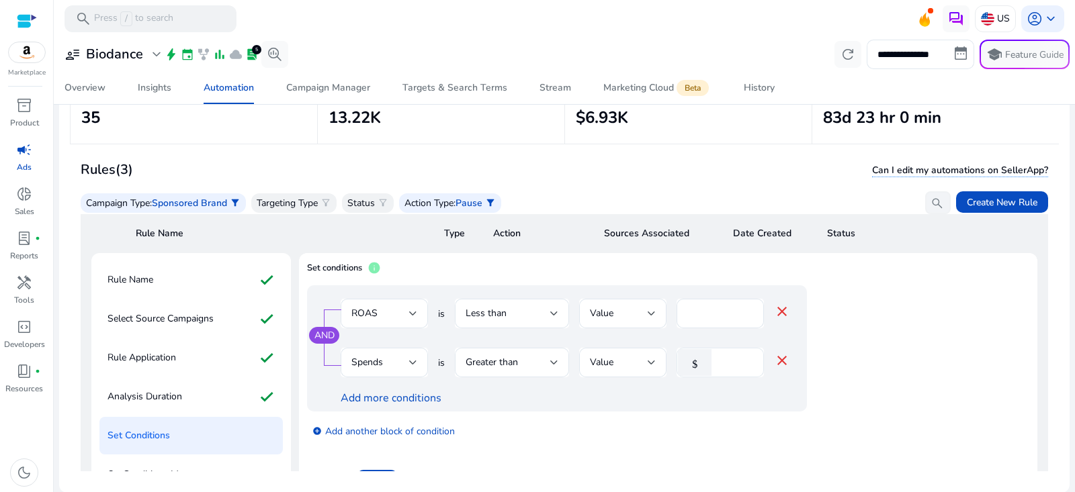
click at [725, 367] on input "**" at bounding box center [735, 362] width 35 height 15
type input "**"
click at [576, 460] on div "Cancel Next" at bounding box center [668, 476] width 722 height 32
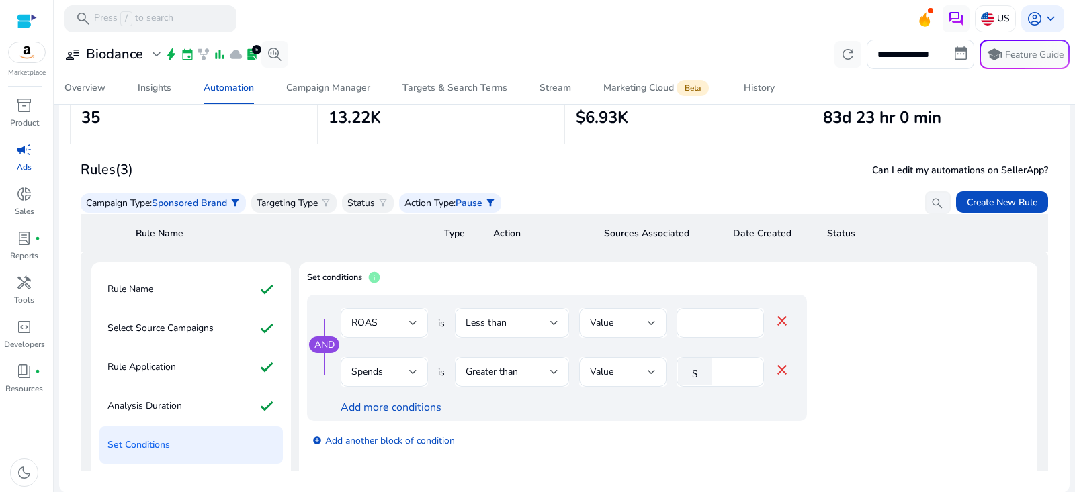
scroll to position [52, 0]
click at [332, 441] on link "add_circle Add another block of condition" at bounding box center [383, 438] width 142 height 15
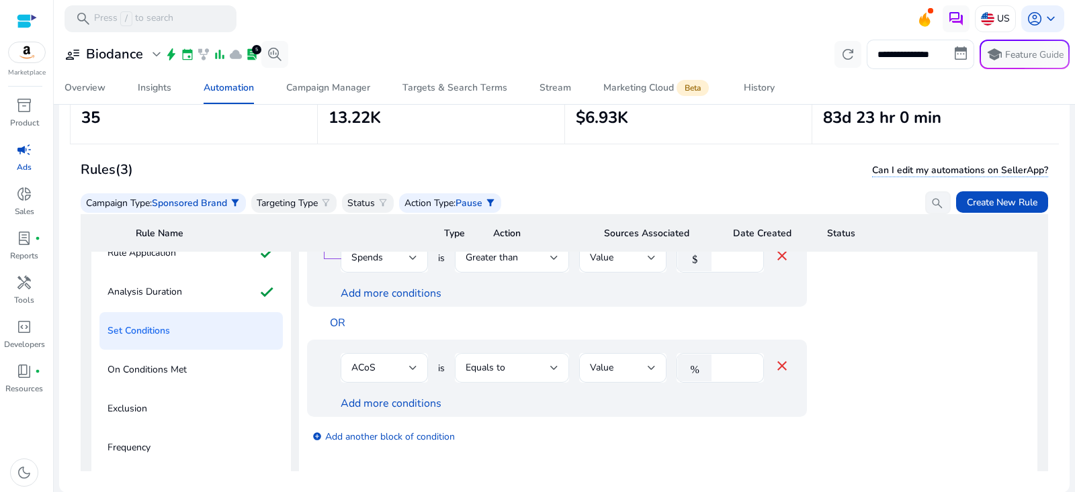
scroll to position [173, 0]
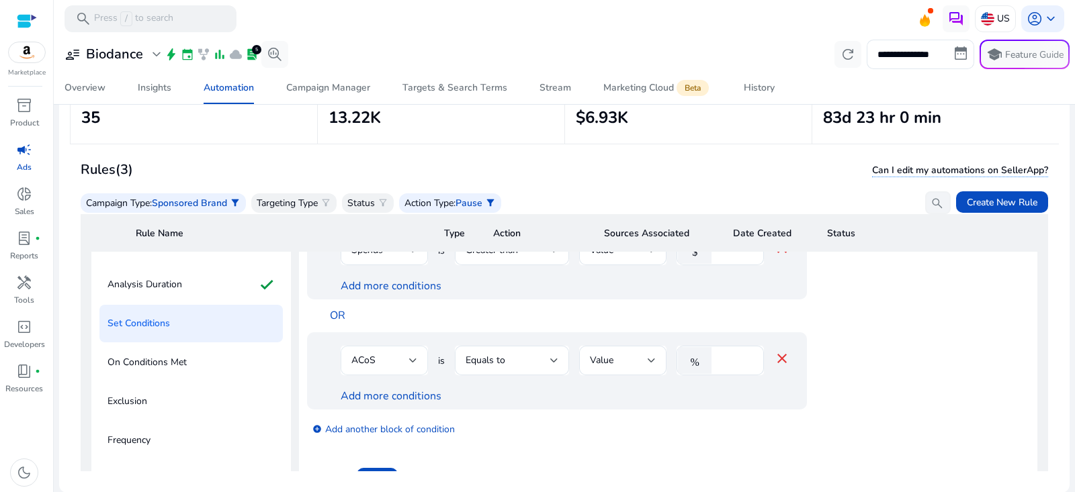
click at [408, 359] on div "ACoS" at bounding box center [380, 360] width 58 height 15
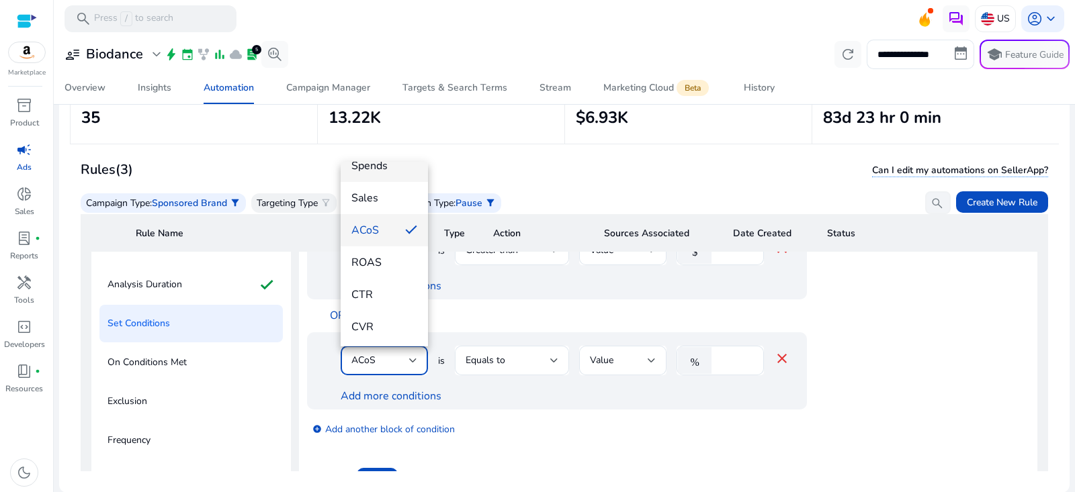
scroll to position [155, 0]
click at [392, 253] on span "ROAS" at bounding box center [384, 254] width 66 height 15
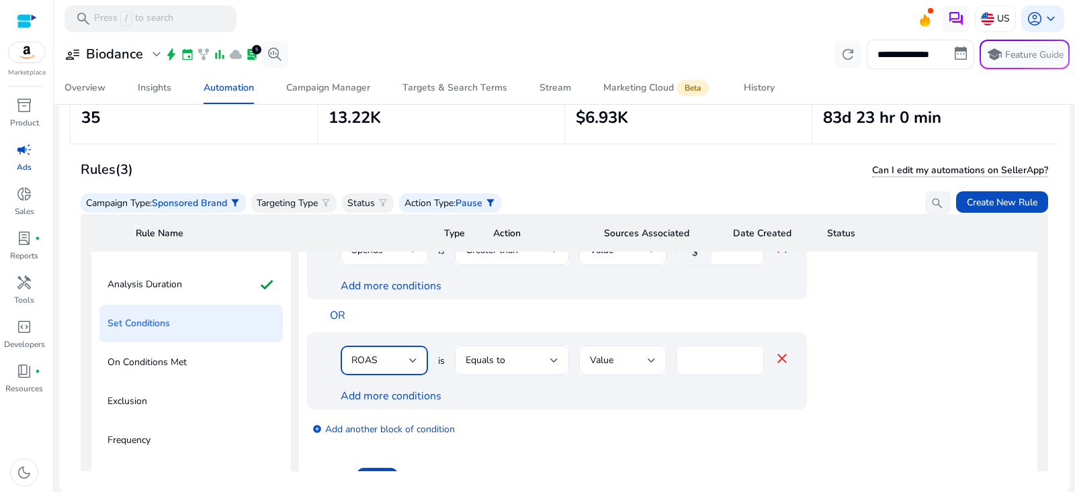
click at [707, 357] on input "****" at bounding box center [720, 360] width 66 height 15
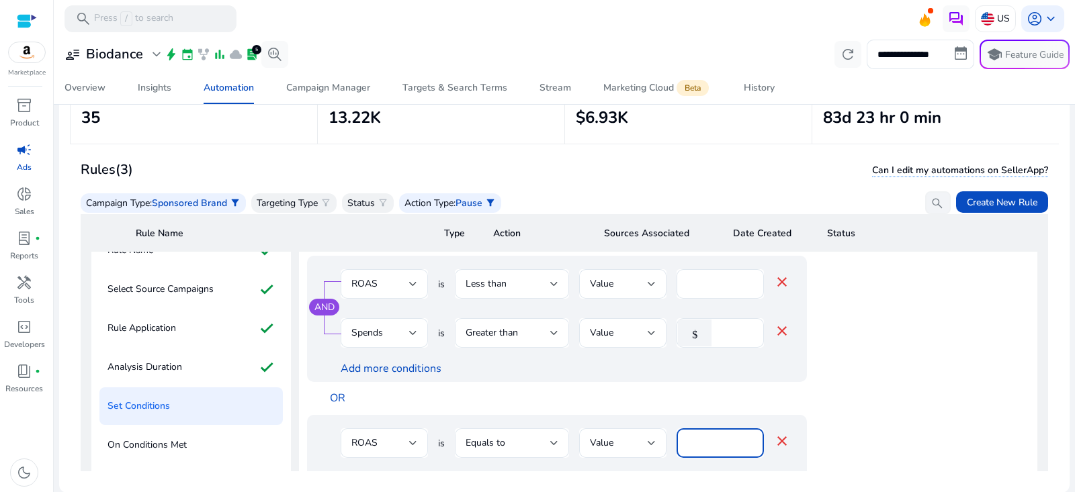
scroll to position [115, 0]
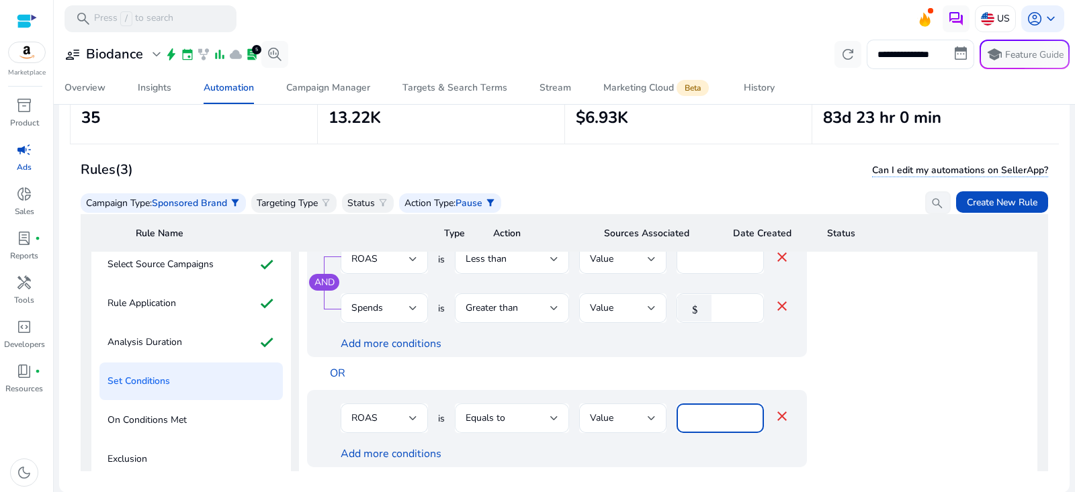
click at [494, 426] on div "Equals to" at bounding box center [508, 418] width 85 height 15
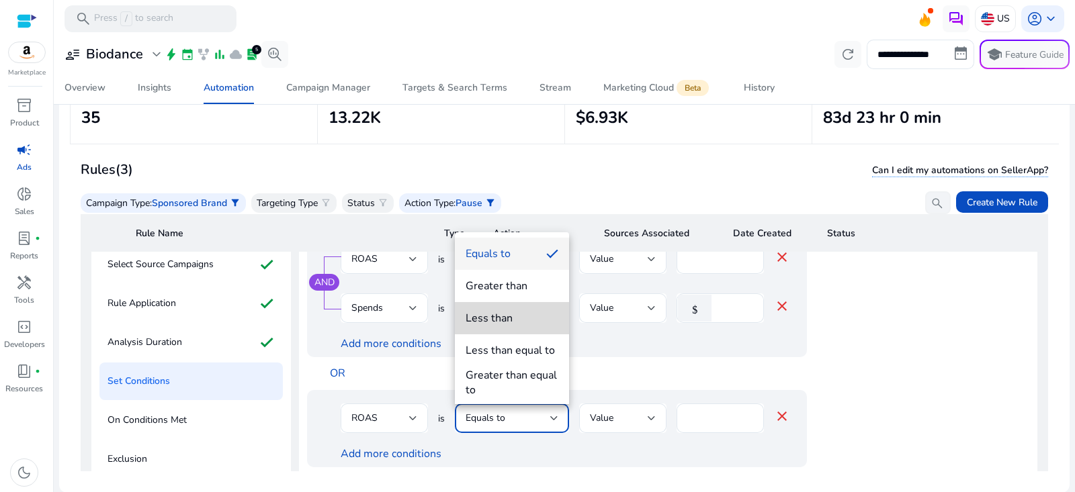
click at [497, 310] on mat-option "Less than" at bounding box center [512, 318] width 114 height 32
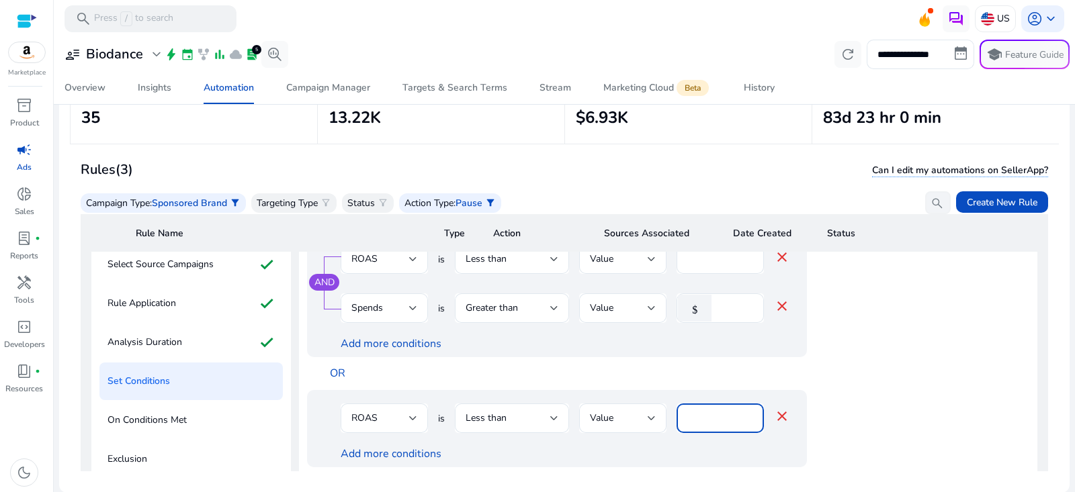
click at [707, 419] on input "****" at bounding box center [720, 418] width 66 height 15
type input "*"
click at [605, 363] on div "OR" at bounding box center [590, 373] width 540 height 33
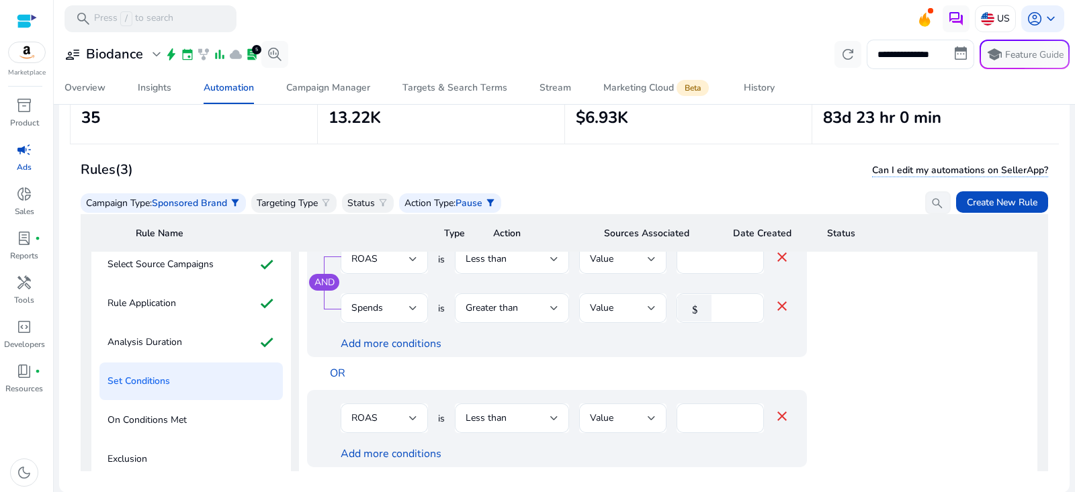
scroll to position [137, 0]
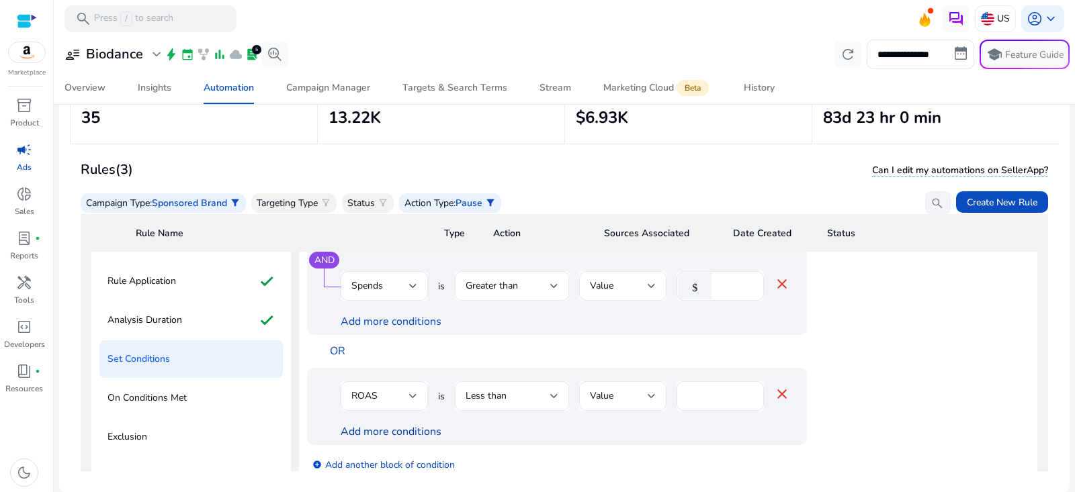
click at [394, 432] on link "Add more conditions" at bounding box center [391, 432] width 101 height 15
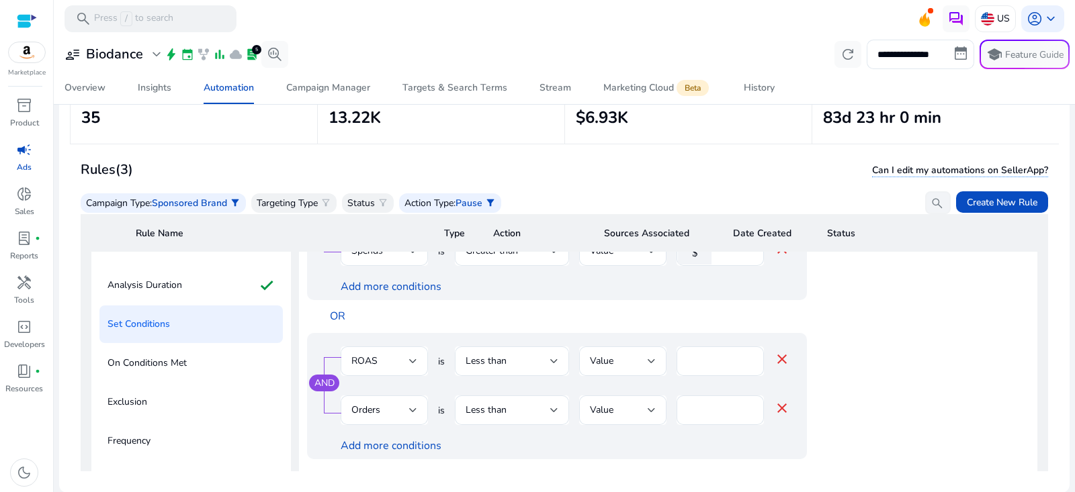
scroll to position [185, 0]
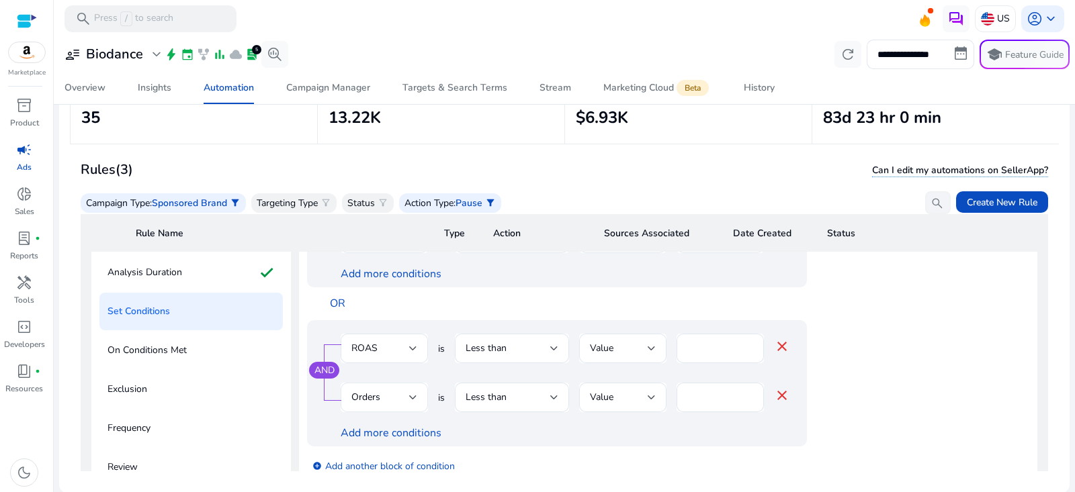
click at [393, 407] on div "Orders" at bounding box center [384, 398] width 66 height 30
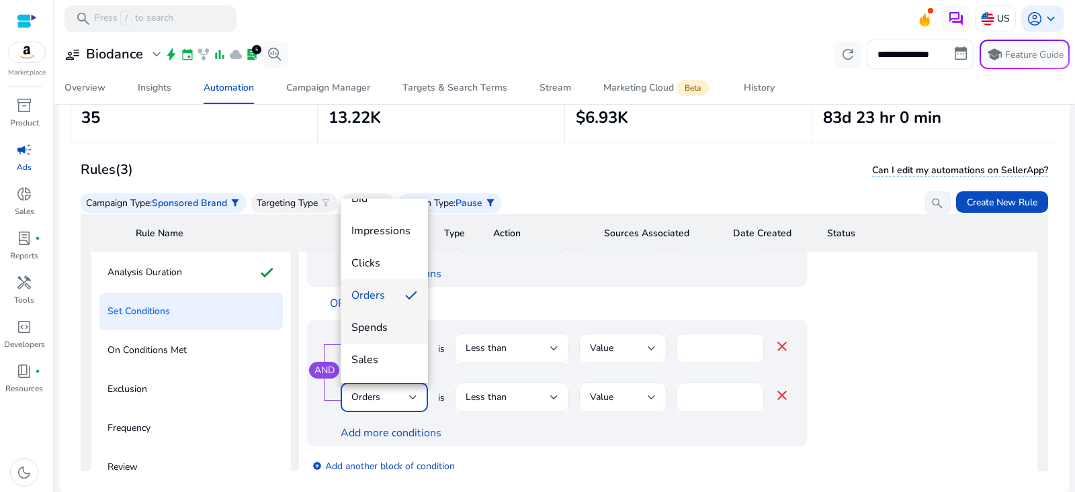
scroll to position [52, 0]
click at [384, 301] on span "Spends" at bounding box center [384, 297] width 66 height 15
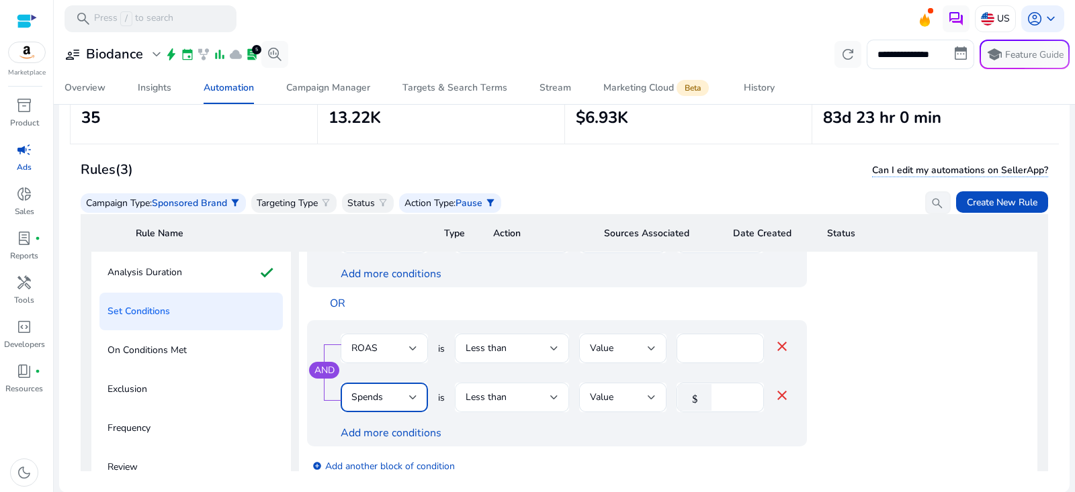
click at [537, 398] on div "Less than" at bounding box center [508, 397] width 85 height 15
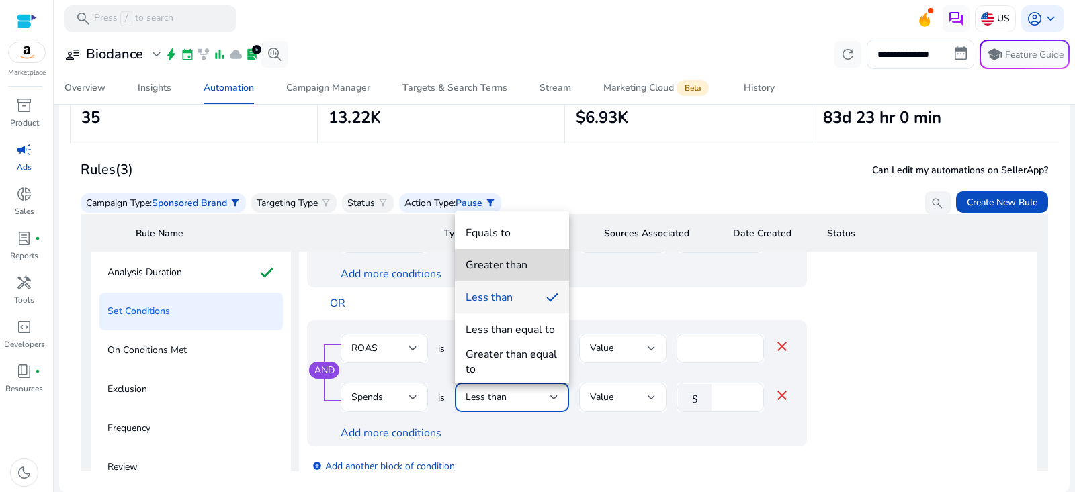
click at [513, 262] on div "Greater than" at bounding box center [497, 265] width 62 height 15
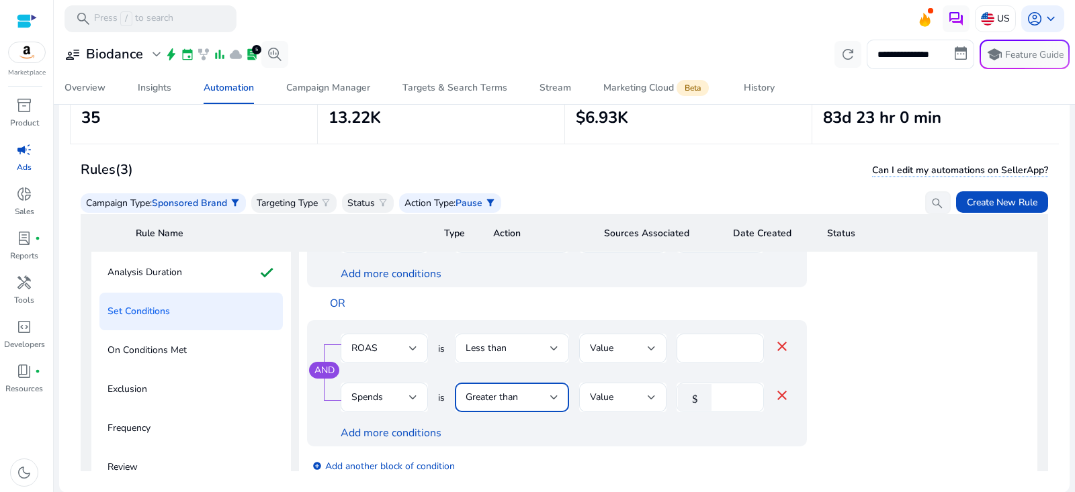
click at [726, 392] on input "*" at bounding box center [735, 397] width 35 height 15
type input "***"
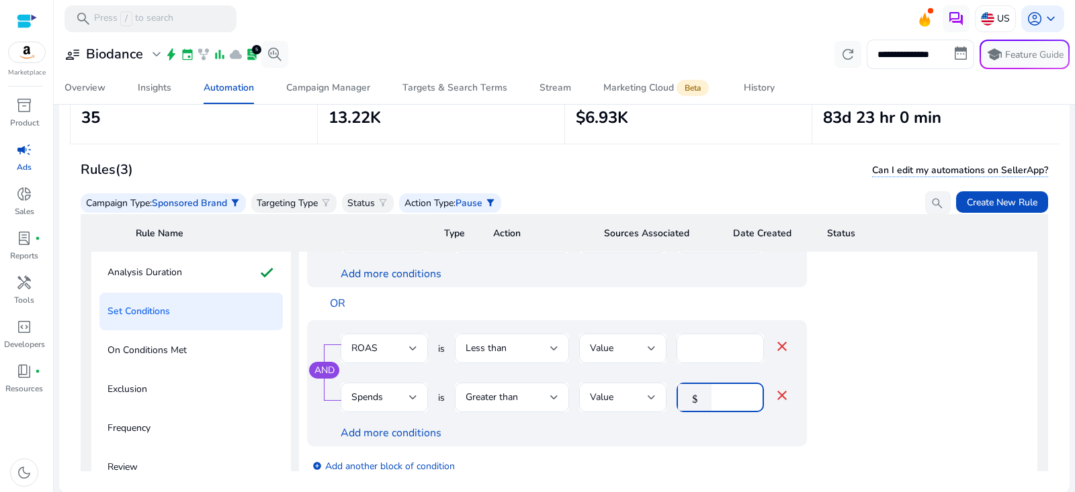
click at [937, 398] on app-ppc-editable-conditions "AND ROAS is Less than Value *** close Spends is Greater than Value $ ** close A…" at bounding box center [668, 322] width 722 height 323
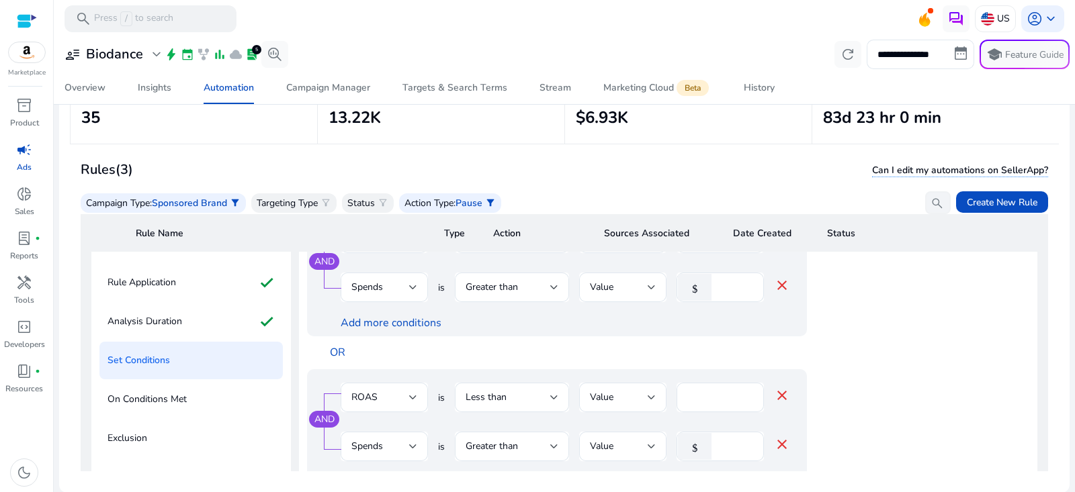
scroll to position [171, 0]
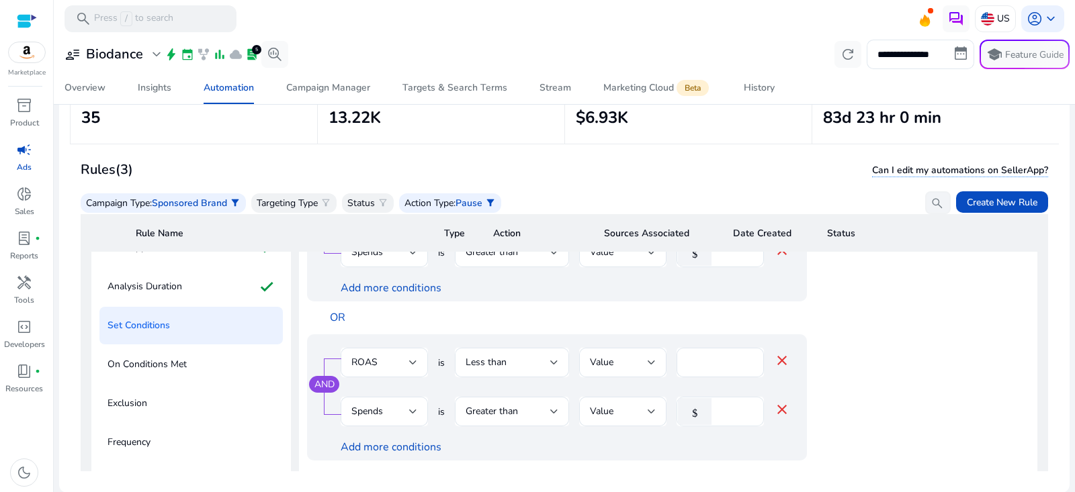
click at [729, 413] on input "***" at bounding box center [735, 411] width 35 height 15
click at [826, 413] on div "AND ROAS is Less than Value * close Spends is Greater than Value $ *** close Ad…" at bounding box center [584, 398] width 554 height 126
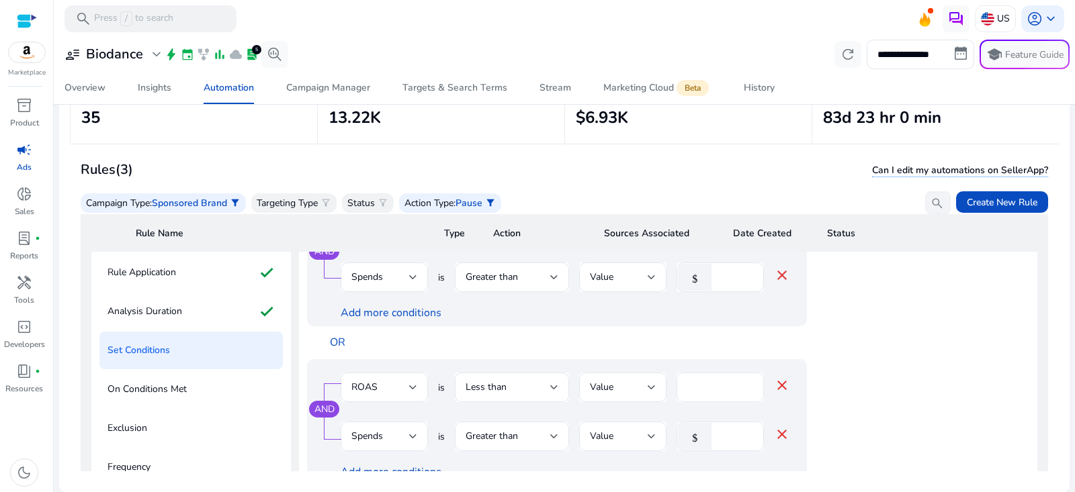
scroll to position [163, 0]
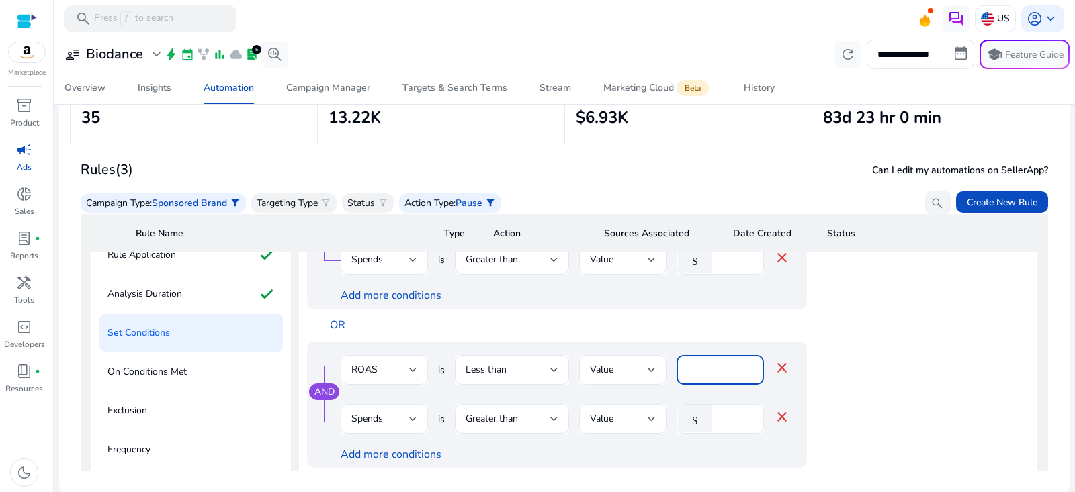
click at [699, 371] on input "*" at bounding box center [720, 370] width 66 height 15
type input "*"
click at [913, 342] on app-ppc-editable-conditions "AND ROAS is Less than Value *** close Spends is Greater than Value $ ** close A…" at bounding box center [668, 344] width 722 height 323
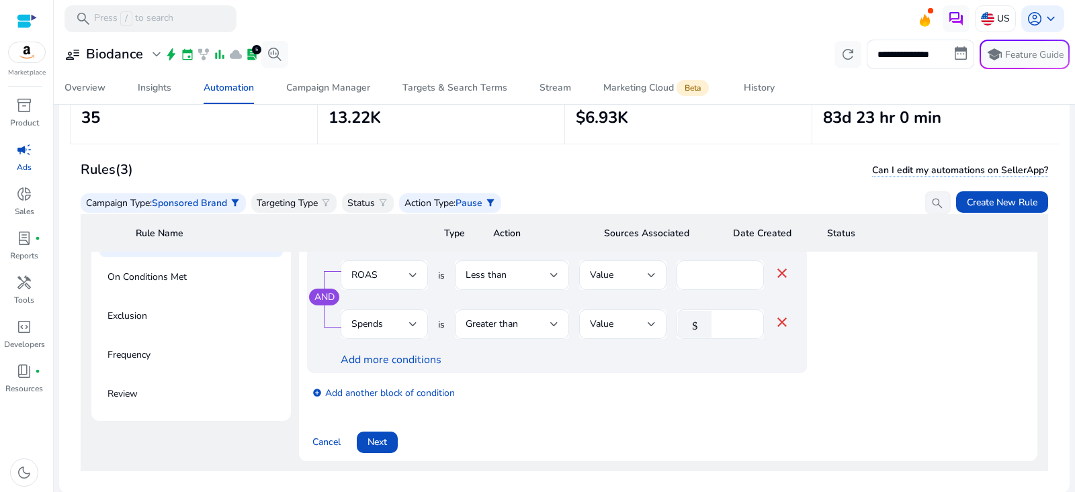
scroll to position [303, 0]
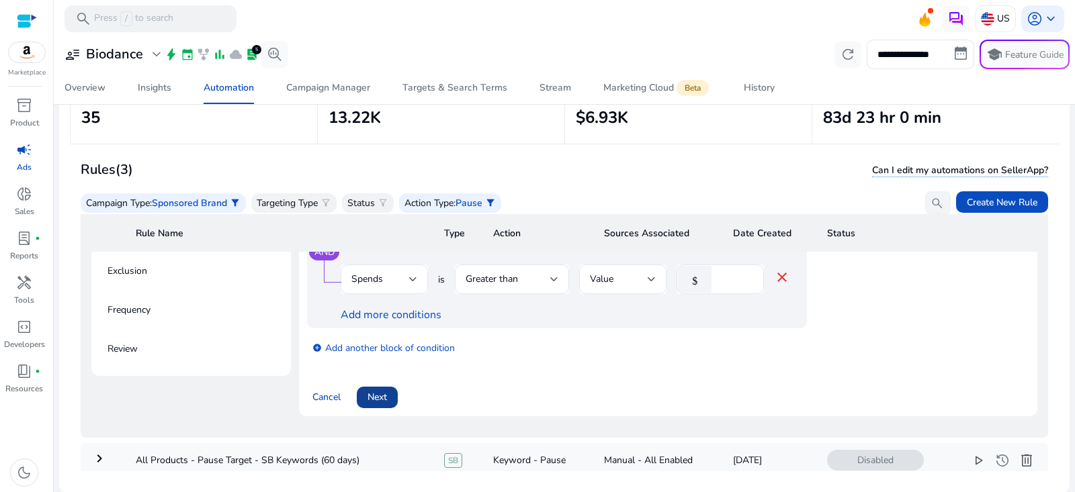
click at [380, 402] on span "Next" at bounding box center [377, 397] width 19 height 14
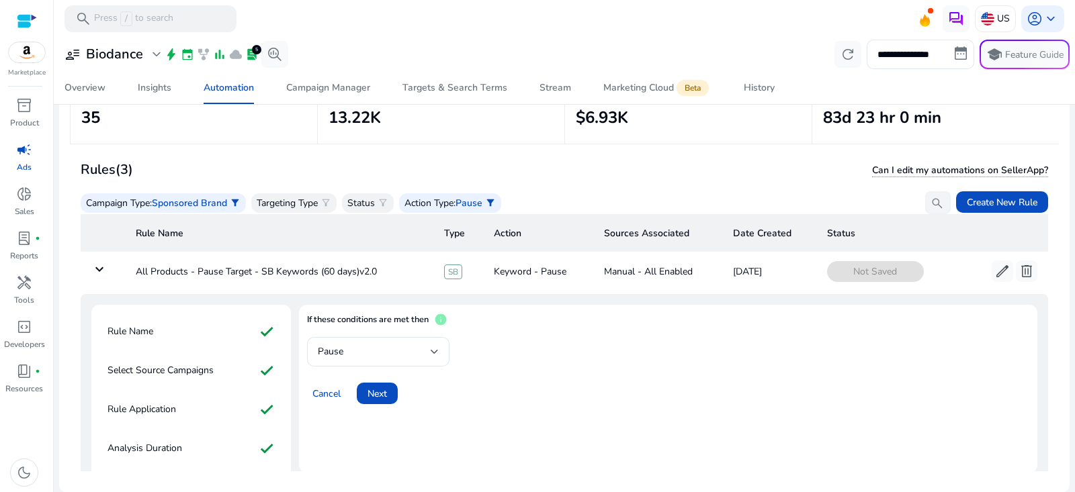
scroll to position [0, 0]
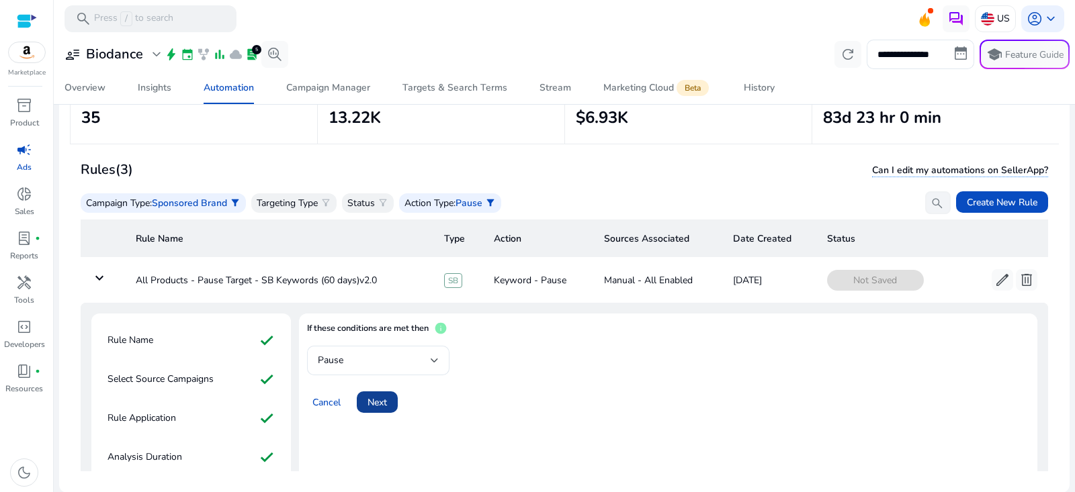
click at [380, 402] on span "Next" at bounding box center [377, 403] width 19 height 14
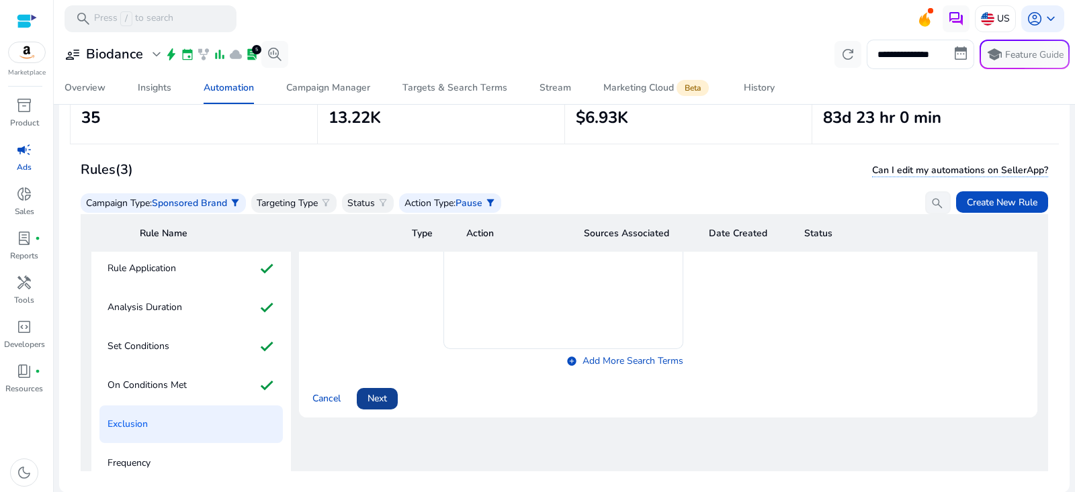
scroll to position [94, 0]
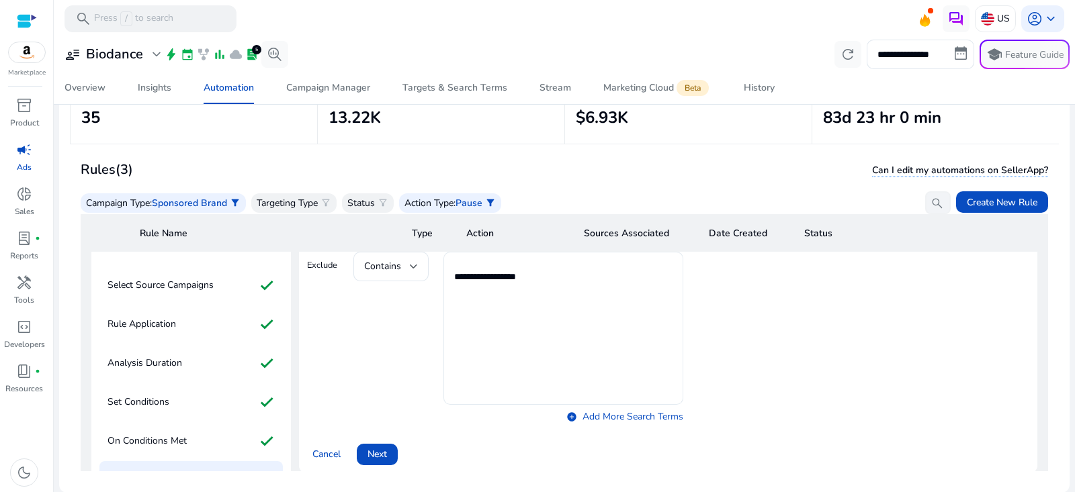
click at [502, 284] on textarea "**********" at bounding box center [563, 329] width 218 height 140
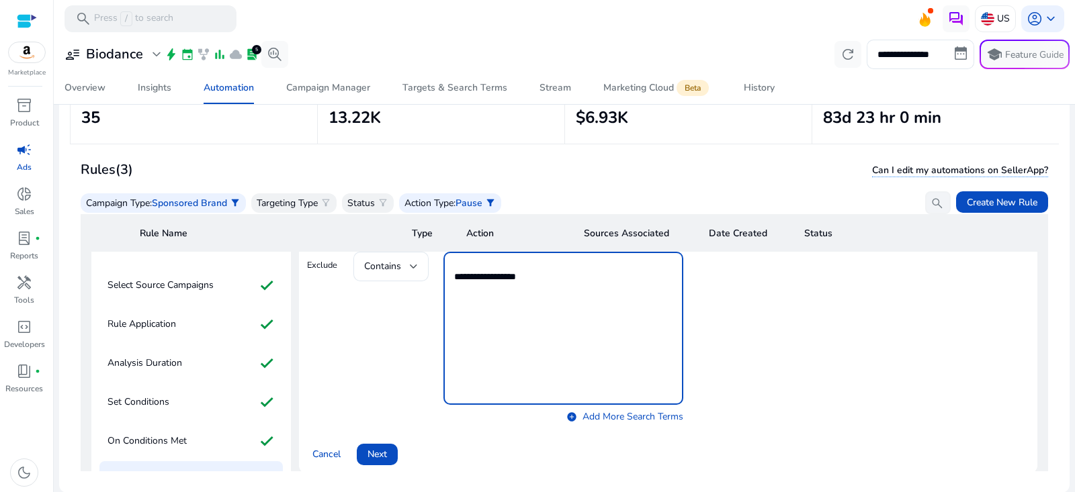
click at [502, 284] on textarea "**********" at bounding box center [563, 329] width 218 height 140
click at [379, 316] on div "Contains add_circle Add More Search Terms" at bounding box center [517, 340] width 329 height 176
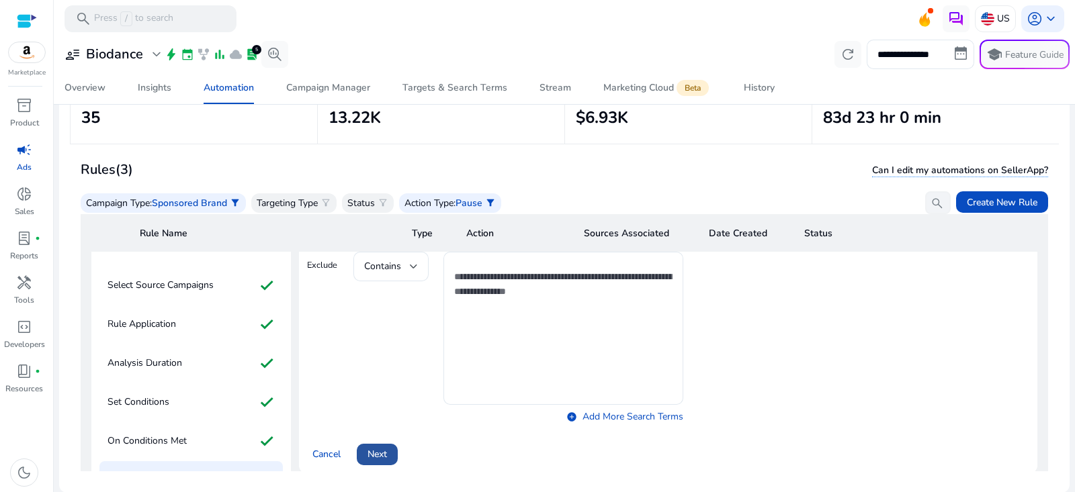
click at [376, 447] on span "Next" at bounding box center [377, 454] width 19 height 14
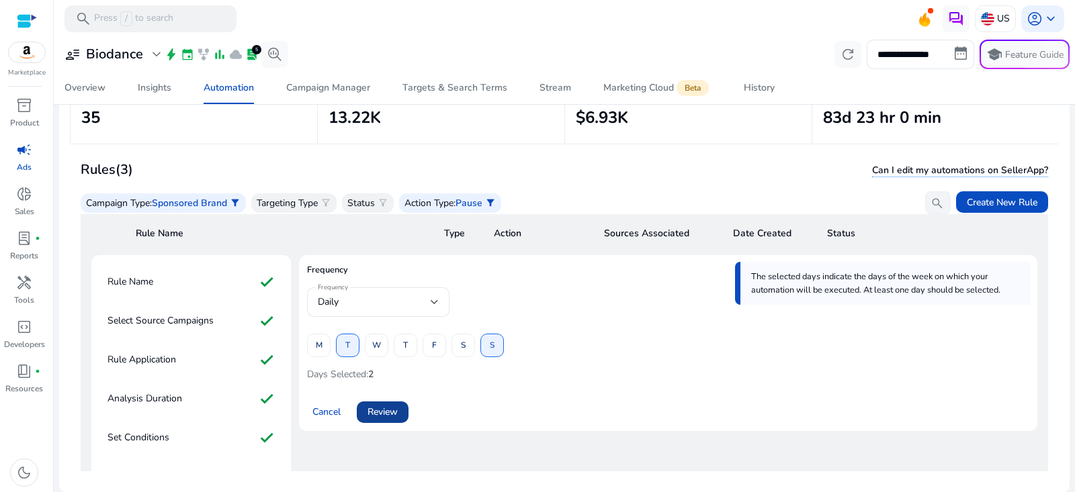
scroll to position [68, 0]
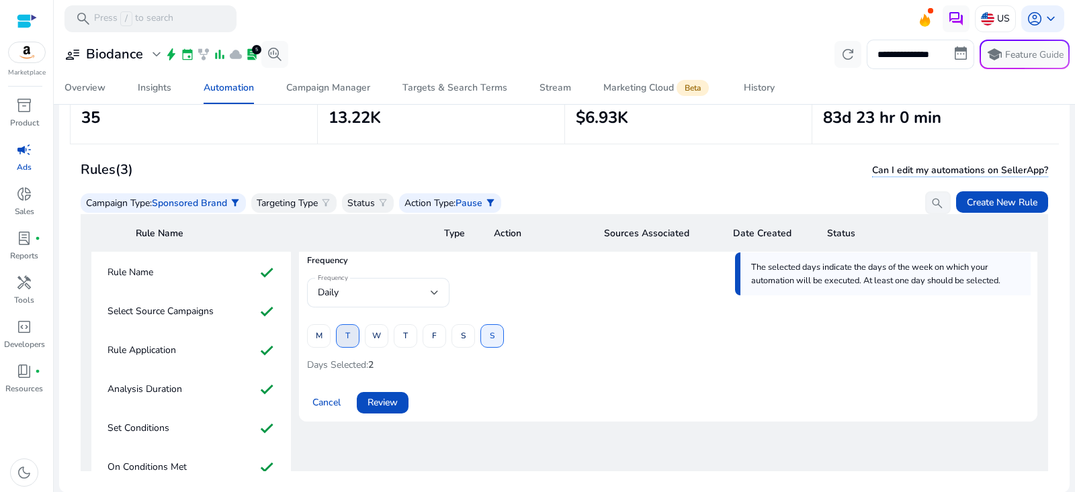
click at [355, 339] on span at bounding box center [348, 336] width 22 height 32
click at [377, 339] on span "W" at bounding box center [376, 337] width 9 height 24
click at [394, 404] on span "Review" at bounding box center [383, 403] width 30 height 14
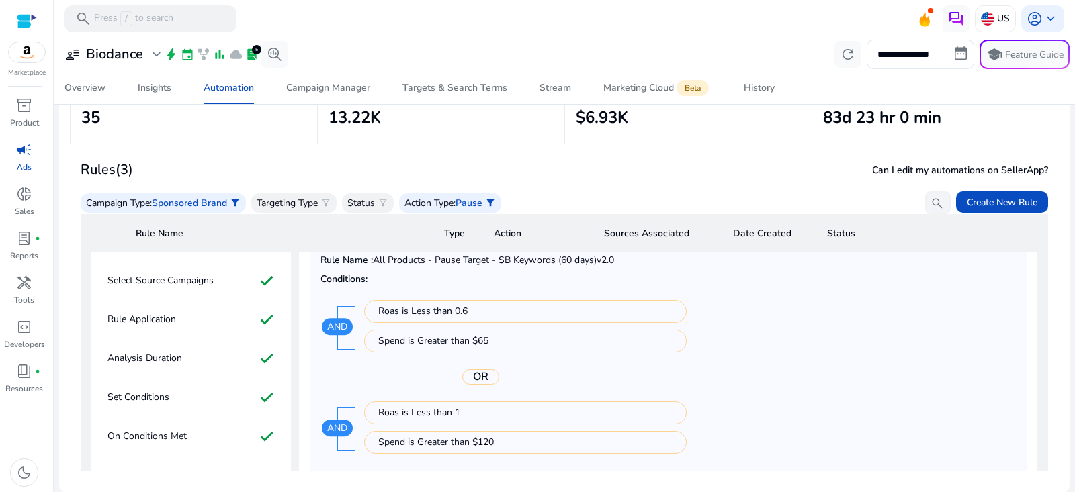
scroll to position [253, 0]
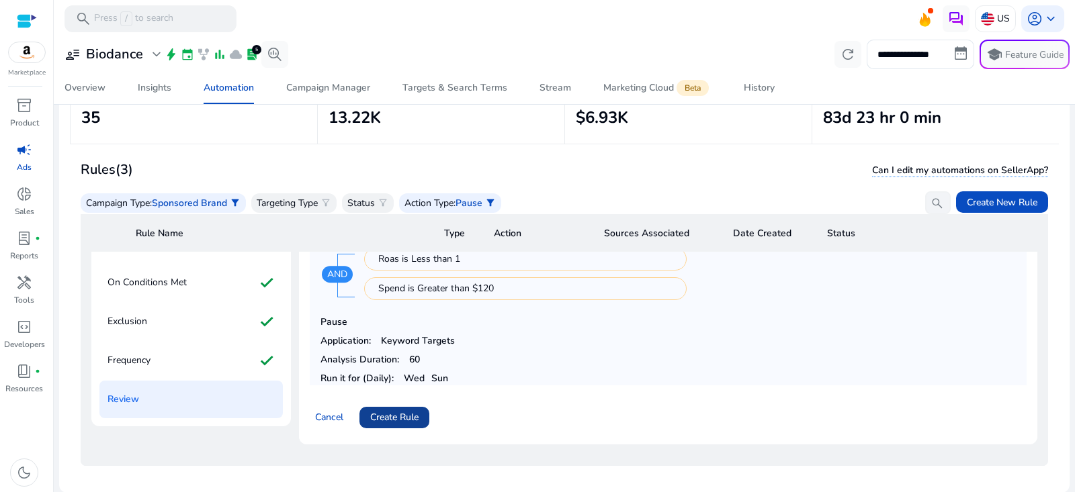
click at [397, 411] on span "Create Rule" at bounding box center [394, 418] width 48 height 14
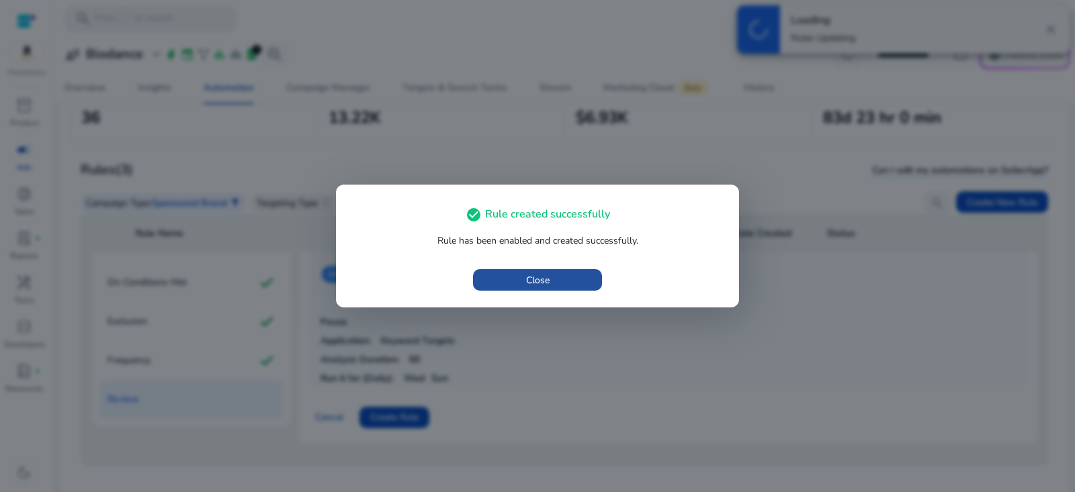
click at [551, 281] on span "button" at bounding box center [537, 280] width 129 height 32
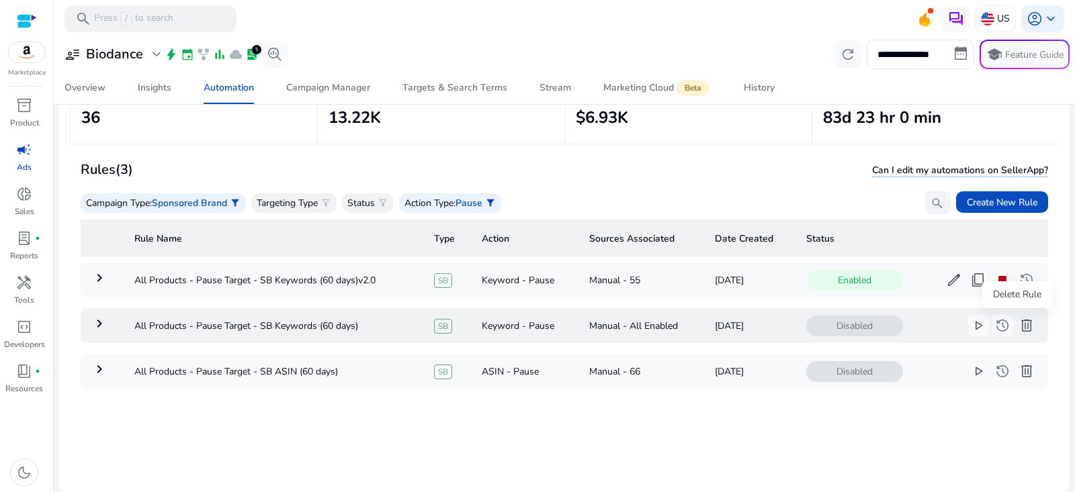
click at [1020, 325] on span "delete" at bounding box center [1027, 326] width 16 height 16
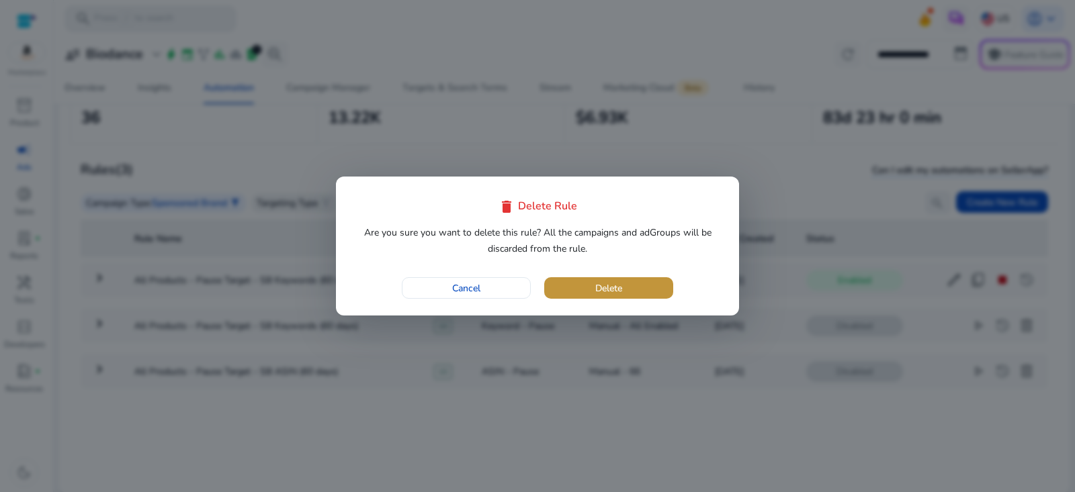
click at [624, 285] on span "button" at bounding box center [608, 288] width 129 height 32
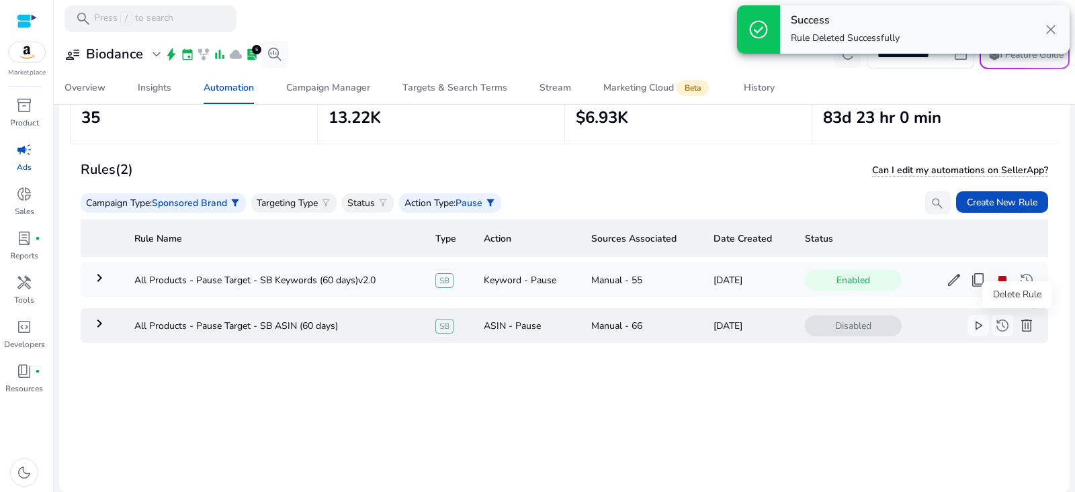
click at [1019, 326] on span "delete" at bounding box center [1027, 326] width 16 height 16
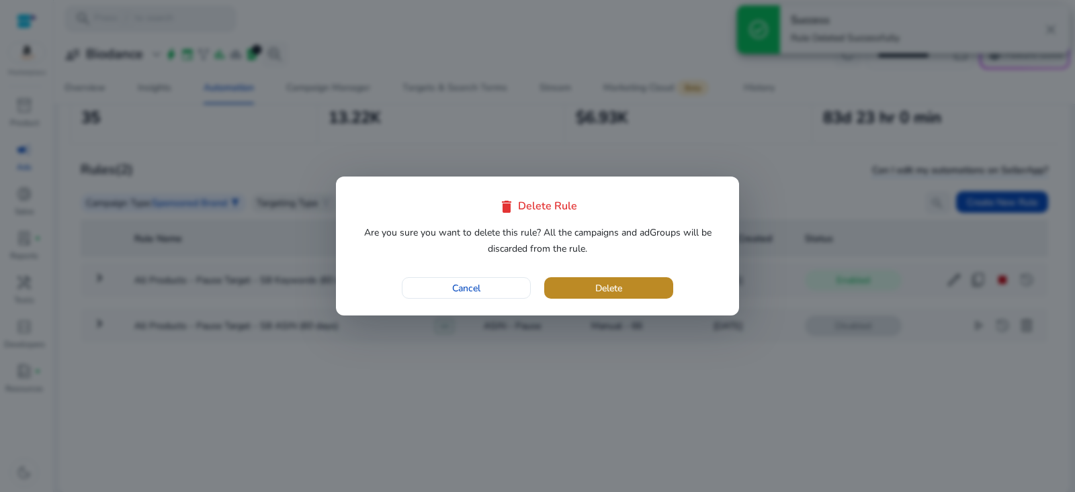
click at [642, 283] on span "button" at bounding box center [608, 288] width 129 height 32
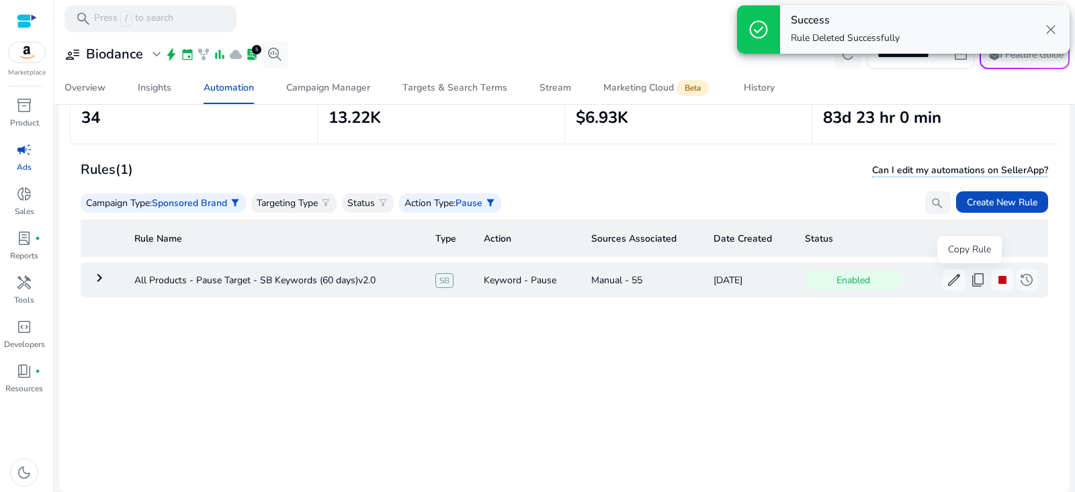
click at [970, 285] on span "content_copy" at bounding box center [978, 280] width 16 height 16
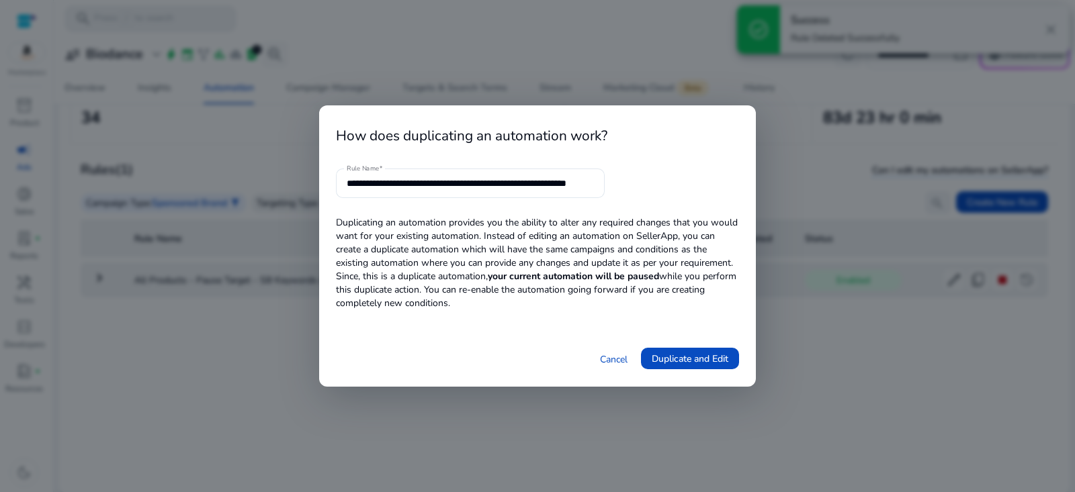
scroll to position [0, 37]
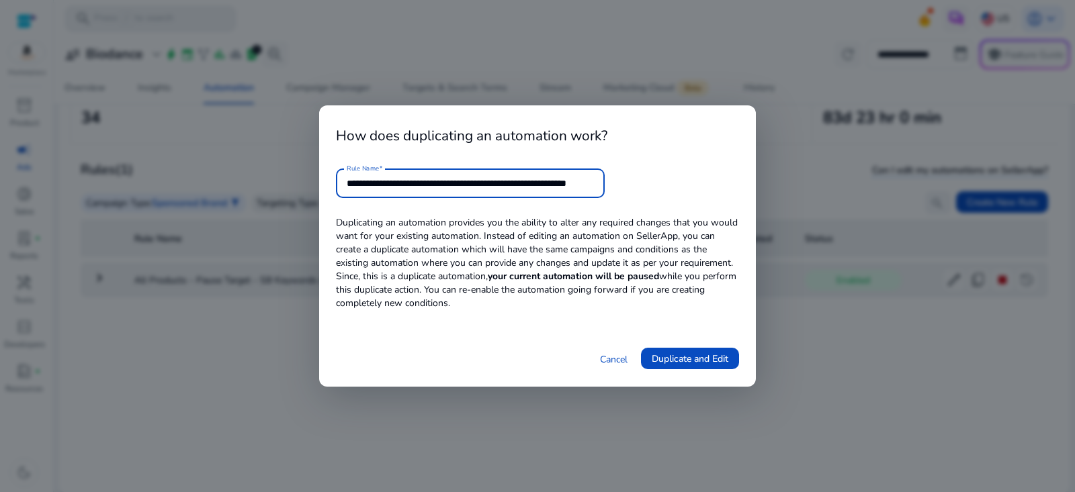
click at [476, 185] on input "**********" at bounding box center [470, 183] width 247 height 15
click at [476, 186] on input "**********" at bounding box center [470, 183] width 247 height 15
drag, startPoint x: 568, startPoint y: 183, endPoint x: 824, endPoint y: 181, distance: 256.7
click at [824, 181] on div "**********" at bounding box center [537, 246] width 1075 height 492
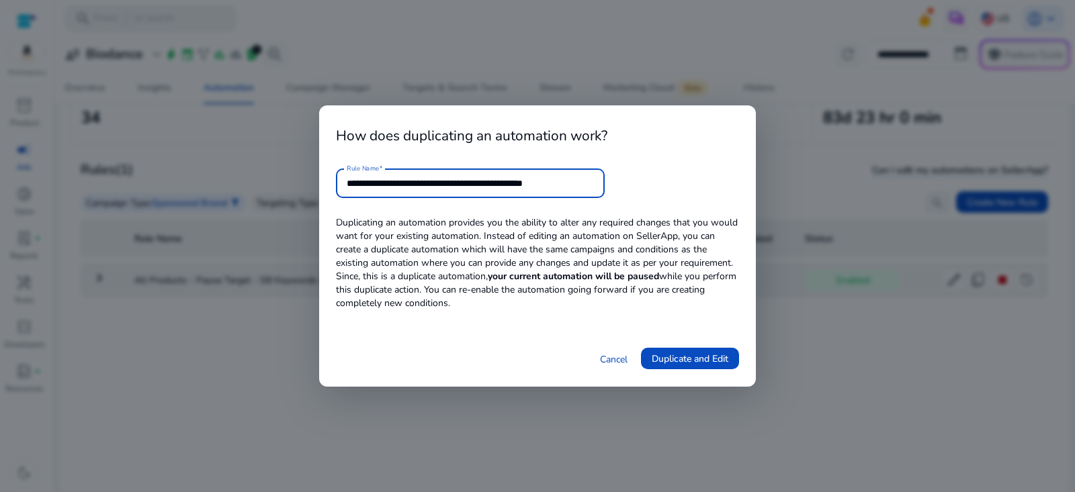
scroll to position [0, 0]
type input "**********"
click at [714, 359] on span "Duplicate and Edit" at bounding box center [690, 359] width 77 height 14
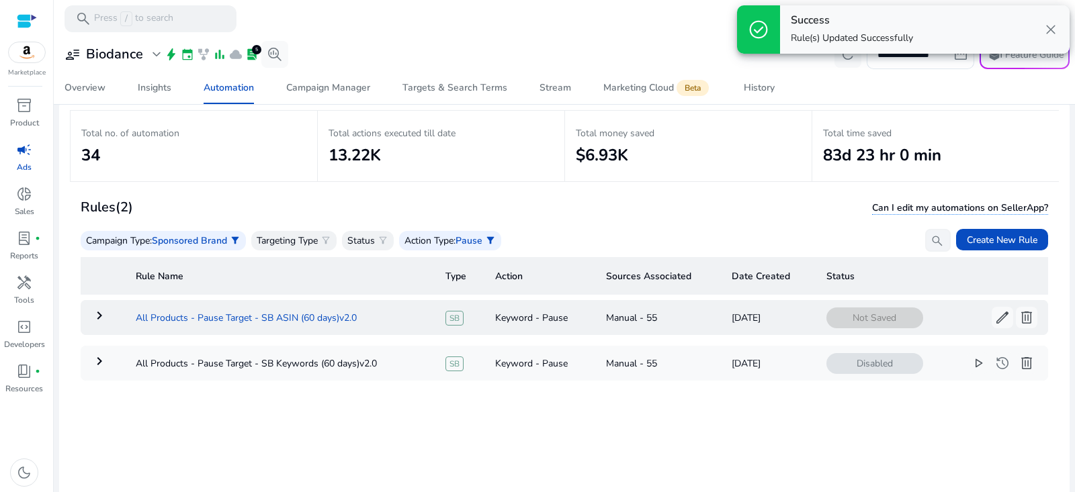
scroll to position [96, 0]
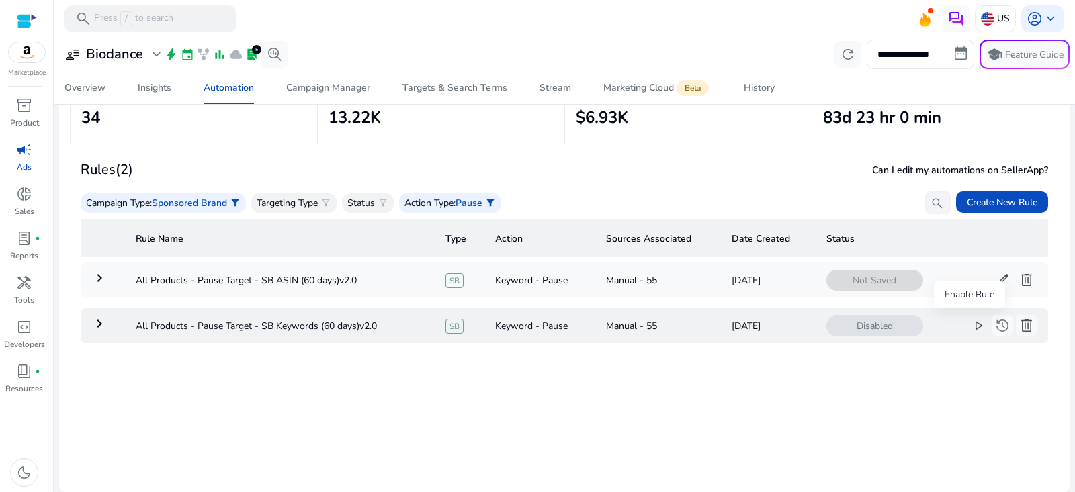
click at [970, 328] on span "play_arrow" at bounding box center [978, 326] width 16 height 16
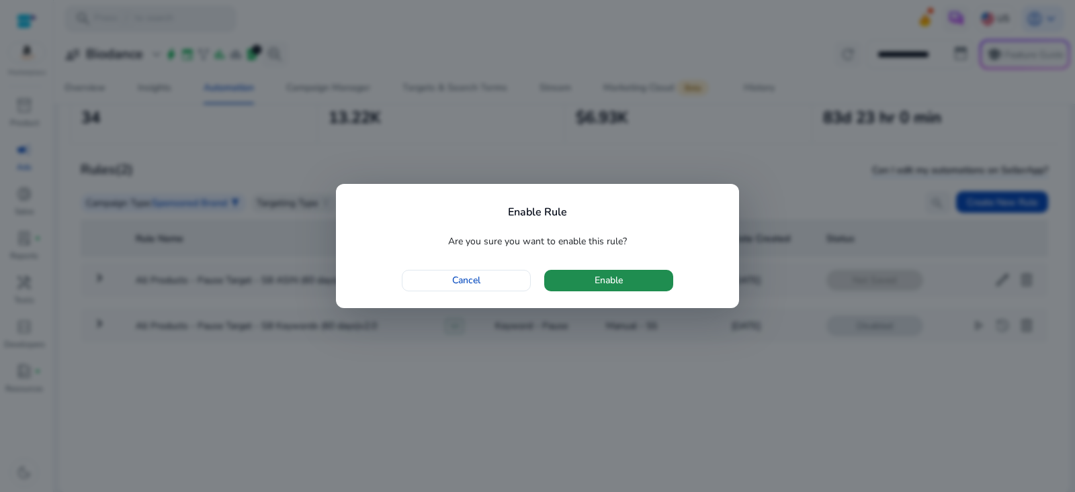
click at [607, 273] on span "Enable" at bounding box center [609, 280] width 28 height 14
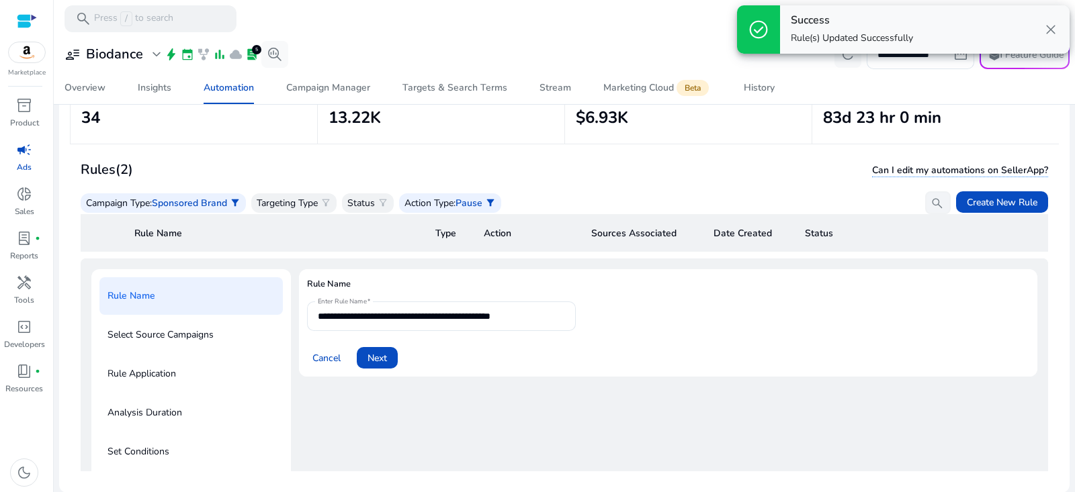
scroll to position [48, 0]
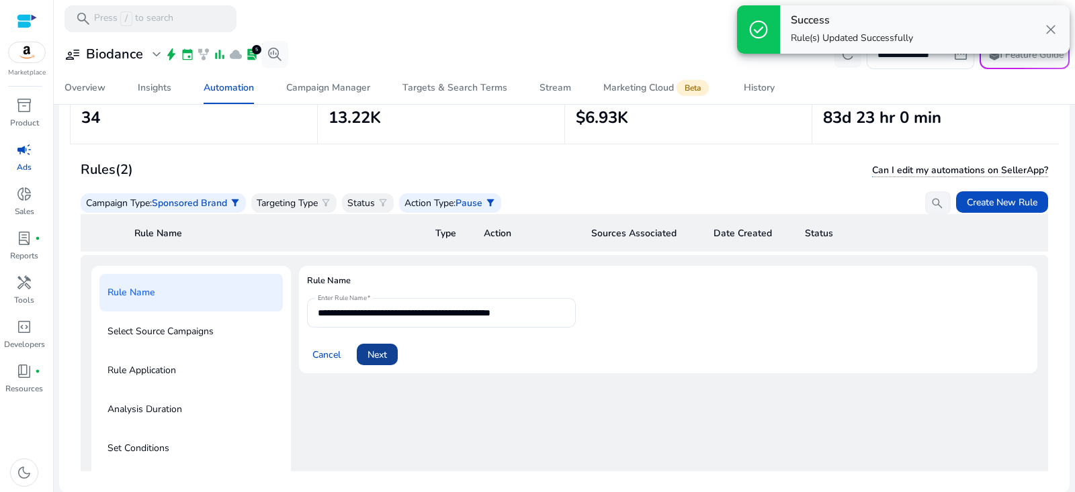
click at [377, 348] on span "Next" at bounding box center [377, 355] width 19 height 14
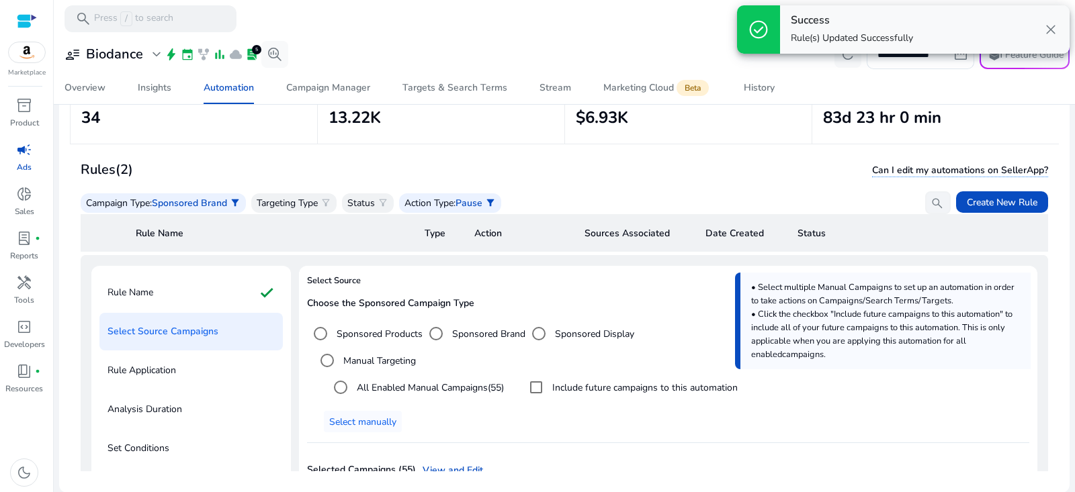
scroll to position [49, 0]
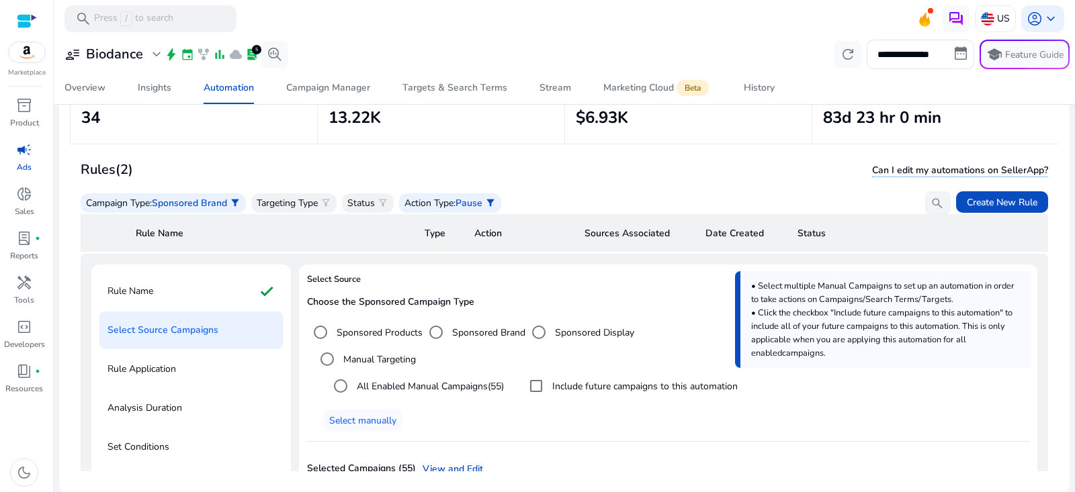
click at [380, 384] on label "All Enabled Manual Campaigns (55)" at bounding box center [429, 387] width 150 height 14
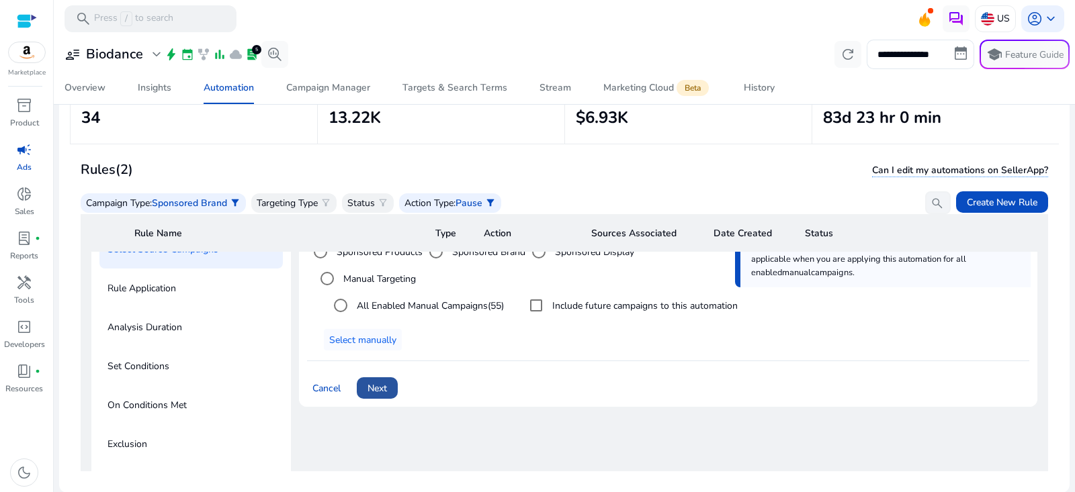
click at [385, 386] on span "Next" at bounding box center [377, 389] width 19 height 14
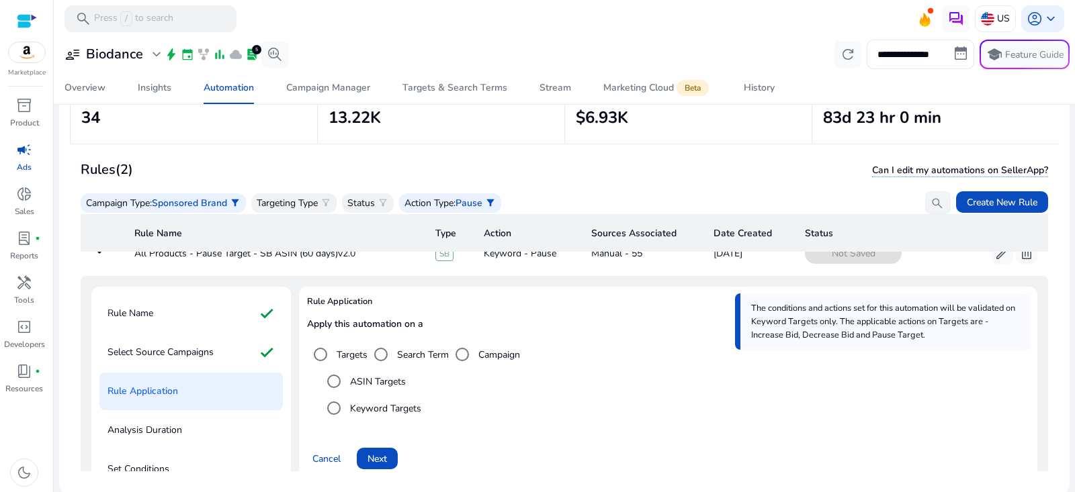
scroll to position [0, 0]
click at [370, 383] on label "ASIN Targets" at bounding box center [376, 382] width 58 height 14
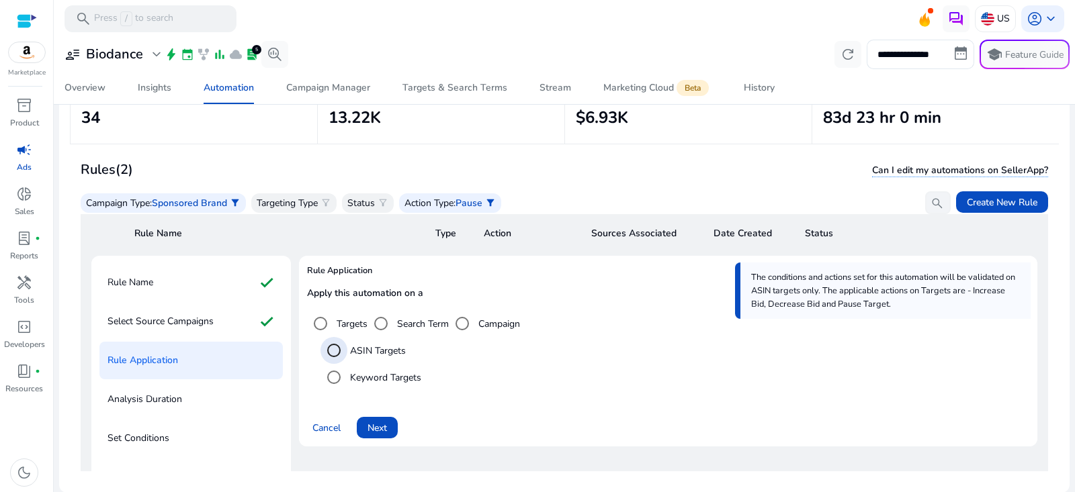
scroll to position [74, 0]
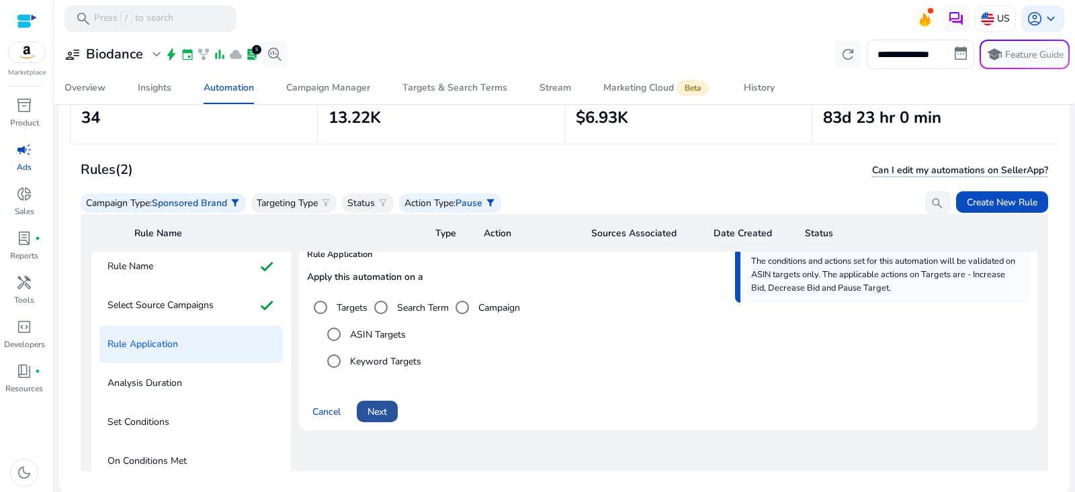
click at [382, 413] on span "Next" at bounding box center [377, 412] width 19 height 14
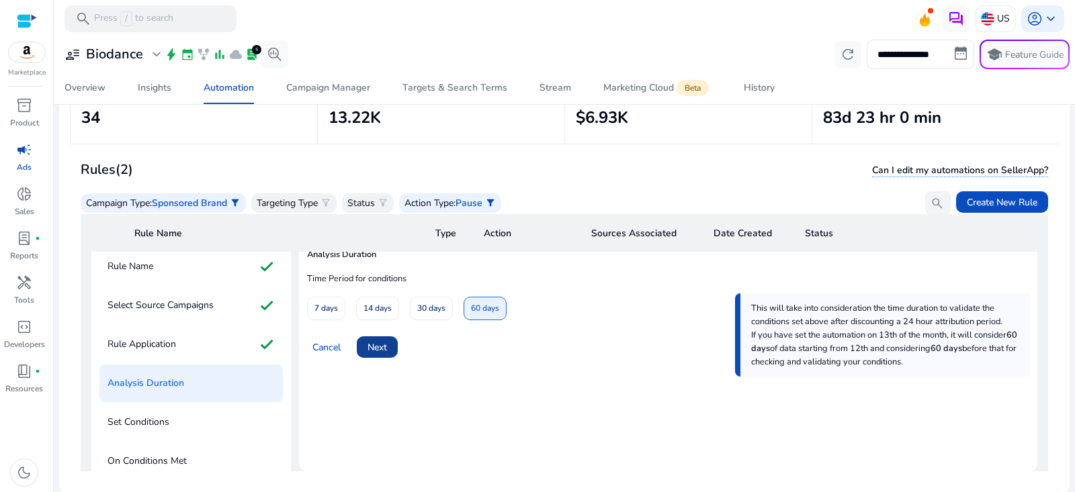
click at [386, 346] on span "Next" at bounding box center [377, 348] width 19 height 14
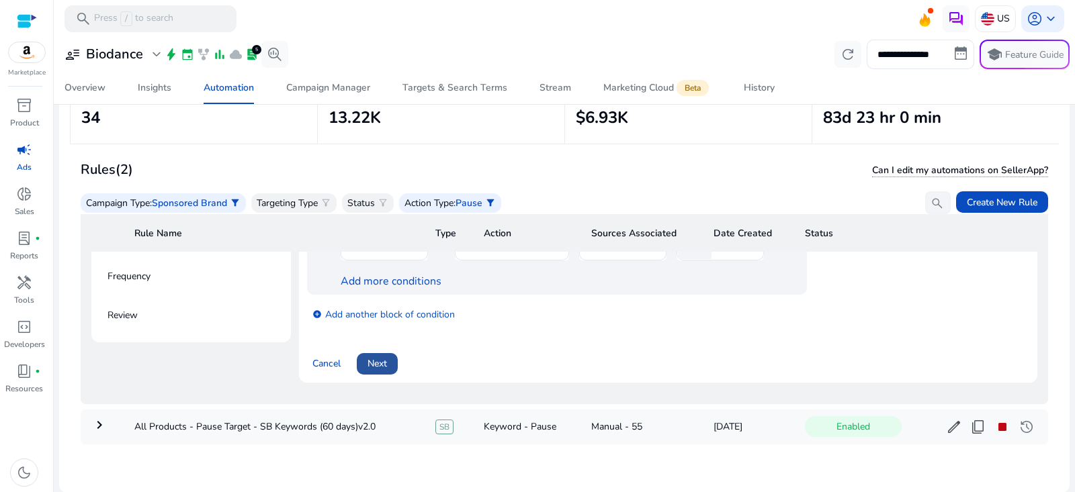
click at [386, 348] on span at bounding box center [377, 364] width 41 height 32
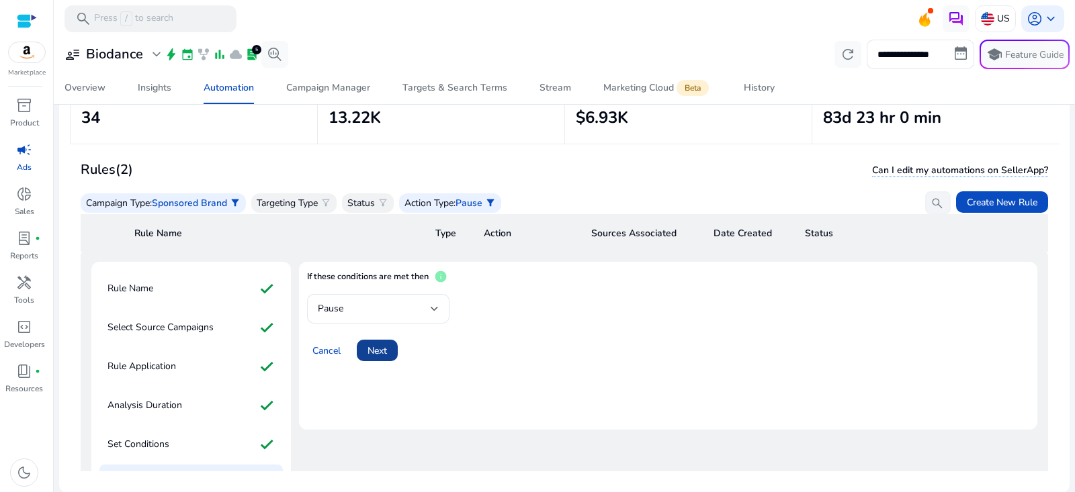
click at [386, 344] on span "Next" at bounding box center [377, 351] width 19 height 14
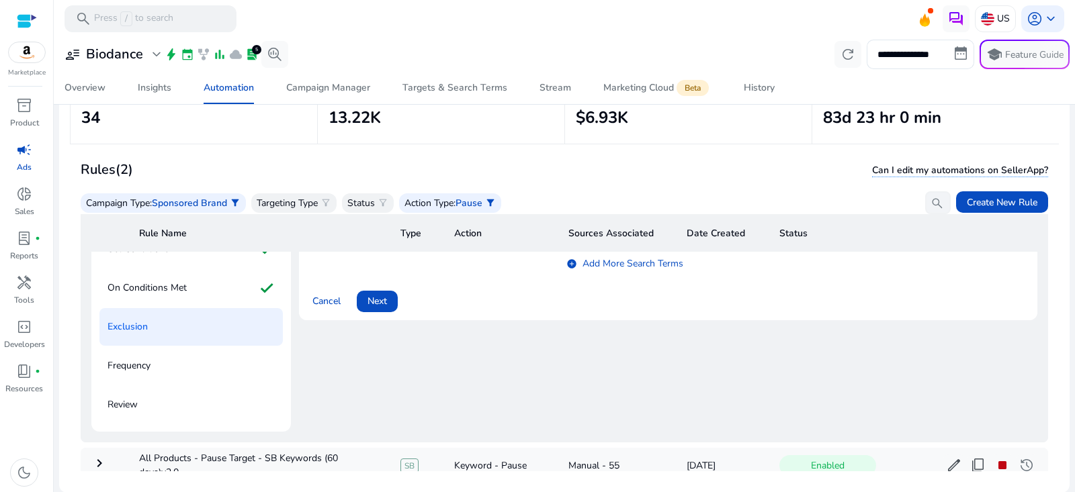
scroll to position [230, 0]
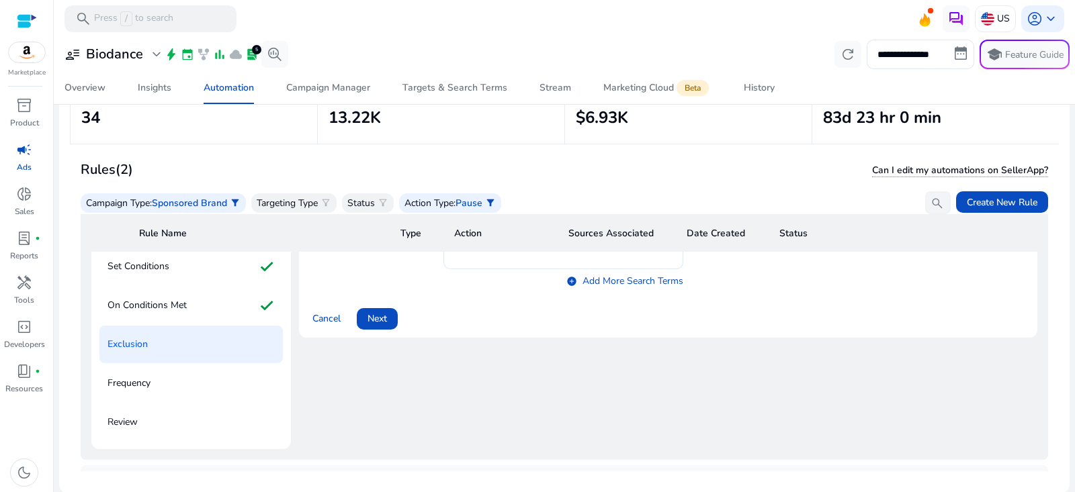
click at [381, 325] on span at bounding box center [377, 319] width 41 height 32
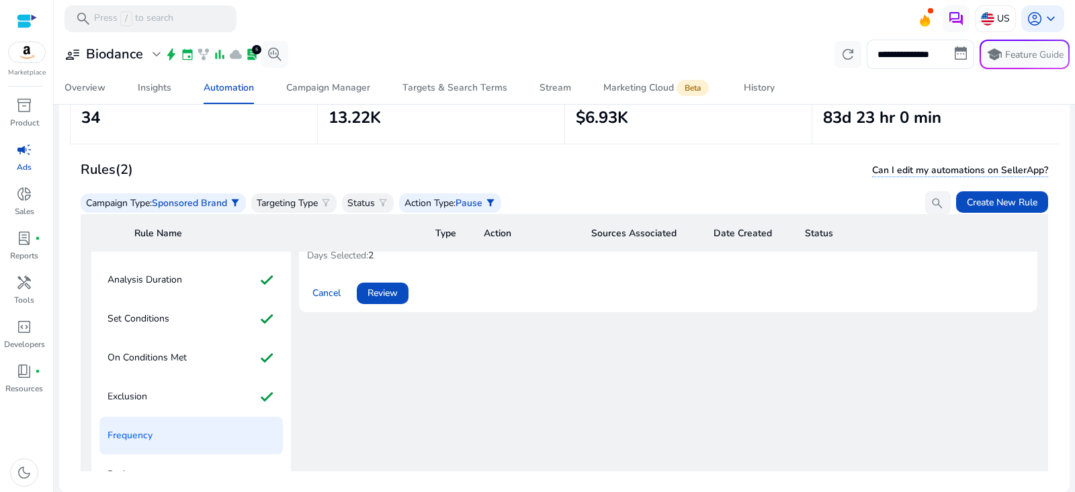
scroll to position [125, 0]
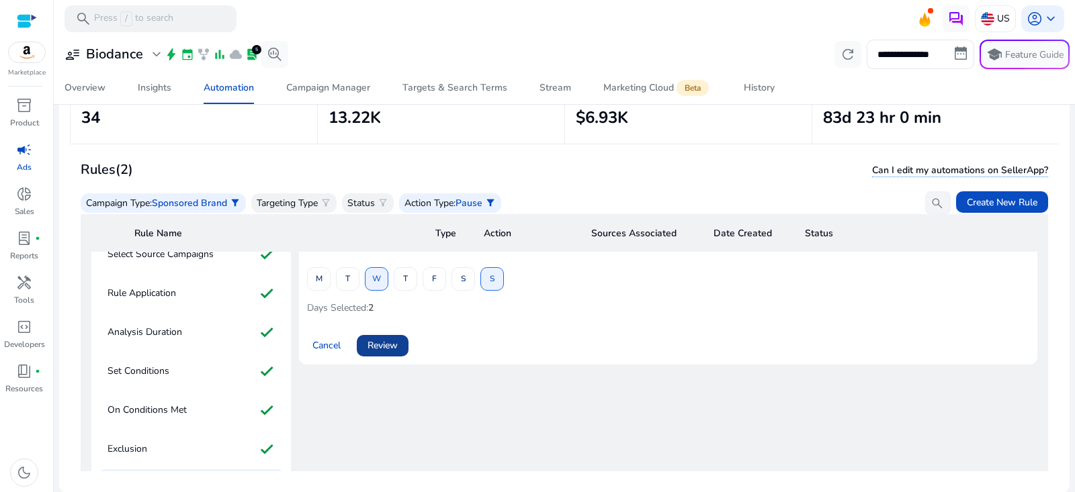
click at [388, 347] on span "Review" at bounding box center [383, 346] width 30 height 14
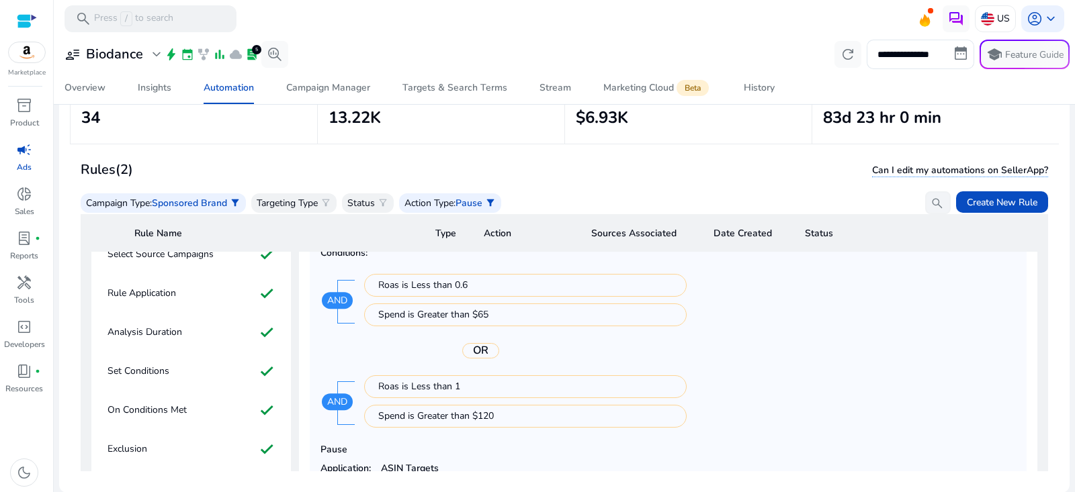
scroll to position [320, 0]
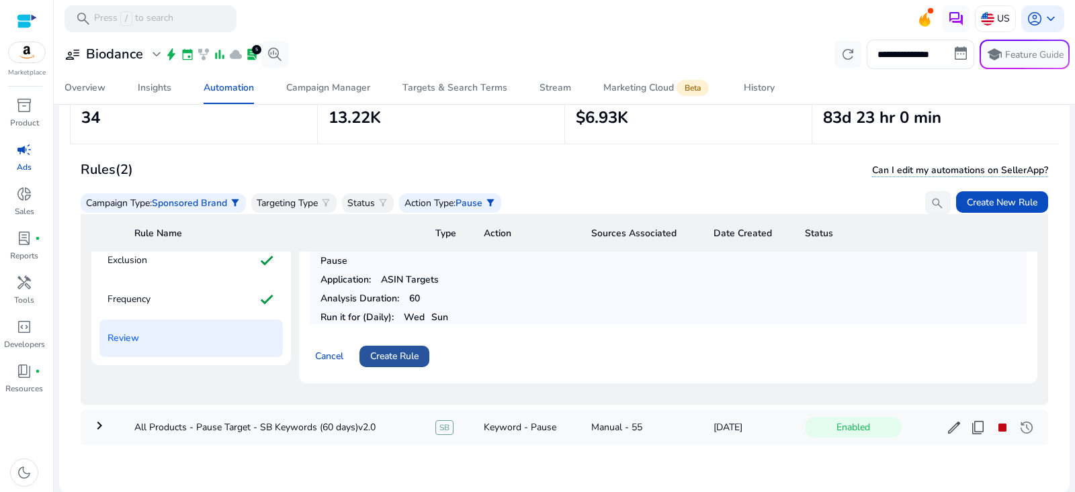
click at [397, 351] on span at bounding box center [394, 357] width 70 height 32
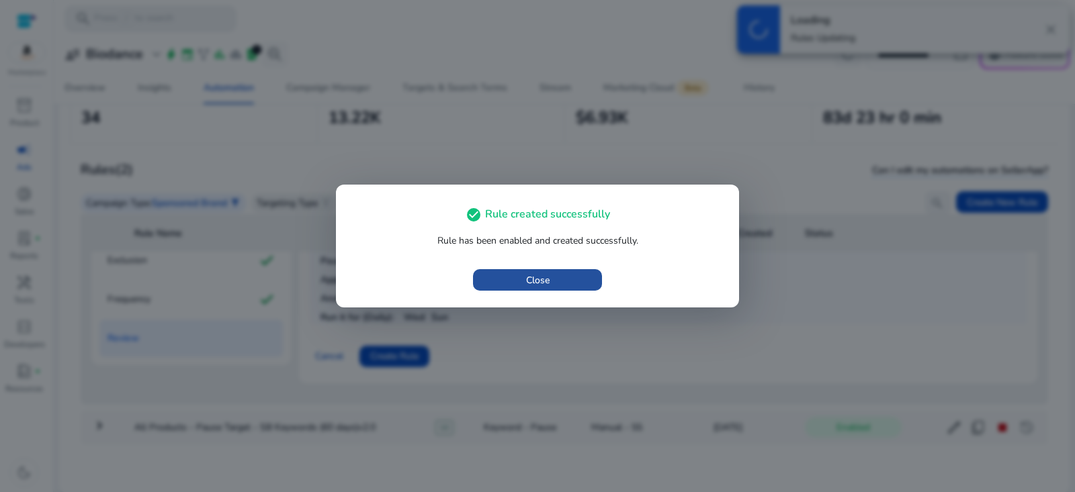
click at [533, 278] on span "Close" at bounding box center [538, 280] width 24 height 14
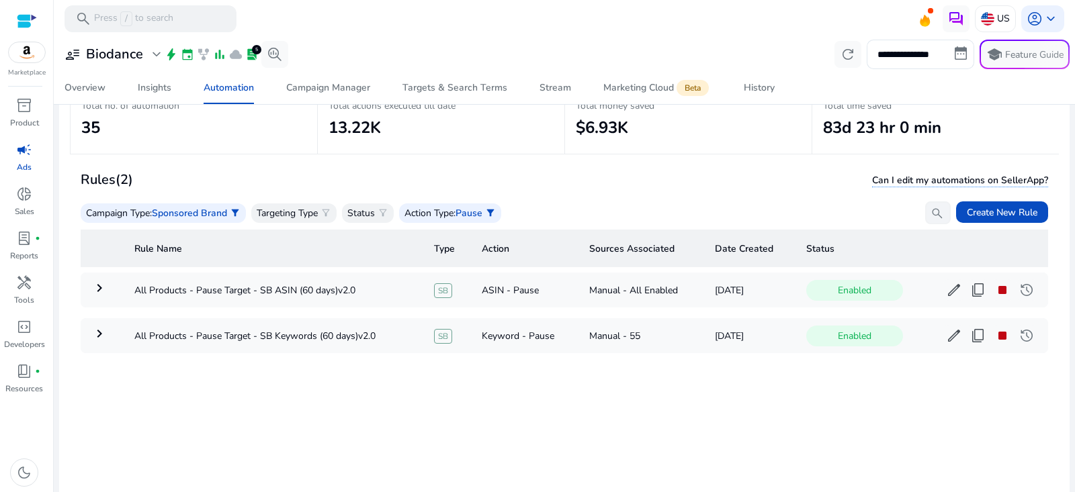
scroll to position [81, 0]
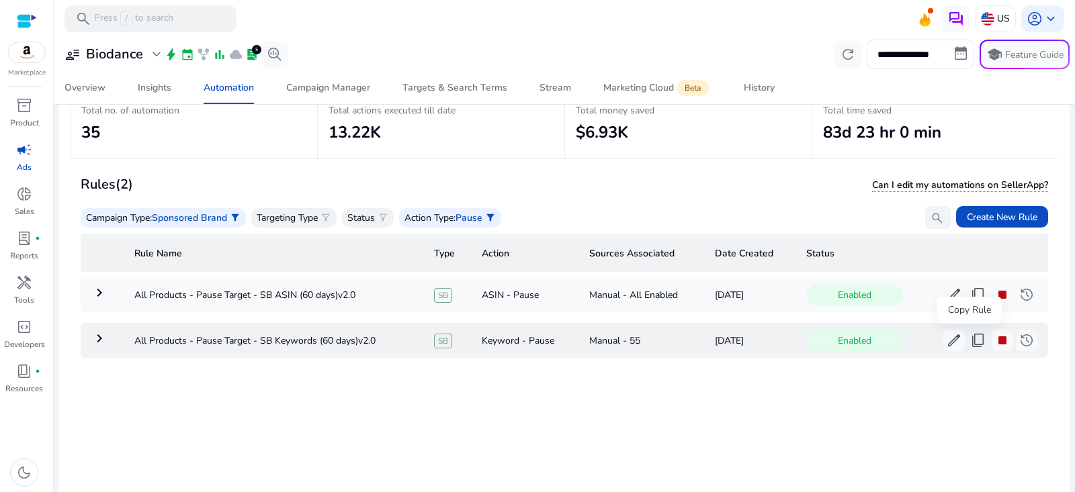
click at [971, 346] on span "content_copy" at bounding box center [978, 341] width 16 height 16
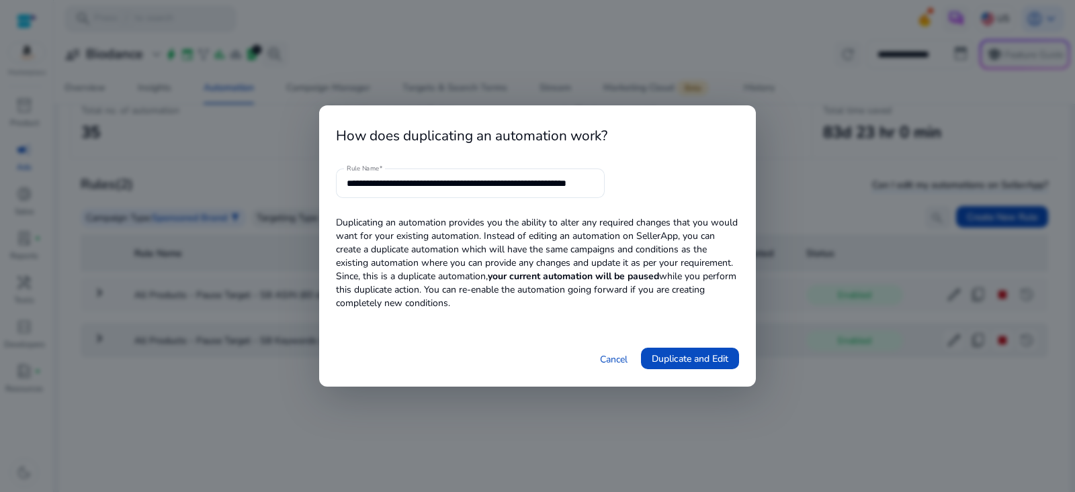
scroll to position [0, 37]
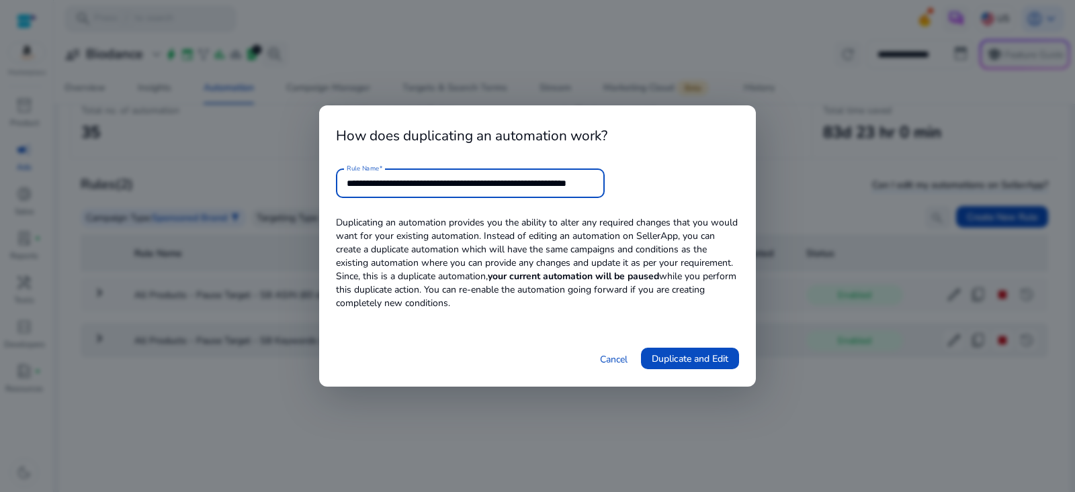
drag, startPoint x: 546, startPoint y: 182, endPoint x: 840, endPoint y: 182, distance: 294.3
click at [840, 182] on div "**********" at bounding box center [537, 246] width 1075 height 492
type input "**********"
click at [687, 360] on span "Duplicate and Edit" at bounding box center [690, 359] width 77 height 14
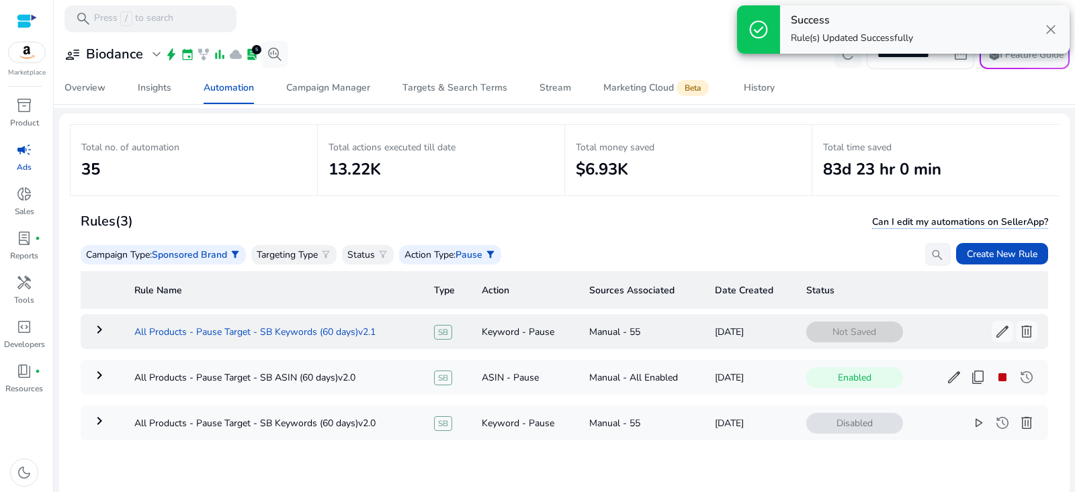
click at [298, 331] on td "All Products - Pause Target - SB Keywords (60 days)v2.1" at bounding box center [274, 331] width 300 height 35
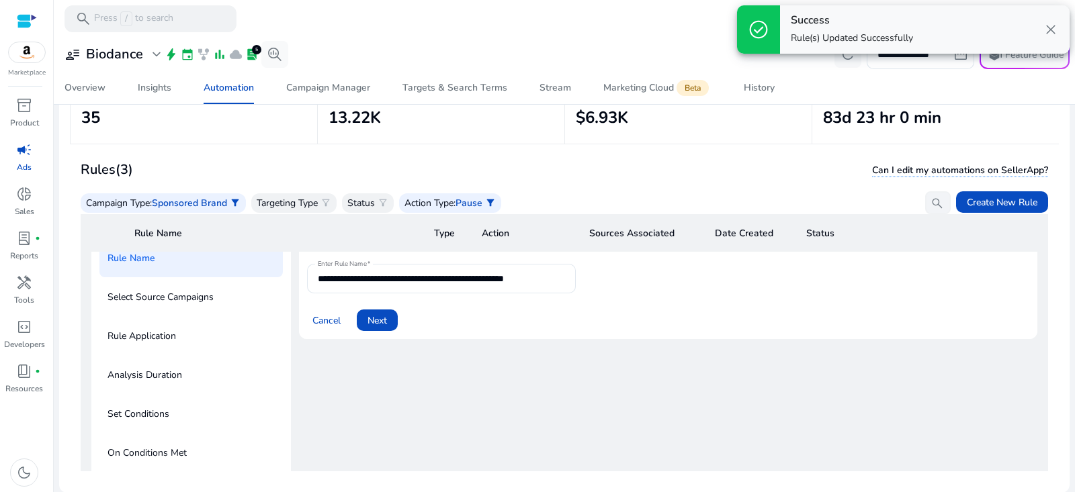
scroll to position [112, 0]
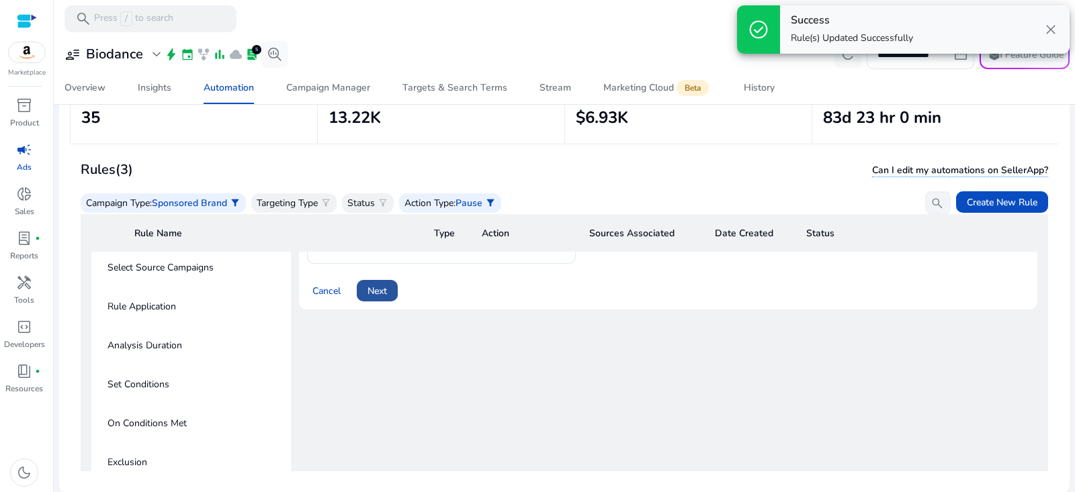
click at [384, 294] on span "Next" at bounding box center [377, 291] width 19 height 14
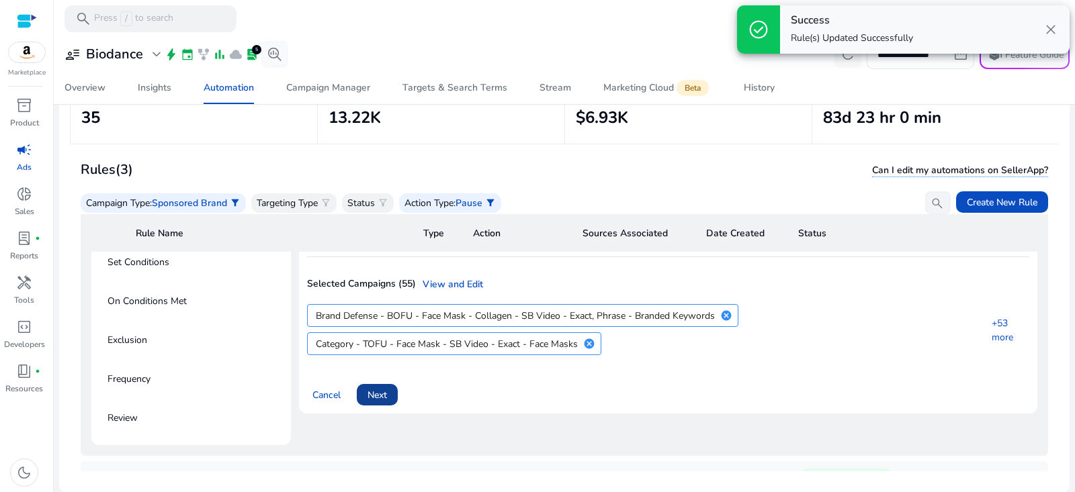
scroll to position [237, 0]
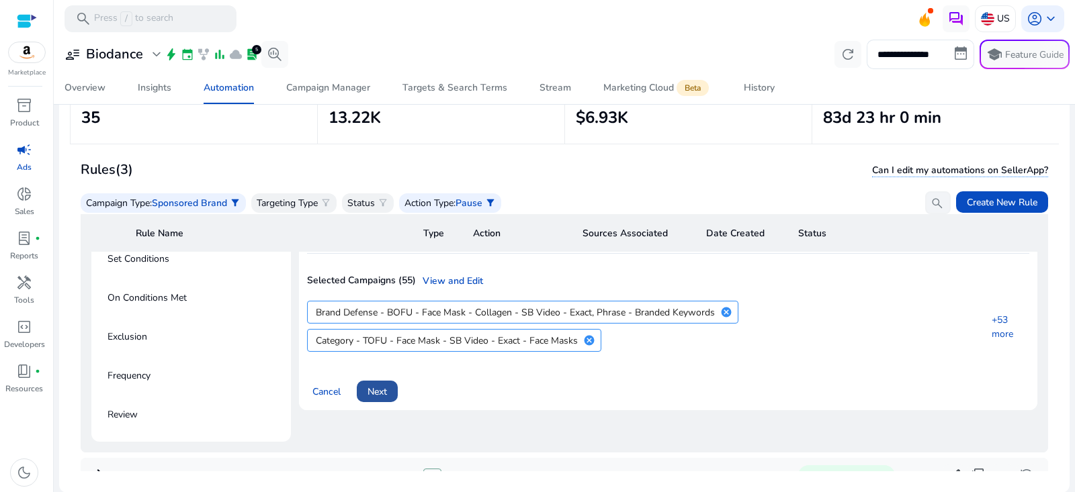
click at [387, 386] on span "Next" at bounding box center [377, 392] width 19 height 14
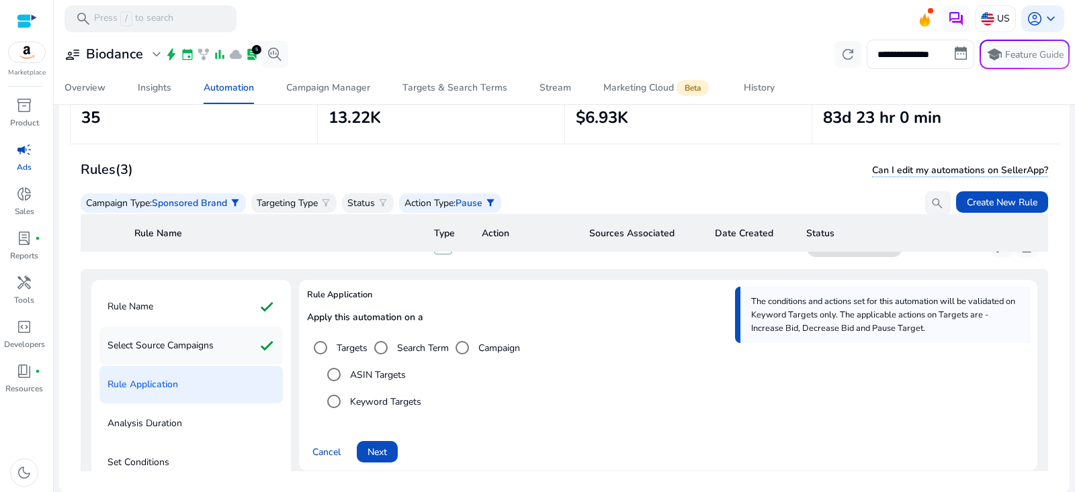
click at [222, 343] on div "Select Source Campaigns check" at bounding box center [190, 346] width 183 height 38
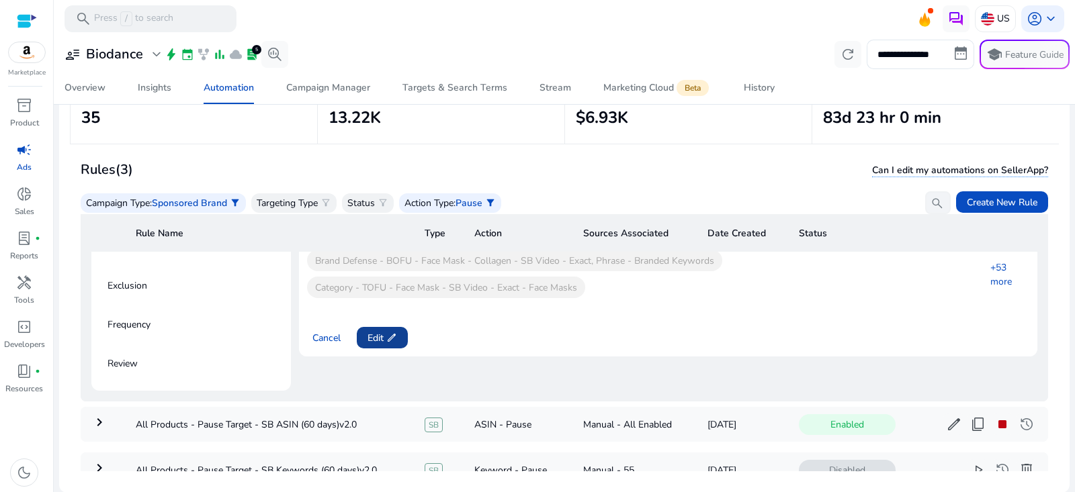
click at [392, 337] on span "edit" at bounding box center [391, 338] width 11 height 11
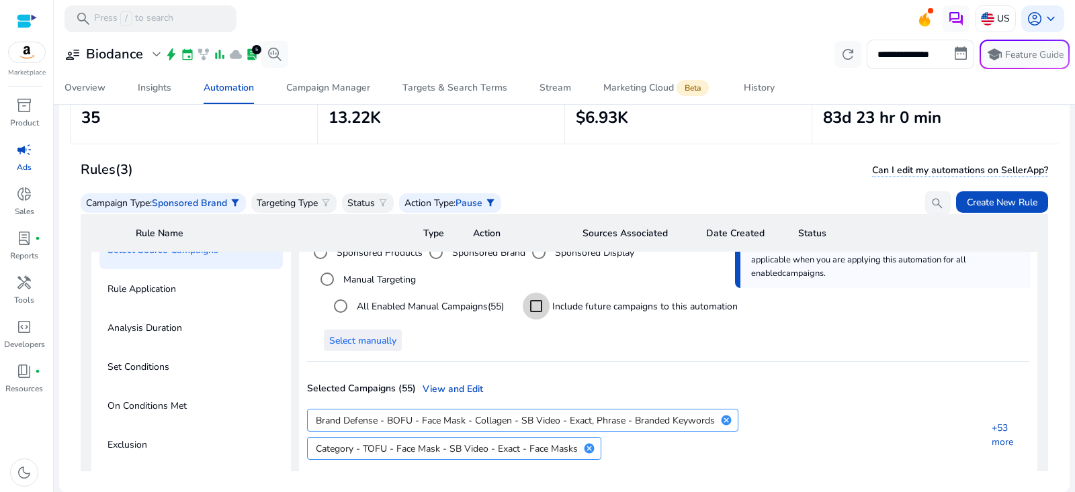
scroll to position [112, 0]
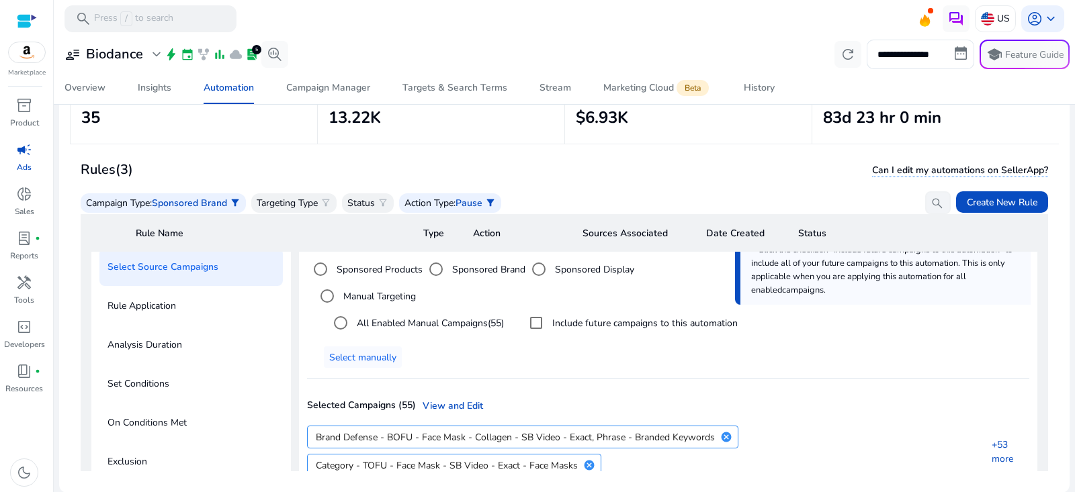
click at [400, 329] on div "All Enabled Manual Campaigns (55)" at bounding box center [415, 323] width 177 height 27
click at [375, 314] on div "All Enabled Manual Campaigns (55)" at bounding box center [415, 323] width 177 height 27
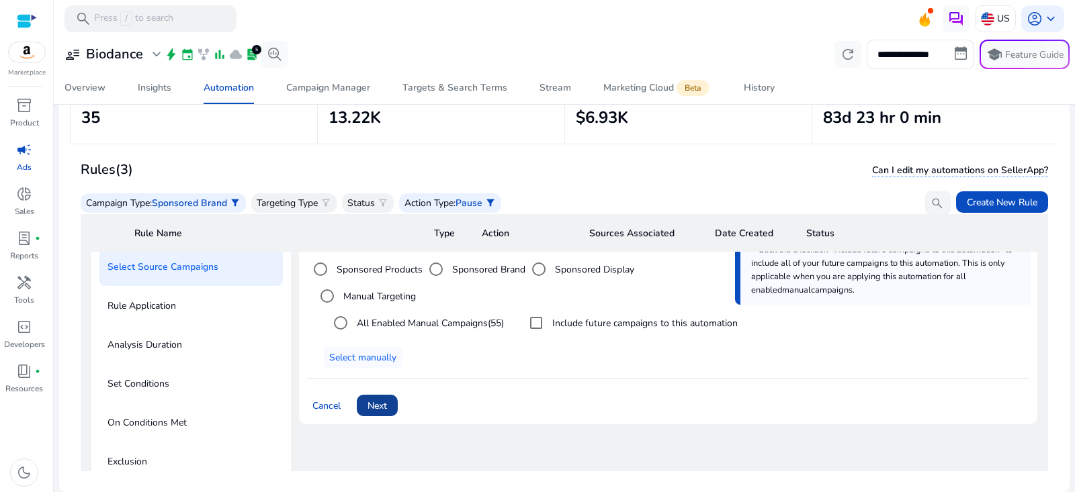
click at [391, 398] on span at bounding box center [377, 406] width 41 height 32
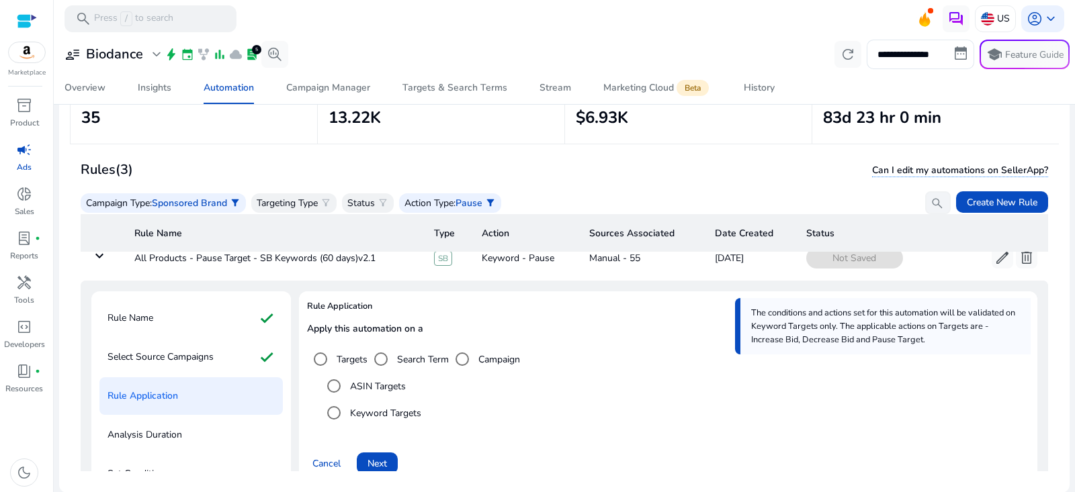
scroll to position [36, 0]
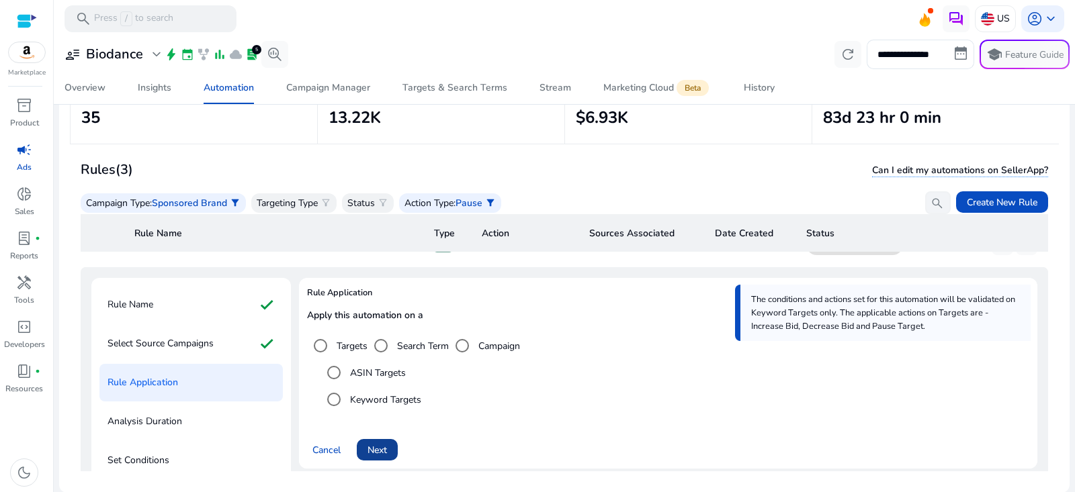
click at [386, 457] on span at bounding box center [377, 450] width 41 height 32
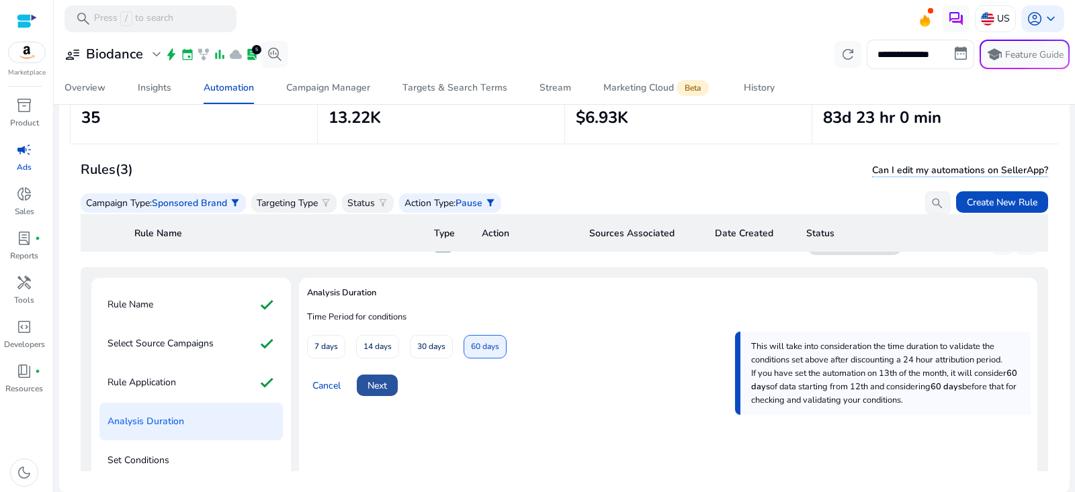
click at [384, 384] on span "Next" at bounding box center [377, 386] width 19 height 14
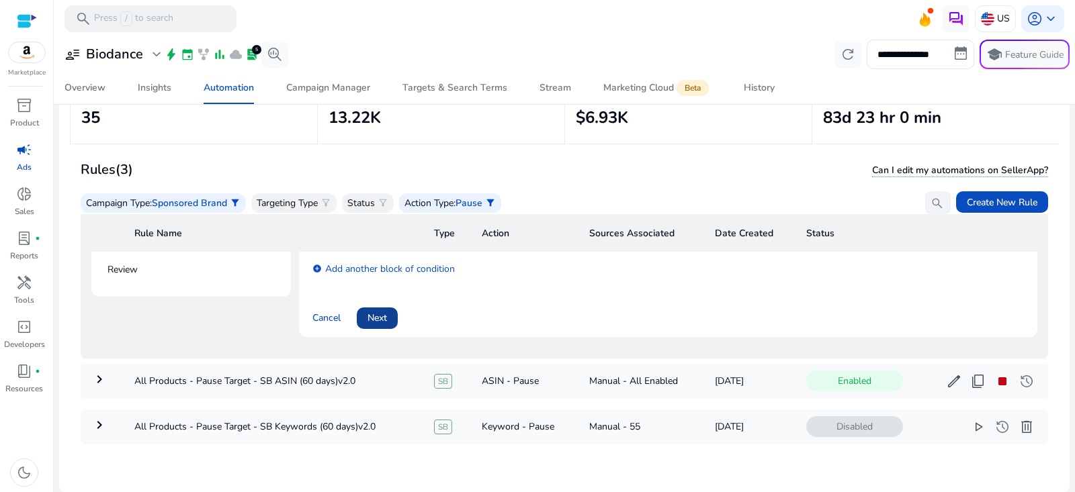
click at [384, 312] on span "Next" at bounding box center [377, 318] width 19 height 14
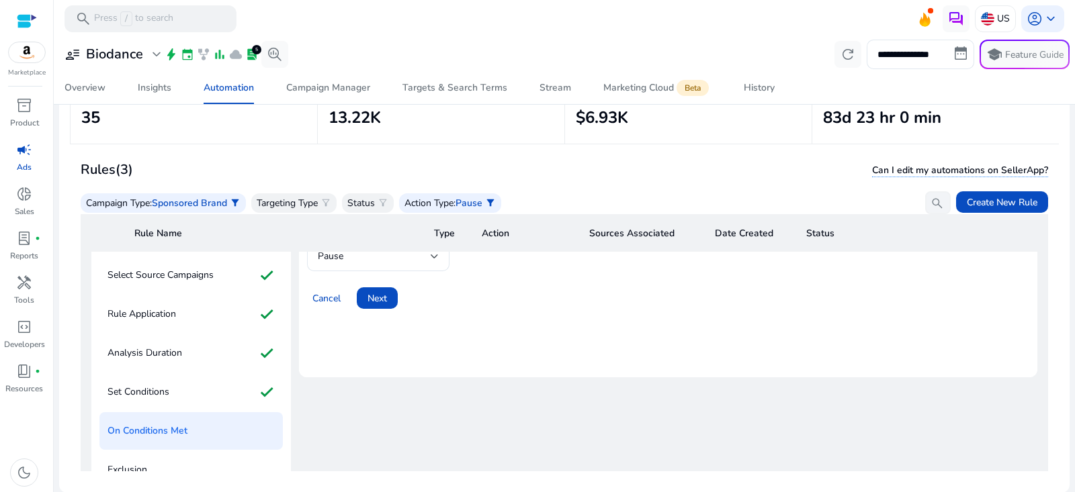
scroll to position [0, 0]
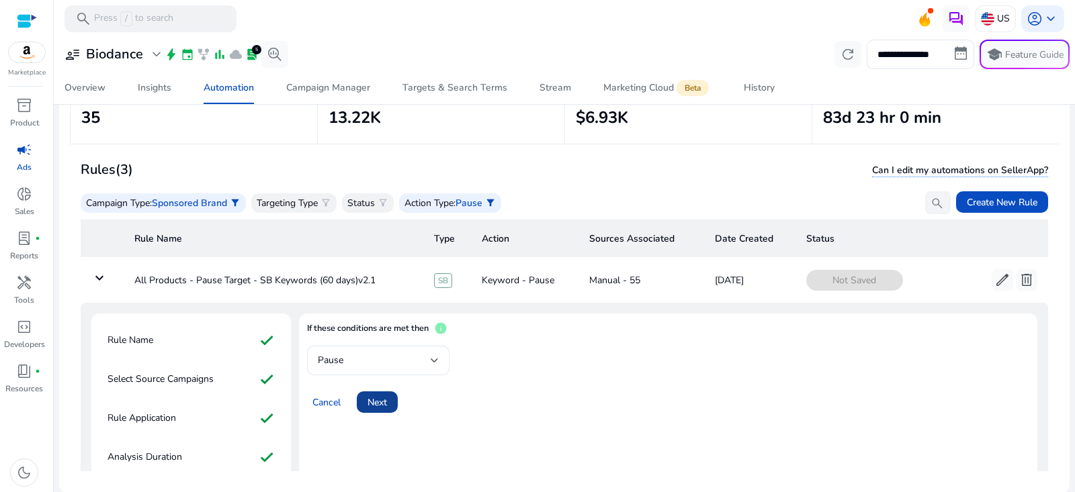
click at [385, 398] on span "Next" at bounding box center [377, 403] width 19 height 14
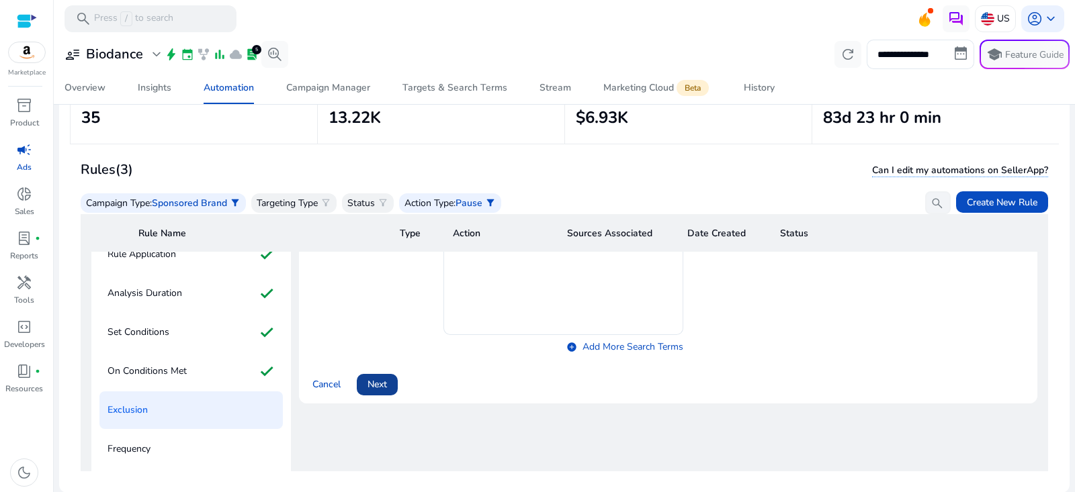
click at [386, 379] on span "Next" at bounding box center [377, 385] width 19 height 14
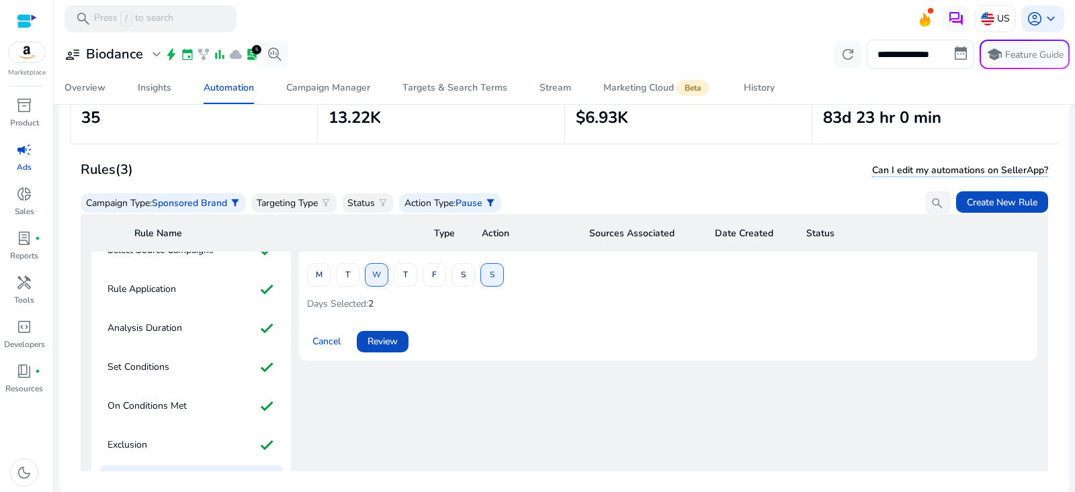
scroll to position [85, 0]
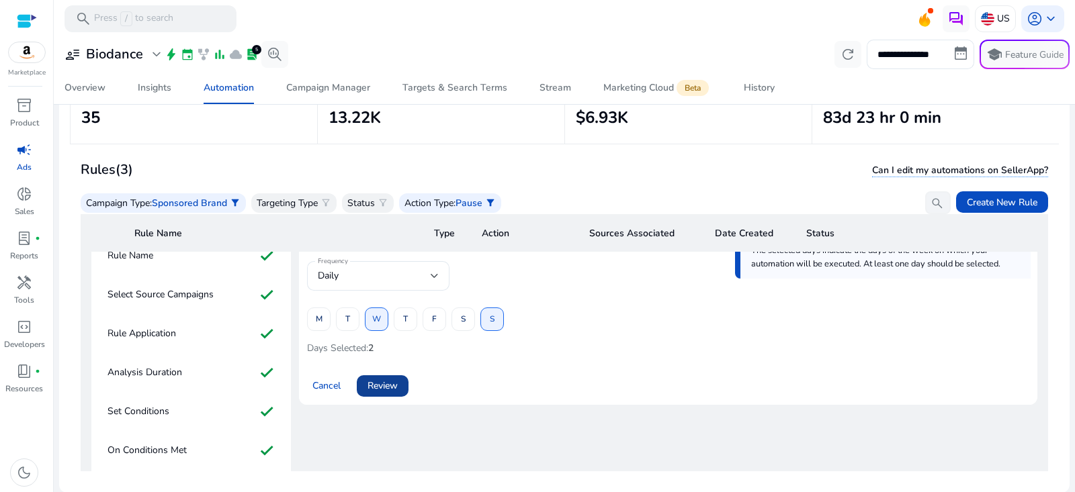
click at [391, 380] on span "Review" at bounding box center [383, 386] width 30 height 14
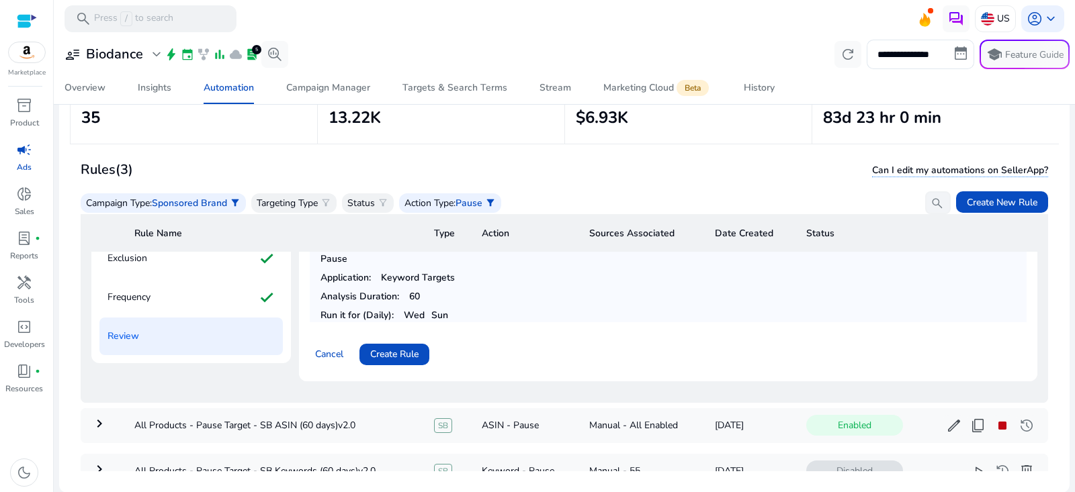
scroll to position [366, 0]
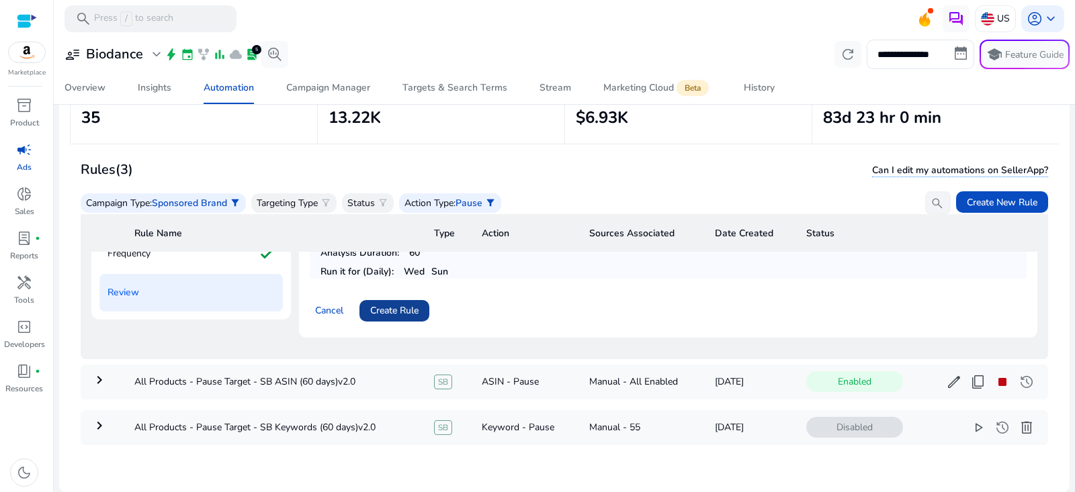
click at [409, 305] on span "Create Rule" at bounding box center [394, 311] width 48 height 14
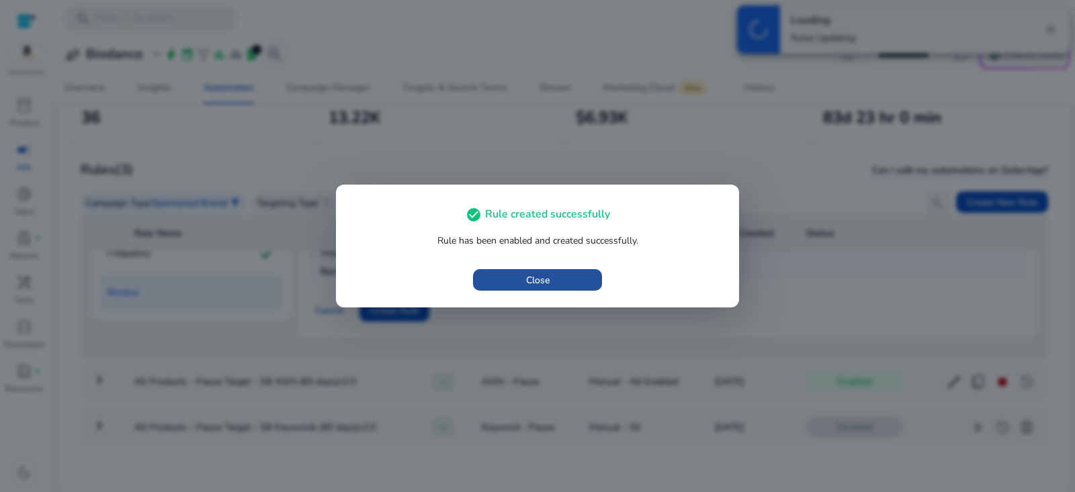
click at [579, 286] on span "button" at bounding box center [537, 280] width 129 height 32
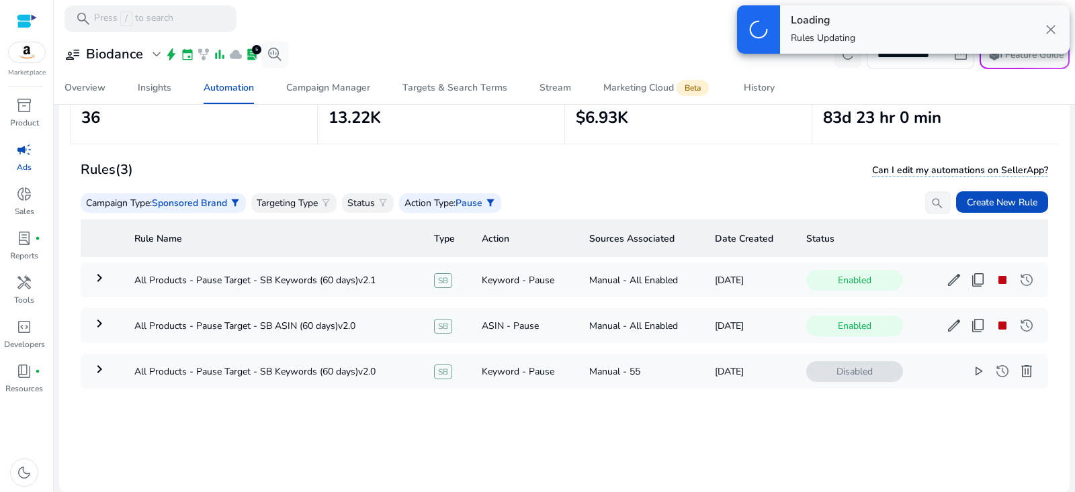
scroll to position [91, 0]
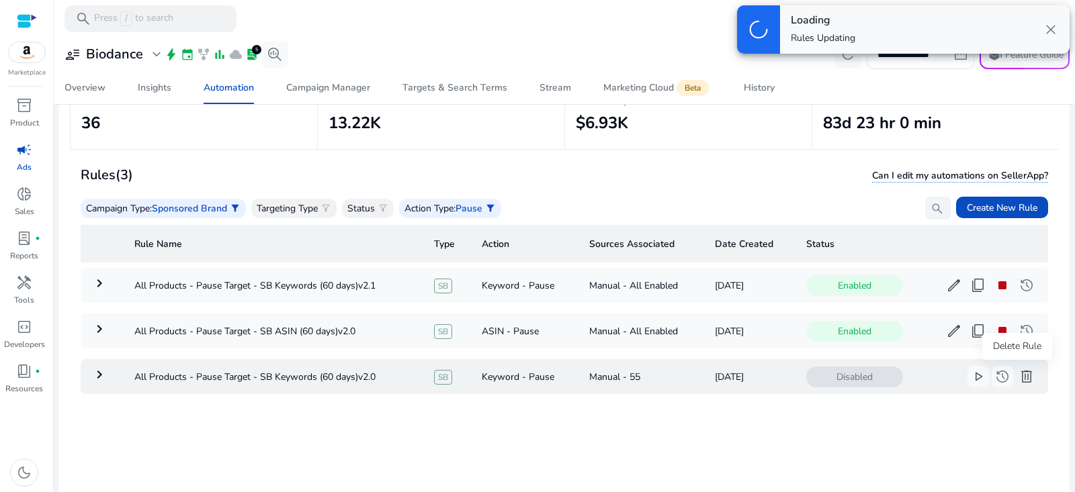
click at [1021, 382] on span "delete" at bounding box center [1027, 377] width 16 height 16
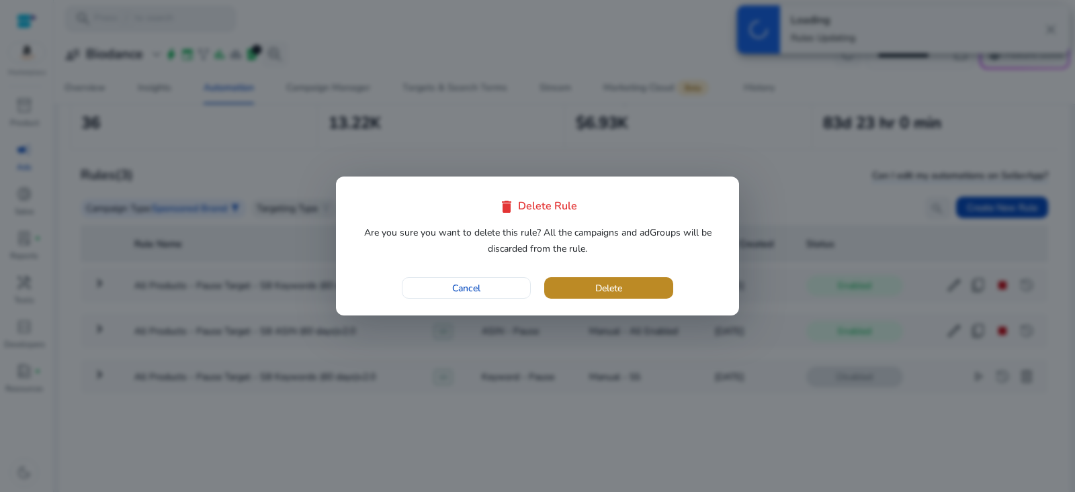
click at [661, 288] on span "button" at bounding box center [608, 288] width 129 height 32
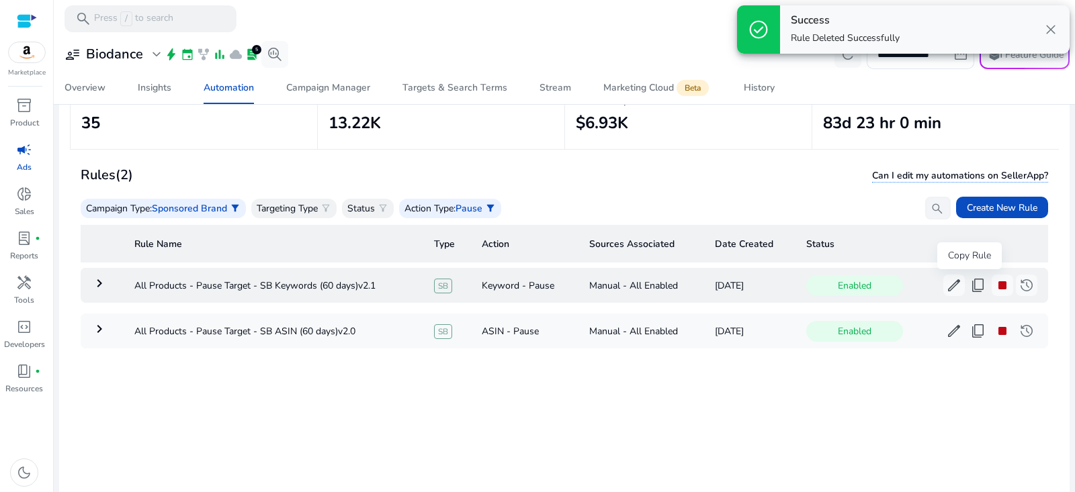
click at [970, 287] on span "content_copy" at bounding box center [978, 285] width 16 height 16
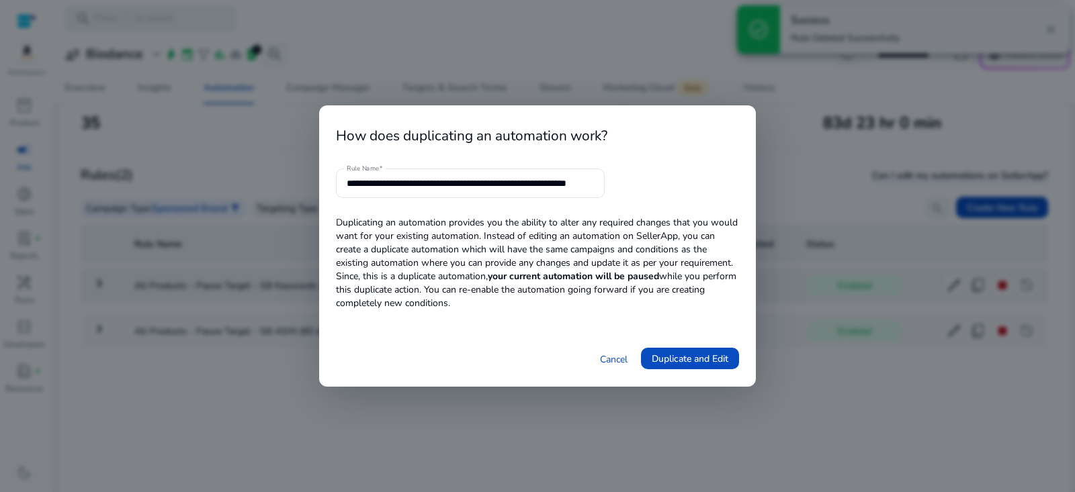
scroll to position [0, 37]
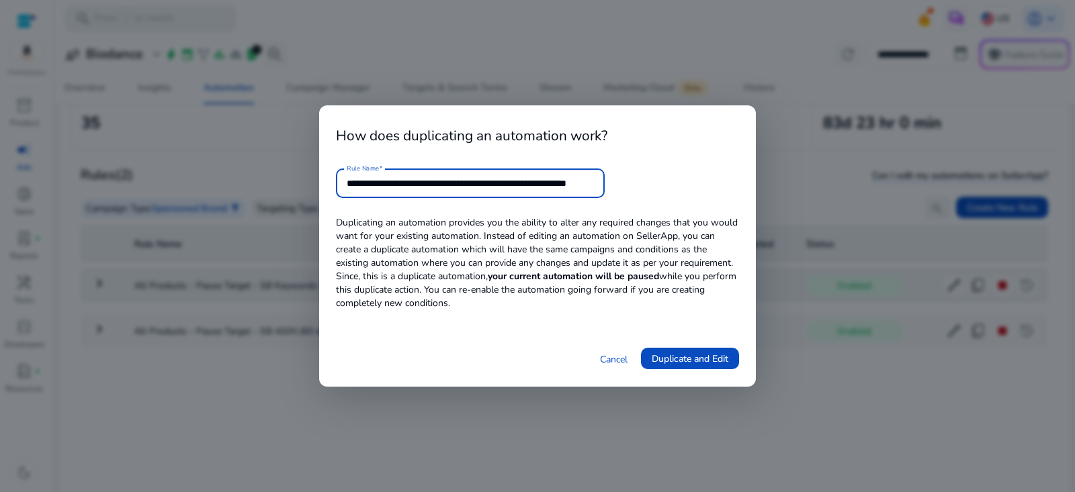
drag, startPoint x: 547, startPoint y: 185, endPoint x: 856, endPoint y: 198, distance: 309.3
click at [854, 199] on div "**********" at bounding box center [537, 246] width 1075 height 492
click at [480, 183] on input "**********" at bounding box center [470, 183] width 247 height 15
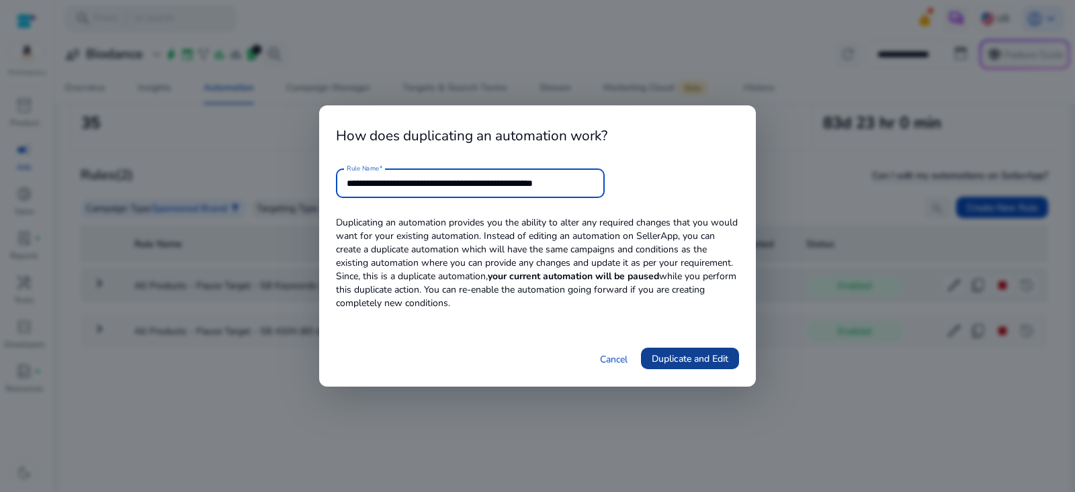
type input "**********"
click at [693, 359] on span "Duplicate and Edit" at bounding box center [690, 359] width 77 height 14
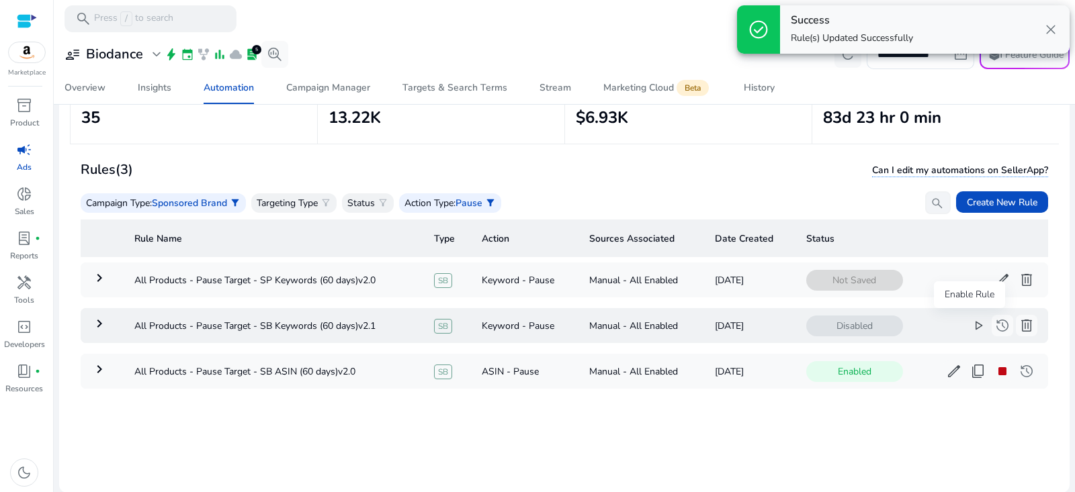
click at [970, 323] on span "play_arrow" at bounding box center [978, 326] width 16 height 16
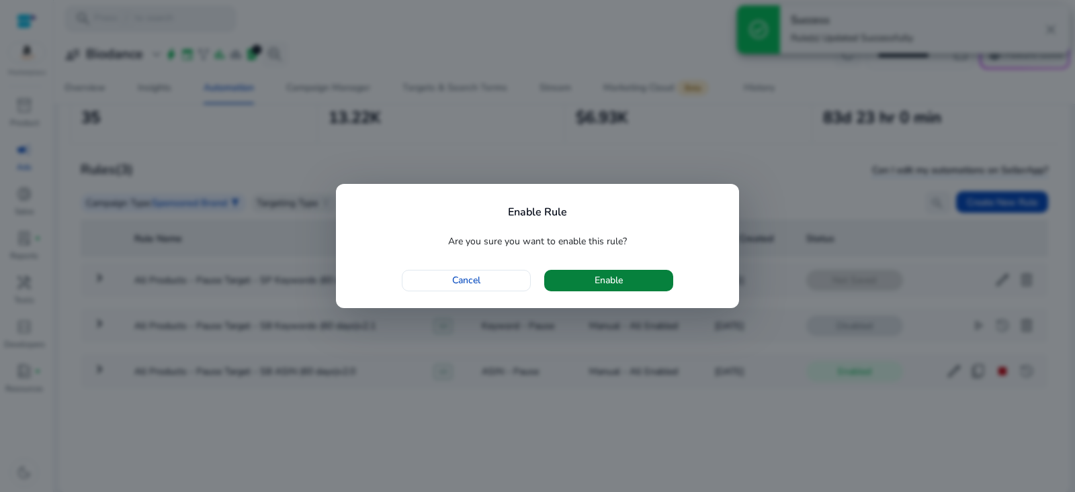
click at [621, 280] on span "Enable" at bounding box center [609, 280] width 28 height 14
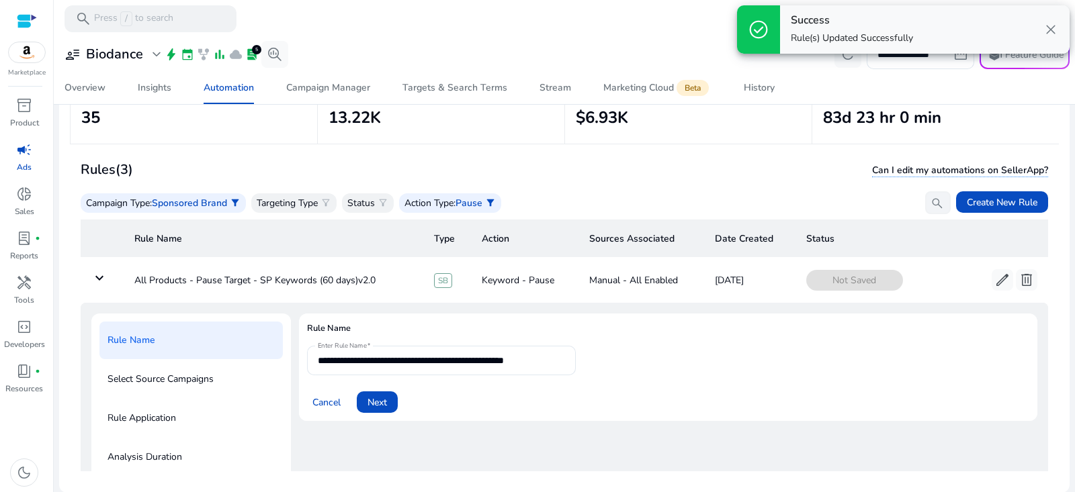
scroll to position [48, 0]
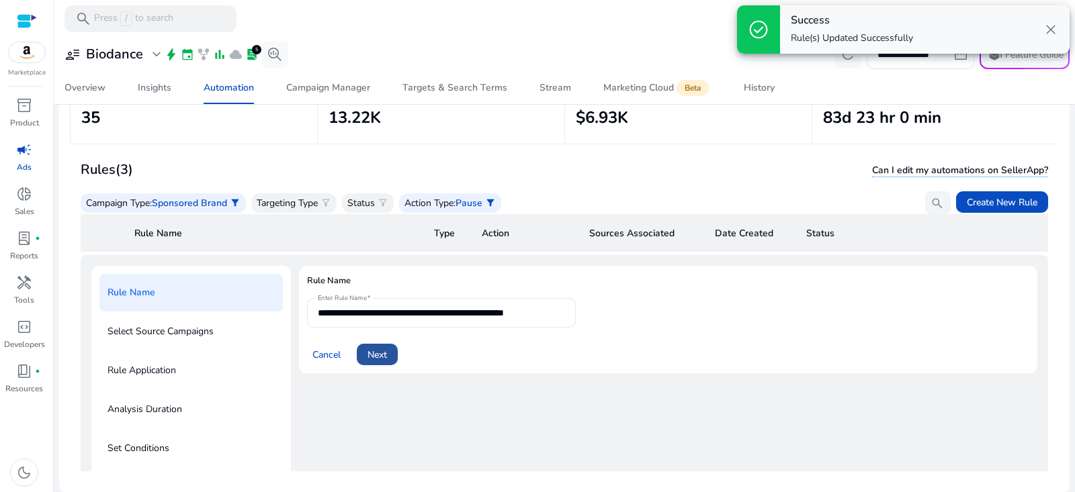
click at [376, 353] on span "Next" at bounding box center [377, 355] width 19 height 14
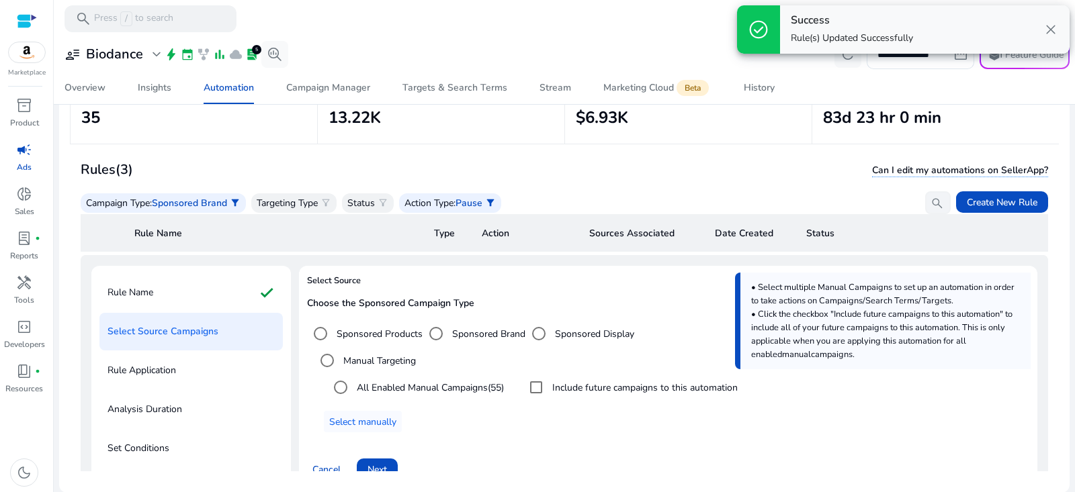
scroll to position [81, 0]
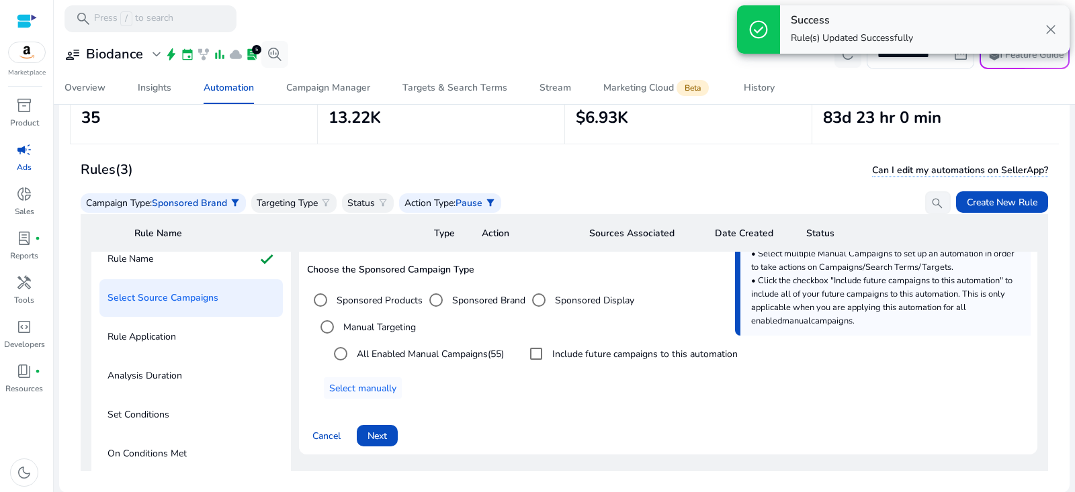
click at [558, 358] on label "Include future campaigns to this automation" at bounding box center [644, 354] width 188 height 14
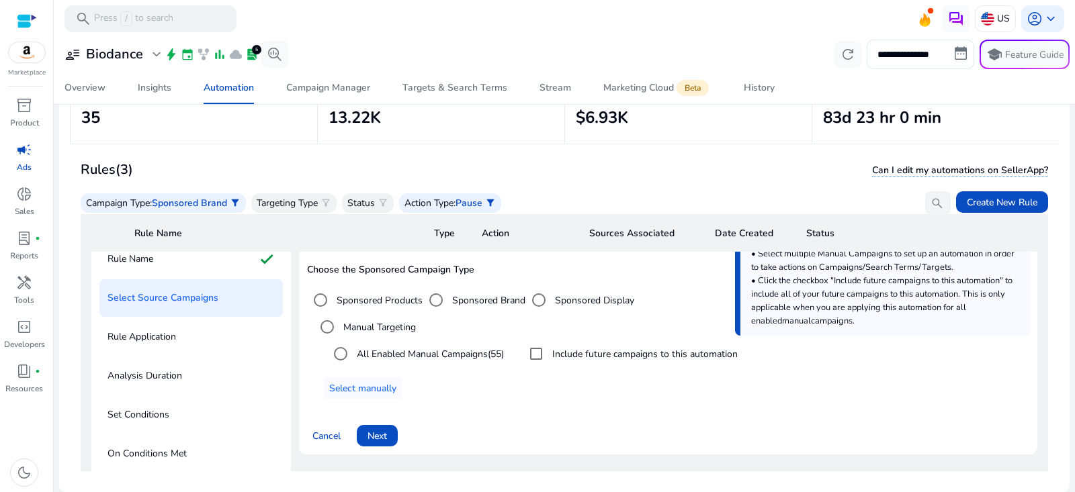
click at [372, 294] on label "Sponsored Products" at bounding box center [378, 301] width 89 height 14
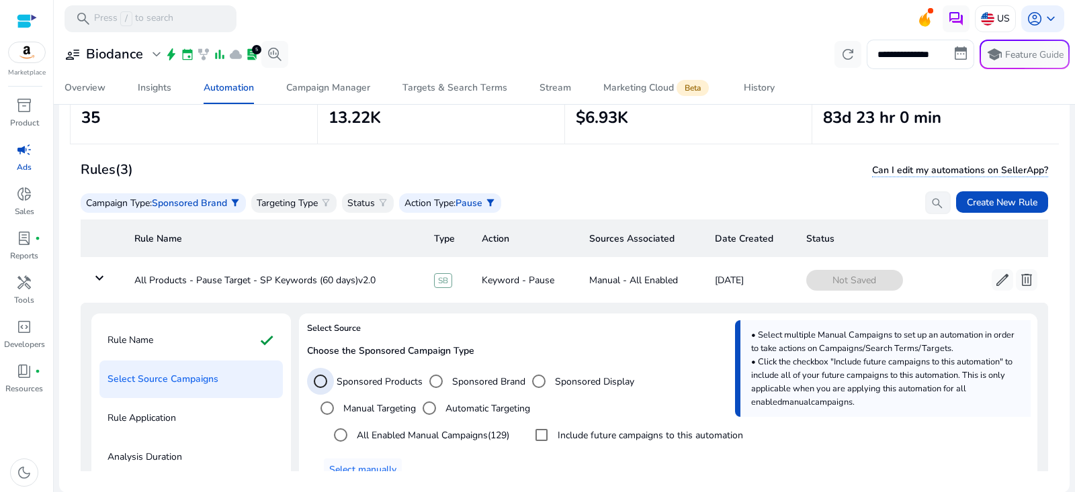
scroll to position [170, 0]
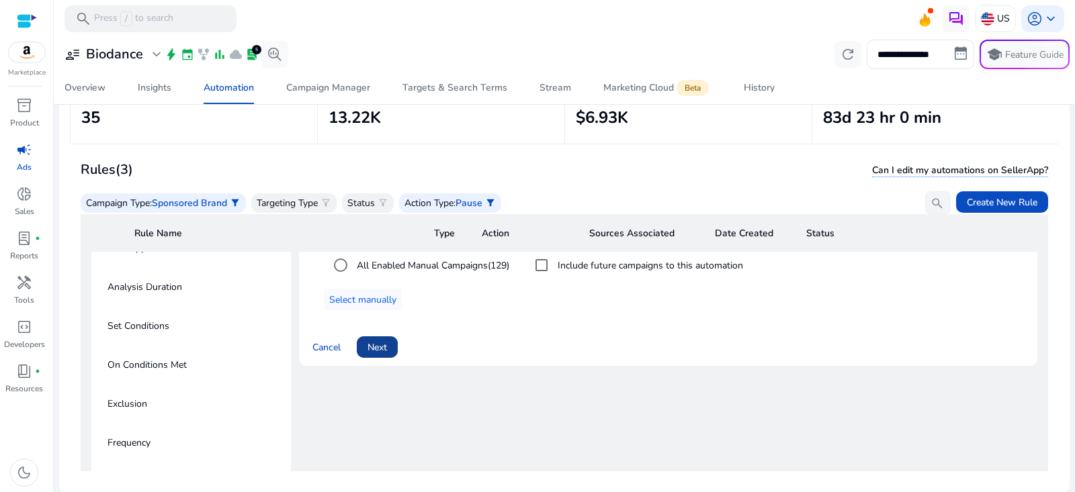
click at [385, 348] on span "Next" at bounding box center [377, 348] width 19 height 14
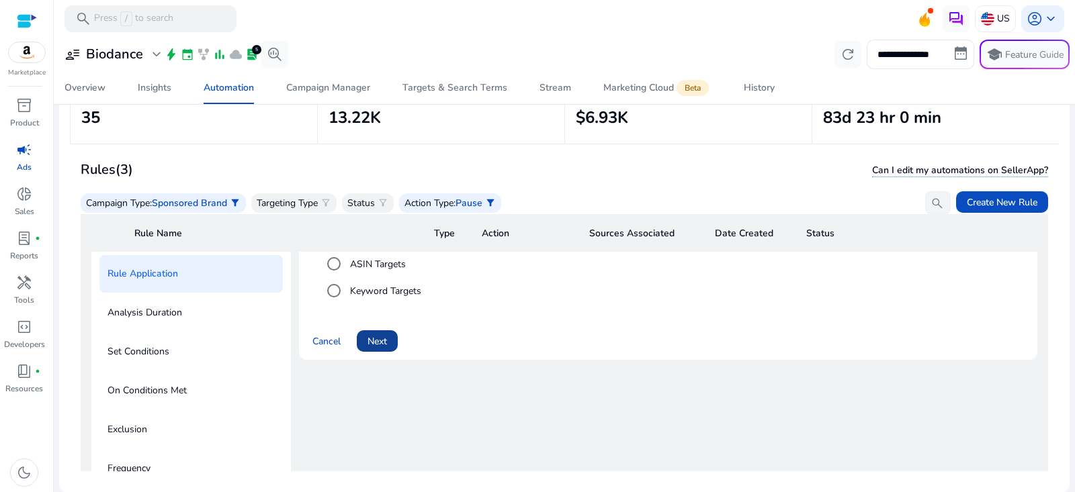
scroll to position [132, 0]
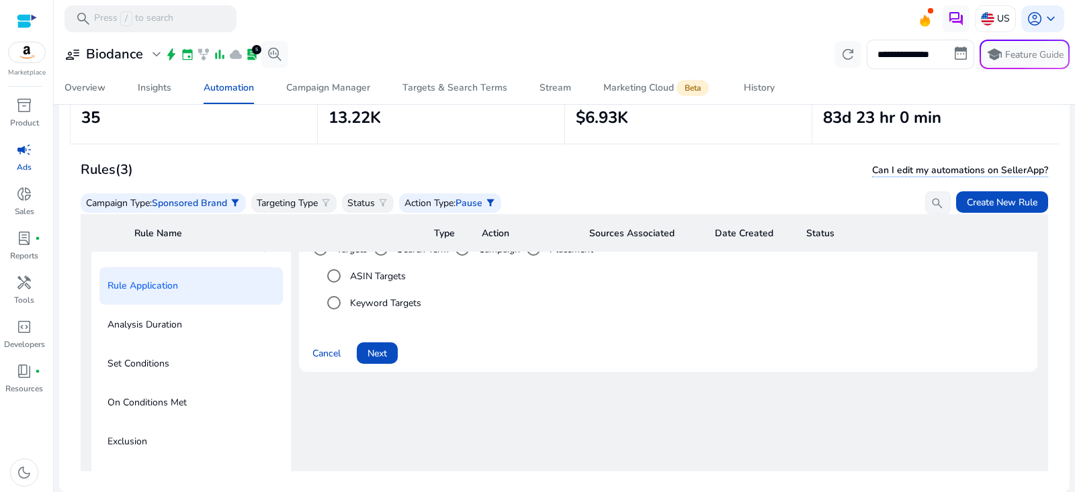
click at [384, 306] on label "Keyword Targets" at bounding box center [384, 303] width 74 height 14
click at [384, 357] on span "Next" at bounding box center [377, 354] width 19 height 14
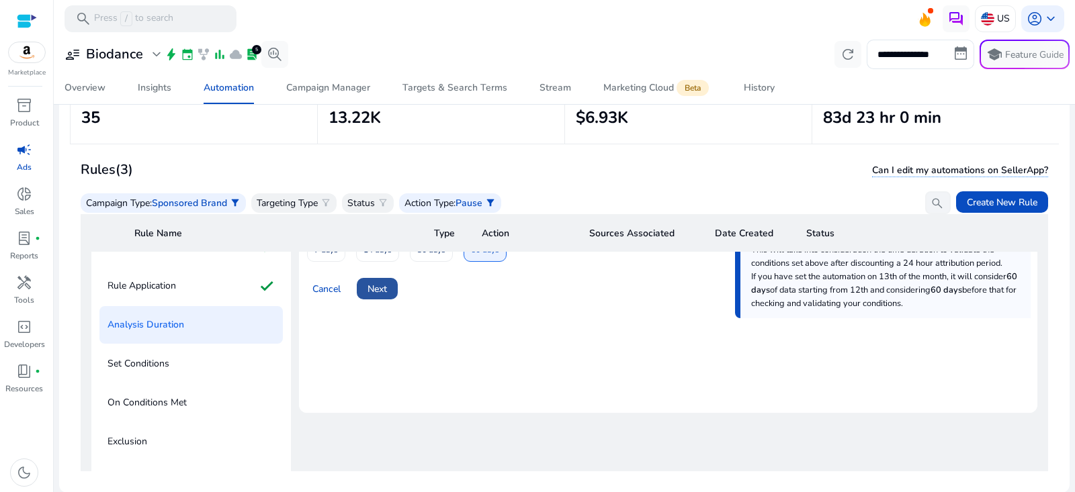
click at [388, 288] on span at bounding box center [377, 289] width 41 height 32
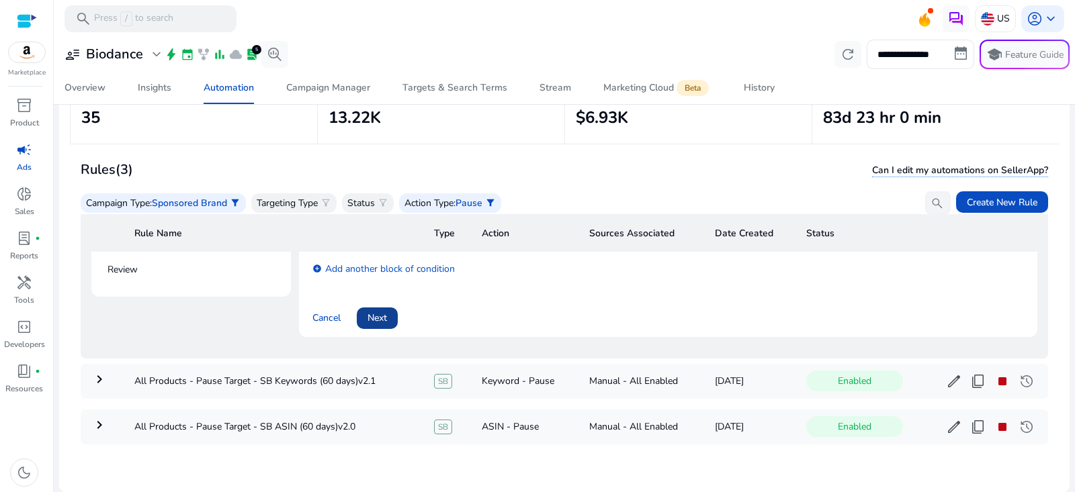
click at [386, 313] on span "Next" at bounding box center [377, 318] width 19 height 14
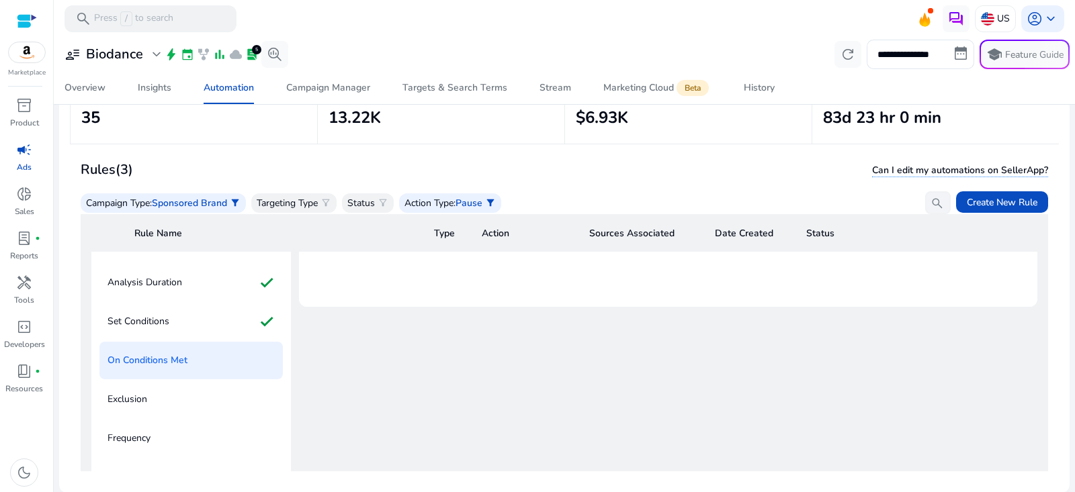
scroll to position [0, 0]
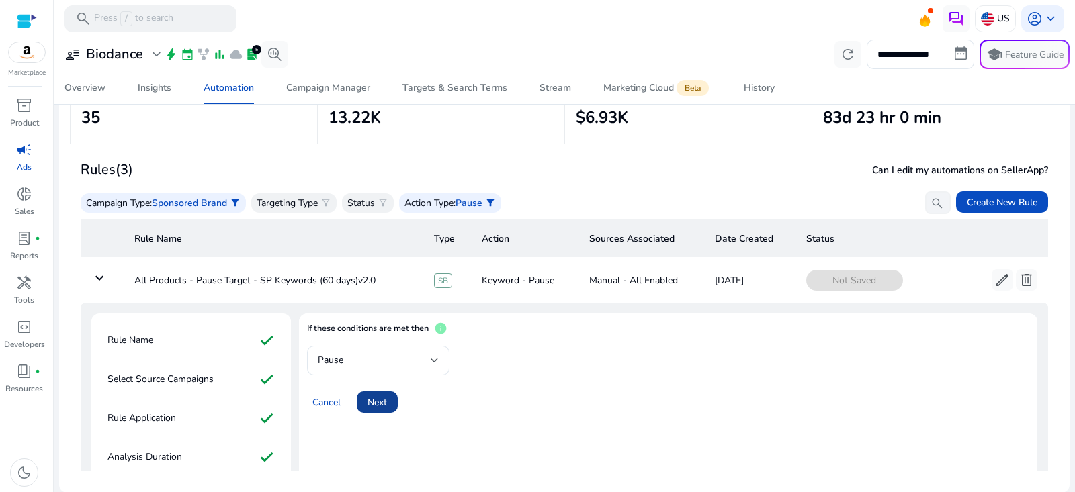
click at [394, 393] on span at bounding box center [377, 402] width 41 height 32
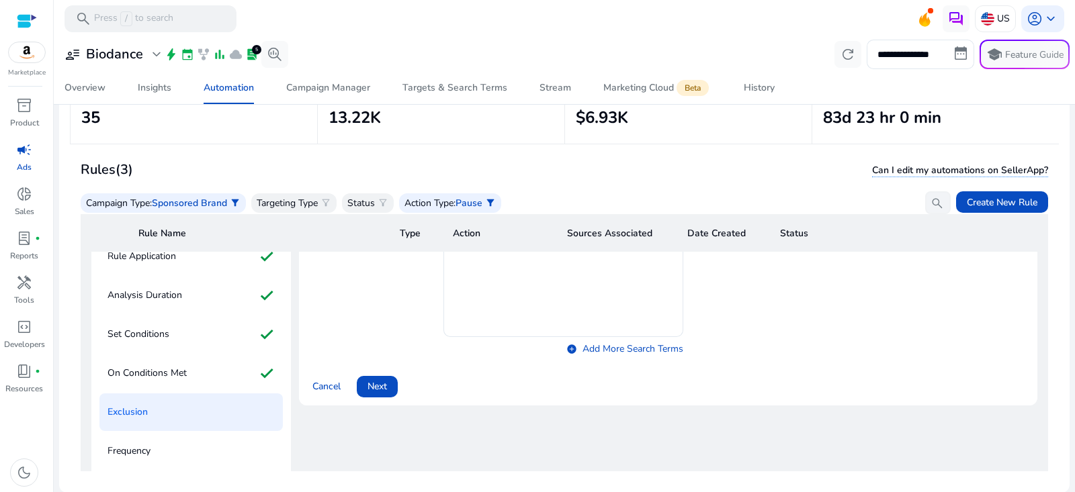
scroll to position [175, 0]
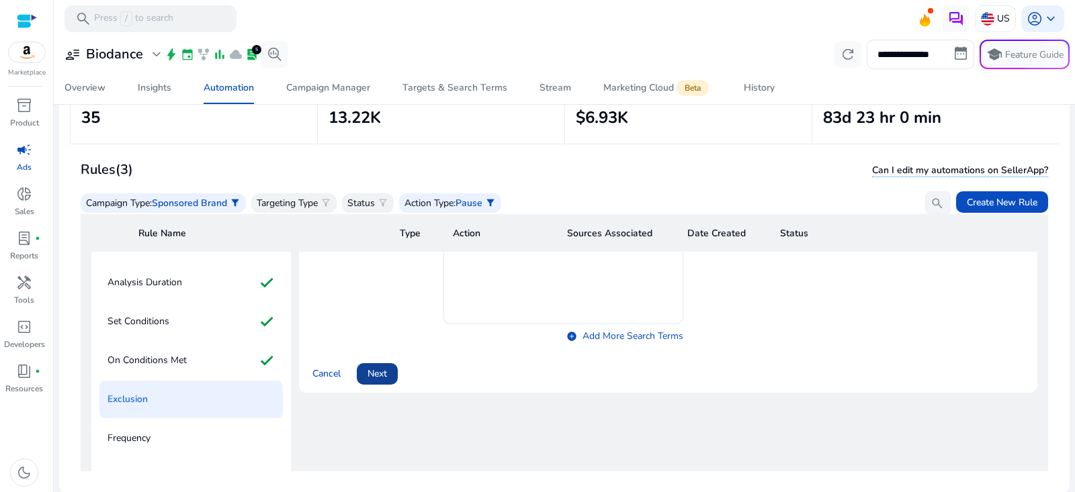
click at [384, 363] on span at bounding box center [377, 374] width 41 height 32
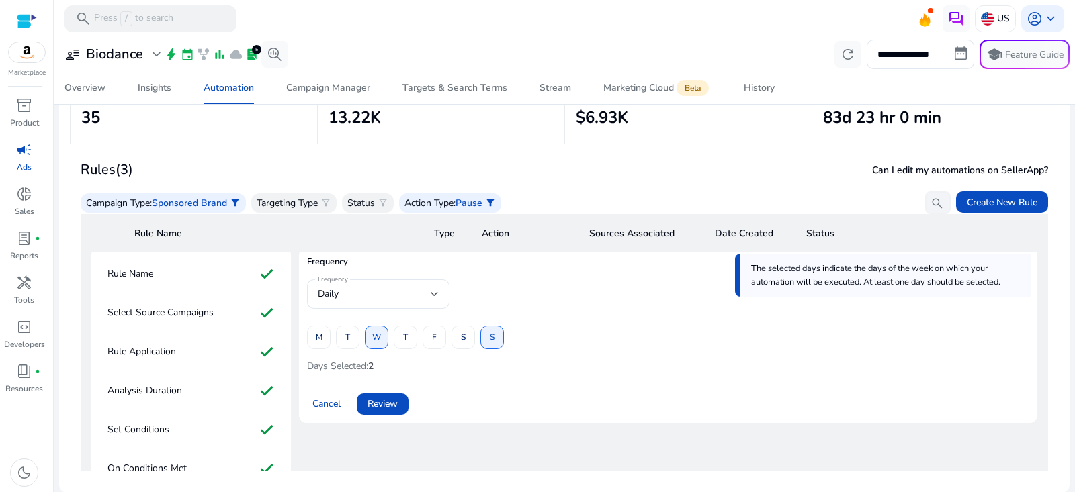
scroll to position [159, 0]
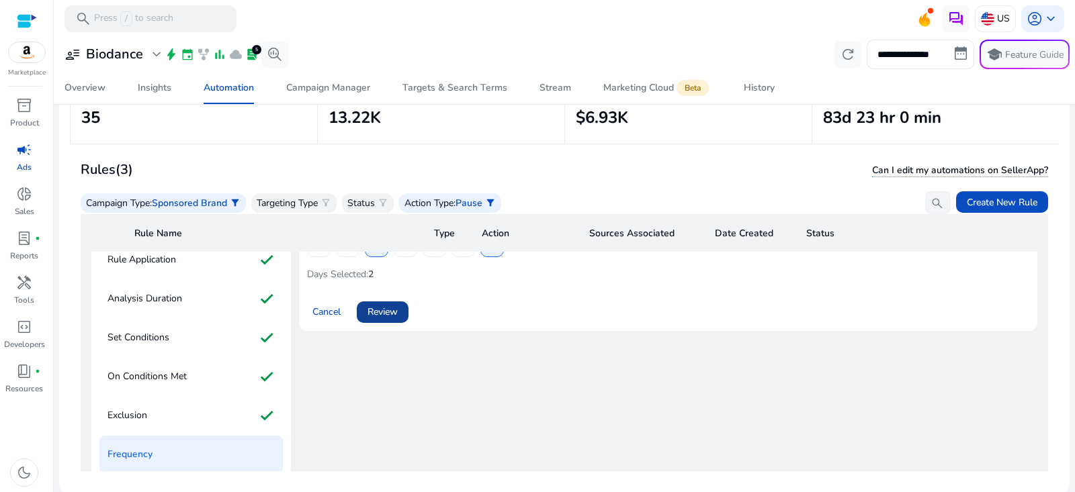
click at [394, 310] on span "Review" at bounding box center [383, 312] width 30 height 14
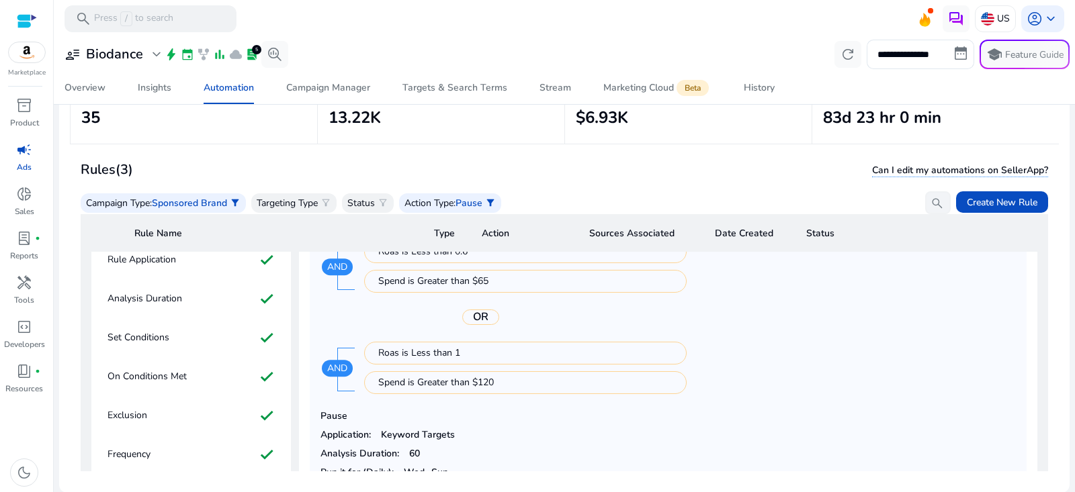
scroll to position [345, 0]
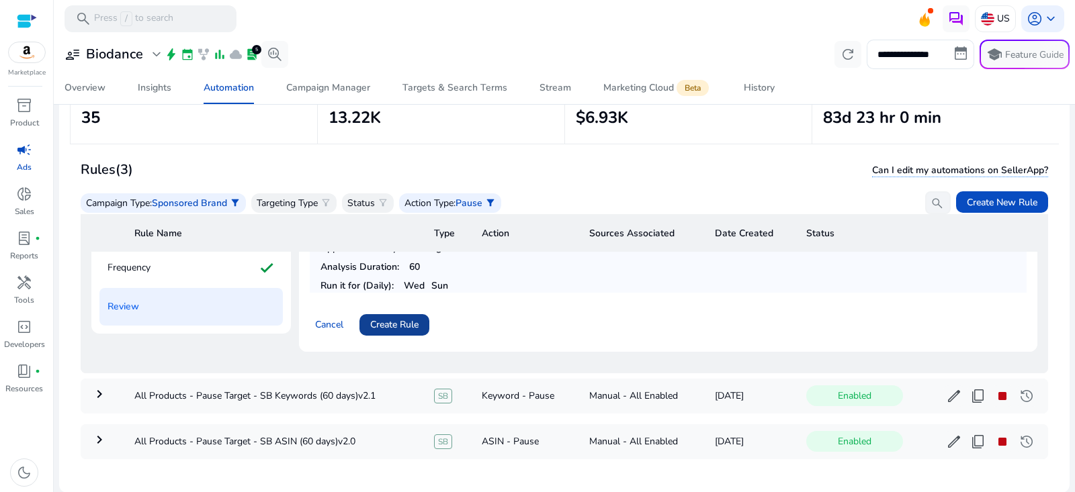
click at [420, 317] on span at bounding box center [394, 325] width 70 height 32
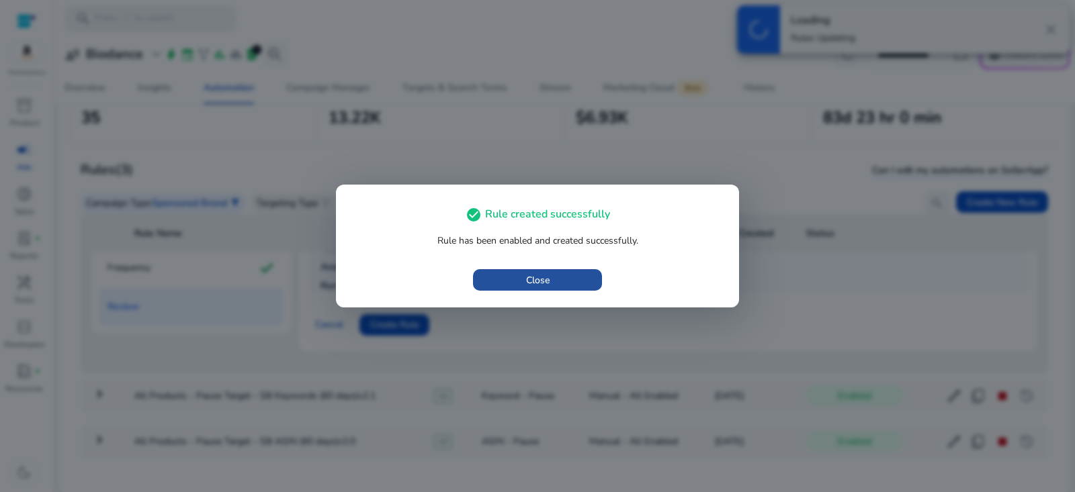
click at [562, 273] on span "button" at bounding box center [537, 280] width 129 height 32
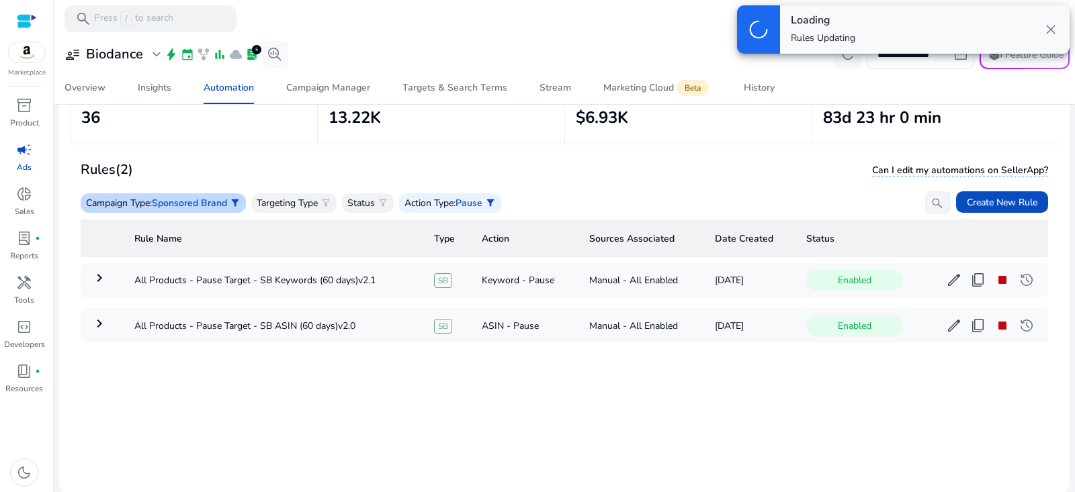
click at [213, 206] on span "Sponsored Brand" at bounding box center [189, 203] width 75 height 13
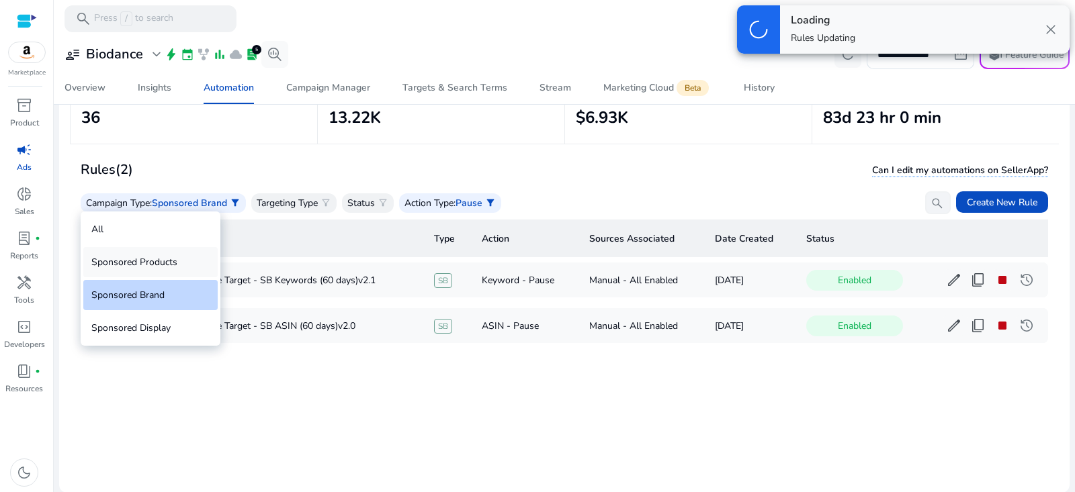
click at [179, 254] on div "Sponsored Products" at bounding box center [150, 262] width 134 height 30
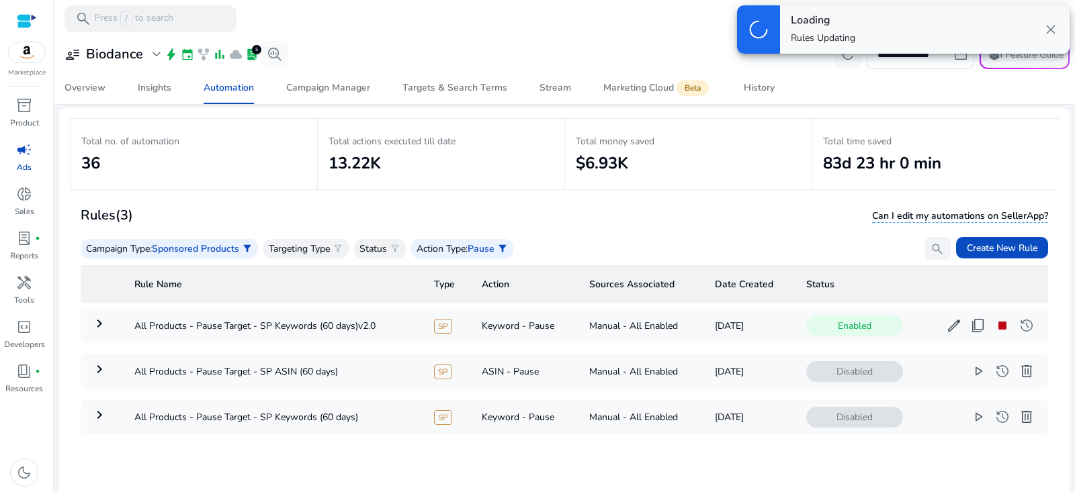
scroll to position [96, 0]
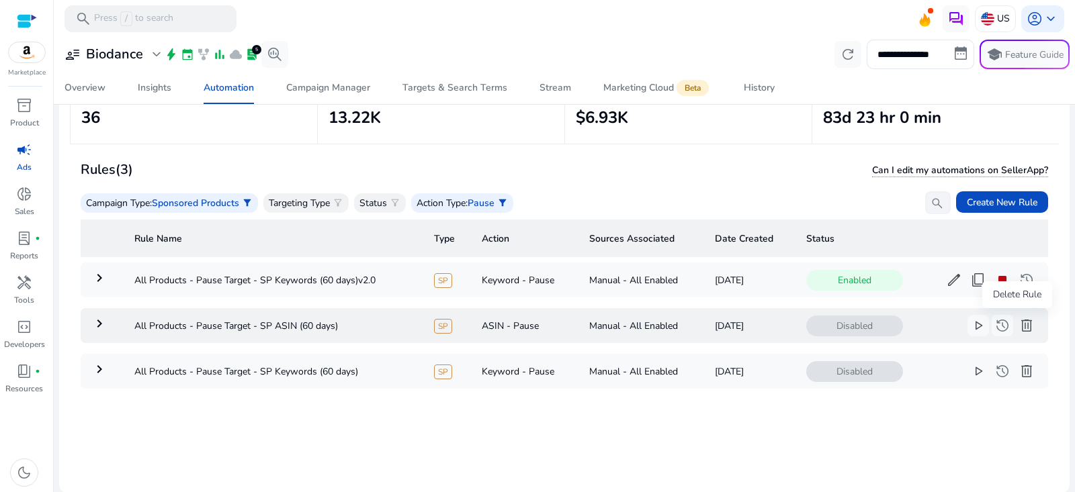
click at [1022, 325] on span "delete" at bounding box center [1027, 326] width 16 height 16
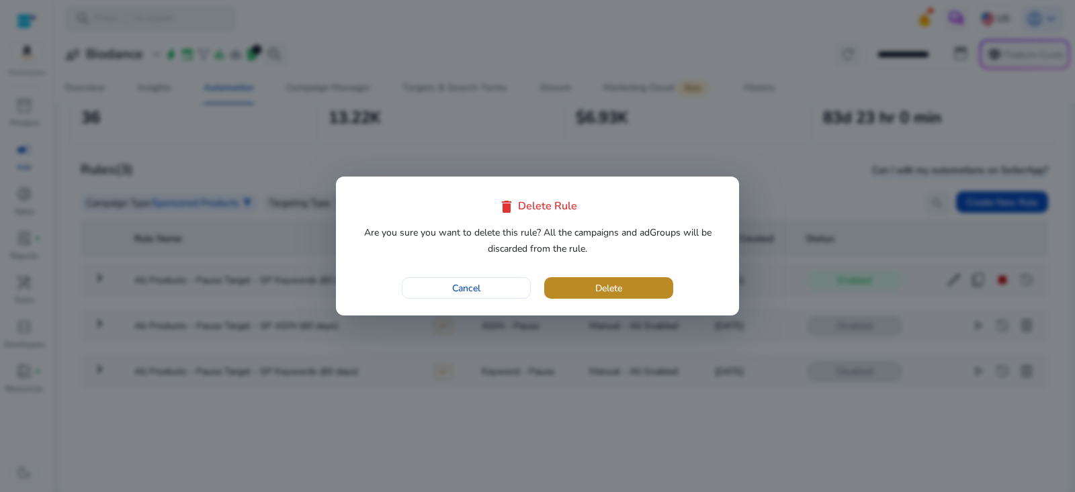
click at [621, 282] on span "Delete" at bounding box center [608, 289] width 27 height 14
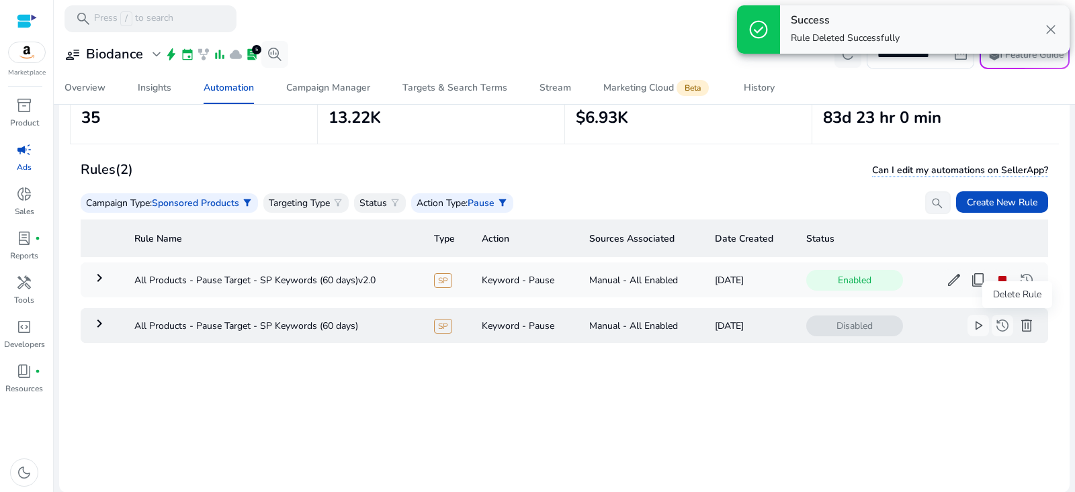
click at [1022, 325] on span "delete" at bounding box center [1027, 326] width 16 height 16
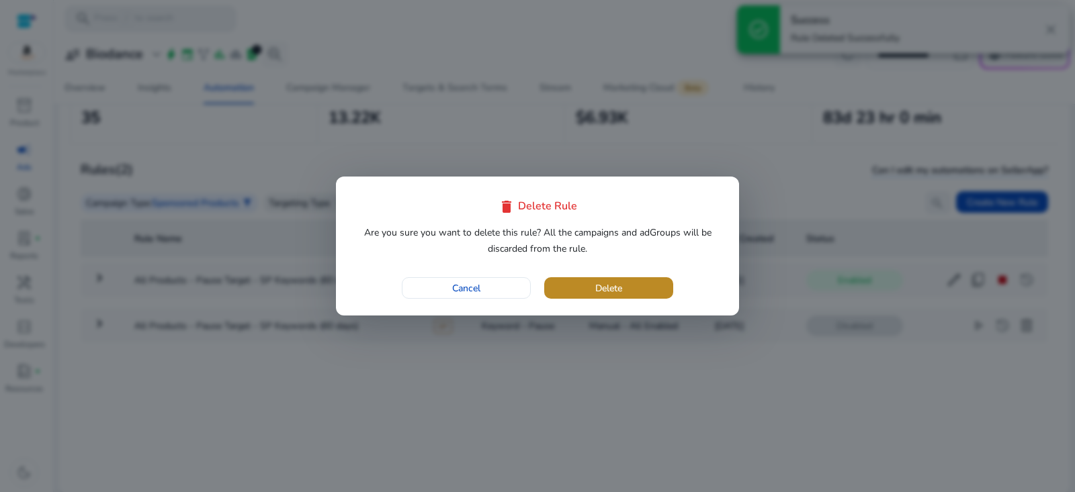
click at [643, 286] on span "button" at bounding box center [608, 288] width 129 height 32
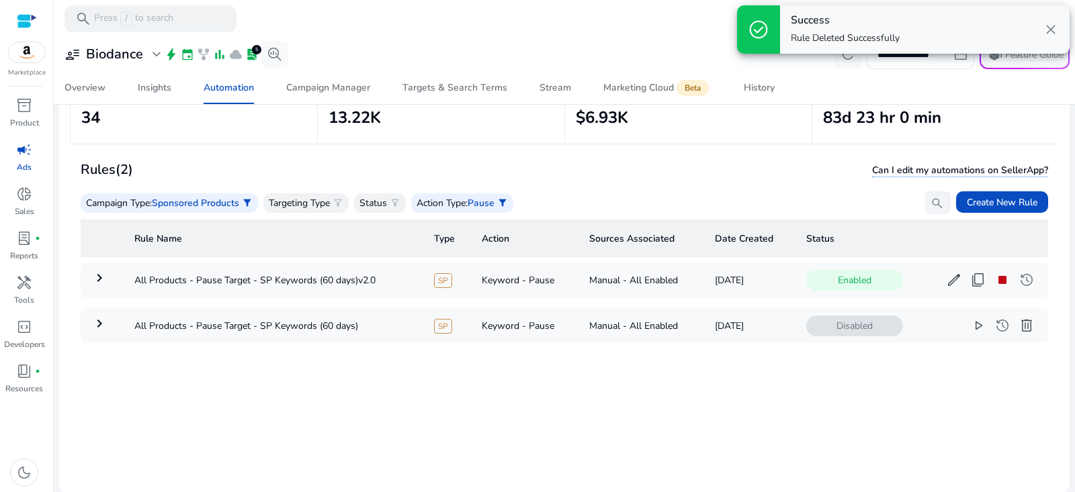
click at [618, 178] on div "Rules (2) Can I edit my automations on SellerApp?" at bounding box center [565, 170] width 968 height 23
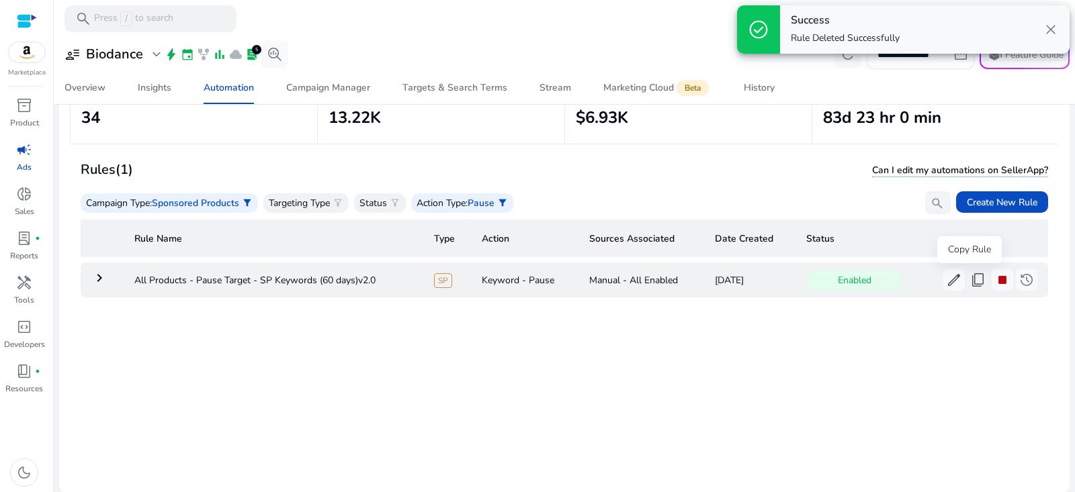
click at [970, 282] on span "content_copy" at bounding box center [978, 280] width 16 height 16
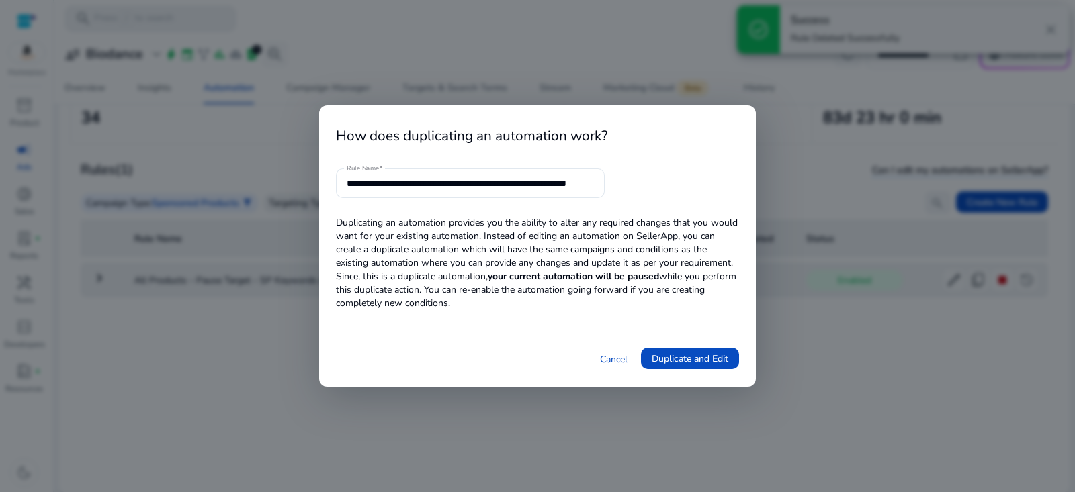
scroll to position [0, 37]
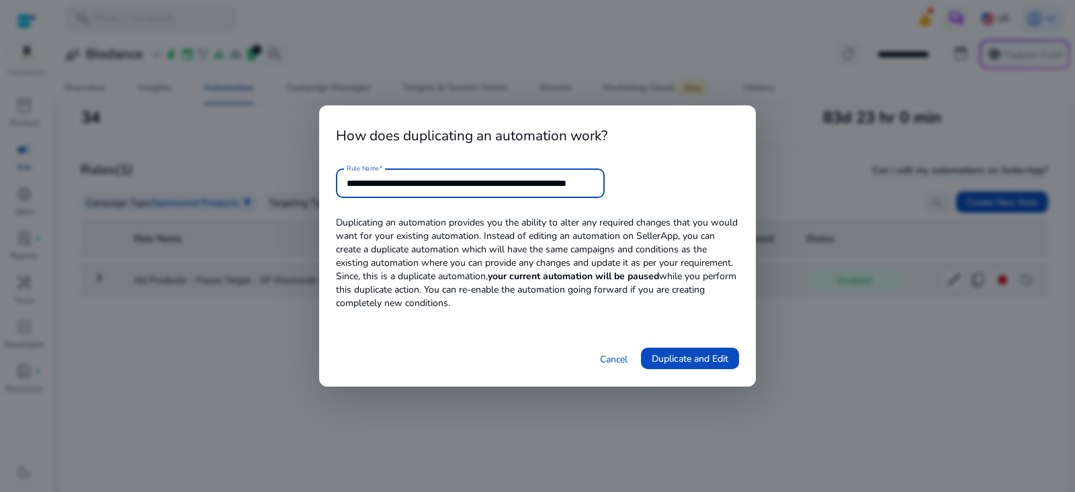
drag, startPoint x: 550, startPoint y: 181, endPoint x: 864, endPoint y: 205, distance: 315.3
click at [864, 204] on div "**********" at bounding box center [537, 246] width 1075 height 492
click at [508, 182] on input "**********" at bounding box center [470, 183] width 247 height 15
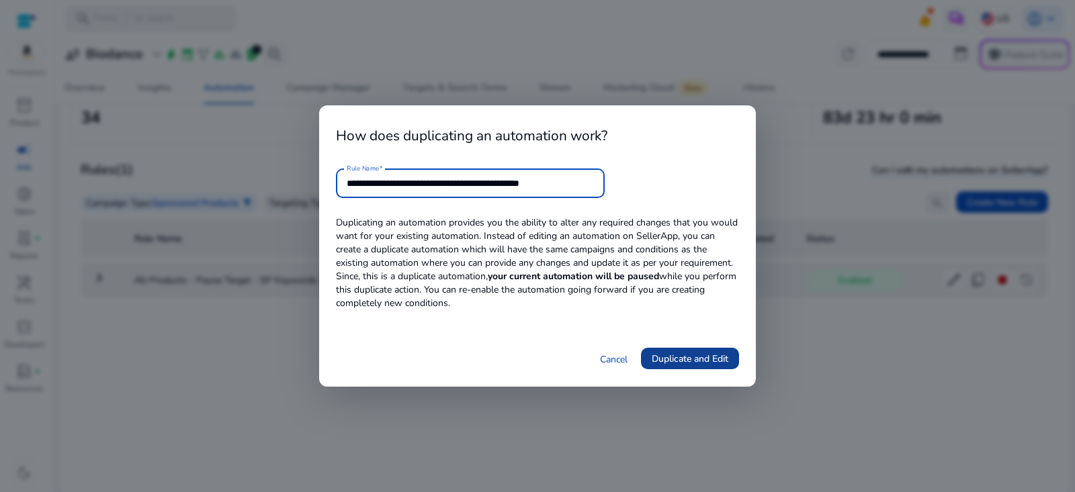
type input "**********"
click at [696, 358] on span "Duplicate and Edit" at bounding box center [690, 359] width 77 height 14
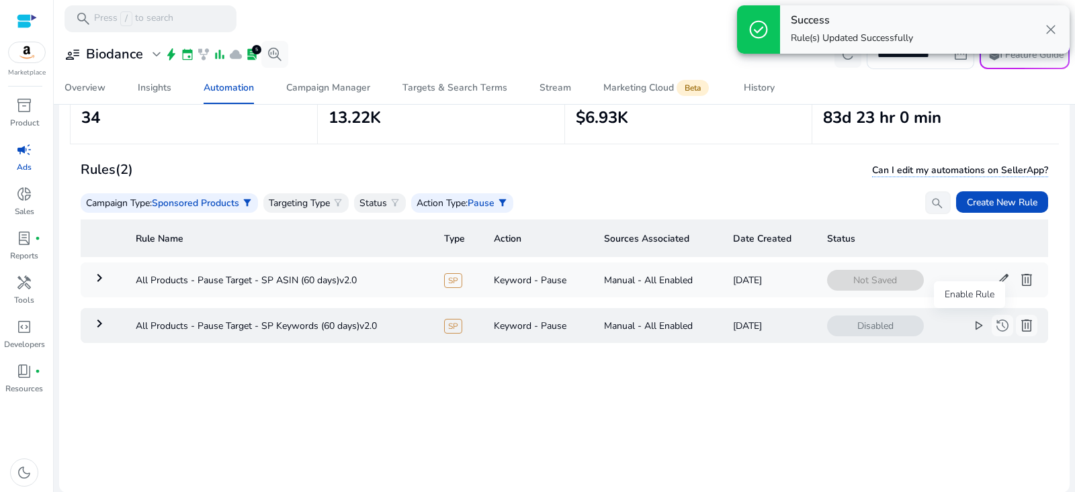
click at [970, 326] on span "play_arrow" at bounding box center [978, 326] width 16 height 16
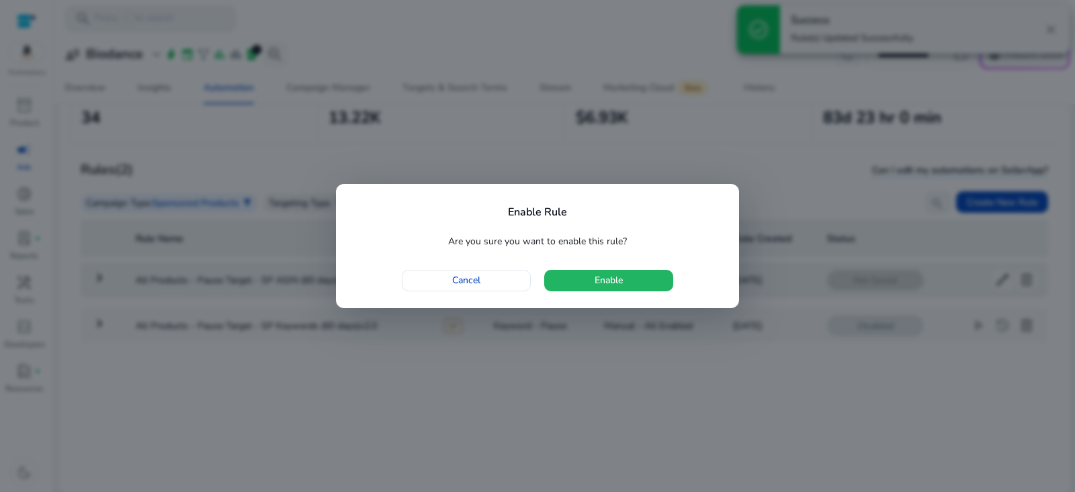
click at [646, 275] on span "button" at bounding box center [608, 281] width 129 height 32
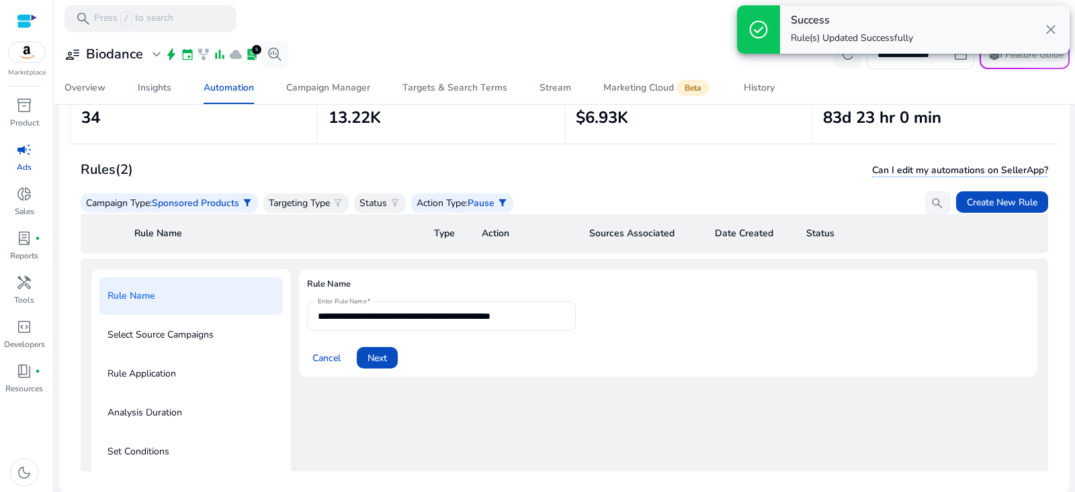
scroll to position [48, 0]
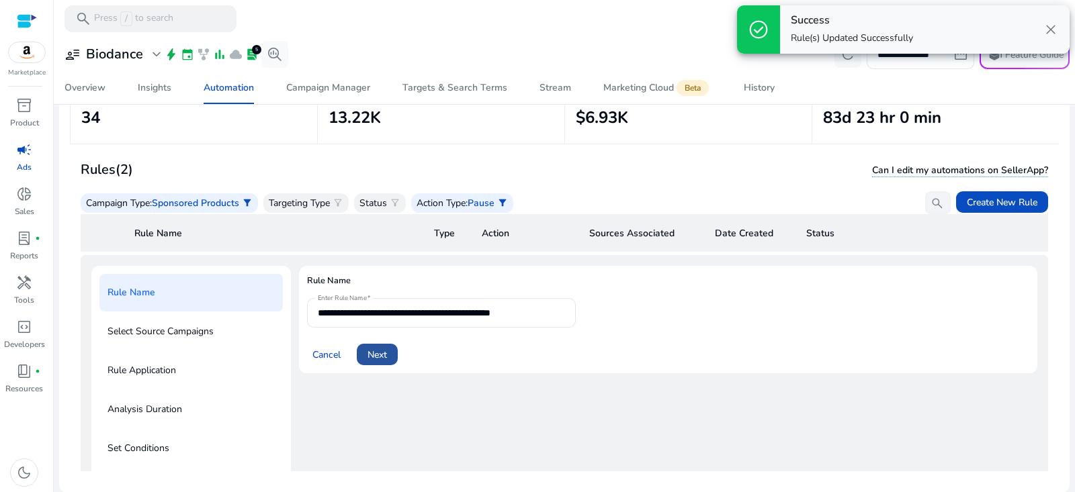
click at [378, 348] on span "Next" at bounding box center [377, 355] width 19 height 14
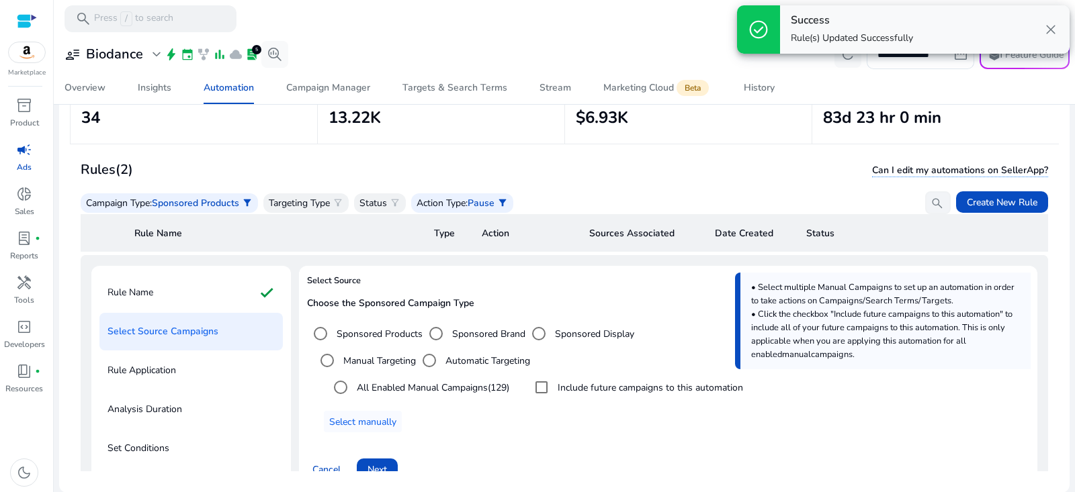
click at [577, 381] on label "Include future campaigns to this automation" at bounding box center [649, 388] width 188 height 14
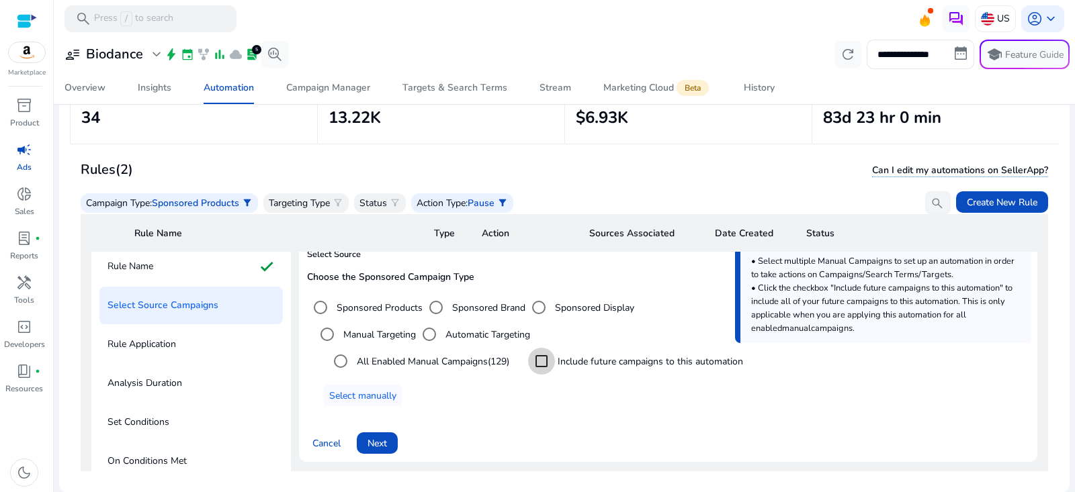
scroll to position [191, 0]
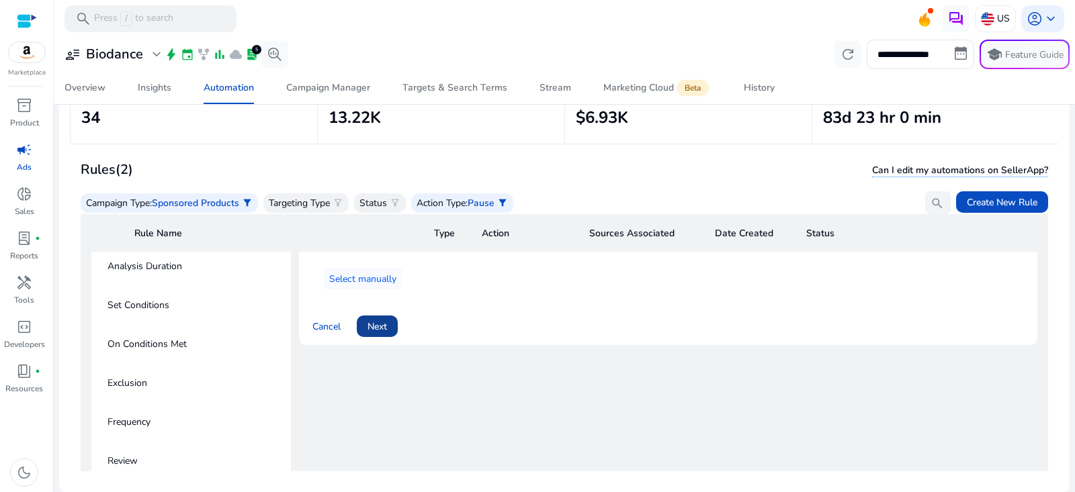
click at [379, 331] on span "Next" at bounding box center [377, 327] width 19 height 14
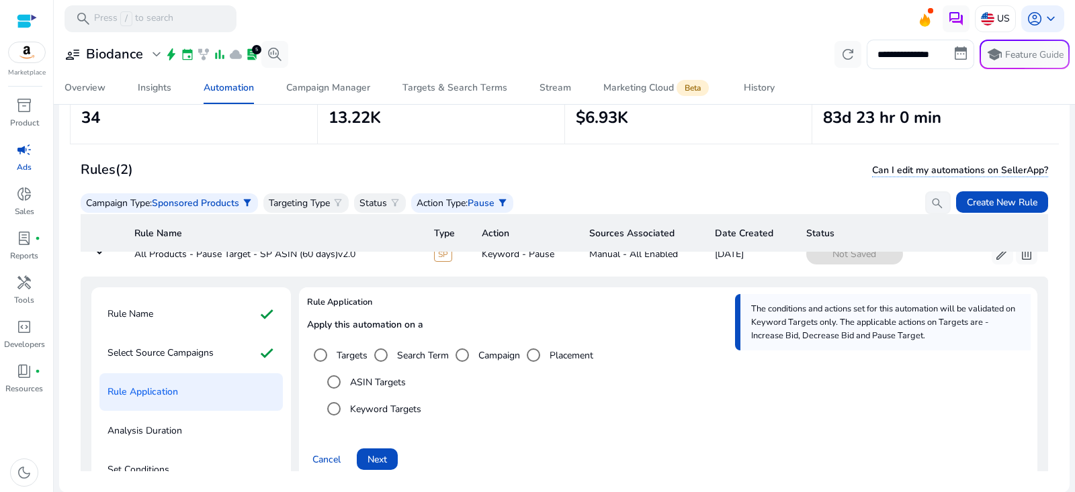
scroll to position [46, 0]
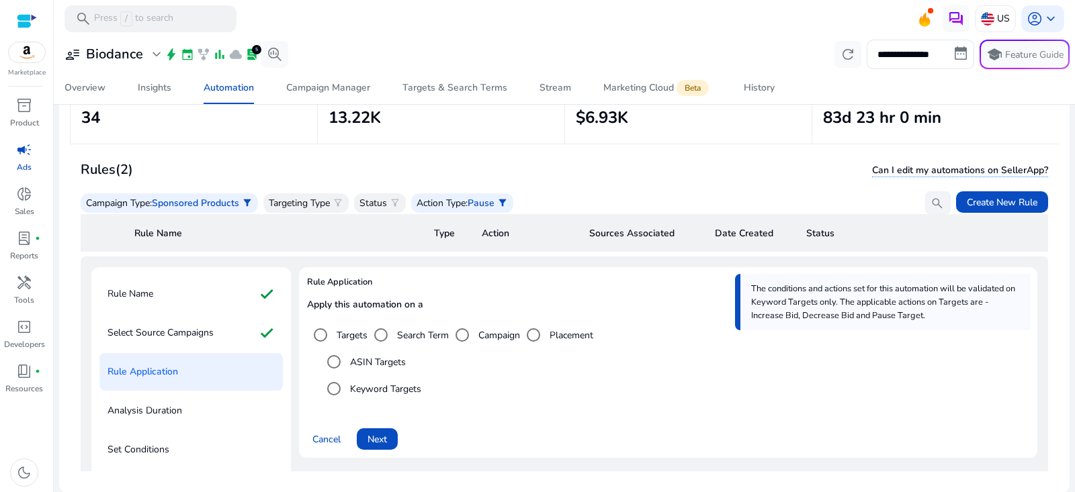
click at [384, 359] on label "ASIN Targets" at bounding box center [376, 362] width 58 height 14
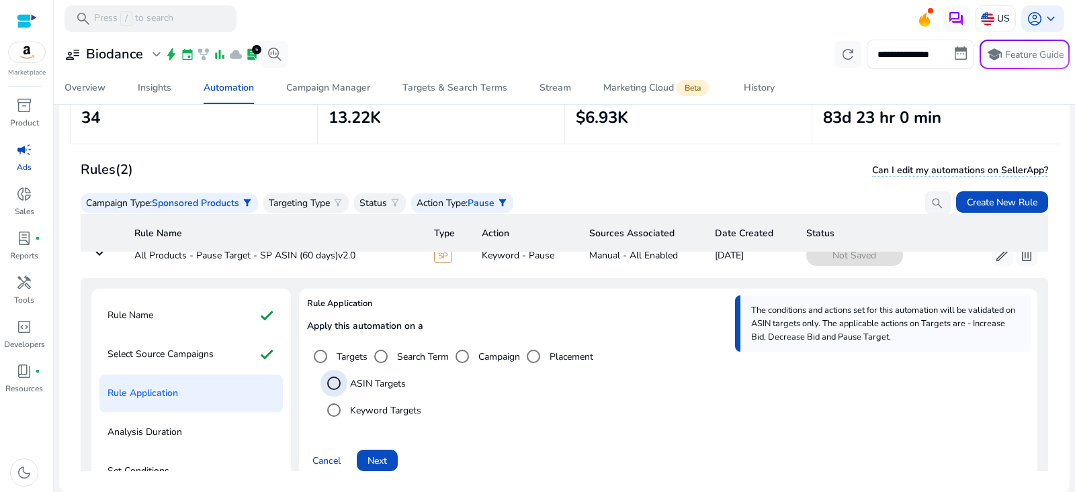
scroll to position [46, 0]
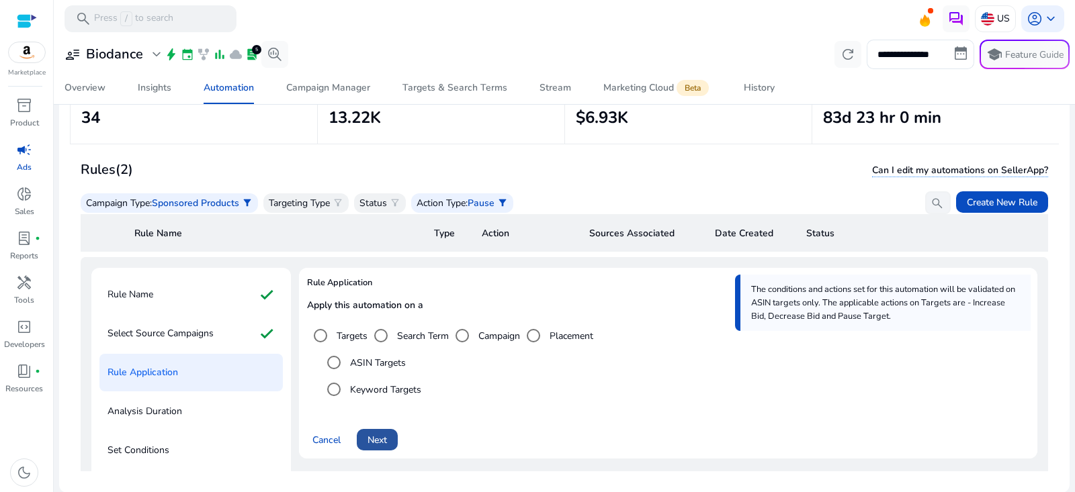
click at [382, 444] on span "Next" at bounding box center [377, 440] width 19 height 14
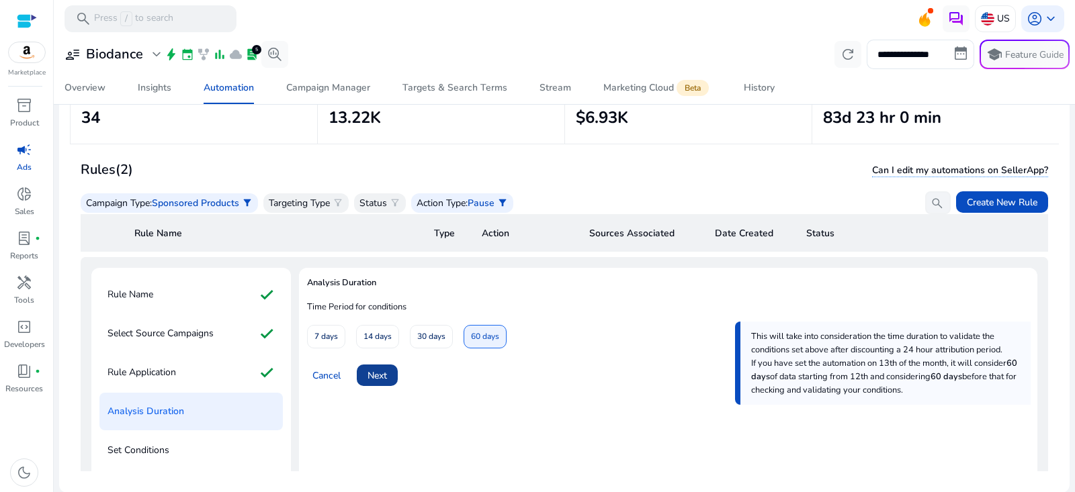
click at [389, 374] on span at bounding box center [377, 375] width 41 height 32
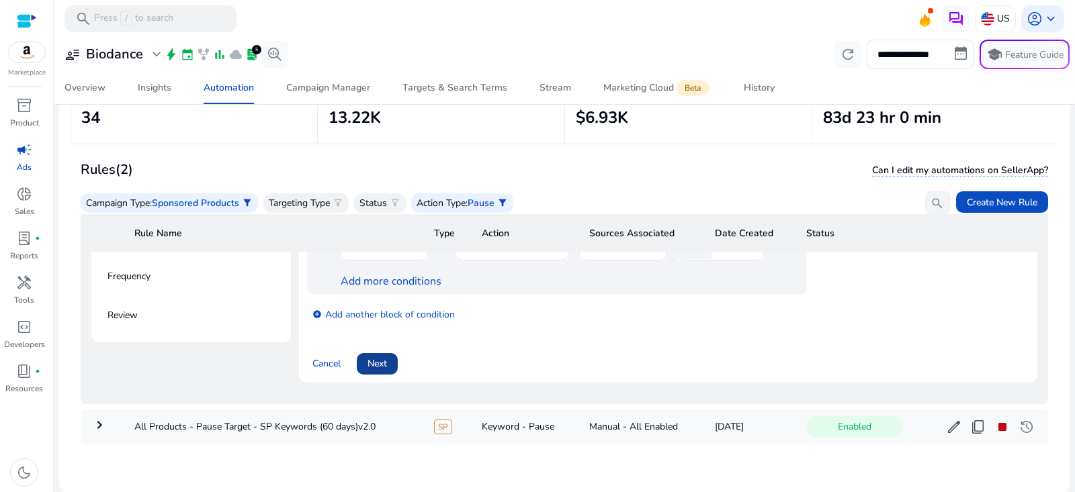
click at [388, 358] on span at bounding box center [377, 364] width 41 height 32
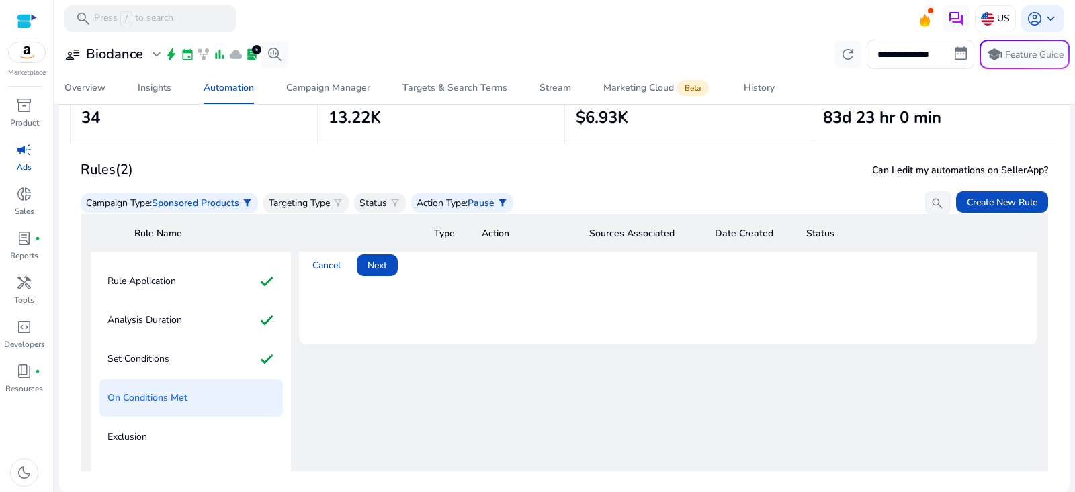
scroll to position [101, 0]
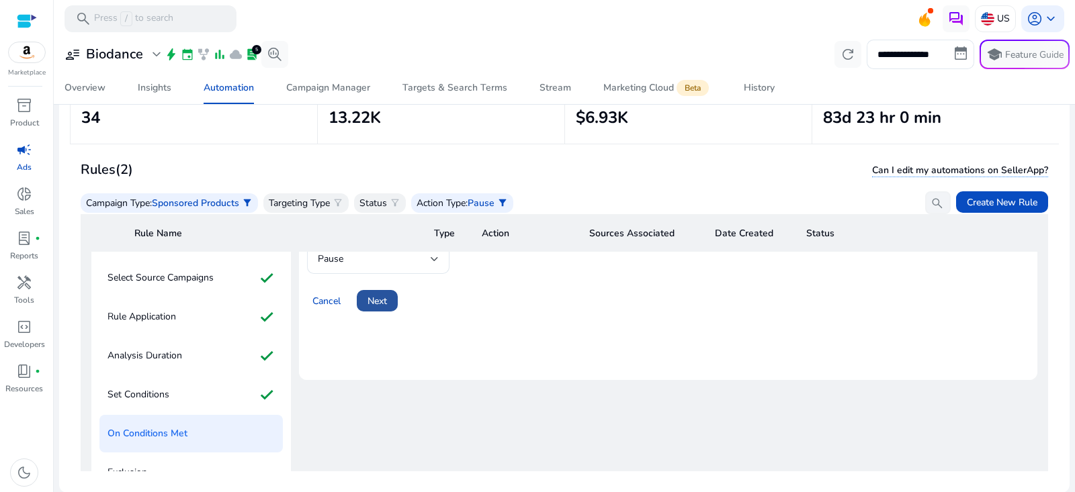
click at [387, 308] on span at bounding box center [377, 301] width 41 height 32
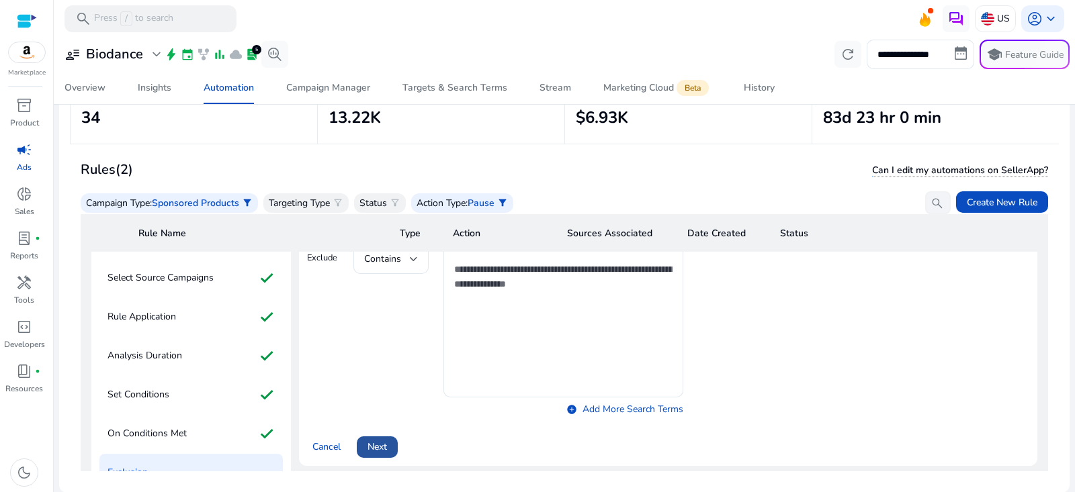
click at [385, 443] on span "Next" at bounding box center [377, 447] width 19 height 14
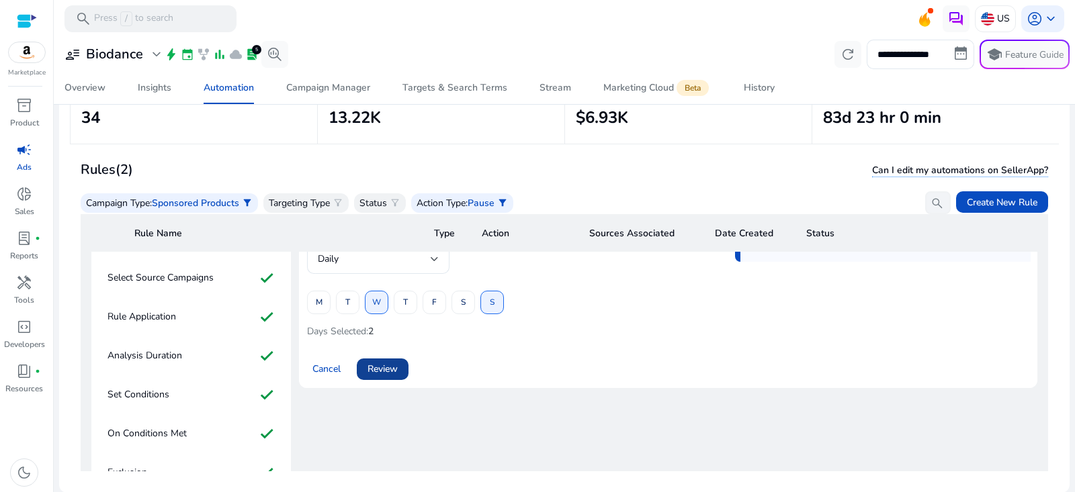
click at [396, 366] on span "Review" at bounding box center [383, 369] width 30 height 14
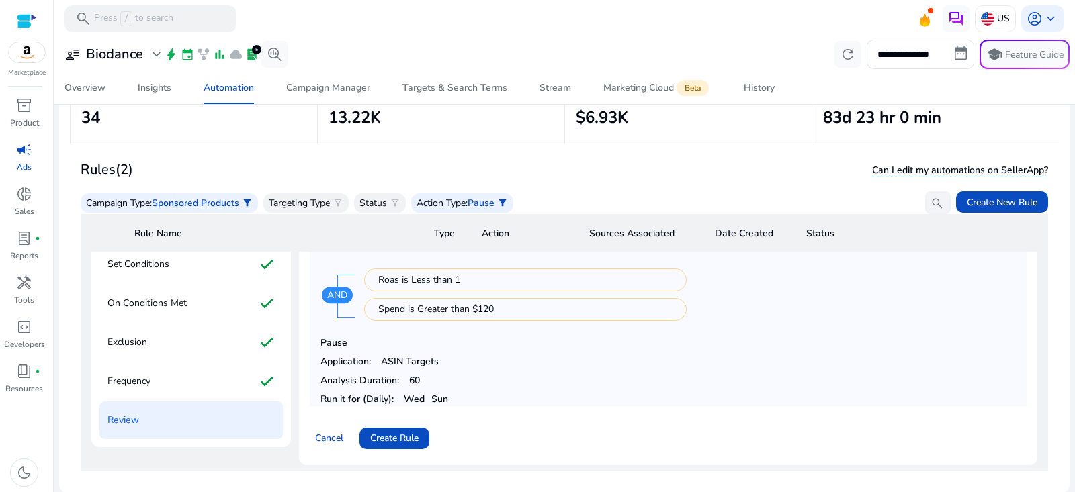
scroll to position [230, 0]
click at [422, 435] on span at bounding box center [394, 440] width 70 height 32
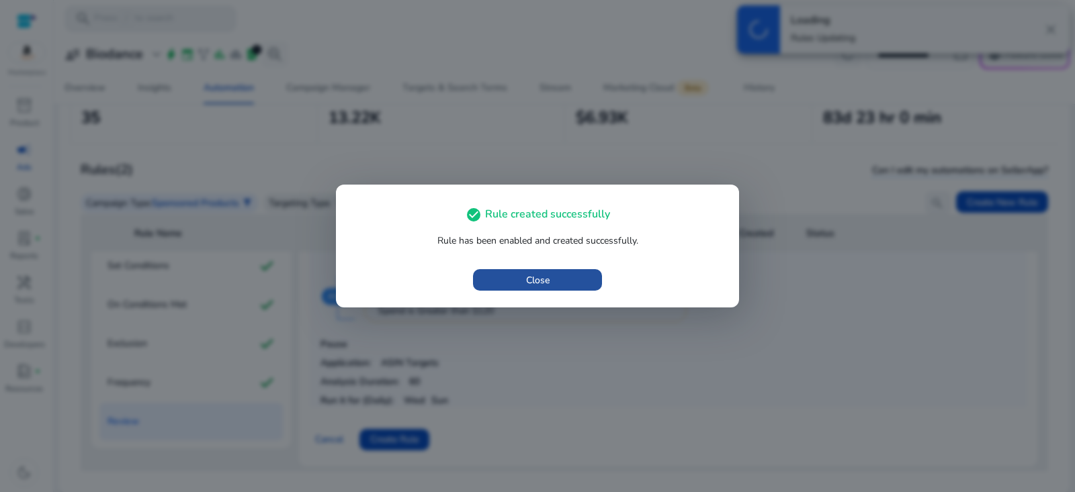
click at [545, 277] on span "Close" at bounding box center [538, 280] width 24 height 14
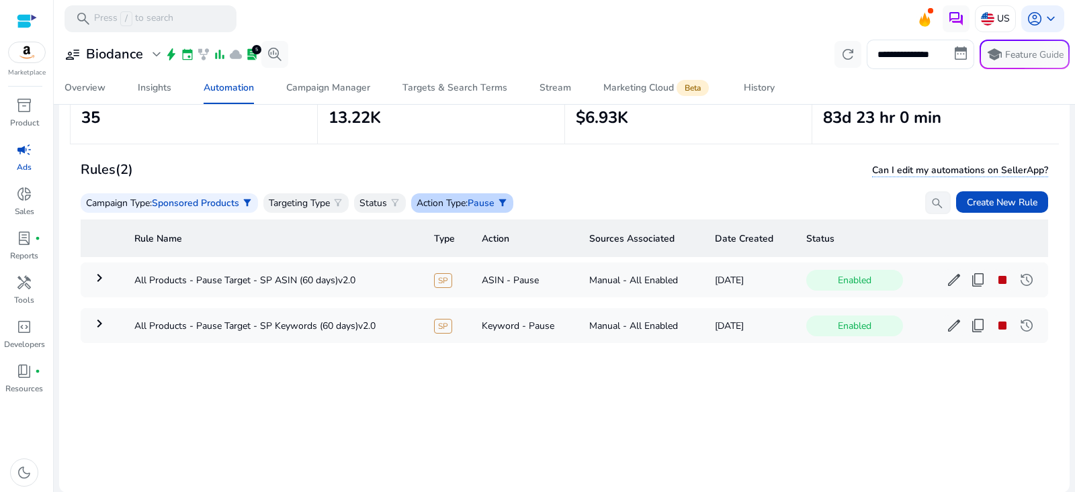
click at [490, 204] on span "Pause" at bounding box center [481, 203] width 27 height 13
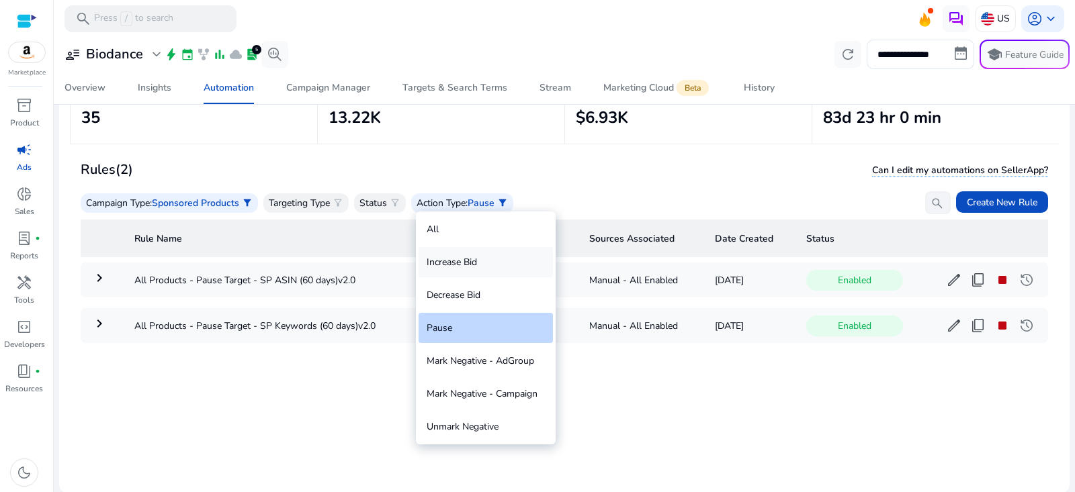
click at [505, 275] on div "Increase Bid" at bounding box center [486, 262] width 134 height 30
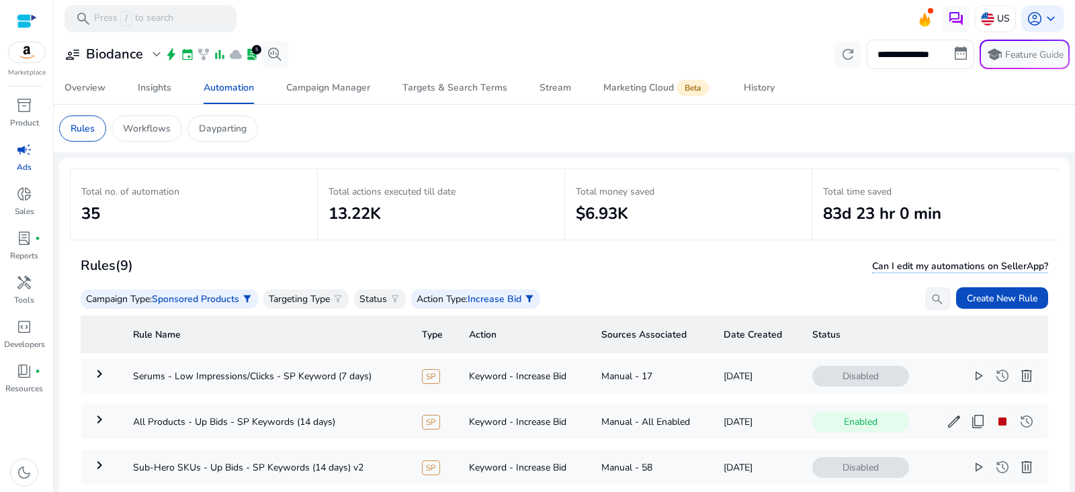
scroll to position [96, 0]
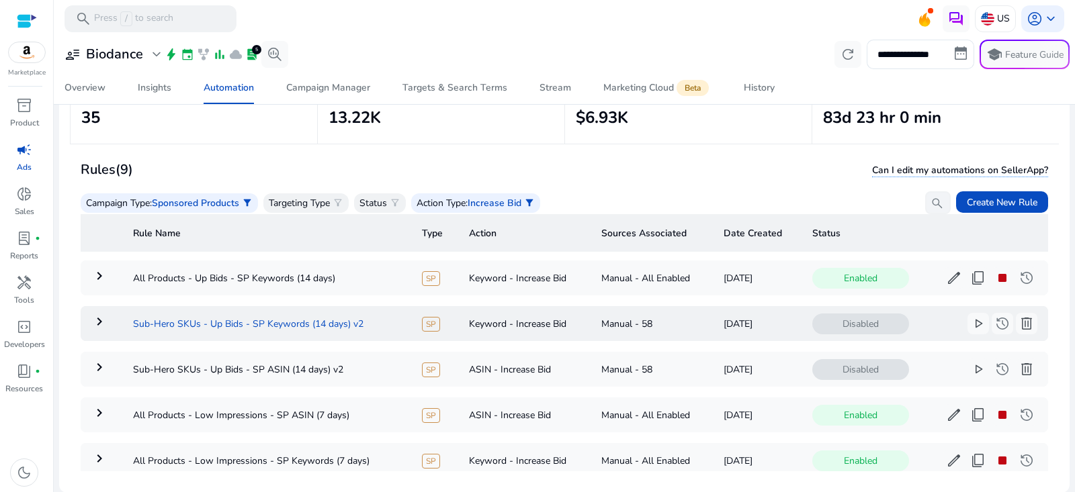
scroll to position [48, 0]
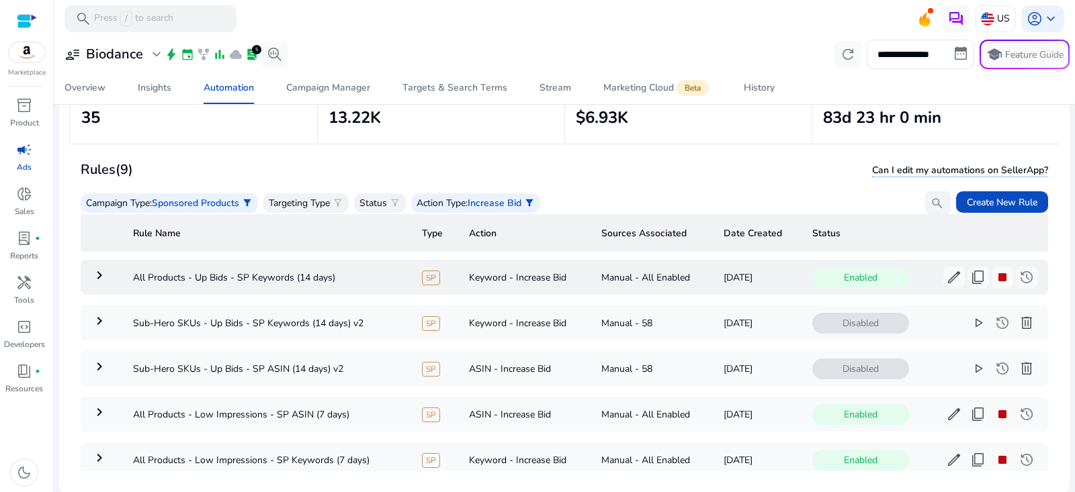
click at [95, 276] on mat-icon "keyboard_arrow_right" at bounding box center [99, 275] width 16 height 16
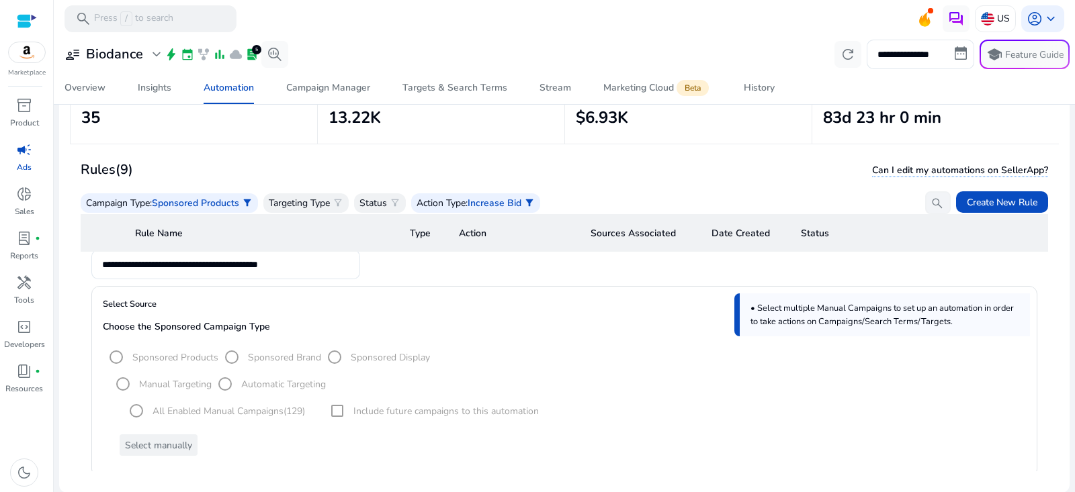
scroll to position [0, 0]
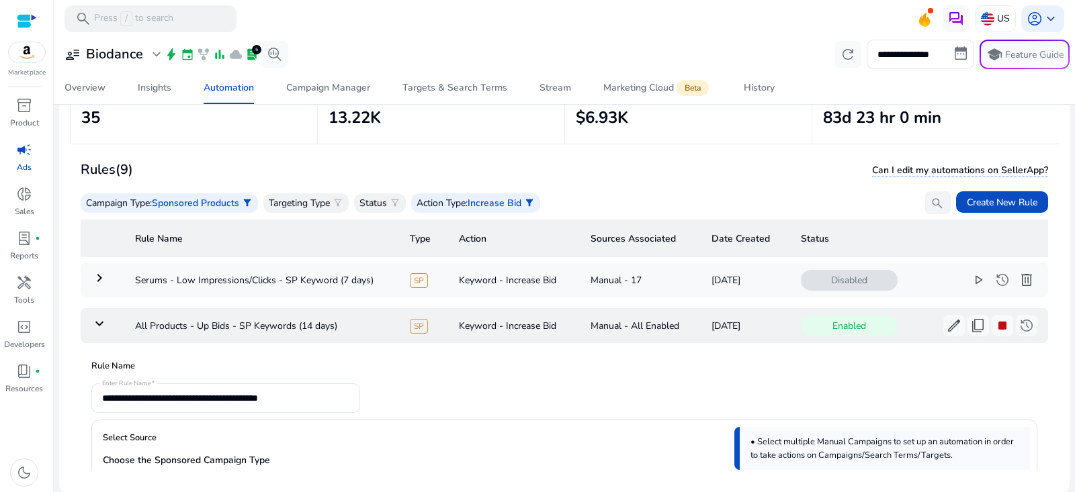
click at [102, 330] on td "keyboard_arrow_down" at bounding box center [103, 325] width 44 height 35
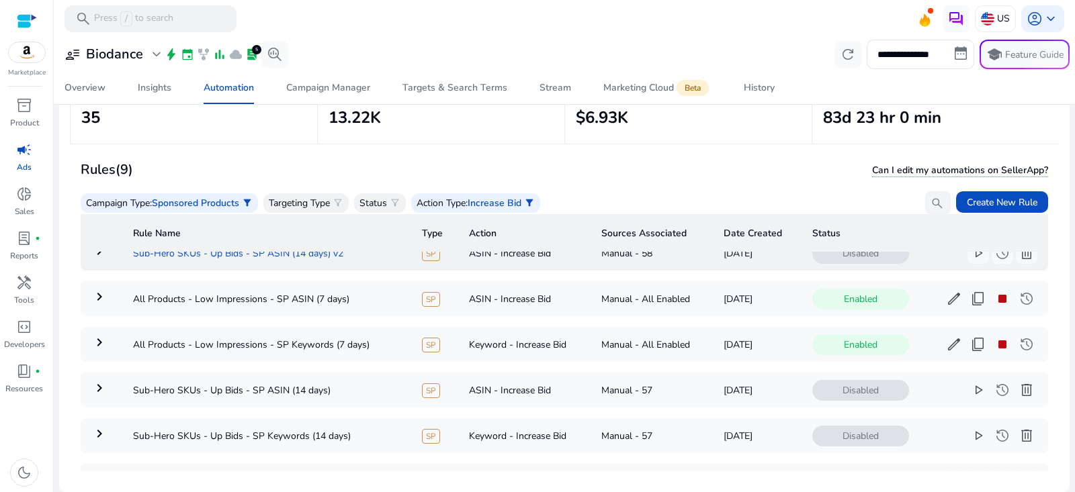
scroll to position [165, 0]
click at [104, 293] on mat-icon "keyboard_arrow_right" at bounding box center [99, 296] width 16 height 16
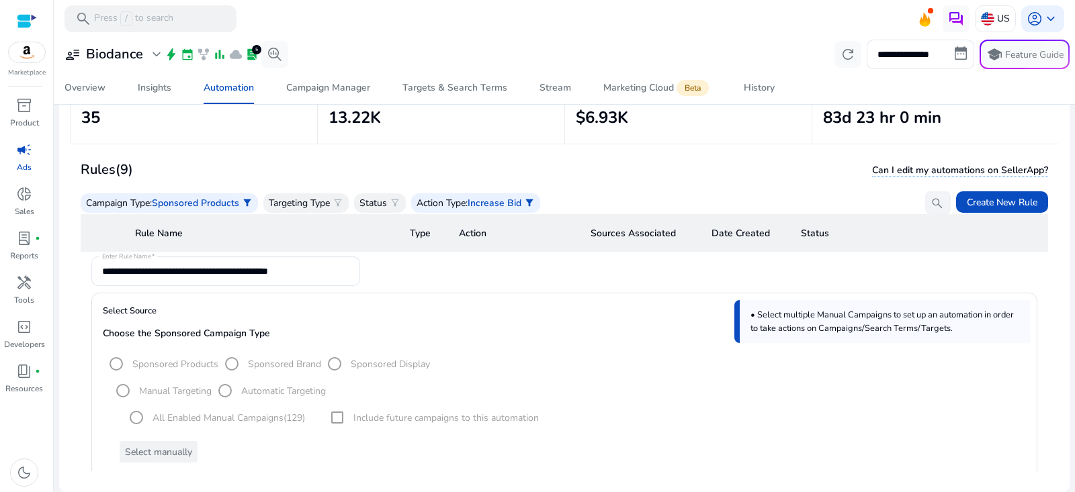
scroll to position [182, 0]
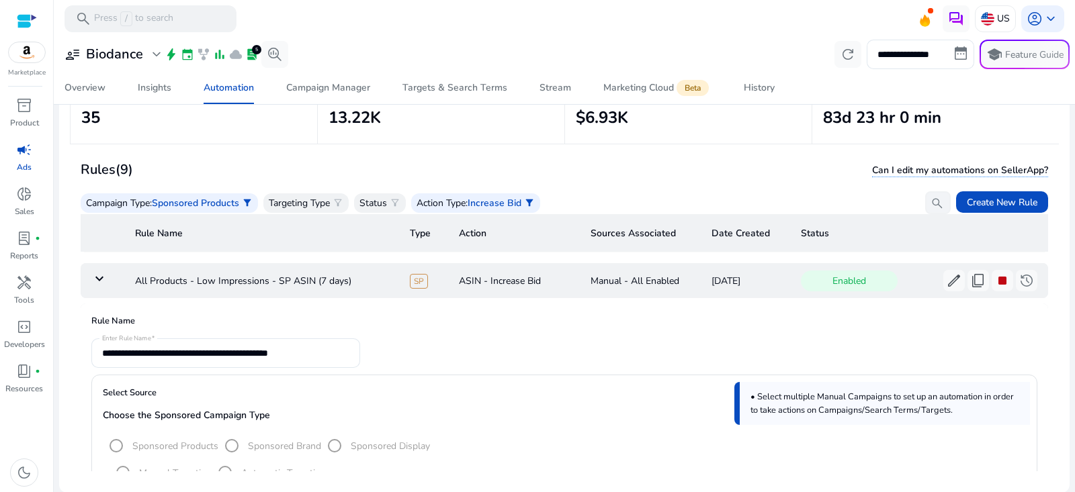
click at [95, 274] on mat-icon "keyboard_arrow_down" at bounding box center [99, 279] width 16 height 16
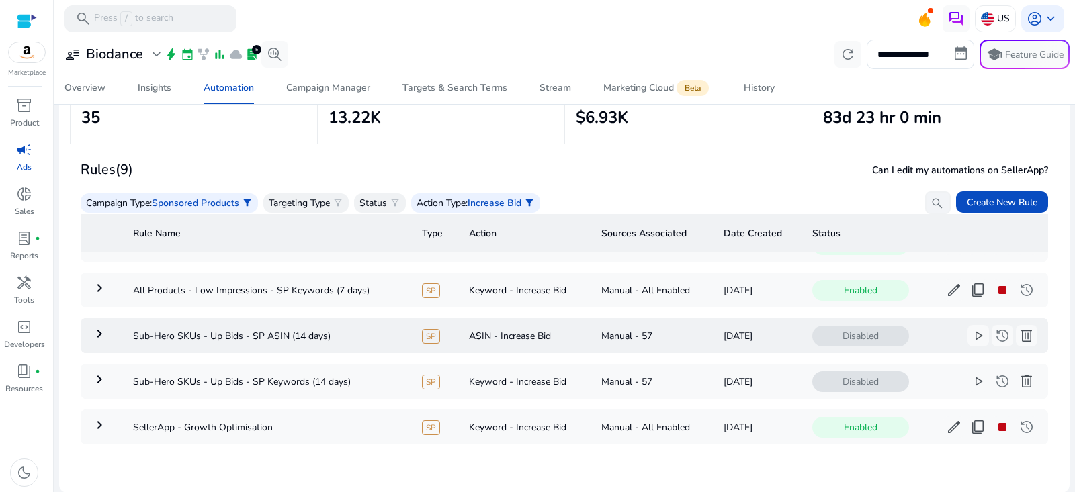
scroll to position [226, 0]
click at [103, 282] on mat-icon "keyboard_arrow_right" at bounding box center [99, 288] width 16 height 16
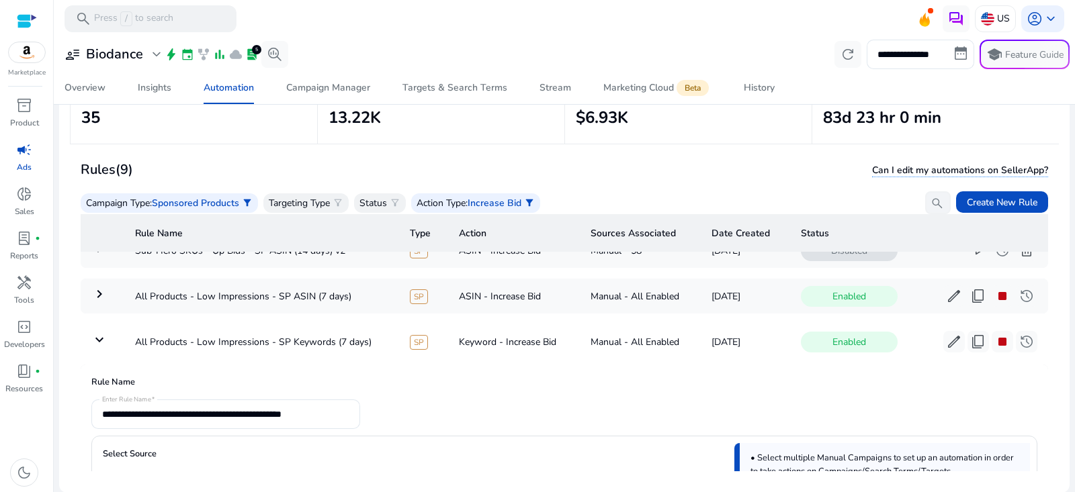
scroll to position [166, 0]
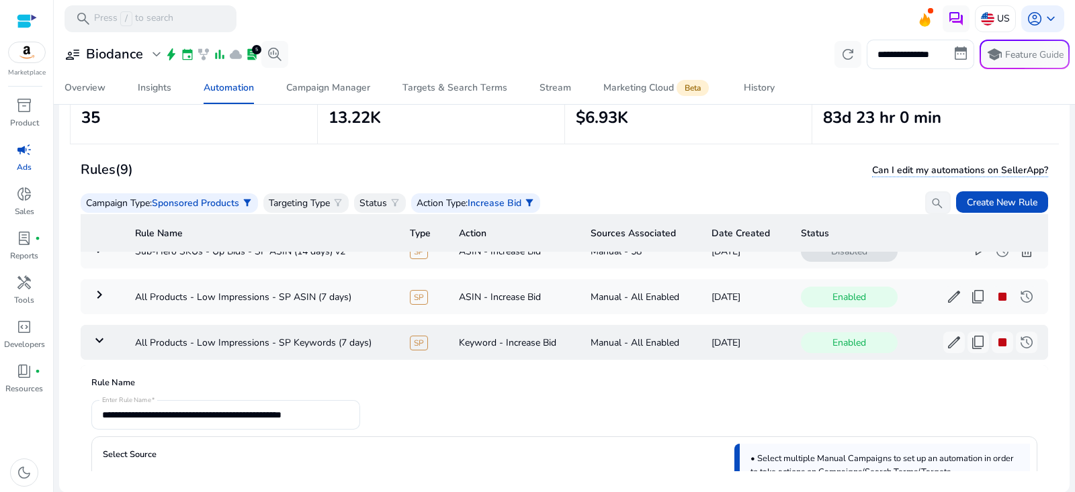
click at [97, 337] on mat-icon "keyboard_arrow_down" at bounding box center [99, 341] width 16 height 16
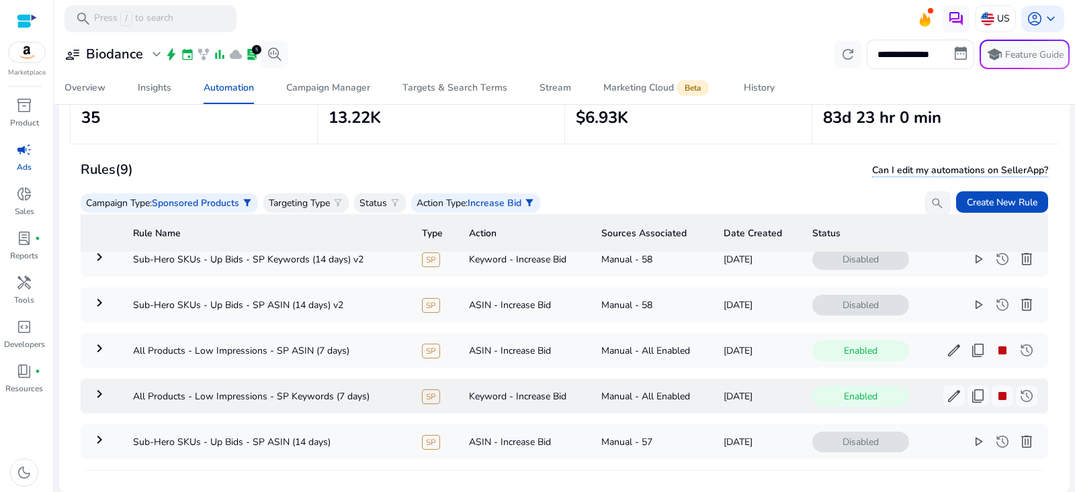
scroll to position [112, 0]
click at [970, 399] on span "content_copy" at bounding box center [978, 396] width 16 height 16
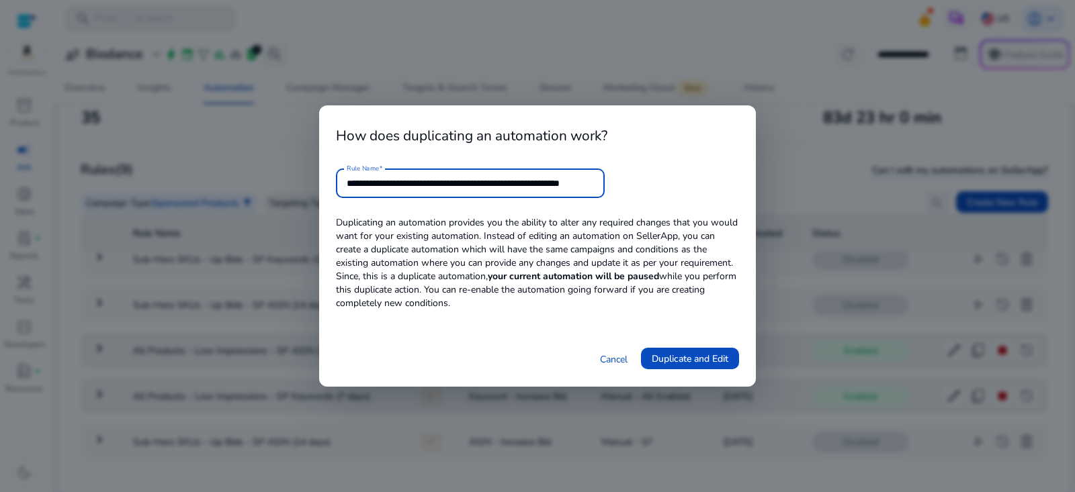
scroll to position [0, 29]
drag, startPoint x: 550, startPoint y: 184, endPoint x: 730, endPoint y: 194, distance: 180.3
click at [730, 195] on form "**********" at bounding box center [537, 184] width 403 height 30
type input "**********"
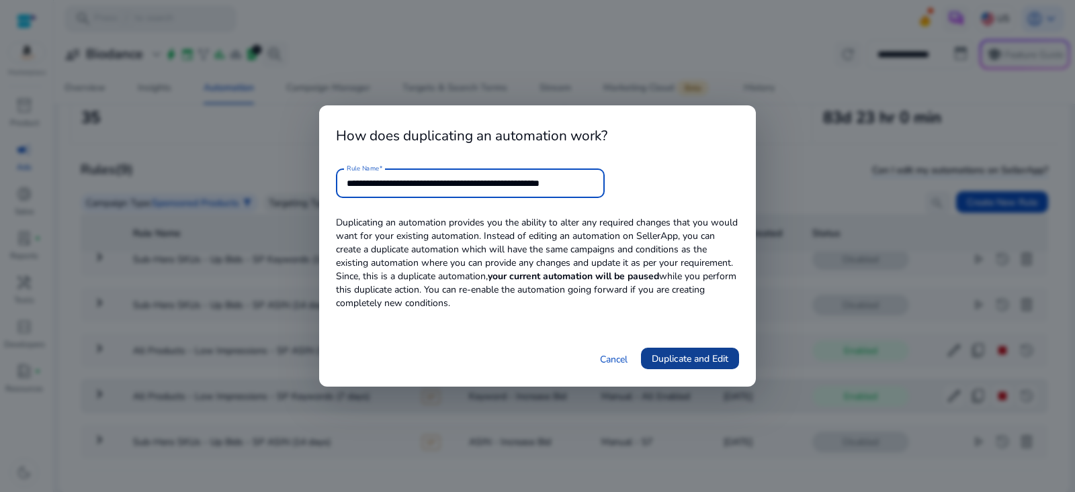
click at [679, 359] on span "Duplicate and Edit" at bounding box center [690, 359] width 77 height 14
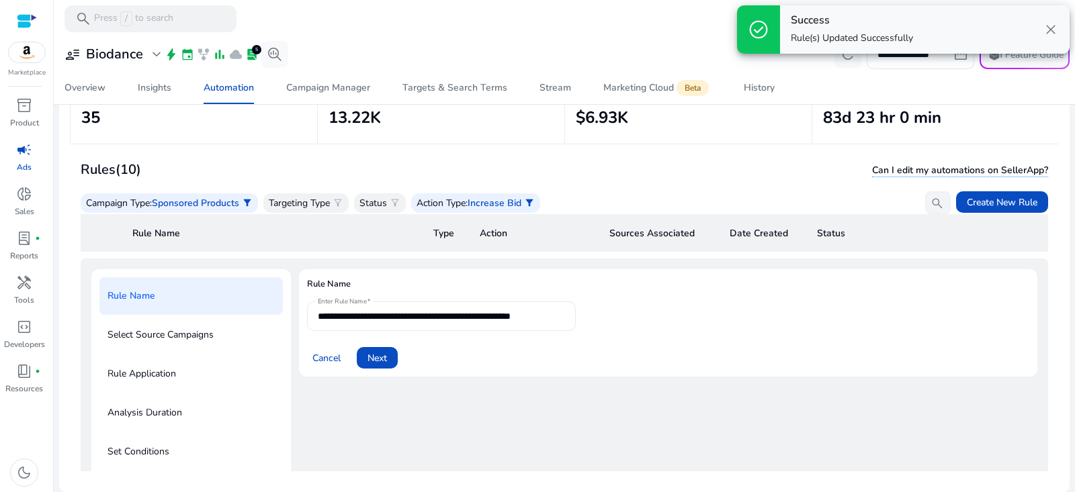
scroll to position [48, 0]
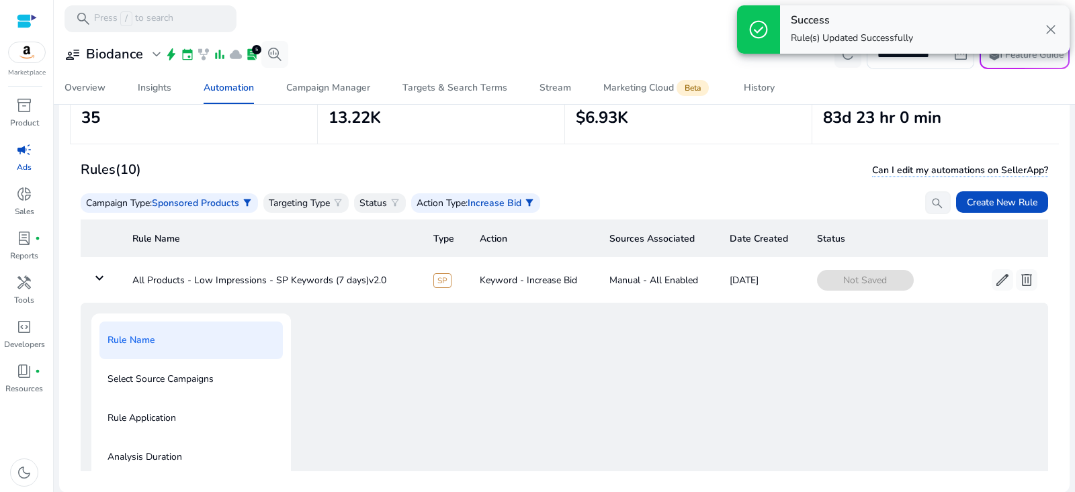
click at [383, 351] on div at bounding box center [668, 497] width 738 height 366
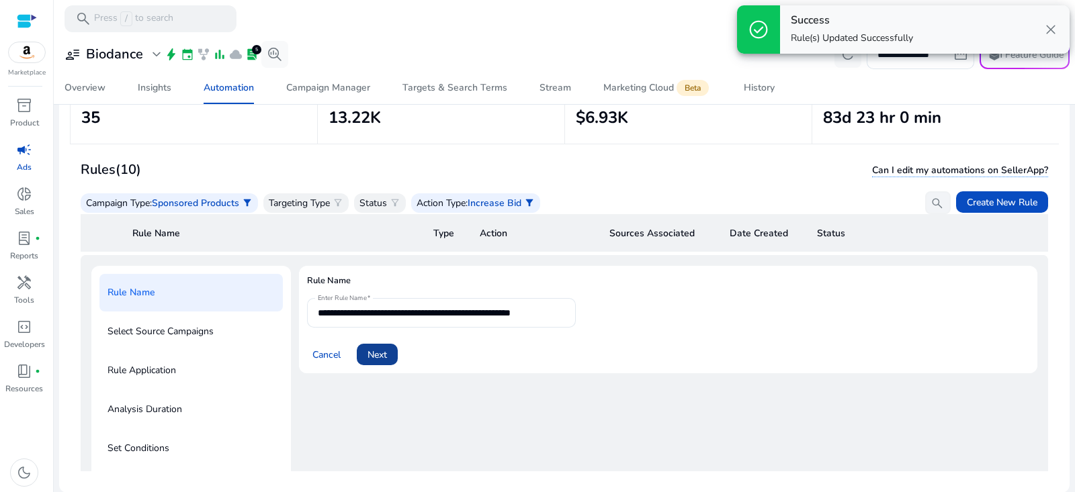
click at [383, 352] on span "Next" at bounding box center [377, 355] width 19 height 14
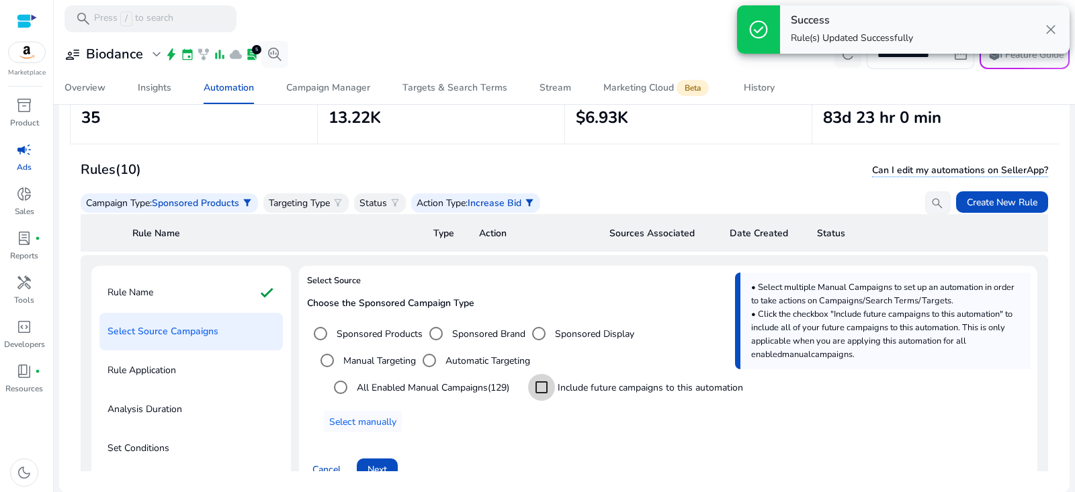
scroll to position [113, 0]
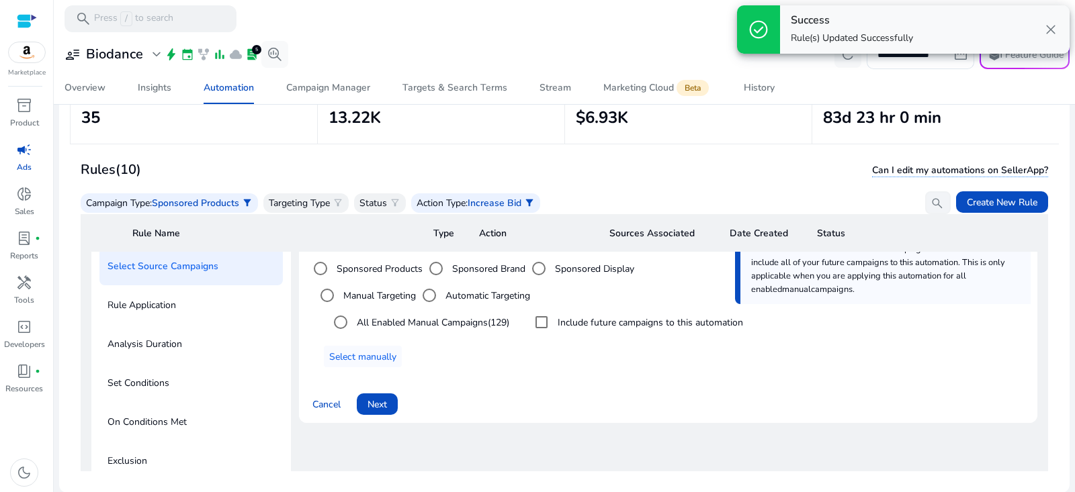
click at [372, 401] on span "Next" at bounding box center [377, 405] width 19 height 14
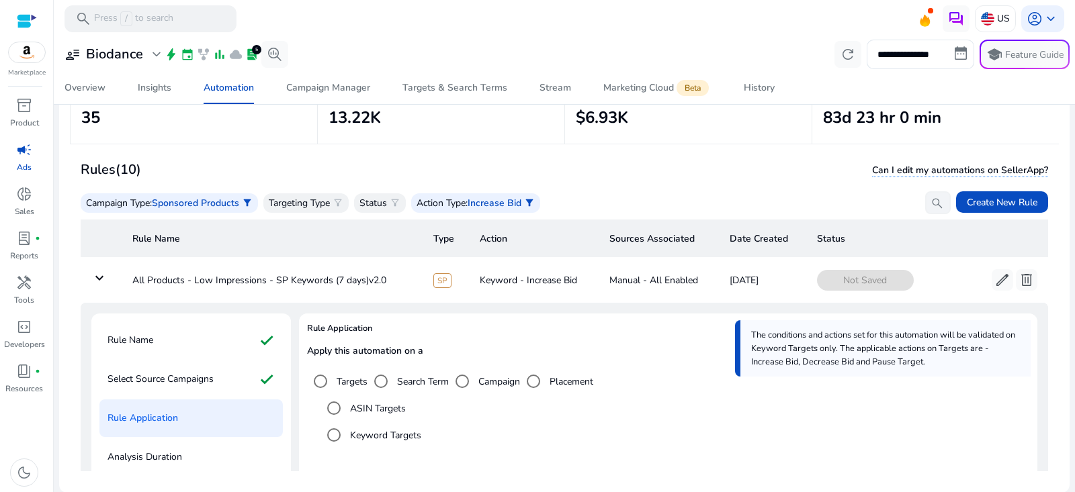
scroll to position [69, 0]
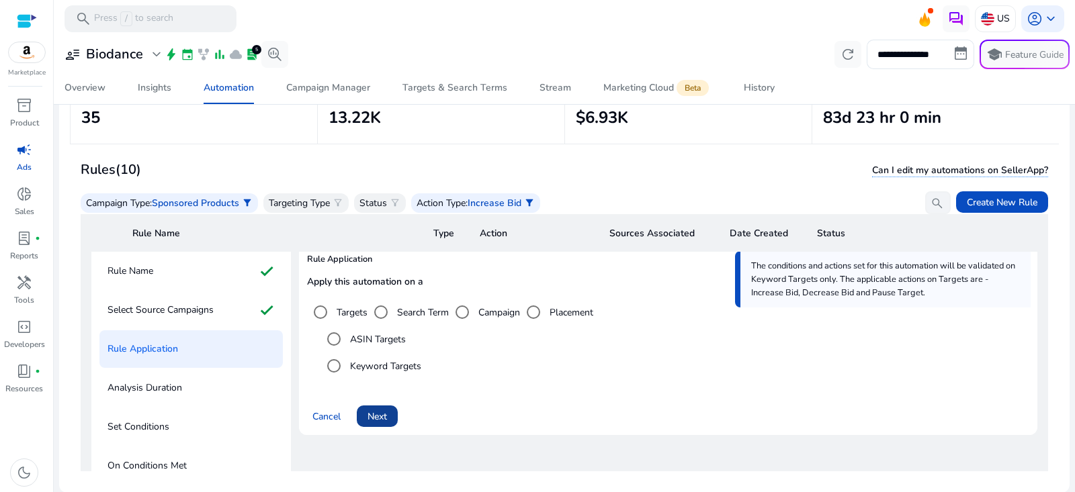
click at [387, 415] on span "Next" at bounding box center [377, 417] width 19 height 14
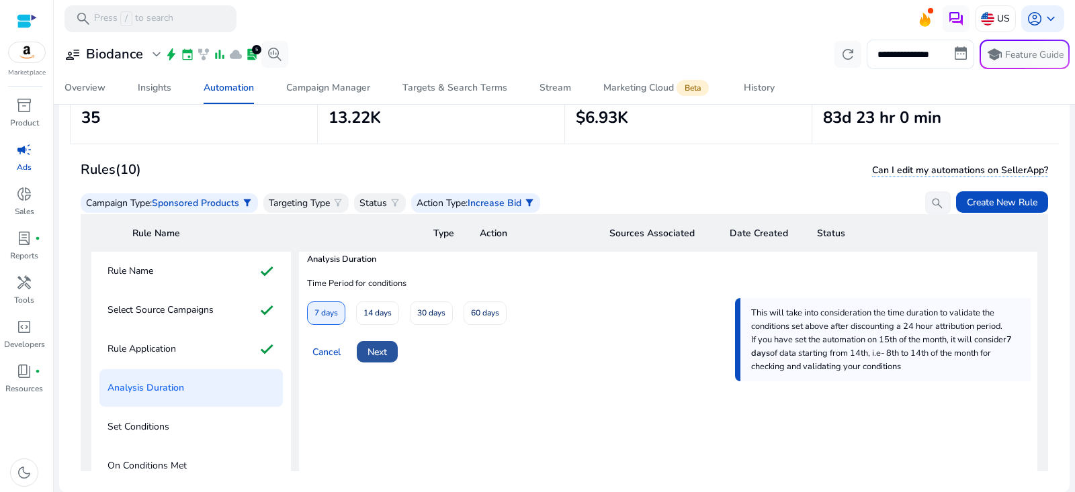
click at [385, 351] on span "Next" at bounding box center [377, 352] width 19 height 14
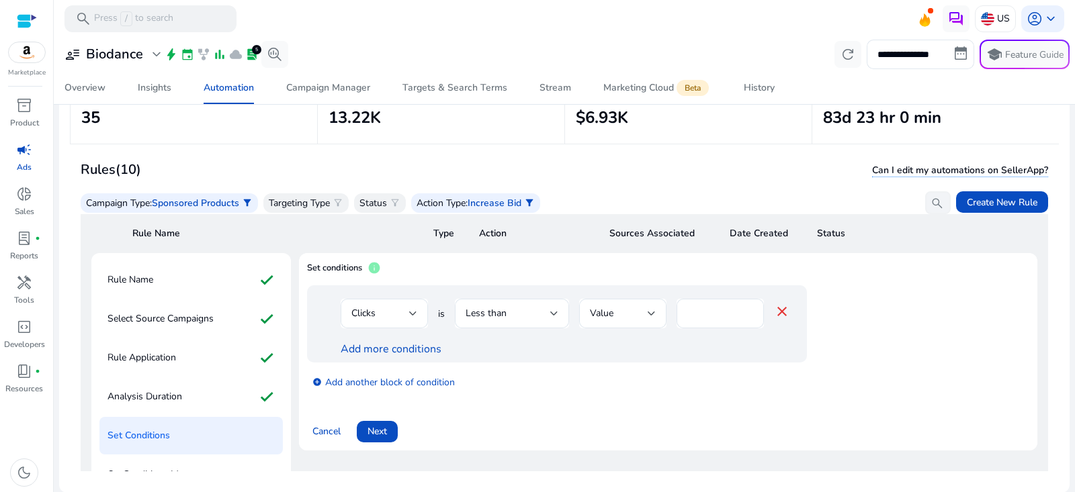
scroll to position [59, 0]
drag, startPoint x: 706, startPoint y: 313, endPoint x: 648, endPoint y: 312, distance: 58.5
click at [648, 312] on div "Clicks is Less than Value * close" at bounding box center [565, 322] width 449 height 44
click at [511, 315] on div "Less than" at bounding box center [508, 315] width 85 height 15
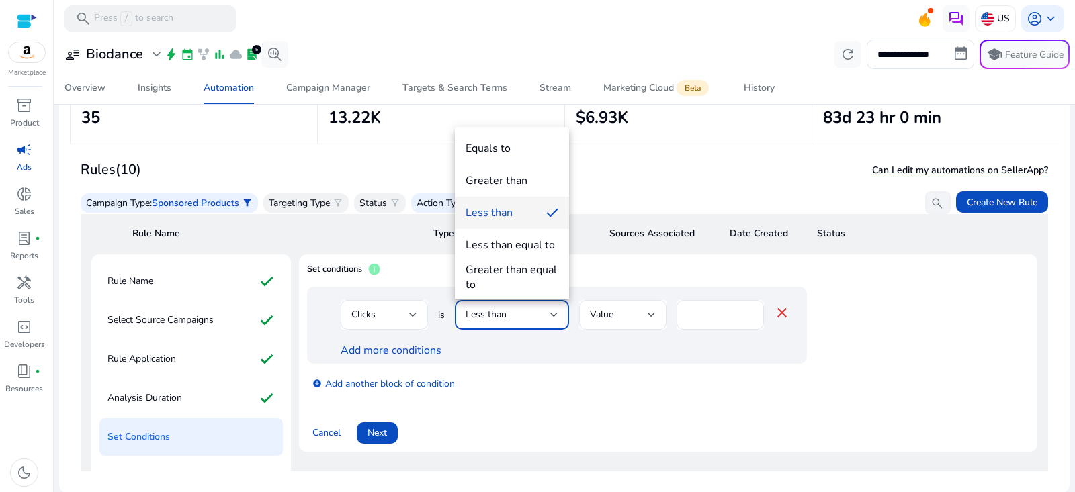
click at [528, 370] on div at bounding box center [537, 246] width 1075 height 492
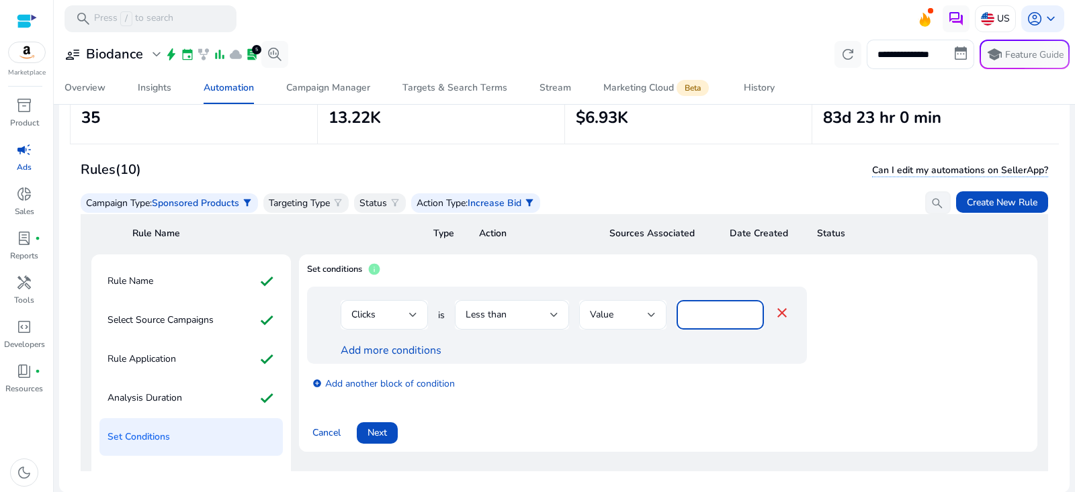
drag, startPoint x: 710, startPoint y: 311, endPoint x: 602, endPoint y: 310, distance: 107.5
click at [609, 311] on div "Clicks is Less than Value * close" at bounding box center [565, 322] width 449 height 44
type input "*"
click at [576, 374] on div "add_circle Add another block of condition" at bounding box center [584, 383] width 554 height 38
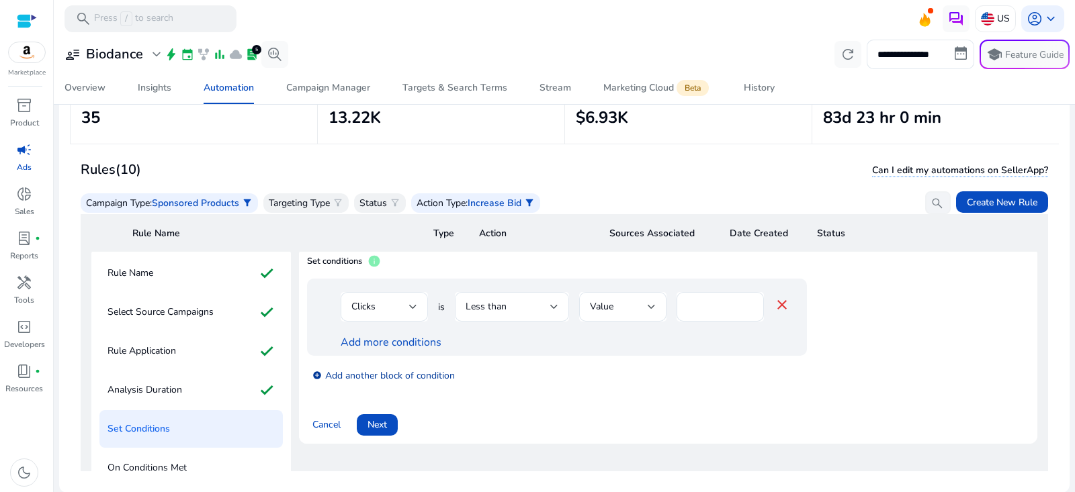
scroll to position [71, 0]
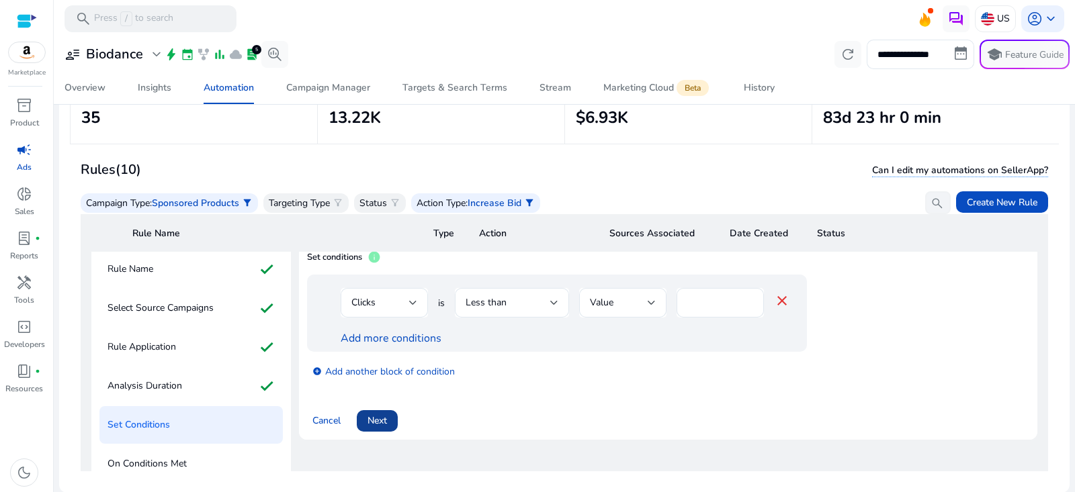
click at [383, 416] on span "Next" at bounding box center [377, 421] width 19 height 14
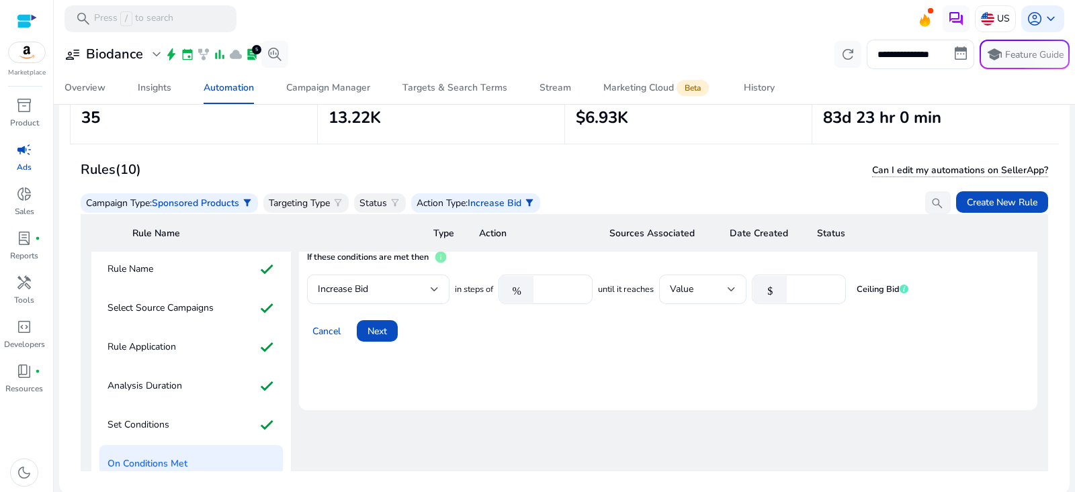
scroll to position [66, 0]
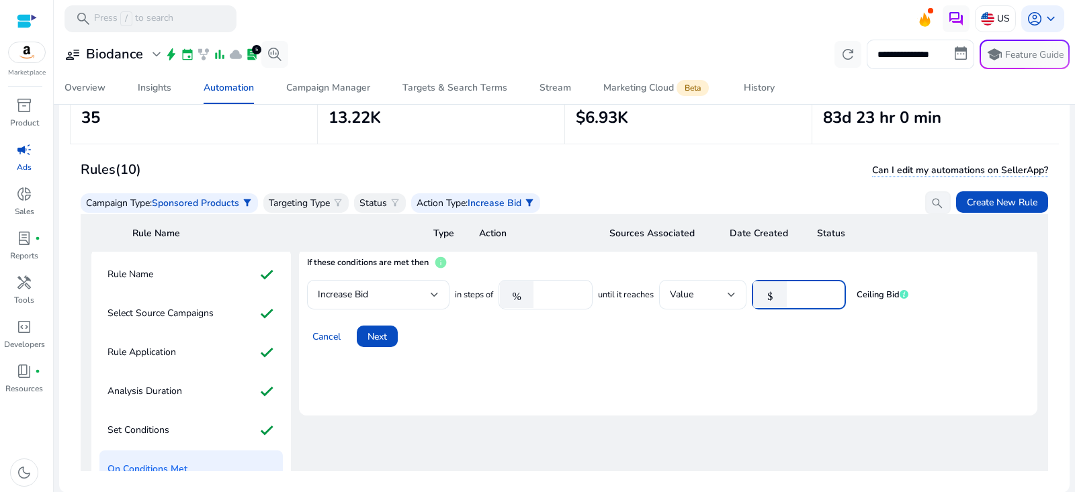
drag, startPoint x: 805, startPoint y: 291, endPoint x: 690, endPoint y: 286, distance: 115.0
click at [690, 288] on div "in steps of % ***** until it reaches Value $ * Ceiling Bid" at bounding box center [682, 295] width 454 height 30
type input "*"
click at [689, 362] on mat-card "If these conditions are met then info Increase Bid in steps of % ***** until it…" at bounding box center [668, 332] width 738 height 168
click at [802, 291] on input "*" at bounding box center [814, 295] width 42 height 15
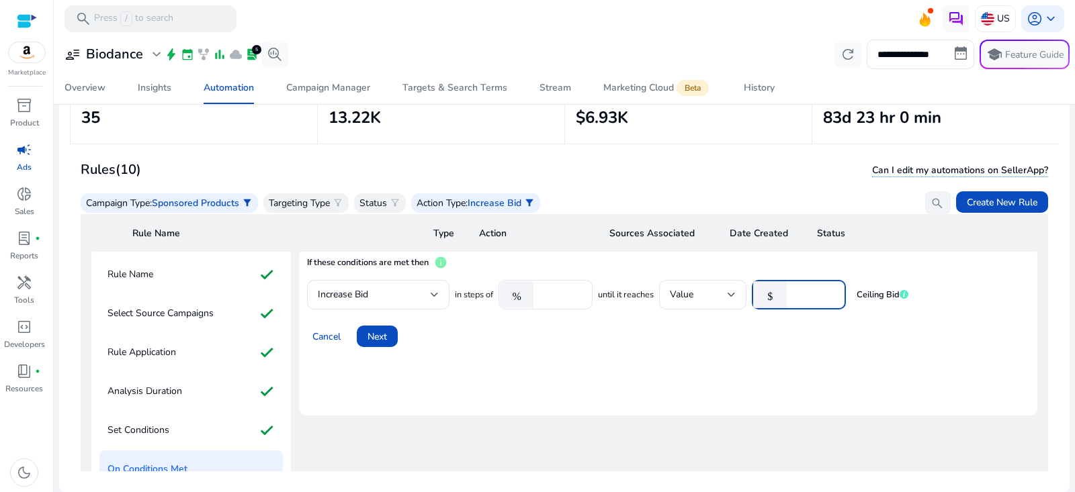
click at [802, 291] on input "*" at bounding box center [814, 295] width 42 height 15
click at [669, 374] on mat-card "If these conditions are met then info Increase Bid in steps of % ***** until it…" at bounding box center [668, 332] width 738 height 168
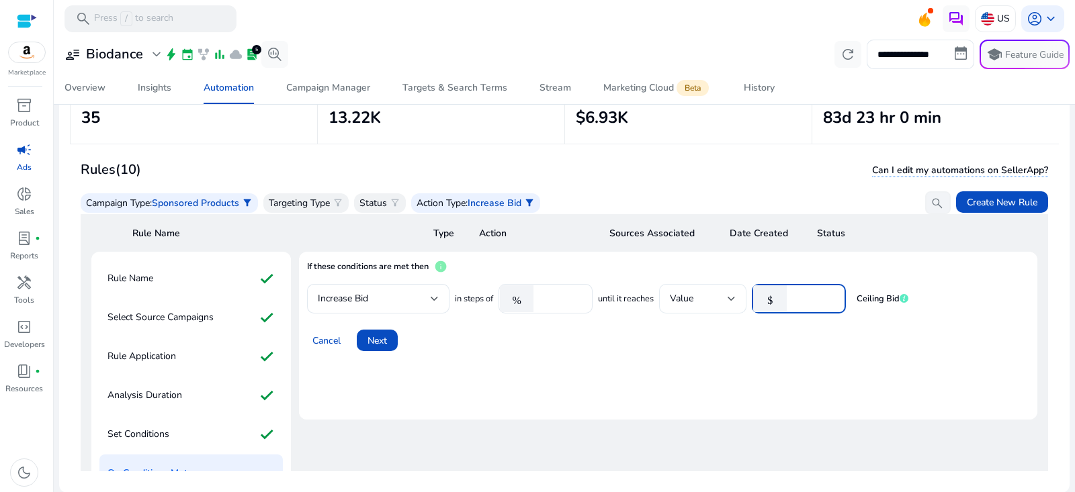
drag, startPoint x: 814, startPoint y: 296, endPoint x: 714, endPoint y: 294, distance: 100.8
click at [714, 295] on div "in steps of % ***** until it reaches Value $ * Ceiling Bid" at bounding box center [682, 299] width 454 height 30
click at [523, 358] on mat-card "If these conditions are met then info Increase Bid in steps of % ***** until it…" at bounding box center [668, 336] width 738 height 168
click at [378, 334] on span "Next" at bounding box center [377, 341] width 19 height 14
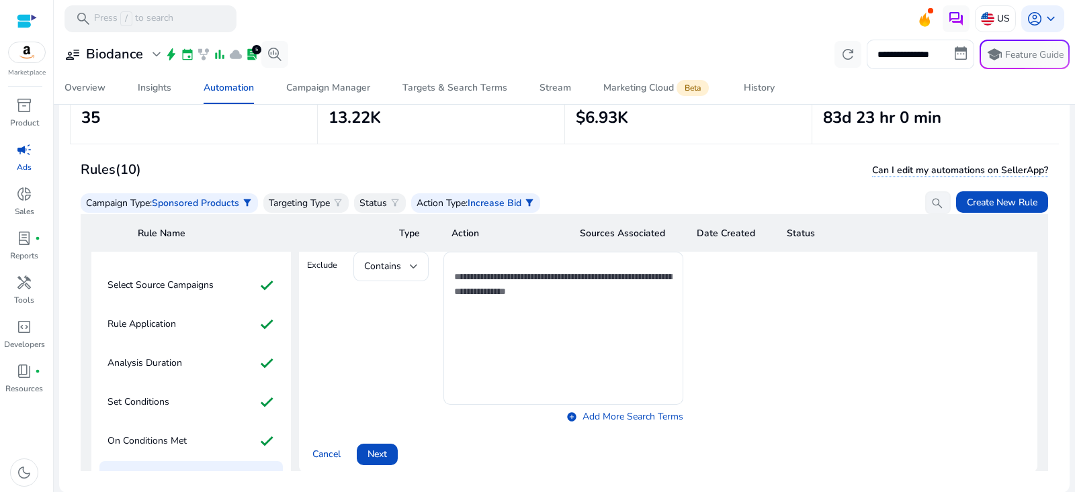
scroll to position [125, 0]
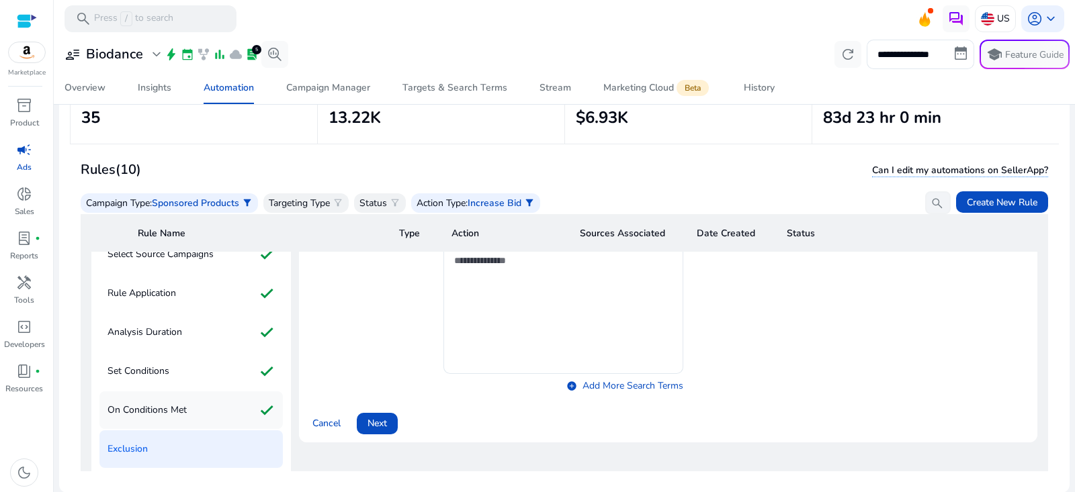
click at [181, 404] on p "On Conditions Met" at bounding box center [147, 411] width 79 height 22
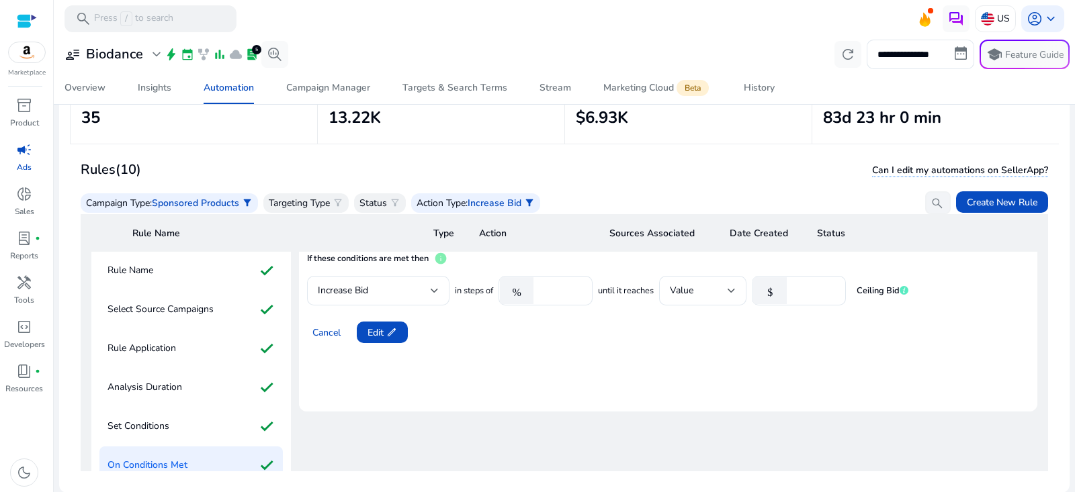
scroll to position [12, 0]
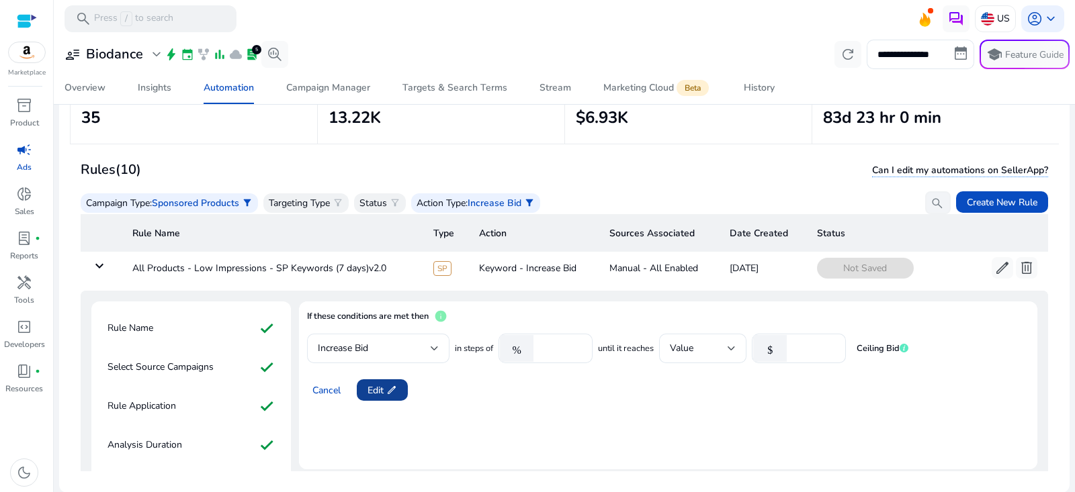
click at [359, 385] on span at bounding box center [382, 390] width 51 height 32
click at [814, 341] on input "*" at bounding box center [814, 348] width 42 height 15
click at [557, 396] on div "Cancel Next" at bounding box center [668, 385] width 722 height 32
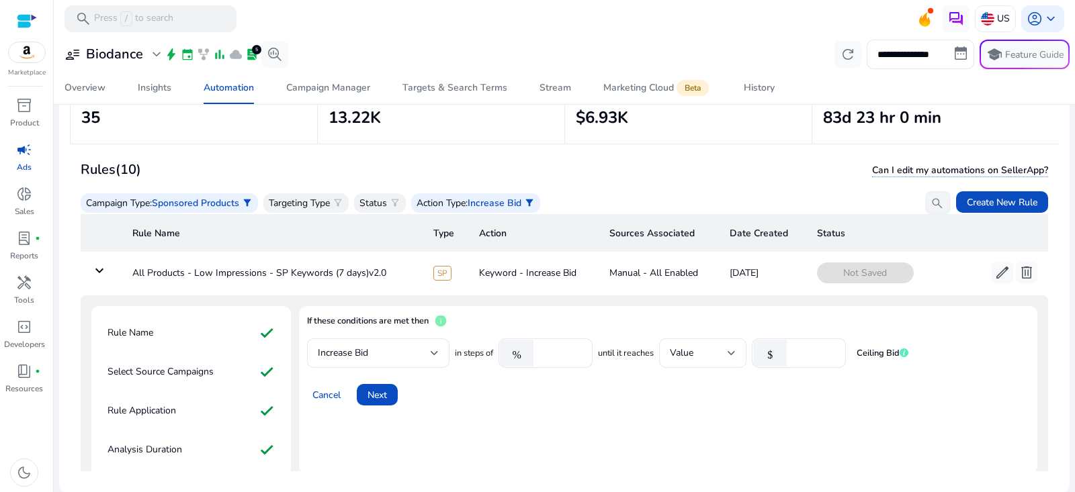
scroll to position [3, 0]
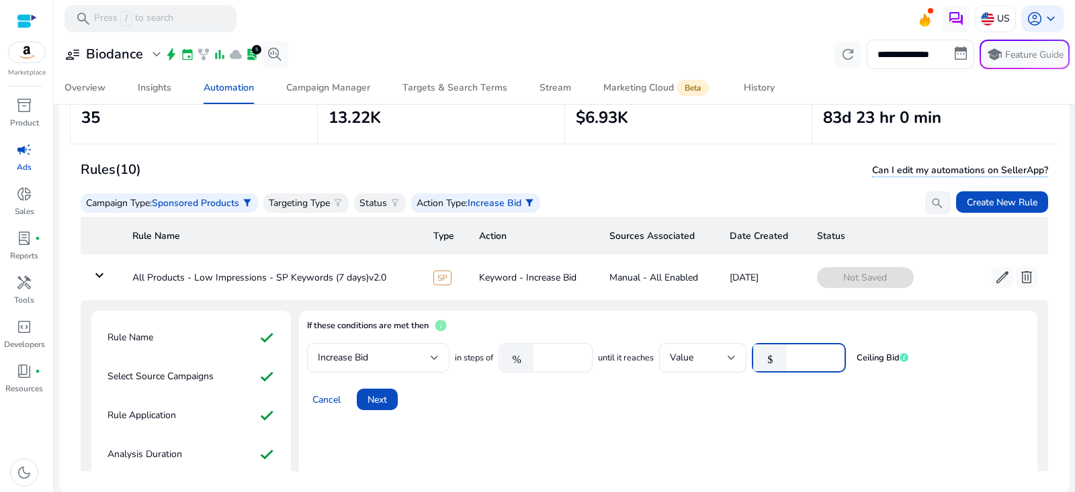
drag, startPoint x: 813, startPoint y: 356, endPoint x: 804, endPoint y: 356, distance: 8.7
click at [804, 356] on input "***" at bounding box center [814, 358] width 42 height 15
click at [626, 446] on mat-card "If these conditions are met then info Increase Bid in steps of % ***** until it…" at bounding box center [668, 395] width 738 height 168
click at [817, 357] on input "***" at bounding box center [814, 358] width 42 height 15
type input "***"
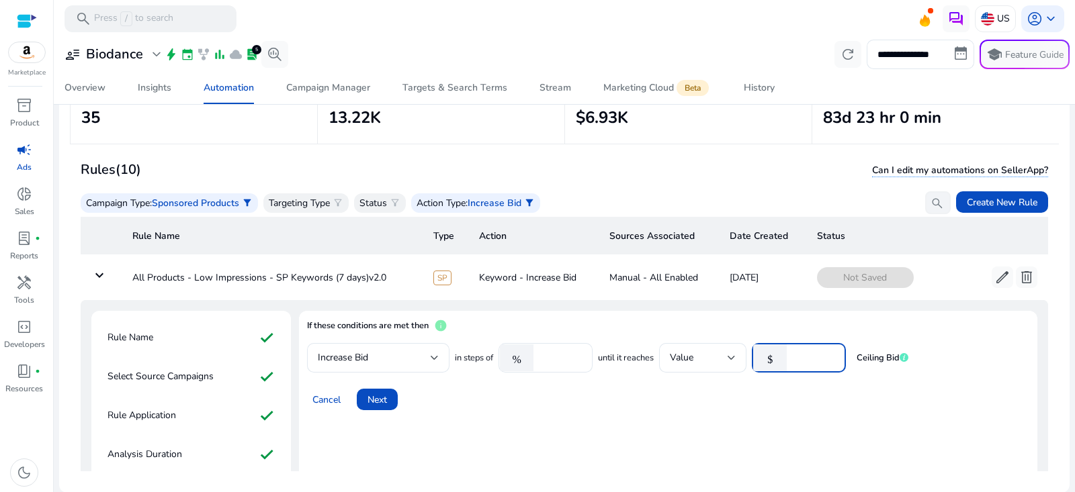
click at [599, 390] on div "Cancel Next" at bounding box center [668, 394] width 722 height 32
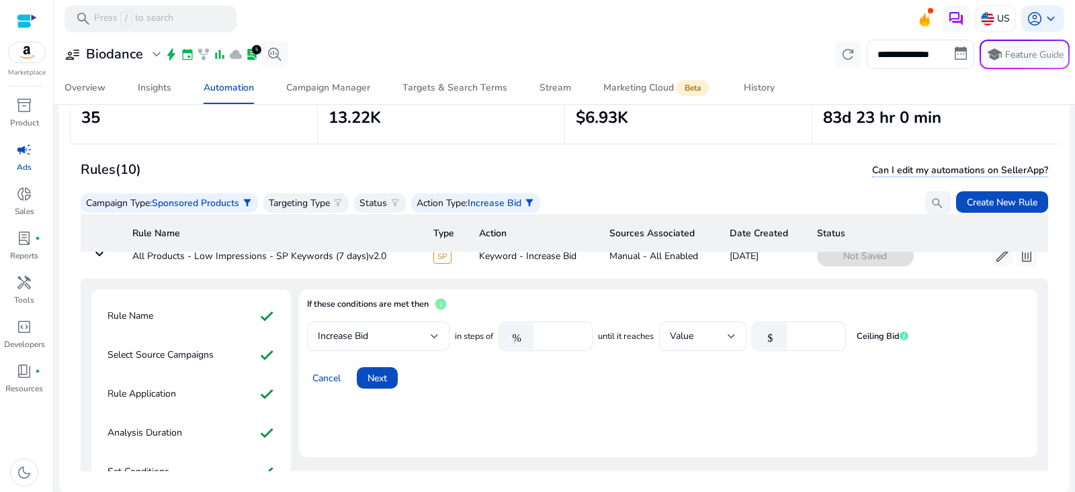
scroll to position [32, 0]
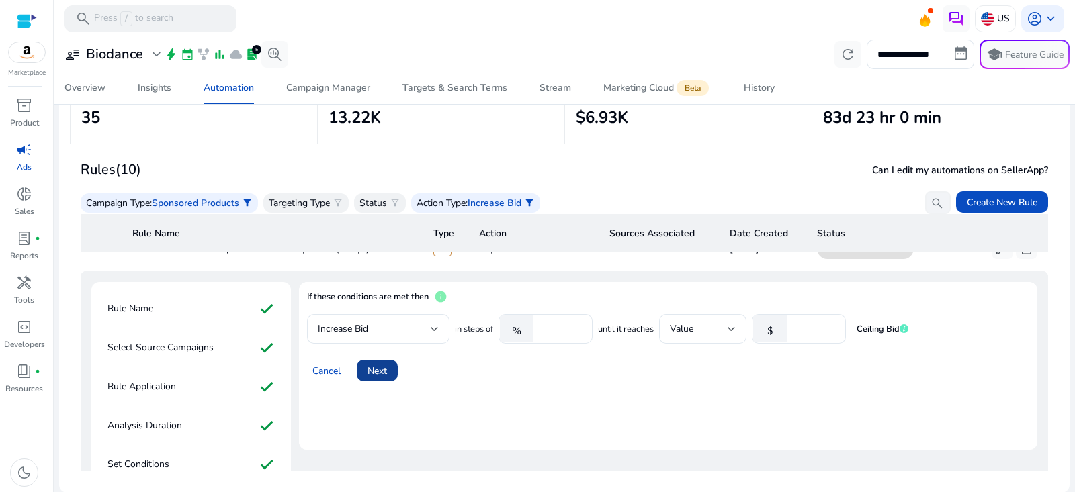
click at [389, 369] on span at bounding box center [377, 371] width 41 height 32
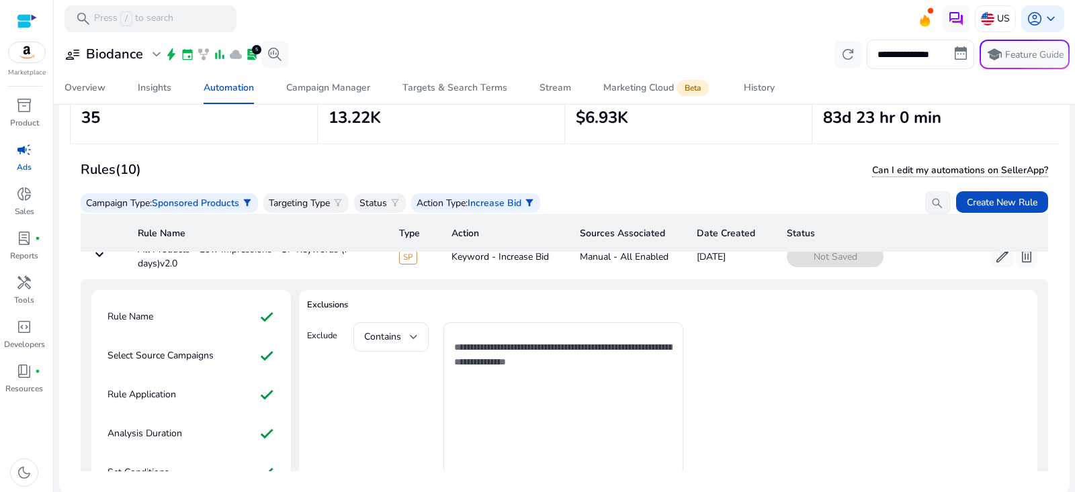
scroll to position [153, 0]
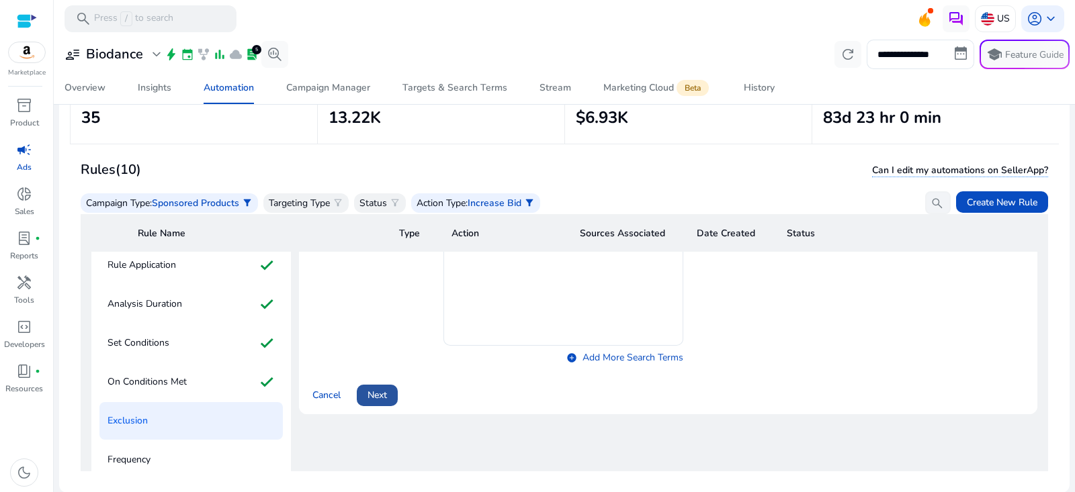
click at [391, 393] on span at bounding box center [377, 396] width 41 height 32
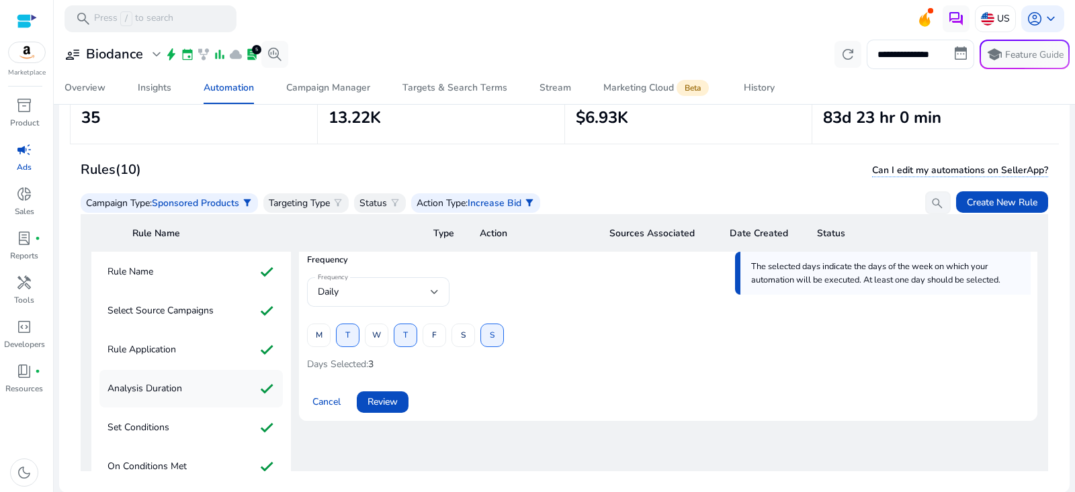
scroll to position [70, 0]
click at [383, 401] on span "Review" at bounding box center [383, 401] width 30 height 14
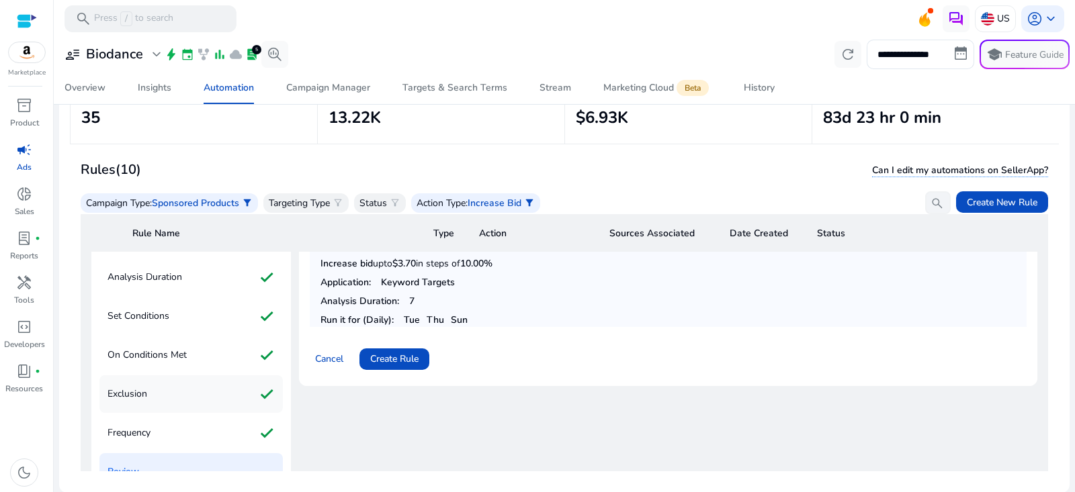
scroll to position [183, 0]
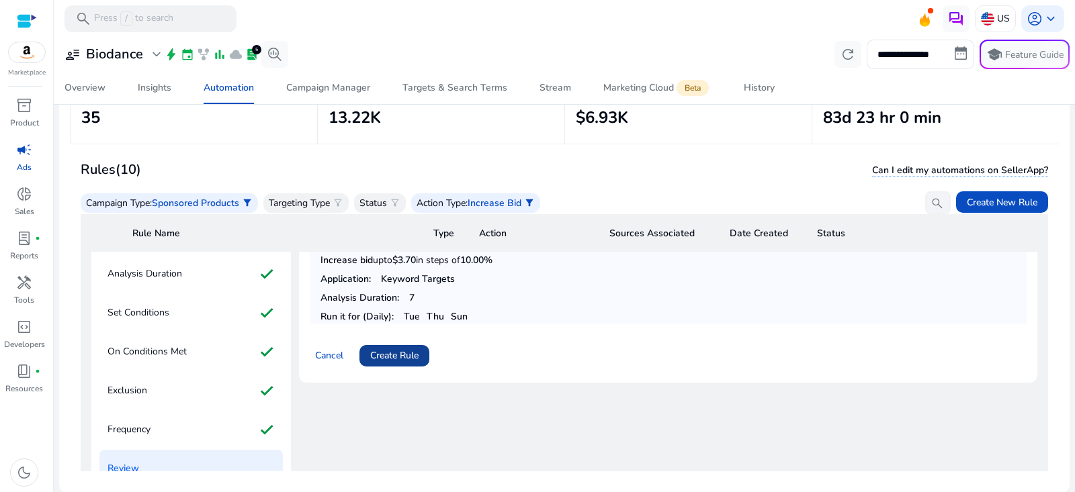
click at [414, 353] on span "Create Rule" at bounding box center [394, 356] width 48 height 14
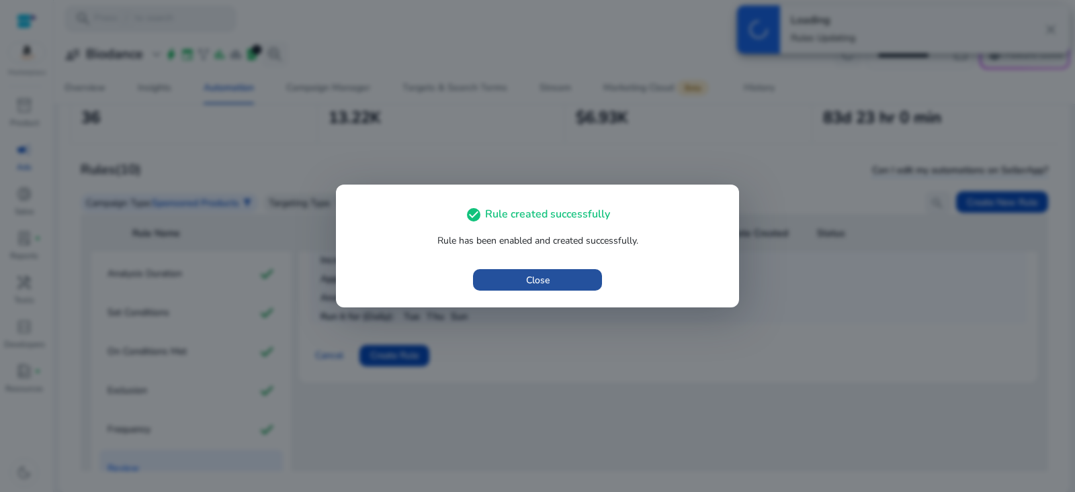
click at [578, 276] on span "button" at bounding box center [537, 280] width 129 height 32
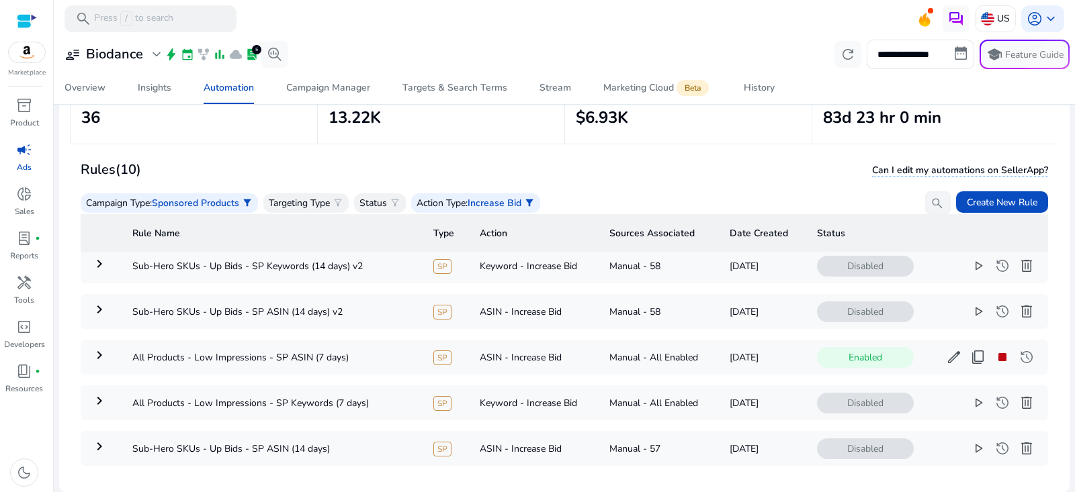
scroll to position [153, 0]
click at [1021, 398] on span "delete" at bounding box center [1027, 401] width 16 height 16
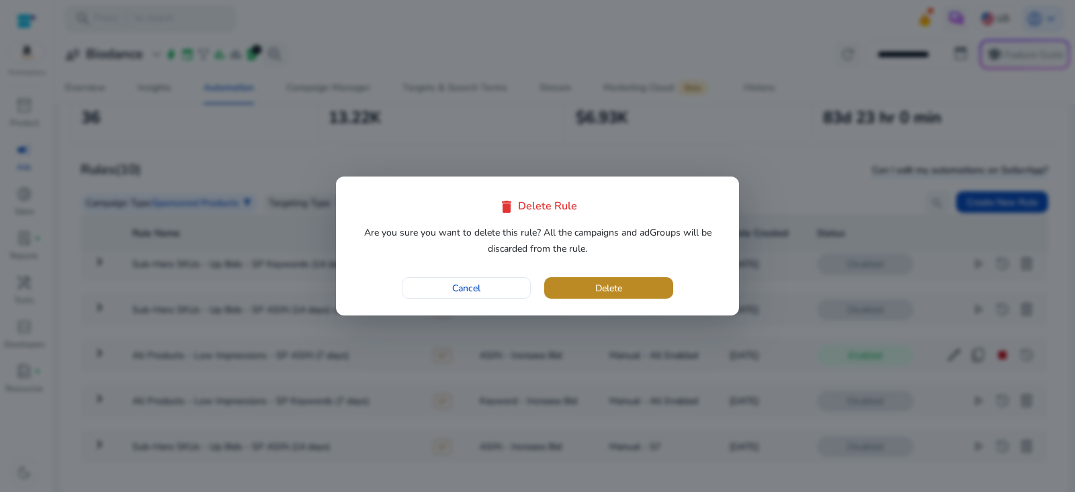
click at [641, 289] on span "button" at bounding box center [608, 288] width 129 height 32
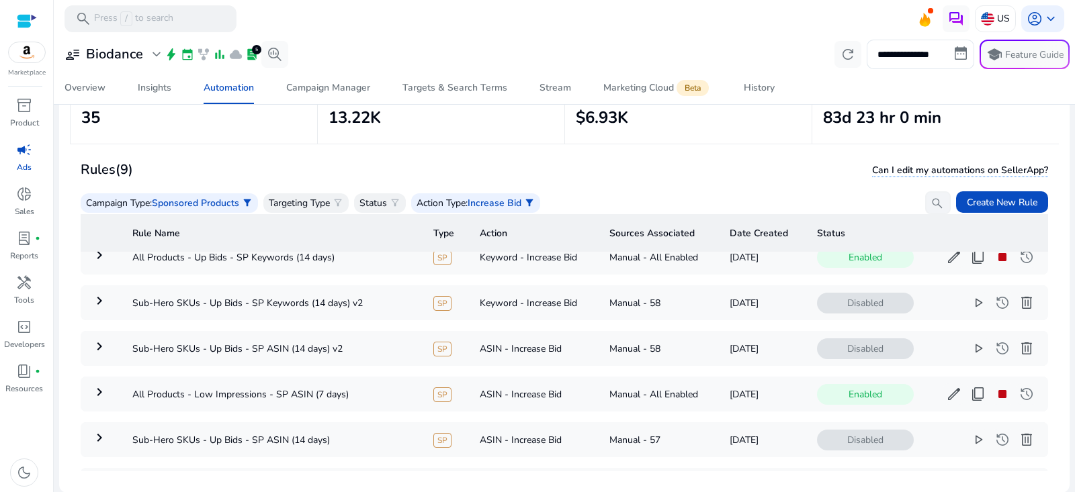
scroll to position [110, 0]
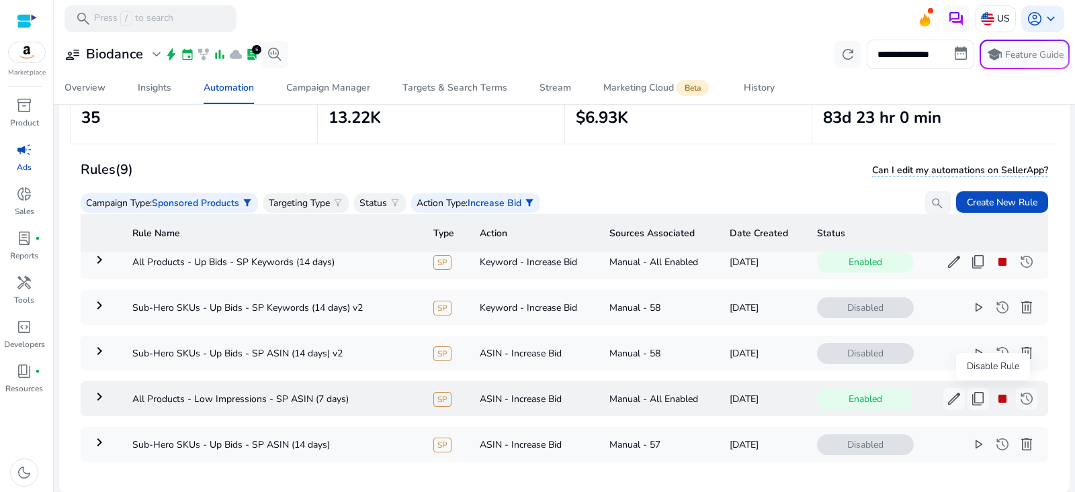
click at [994, 400] on span "stop" at bounding box center [1002, 399] width 16 height 16
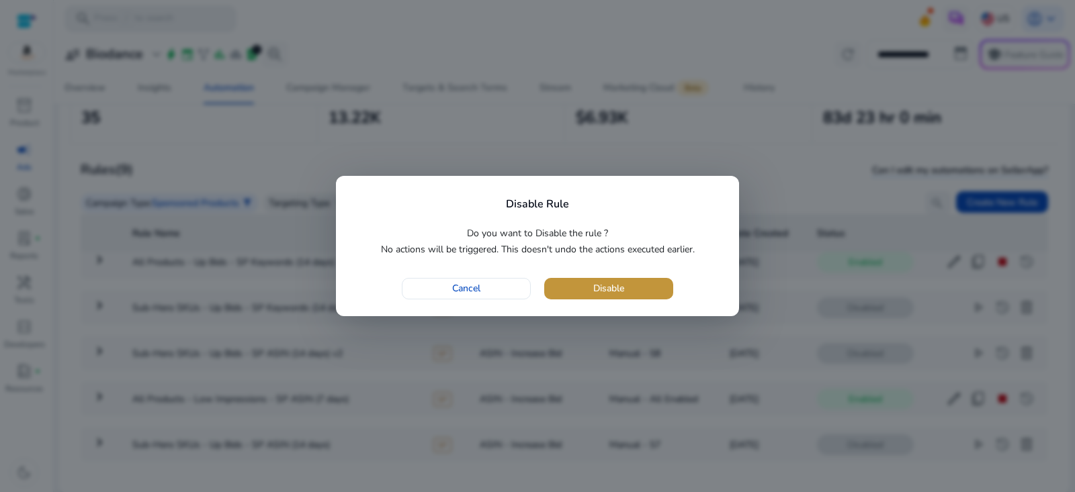
click at [628, 284] on span "button" at bounding box center [608, 289] width 129 height 32
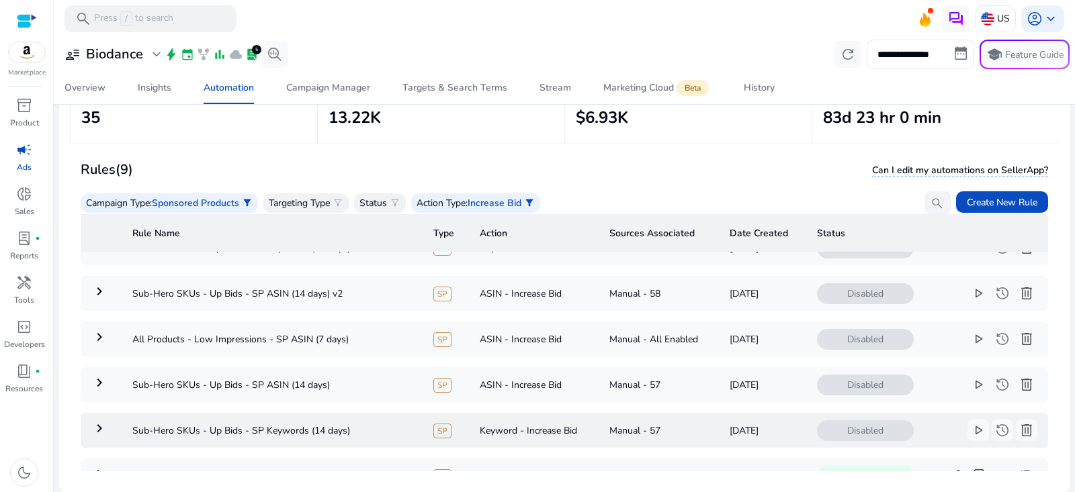
scroll to position [149, 0]
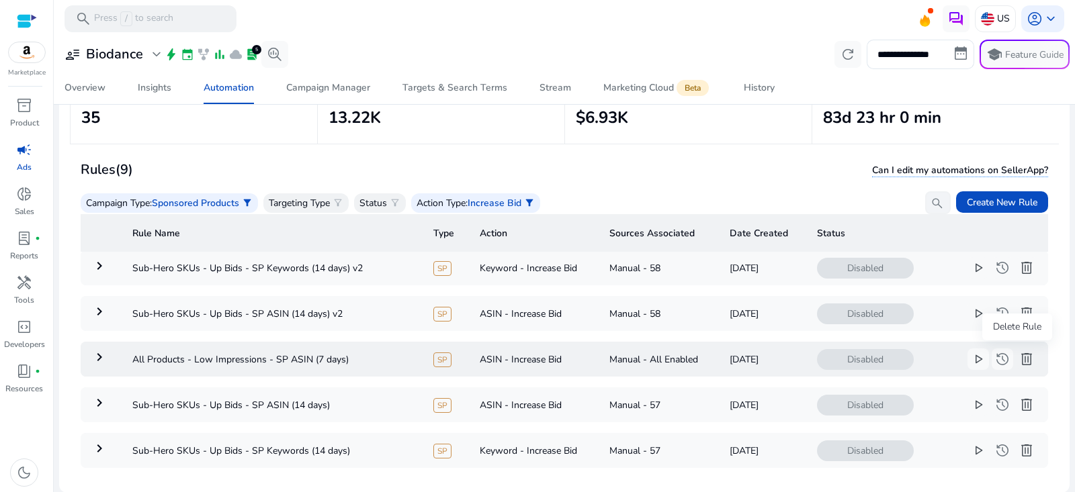
click at [1019, 355] on span "delete" at bounding box center [1027, 359] width 16 height 16
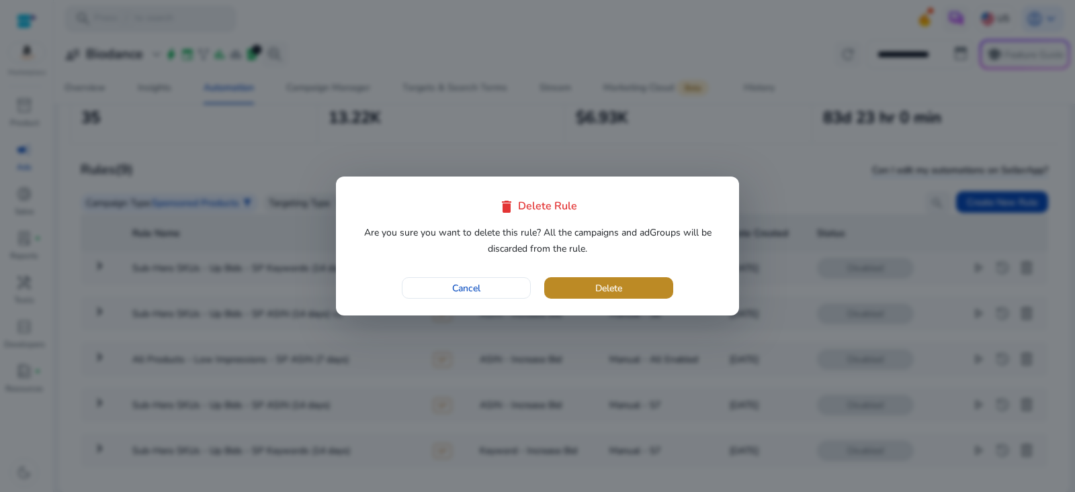
click at [581, 289] on span "button" at bounding box center [608, 288] width 129 height 32
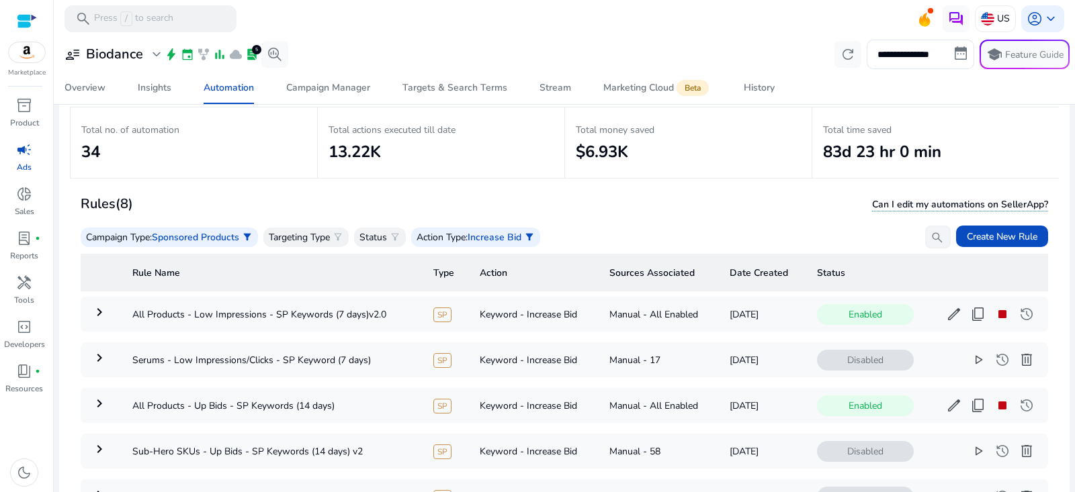
scroll to position [96, 0]
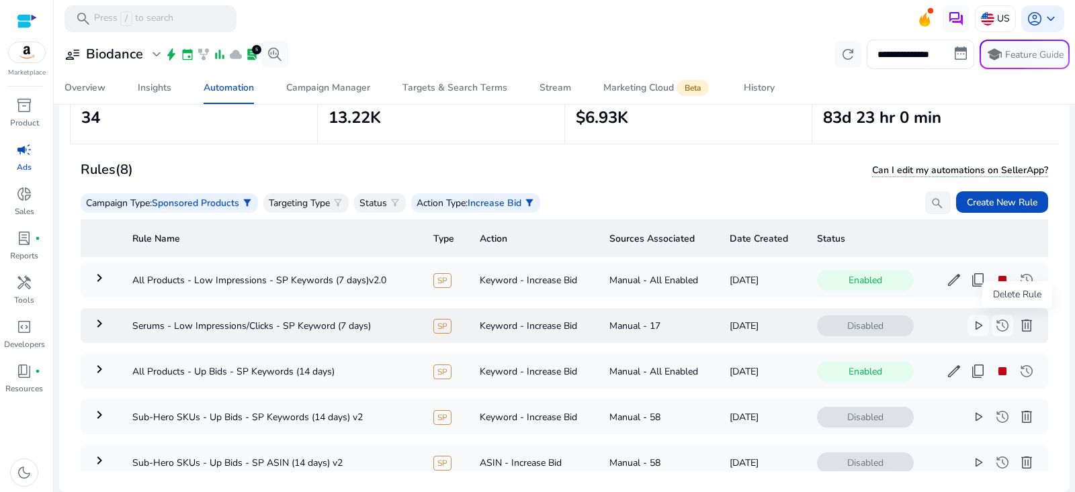
click at [1019, 325] on span "delete" at bounding box center [1027, 326] width 16 height 16
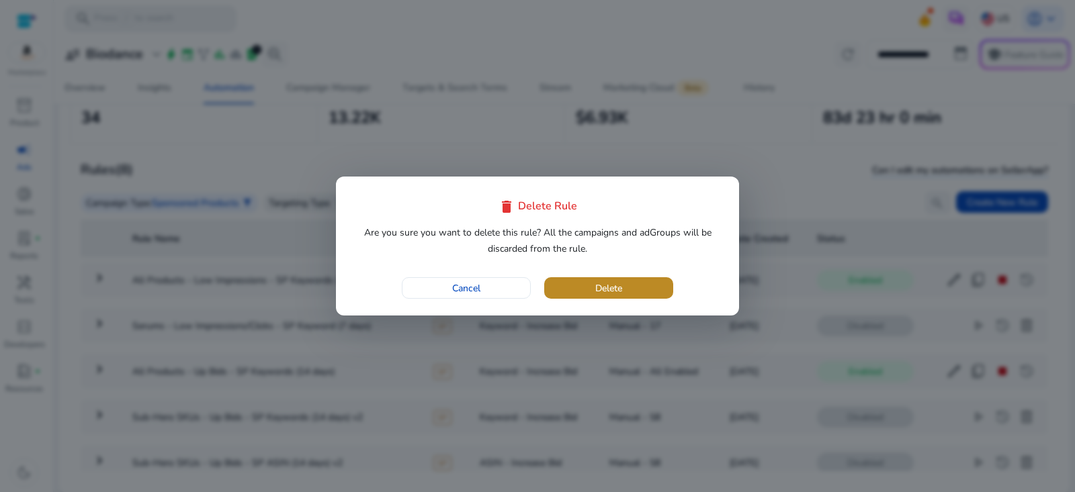
click at [638, 291] on span "button" at bounding box center [608, 288] width 129 height 32
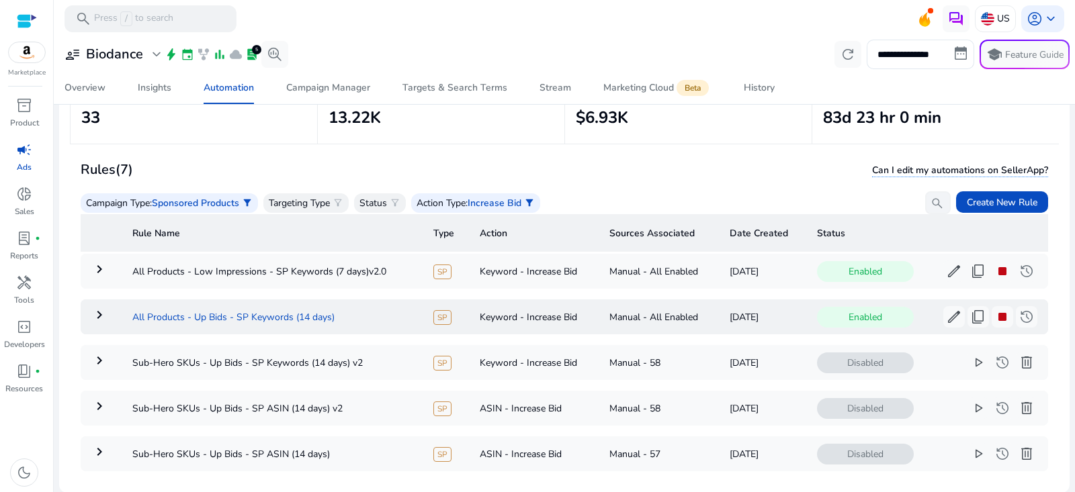
scroll to position [0, 0]
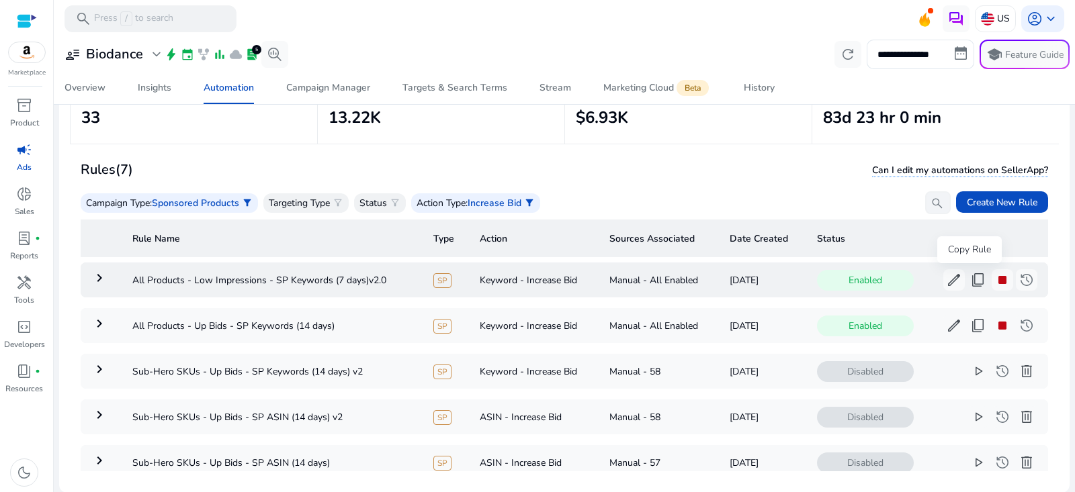
click at [970, 273] on span "content_copy" at bounding box center [978, 280] width 16 height 16
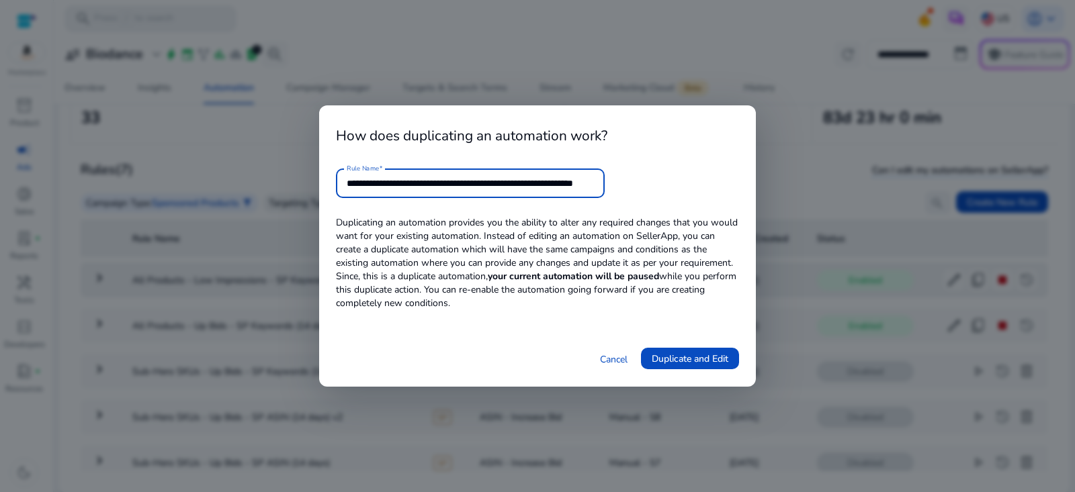
scroll to position [0, 47]
click at [476, 183] on input "**********" at bounding box center [470, 183] width 247 height 15
drag, startPoint x: 563, startPoint y: 185, endPoint x: 884, endPoint y: 188, distance: 321.2
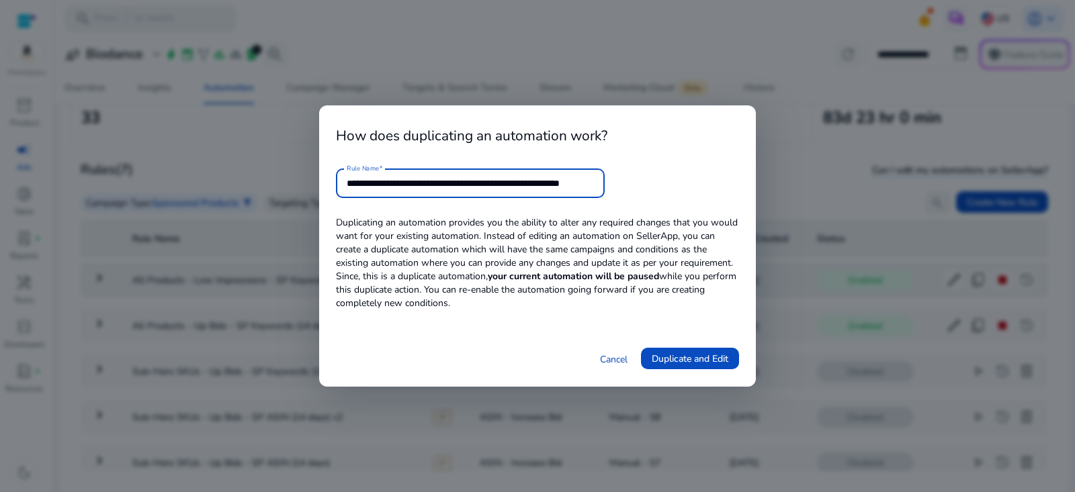
click at [884, 188] on div "**********" at bounding box center [537, 246] width 1075 height 492
type input "**********"
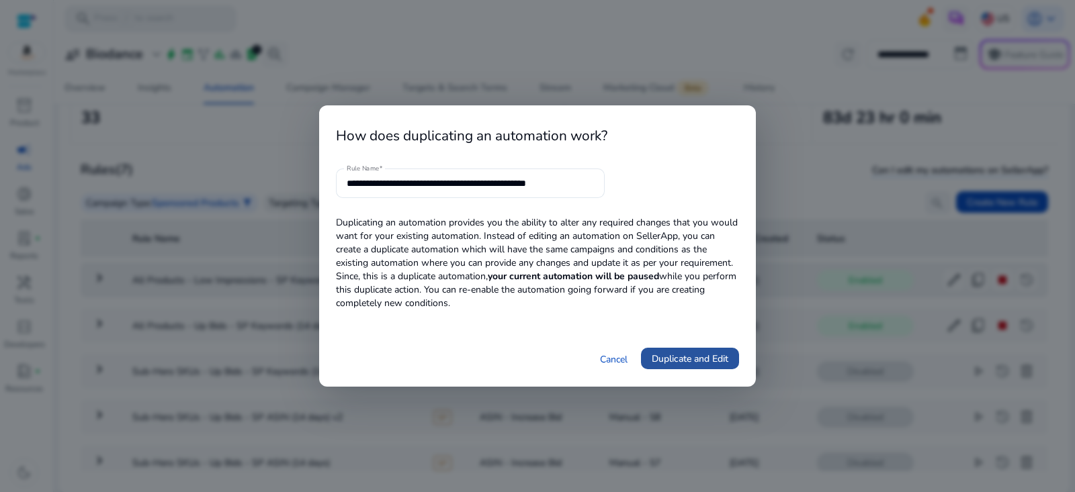
click at [710, 366] on span at bounding box center [690, 359] width 98 height 32
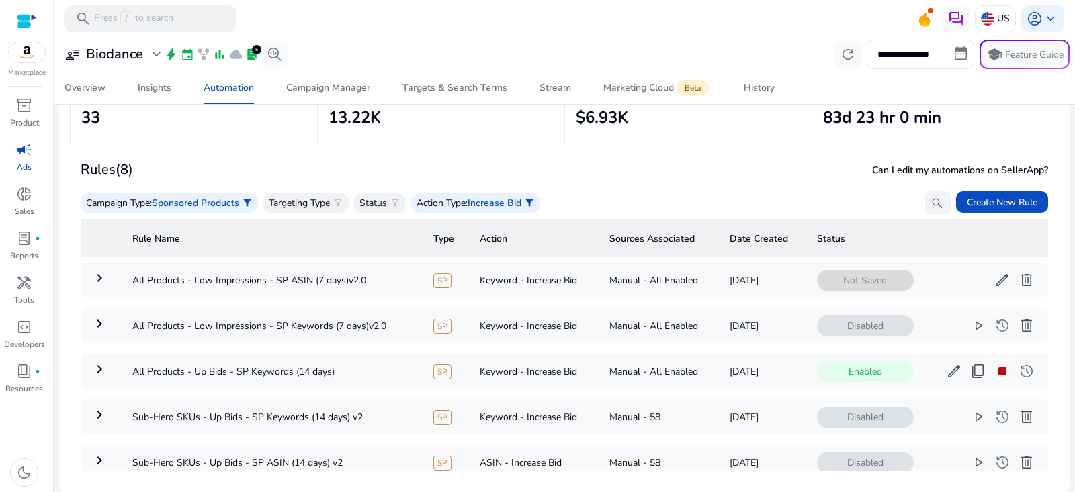
scroll to position [70, 0]
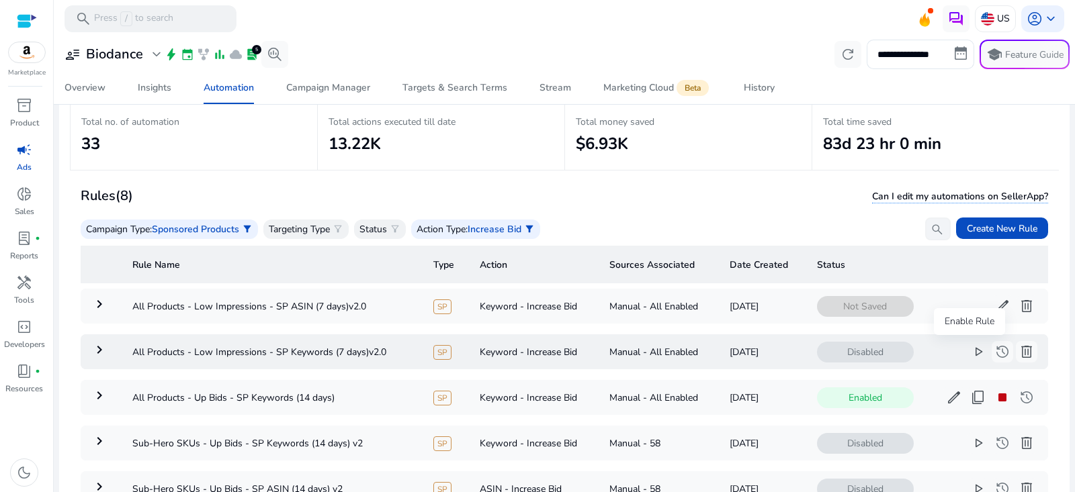
click at [970, 351] on span "play_arrow" at bounding box center [978, 352] width 16 height 16
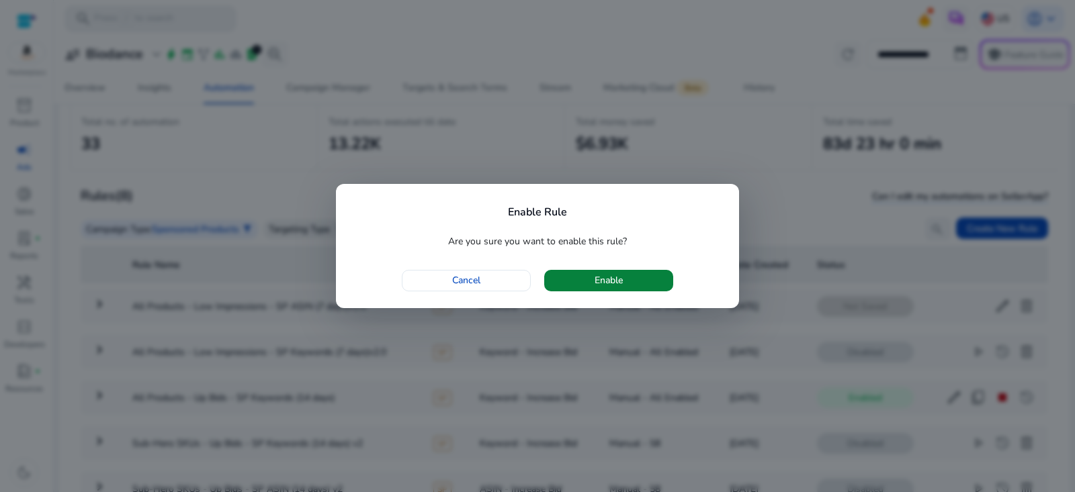
click at [635, 272] on span "button" at bounding box center [608, 281] width 129 height 32
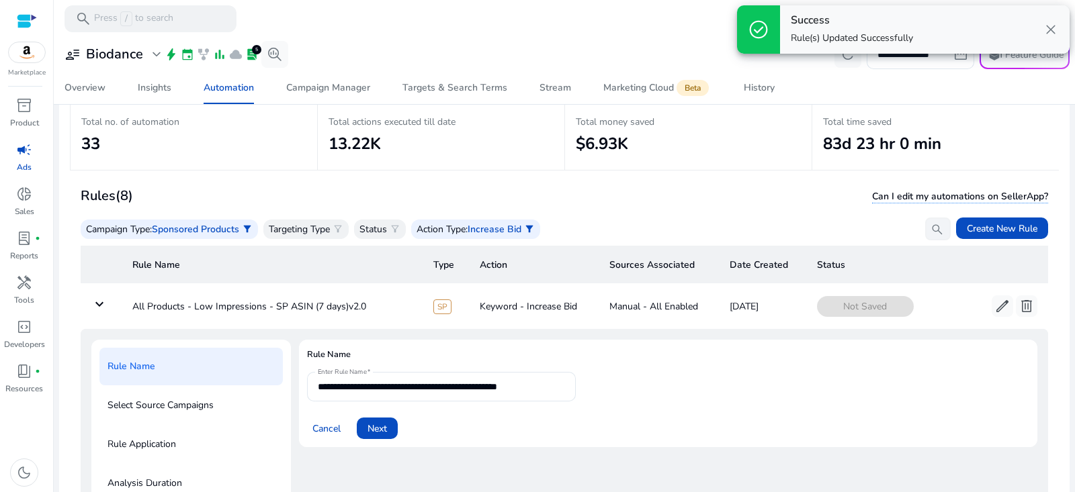
scroll to position [48, 0]
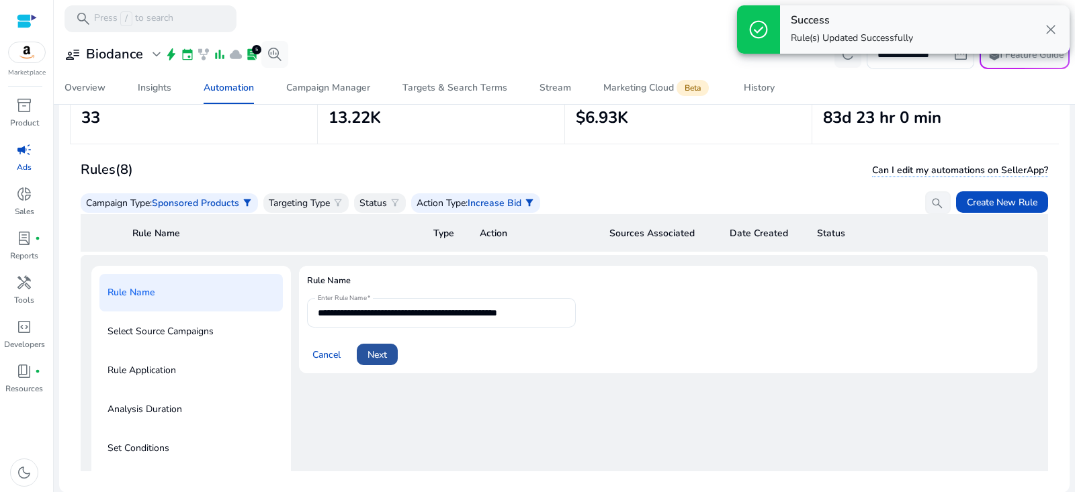
click at [372, 353] on span "Next" at bounding box center [377, 355] width 19 height 14
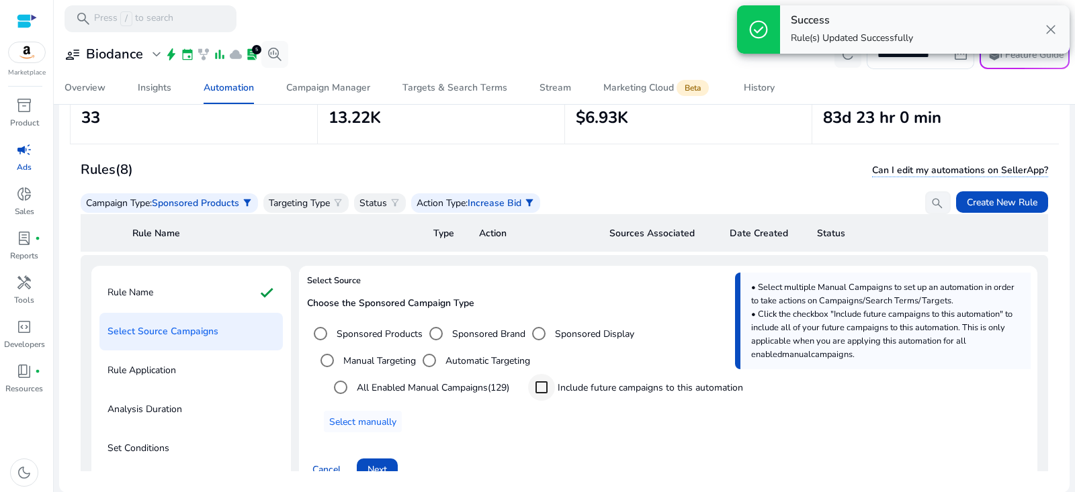
click at [558, 384] on div at bounding box center [541, 388] width 32 height 32
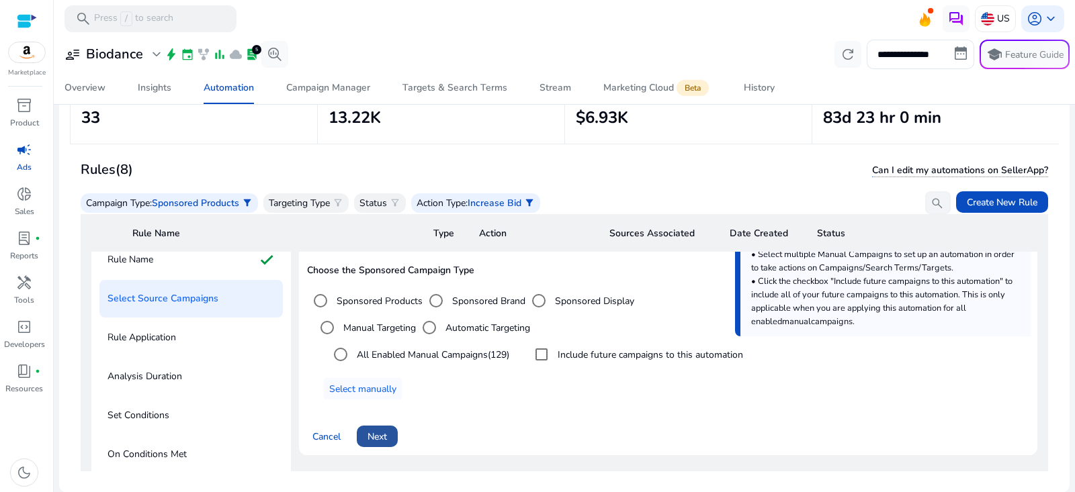
click at [380, 424] on span at bounding box center [377, 437] width 41 height 32
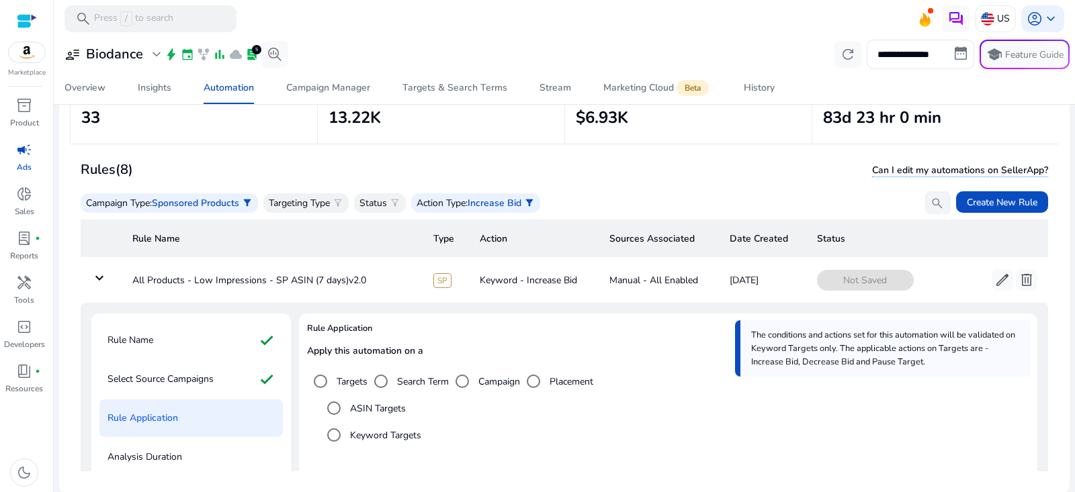
scroll to position [35, 0]
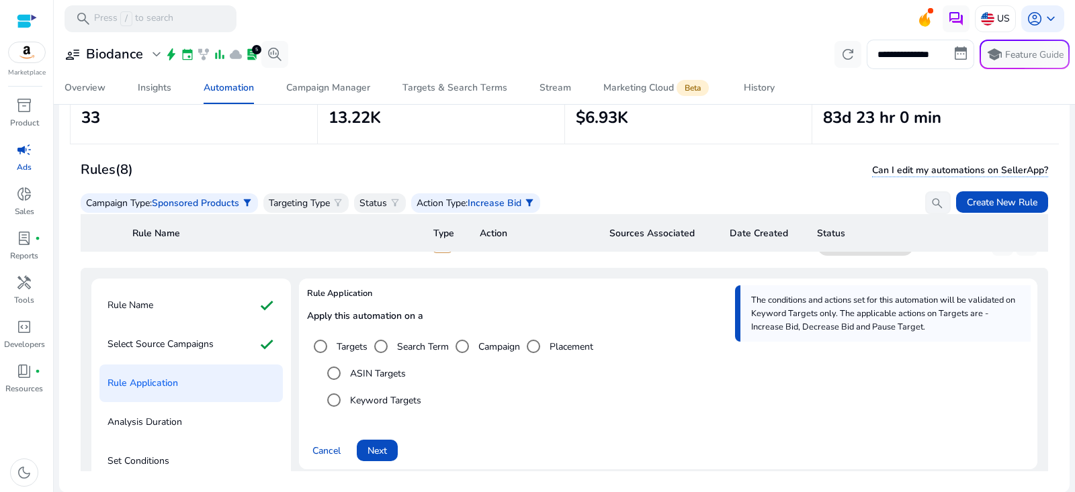
click at [362, 372] on label "ASIN Targets" at bounding box center [376, 374] width 58 height 14
click at [376, 449] on span "Next" at bounding box center [377, 451] width 19 height 14
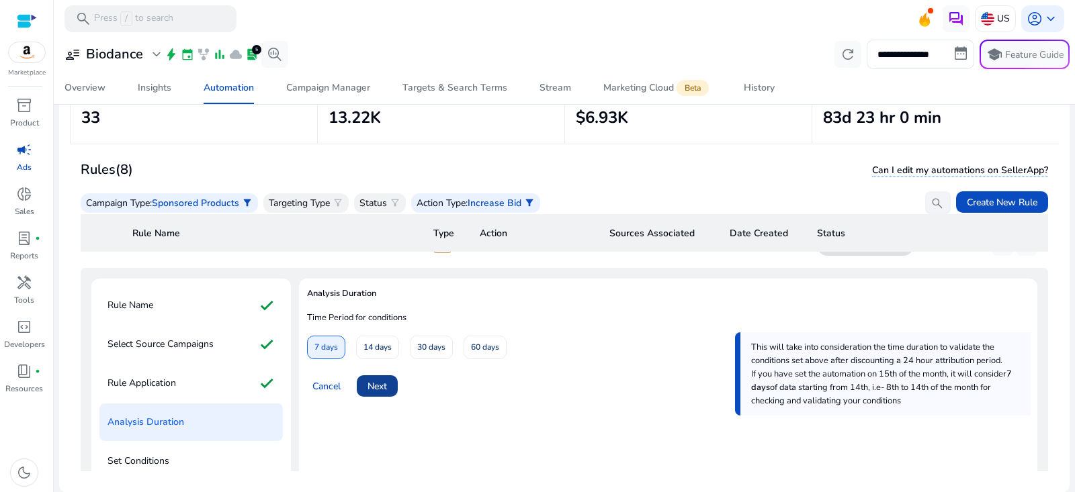
click at [390, 385] on span at bounding box center [377, 386] width 41 height 32
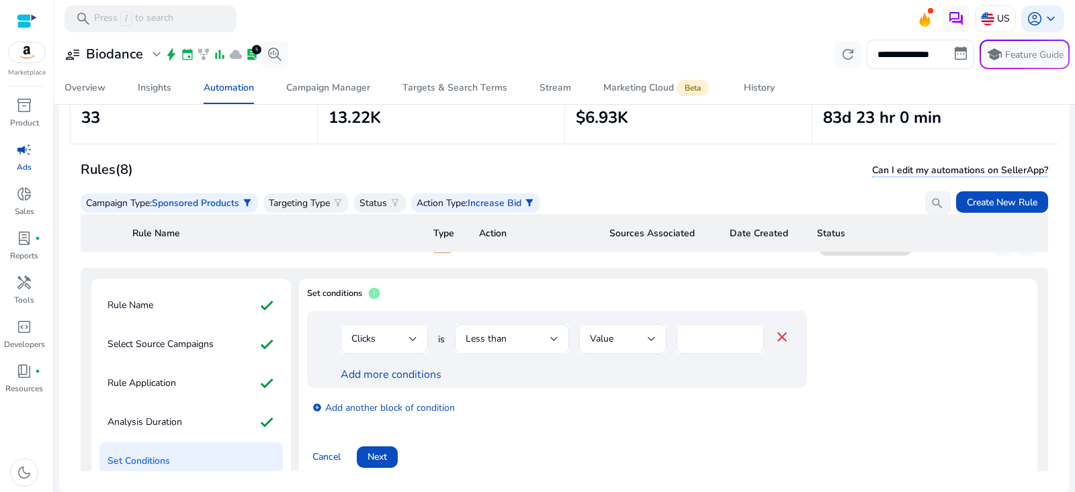
scroll to position [65, 0]
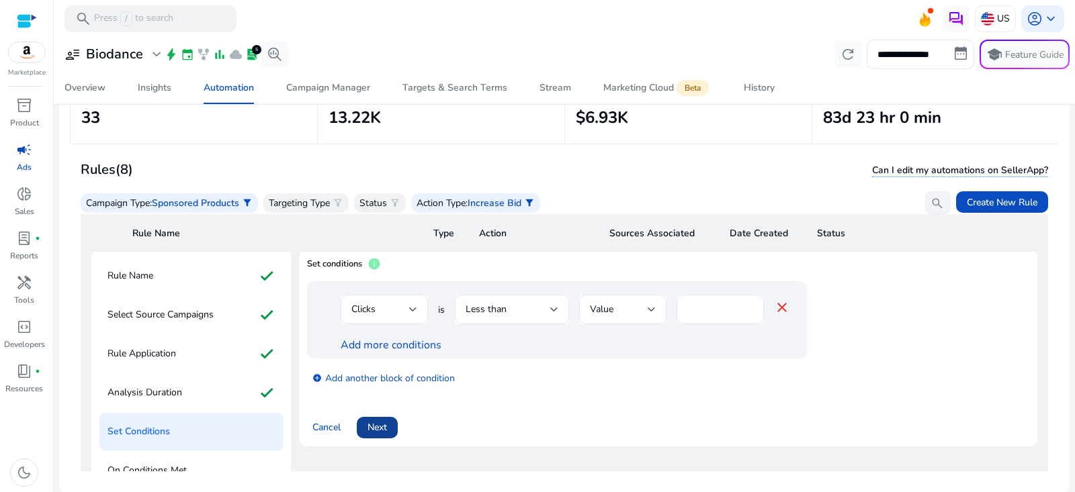
click at [387, 421] on span "Next" at bounding box center [377, 428] width 19 height 14
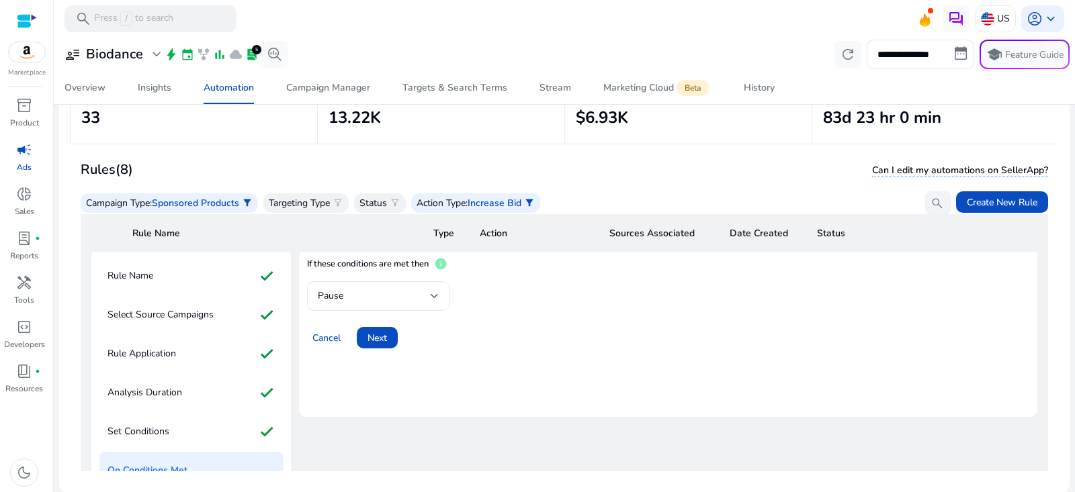
click at [388, 294] on div "Pause" at bounding box center [374, 296] width 113 height 15
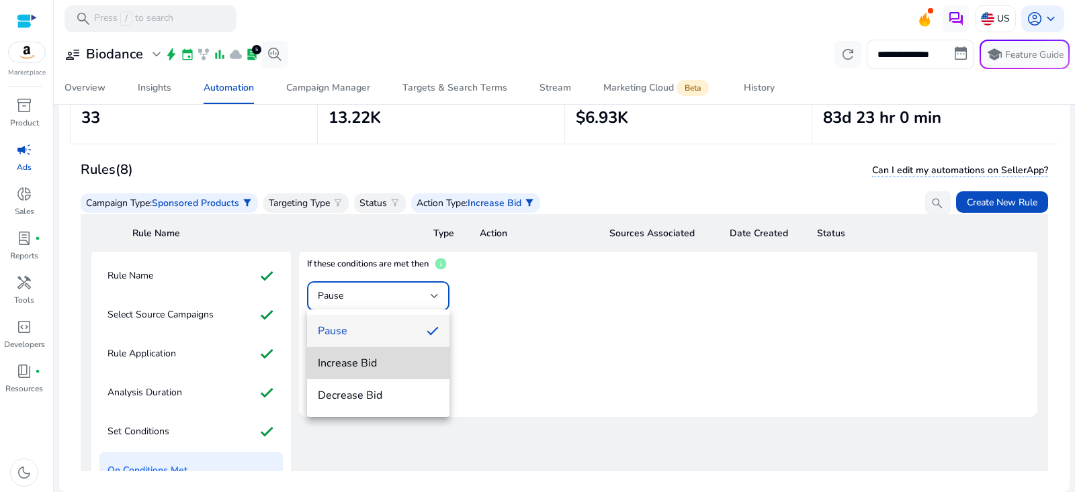
click at [378, 365] on span "Increase Bid" at bounding box center [378, 363] width 121 height 15
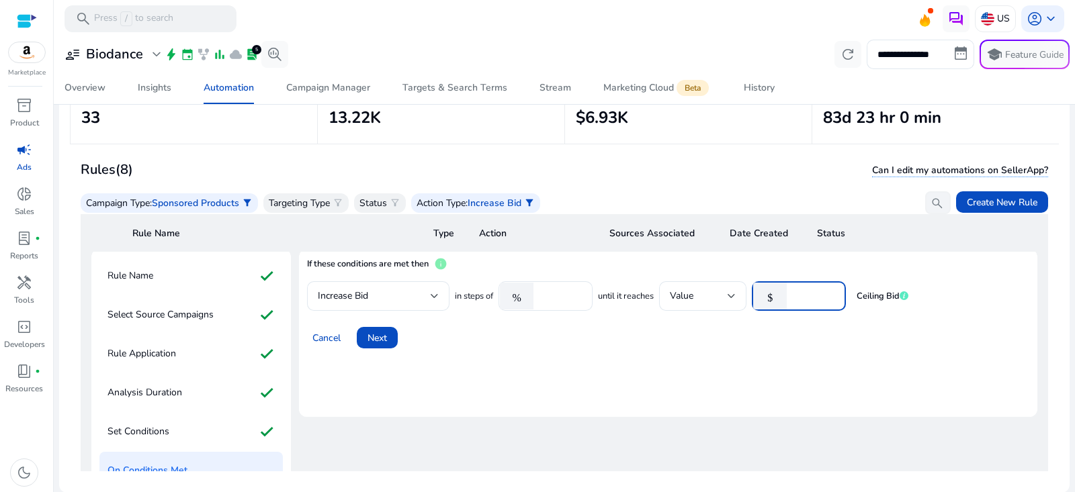
drag, startPoint x: 793, startPoint y: 296, endPoint x: 759, endPoint y: 300, distance: 35.2
click at [760, 300] on div "$ *" at bounding box center [793, 297] width 83 height 30
type input "***"
click at [587, 351] on mat-card "If these conditions are met then info Increase Bid in steps of % **** until it …" at bounding box center [668, 333] width 738 height 168
click at [572, 289] on input "****" at bounding box center [561, 296] width 42 height 15
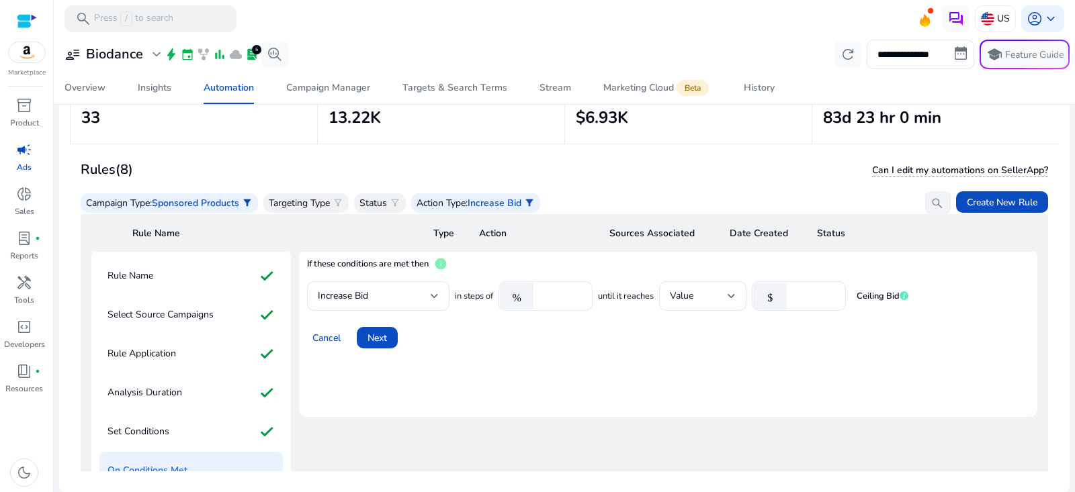
click at [567, 291] on input "****" at bounding box center [561, 296] width 42 height 15
type input "*"
type input "**"
click at [476, 339] on div "Cancel Next" at bounding box center [668, 332] width 722 height 32
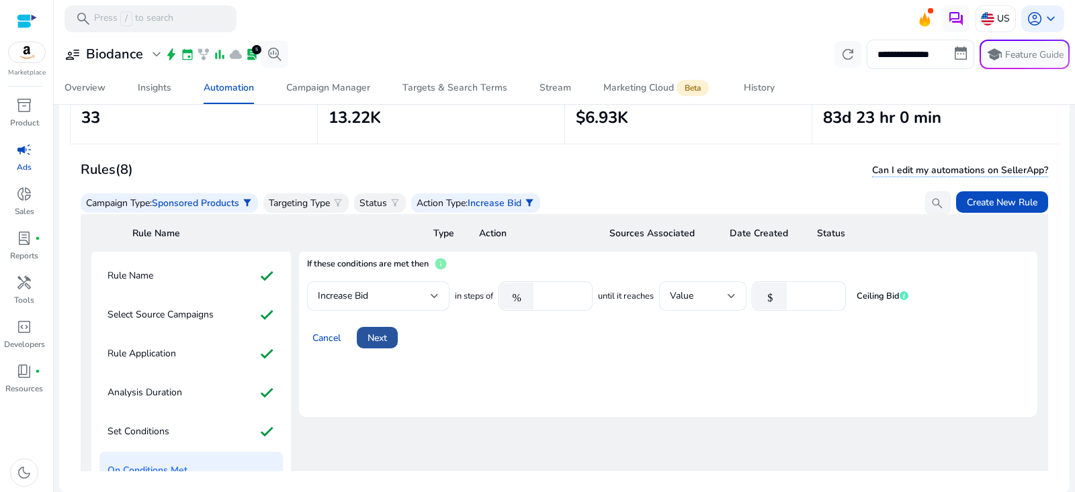
click at [380, 339] on span "Next" at bounding box center [377, 338] width 19 height 14
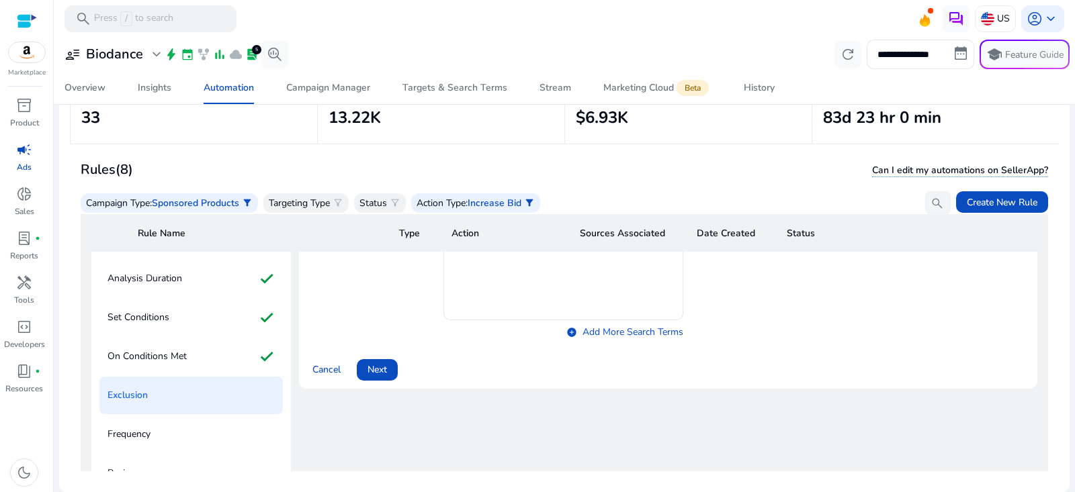
scroll to position [247, 0]
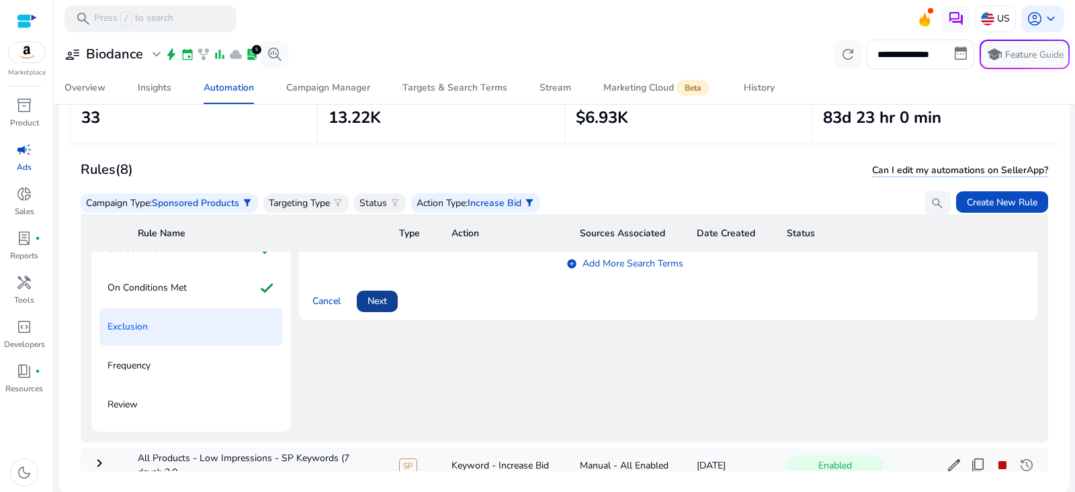
click at [372, 298] on span "Next" at bounding box center [377, 301] width 19 height 14
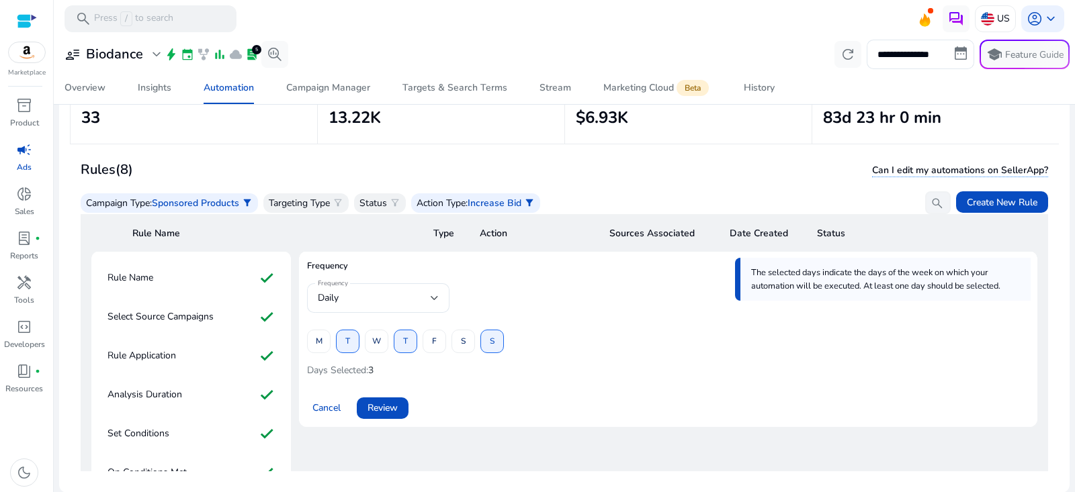
scroll to position [58, 0]
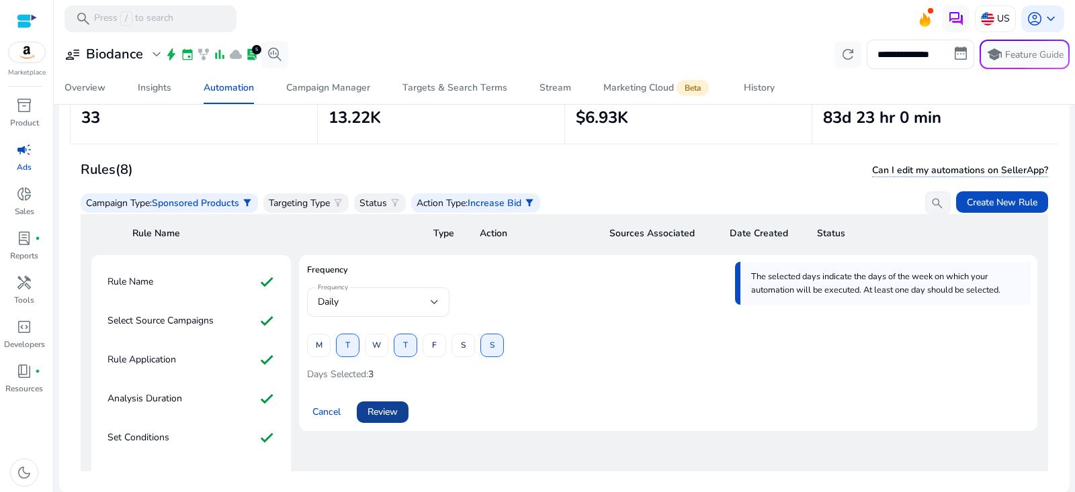
click at [396, 415] on span "Review" at bounding box center [383, 412] width 30 height 14
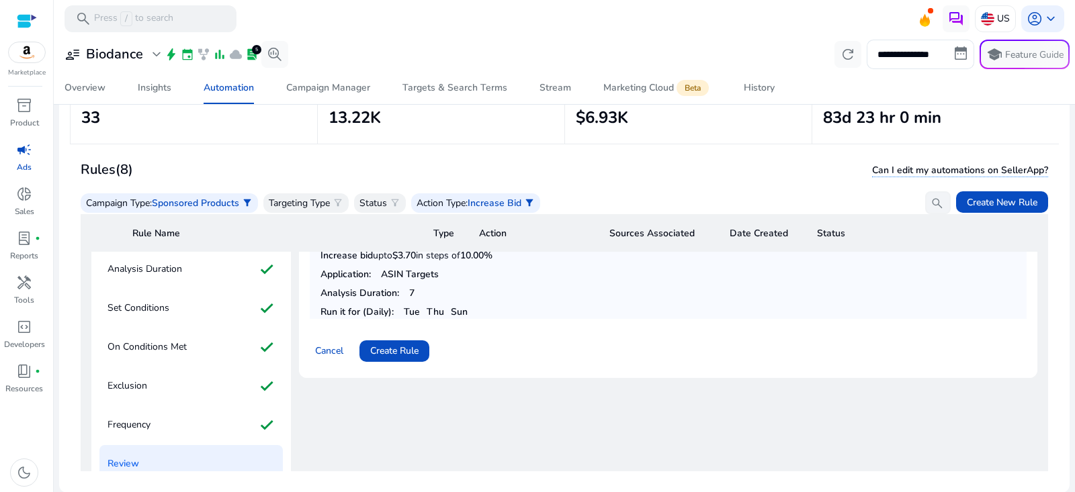
scroll to position [243, 0]
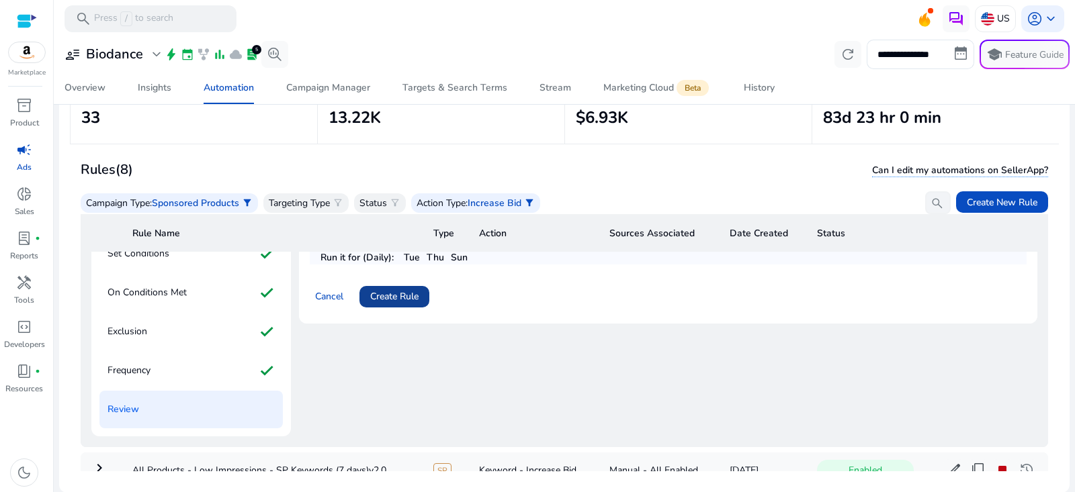
click at [404, 294] on span "Create Rule" at bounding box center [394, 297] width 48 height 14
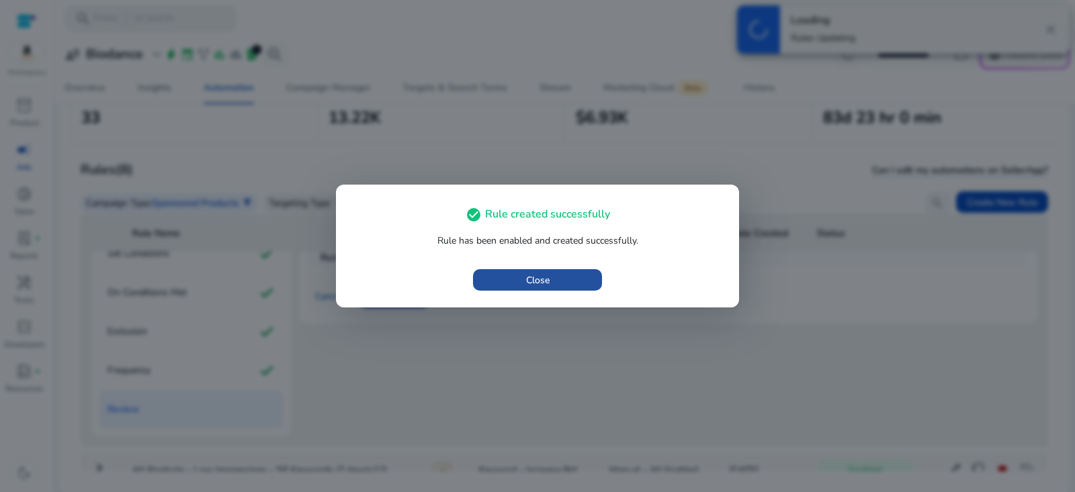
click at [585, 284] on span "button" at bounding box center [537, 280] width 129 height 32
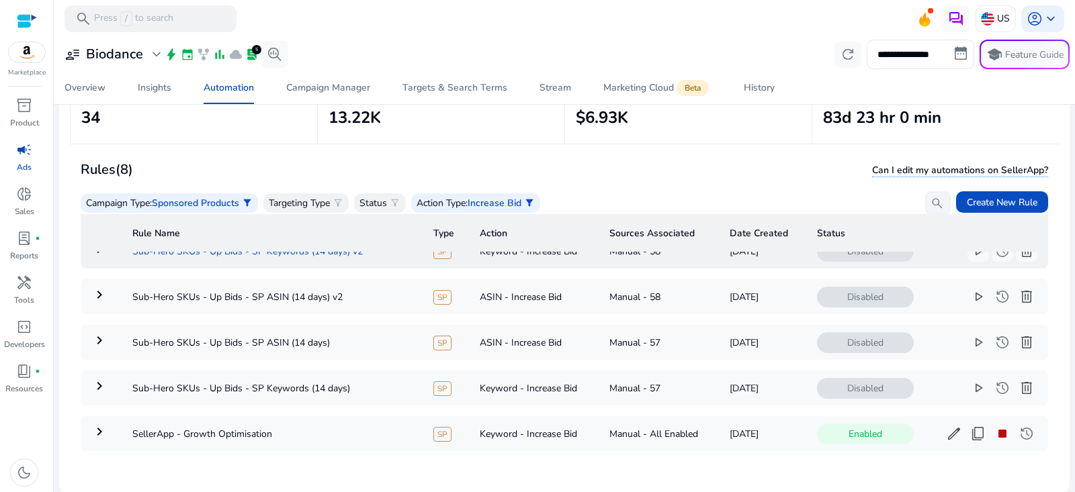
scroll to position [0, 0]
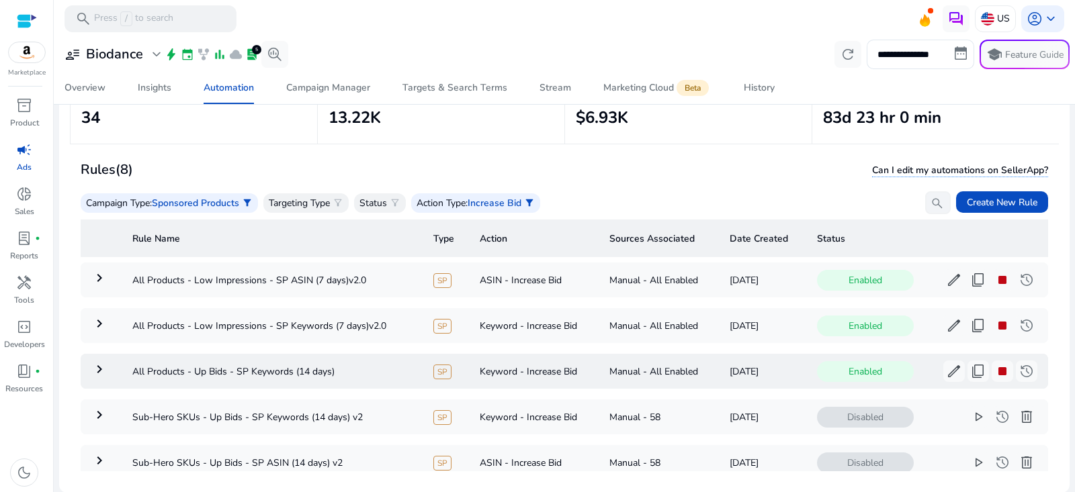
click at [103, 368] on mat-icon "keyboard_arrow_right" at bounding box center [99, 369] width 16 height 16
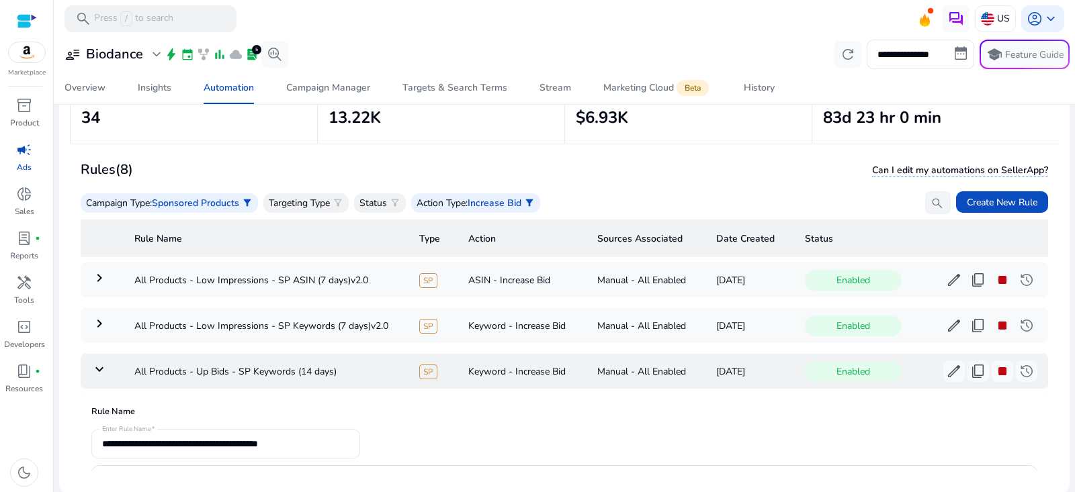
click at [89, 364] on td "keyboard_arrow_down" at bounding box center [102, 371] width 43 height 35
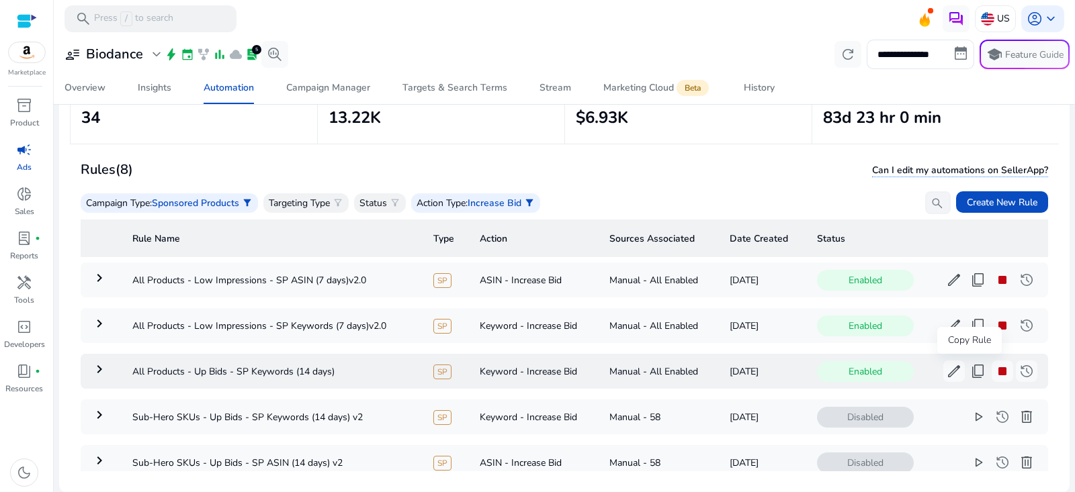
click at [971, 370] on span "content_copy" at bounding box center [978, 371] width 16 height 16
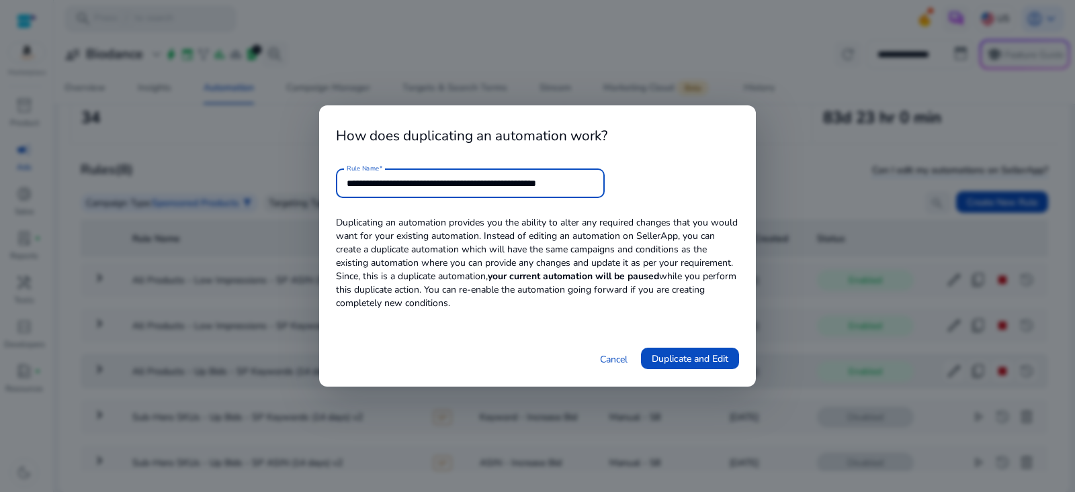
drag, startPoint x: 550, startPoint y: 179, endPoint x: 755, endPoint y: 194, distance: 205.5
click at [751, 194] on div "**********" at bounding box center [537, 246] width 437 height 282
click at [488, 185] on input "**********" at bounding box center [470, 183] width 247 height 15
type input "**********"
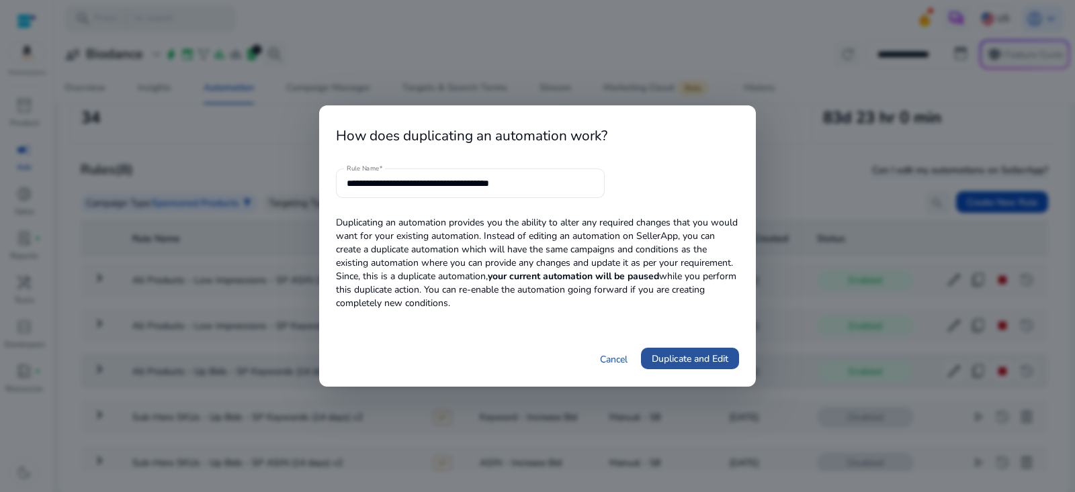
click at [664, 361] on span "Duplicate and Edit" at bounding box center [690, 359] width 77 height 14
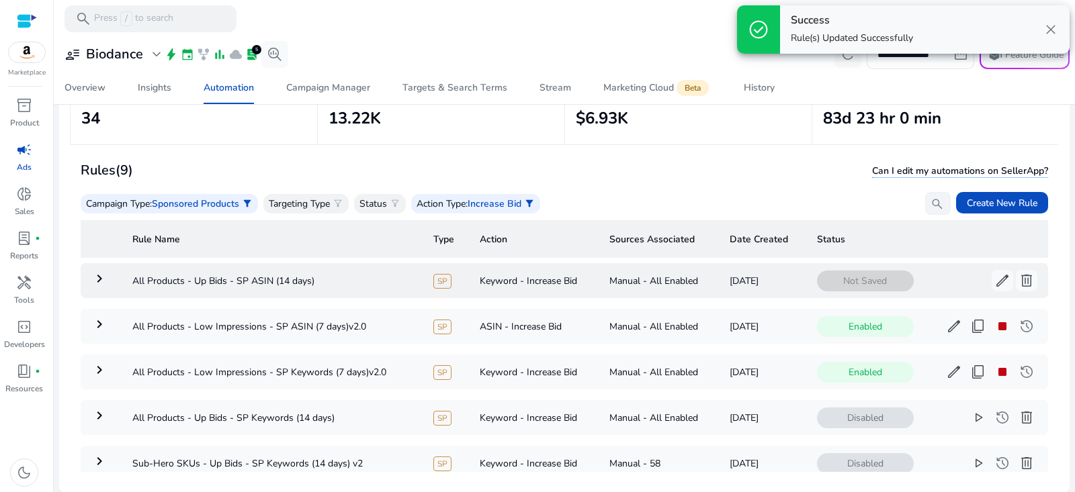
scroll to position [96, 0]
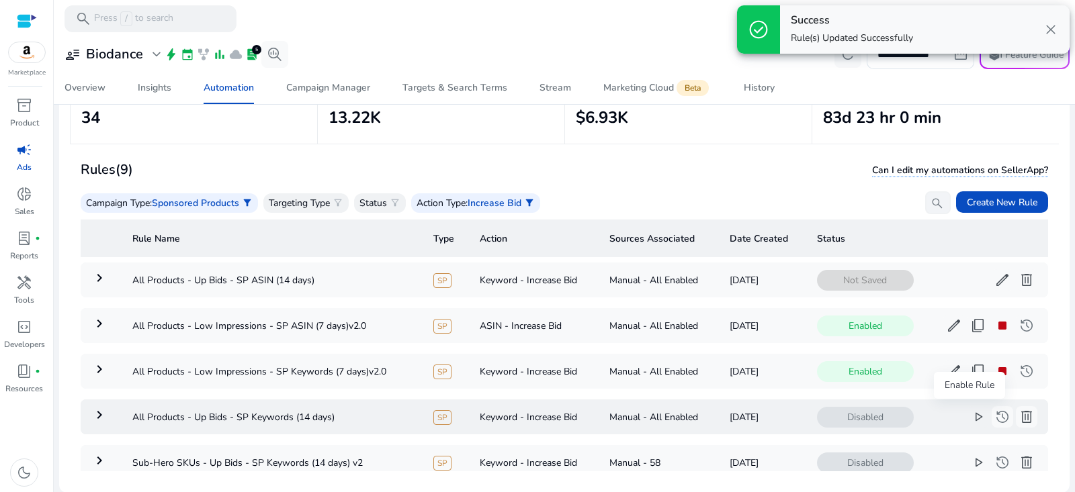
click at [970, 411] on span "play_arrow" at bounding box center [978, 417] width 16 height 16
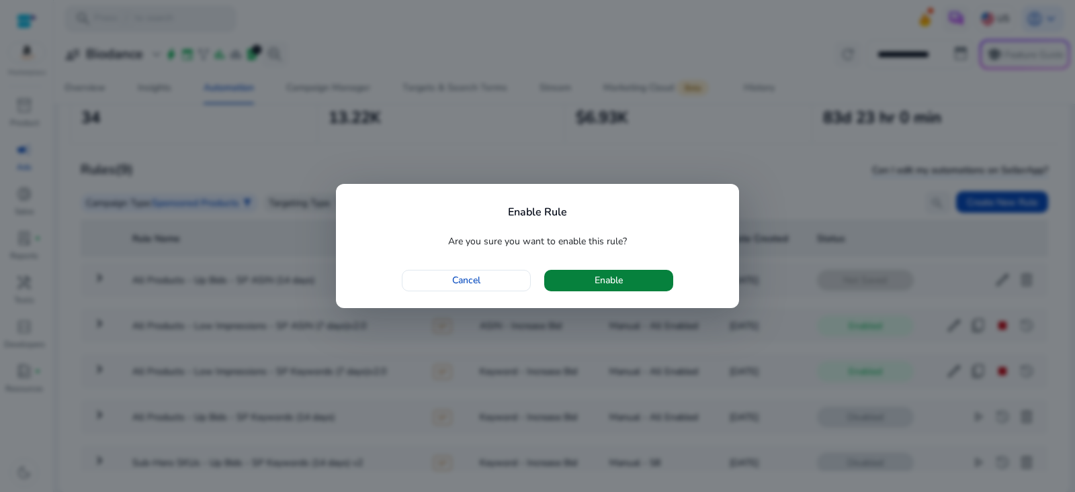
click at [652, 276] on span "button" at bounding box center [608, 281] width 129 height 32
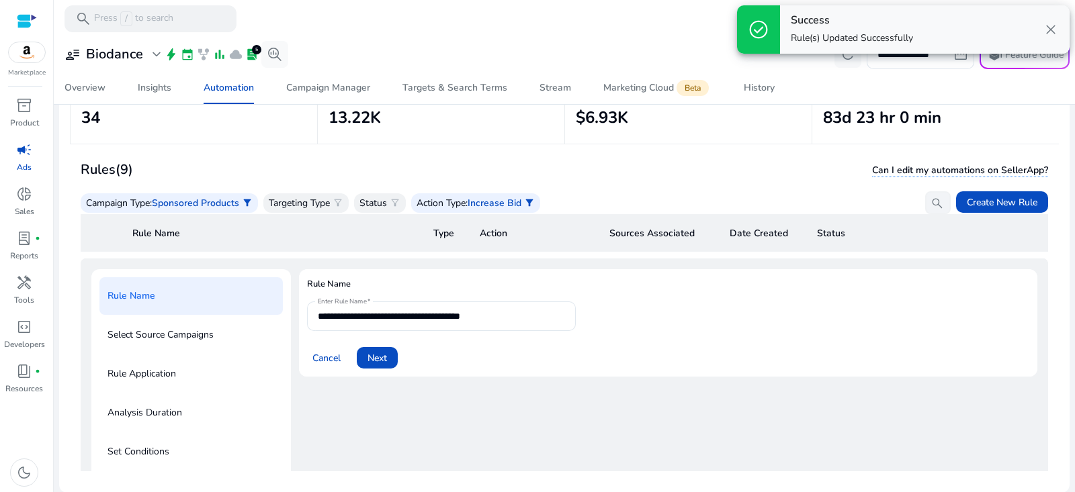
scroll to position [48, 0]
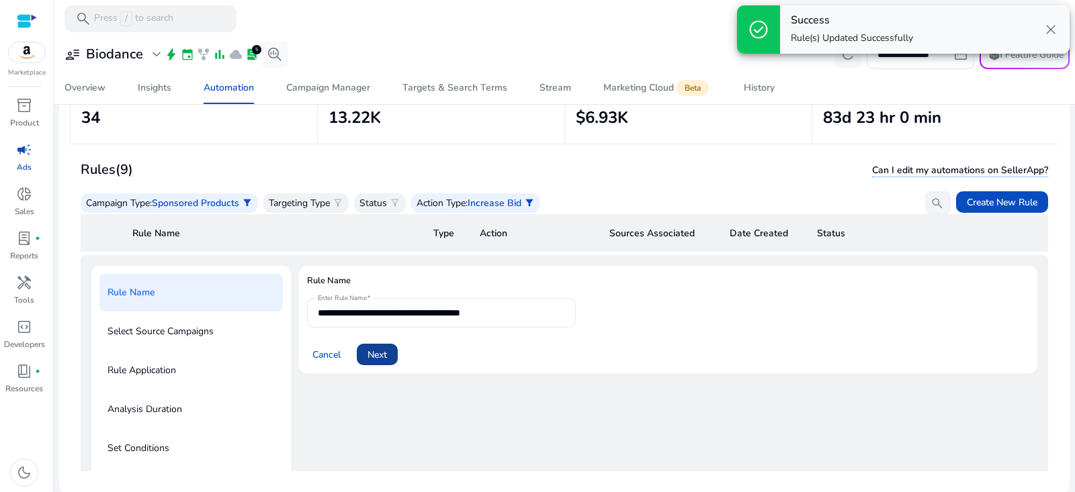
click at [365, 349] on span at bounding box center [377, 355] width 41 height 32
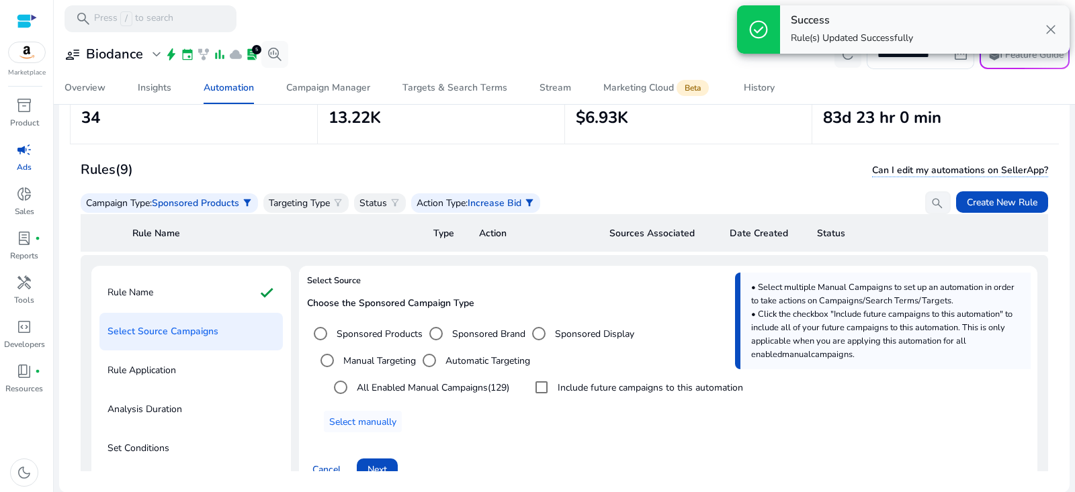
click at [583, 382] on label "Include future campaigns to this automation" at bounding box center [649, 388] width 188 height 14
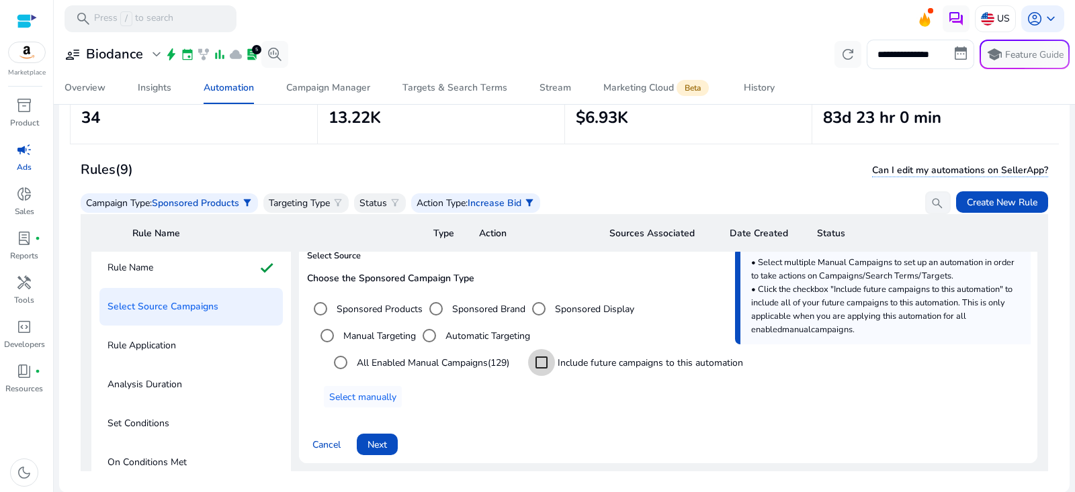
scroll to position [74, 0]
click at [381, 437] on span "Next" at bounding box center [377, 444] width 19 height 14
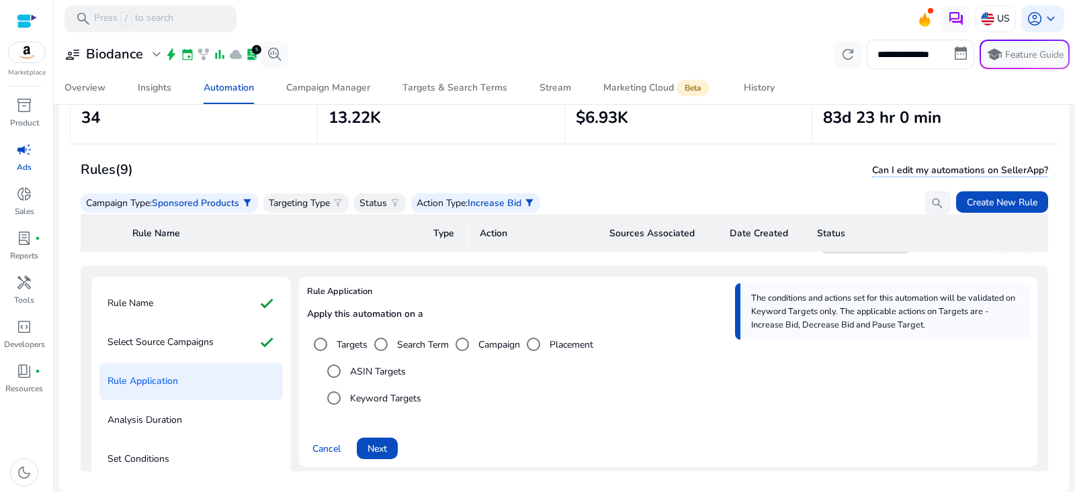
scroll to position [0, 0]
click at [389, 442] on span at bounding box center [377, 450] width 41 height 32
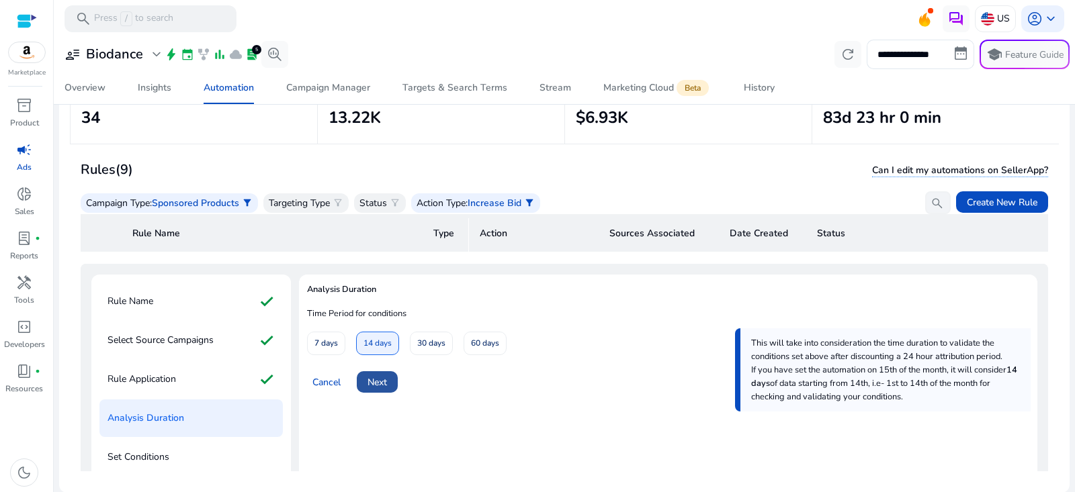
click at [390, 377] on span at bounding box center [377, 382] width 41 height 32
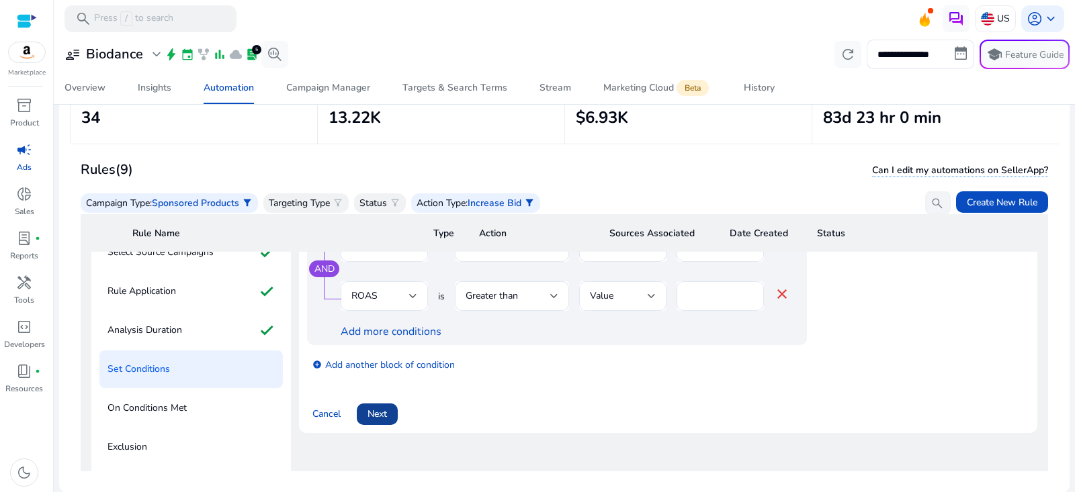
scroll to position [128, 0]
click at [386, 409] on span "Next" at bounding box center [377, 413] width 19 height 14
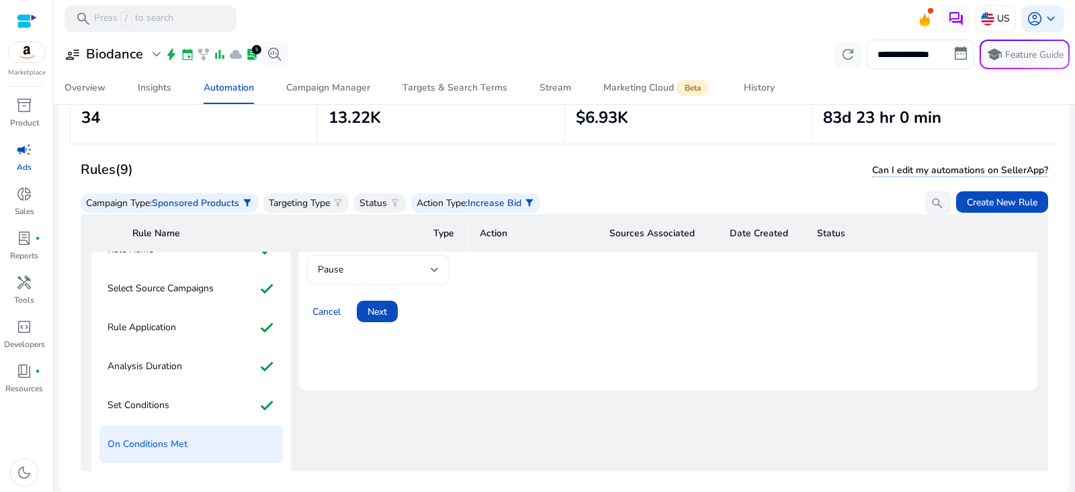
scroll to position [89, 0]
click at [393, 264] on div "Pause" at bounding box center [374, 271] width 113 height 15
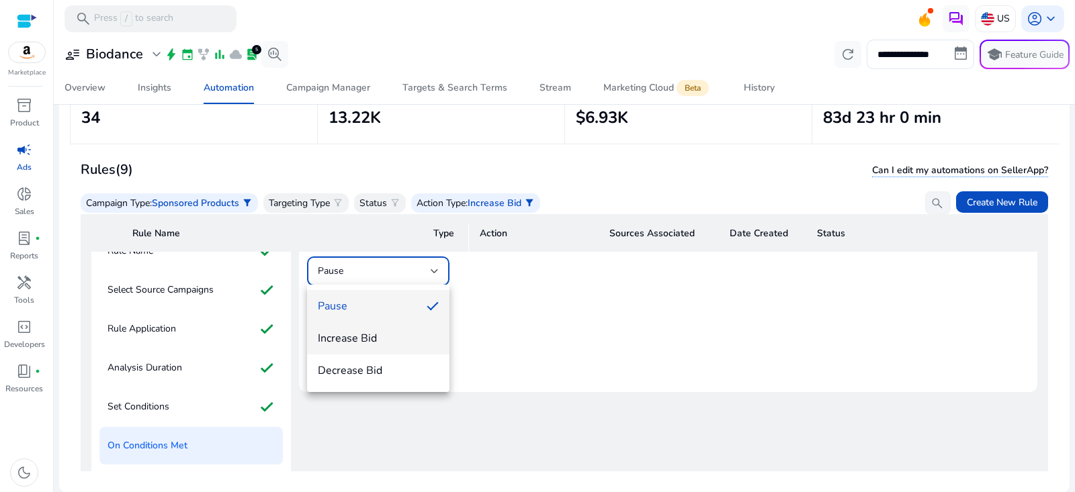
click at [361, 345] on span "Increase Bid" at bounding box center [378, 338] width 121 height 15
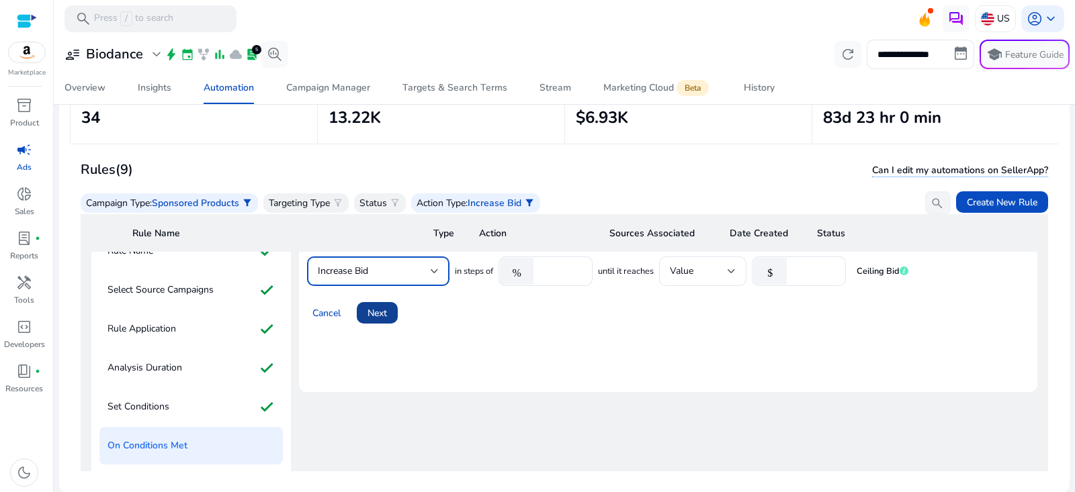
click at [365, 316] on span at bounding box center [377, 313] width 41 height 32
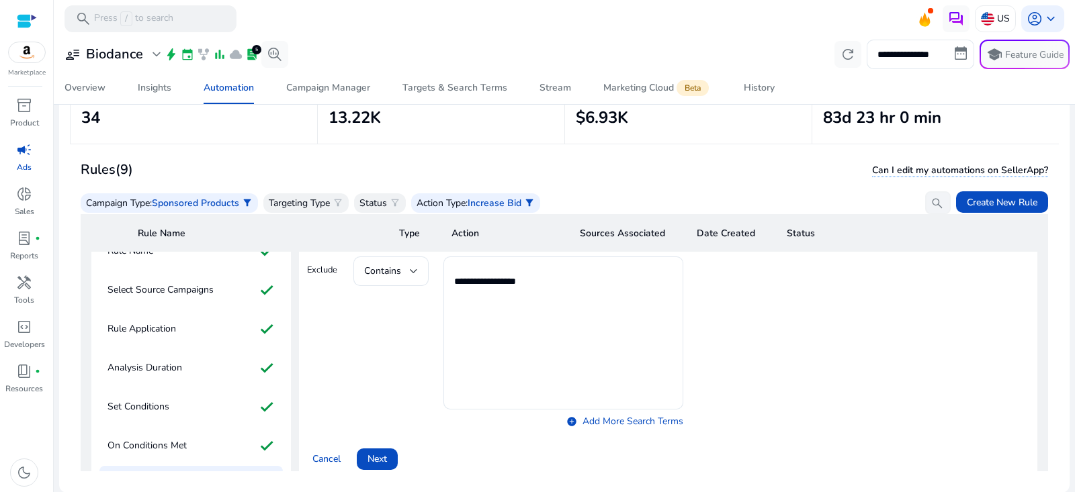
scroll to position [124, 0]
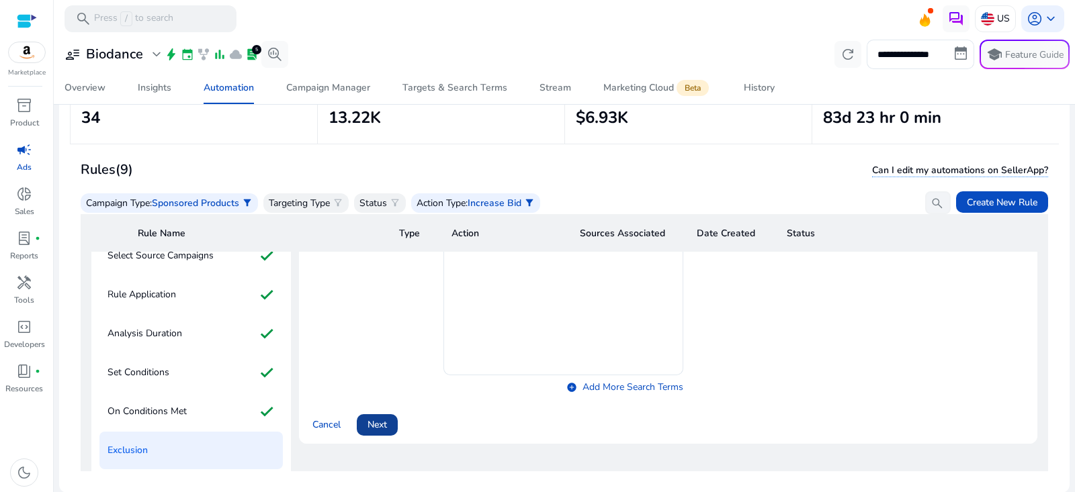
click at [382, 430] on span "Next" at bounding box center [377, 425] width 19 height 14
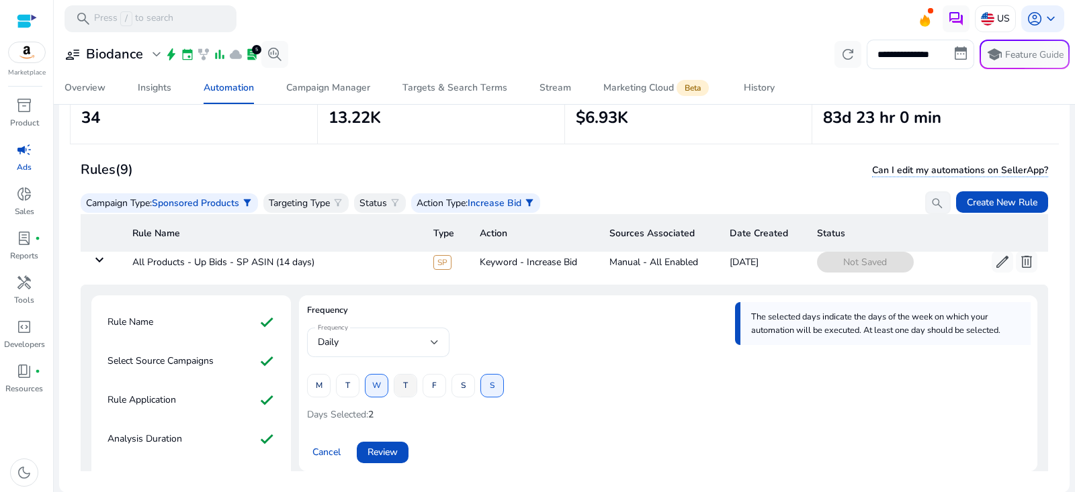
scroll to position [37, 0]
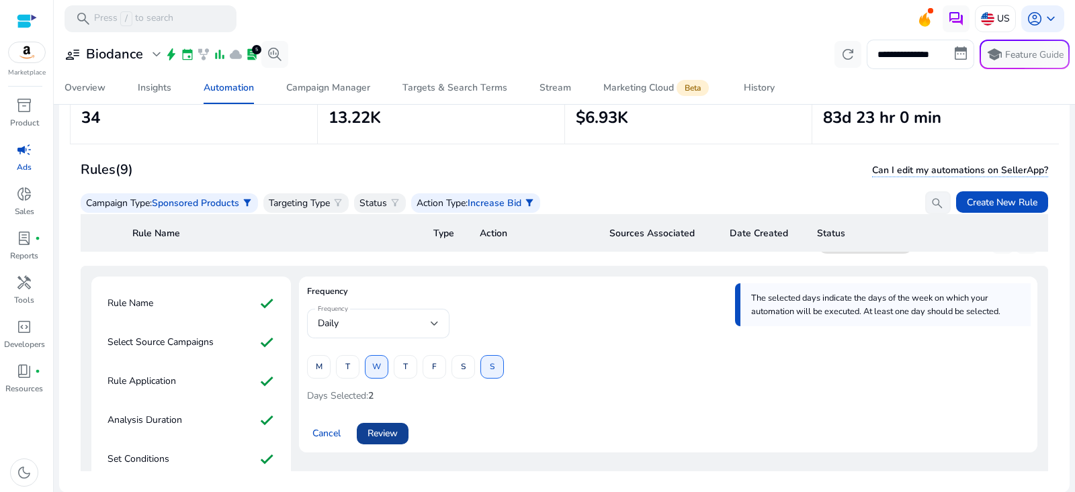
click at [384, 437] on span "Review" at bounding box center [383, 434] width 30 height 14
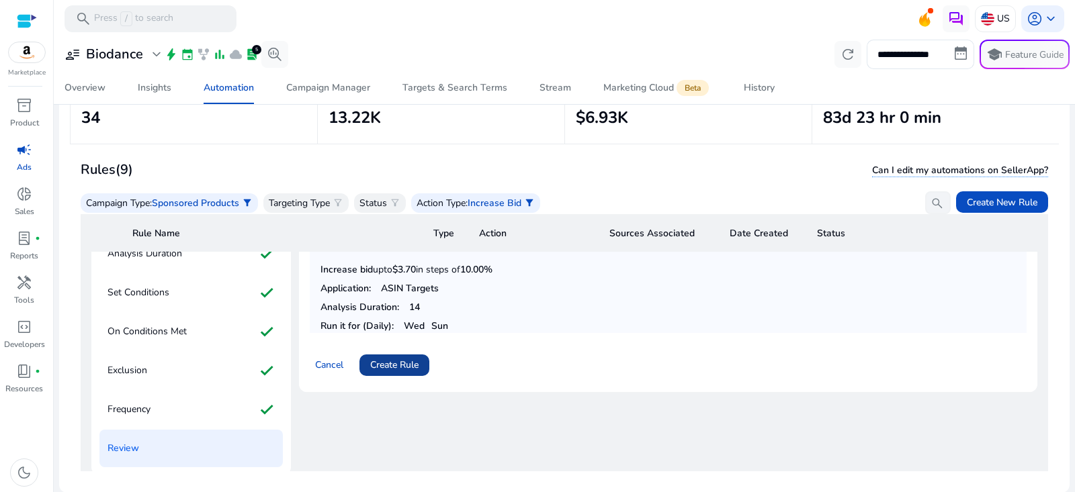
scroll to position [204, 0]
click at [417, 363] on span "Create Rule" at bounding box center [394, 364] width 48 height 14
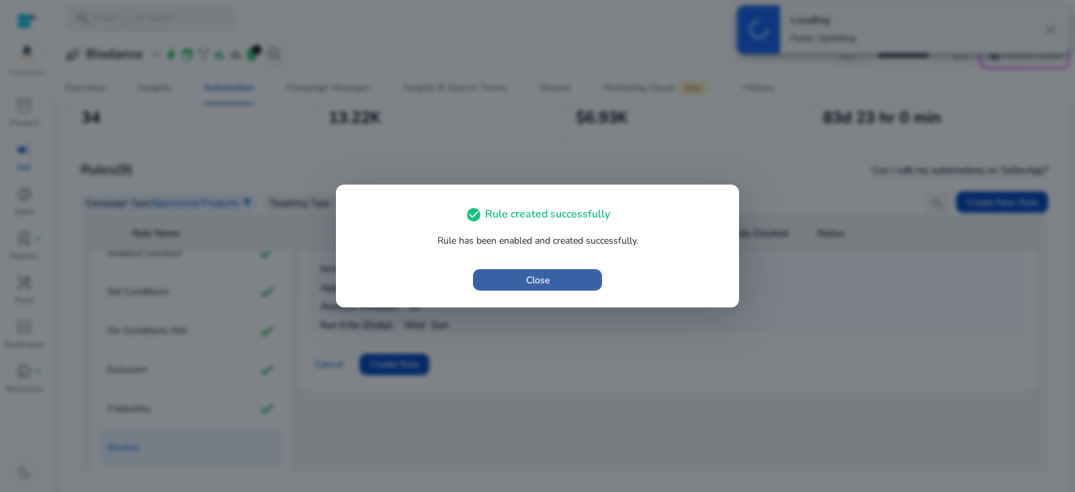
click at [556, 281] on span "button" at bounding box center [537, 280] width 129 height 32
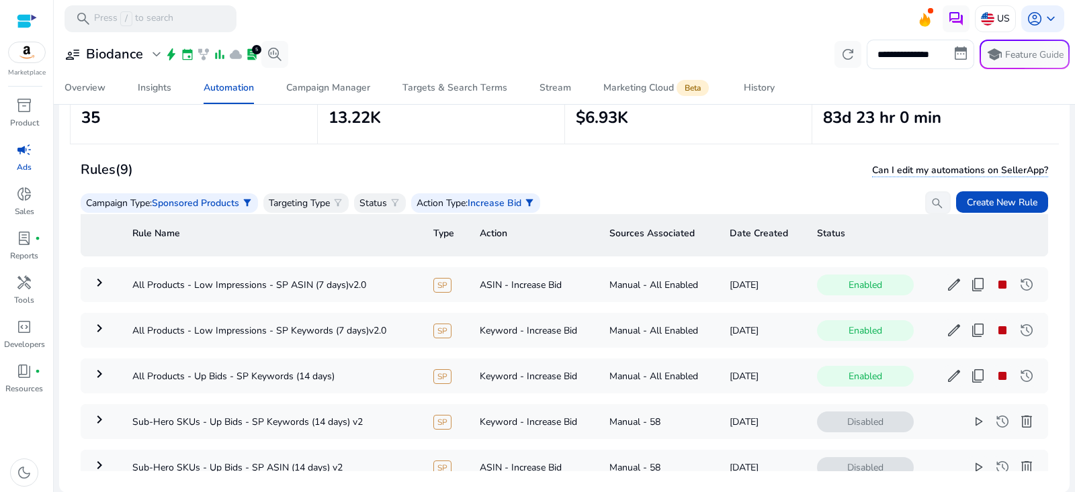
scroll to position [0, 0]
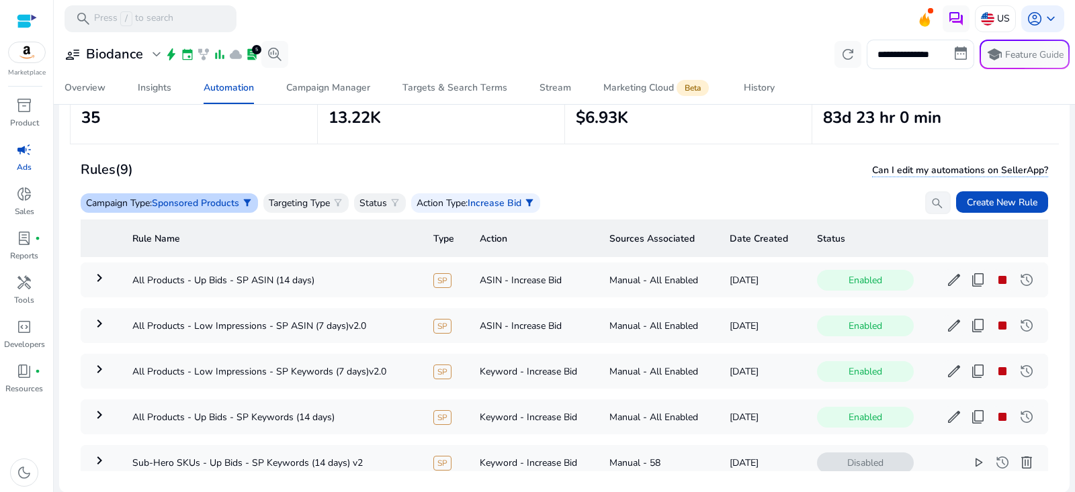
click at [232, 197] on span "Sponsored Products" at bounding box center [195, 203] width 87 height 13
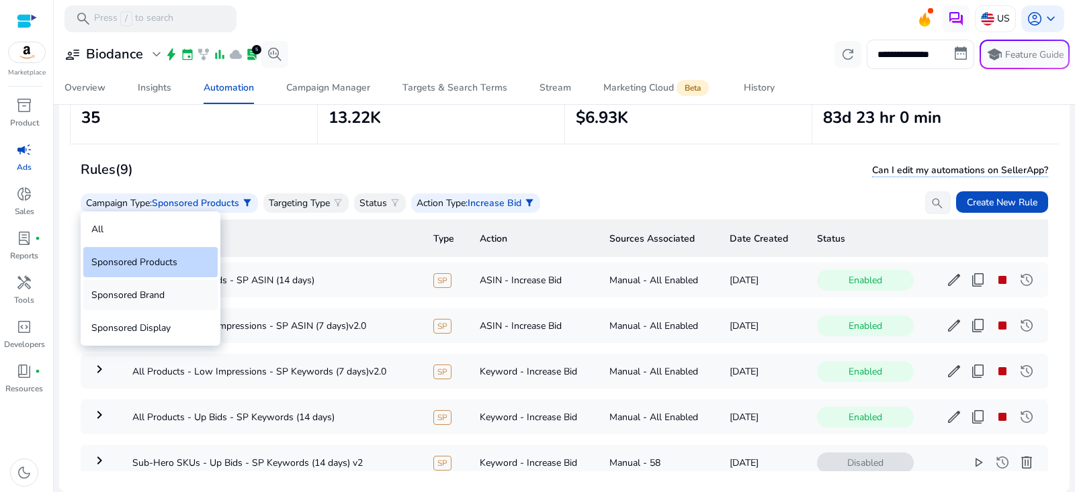
click at [165, 296] on div "Sponsored Brand" at bounding box center [150, 295] width 134 height 30
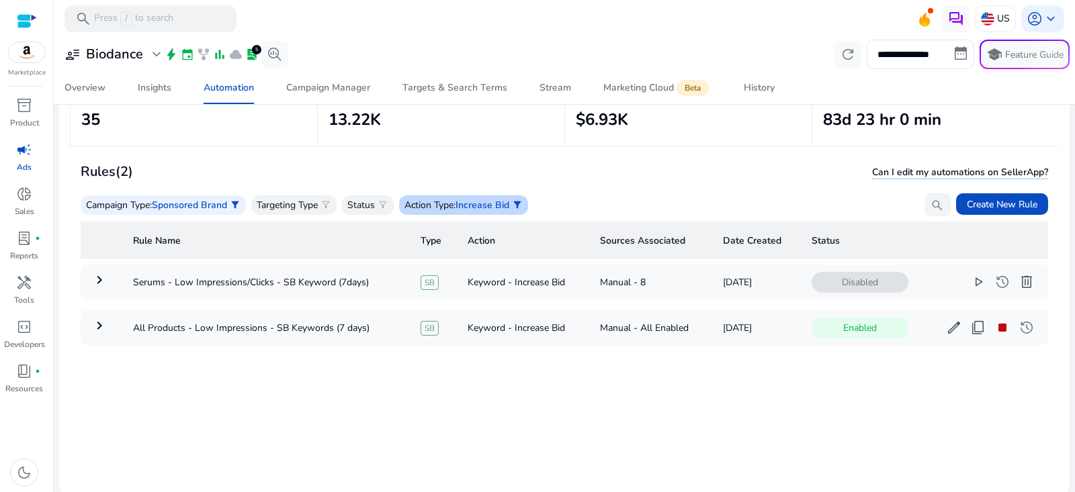
scroll to position [96, 0]
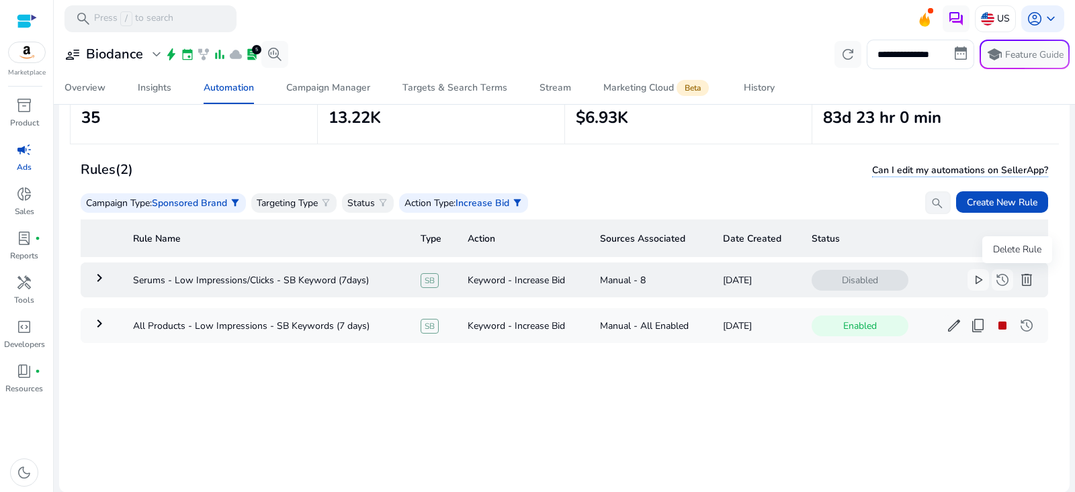
click at [1019, 282] on span "delete" at bounding box center [1027, 280] width 16 height 16
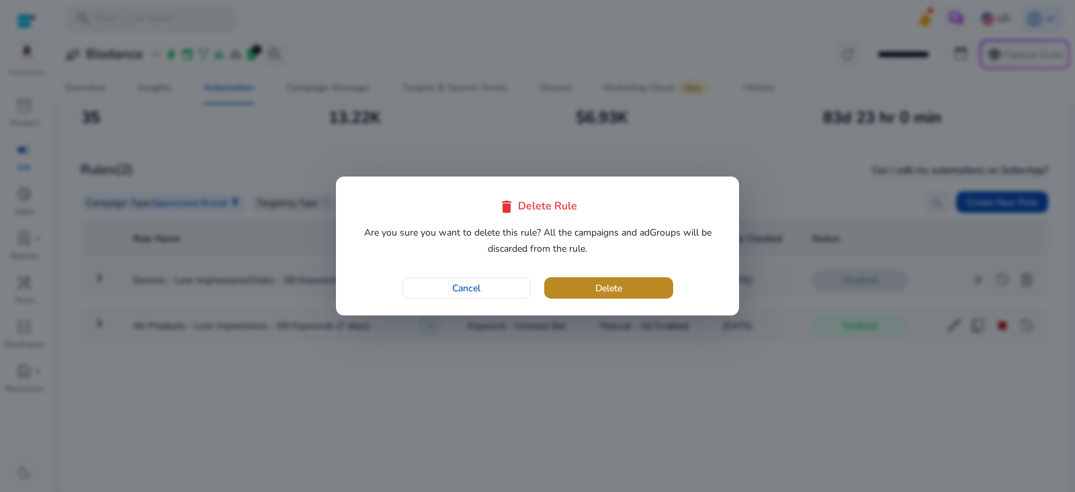
click at [611, 288] on span "Delete" at bounding box center [608, 289] width 27 height 14
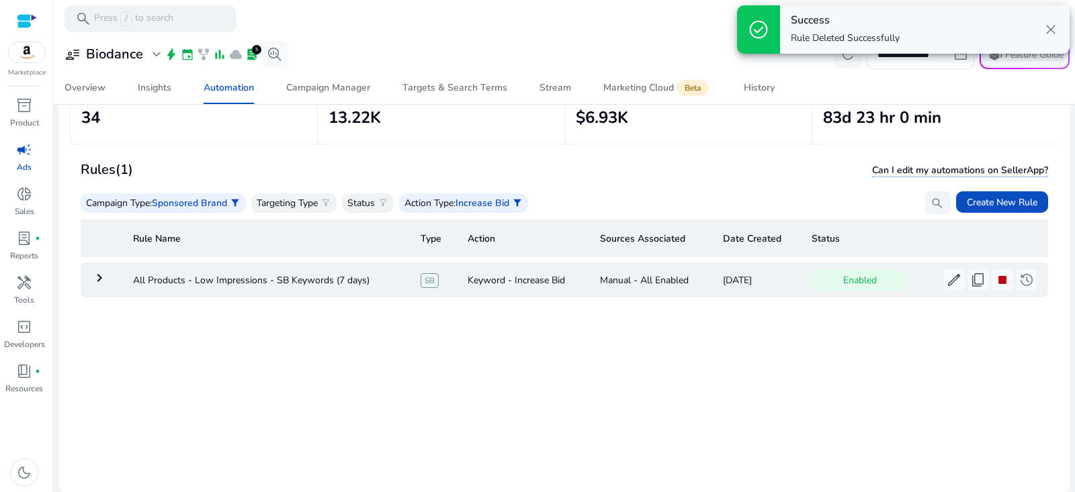
click at [100, 283] on mat-icon "keyboard_arrow_right" at bounding box center [99, 278] width 16 height 16
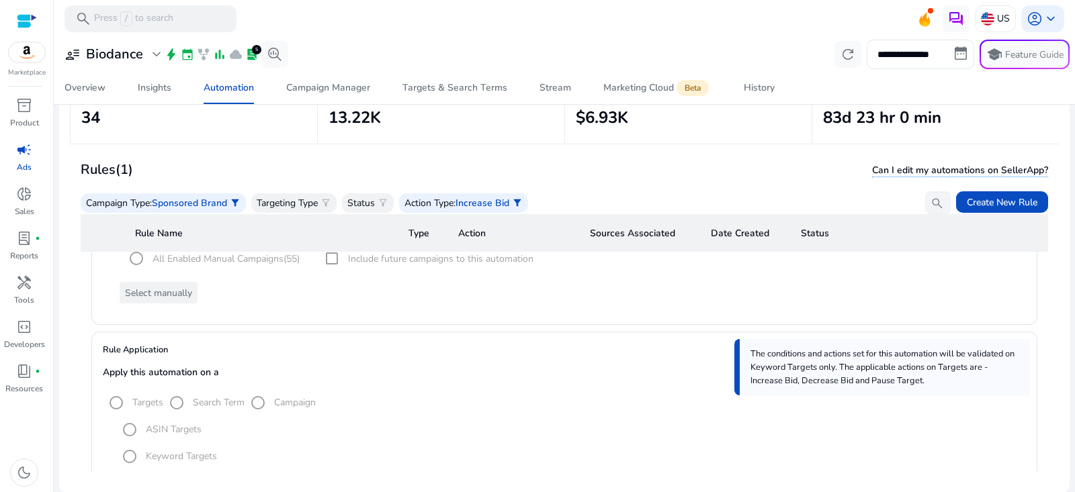
scroll to position [0, 0]
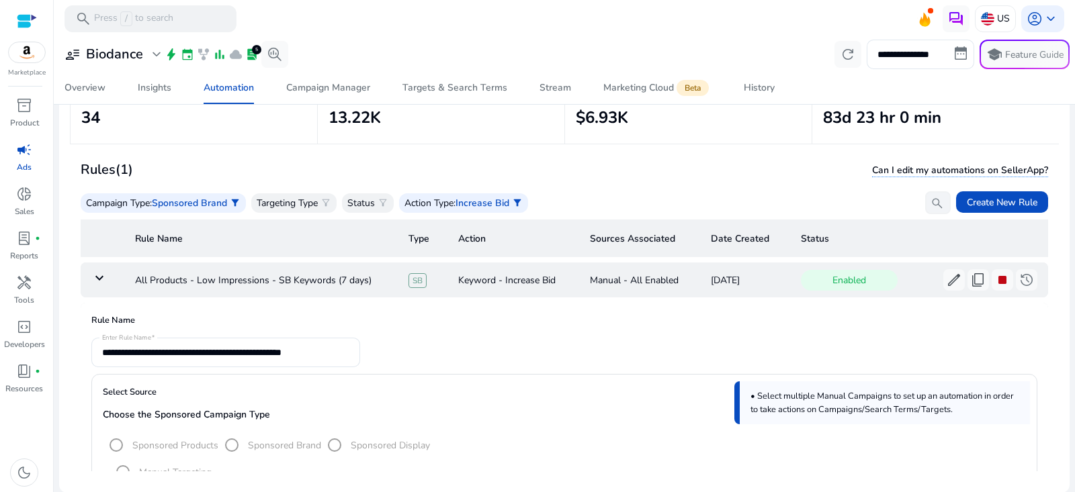
click at [97, 273] on mat-icon "keyboard_arrow_down" at bounding box center [99, 278] width 16 height 16
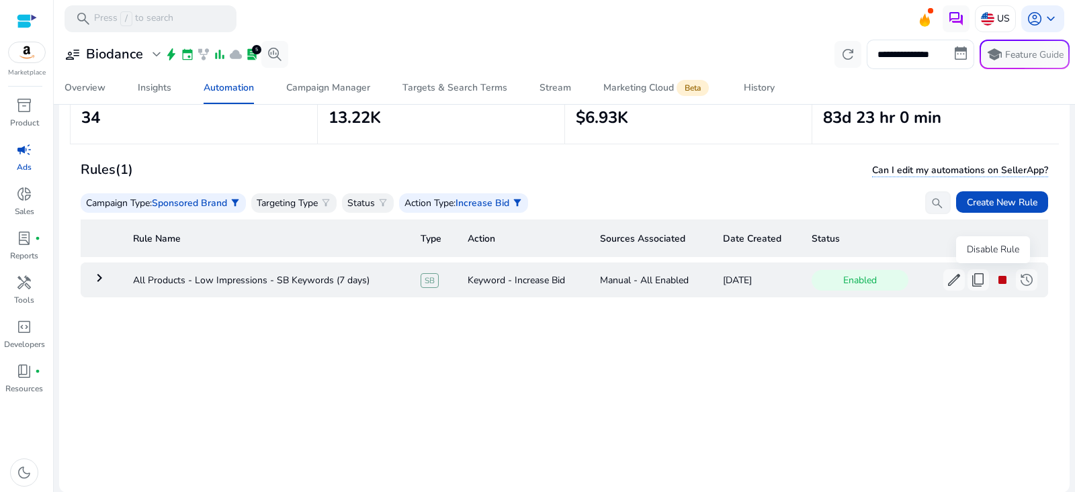
click at [994, 281] on span "stop" at bounding box center [1002, 280] width 16 height 16
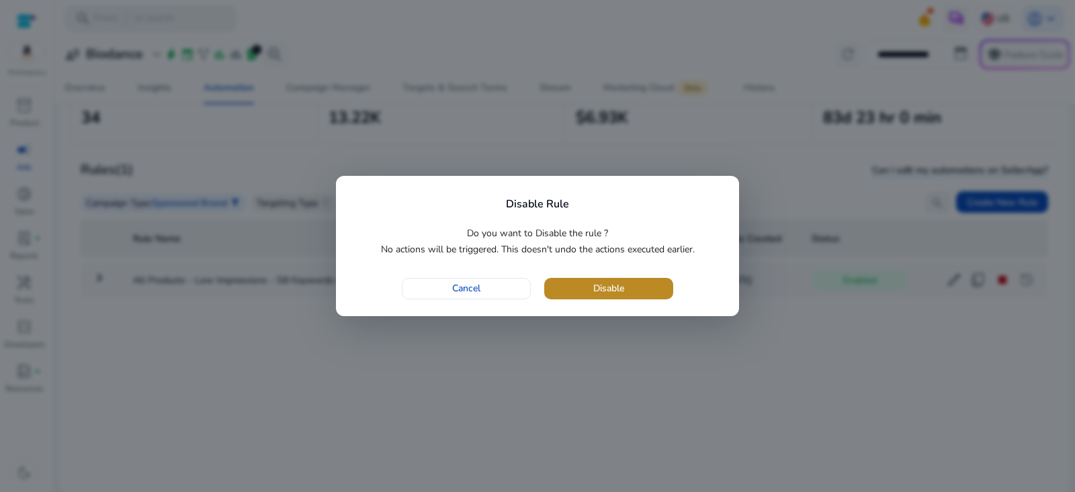
click at [601, 292] on span "Disable" at bounding box center [608, 289] width 31 height 14
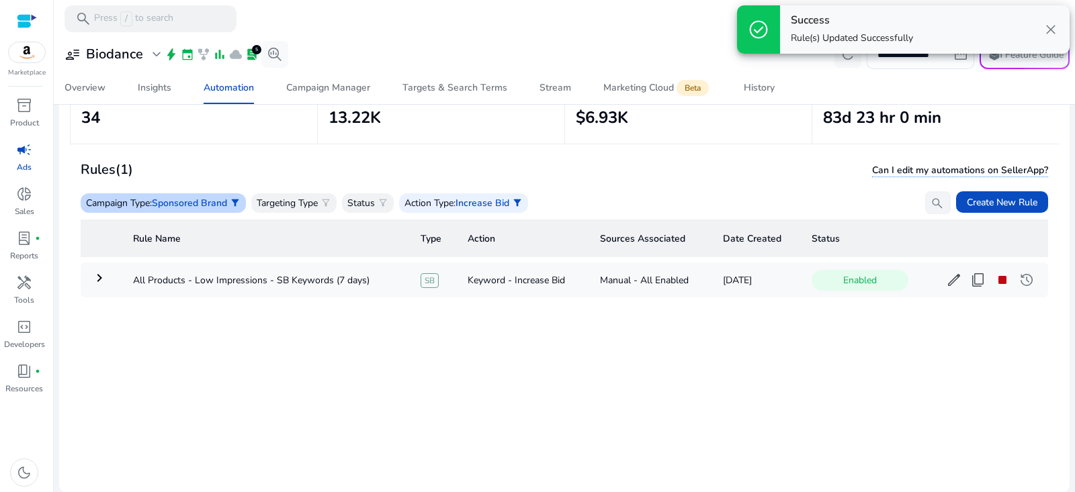
click at [206, 200] on span "Sponsored Brand" at bounding box center [189, 203] width 75 height 13
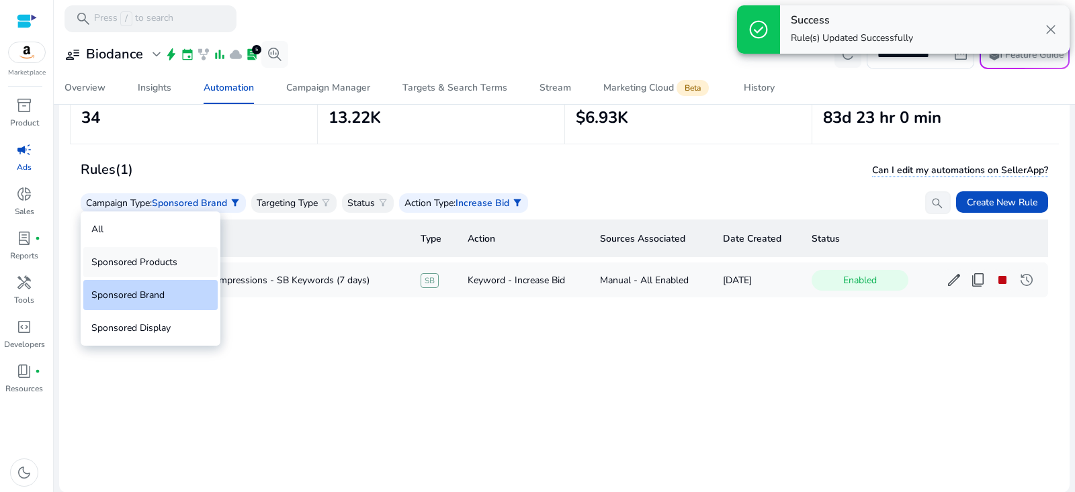
click at [161, 268] on div "Sponsored Products" at bounding box center [150, 262] width 134 height 30
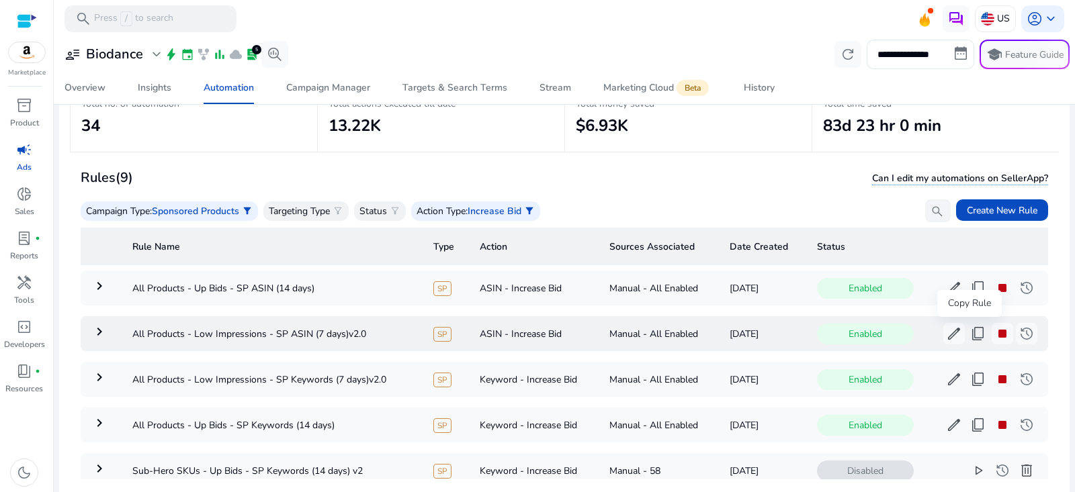
click at [970, 335] on span "content_copy" at bounding box center [978, 334] width 16 height 16
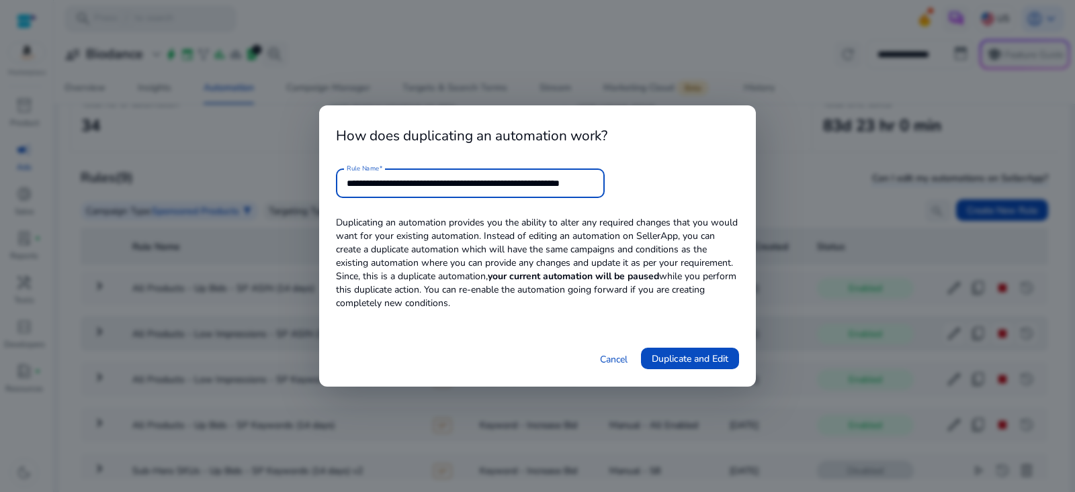
scroll to position [0, 27]
drag, startPoint x: 554, startPoint y: 184, endPoint x: 841, endPoint y: 185, distance: 287.6
click at [839, 184] on div "**********" at bounding box center [537, 246] width 1075 height 492
click at [496, 183] on input "**********" at bounding box center [470, 183] width 247 height 15
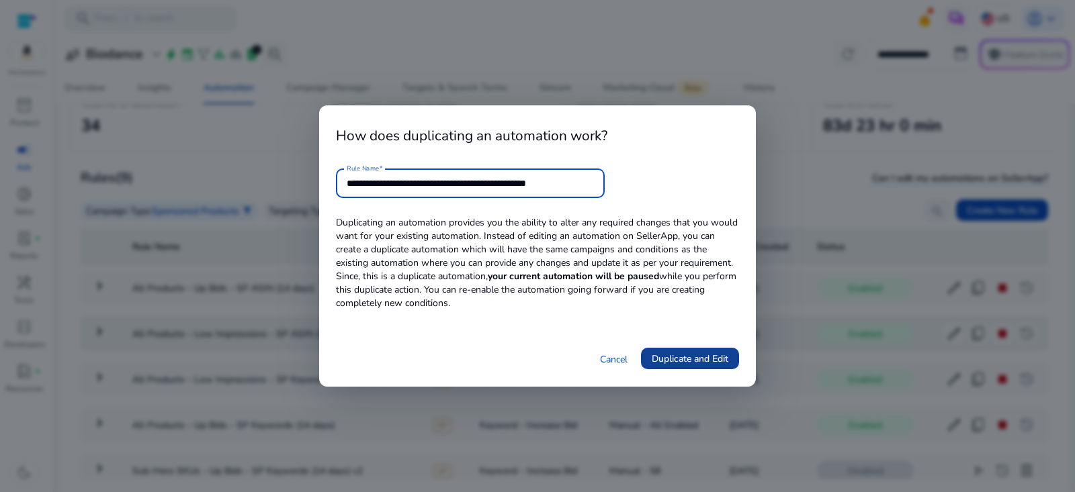
type input "**********"
click at [732, 358] on span at bounding box center [690, 359] width 98 height 32
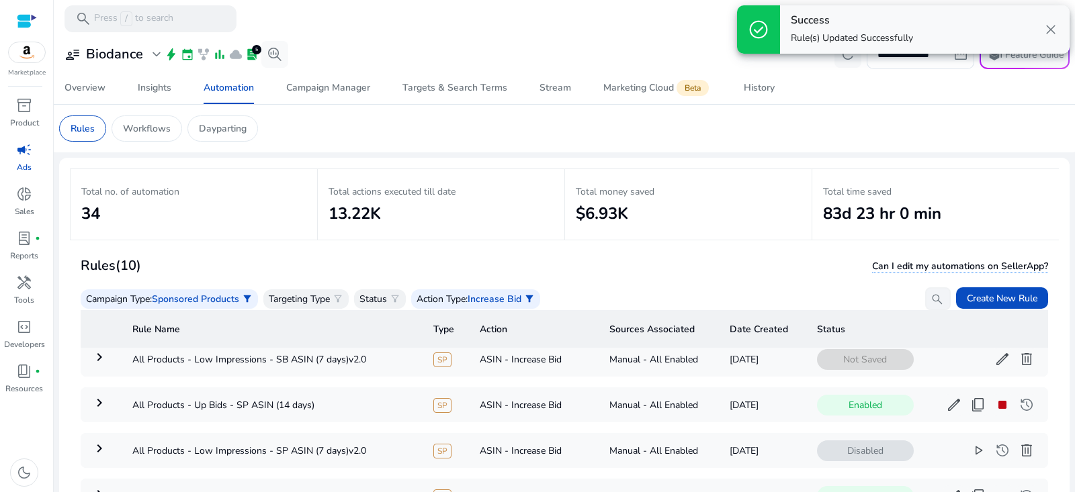
scroll to position [36, 0]
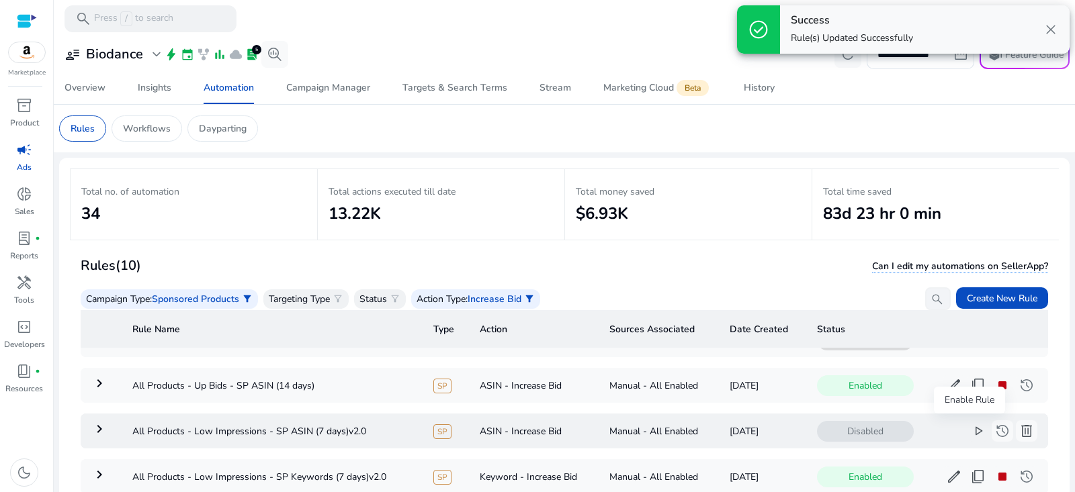
click at [970, 429] on span "play_arrow" at bounding box center [978, 431] width 16 height 16
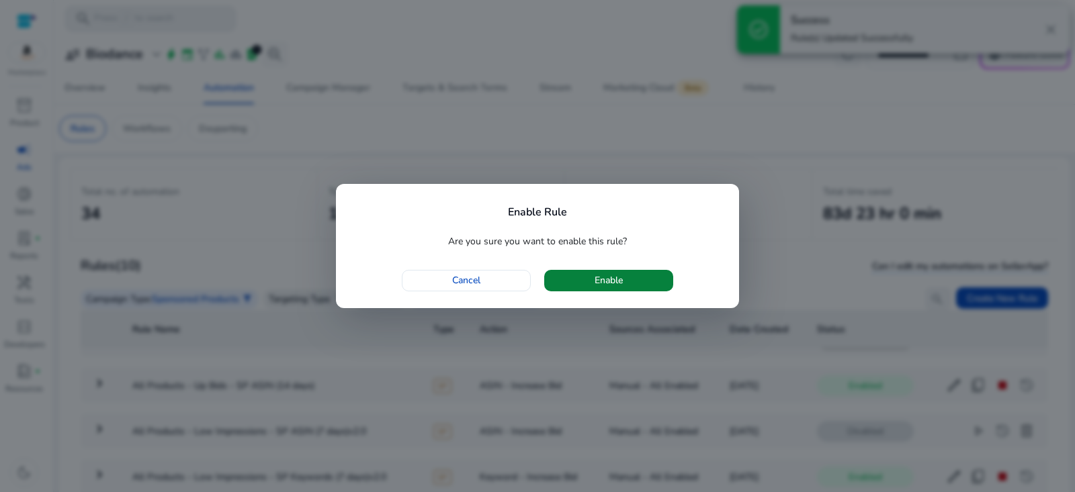
click at [585, 286] on span "button" at bounding box center [608, 281] width 129 height 32
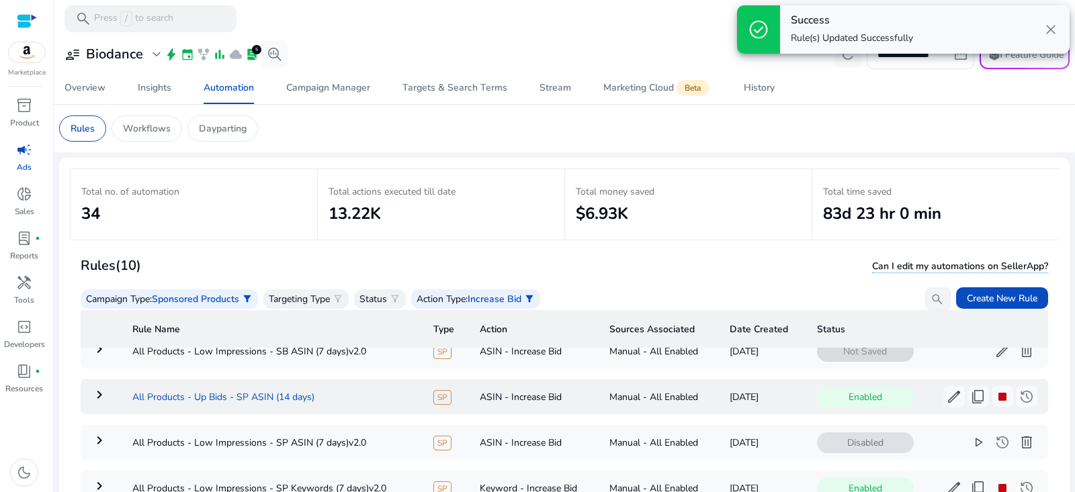
scroll to position [0, 0]
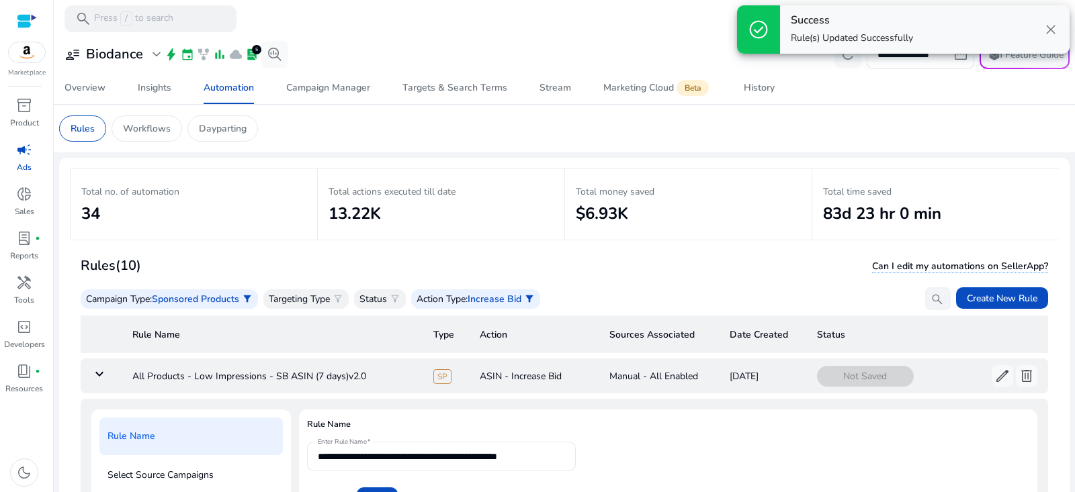
click at [104, 376] on mat-icon "keyboard_arrow_down" at bounding box center [99, 374] width 16 height 16
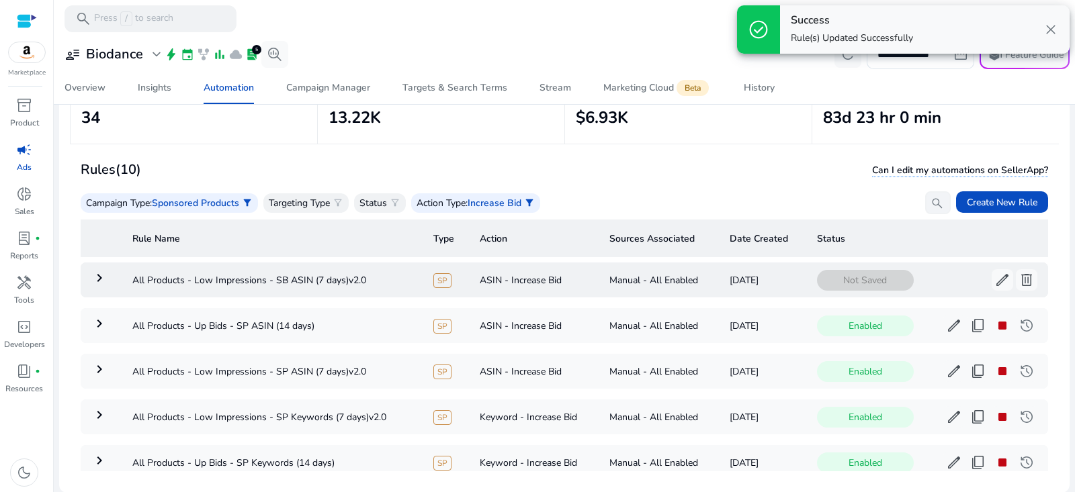
click at [101, 284] on mat-icon "keyboard_arrow_right" at bounding box center [99, 278] width 16 height 16
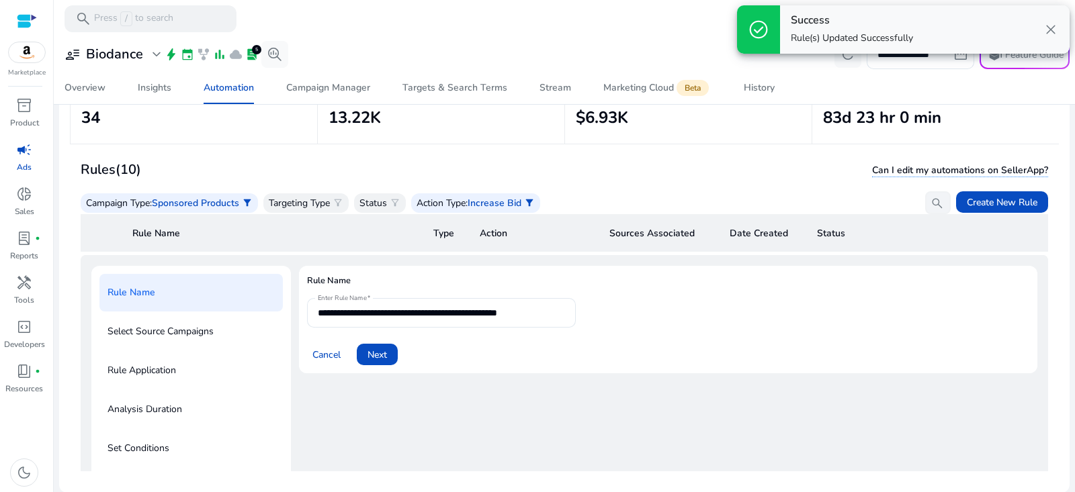
scroll to position [48, 0]
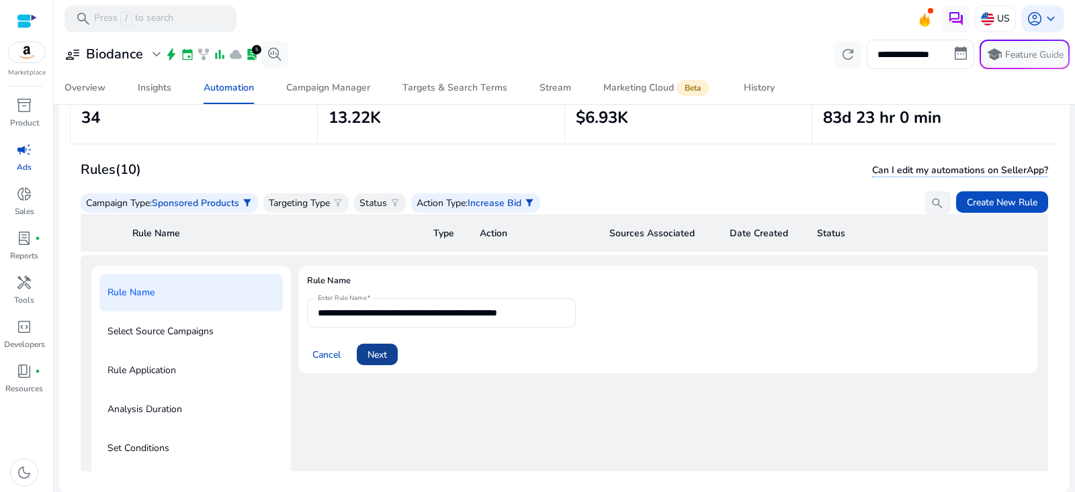
click at [384, 352] on span "Next" at bounding box center [377, 355] width 19 height 14
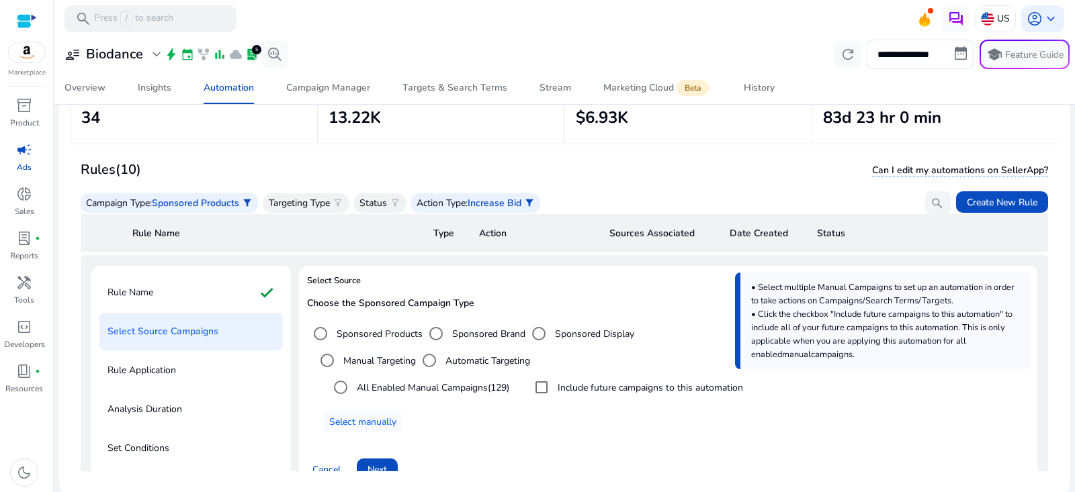
click at [452, 332] on label "Sponsored Brand" at bounding box center [487, 334] width 76 height 14
click at [572, 392] on label "Include future campaigns to this automation" at bounding box center [644, 388] width 188 height 14
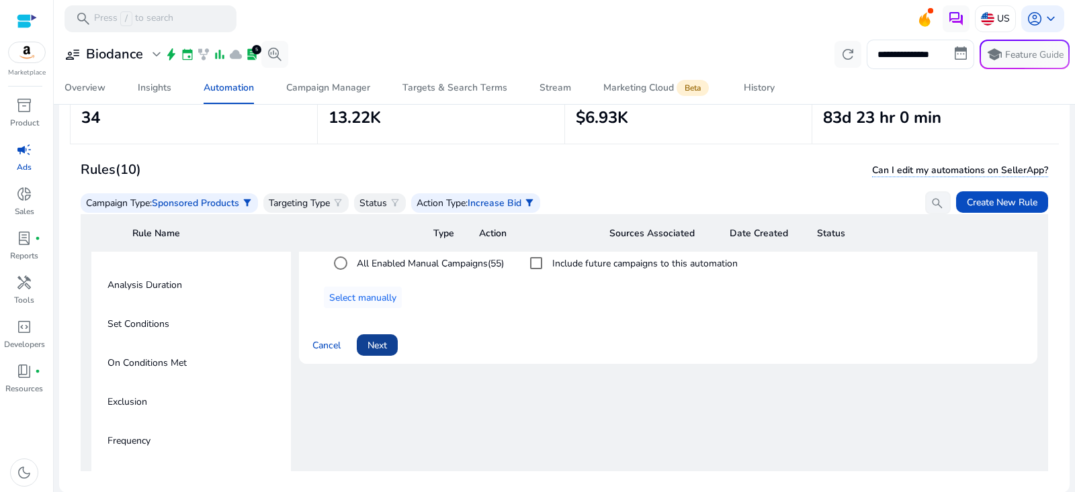
click at [384, 344] on span "Next" at bounding box center [377, 346] width 19 height 14
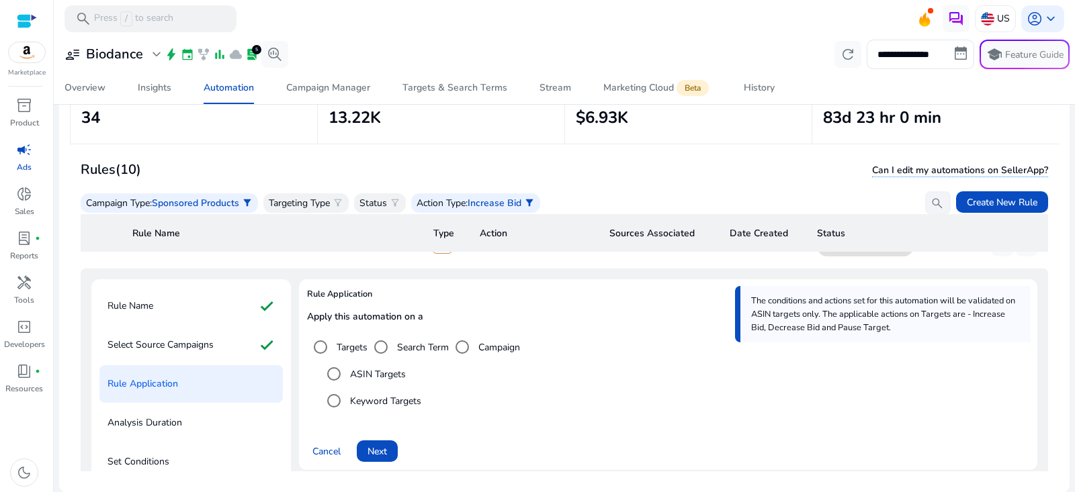
scroll to position [35, 0]
click at [372, 444] on span "Next" at bounding box center [377, 451] width 19 height 14
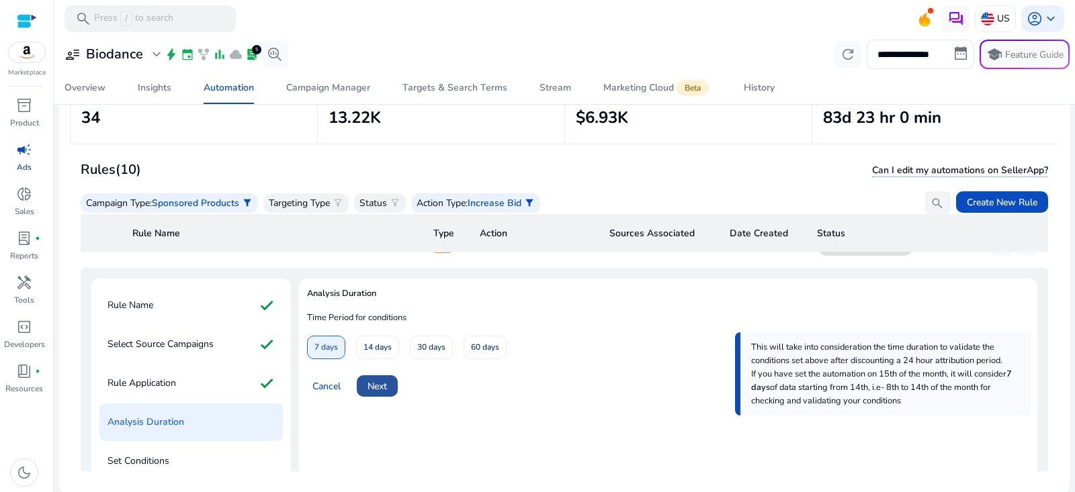
click at [382, 386] on span "Next" at bounding box center [377, 387] width 19 height 14
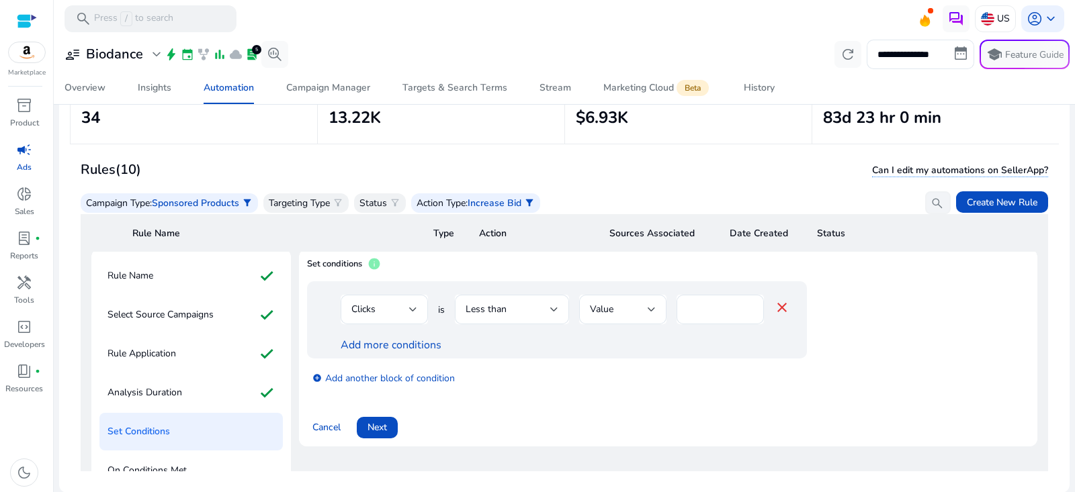
scroll to position [66, 0]
drag, startPoint x: 699, startPoint y: 311, endPoint x: 656, endPoint y: 307, distance: 42.5
click at [656, 307] on div "Clicks is Less than Value * close" at bounding box center [565, 316] width 449 height 44
click at [665, 367] on div "add_circle Add another block of condition" at bounding box center [584, 376] width 554 height 38
drag, startPoint x: 700, startPoint y: 307, endPoint x: 661, endPoint y: 320, distance: 41.0
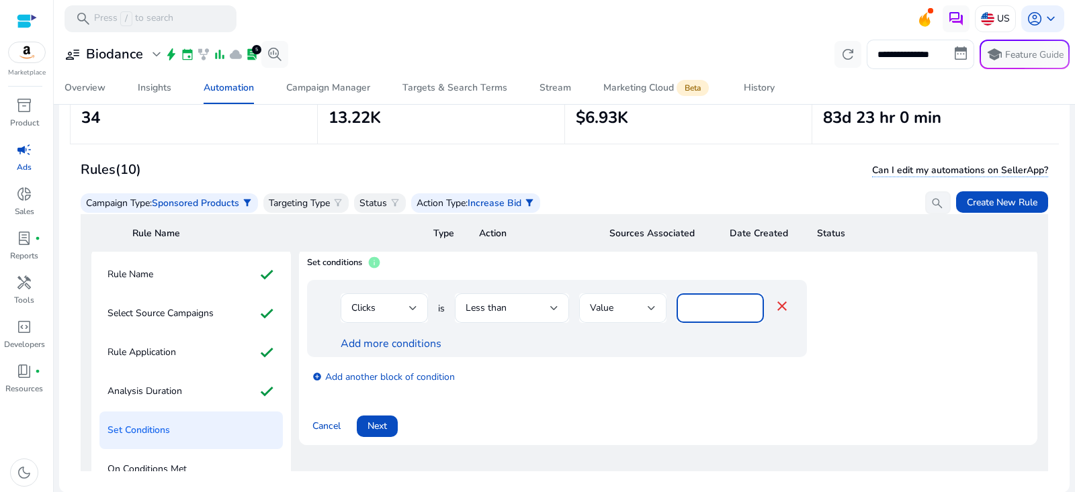
click at [662, 315] on div "Clicks is Less than Value * close" at bounding box center [565, 316] width 449 height 44
click at [660, 351] on div "Clicks is Less than Value ** close Add more conditions" at bounding box center [557, 318] width 500 height 77
click at [693, 306] on input "**" at bounding box center [720, 308] width 66 height 15
click at [692, 312] on input "**" at bounding box center [720, 308] width 66 height 15
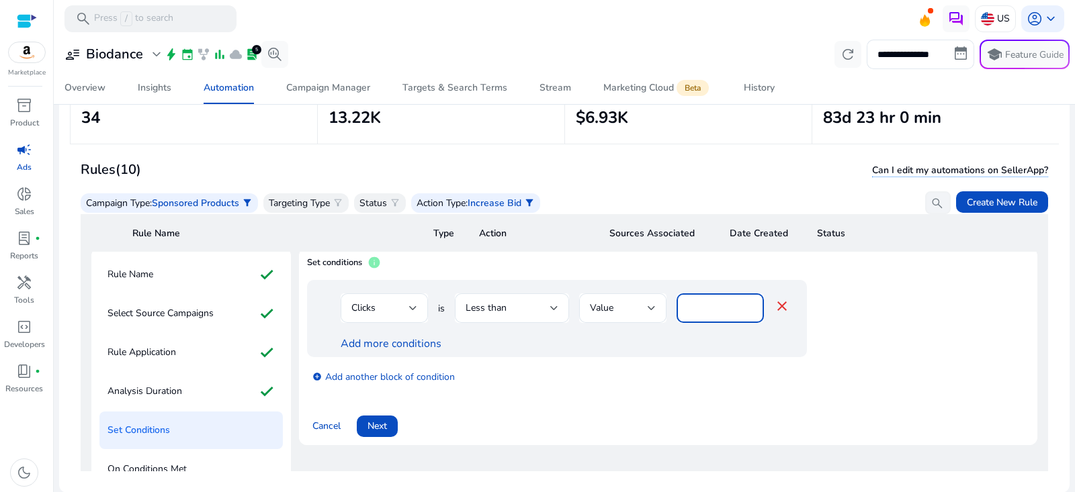
type input "*"
click at [689, 362] on div "add_circle Add another block of condition" at bounding box center [584, 376] width 554 height 38
click at [388, 428] on span at bounding box center [377, 427] width 41 height 32
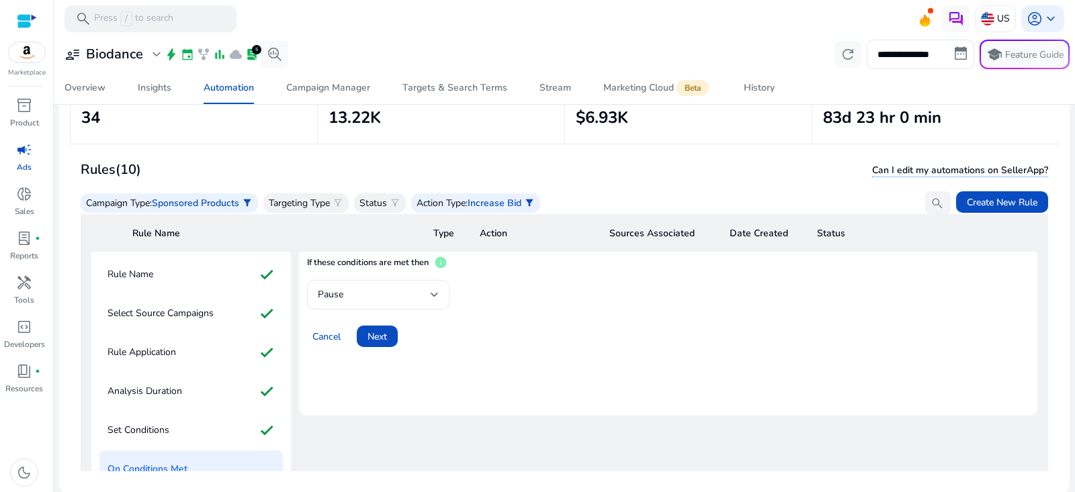
click at [406, 294] on div "Pause" at bounding box center [374, 295] width 113 height 15
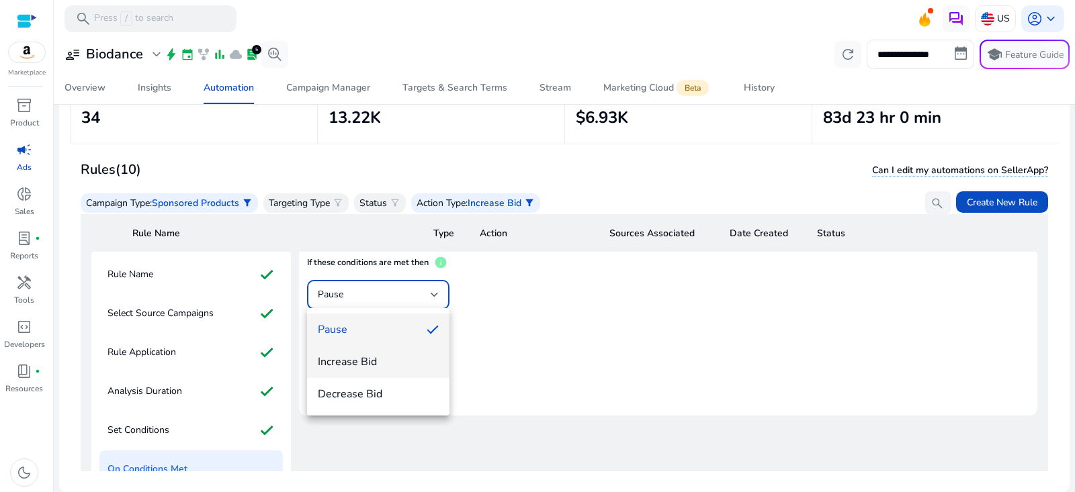
click at [364, 368] on span "Increase Bid" at bounding box center [378, 362] width 121 height 15
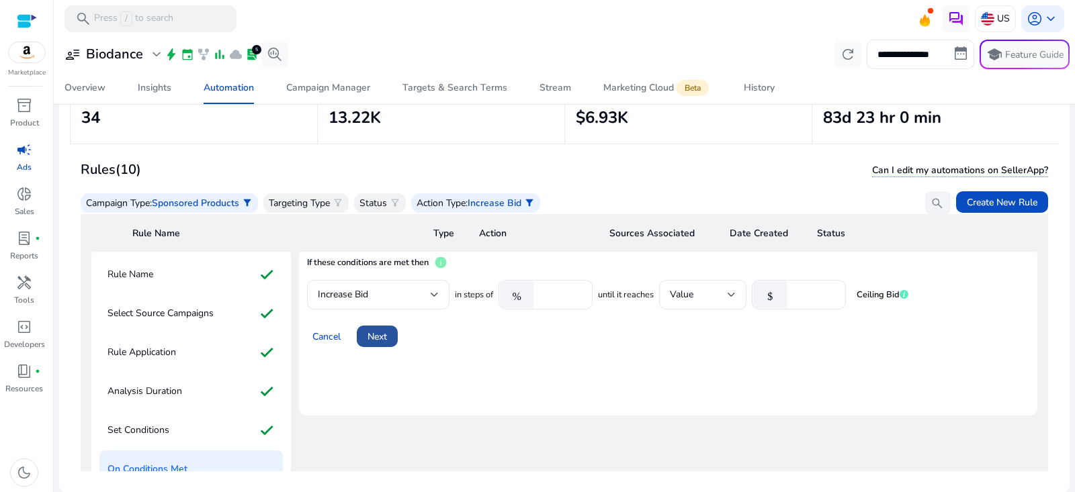
click at [377, 335] on span "Next" at bounding box center [377, 337] width 19 height 14
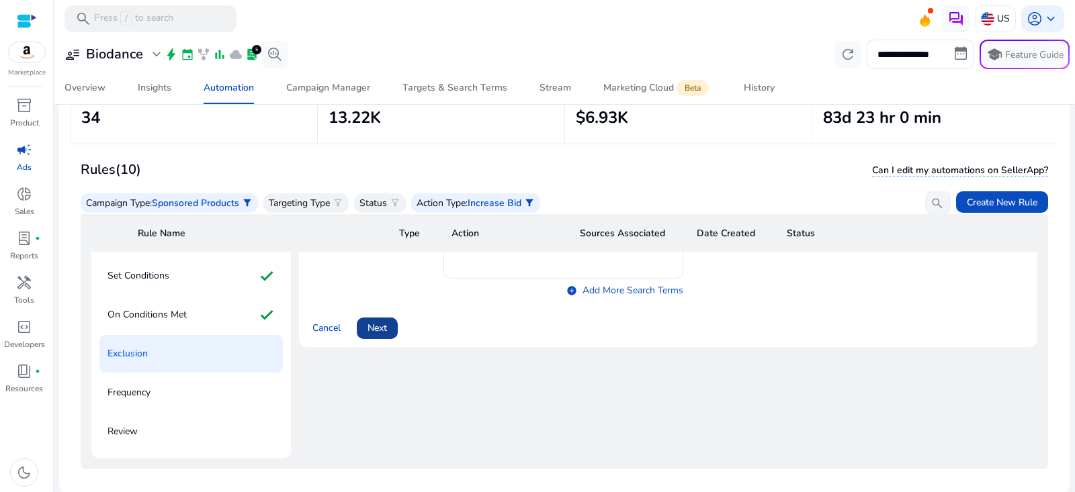
click at [388, 325] on span at bounding box center [377, 328] width 41 height 32
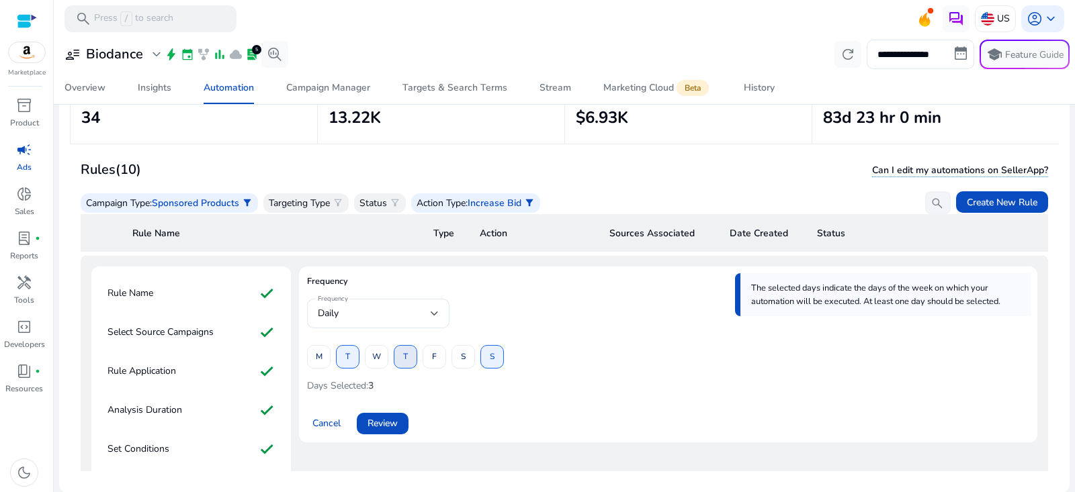
scroll to position [40, 0]
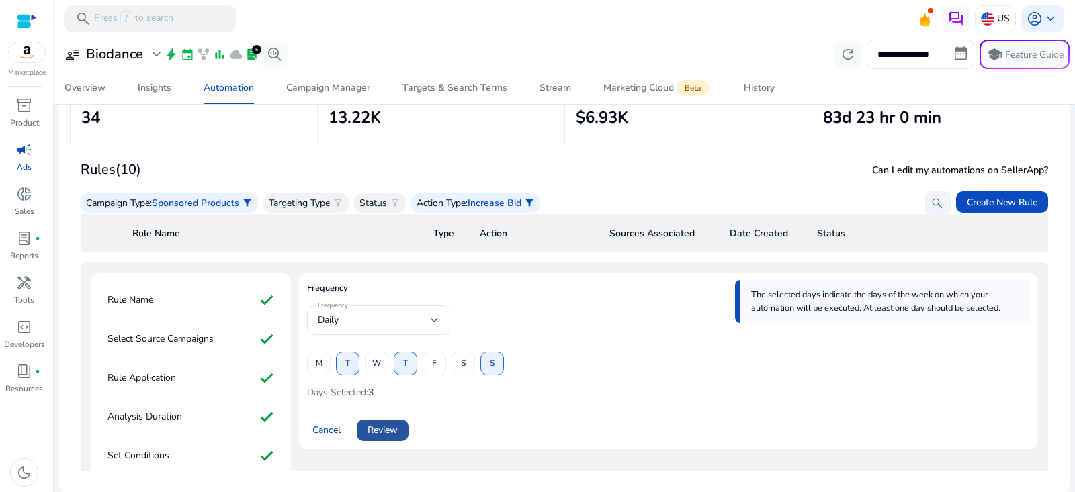
click at [385, 433] on span "Review" at bounding box center [383, 430] width 30 height 14
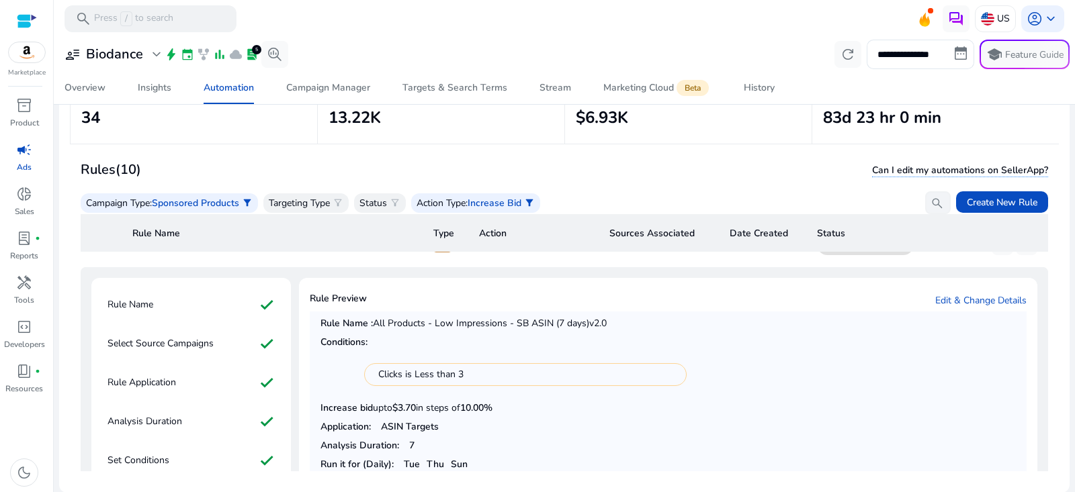
scroll to position [157, 0]
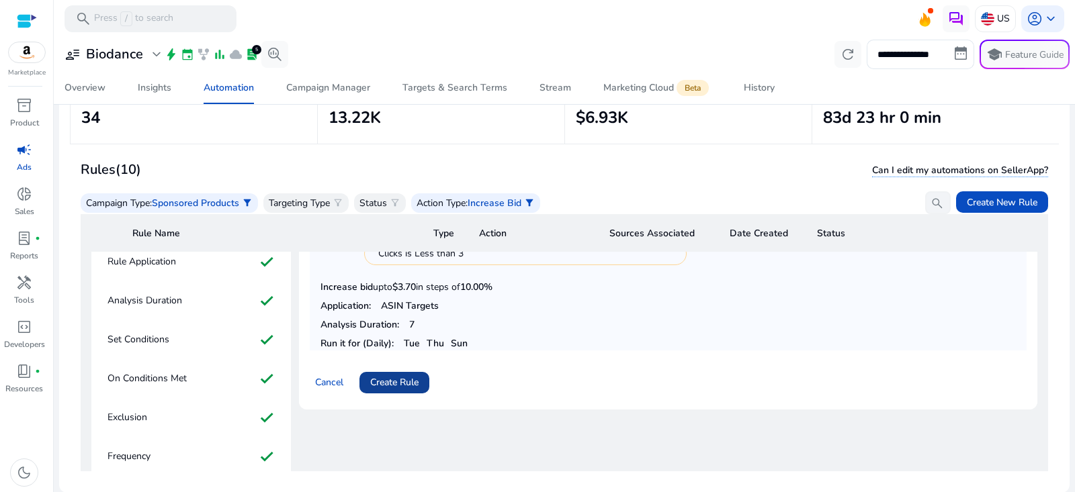
click at [411, 380] on span "Create Rule" at bounding box center [394, 383] width 48 height 14
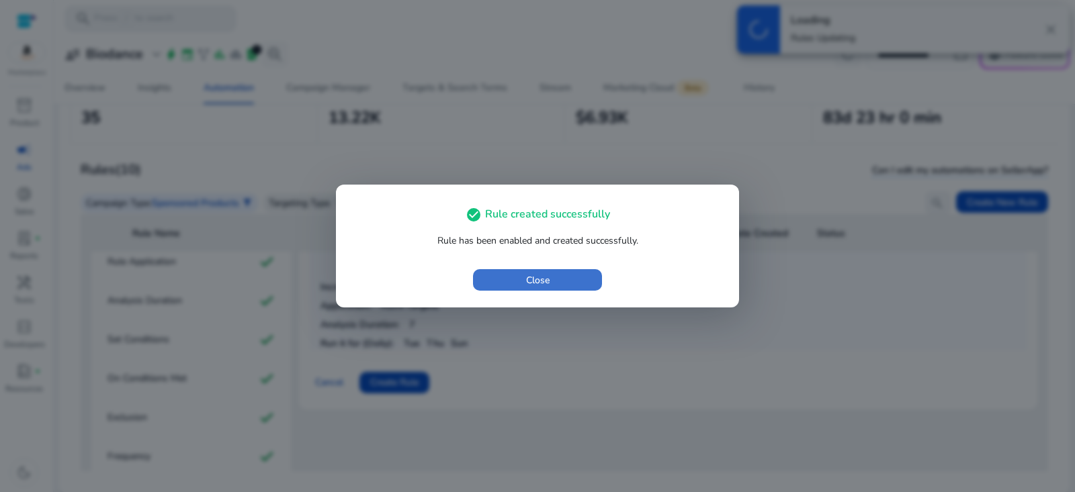
drag, startPoint x: 577, startPoint y: 281, endPoint x: 548, endPoint y: 276, distance: 29.3
click at [576, 281] on span "button" at bounding box center [537, 280] width 129 height 32
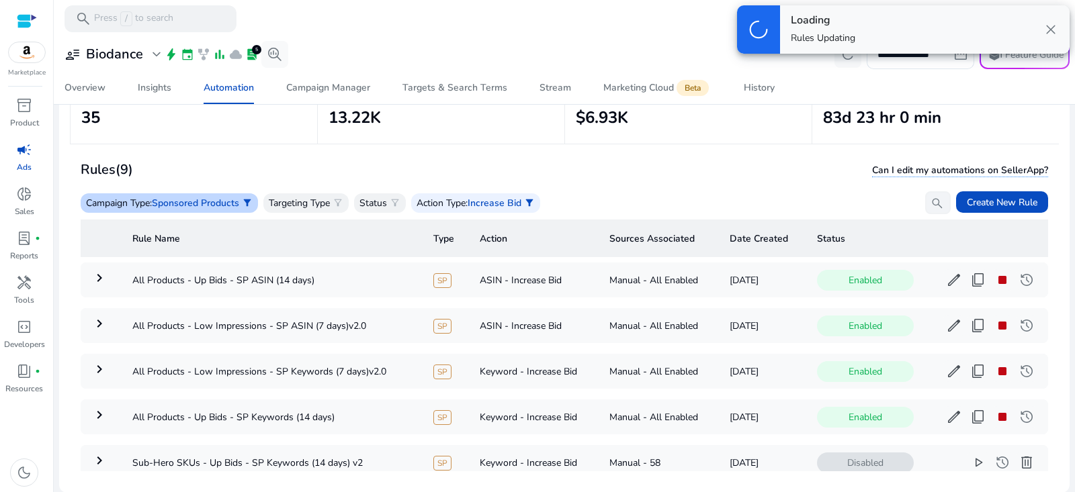
click at [225, 199] on span "Sponsored Products" at bounding box center [195, 203] width 87 height 13
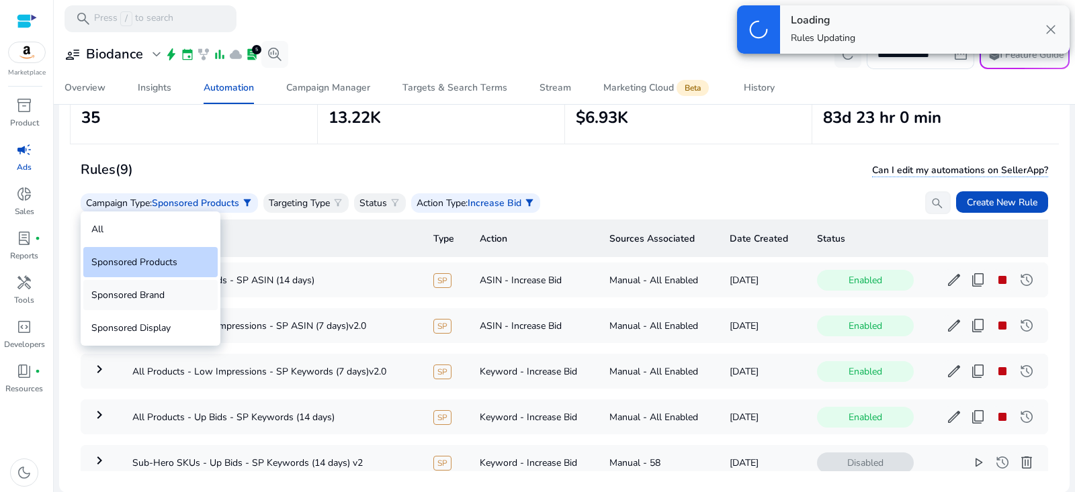
click at [169, 292] on div "Sponsored Brand" at bounding box center [150, 295] width 134 height 30
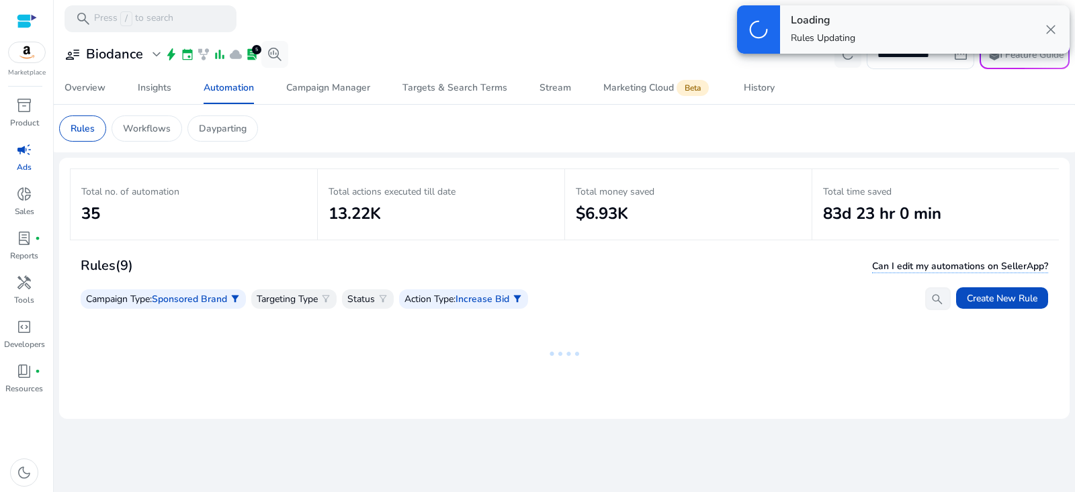
scroll to position [0, 0]
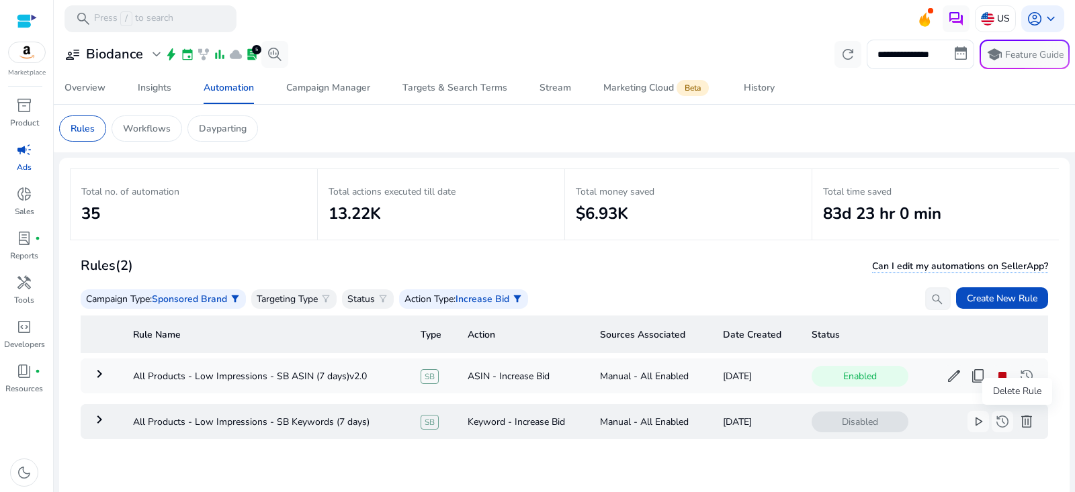
click at [1019, 425] on span "delete" at bounding box center [1027, 422] width 16 height 16
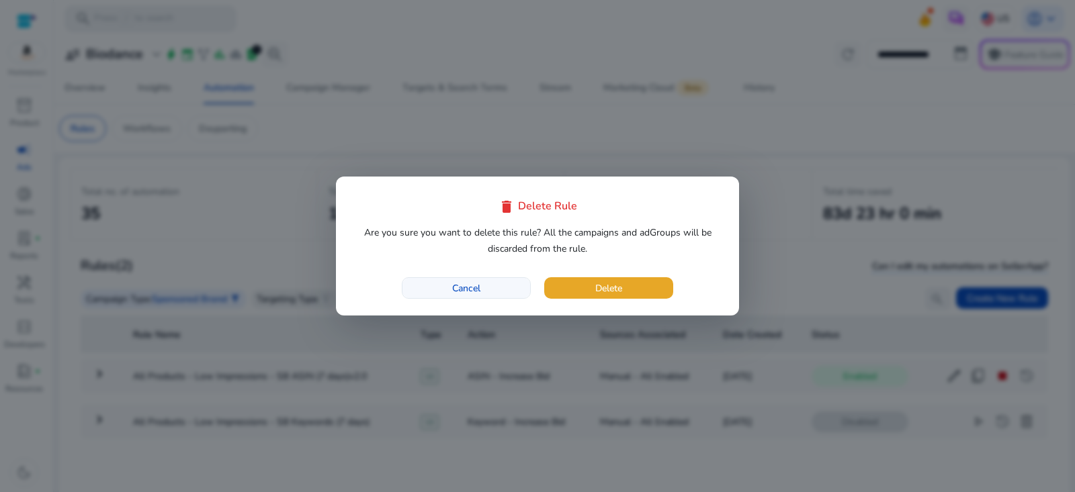
click at [476, 284] on span "Cancel" at bounding box center [466, 289] width 28 height 14
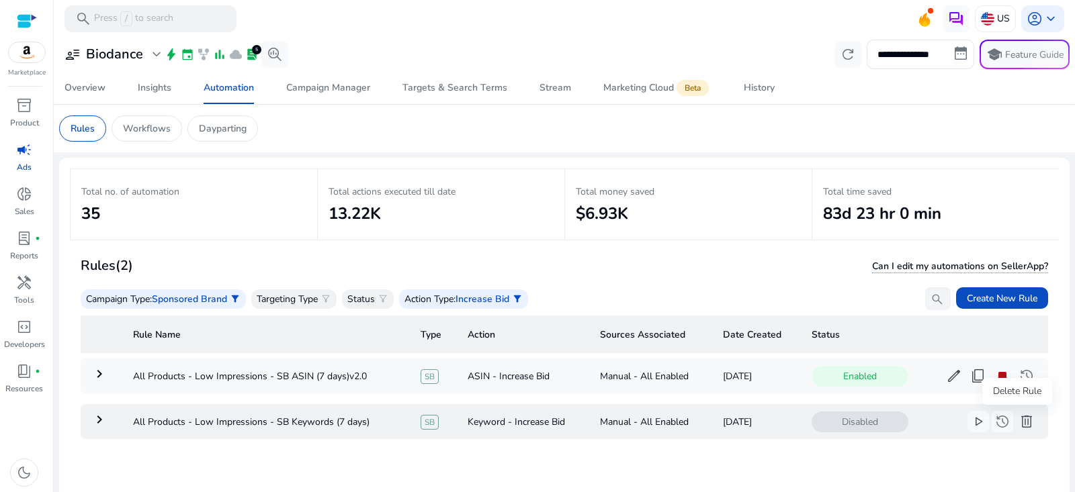
click at [1019, 423] on span "delete" at bounding box center [1027, 422] width 16 height 16
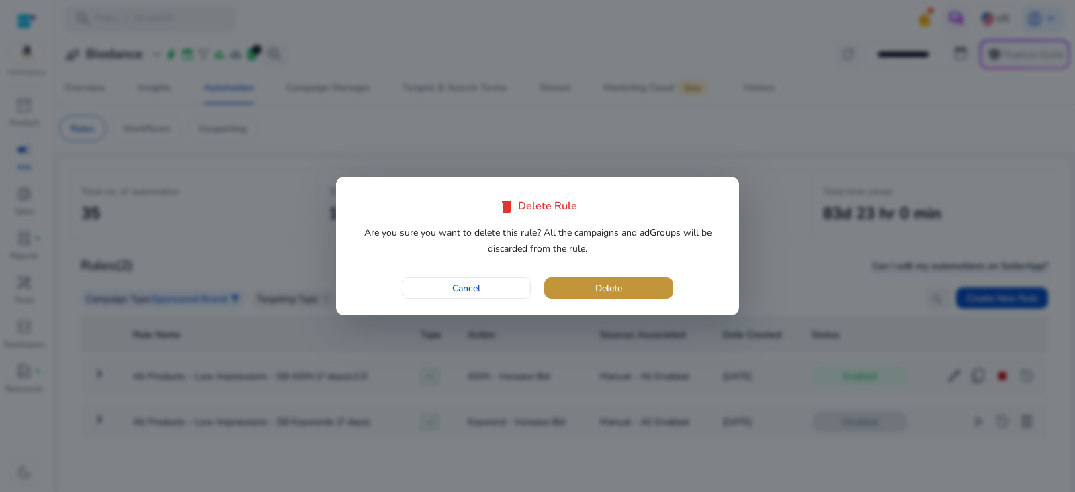
click at [626, 281] on span "button" at bounding box center [608, 288] width 129 height 32
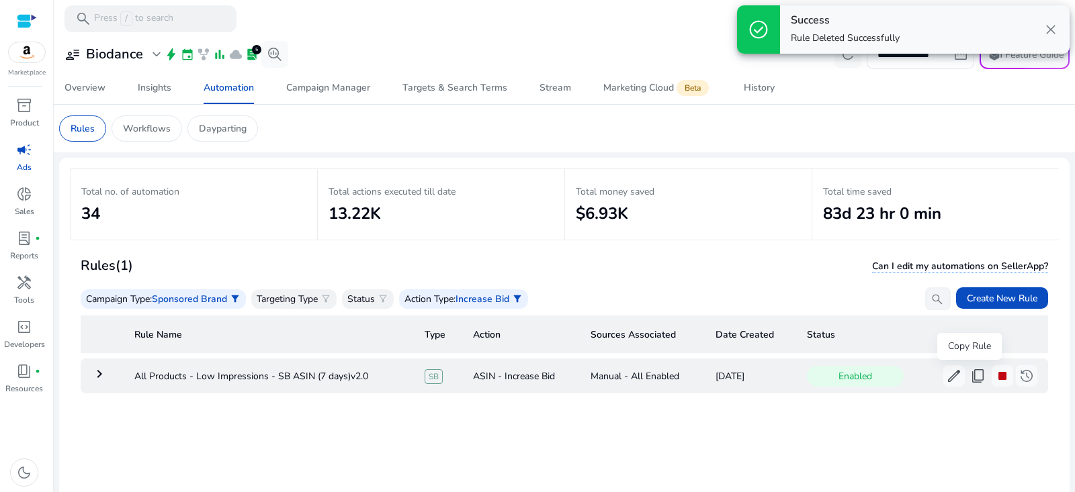
click at [970, 378] on span "content_copy" at bounding box center [978, 376] width 16 height 16
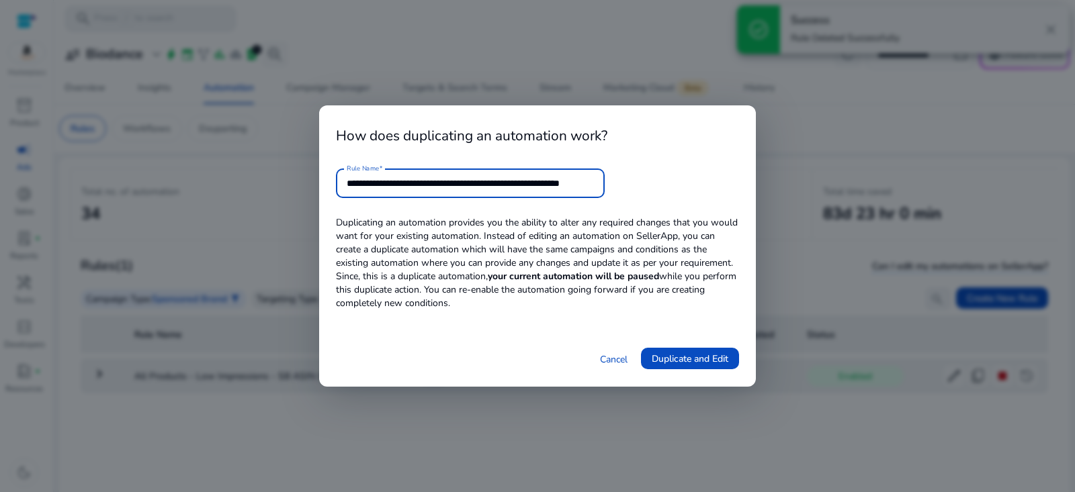
scroll to position [0, 28]
click at [475, 185] on input "**********" at bounding box center [470, 183] width 247 height 15
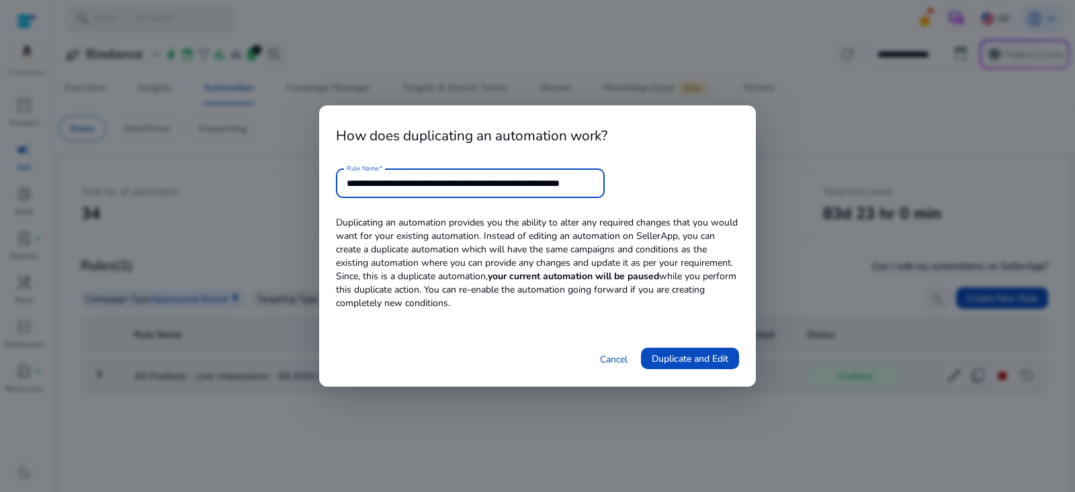
click at [475, 185] on input "**********" at bounding box center [470, 183] width 247 height 15
drag, startPoint x: 589, startPoint y: 182, endPoint x: 927, endPoint y: 191, distance: 337.4
click at [924, 190] on div "**********" at bounding box center [537, 246] width 1075 height 492
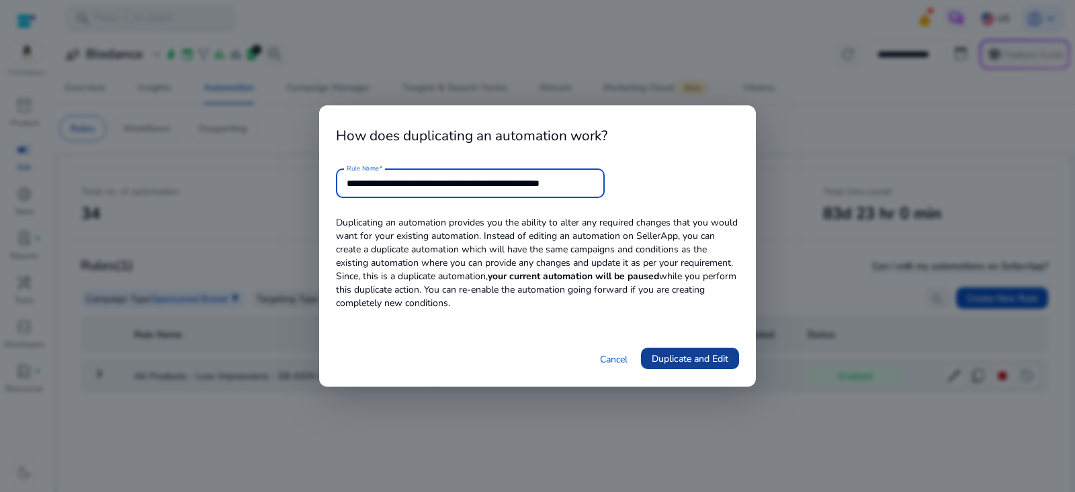
type input "**********"
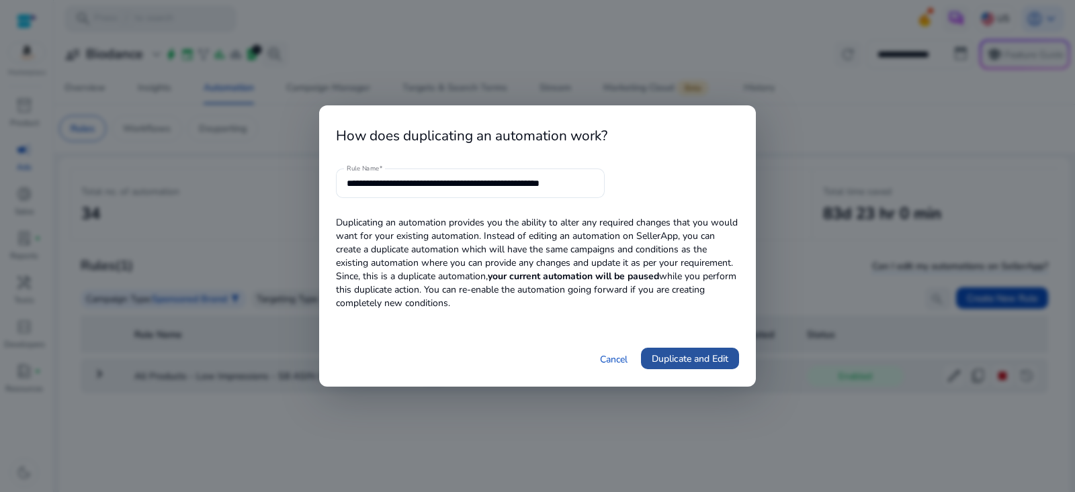
click at [689, 364] on span "Duplicate and Edit" at bounding box center [690, 359] width 77 height 14
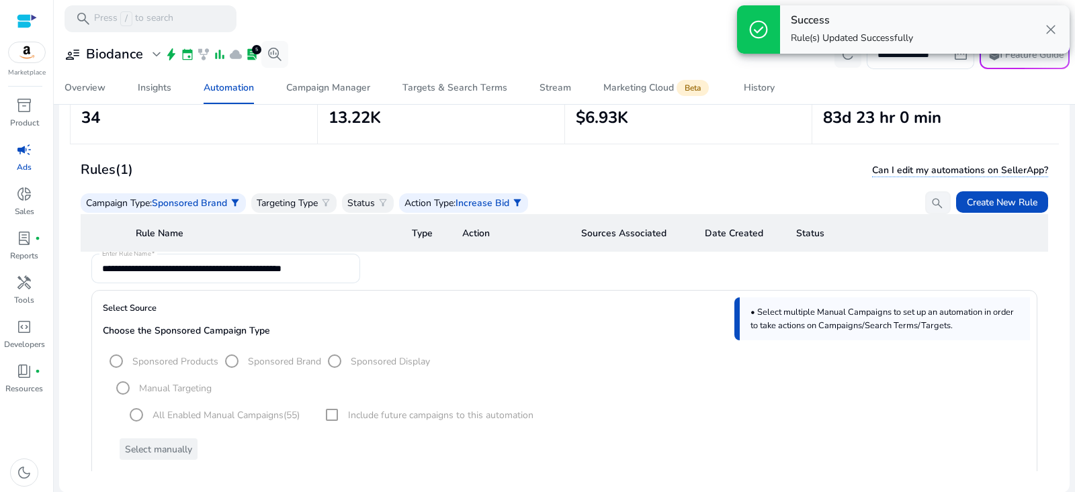
scroll to position [245, 0]
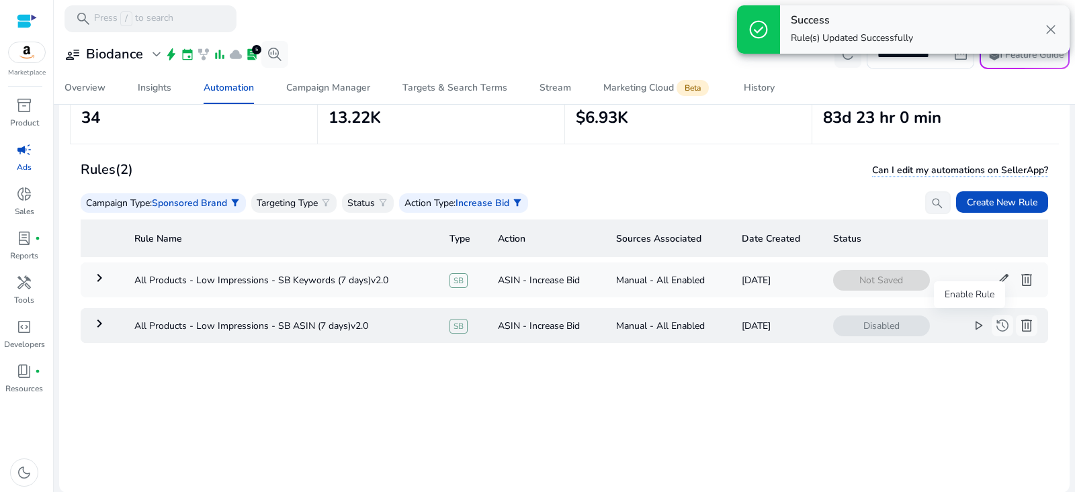
click at [970, 318] on span "play_arrow" at bounding box center [978, 326] width 16 height 16
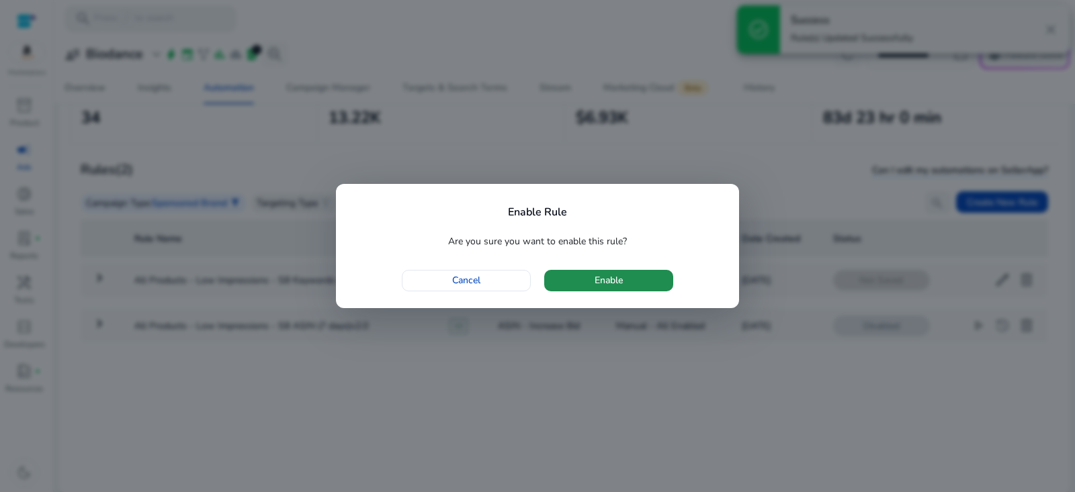
click at [608, 273] on span "button" at bounding box center [608, 281] width 129 height 32
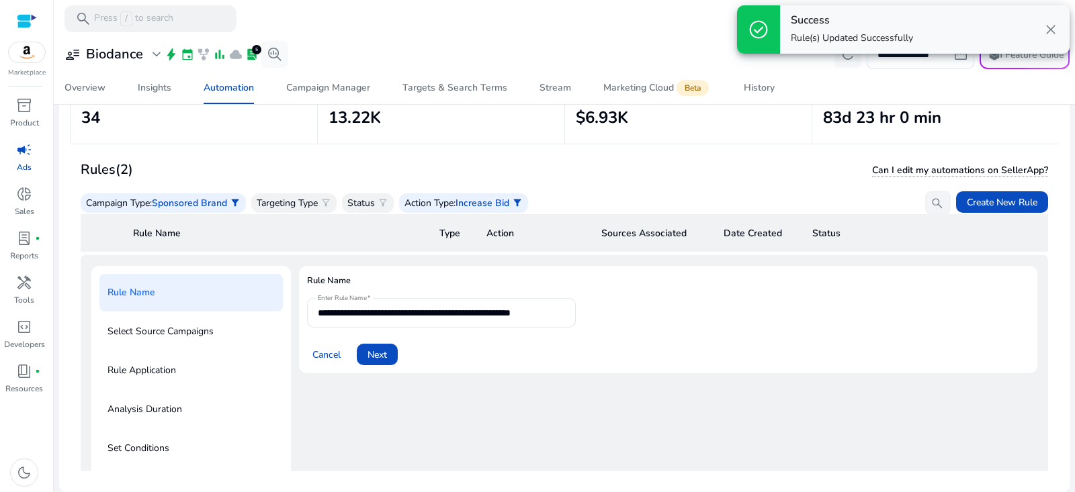
scroll to position [0, 5]
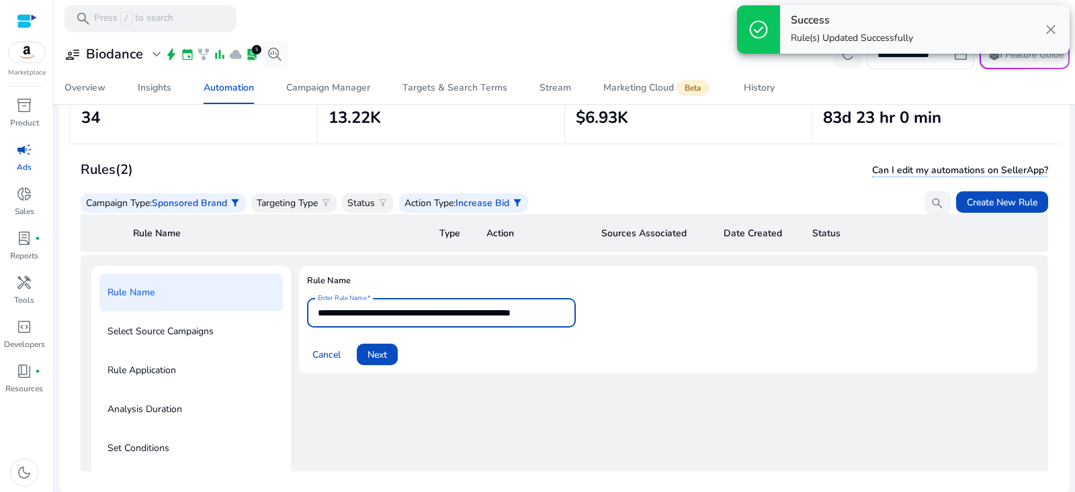
drag, startPoint x: 556, startPoint y: 310, endPoint x: 589, endPoint y: 310, distance: 32.9
click at [589, 310] on form "**********" at bounding box center [668, 331] width 722 height 67
click at [384, 357] on span "Next" at bounding box center [377, 355] width 19 height 14
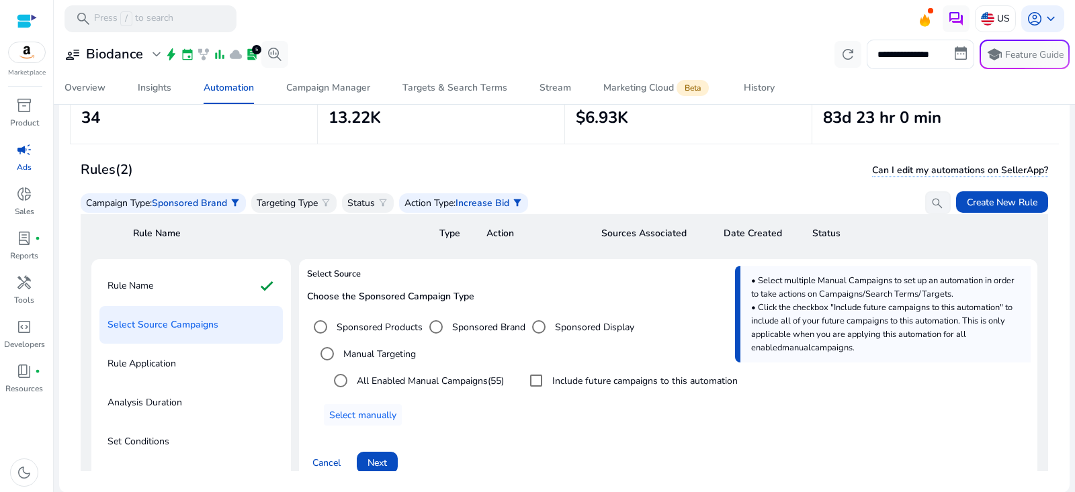
scroll to position [52, 0]
click at [564, 386] on label "Include future campaigns to this automation" at bounding box center [644, 383] width 188 height 14
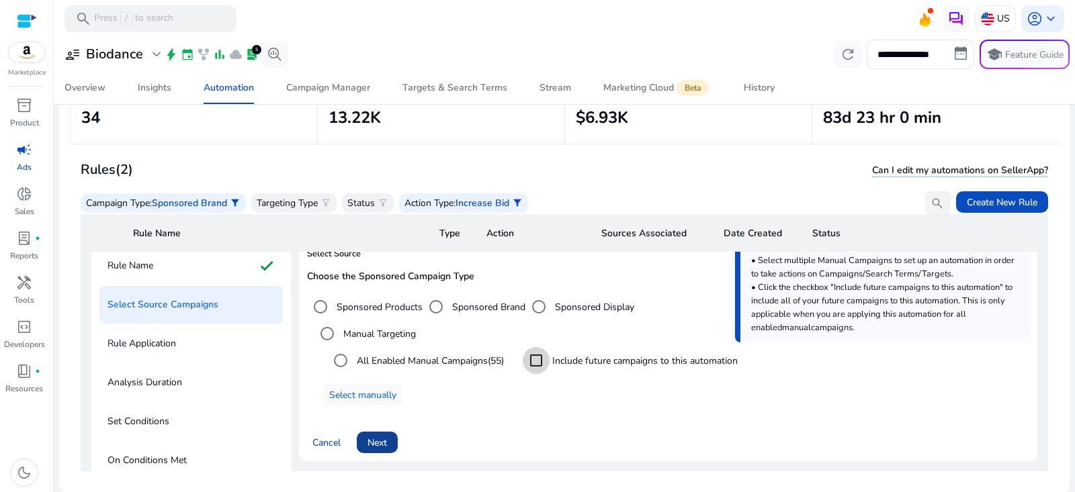
scroll to position [75, 0]
click at [380, 444] on span "Next" at bounding box center [377, 443] width 19 height 14
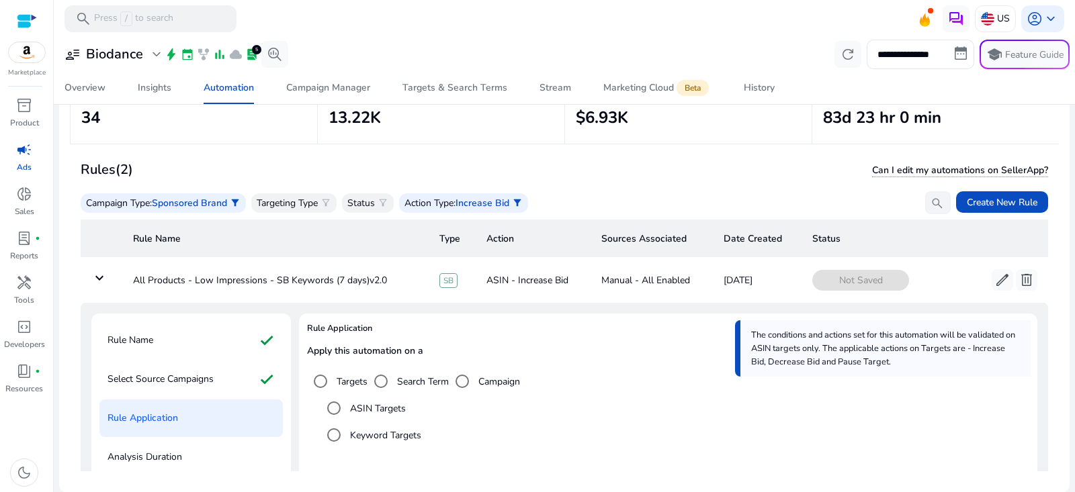
scroll to position [36, 0]
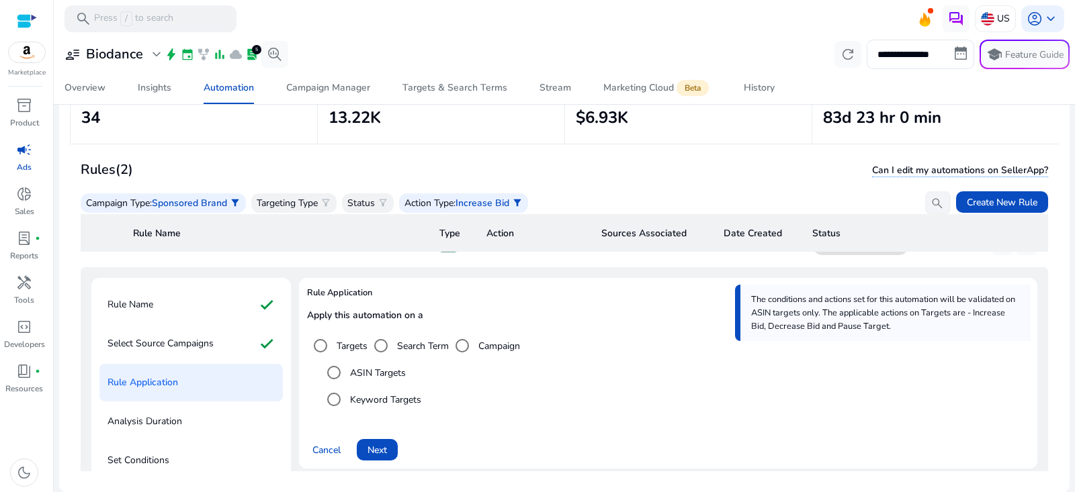
click at [399, 406] on div "Keyword Targets" at bounding box center [370, 399] width 101 height 27
click at [413, 397] on label "Keyword Targets" at bounding box center [384, 400] width 74 height 14
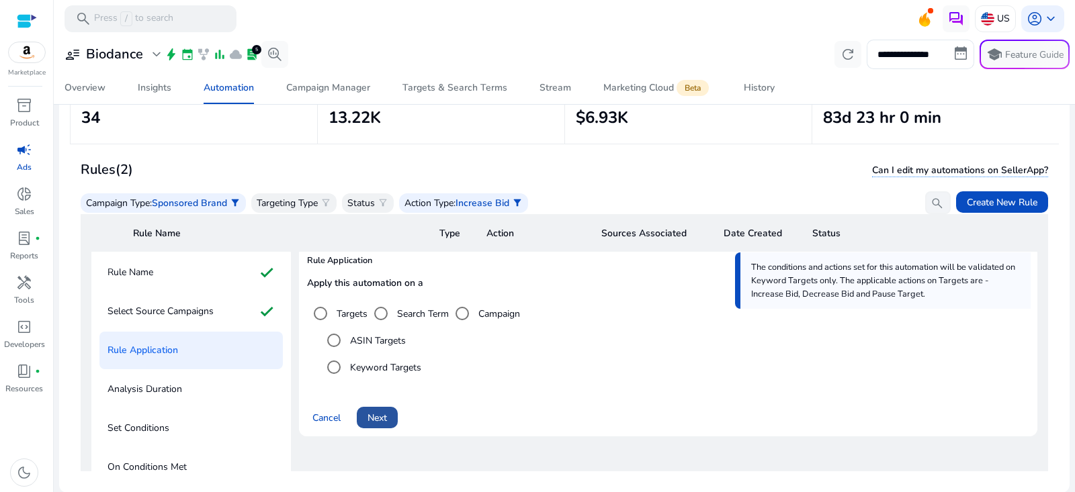
click at [387, 421] on span "Next" at bounding box center [377, 418] width 19 height 14
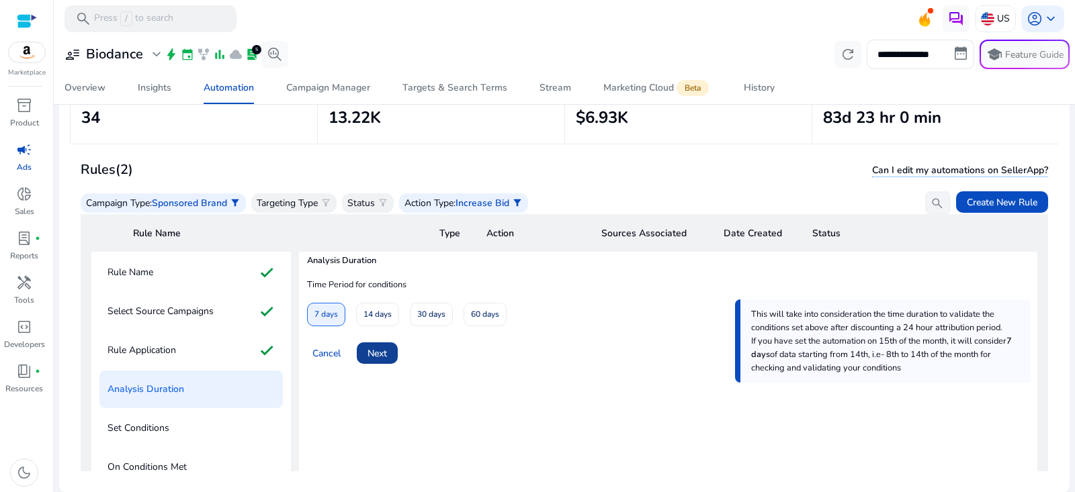
click at [384, 355] on span "Next" at bounding box center [377, 354] width 19 height 14
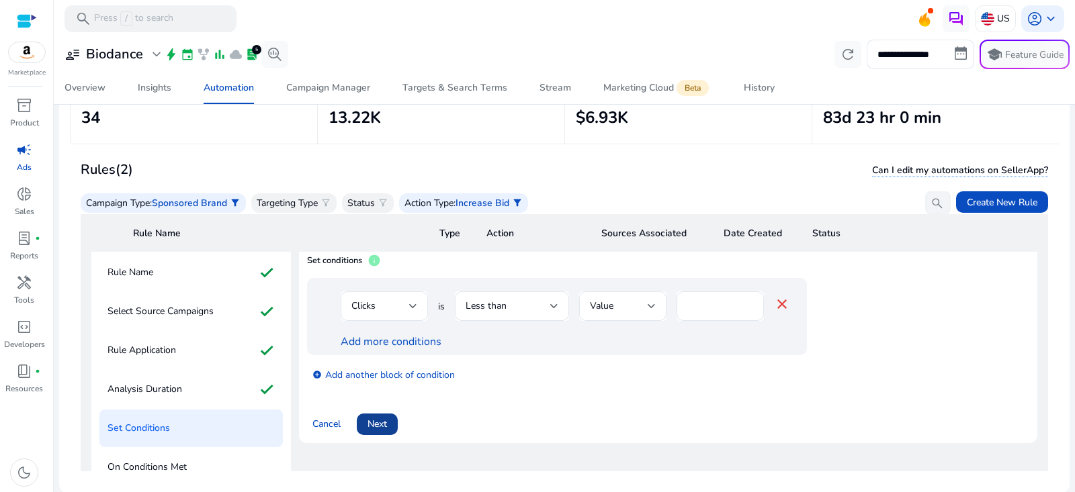
click at [389, 424] on span at bounding box center [377, 425] width 41 height 32
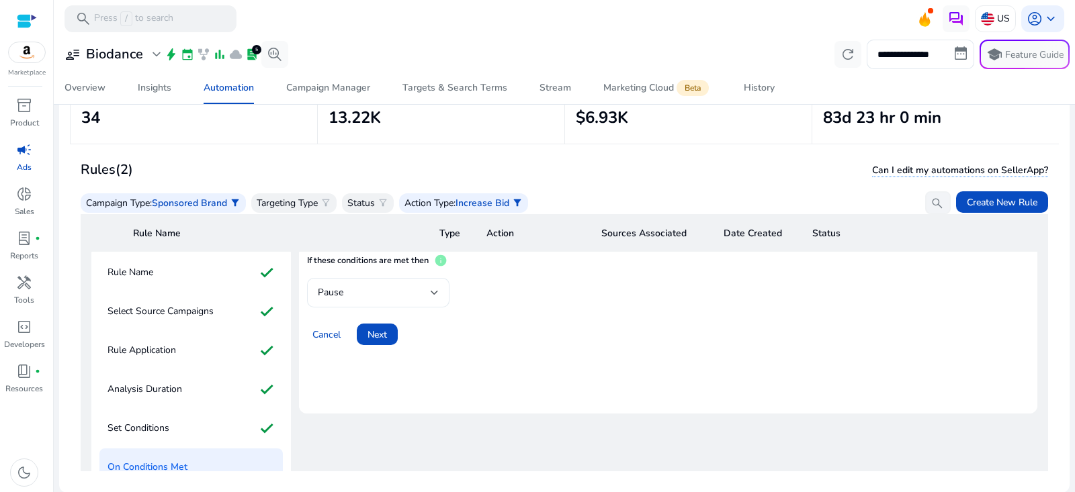
click at [387, 292] on div "Pause" at bounding box center [374, 293] width 113 height 15
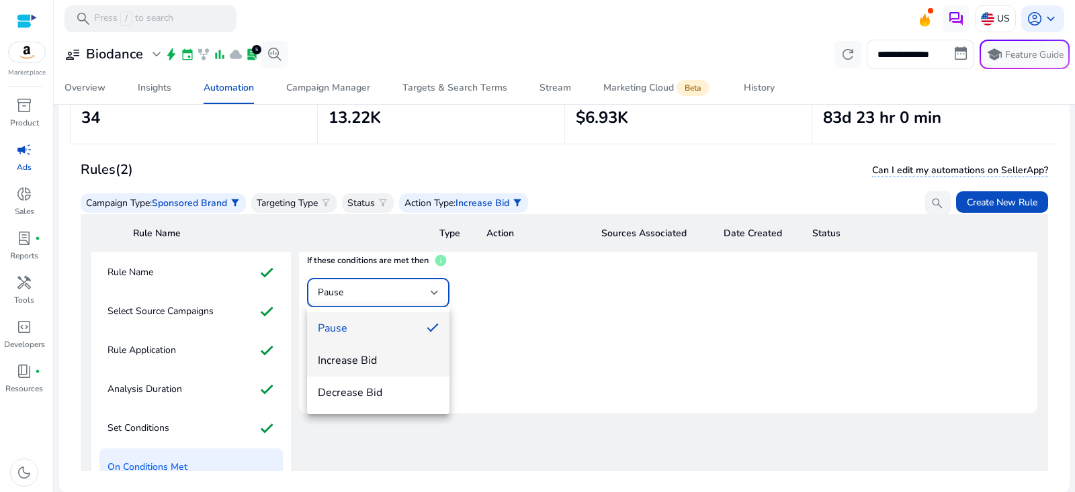
click at [361, 361] on span "Increase Bid" at bounding box center [378, 360] width 121 height 15
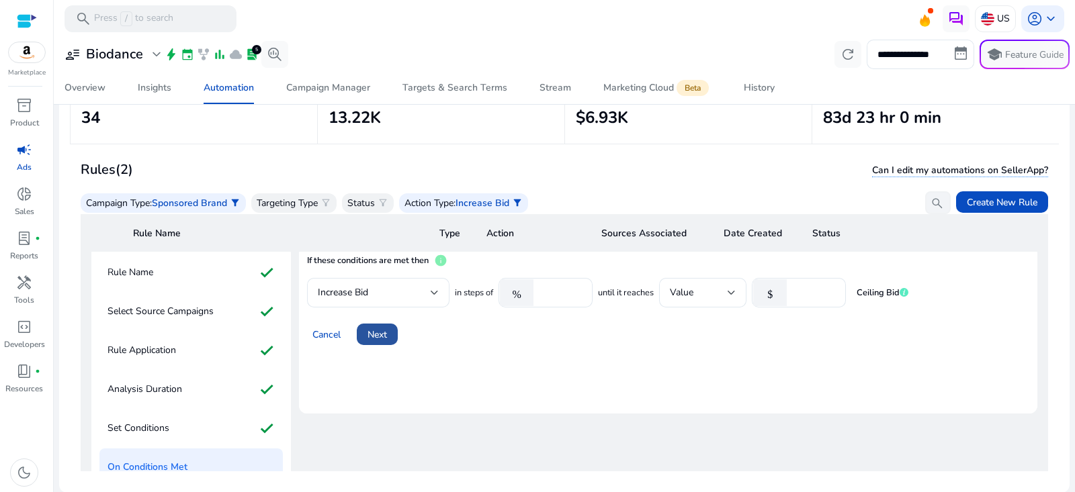
click at [376, 341] on span at bounding box center [377, 334] width 41 height 32
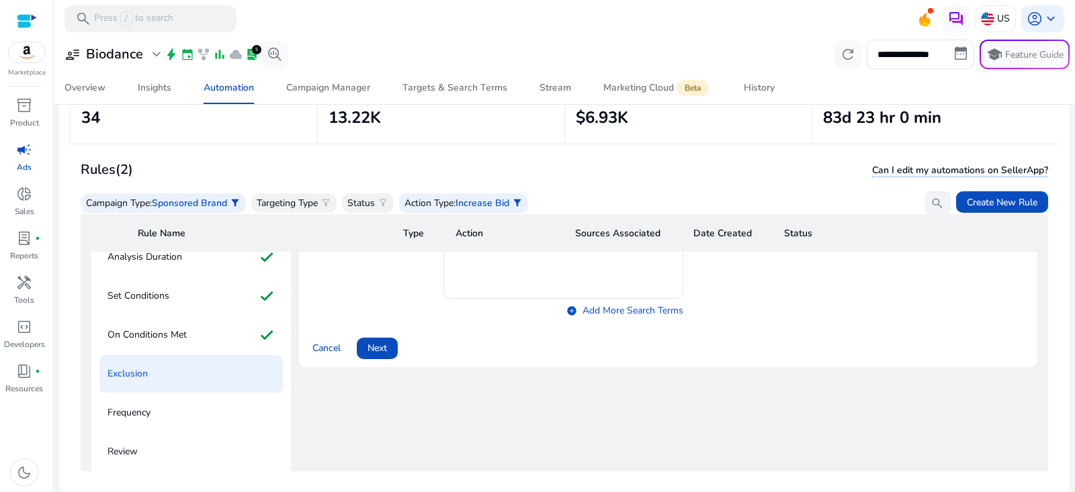
scroll to position [243, 0]
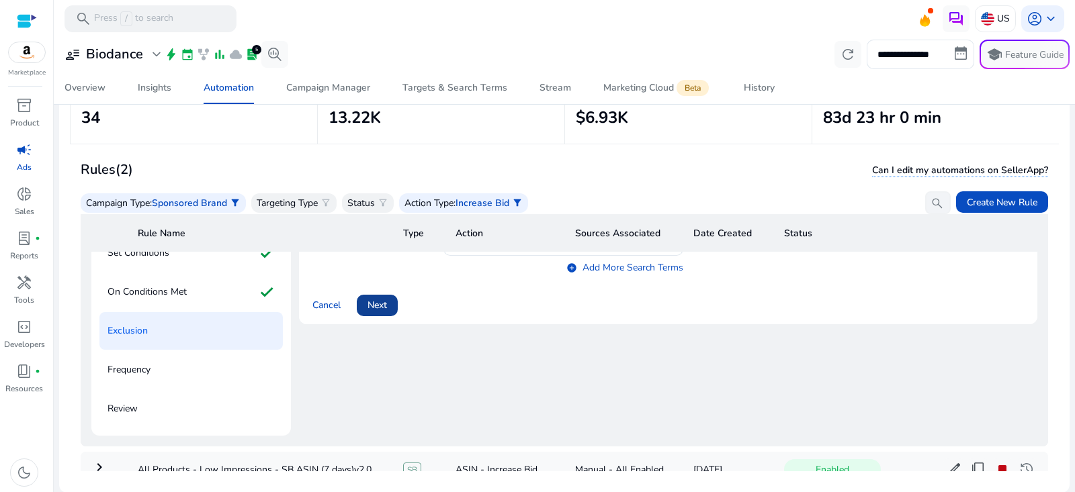
click at [386, 298] on span "Next" at bounding box center [377, 305] width 19 height 14
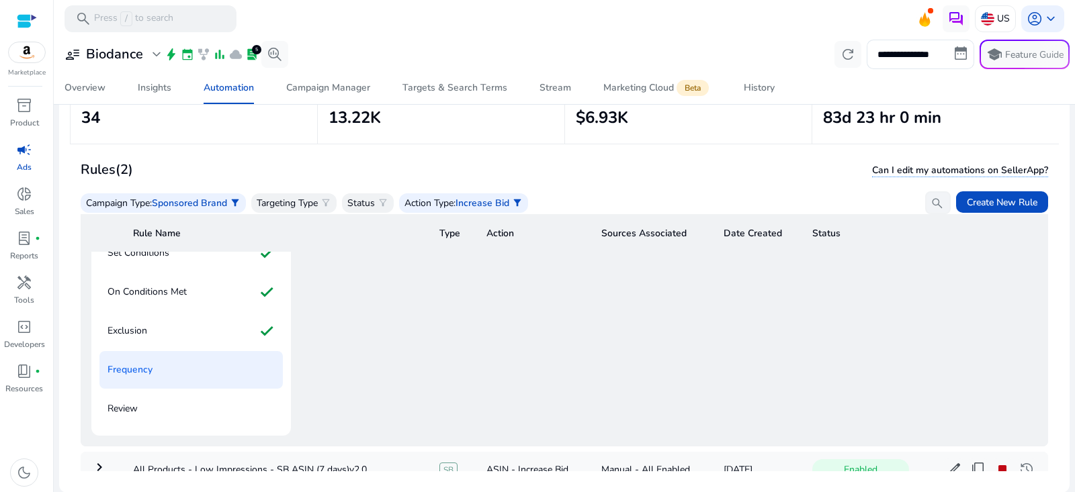
scroll to position [80, 0]
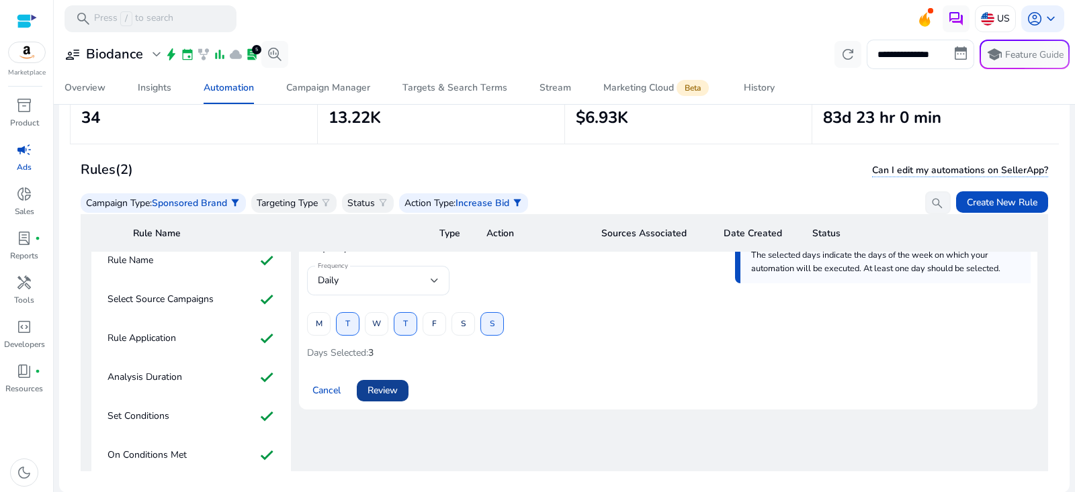
click at [396, 386] on span "Review" at bounding box center [383, 391] width 30 height 14
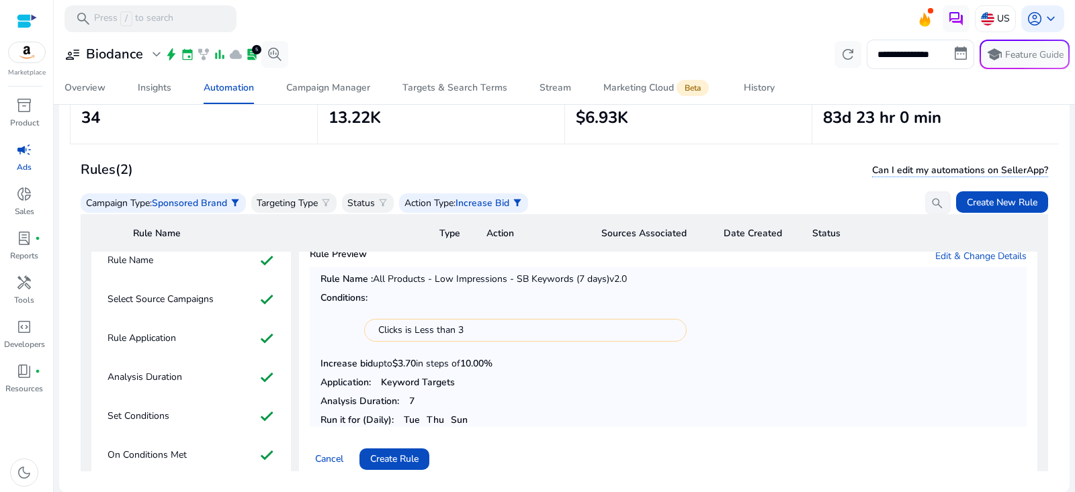
scroll to position [236, 0]
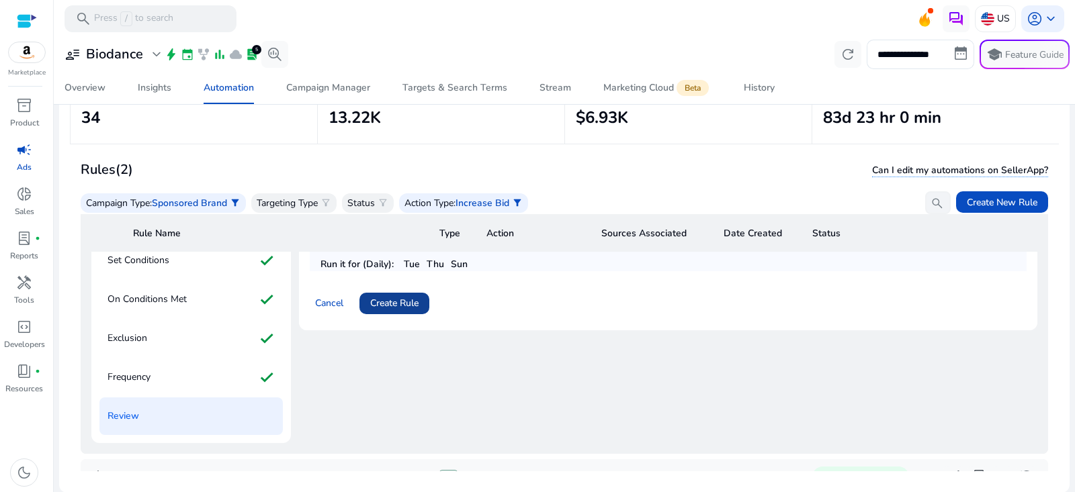
click at [421, 301] on span at bounding box center [394, 304] width 70 height 32
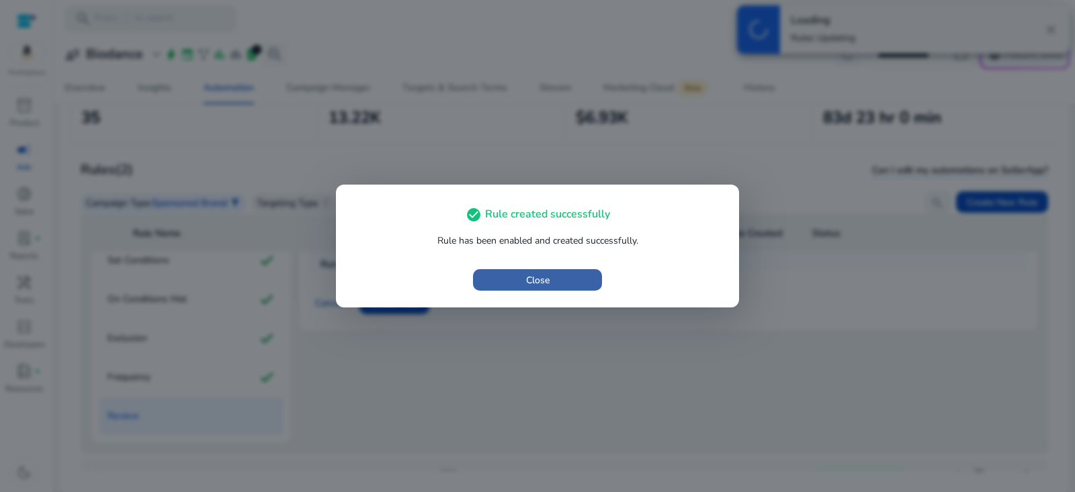
click at [568, 282] on span "button" at bounding box center [537, 280] width 129 height 32
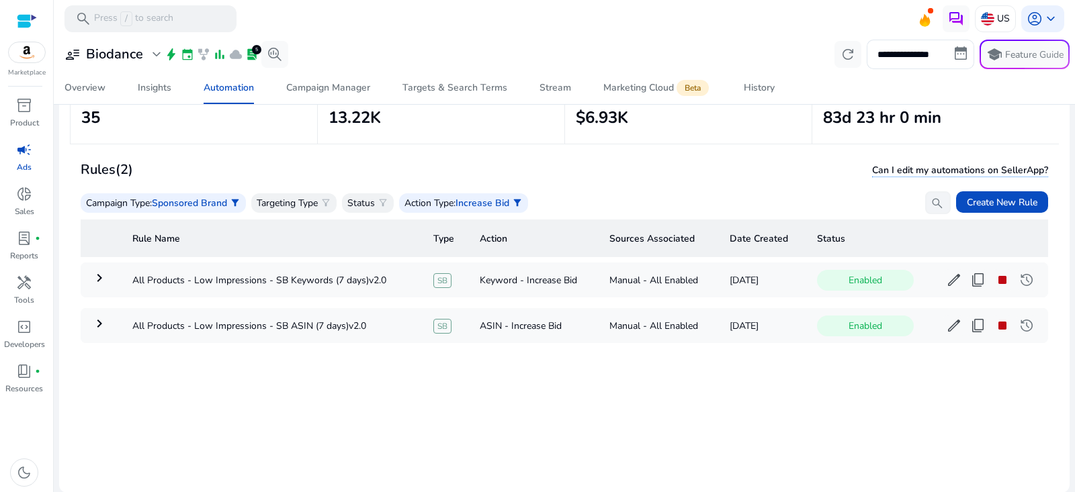
click at [230, 427] on div "Rule Name Type Action Sources Associated Date Created Status keyboard_arrow_rig…" at bounding box center [565, 342] width 968 height 257
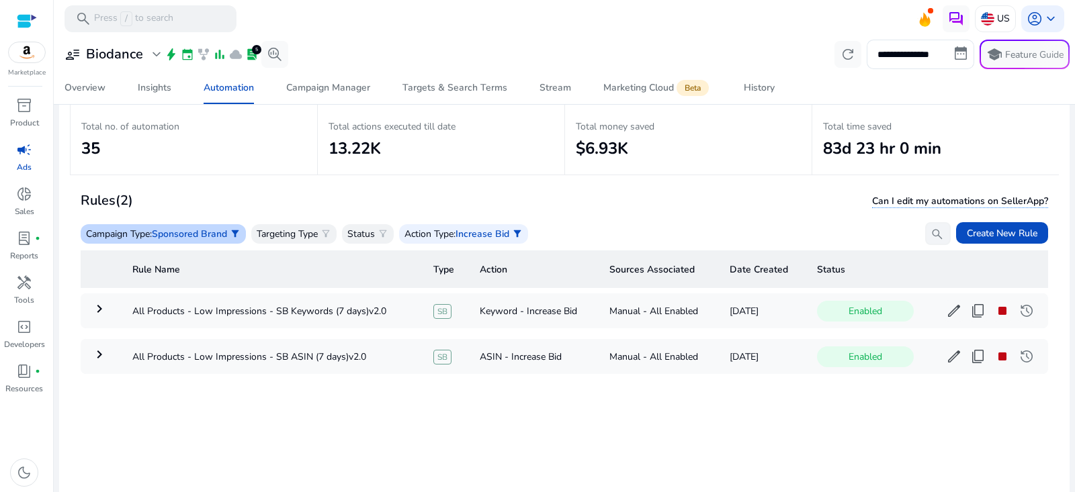
click at [213, 235] on span "Sponsored Brand" at bounding box center [189, 234] width 75 height 13
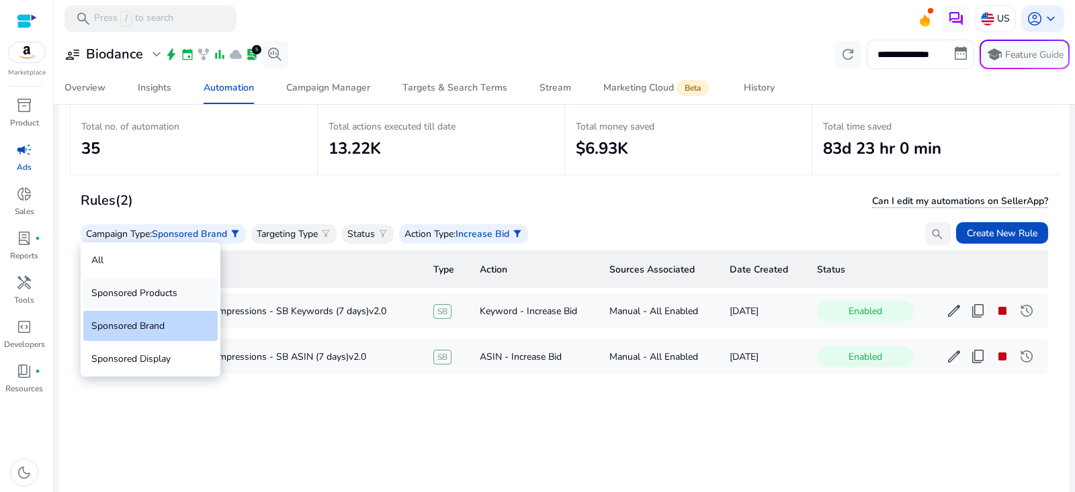
click at [175, 292] on div "Sponsored Products" at bounding box center [150, 293] width 134 height 30
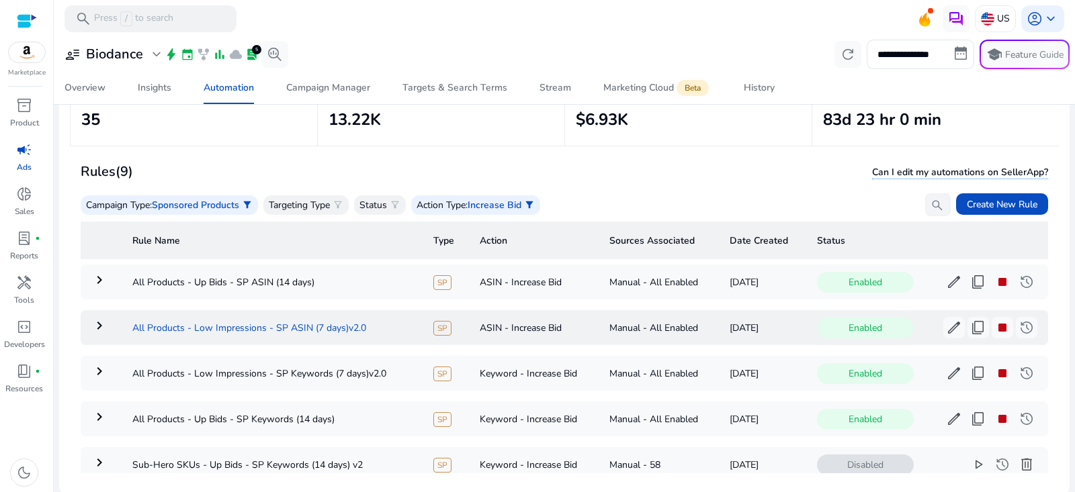
scroll to position [93, 0]
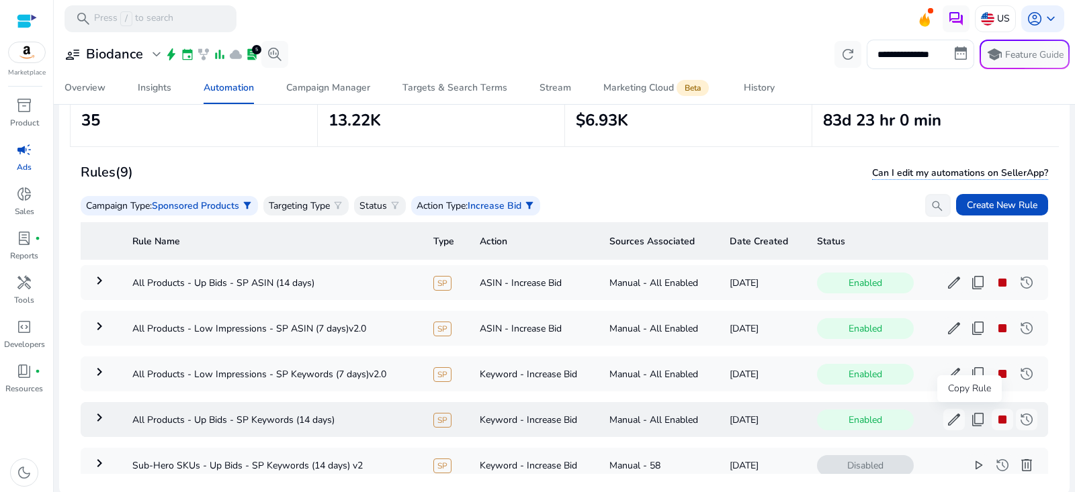
click at [970, 419] on span "content_copy" at bounding box center [978, 420] width 16 height 16
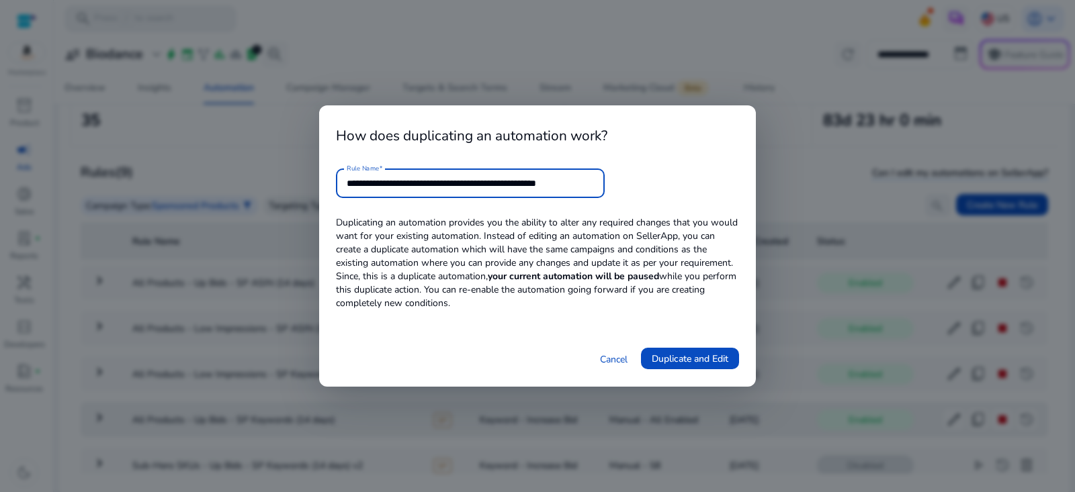
drag, startPoint x: 551, startPoint y: 184, endPoint x: 791, endPoint y: 189, distance: 240.6
click at [791, 189] on div "**********" at bounding box center [537, 246] width 1075 height 492
type input "**********"
click at [710, 360] on span "Duplicate and Edit" at bounding box center [690, 359] width 77 height 14
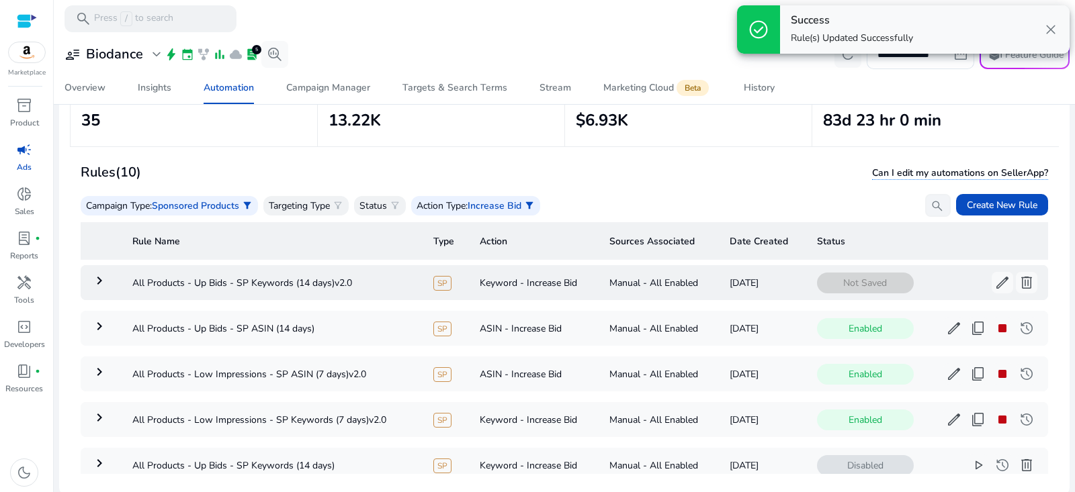
click at [101, 278] on mat-icon "keyboard_arrow_right" at bounding box center [99, 281] width 16 height 16
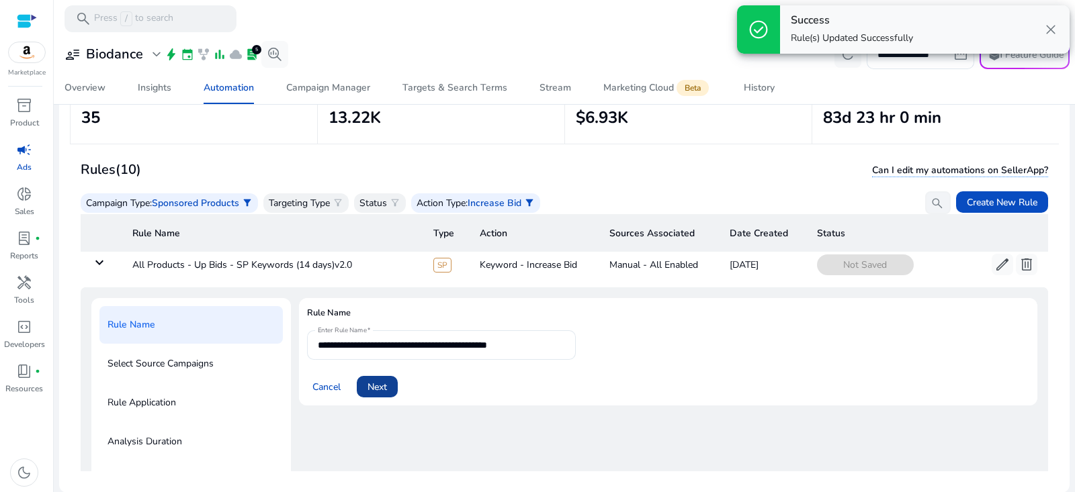
scroll to position [15, 0]
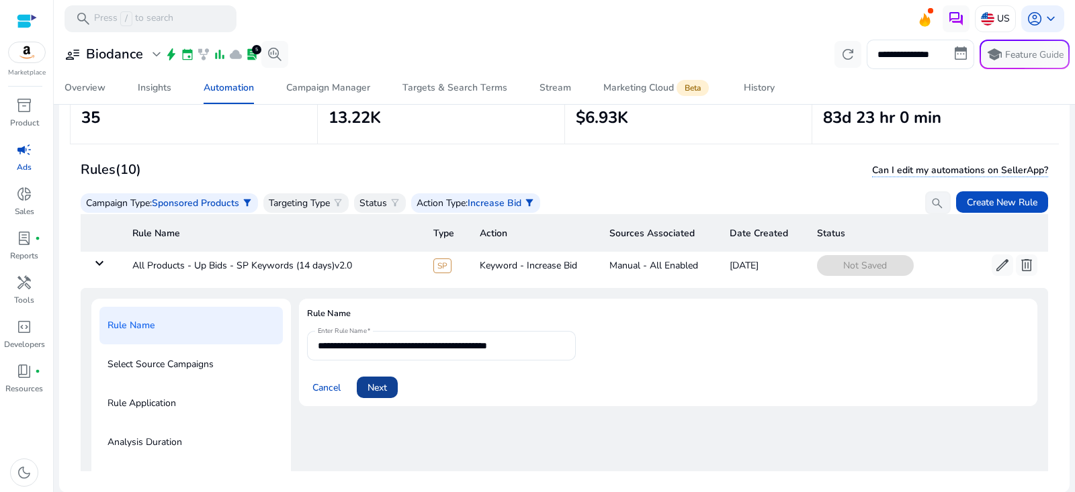
click at [378, 387] on span "Next" at bounding box center [377, 388] width 19 height 14
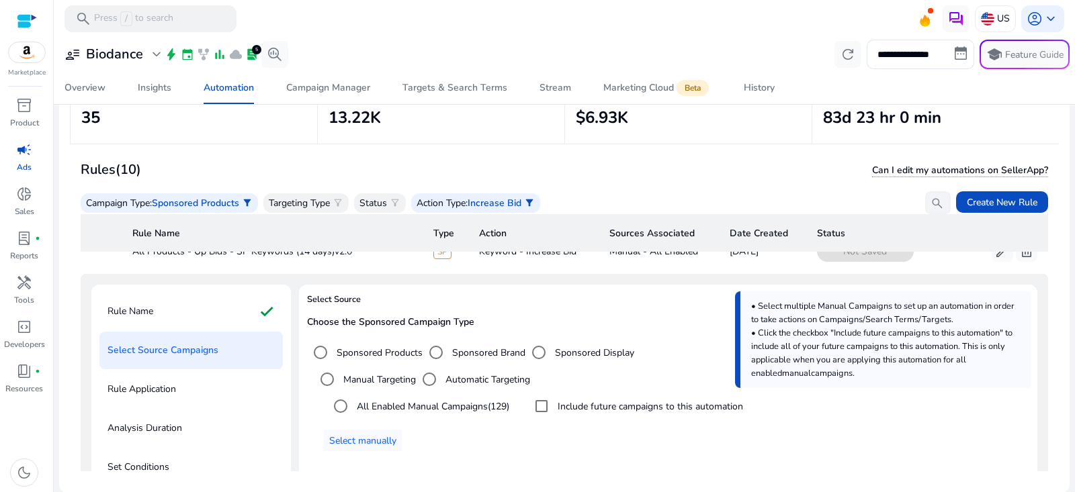
scroll to position [47, 0]
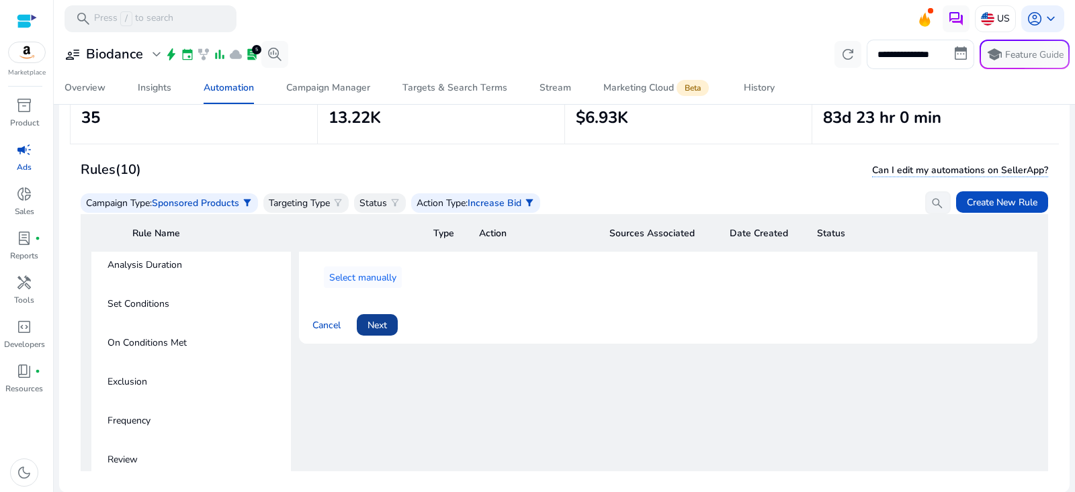
click at [383, 318] on span "Next" at bounding box center [377, 325] width 19 height 14
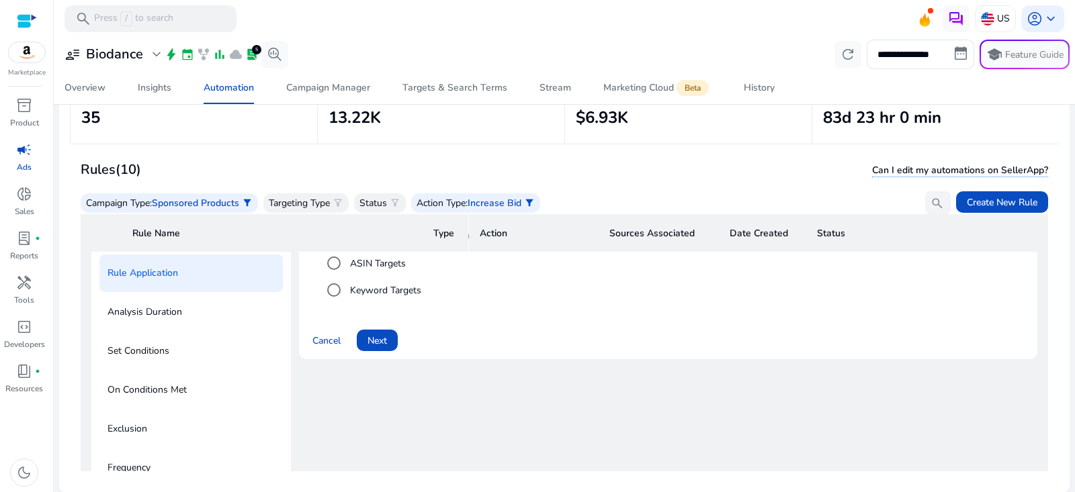
scroll to position [54, 0]
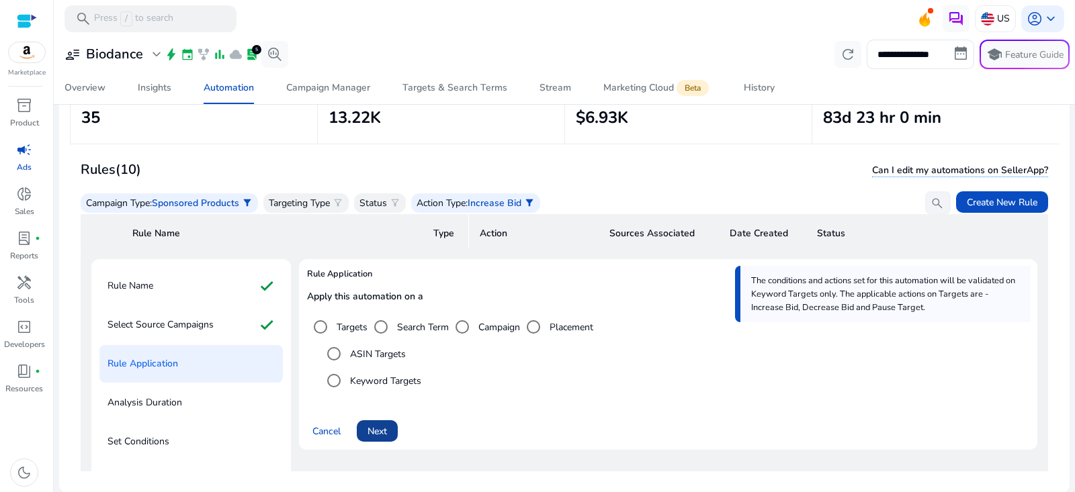
click at [384, 433] on span "Next" at bounding box center [377, 432] width 19 height 14
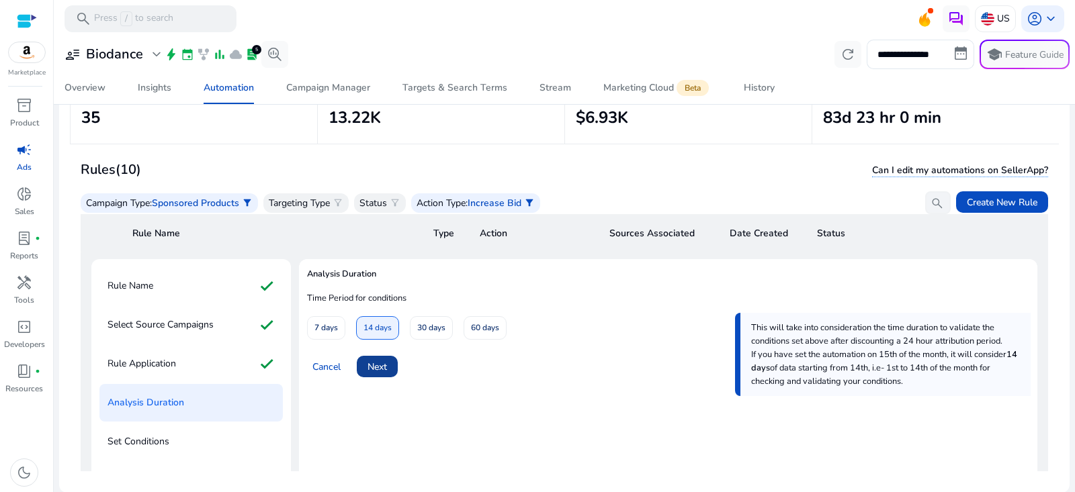
click at [378, 366] on span "Next" at bounding box center [377, 367] width 19 height 14
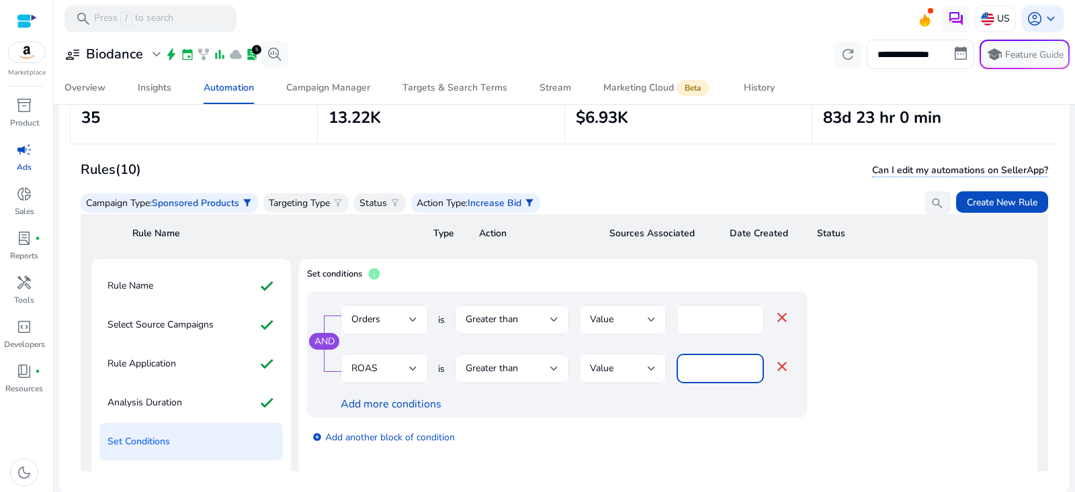
click at [700, 362] on input "*" at bounding box center [720, 368] width 66 height 15
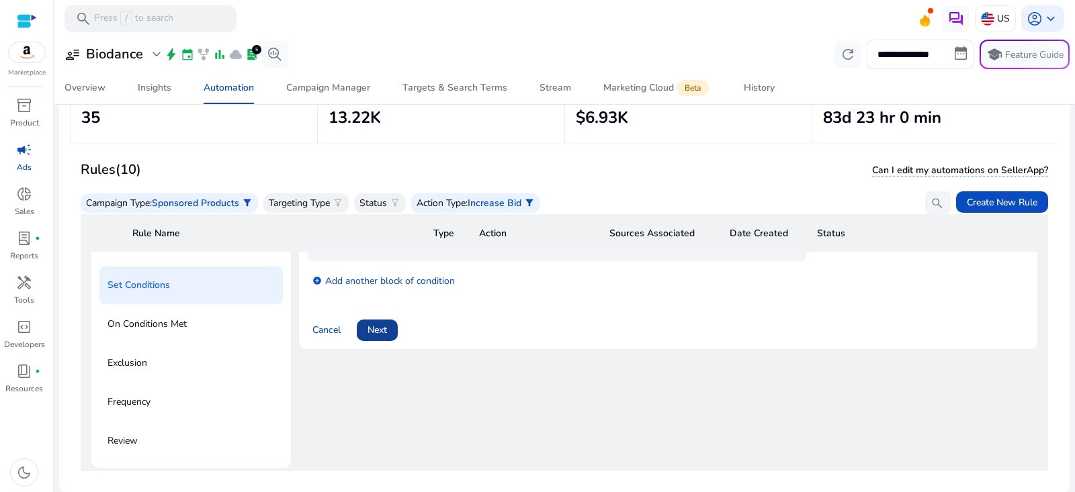
type input "***"
click at [384, 333] on span "Next" at bounding box center [377, 330] width 19 height 14
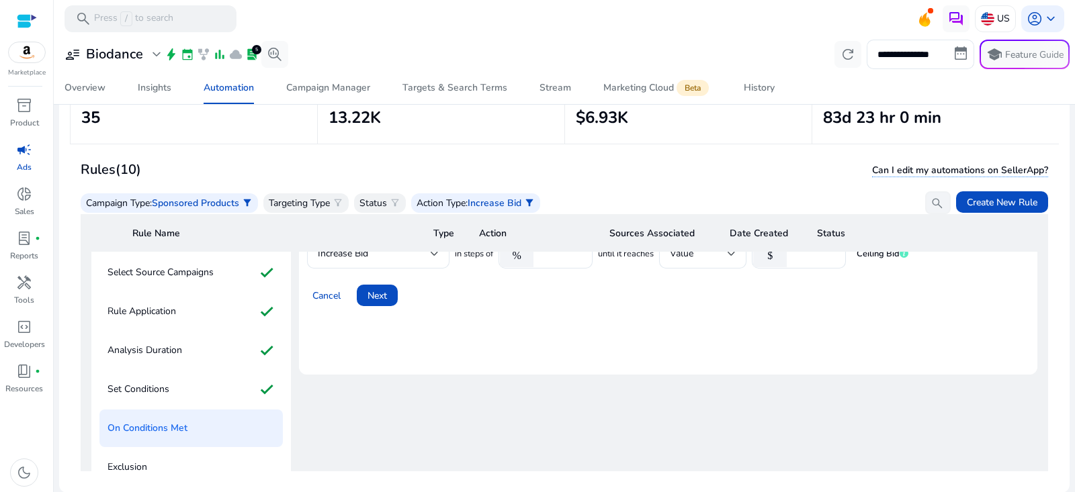
scroll to position [32, 0]
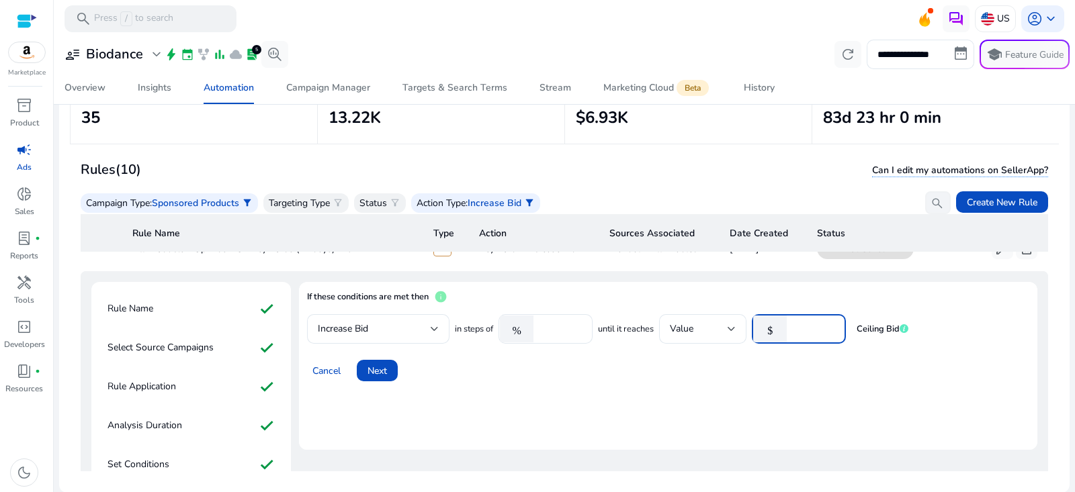
drag, startPoint x: 807, startPoint y: 328, endPoint x: 768, endPoint y: 329, distance: 39.0
click at [768, 329] on div "$ *" at bounding box center [793, 329] width 83 height 30
type input "***"
click at [378, 370] on span "Next" at bounding box center [377, 371] width 19 height 14
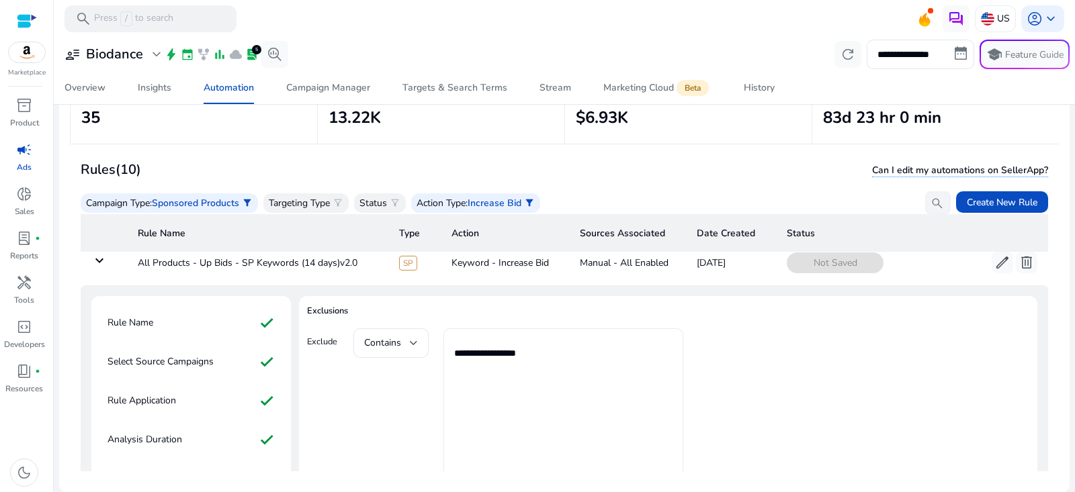
scroll to position [15, 0]
click at [527, 353] on textarea "**********" at bounding box center [563, 407] width 218 height 140
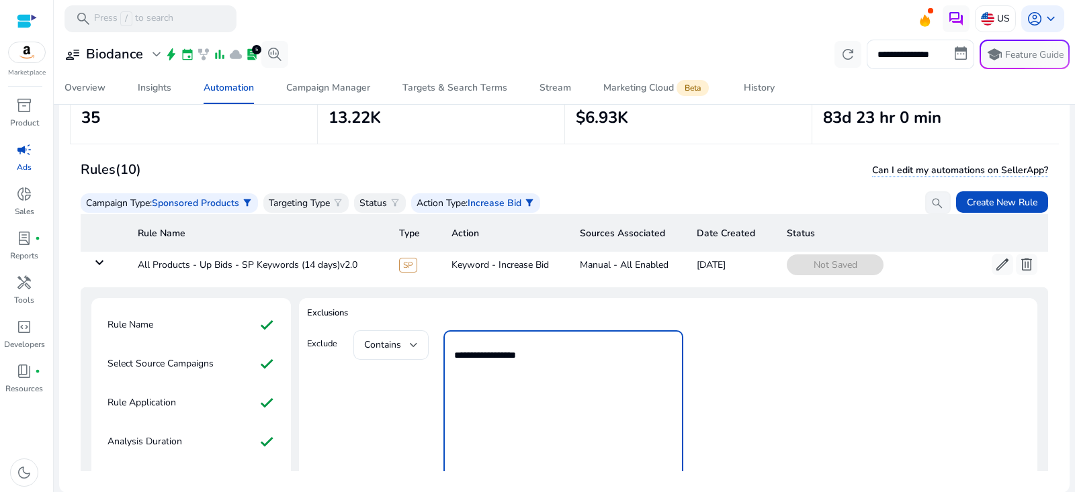
click at [527, 353] on textarea "**********" at bounding box center [563, 407] width 218 height 140
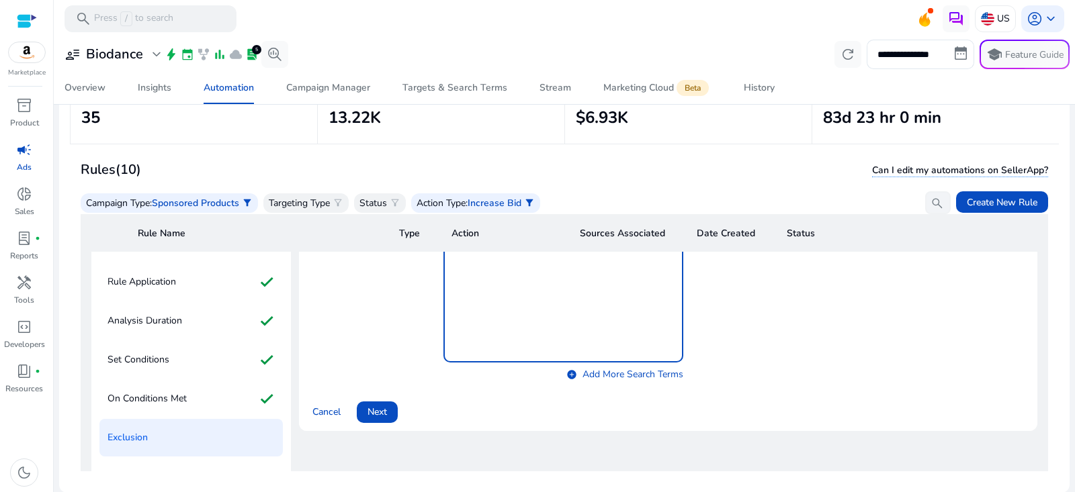
scroll to position [179, 0]
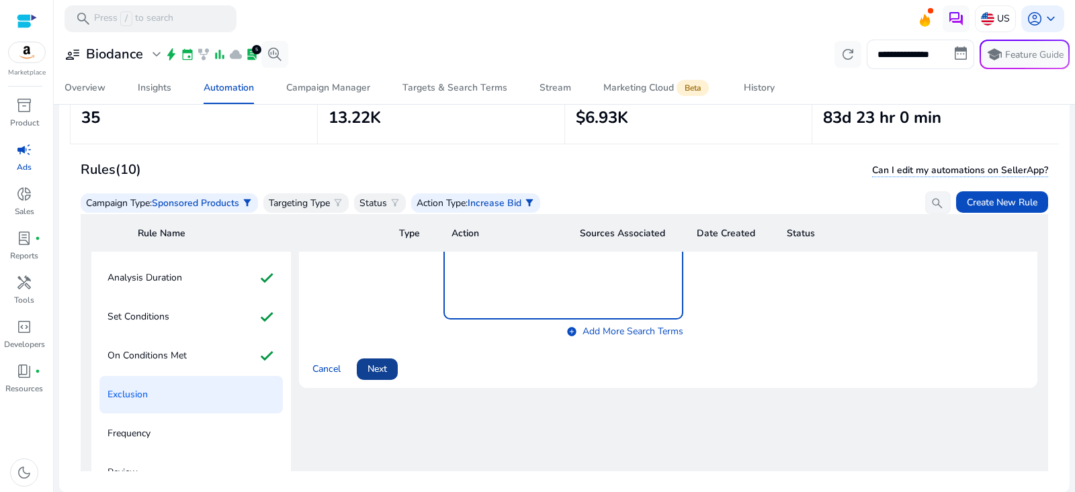
click at [384, 372] on span "Next" at bounding box center [377, 369] width 19 height 14
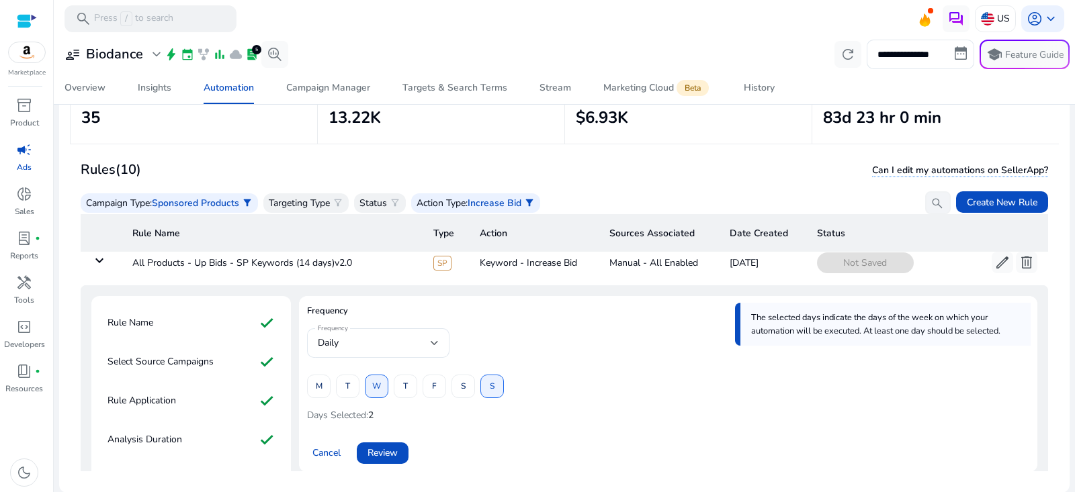
scroll to position [36, 0]
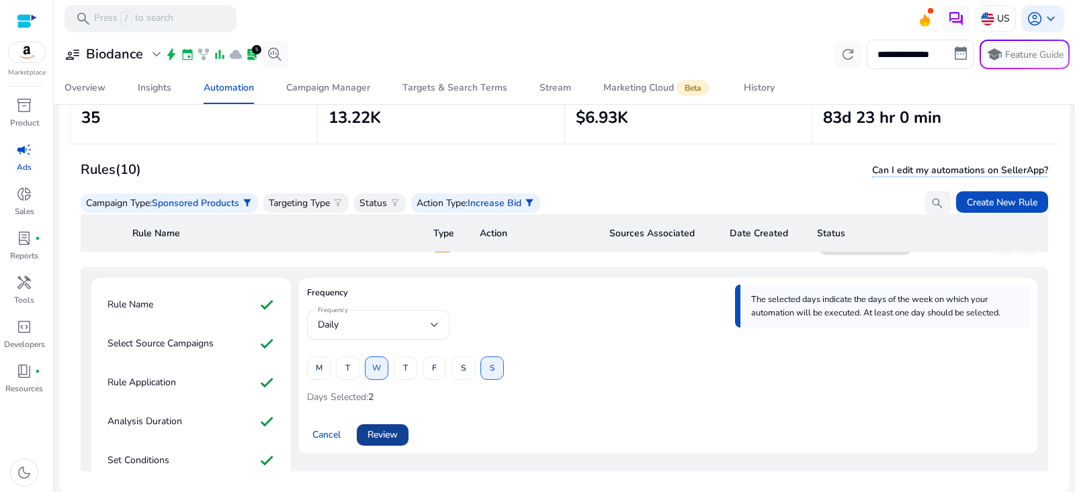
click at [396, 437] on span "Review" at bounding box center [383, 435] width 30 height 14
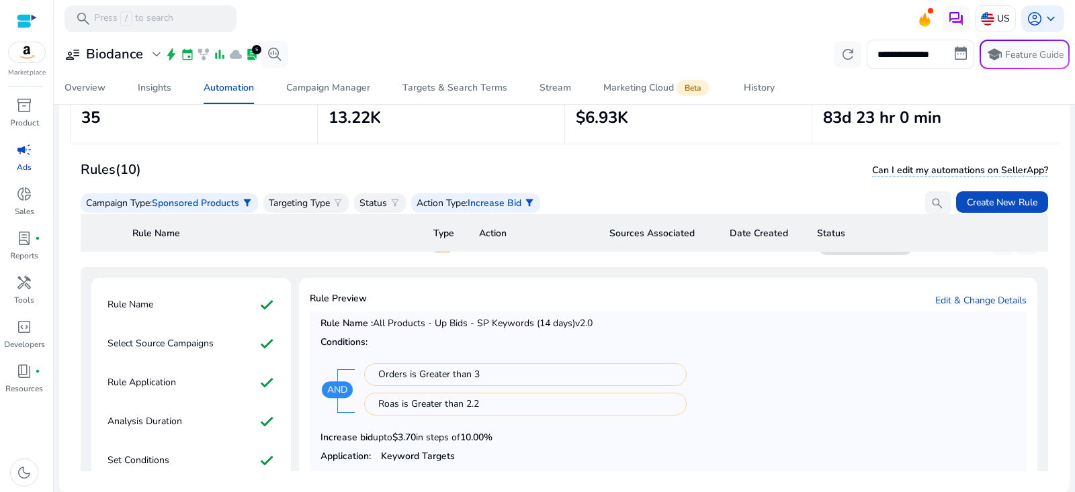
scroll to position [216, 0]
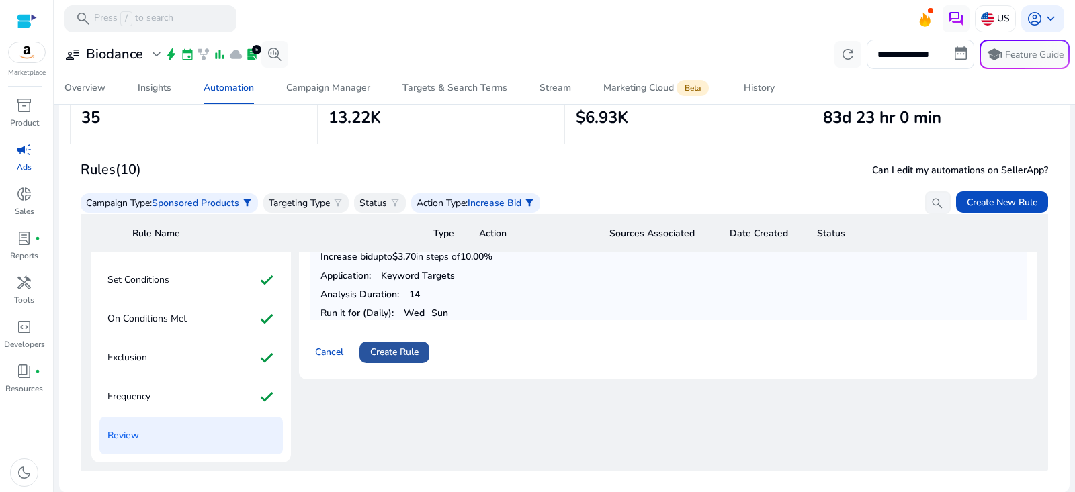
click at [417, 351] on span "Create Rule" at bounding box center [394, 352] width 48 height 14
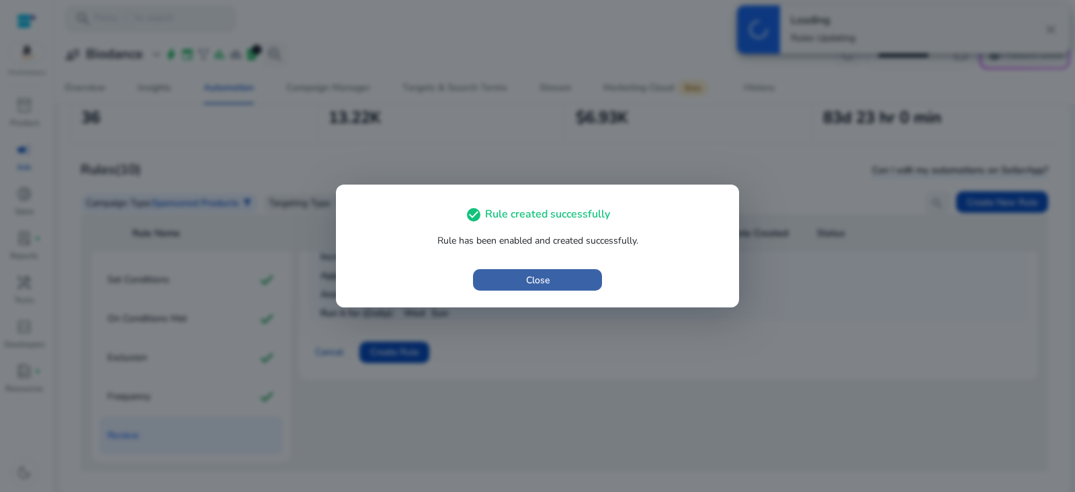
click at [584, 284] on span "button" at bounding box center [537, 280] width 129 height 32
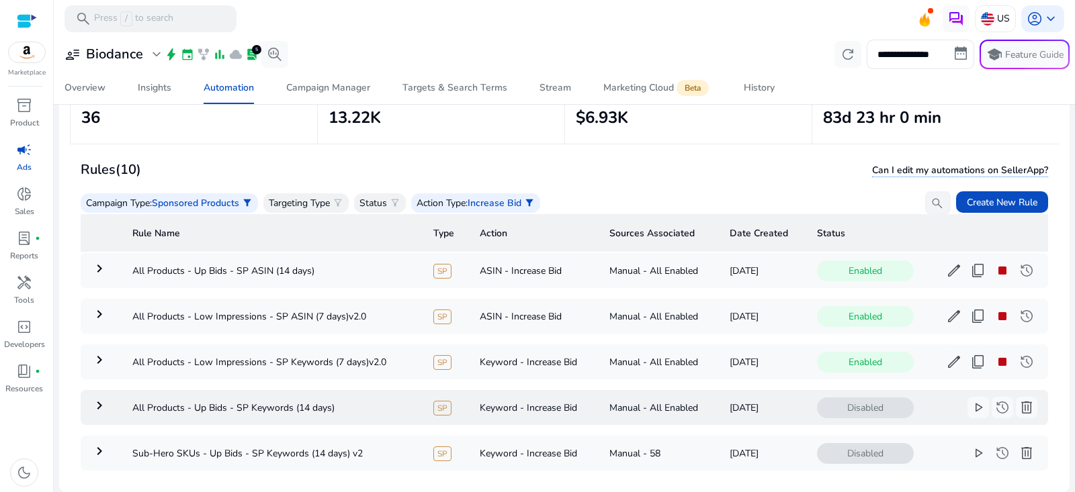
scroll to position [58, 0]
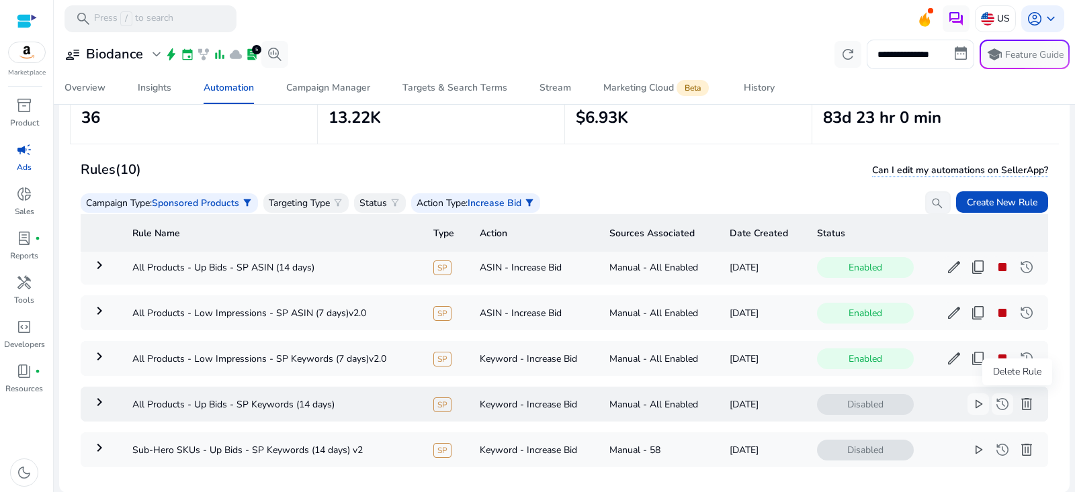
click at [1019, 407] on span "delete" at bounding box center [1027, 404] width 16 height 16
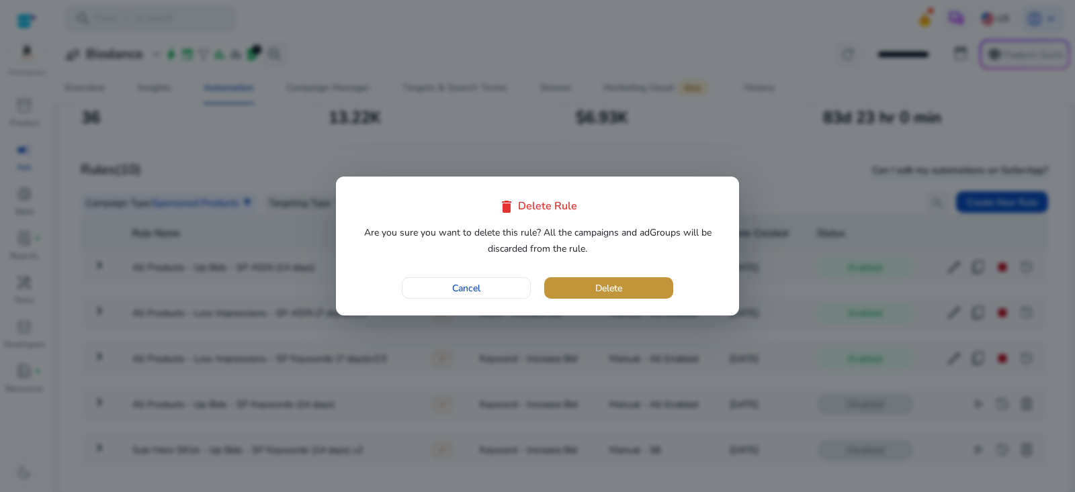
click at [578, 284] on span "button" at bounding box center [608, 288] width 129 height 32
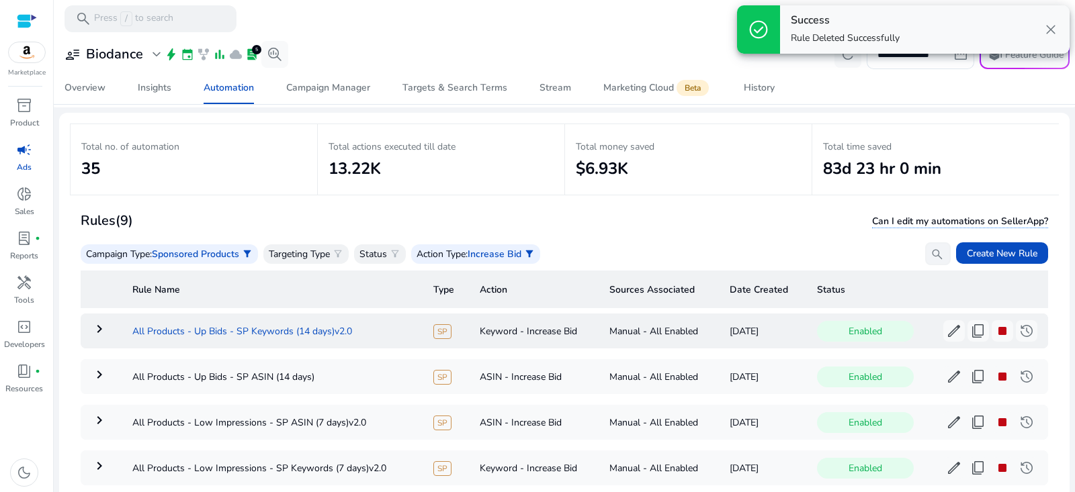
scroll to position [65, 0]
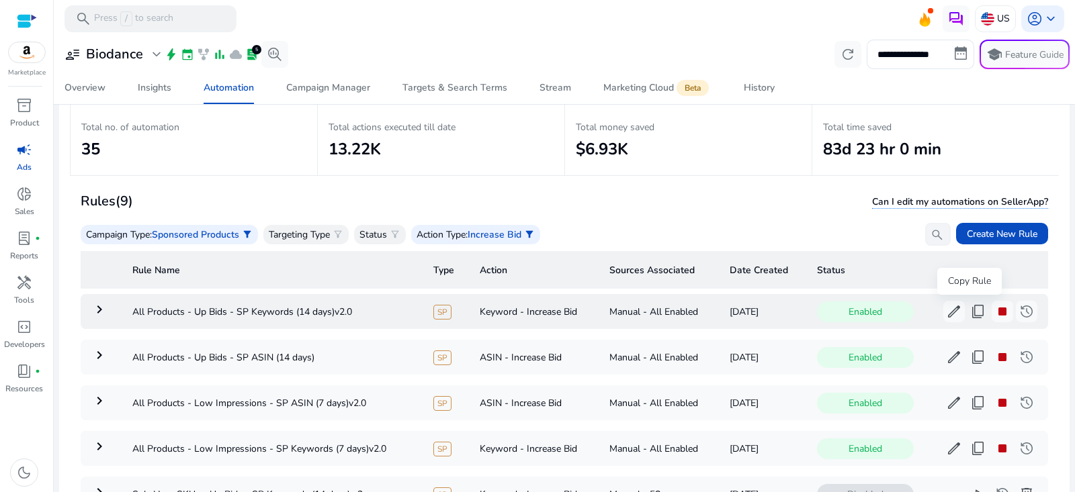
click at [970, 315] on span "content_copy" at bounding box center [978, 312] width 16 height 16
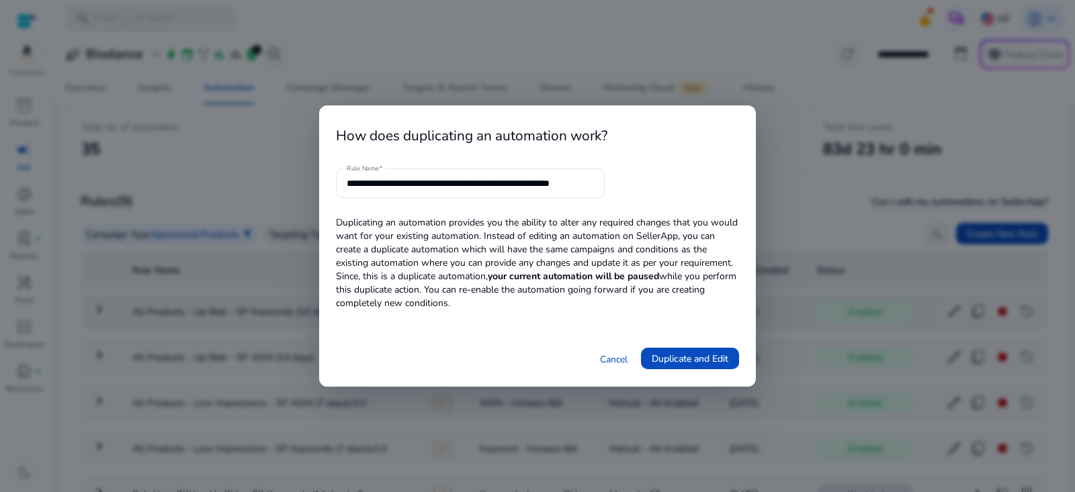
scroll to position [0, 15]
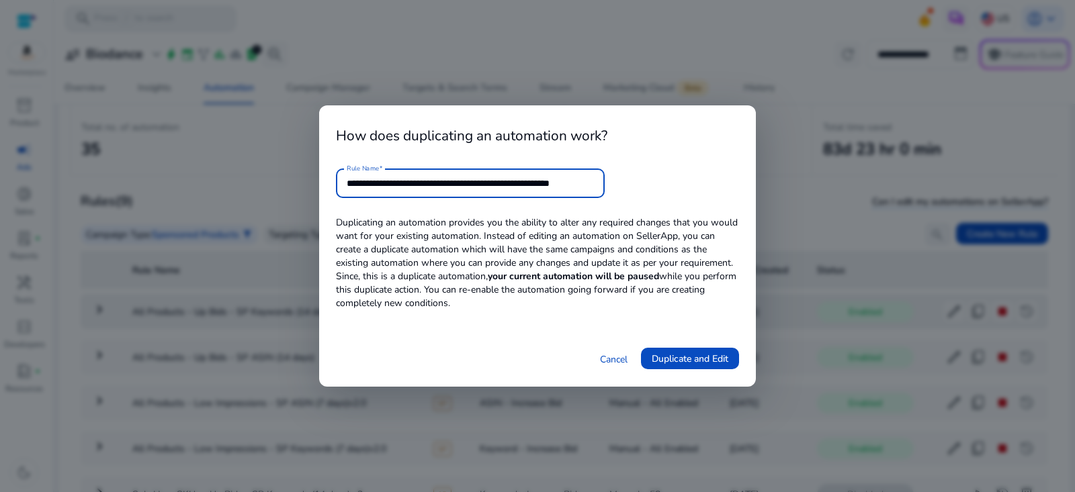
click at [472, 178] on input "**********" at bounding box center [470, 183] width 247 height 15
click at [586, 170] on div "**********" at bounding box center [470, 184] width 247 height 30
click at [578, 181] on input "**********" at bounding box center [470, 183] width 247 height 15
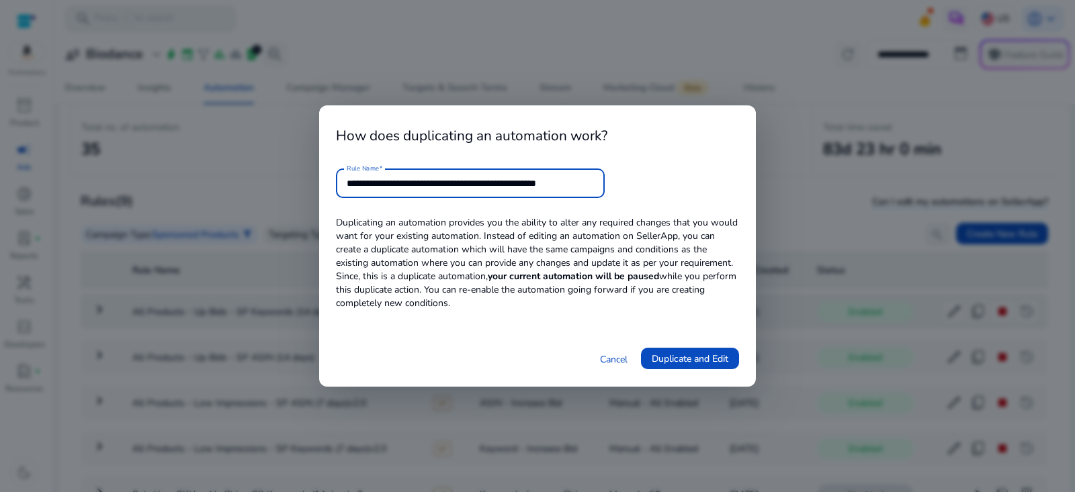
click at [578, 182] on input "**********" at bounding box center [470, 183] width 247 height 15
type input "**********"
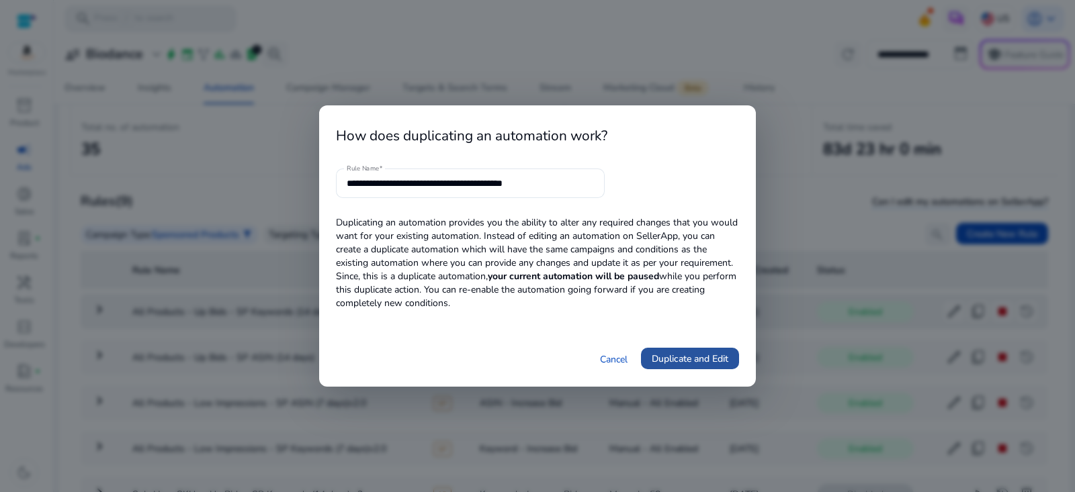
click at [699, 352] on span "Duplicate and Edit" at bounding box center [690, 359] width 77 height 14
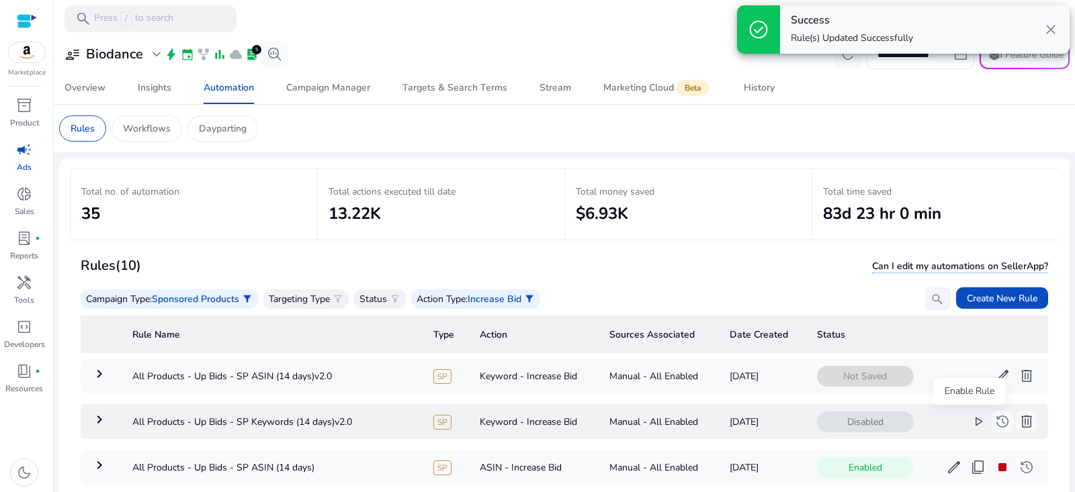
click at [970, 421] on span "play_arrow" at bounding box center [978, 422] width 16 height 16
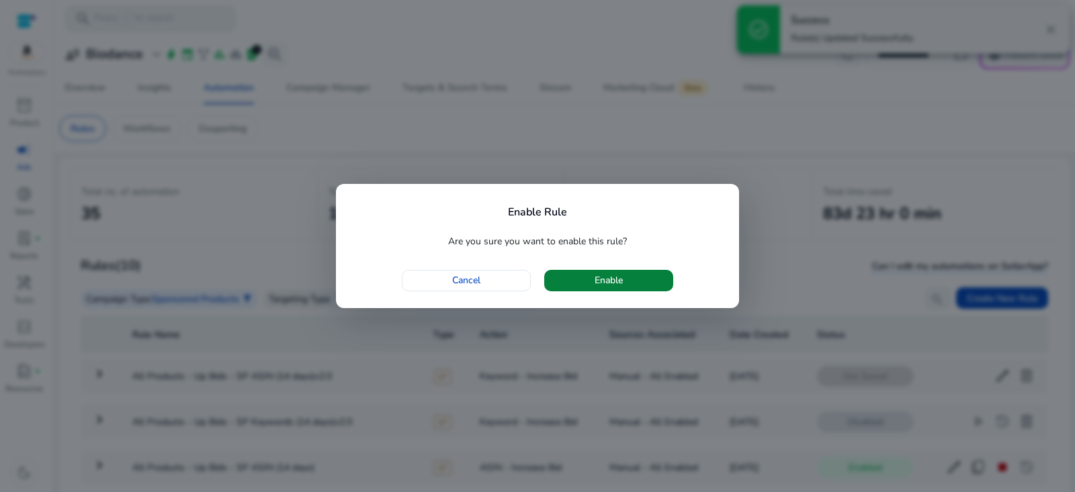
click at [605, 286] on span "Enable" at bounding box center [609, 280] width 28 height 14
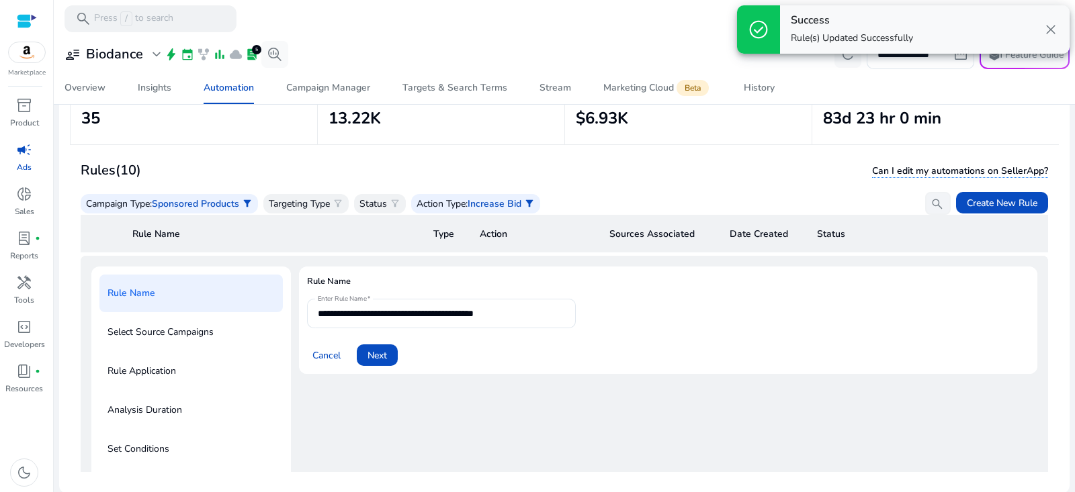
scroll to position [96, 0]
click at [392, 351] on span at bounding box center [377, 355] width 41 height 32
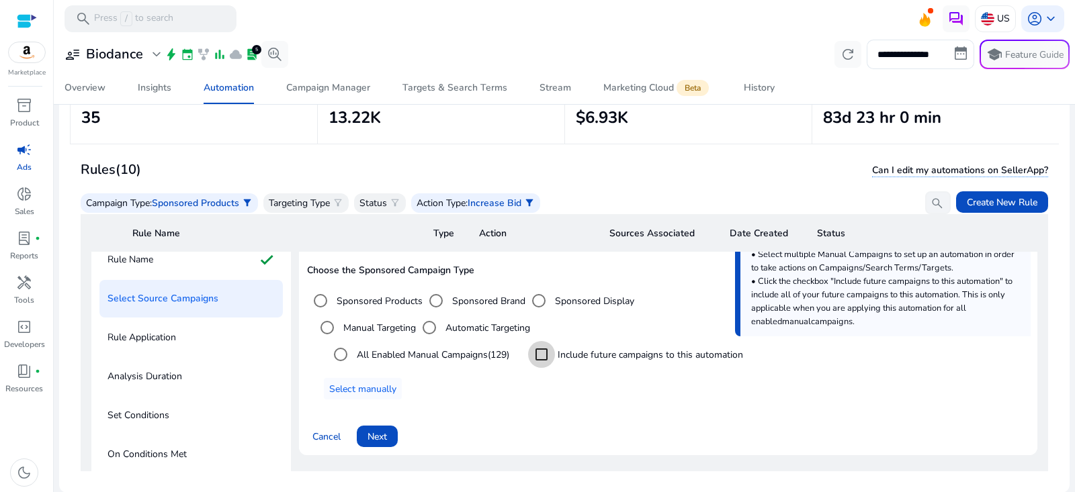
scroll to position [82, 0]
click at [380, 422] on span at bounding box center [377, 435] width 41 height 32
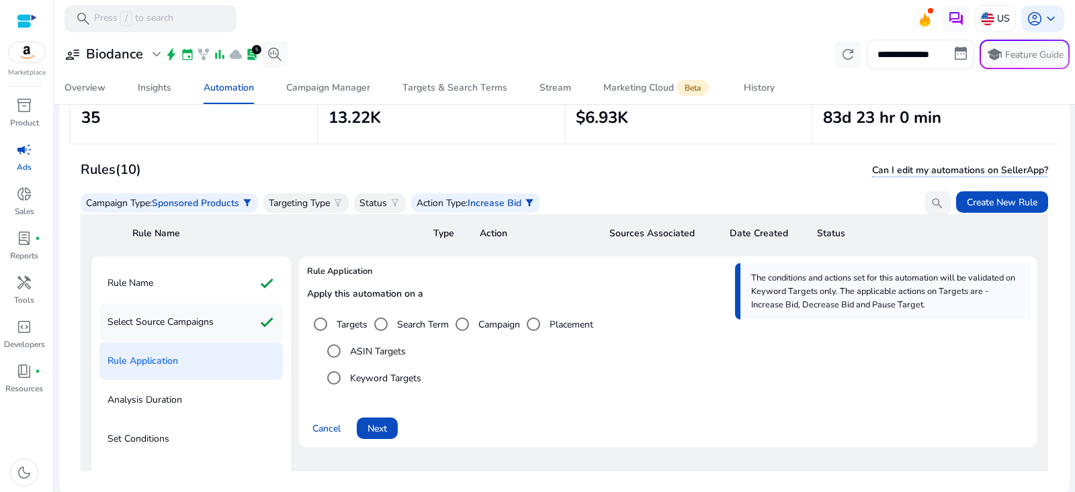
scroll to position [0, 0]
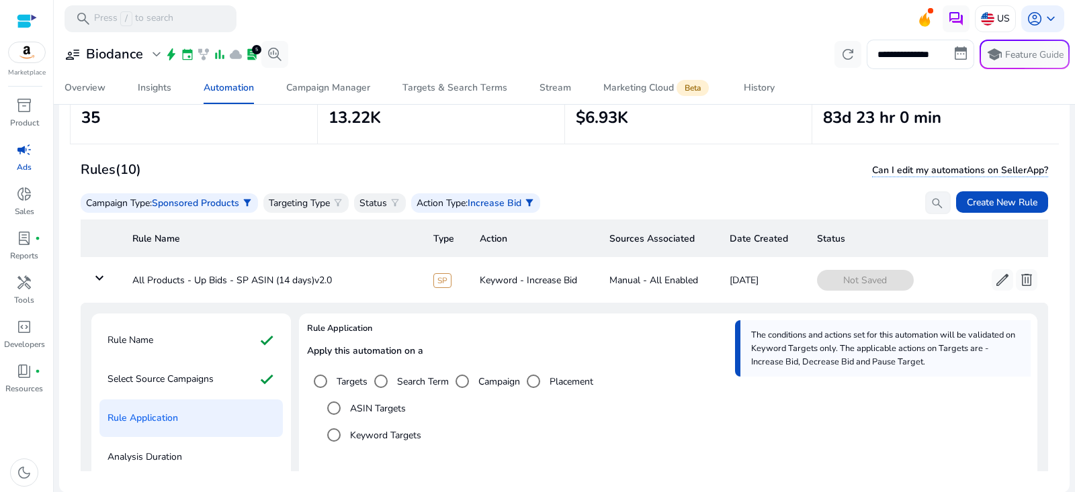
click at [387, 402] on label "ASIN Targets" at bounding box center [376, 409] width 58 height 14
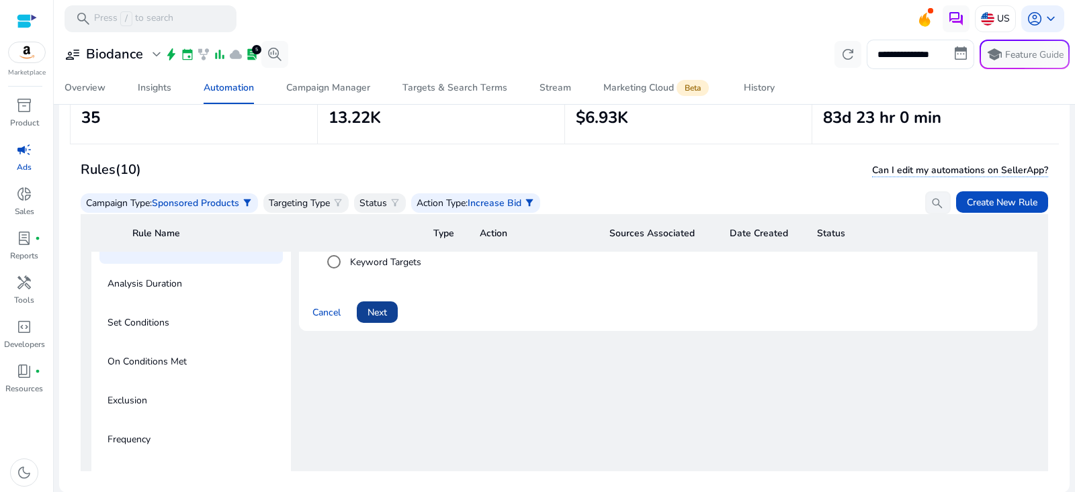
click at [384, 314] on span "Next" at bounding box center [377, 313] width 19 height 14
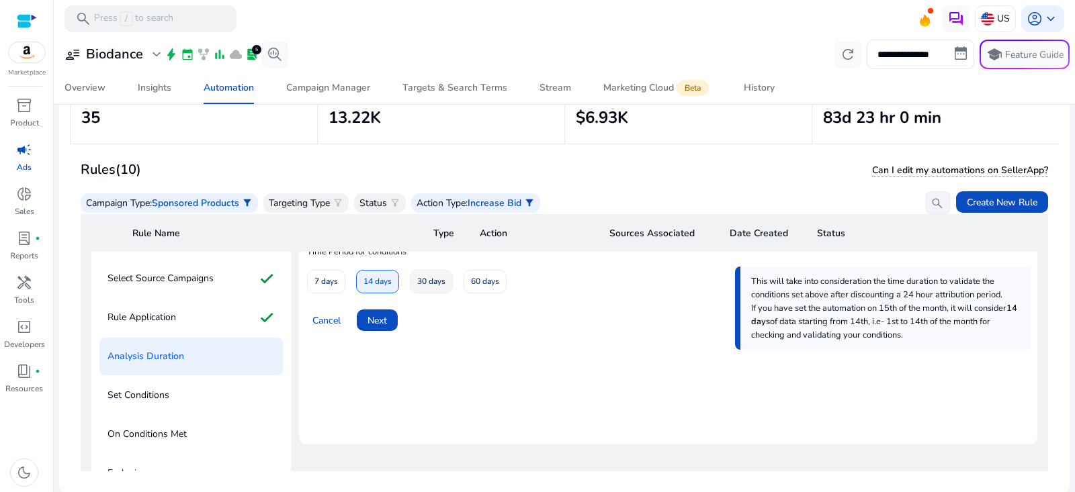
scroll to position [20, 0]
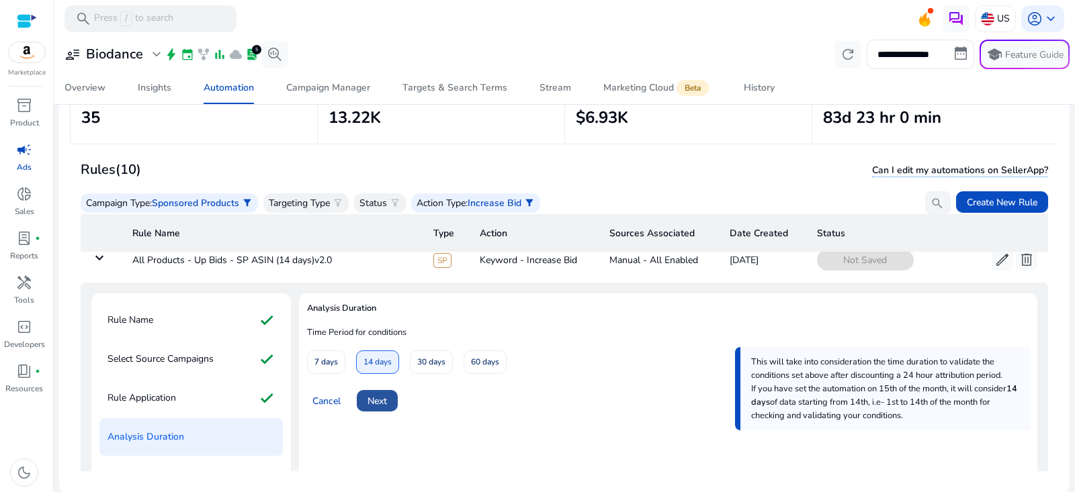
click at [380, 404] on span "Next" at bounding box center [377, 401] width 19 height 14
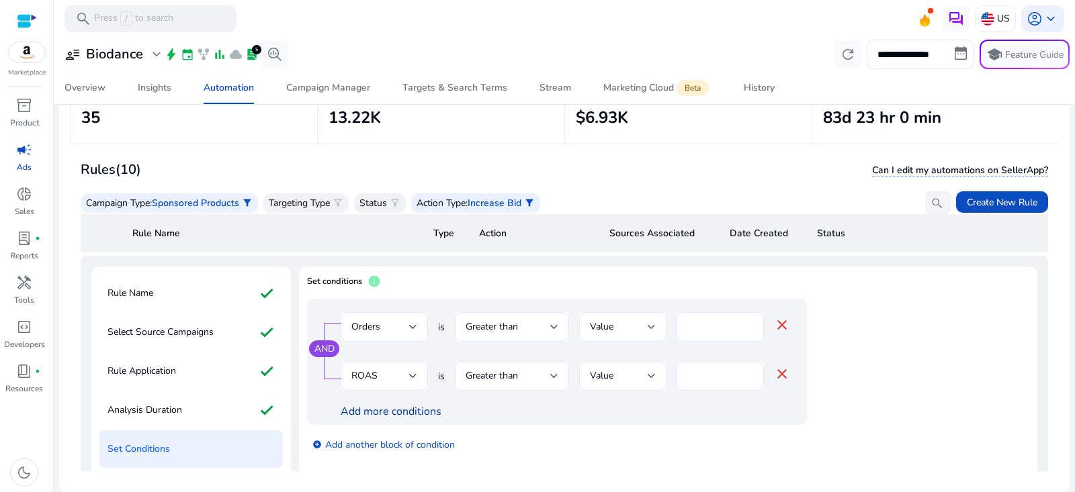
scroll to position [154, 0]
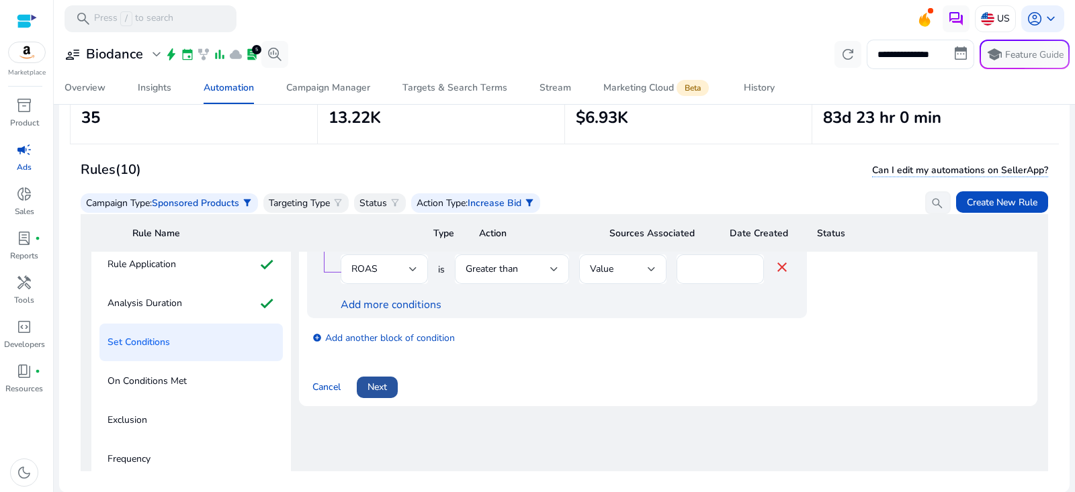
click at [384, 385] on span "Next" at bounding box center [377, 387] width 19 height 14
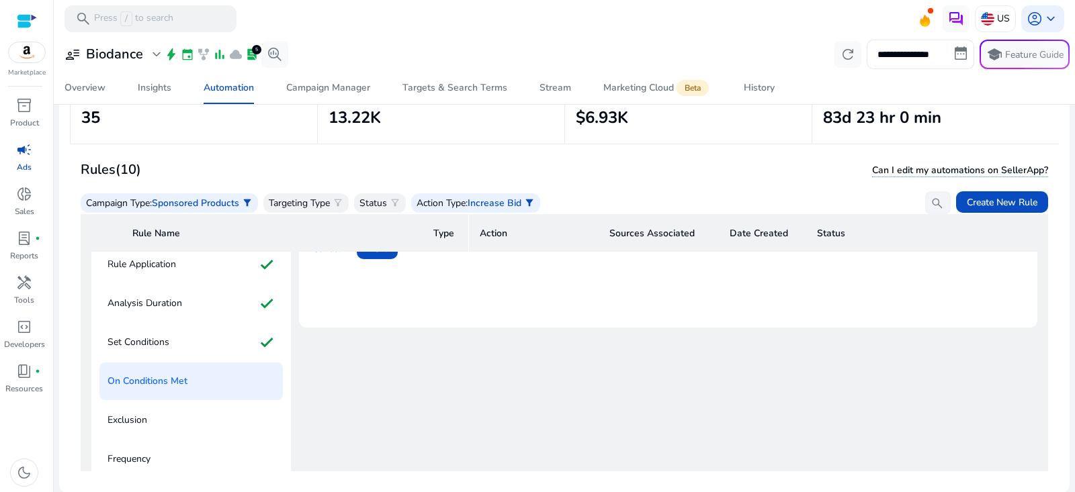
scroll to position [0, 0]
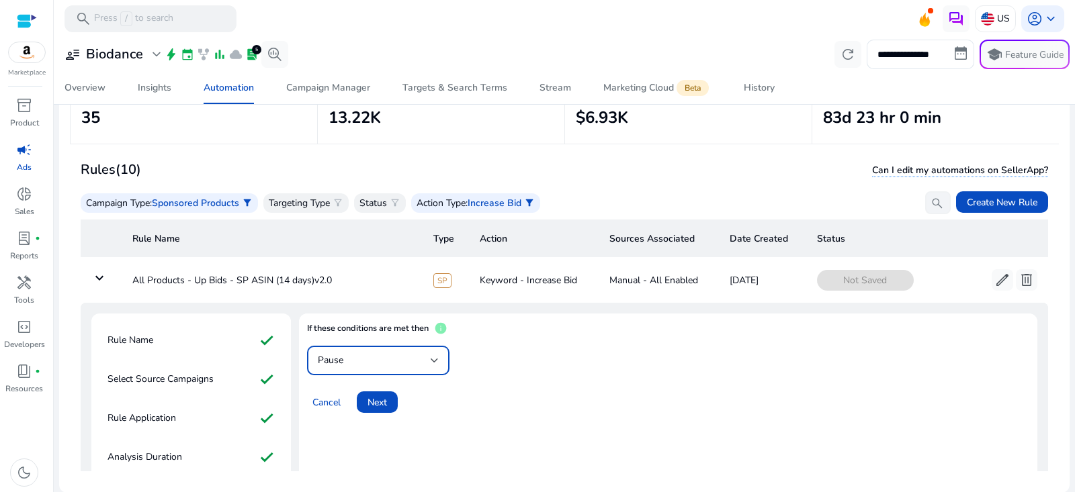
click at [388, 358] on div "Pause" at bounding box center [374, 360] width 113 height 15
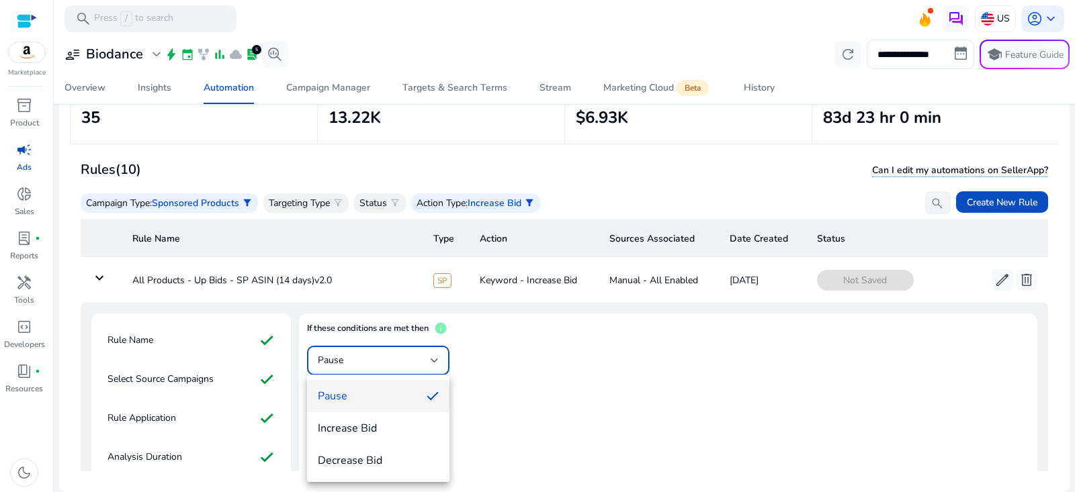
click at [345, 427] on span "Increase Bid" at bounding box center [378, 428] width 121 height 15
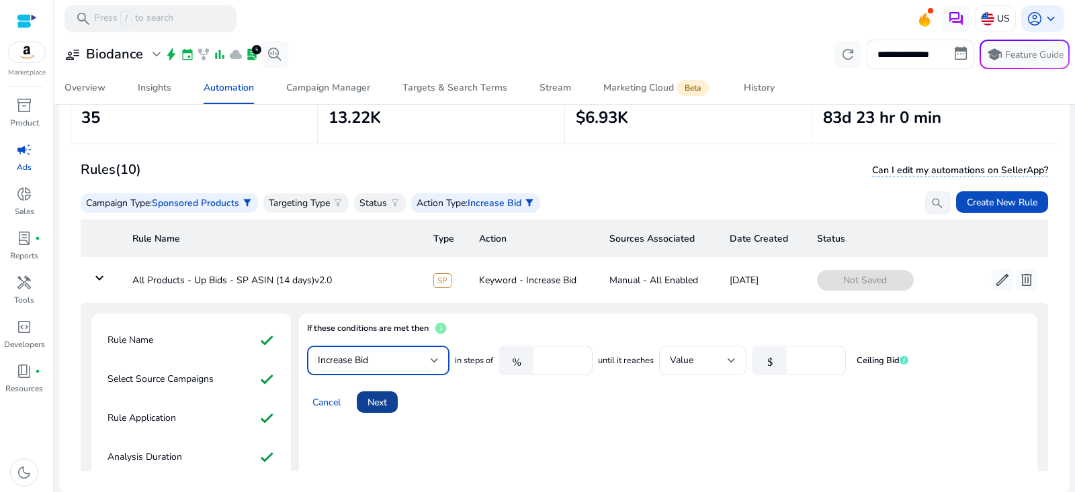
click at [390, 394] on span at bounding box center [377, 402] width 41 height 32
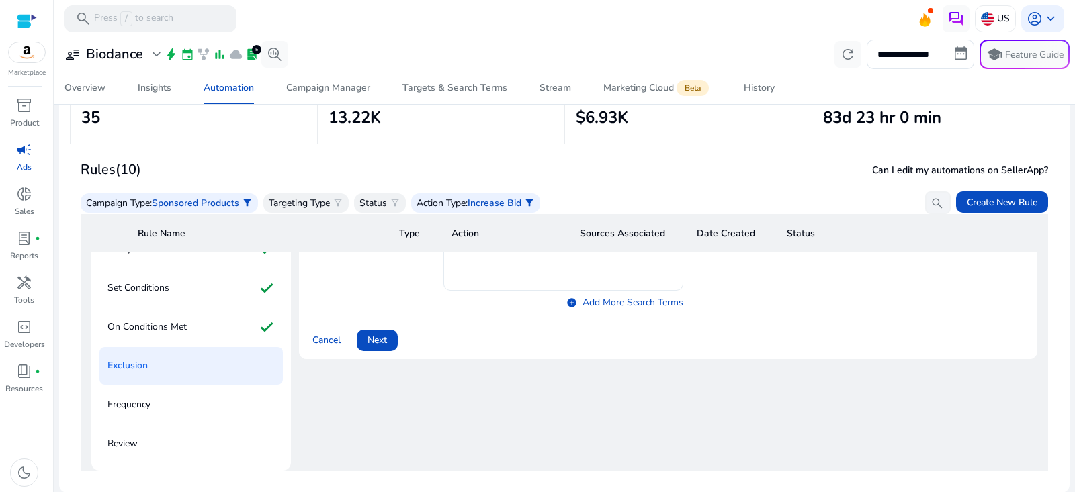
scroll to position [213, 0]
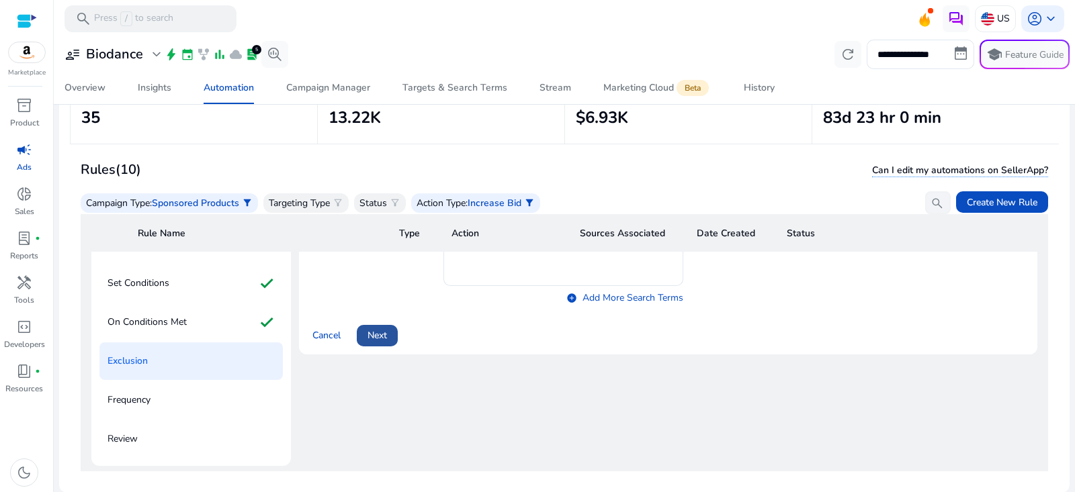
click at [384, 336] on span "Next" at bounding box center [377, 336] width 19 height 14
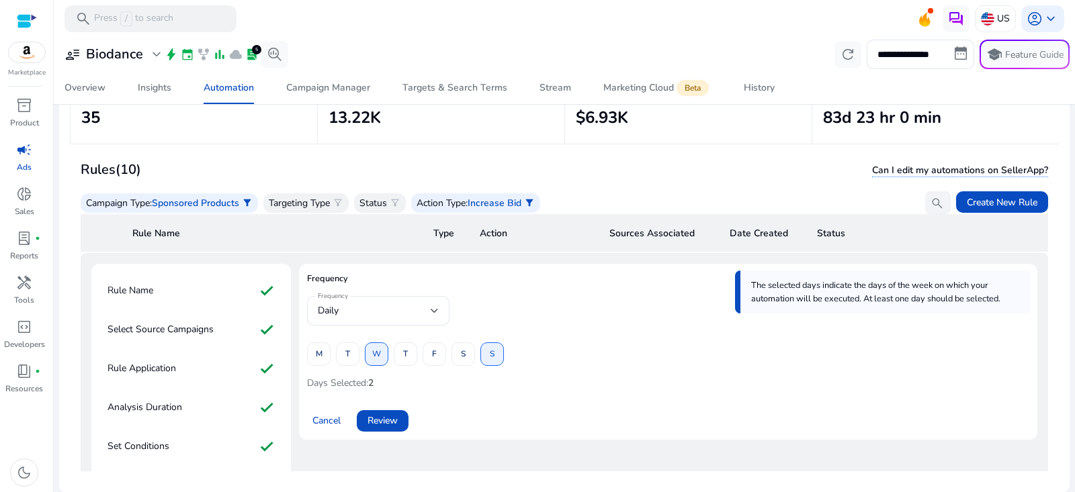
scroll to position [52, 0]
click at [391, 423] on span "Review" at bounding box center [383, 418] width 30 height 14
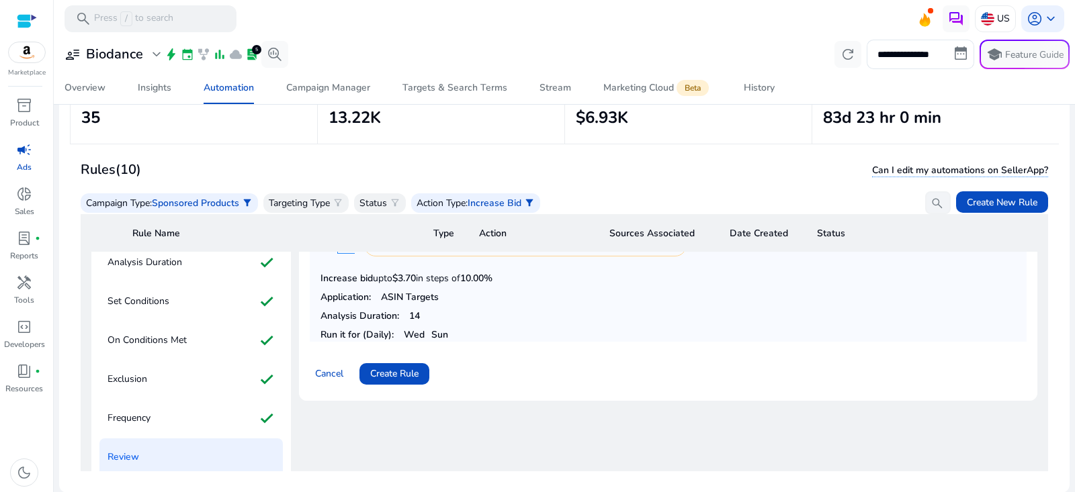
scroll to position [234, 0]
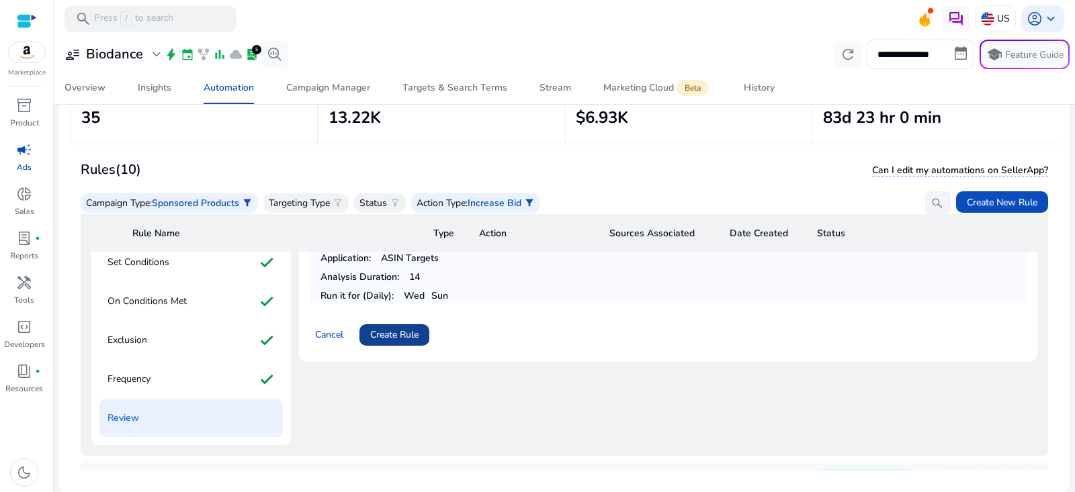
click at [408, 332] on span "Create Rule" at bounding box center [394, 335] width 48 height 14
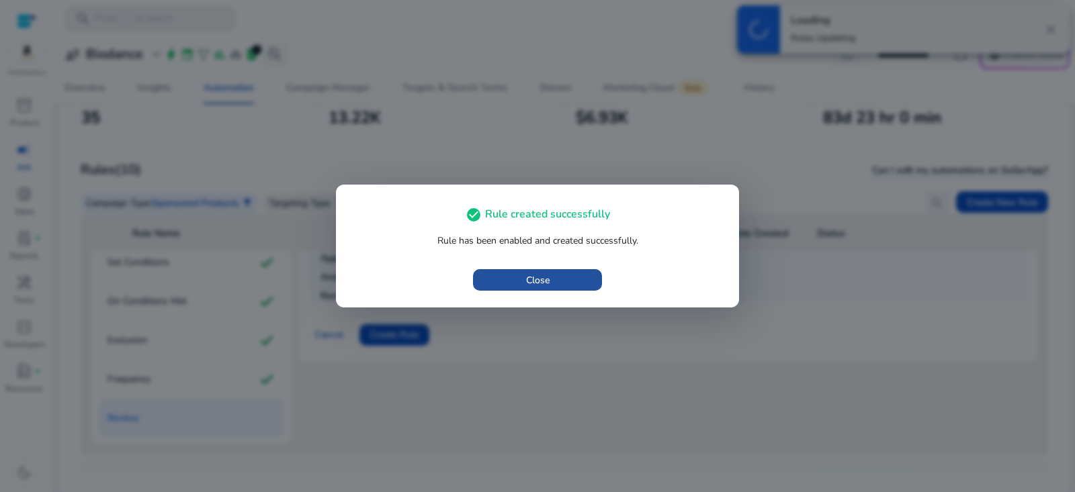
click at [552, 280] on span "button" at bounding box center [537, 280] width 129 height 32
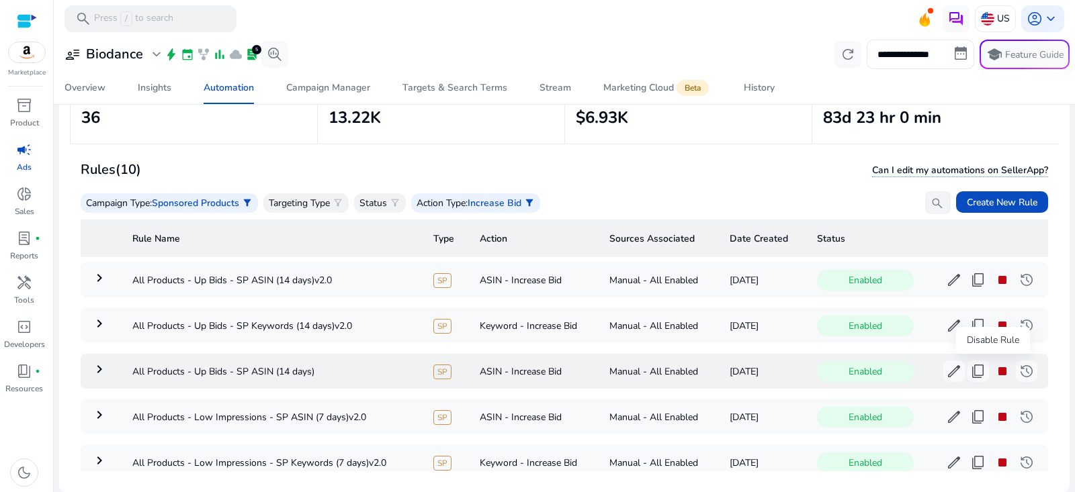
click at [994, 372] on span "stop" at bounding box center [1002, 371] width 16 height 16
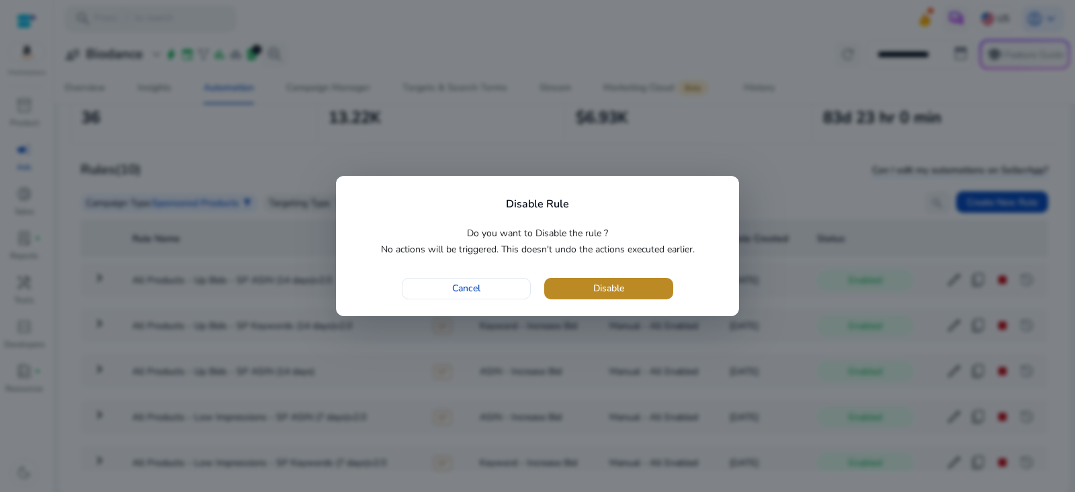
click at [612, 293] on span "Disable" at bounding box center [608, 289] width 31 height 14
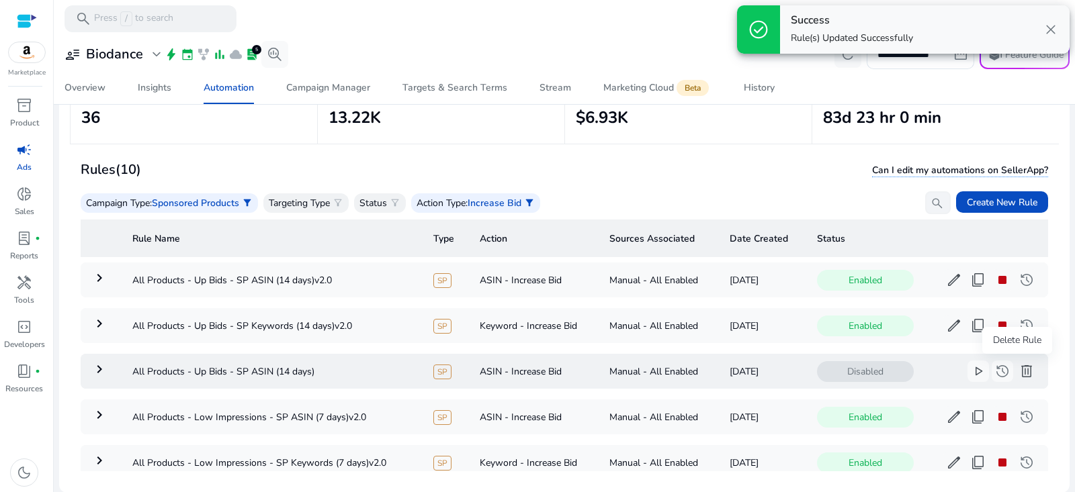
click at [1023, 371] on span "delete" at bounding box center [1027, 371] width 16 height 16
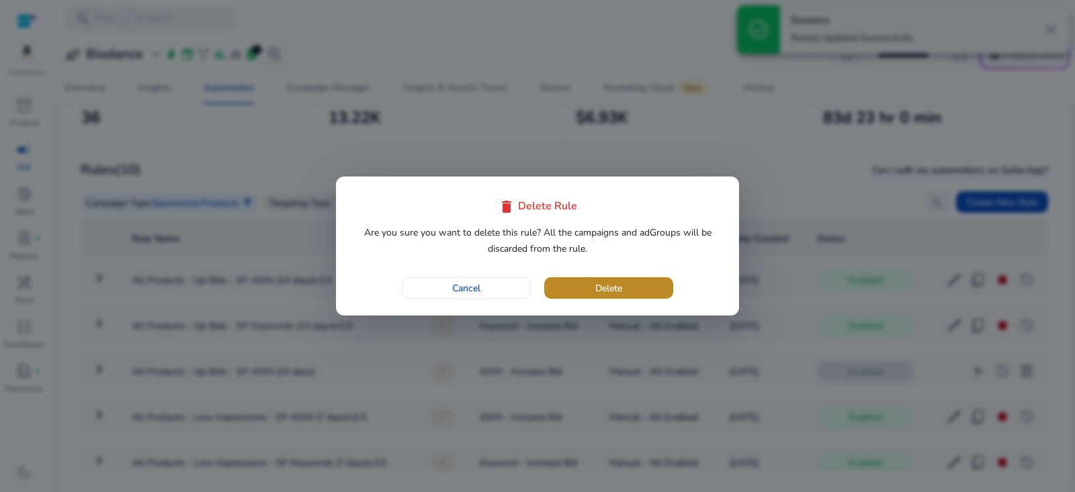
click at [603, 290] on span "Delete" at bounding box center [608, 289] width 27 height 14
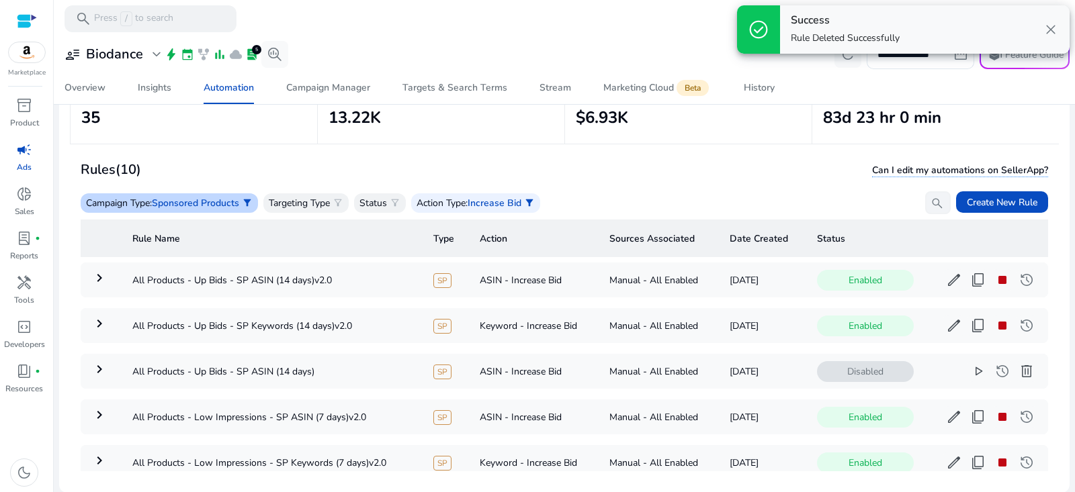
click at [230, 203] on span "Sponsored Products" at bounding box center [195, 203] width 87 height 13
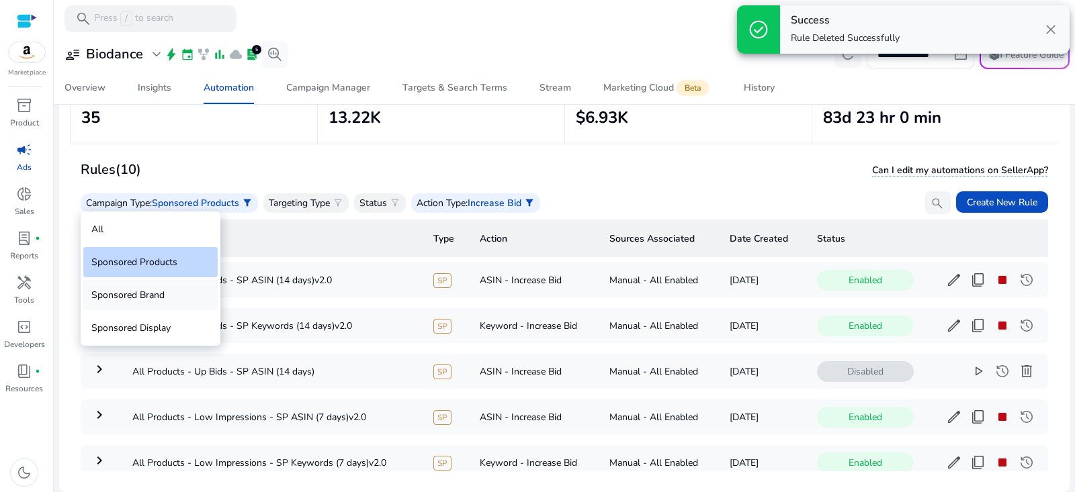
click at [176, 298] on div "Sponsored Brand" at bounding box center [150, 295] width 134 height 30
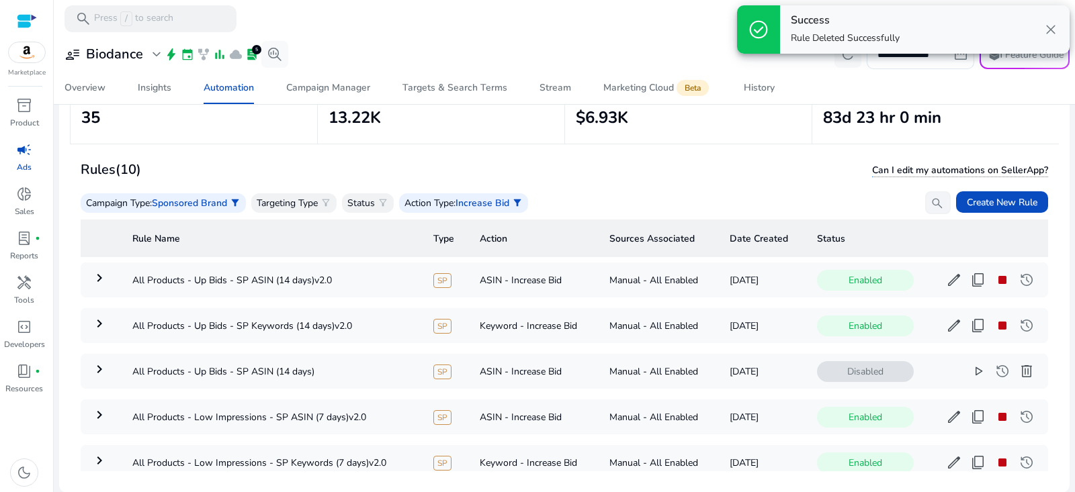
scroll to position [0, 0]
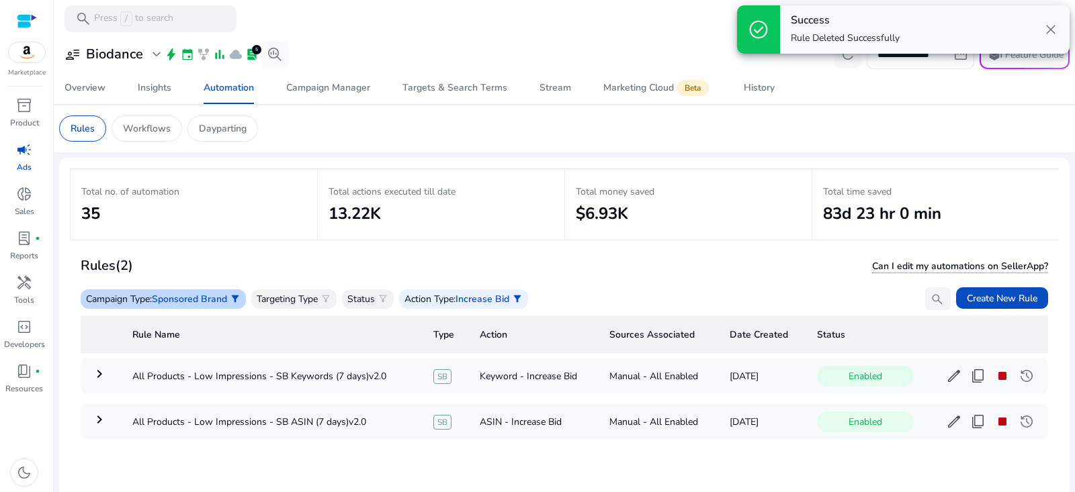
click at [226, 295] on span "Sponsored Brand" at bounding box center [189, 299] width 75 height 13
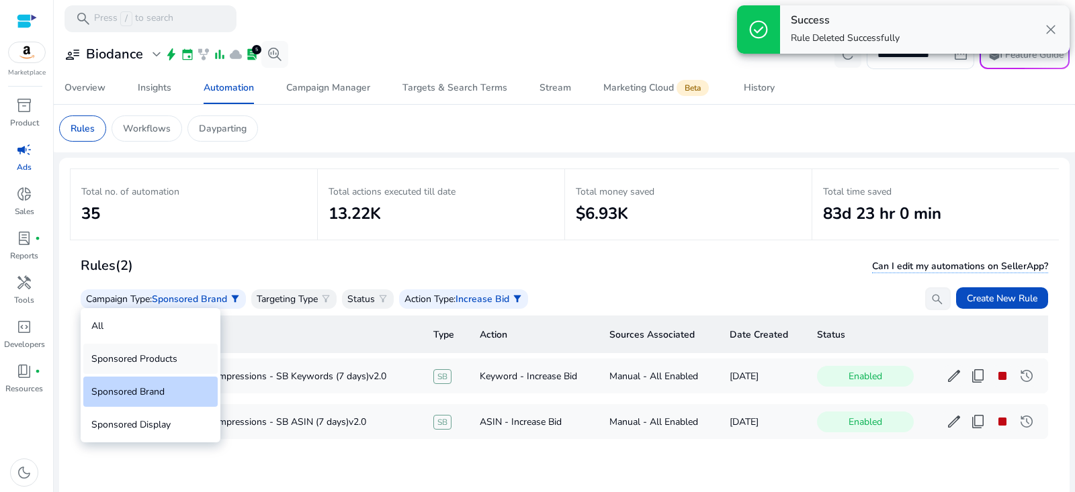
click at [165, 353] on div "Sponsored Products" at bounding box center [150, 359] width 134 height 30
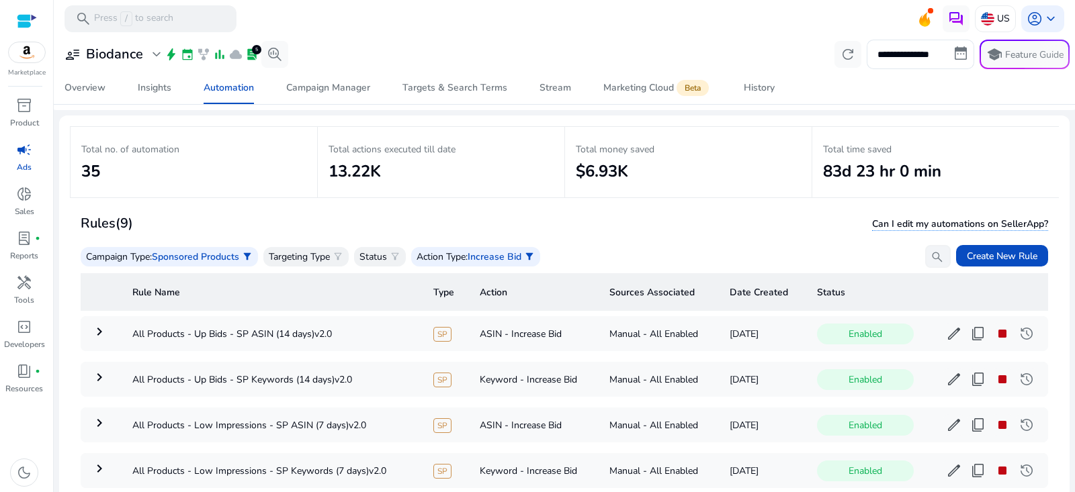
scroll to position [61, 0]
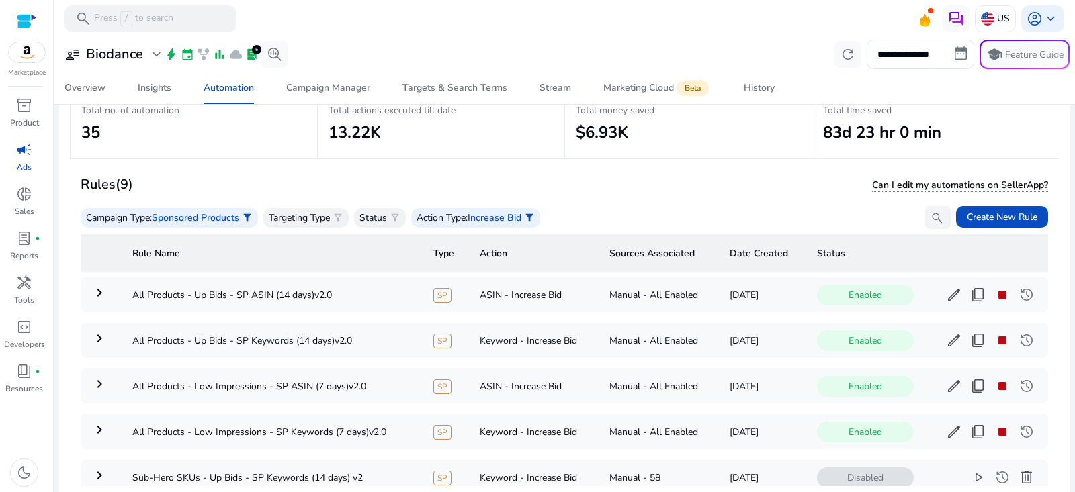
scroll to position [90, 0]
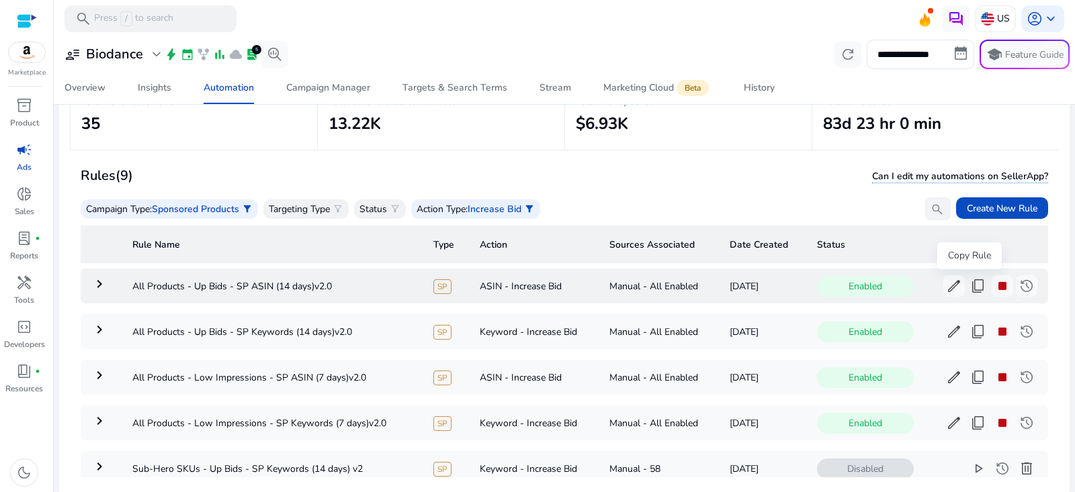
click at [970, 286] on span "content_copy" at bounding box center [978, 286] width 16 height 16
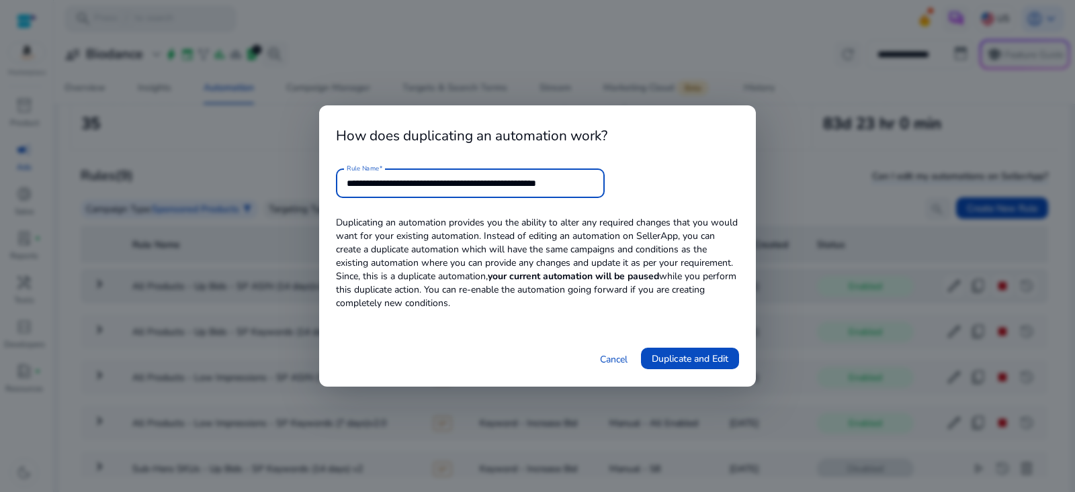
drag, startPoint x: 455, startPoint y: 184, endPoint x: 464, endPoint y: 185, distance: 8.8
click at [456, 184] on input "**********" at bounding box center [470, 183] width 247 height 15
drag, startPoint x: 554, startPoint y: 185, endPoint x: 728, endPoint y: 185, distance: 174.0
click at [727, 185] on form "**********" at bounding box center [537, 184] width 403 height 30
type input "**********"
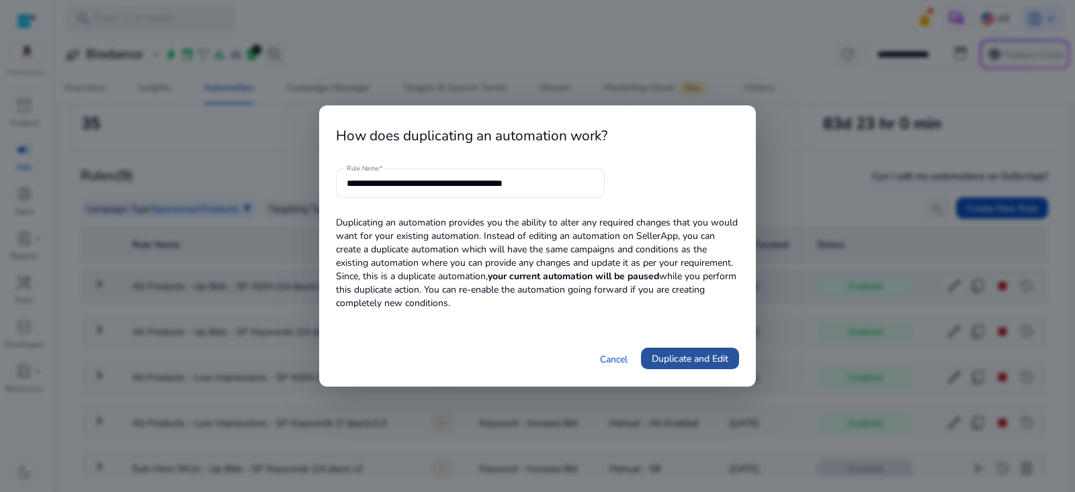
click at [705, 357] on span "Duplicate and Edit" at bounding box center [690, 359] width 77 height 14
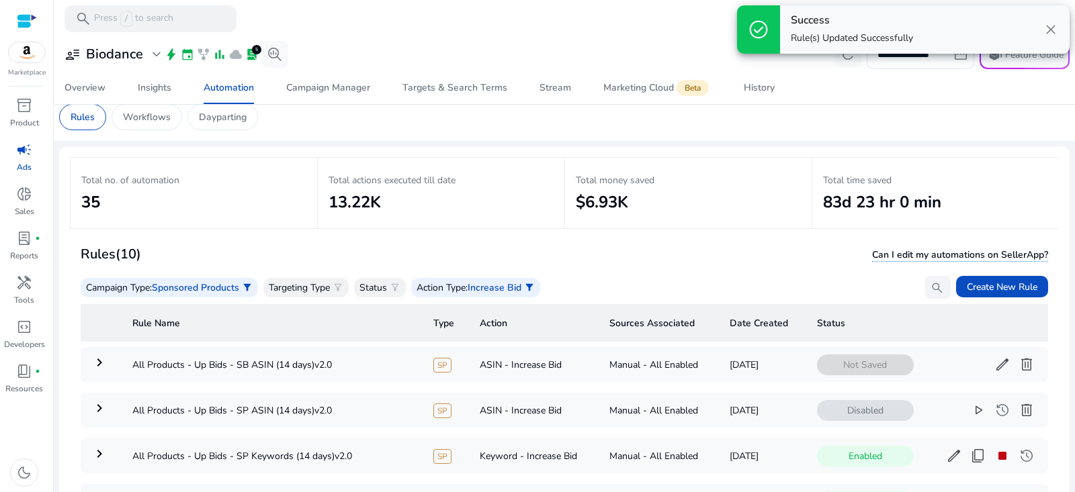
scroll to position [0, 0]
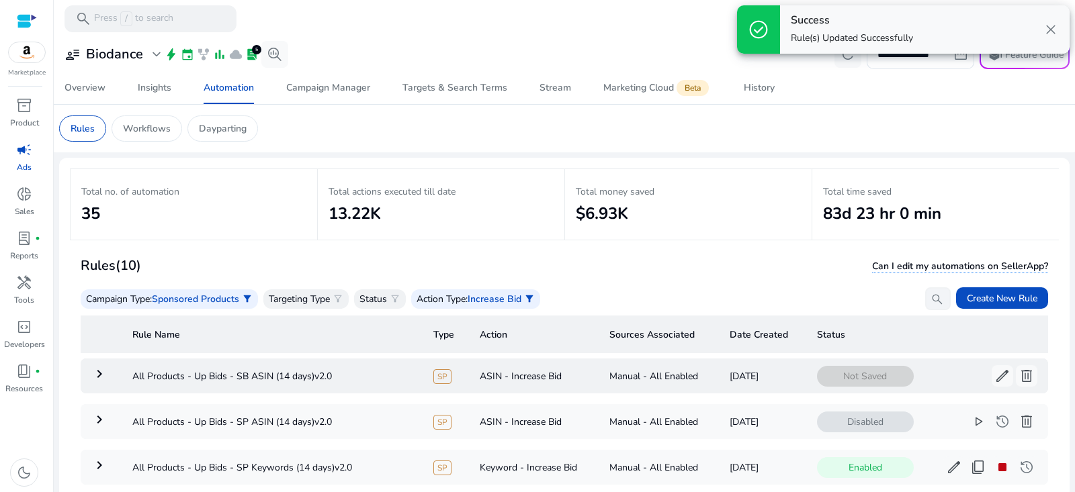
click at [97, 378] on mat-icon "keyboard_arrow_right" at bounding box center [99, 374] width 16 height 16
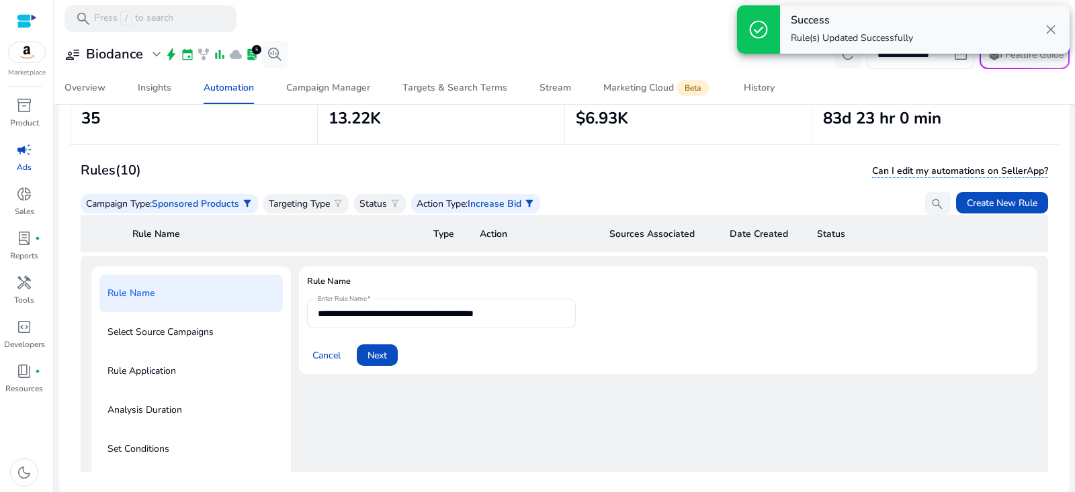
scroll to position [96, 0]
click at [378, 357] on span "Next" at bounding box center [377, 355] width 19 height 14
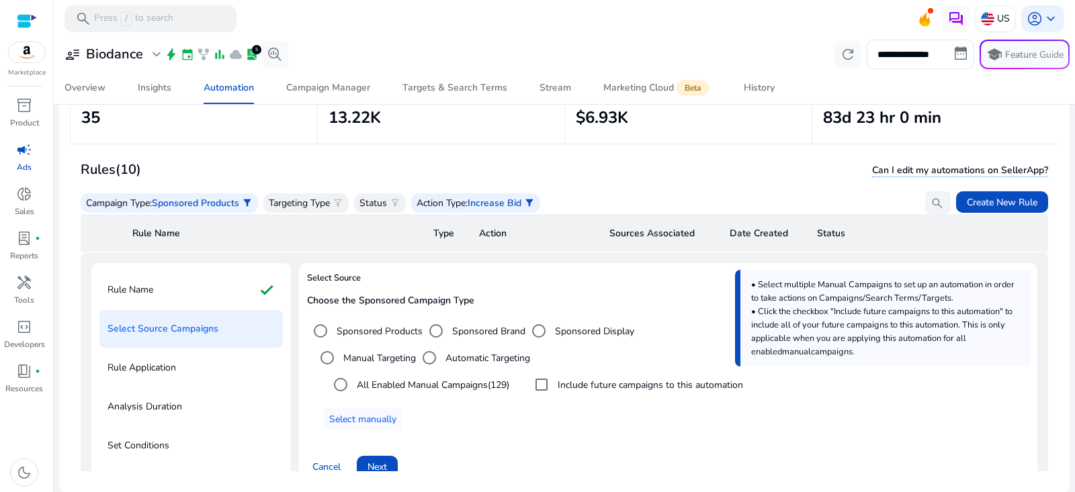
scroll to position [51, 0]
click at [474, 329] on label "Sponsored Brand" at bounding box center [487, 331] width 76 height 14
click at [572, 381] on label "Include future campaigns to this automation" at bounding box center [644, 385] width 188 height 14
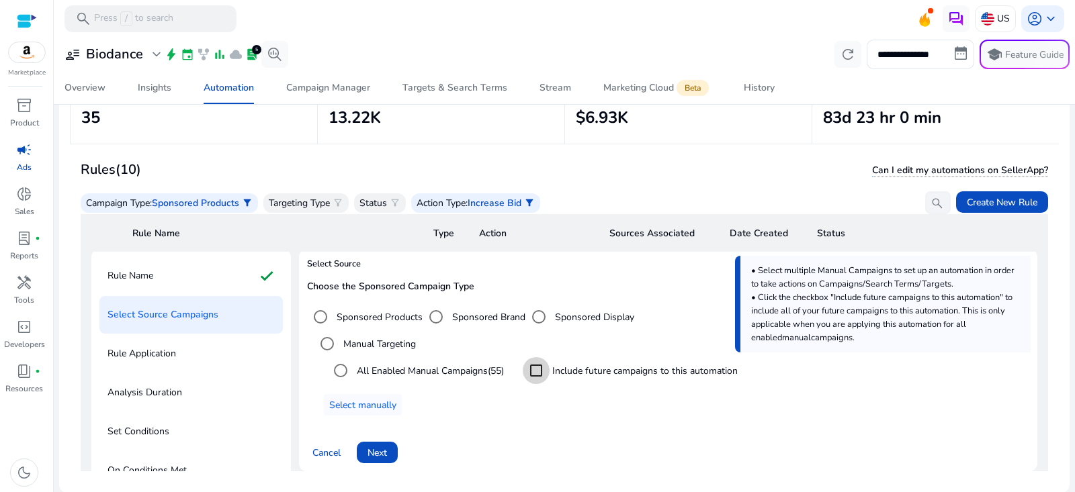
scroll to position [85, 0]
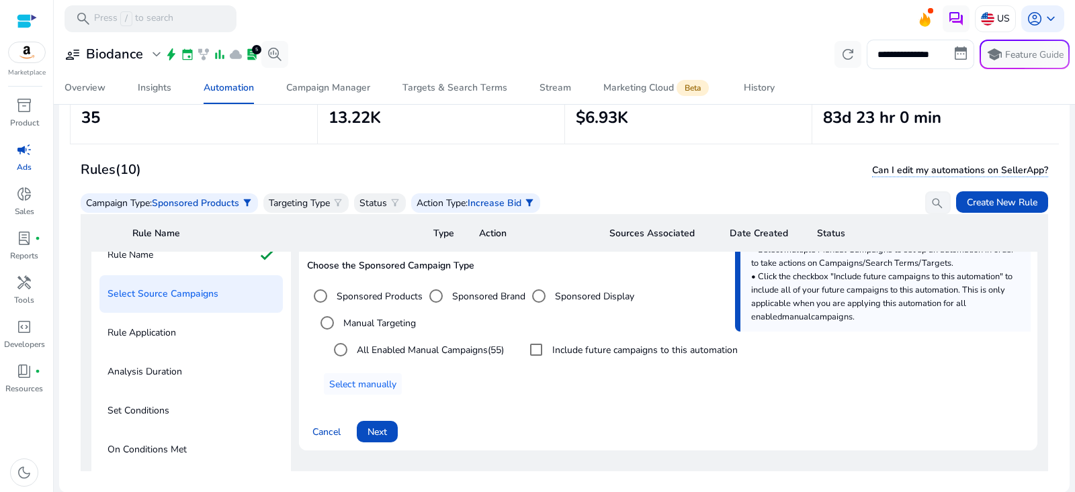
click at [388, 423] on span at bounding box center [377, 432] width 41 height 32
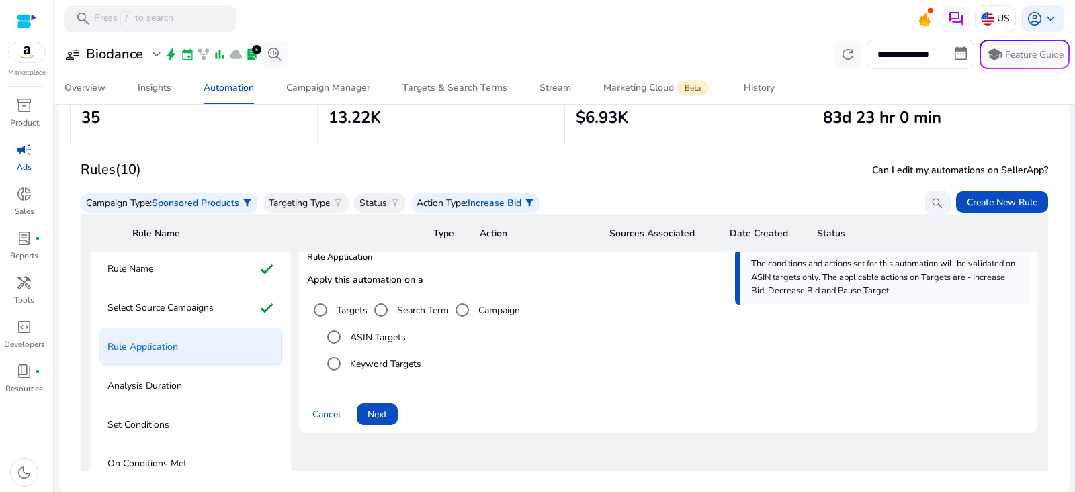
scroll to position [0, 0]
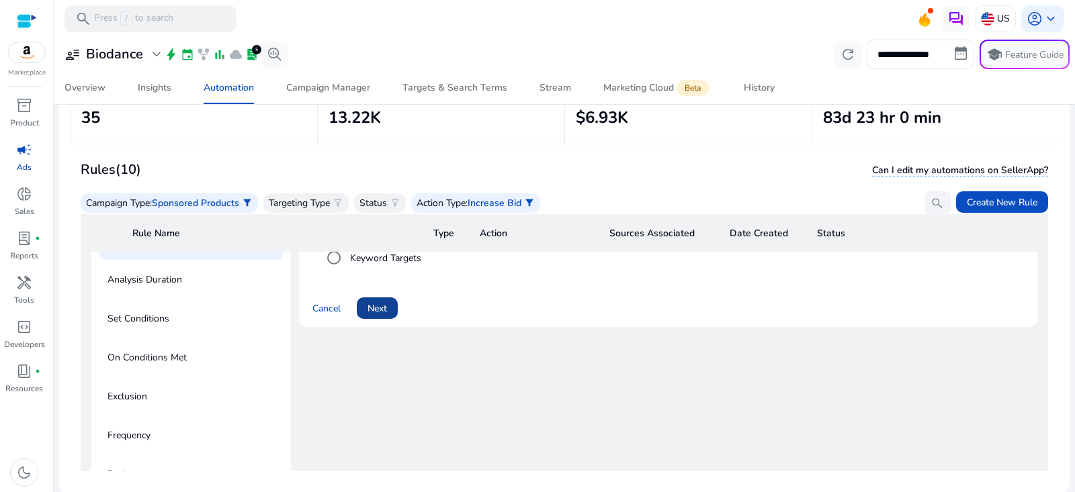
click at [377, 313] on span "Next" at bounding box center [377, 309] width 19 height 14
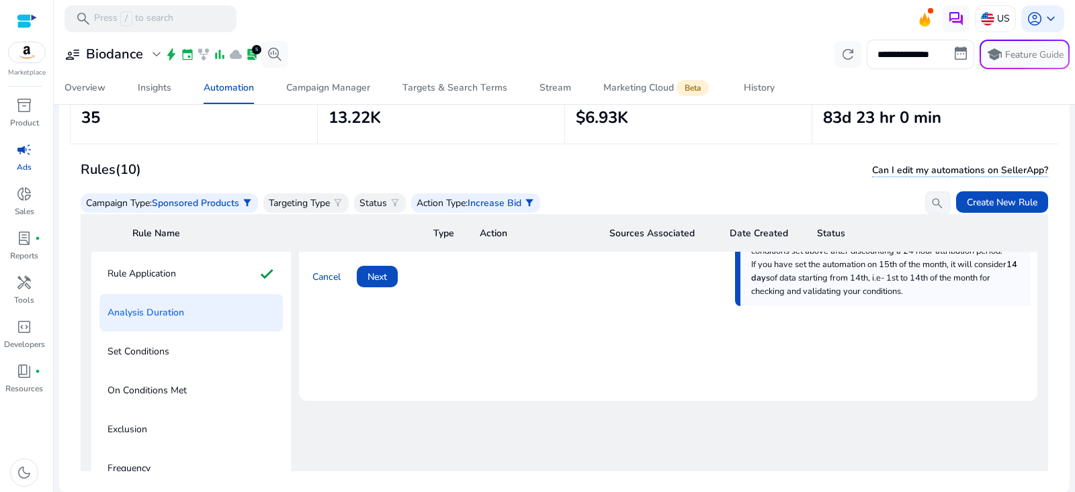
scroll to position [3, 0]
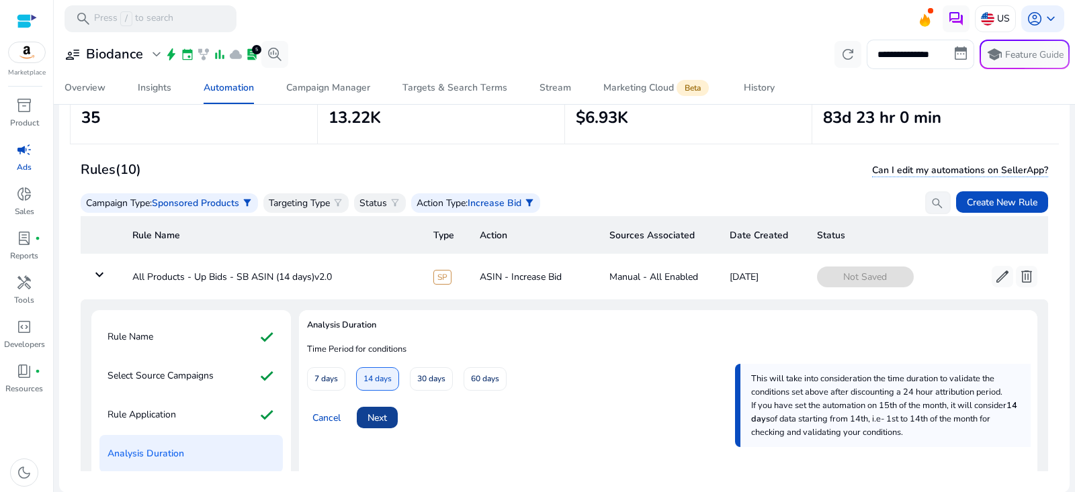
click at [386, 421] on span "Next" at bounding box center [377, 418] width 19 height 14
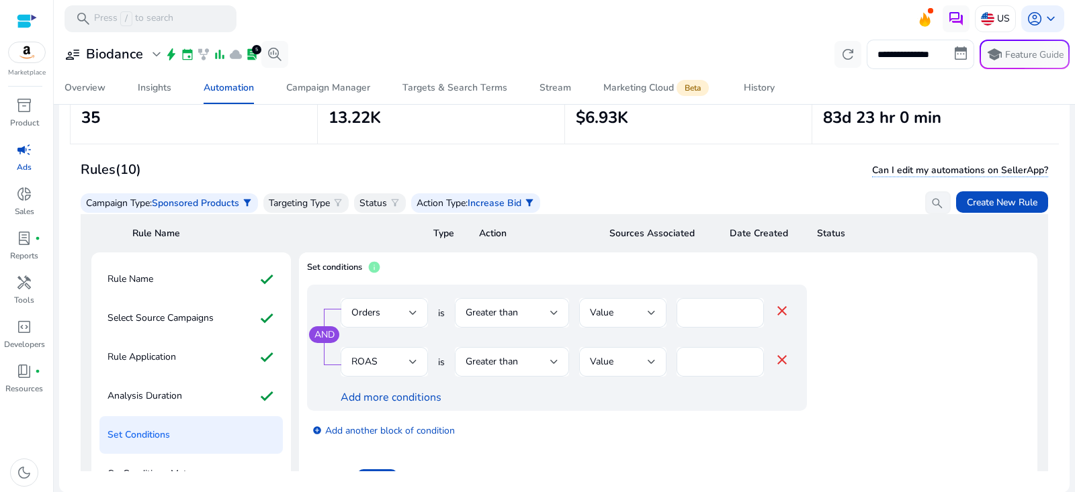
scroll to position [89, 0]
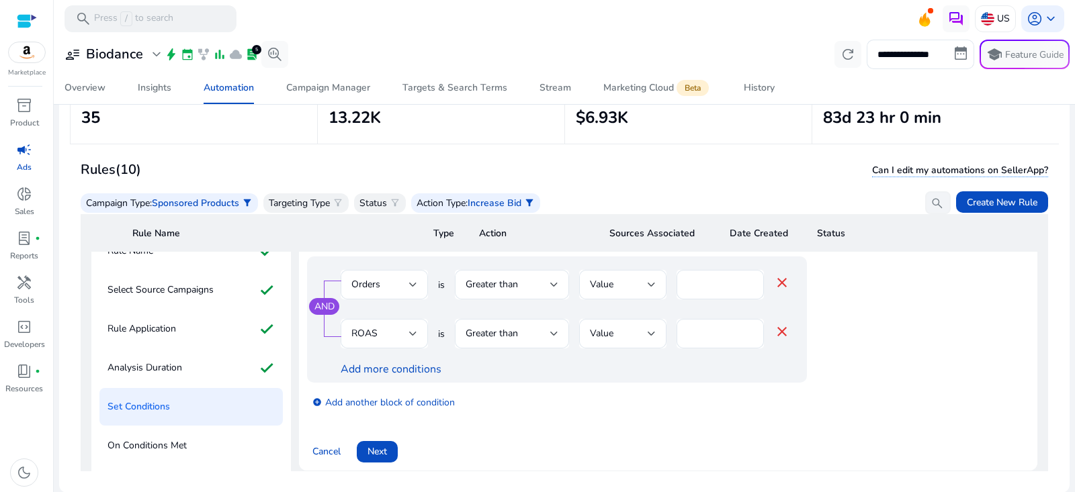
click at [380, 449] on span "Next" at bounding box center [377, 452] width 19 height 14
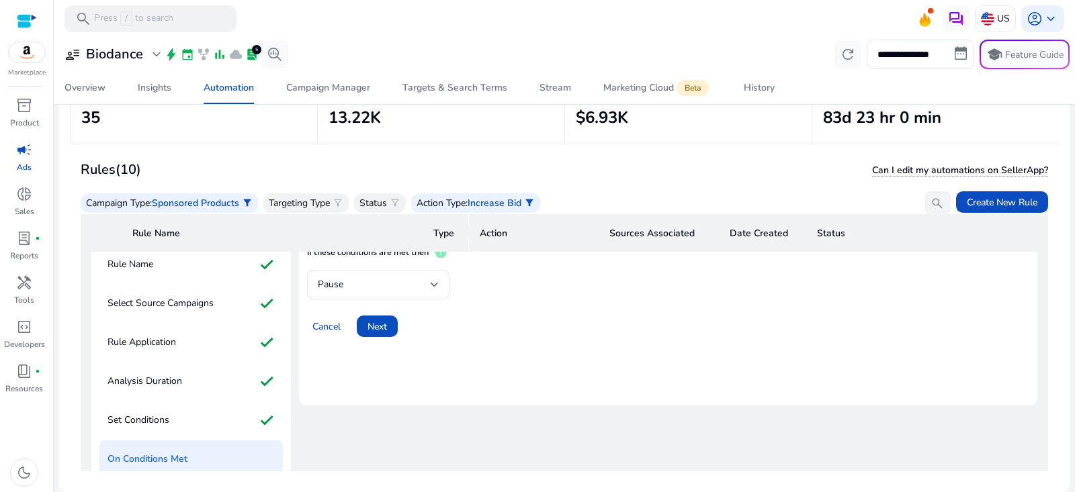
scroll to position [54, 0]
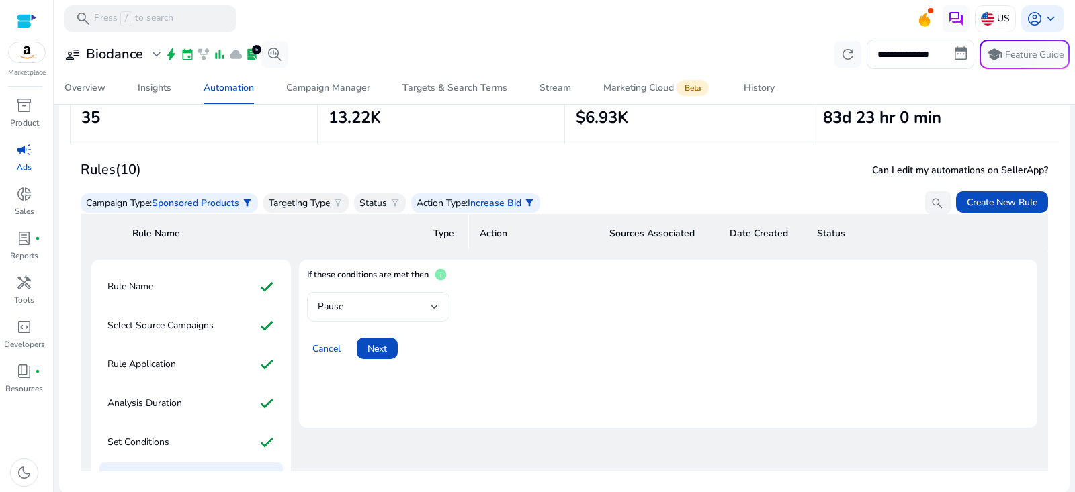
click at [419, 309] on div "Pause" at bounding box center [374, 307] width 113 height 15
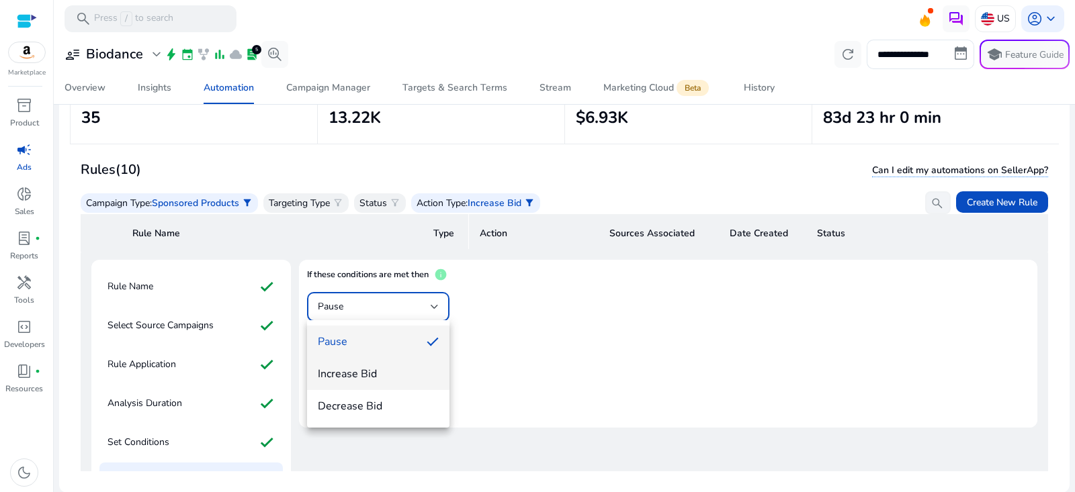
click at [389, 378] on span "Increase Bid" at bounding box center [378, 374] width 121 height 15
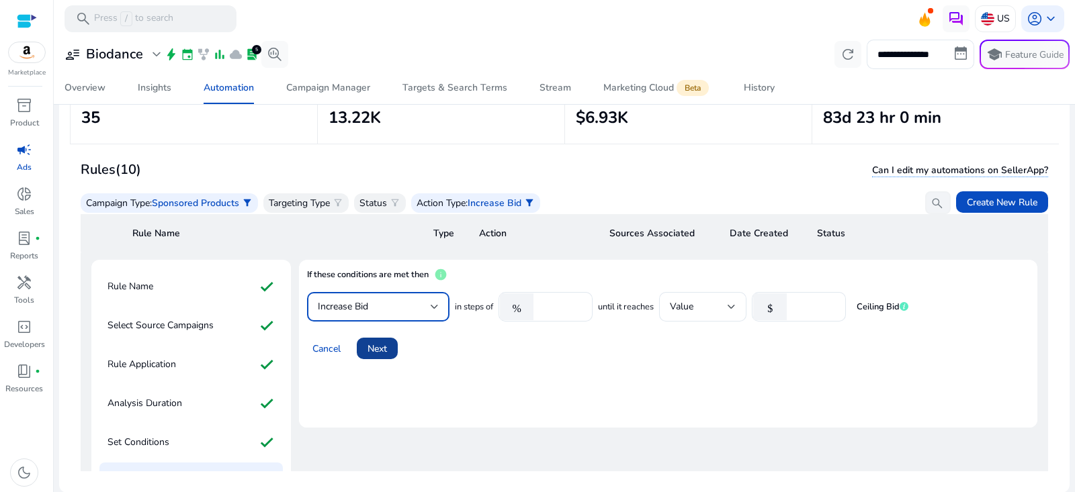
click at [384, 348] on span "Next" at bounding box center [377, 349] width 19 height 14
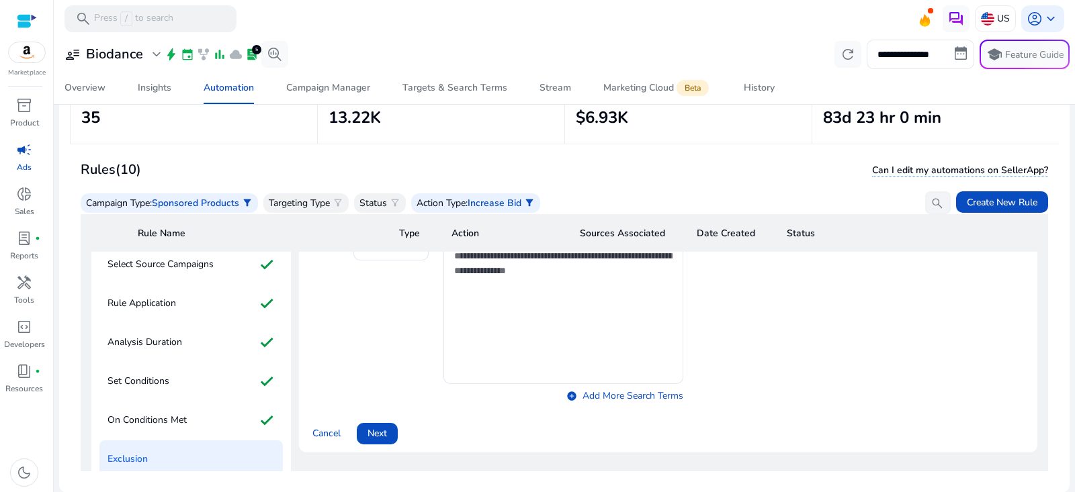
scroll to position [207, 0]
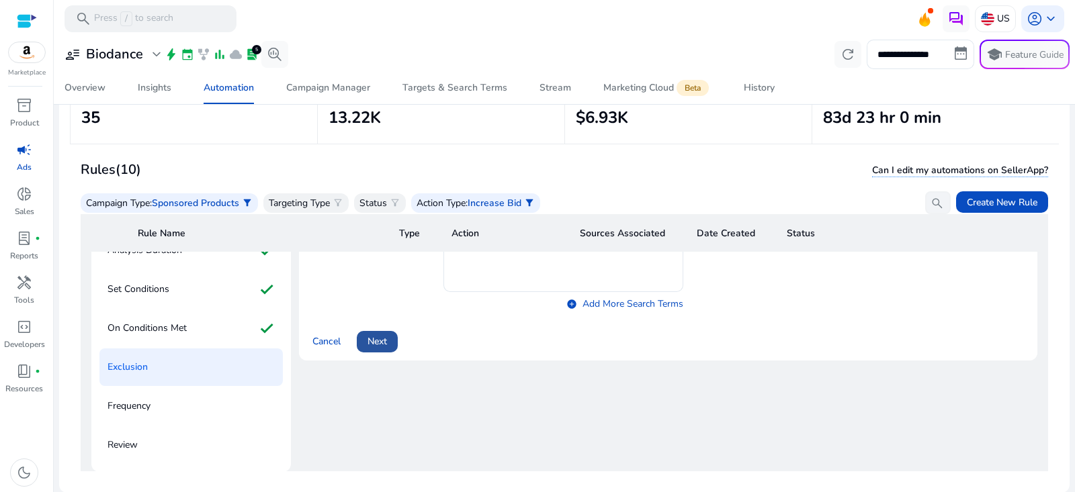
click at [394, 337] on span at bounding box center [377, 342] width 41 height 32
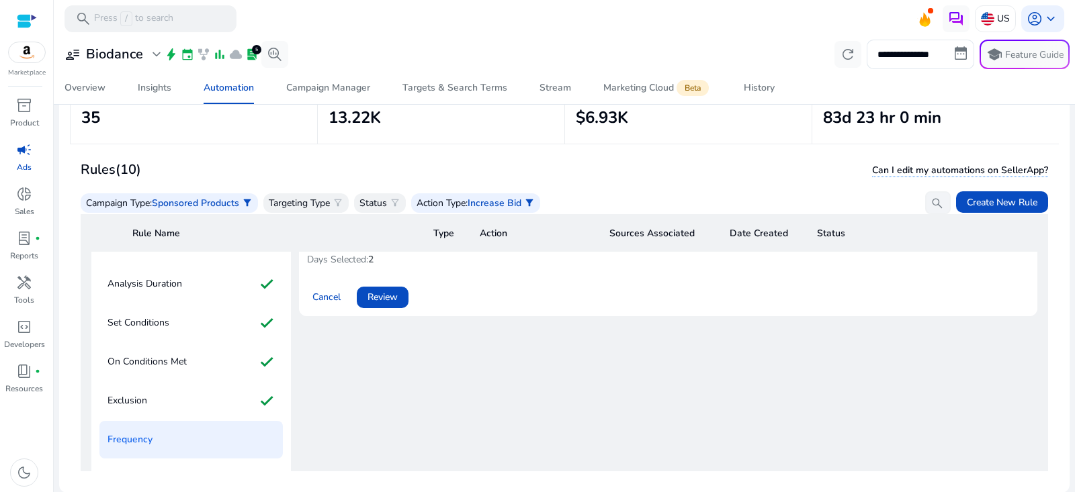
scroll to position [140, 0]
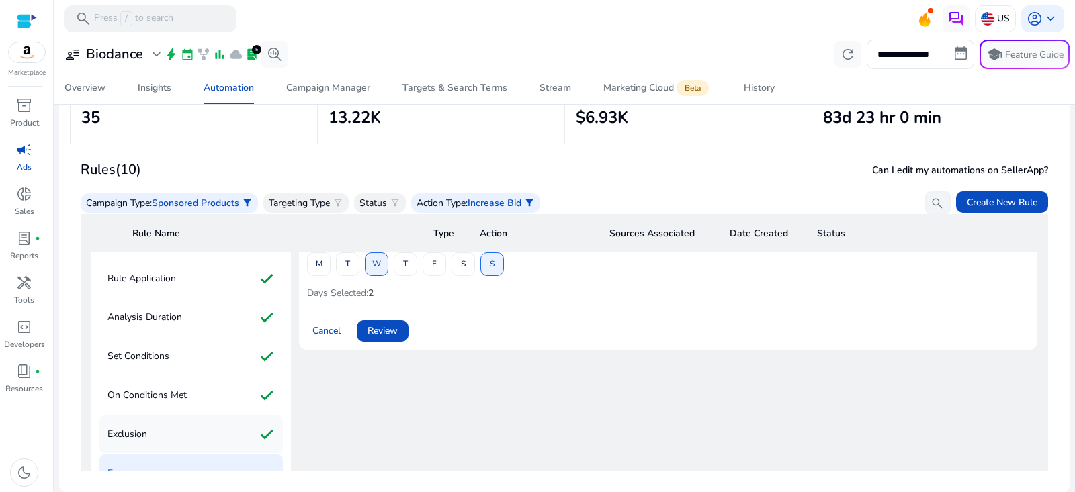
click at [259, 432] on mat-icon "check" at bounding box center [267, 435] width 16 height 22
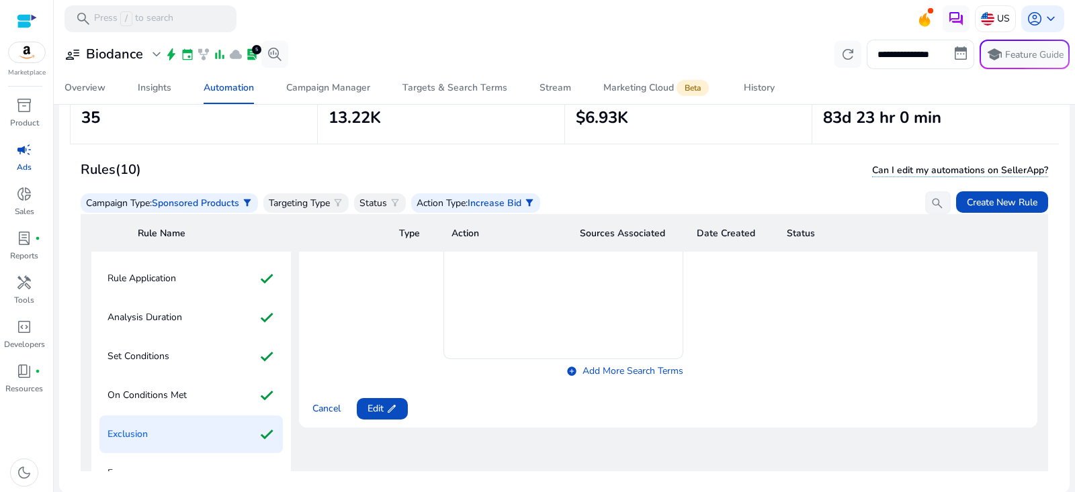
scroll to position [106, 0]
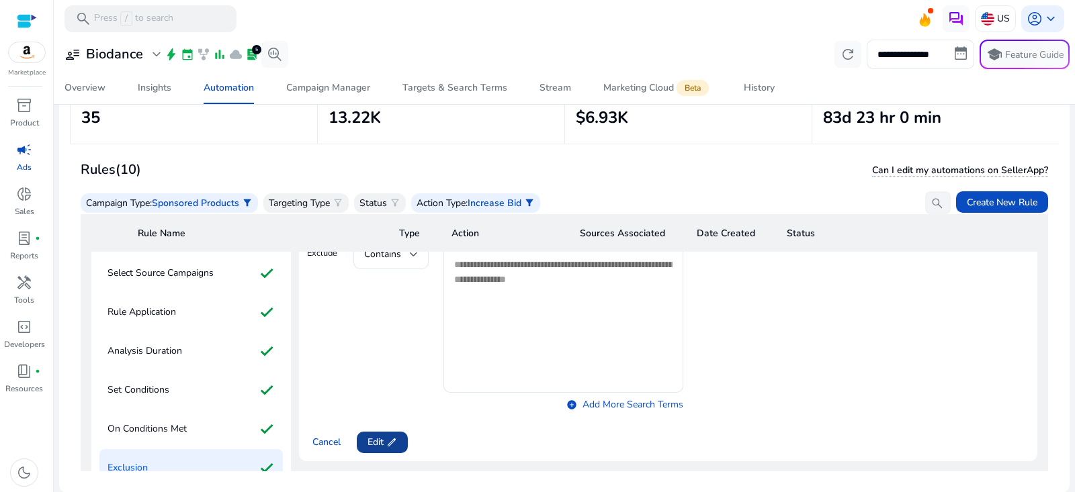
click at [387, 447] on span at bounding box center [382, 443] width 51 height 32
click at [554, 302] on textarea at bounding box center [563, 317] width 218 height 140
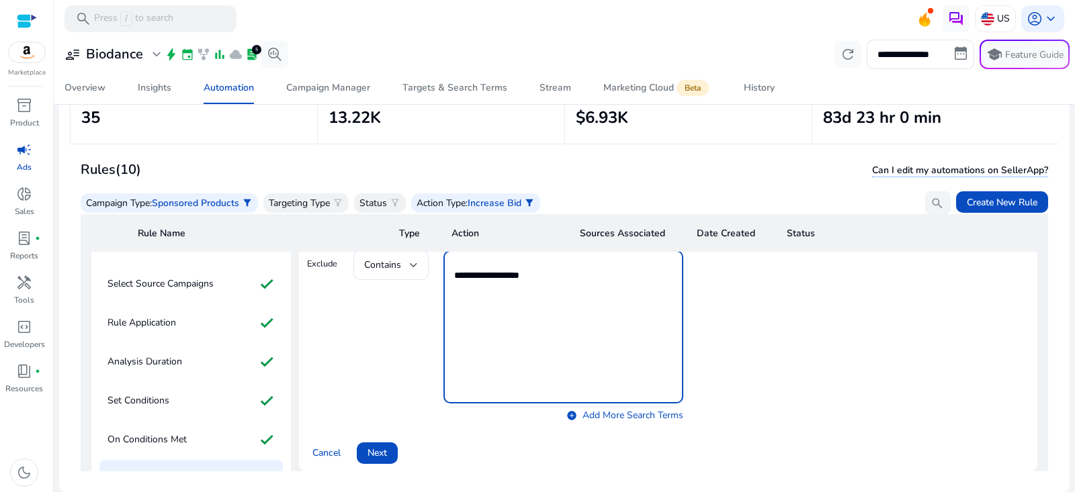
scroll to position [114, 0]
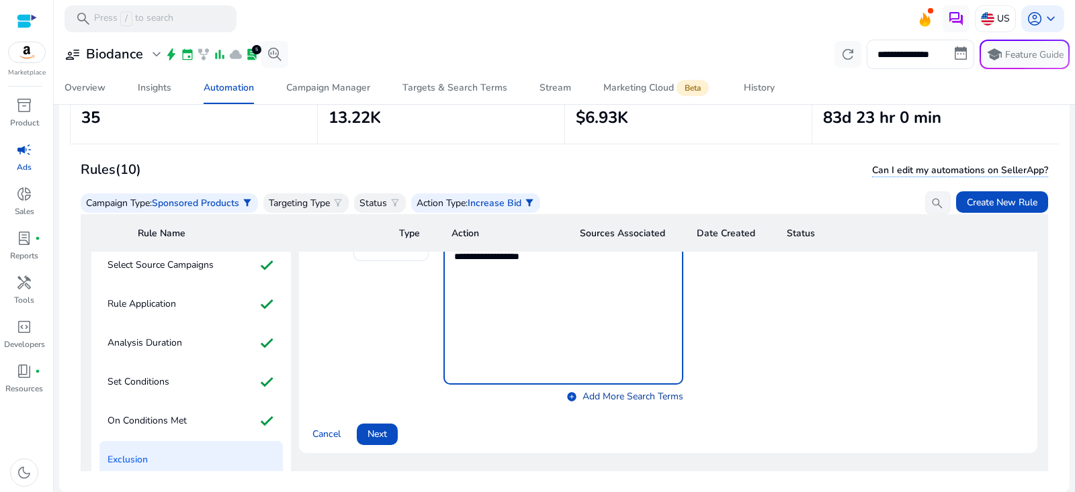
type textarea "**********"
click at [576, 394] on link "add_circle Add More Search Terms" at bounding box center [624, 397] width 117 height 14
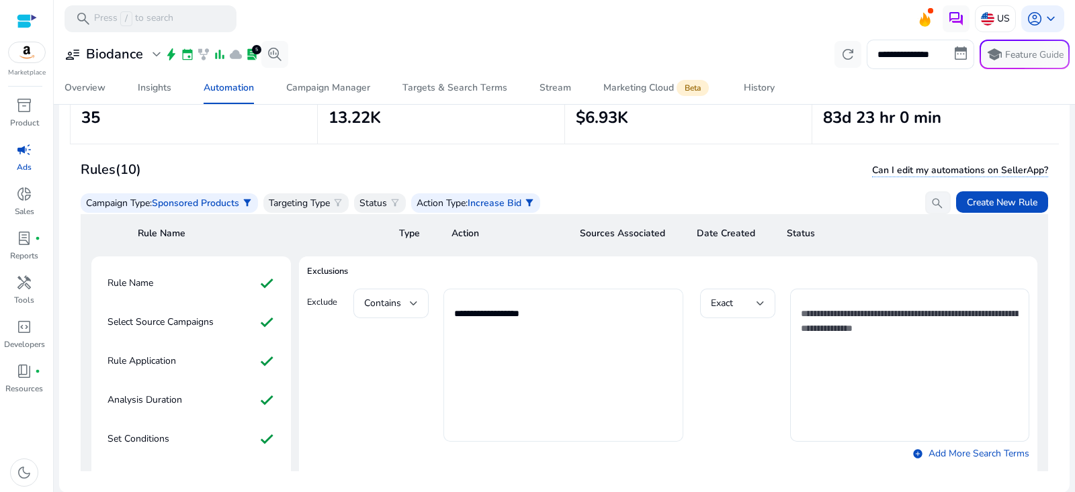
scroll to position [48, 0]
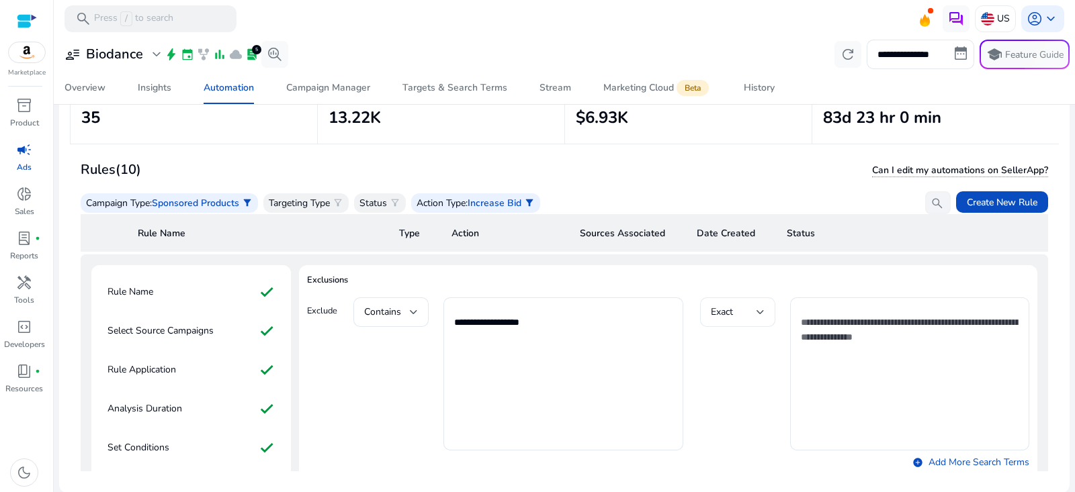
click at [734, 310] on div "Exact" at bounding box center [734, 312] width 46 height 15
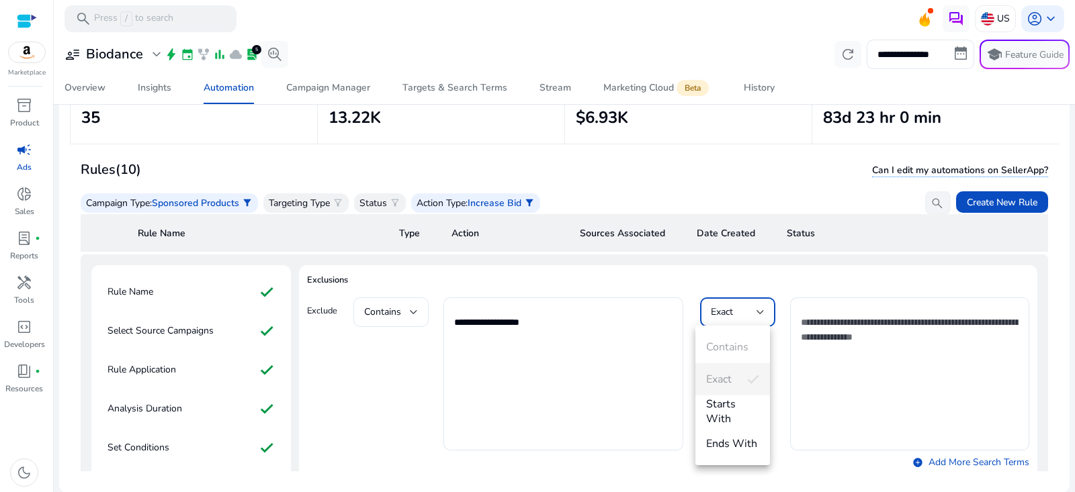
click at [729, 347] on div "Contains Exact Starts With Ends With" at bounding box center [732, 396] width 75 height 140
click at [622, 379] on div at bounding box center [537, 246] width 1075 height 492
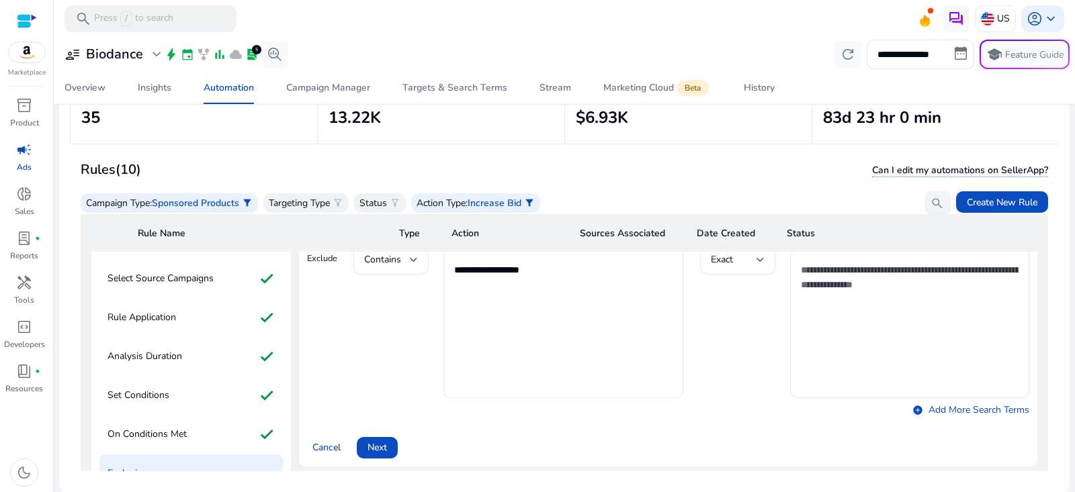
scroll to position [92, 0]
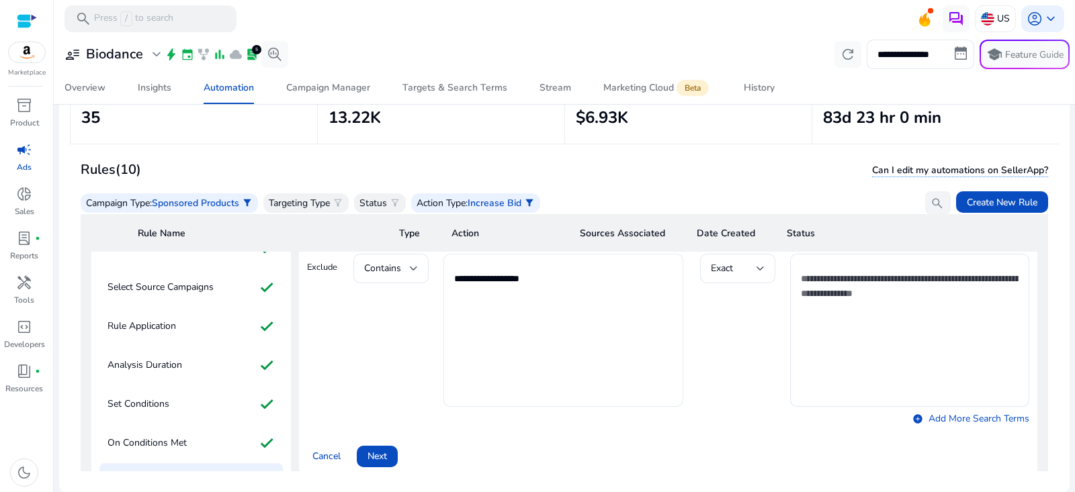
click at [494, 274] on textarea "**********" at bounding box center [563, 331] width 218 height 140
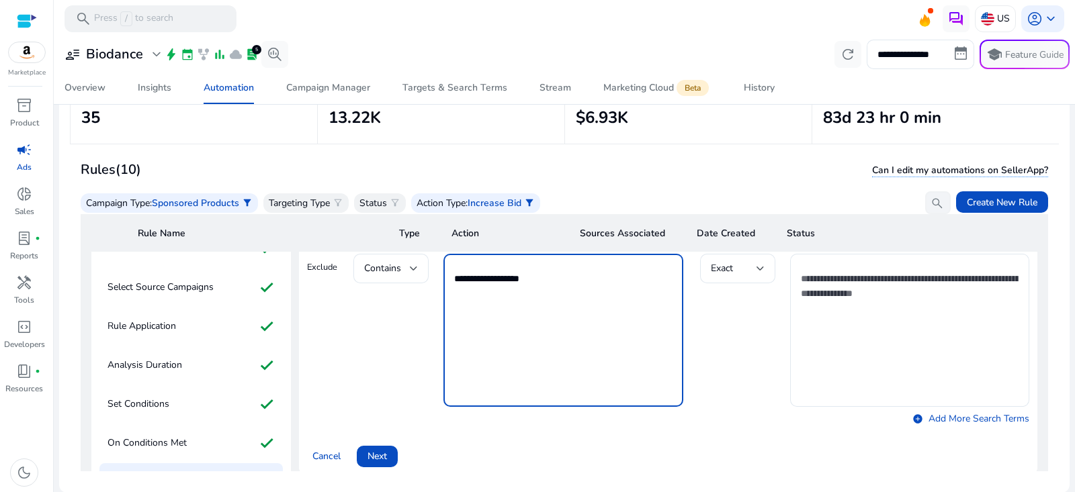
click at [366, 366] on div "**********" at bounding box center [517, 330] width 329 height 153
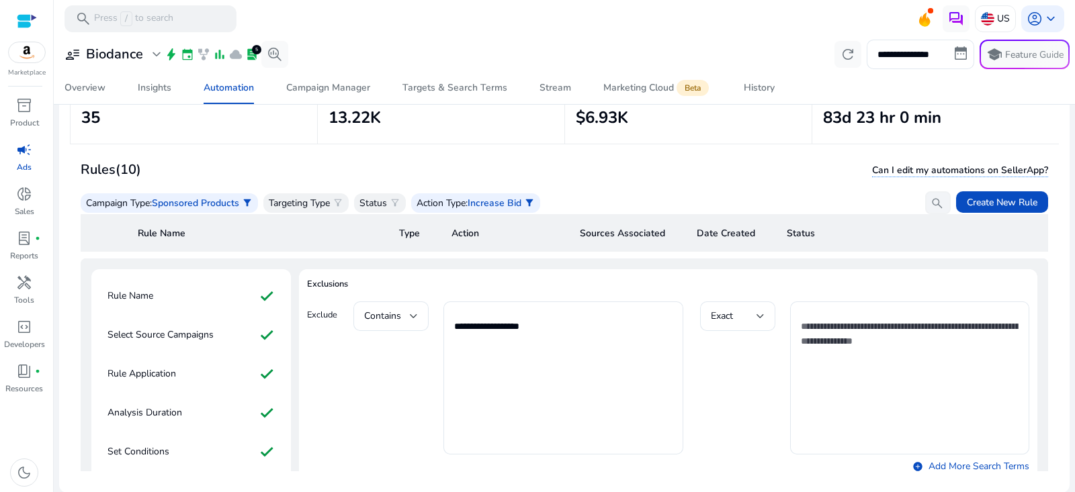
scroll to position [179, 0]
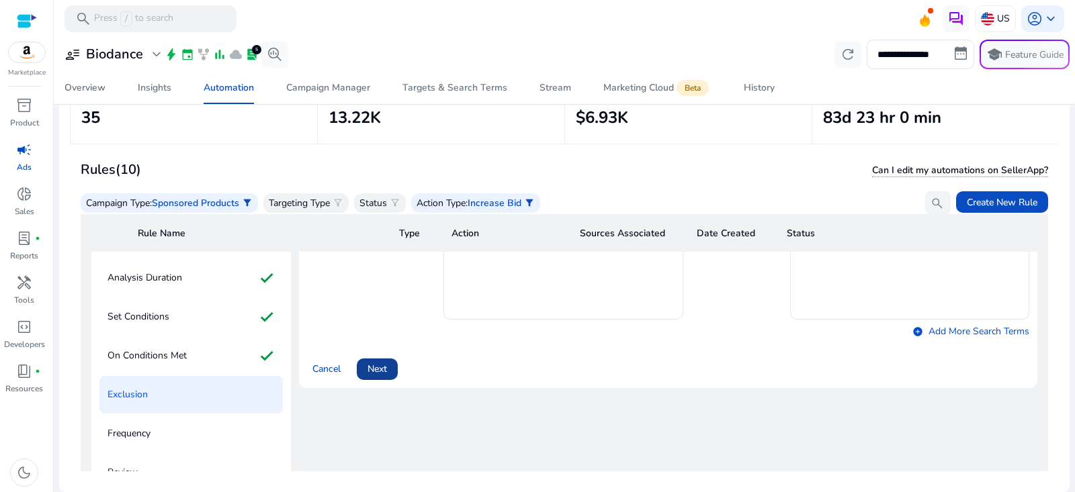
click at [387, 368] on span "Next" at bounding box center [377, 369] width 19 height 14
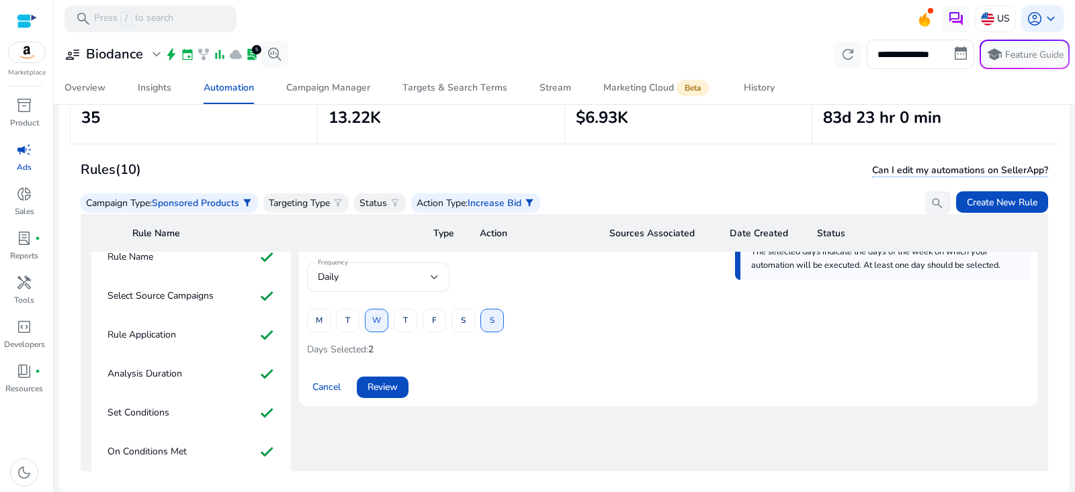
scroll to position [114, 0]
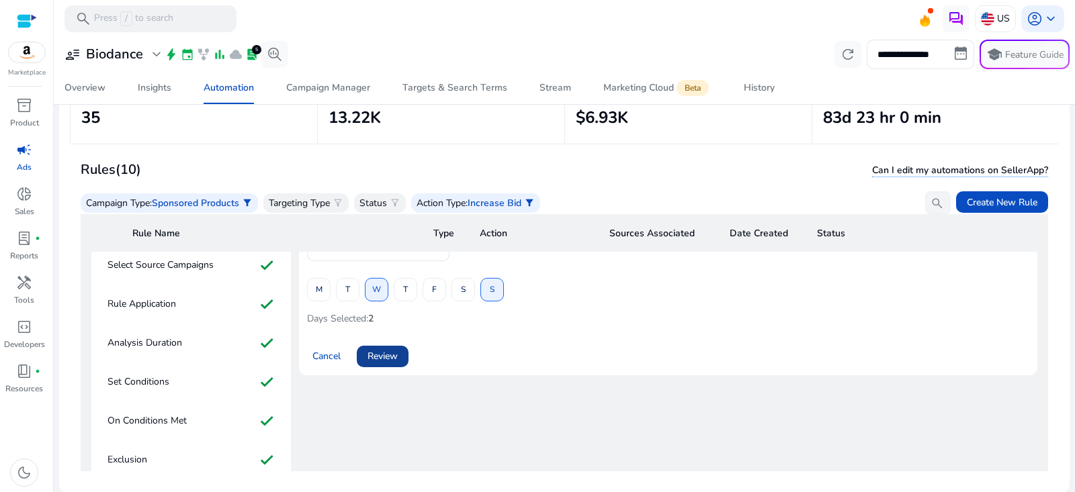
click at [388, 352] on span "Review" at bounding box center [383, 356] width 30 height 14
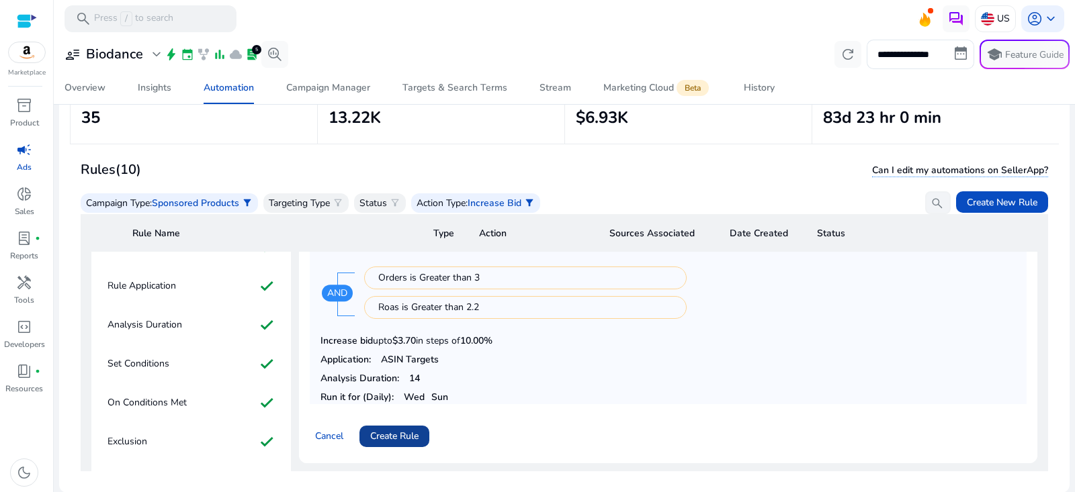
scroll to position [151, 0]
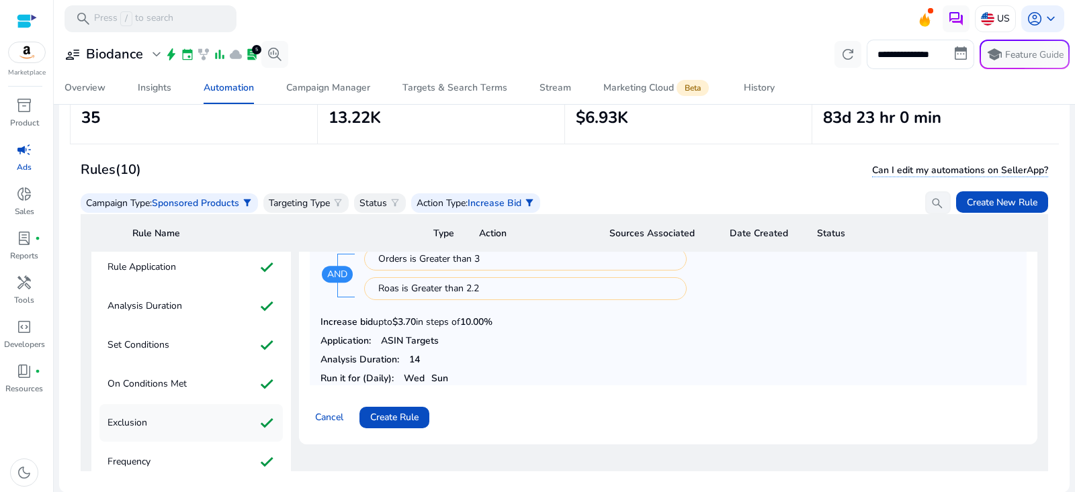
click at [199, 426] on div "Exclusion check" at bounding box center [190, 423] width 183 height 38
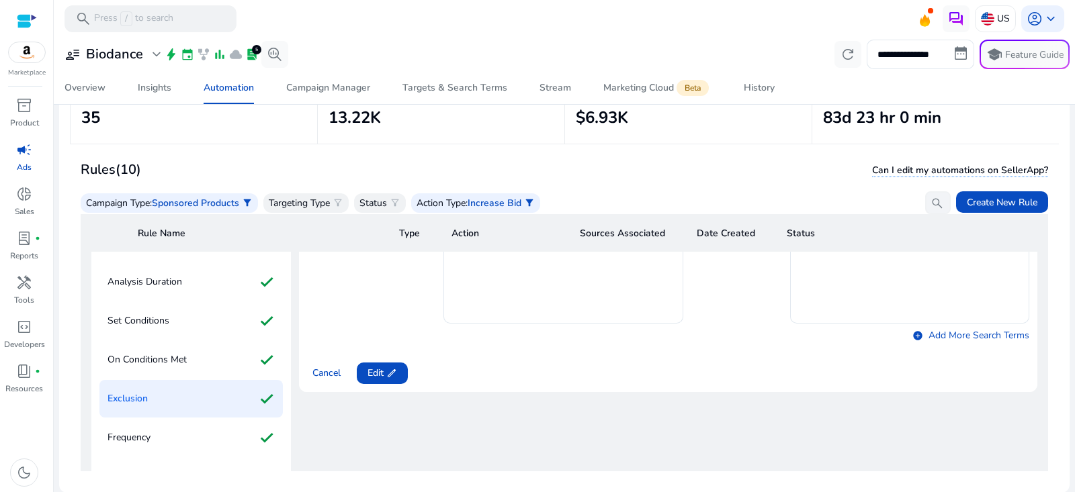
scroll to position [189, 0]
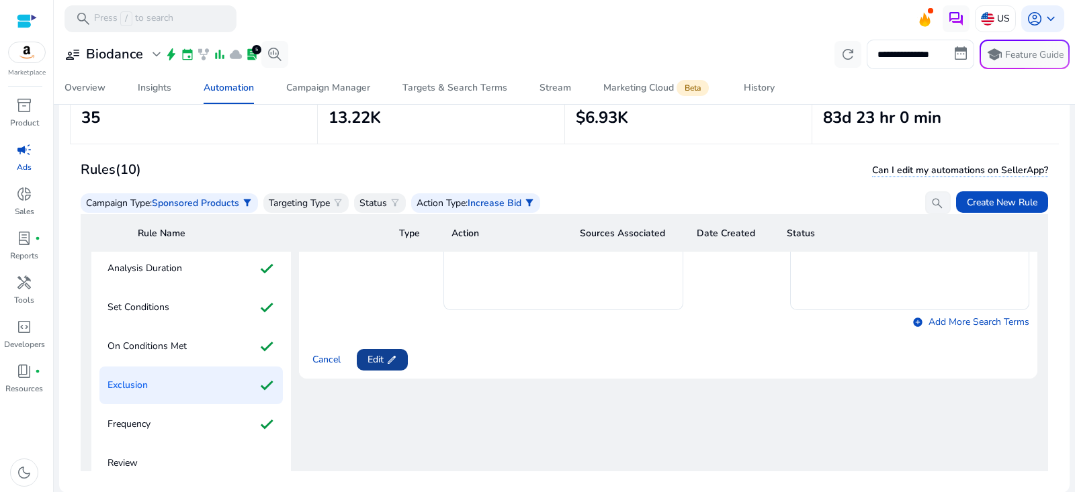
click at [400, 359] on span at bounding box center [382, 360] width 51 height 32
click at [380, 361] on span "Next" at bounding box center [377, 360] width 19 height 14
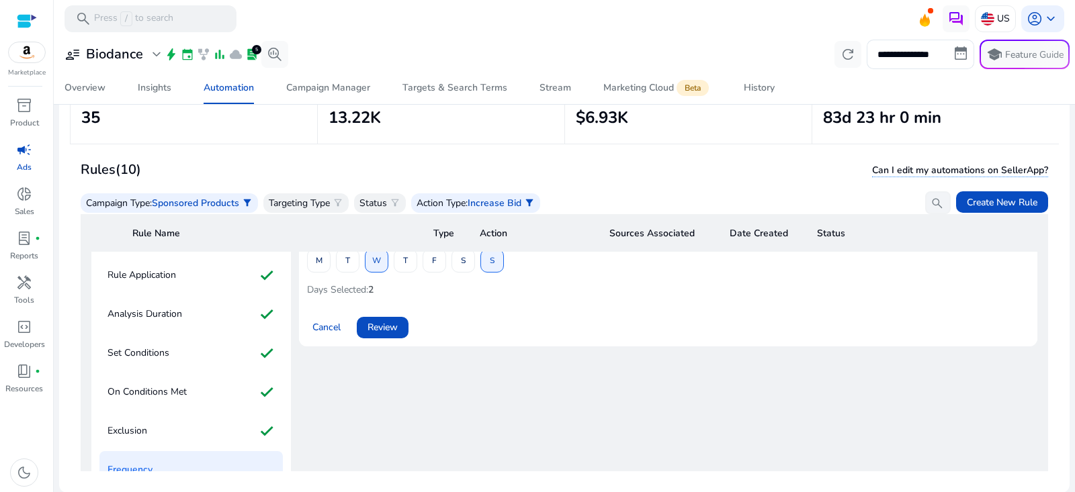
scroll to position [178, 0]
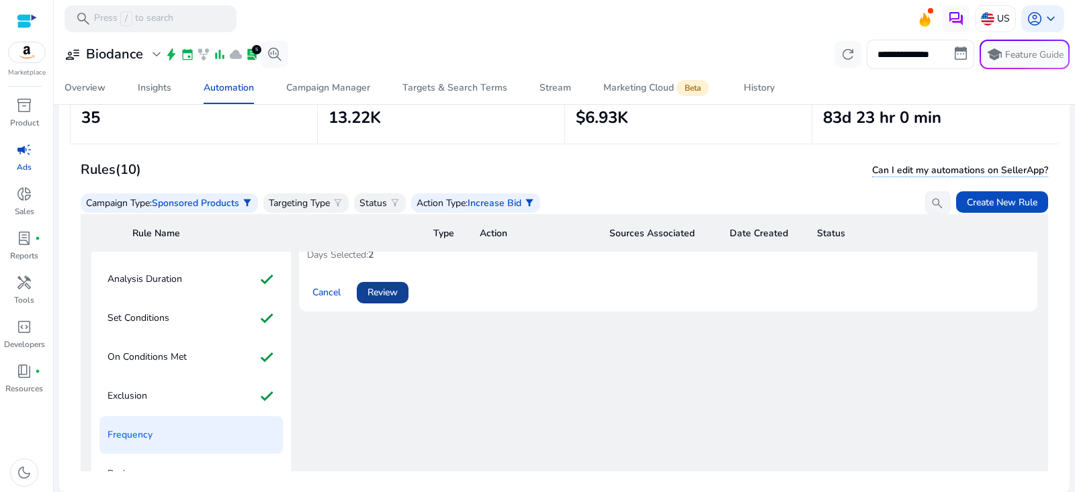
click at [396, 300] on span at bounding box center [383, 293] width 52 height 32
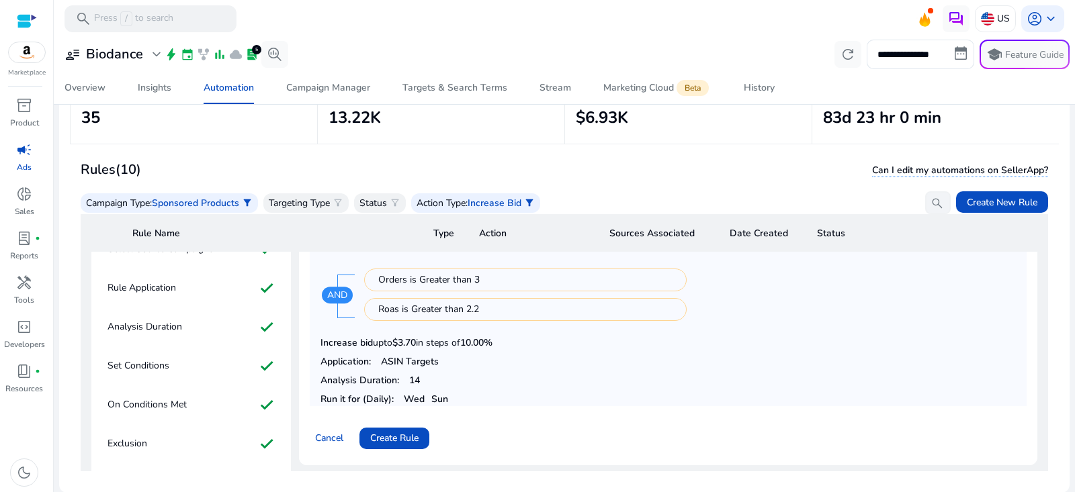
scroll to position [146, 0]
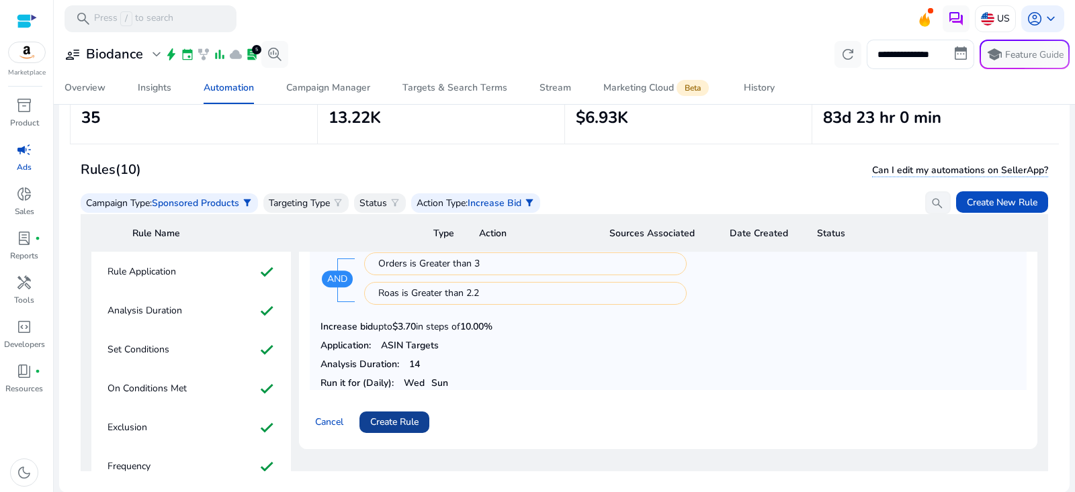
click at [402, 415] on span "Create Rule" at bounding box center [394, 422] width 48 height 14
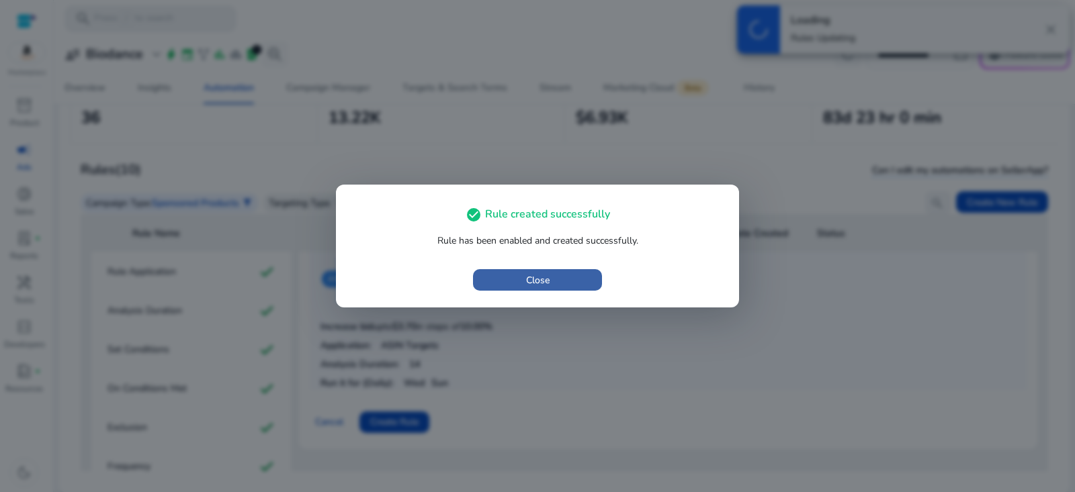
click at [523, 278] on span "button" at bounding box center [537, 280] width 129 height 32
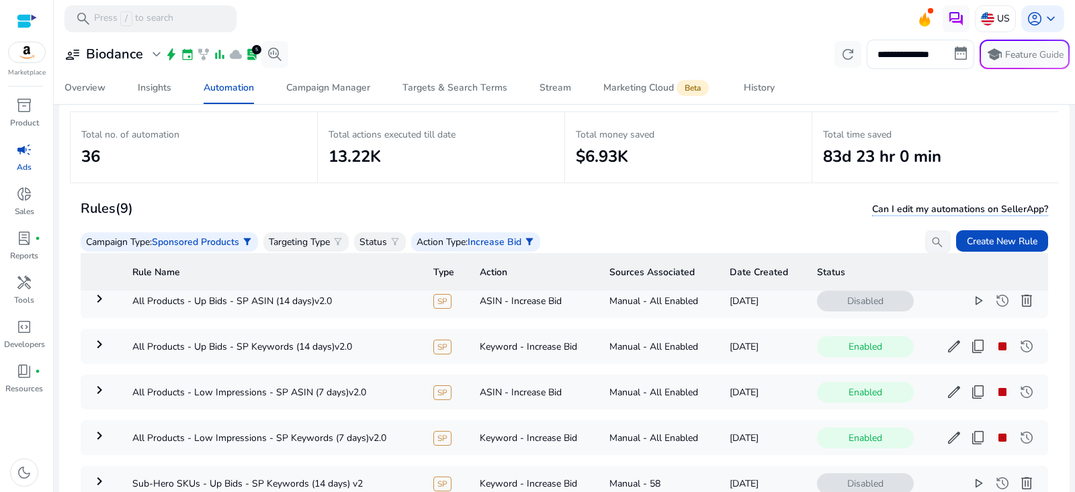
scroll to position [0, 0]
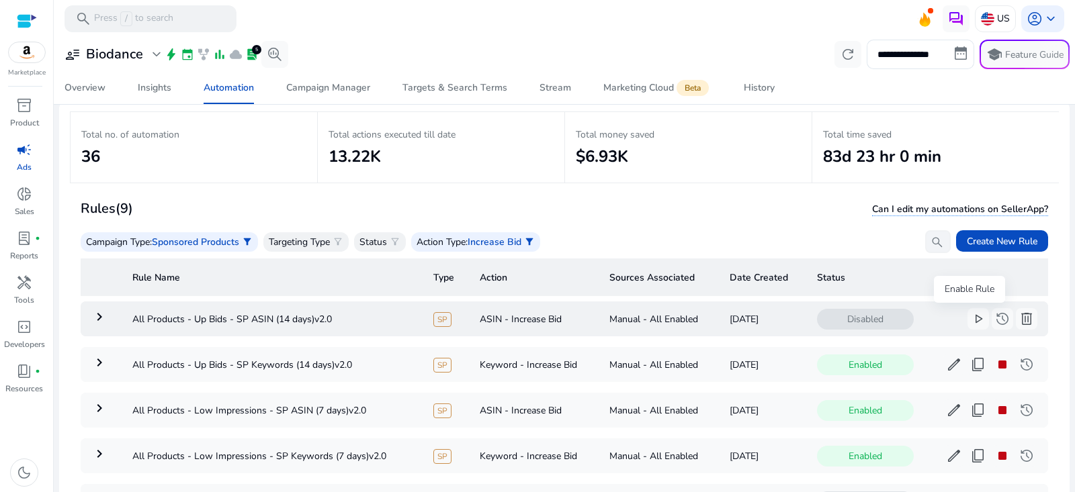
click at [957, 320] on div "Disabled play_arrow history delete more_horiz" at bounding box center [927, 319] width 220 height 22
click at [970, 317] on span "play_arrow" at bounding box center [978, 319] width 16 height 16
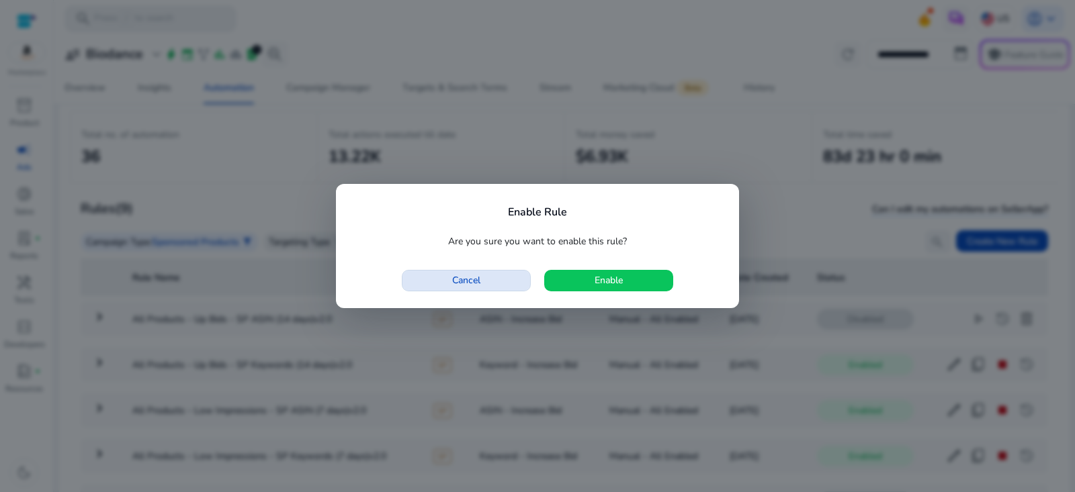
click at [501, 277] on span "button" at bounding box center [466, 281] width 128 height 32
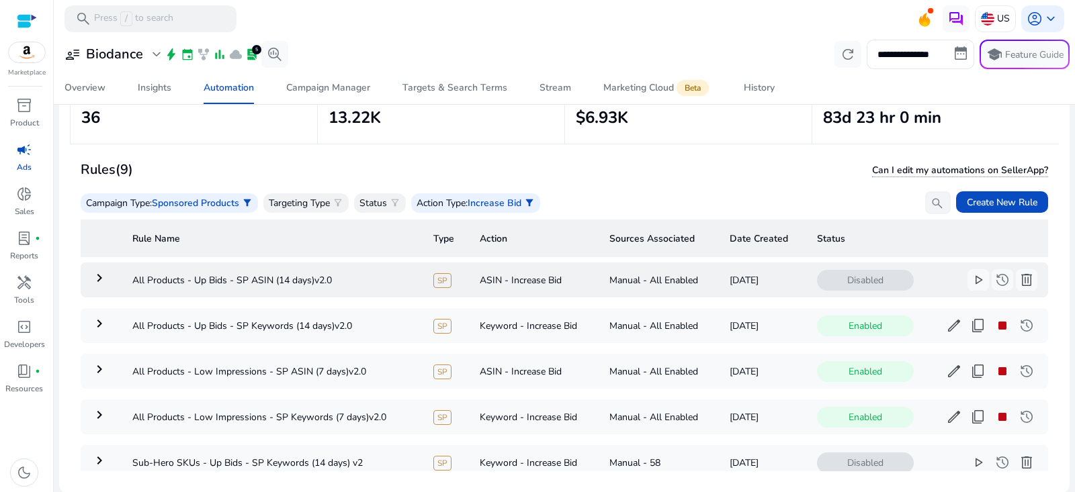
click at [95, 280] on mat-icon "keyboard_arrow_right" at bounding box center [99, 278] width 16 height 16
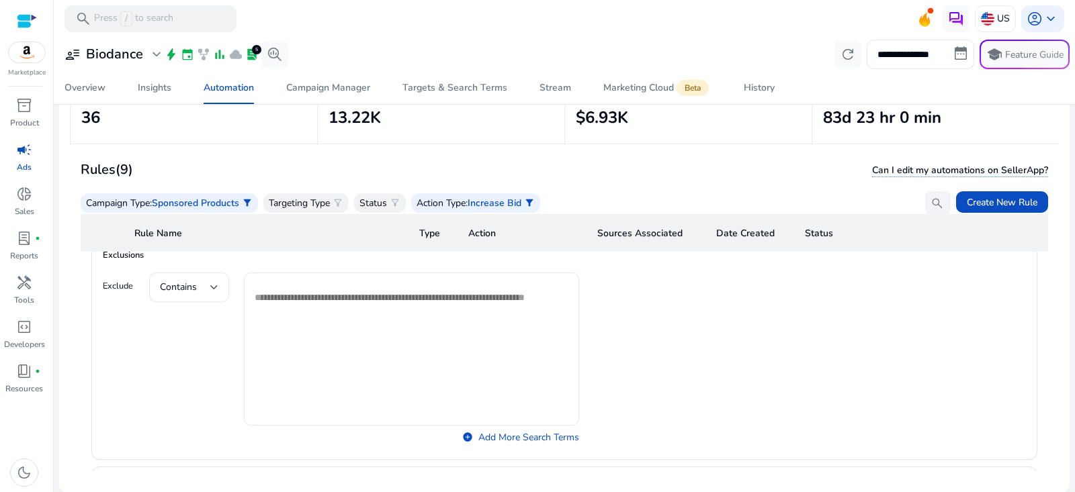
scroll to position [1032, 0]
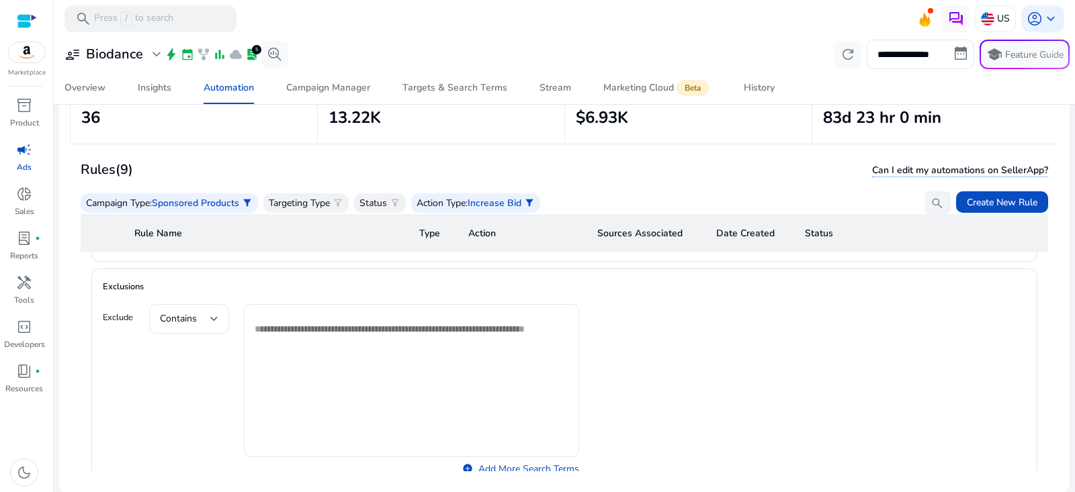
click at [212, 315] on mat-form-field "Contains" at bounding box center [189, 319] width 80 height 30
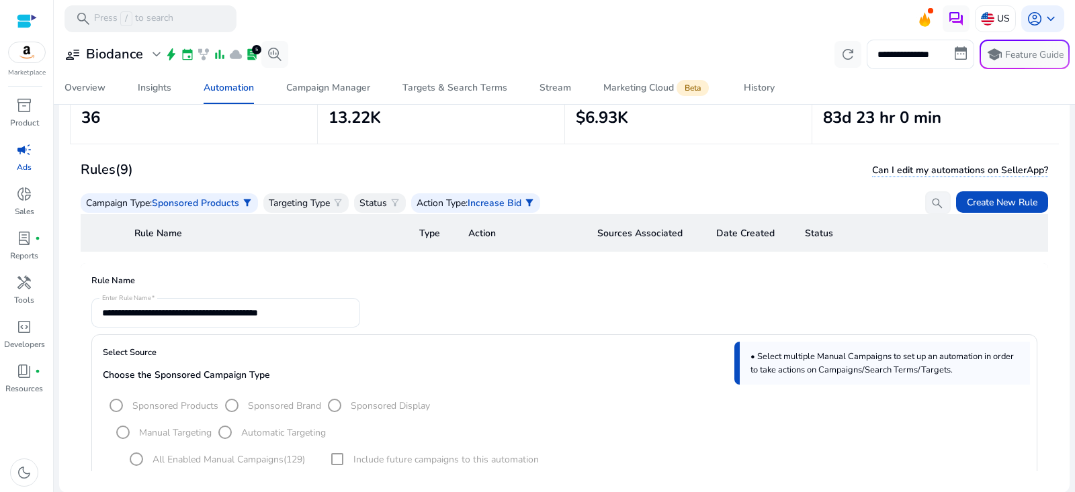
scroll to position [0, 0]
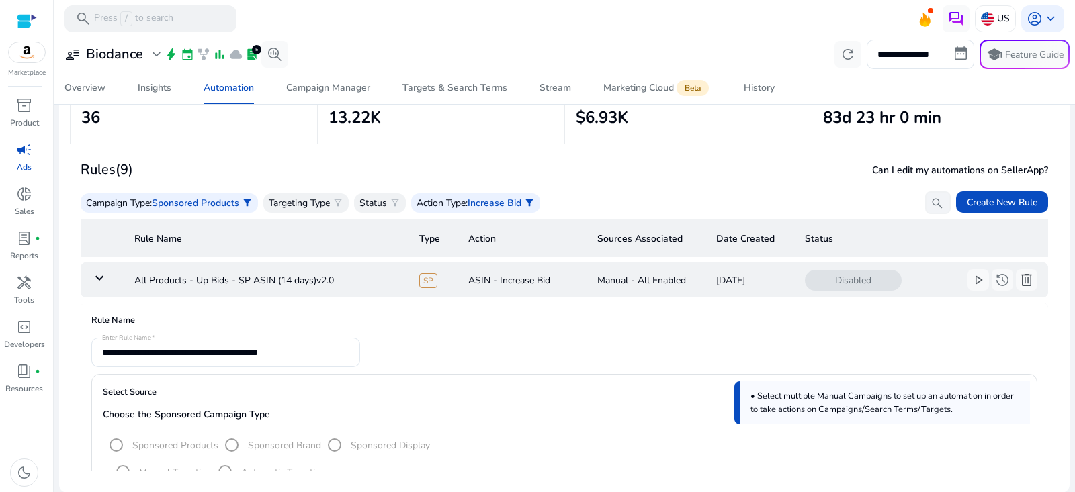
click at [91, 275] on mat-icon "keyboard_arrow_down" at bounding box center [99, 278] width 16 height 16
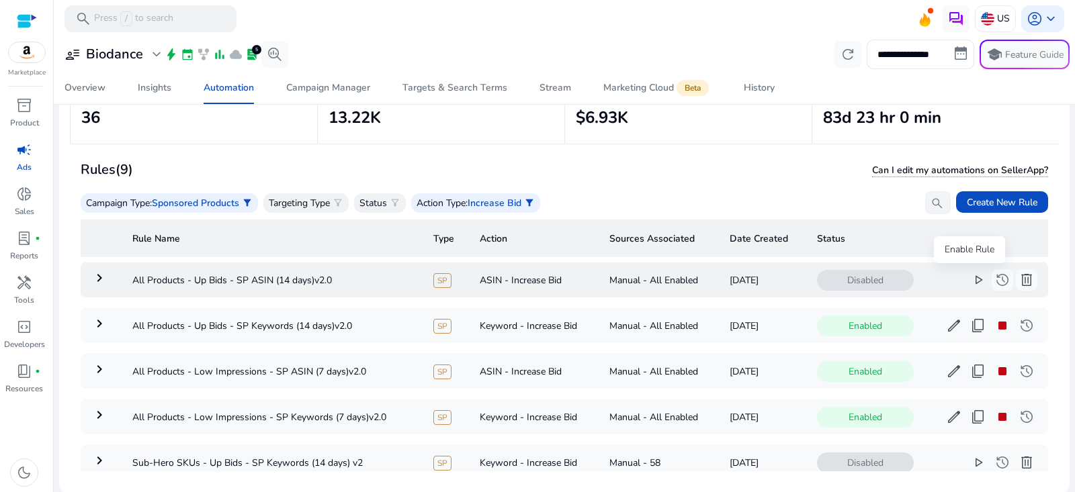
click at [971, 277] on span "play_arrow" at bounding box center [978, 280] width 16 height 16
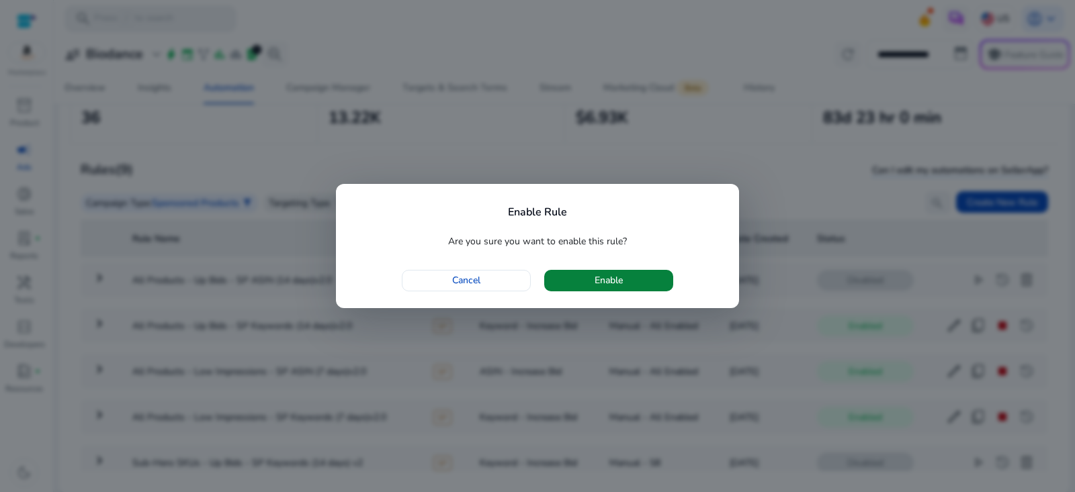
click at [644, 273] on span "button" at bounding box center [608, 281] width 129 height 32
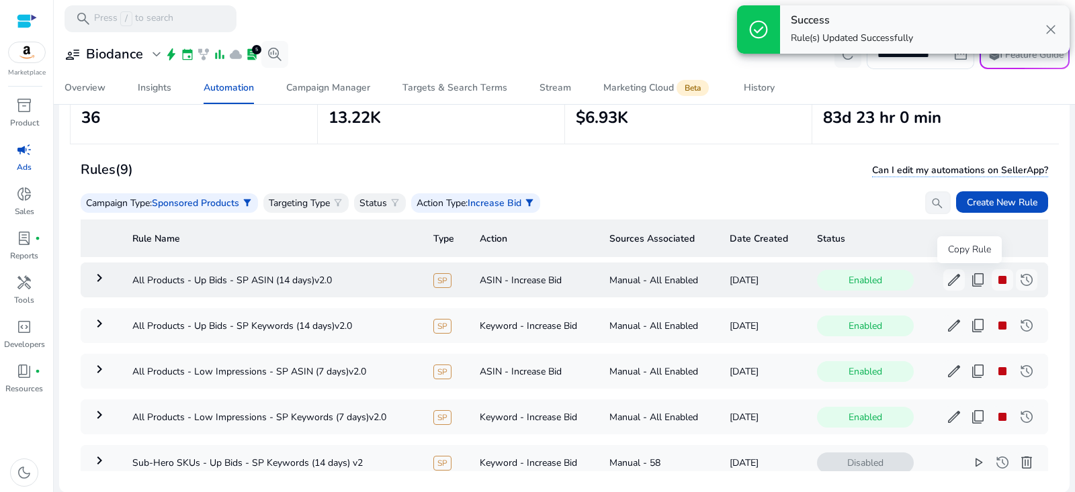
click at [972, 282] on span "content_copy" at bounding box center [978, 280] width 16 height 16
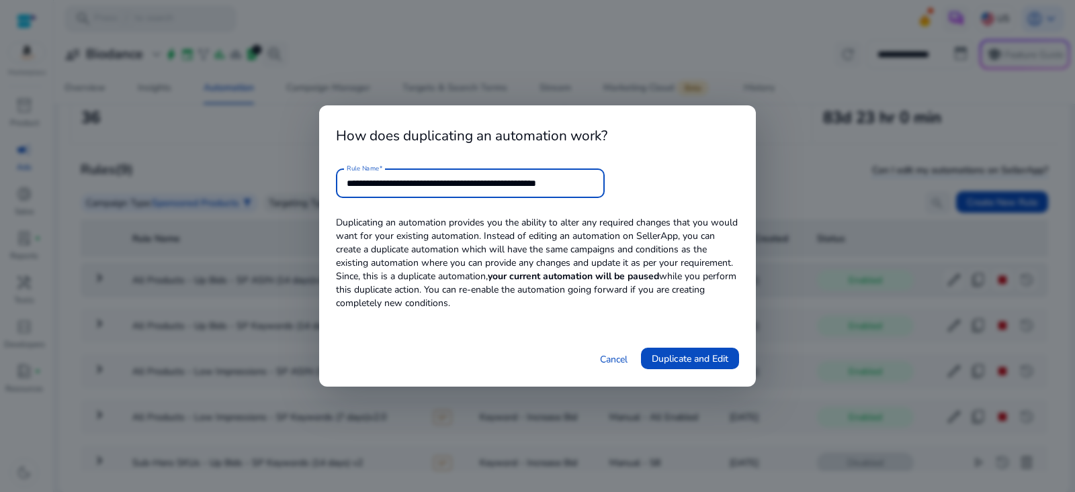
drag, startPoint x: 546, startPoint y: 181, endPoint x: 722, endPoint y: 180, distance: 175.4
click at [722, 181] on form "**********" at bounding box center [537, 184] width 403 height 30
type input "**********"
click at [695, 356] on span "Duplicate and Edit" at bounding box center [690, 359] width 77 height 14
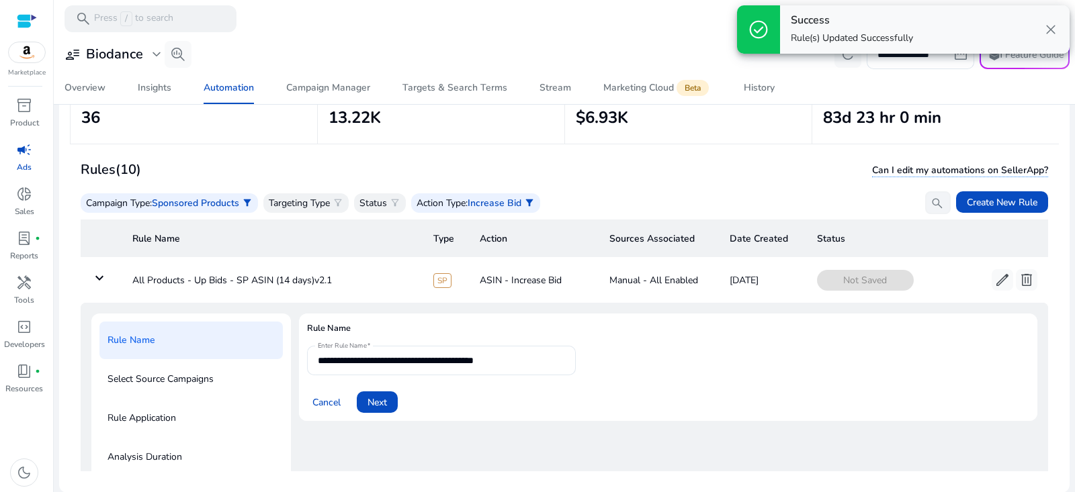
scroll to position [48, 0]
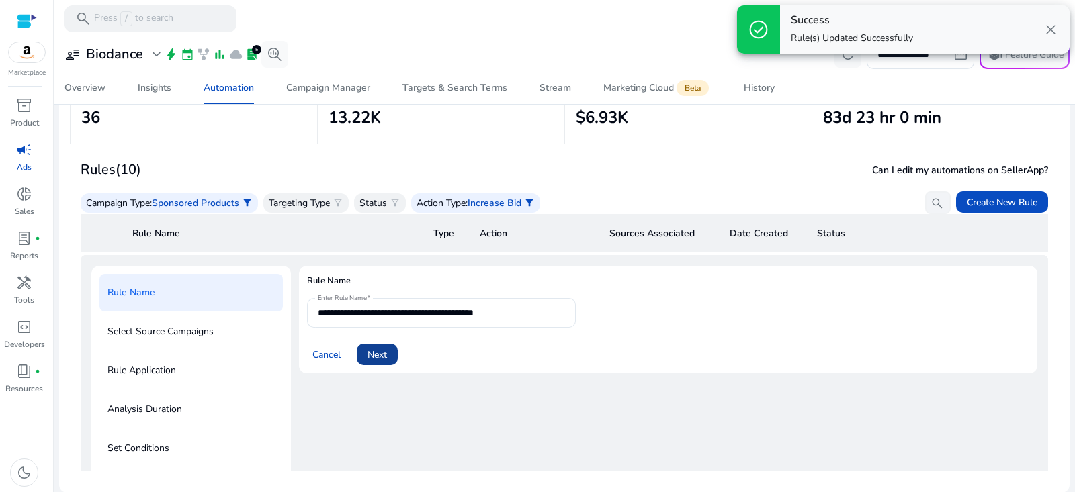
click at [369, 350] on span "Next" at bounding box center [377, 355] width 19 height 14
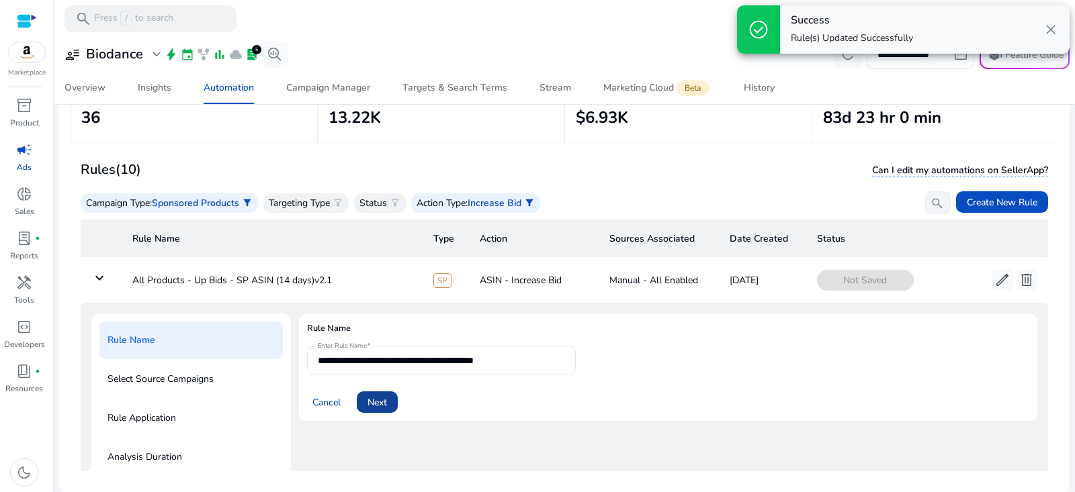
click at [389, 406] on span at bounding box center [377, 402] width 41 height 32
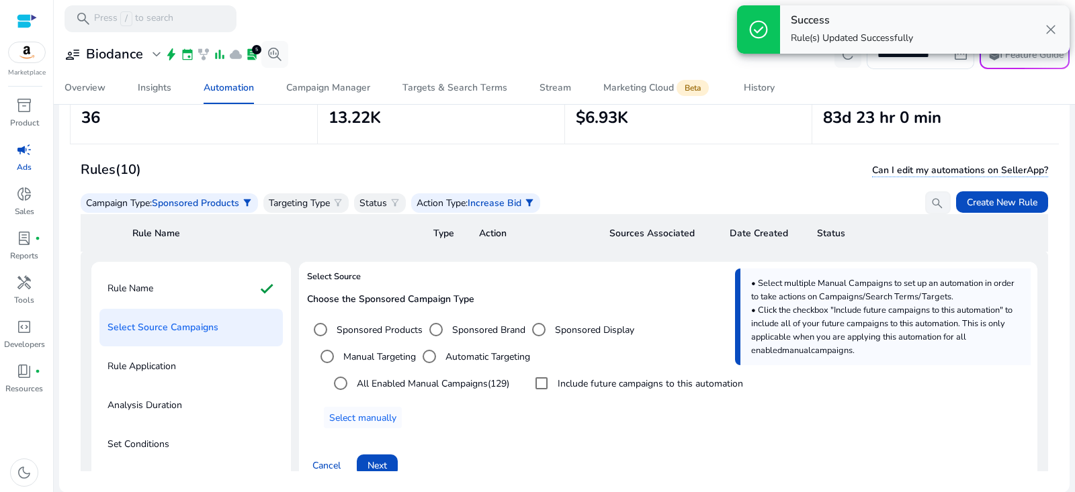
click at [581, 386] on label "Include future campaigns to this automation" at bounding box center [649, 384] width 188 height 14
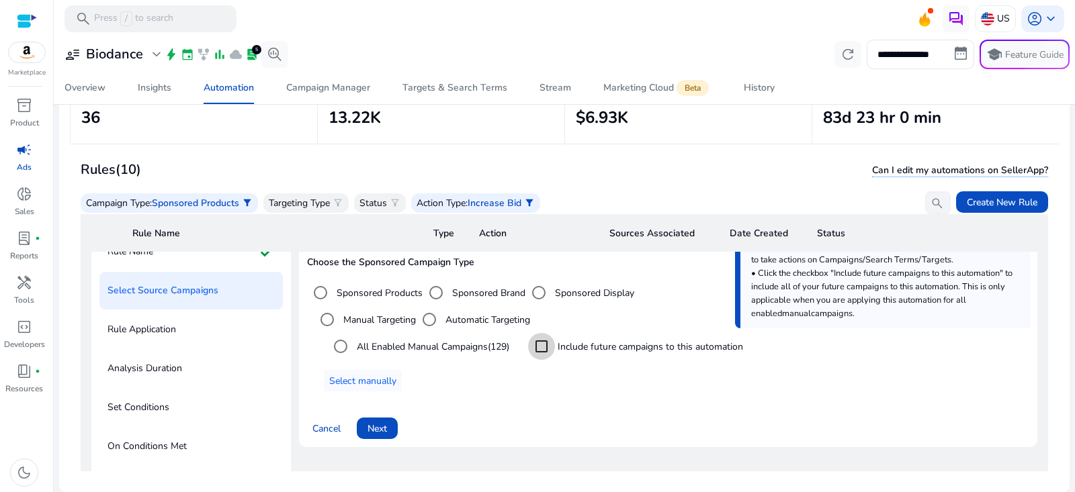
scroll to position [114, 0]
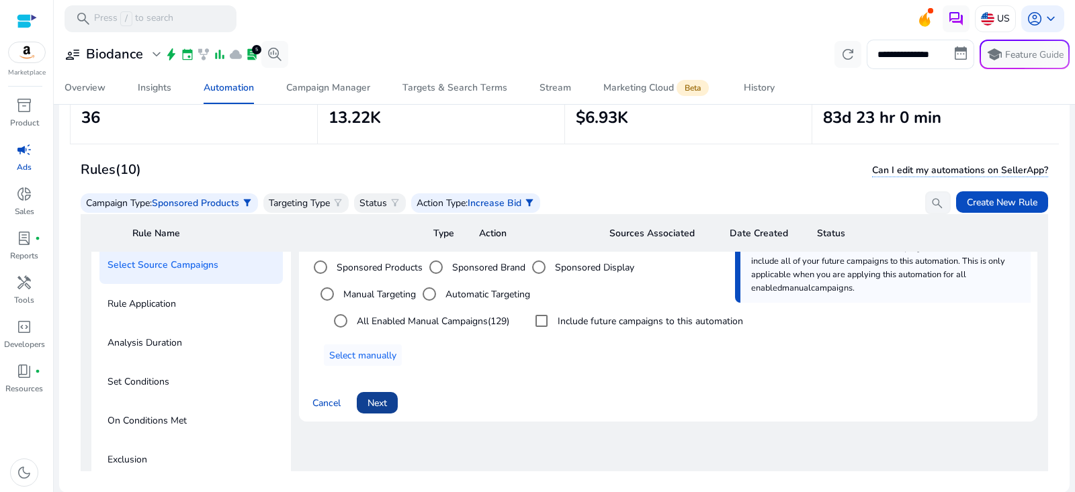
click at [381, 401] on span "Next" at bounding box center [377, 403] width 19 height 14
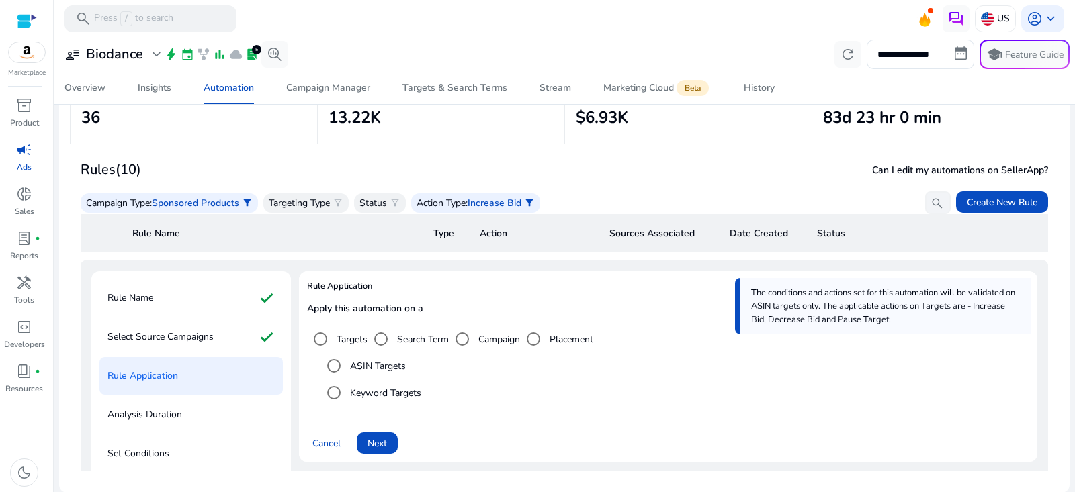
scroll to position [54, 0]
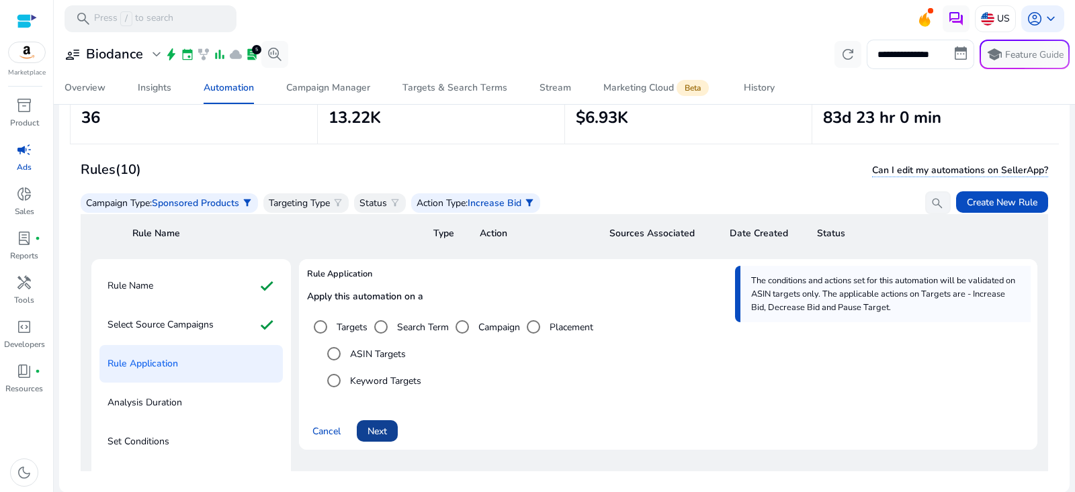
click at [380, 438] on span at bounding box center [377, 431] width 41 height 32
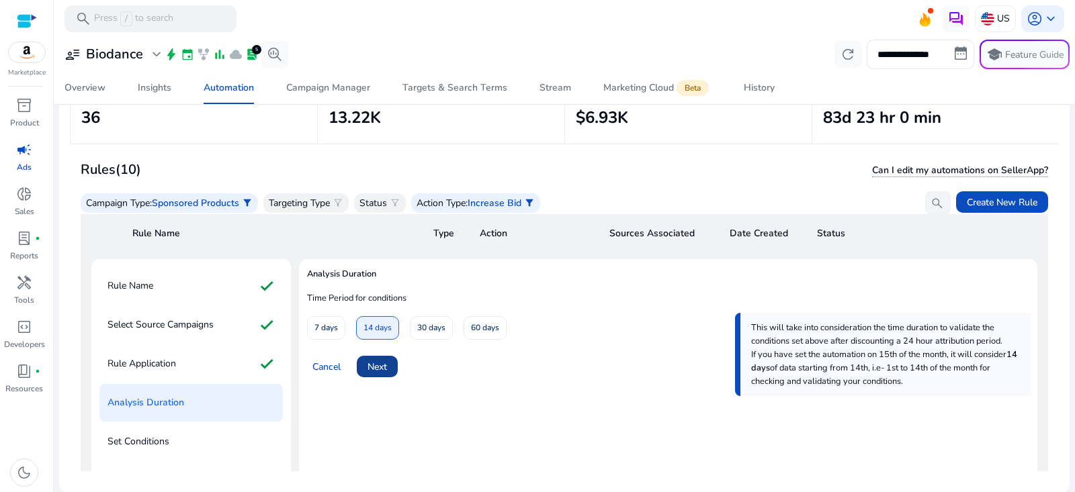
click at [386, 373] on span at bounding box center [377, 367] width 41 height 32
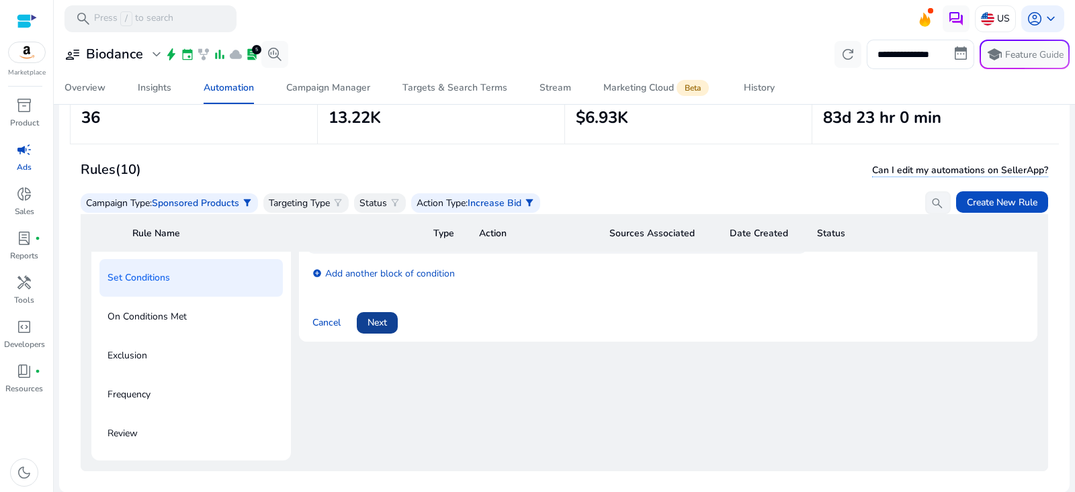
click at [382, 331] on span at bounding box center [377, 323] width 41 height 32
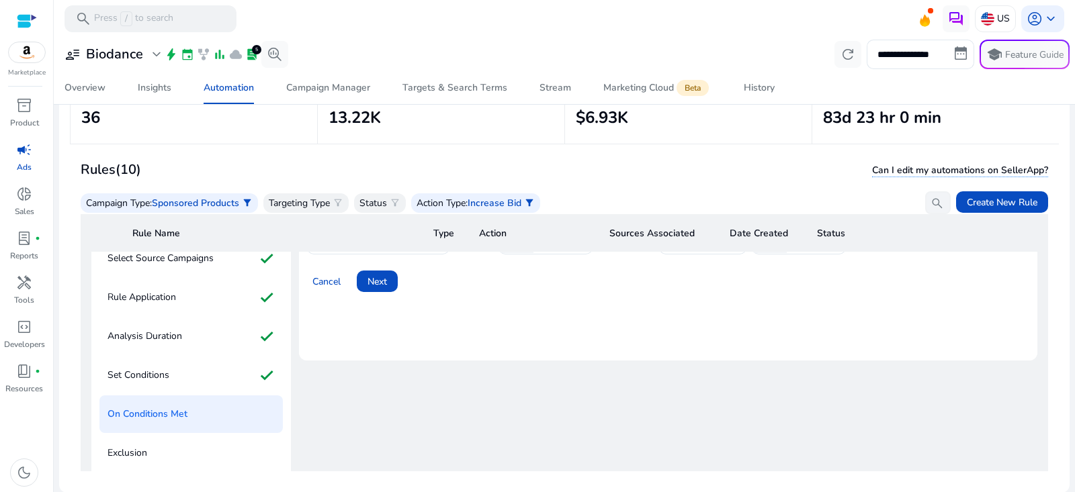
scroll to position [69, 0]
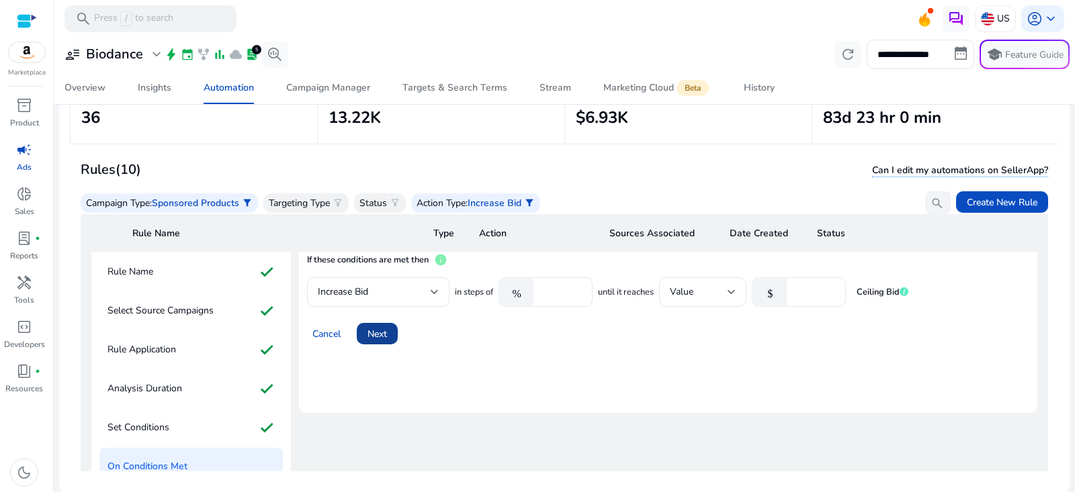
click at [380, 335] on span "Next" at bounding box center [377, 334] width 19 height 14
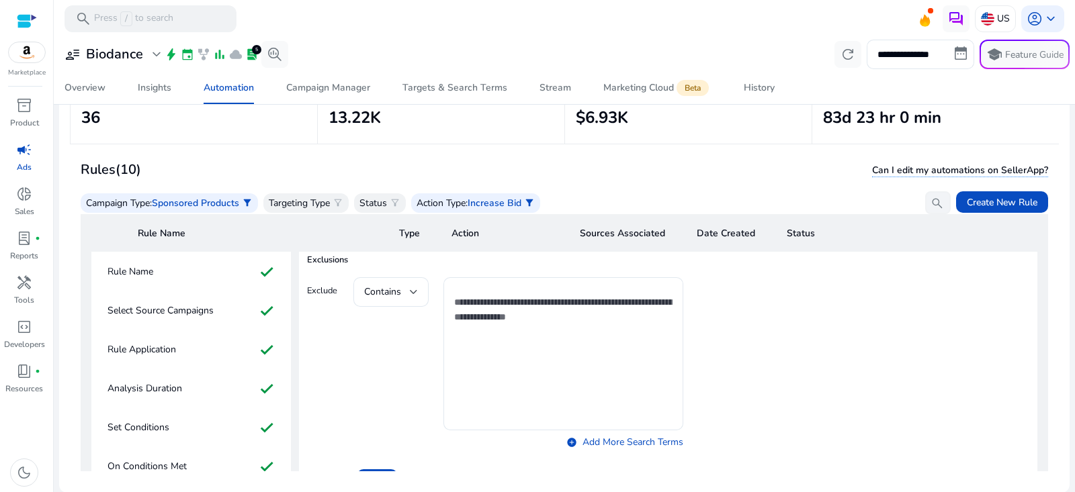
scroll to position [97, 0]
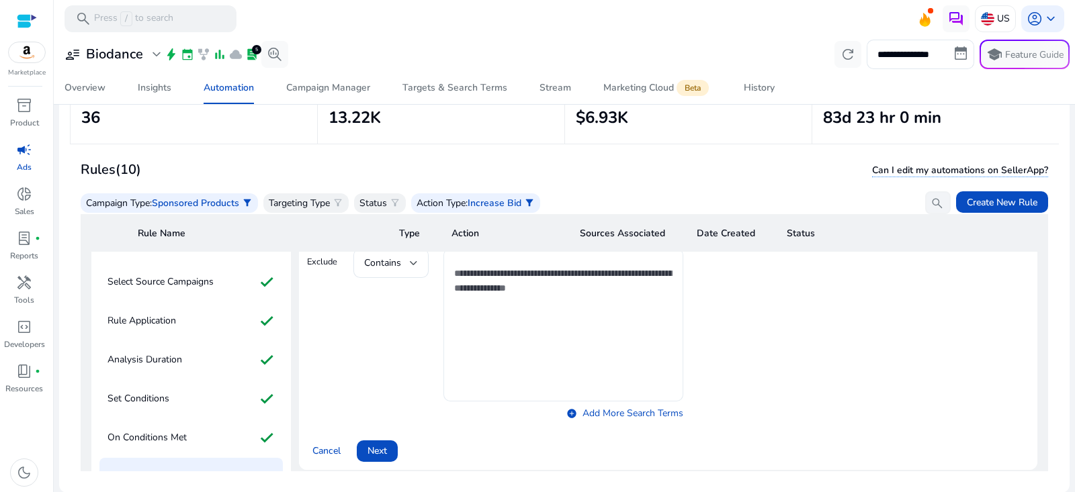
click at [509, 313] on textarea at bounding box center [563, 325] width 218 height 140
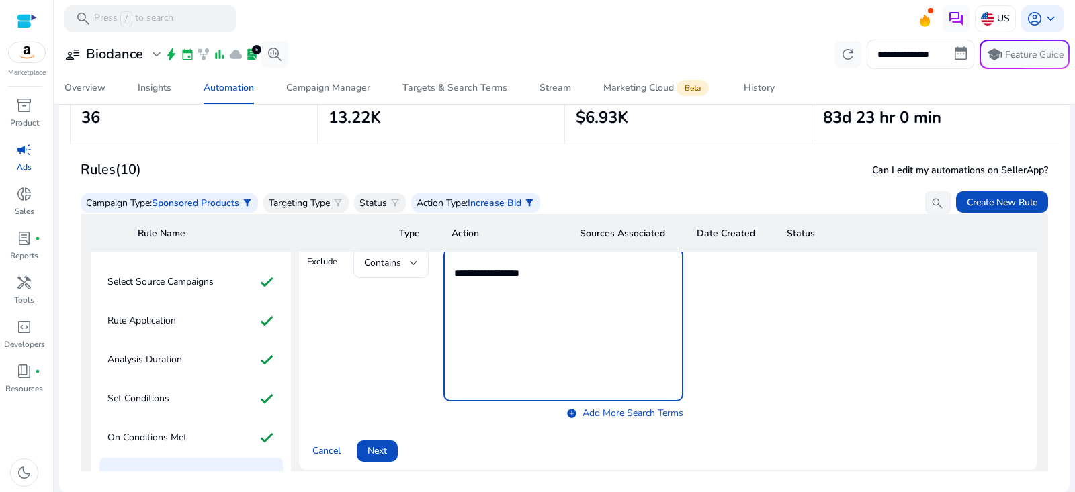
scroll to position [151, 0]
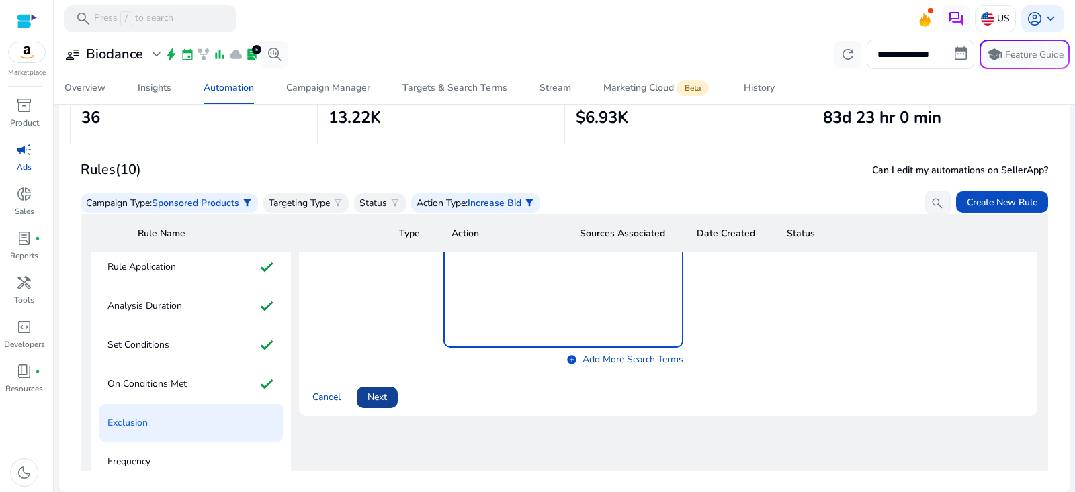
type textarea "**********"
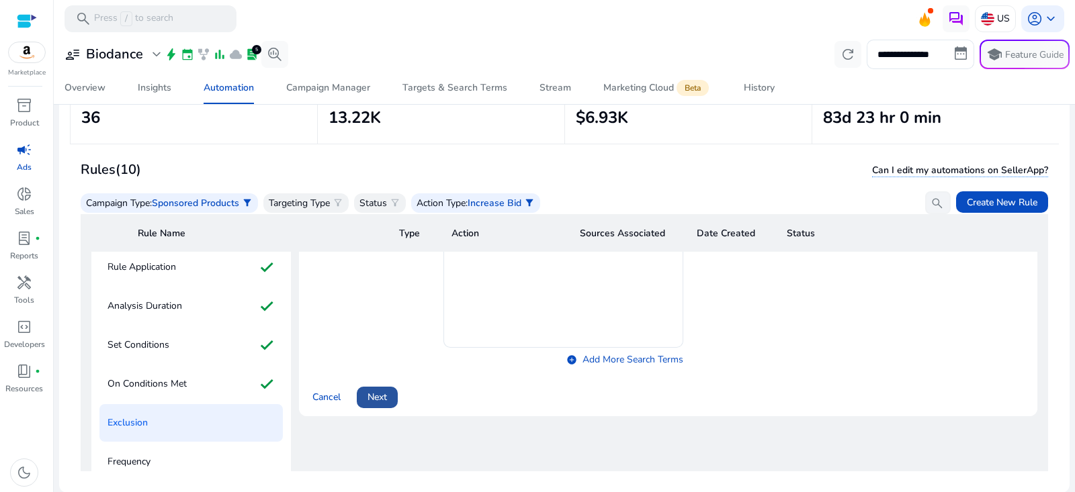
click at [384, 398] on span "Next" at bounding box center [377, 397] width 19 height 14
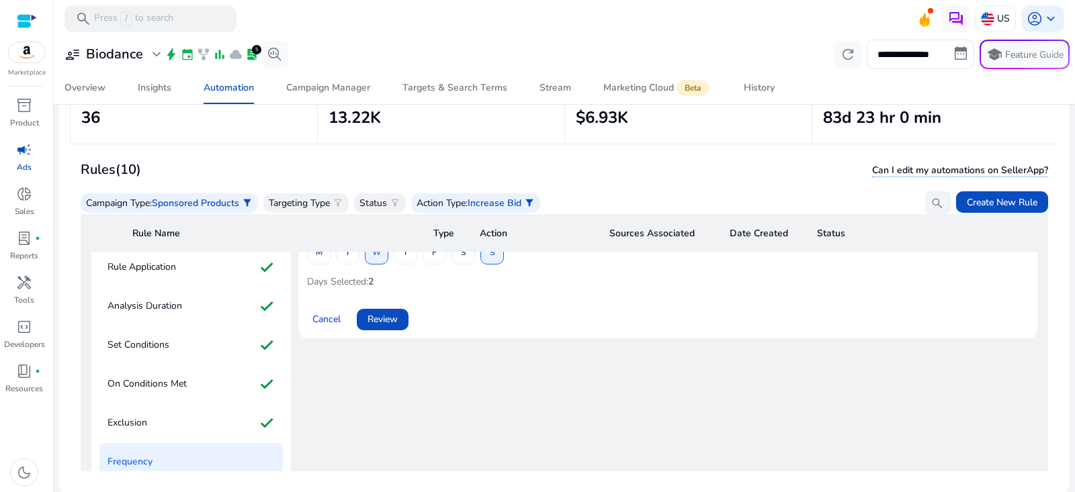
scroll to position [71, 0]
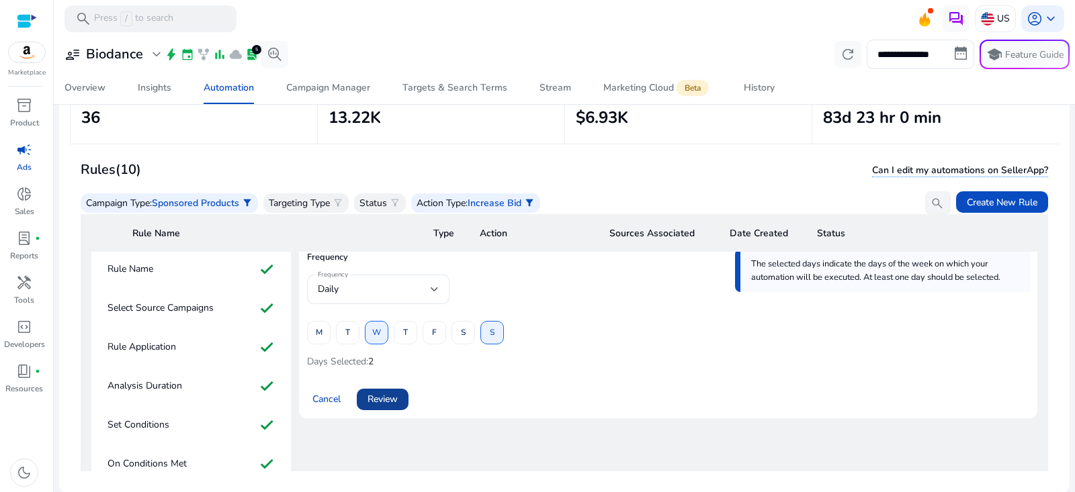
click at [385, 398] on span "Review" at bounding box center [383, 399] width 30 height 14
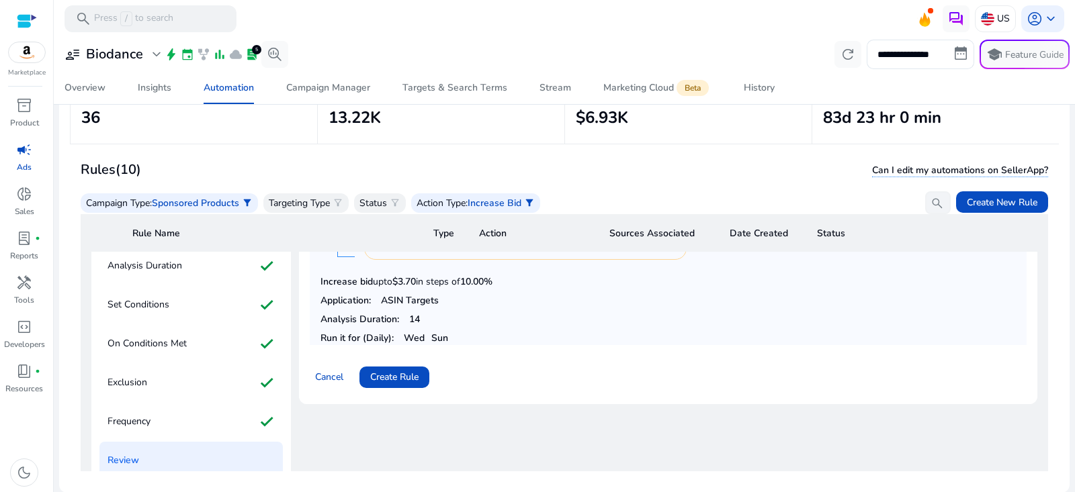
scroll to position [214, 0]
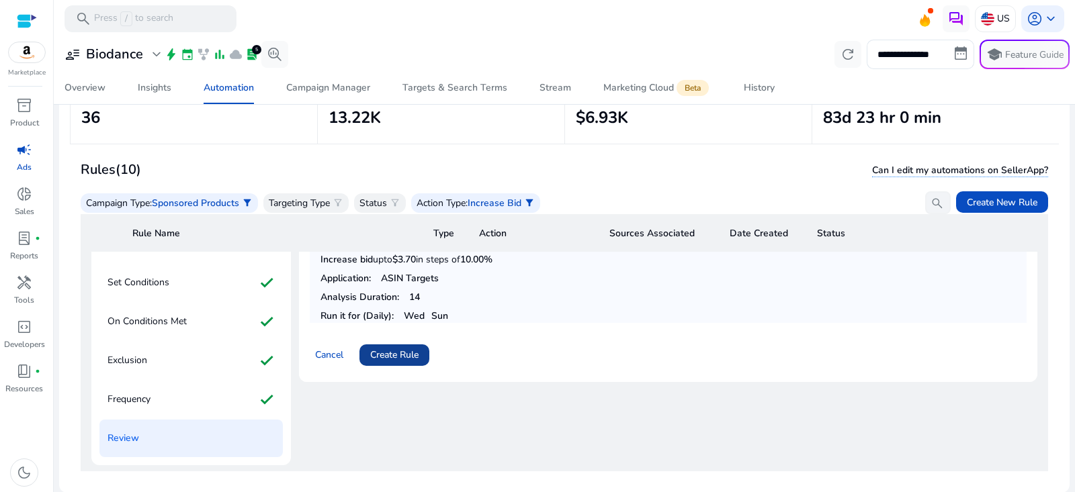
click at [409, 348] on span "Create Rule" at bounding box center [394, 355] width 48 height 14
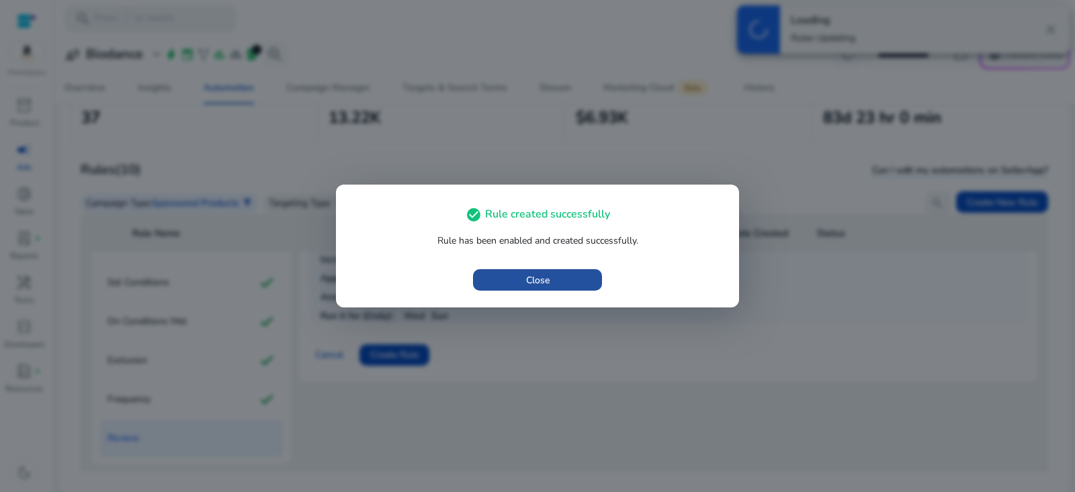
click at [550, 282] on span "button" at bounding box center [537, 280] width 129 height 32
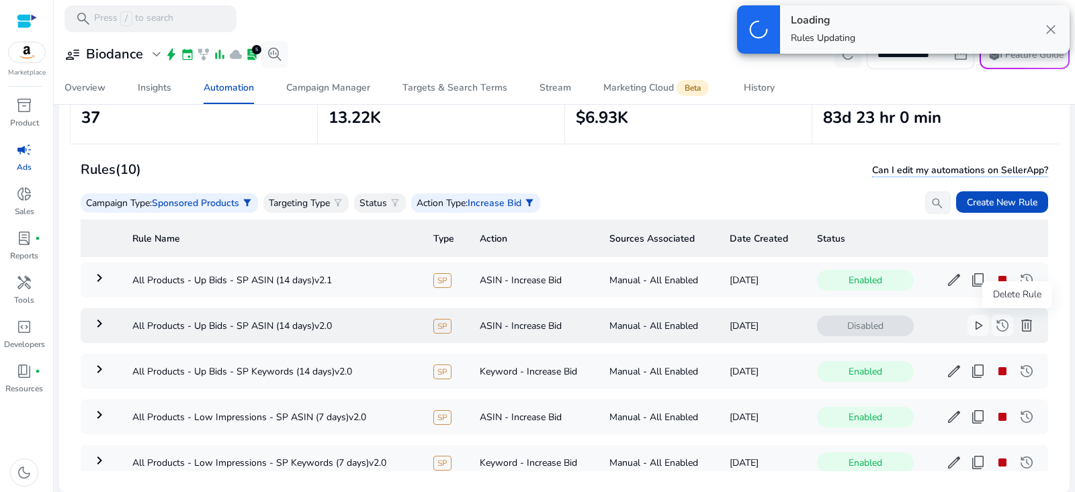
click at [1019, 327] on span "delete" at bounding box center [1027, 326] width 16 height 16
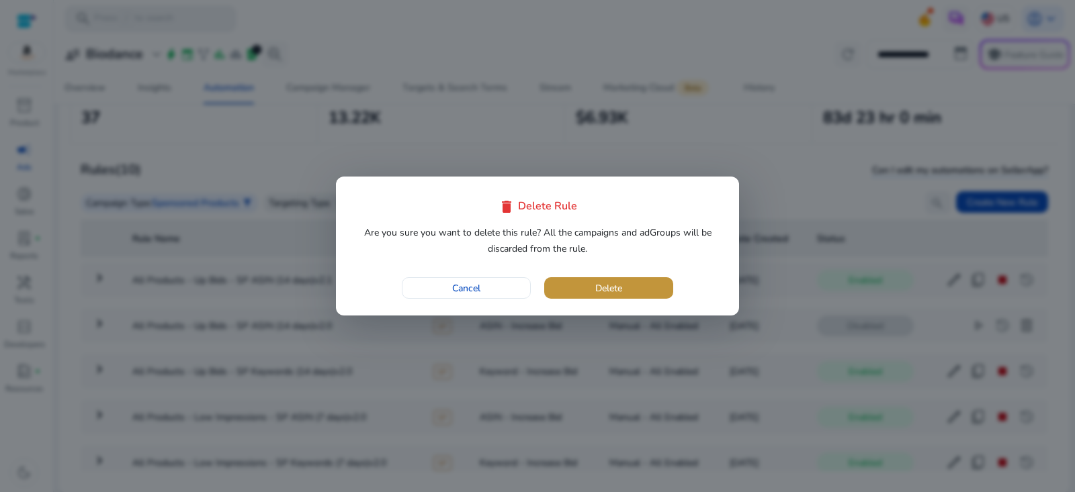
click at [644, 287] on span "button" at bounding box center [608, 288] width 129 height 32
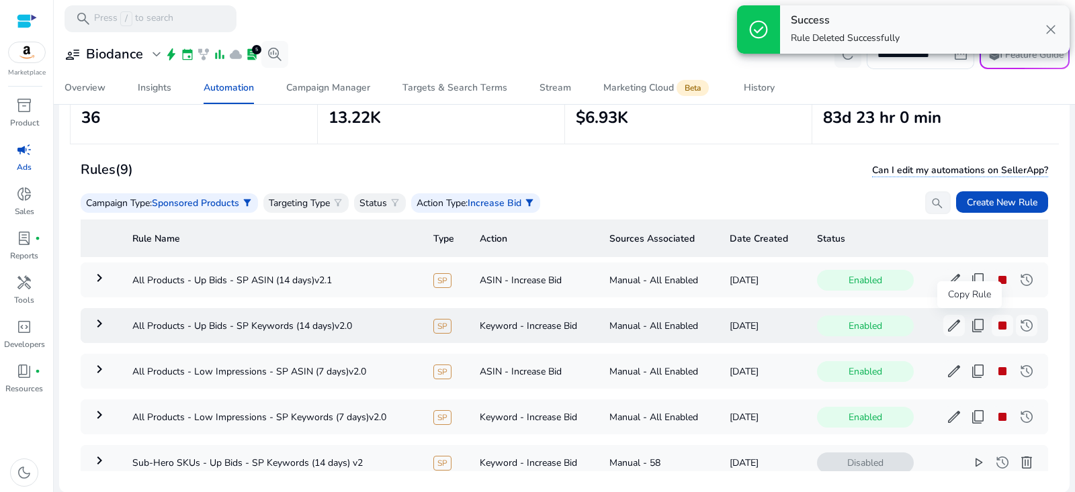
click at [972, 323] on span "content_copy" at bounding box center [978, 326] width 16 height 16
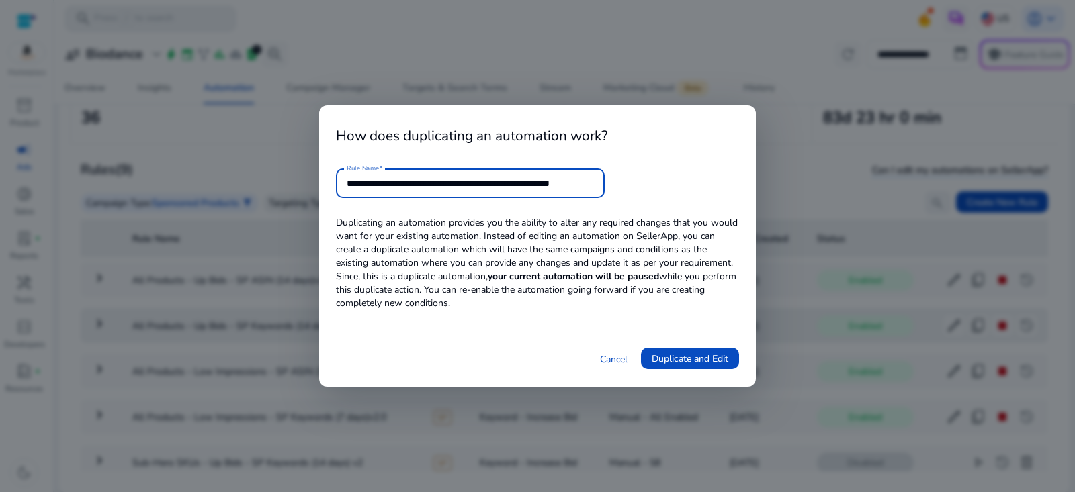
scroll to position [0, 15]
drag, startPoint x: 547, startPoint y: 183, endPoint x: 769, endPoint y: 182, distance: 222.4
click at [768, 183] on div "**********" at bounding box center [537, 246] width 1075 height 492
type input "**********"
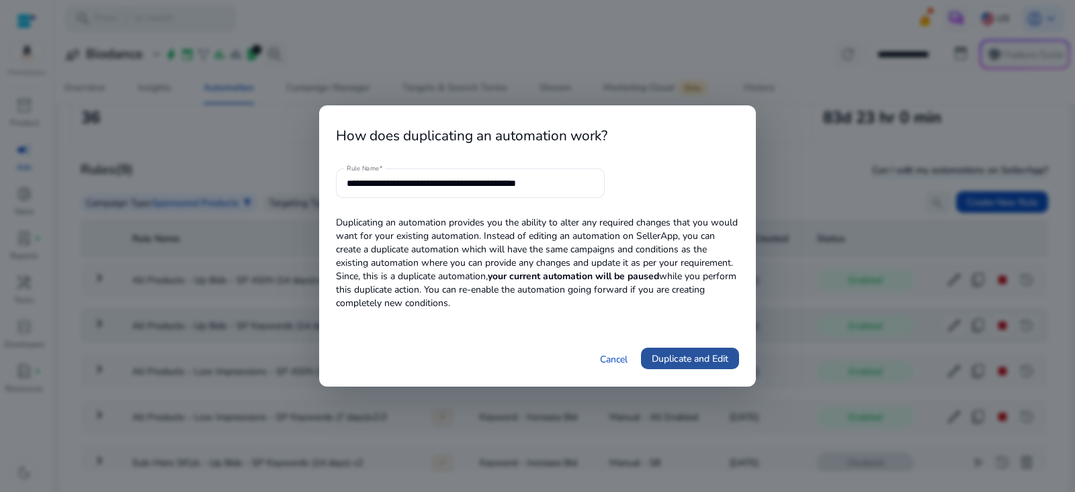
click at [677, 357] on span "Duplicate and Edit" at bounding box center [690, 359] width 77 height 14
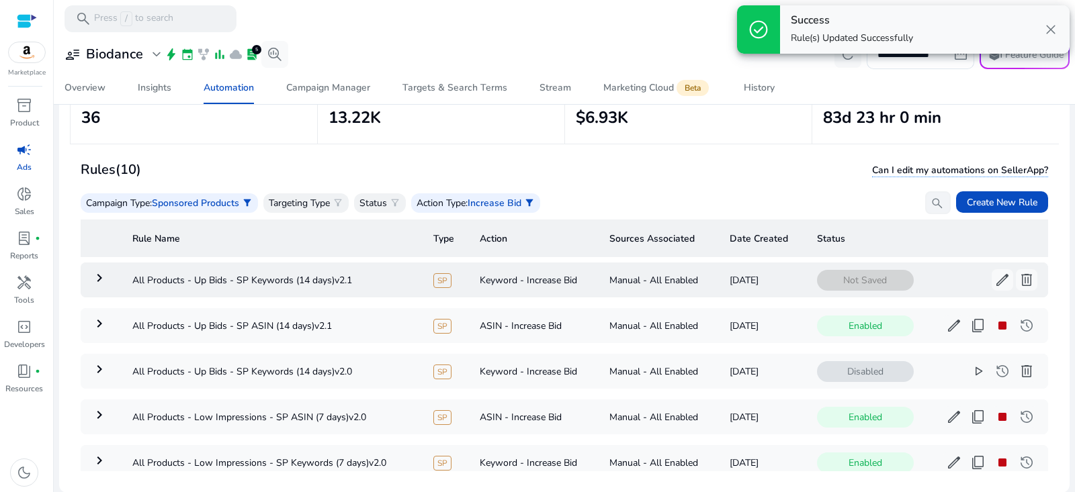
click at [99, 272] on mat-icon "keyboard_arrow_right" at bounding box center [99, 278] width 16 height 16
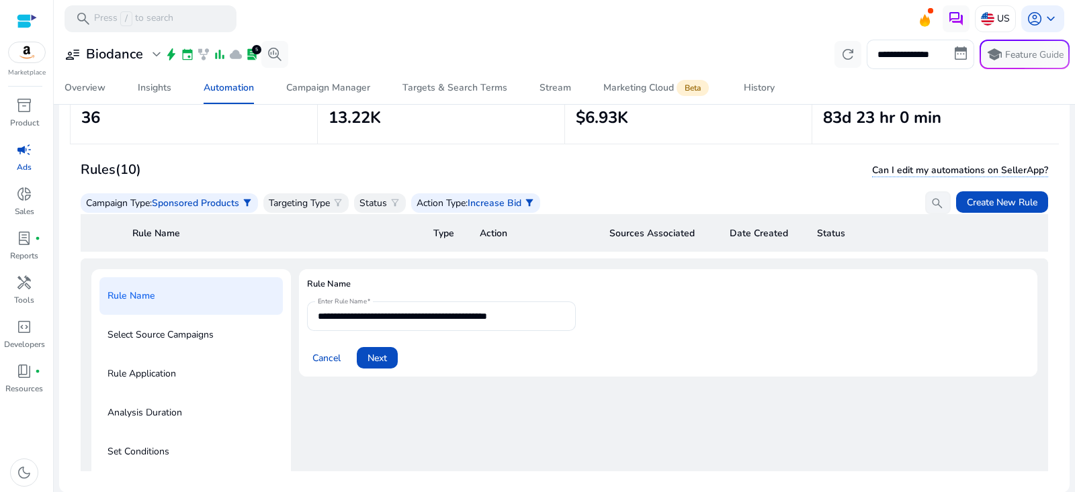
scroll to position [48, 0]
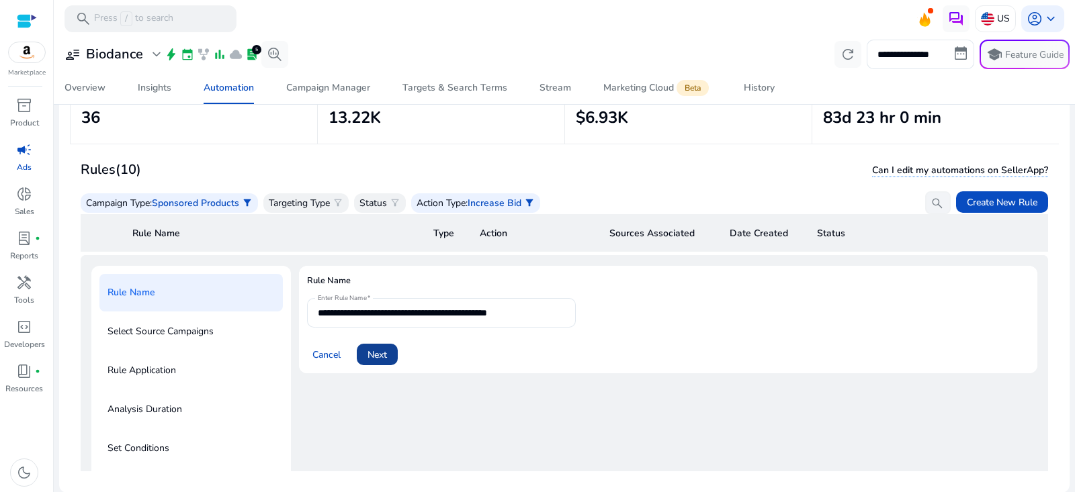
click at [367, 355] on span at bounding box center [377, 355] width 41 height 32
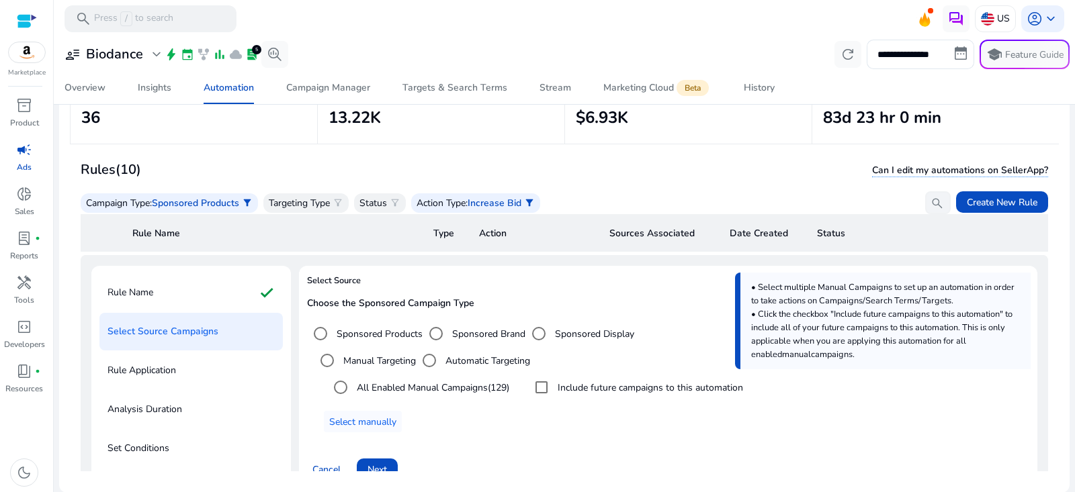
click at [585, 383] on label "Include future campaigns to this automation" at bounding box center [649, 388] width 188 height 14
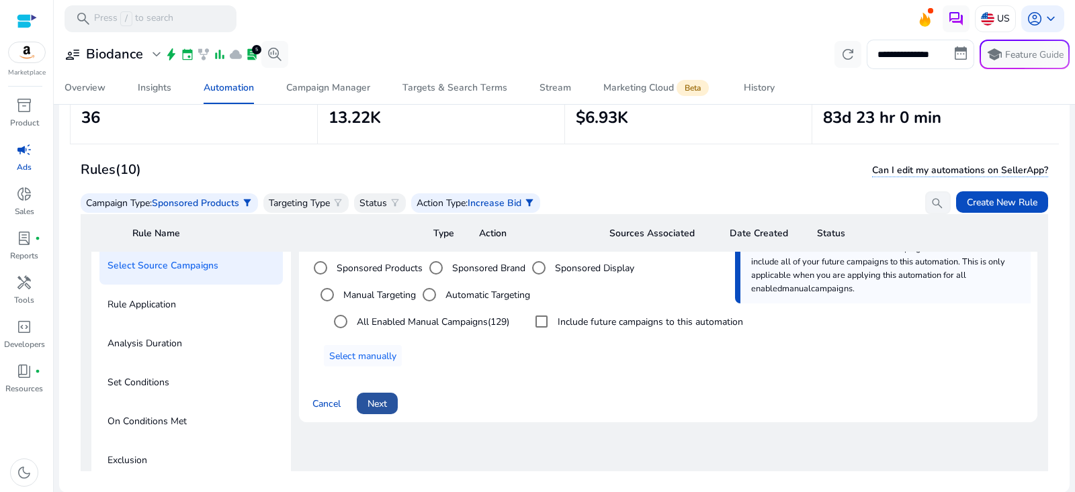
click at [391, 399] on span at bounding box center [377, 404] width 41 height 32
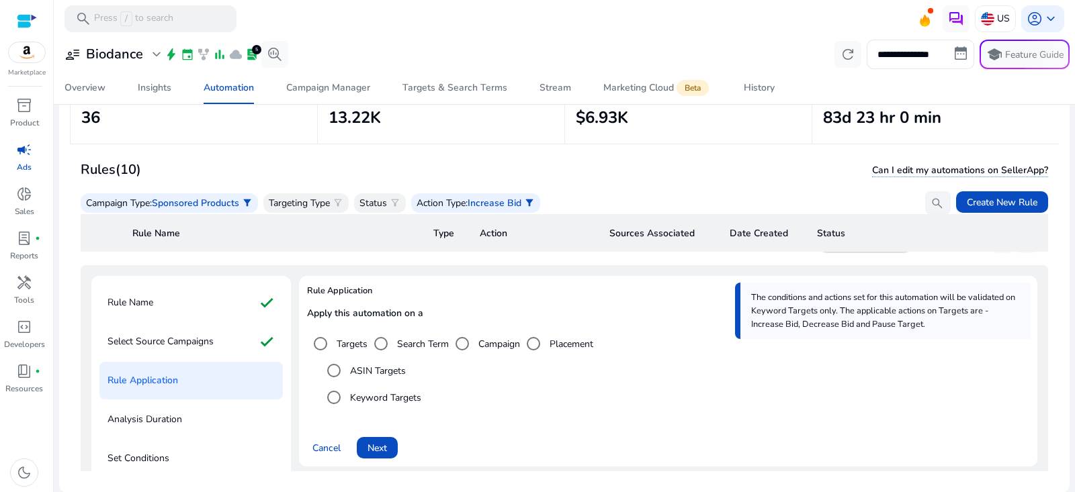
scroll to position [74, 0]
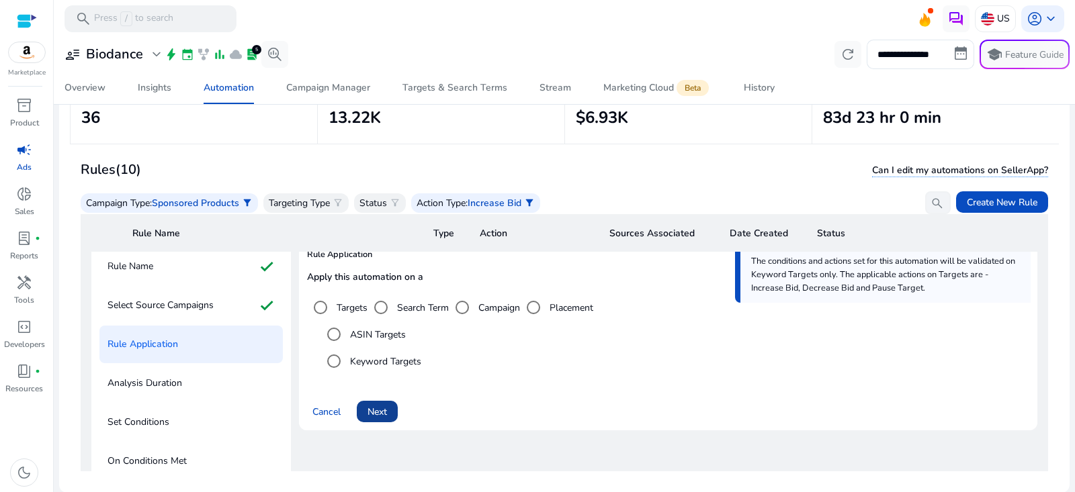
click at [386, 413] on span "Next" at bounding box center [377, 412] width 19 height 14
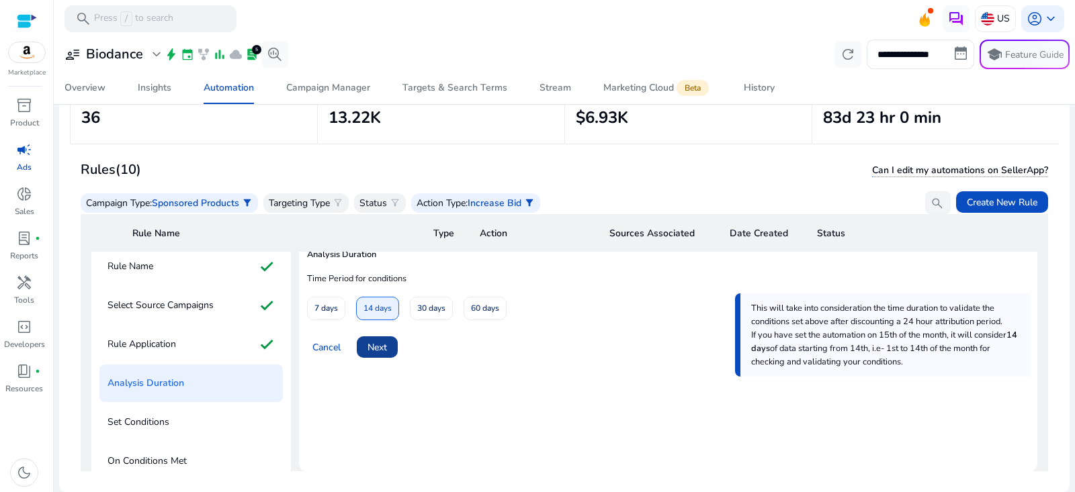
click at [384, 351] on span "Next" at bounding box center [377, 348] width 19 height 14
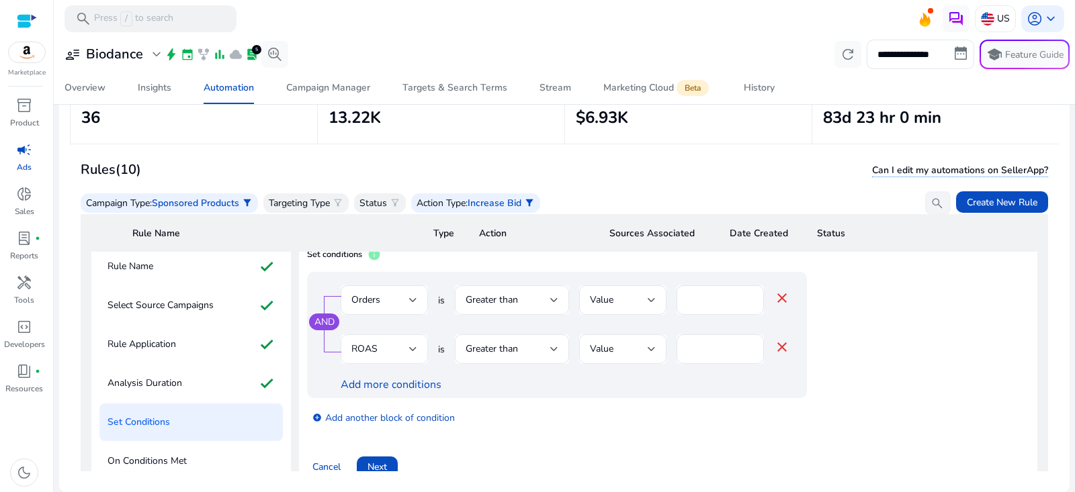
scroll to position [150, 0]
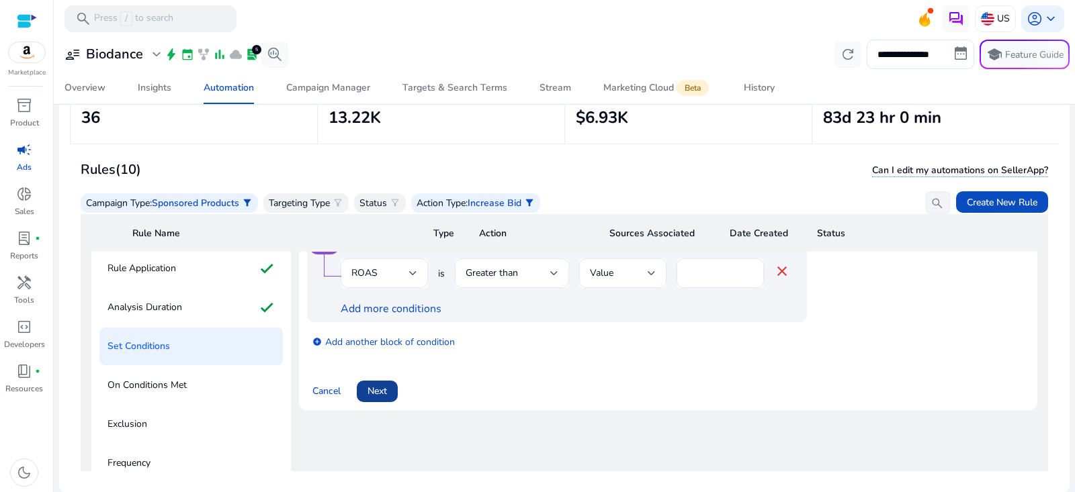
click at [380, 395] on span "Next" at bounding box center [377, 391] width 19 height 14
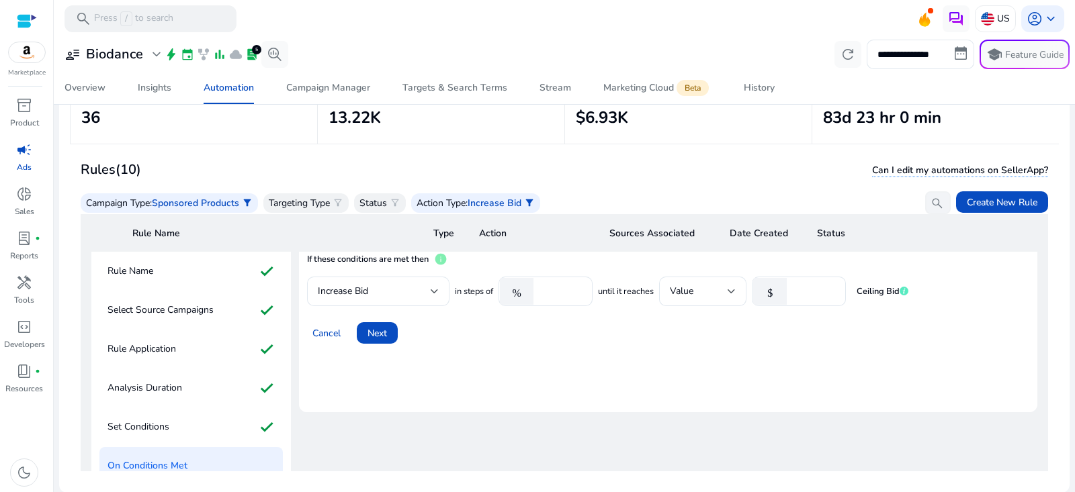
scroll to position [39, 0]
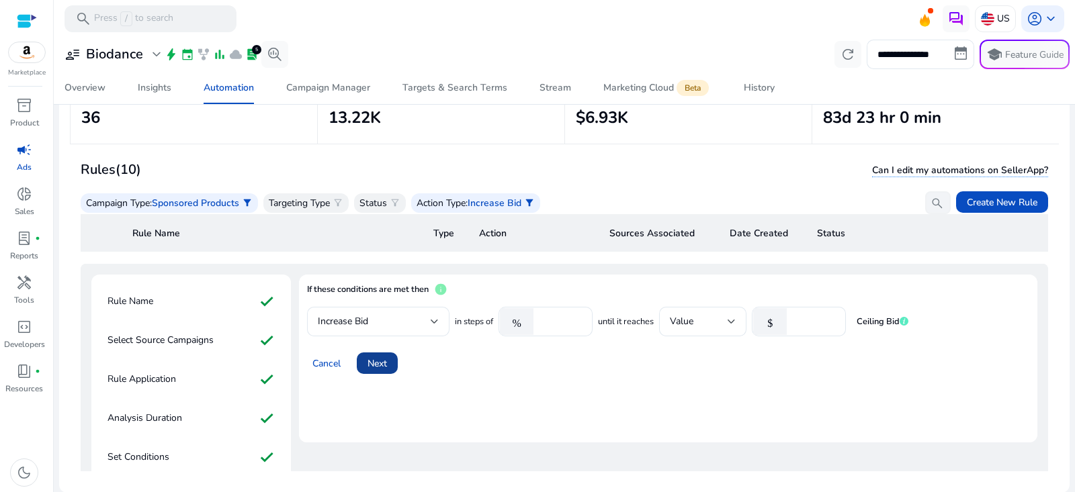
click at [385, 368] on span "Next" at bounding box center [377, 364] width 19 height 14
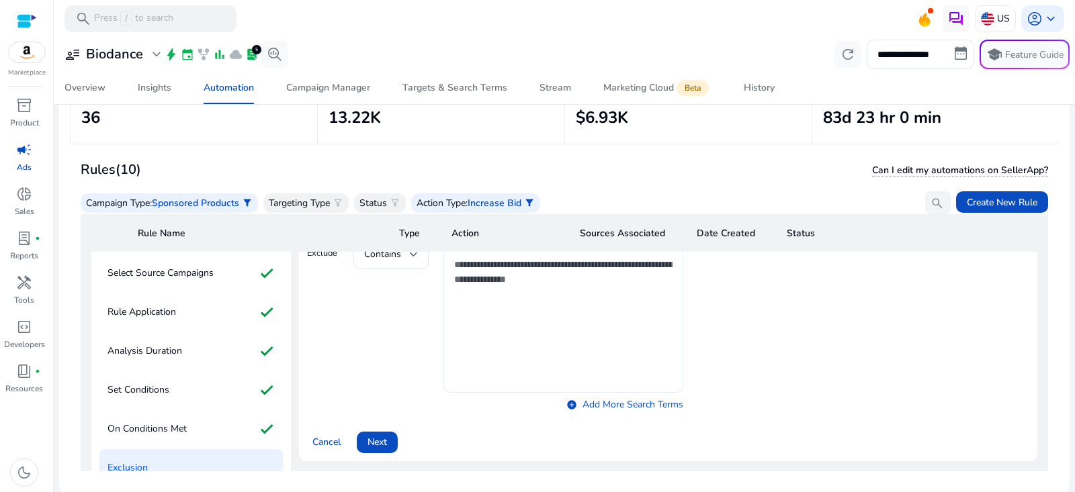
scroll to position [109, 0]
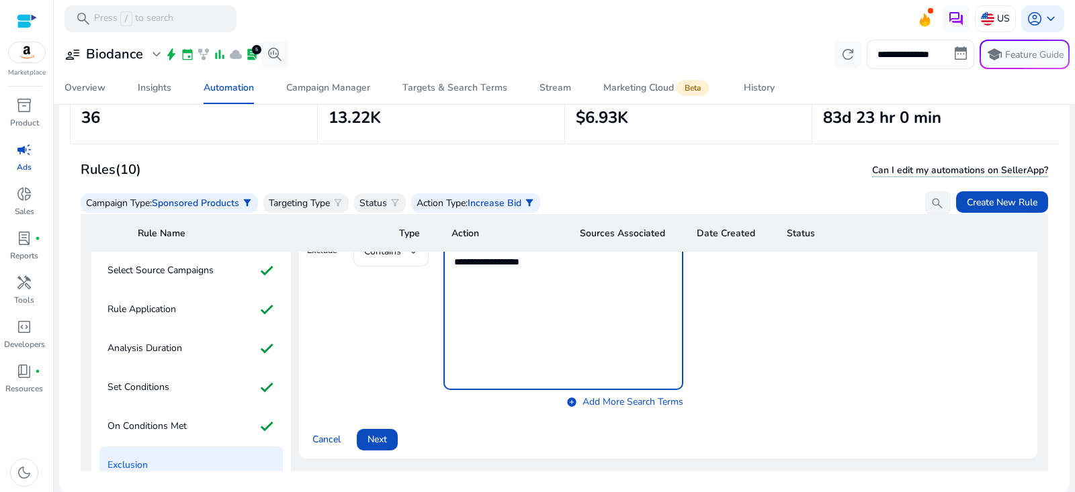
click at [507, 346] on textarea "**********" at bounding box center [563, 314] width 218 height 140
type textarea "**********"
click at [388, 437] on span at bounding box center [377, 440] width 41 height 32
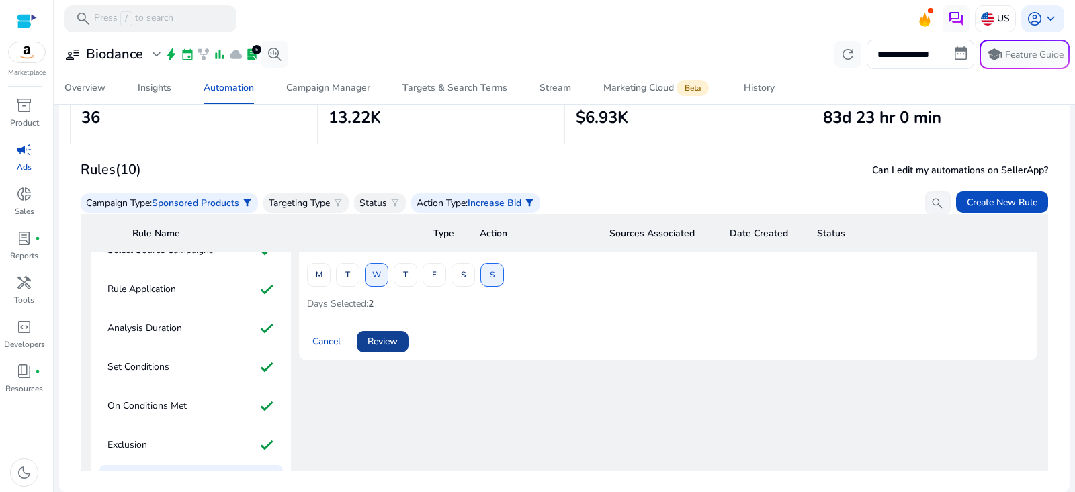
click at [396, 347] on span "Review" at bounding box center [383, 342] width 30 height 14
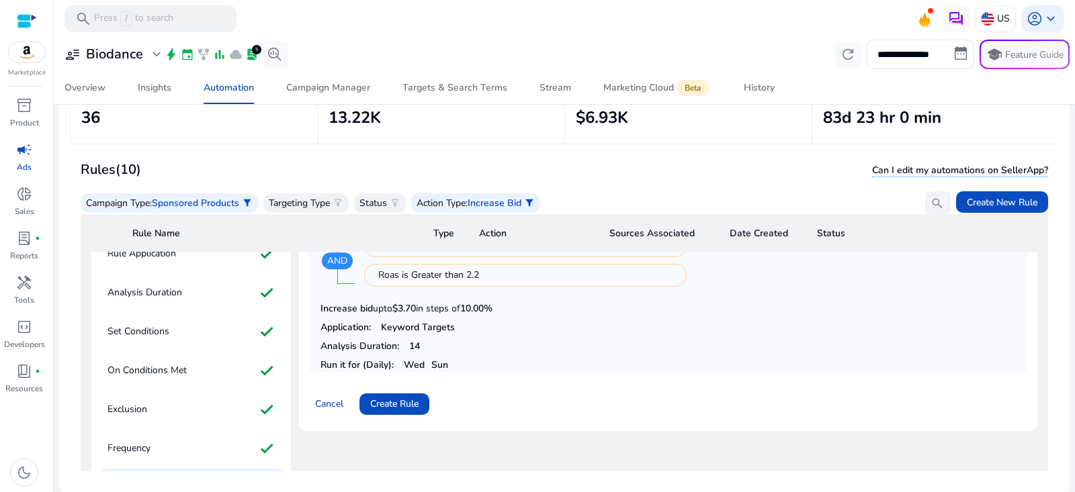
scroll to position [235, 0]
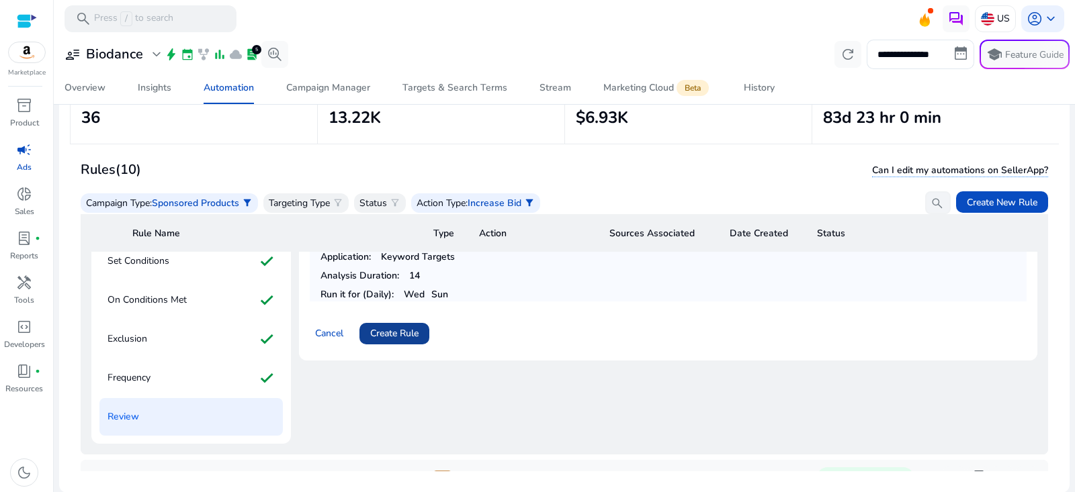
click at [415, 337] on span "Create Rule" at bounding box center [394, 334] width 48 height 14
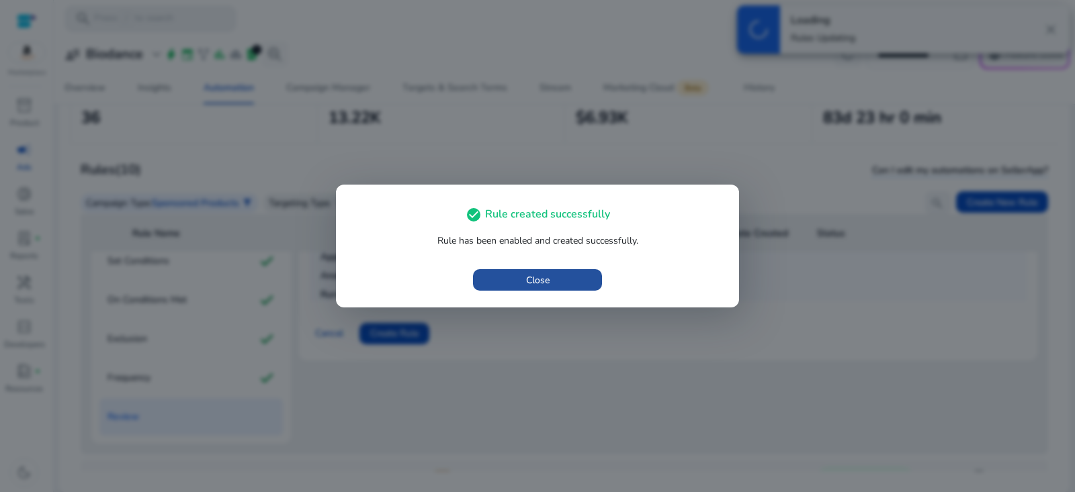
click at [585, 285] on span "button" at bounding box center [537, 280] width 129 height 32
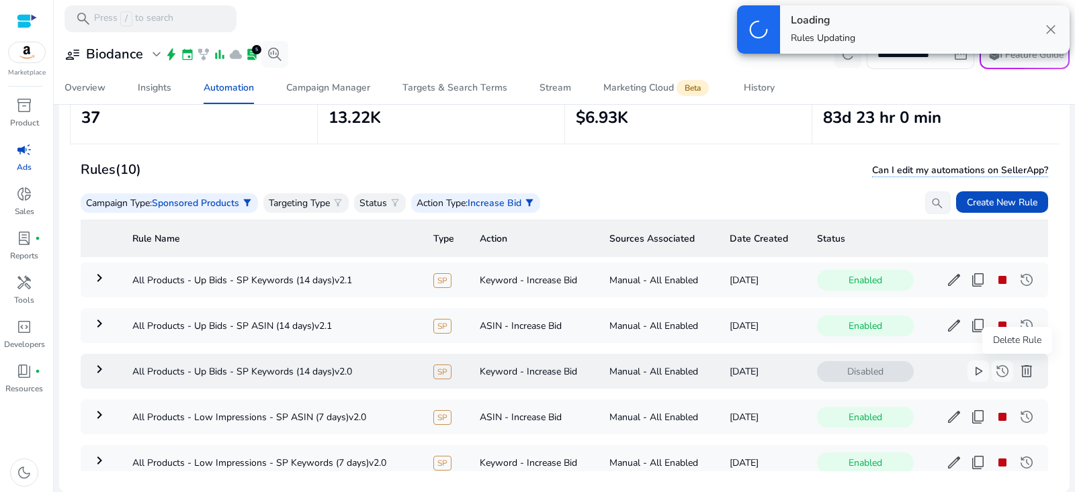
click at [1020, 370] on span "delete" at bounding box center [1027, 371] width 16 height 16
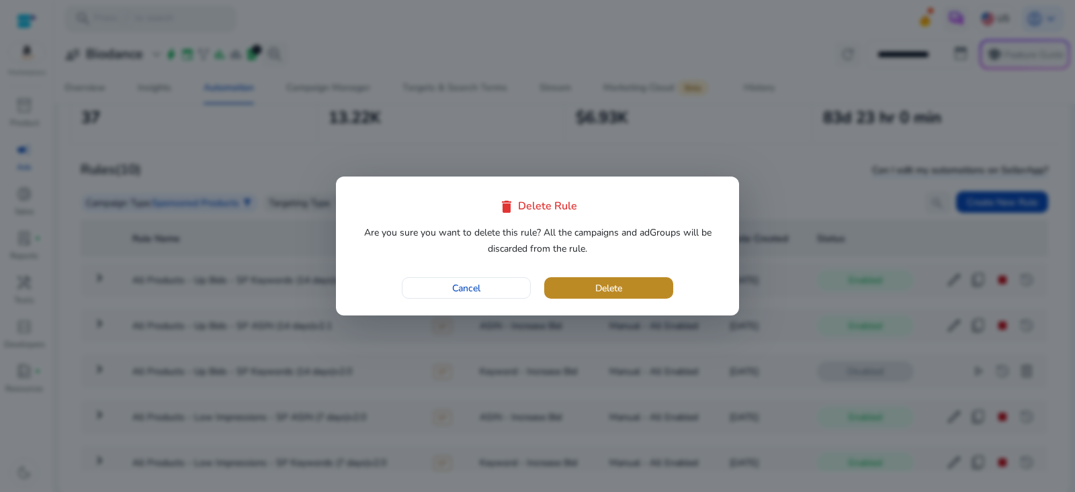
click at [648, 283] on span "button" at bounding box center [608, 288] width 129 height 32
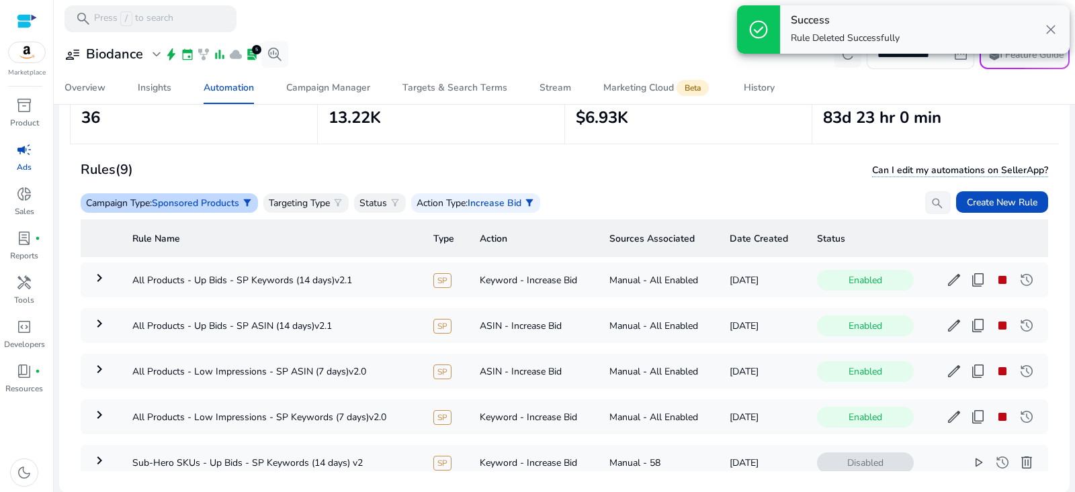
click at [219, 198] on span "Sponsored Products" at bounding box center [195, 203] width 87 height 13
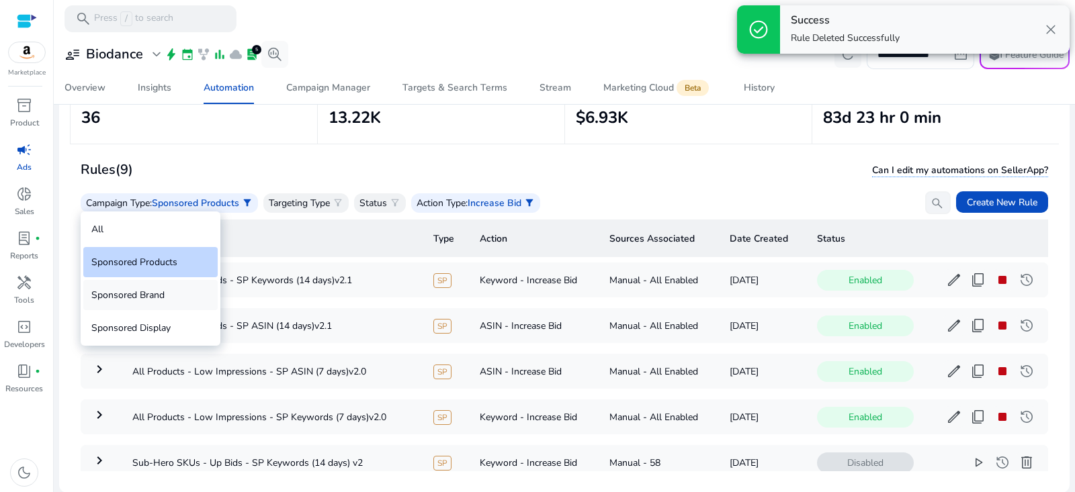
click at [162, 300] on div "Sponsored Brand" at bounding box center [150, 295] width 134 height 30
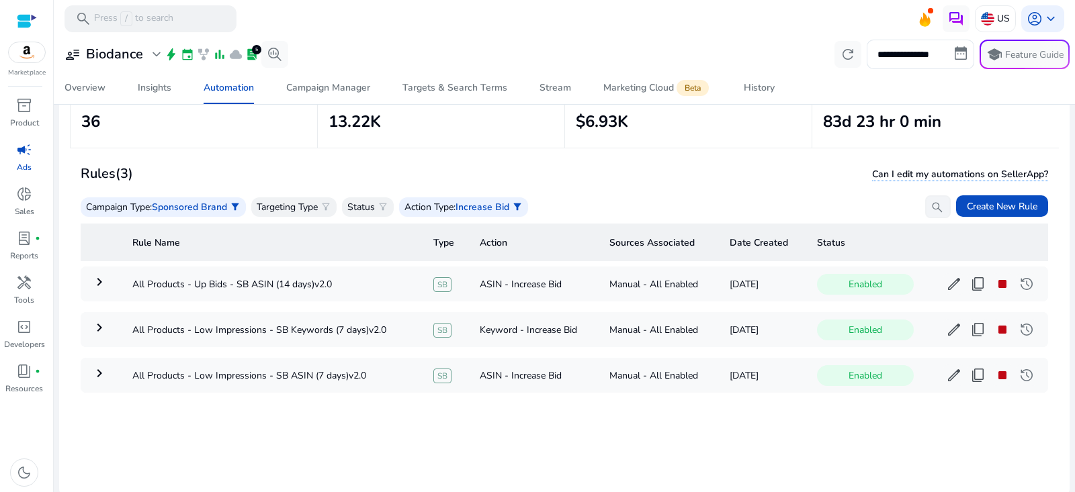
scroll to position [96, 0]
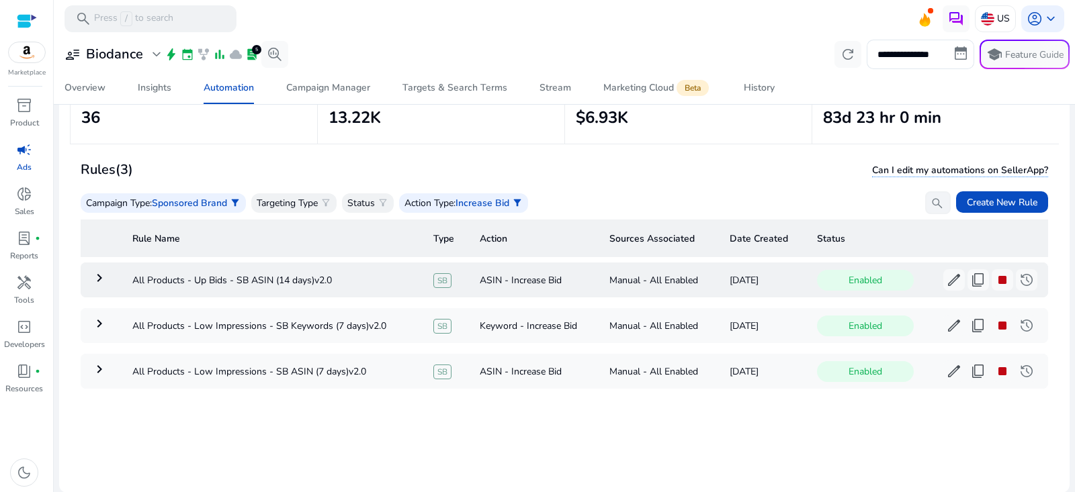
click at [105, 280] on mat-icon "keyboard_arrow_right" at bounding box center [99, 278] width 16 height 16
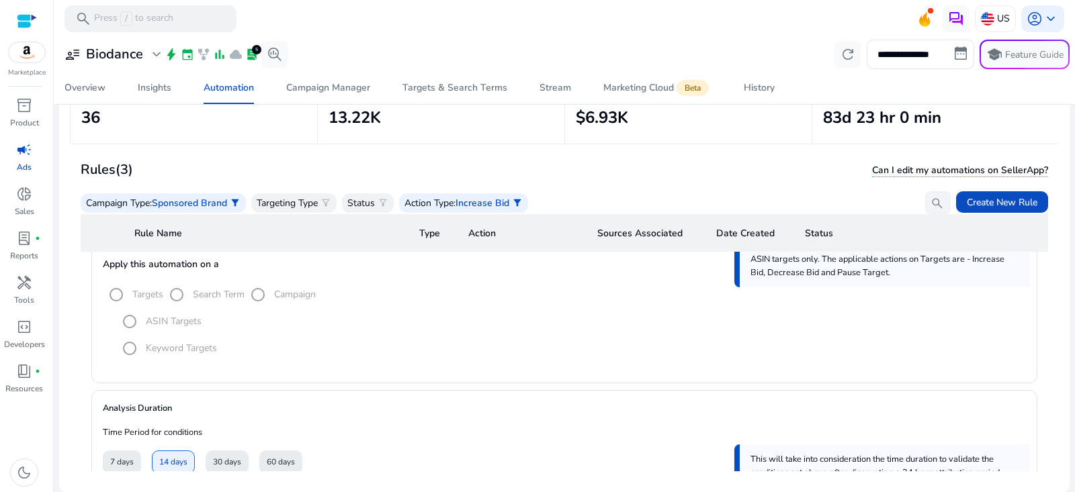
scroll to position [0, 0]
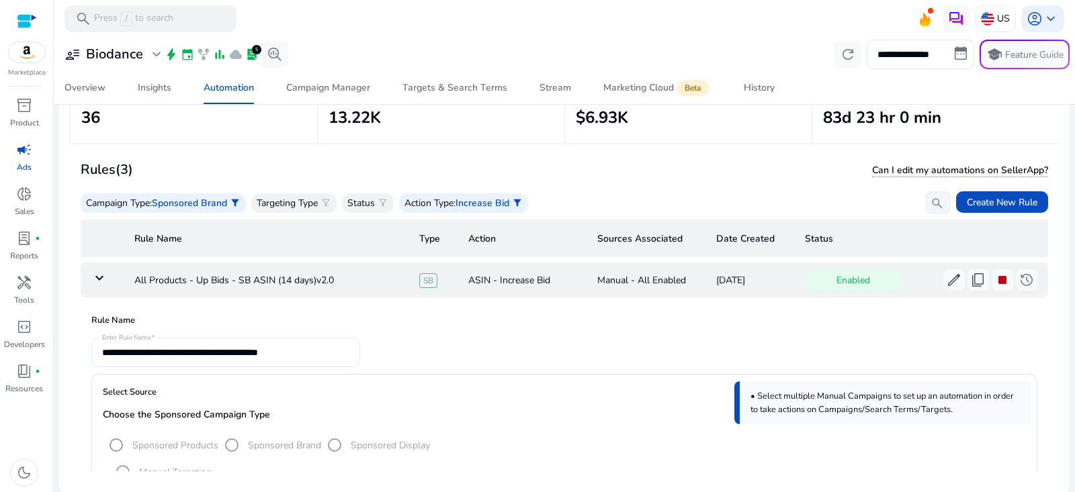
click at [100, 275] on mat-icon "keyboard_arrow_down" at bounding box center [99, 278] width 16 height 16
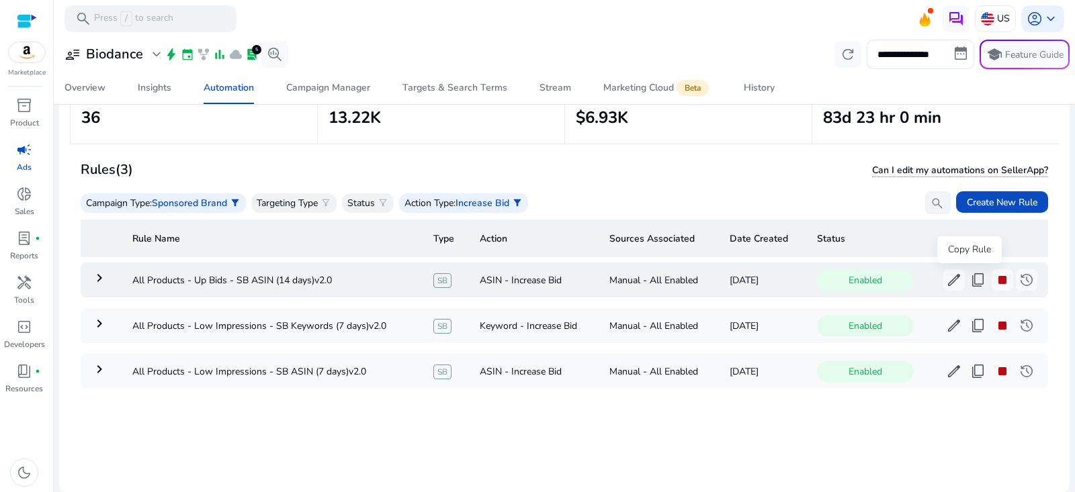
click at [970, 284] on span "content_copy" at bounding box center [978, 280] width 16 height 16
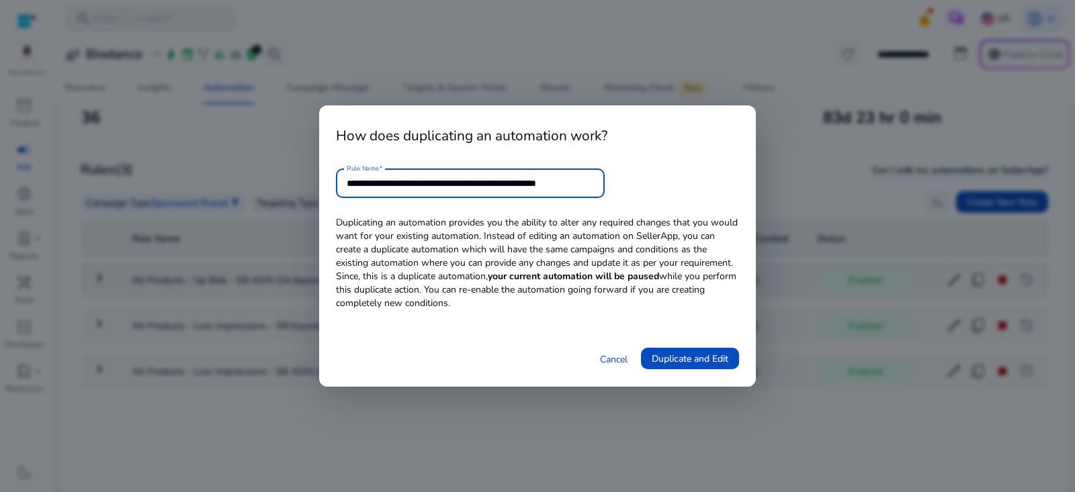
click at [478, 183] on input "**********" at bounding box center [470, 183] width 247 height 15
drag, startPoint x: 546, startPoint y: 178, endPoint x: 761, endPoint y: 214, distance: 218.0
click at [761, 214] on div "**********" at bounding box center [537, 246] width 1075 height 492
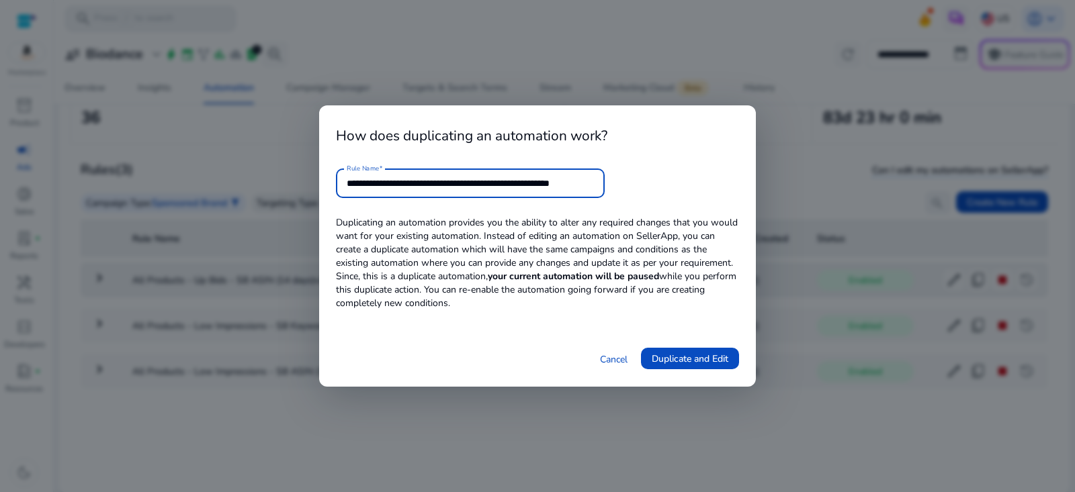
click at [593, 182] on input "**********" at bounding box center [470, 183] width 247 height 15
click at [570, 182] on input "**********" at bounding box center [470, 183] width 247 height 15
type input "**********"
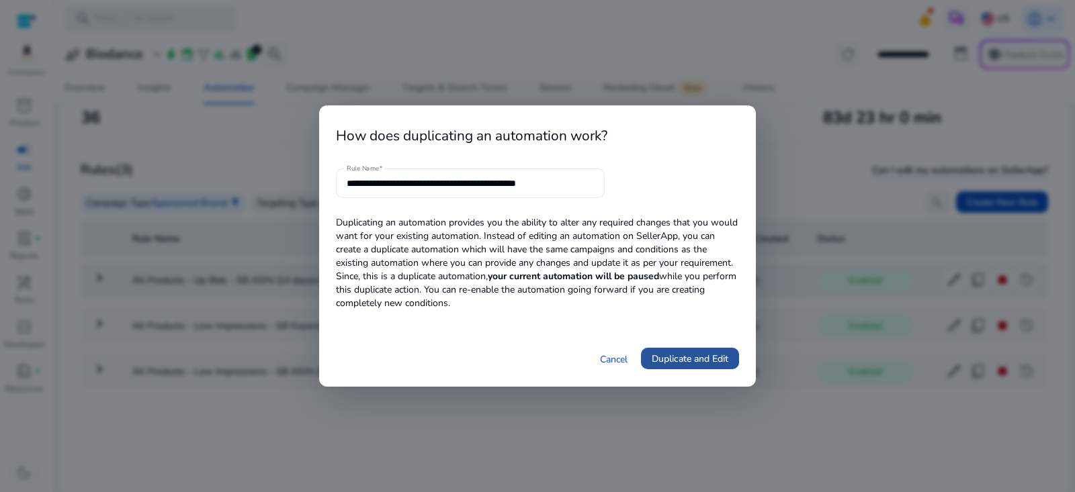
click at [722, 356] on span "Duplicate and Edit" at bounding box center [690, 359] width 77 height 14
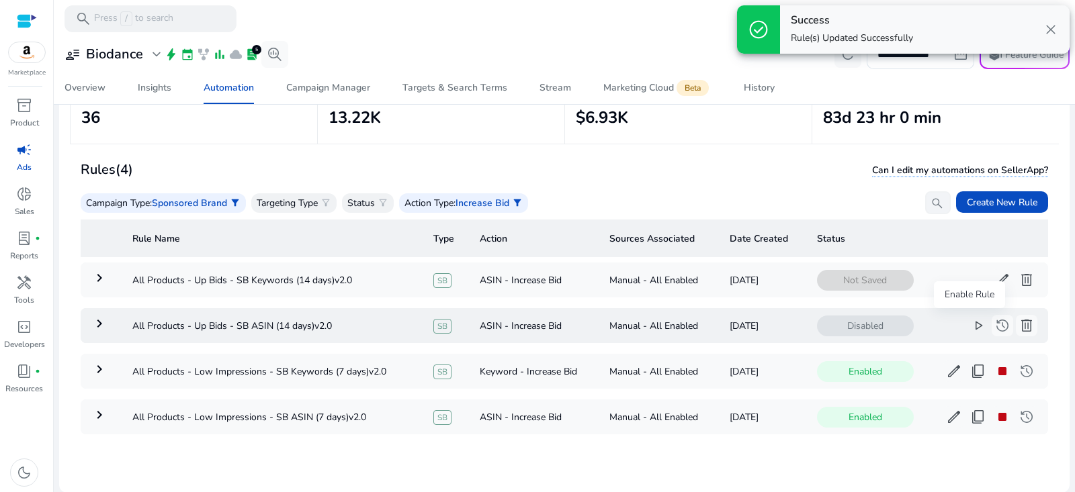
click at [970, 327] on span "play_arrow" at bounding box center [978, 326] width 16 height 16
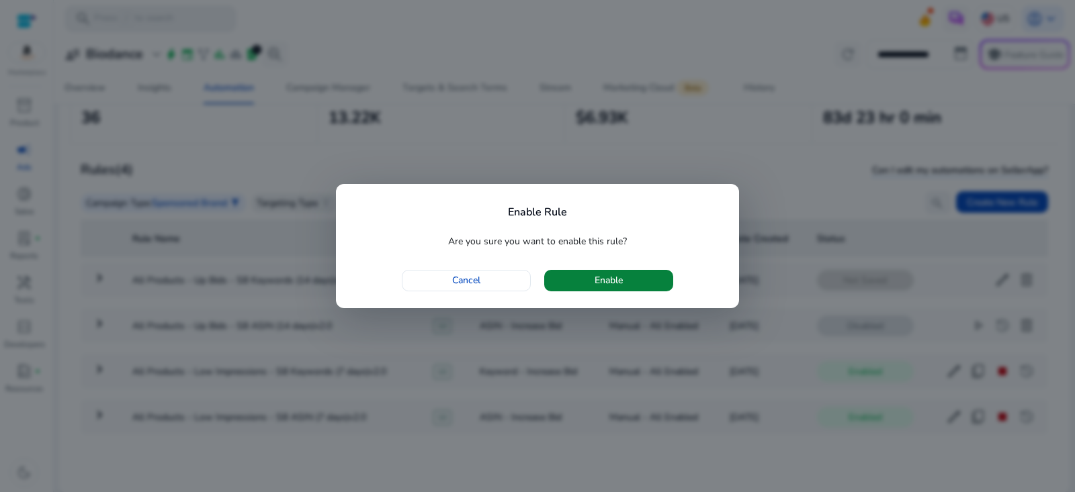
click at [646, 282] on span "button" at bounding box center [608, 281] width 129 height 32
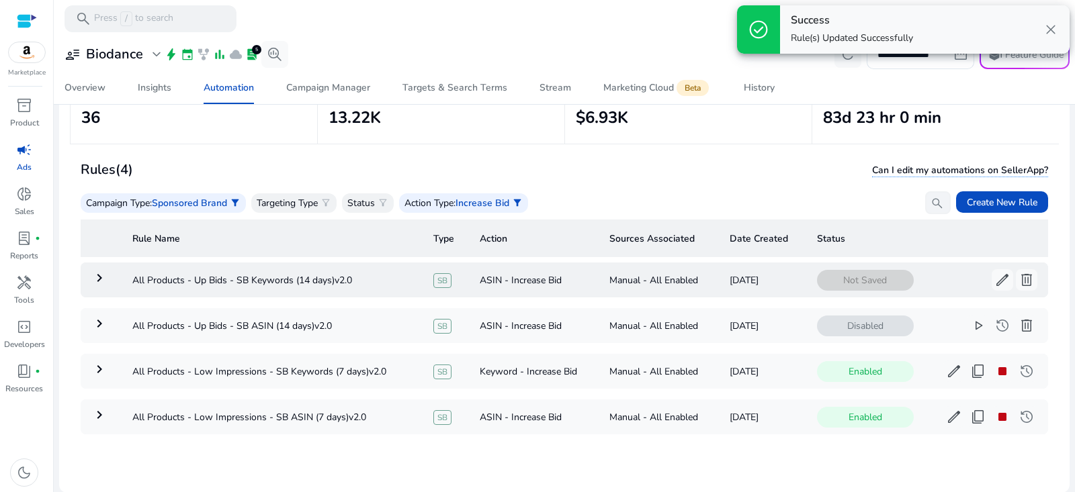
click at [105, 278] on mat-icon "keyboard_arrow_right" at bounding box center [99, 278] width 16 height 16
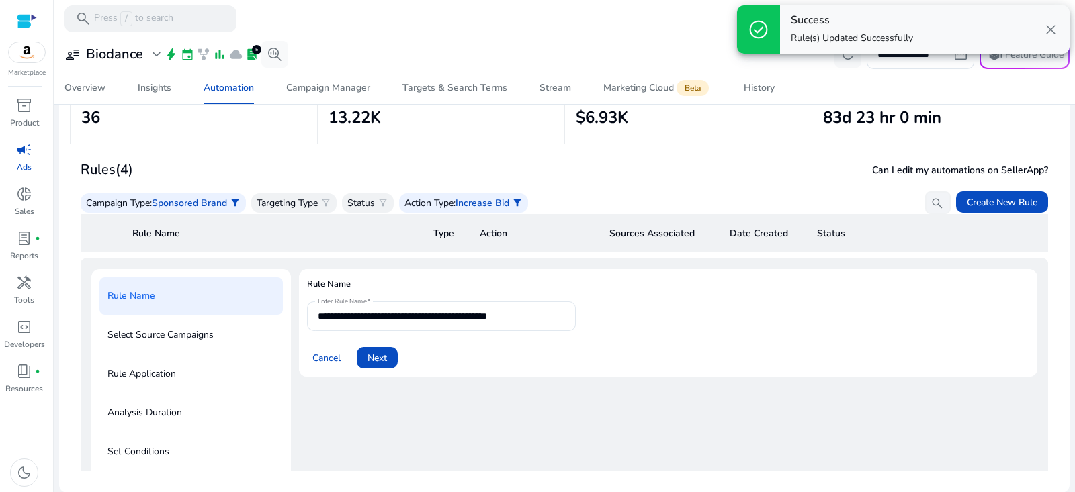
scroll to position [48, 0]
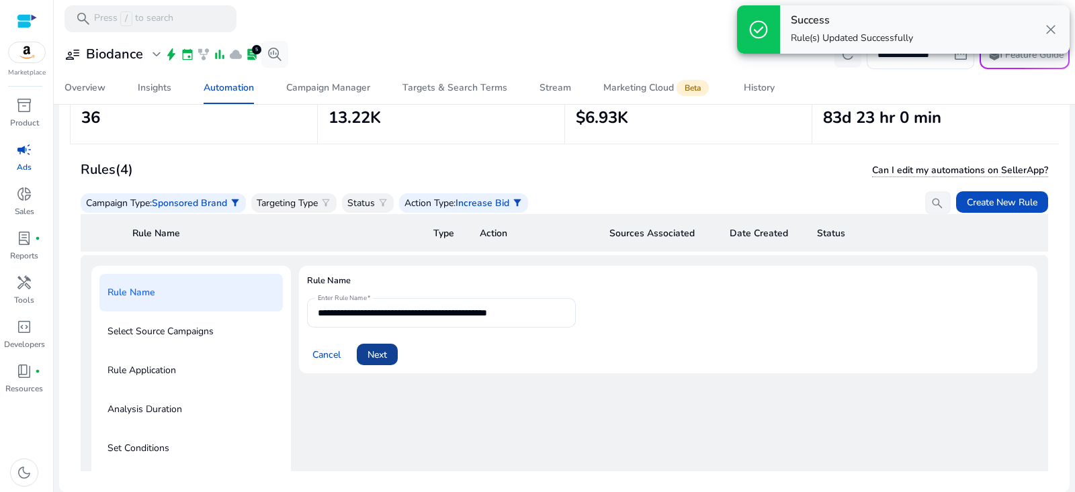
click at [382, 357] on span "Next" at bounding box center [377, 355] width 19 height 14
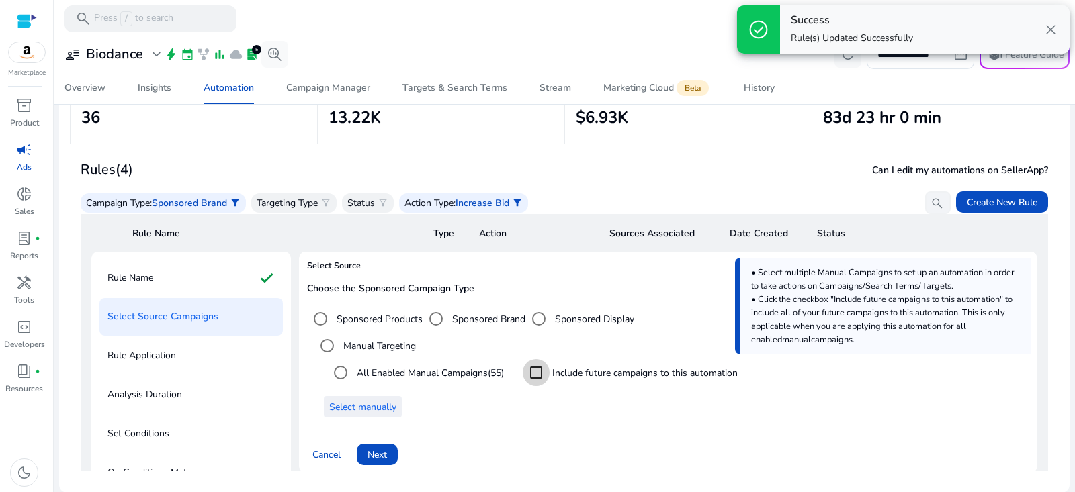
scroll to position [81, 0]
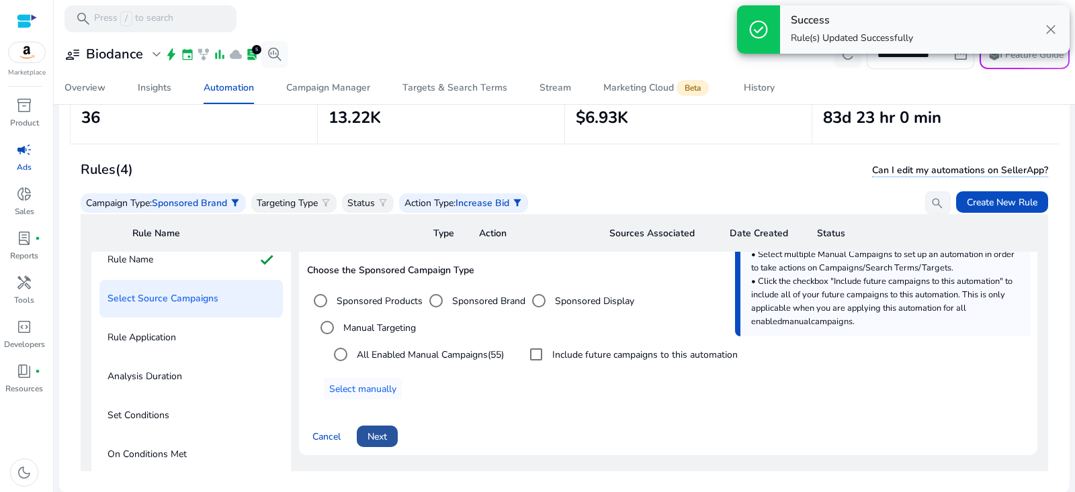
click at [381, 431] on span "Next" at bounding box center [377, 437] width 19 height 14
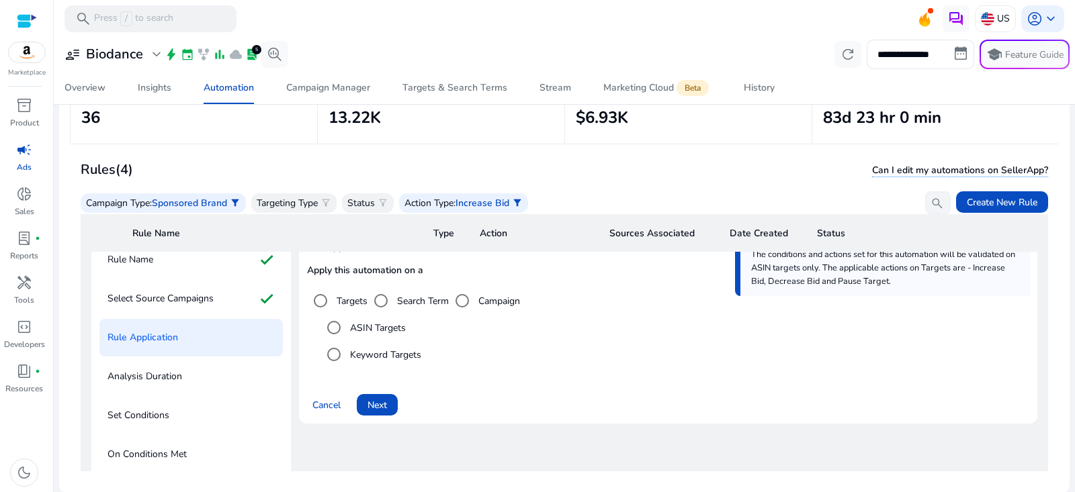
click at [394, 348] on label "Keyword Targets" at bounding box center [384, 355] width 74 height 14
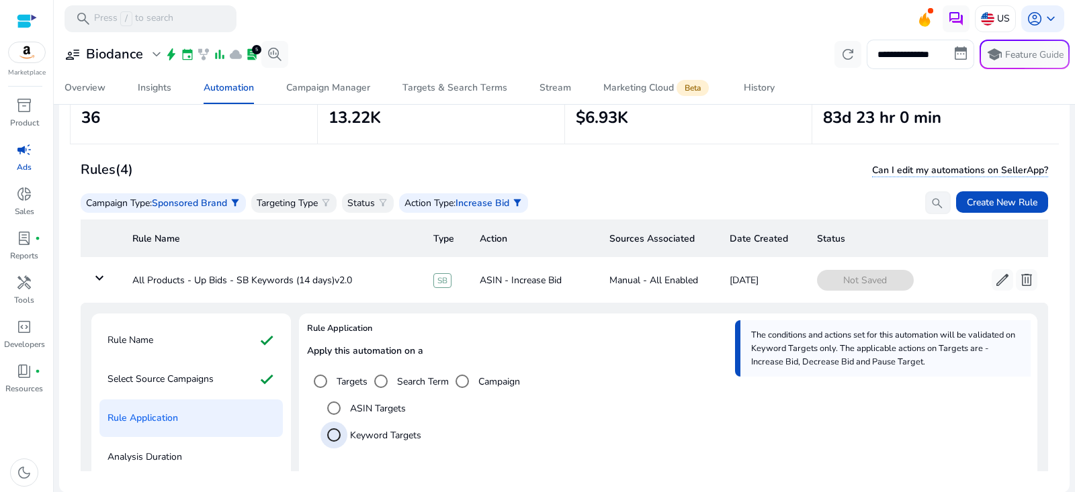
scroll to position [32, 0]
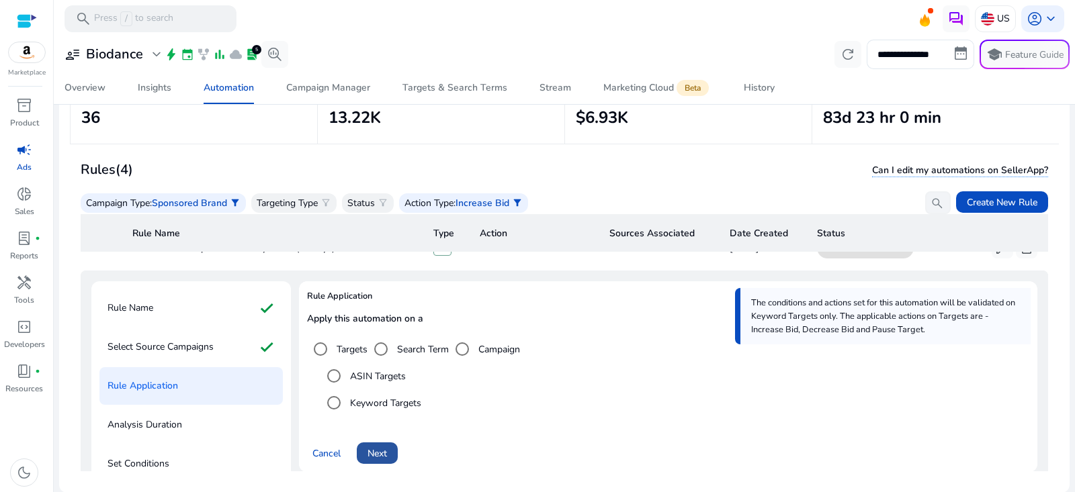
click at [389, 450] on span at bounding box center [377, 453] width 41 height 32
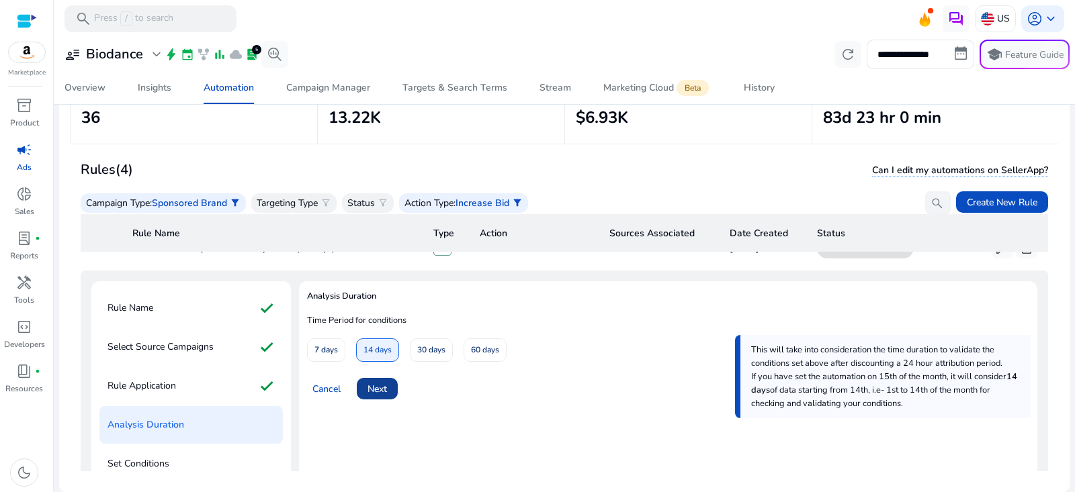
click at [388, 386] on button "Next" at bounding box center [377, 389] width 41 height 22
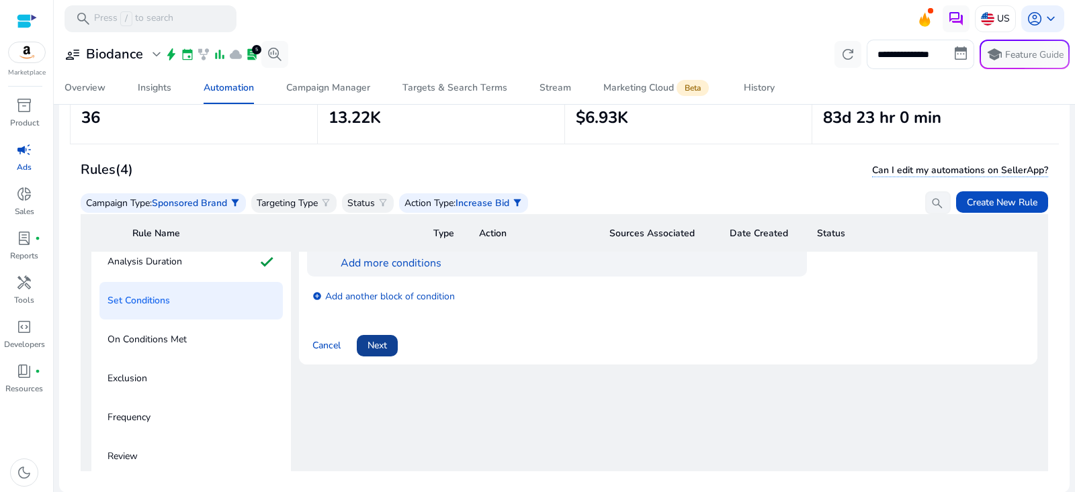
click at [386, 344] on span "Next" at bounding box center [377, 346] width 19 height 14
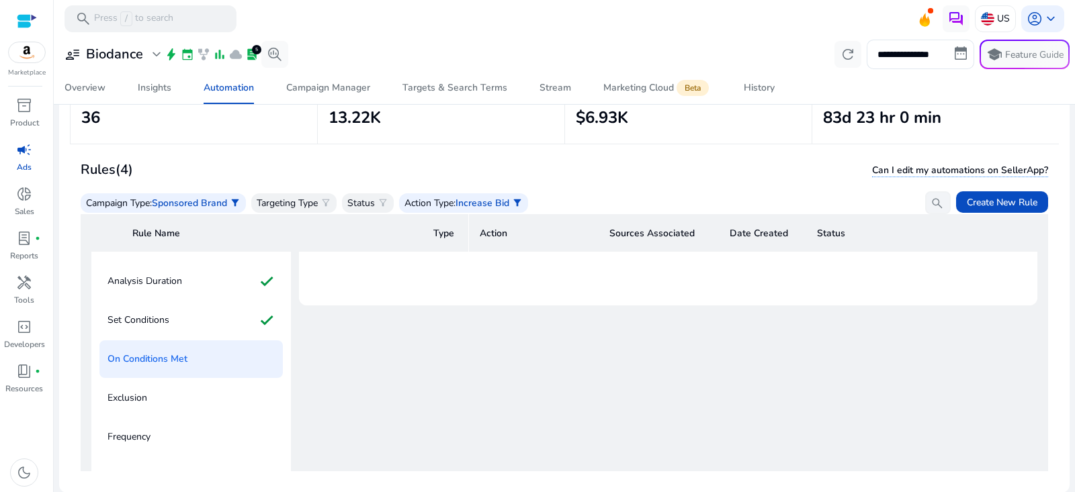
scroll to position [11, 0]
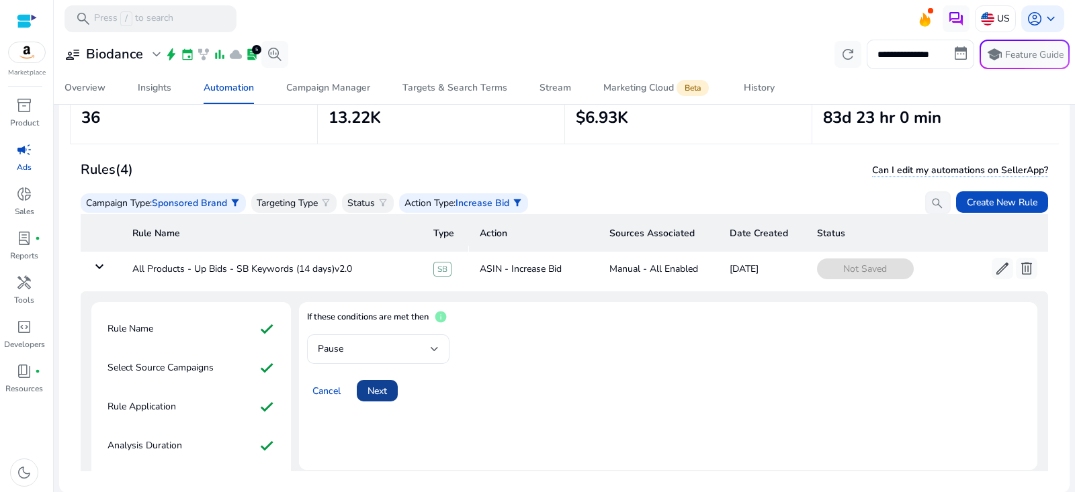
click at [396, 394] on span at bounding box center [377, 391] width 41 height 32
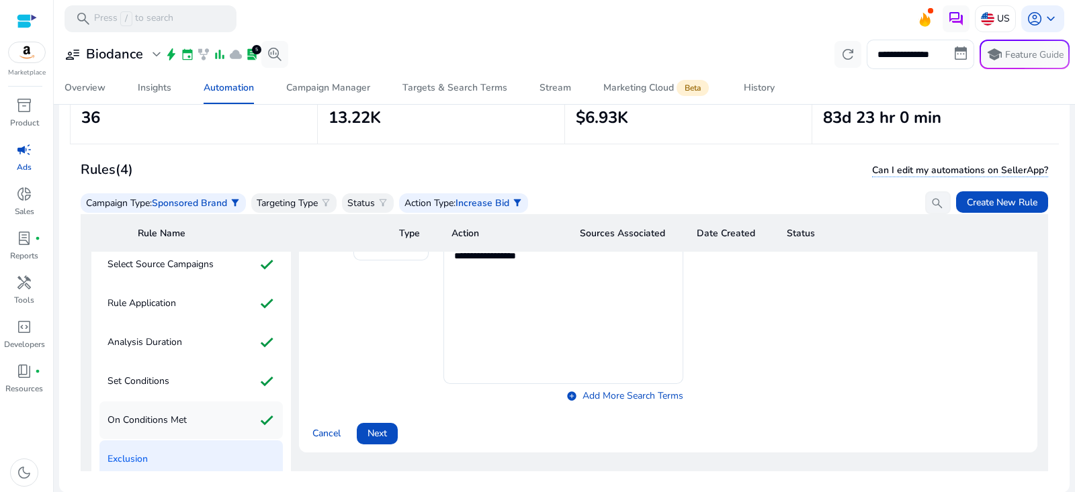
click at [216, 413] on div "On Conditions Met check" at bounding box center [190, 421] width 183 height 38
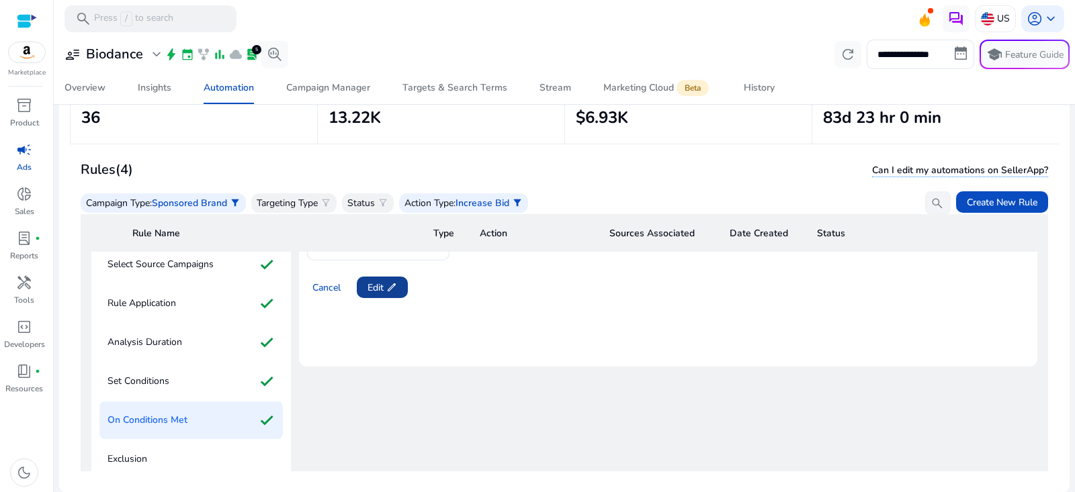
scroll to position [79, 0]
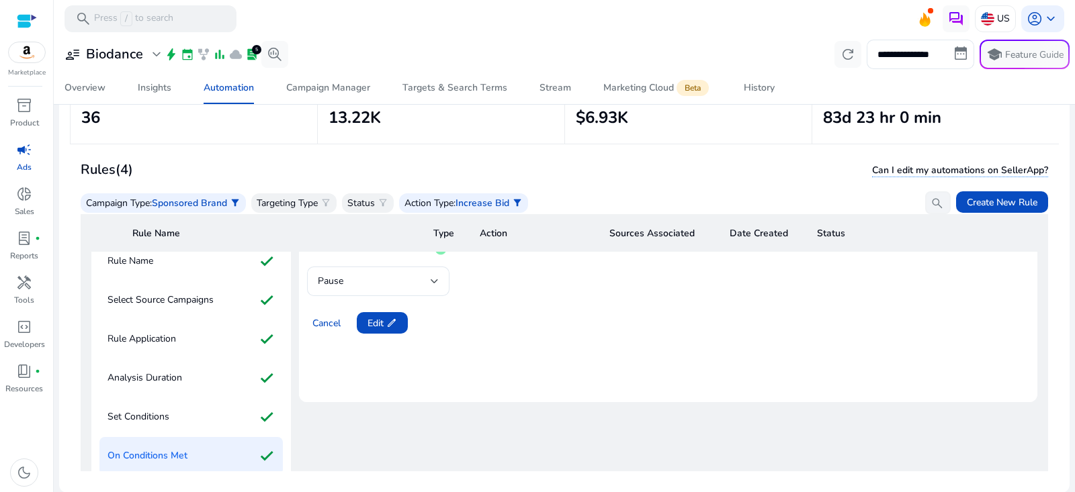
click at [385, 276] on mat-form-field "Pause" at bounding box center [378, 282] width 142 height 30
drag, startPoint x: 376, startPoint y: 291, endPoint x: 390, endPoint y: 287, distance: 15.3
click at [380, 289] on mat-form-field "Pause" at bounding box center [378, 282] width 142 height 30
click at [399, 317] on span at bounding box center [382, 323] width 51 height 32
click at [426, 283] on div "Pause" at bounding box center [374, 281] width 113 height 15
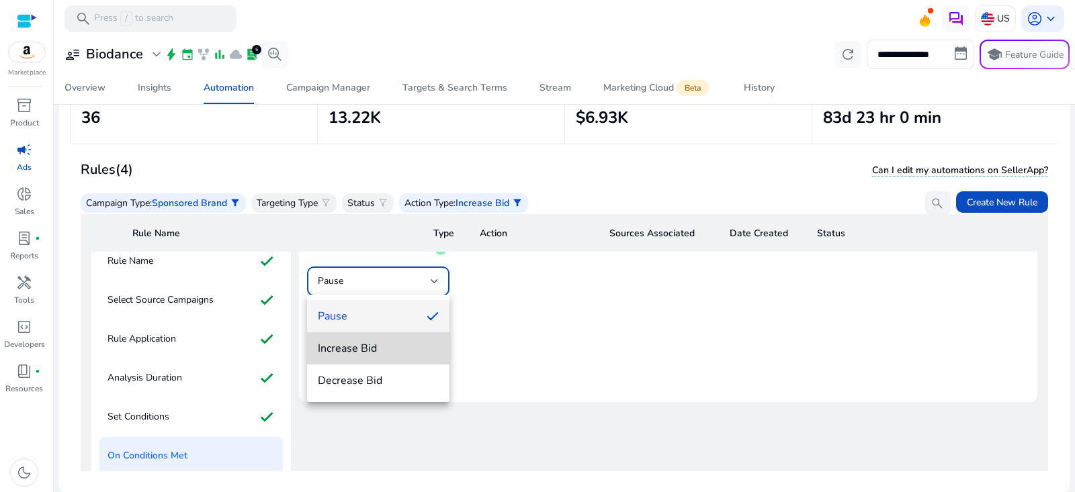
click at [376, 357] on mat-option "Increase Bid" at bounding box center [378, 349] width 142 height 32
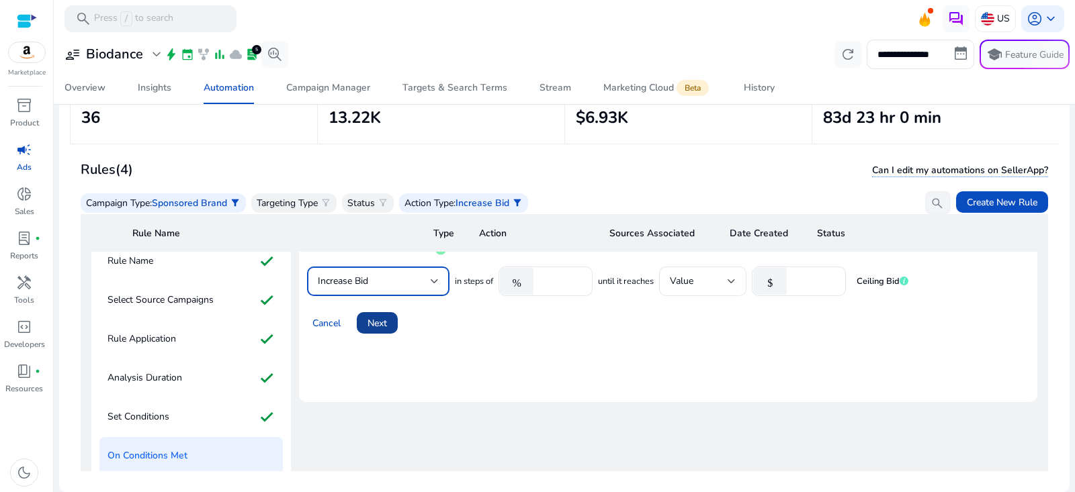
click at [394, 311] on span at bounding box center [377, 323] width 41 height 32
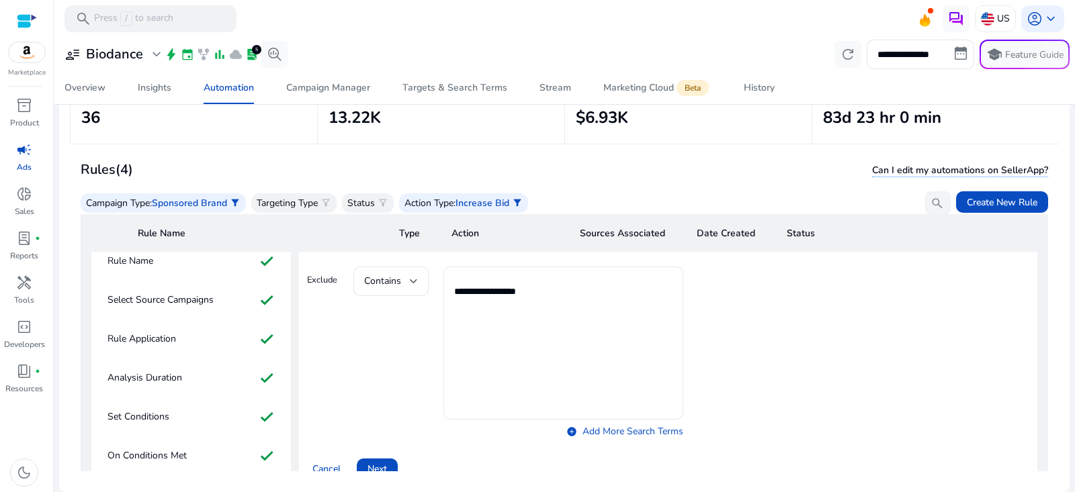
scroll to position [253, 0]
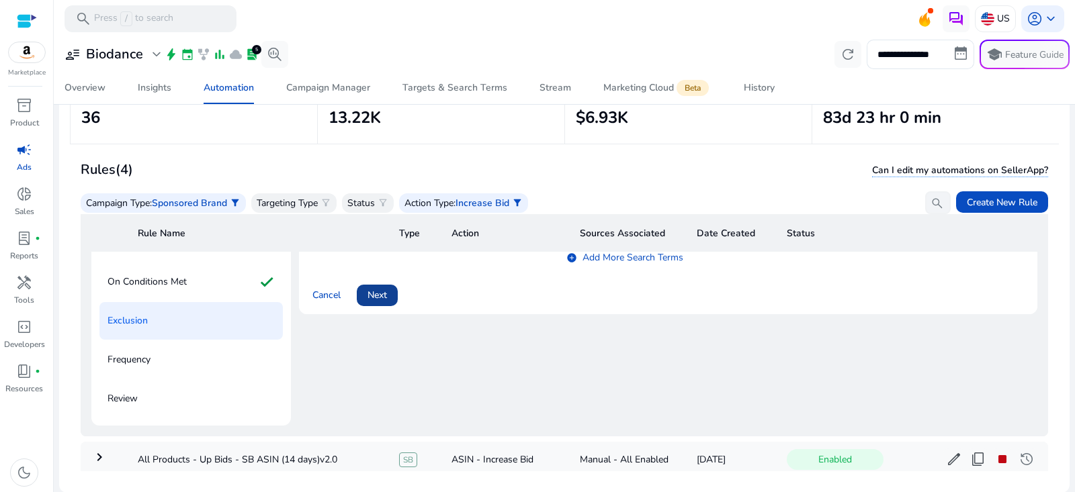
click at [384, 297] on span "Next" at bounding box center [377, 295] width 19 height 14
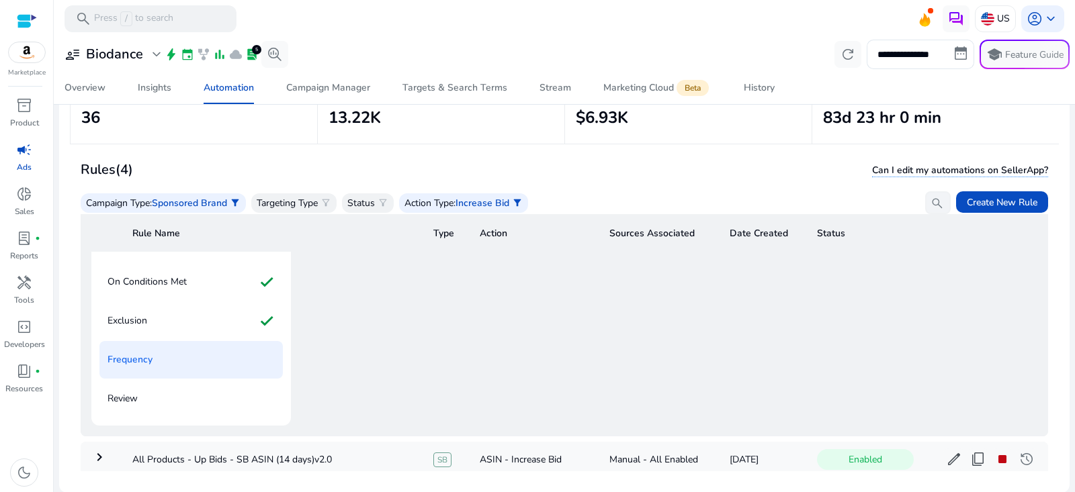
scroll to position [69, 0]
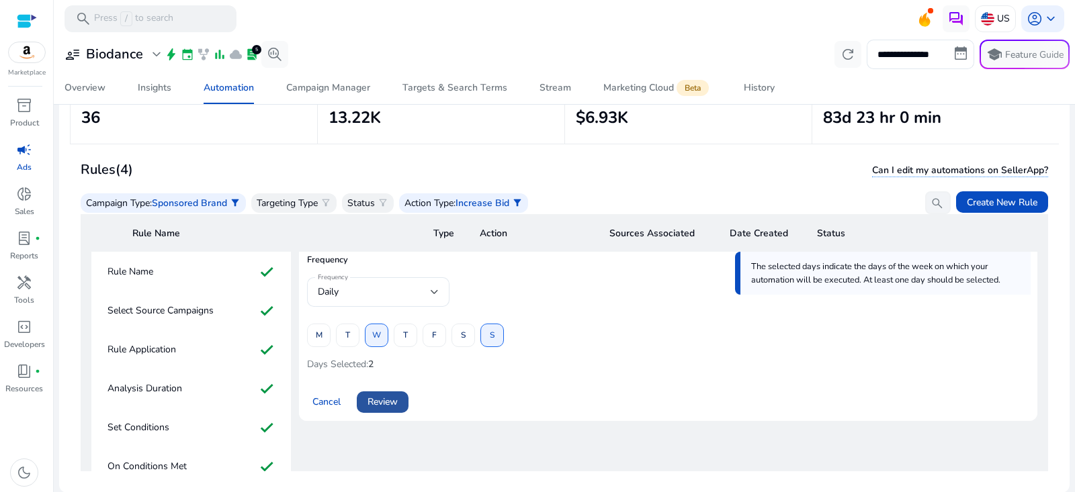
click at [391, 411] on span at bounding box center [383, 402] width 52 height 32
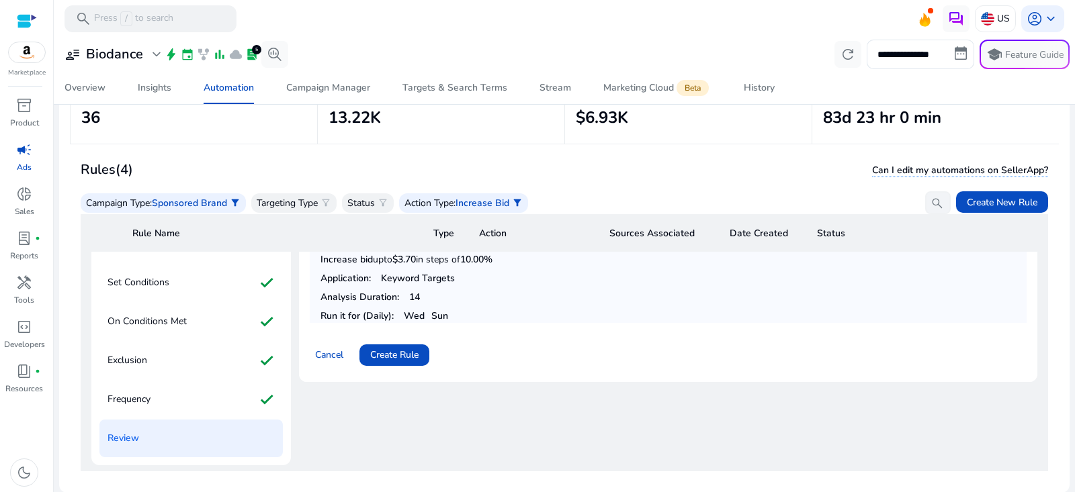
scroll to position [253, 0]
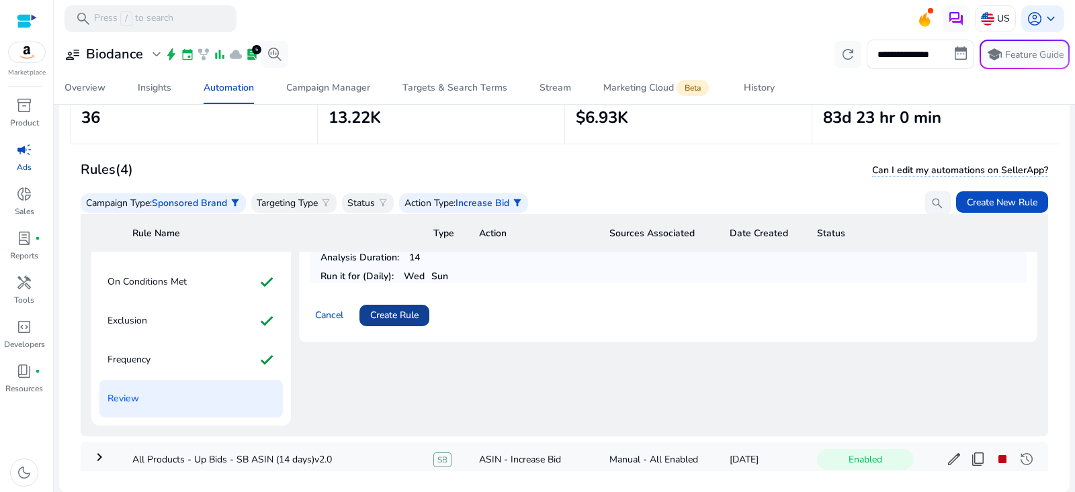
click at [410, 321] on span at bounding box center [394, 316] width 70 height 32
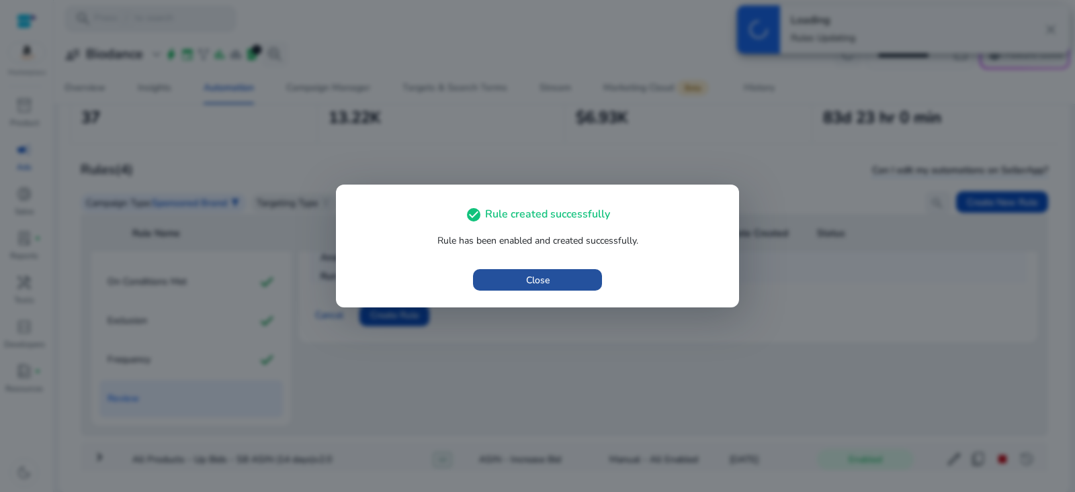
click at [560, 276] on span "button" at bounding box center [537, 280] width 129 height 32
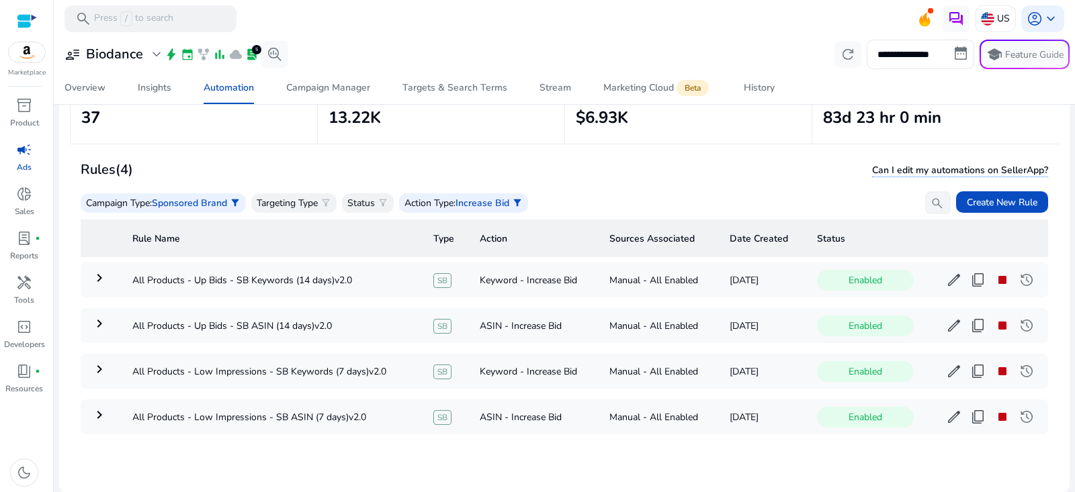
scroll to position [62, 0]
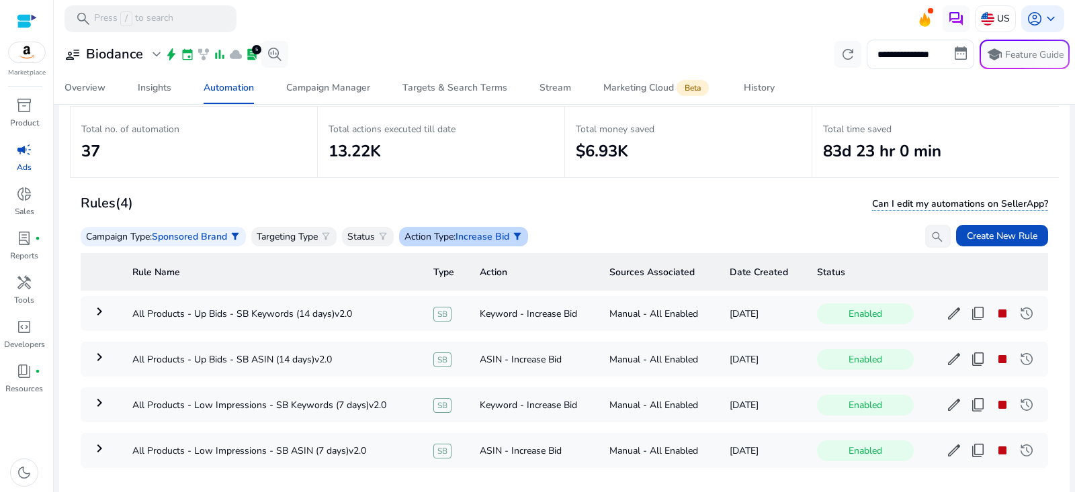
click at [454, 236] on p "Action Type" at bounding box center [428, 237] width 49 height 14
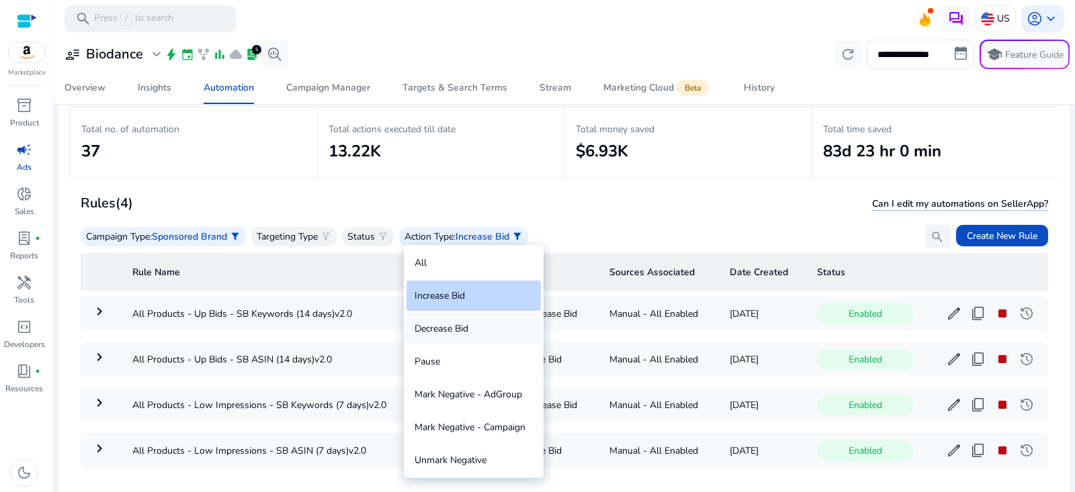
click at [466, 334] on div "Decrease Bid" at bounding box center [473, 329] width 134 height 30
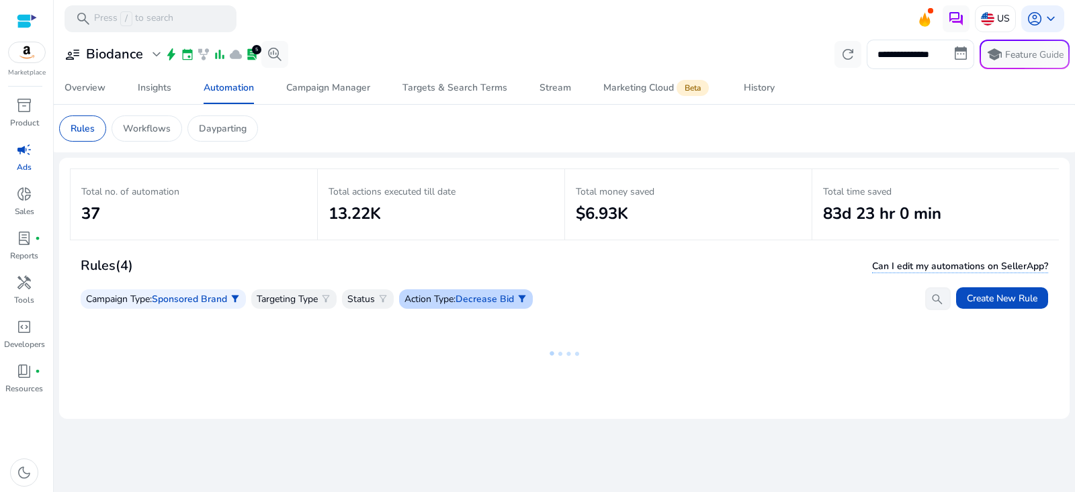
scroll to position [0, 0]
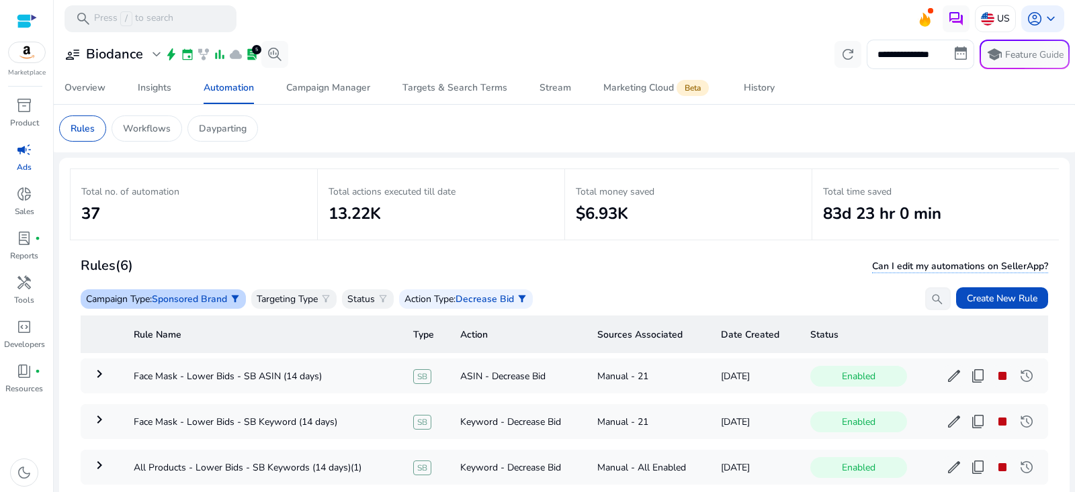
click at [208, 290] on div "Campaign Type : Sponsored Brand filter_alt" at bounding box center [163, 299] width 165 height 19
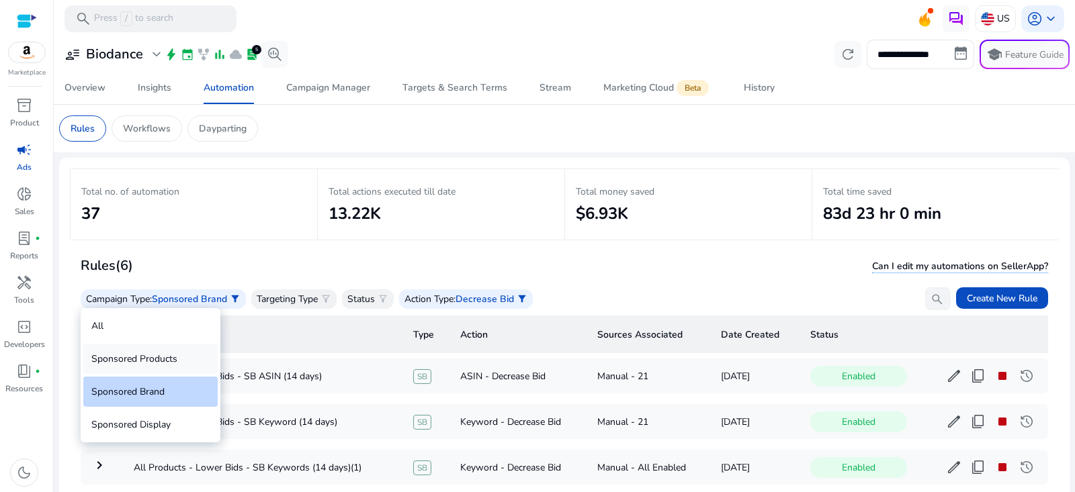
click at [171, 359] on div "Sponsored Products" at bounding box center [150, 359] width 134 height 30
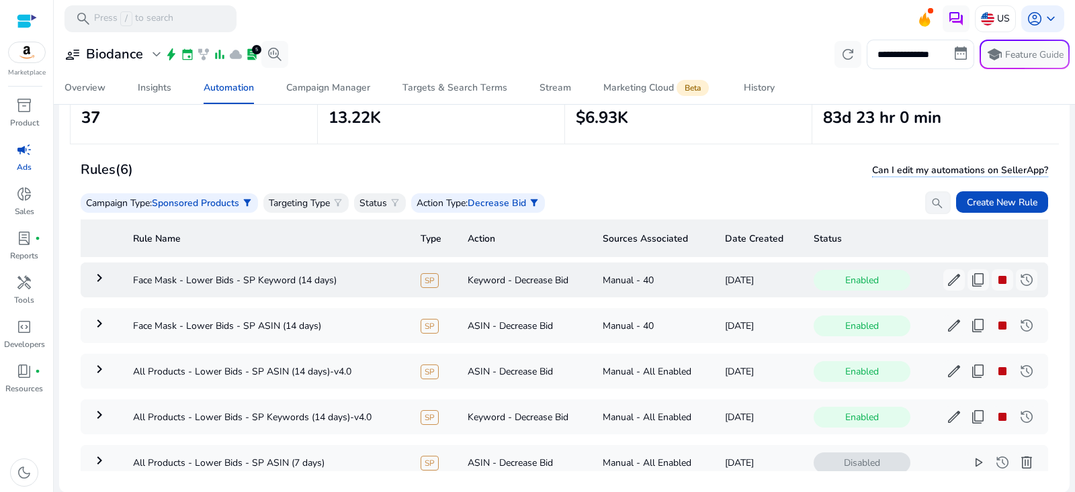
click at [97, 270] on mat-icon "keyboard_arrow_right" at bounding box center [99, 278] width 16 height 16
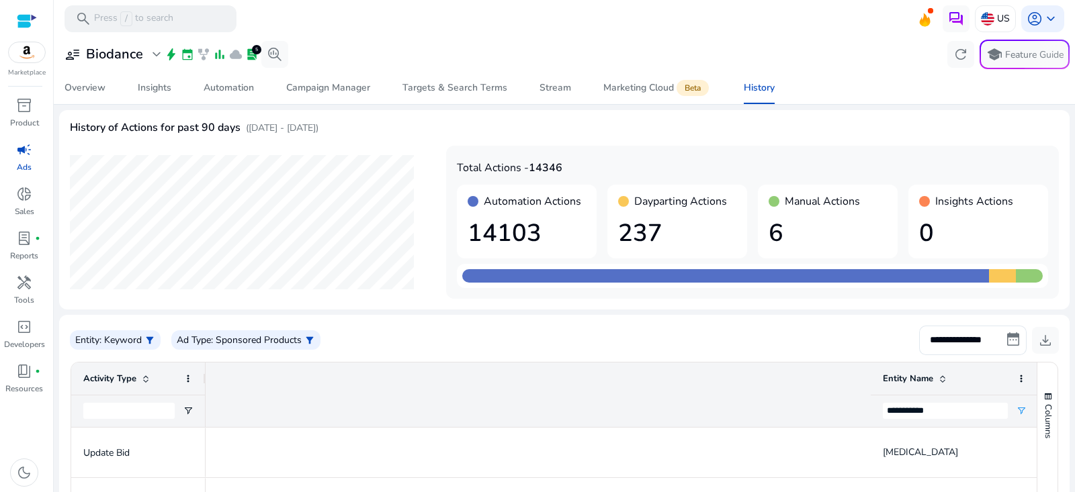
scroll to position [0, 915]
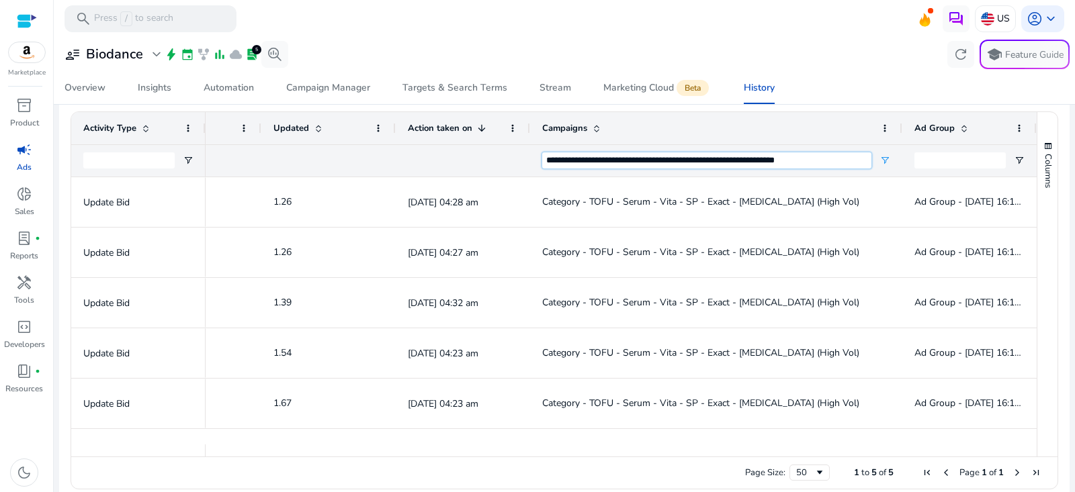
click at [712, 161] on input "**********" at bounding box center [706, 161] width 329 height 16
paste input "Campaigns Filter Input"
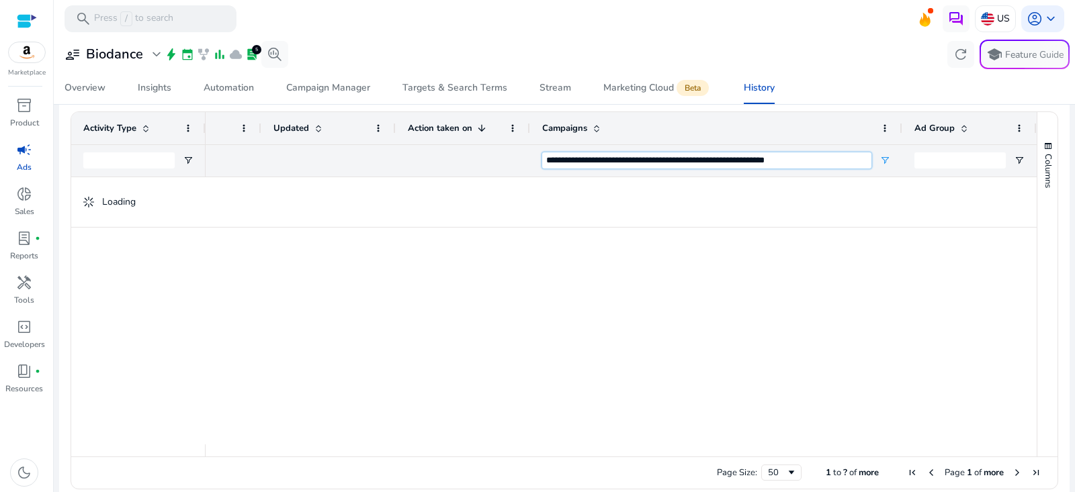
type input "**********"
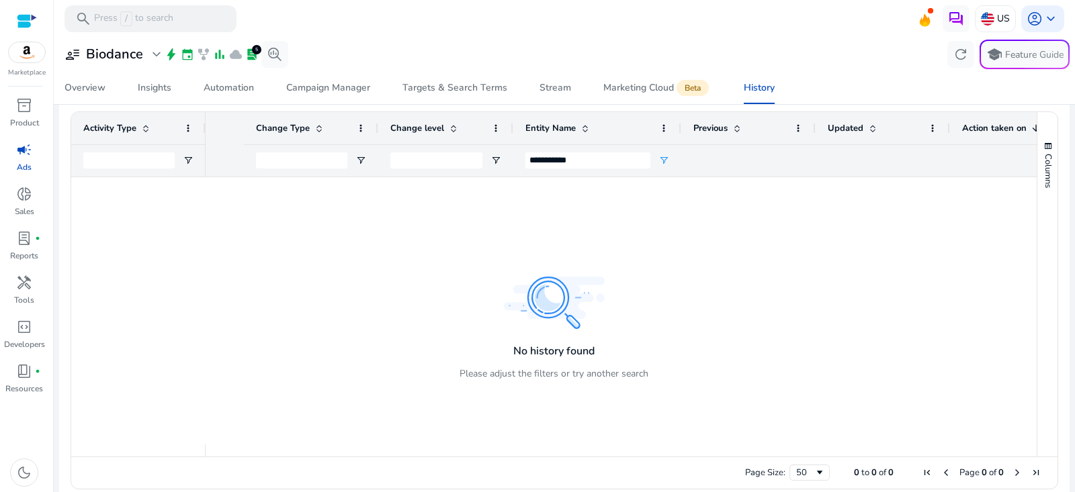
scroll to position [0, 0]
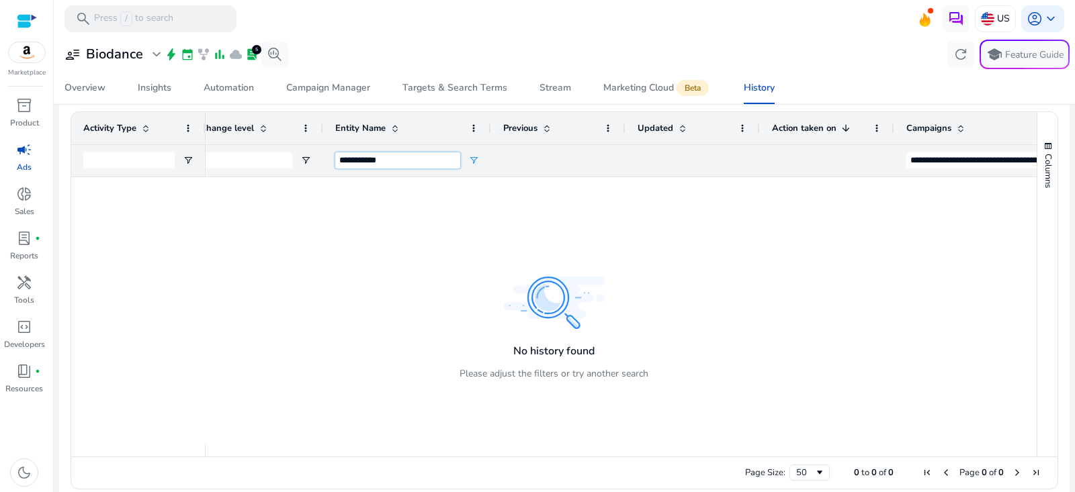
click at [380, 159] on input "**********" at bounding box center [397, 161] width 125 height 16
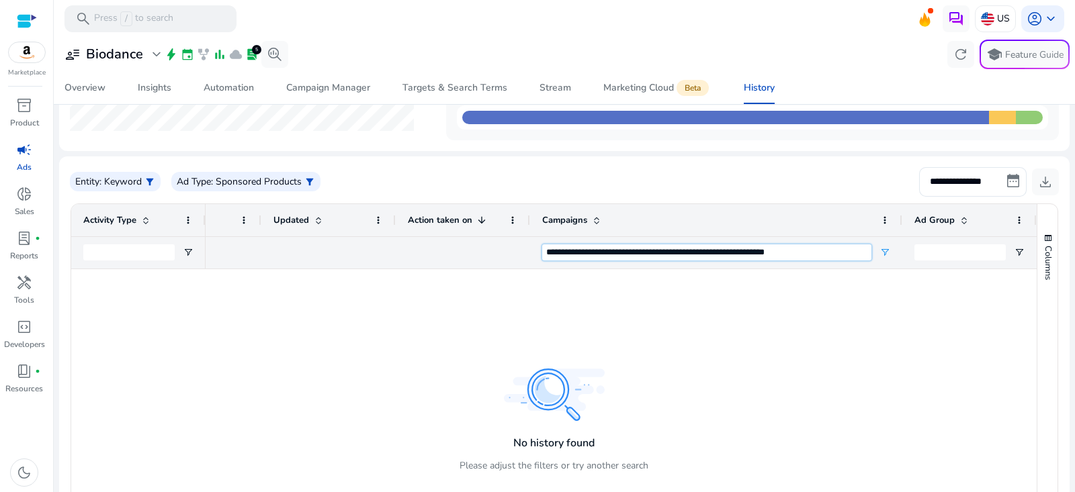
click at [771, 255] on input "**********" at bounding box center [706, 253] width 329 height 16
type input "********"
click at [981, 182] on input "**********" at bounding box center [973, 182] width 108 height 30
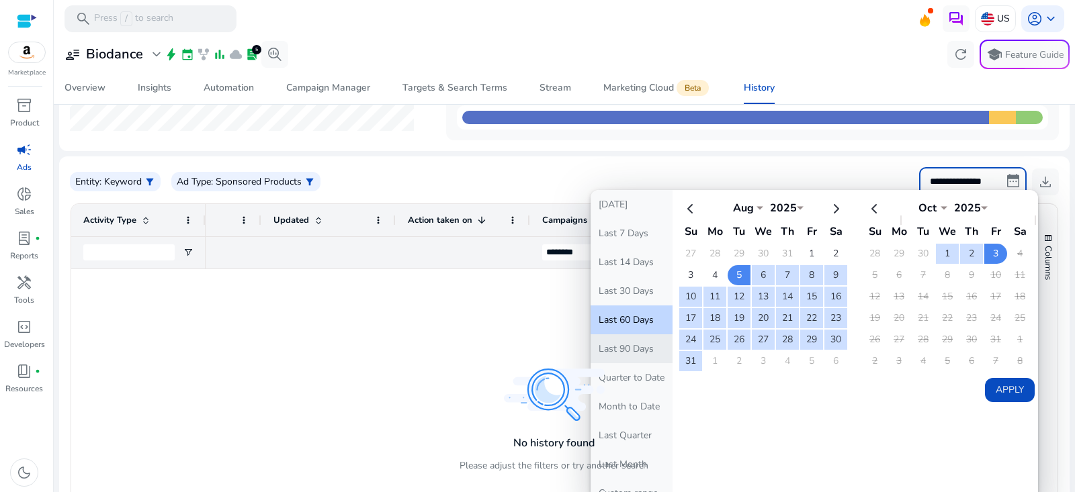
click at [648, 355] on button "Last 90 Days" at bounding box center [632, 349] width 82 height 29
type input "**********"
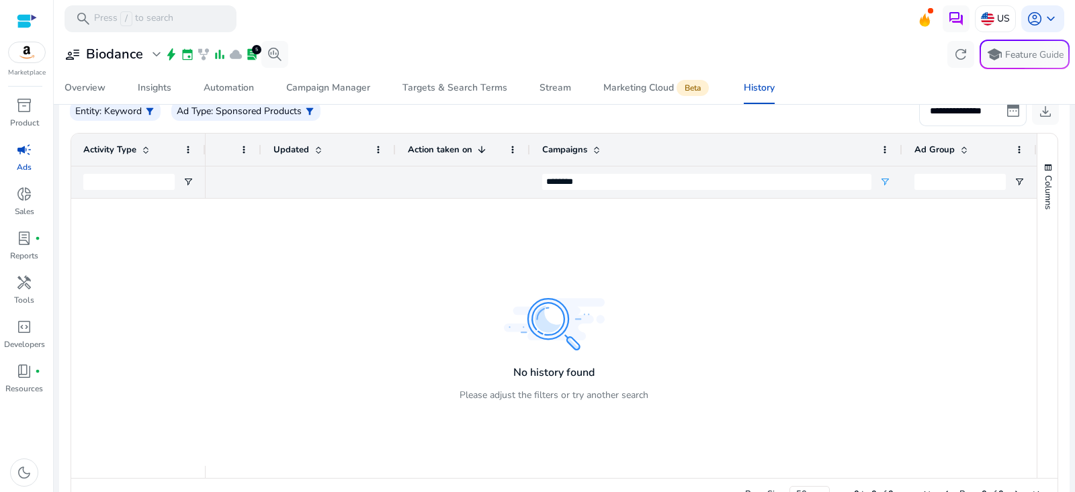
scroll to position [264, 0]
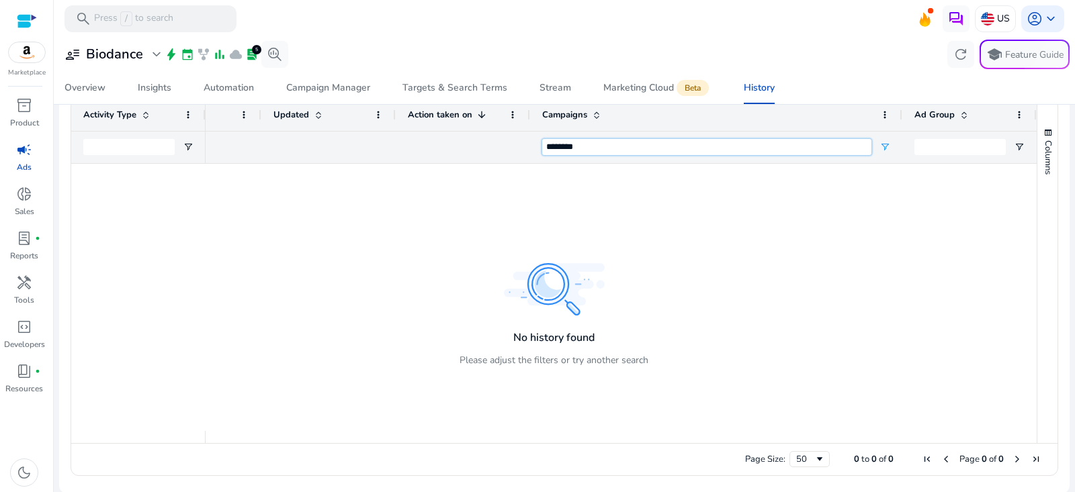
click at [585, 149] on input "********" at bounding box center [706, 147] width 329 height 16
type input "**********"
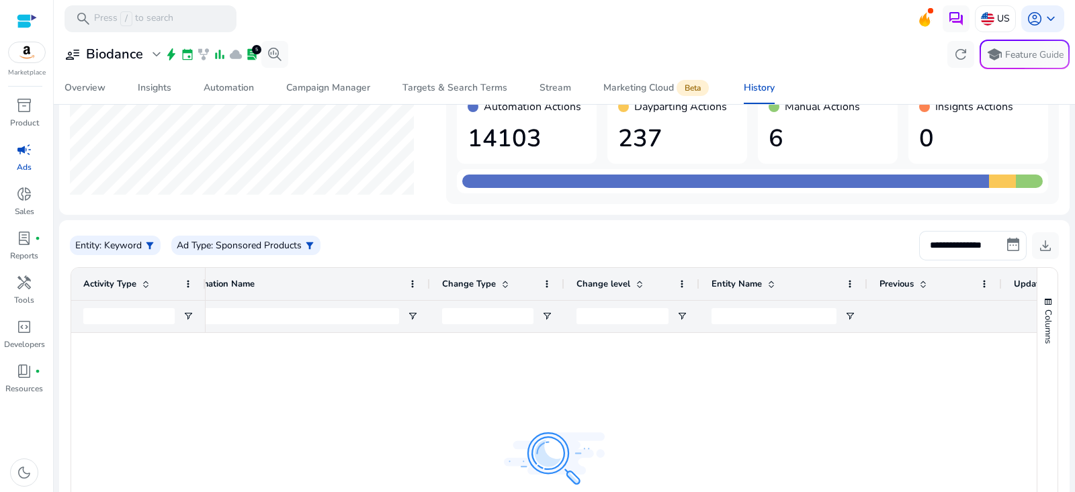
scroll to position [0, 0]
